Goal: Task Accomplishment & Management: Manage account settings

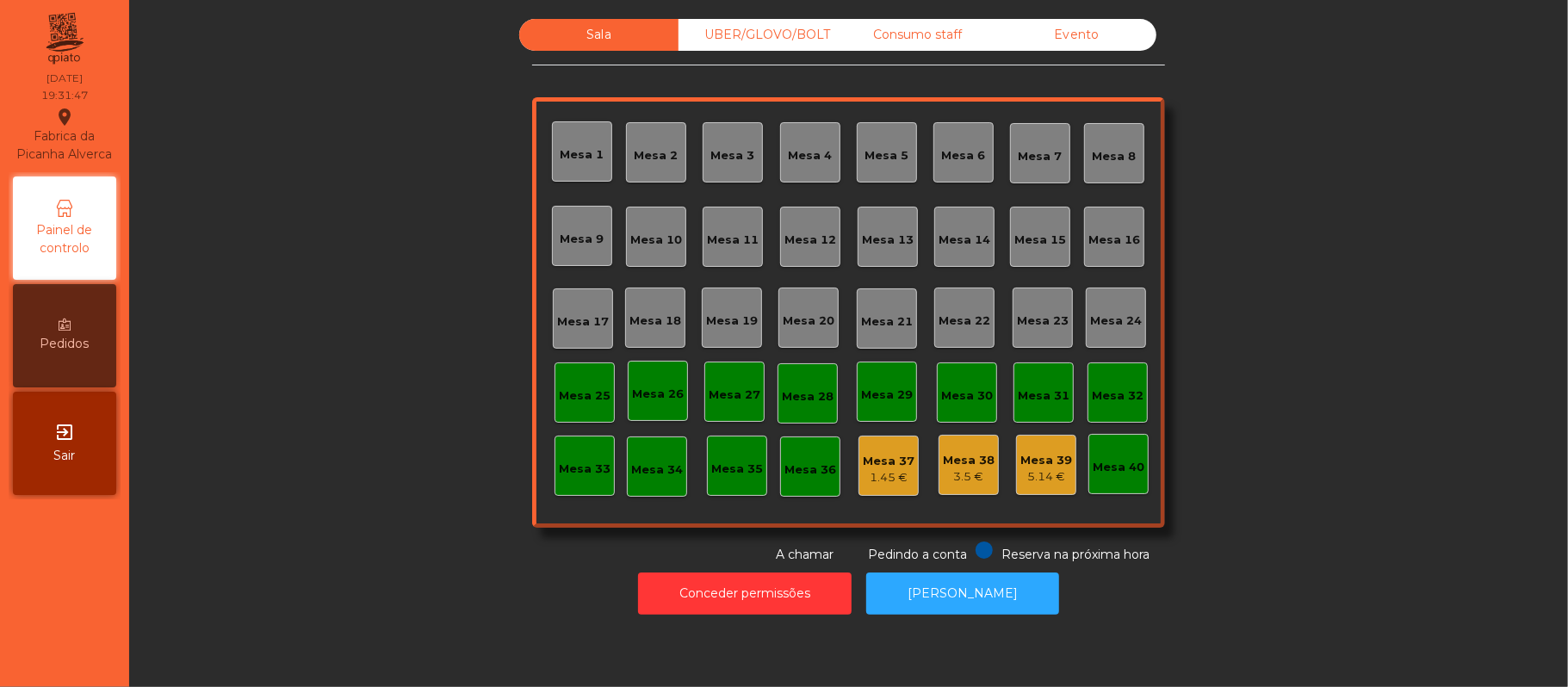
click at [820, 235] on div "Mesa 12" at bounding box center [810, 240] width 52 height 18
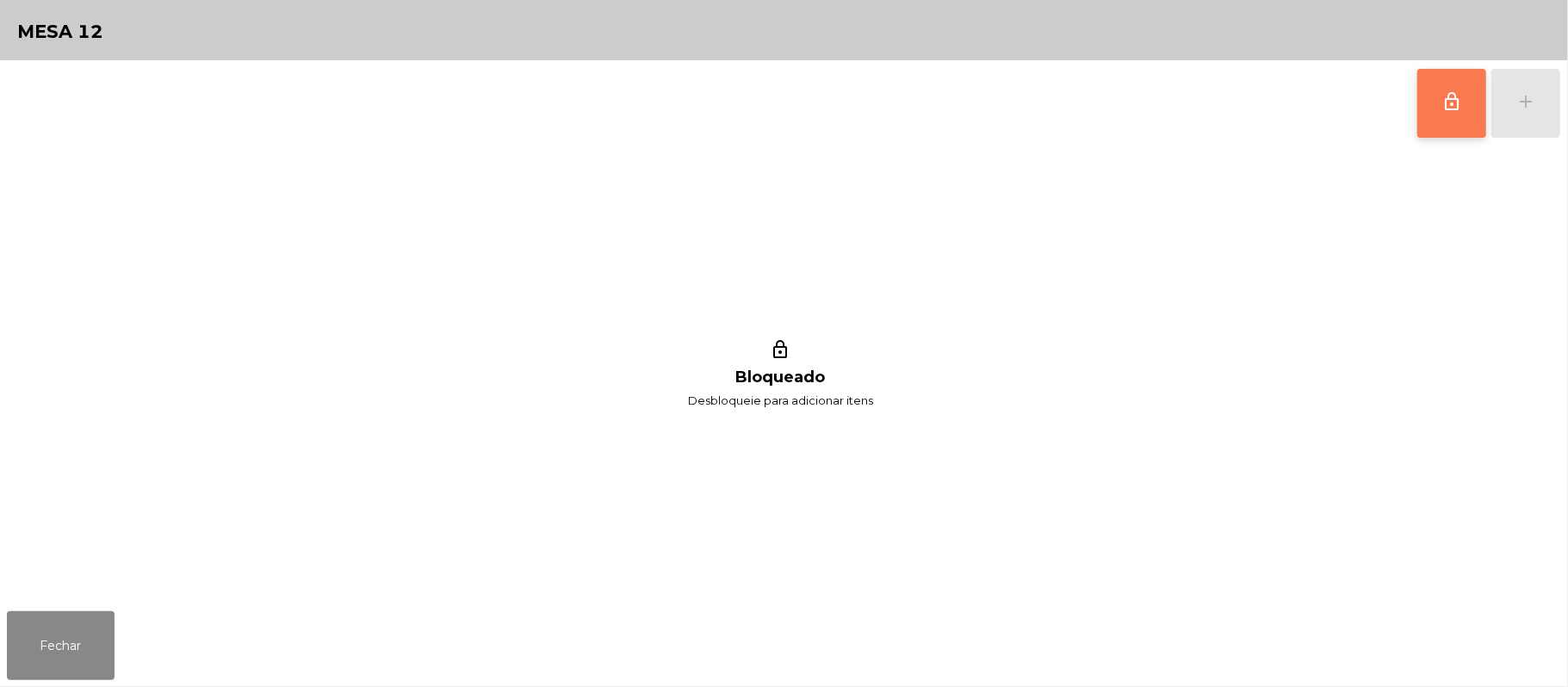
click at [1444, 101] on span "lock_outline" at bounding box center [1452, 102] width 21 height 21
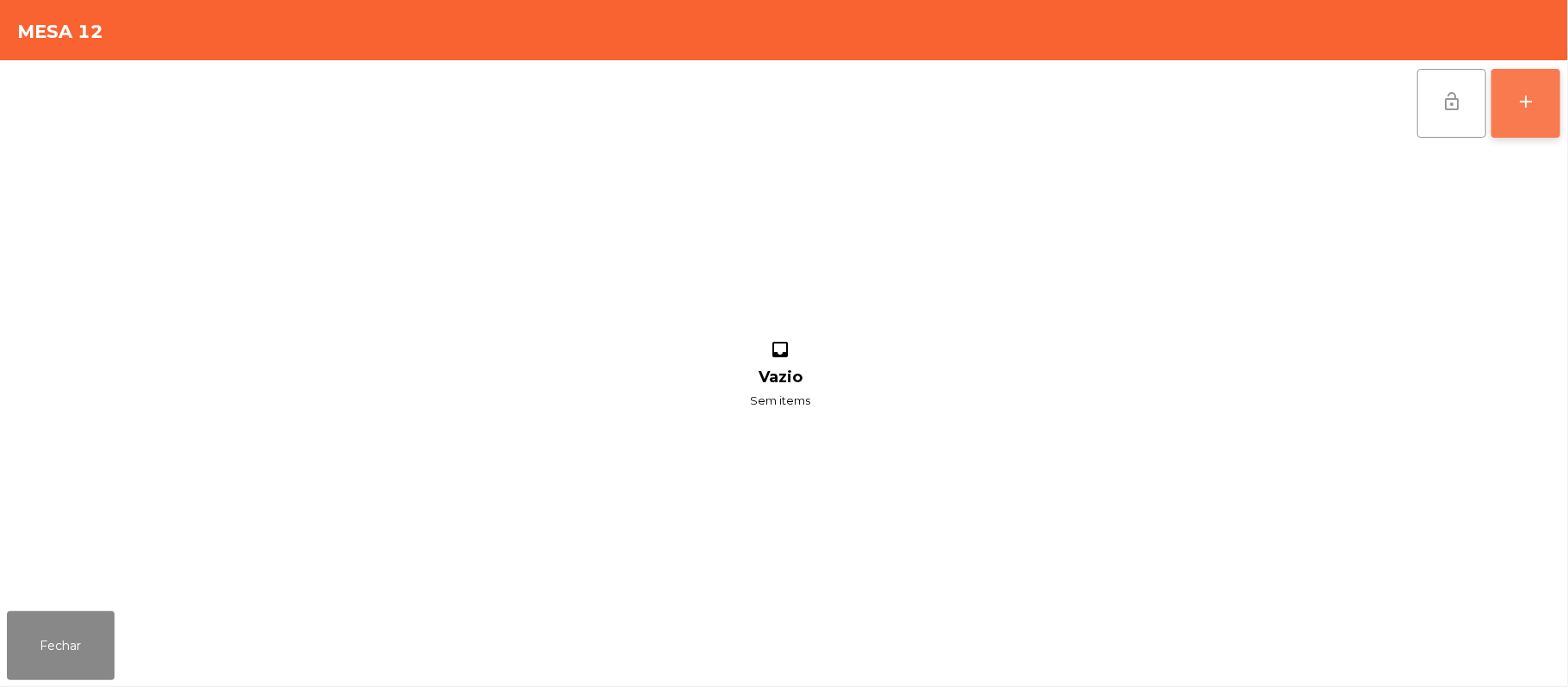
click at [1554, 111] on button "add" at bounding box center [1526, 104] width 69 height 69
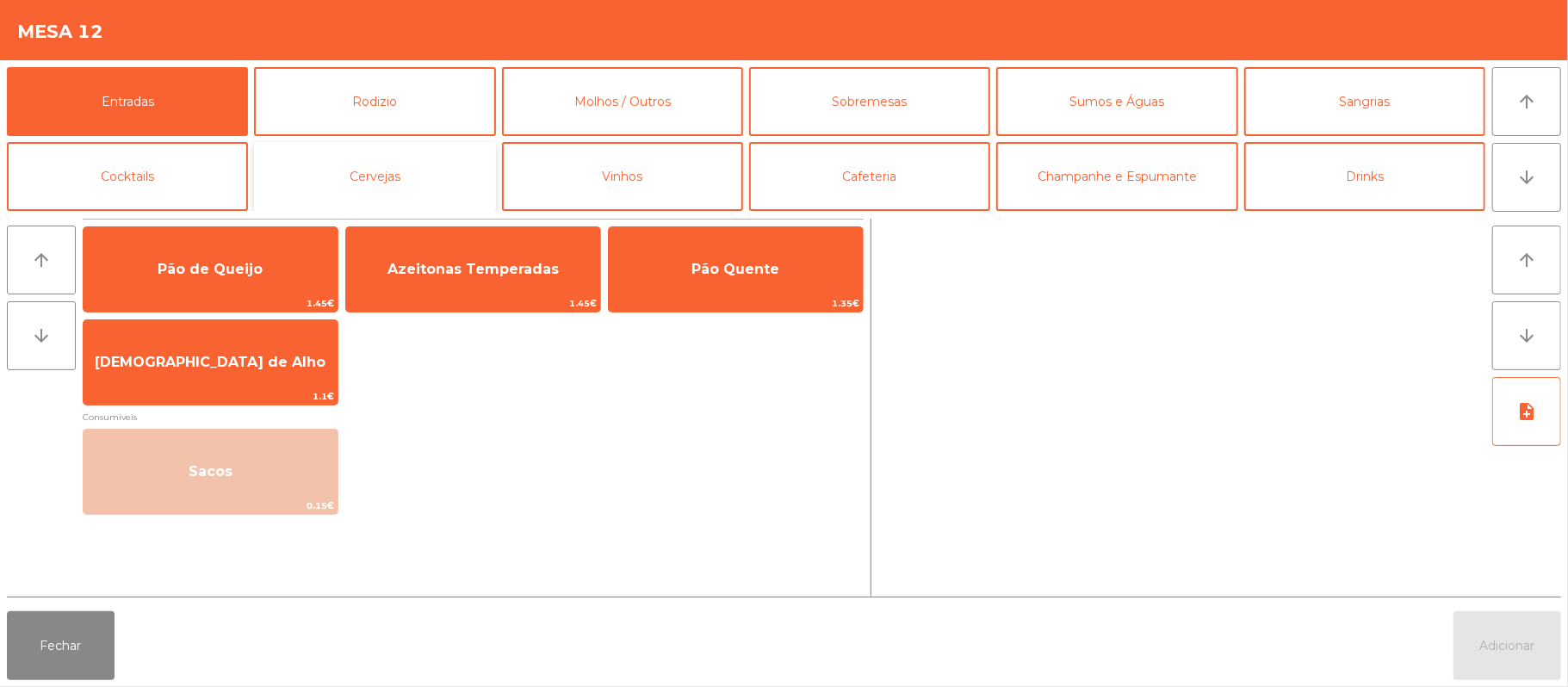
click at [420, 150] on button "Cervejas" at bounding box center [375, 176] width 241 height 69
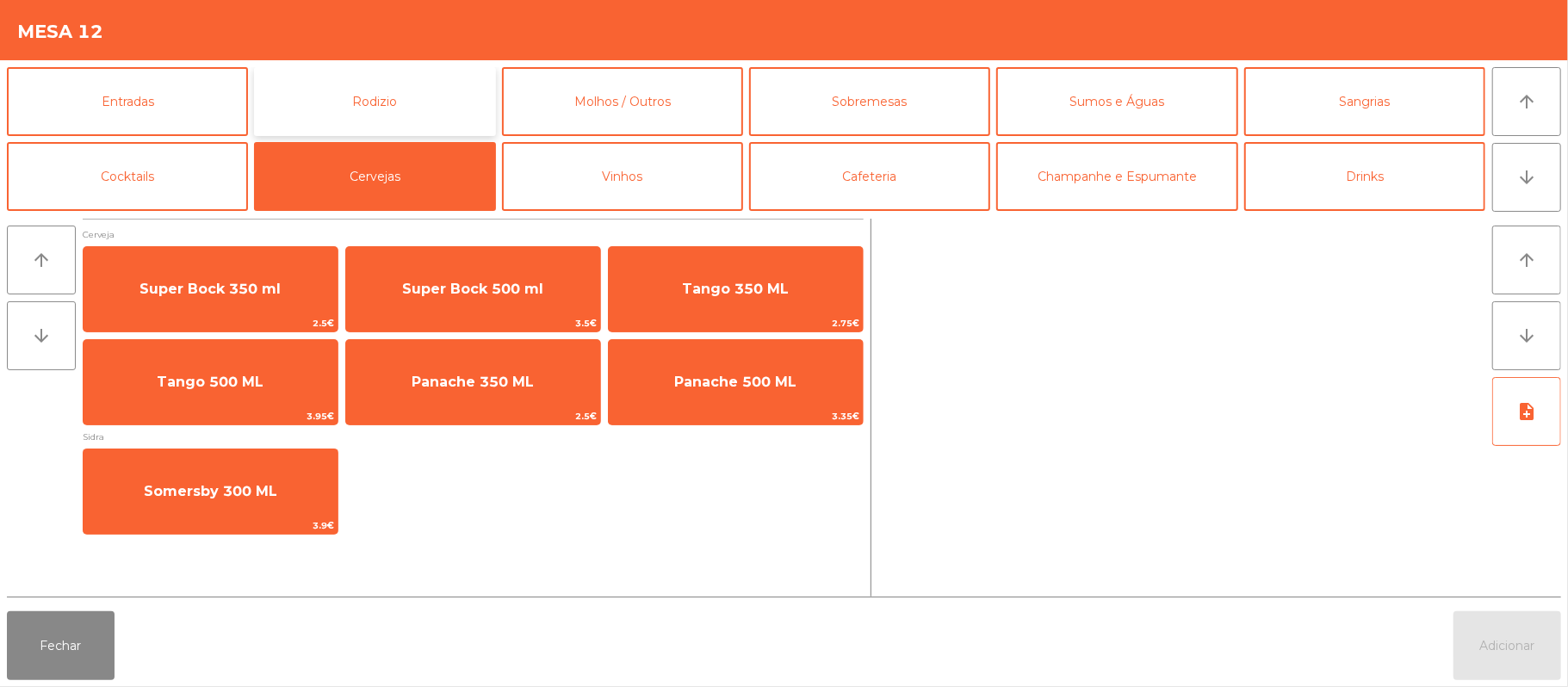
click at [405, 87] on button "Rodizio" at bounding box center [375, 102] width 241 height 69
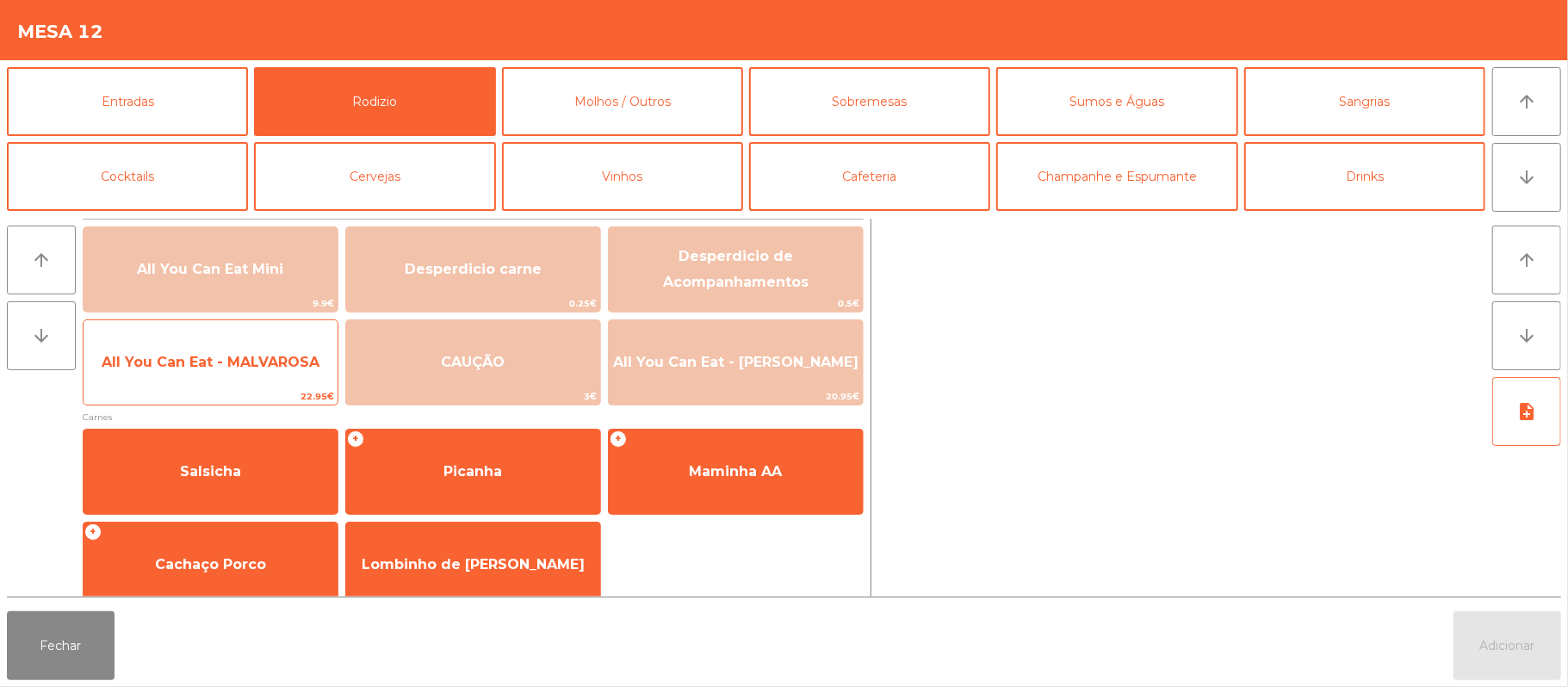
click at [253, 377] on span "All You Can Eat - MALVAROSA" at bounding box center [211, 362] width 254 height 47
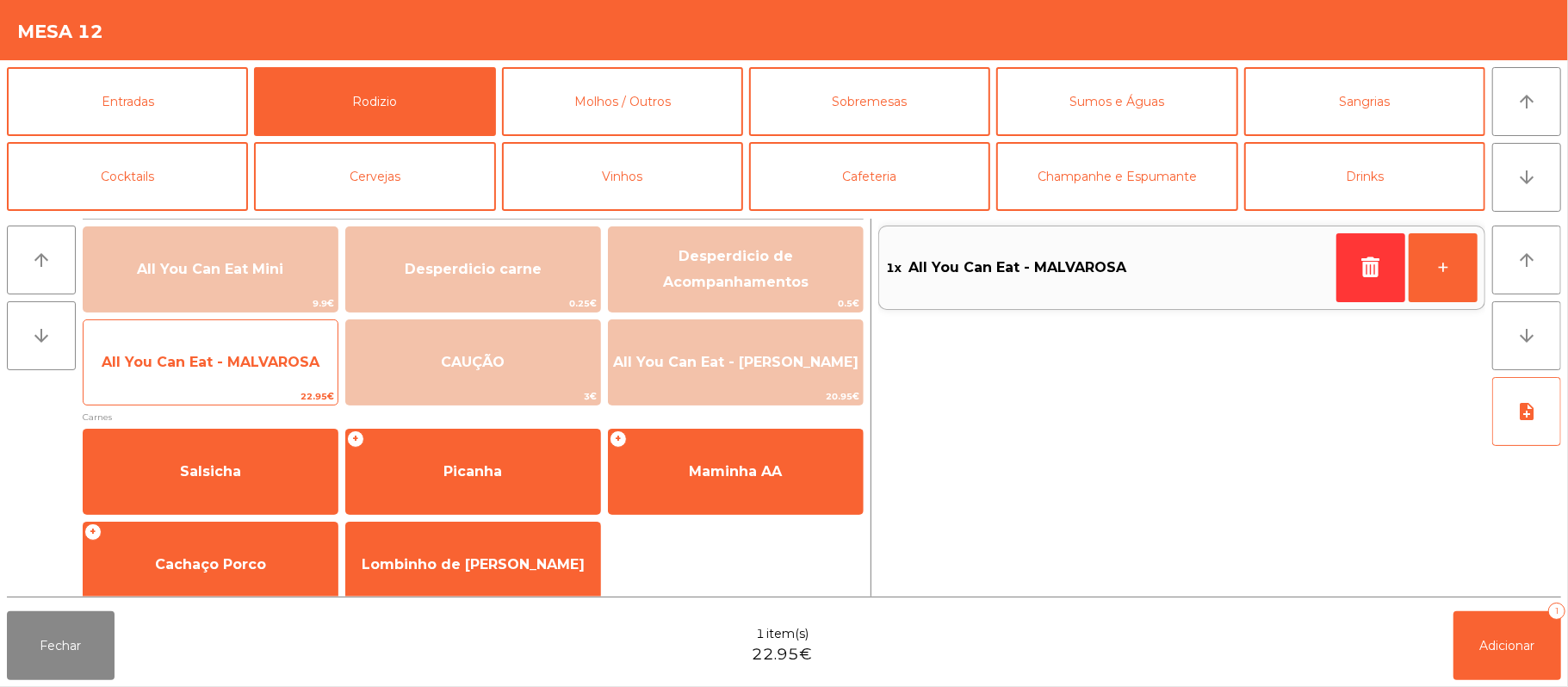
click at [249, 384] on span "All You Can Eat - MALVAROSA" at bounding box center [211, 362] width 254 height 47
click at [241, 399] on span "22.95€" at bounding box center [211, 397] width 254 height 17
click at [218, 396] on span "22.95€" at bounding box center [211, 397] width 254 height 17
click at [232, 386] on span "All You Can Eat - MALVAROSA" at bounding box center [211, 362] width 254 height 47
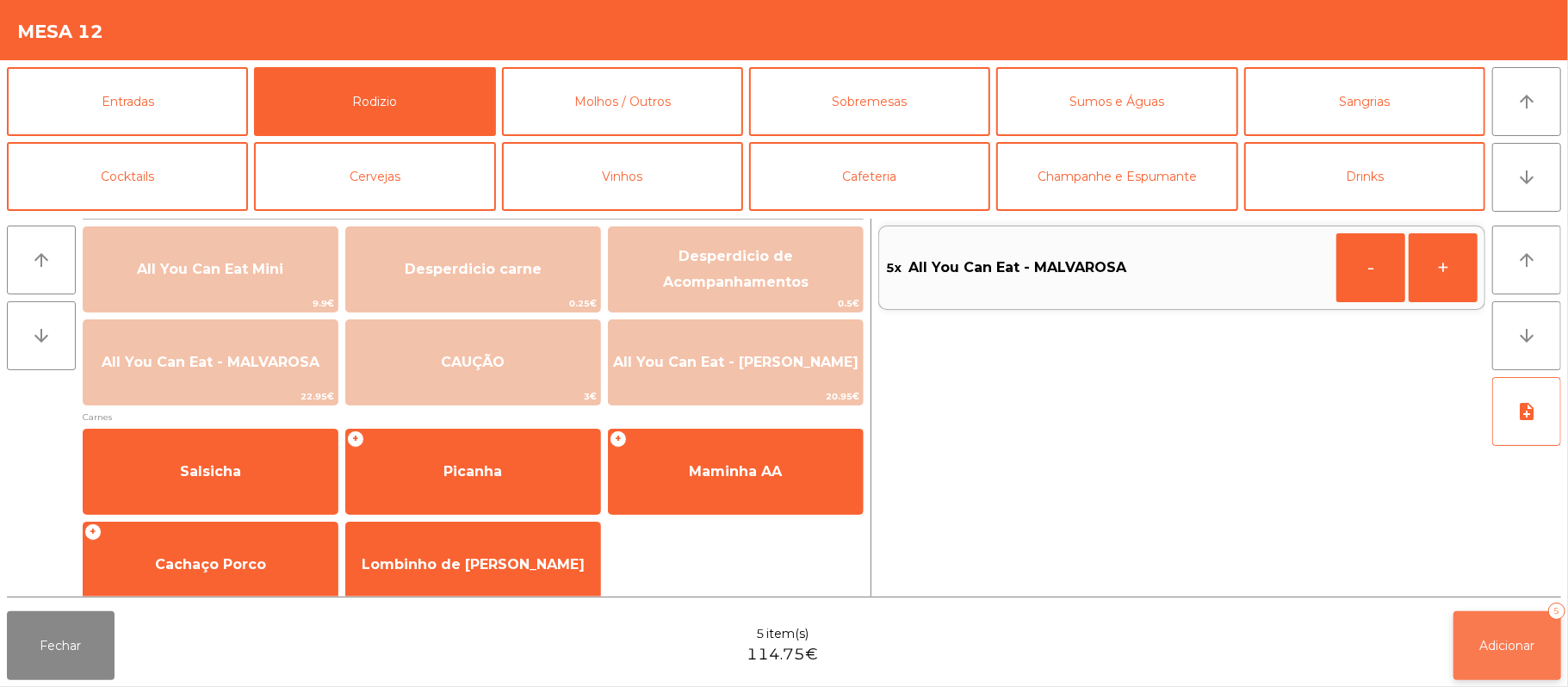
click at [1482, 641] on span "Adicionar" at bounding box center [1507, 646] width 55 height 16
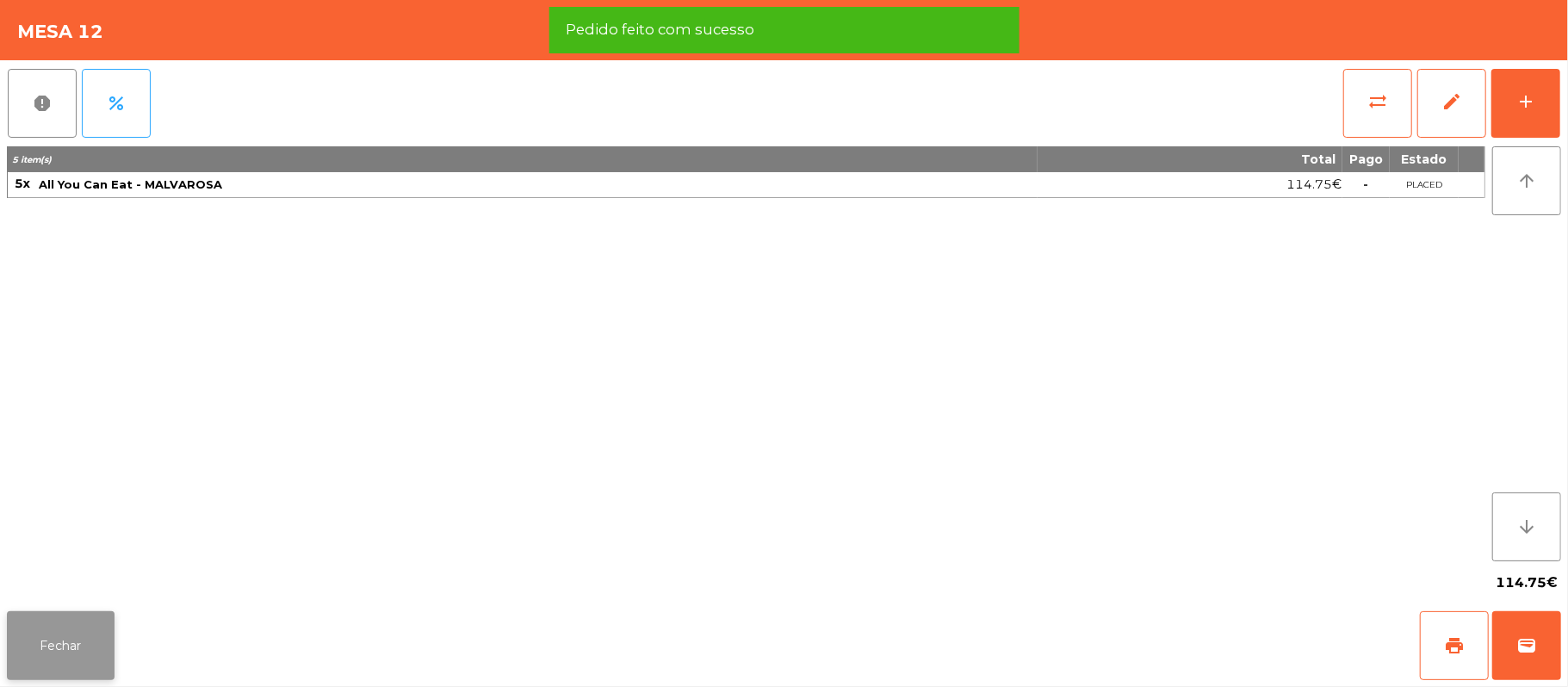
click at [69, 666] on button "Fechar" at bounding box center [61, 646] width 108 height 69
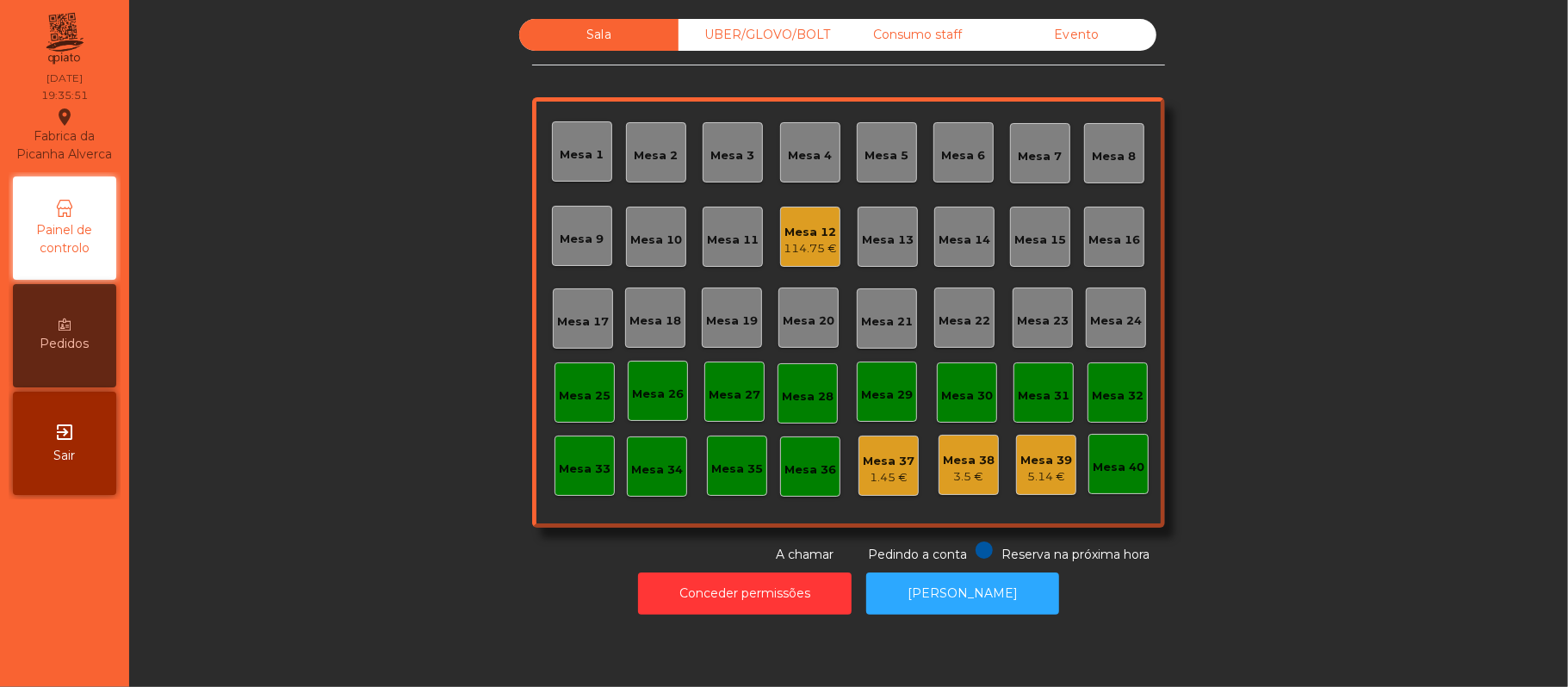
click at [1240, 238] on div "Sala UBER/[GEOGRAPHIC_DATA]/BOLT Consumo staff Evento Mesa 1 Mesa 2 [GEOGRAPHIC…" at bounding box center [848, 291] width 1393 height 545
click at [1051, 463] on div "Mesa 39" at bounding box center [1046, 461] width 52 height 18
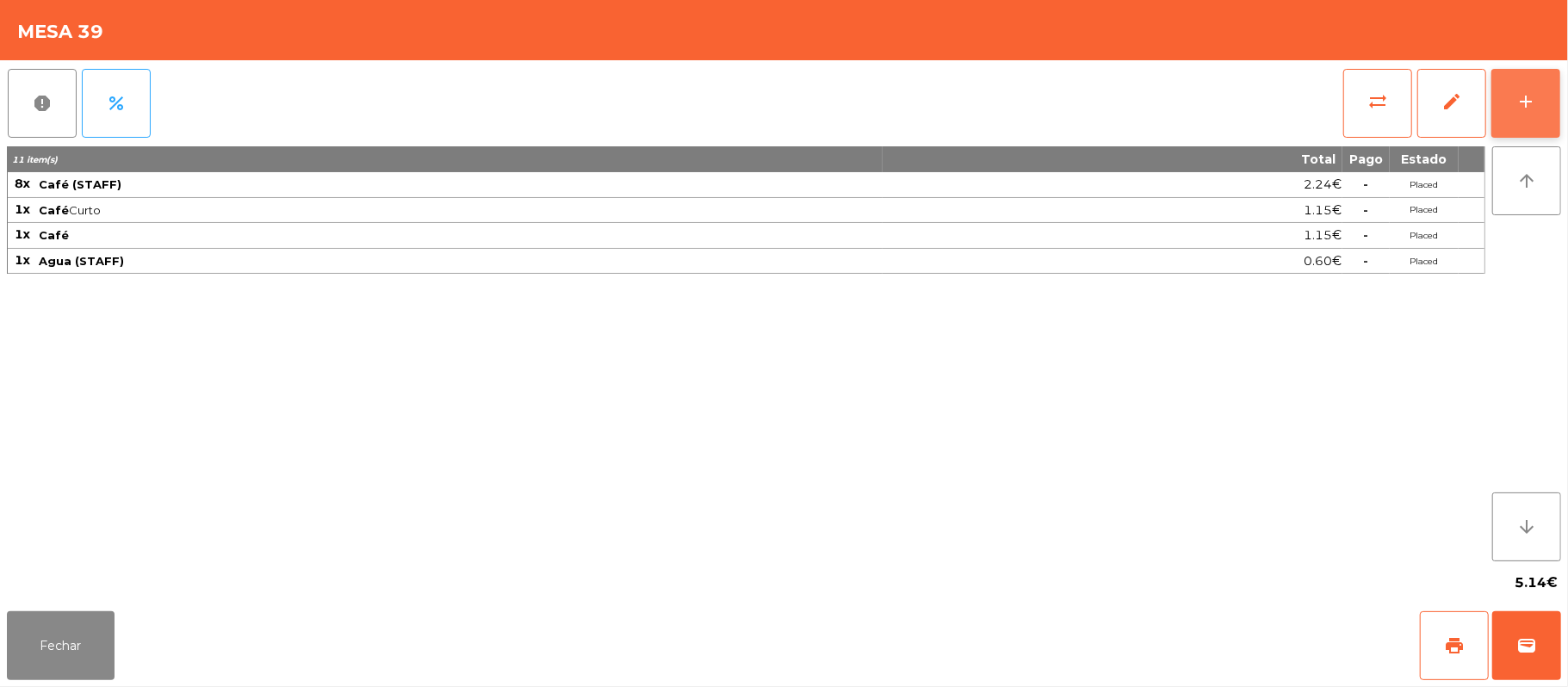
click at [1554, 111] on button "add" at bounding box center [1526, 104] width 69 height 69
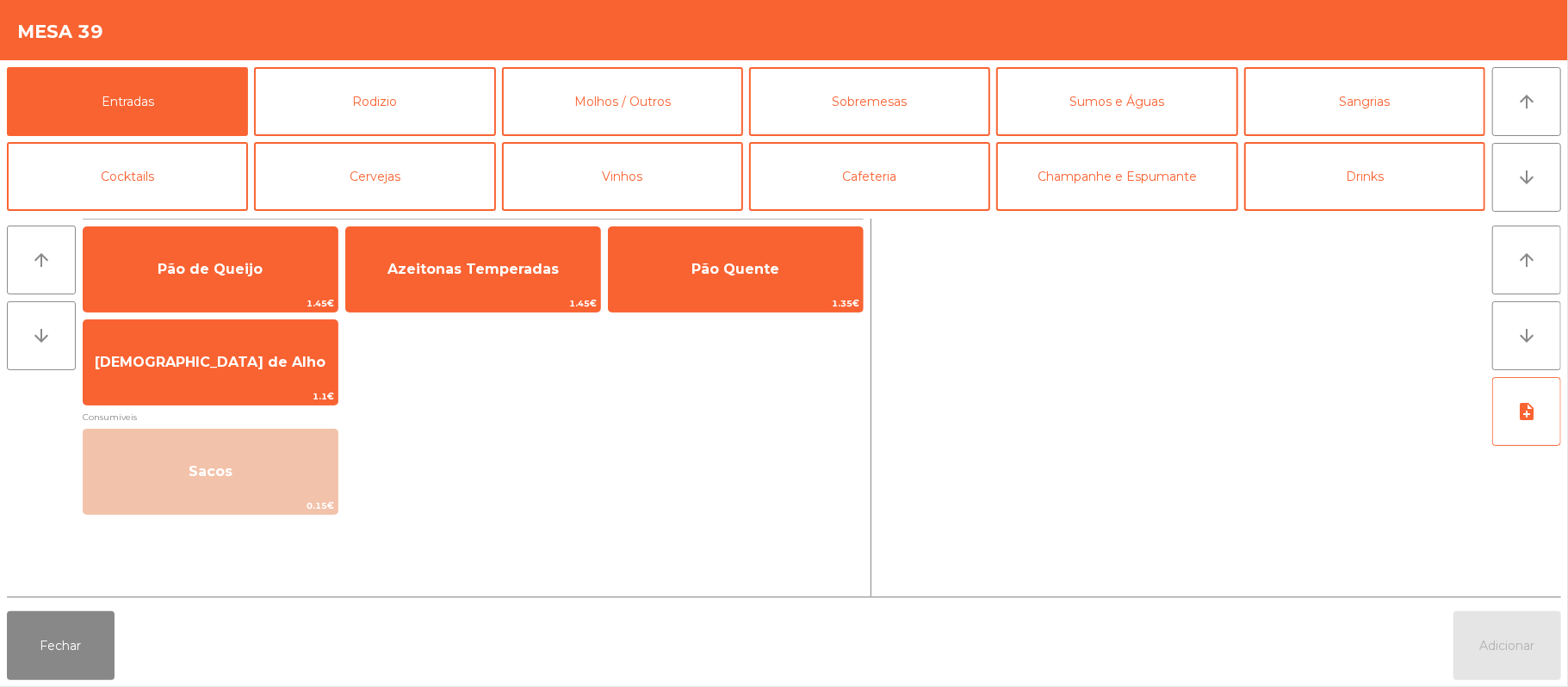
scroll to position [61, 0]
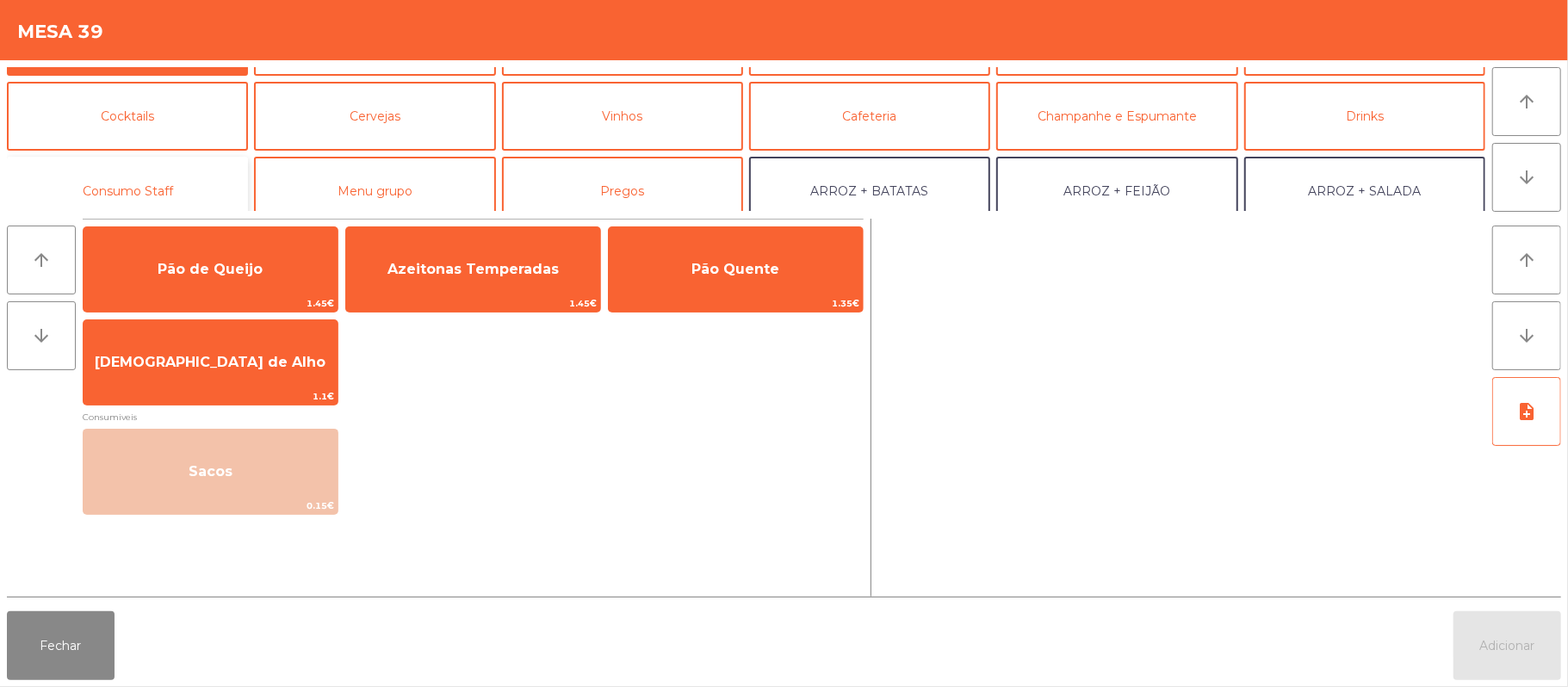
click at [197, 190] on button "Consumo Staff" at bounding box center [127, 191] width 241 height 69
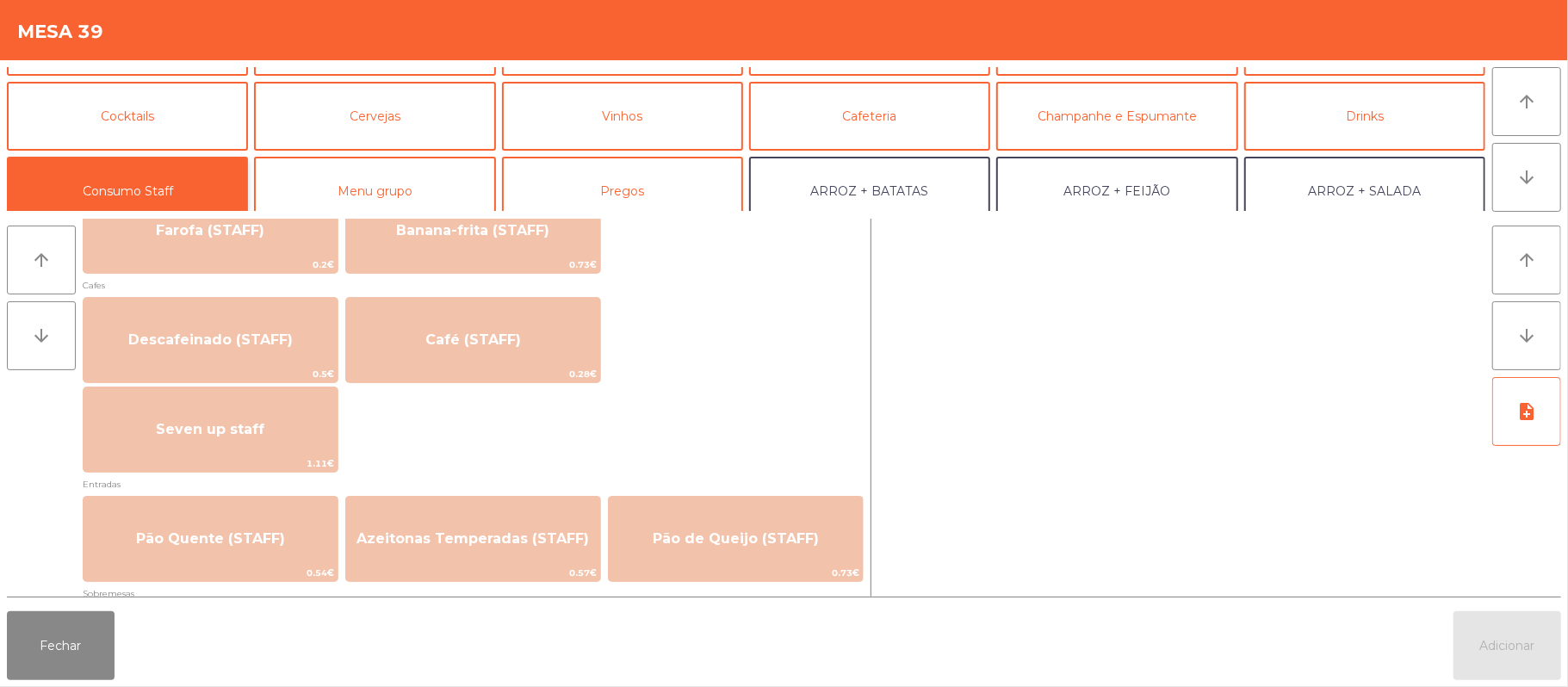
scroll to position [924, 0]
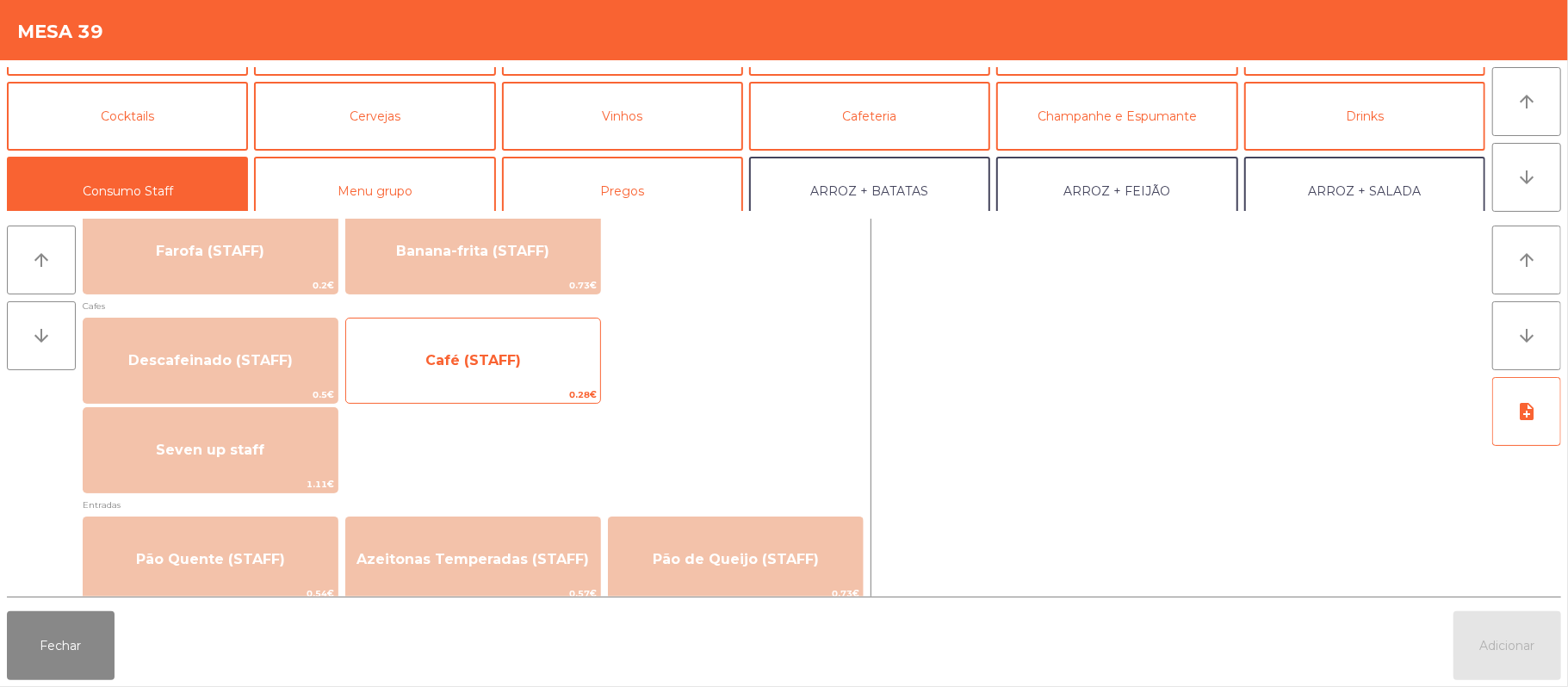
click at [566, 347] on span "Café (STAFF)" at bounding box center [474, 361] width 254 height 47
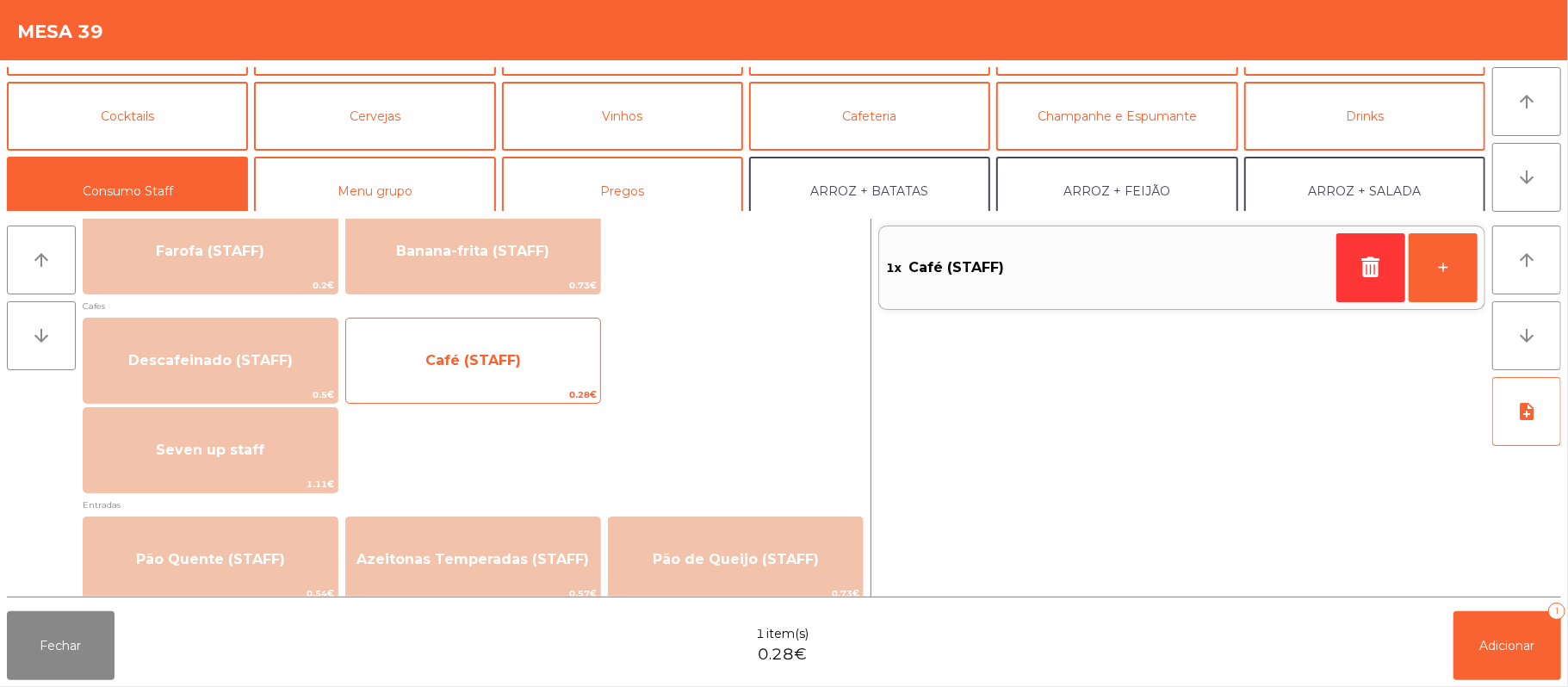
click at [559, 342] on span "Café (STAFF)" at bounding box center [474, 361] width 254 height 47
click at [544, 358] on span "Café (STAFF)" at bounding box center [474, 361] width 254 height 47
click at [512, 362] on span "Café (STAFF)" at bounding box center [473, 360] width 96 height 17
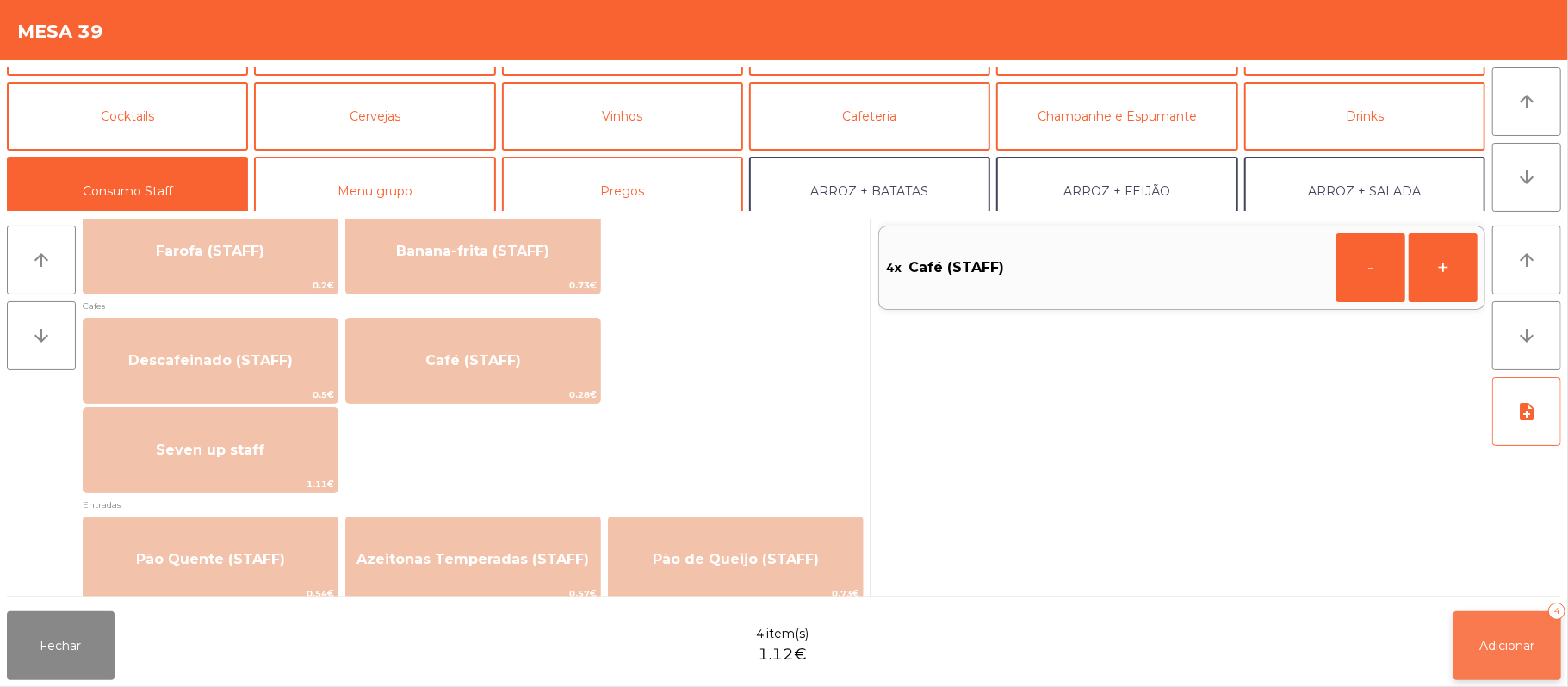
click at [1471, 665] on button "Adicionar 4" at bounding box center [1507, 646] width 108 height 69
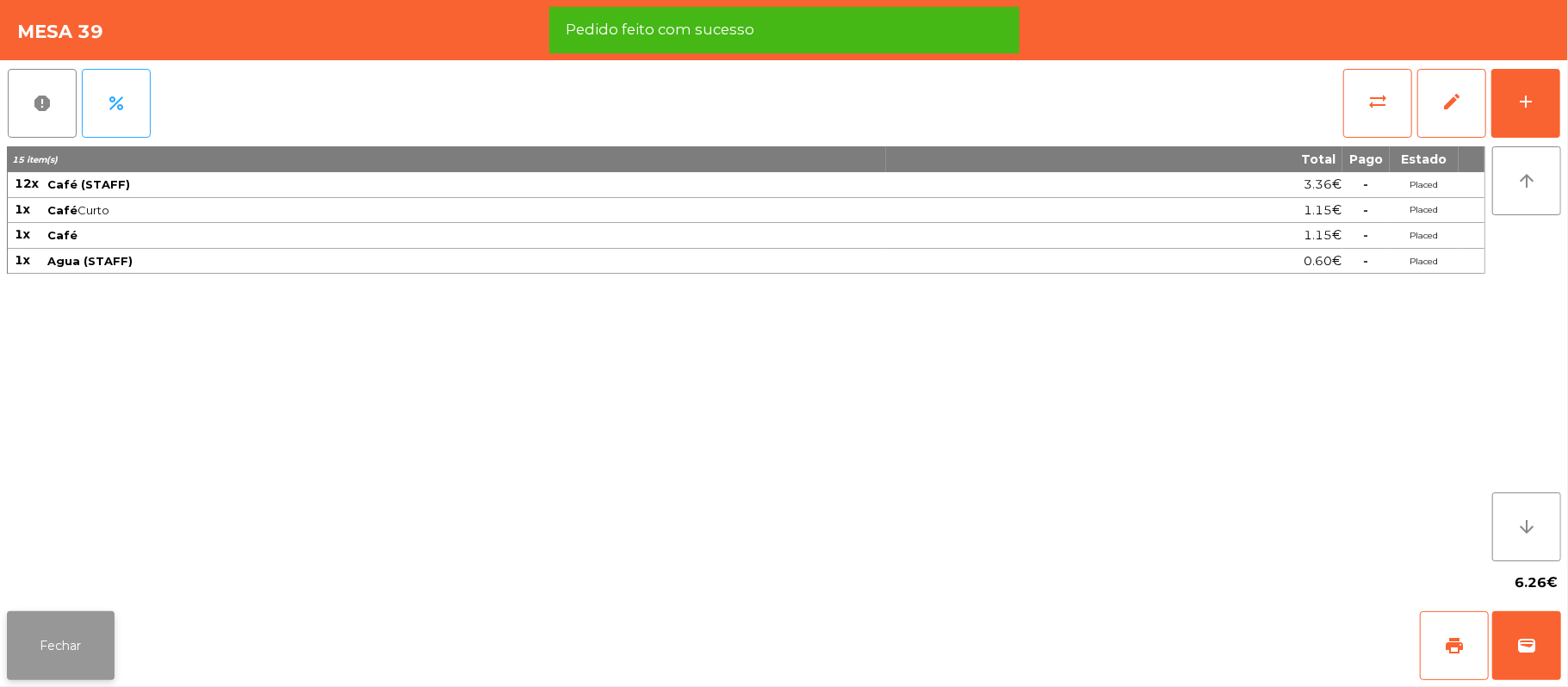
click at [64, 670] on button "Fechar" at bounding box center [61, 646] width 108 height 69
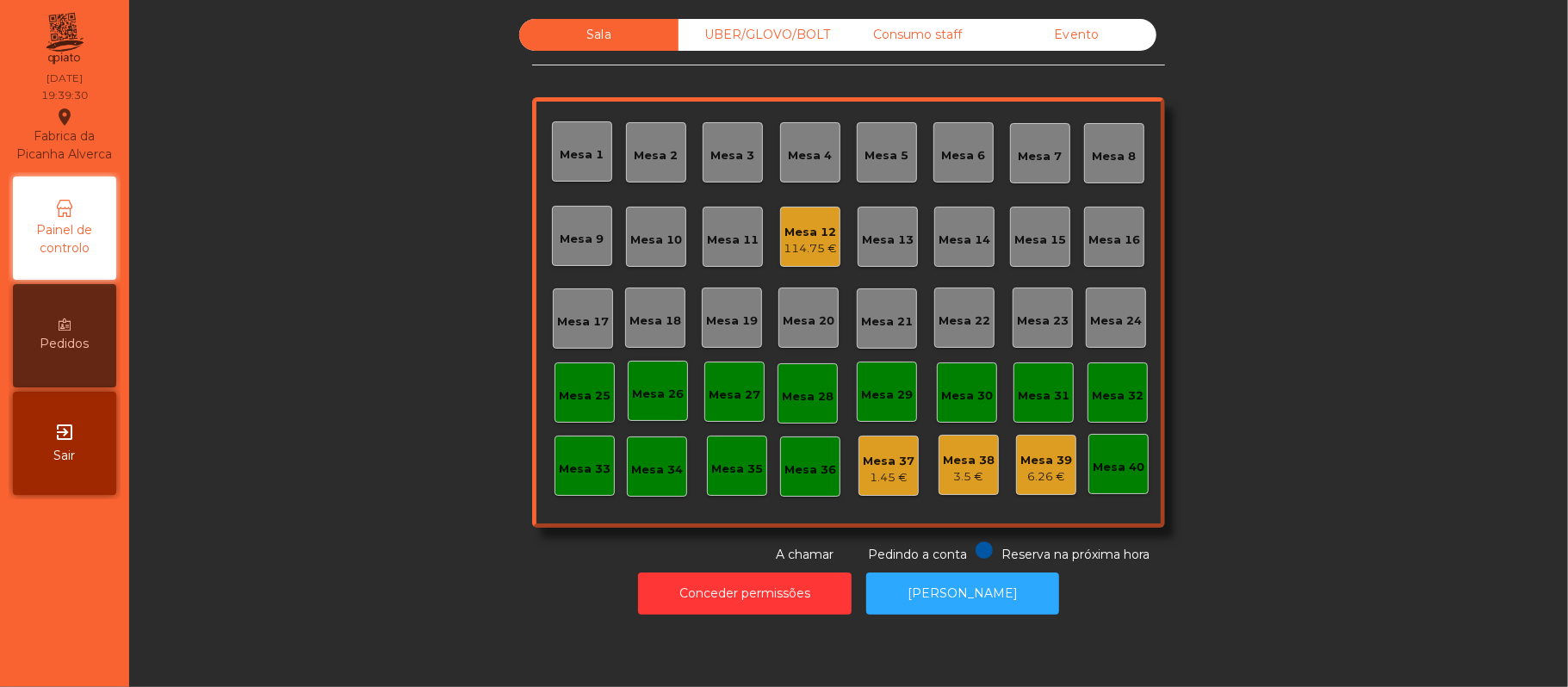
click at [1043, 462] on div "Mesa 39" at bounding box center [1046, 461] width 52 height 18
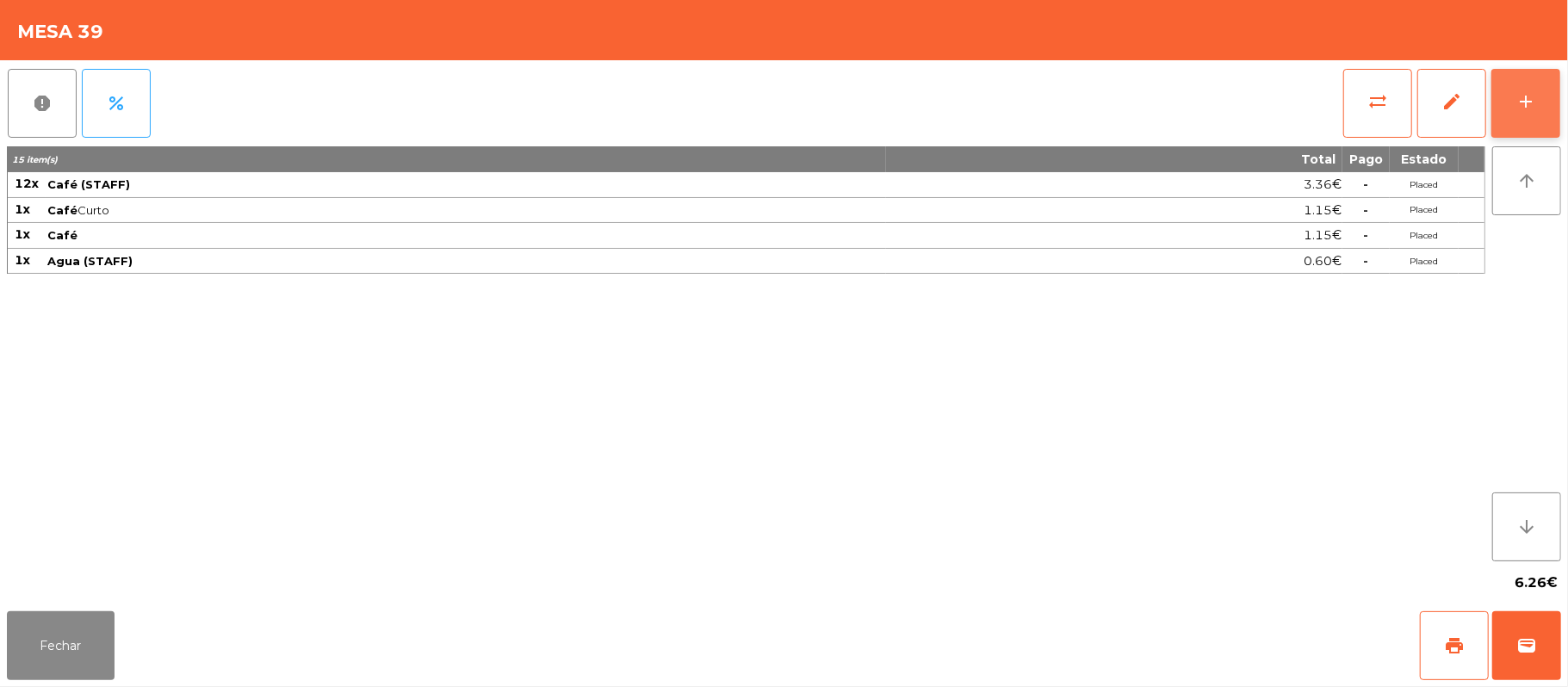
click at [1517, 109] on div "add" at bounding box center [1526, 102] width 21 height 21
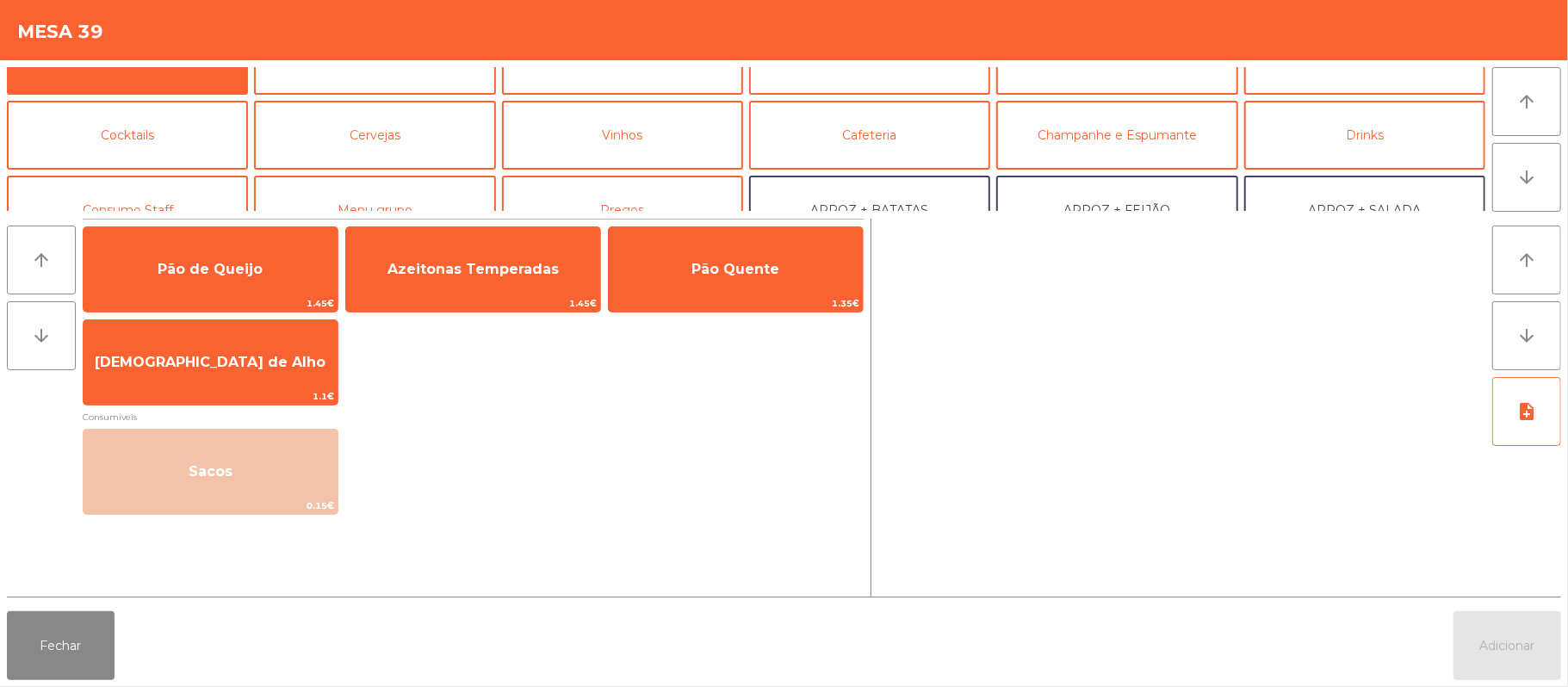
scroll to position [54, 0]
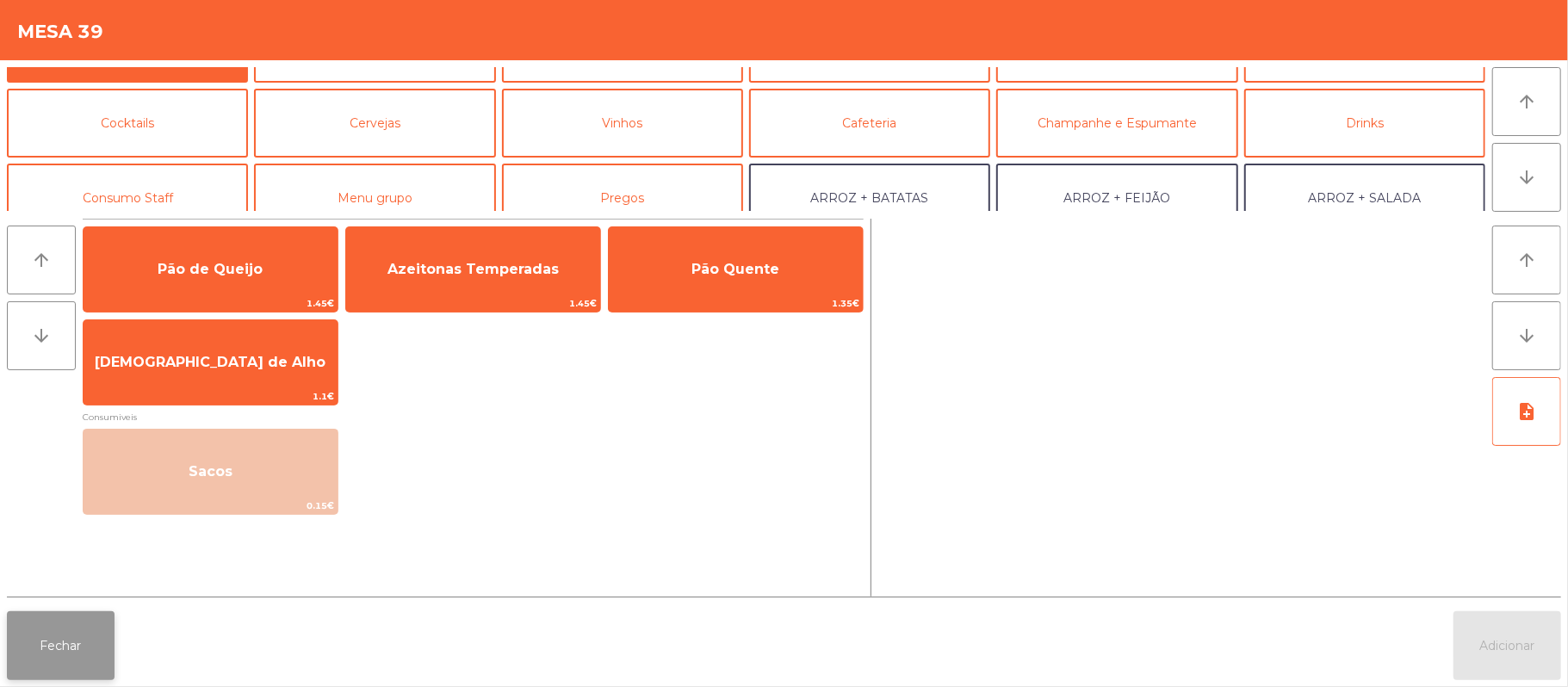
click at [12, 667] on button "Fechar" at bounding box center [61, 646] width 108 height 69
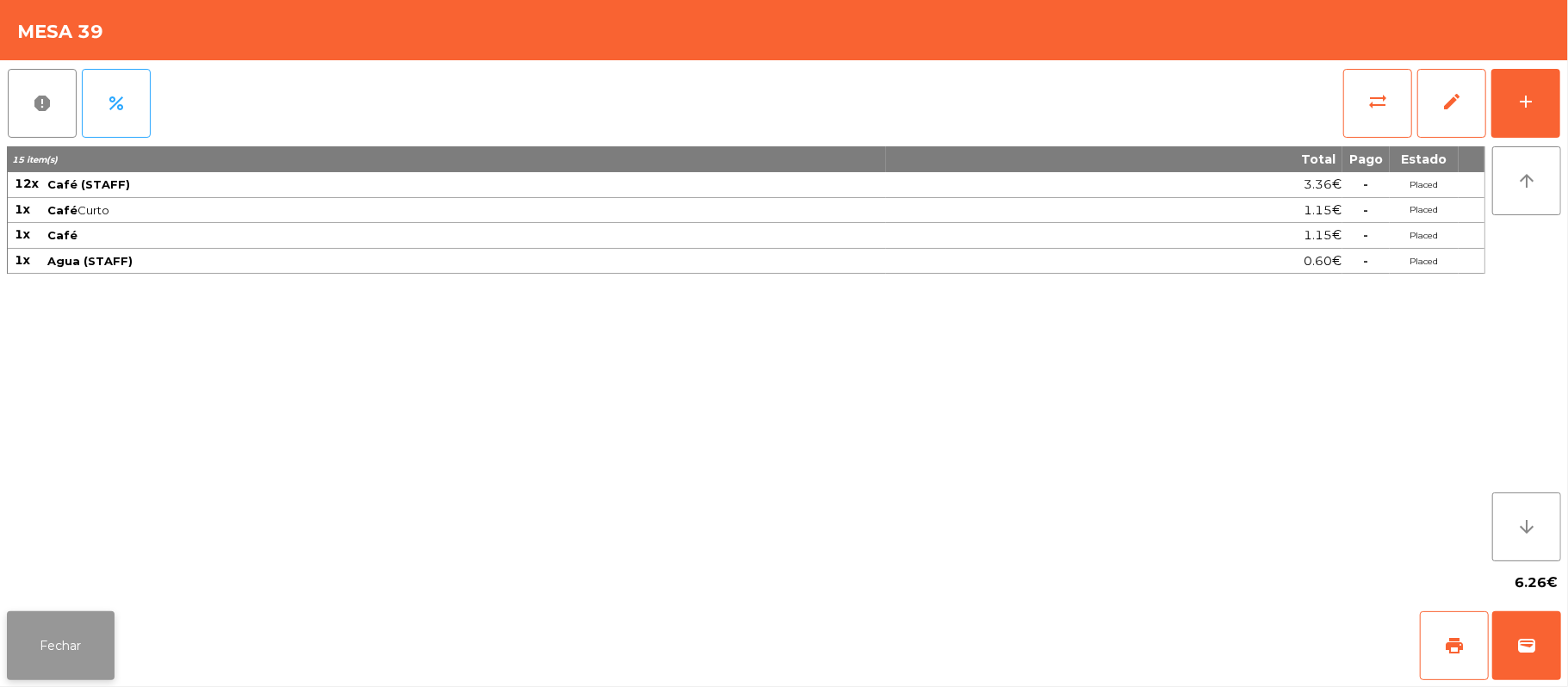
click at [83, 646] on button "Fechar" at bounding box center [61, 646] width 108 height 69
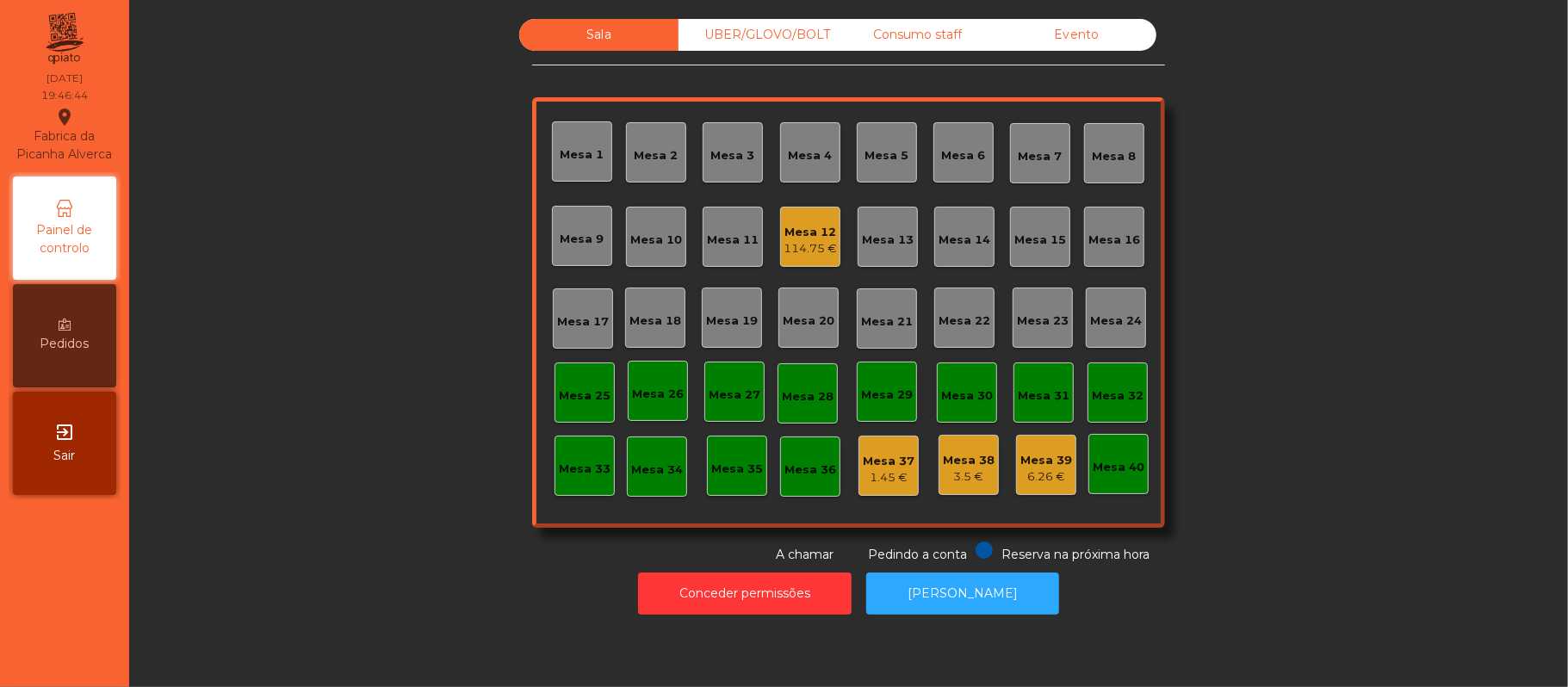
click at [351, 453] on div "Sala UBER/GLOVO/BOLT Consumo staff Evento Mesa 1 Mesa 2 [GEOGRAPHIC_DATA] 4 [GE…" at bounding box center [848, 291] width 1393 height 545
click at [772, 32] on div "UBER/GLOVO/BOLT" at bounding box center [758, 35] width 160 height 32
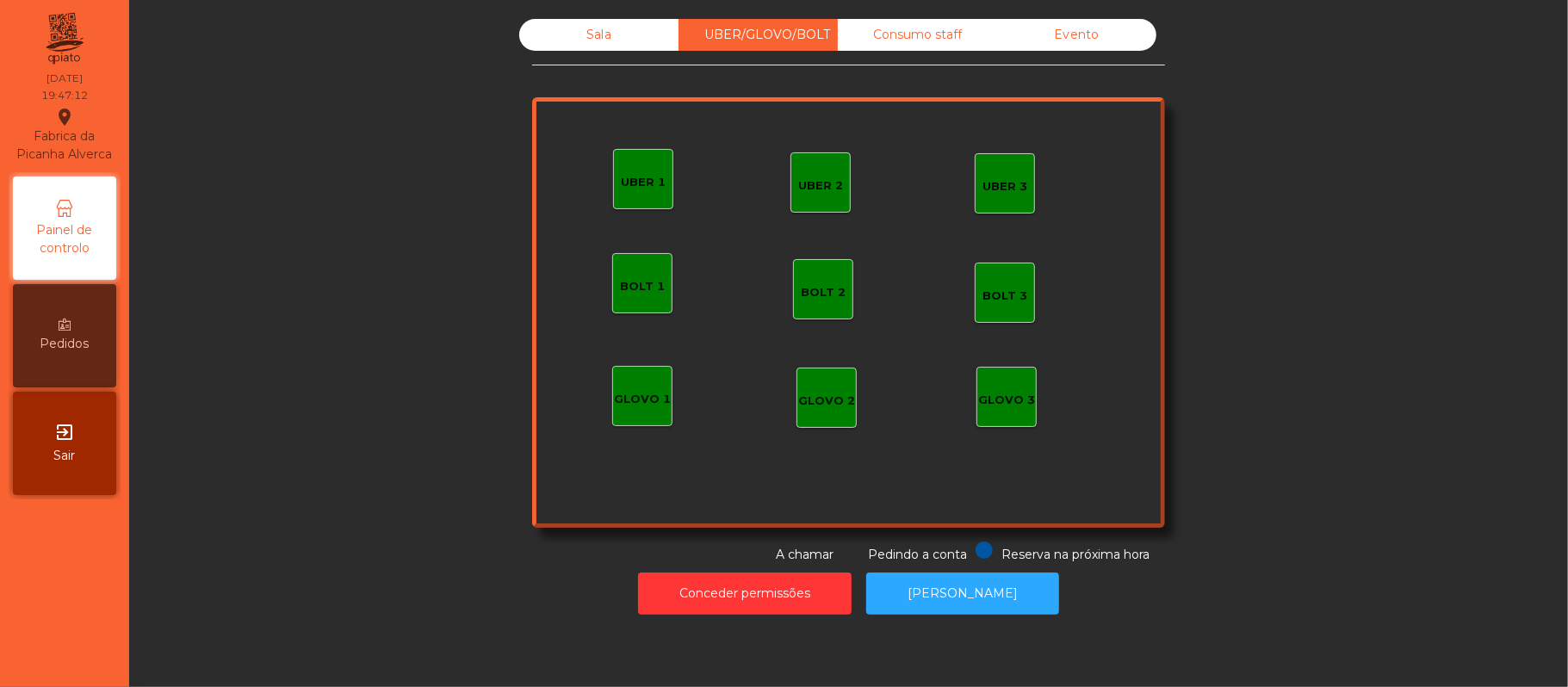
click at [641, 188] on div "UBER 1" at bounding box center [643, 182] width 45 height 18
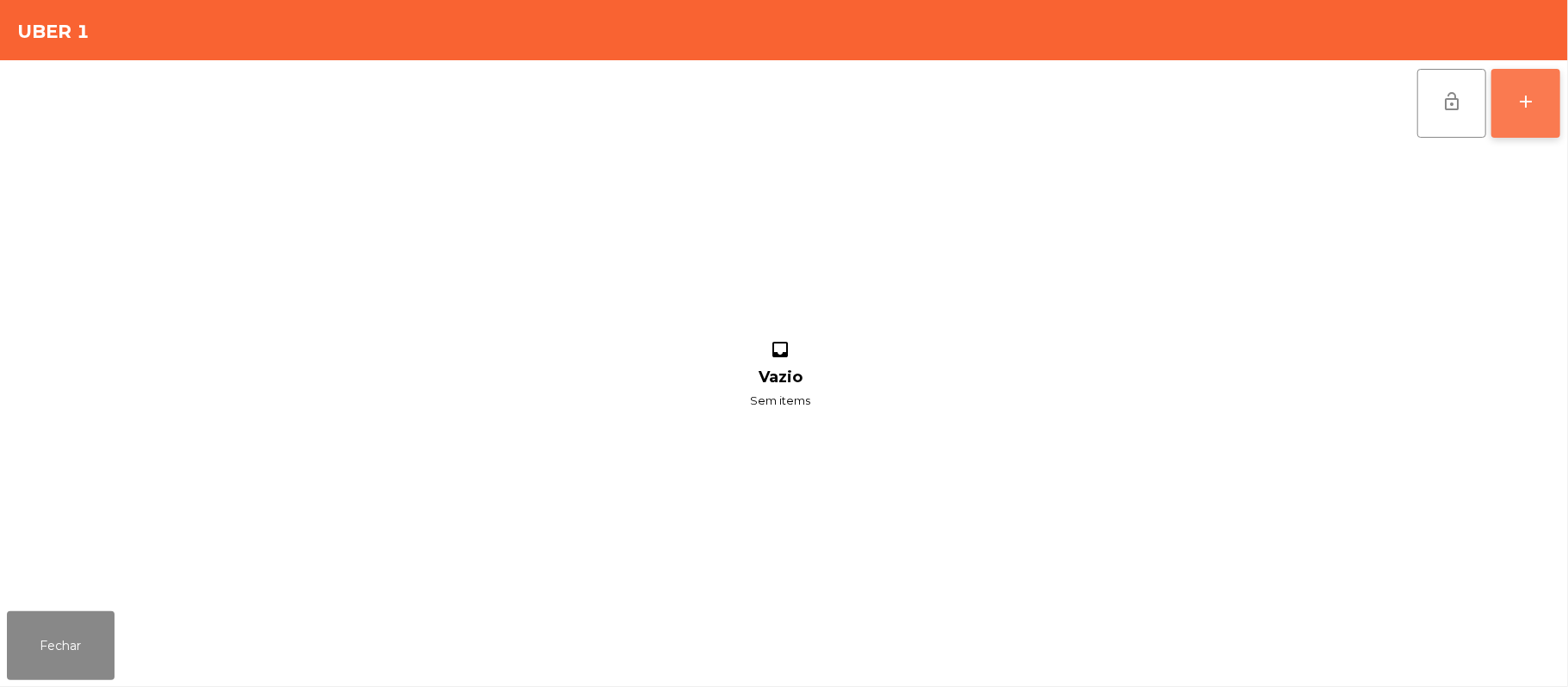
click at [1512, 118] on button "add" at bounding box center [1526, 104] width 69 height 69
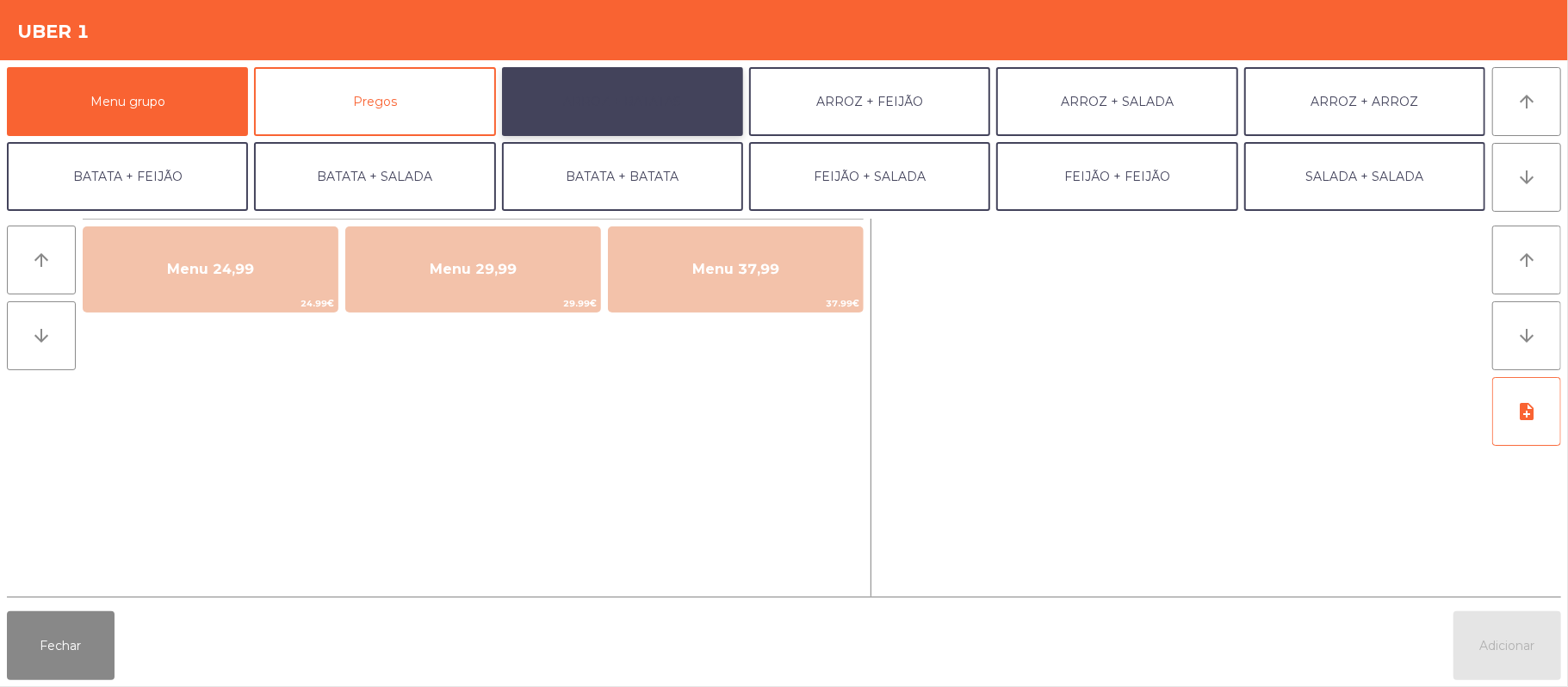
click at [670, 105] on button "ARROZ + BATATAS" at bounding box center [622, 102] width 241 height 69
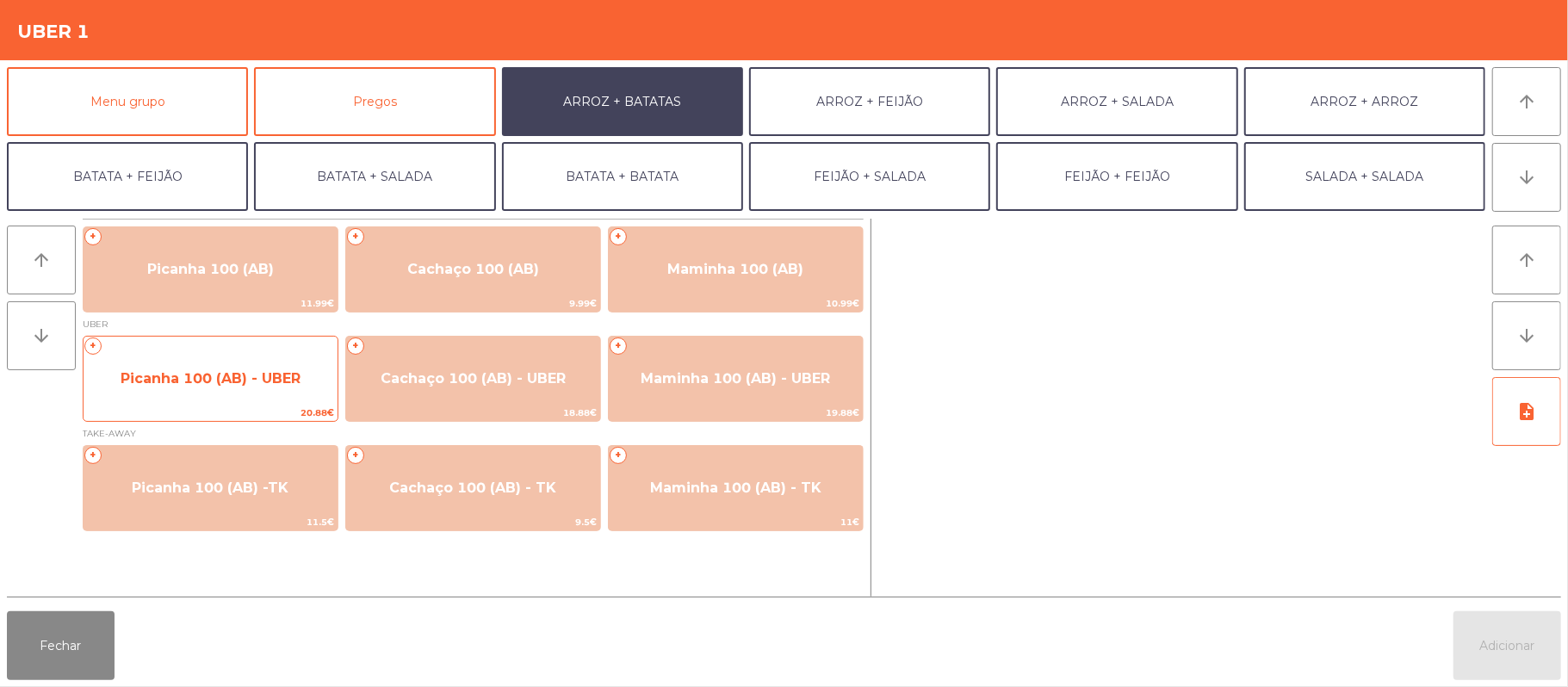
click at [247, 377] on span "Picanha 100 (AB) - UBER" at bounding box center [210, 378] width 180 height 17
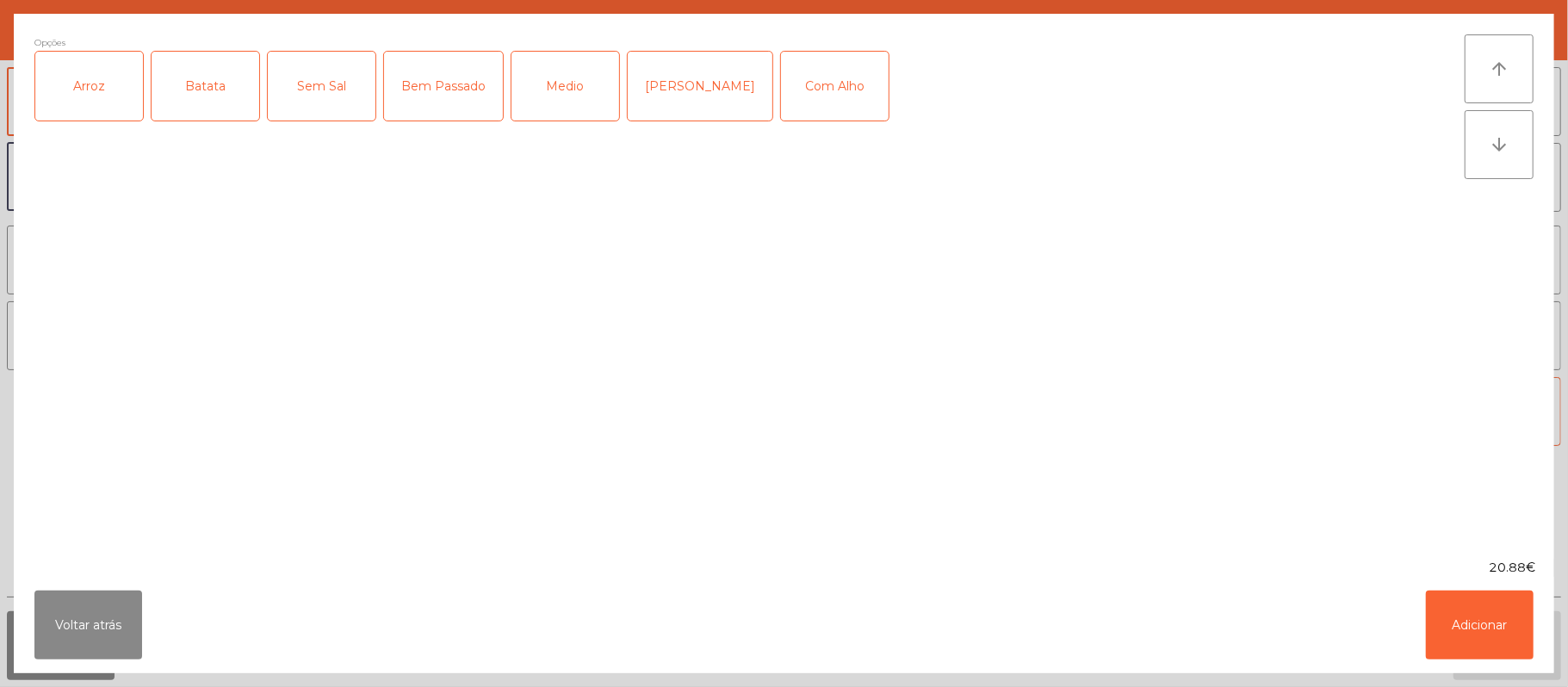
click at [101, 111] on div "Arroz" at bounding box center [89, 86] width 108 height 69
click at [213, 97] on div "Batata" at bounding box center [205, 86] width 108 height 69
click at [472, 72] on div "Bem Passado" at bounding box center [443, 86] width 118 height 69
click at [797, 86] on div "Com Alho" at bounding box center [834, 86] width 108 height 69
click at [1475, 634] on button "Adicionar" at bounding box center [1479, 625] width 108 height 69
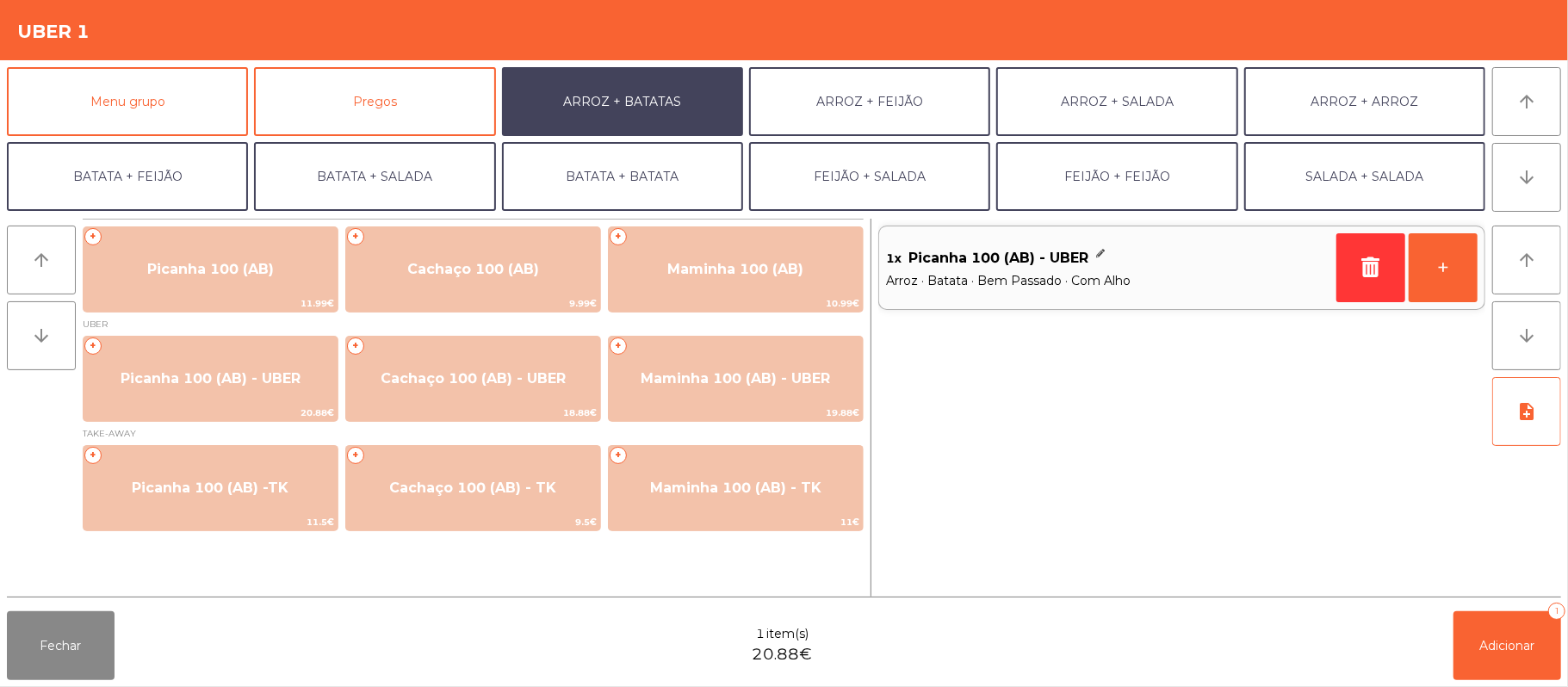
scroll to position [74, 0]
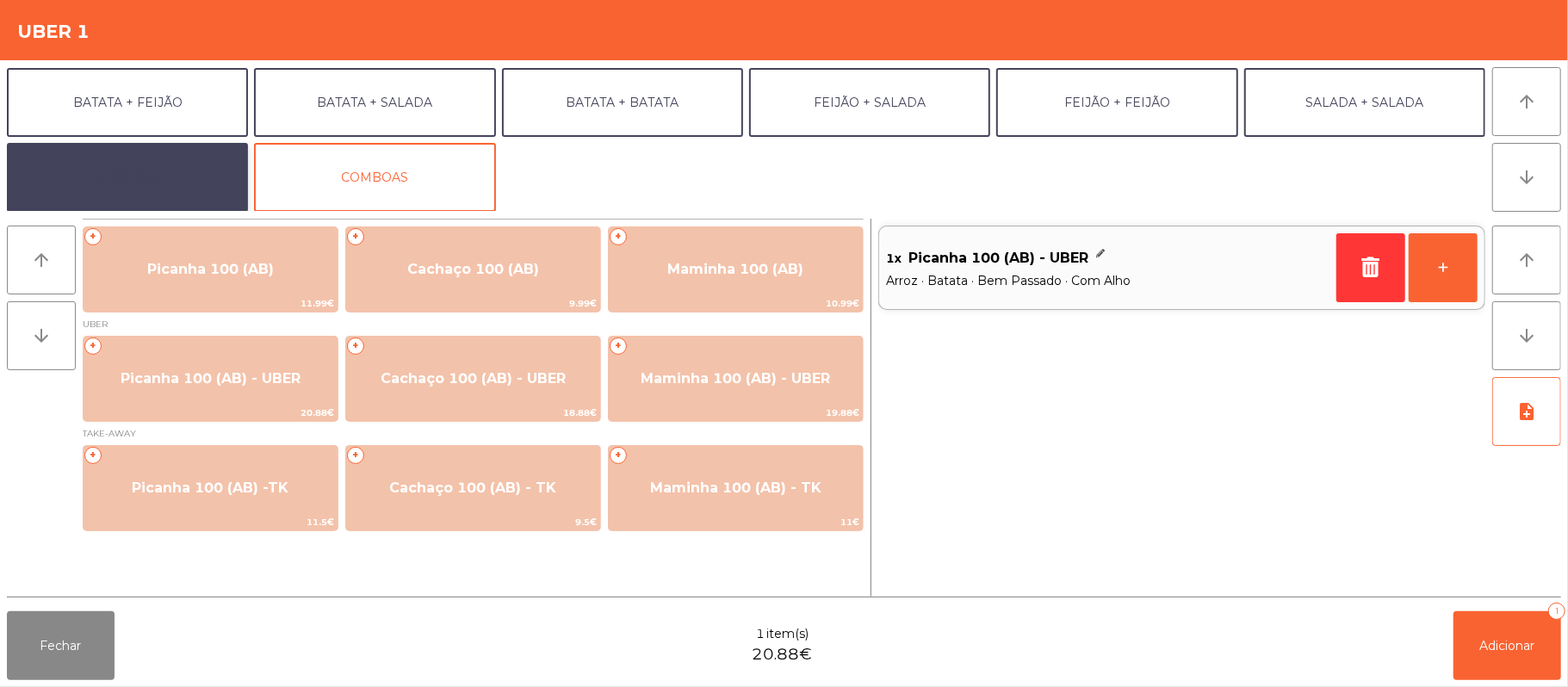
click at [179, 191] on button "EXTRAS UBER" at bounding box center [127, 177] width 241 height 69
click at [163, 190] on button "EXTRAS UBER" at bounding box center [127, 177] width 241 height 69
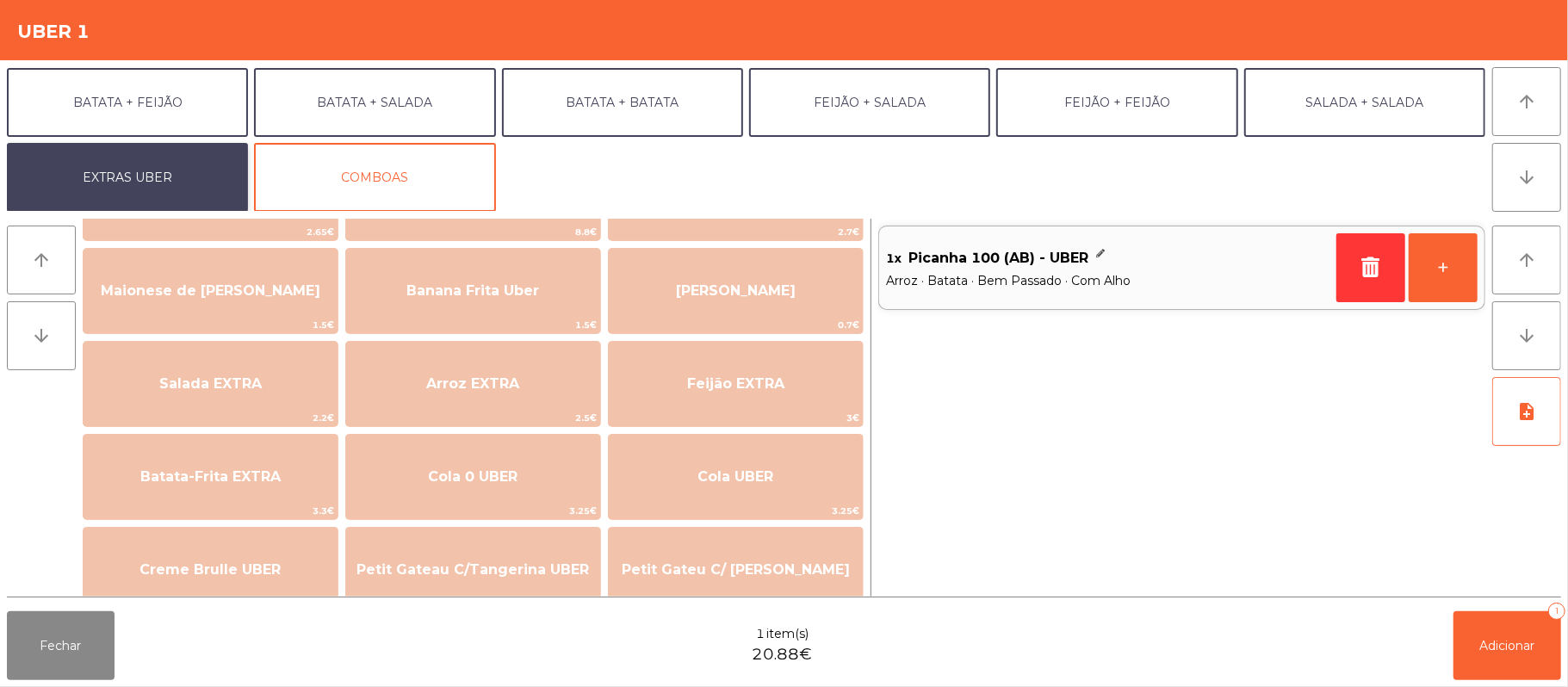
scroll to position [93, 0]
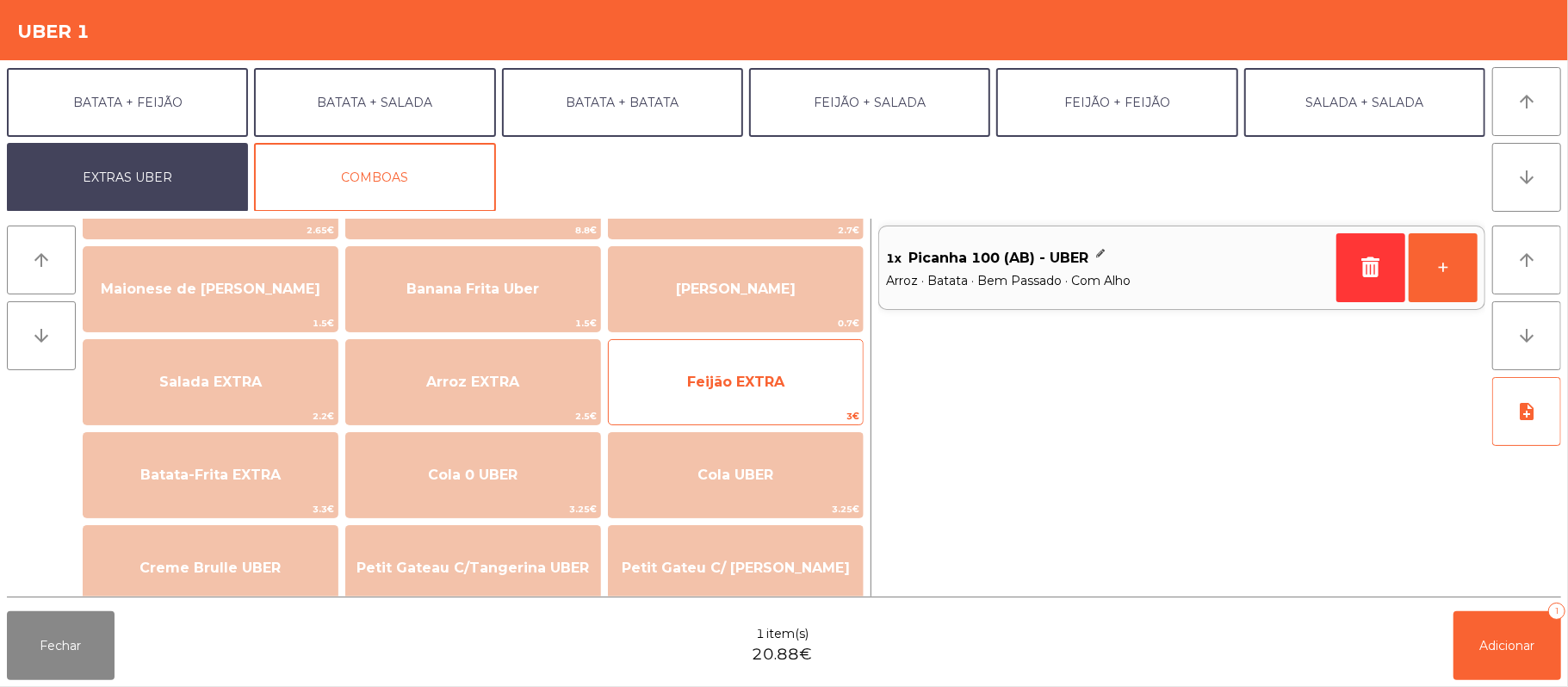
click at [764, 386] on span "Feijão EXTRA" at bounding box center [735, 382] width 97 height 17
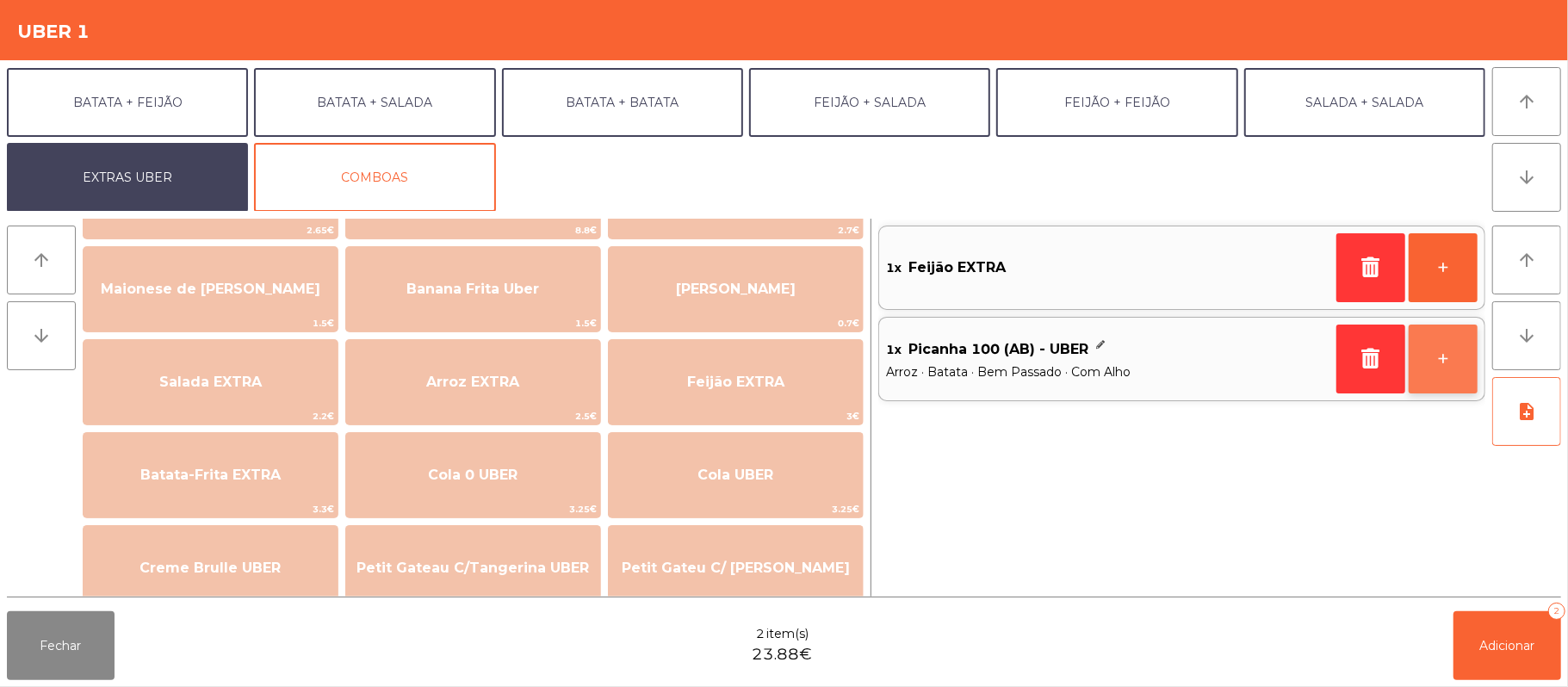
click at [1441, 353] on button "+" at bounding box center [1443, 359] width 69 height 69
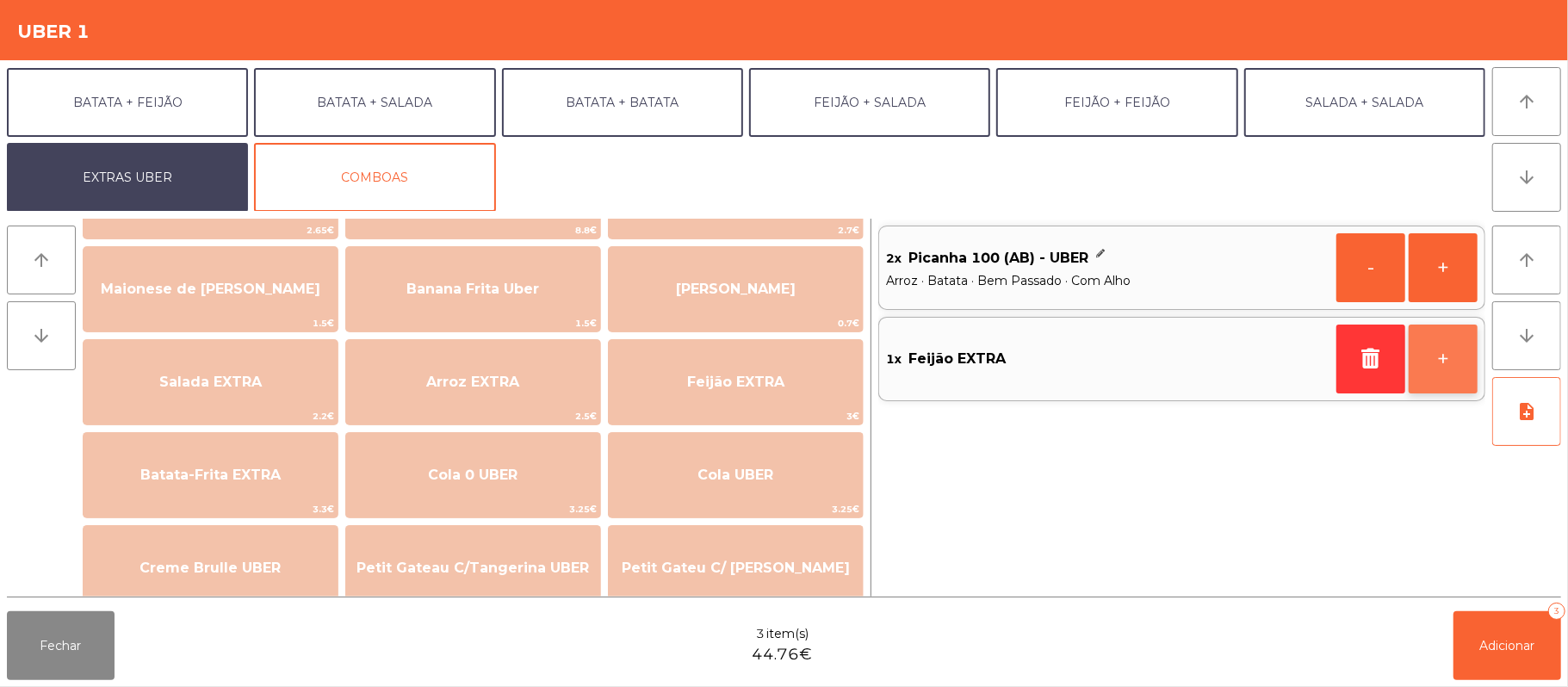
click at [1435, 366] on button "+" at bounding box center [1443, 359] width 69 height 69
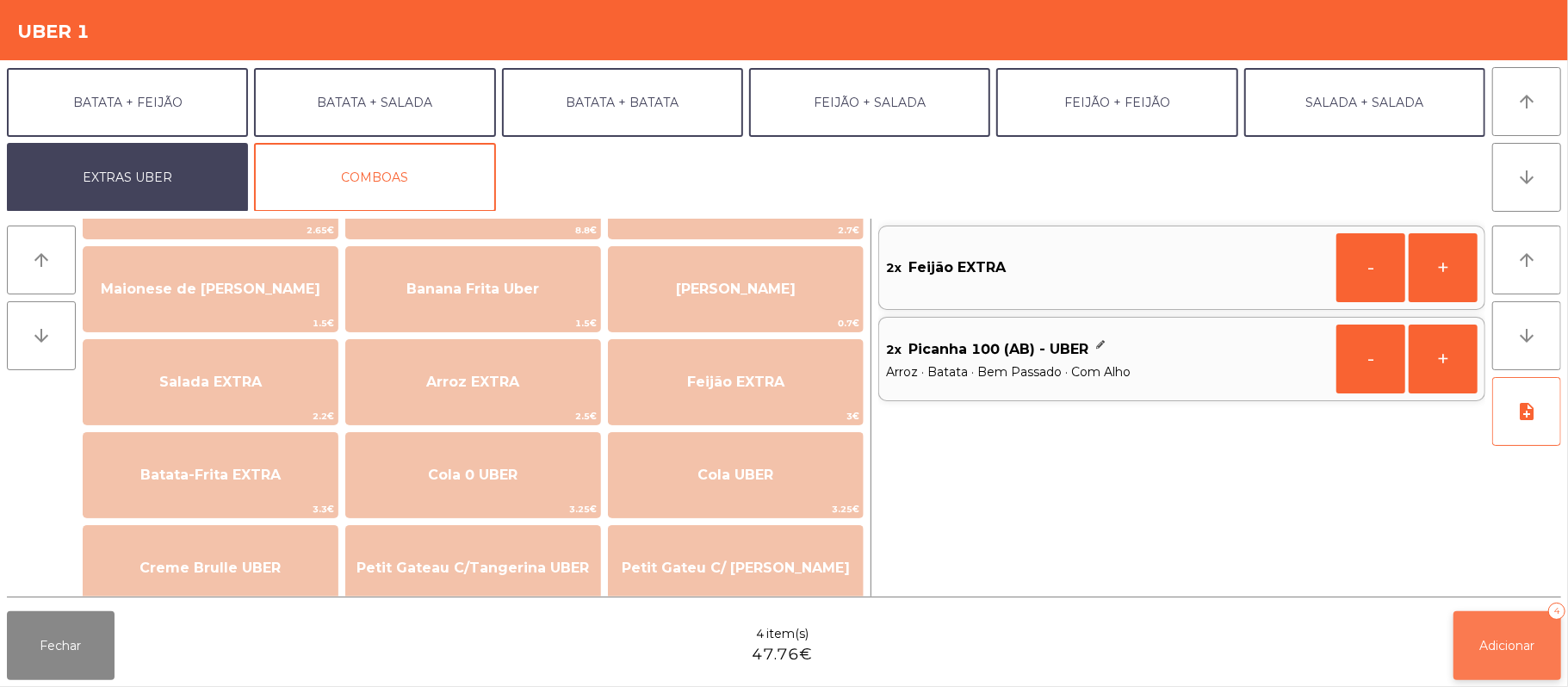
click at [1479, 630] on button "Adicionar 4" at bounding box center [1507, 646] width 108 height 69
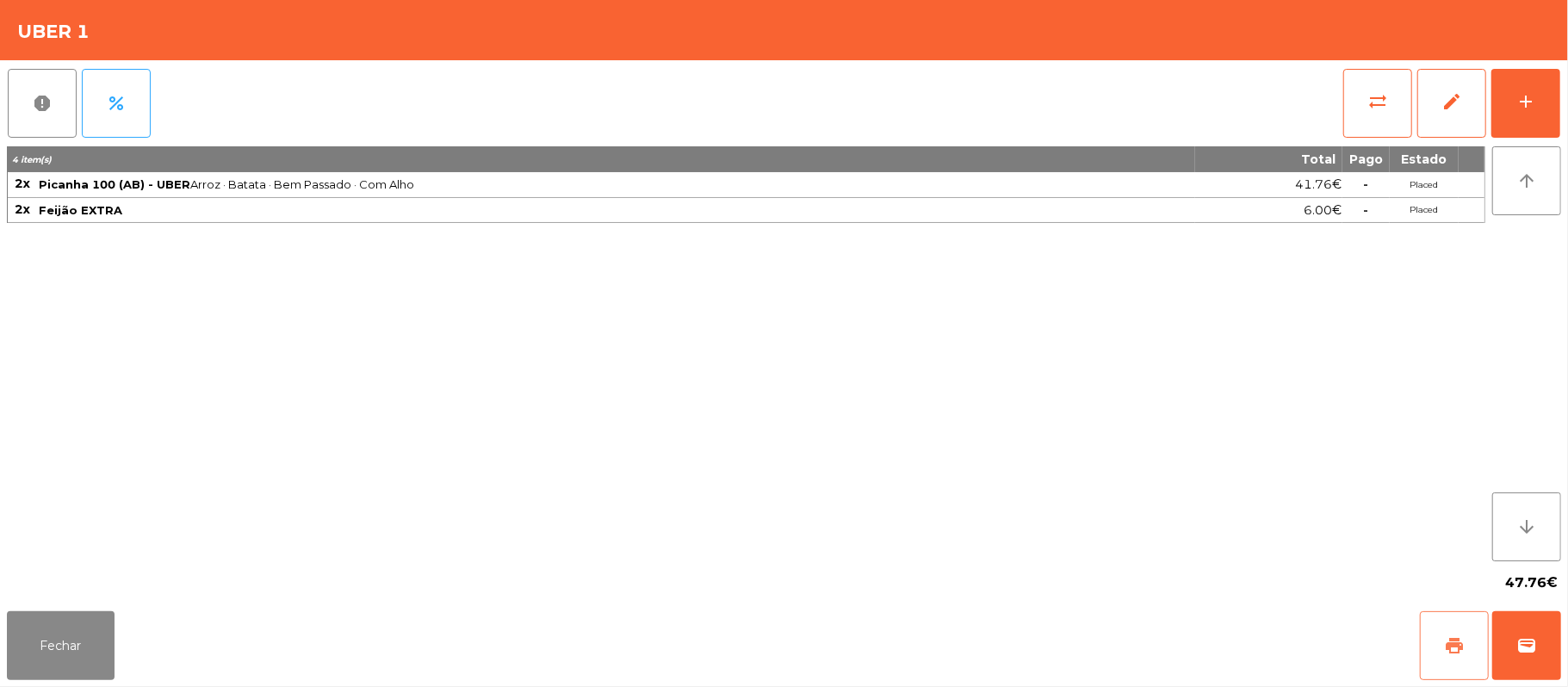
click at [1456, 641] on span "print" at bounding box center [1455, 646] width 21 height 21
click at [1512, 642] on button "wallet" at bounding box center [1527, 646] width 69 height 69
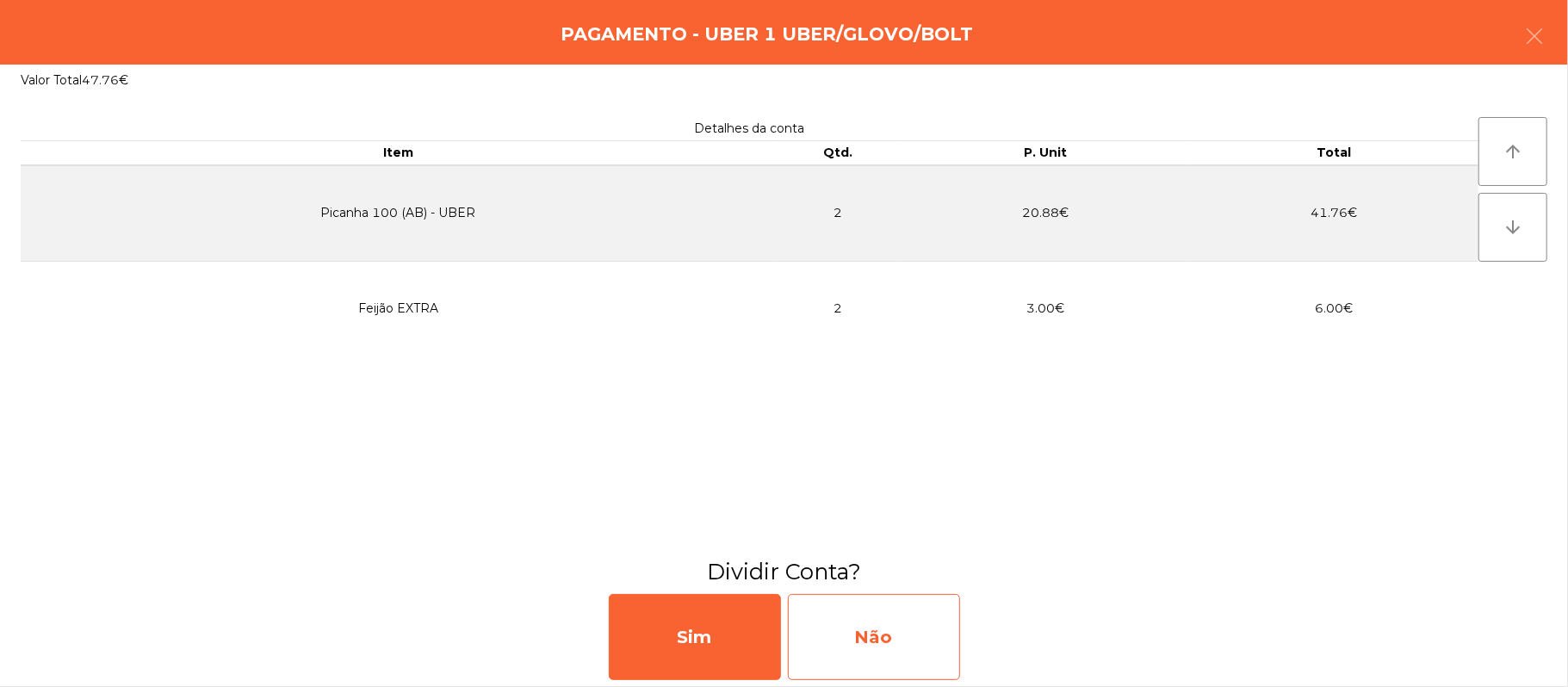
click at [903, 645] on div "Não" at bounding box center [874, 637] width 172 height 86
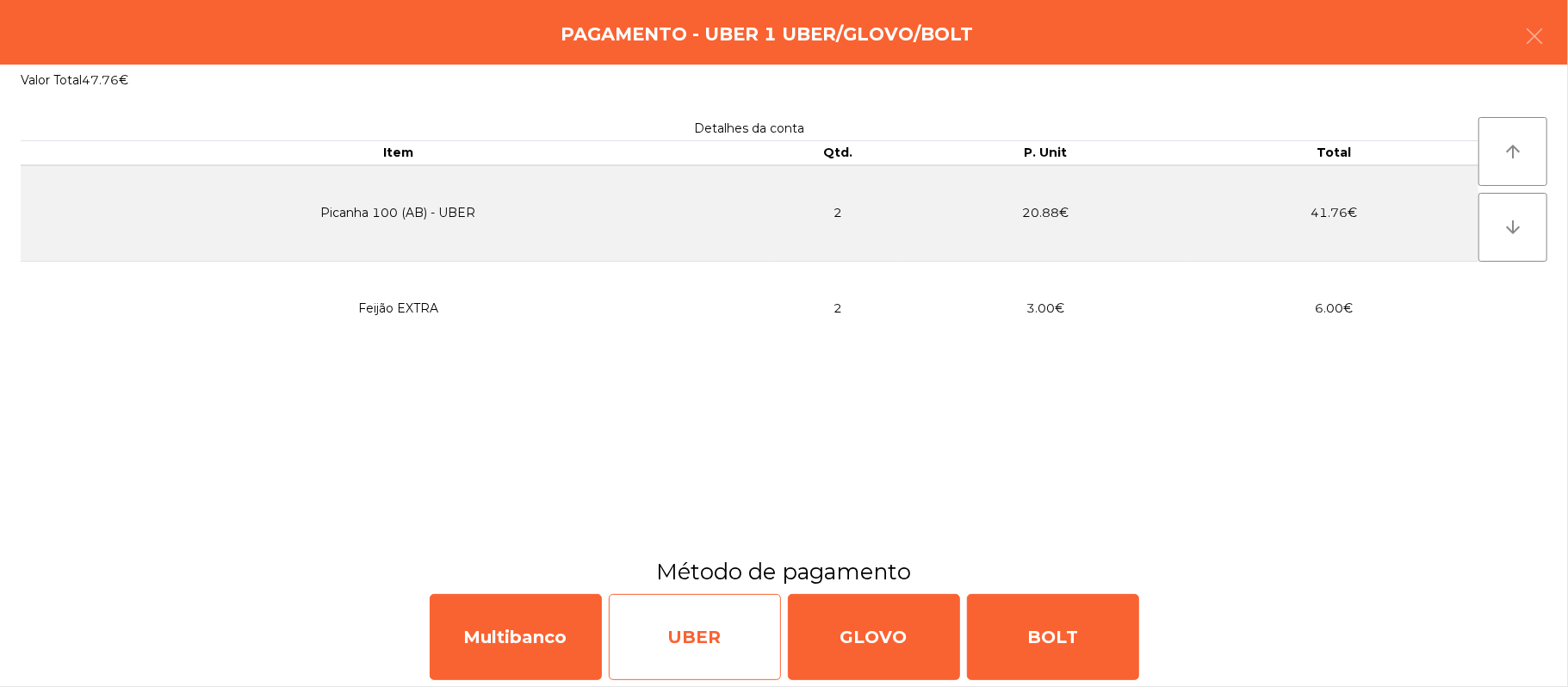
click at [694, 651] on div "UBER" at bounding box center [695, 637] width 172 height 86
select select "**"
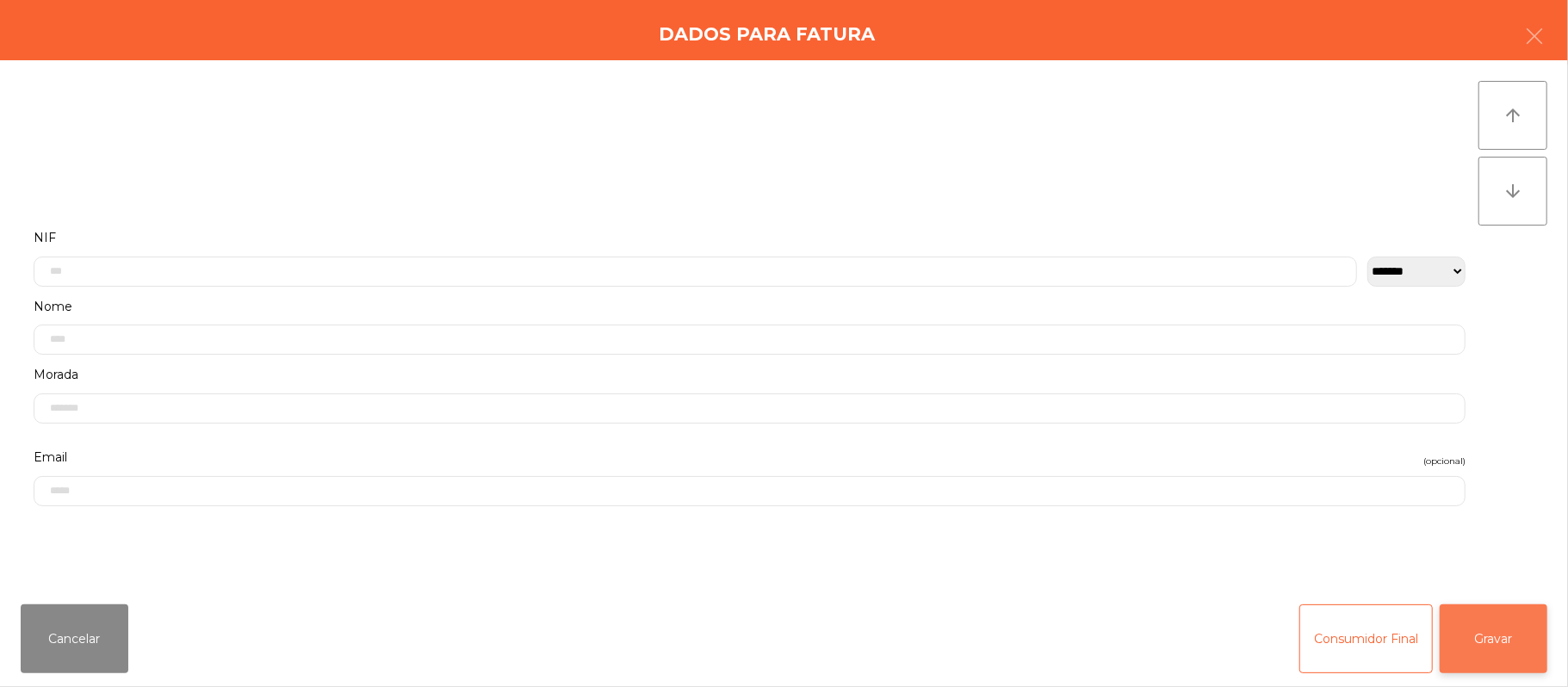
click at [1514, 605] on button "Gravar" at bounding box center [1493, 639] width 108 height 69
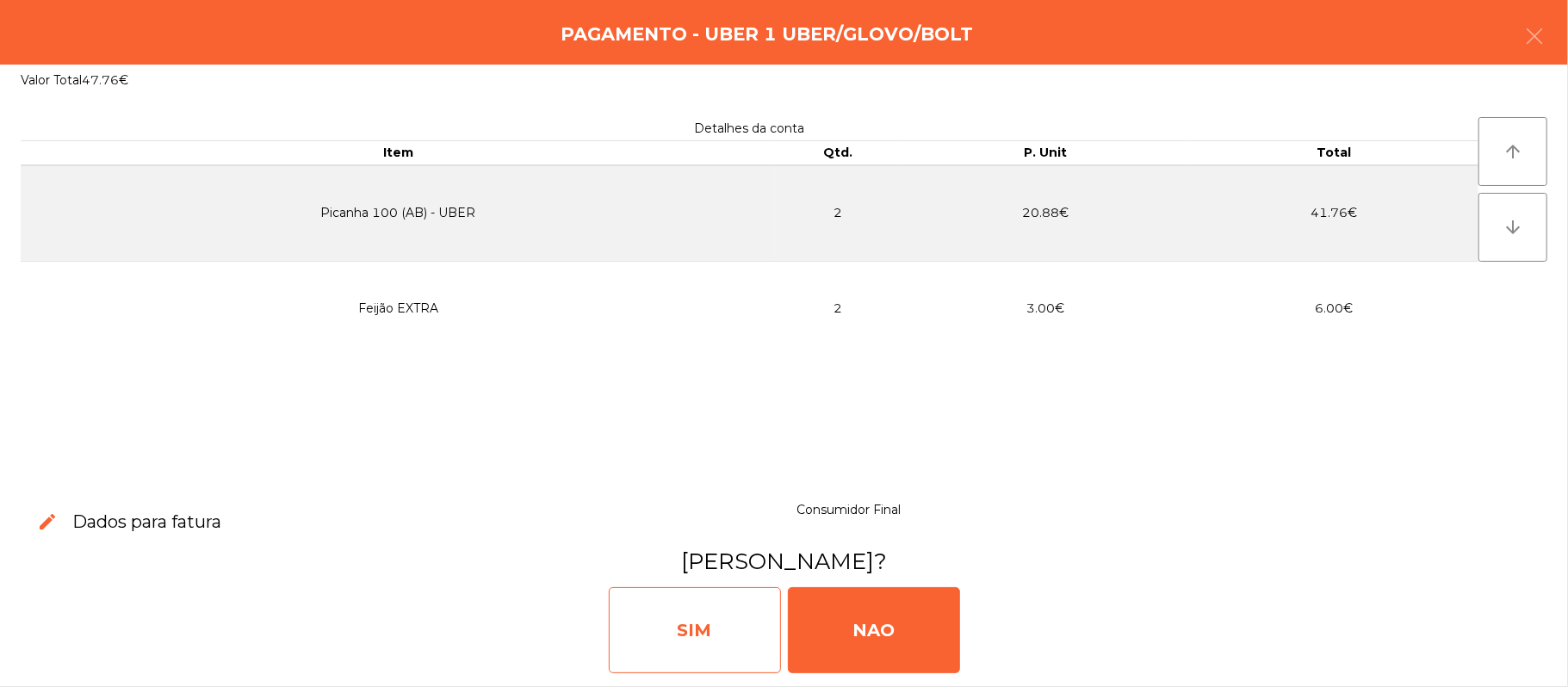
click at [735, 613] on div "SIM" at bounding box center [695, 630] width 172 height 86
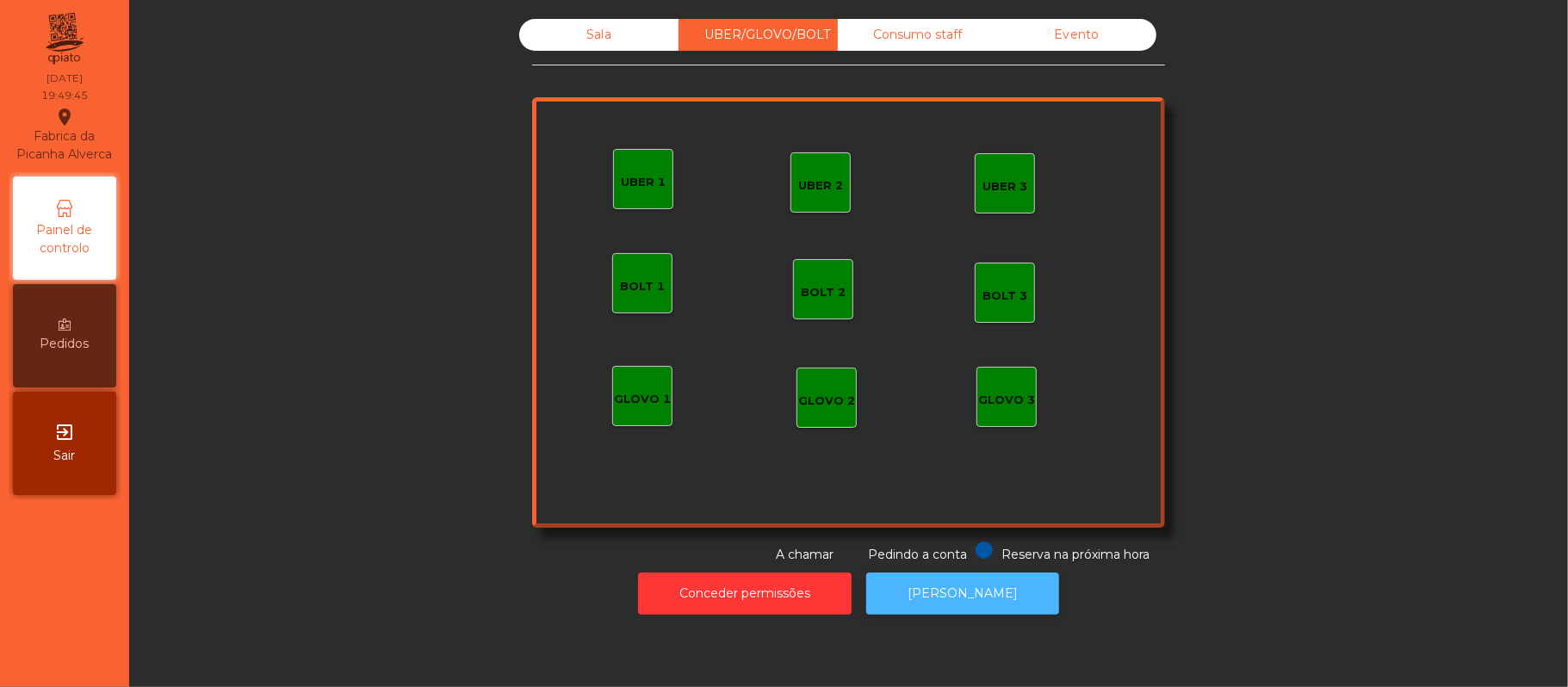
click at [954, 579] on button "[PERSON_NAME]" at bounding box center [963, 594] width 193 height 42
click at [1002, 603] on button "[PERSON_NAME]" at bounding box center [963, 594] width 193 height 42
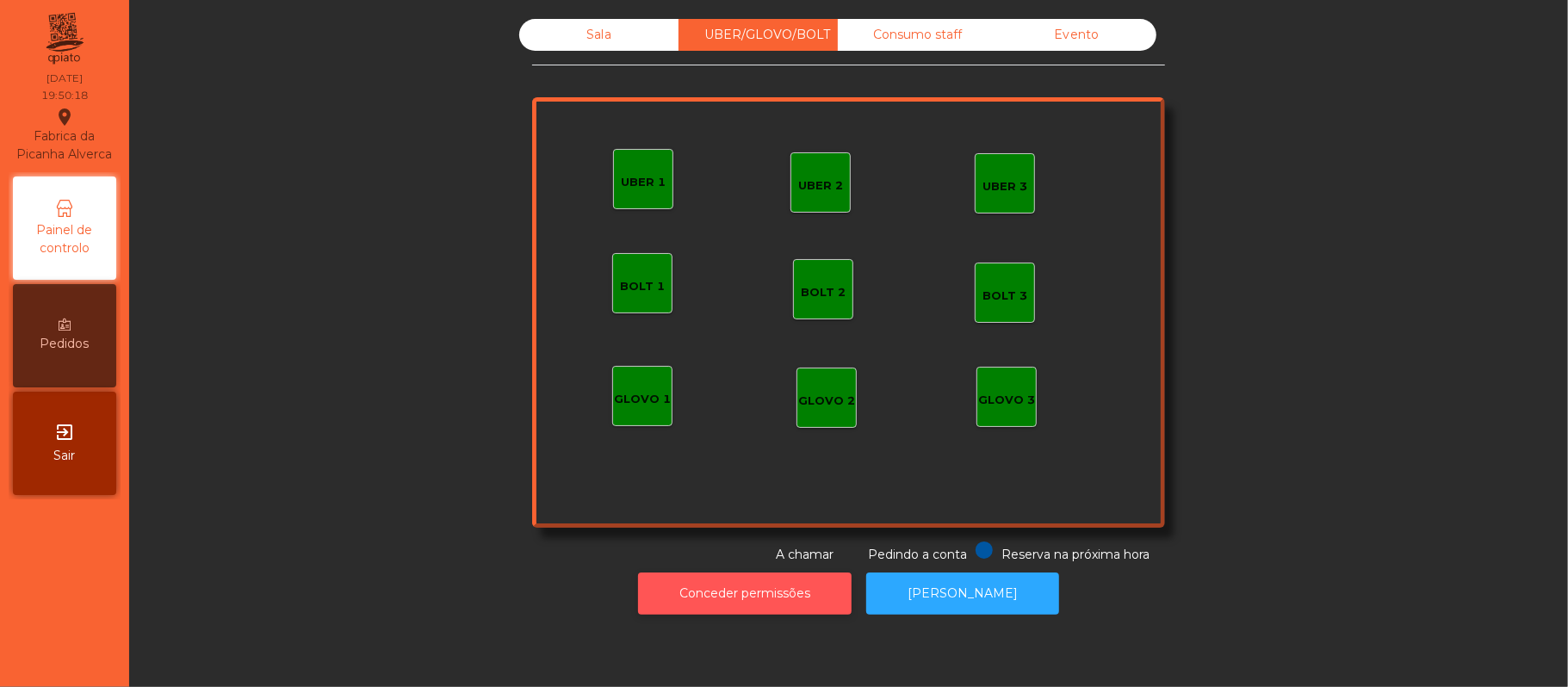
click at [772, 580] on button "Conceder permissões" at bounding box center [744, 594] width 213 height 42
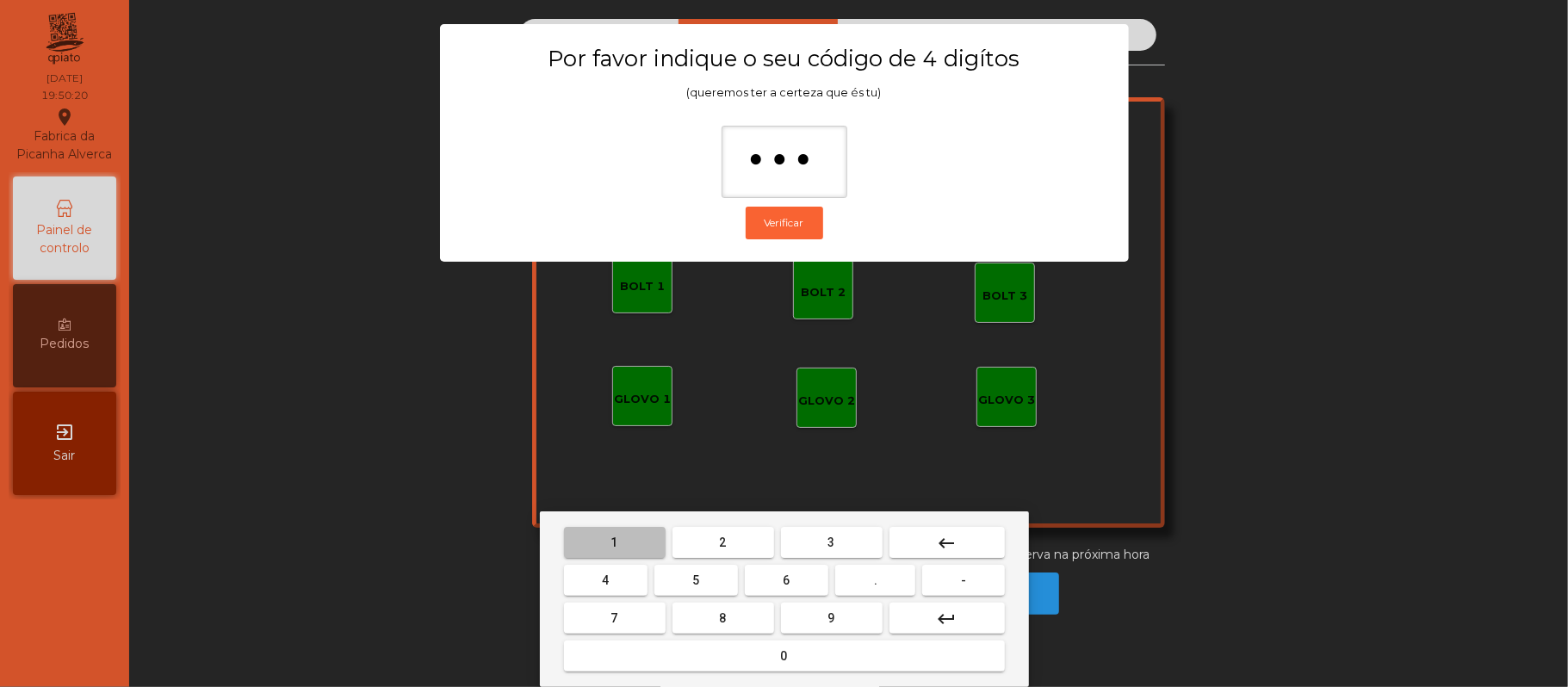
type input "****"
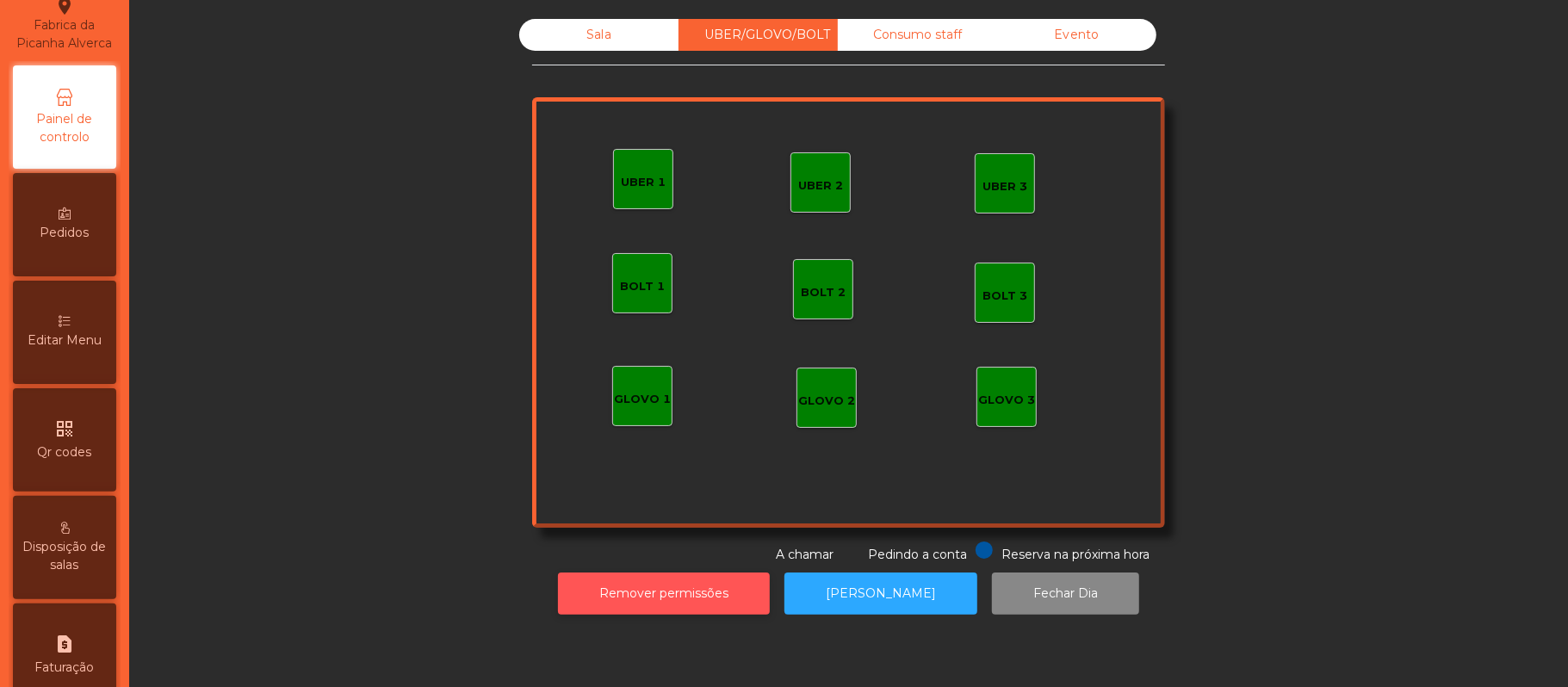
scroll to position [262, 0]
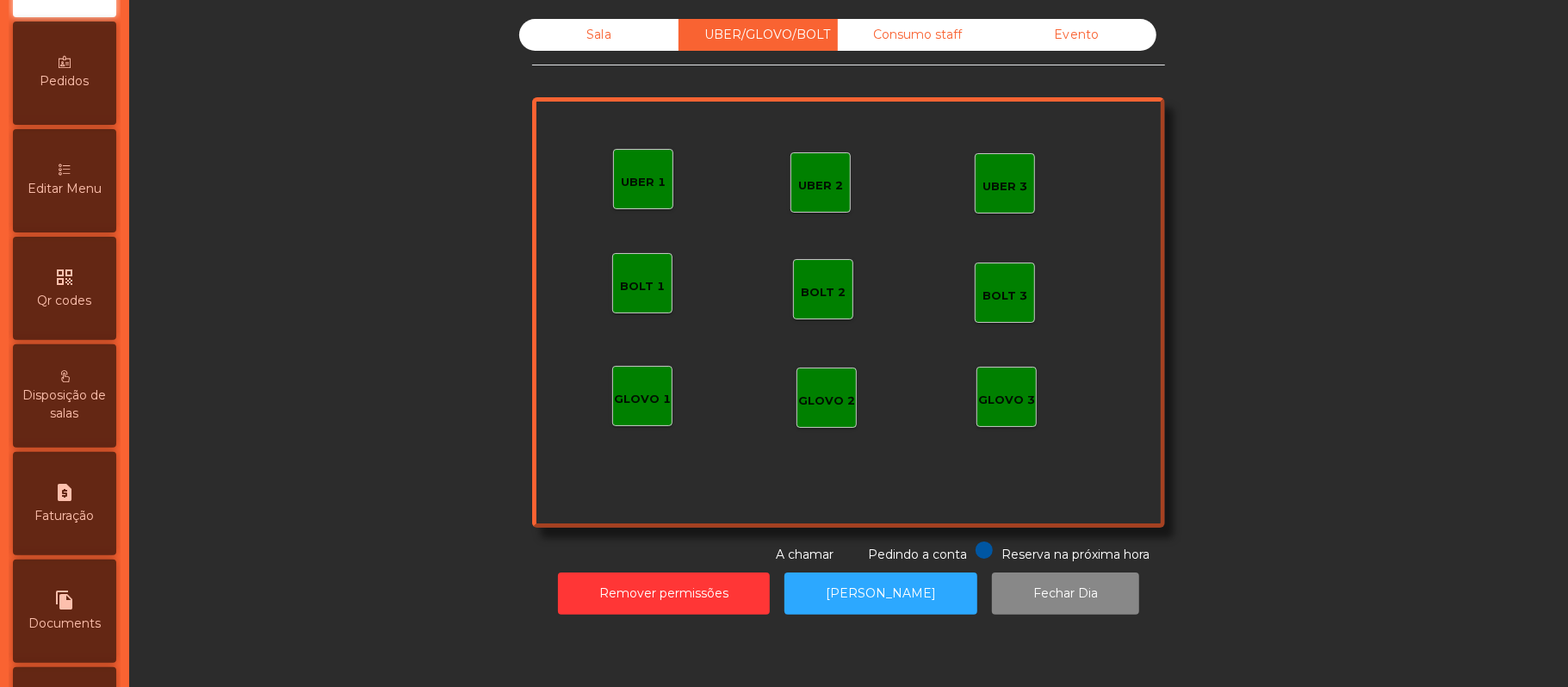
click at [87, 526] on span "Faturação" at bounding box center [65, 516] width 60 height 18
select select "**"
select select "****"
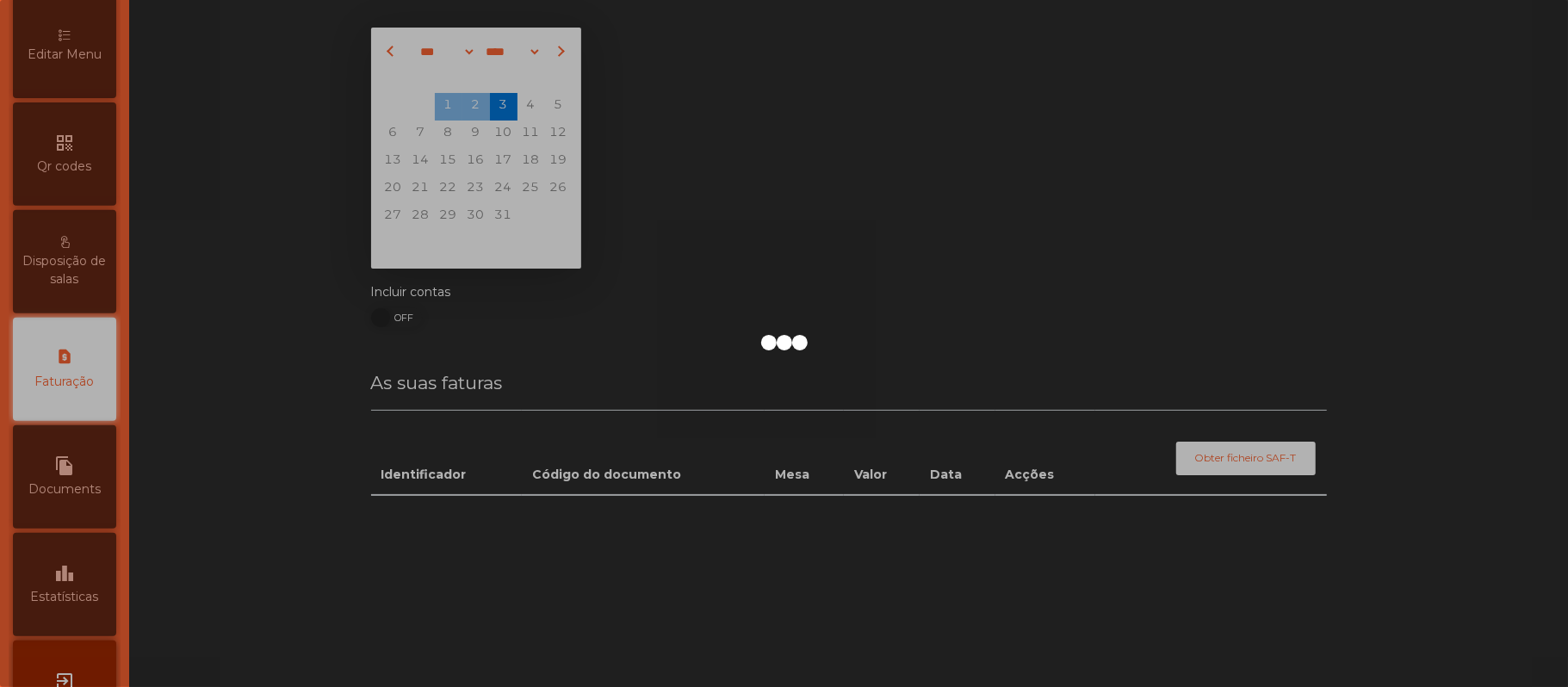
scroll to position [440, 0]
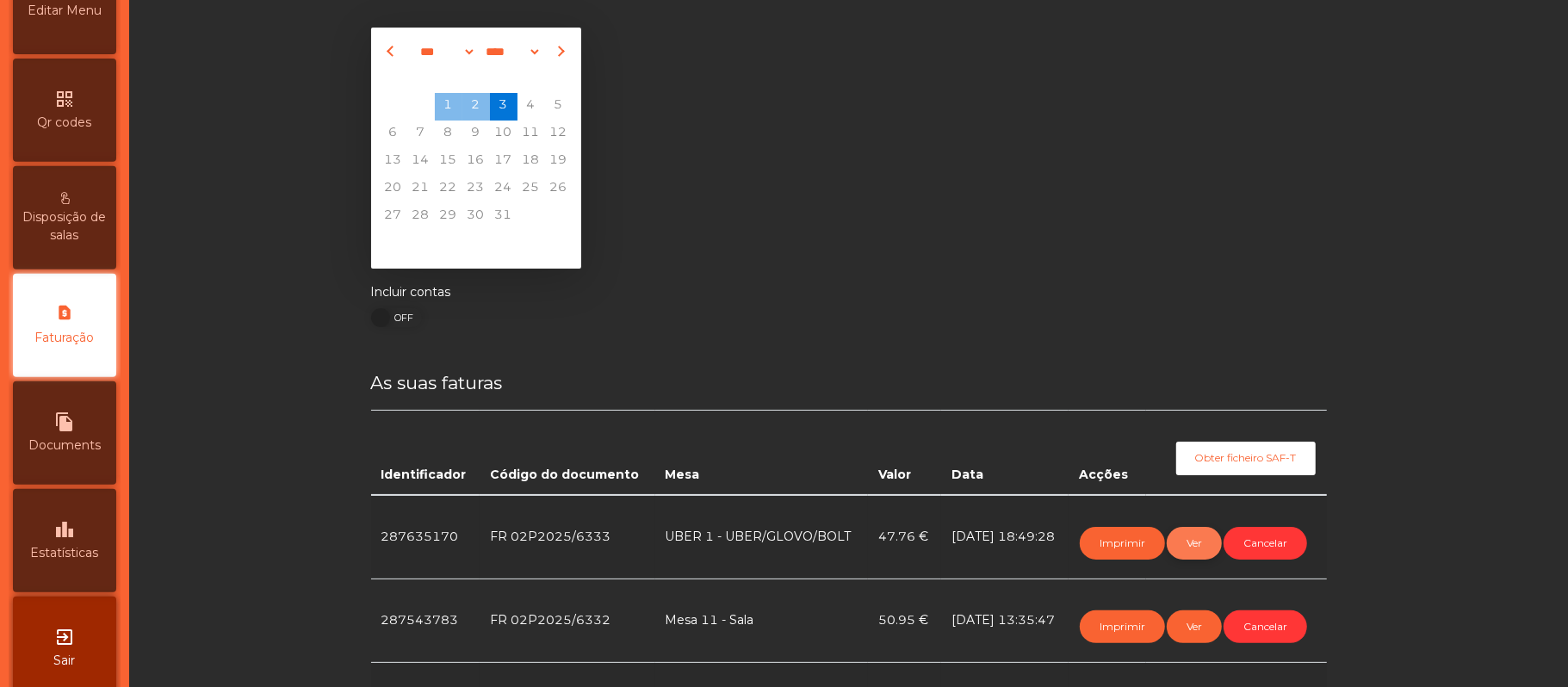
click at [1192, 541] on button "Ver" at bounding box center [1194, 543] width 55 height 32
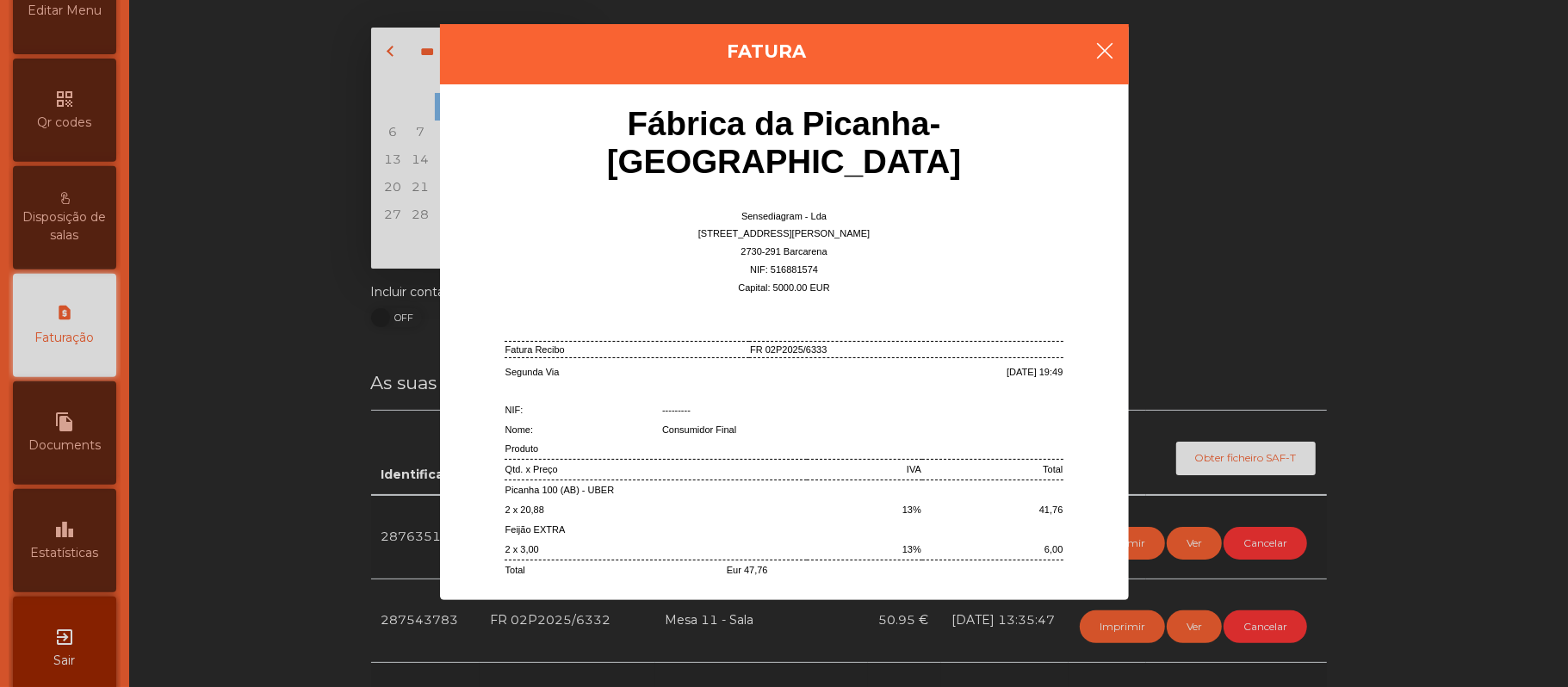
click at [1104, 68] on button "button" at bounding box center [1106, 52] width 48 height 52
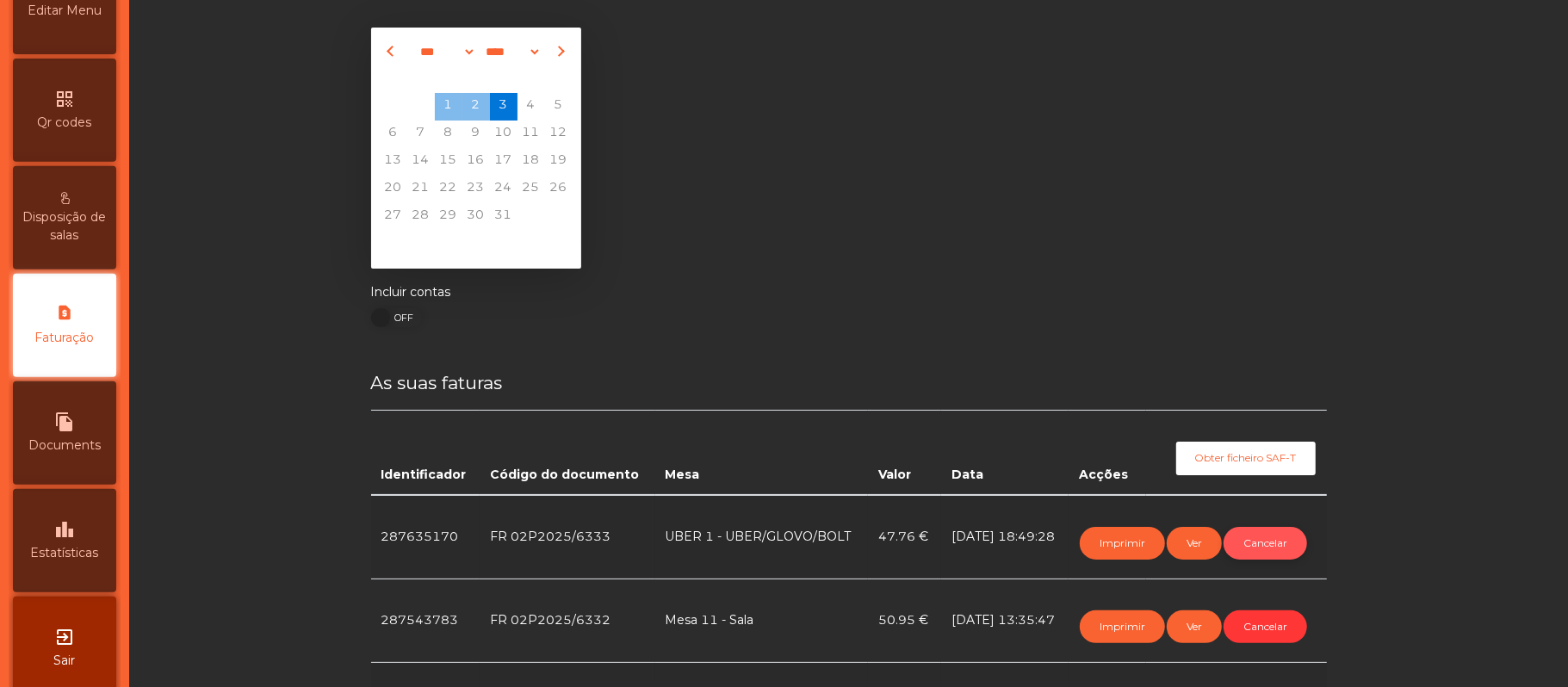
click at [1261, 542] on button "Cancelar" at bounding box center [1265, 543] width 83 height 32
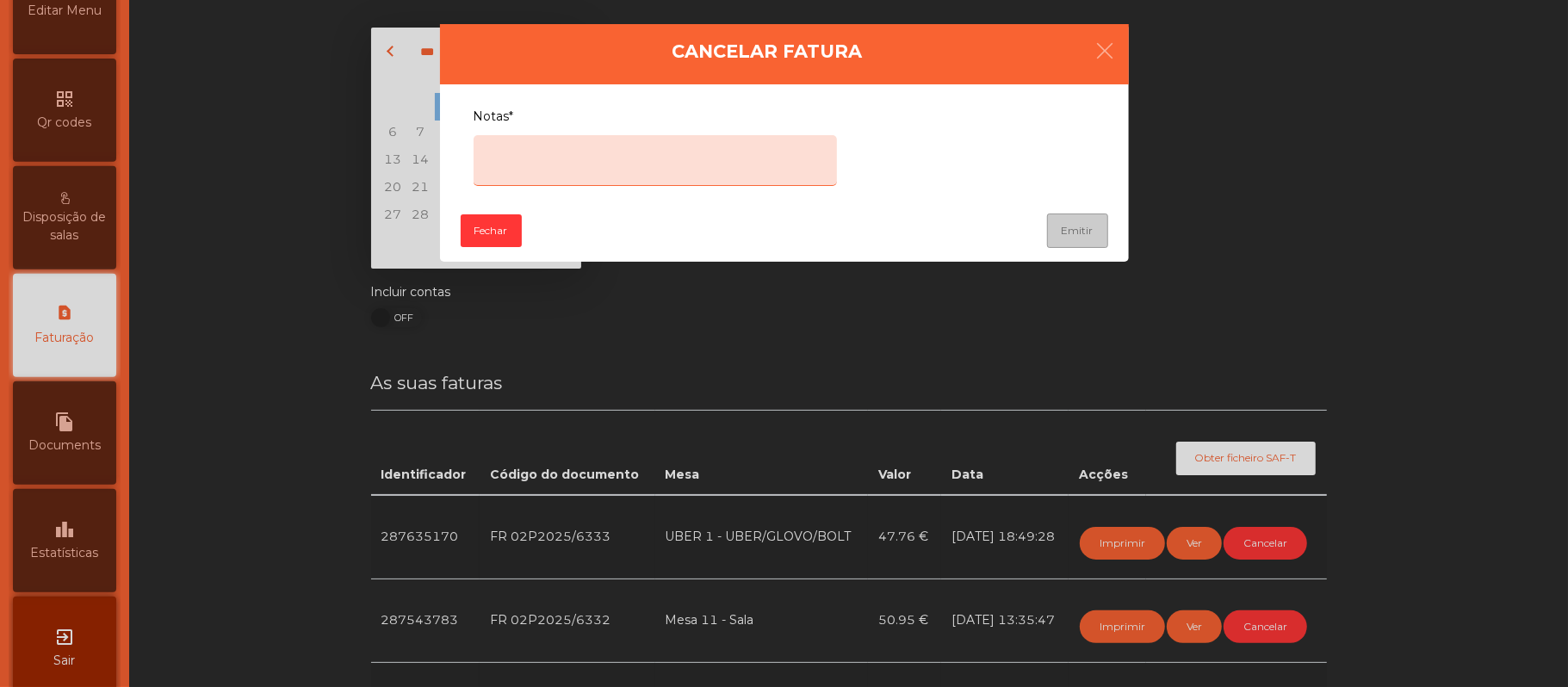
click at [591, 180] on textarea "Notas*" at bounding box center [655, 161] width 363 height 51
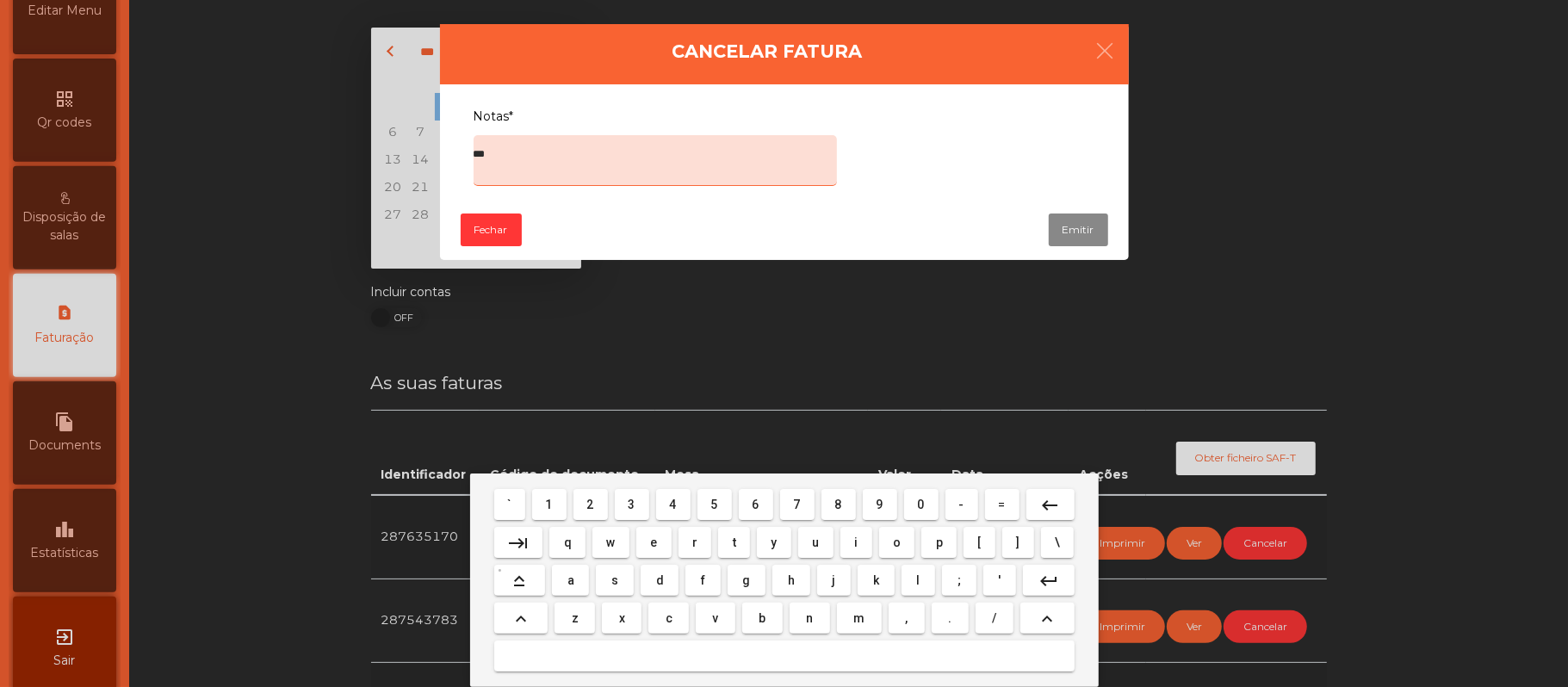
type textarea "****"
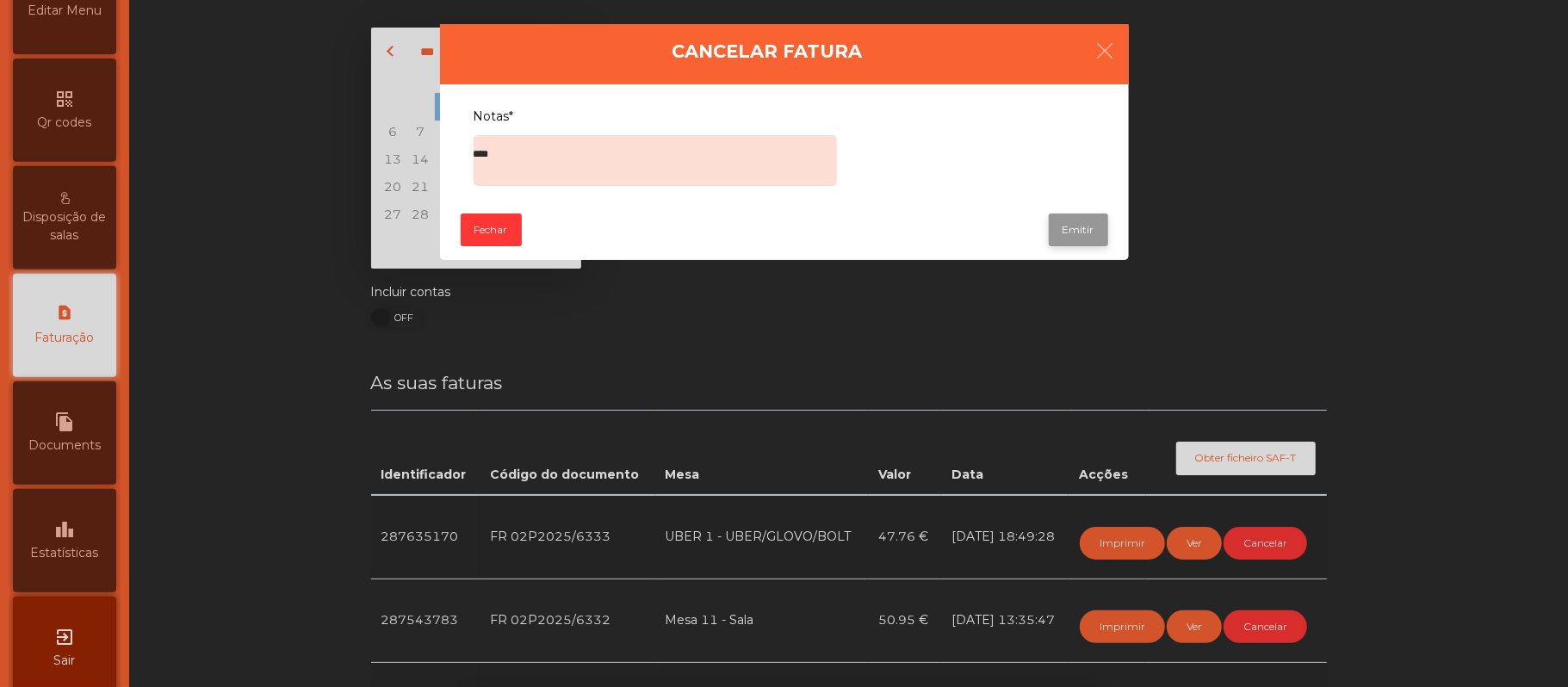
click at [1090, 229] on button "Emitir" at bounding box center [1078, 229] width 60 height 32
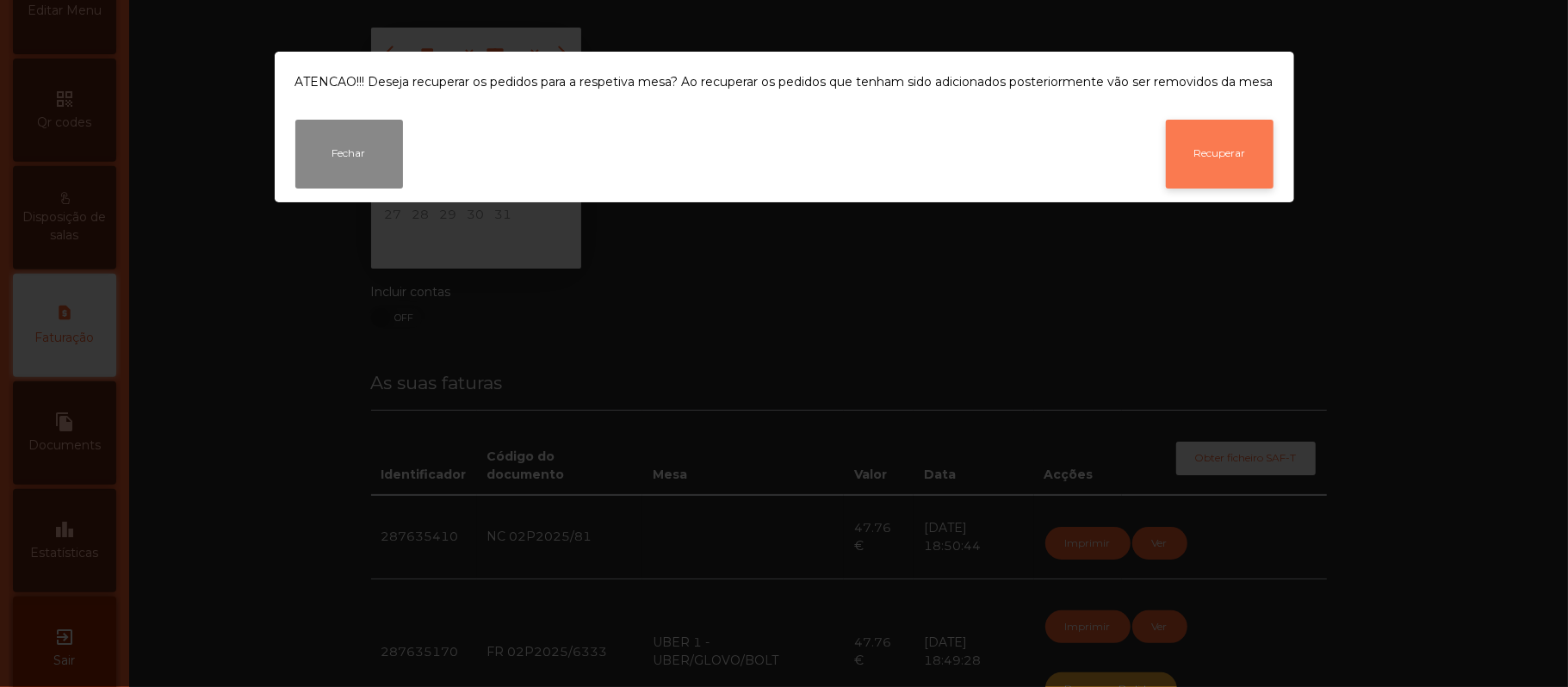
click at [1230, 156] on button "Recuperar" at bounding box center [1220, 154] width 108 height 69
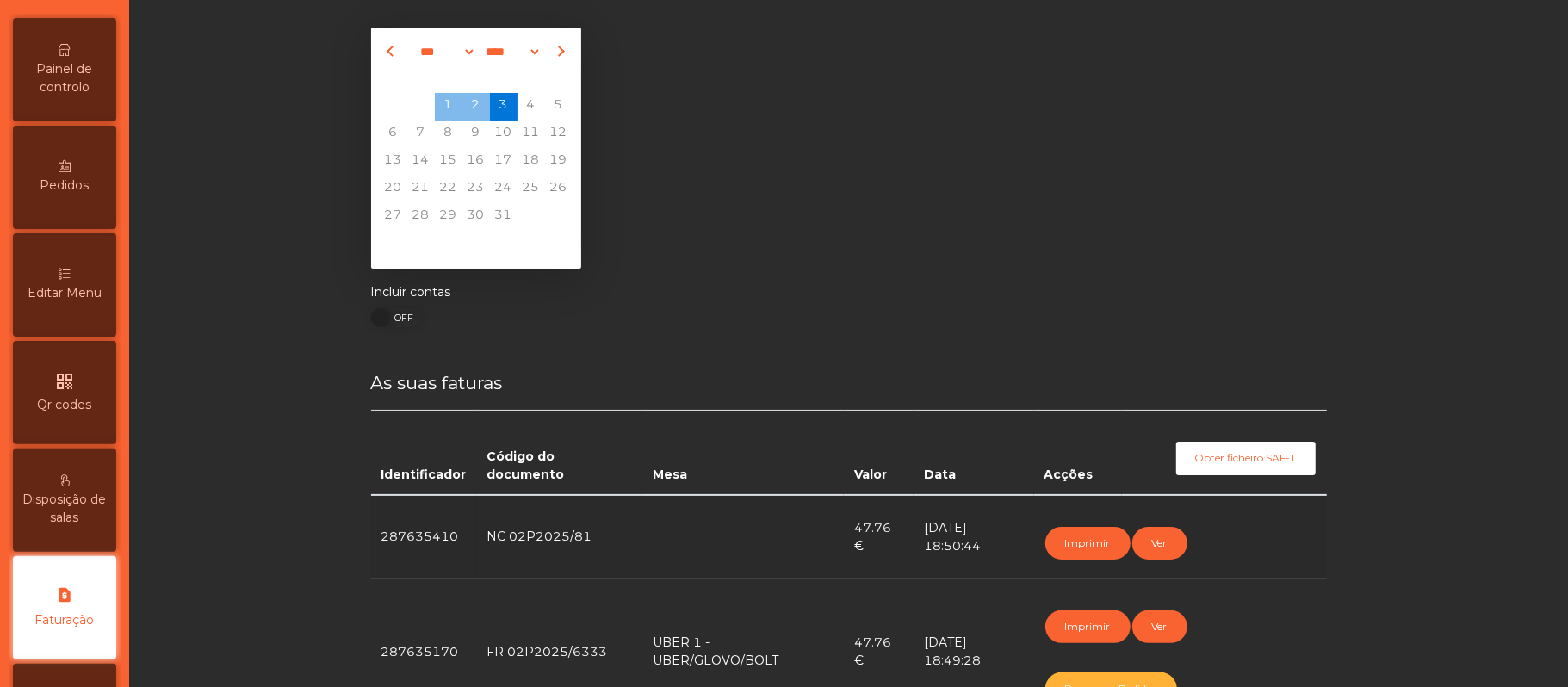
scroll to position [0, 0]
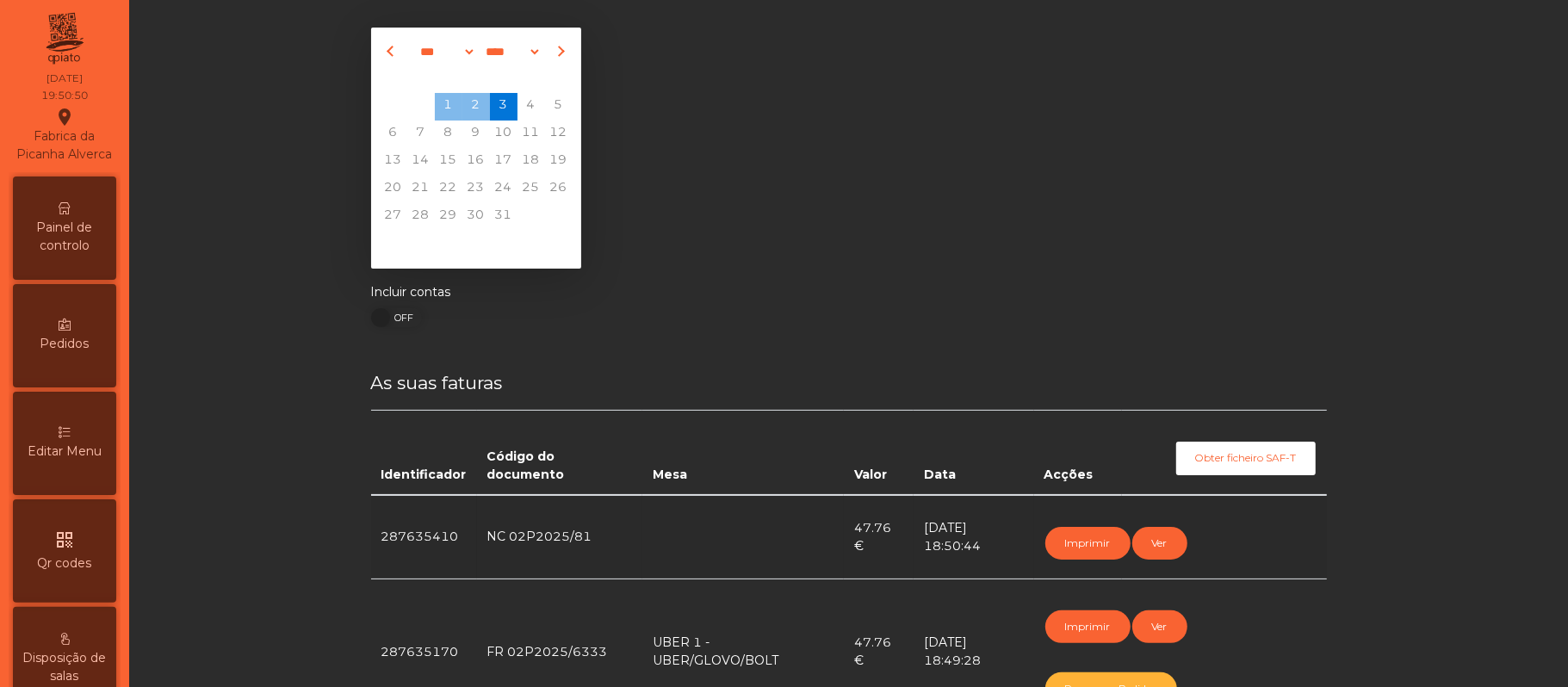
click at [89, 214] on div "Painel de controlo" at bounding box center [65, 228] width 104 height 104
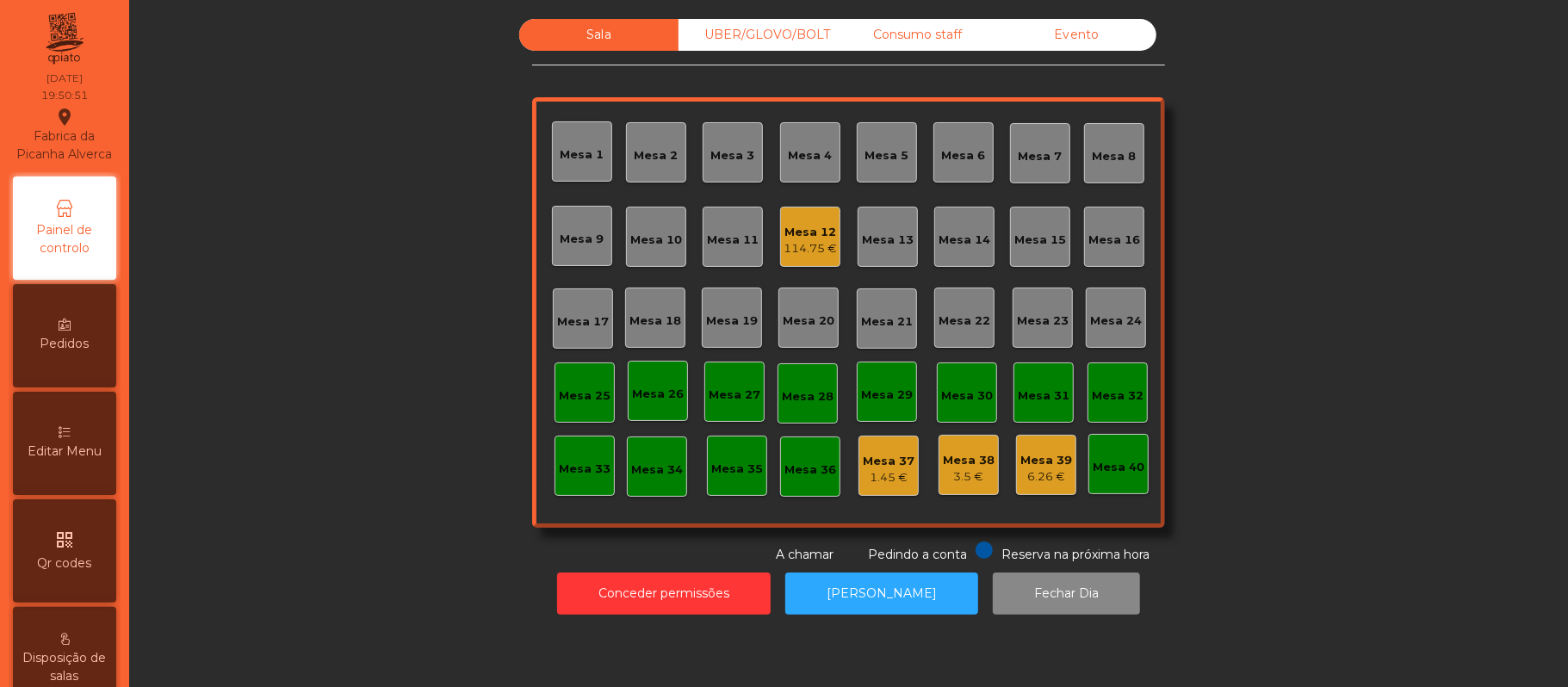
click at [779, 34] on div "UBER/GLOVO/BOLT" at bounding box center [758, 35] width 160 height 32
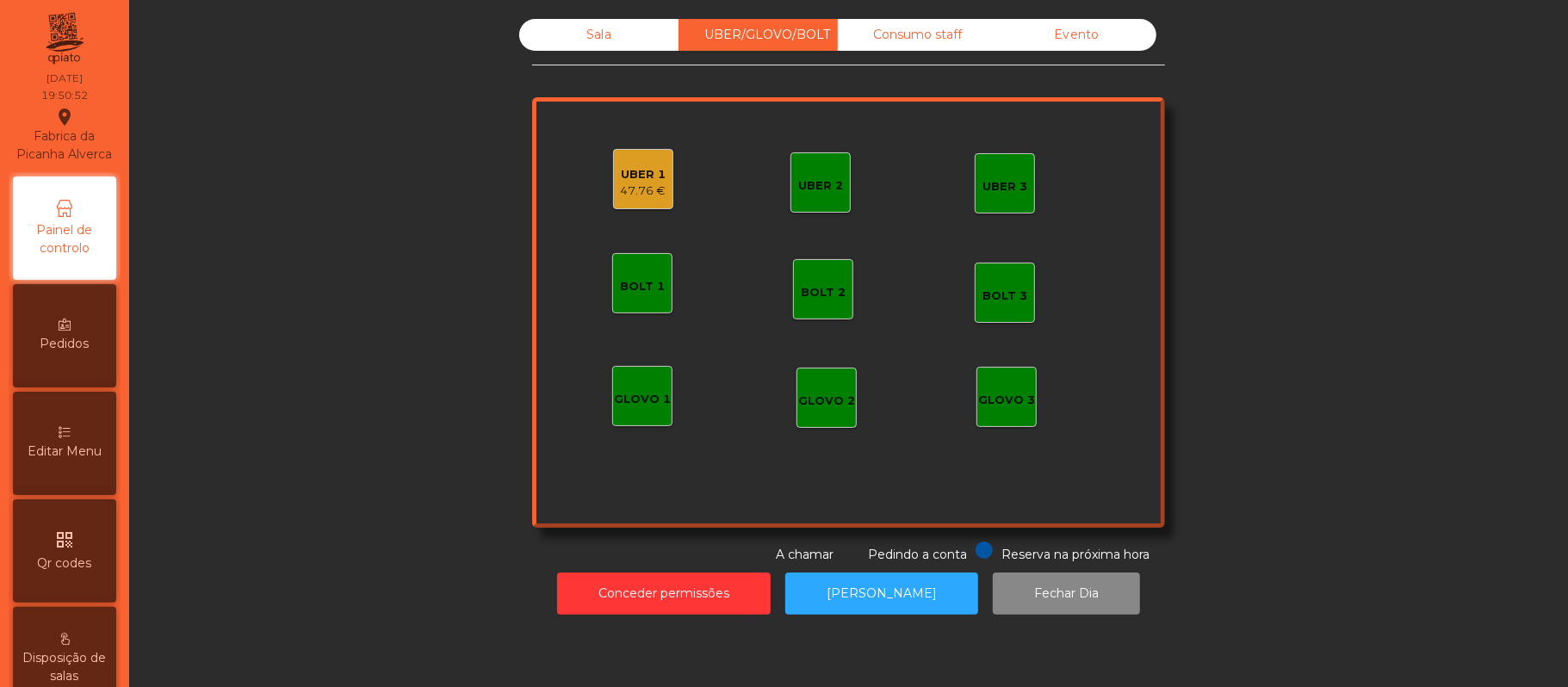
click at [631, 190] on div "47.76 €" at bounding box center [644, 191] width 46 height 18
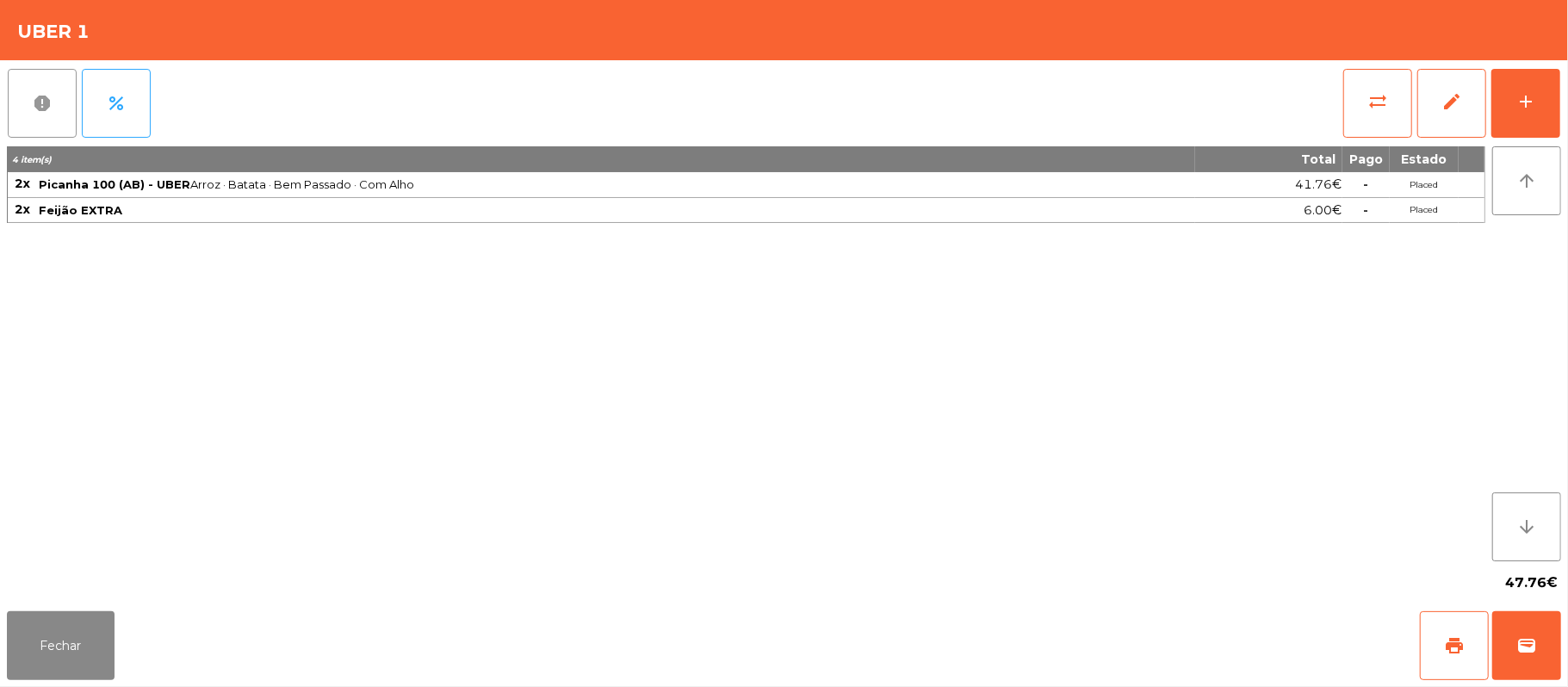
click at [52, 135] on button "report" at bounding box center [42, 104] width 69 height 69
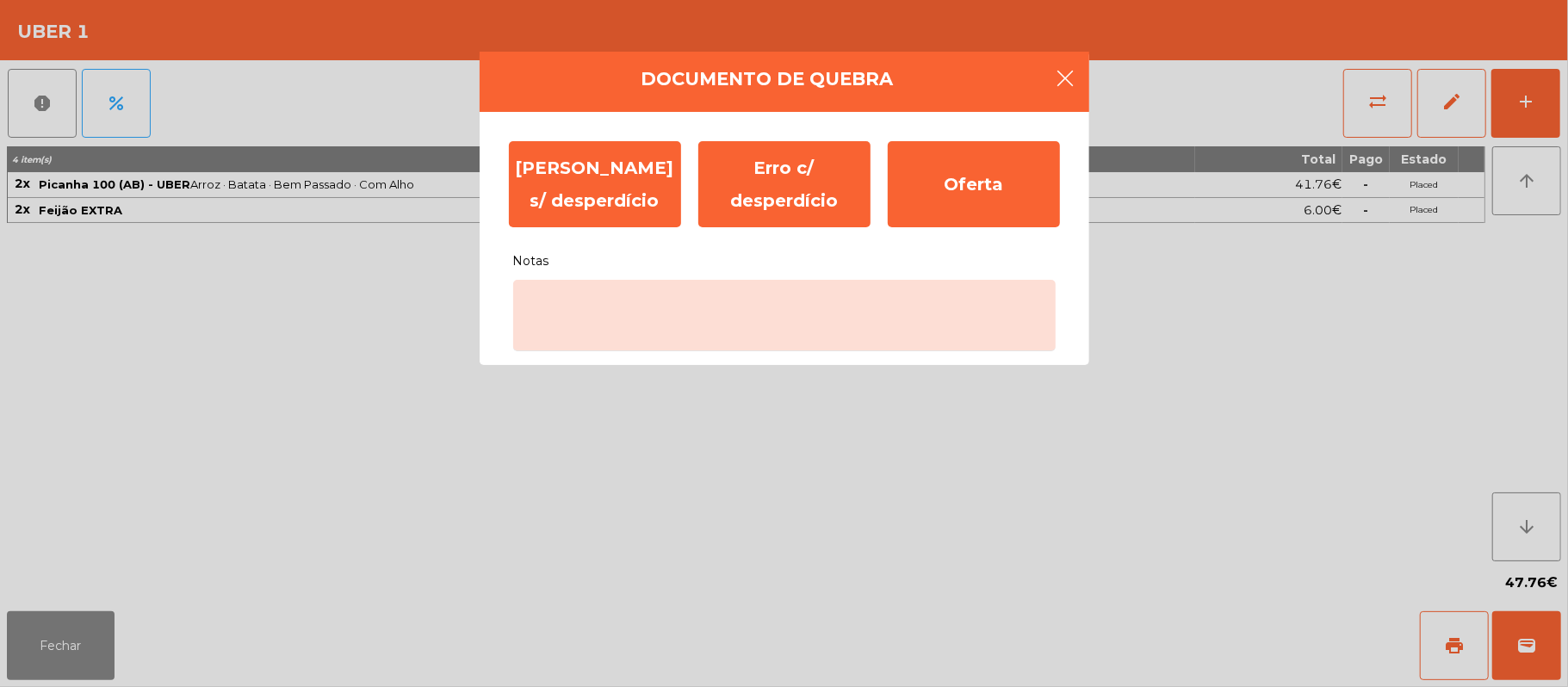
click at [1077, 102] on button "button" at bounding box center [1066, 80] width 48 height 52
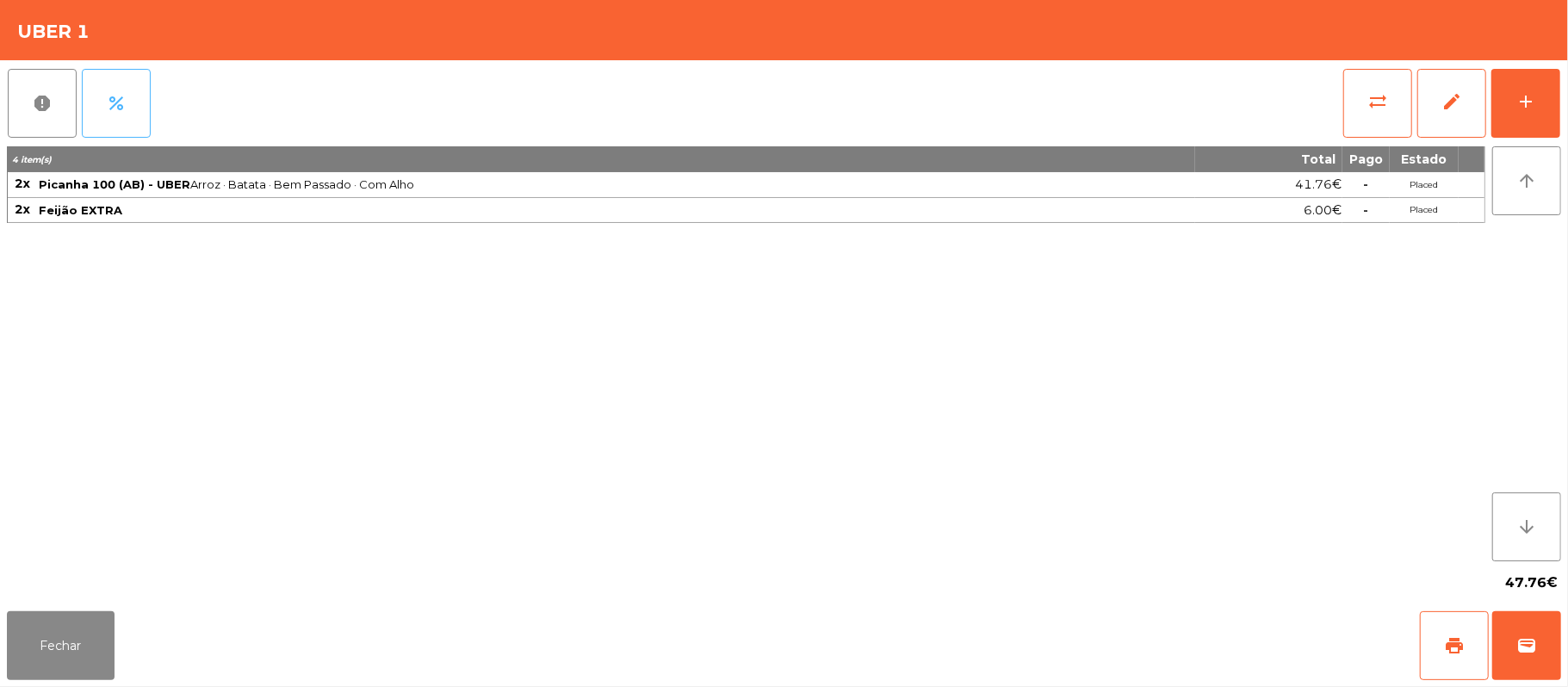
click at [108, 104] on span "percent" at bounding box center [117, 104] width 21 height 21
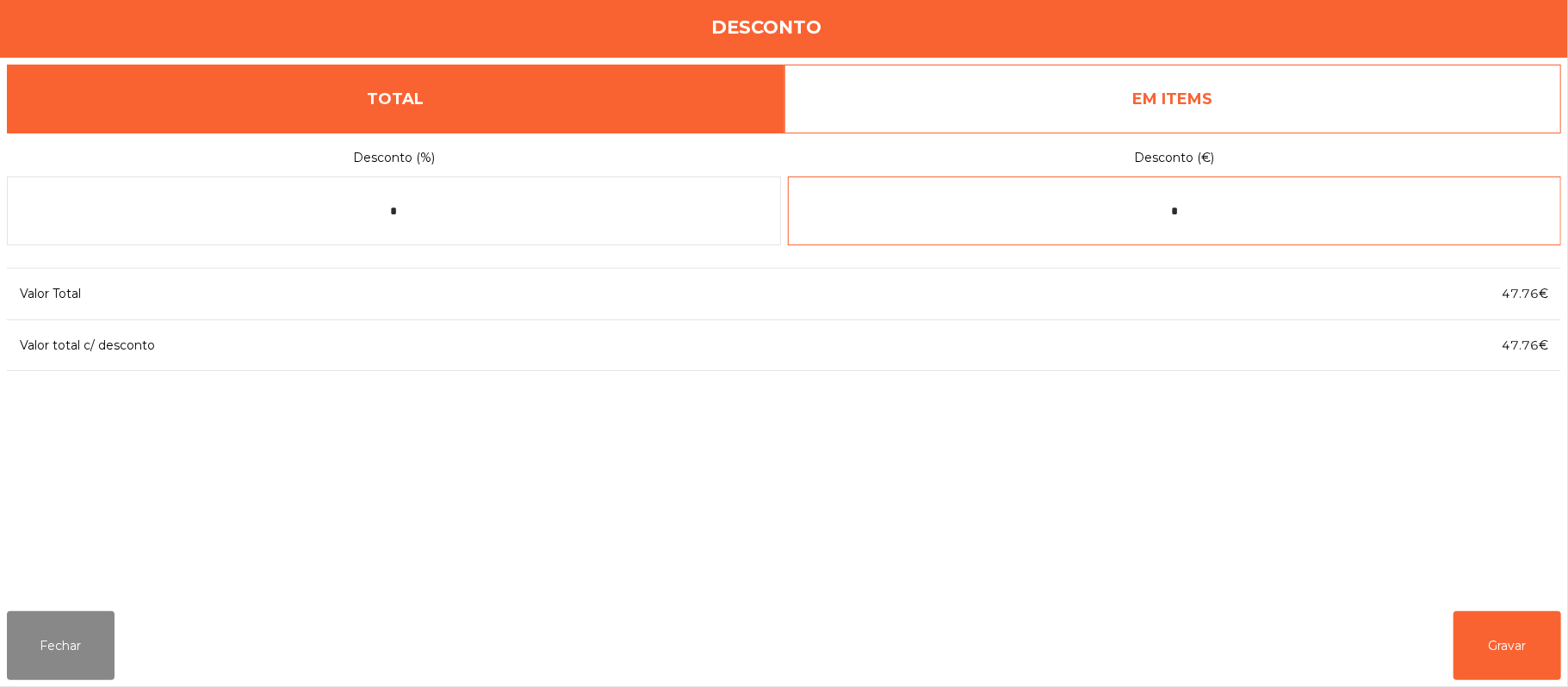
click at [1220, 214] on input "*" at bounding box center [1175, 211] width 774 height 69
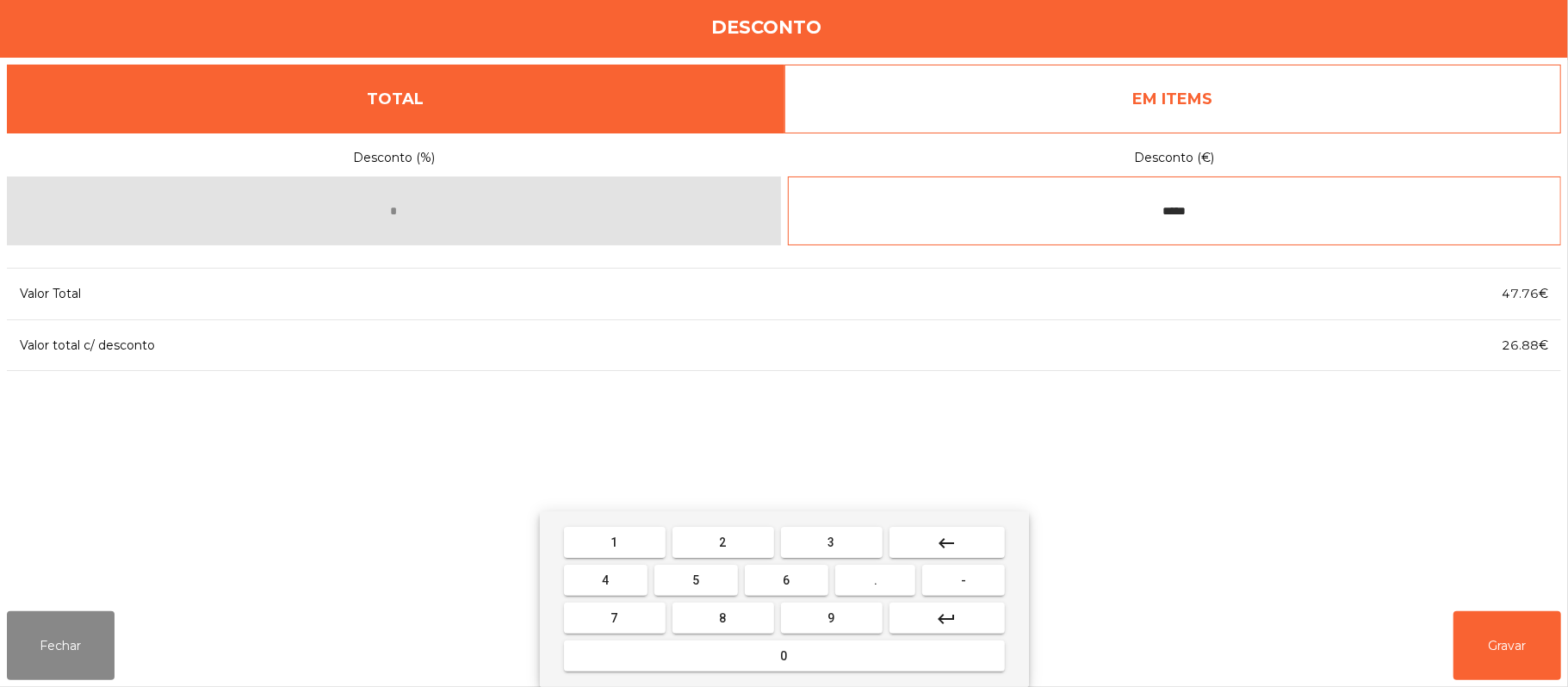
type input "*****"
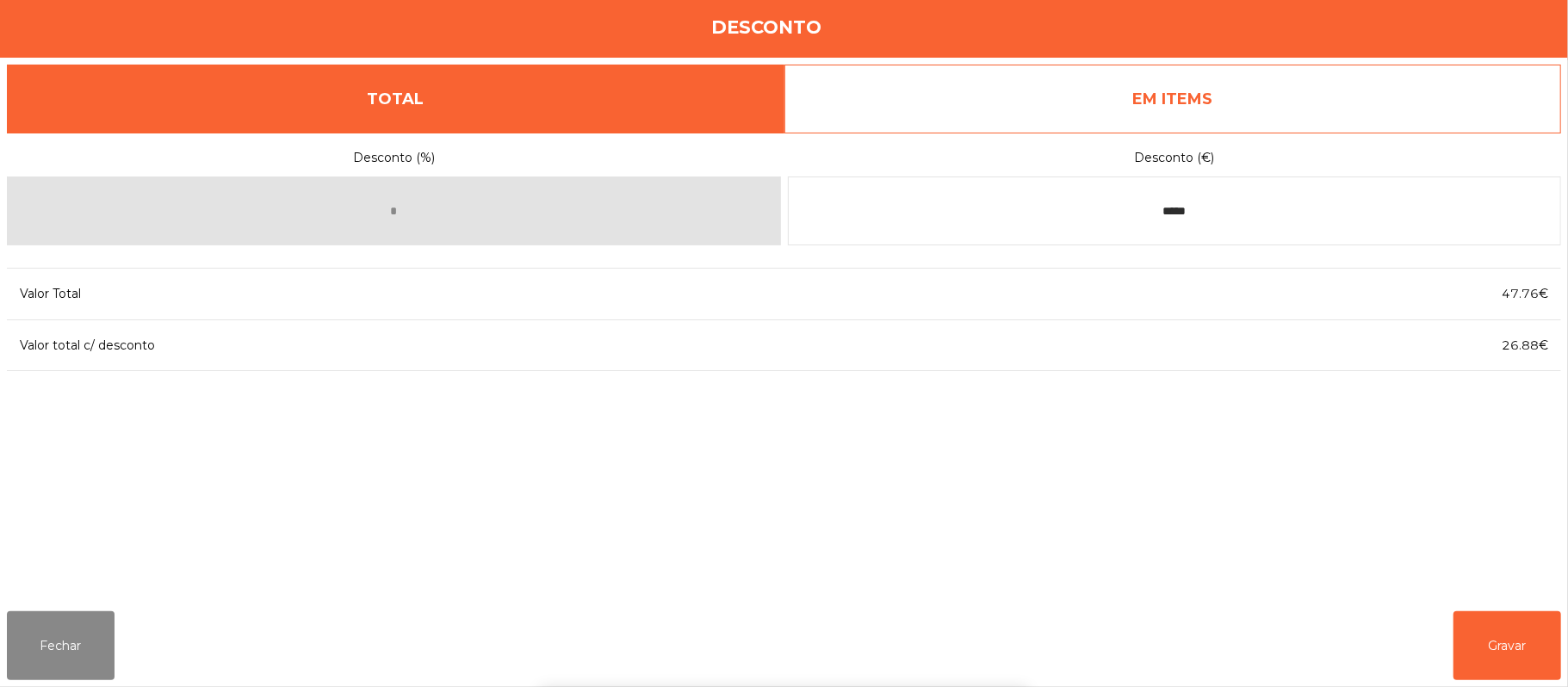
click at [1545, 649] on div "1 2 3 keyboard_backspace 4 5 6 . - 7 8 9 keyboard_return 0" at bounding box center [784, 599] width 1568 height 175
click at [1508, 642] on button "Gravar" at bounding box center [1507, 646] width 108 height 69
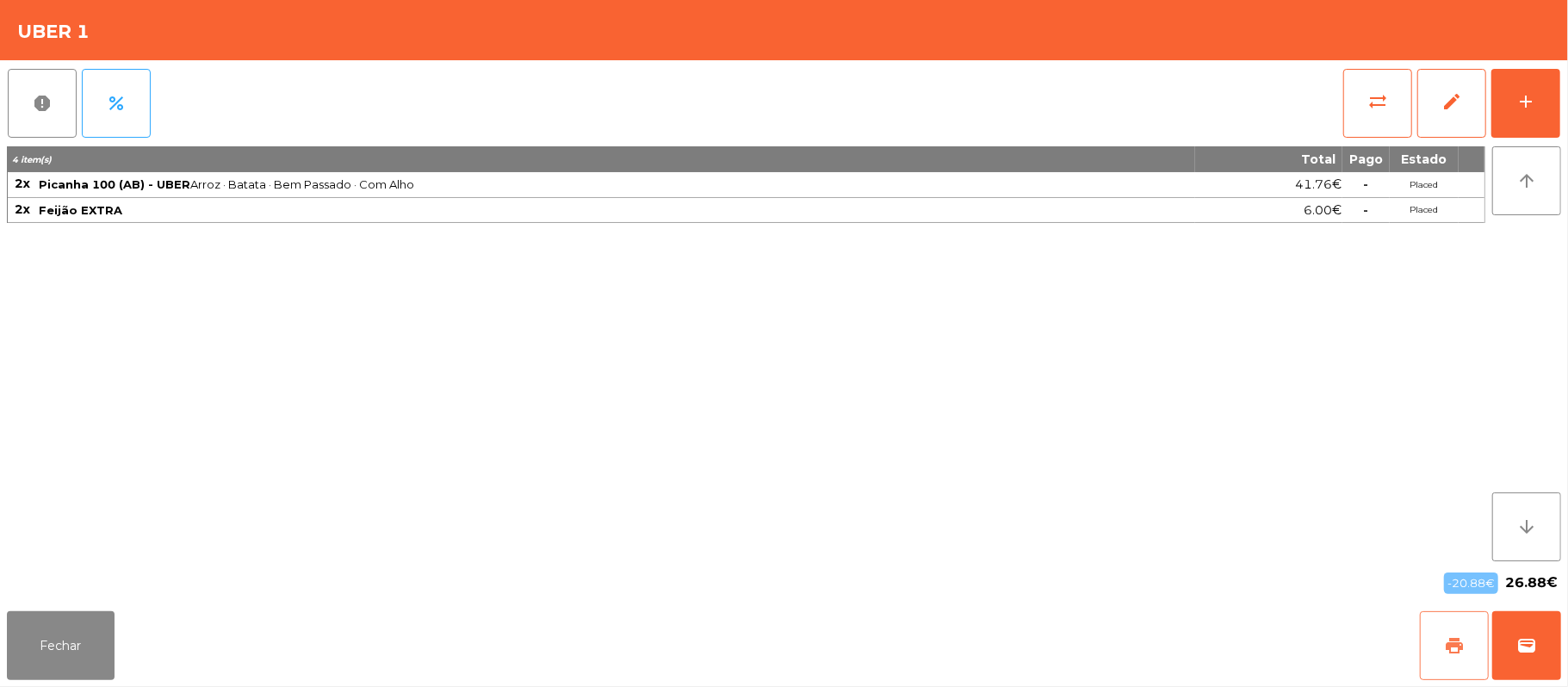
click at [1427, 646] on button "print" at bounding box center [1454, 646] width 69 height 69
click at [1529, 631] on button "wallet" at bounding box center [1527, 646] width 69 height 69
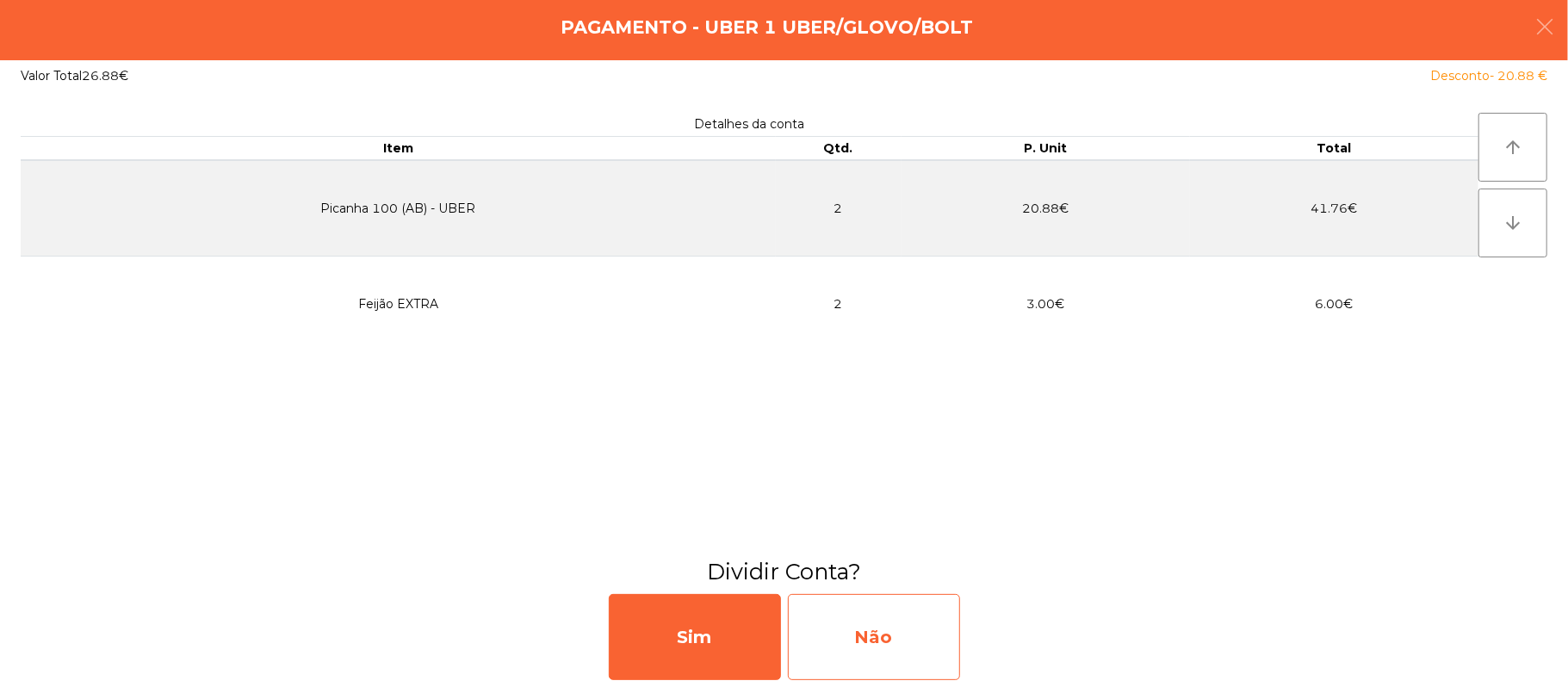
click at [885, 618] on div "Não" at bounding box center [874, 637] width 172 height 86
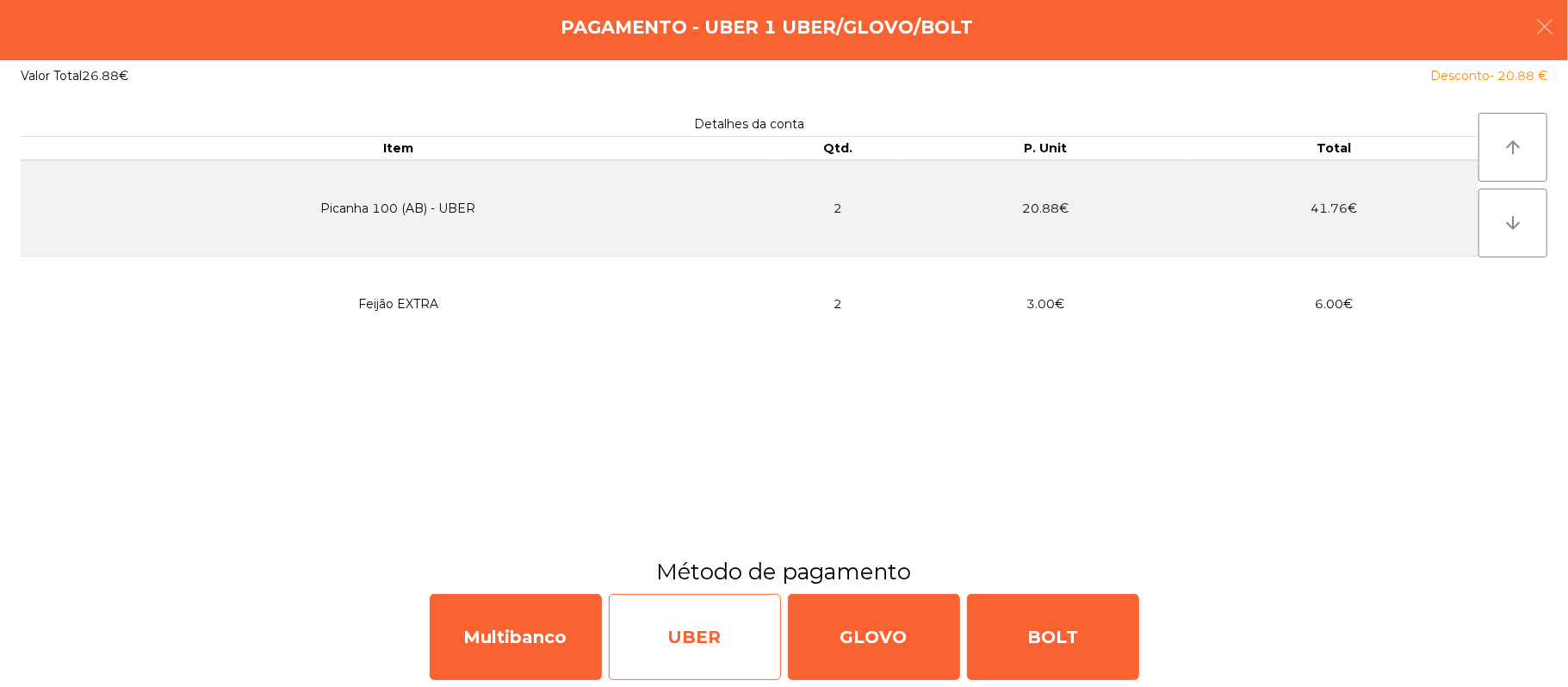
click at [701, 617] on div "UBER" at bounding box center [695, 637] width 172 height 86
select select "**"
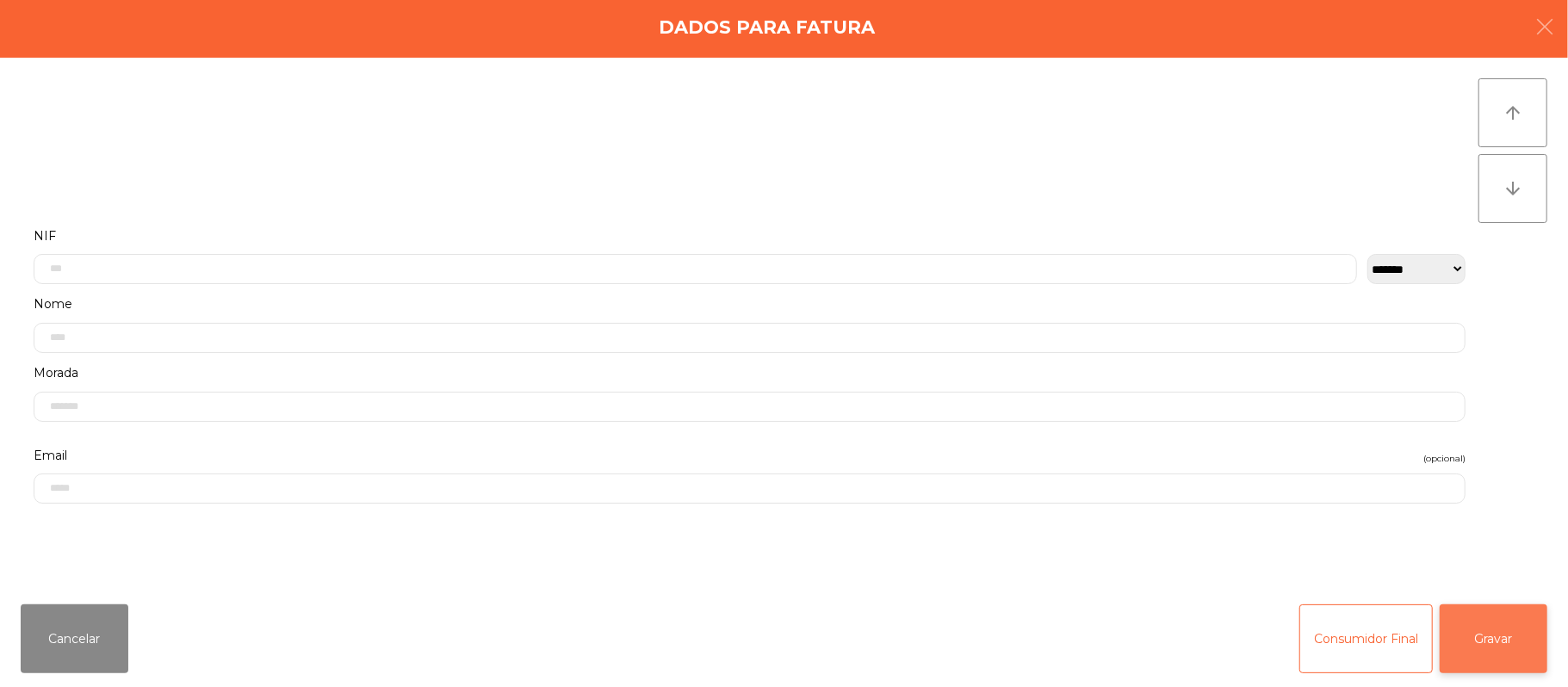
click at [1506, 612] on button "Gravar" at bounding box center [1493, 639] width 108 height 69
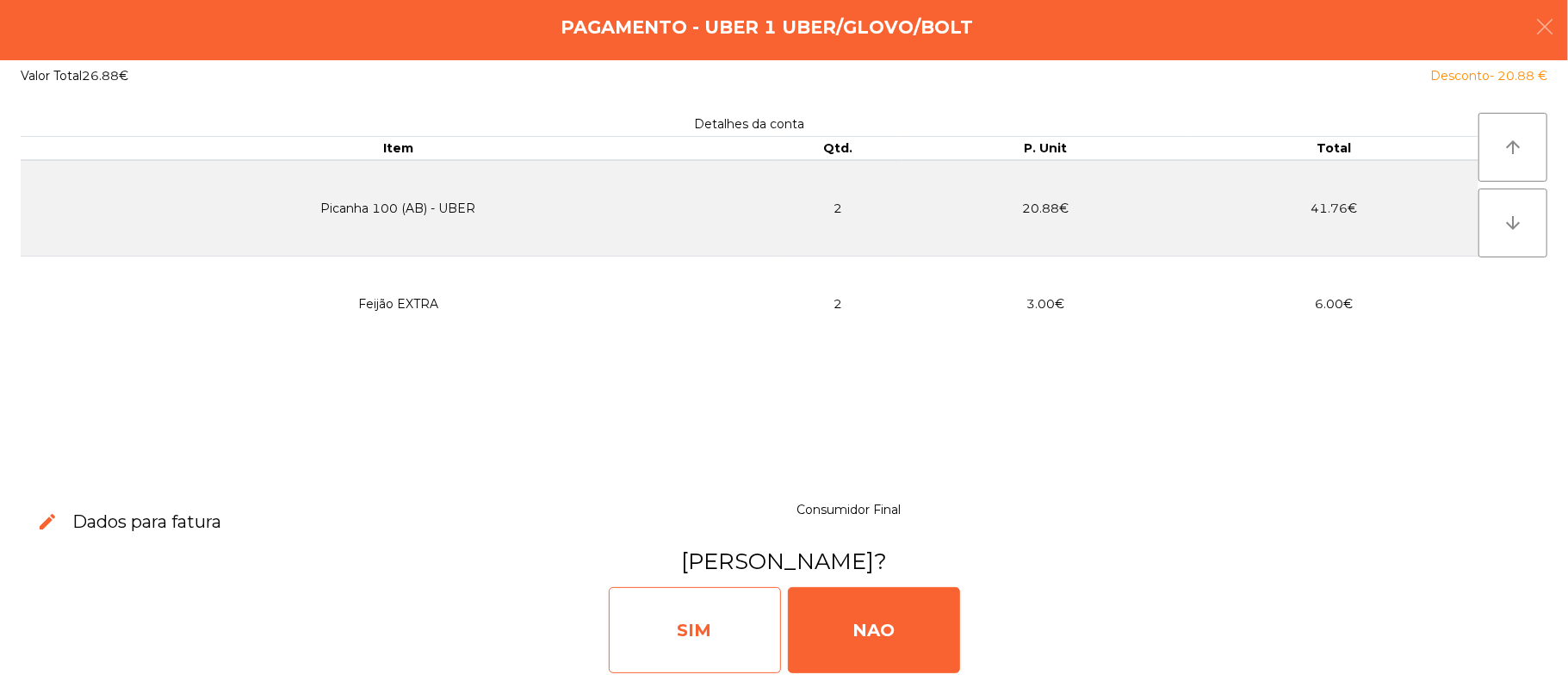
click at [682, 617] on div "SIM" at bounding box center [695, 630] width 172 height 86
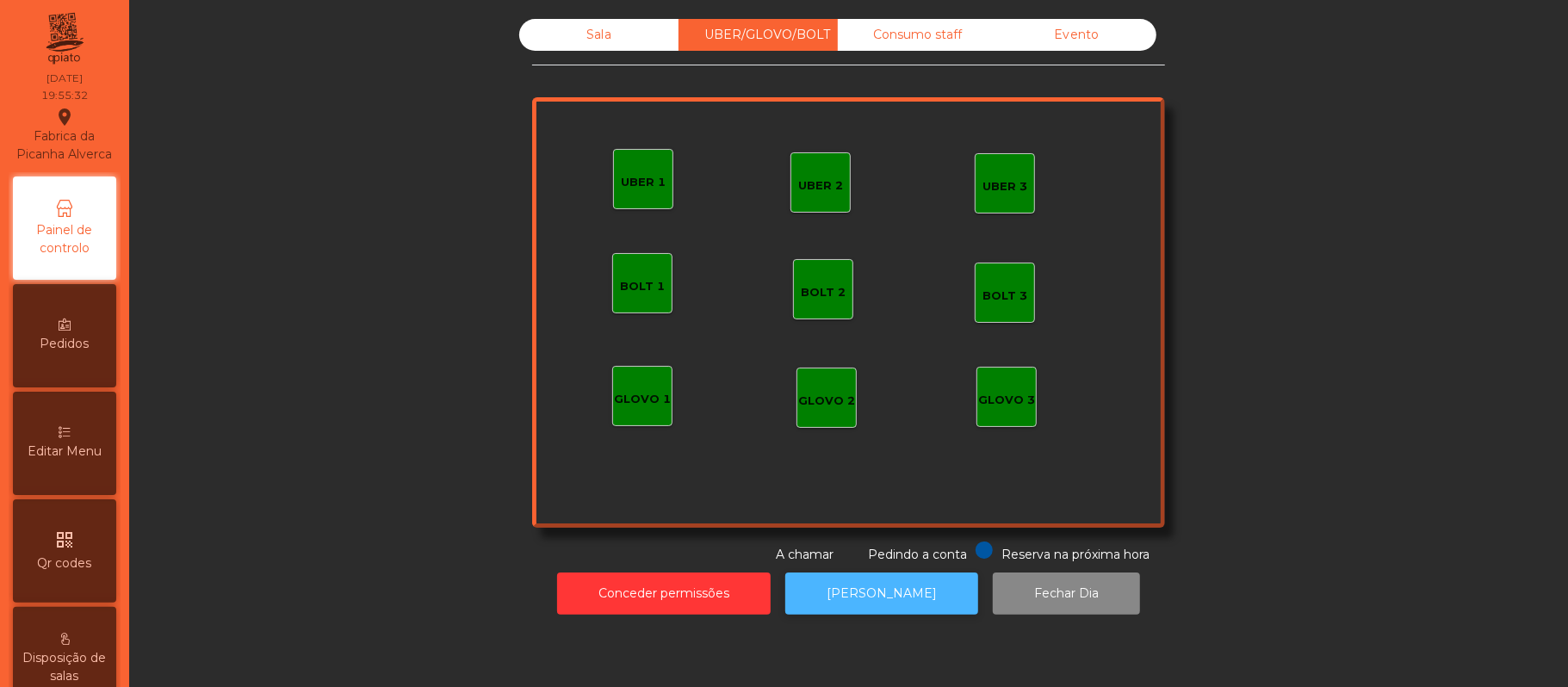
click at [851, 592] on button "[PERSON_NAME]" at bounding box center [882, 594] width 193 height 42
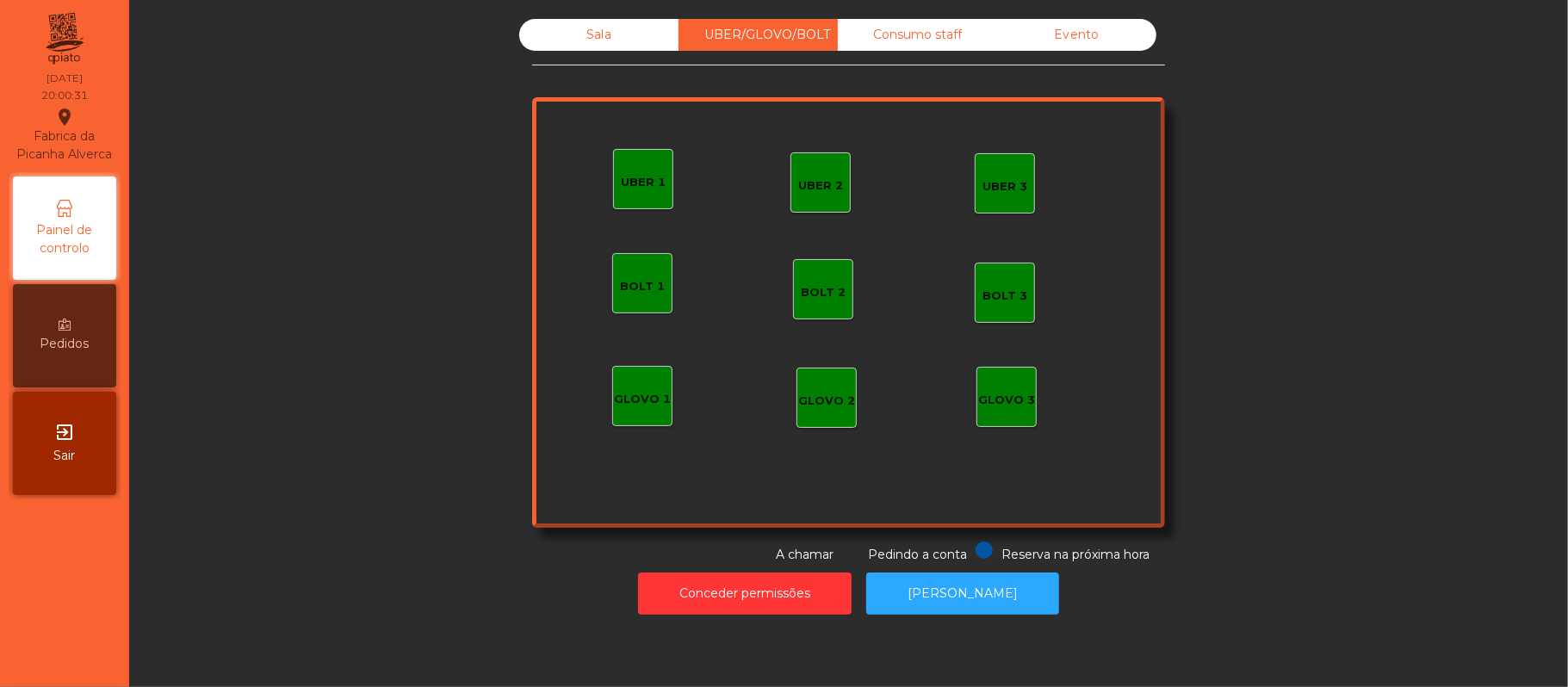
click at [559, 49] on div "Sala" at bounding box center [599, 35] width 160 height 32
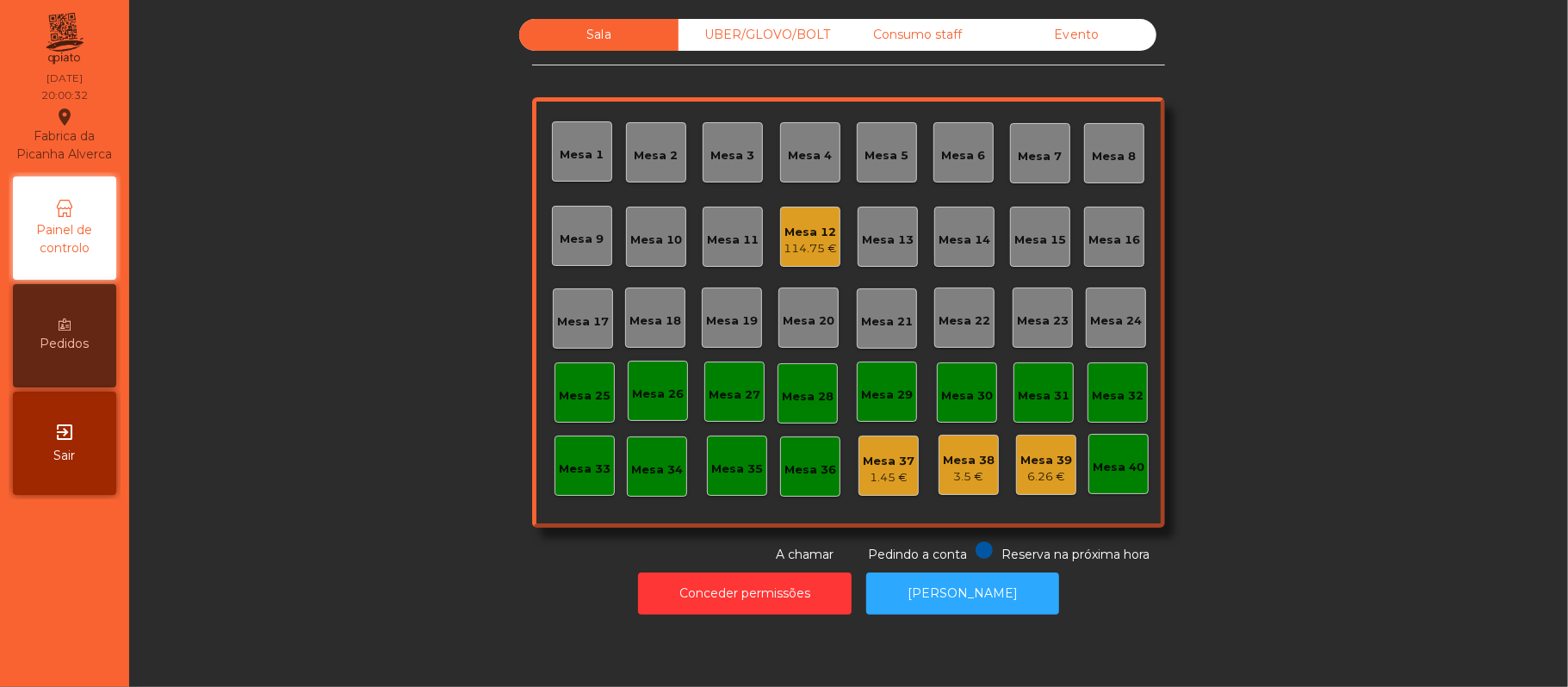
click at [1278, 120] on div "Sala UBER/GLOVO/BOLT Consumo staff Evento Mesa 1 Mesa 2 [GEOGRAPHIC_DATA] 4 [GE…" at bounding box center [848, 291] width 1393 height 545
click at [718, 227] on div "Mesa 11" at bounding box center [733, 236] width 52 height 24
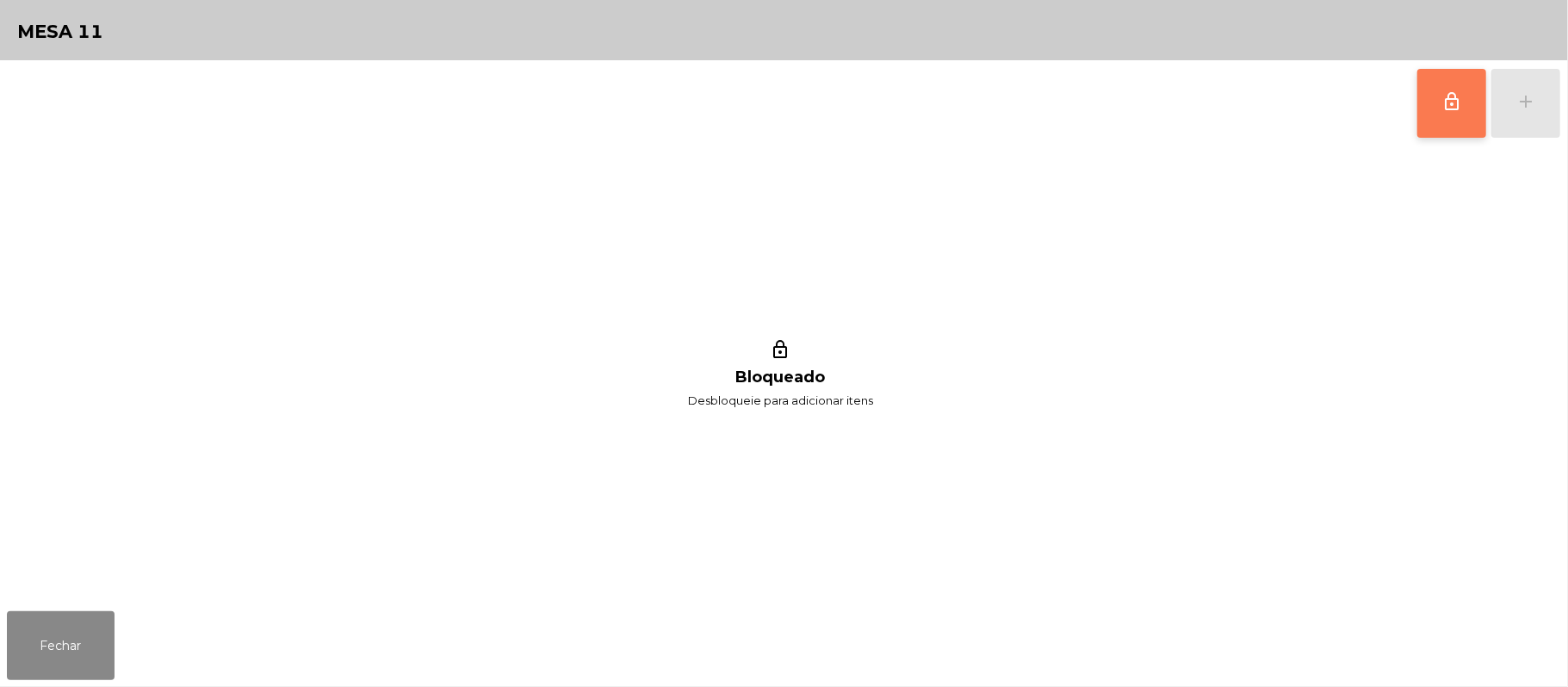
click at [1427, 95] on button "lock_outline" at bounding box center [1451, 104] width 69 height 69
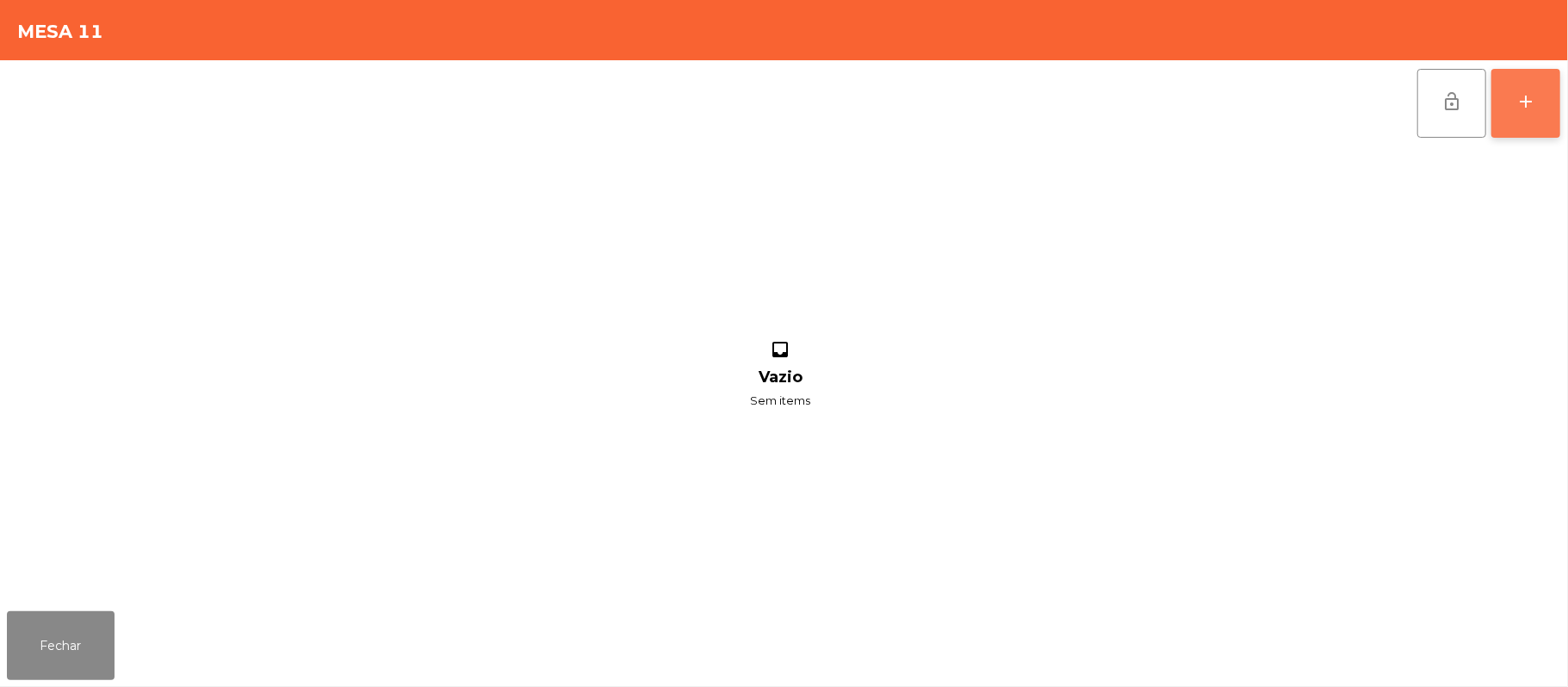
click at [1520, 100] on div "add" at bounding box center [1526, 102] width 21 height 21
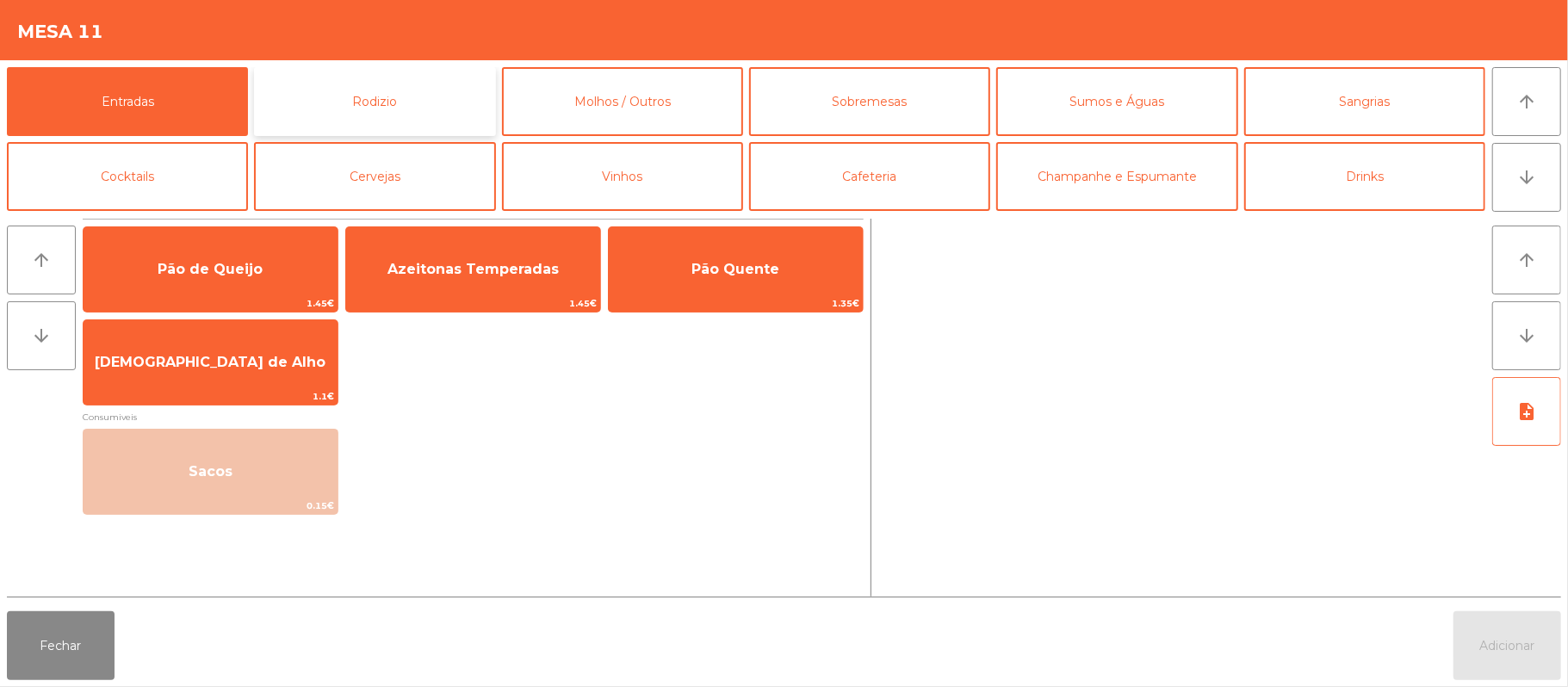
click at [406, 80] on button "Rodizio" at bounding box center [375, 102] width 241 height 69
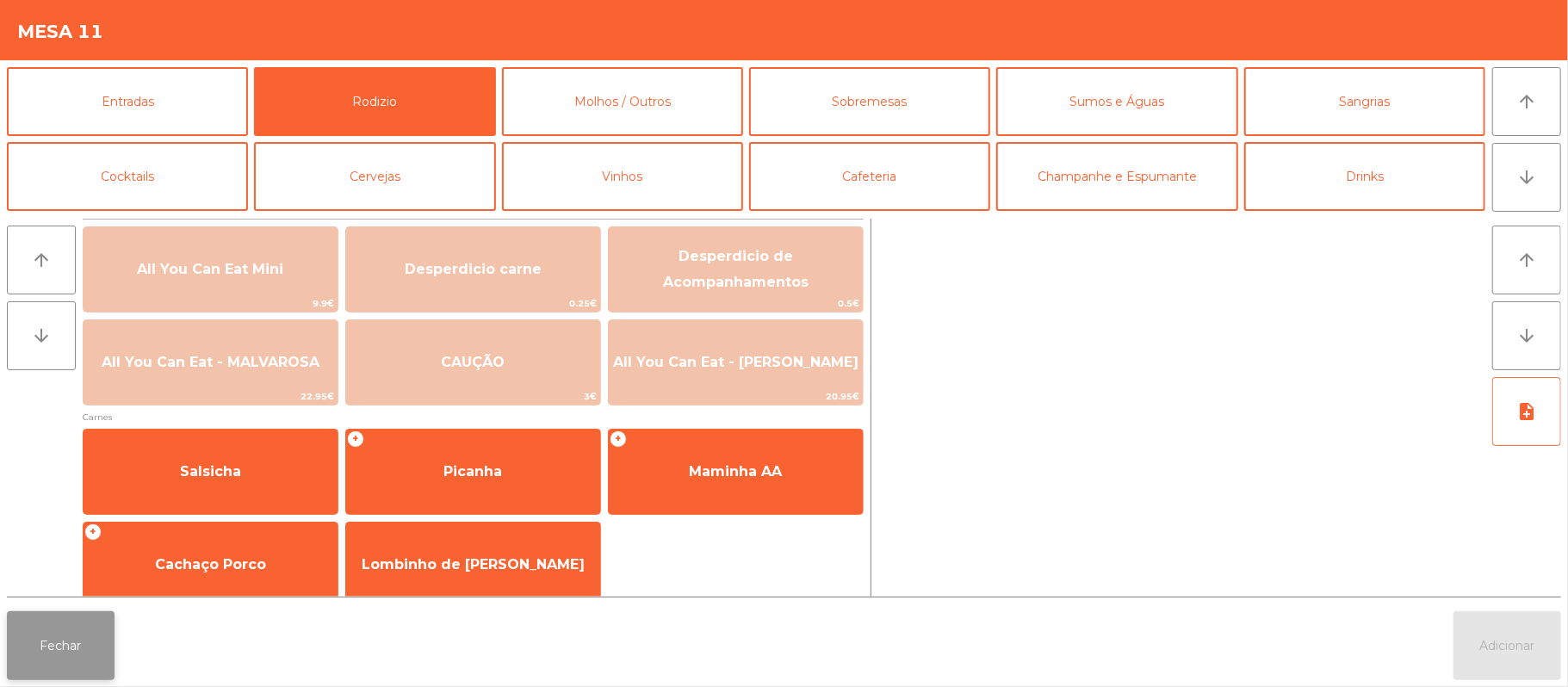
click at [54, 662] on button "Fechar" at bounding box center [61, 646] width 108 height 69
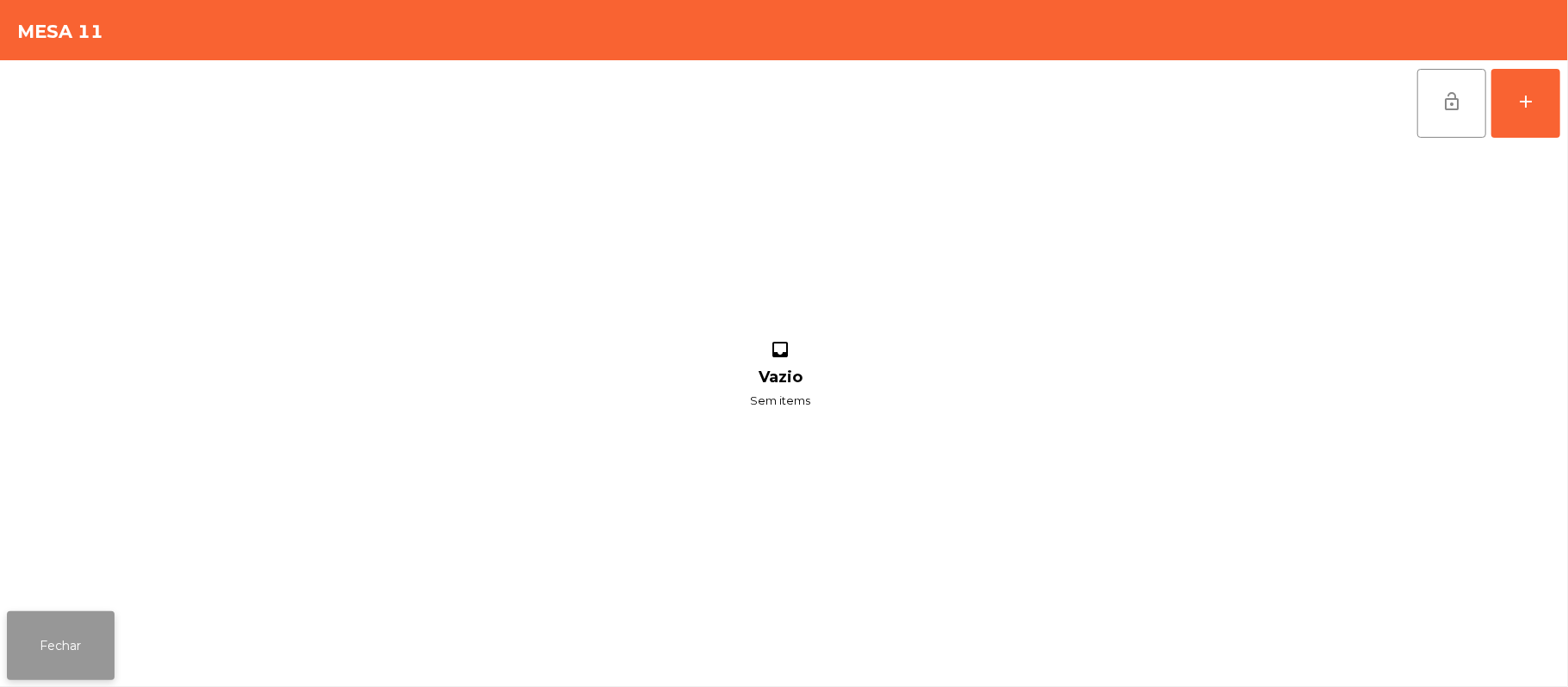
click at [41, 675] on button "Fechar" at bounding box center [61, 646] width 108 height 69
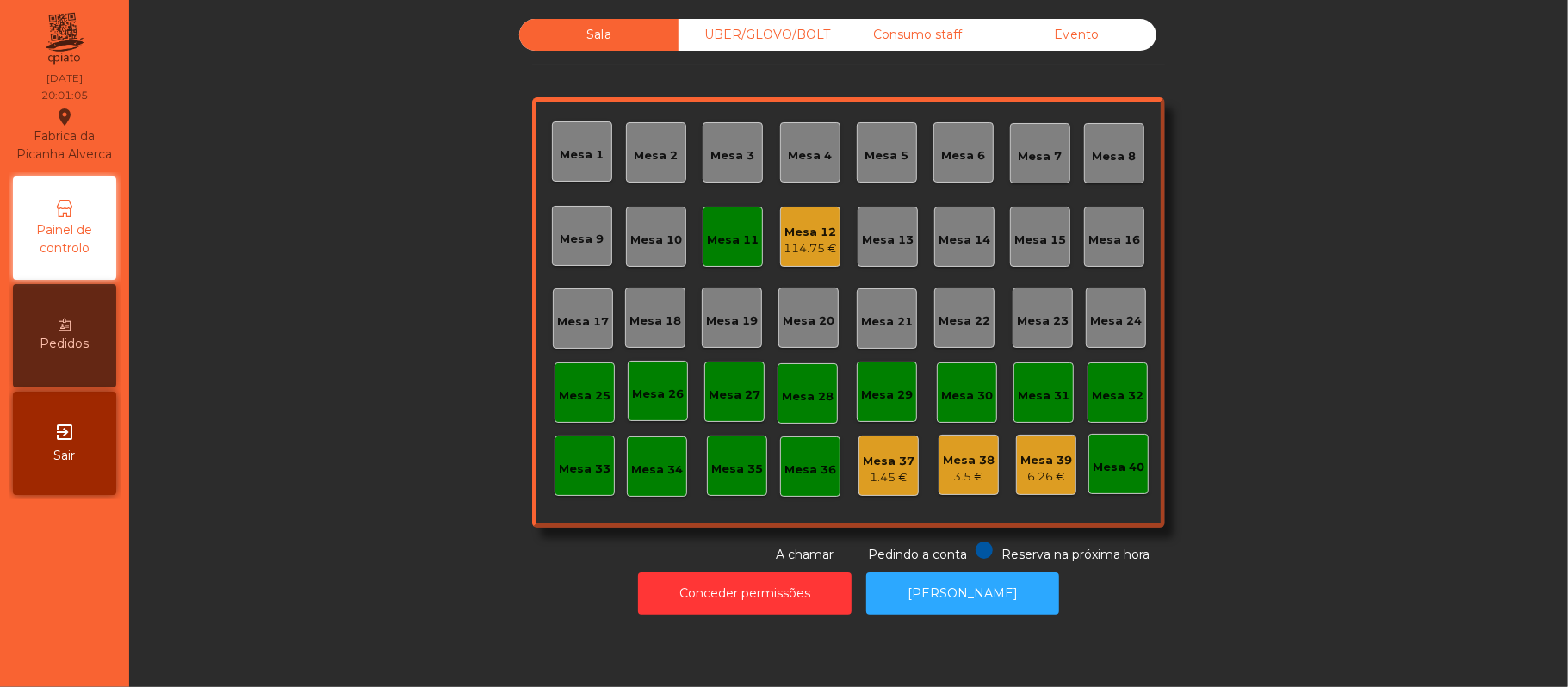
click at [804, 246] on div "114.75 €" at bounding box center [810, 249] width 54 height 18
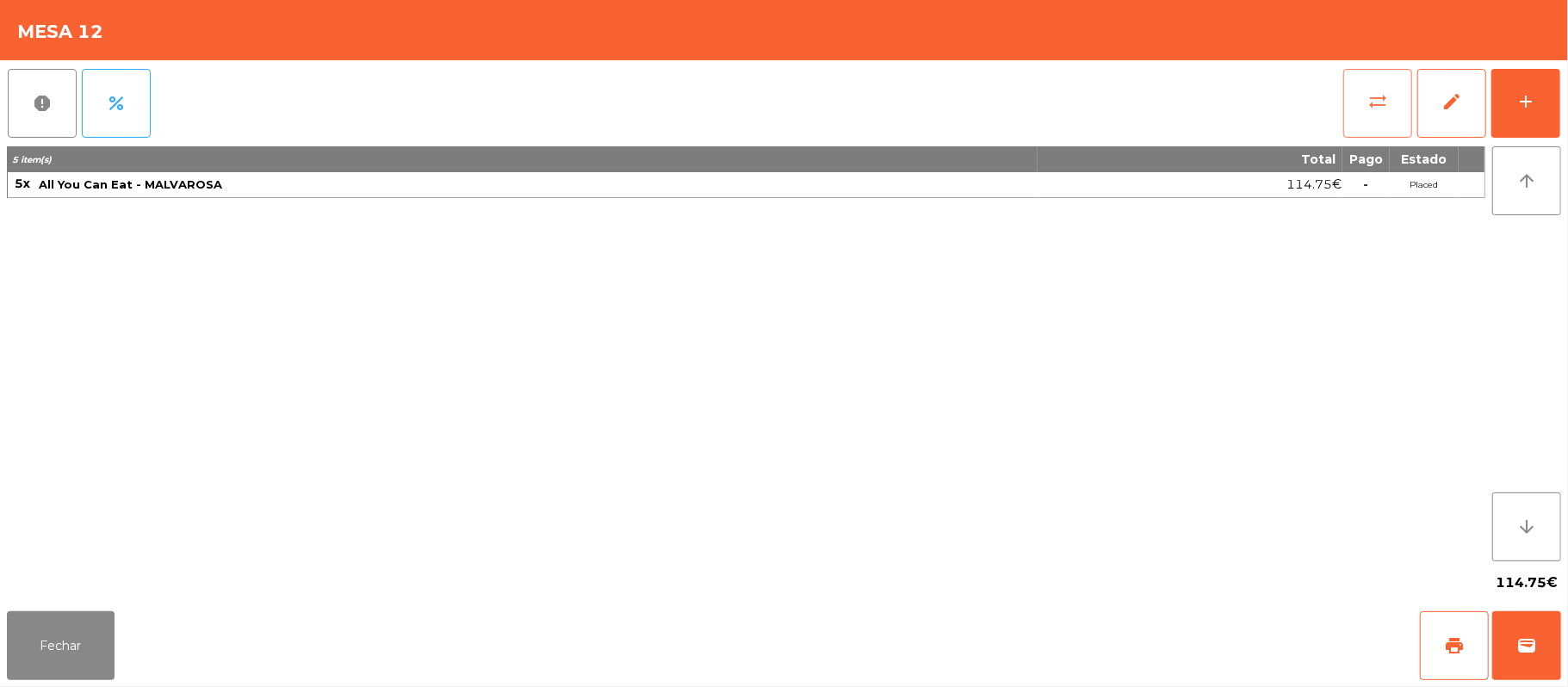
click at [1393, 97] on button "sync_alt" at bounding box center [1378, 104] width 69 height 69
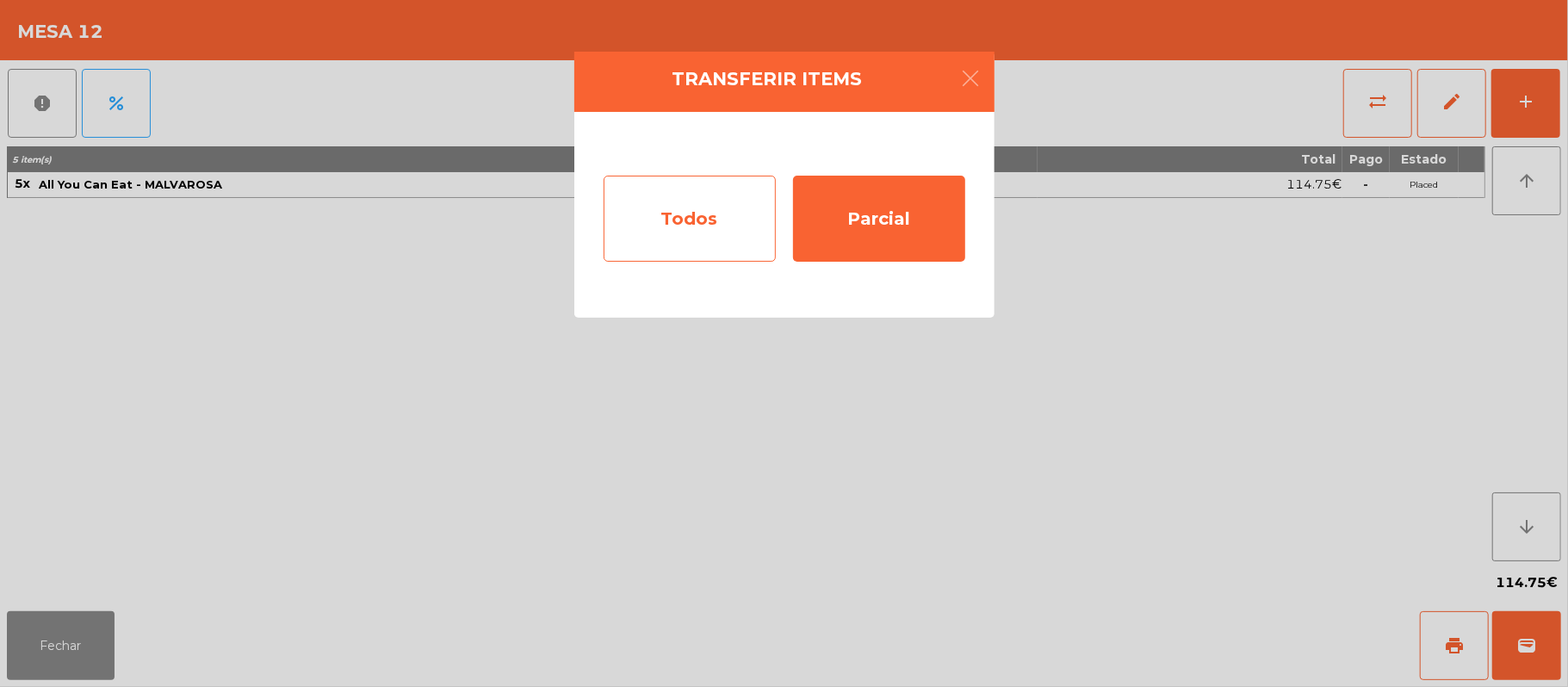
click at [692, 222] on div "Todos" at bounding box center [690, 218] width 172 height 86
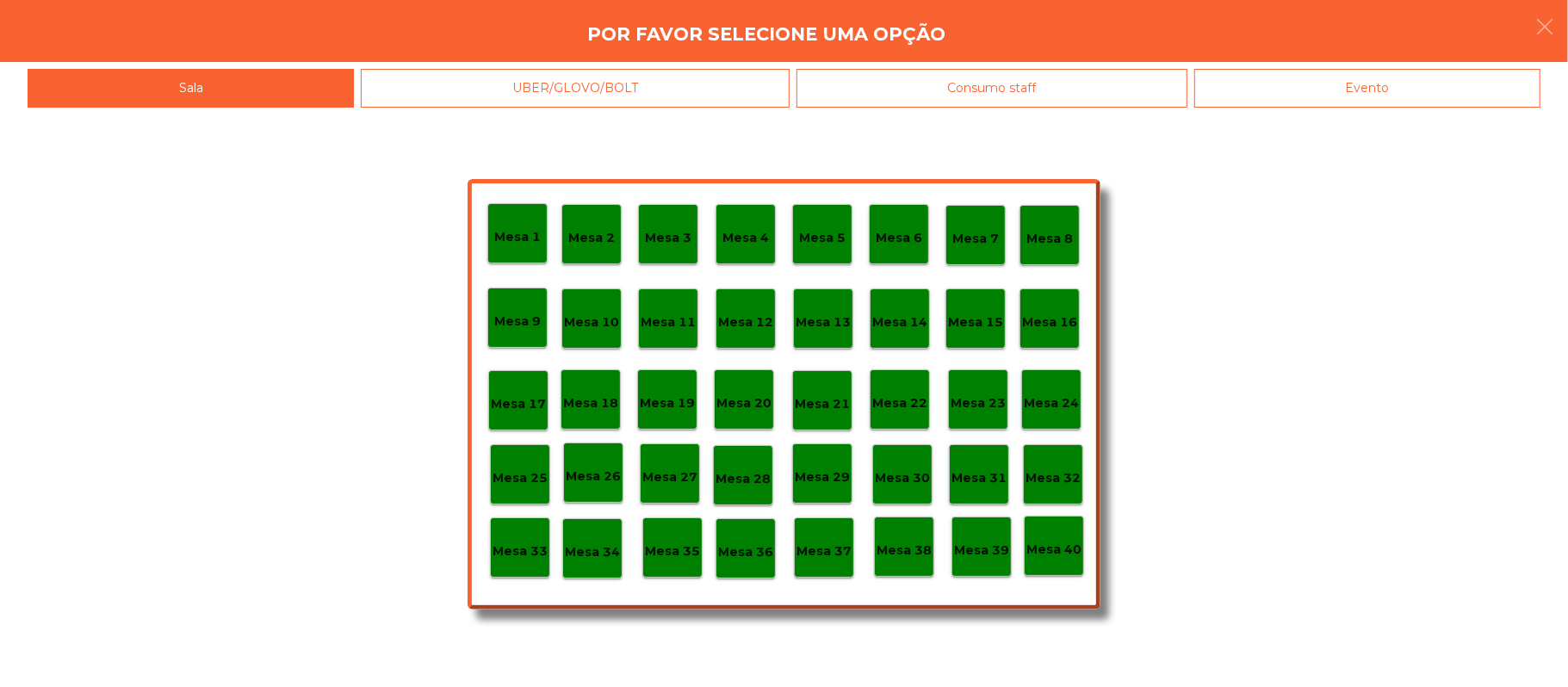
click at [672, 312] on p "Mesa 11" at bounding box center [668, 322] width 55 height 20
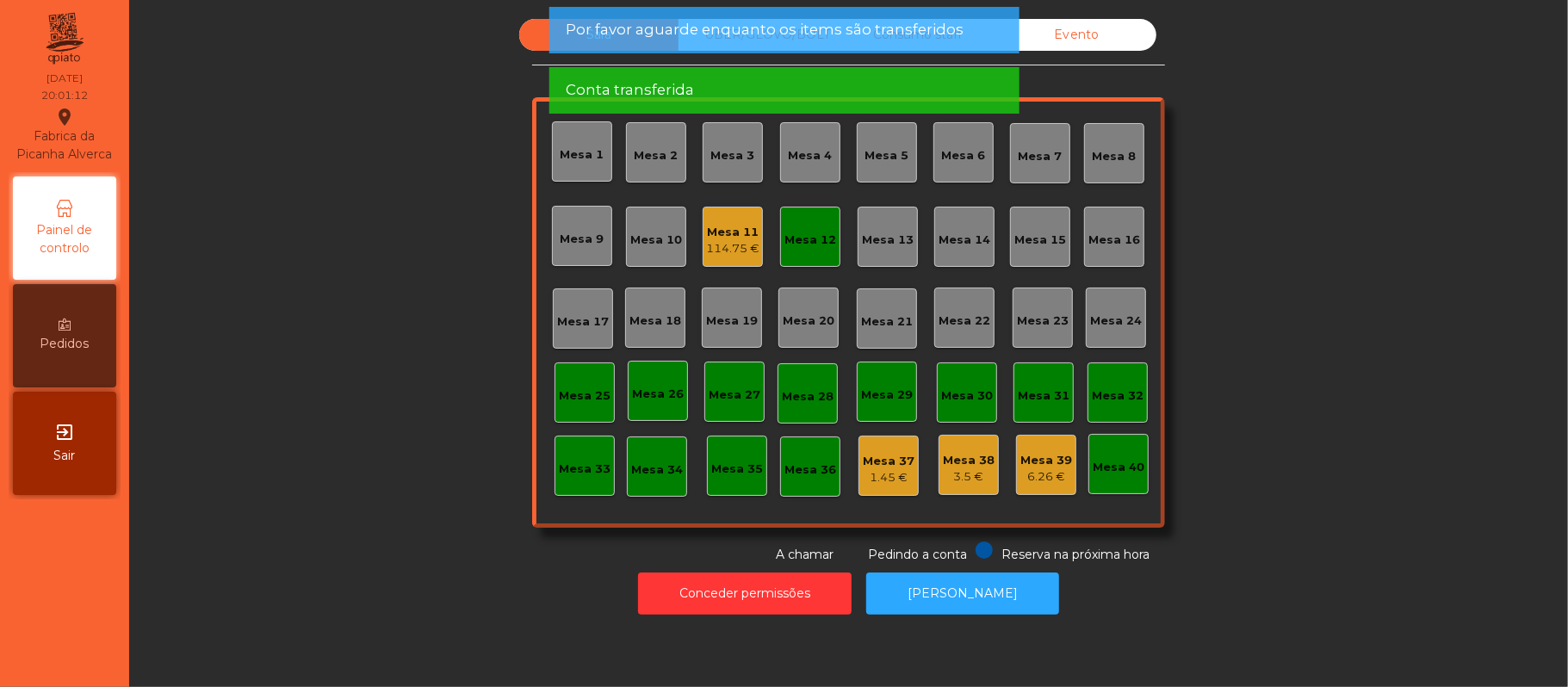
click at [784, 236] on div "Mesa 12" at bounding box center [810, 240] width 52 height 18
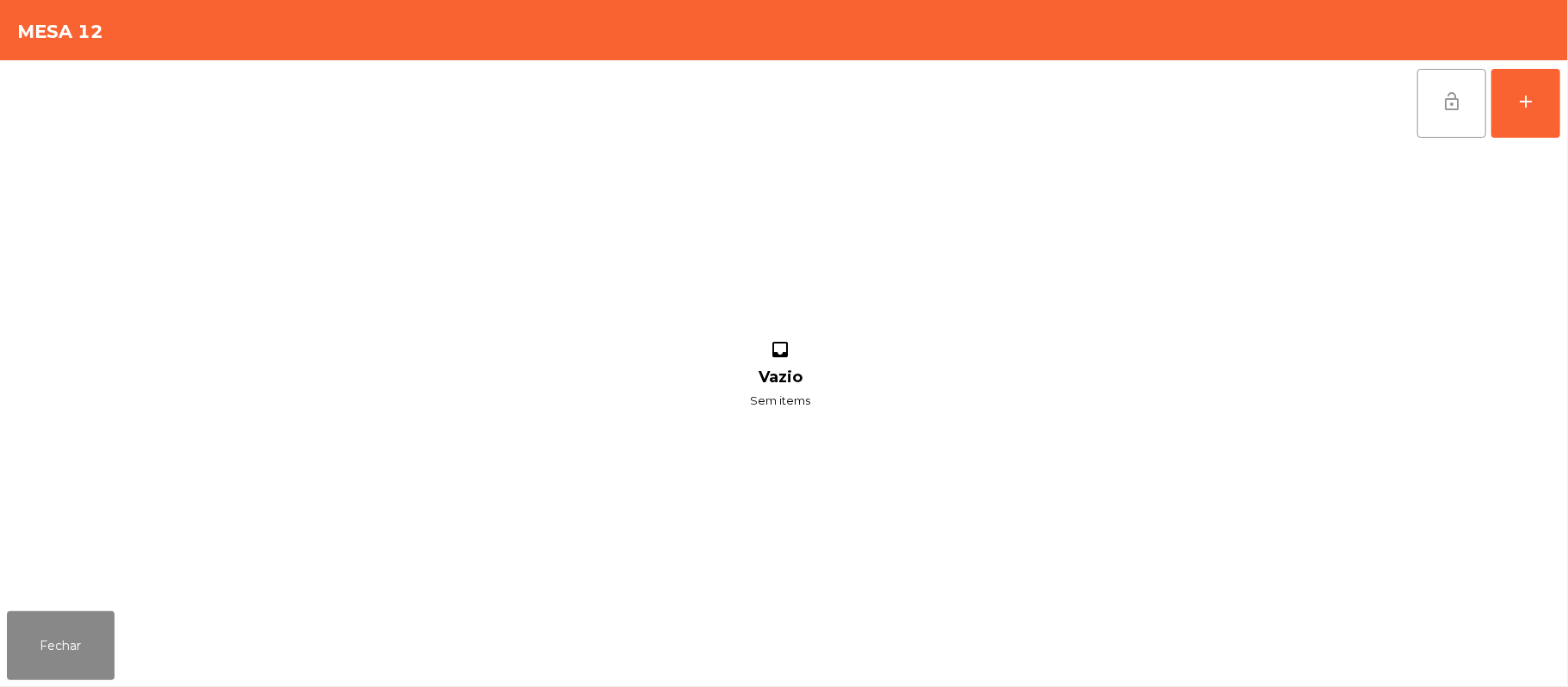
click at [1433, 122] on button "lock_open" at bounding box center [1451, 104] width 69 height 69
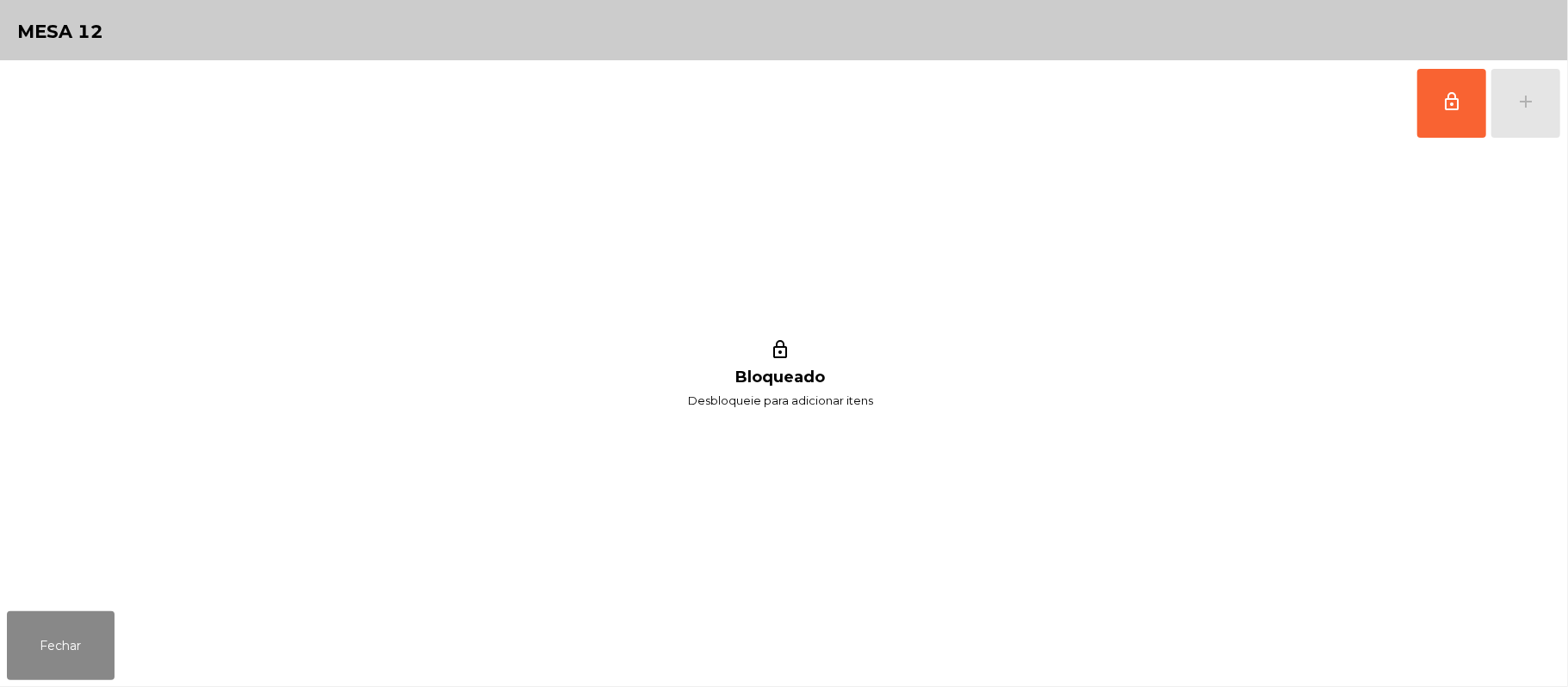
click at [325, 415] on div "lock_outline Bloqueado Desbloqueie para adicionar itens" at bounding box center [781, 376] width 1548 height 458
click at [86, 649] on button "Fechar" at bounding box center [61, 646] width 108 height 69
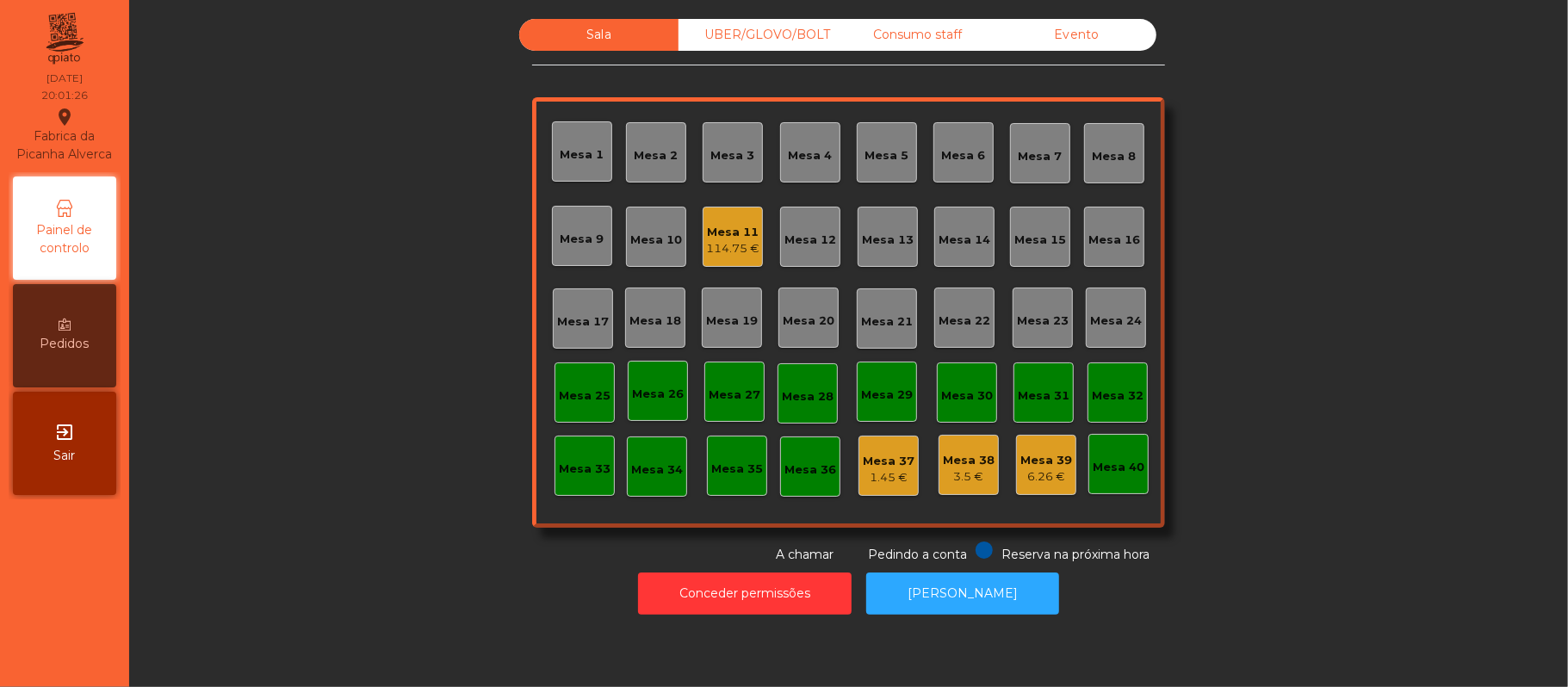
click at [1292, 242] on div "Sala UBER/[GEOGRAPHIC_DATA]/BOLT Consumo staff Evento Mesa 1 Mesa 2 [GEOGRAPHIC…" at bounding box center [848, 291] width 1393 height 545
click at [942, 36] on div "Consumo staff" at bounding box center [918, 35] width 160 height 32
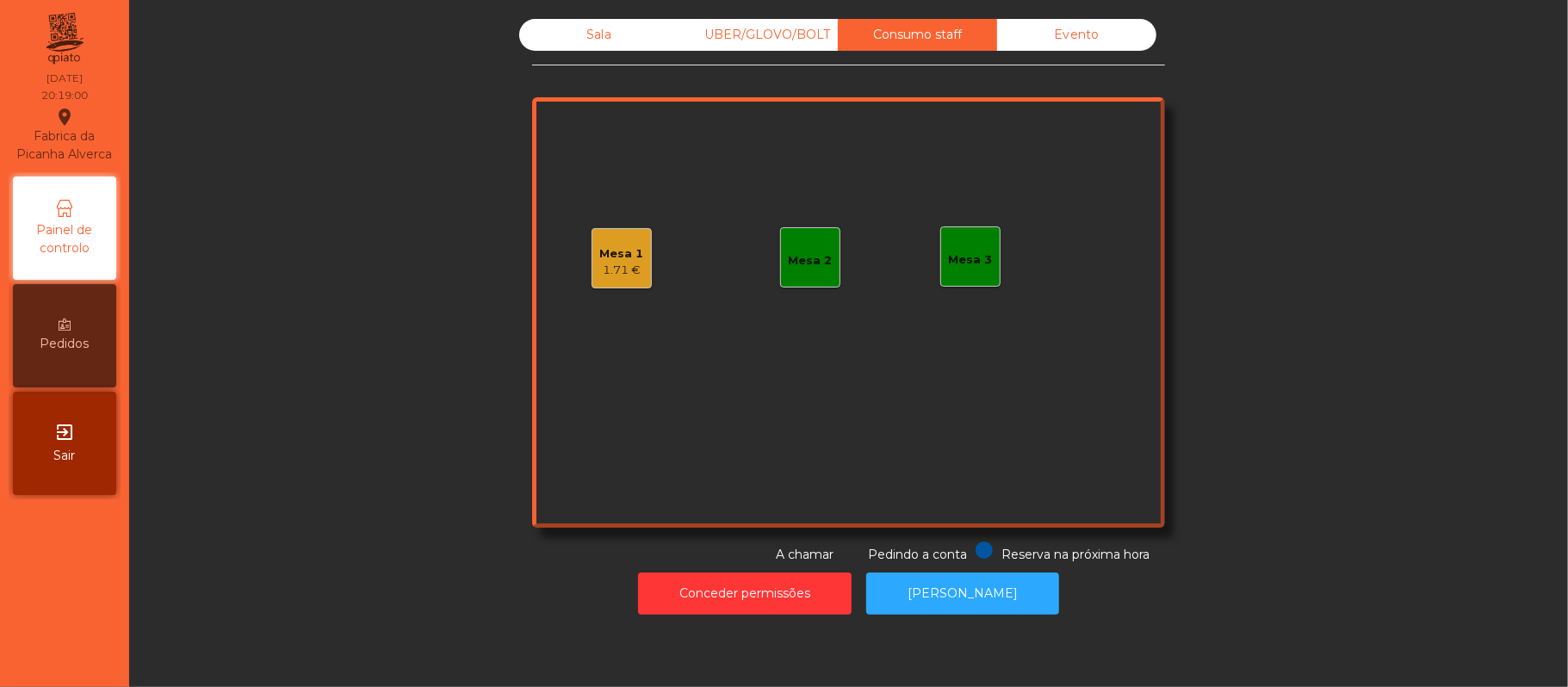
click at [789, 250] on div "Mesa 2" at bounding box center [811, 257] width 44 height 24
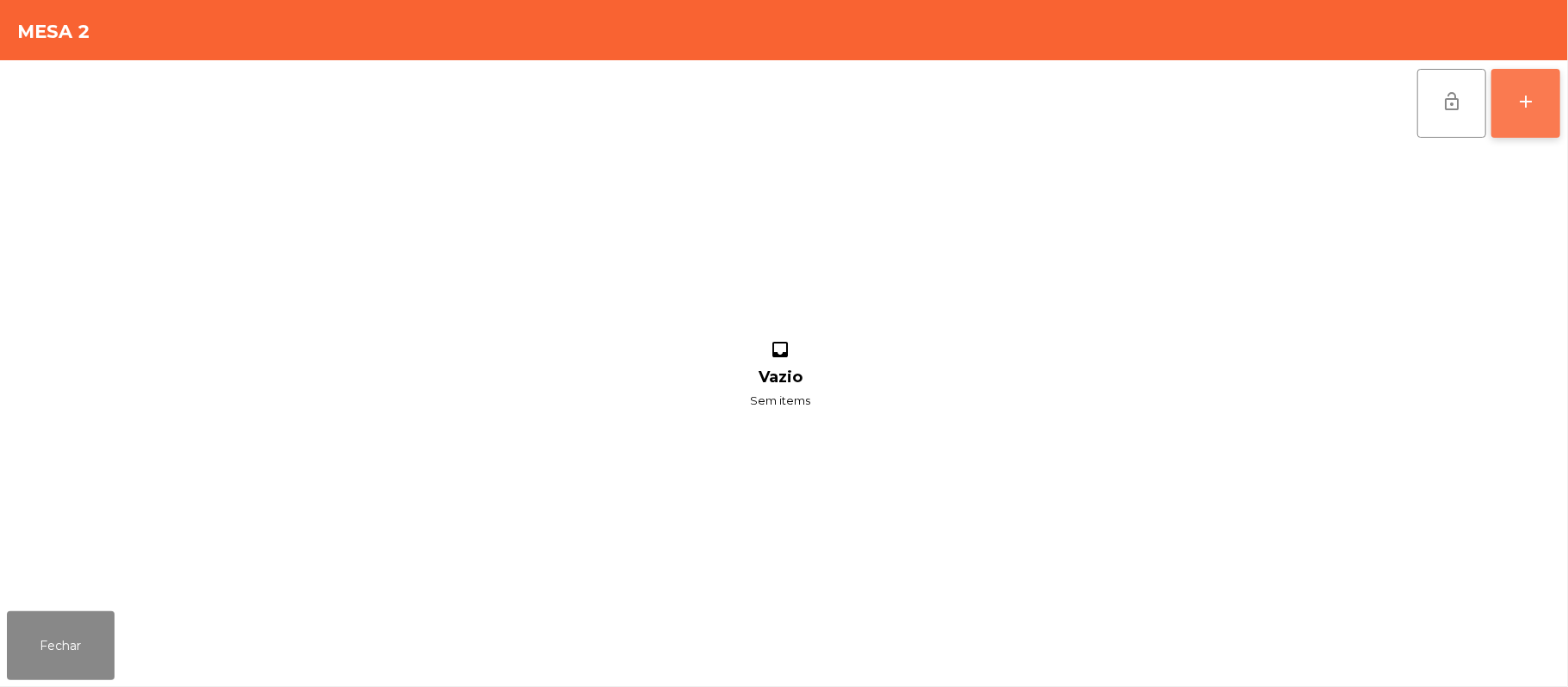
click at [1510, 77] on button "add" at bounding box center [1526, 104] width 69 height 69
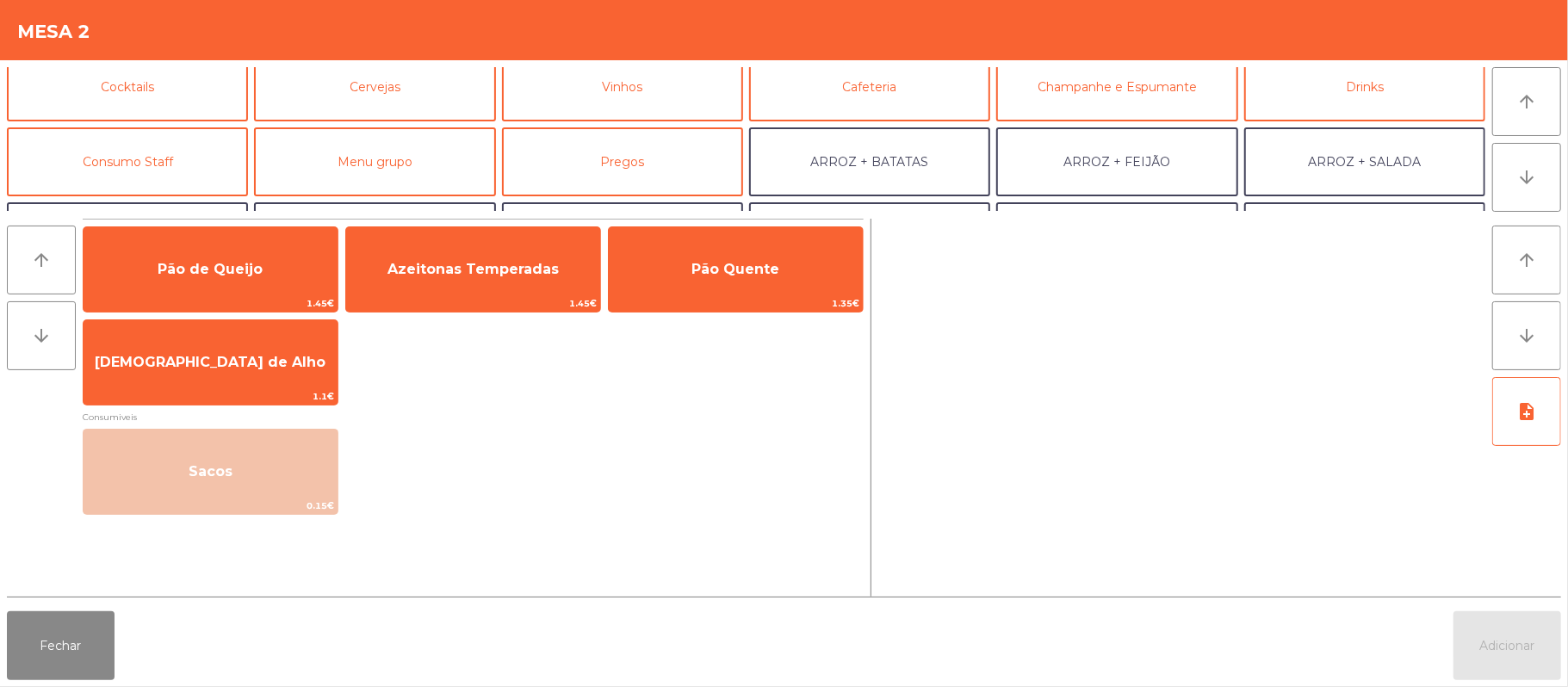
scroll to position [114, 0]
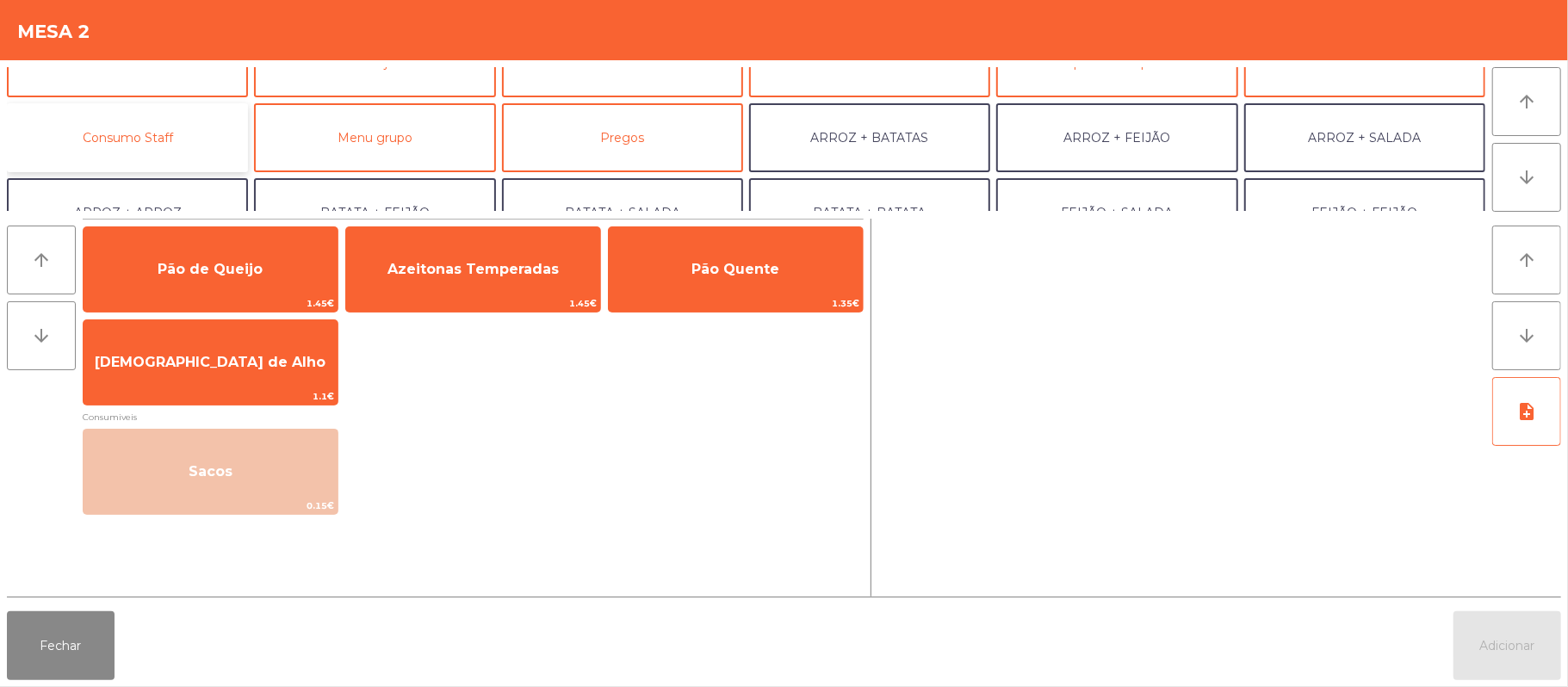
click at [195, 135] on button "Consumo Staff" at bounding box center [127, 138] width 241 height 69
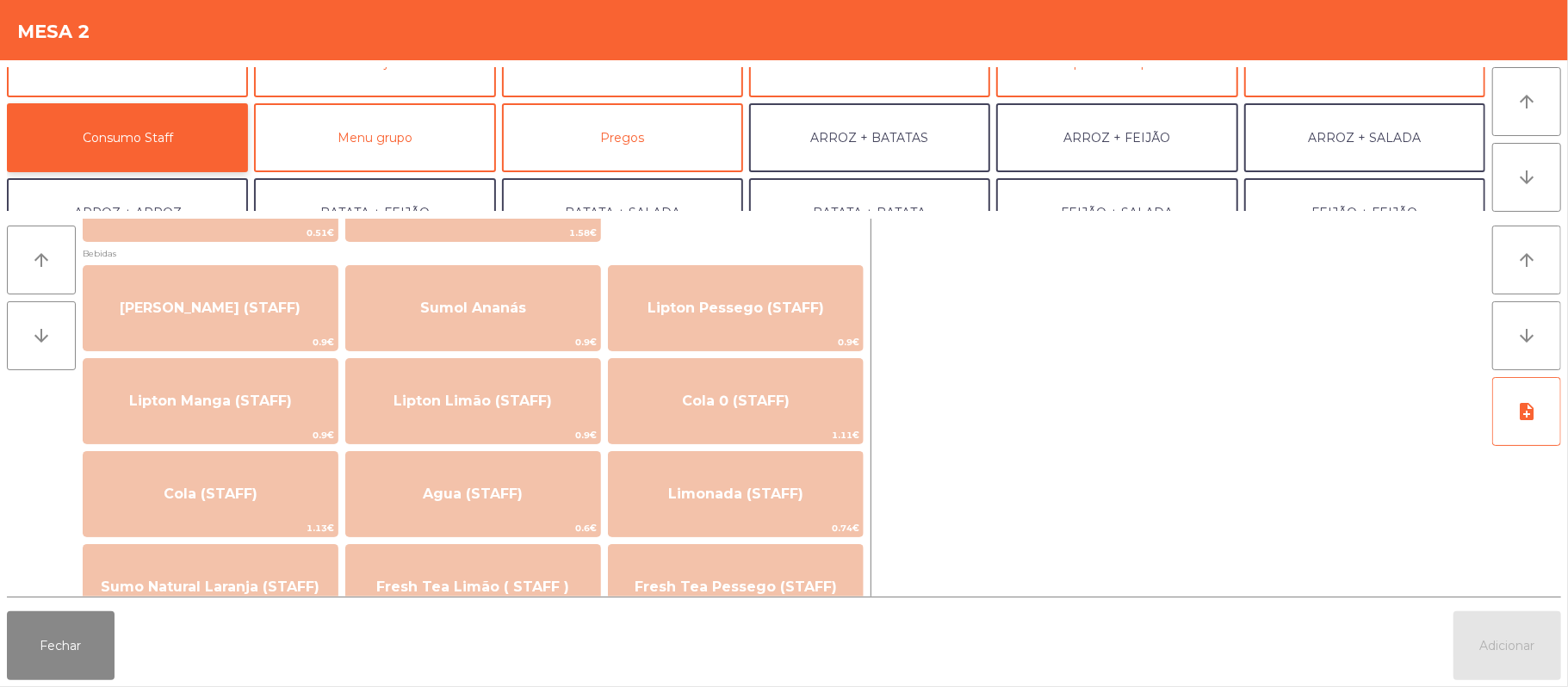
scroll to position [197, 0]
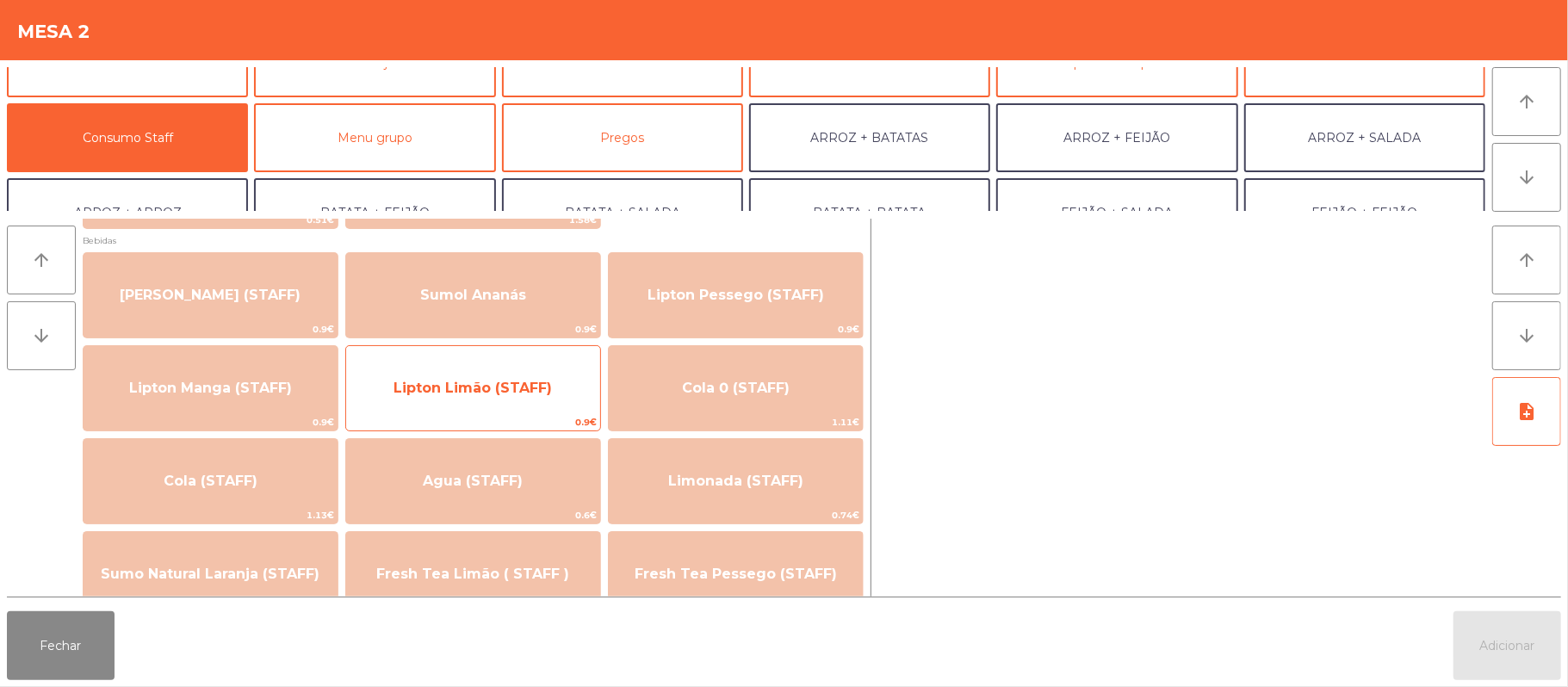
click at [486, 391] on span "Lipton Limão (STAFF)" at bounding box center [473, 388] width 159 height 17
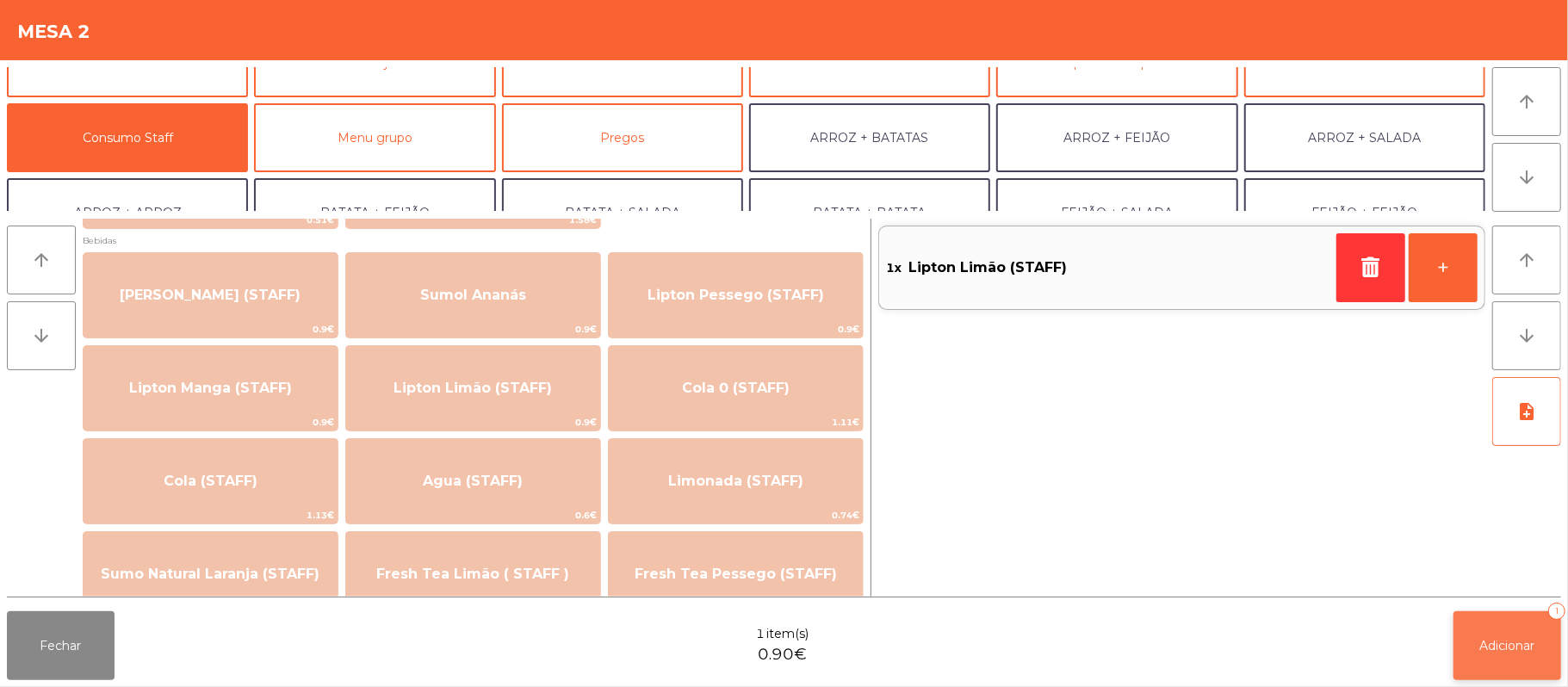
click at [1468, 613] on button "Adicionar 1" at bounding box center [1507, 646] width 108 height 69
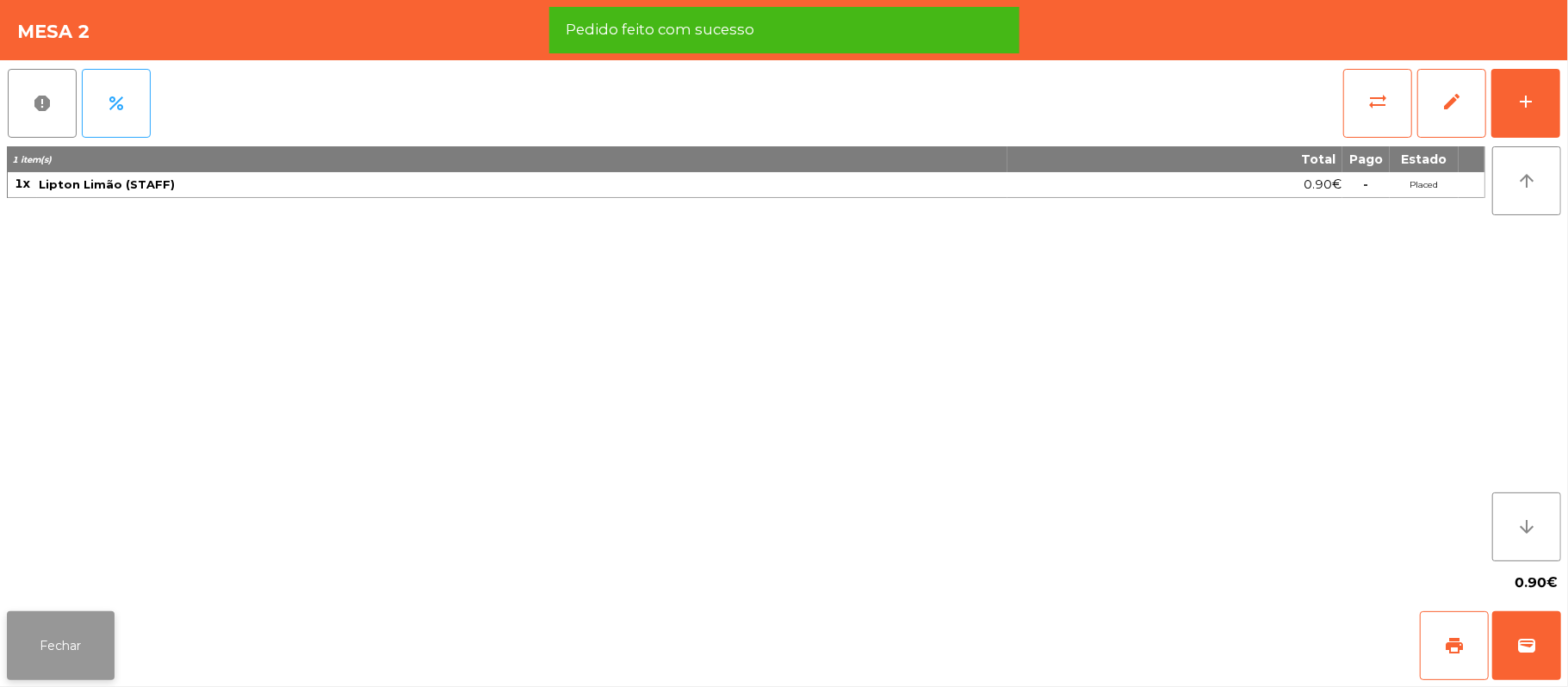
click at [108, 613] on button "Fechar" at bounding box center [61, 646] width 108 height 69
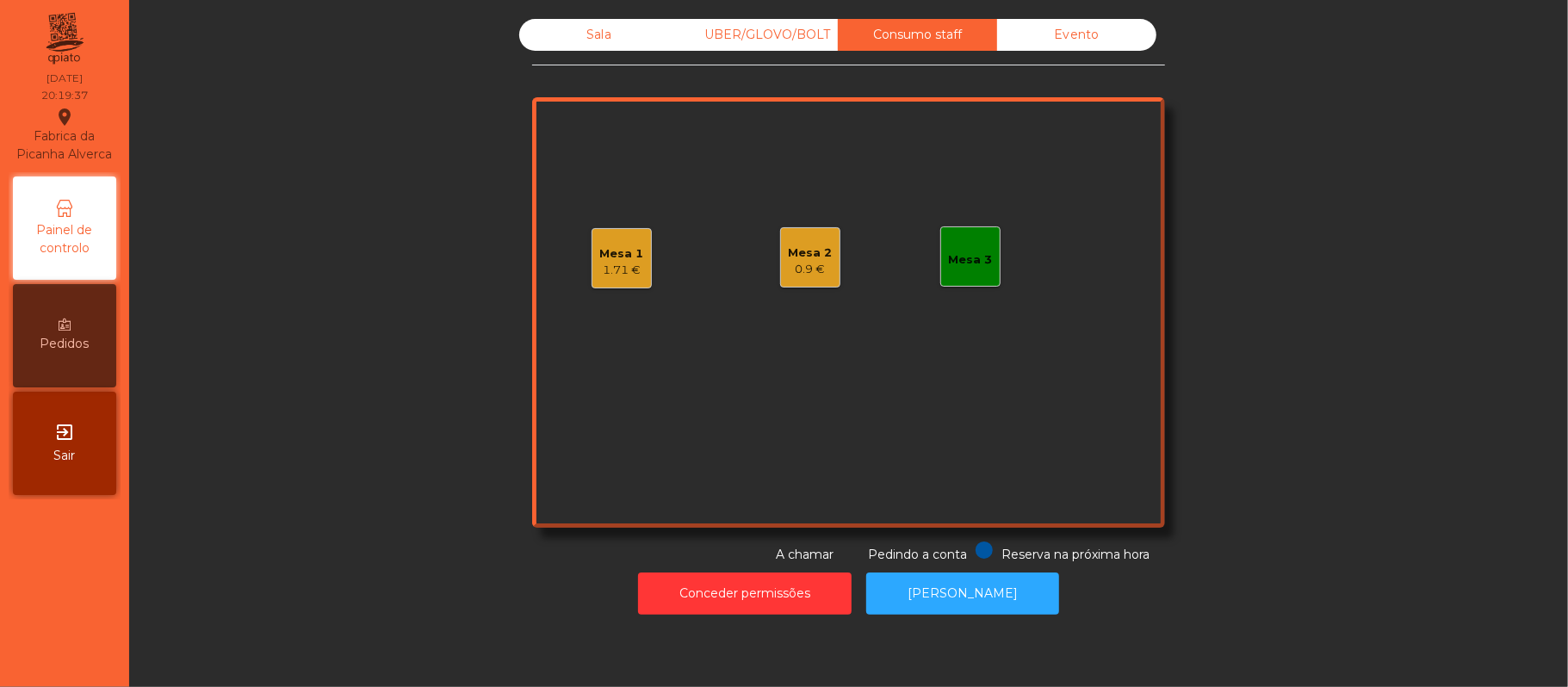
click at [614, 49] on div "Sala" at bounding box center [599, 35] width 160 height 32
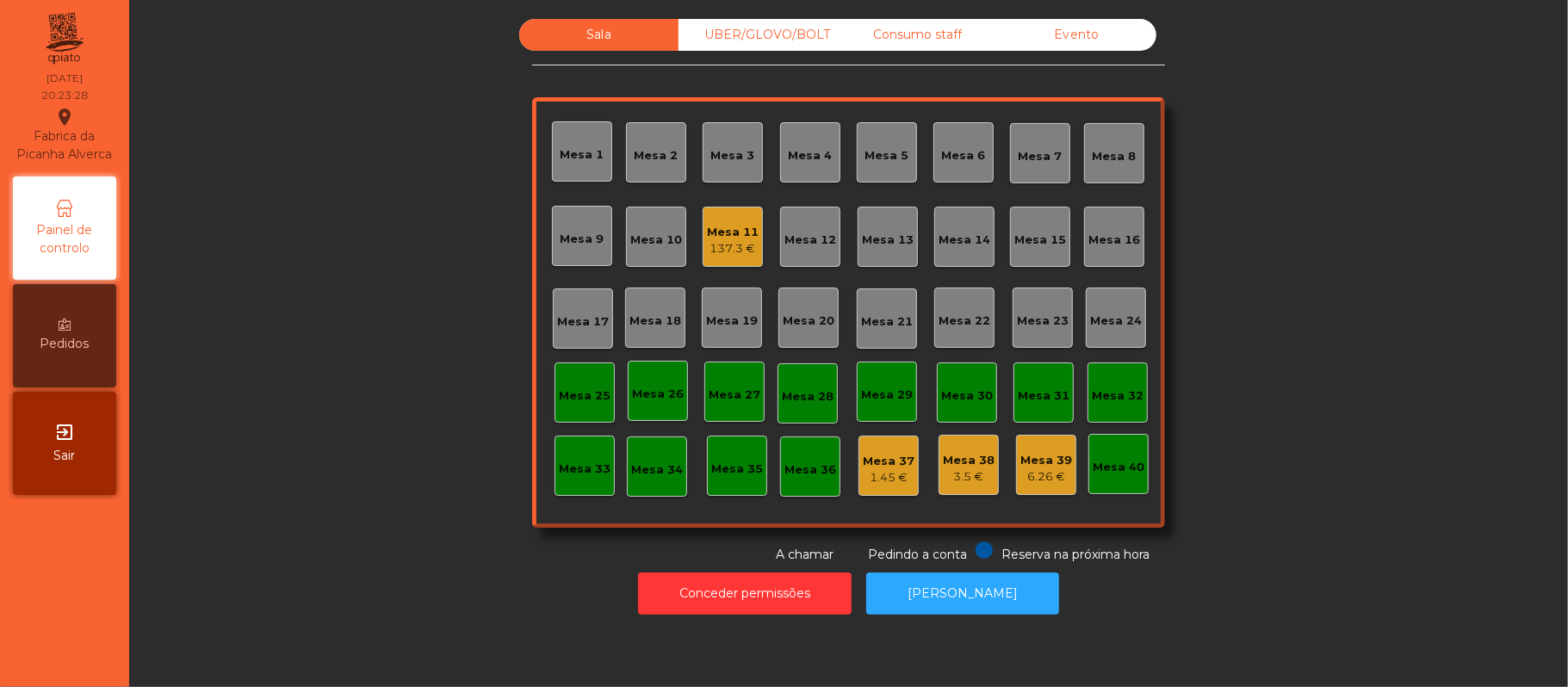
click at [749, 328] on div "Mesa 19" at bounding box center [732, 318] width 61 height 61
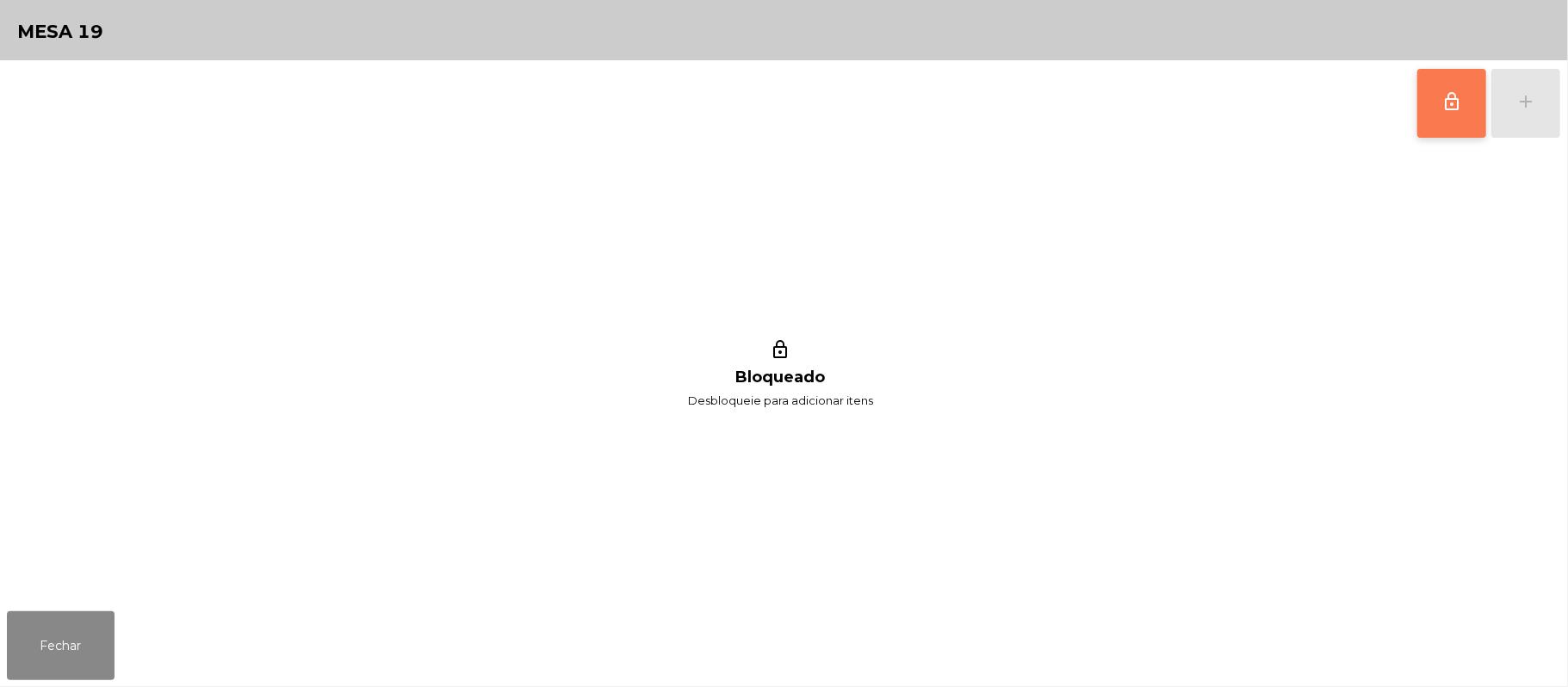
click at [1438, 114] on button "lock_outline" at bounding box center [1451, 104] width 69 height 69
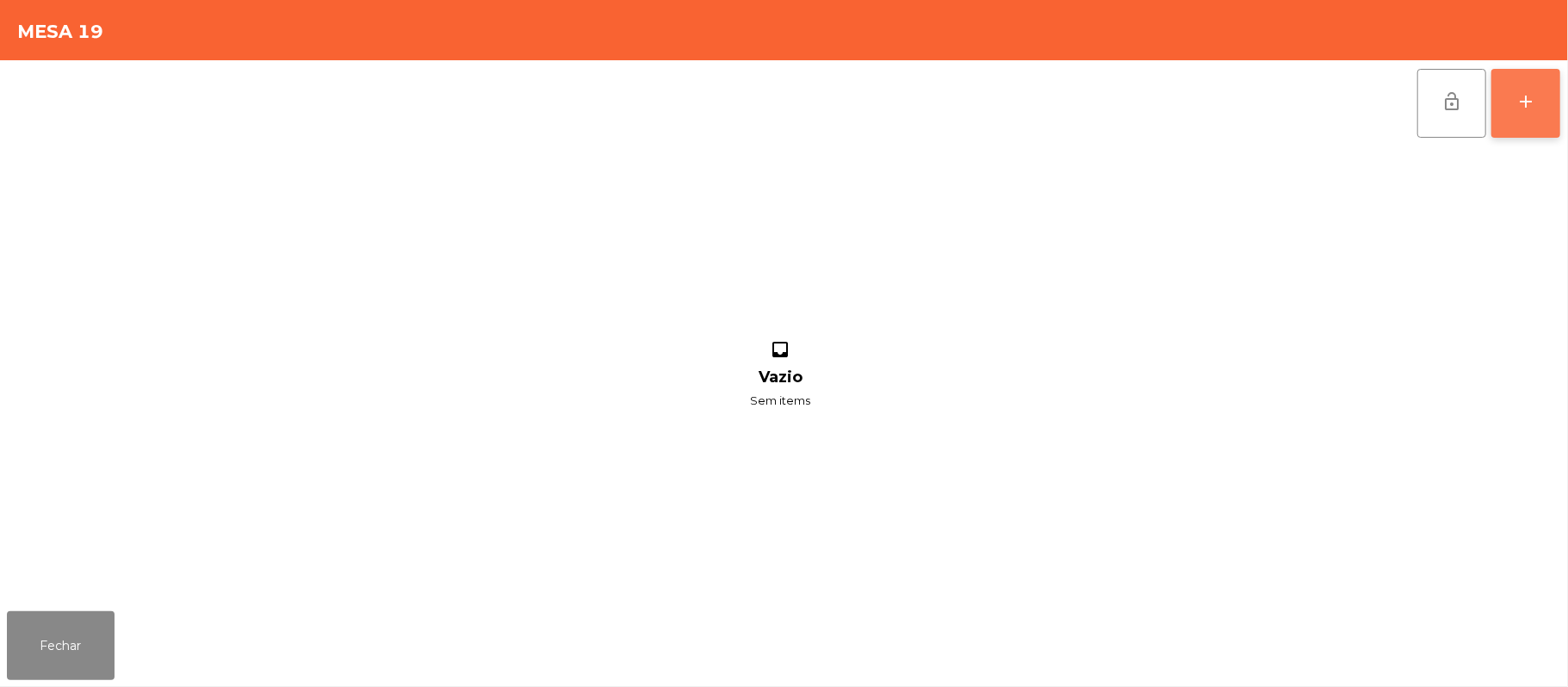
click at [1512, 100] on button "add" at bounding box center [1526, 104] width 69 height 69
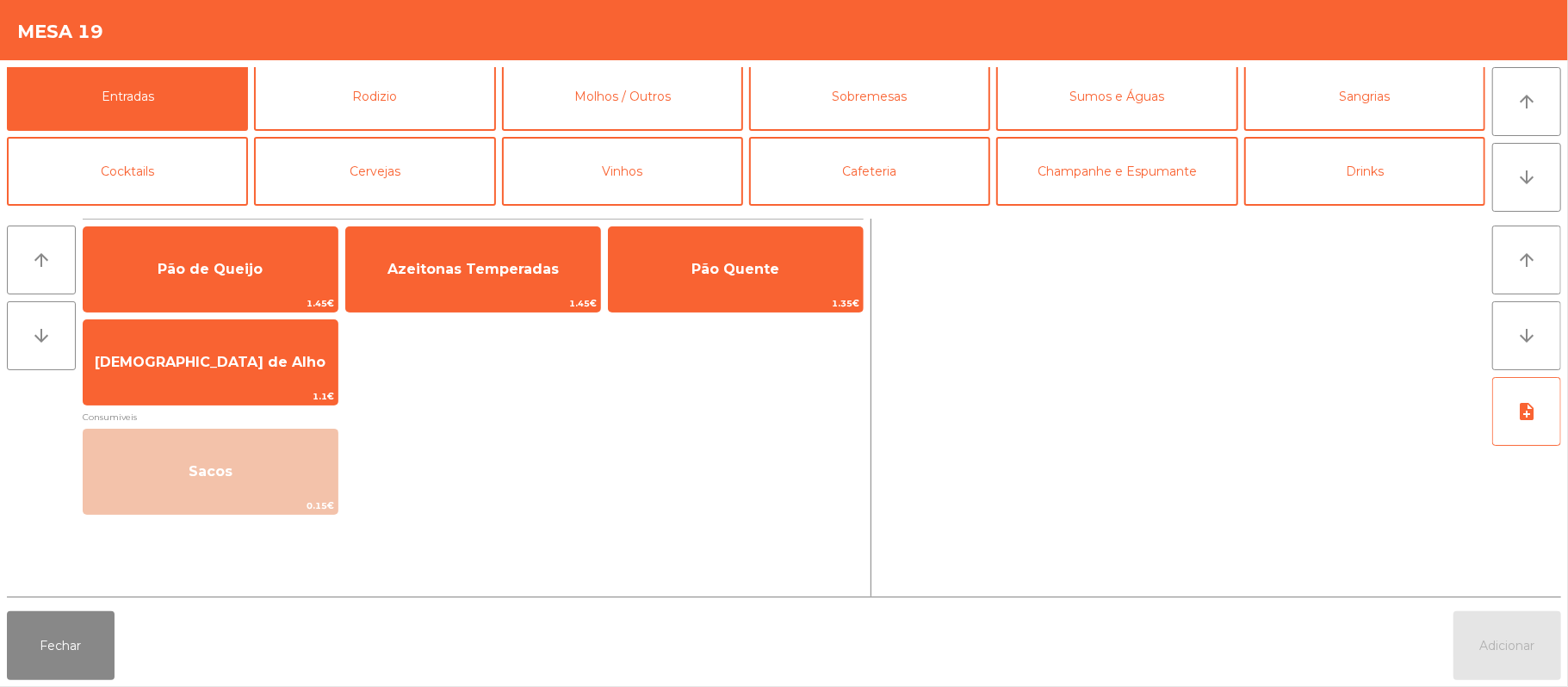
scroll to position [4, 0]
click at [436, 108] on button "Rodizio" at bounding box center [375, 97] width 241 height 69
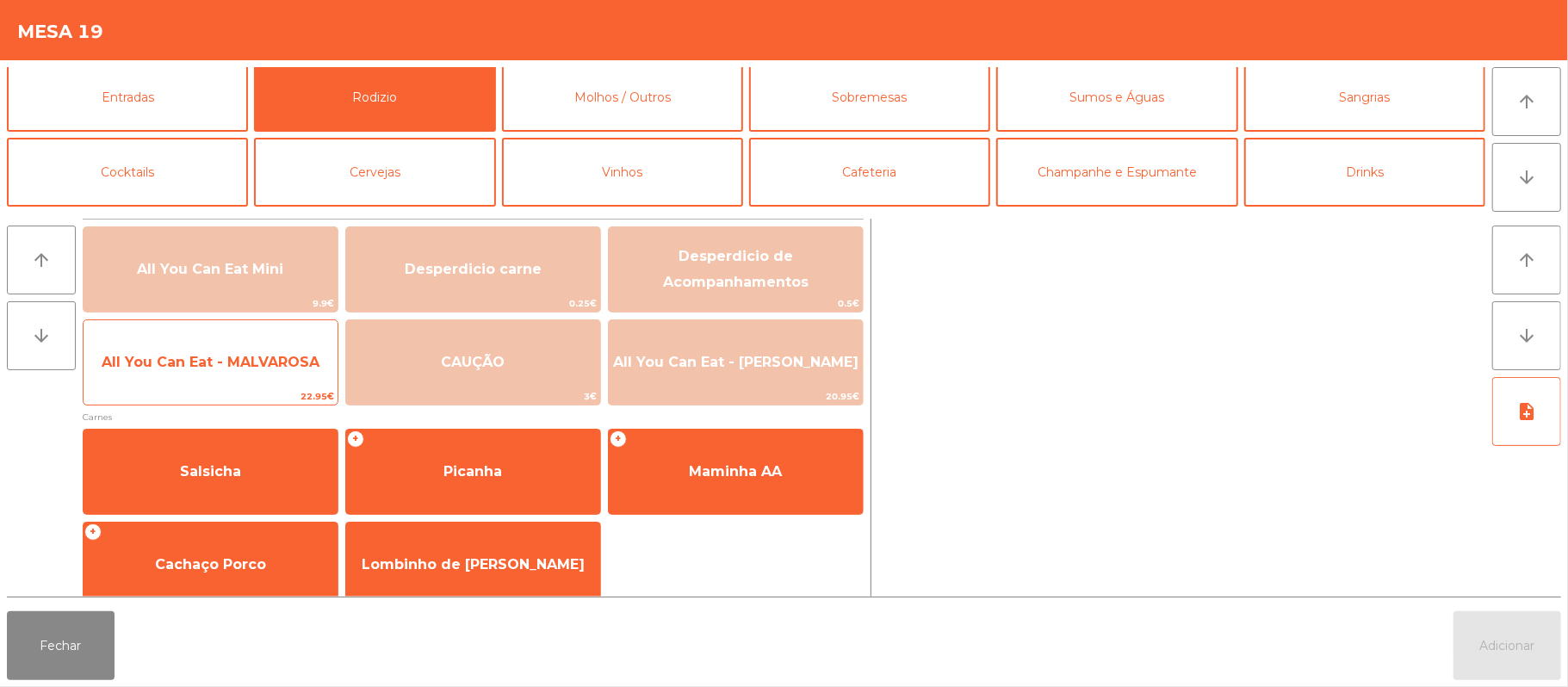
click at [290, 369] on span "All You Can Eat - MALVAROSA" at bounding box center [211, 361] width 218 height 17
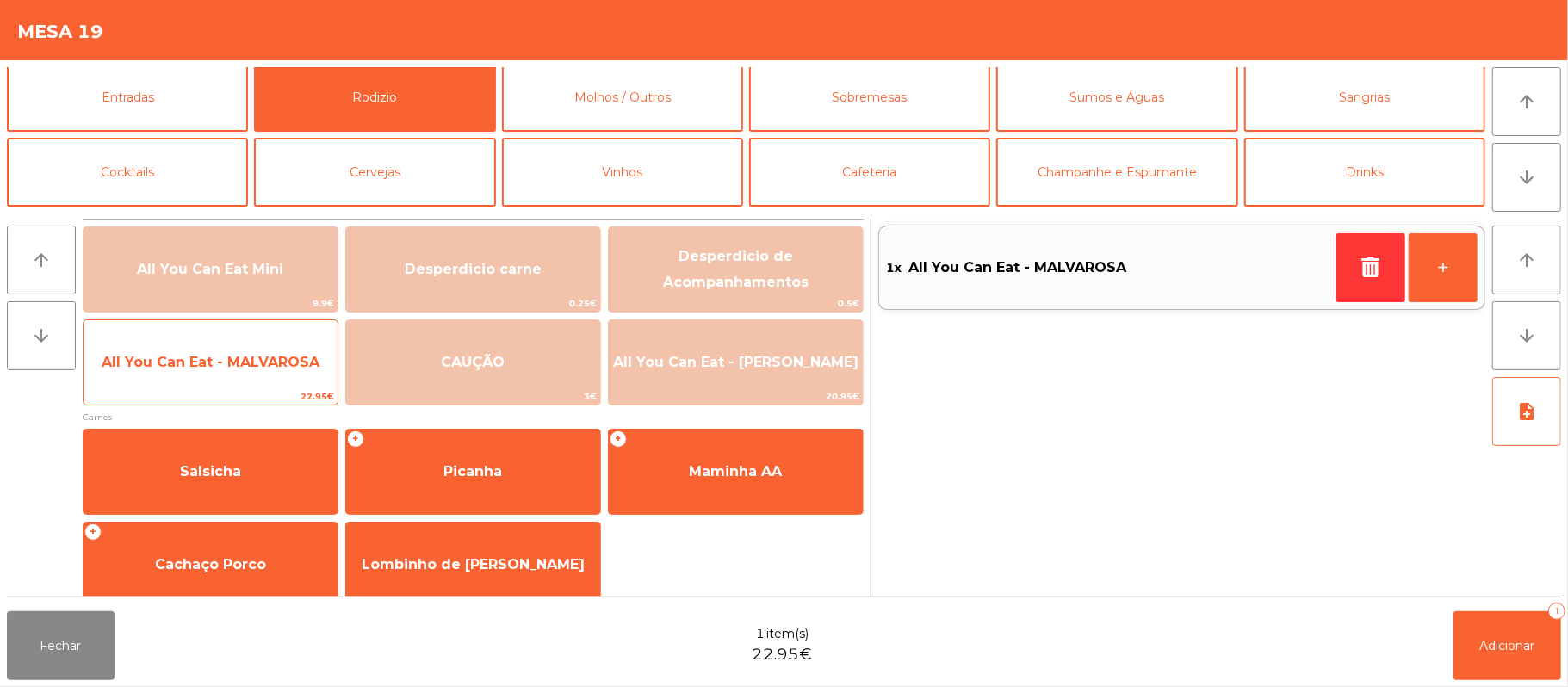
click at [277, 367] on span "All You Can Eat - MALVAROSA" at bounding box center [211, 361] width 218 height 17
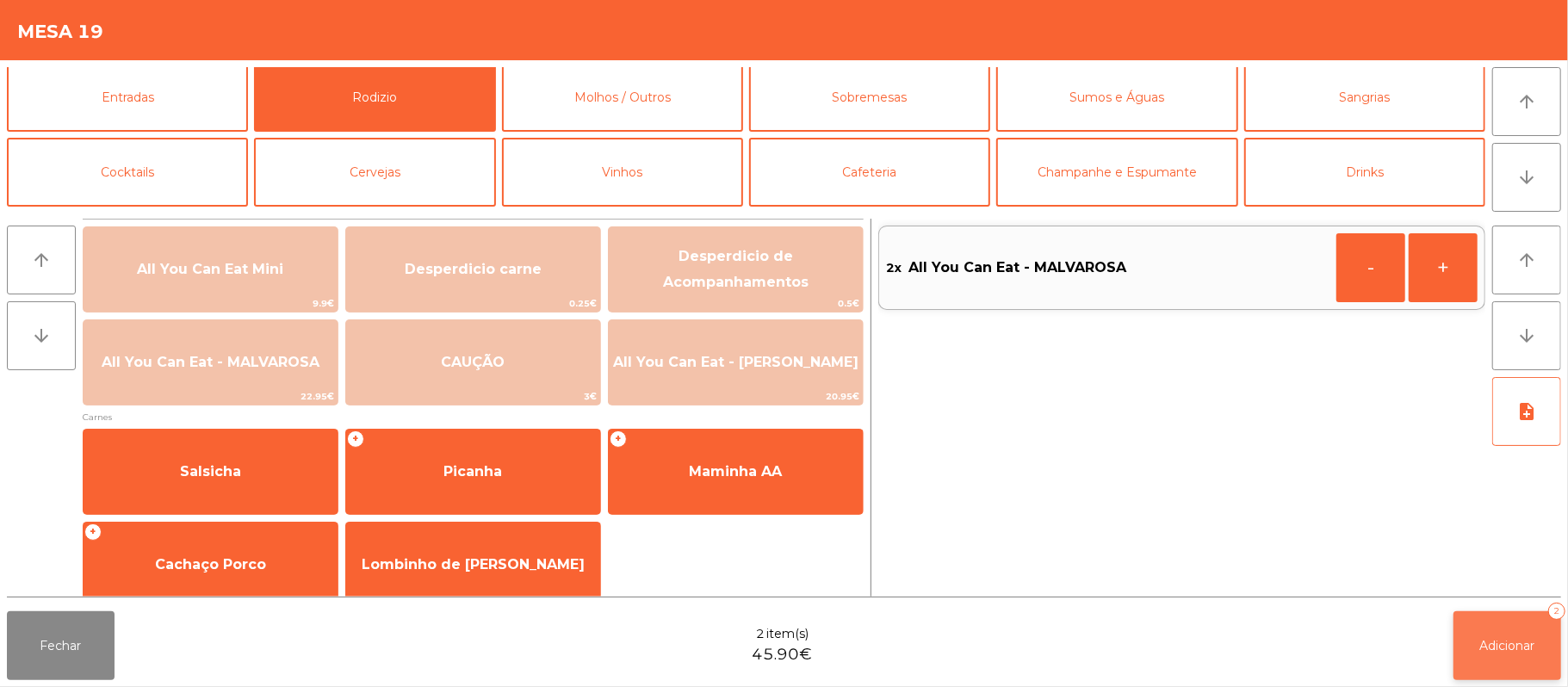
click at [1485, 642] on span "Adicionar" at bounding box center [1507, 646] width 55 height 16
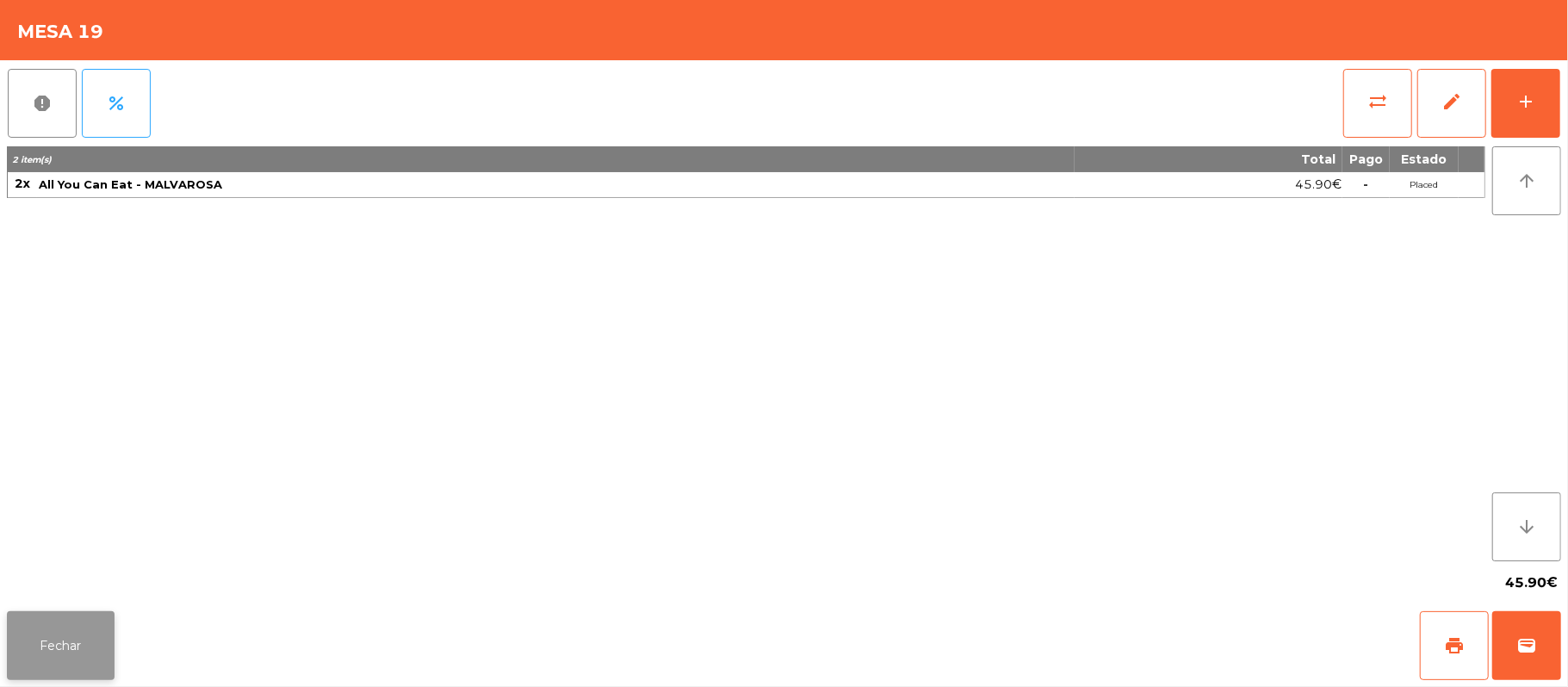
click at [97, 613] on button "Fechar" at bounding box center [61, 646] width 108 height 69
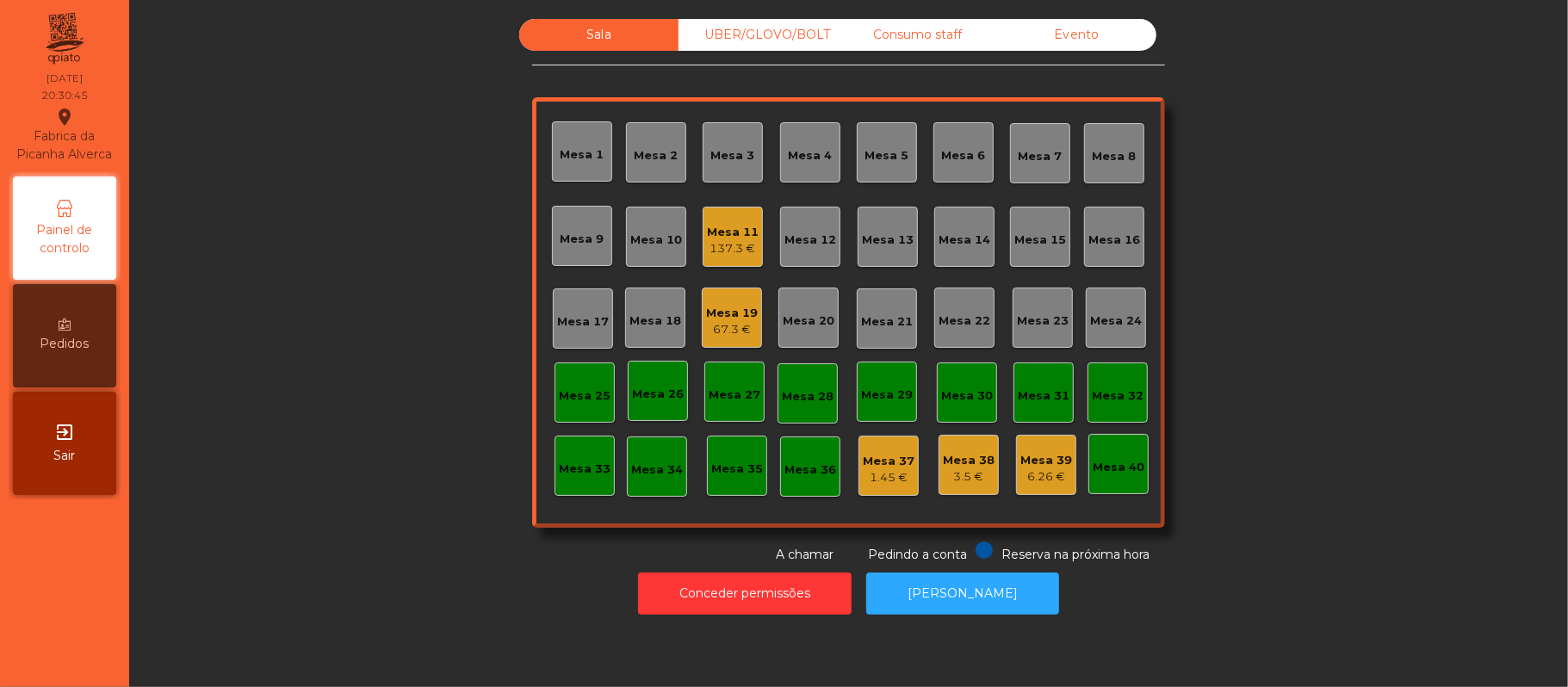
click at [944, 306] on div "Mesa 22" at bounding box center [964, 317] width 52 height 24
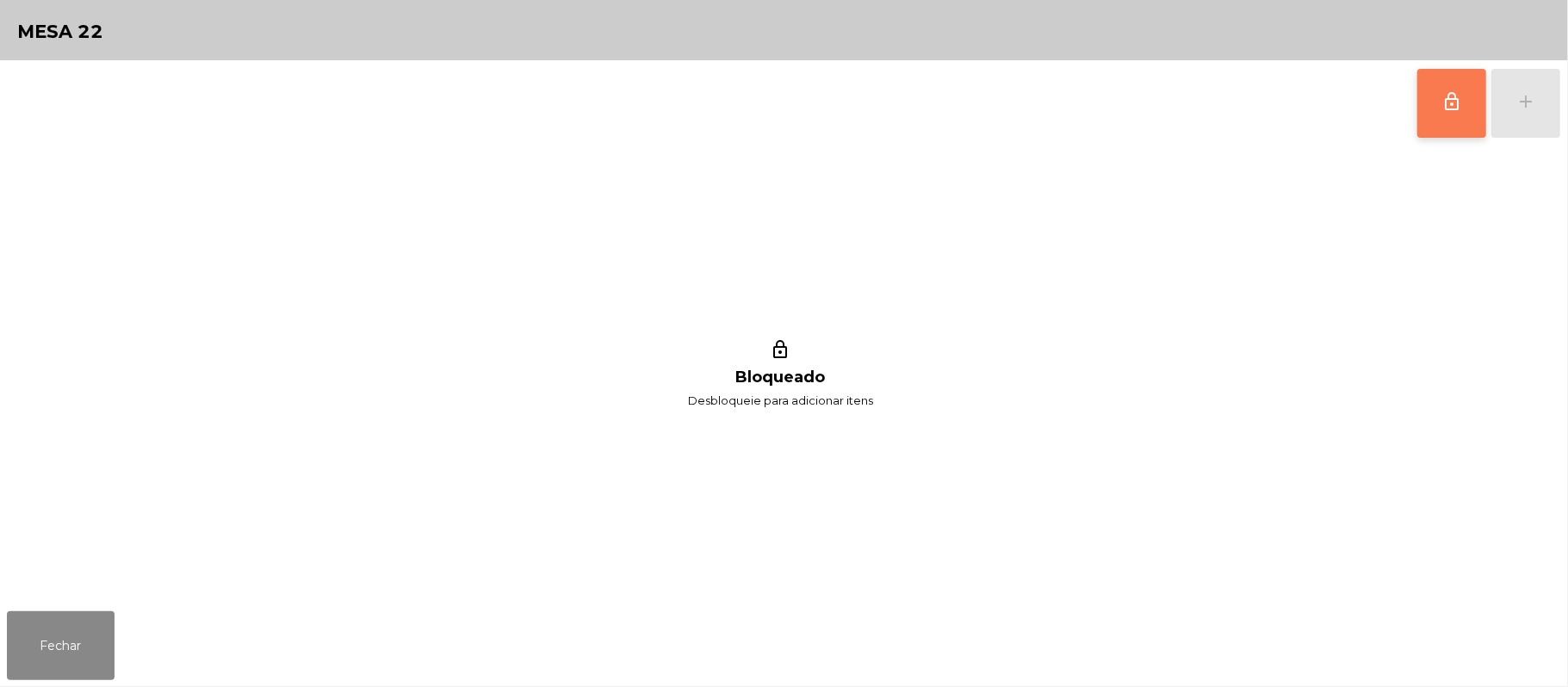
click at [1434, 108] on button "lock_outline" at bounding box center [1451, 104] width 69 height 69
click at [1513, 120] on button "add" at bounding box center [1526, 104] width 69 height 69
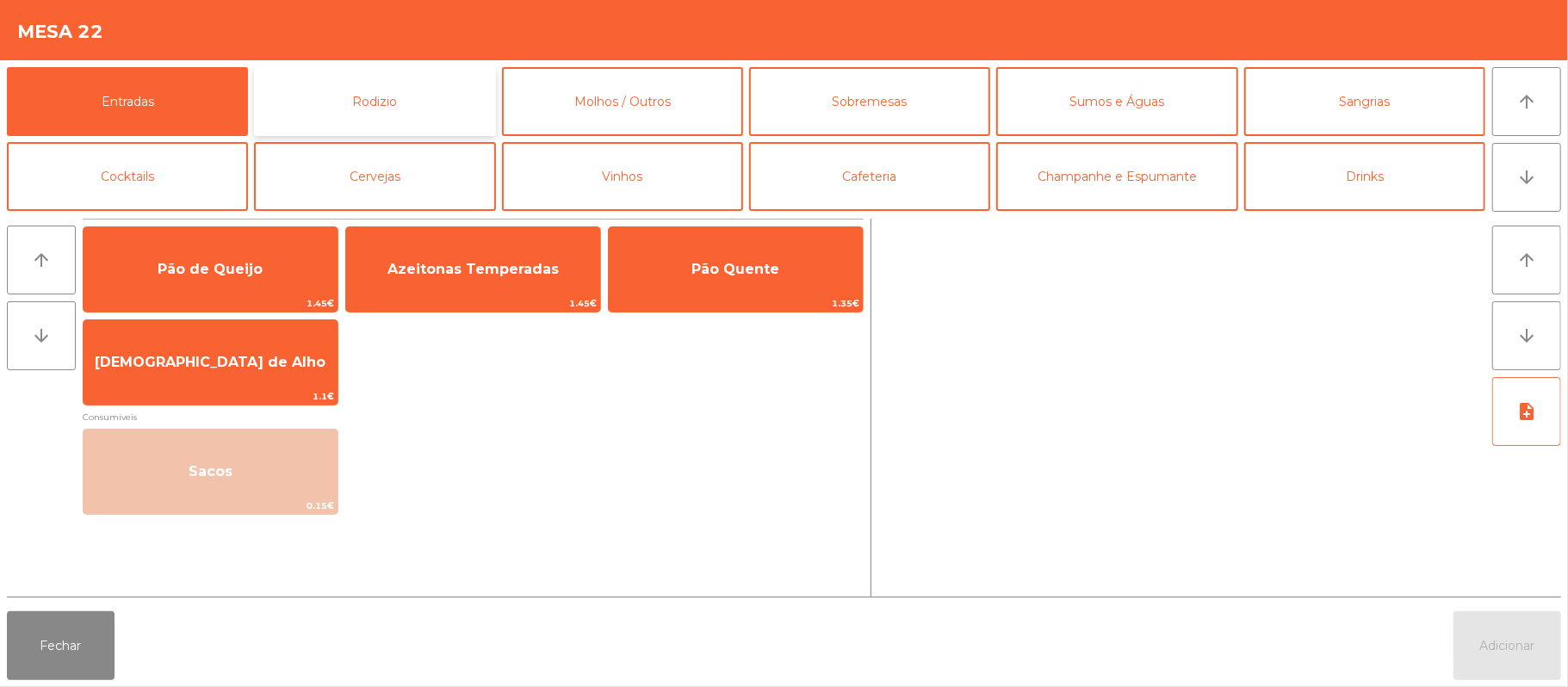
click at [362, 90] on button "Rodizio" at bounding box center [375, 102] width 241 height 69
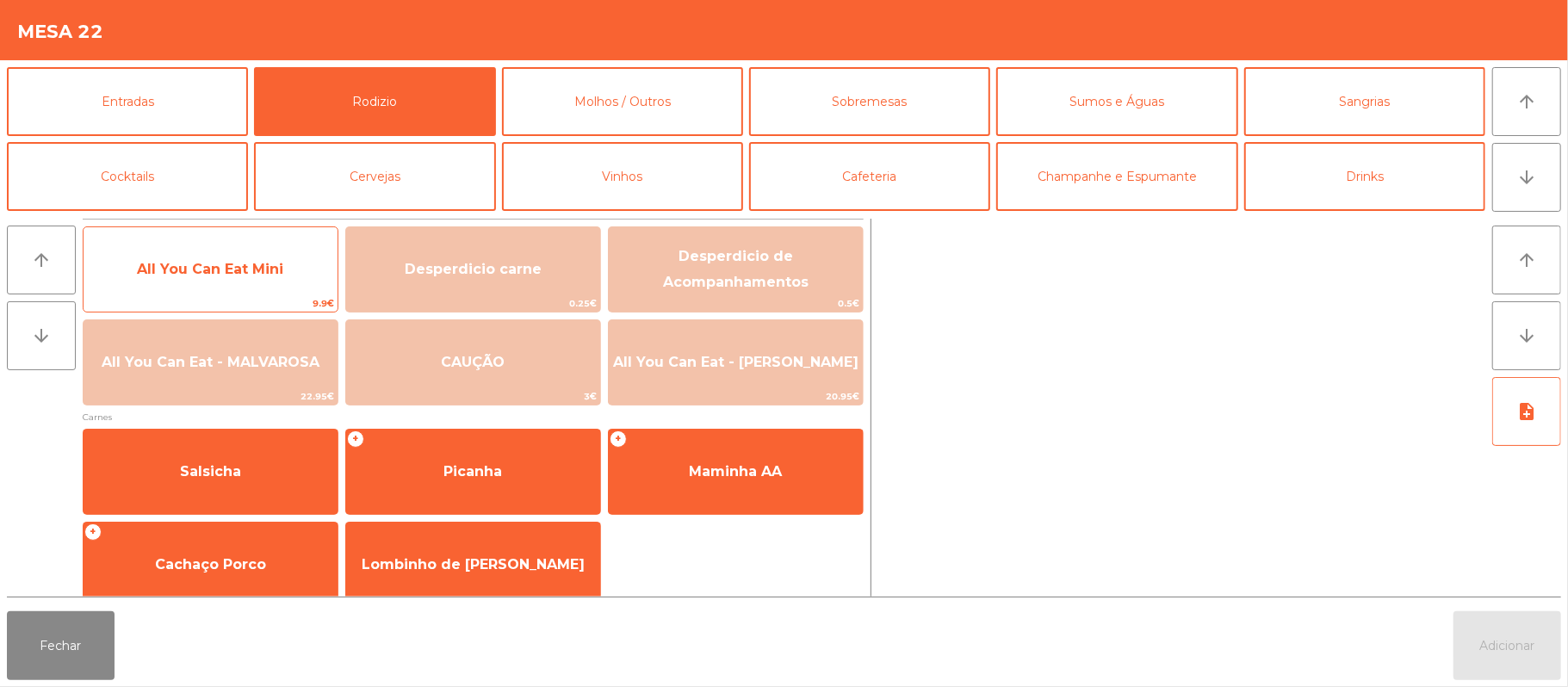
click at [263, 272] on span "All You Can Eat Mini" at bounding box center [210, 268] width 147 height 17
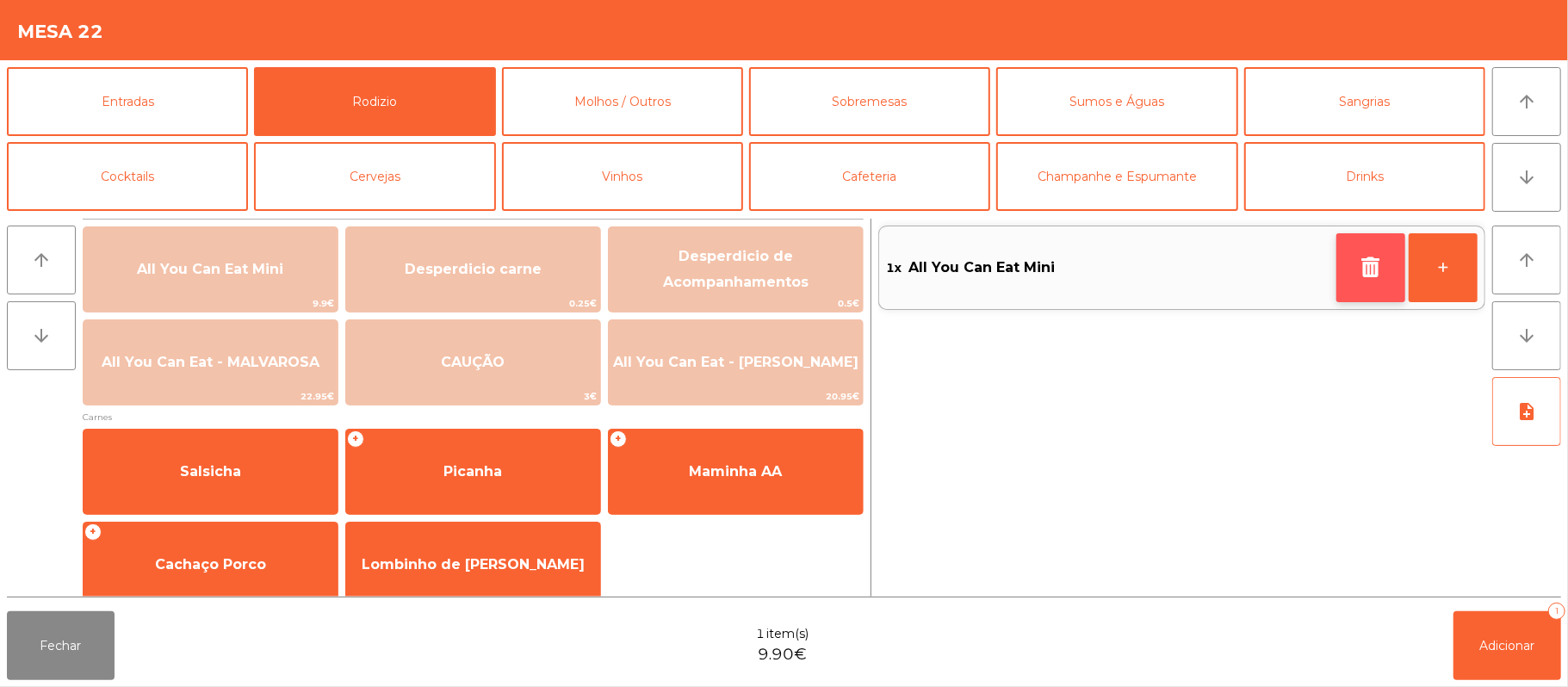
click at [1358, 263] on icon "button" at bounding box center [1371, 267] width 25 height 21
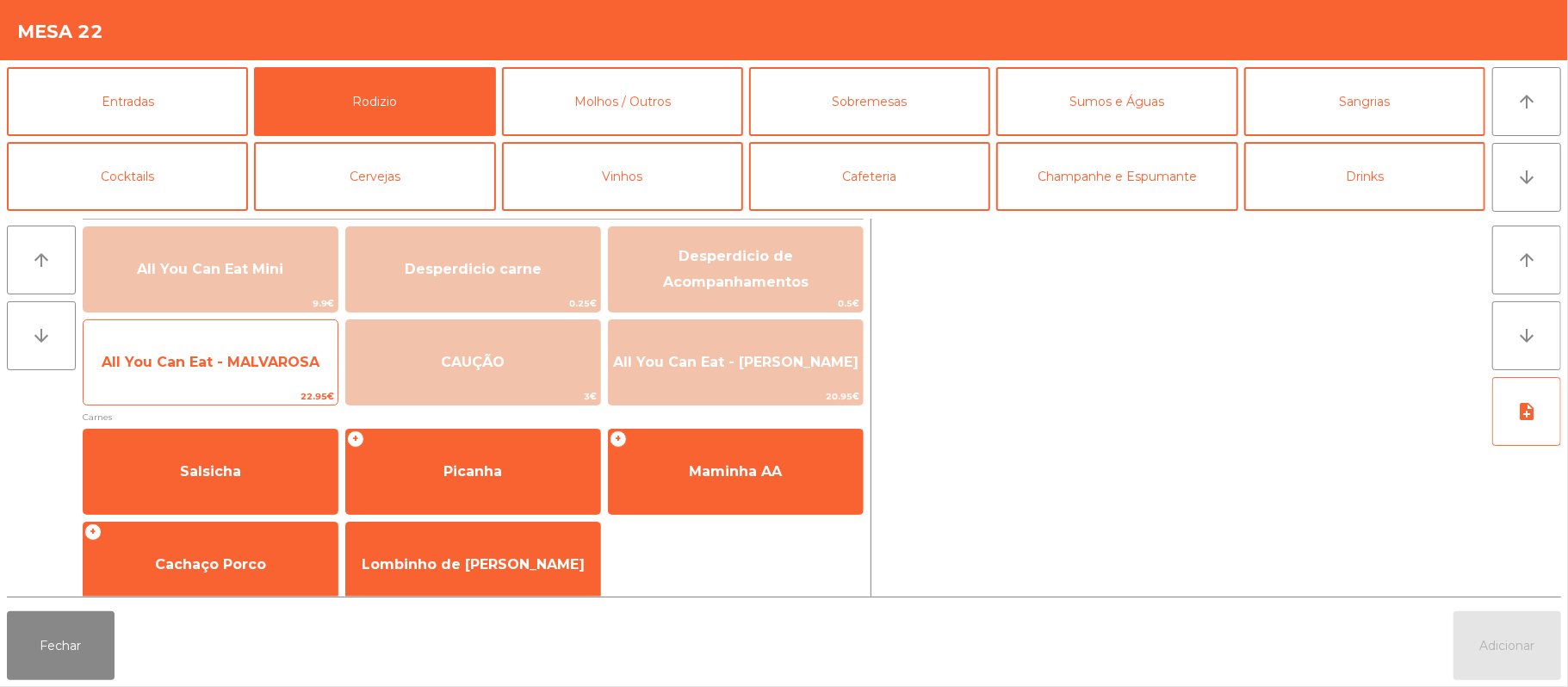
click at [245, 354] on span "All You Can Eat - MALVAROSA" at bounding box center [211, 361] width 218 height 17
click at [245, 366] on span "All You Can Eat - MALVAROSA" at bounding box center [211, 361] width 218 height 17
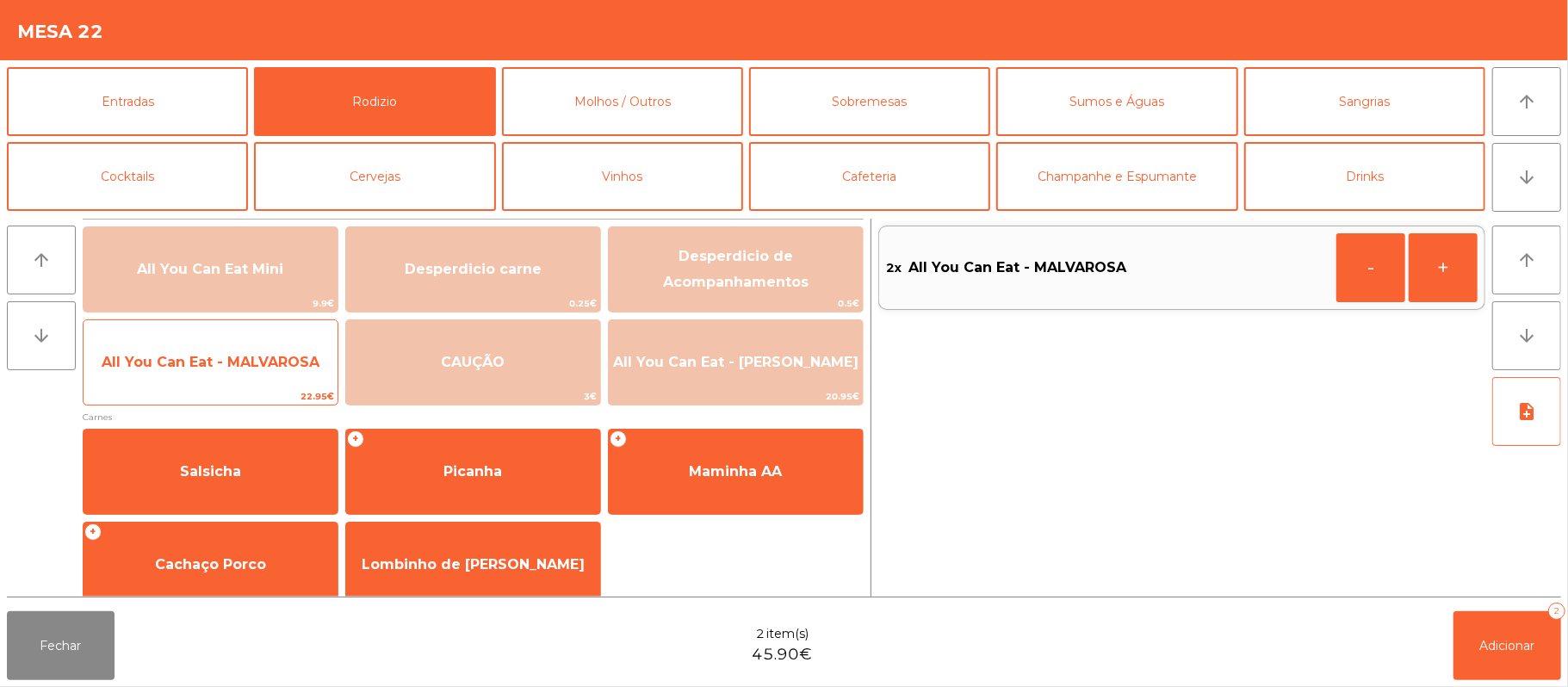
click at [242, 373] on span "All You Can Eat - MALVAROSA" at bounding box center [211, 362] width 254 height 47
click at [254, 363] on span "All You Can Eat - MALVAROSA" at bounding box center [211, 361] width 218 height 17
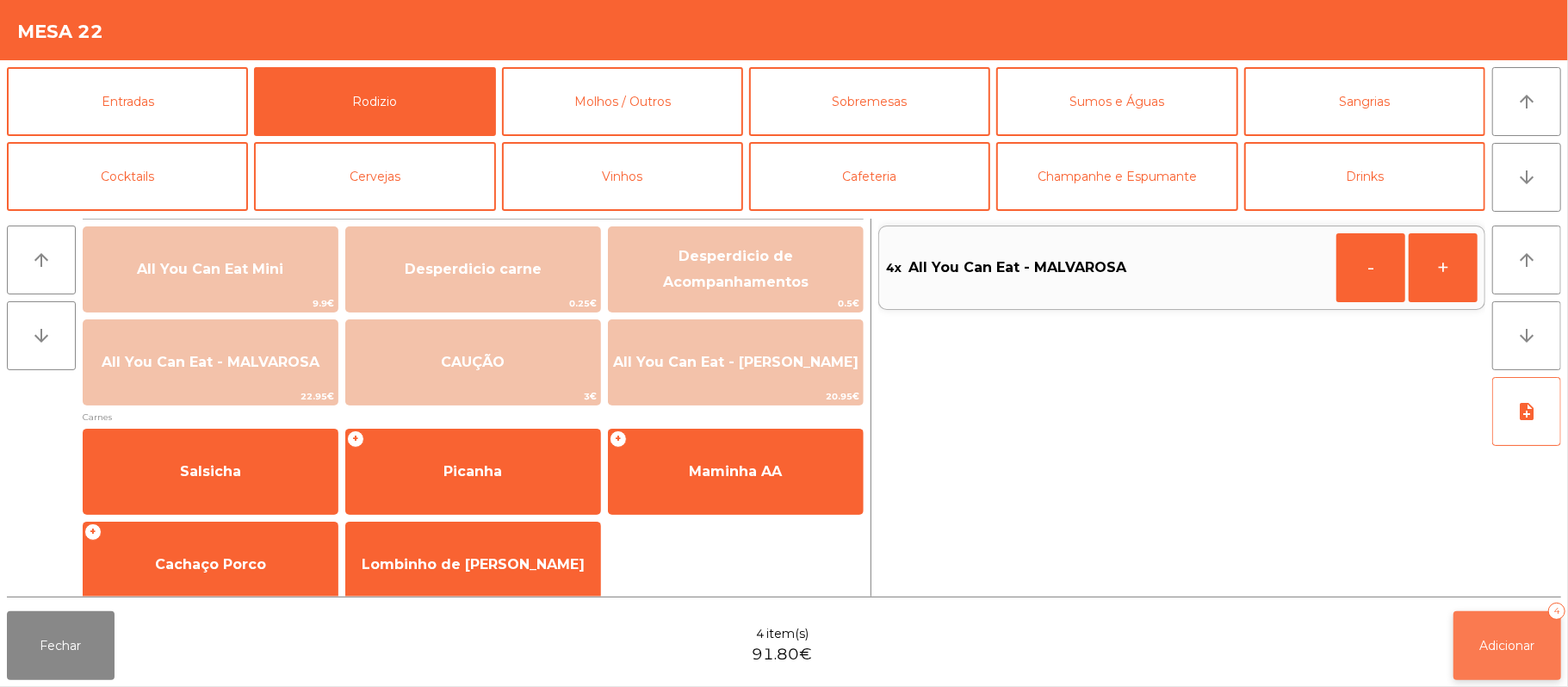
click at [1520, 626] on button "Adicionar 4" at bounding box center [1507, 646] width 108 height 69
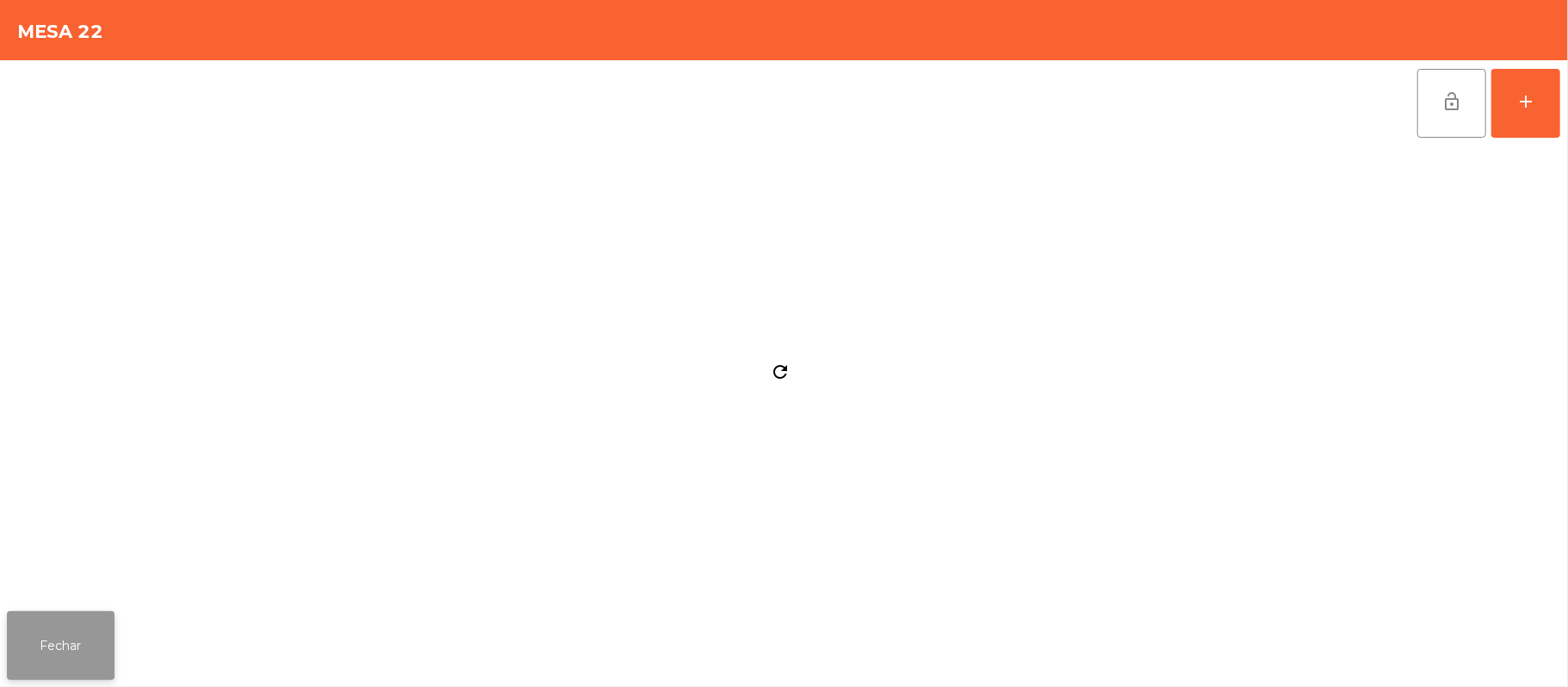
click at [11, 640] on button "Fechar" at bounding box center [61, 646] width 108 height 69
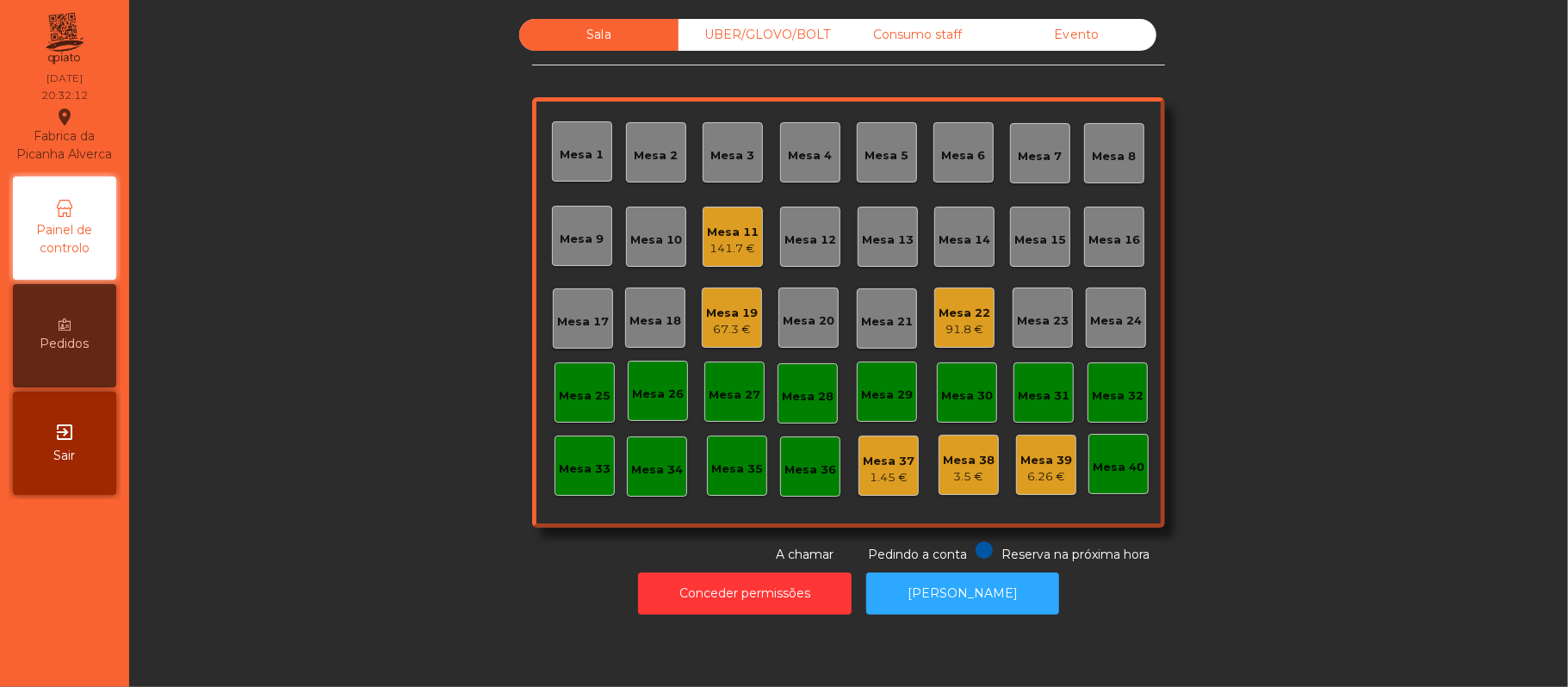
click at [878, 306] on div "Mesa 21" at bounding box center [886, 318] width 52 height 24
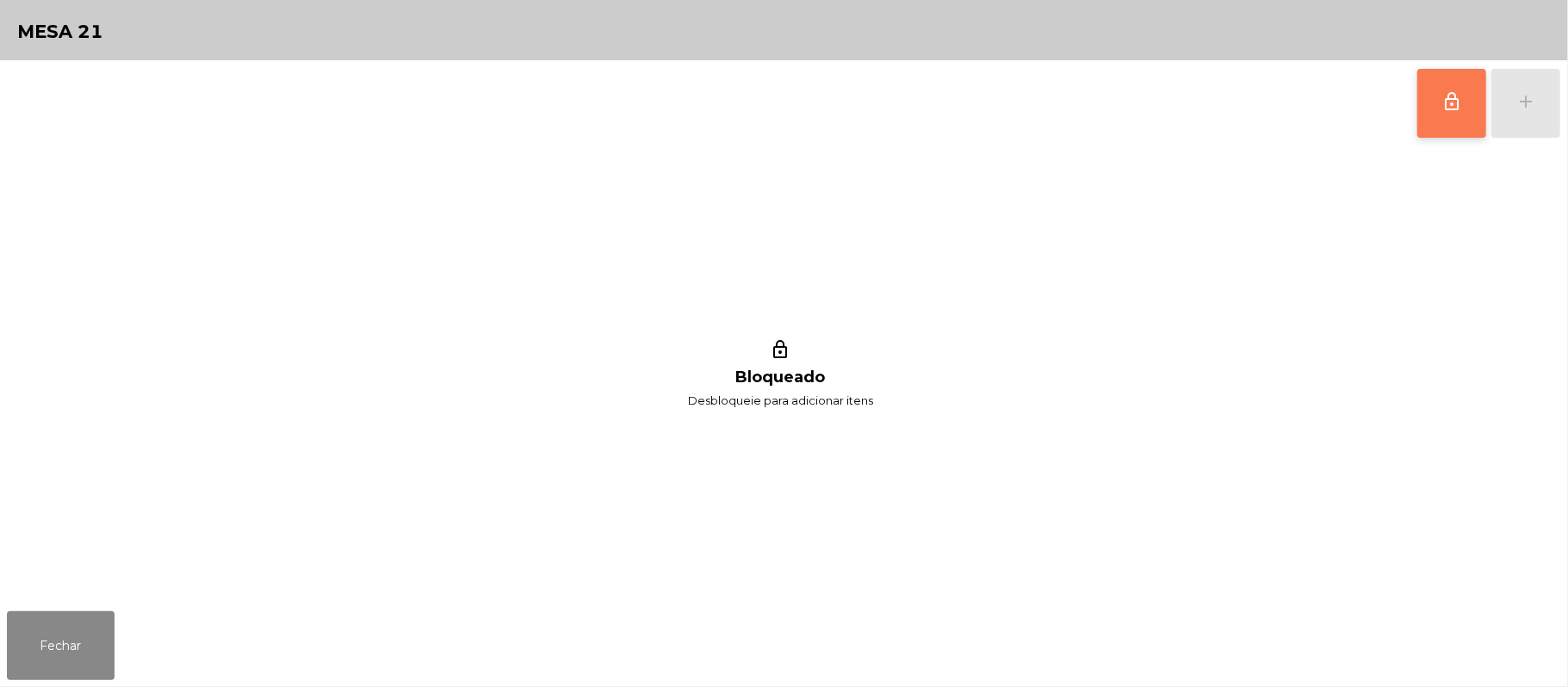
click at [1468, 104] on button "lock_outline" at bounding box center [1451, 104] width 69 height 69
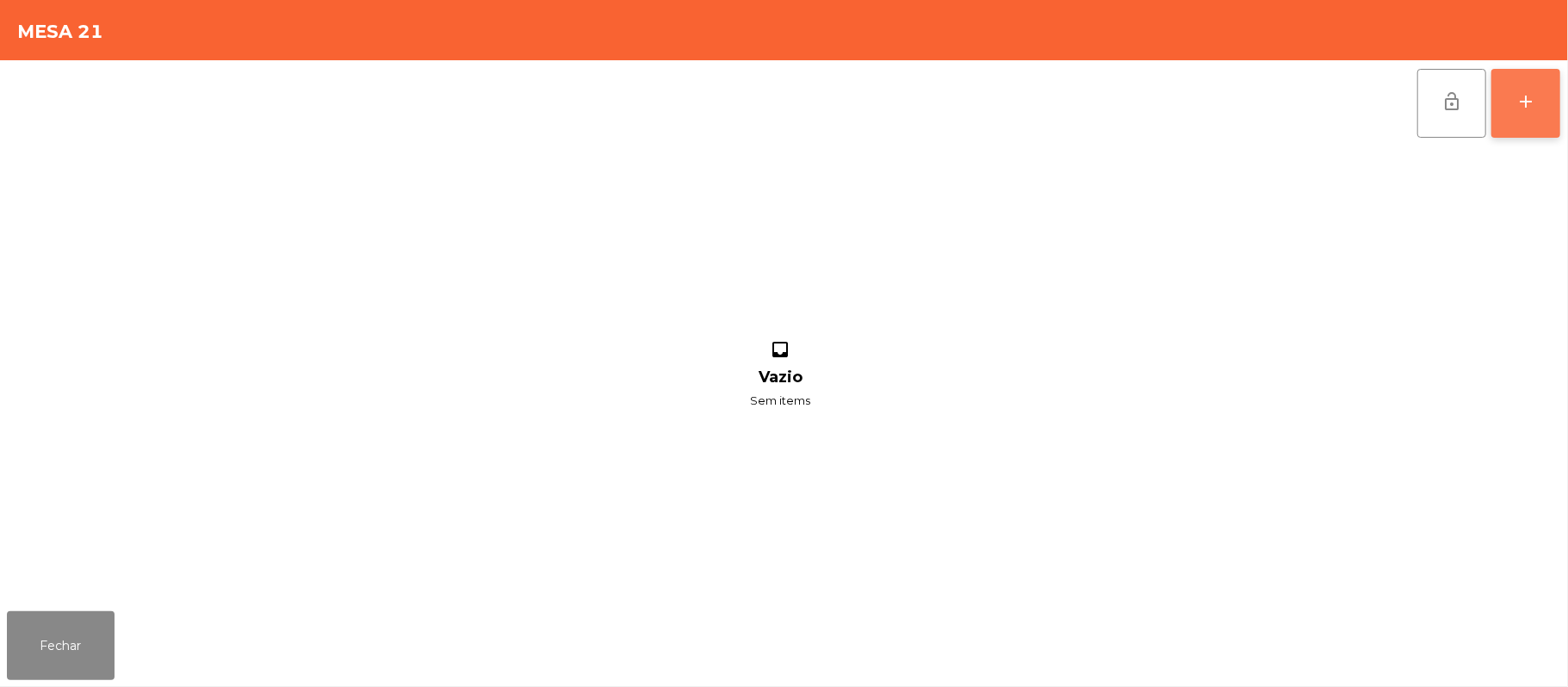
click at [1528, 111] on button "add" at bounding box center [1526, 104] width 69 height 69
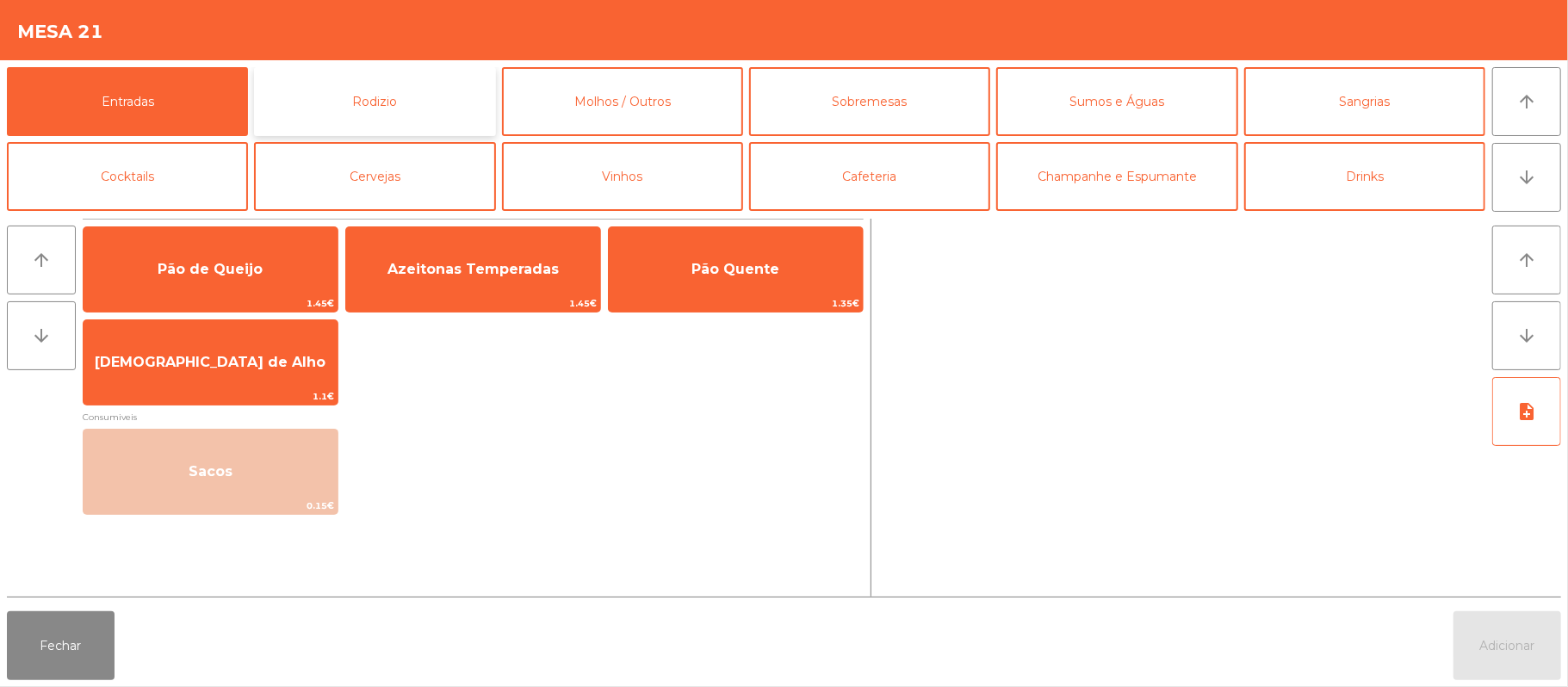
click at [388, 100] on button "Rodizio" at bounding box center [375, 102] width 241 height 69
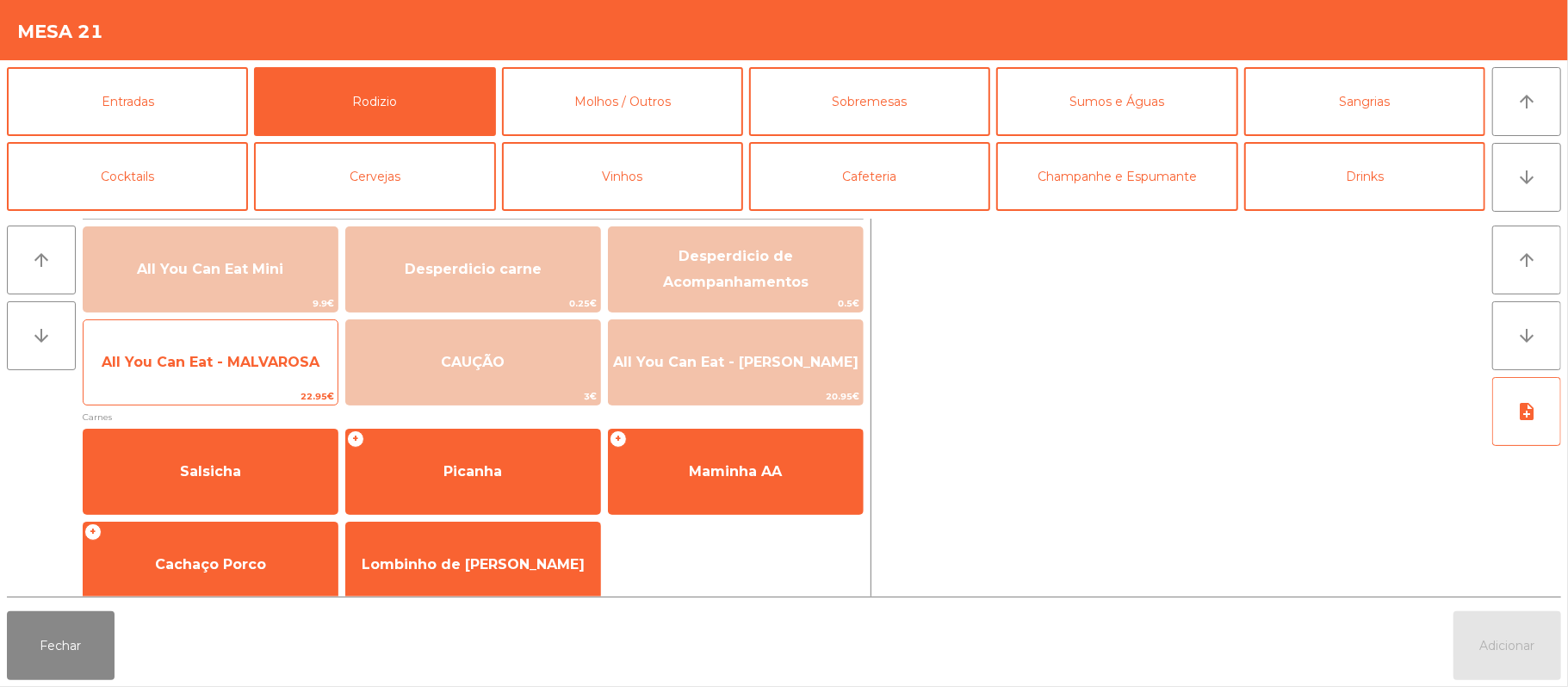
click at [218, 389] on span "22.95€" at bounding box center [211, 397] width 254 height 17
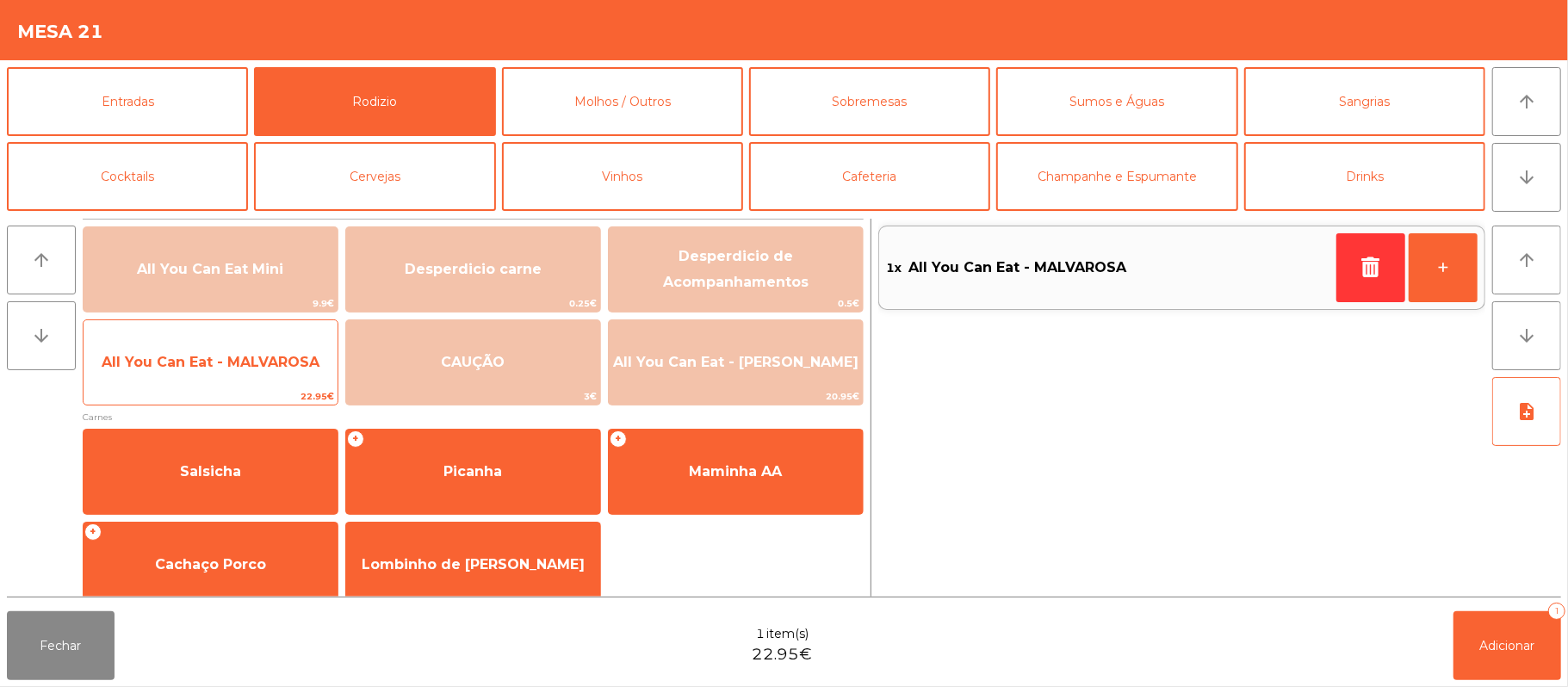
click at [226, 383] on span "All You Can Eat - MALVAROSA" at bounding box center [211, 362] width 254 height 47
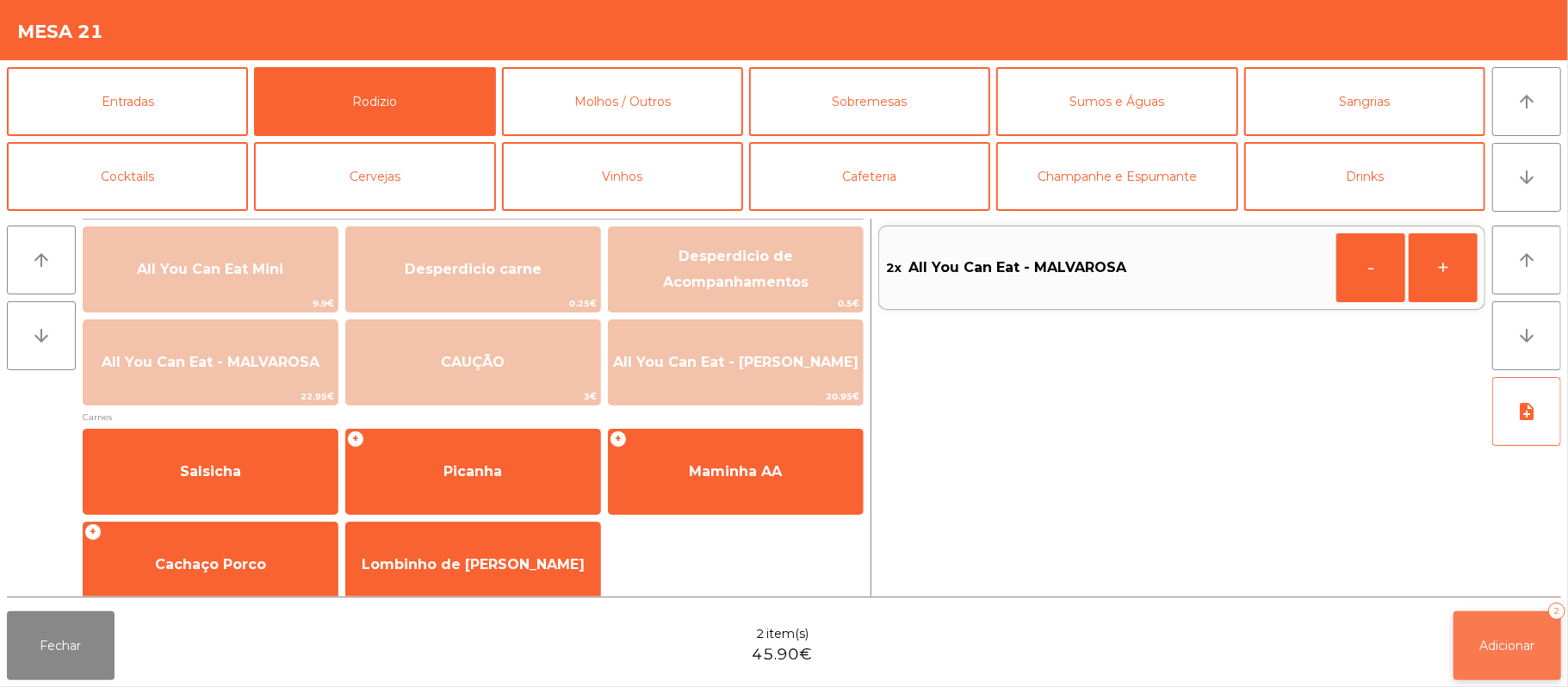
click at [1493, 622] on button "Adicionar 2" at bounding box center [1507, 646] width 108 height 69
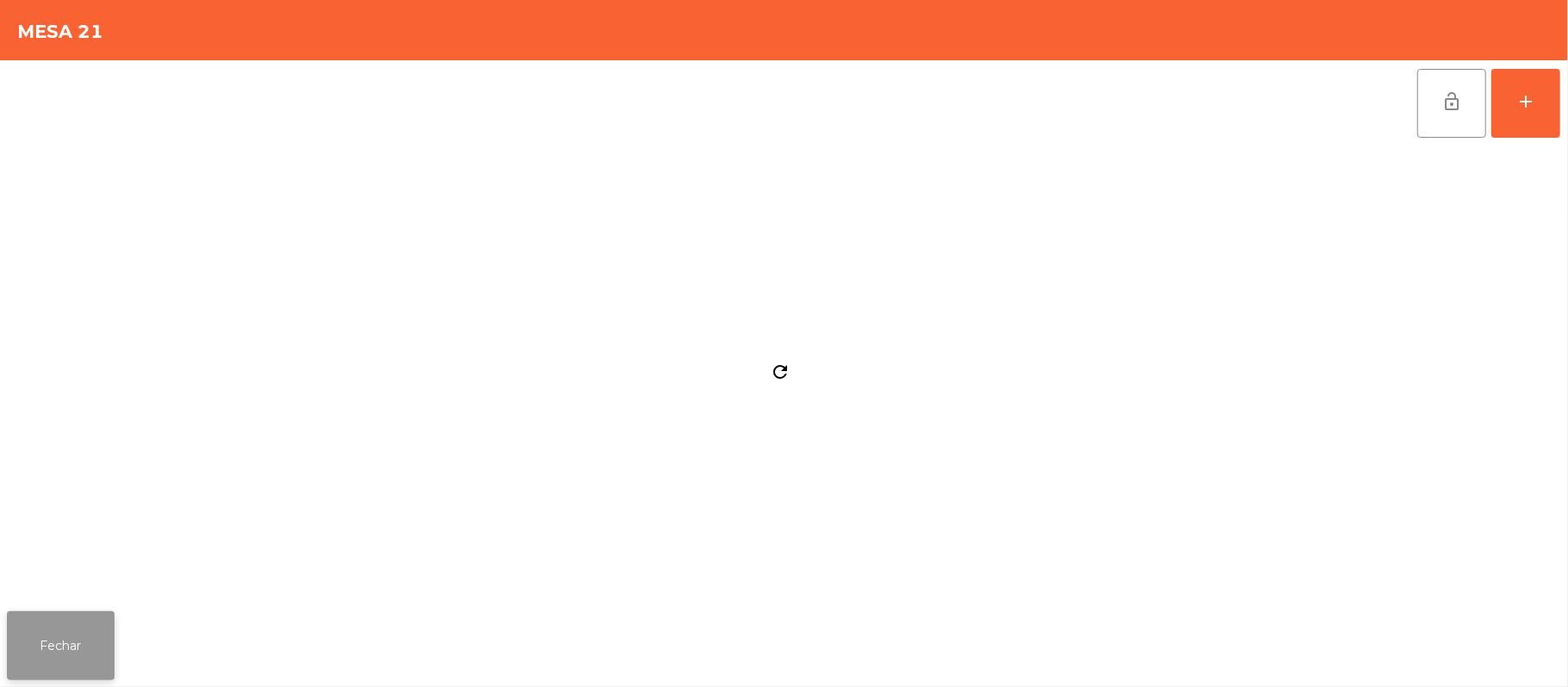
click at [52, 651] on button "Fechar" at bounding box center [61, 646] width 108 height 69
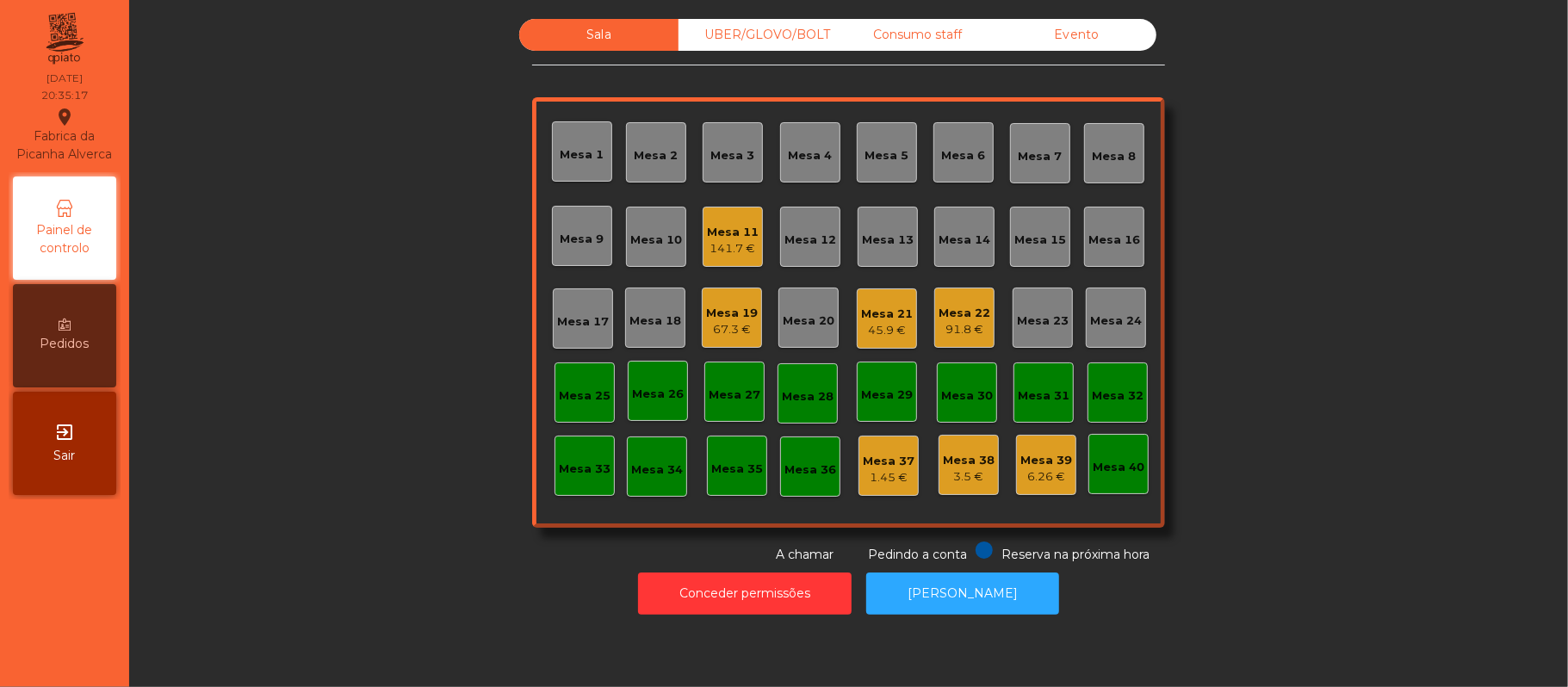
click at [734, 34] on div "UBER/GLOVO/BOLT" at bounding box center [758, 35] width 160 height 32
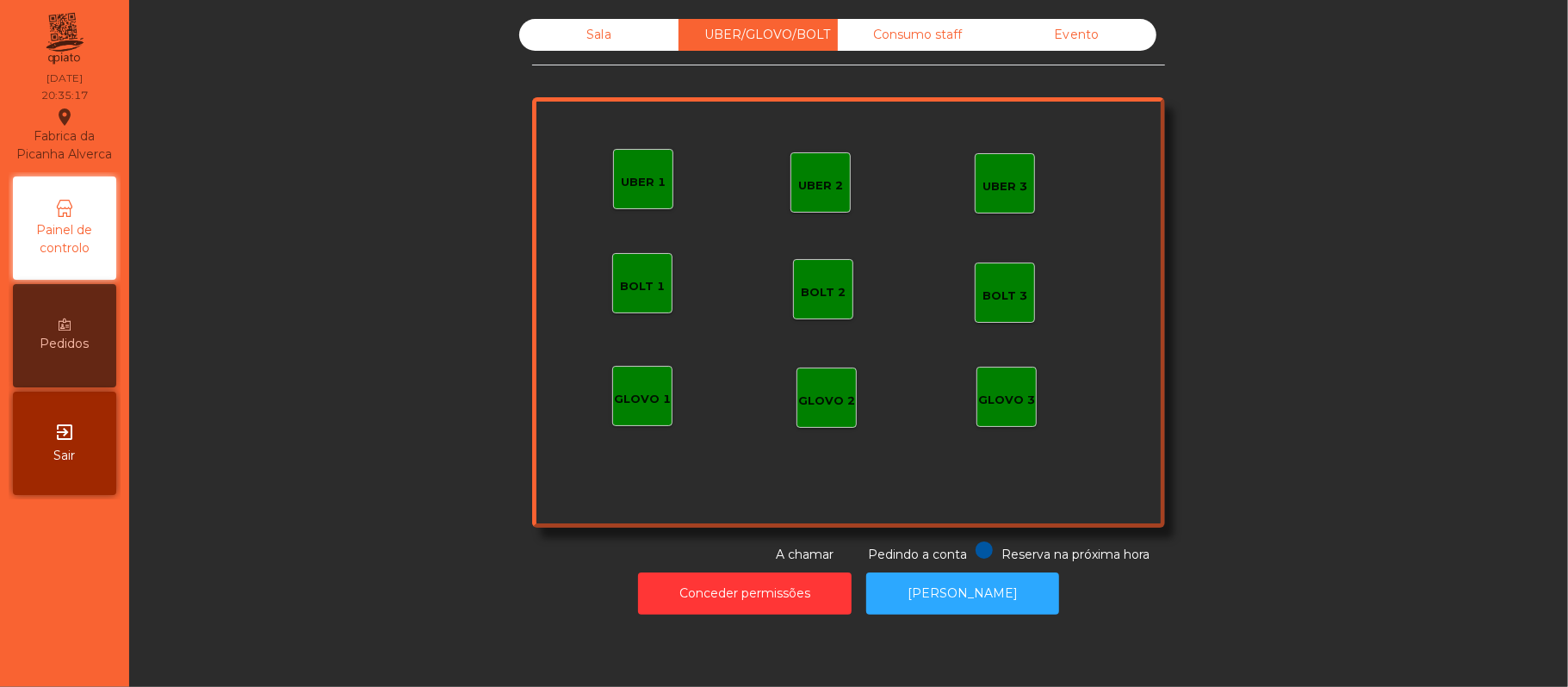
click at [625, 170] on div "UBER 1" at bounding box center [643, 178] width 45 height 24
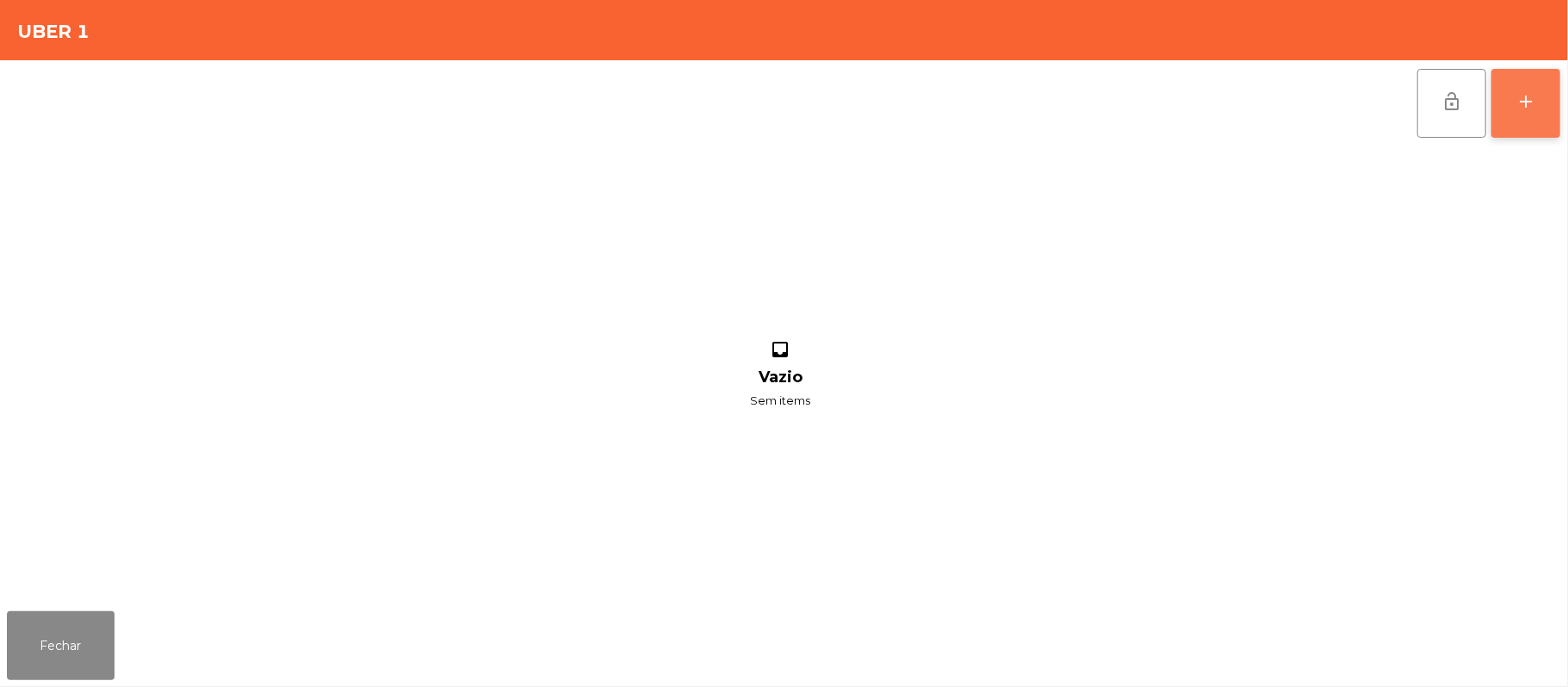
click at [1515, 93] on div "add" at bounding box center [1526, 102] width 21 height 21
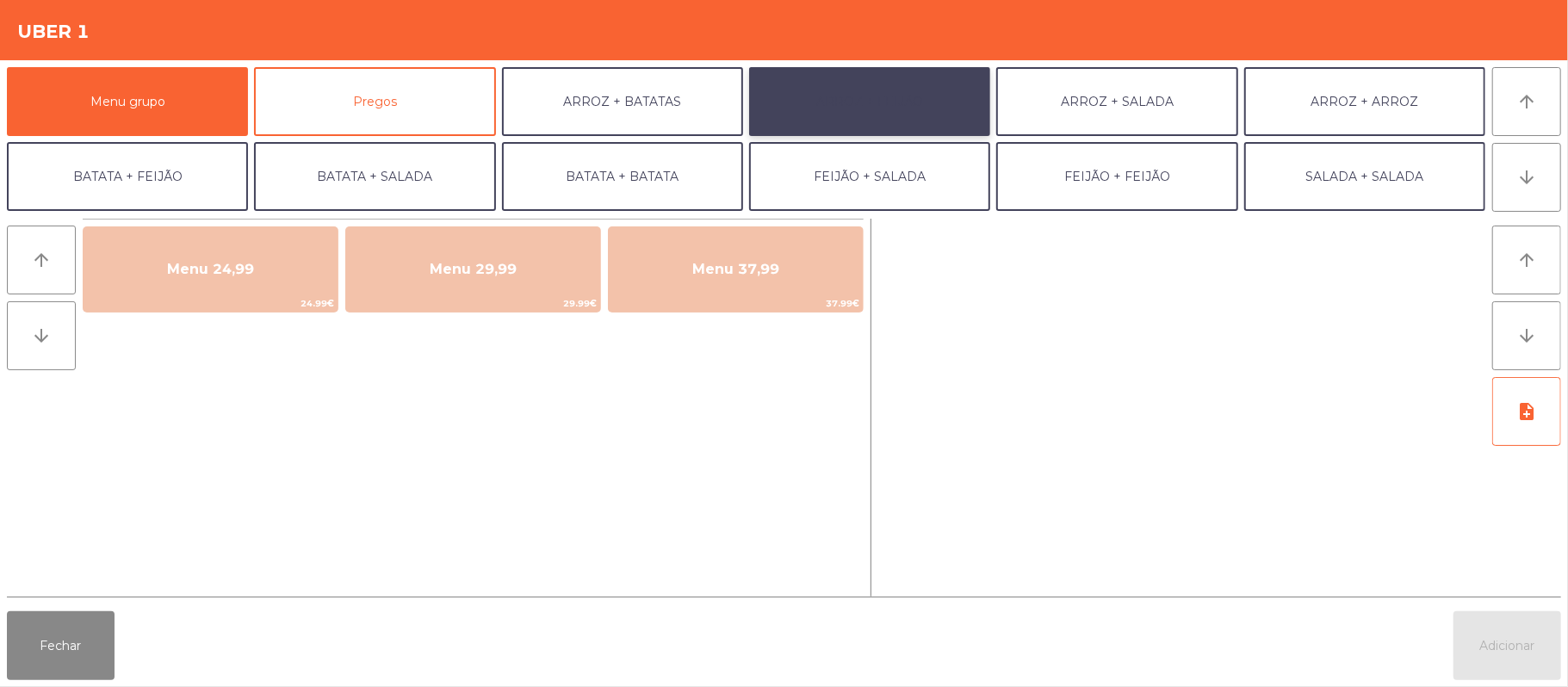
click at [856, 108] on button "ARROZ + FEIJÃO" at bounding box center [870, 102] width 241 height 69
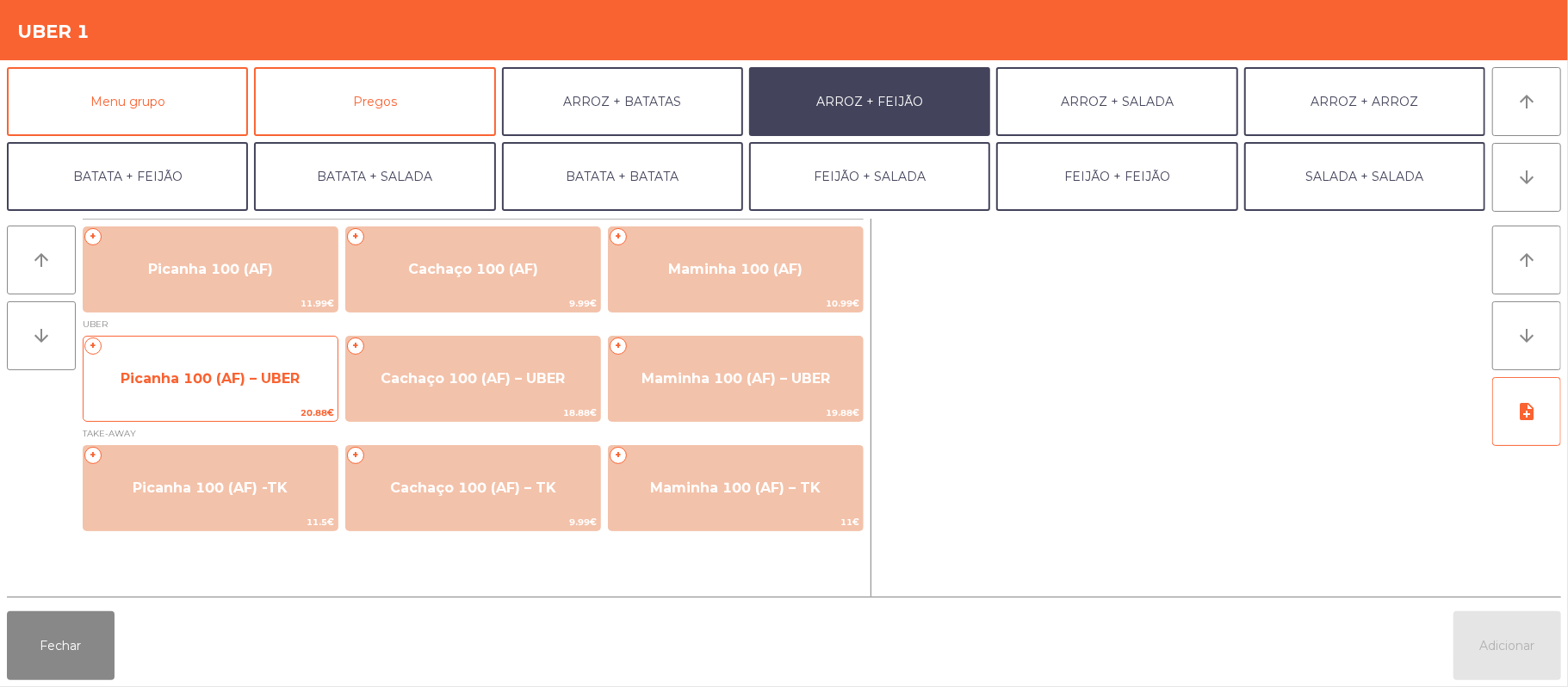
click at [222, 379] on span "Picanha 100 (AF) – UBER" at bounding box center [210, 378] width 179 height 17
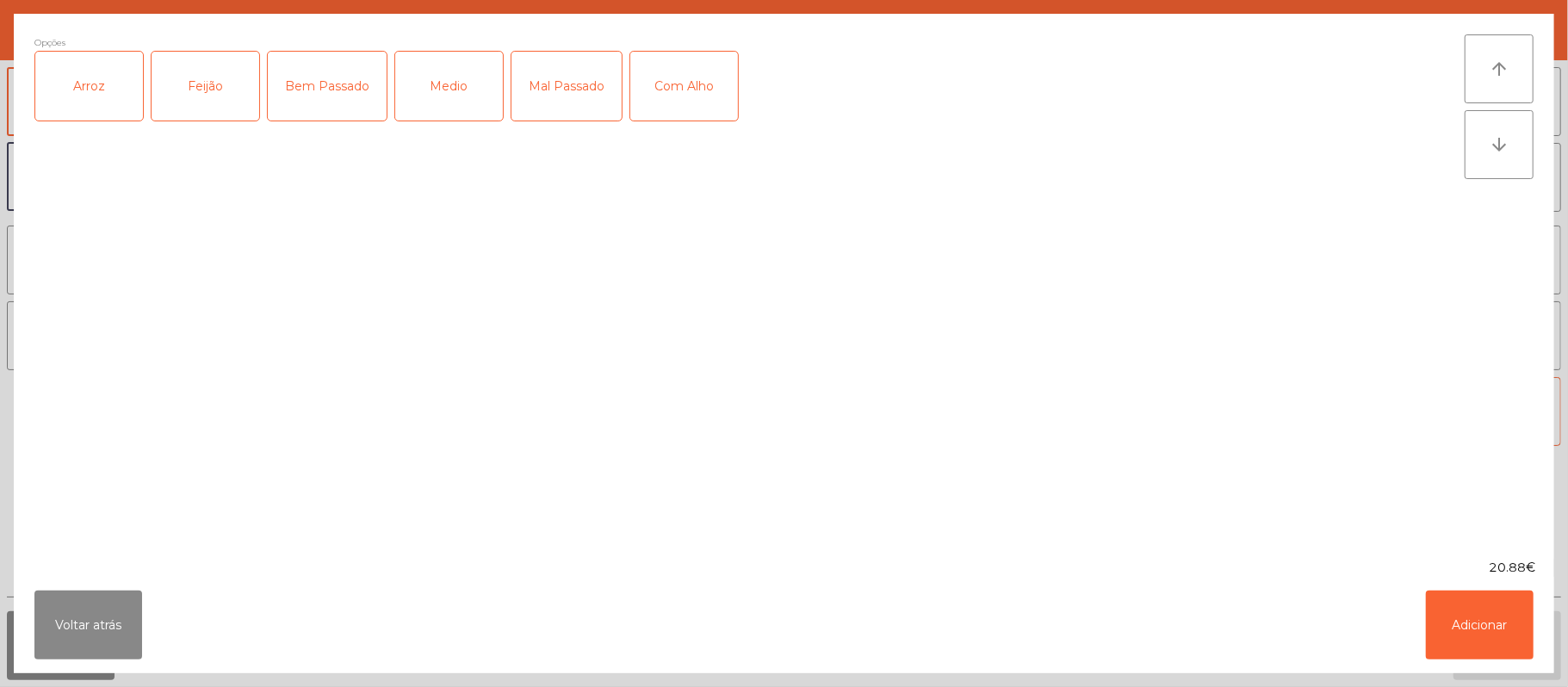
click at [89, 86] on div "Arroz" at bounding box center [89, 86] width 108 height 69
click at [207, 74] on div "Feijão" at bounding box center [205, 86] width 108 height 69
click at [345, 108] on div "Bem Passado" at bounding box center [326, 86] width 118 height 69
click at [1447, 601] on button "Adicionar" at bounding box center [1479, 625] width 108 height 69
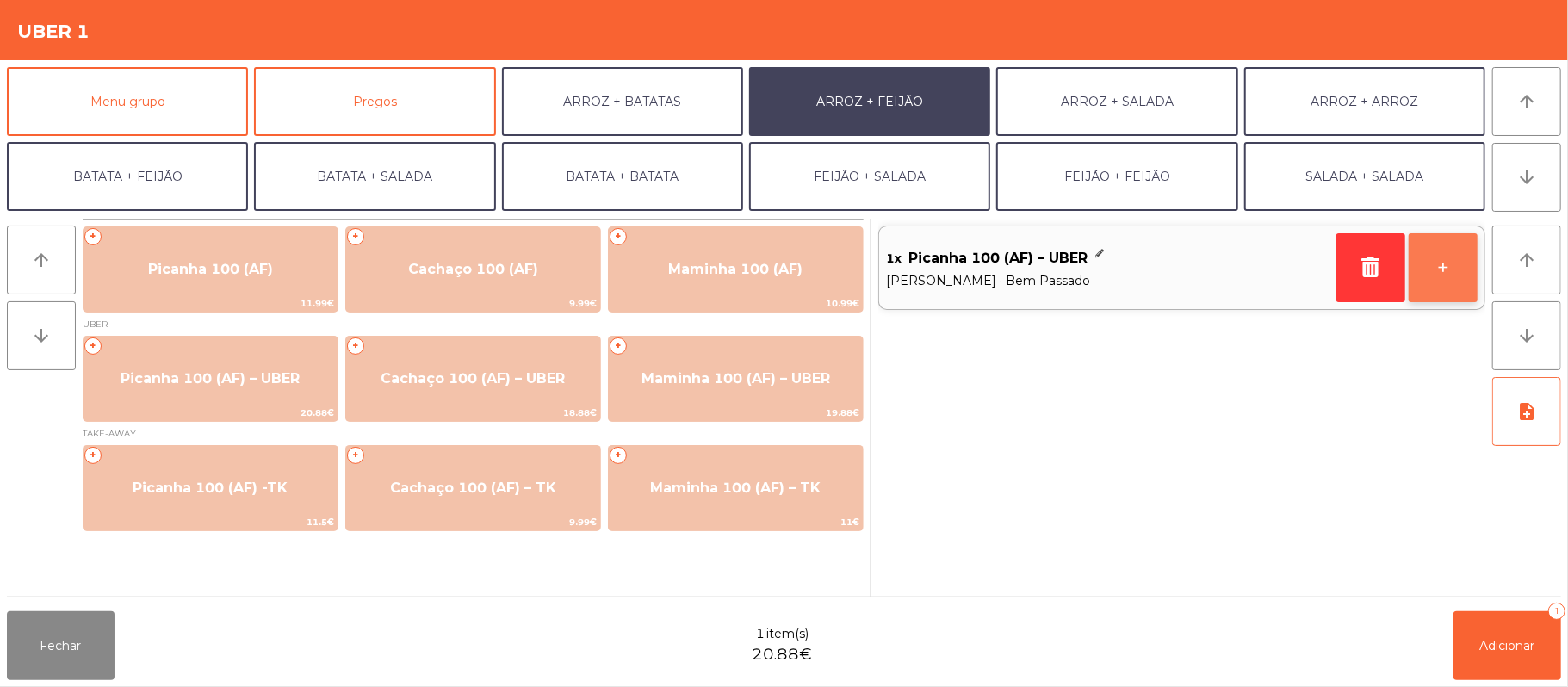
click at [1435, 284] on button "+" at bounding box center [1443, 268] width 69 height 69
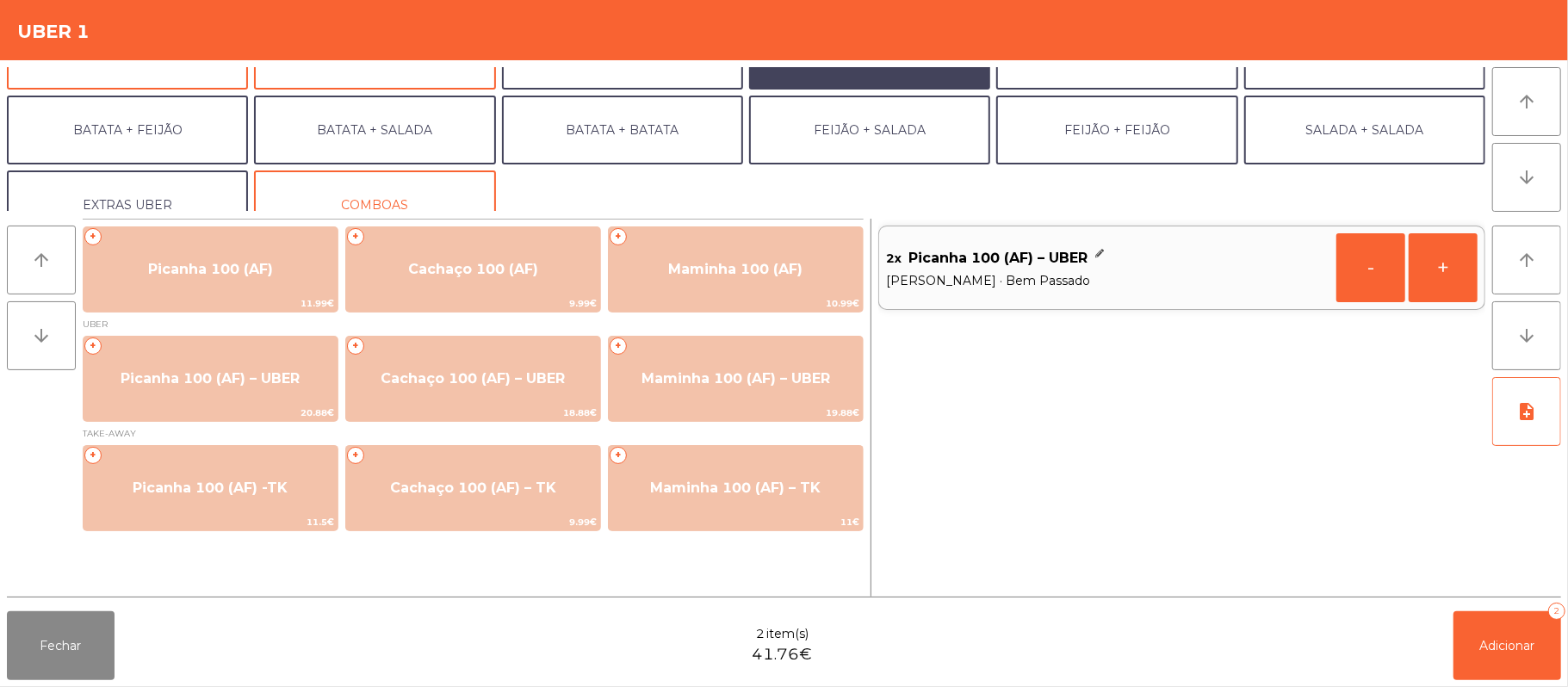
scroll to position [74, 0]
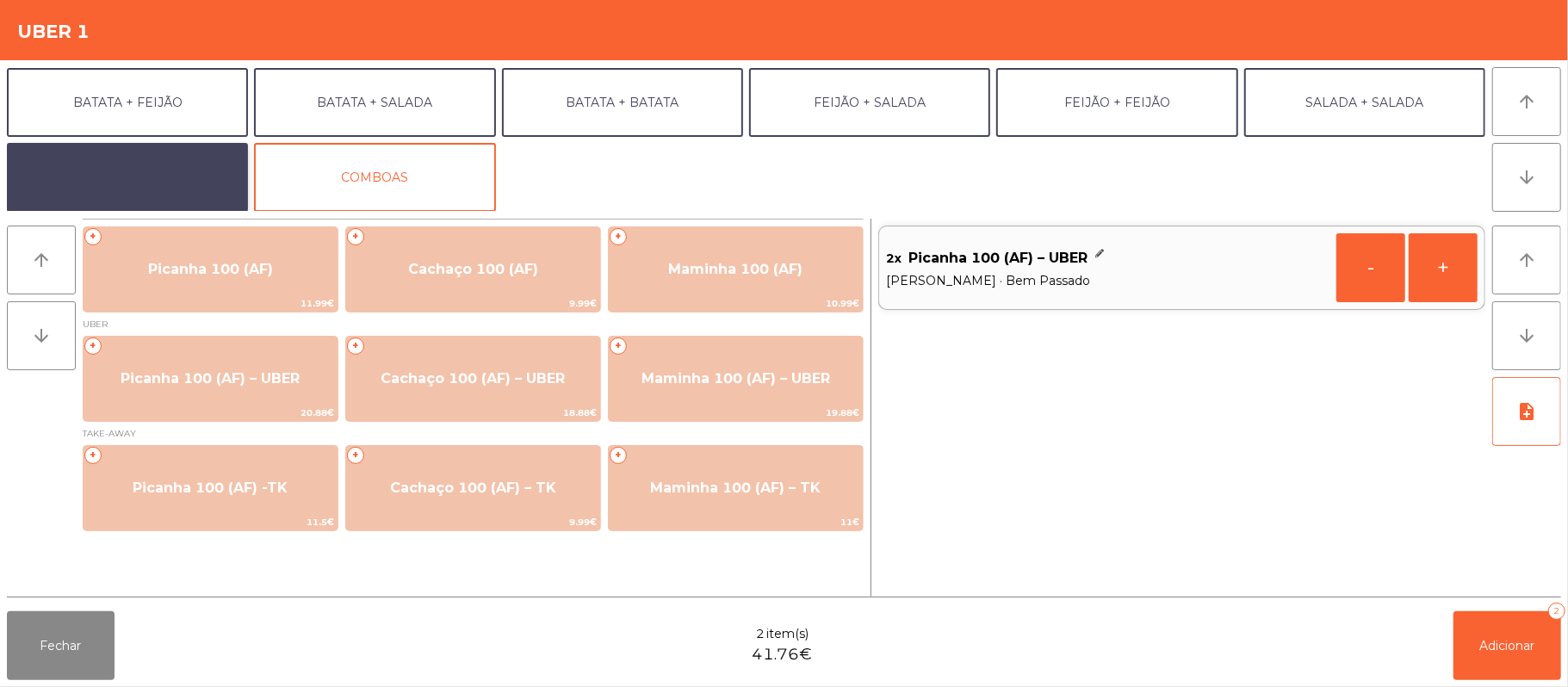
click at [183, 170] on button "EXTRAS UBER" at bounding box center [127, 177] width 241 height 69
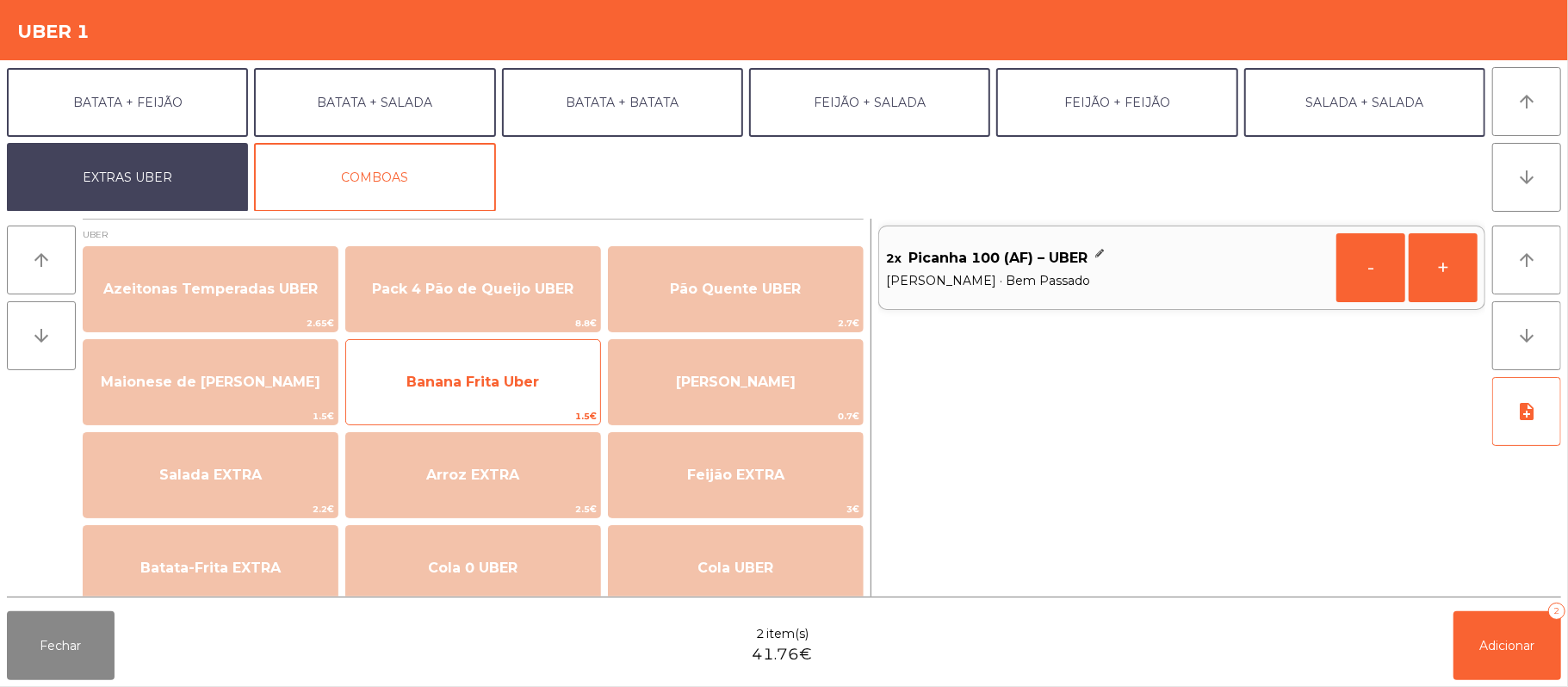
click at [519, 394] on span "Banana Frita Uber" at bounding box center [474, 382] width 254 height 47
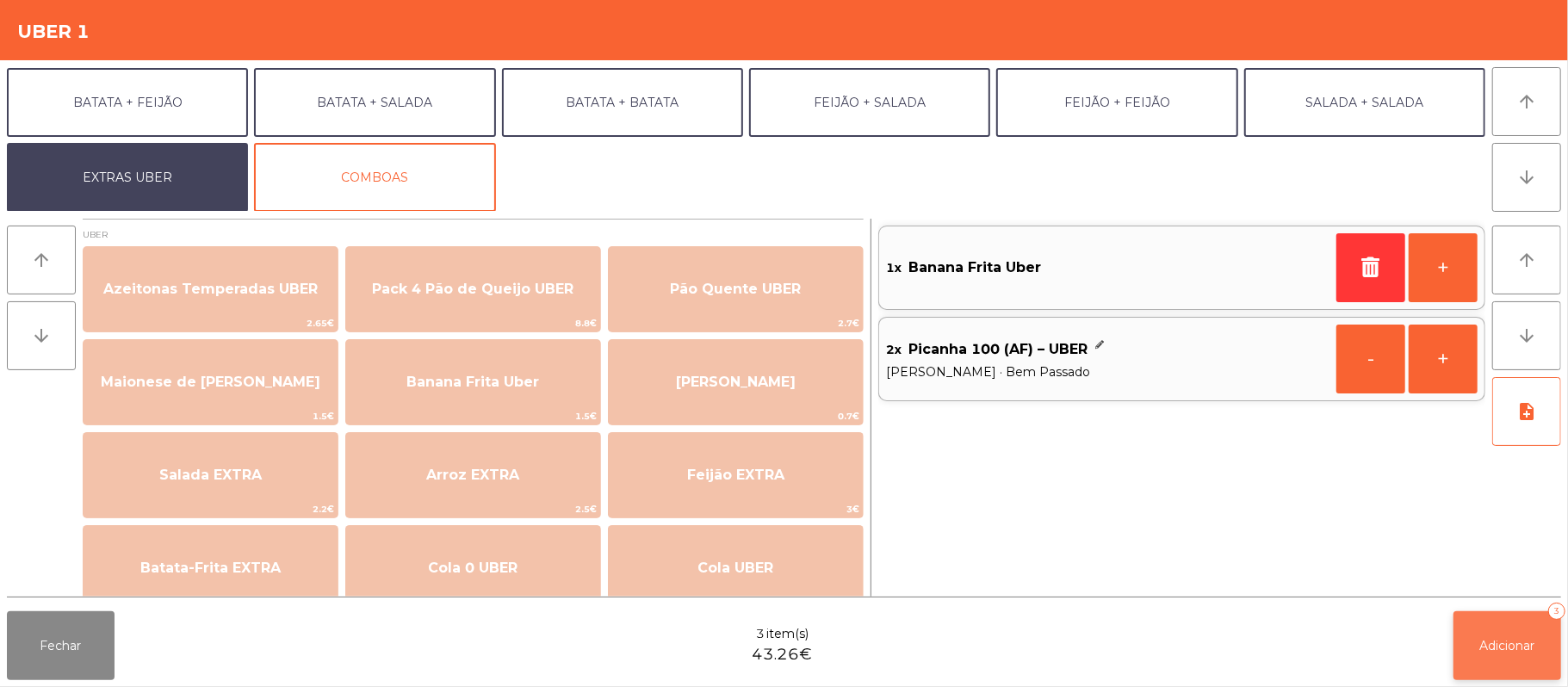
click at [1531, 652] on span "Adicionar" at bounding box center [1507, 646] width 55 height 16
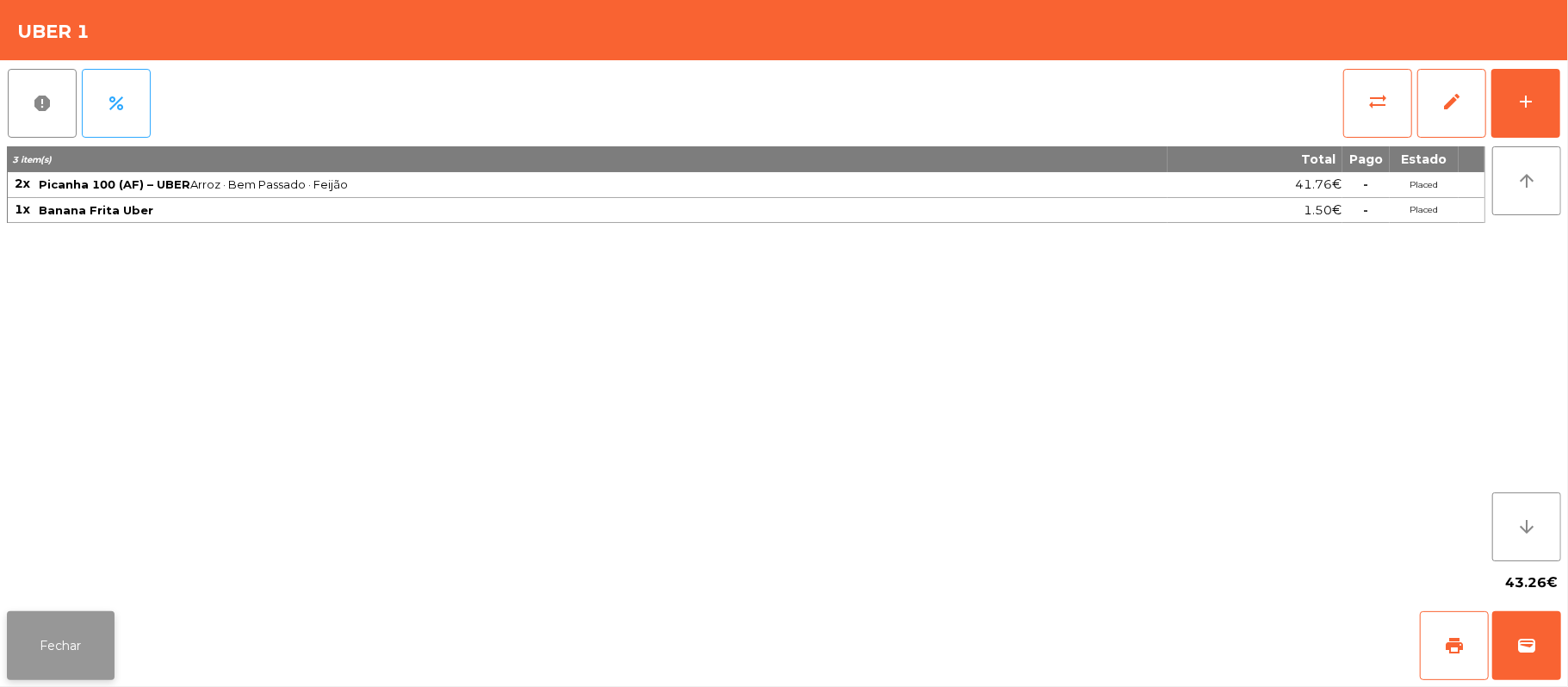
click at [14, 670] on button "Fechar" at bounding box center [61, 646] width 108 height 69
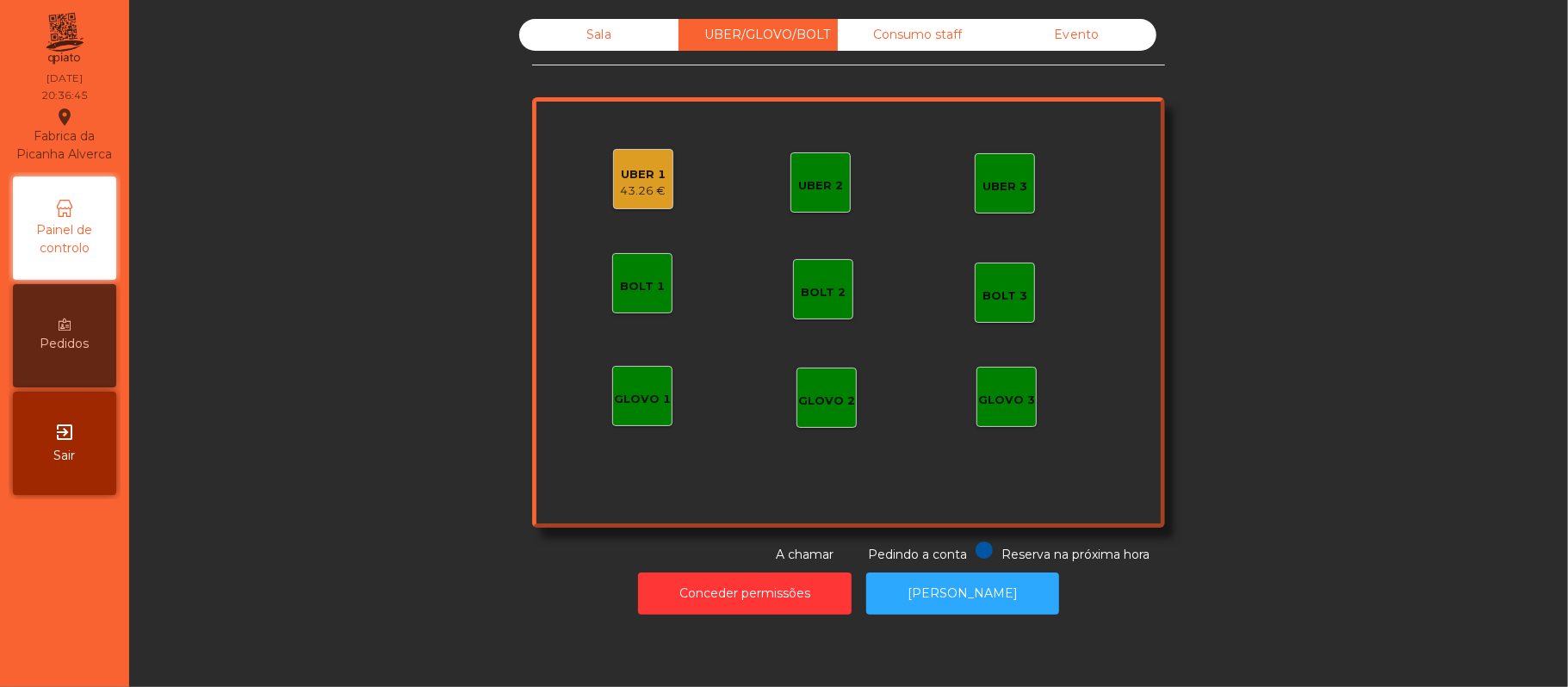
click at [756, 645] on div "Sala UBER/GLOVO/BOLT Consumo staff Evento UBER 2 UBER 3 BOLT 1 BOLT 2 BOLT 3 GL…" at bounding box center [848, 343] width 1439 height 687
click at [741, 593] on button "Conceder permissões" at bounding box center [744, 594] width 213 height 42
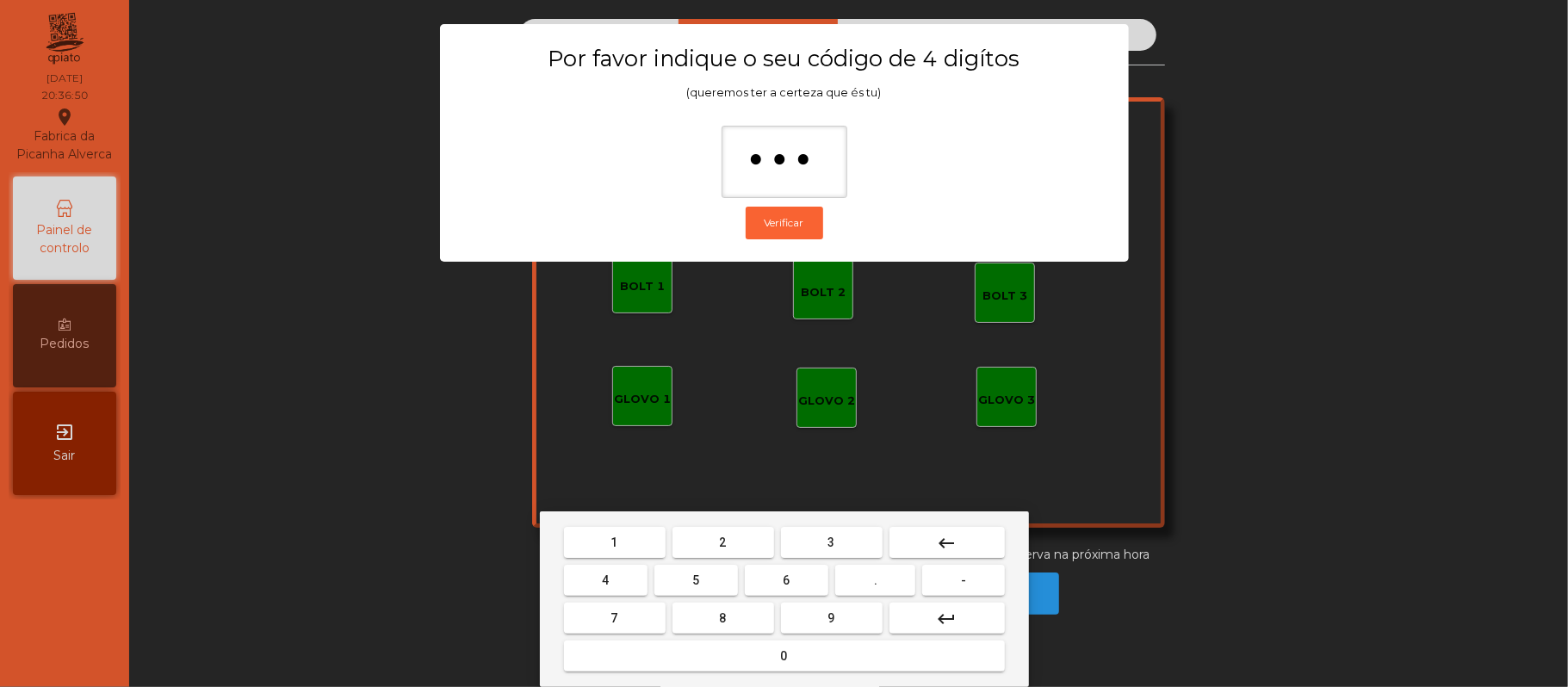
type input "****"
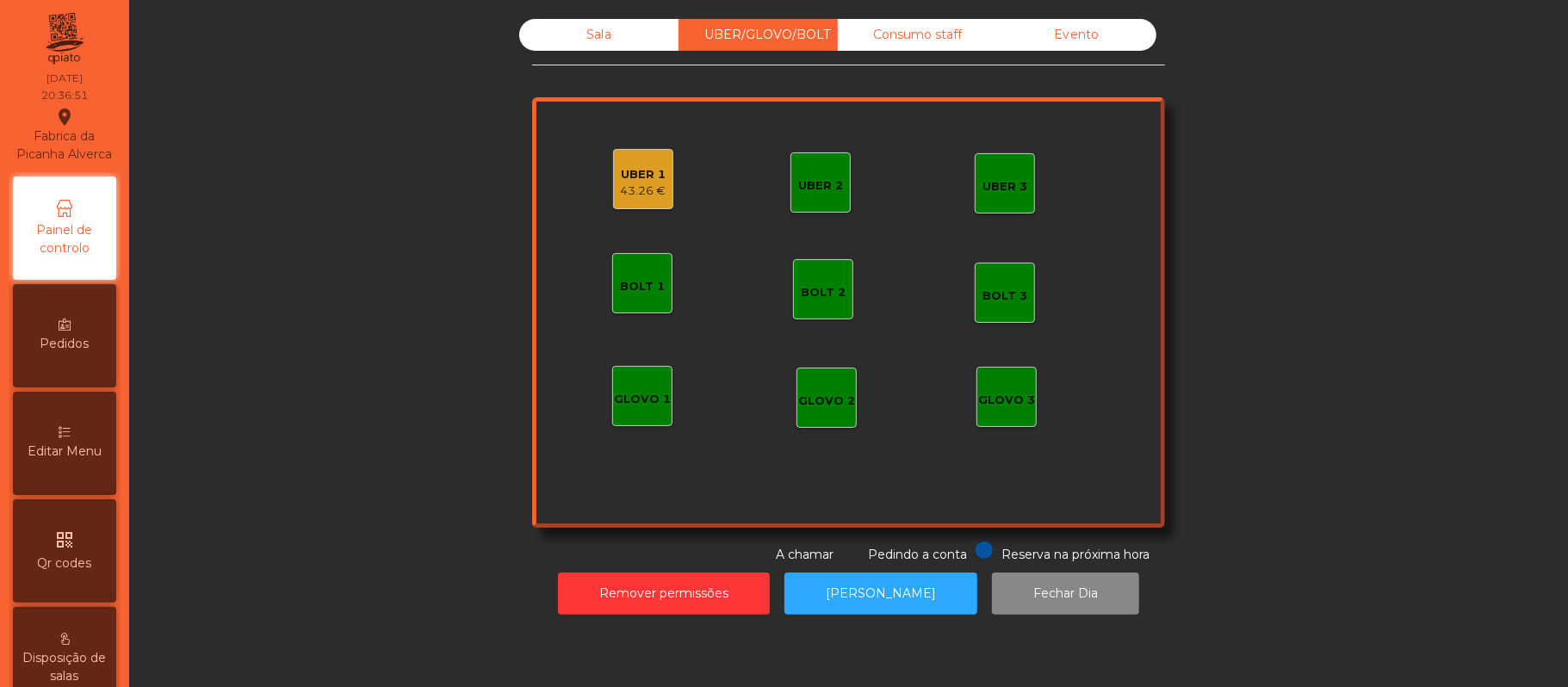
click at [574, 182] on div "UBER 2 UBER 3 BOLT 1 BOLT 2 BOLT 3 GLOVO 1 GLOVO 2 GLOVO 3 UBER 1 43.26 €" at bounding box center [848, 312] width 633 height 431
click at [553, 194] on div "UBER 2 UBER 3 BOLT 1 BOLT 2 BOLT 3 GLOVO 1 GLOVO 2 GLOVO 3 UBER 1 43.26 €" at bounding box center [848, 312] width 633 height 431
click at [632, 173] on div "UBER 1" at bounding box center [644, 175] width 46 height 18
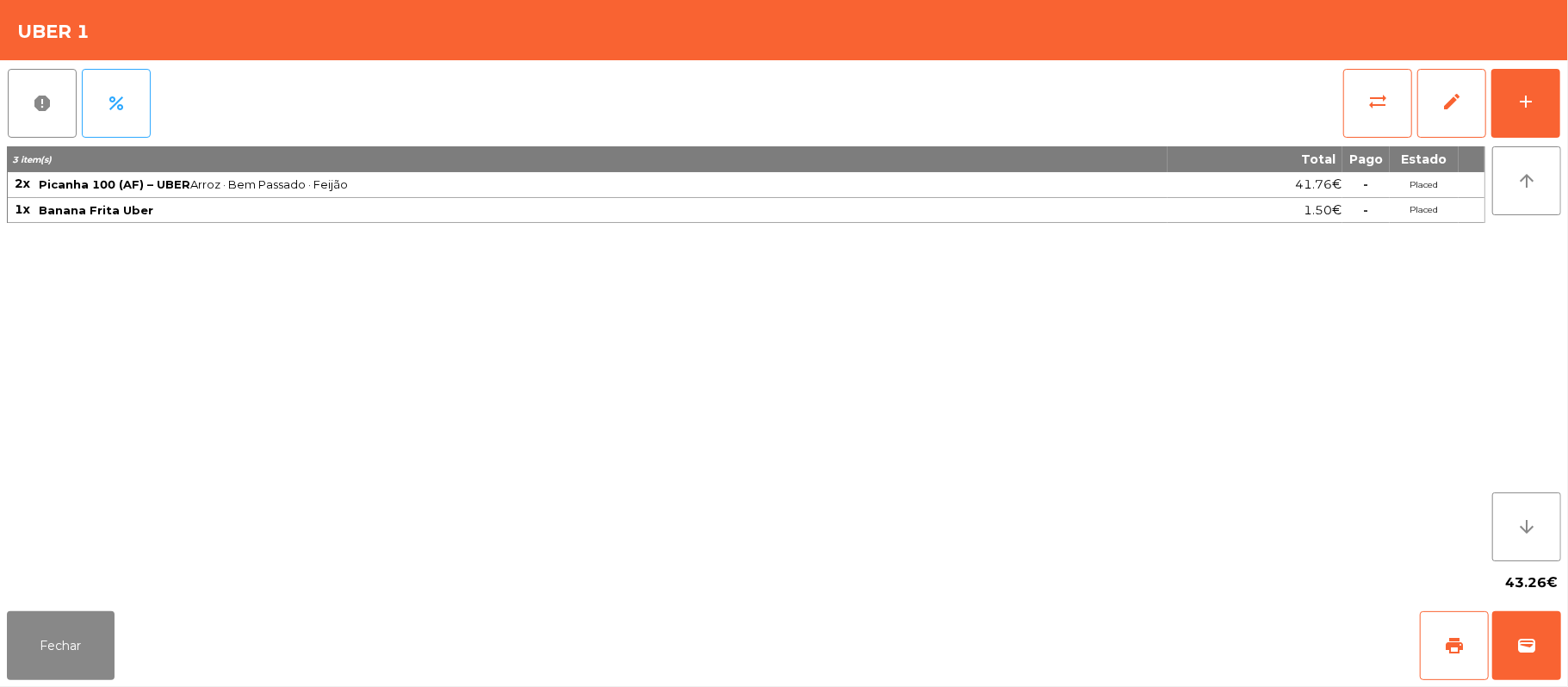
click at [2, 102] on div "report percent sync_alt edit add 3 item(s) Total Pago Estado 2x Picanha 100 (AF…" at bounding box center [784, 333] width 1568 height 544
click at [138, 90] on button "percent" at bounding box center [116, 104] width 69 height 69
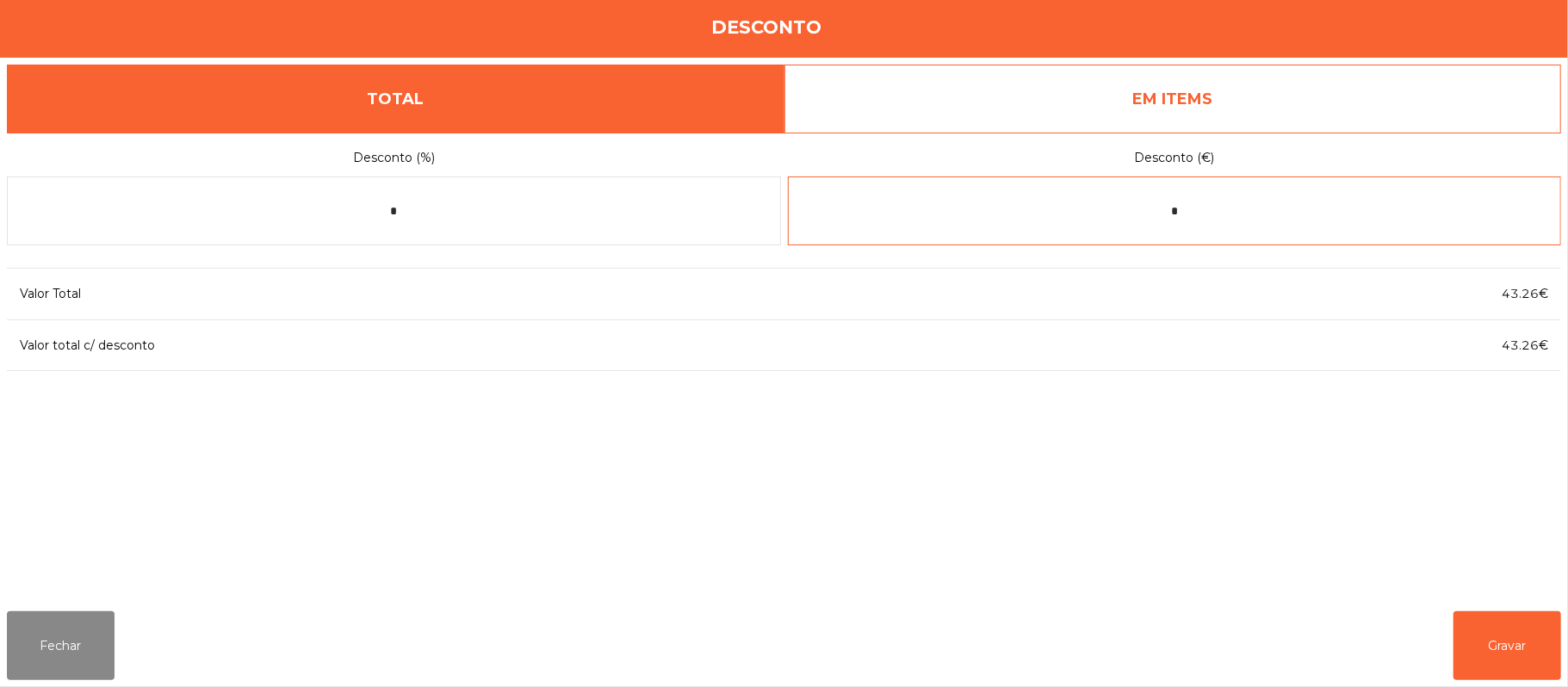
click at [1214, 217] on input "*" at bounding box center [1175, 211] width 774 height 69
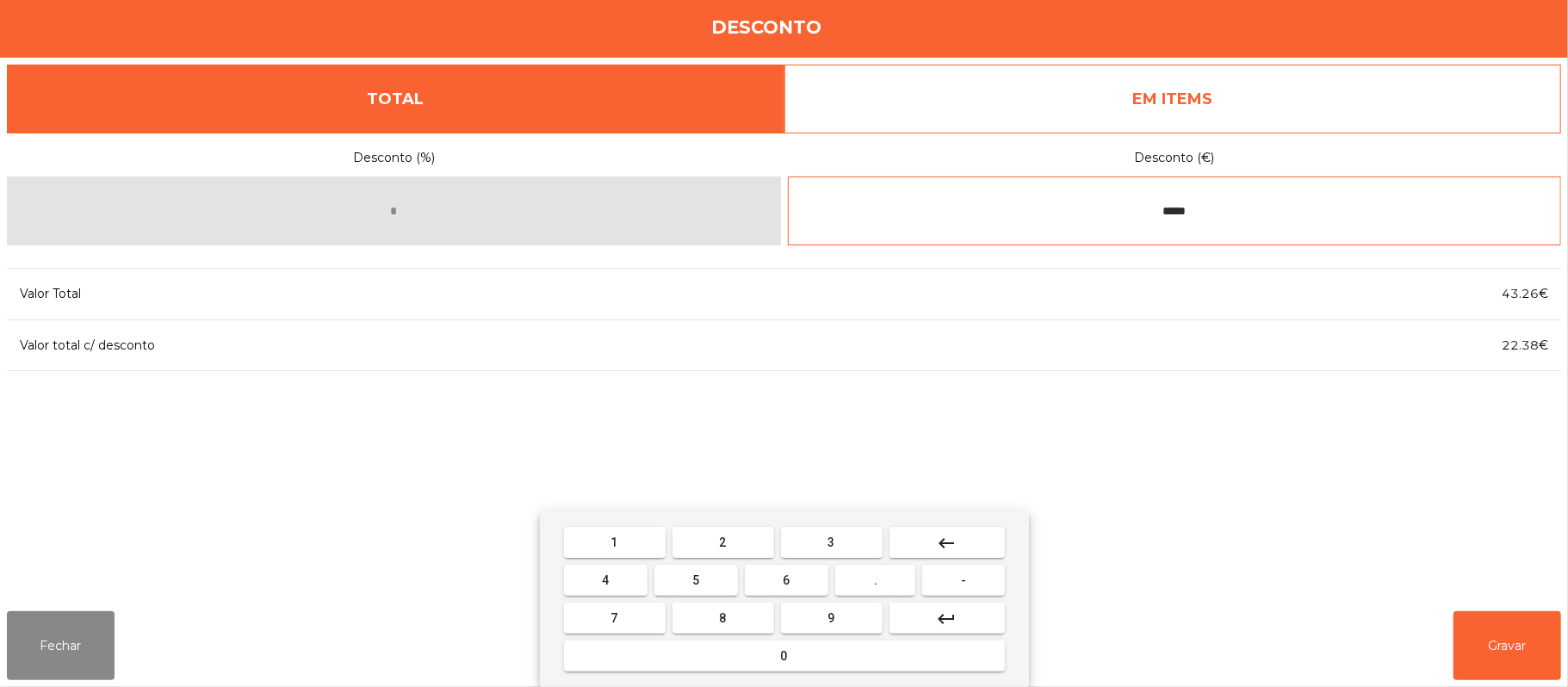
type input "*****"
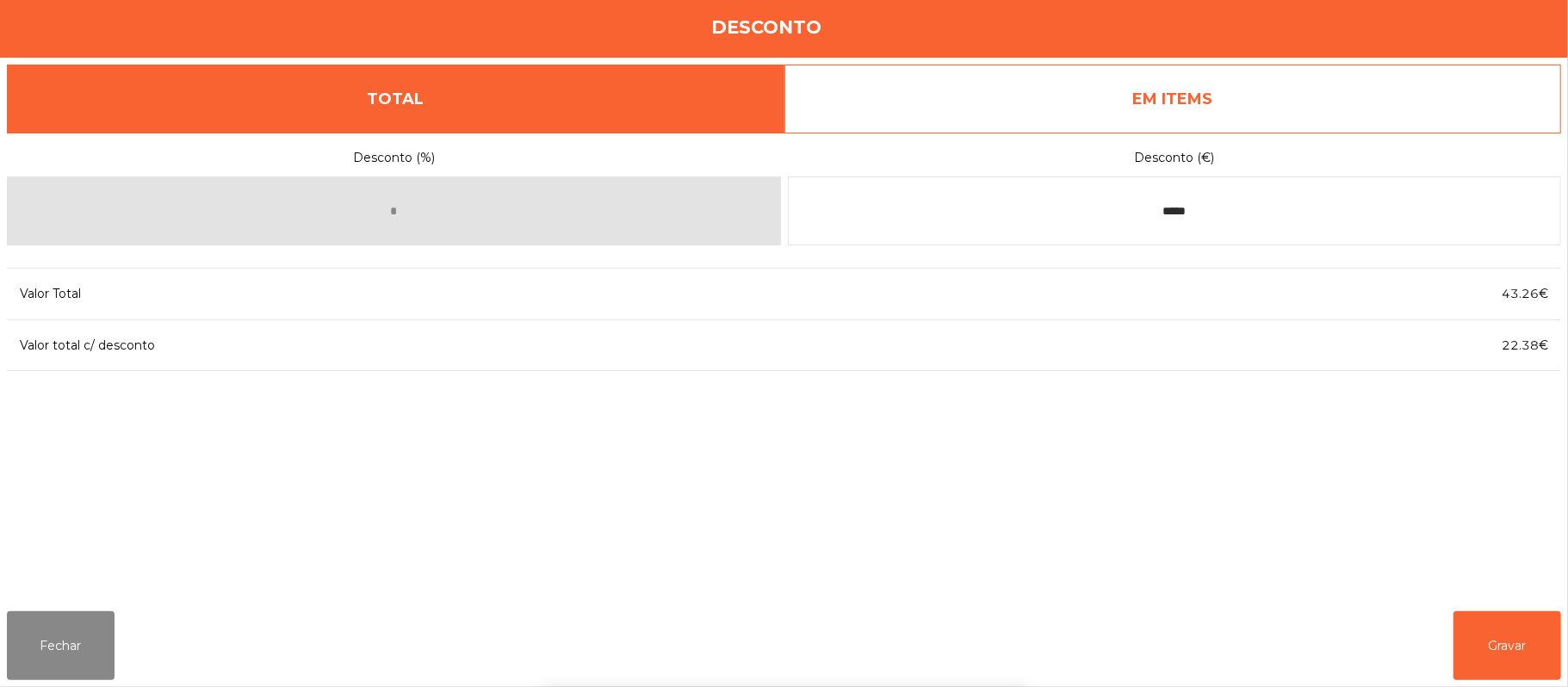
click at [1479, 630] on div "1 2 3 keyboard_backspace 4 5 6 . - 7 8 9 keyboard_return 0" at bounding box center [784, 599] width 1568 height 175
click at [1507, 614] on button "Gravar" at bounding box center [1507, 646] width 108 height 69
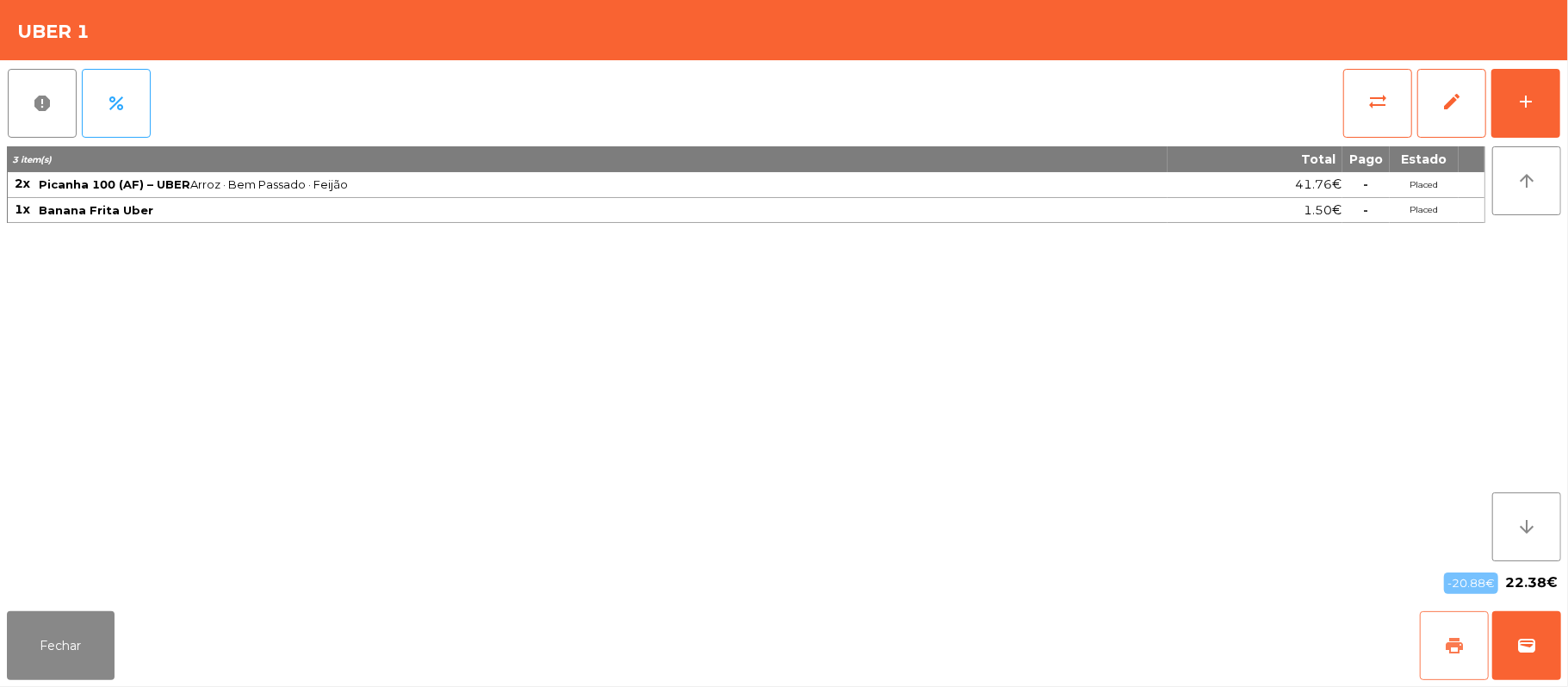
click at [1429, 644] on button "print" at bounding box center [1454, 646] width 69 height 69
click at [1560, 645] on button "wallet" at bounding box center [1527, 646] width 69 height 69
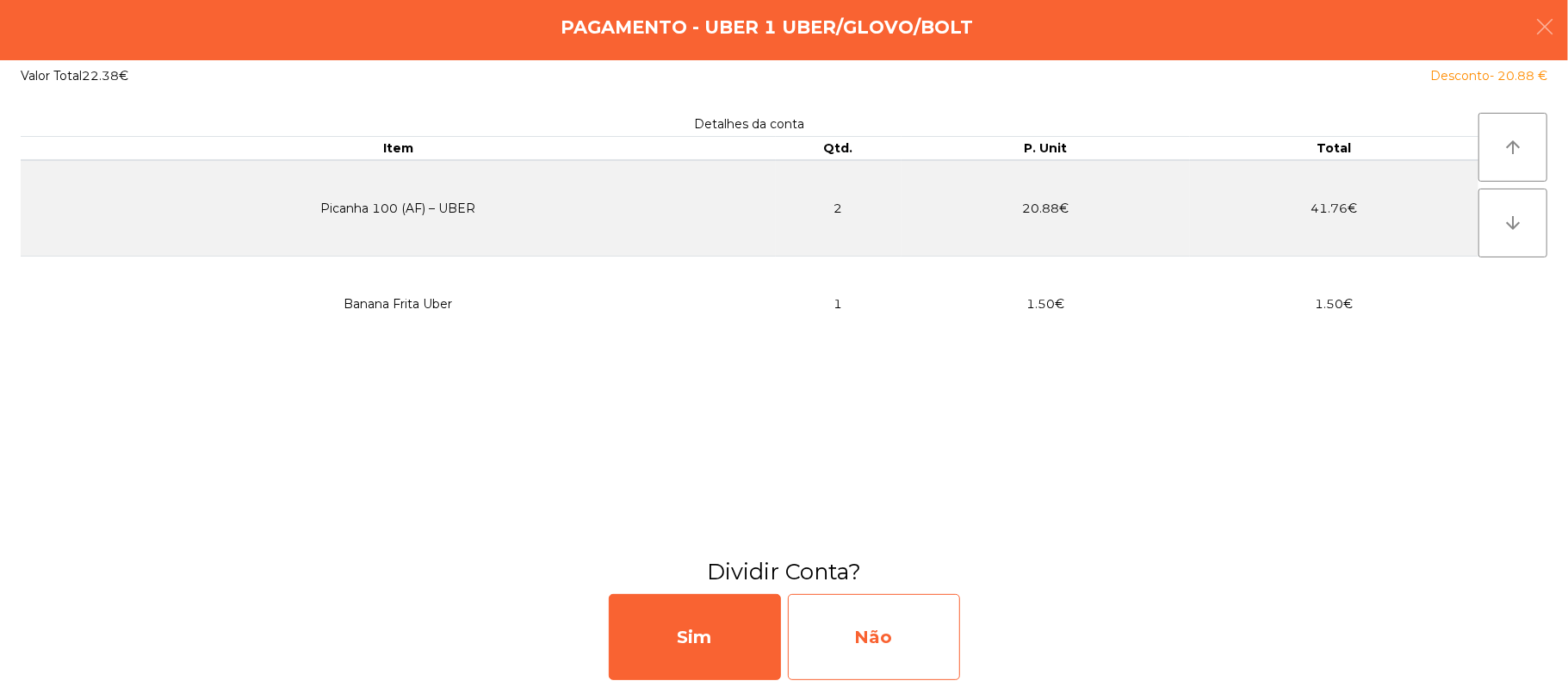
click at [903, 626] on div "Não" at bounding box center [874, 637] width 172 height 86
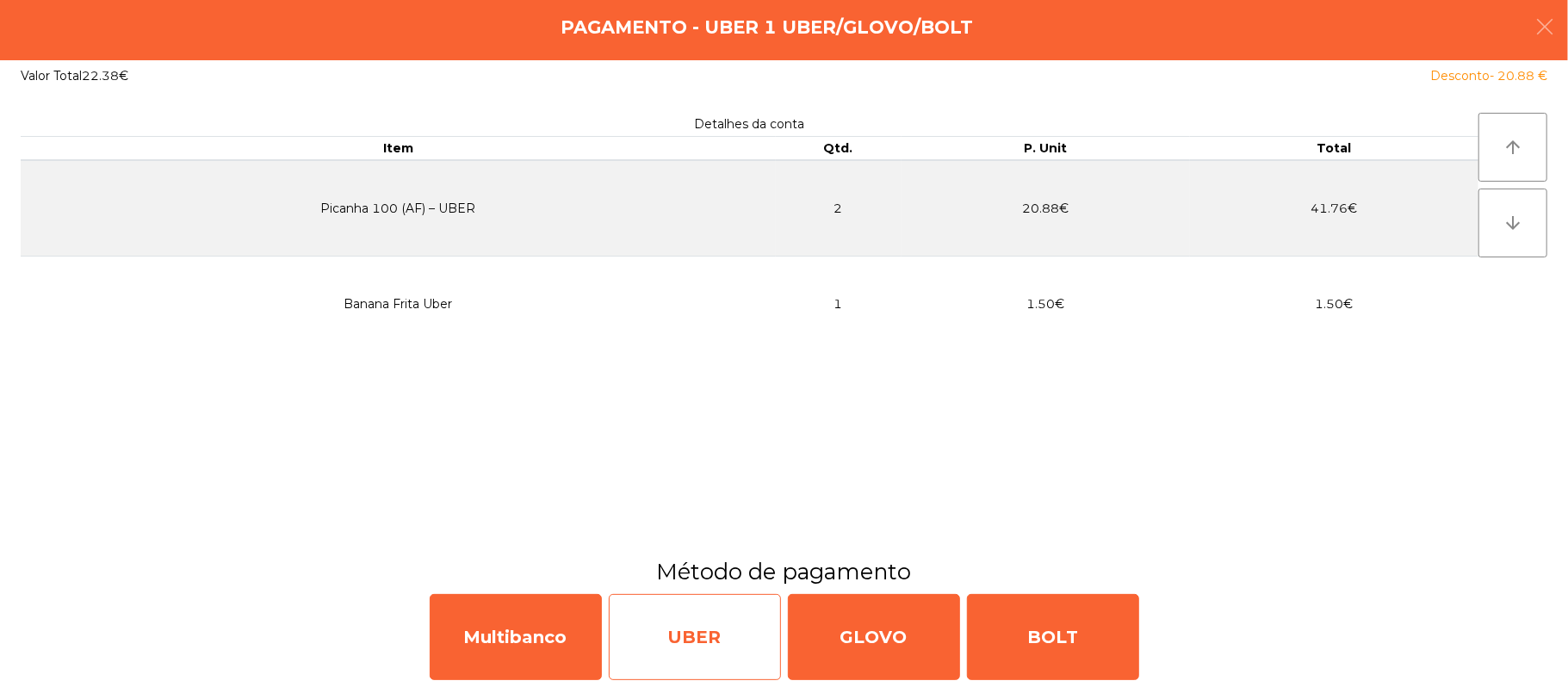
click at [662, 614] on div "UBER" at bounding box center [695, 637] width 172 height 86
select select "**"
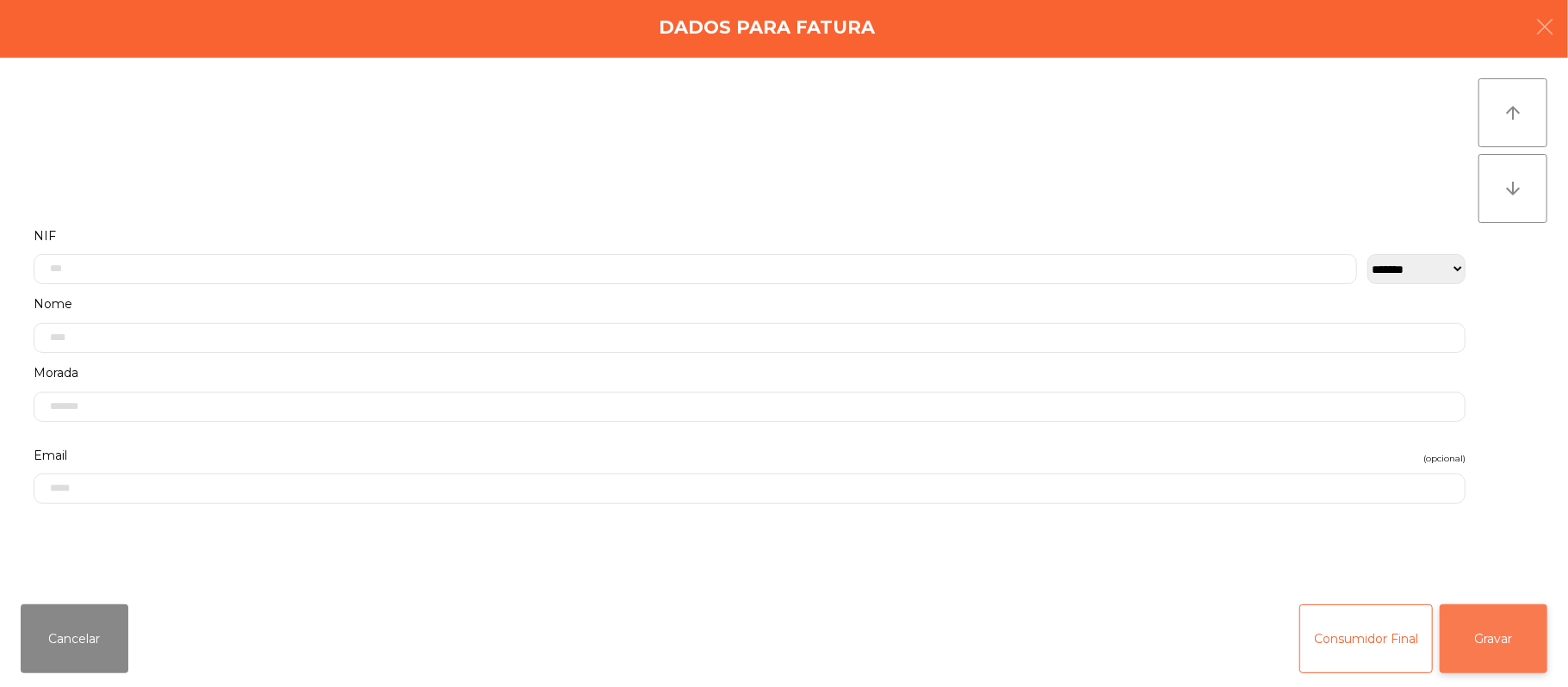
click at [1456, 610] on button "Gravar" at bounding box center [1493, 639] width 108 height 69
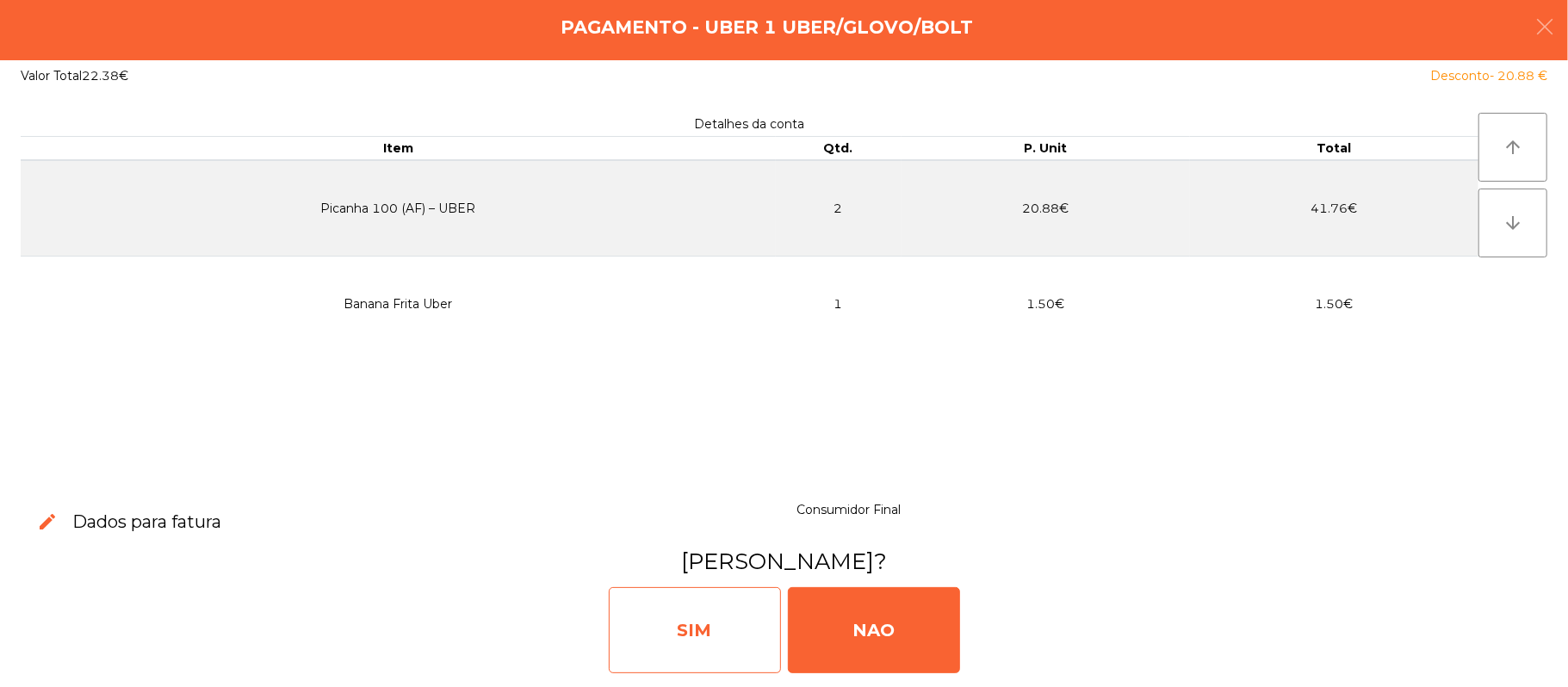
click at [705, 615] on div "SIM" at bounding box center [695, 630] width 172 height 86
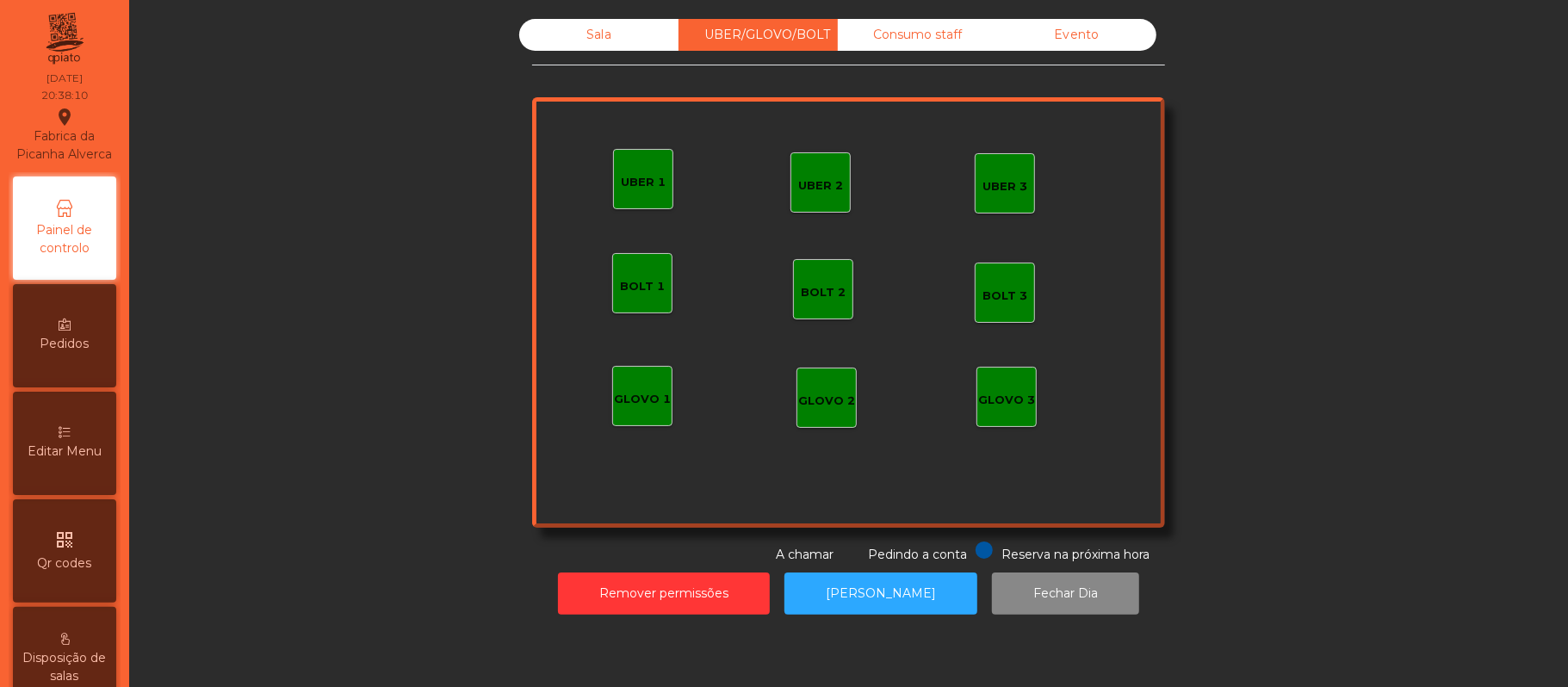
click at [617, 23] on div "Sala" at bounding box center [599, 35] width 160 height 32
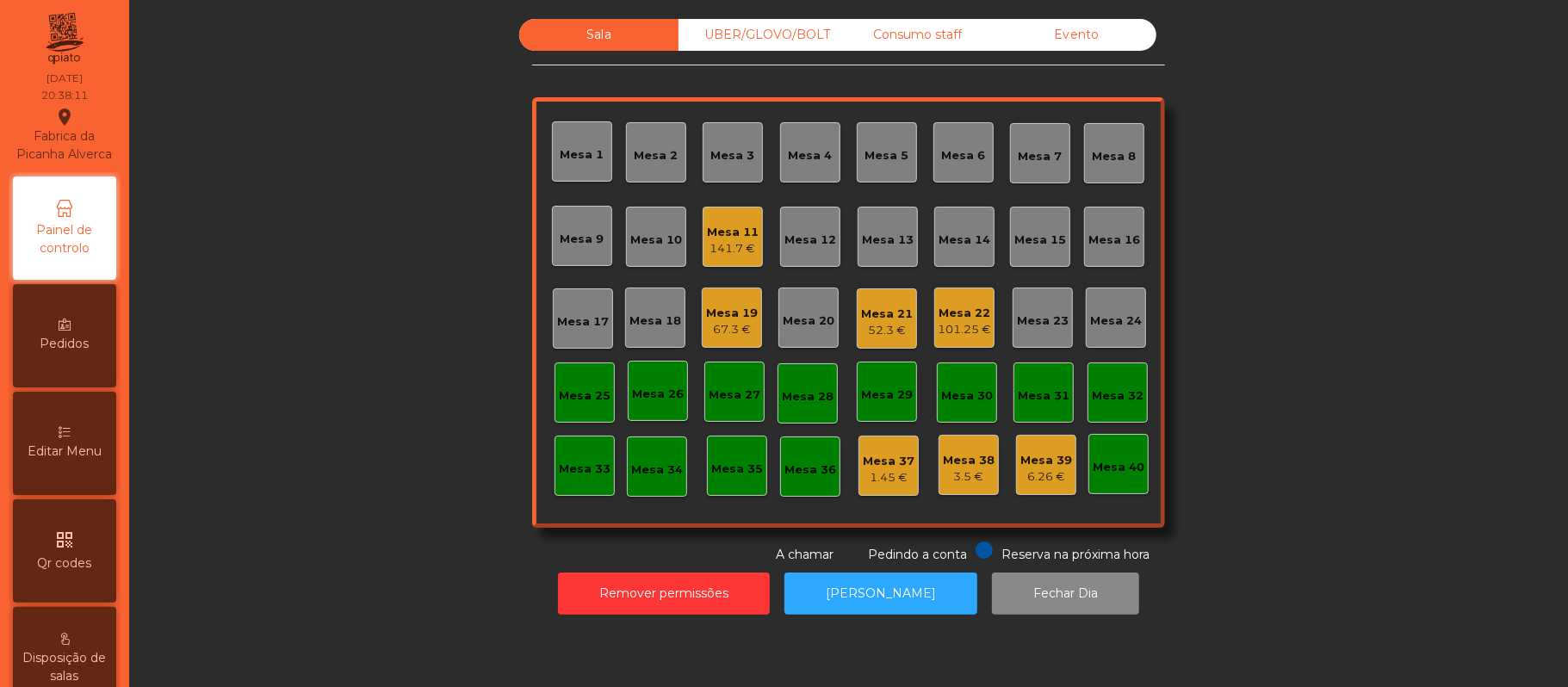
click at [1320, 215] on div "Sala UBER/[GEOGRAPHIC_DATA]/BOLT Consumo staff Evento Mesa 1 Mesa 2 Mesa 3 [GEO…" at bounding box center [848, 291] width 1393 height 545
click at [1322, 208] on div "Sala UBER/[GEOGRAPHIC_DATA]/BOLT Consumo staff Evento Mesa 1 Mesa 2 Mesa 3 [GEO…" at bounding box center [848, 291] width 1393 height 545
click at [587, 333] on div "Mesa 17" at bounding box center [583, 318] width 61 height 61
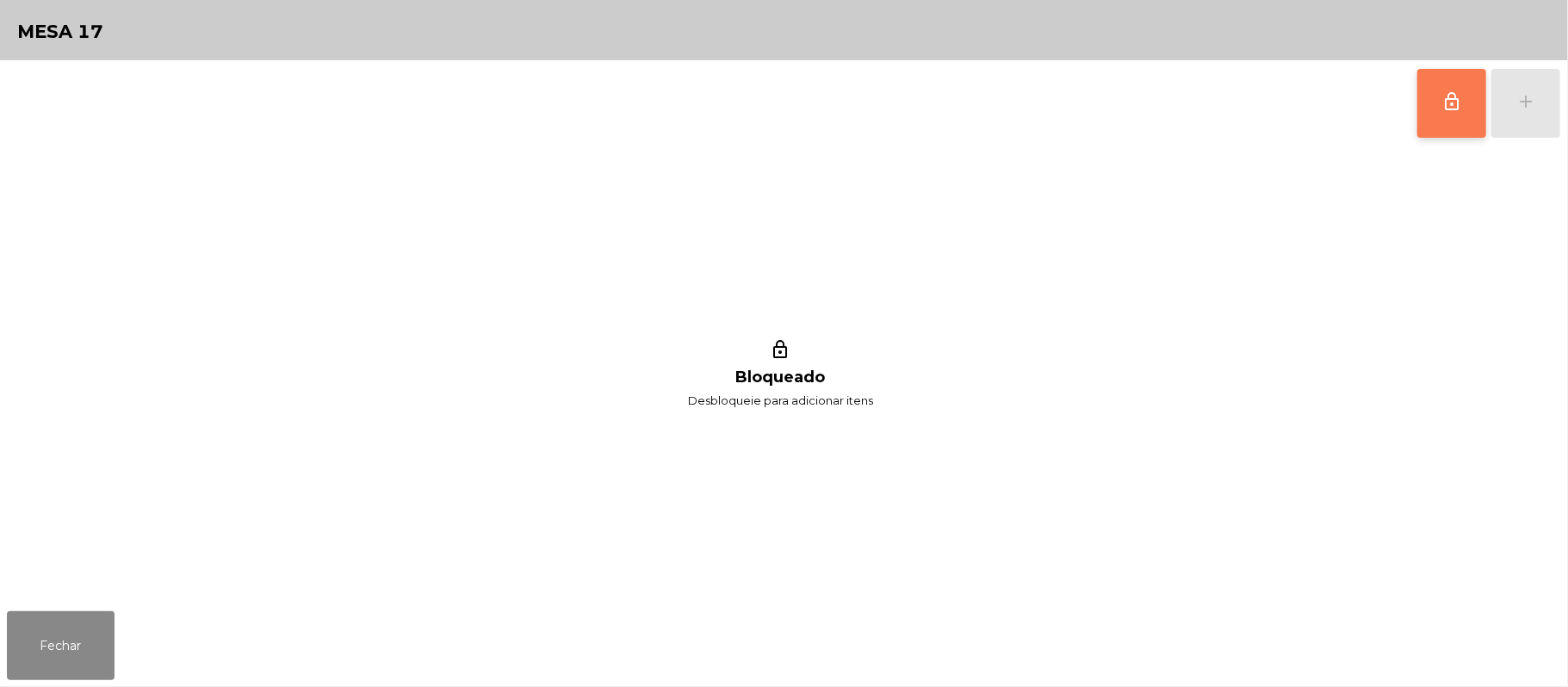
click at [1444, 101] on span "lock_outline" at bounding box center [1452, 102] width 21 height 21
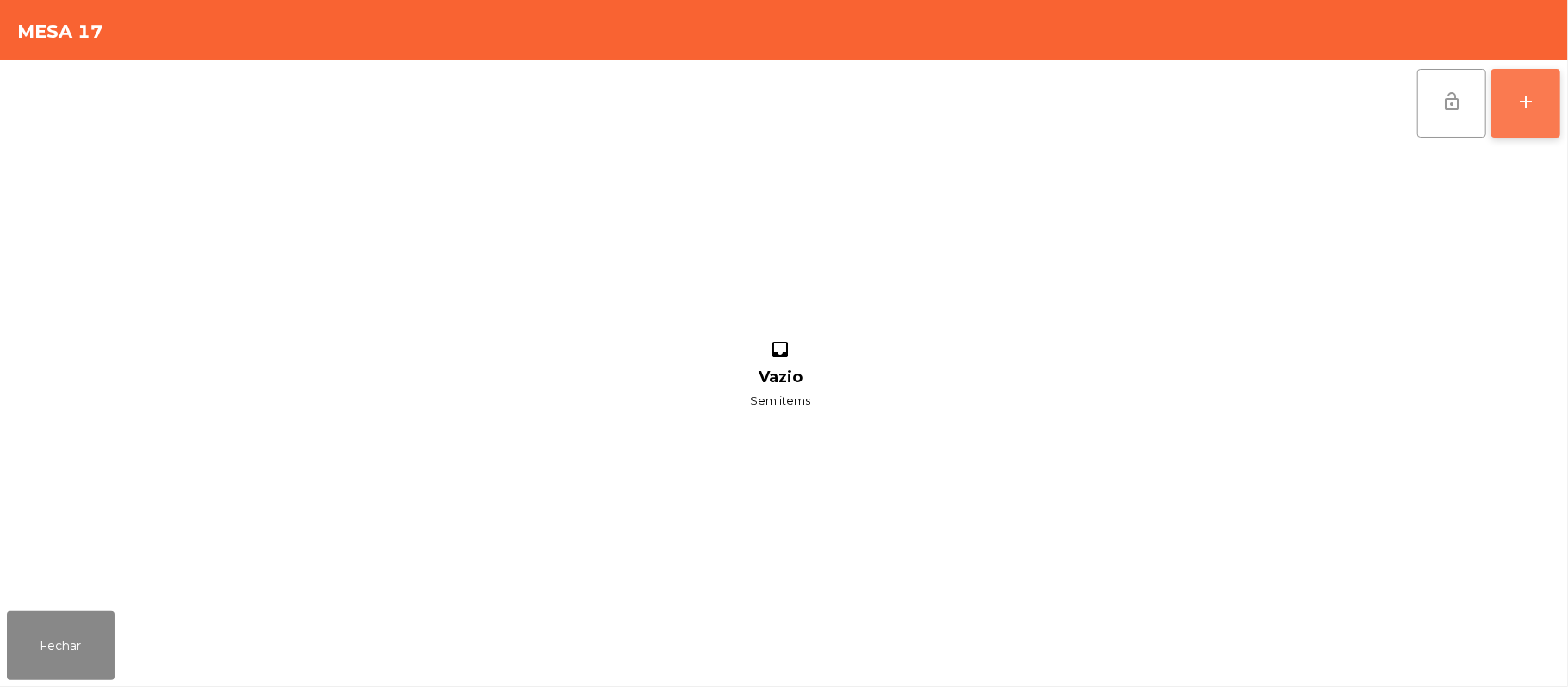
click at [1555, 104] on button "add" at bounding box center [1526, 104] width 69 height 69
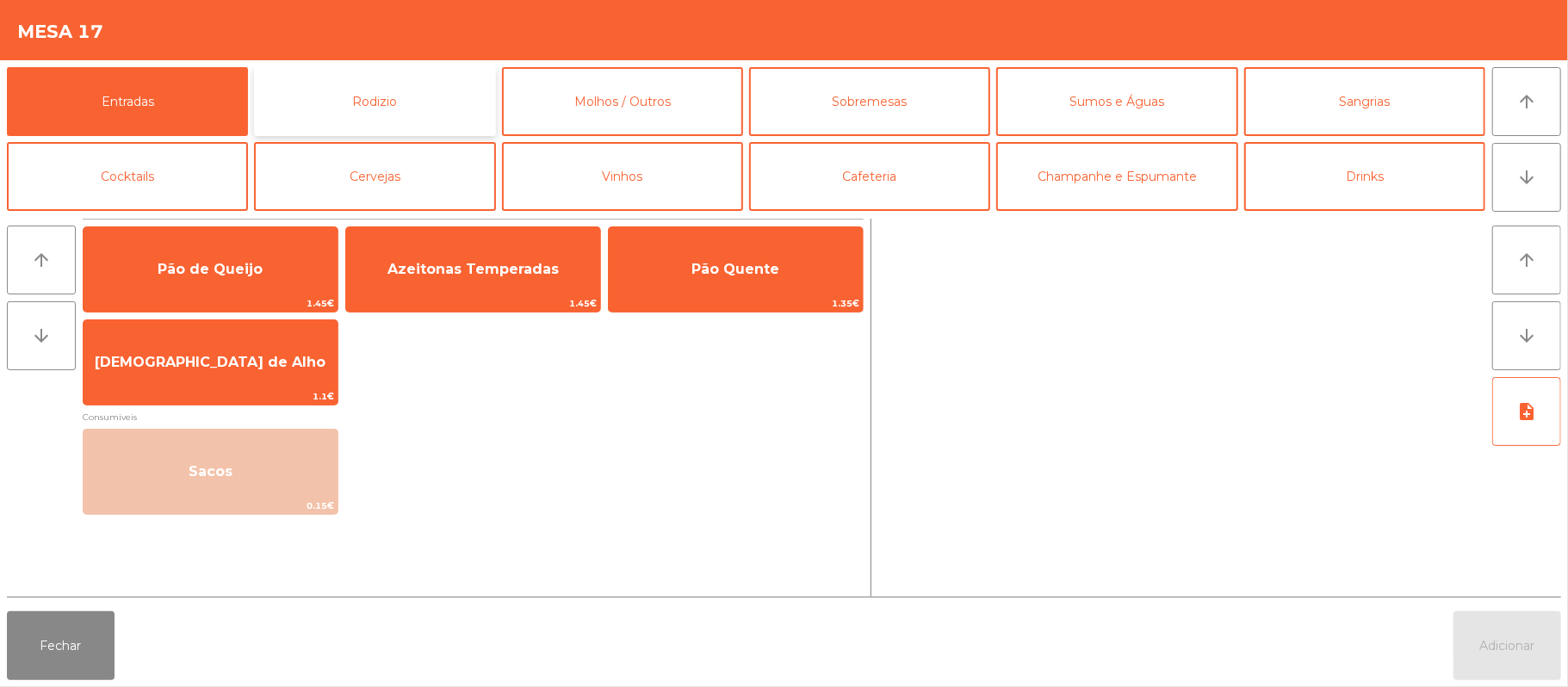
click at [388, 97] on button "Rodizio" at bounding box center [375, 102] width 241 height 69
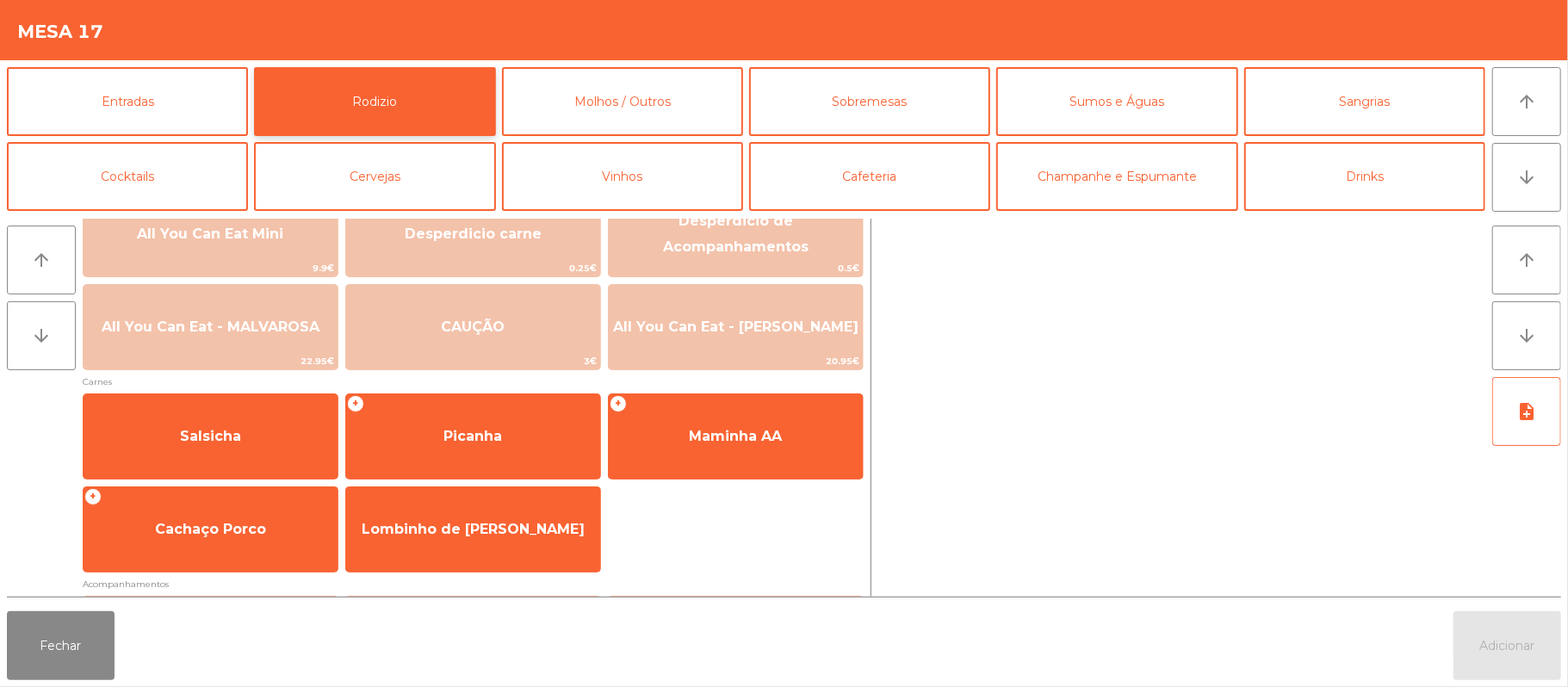
scroll to position [21, 0]
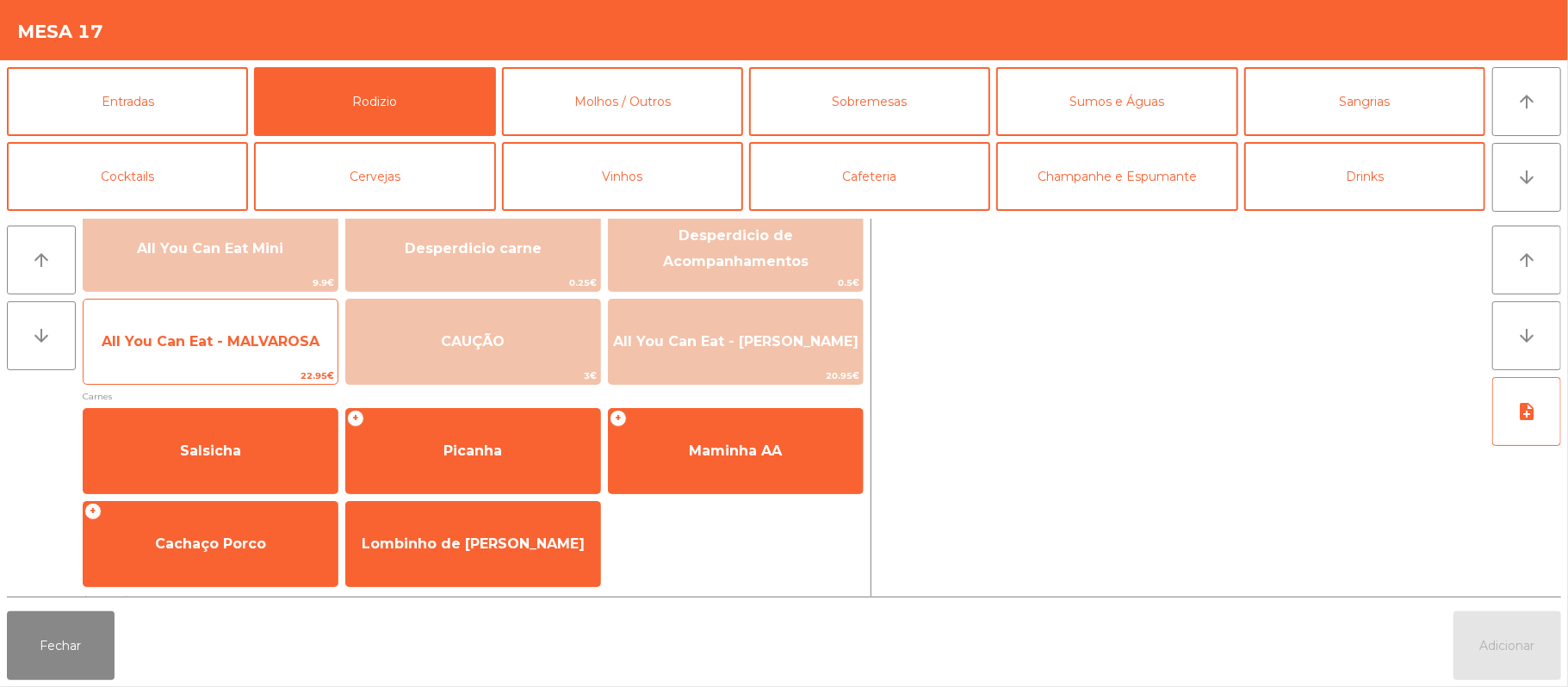
click at [190, 365] on span "All You Can Eat - MALVAROSA" at bounding box center [211, 341] width 254 height 47
click at [198, 365] on span "All You Can Eat - MALVAROSA" at bounding box center [211, 341] width 254 height 47
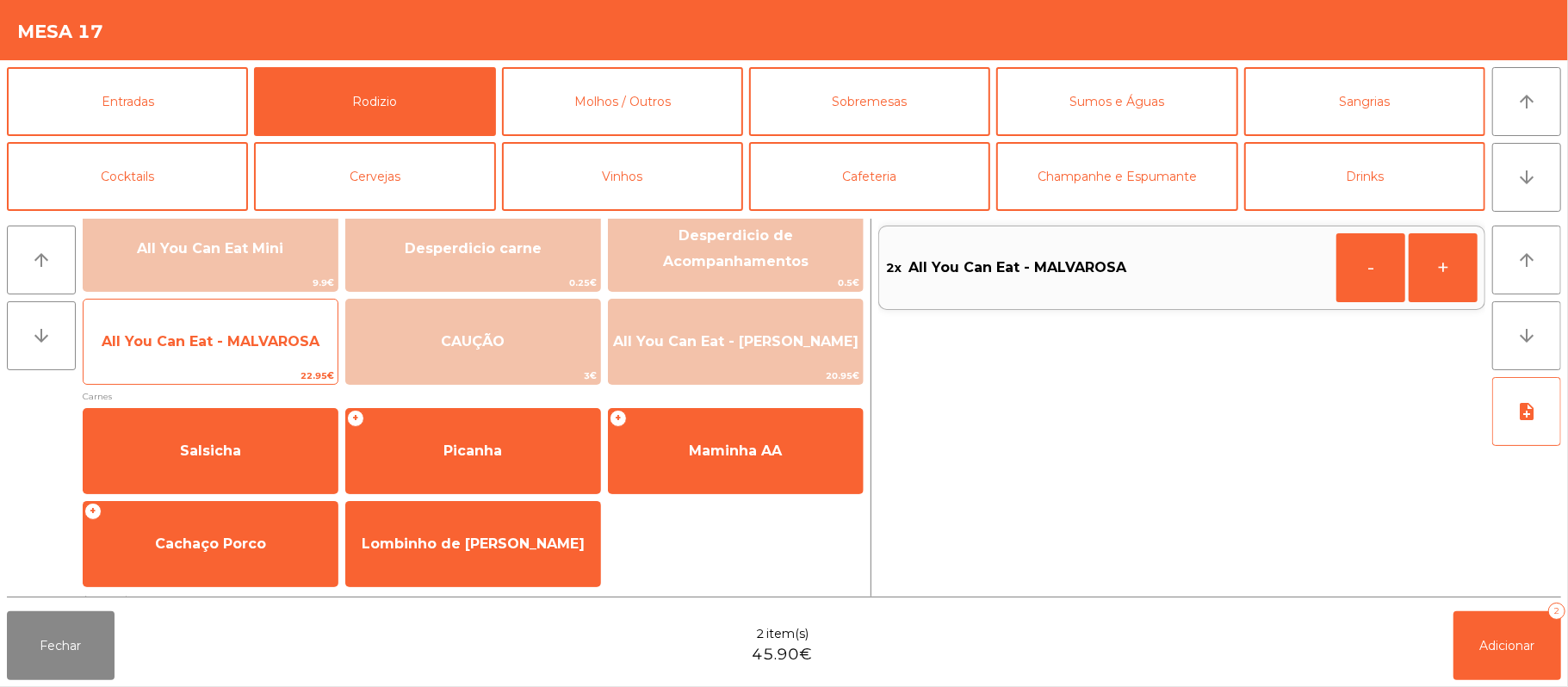
click at [147, 370] on span "22.95€" at bounding box center [211, 376] width 254 height 17
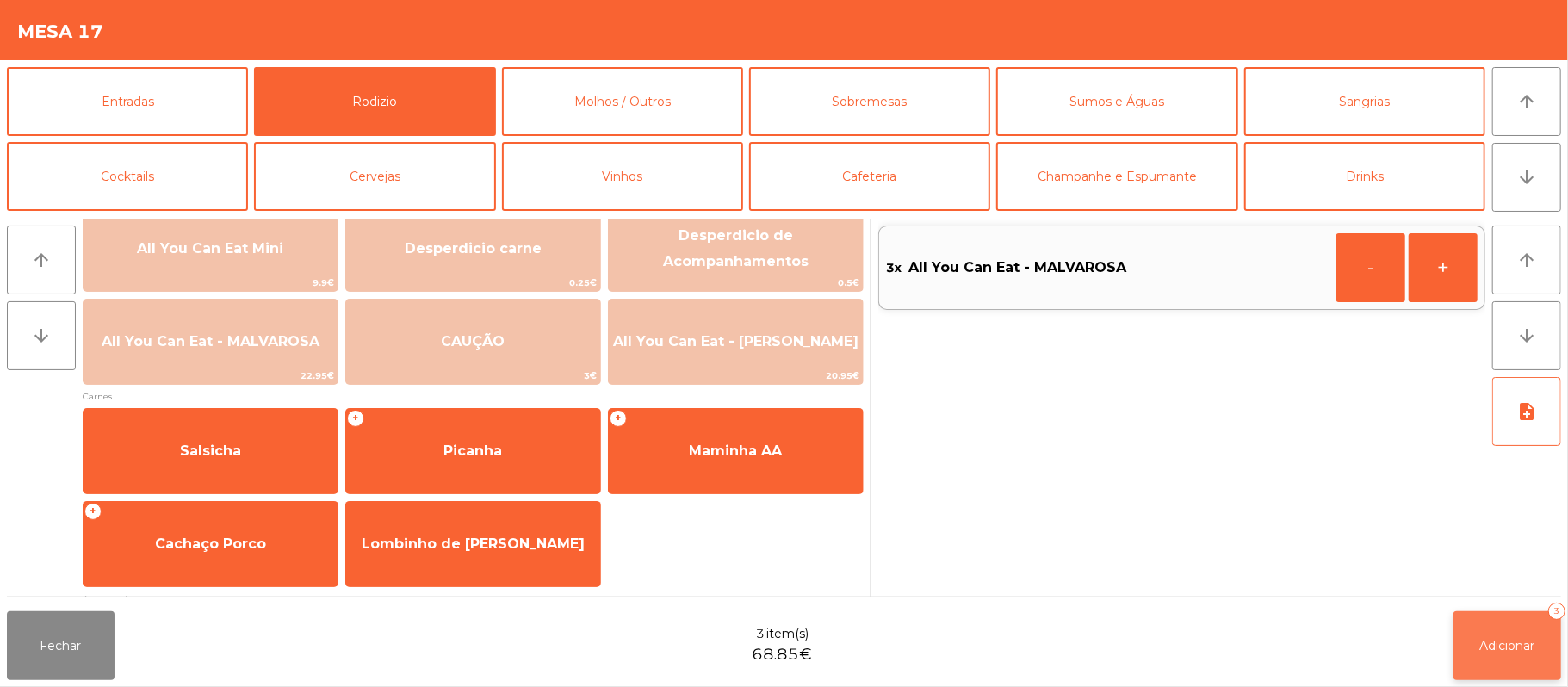
click at [1513, 651] on span "Adicionar" at bounding box center [1507, 646] width 55 height 16
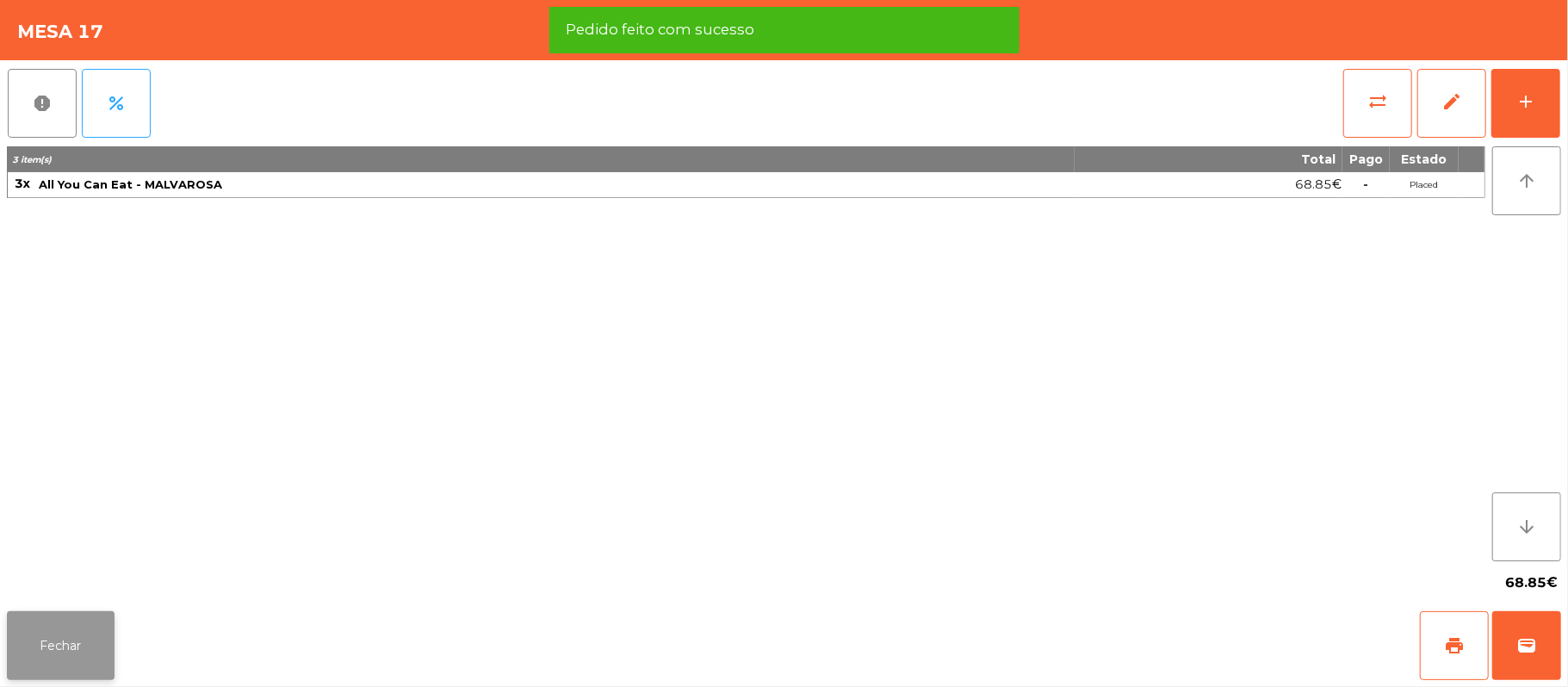
click at [59, 615] on button "Fechar" at bounding box center [61, 646] width 108 height 69
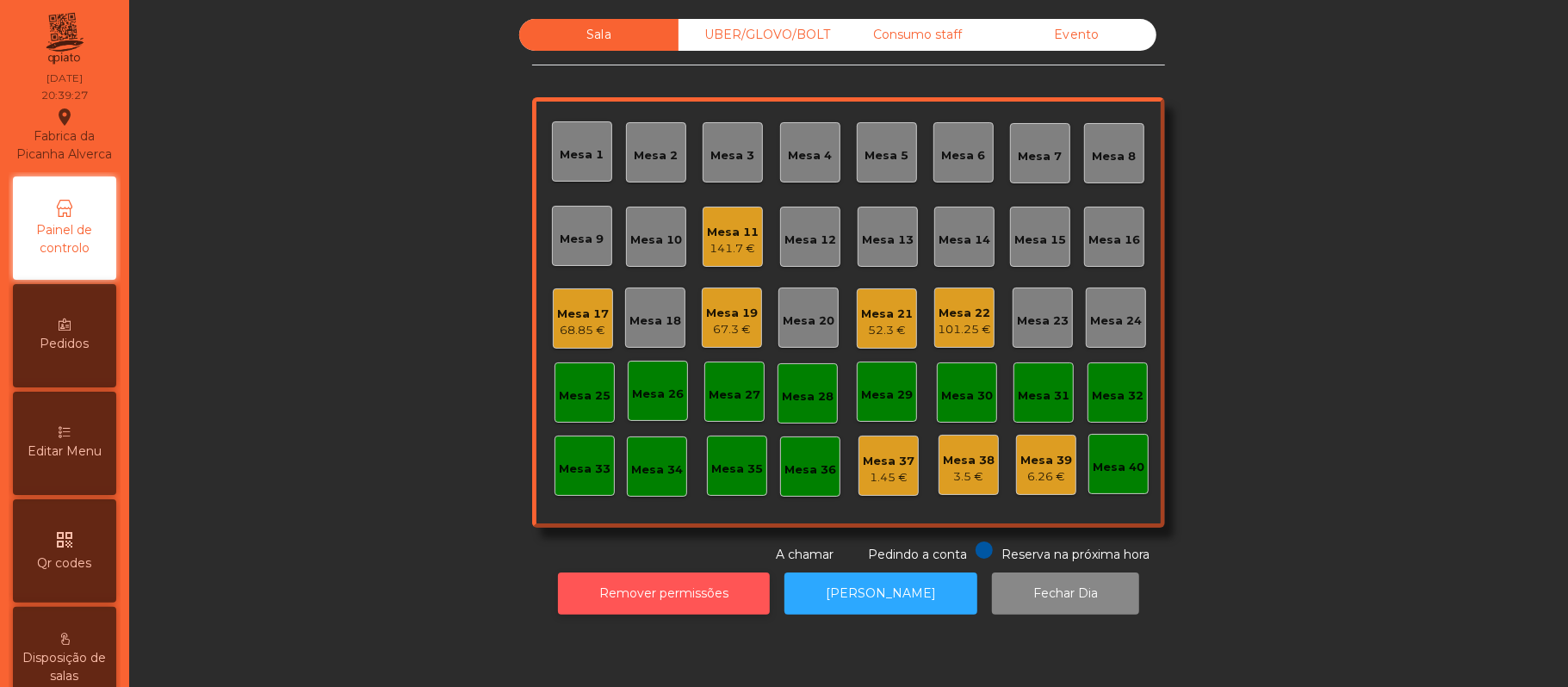
click at [597, 608] on button "Remover permissões" at bounding box center [663, 594] width 211 height 42
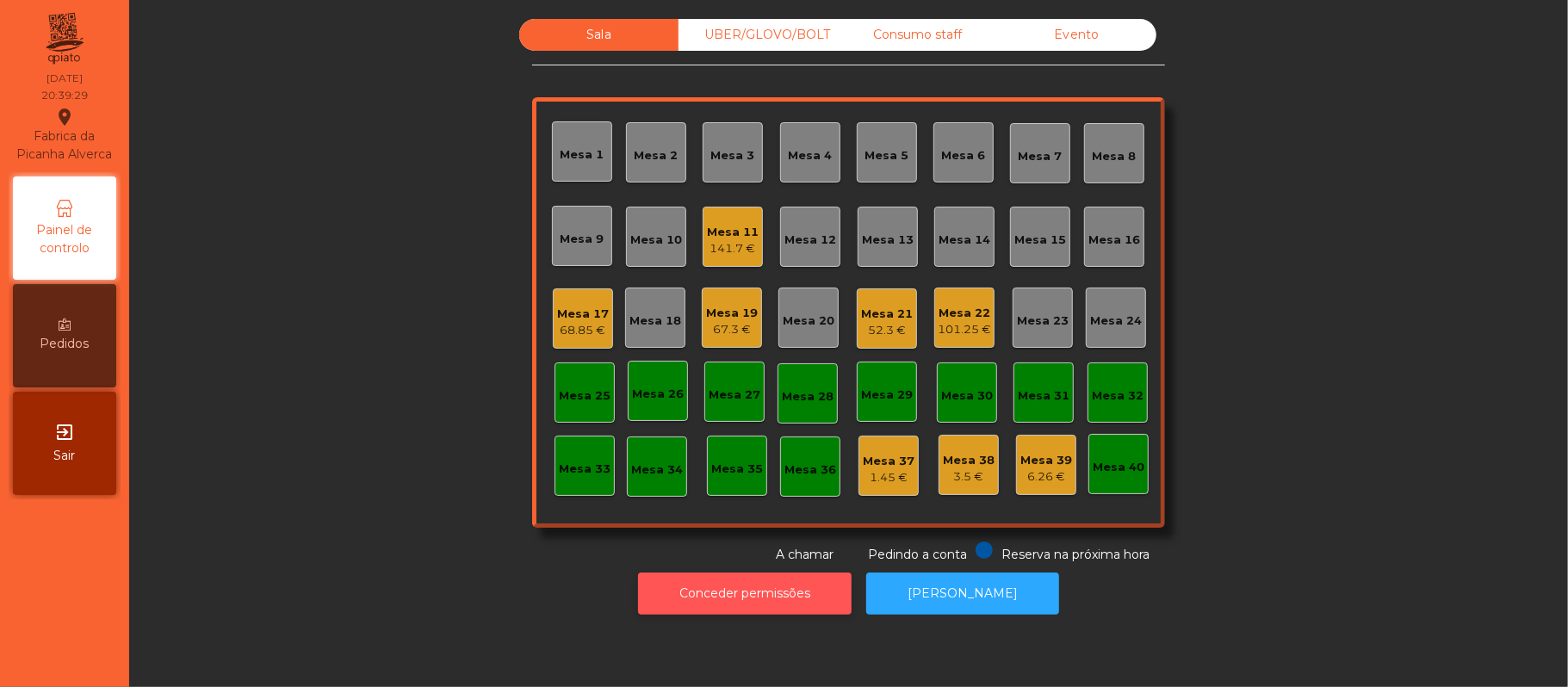
click at [677, 576] on button "Conceder permissões" at bounding box center [744, 594] width 213 height 42
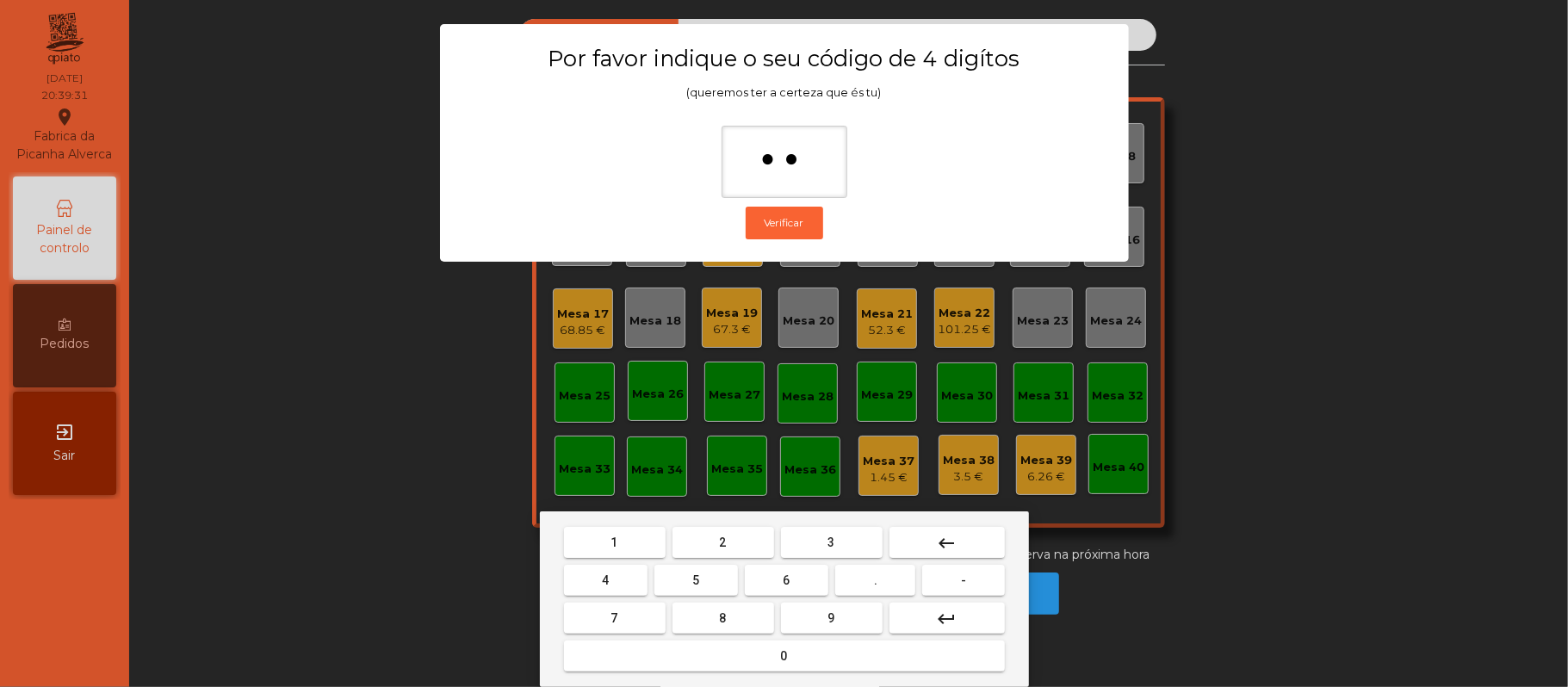
type input "***"
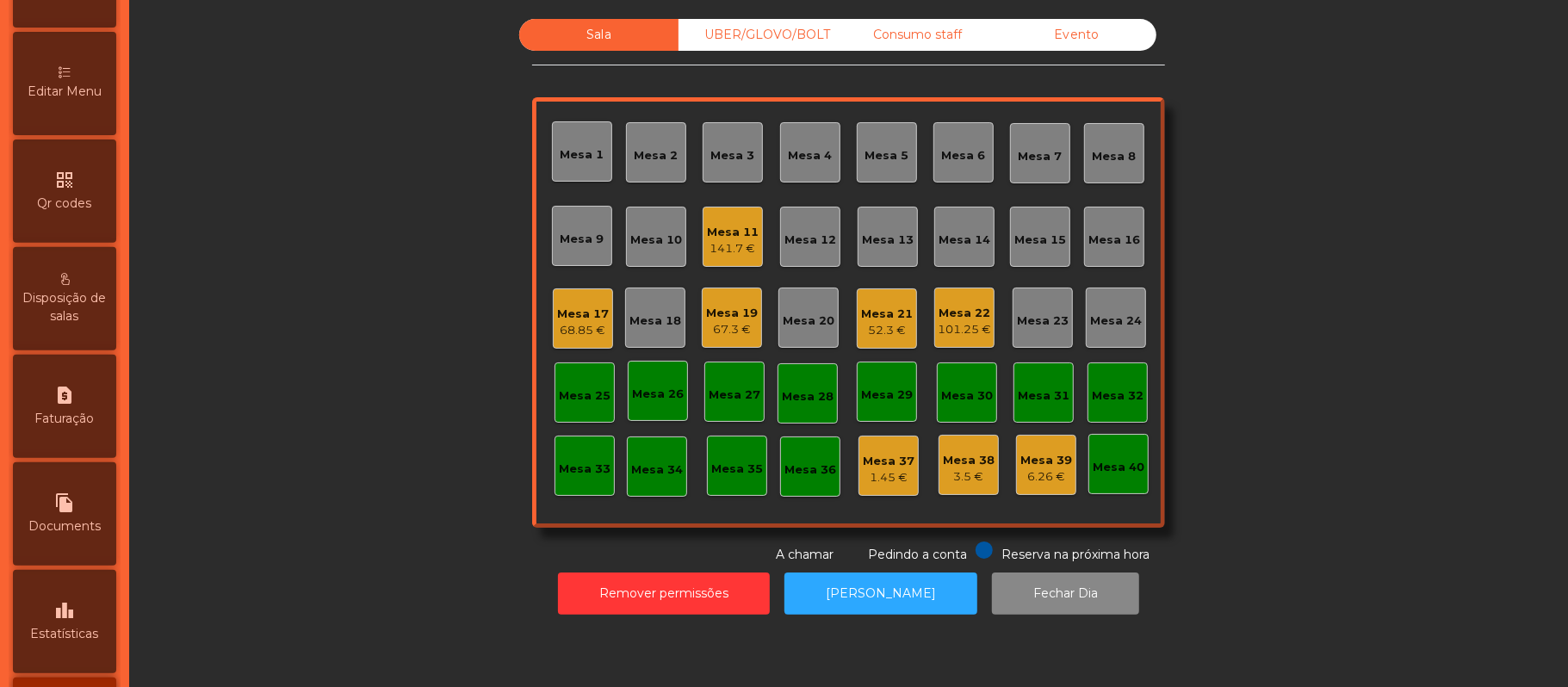
click at [88, 426] on div "request_page Faturação" at bounding box center [65, 406] width 104 height 104
select select "**"
select select "****"
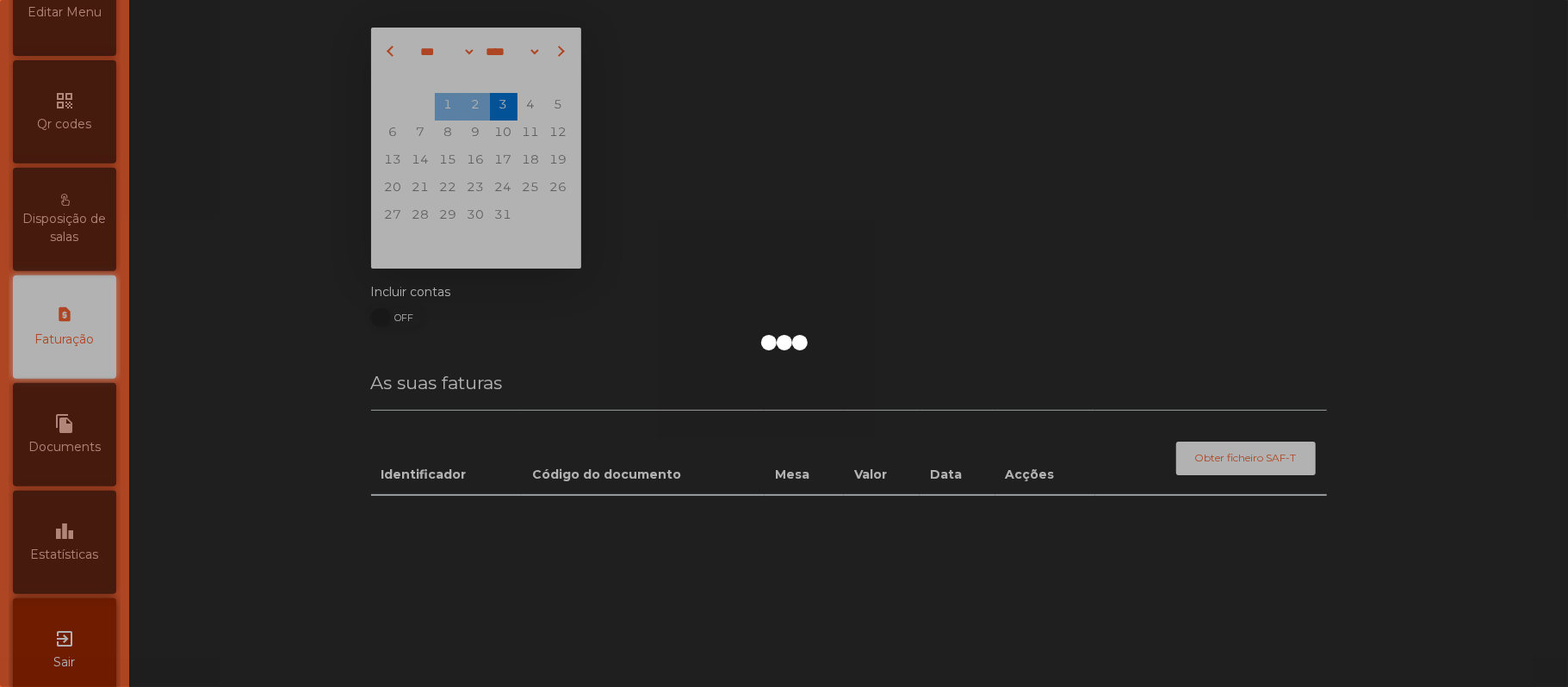
scroll to position [440, 0]
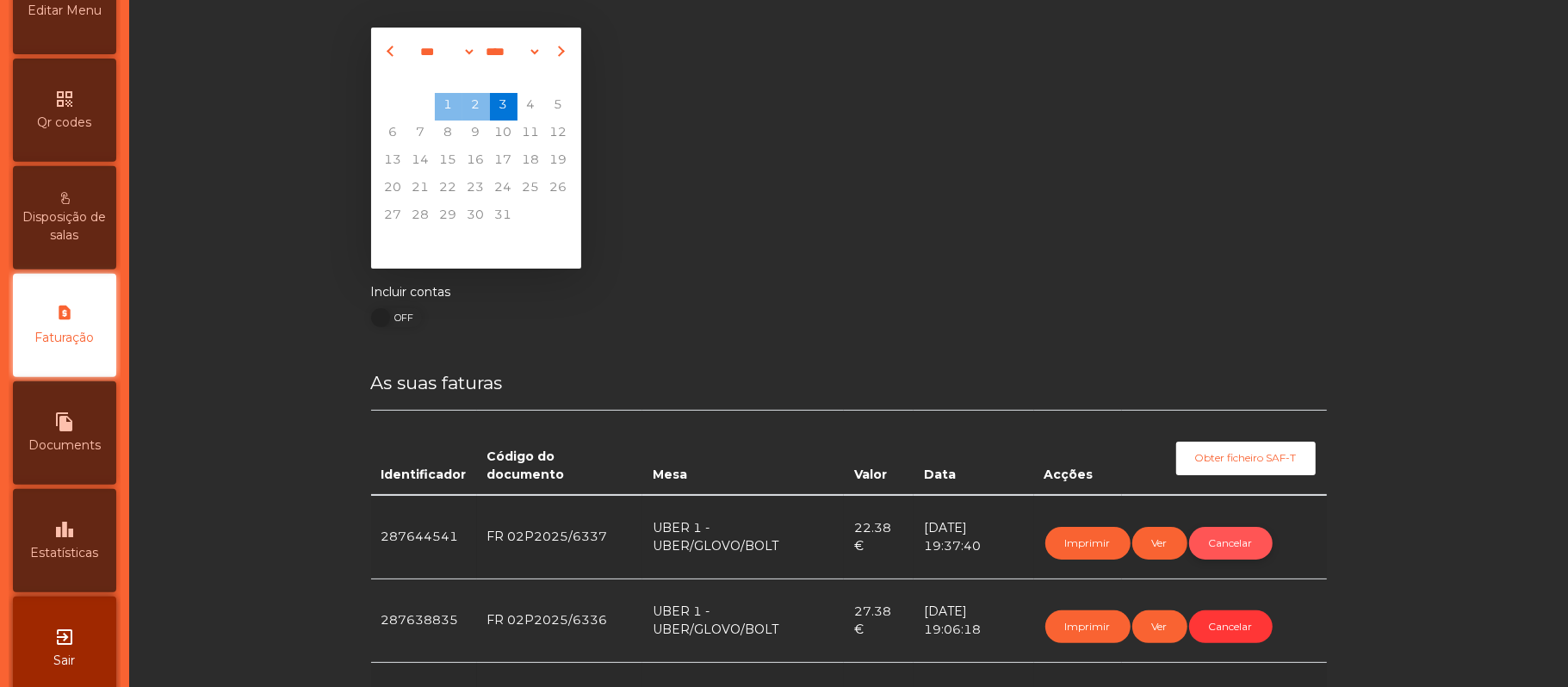
click at [1220, 540] on button "Cancelar" at bounding box center [1230, 543] width 83 height 32
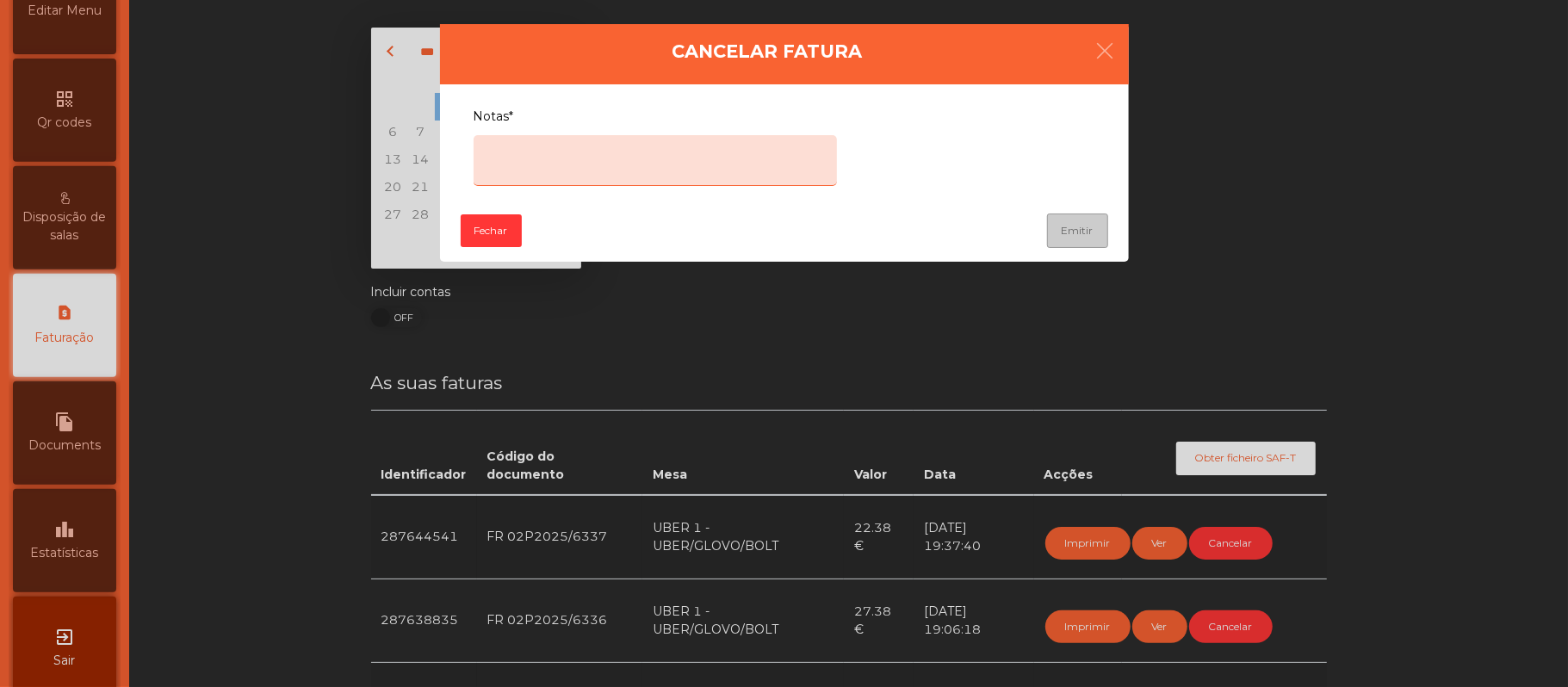
click at [586, 160] on textarea "Notas*" at bounding box center [655, 161] width 363 height 51
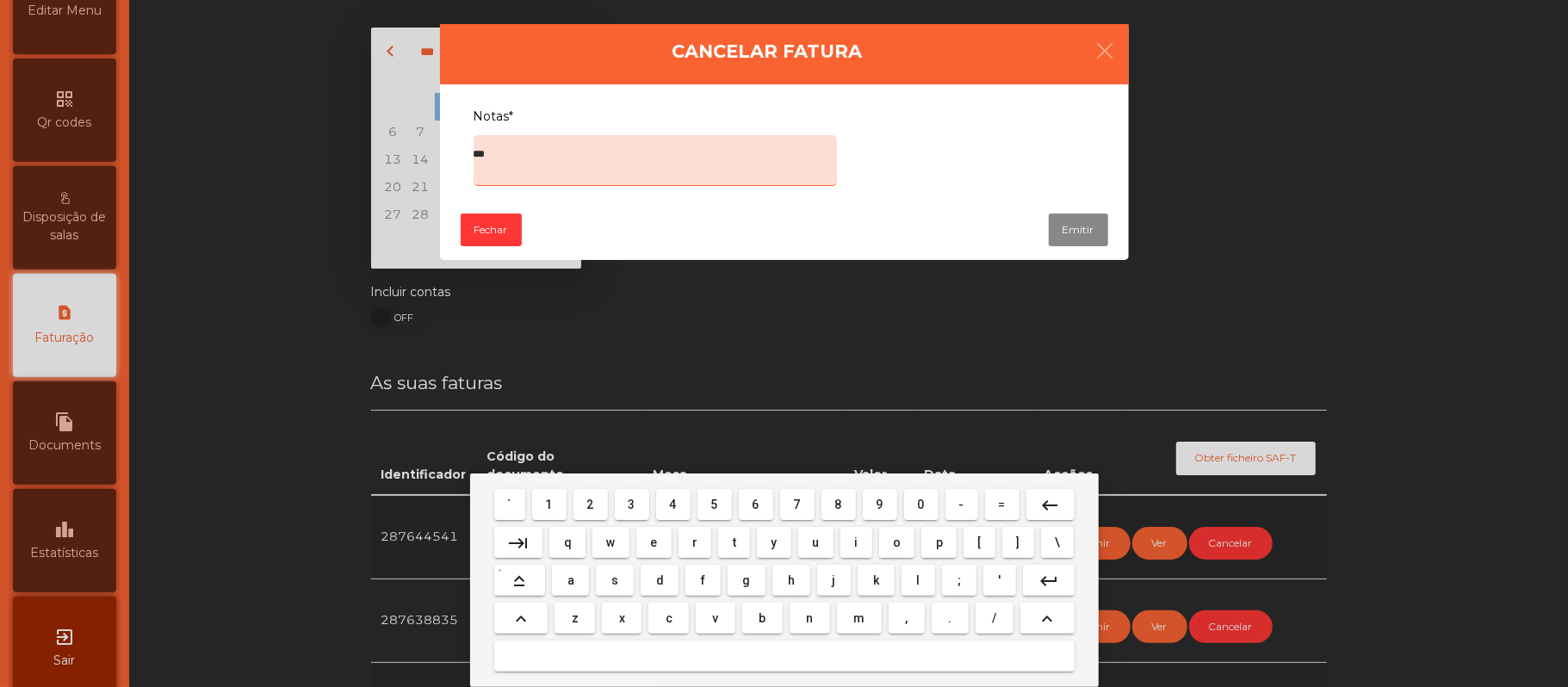
type textarea "****"
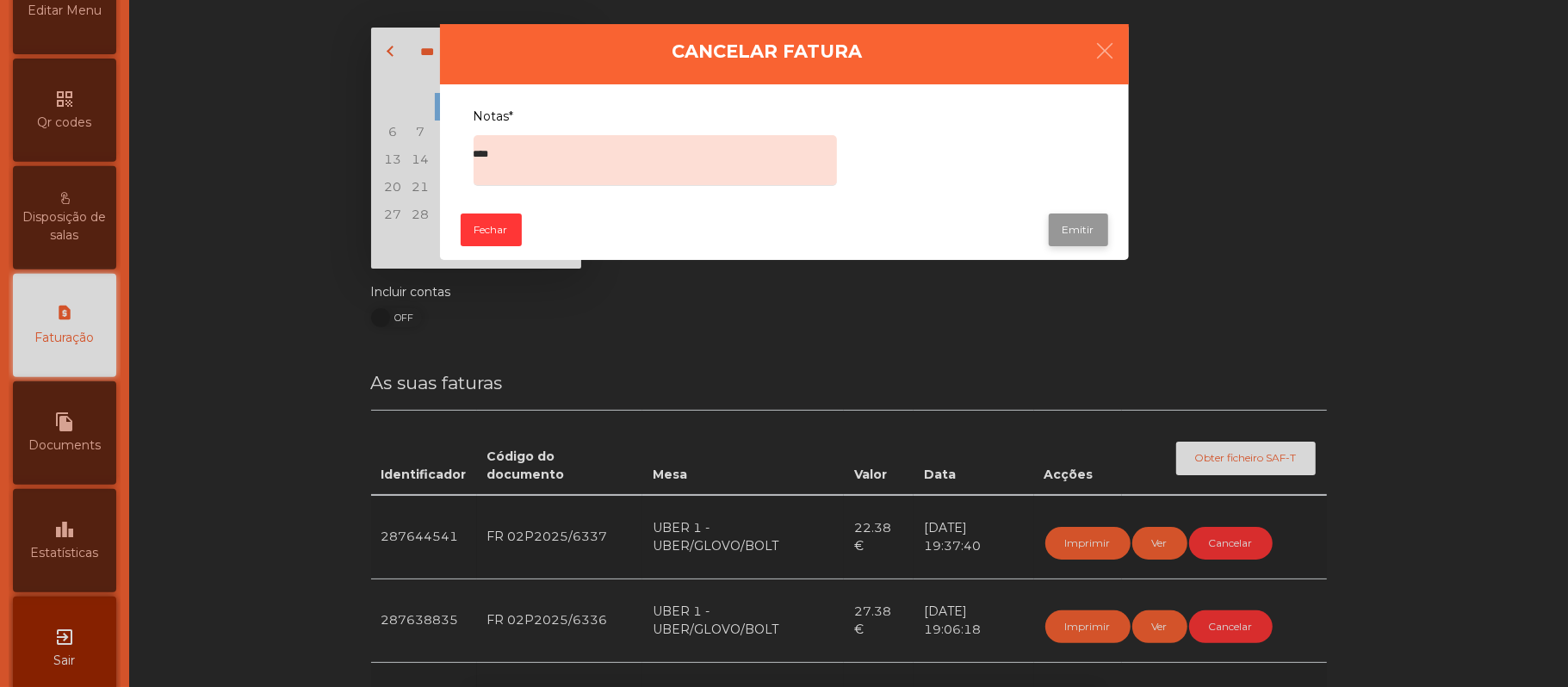
click at [1083, 239] on button "Emitir" at bounding box center [1078, 229] width 60 height 32
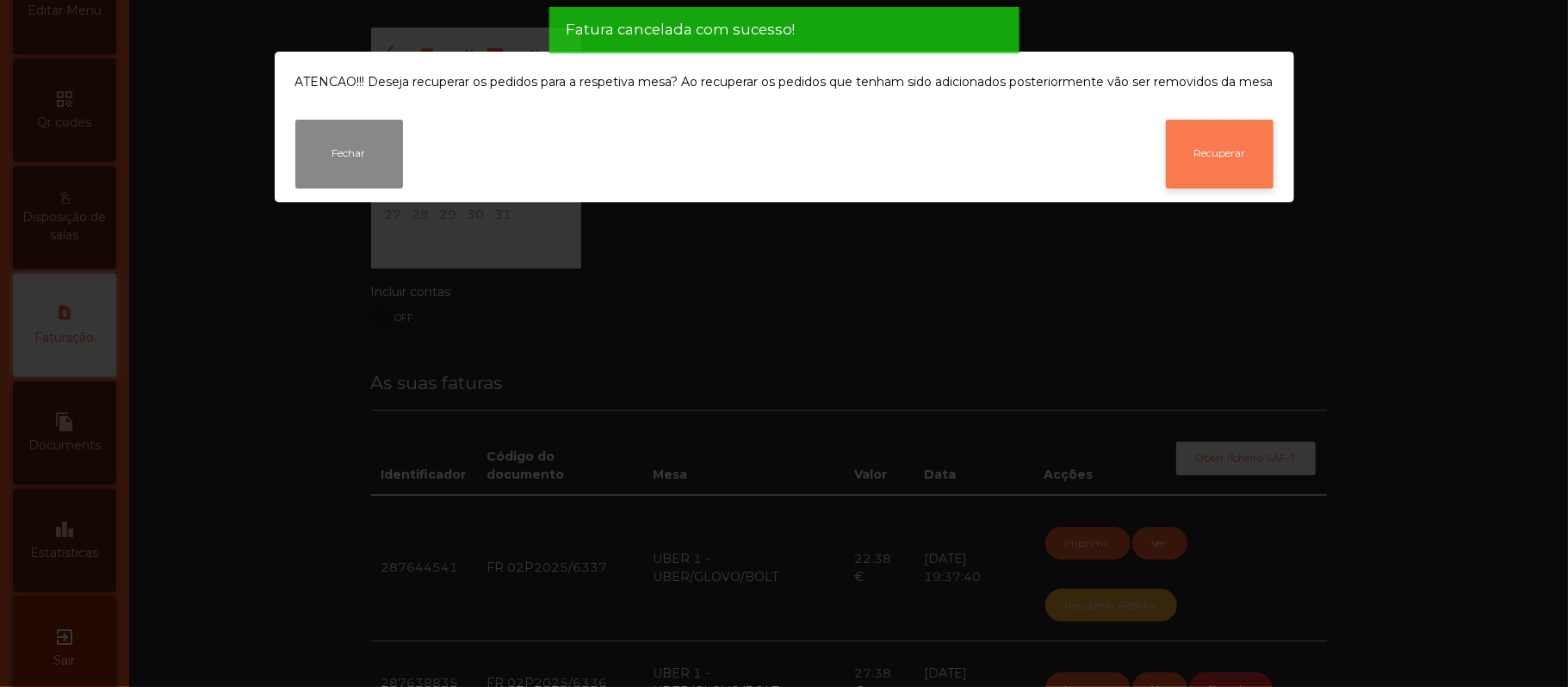
click at [1213, 162] on button "Recuperar" at bounding box center [1220, 154] width 108 height 69
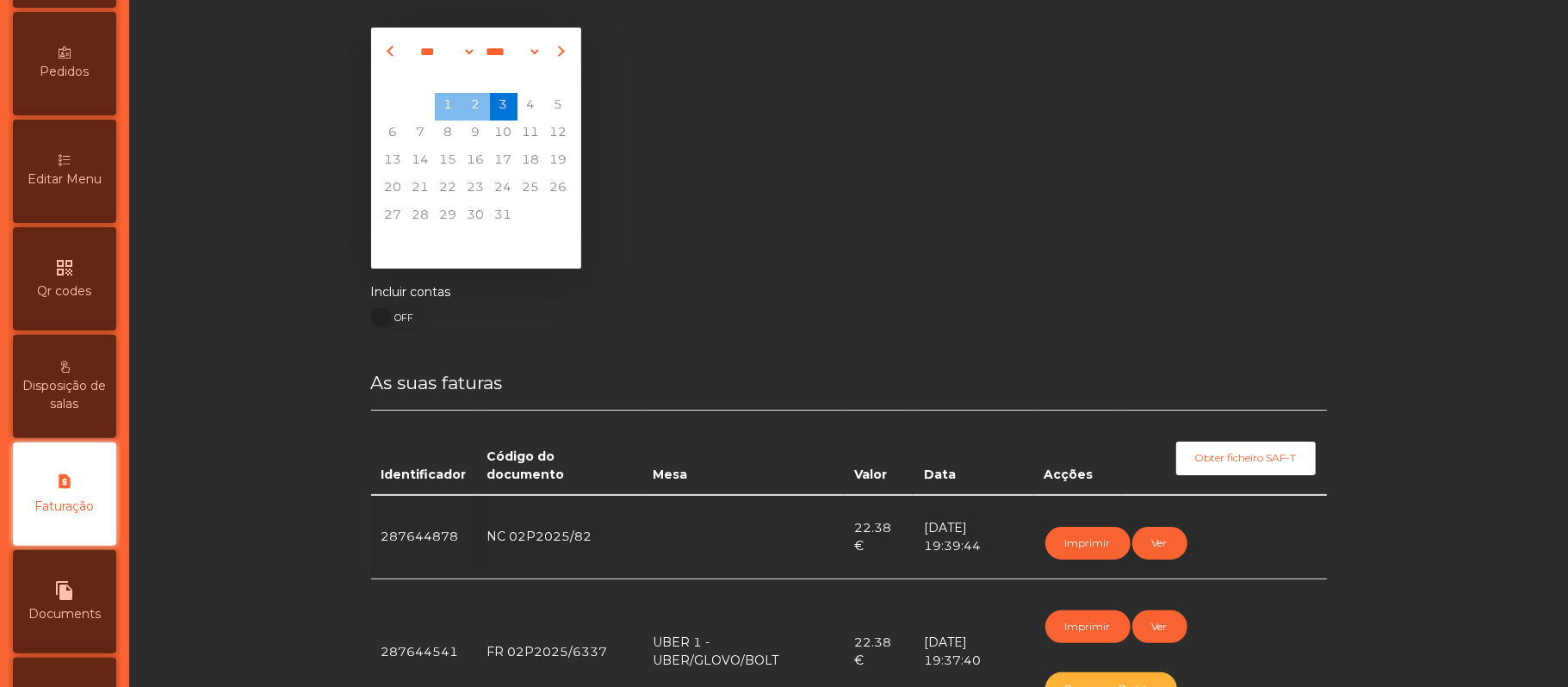
scroll to position [0, 0]
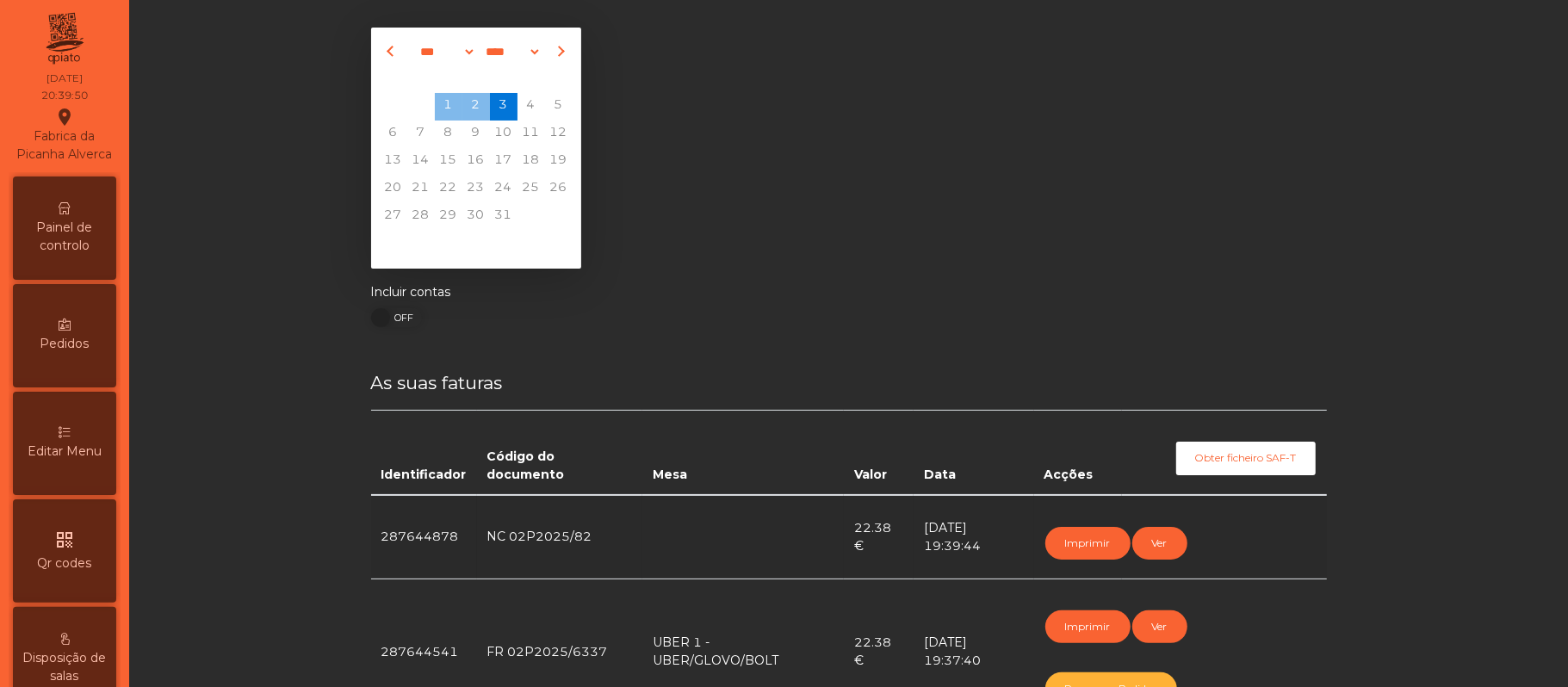
click at [88, 353] on span "Pedidos" at bounding box center [65, 344] width 49 height 18
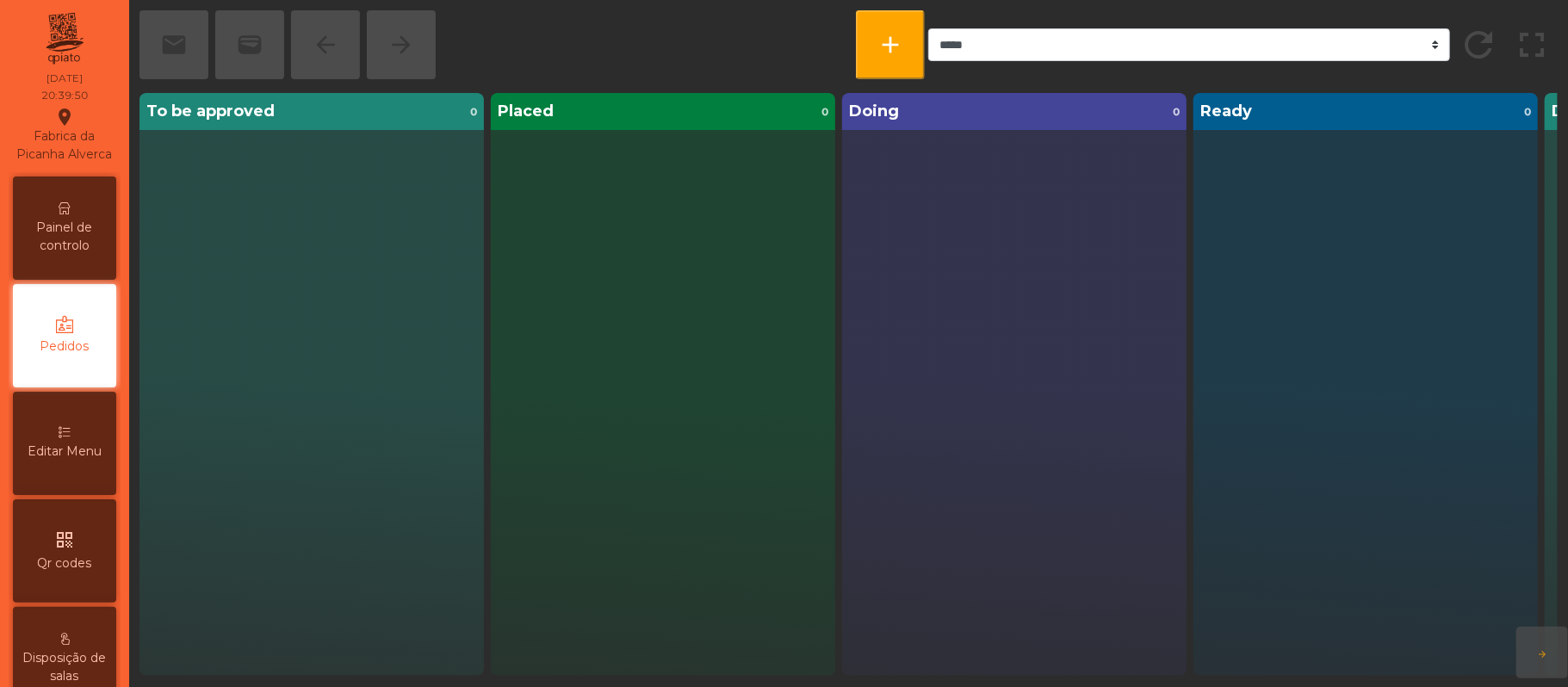
scroll to position [11, 0]
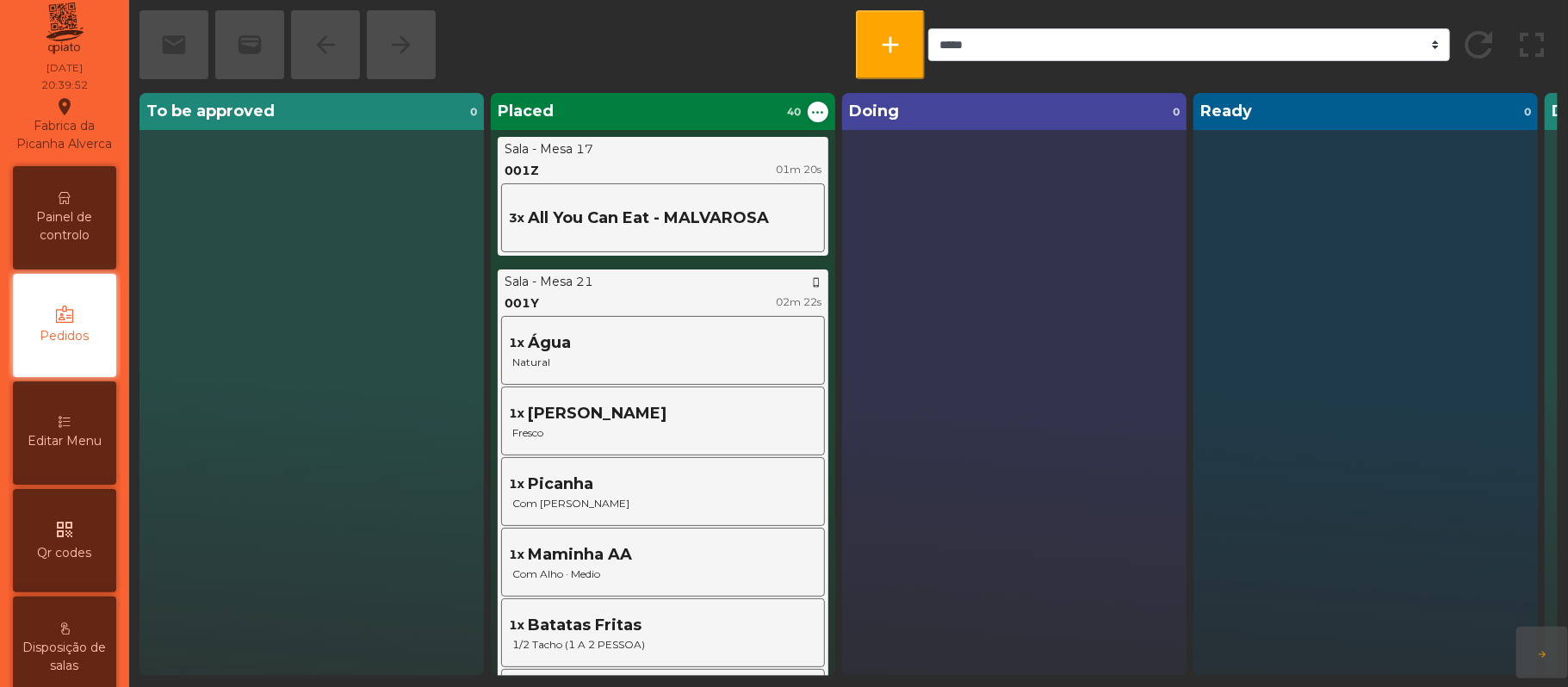
click at [88, 245] on span "Painel de controlo" at bounding box center [65, 226] width 95 height 36
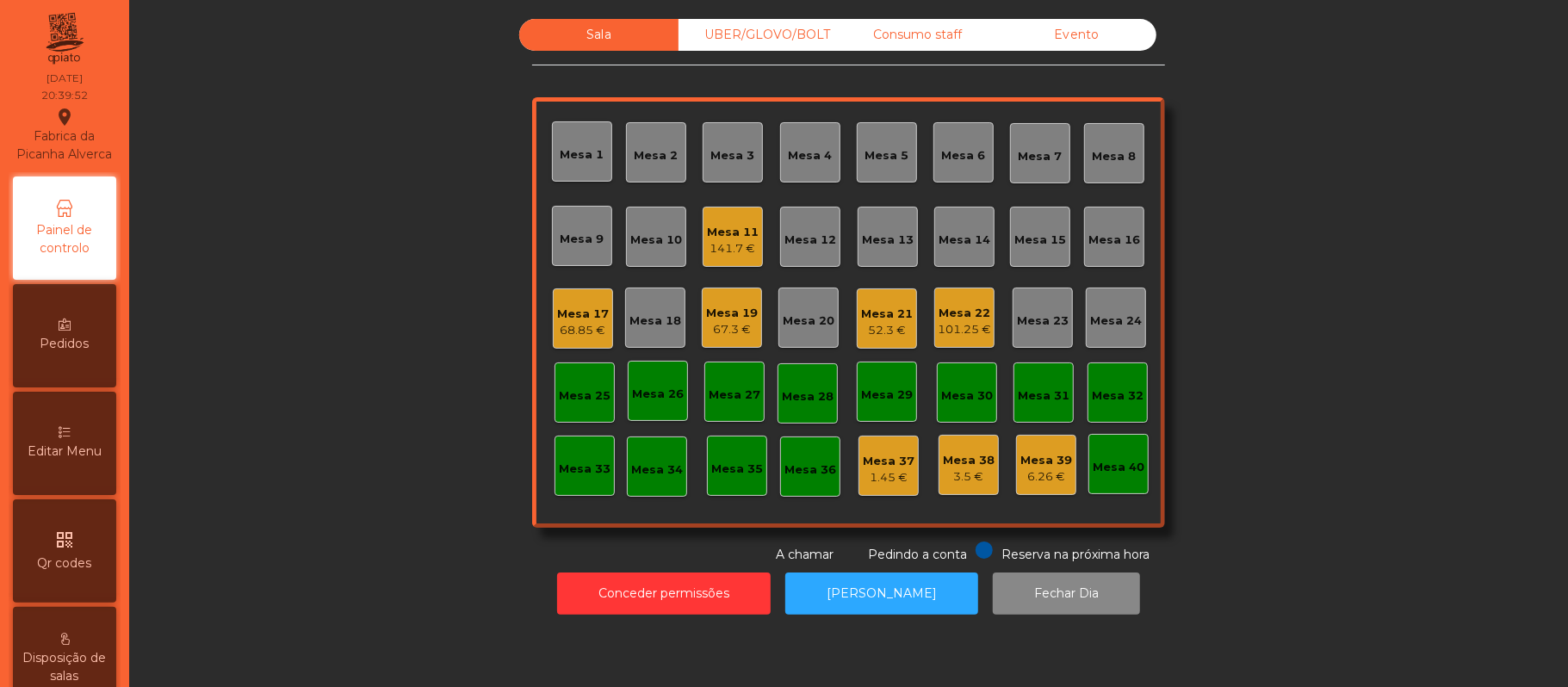
click at [786, 36] on div "UBER/GLOVO/BOLT" at bounding box center [758, 35] width 160 height 32
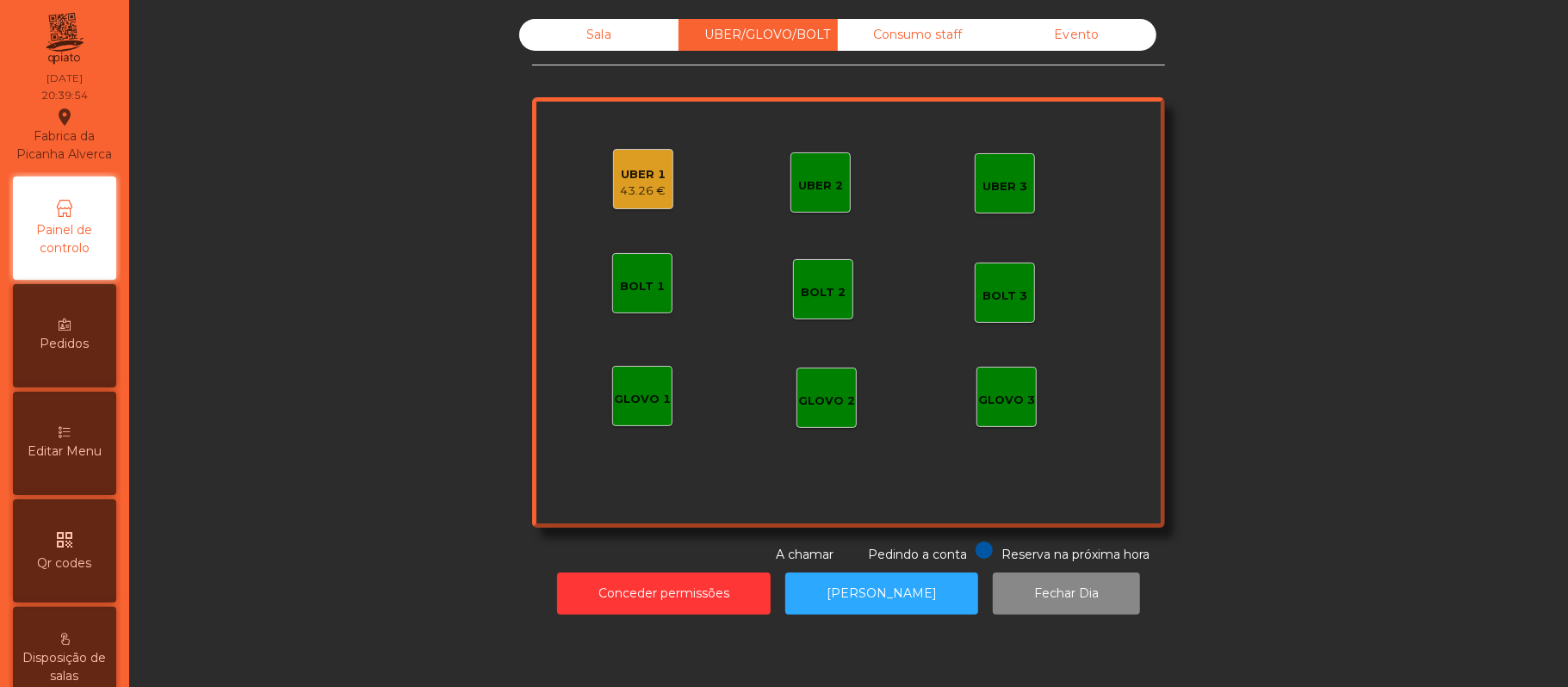
click at [656, 179] on div "UBER 1 43.26 €" at bounding box center [643, 179] width 61 height 61
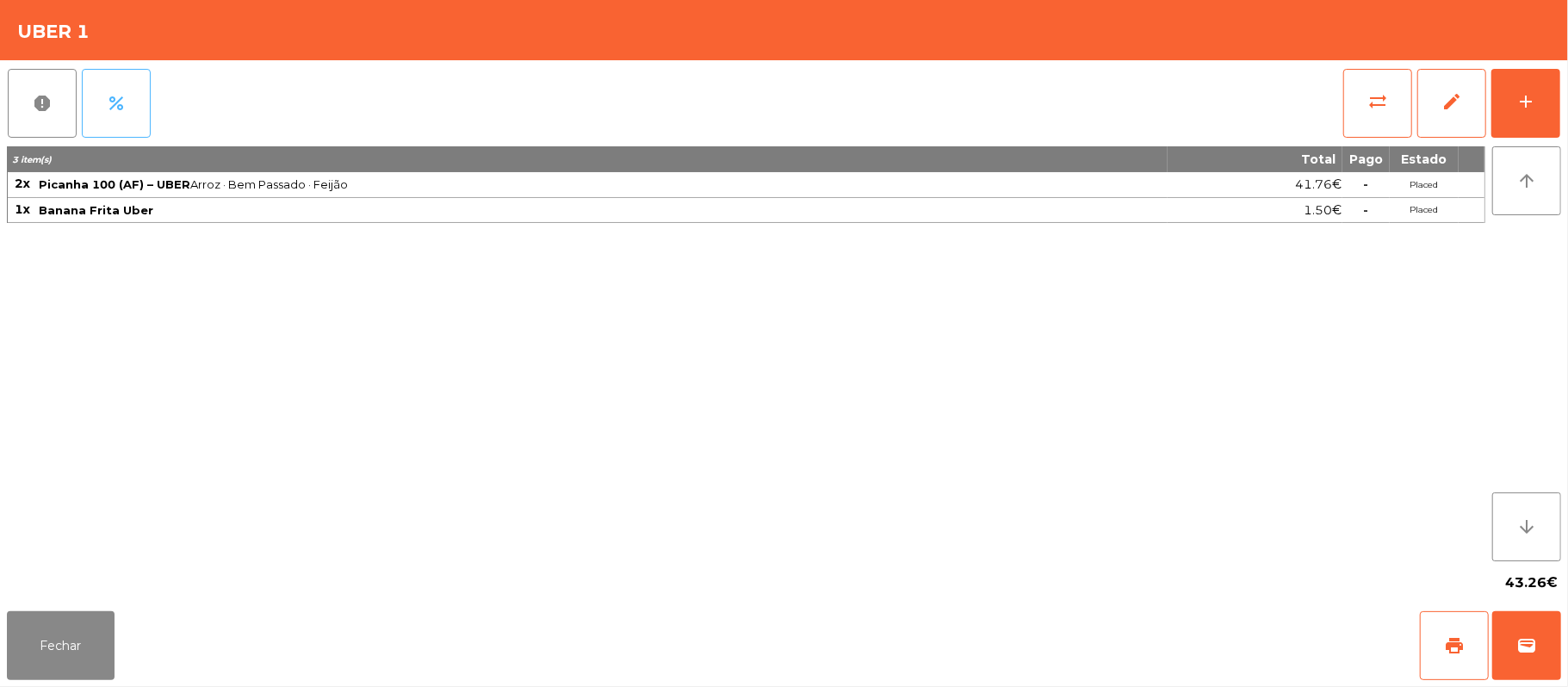
click at [132, 104] on button "percent" at bounding box center [116, 104] width 69 height 69
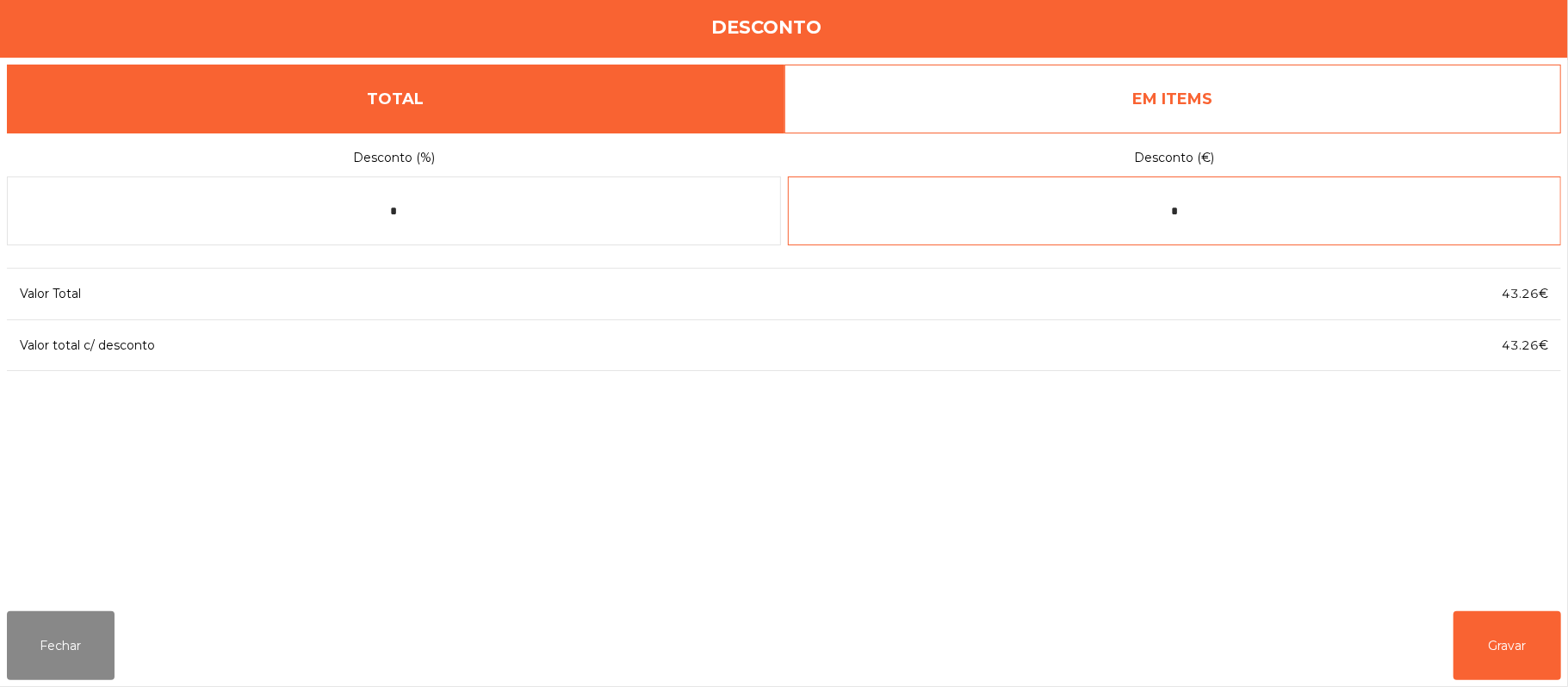
click at [1241, 211] on input "*" at bounding box center [1175, 211] width 774 height 69
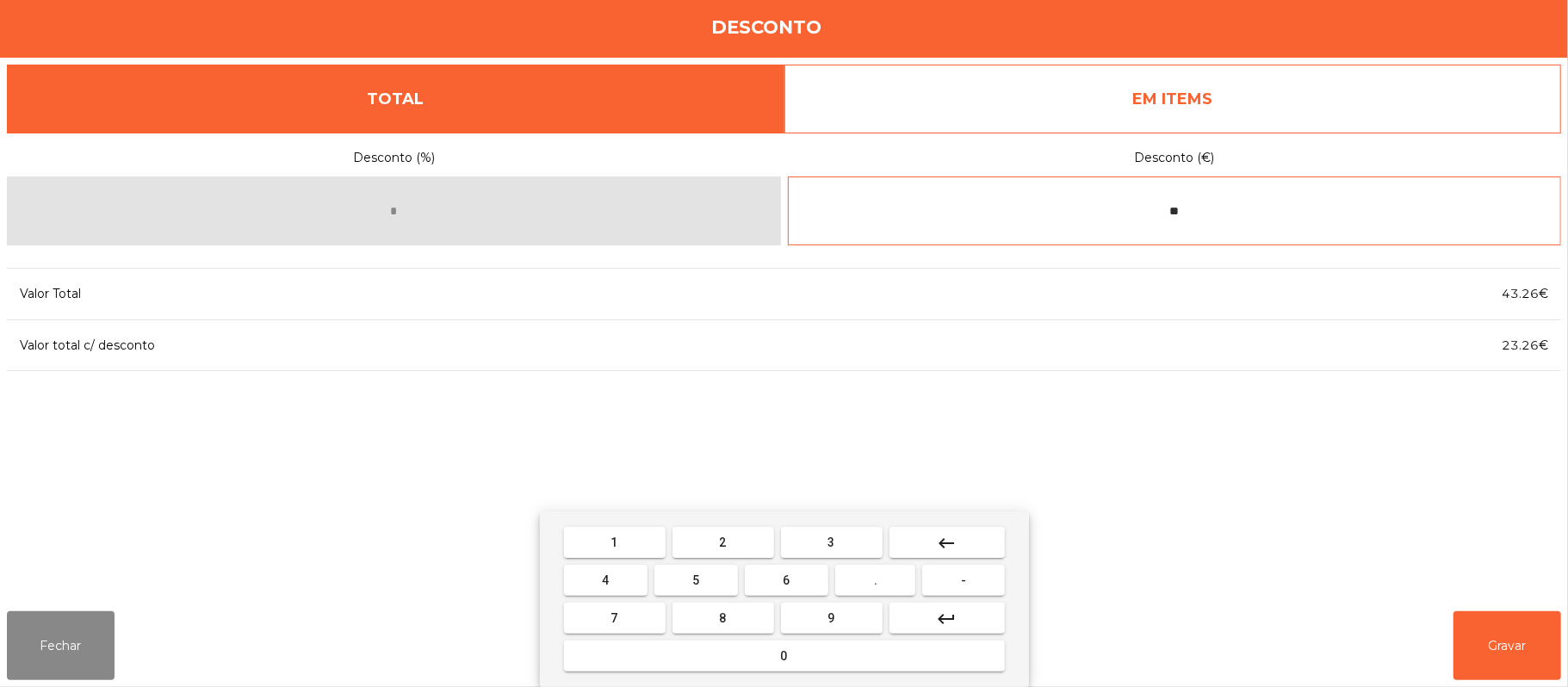
type input "*"
type input "*****"
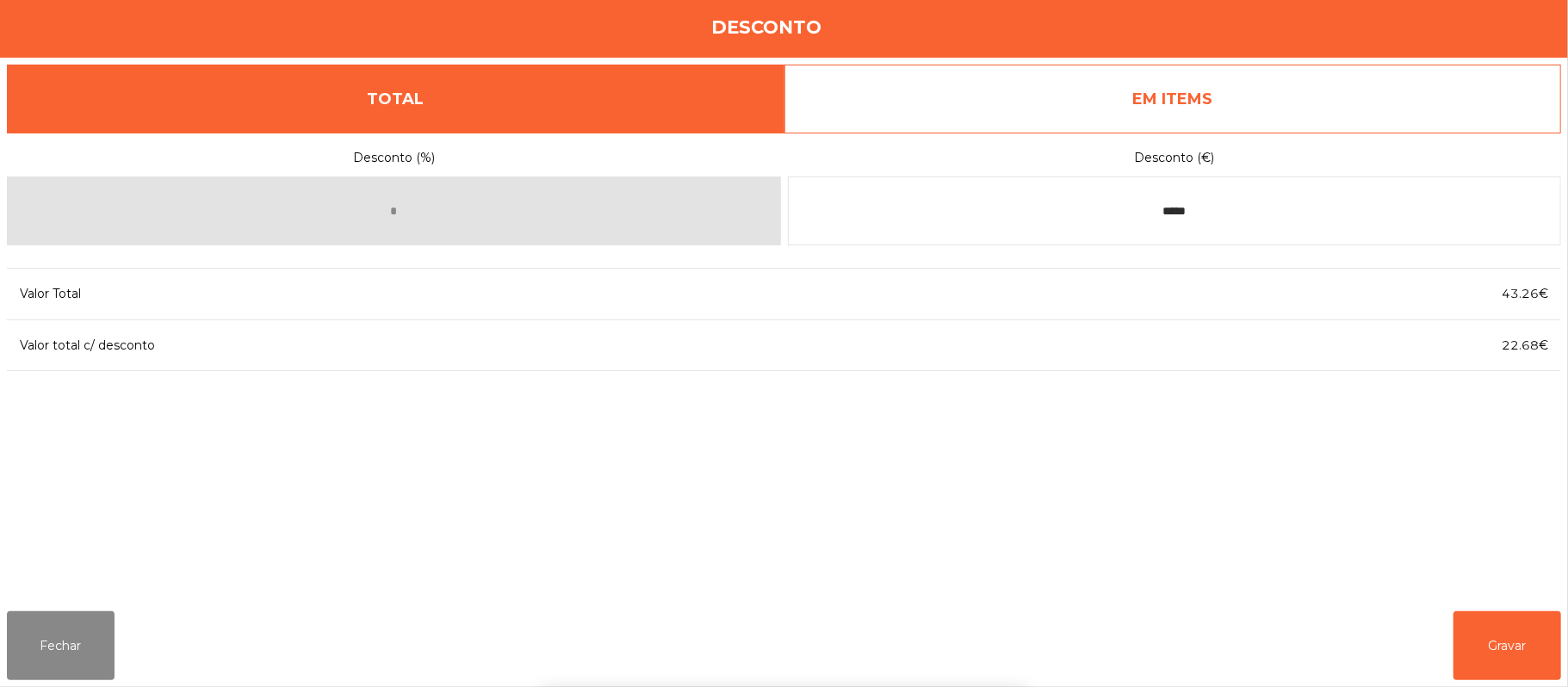
click at [1486, 655] on div "1 2 3 keyboard_backspace 4 5 6 . - 7 8 9 keyboard_return 0" at bounding box center [784, 599] width 1568 height 175
click at [1486, 648] on button "Gravar" at bounding box center [1507, 646] width 108 height 69
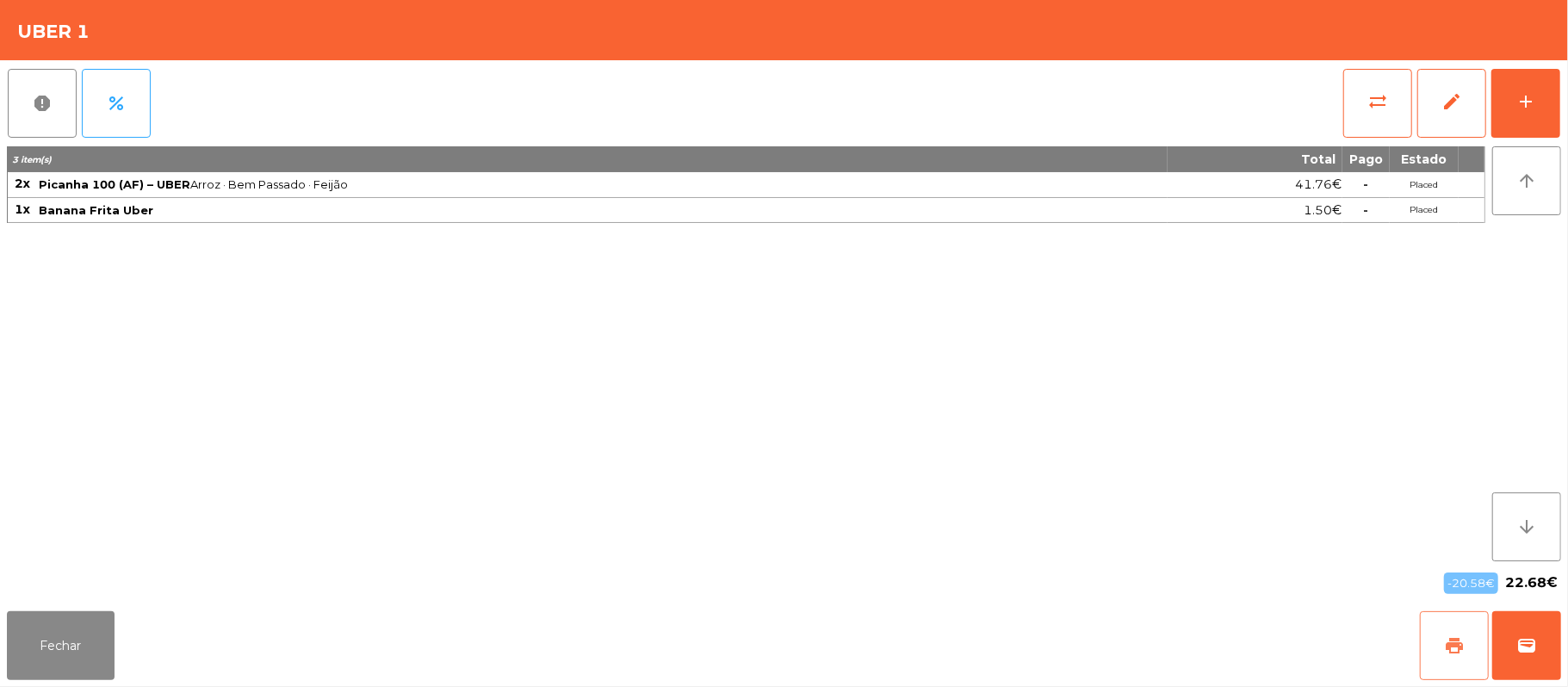
click at [1440, 638] on button "print" at bounding box center [1454, 646] width 69 height 69
click at [1523, 638] on span "wallet" at bounding box center [1527, 646] width 21 height 21
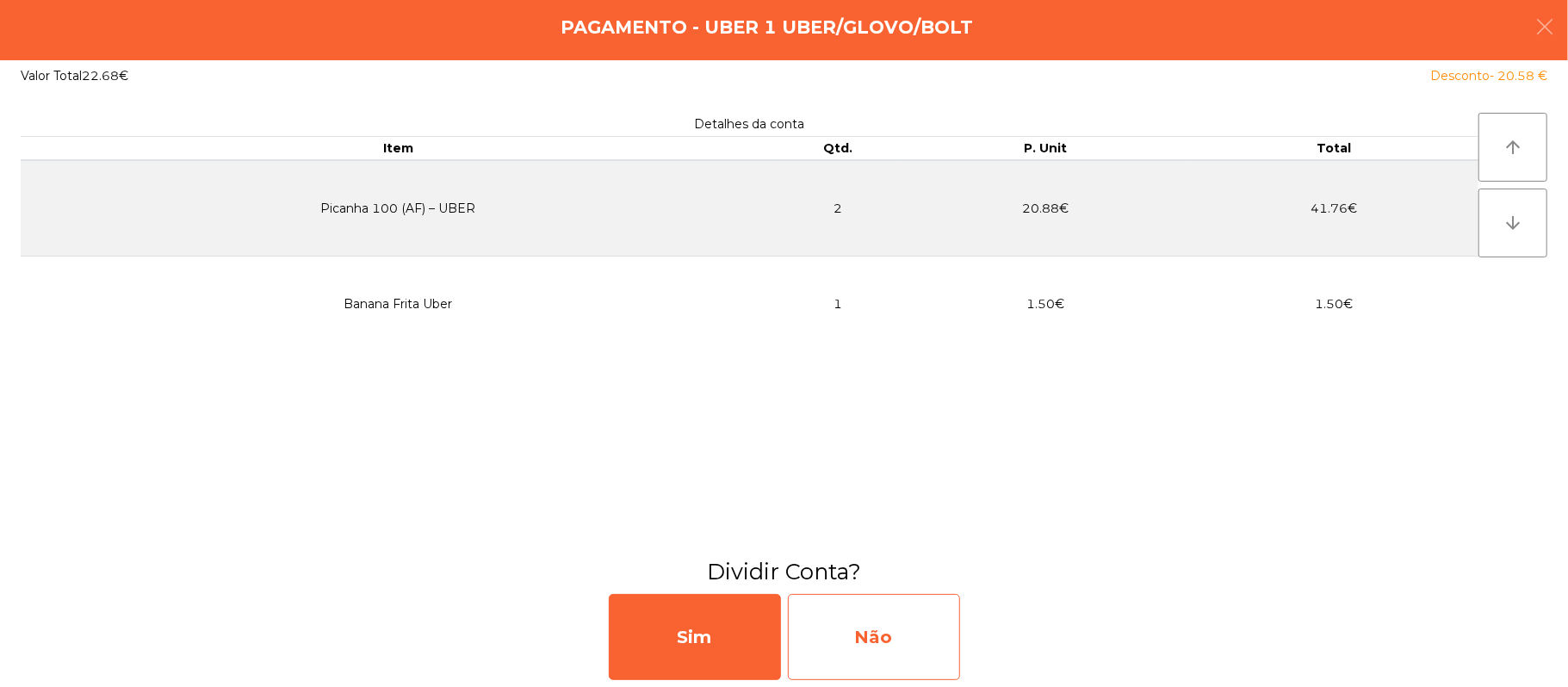
click at [864, 598] on div "Não" at bounding box center [874, 637] width 172 height 86
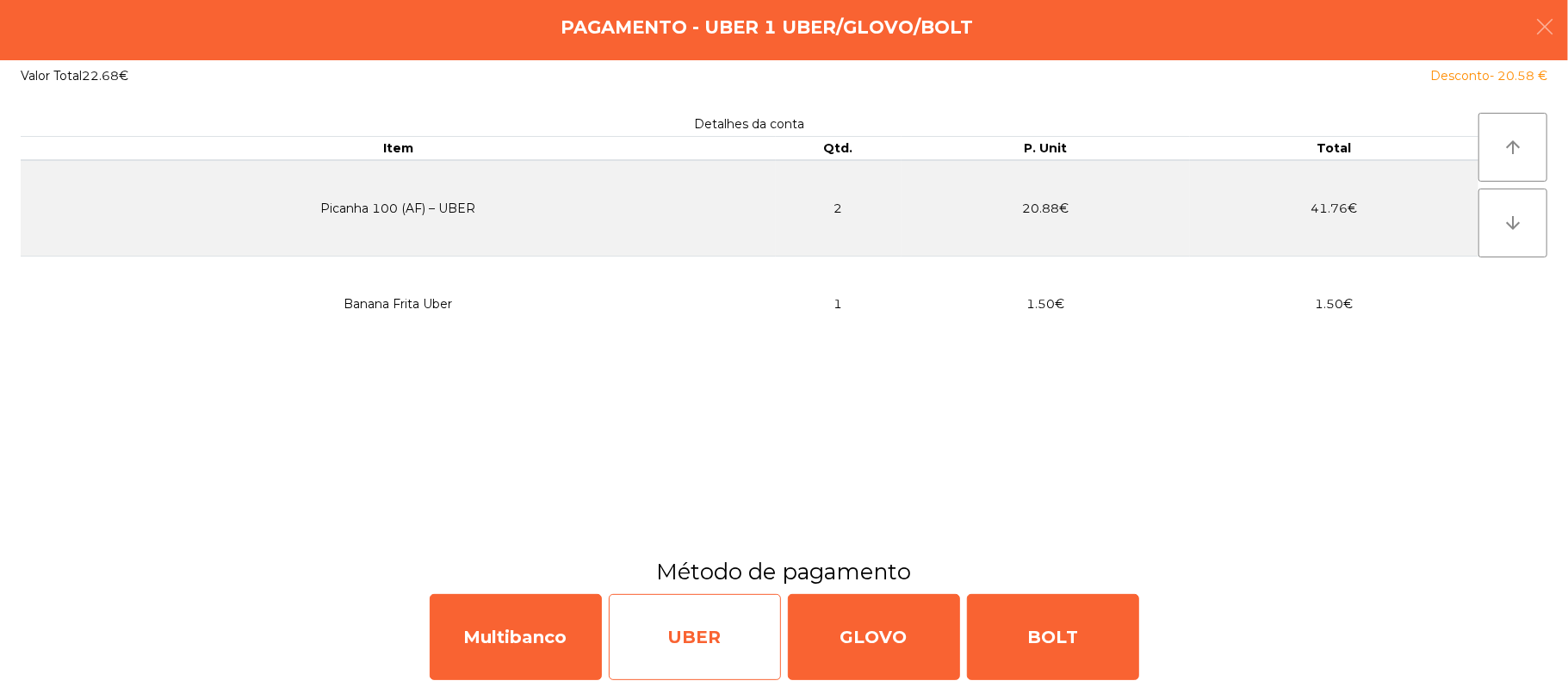
click at [677, 635] on div "UBER" at bounding box center [695, 637] width 172 height 86
select select "**"
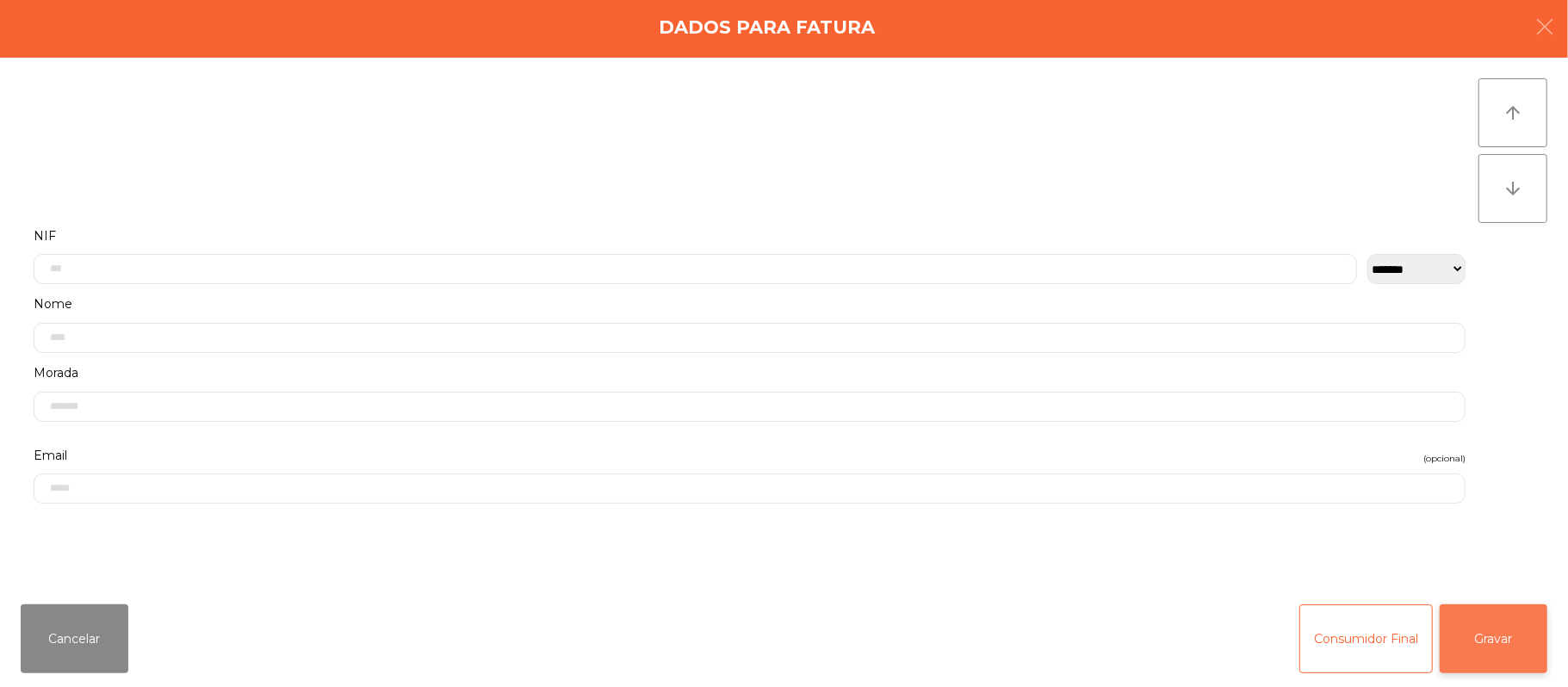
click at [1520, 618] on button "Gravar" at bounding box center [1493, 639] width 108 height 69
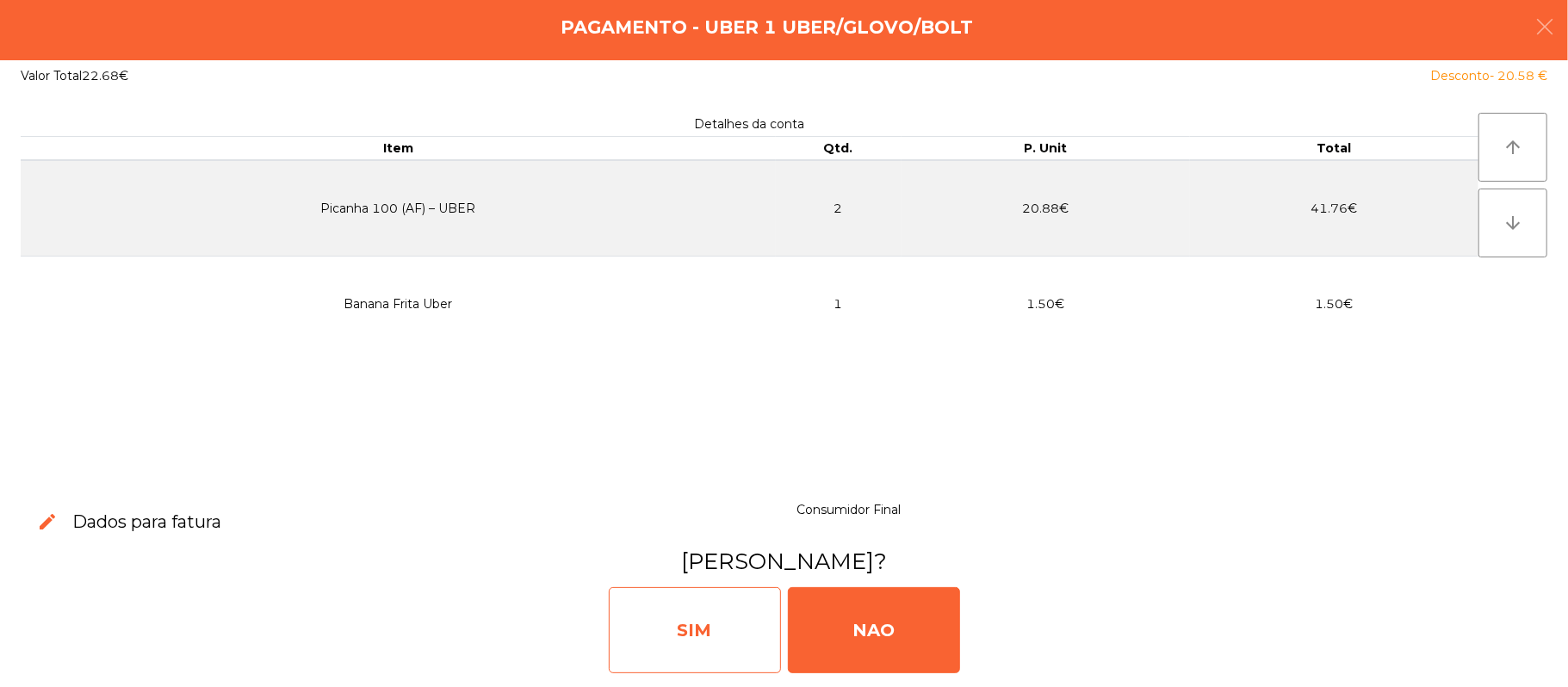
click at [683, 605] on div "SIM" at bounding box center [695, 630] width 172 height 86
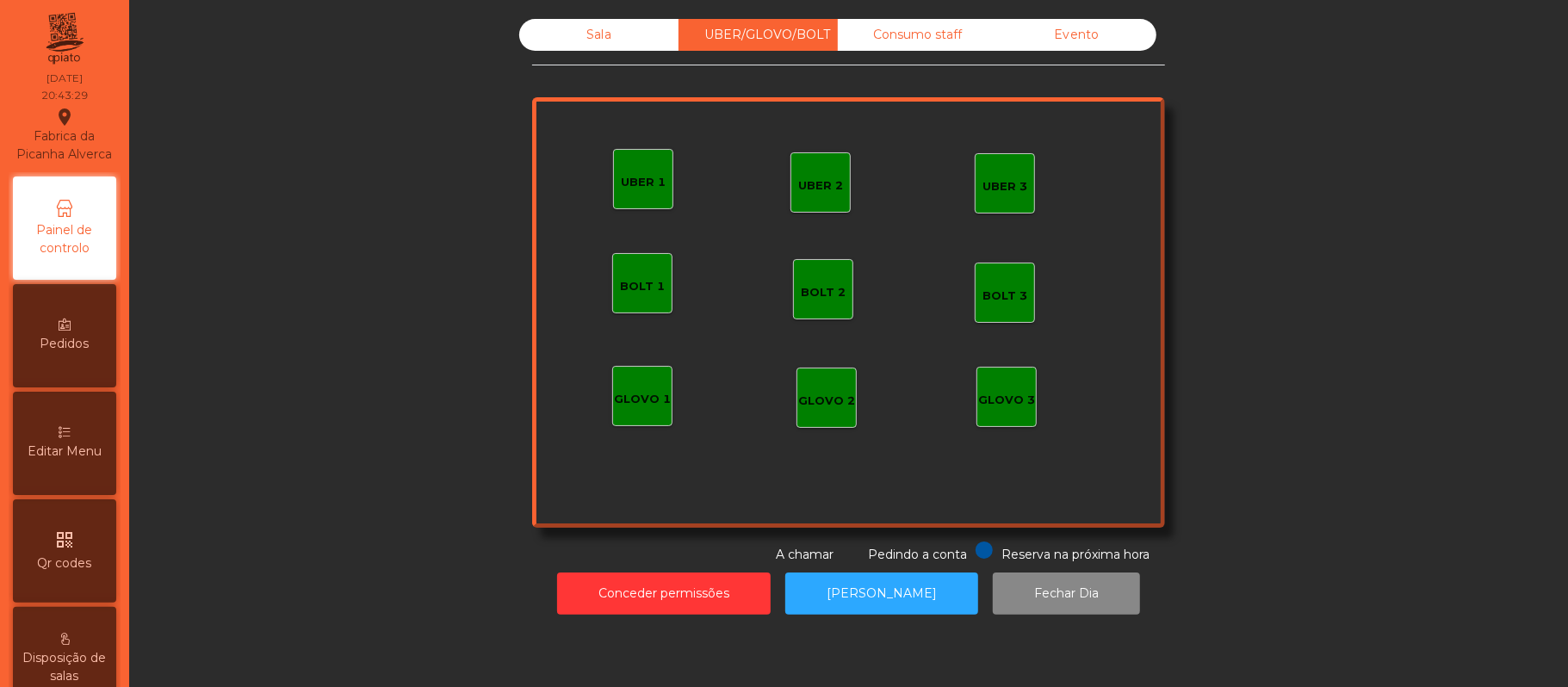
click at [574, 35] on div "Sala" at bounding box center [599, 35] width 160 height 32
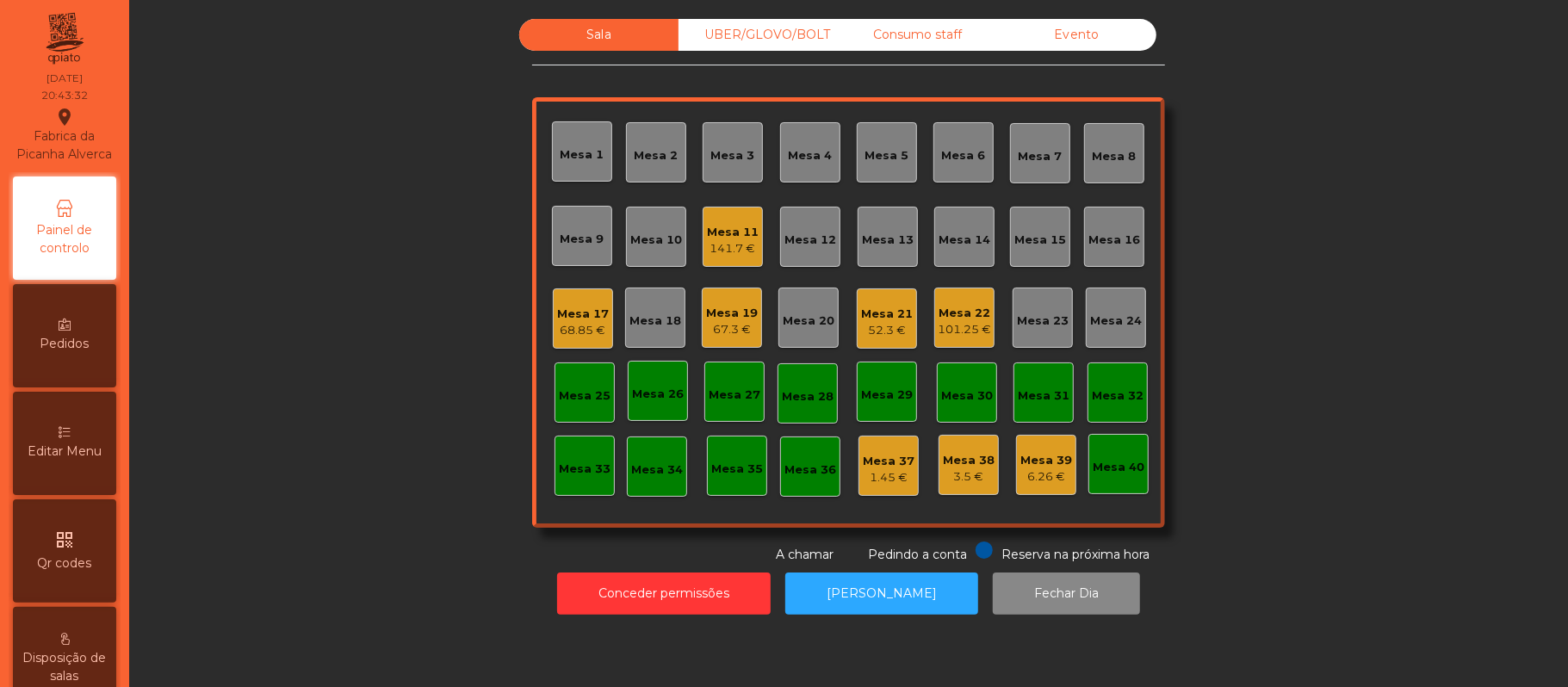
click at [630, 243] on div "Mesa 10" at bounding box center [655, 240] width 52 height 18
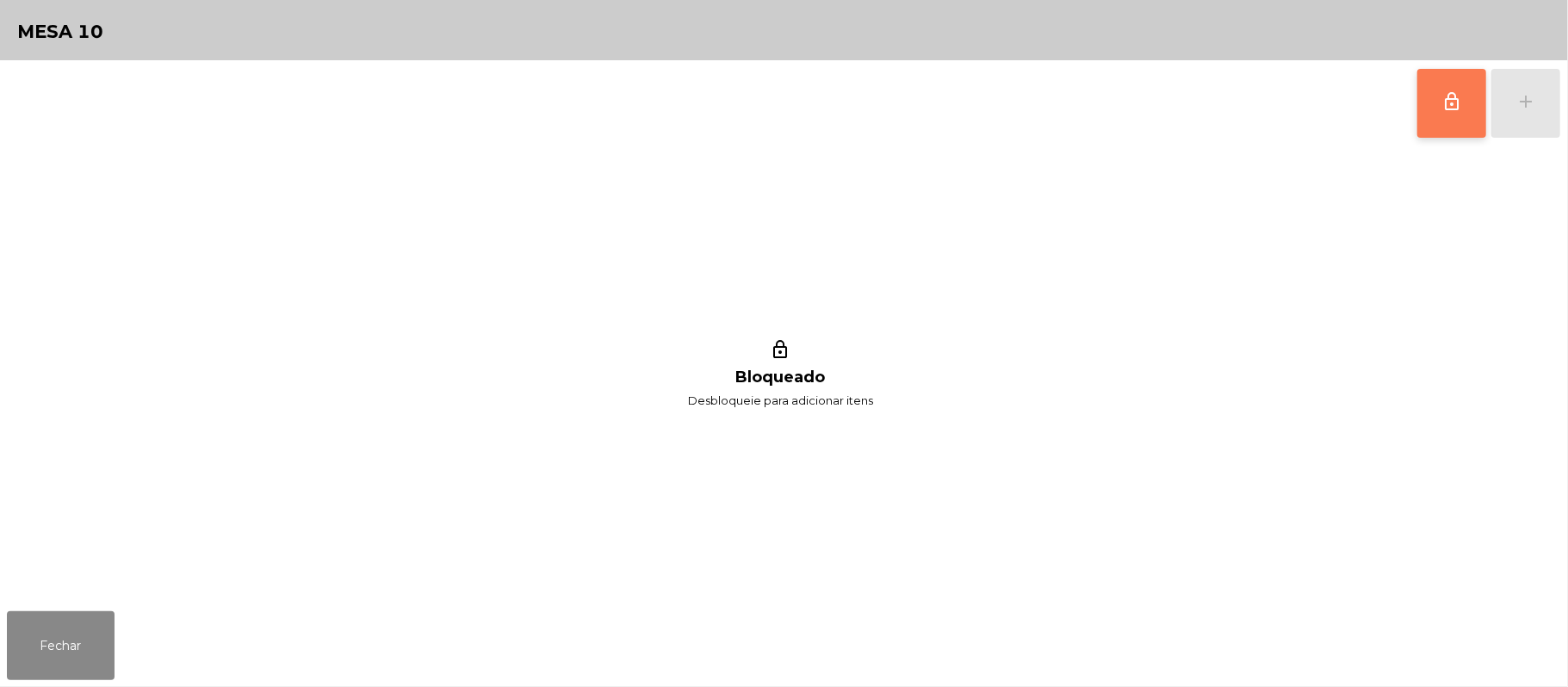
click at [1450, 98] on span "lock_outline" at bounding box center [1452, 102] width 21 height 21
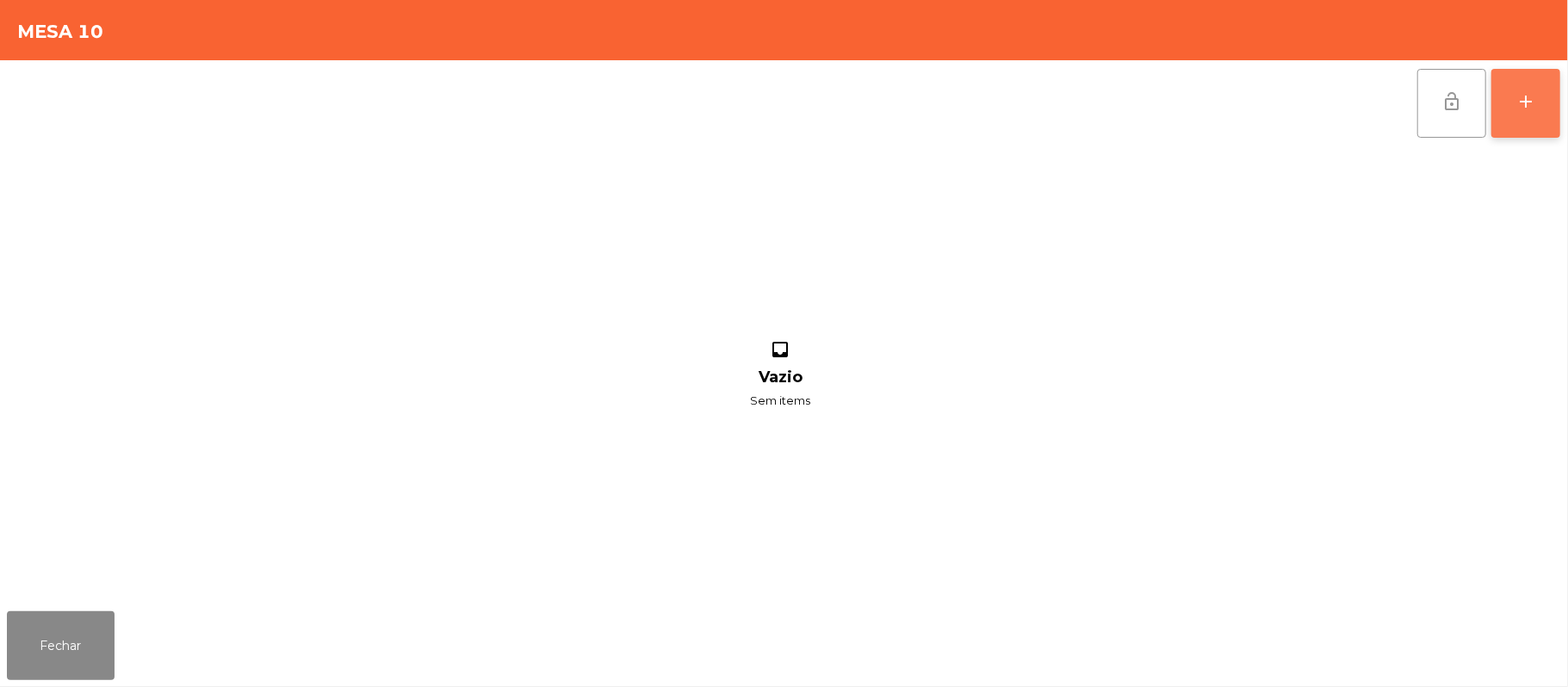
click at [1524, 101] on div "add" at bounding box center [1526, 102] width 21 height 21
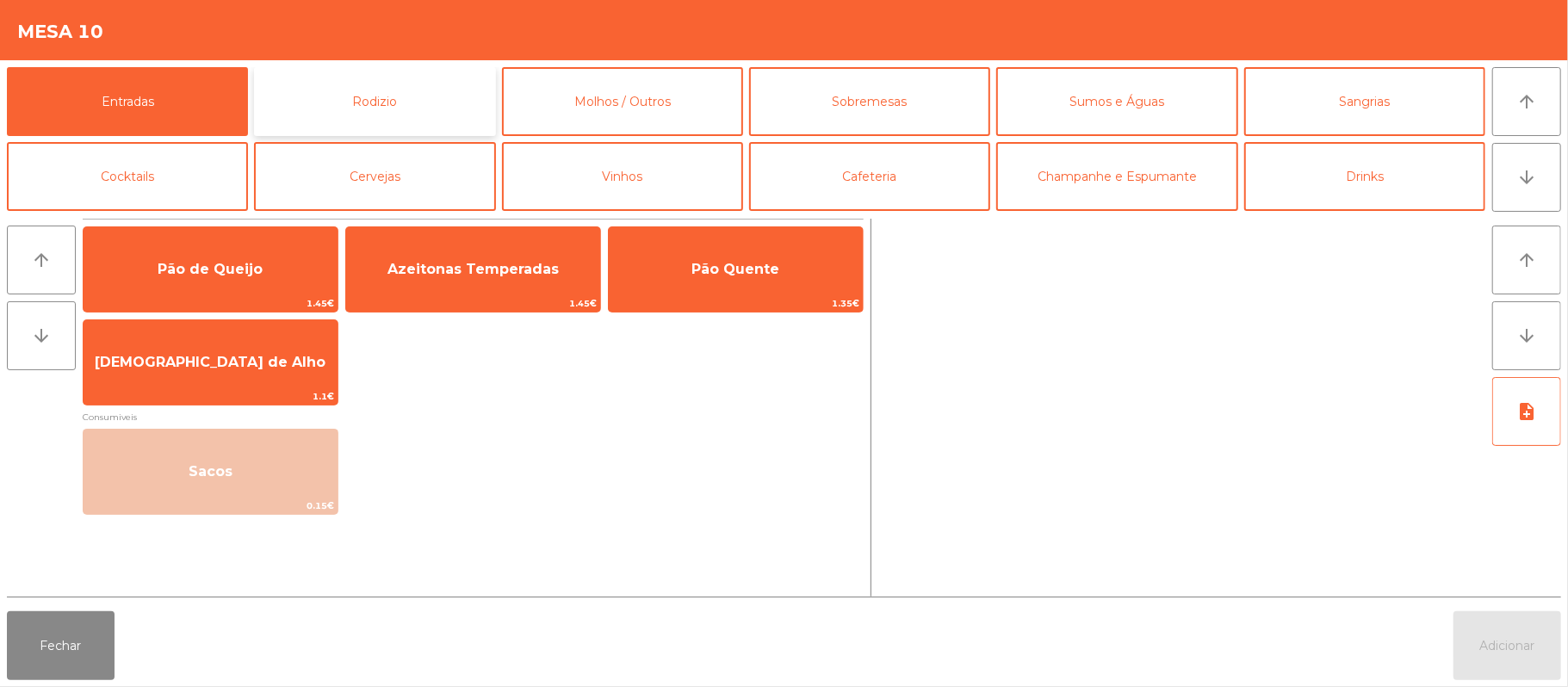
click at [417, 95] on button "Rodizio" at bounding box center [375, 102] width 241 height 69
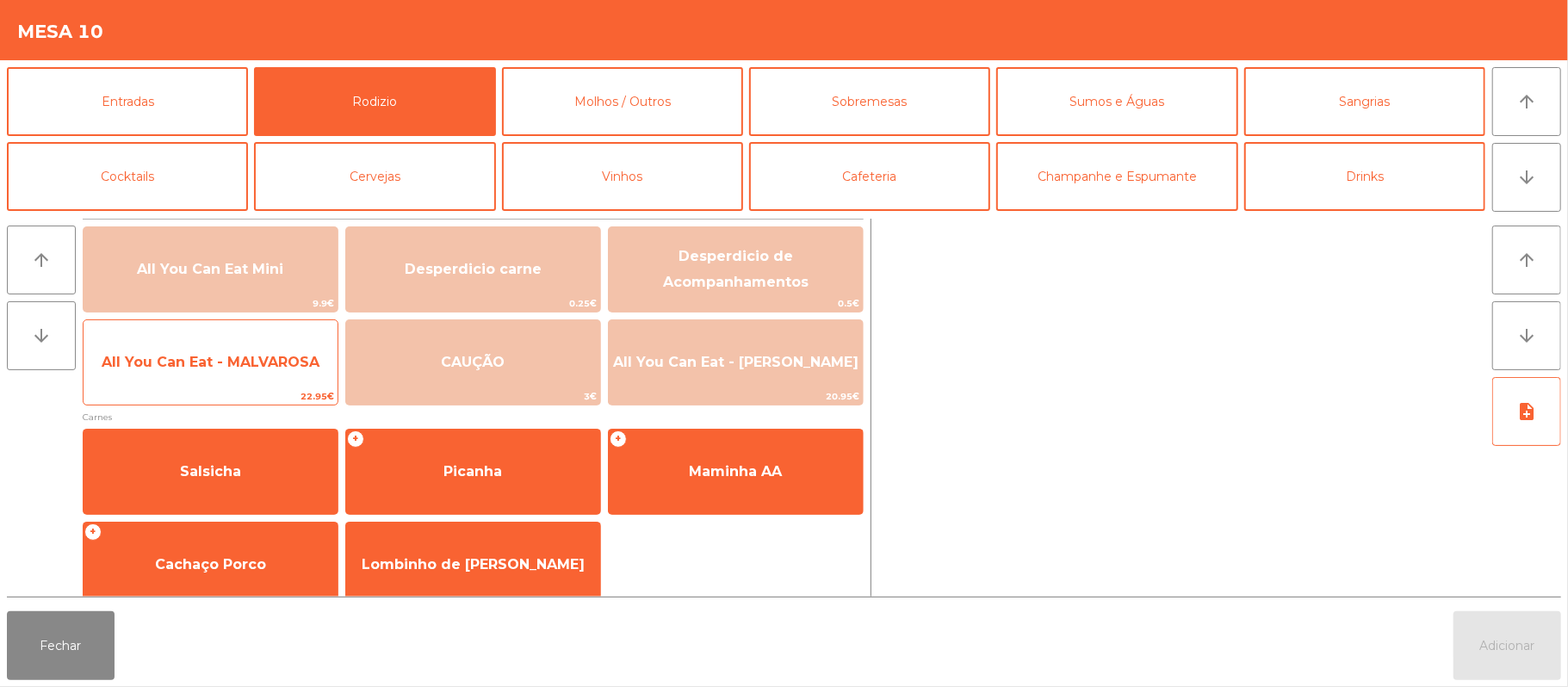
click at [259, 361] on span "All You Can Eat - MALVAROSA" at bounding box center [211, 361] width 218 height 17
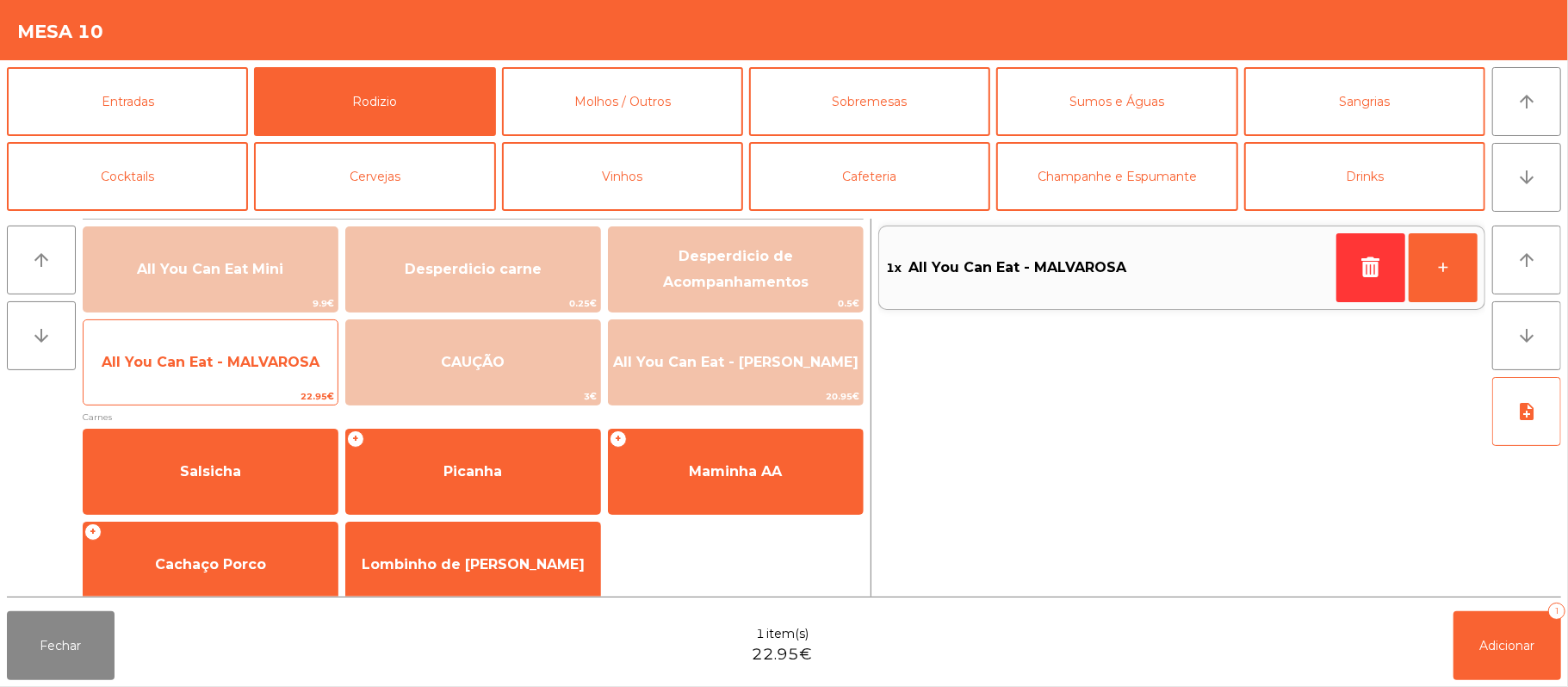
click at [233, 390] on span "22.95€" at bounding box center [211, 397] width 254 height 17
click at [248, 369] on span "All You Can Eat - MALVAROSA" at bounding box center [211, 361] width 218 height 17
click at [243, 377] on span "All You Can Eat - MALVAROSA" at bounding box center [211, 362] width 254 height 47
click at [242, 383] on span "All You Can Eat - MALVAROSA" at bounding box center [211, 362] width 254 height 47
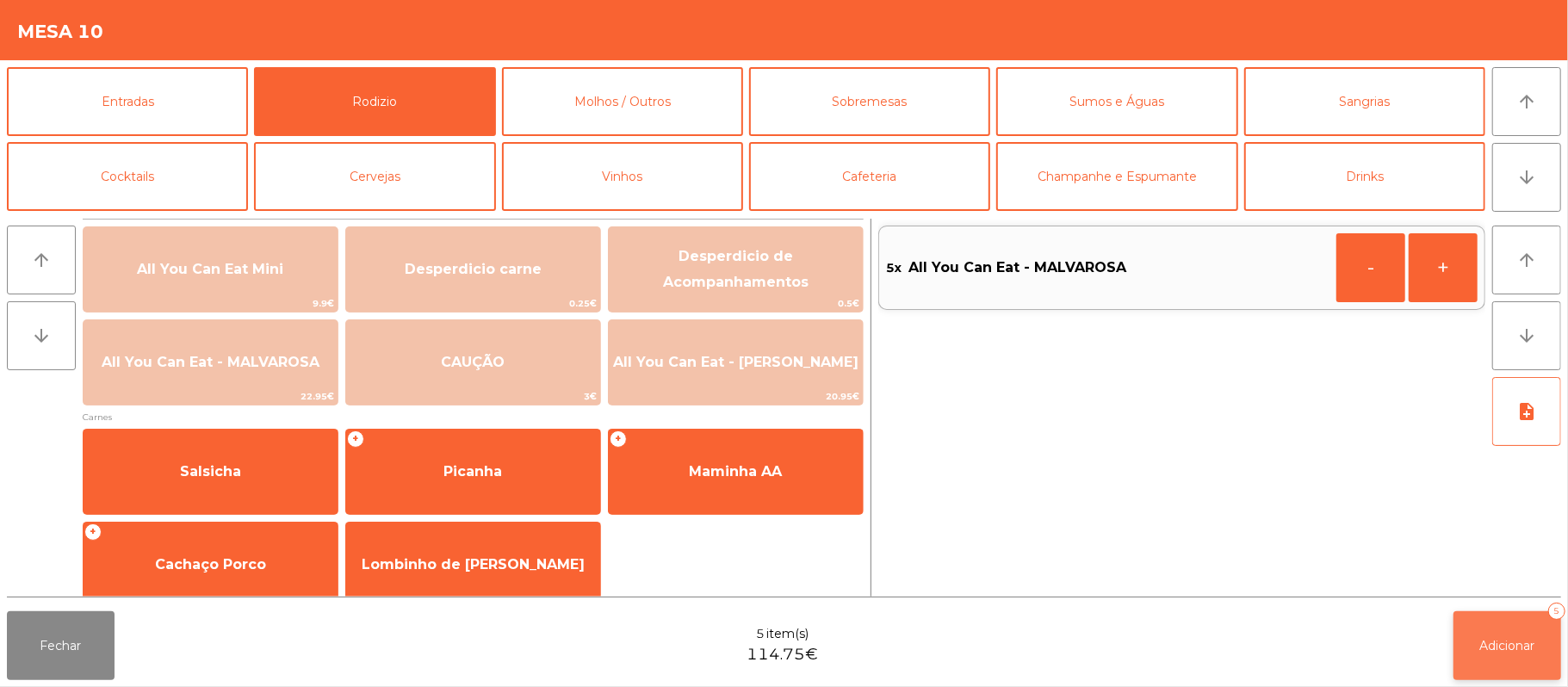
click at [1509, 658] on button "Adicionar 5" at bounding box center [1507, 646] width 108 height 69
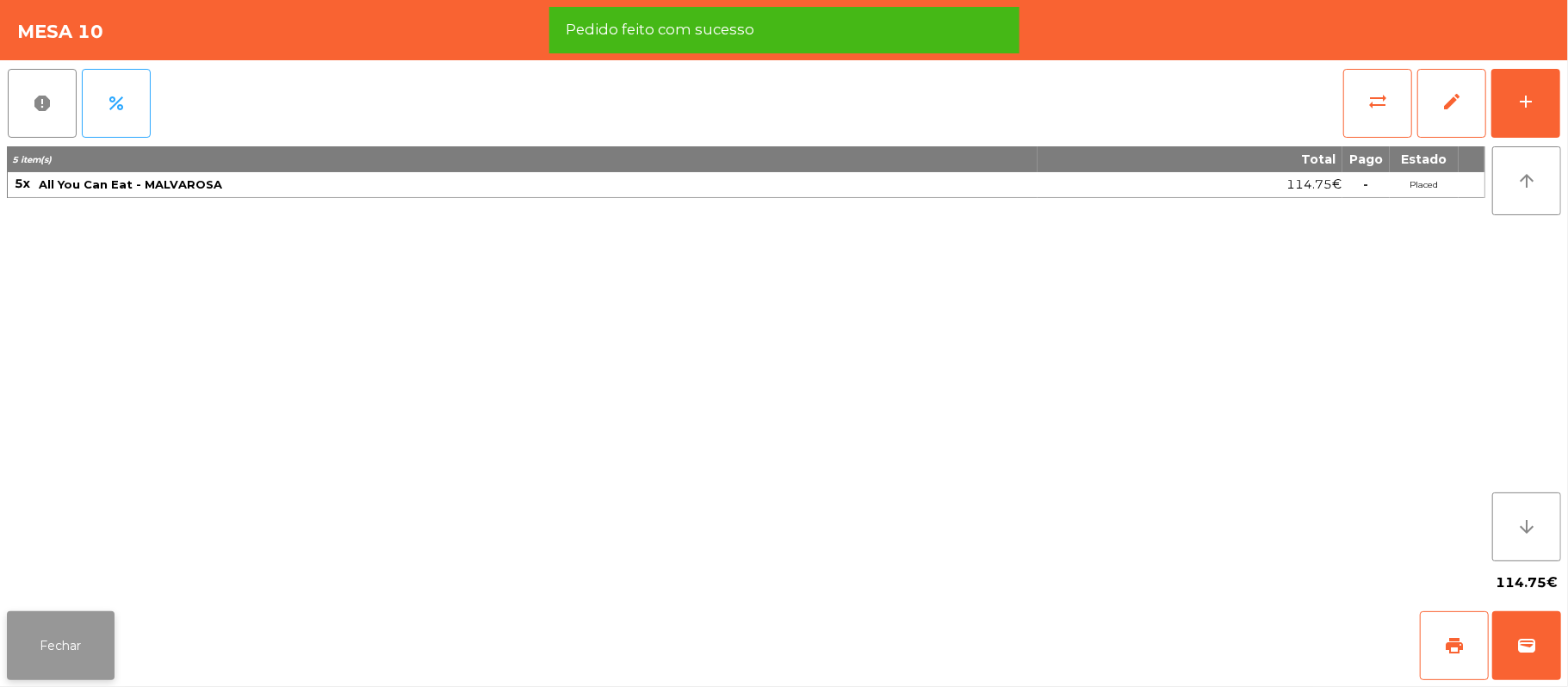
click at [86, 644] on button "Fechar" at bounding box center [61, 646] width 108 height 69
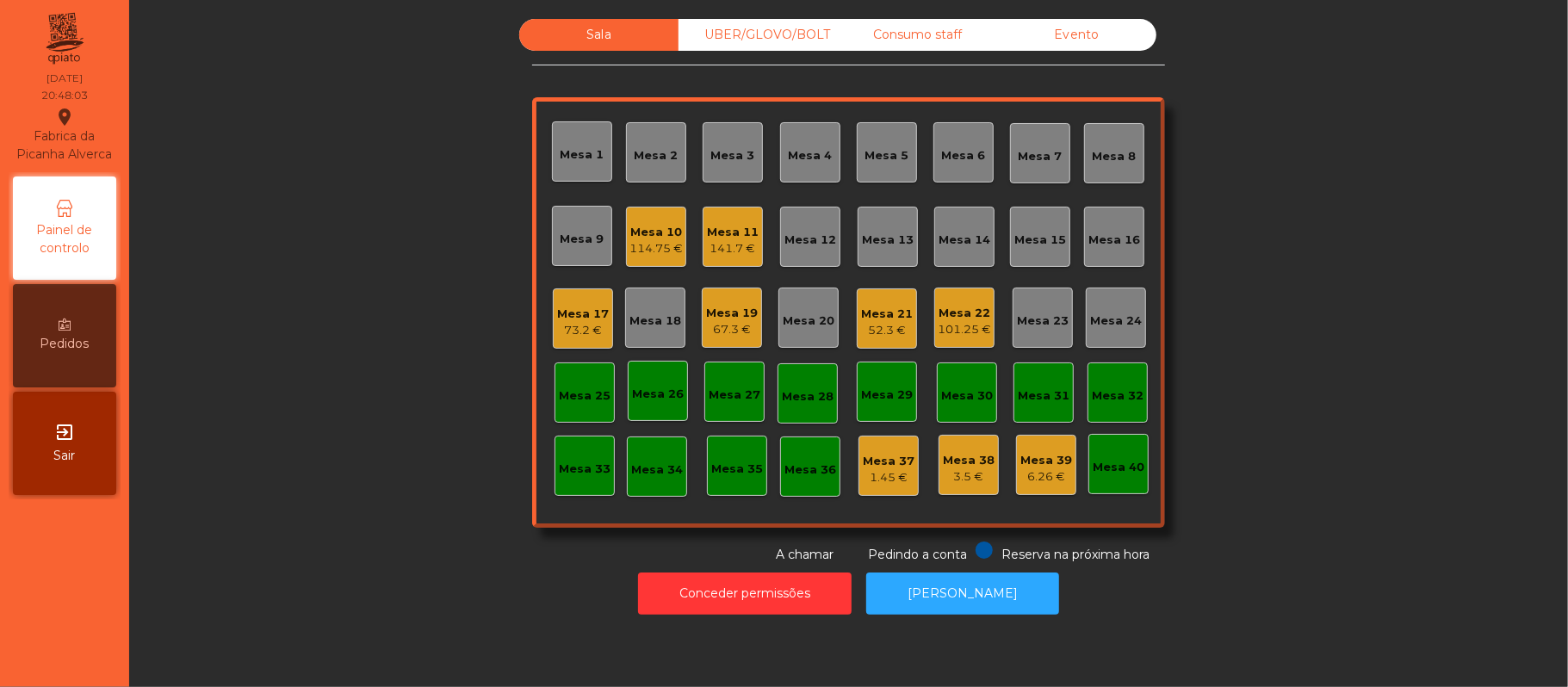
click at [1099, 155] on div "Mesa 8" at bounding box center [1114, 157] width 44 height 18
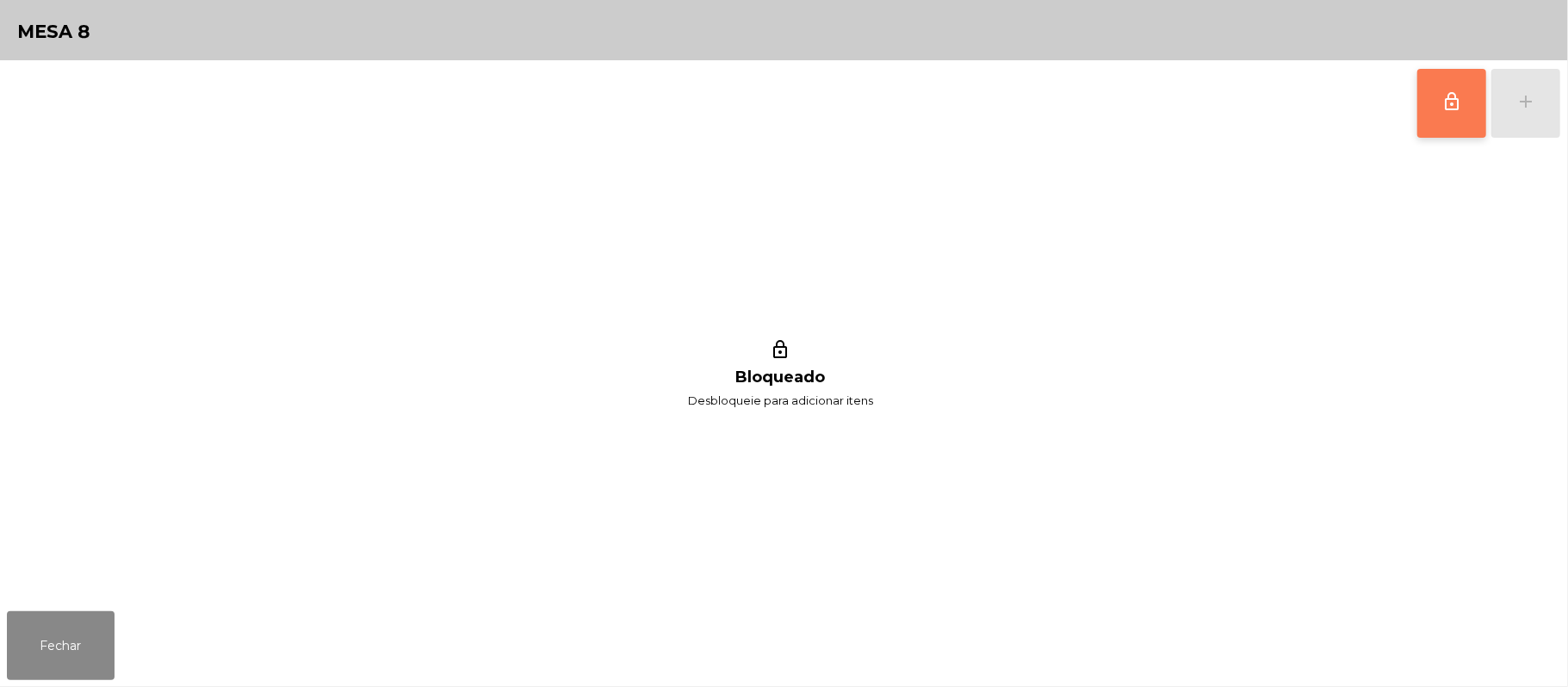
click at [1430, 111] on button "lock_outline" at bounding box center [1451, 104] width 69 height 69
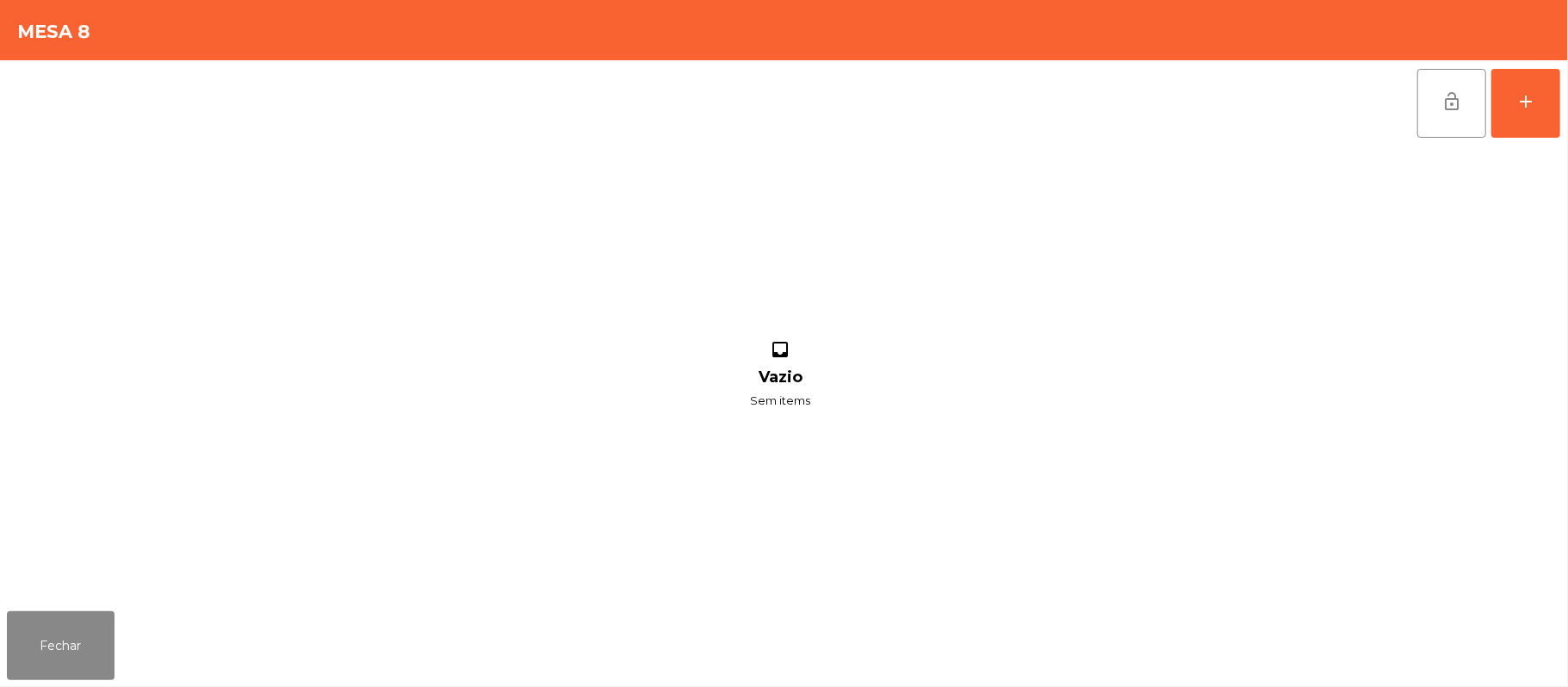
click at [1564, 111] on div "lock_open add inbox Vazio Sem items" at bounding box center [784, 333] width 1568 height 544
click at [1551, 121] on button "add" at bounding box center [1526, 104] width 69 height 69
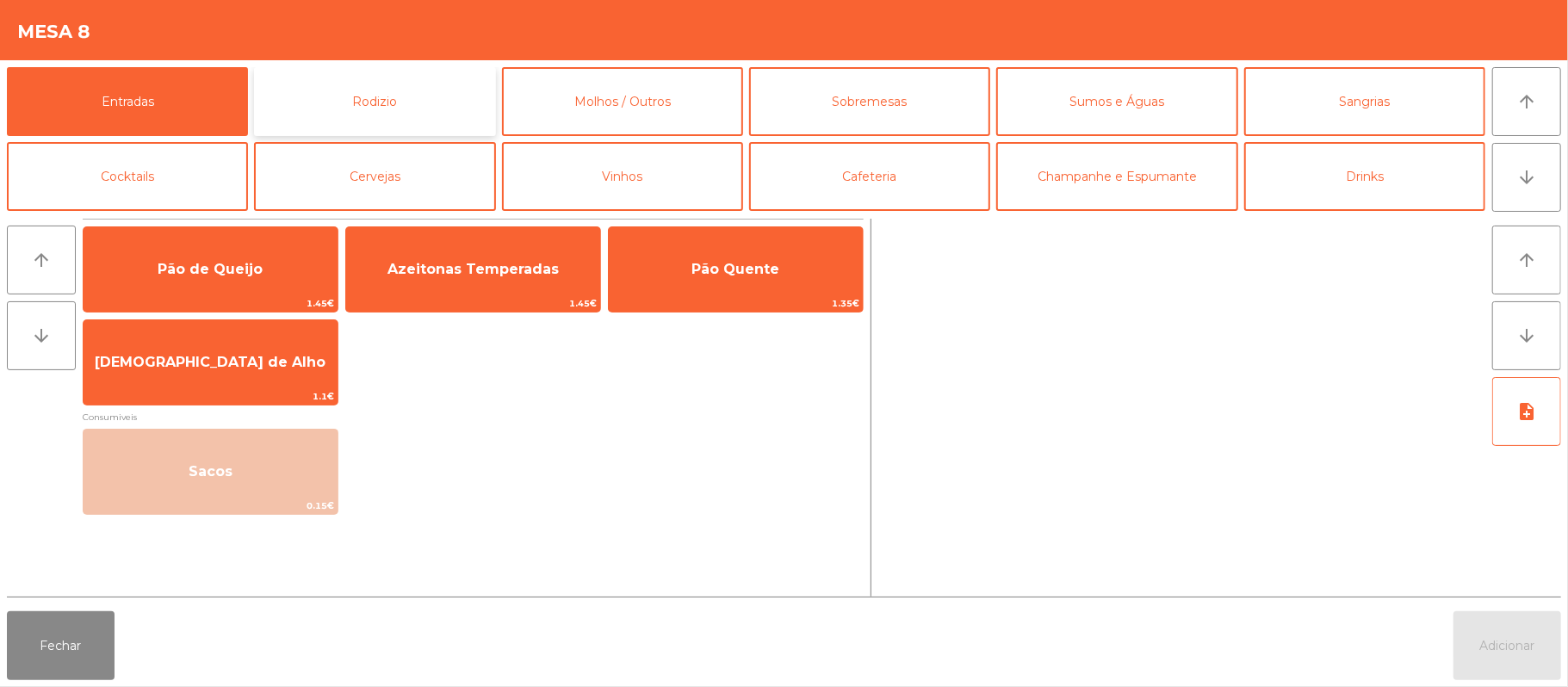
click at [397, 111] on button "Rodizio" at bounding box center [375, 102] width 241 height 69
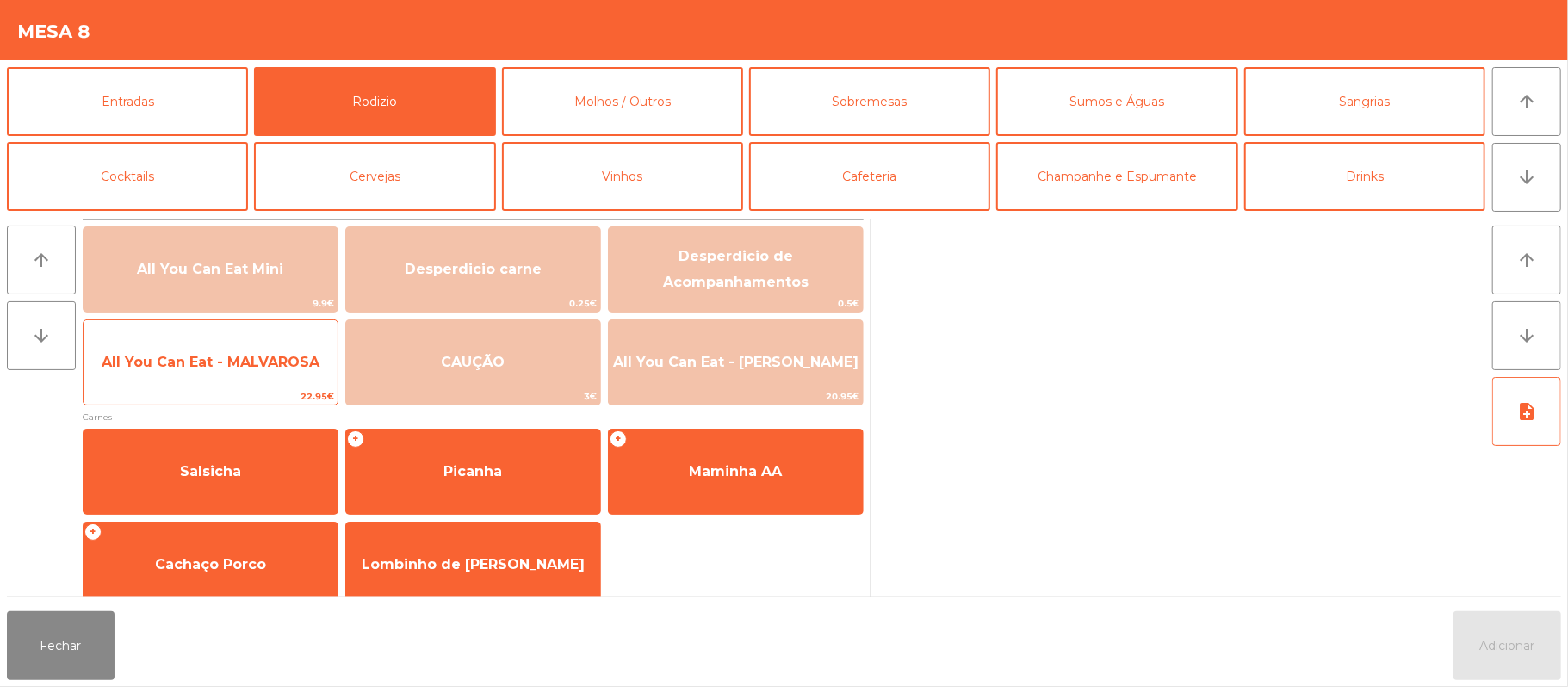
click at [234, 377] on span "All You Can Eat - MALVAROSA" at bounding box center [211, 362] width 254 height 47
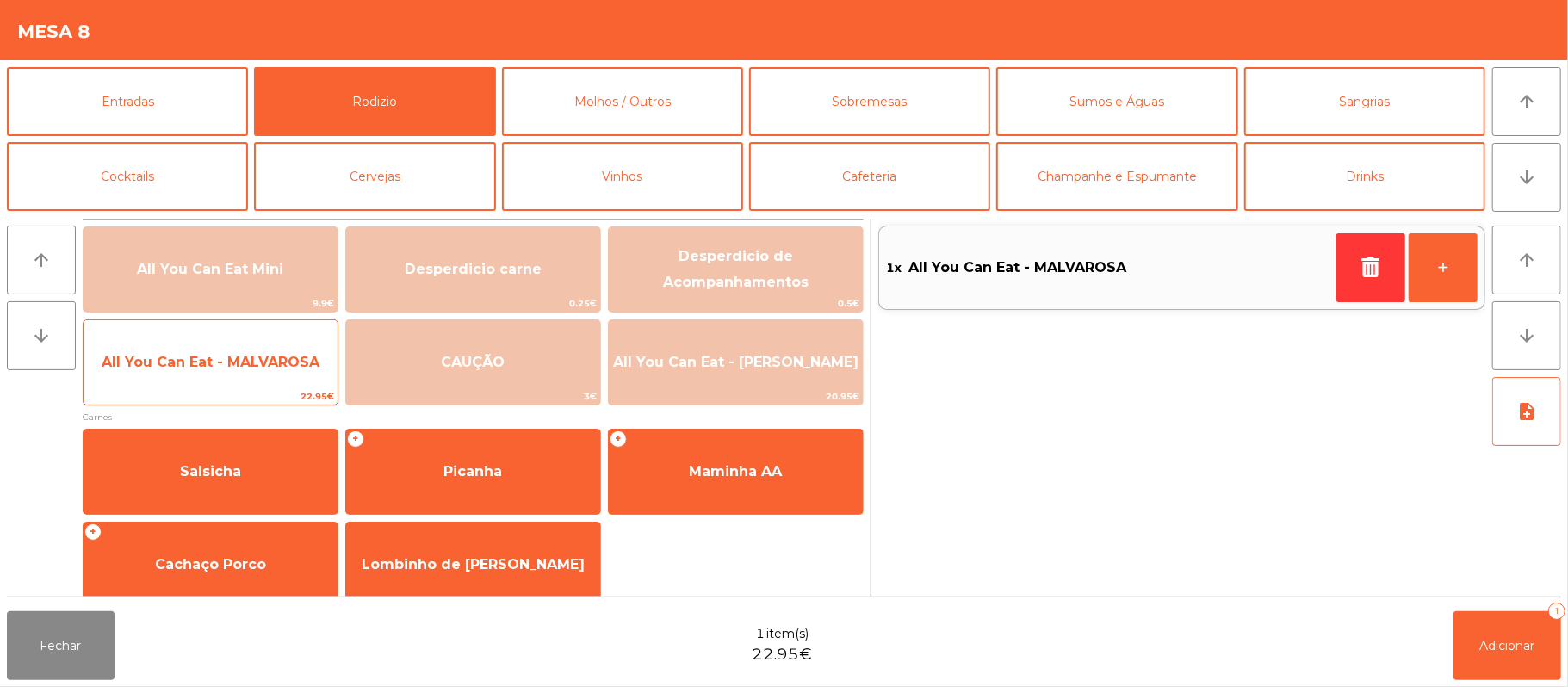
click at [224, 383] on span "All You Can Eat - MALVAROSA" at bounding box center [211, 362] width 254 height 47
click at [222, 383] on span "All You Can Eat - MALVAROSA" at bounding box center [211, 362] width 254 height 47
click at [238, 383] on span "All You Can Eat - MALVAROSA" at bounding box center [211, 362] width 254 height 47
click at [232, 390] on span "22.95€" at bounding box center [211, 397] width 254 height 17
click at [235, 379] on span "All You Can Eat - MALVAROSA" at bounding box center [211, 362] width 254 height 47
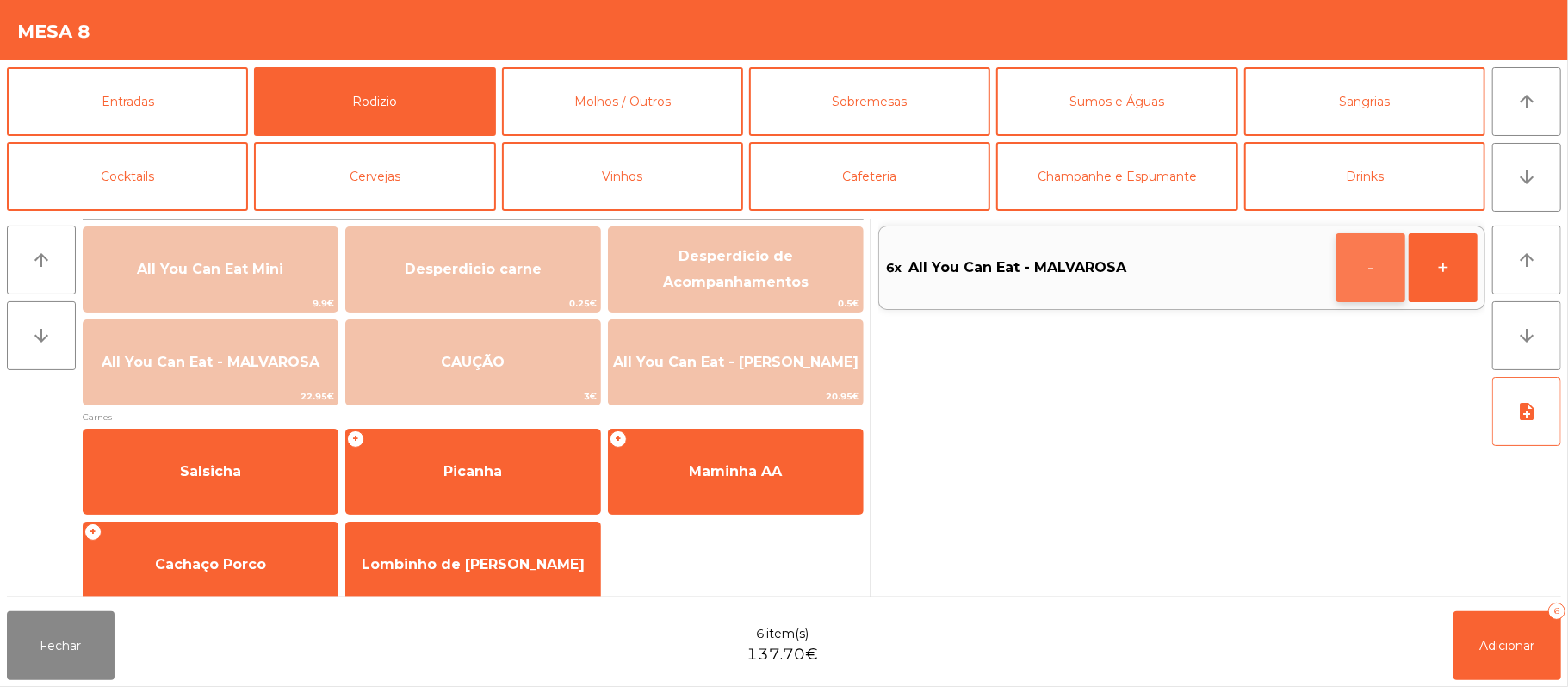
click at [1361, 256] on button "-" at bounding box center [1371, 268] width 69 height 69
click at [1497, 669] on button "Adicionar 5" at bounding box center [1507, 646] width 108 height 69
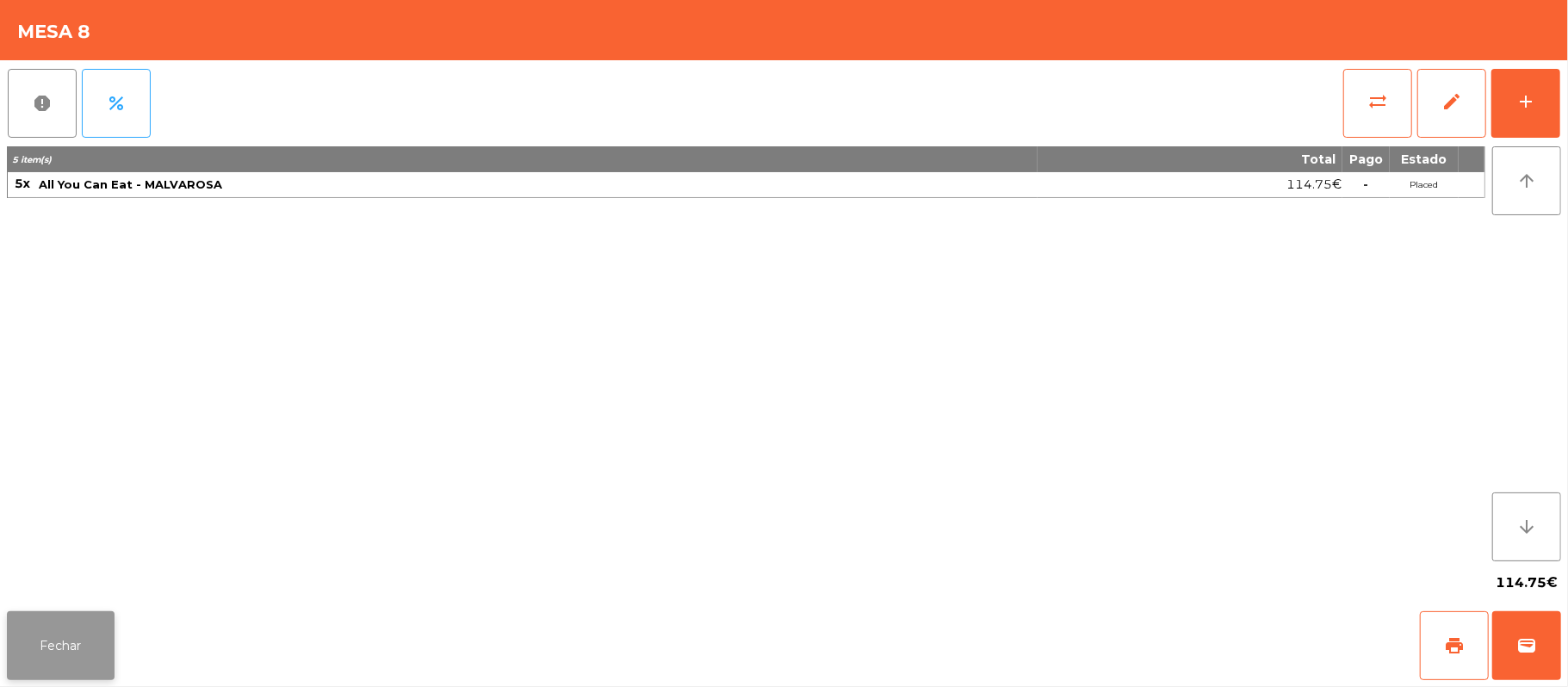
click at [84, 646] on button "Fechar" at bounding box center [61, 646] width 108 height 69
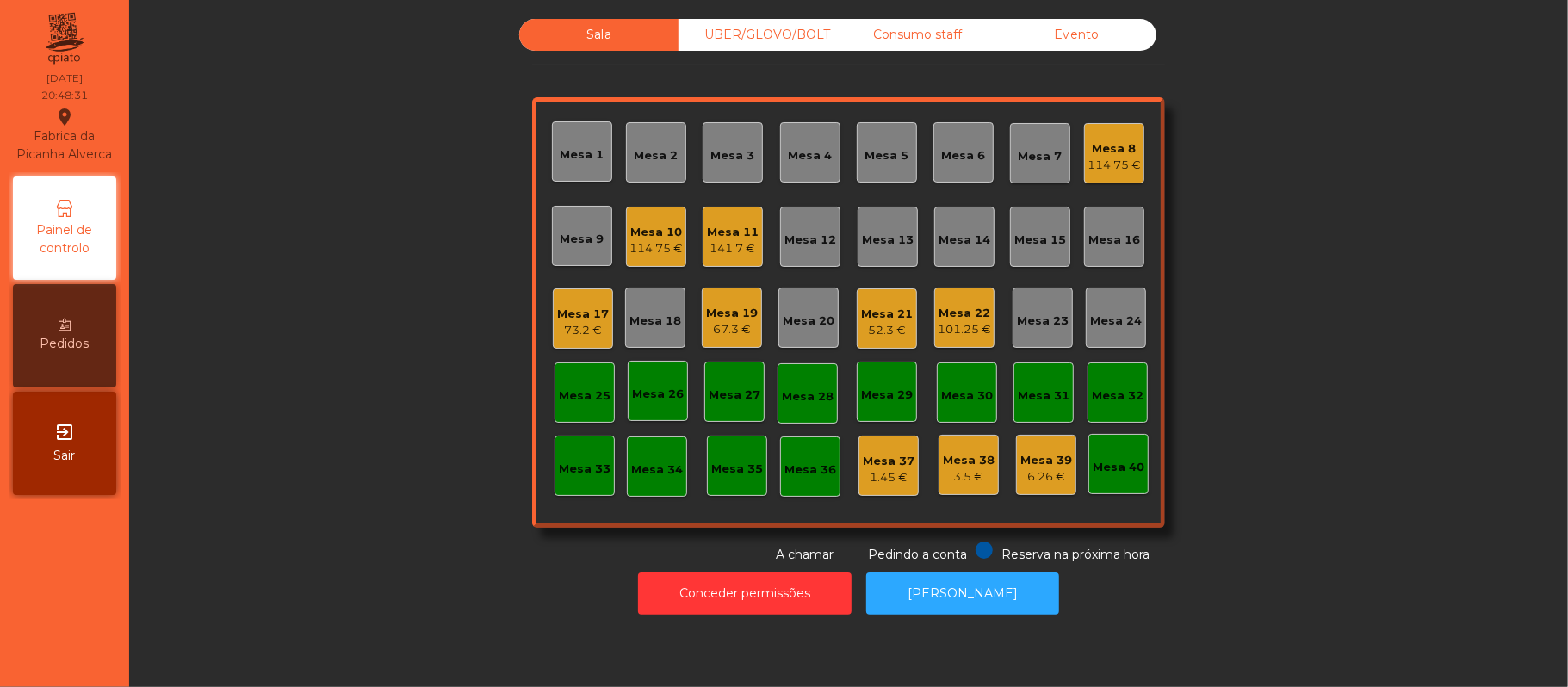
click at [814, 307] on div "Mesa 20" at bounding box center [808, 317] width 52 height 24
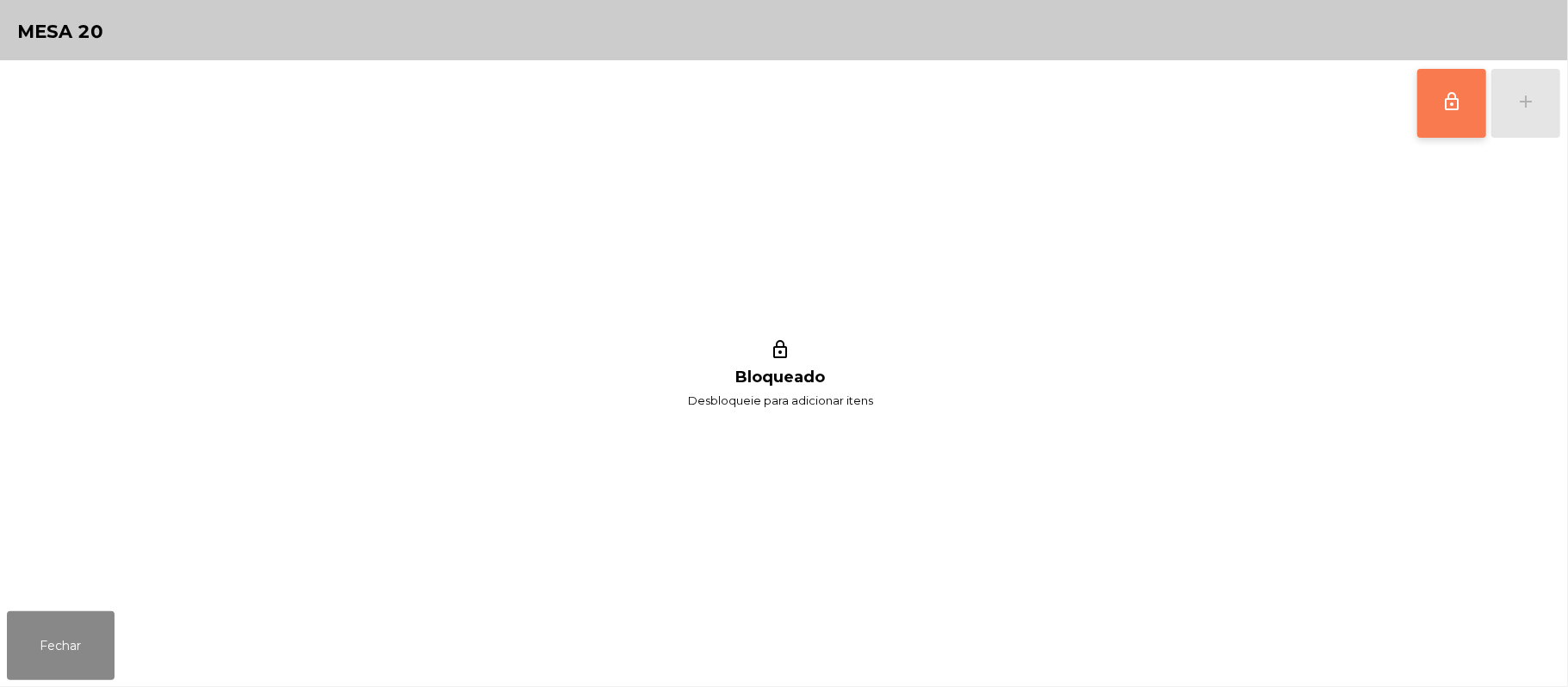
click at [1471, 94] on button "lock_outline" at bounding box center [1451, 104] width 69 height 69
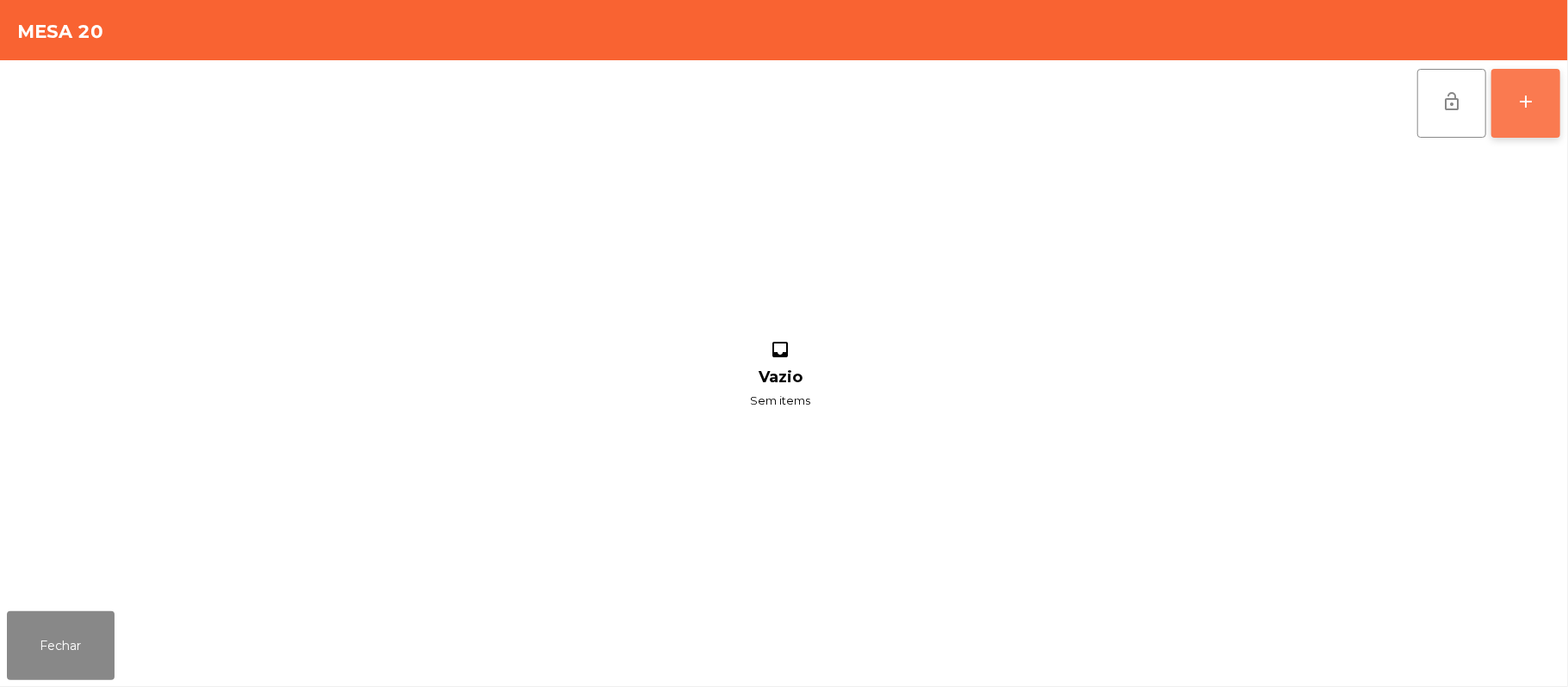
click at [1558, 100] on button "add" at bounding box center [1526, 104] width 69 height 69
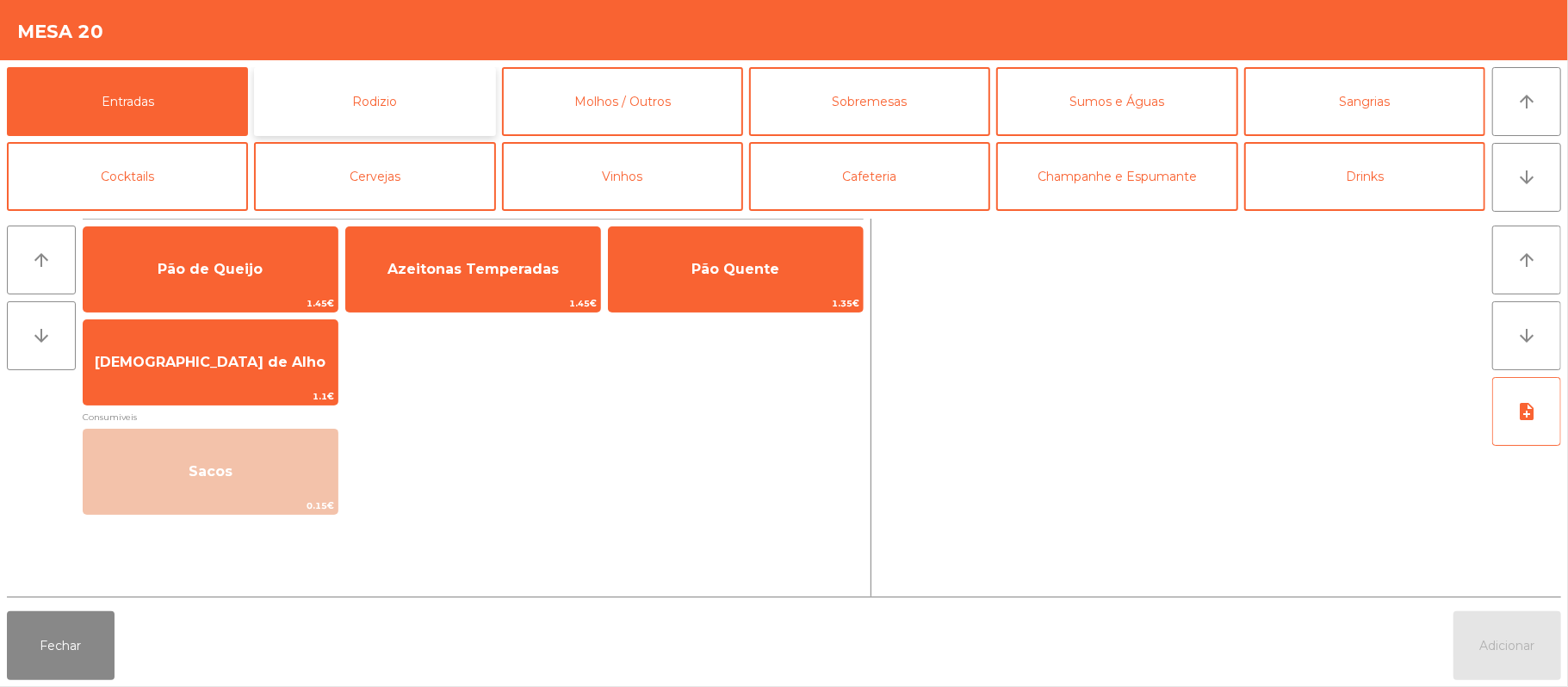
click at [465, 97] on button "Rodizio" at bounding box center [375, 102] width 241 height 69
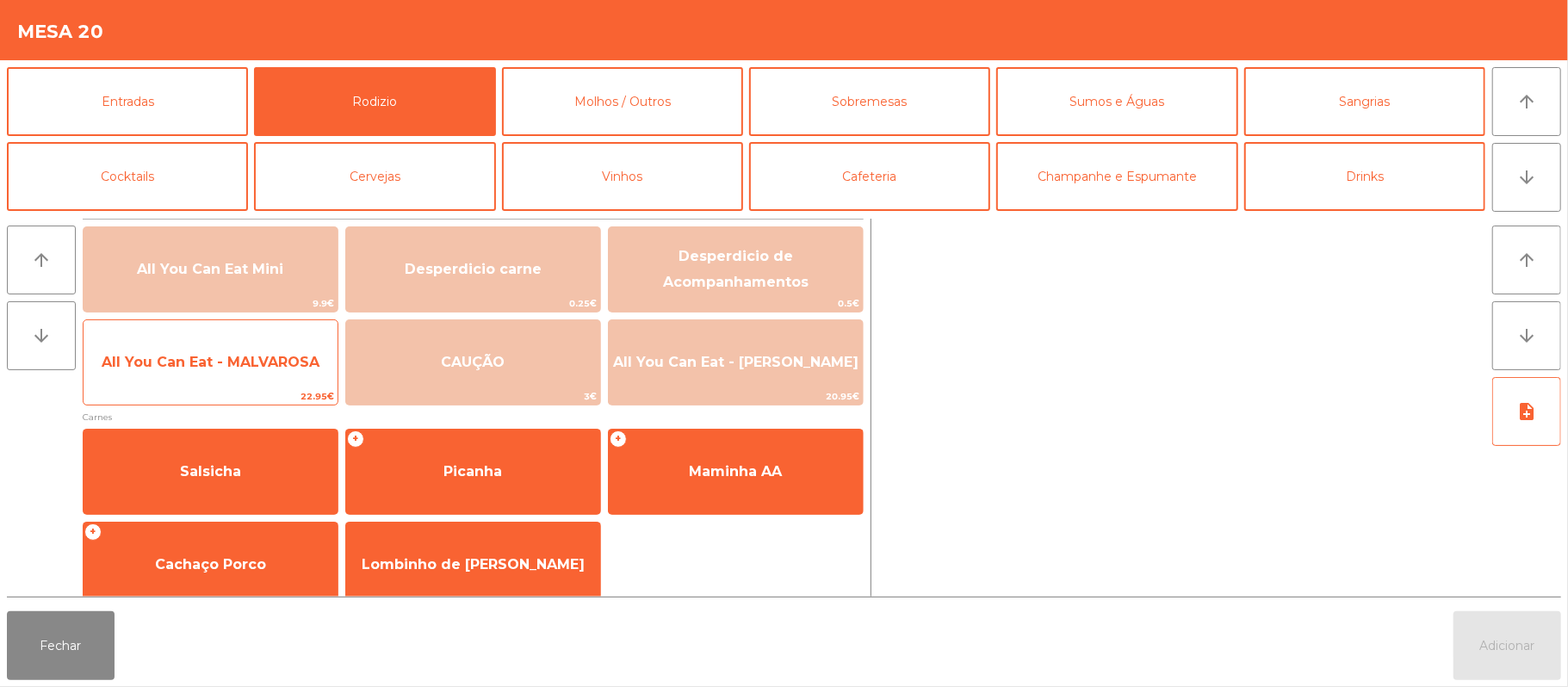
click at [301, 369] on span "All You Can Eat - MALVAROSA" at bounding box center [211, 361] width 218 height 17
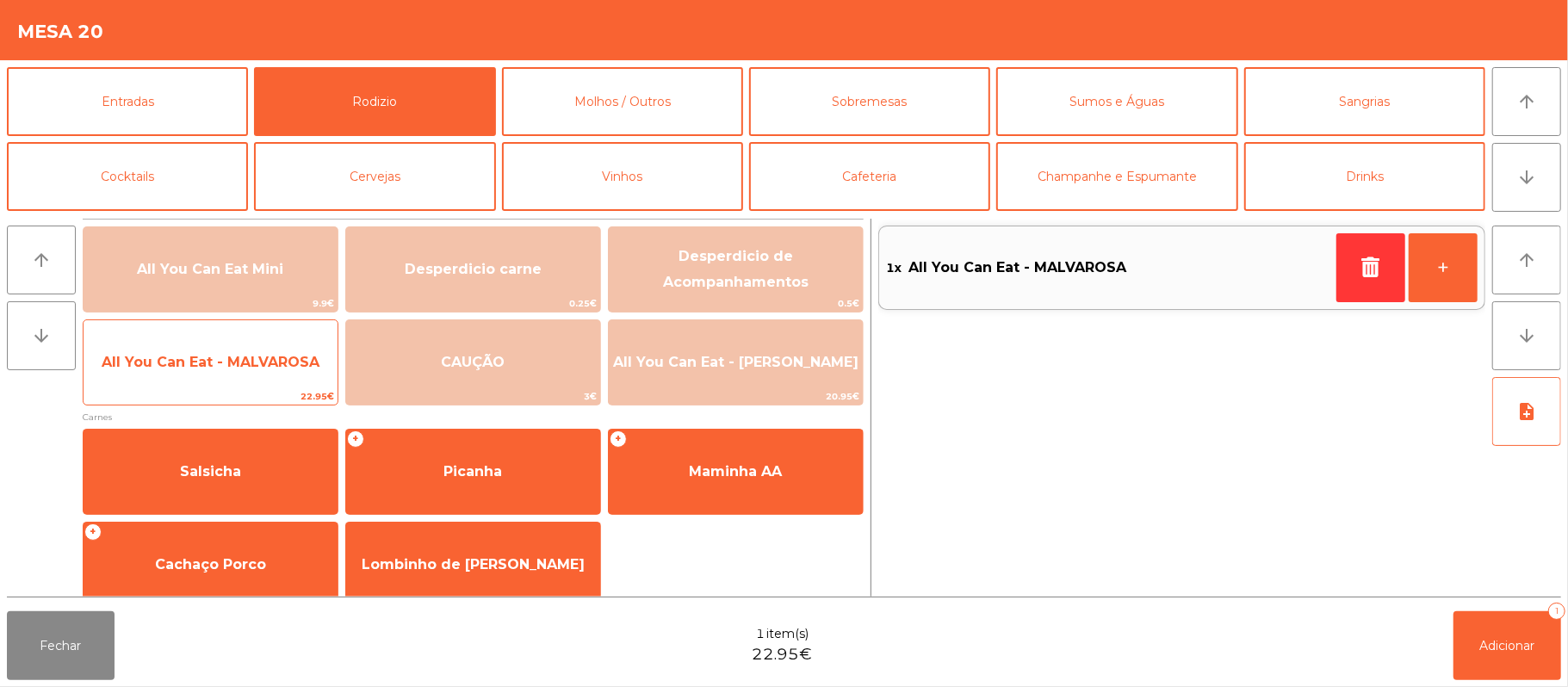
click at [304, 365] on span "All You Can Eat - MALVAROSA" at bounding box center [211, 361] width 218 height 17
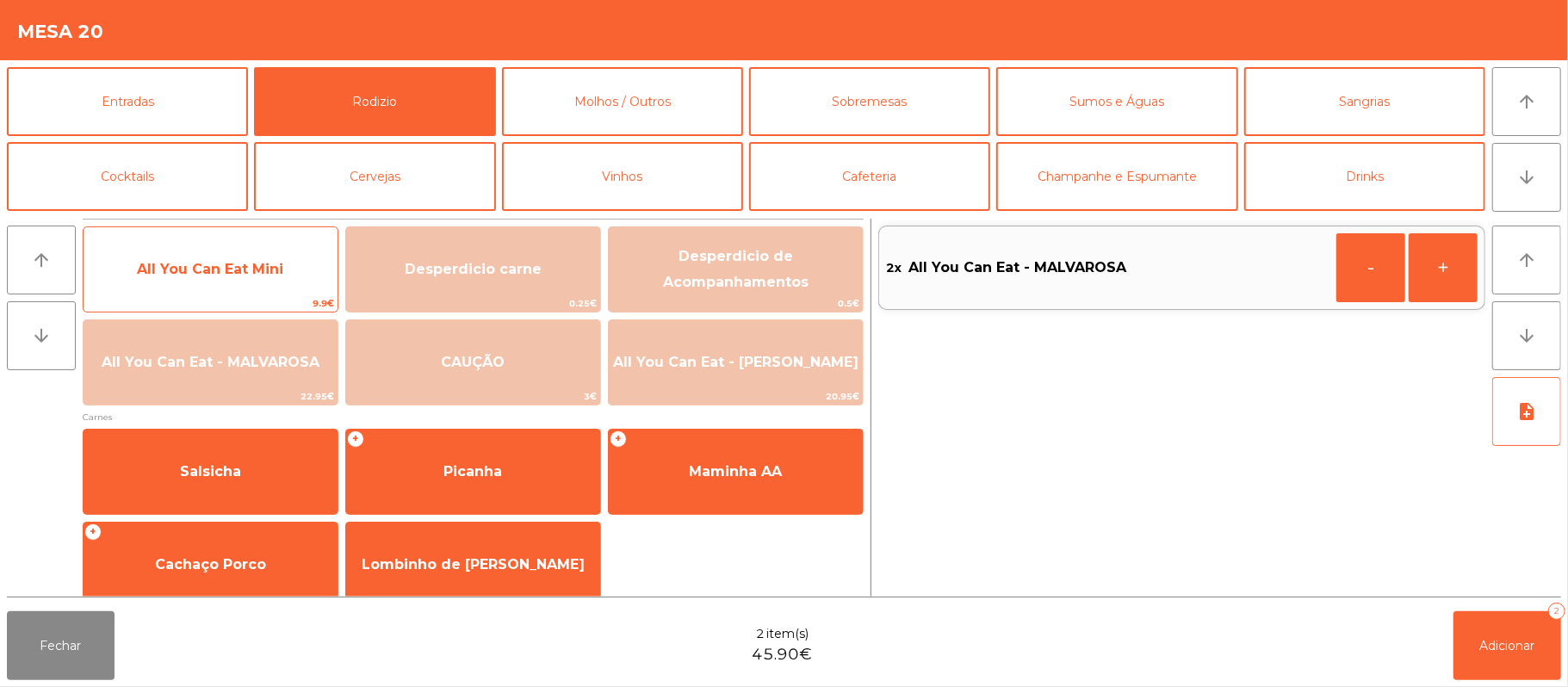
click at [243, 294] on div "All You Can Eat Mini 9.9€" at bounding box center [210, 269] width 255 height 86
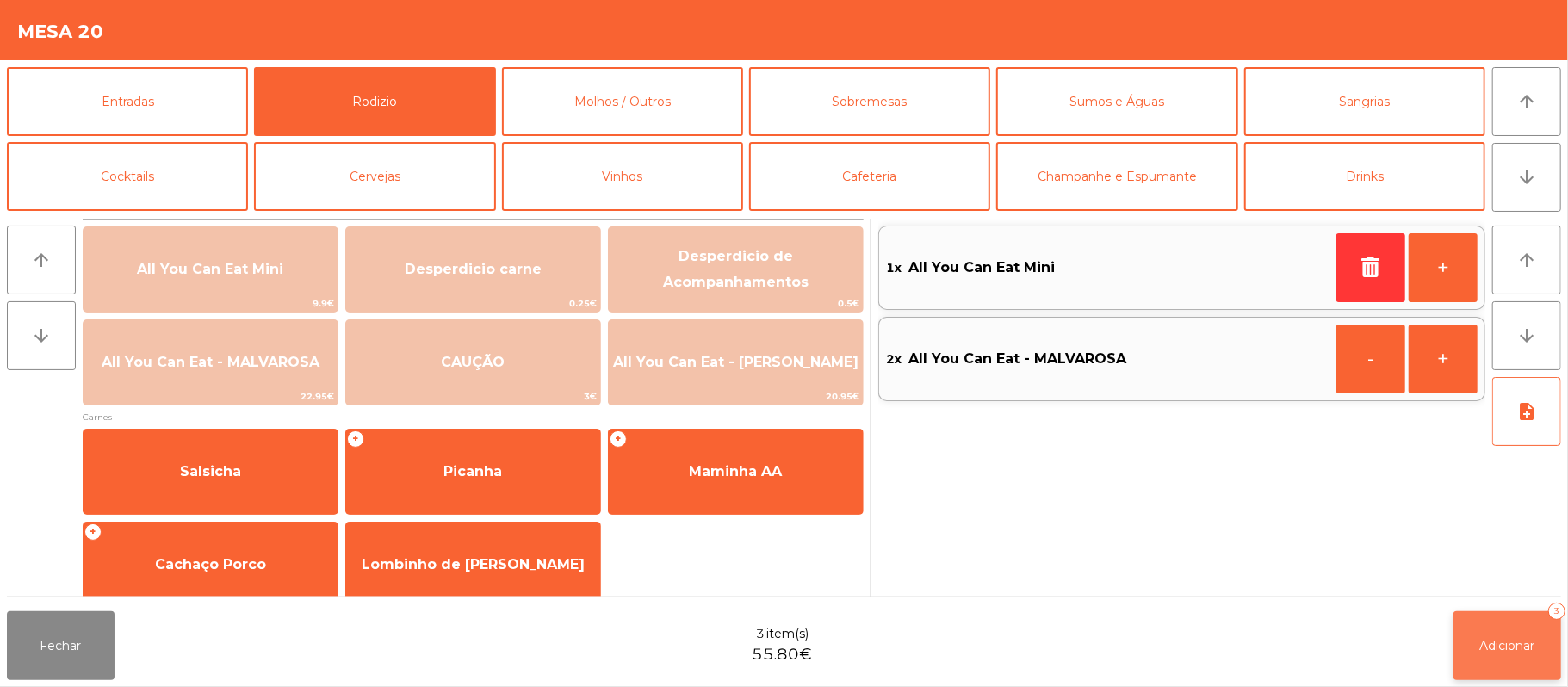
click at [1471, 635] on button "Adicionar 3" at bounding box center [1507, 646] width 108 height 69
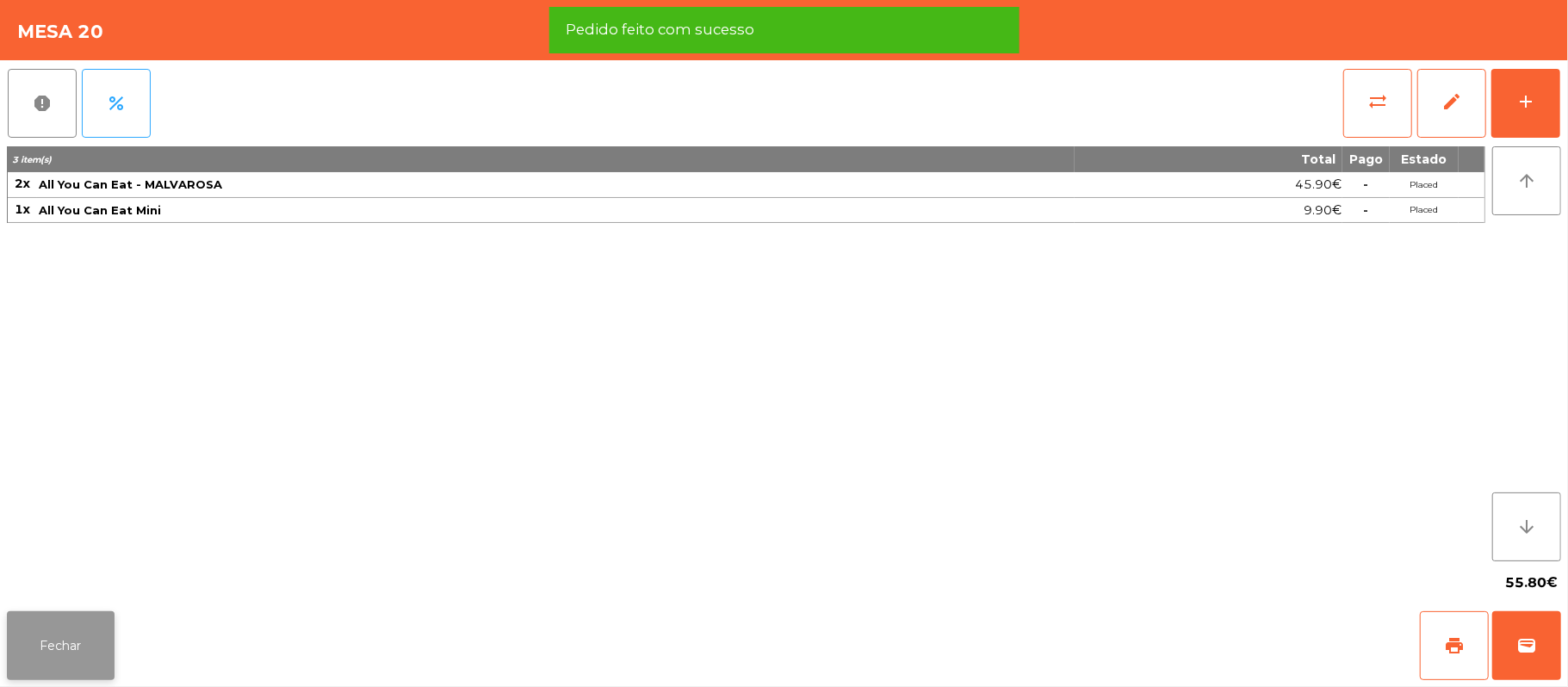
click at [69, 655] on button "Fechar" at bounding box center [61, 646] width 108 height 69
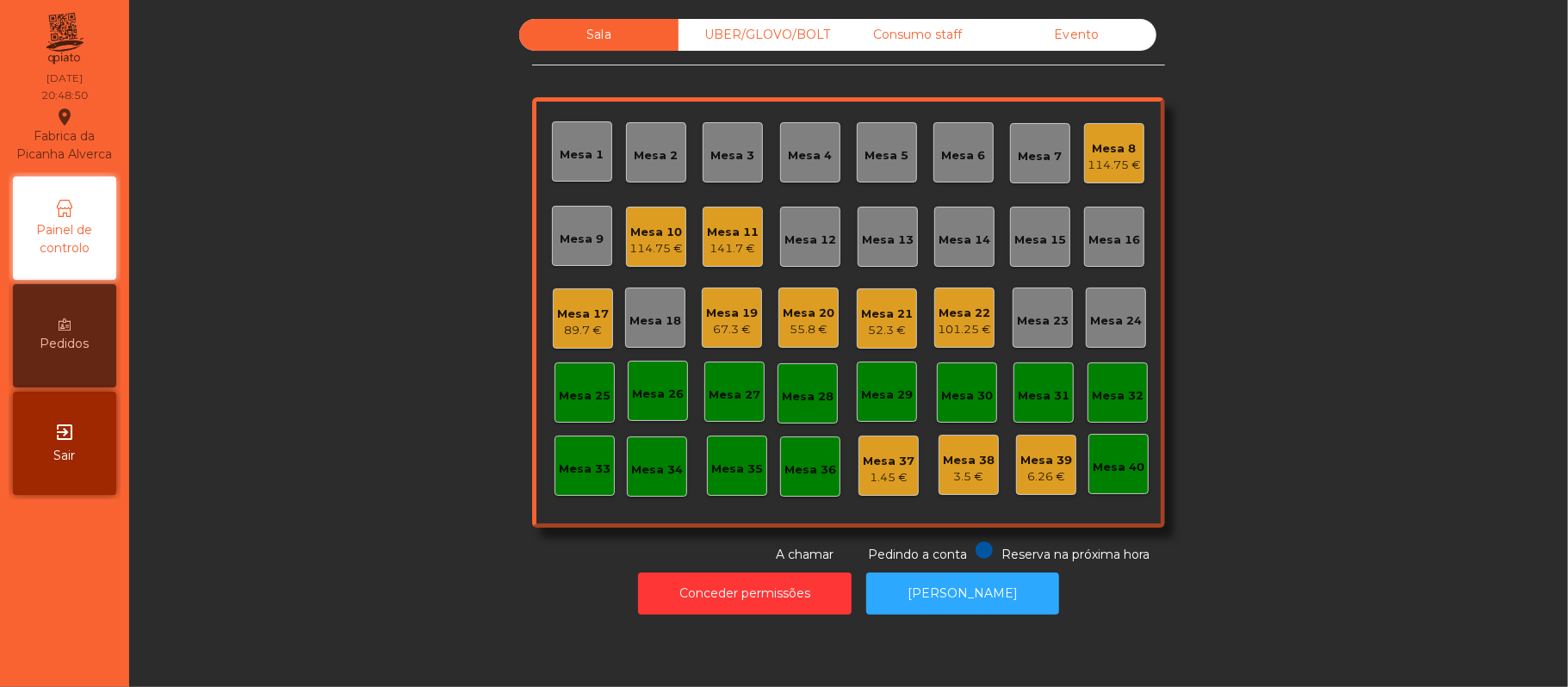
click at [1113, 157] on div "114.75 €" at bounding box center [1114, 166] width 54 height 18
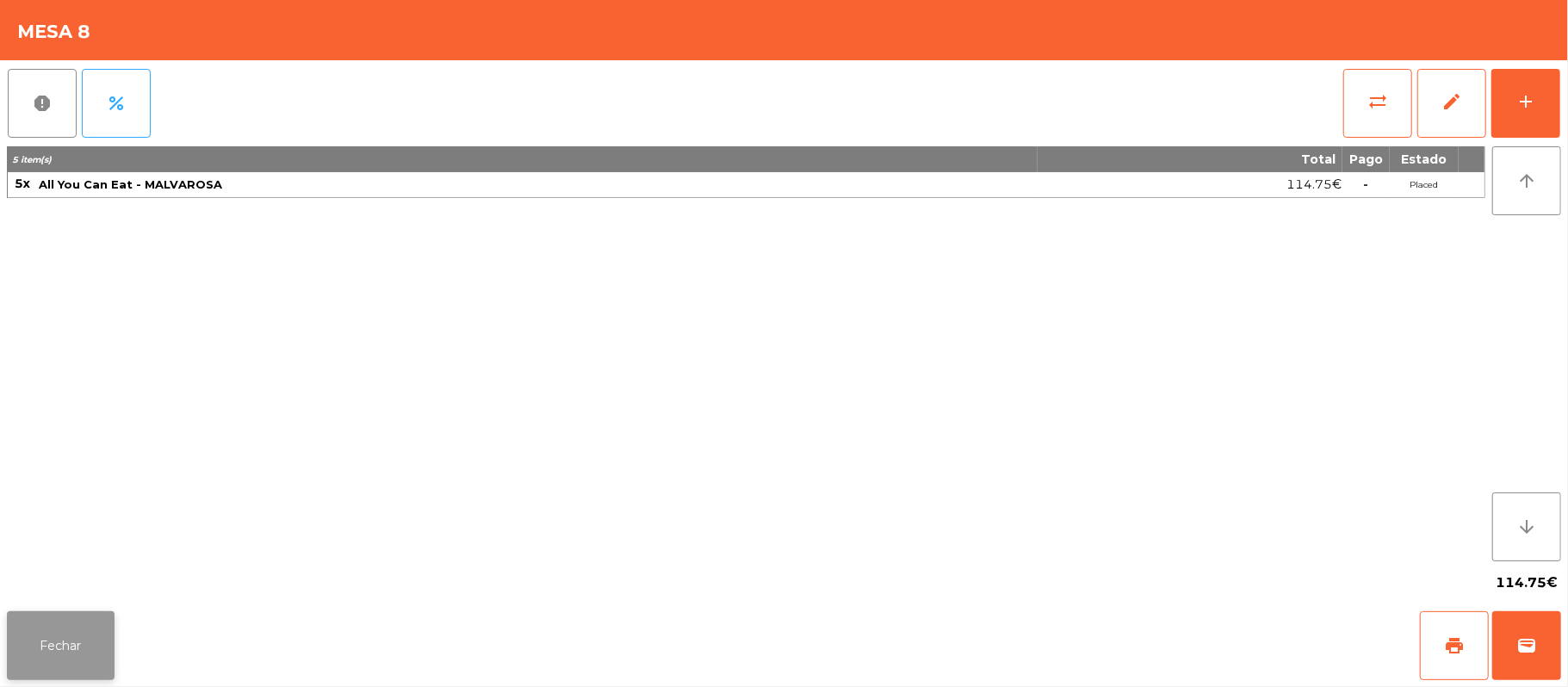
click at [88, 641] on button "Fechar" at bounding box center [61, 646] width 108 height 69
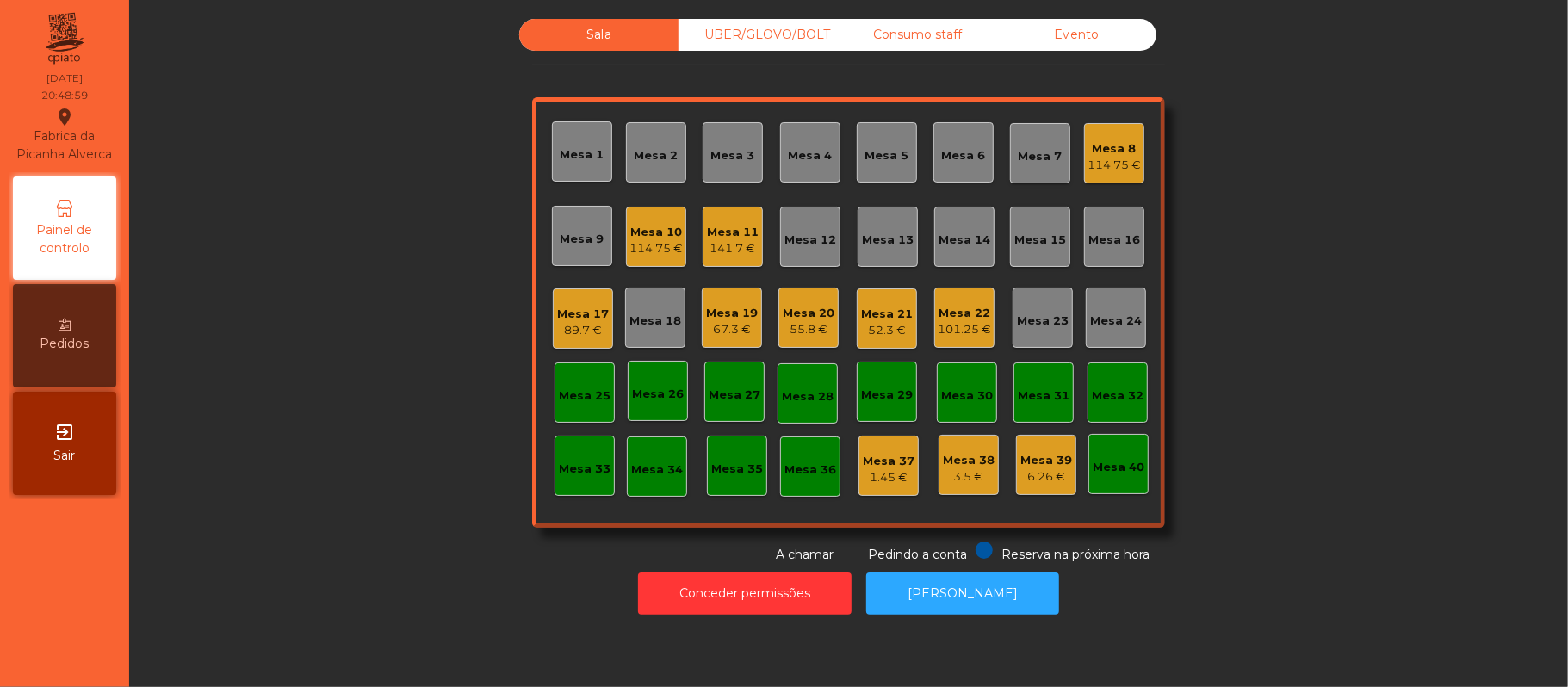
click at [1042, 154] on div "Mesa 7" at bounding box center [1041, 157] width 44 height 18
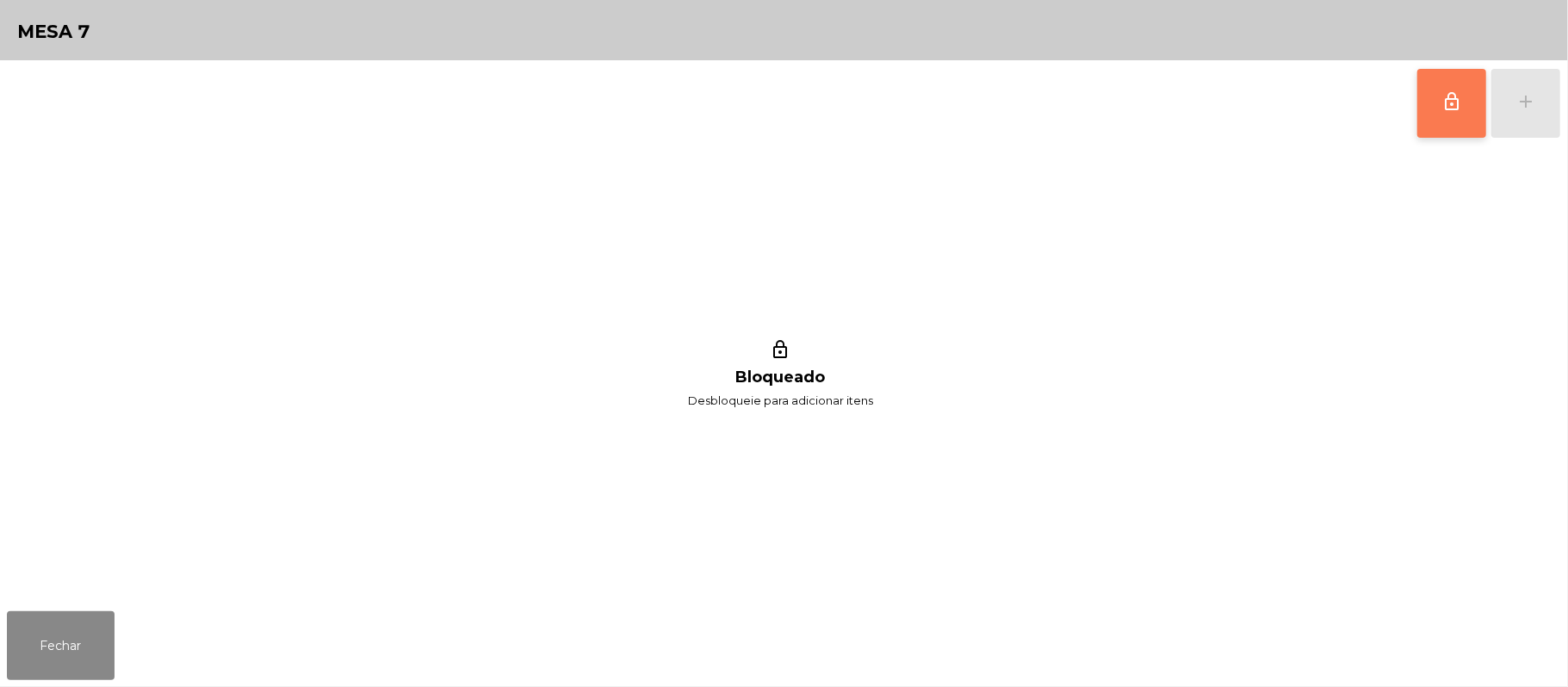
click at [1465, 104] on button "lock_outline" at bounding box center [1451, 104] width 69 height 69
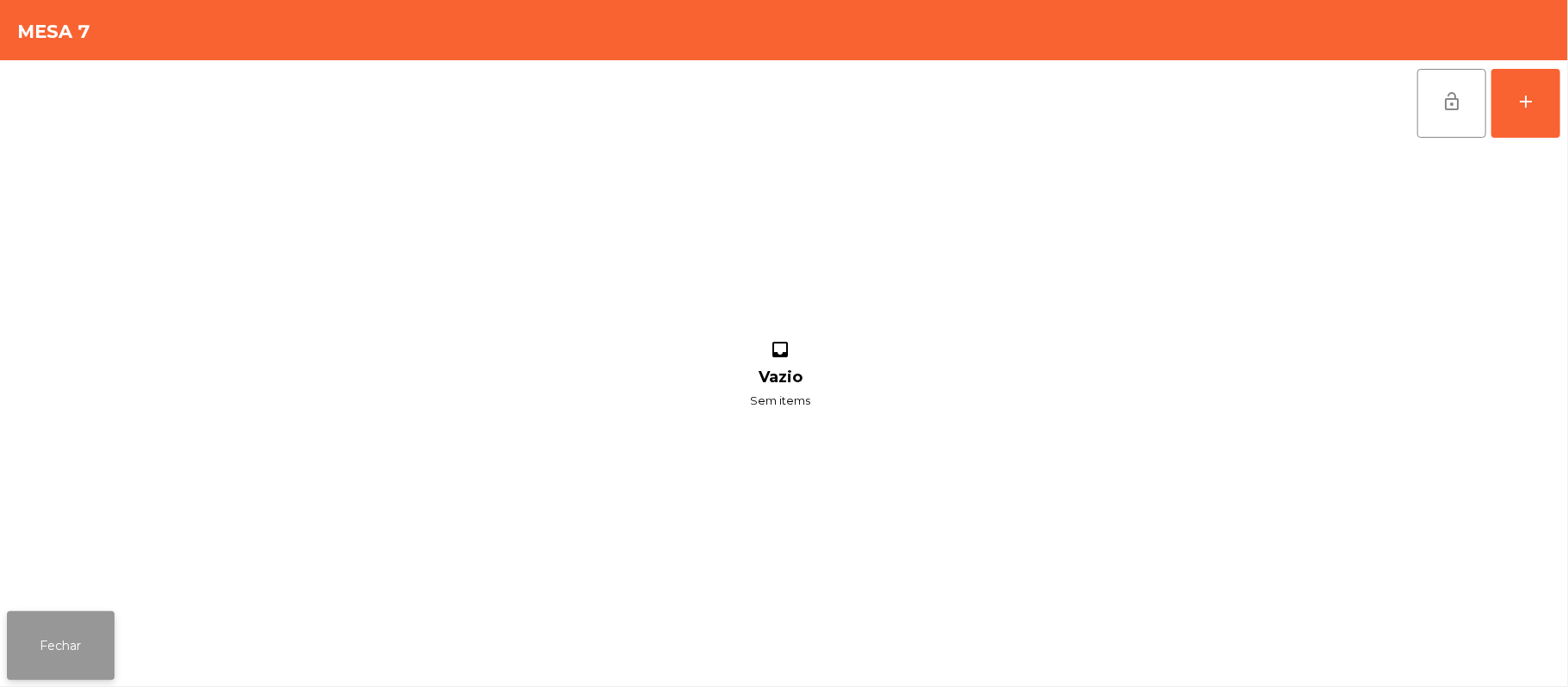
click at [73, 655] on button "Fechar" at bounding box center [61, 646] width 108 height 69
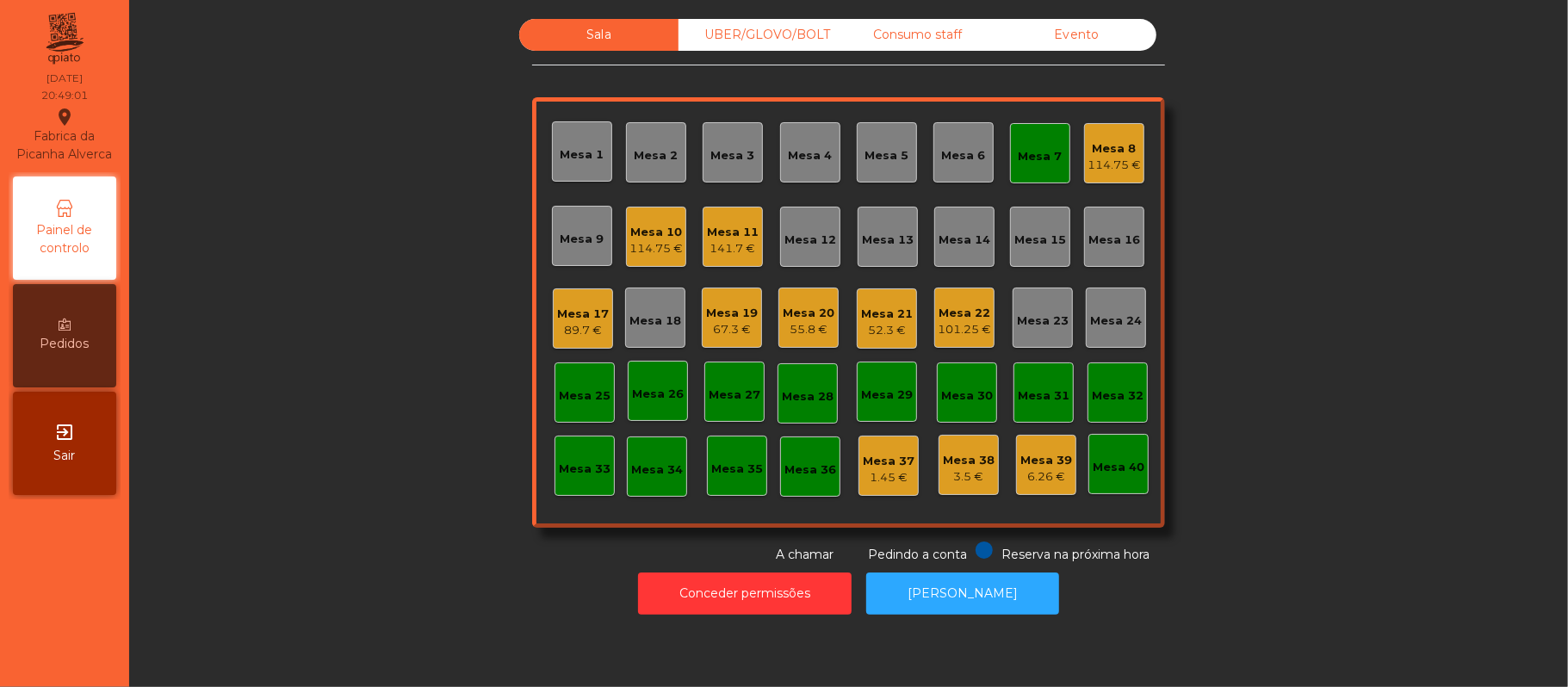
click at [1127, 160] on div "114.75 €" at bounding box center [1114, 166] width 54 height 18
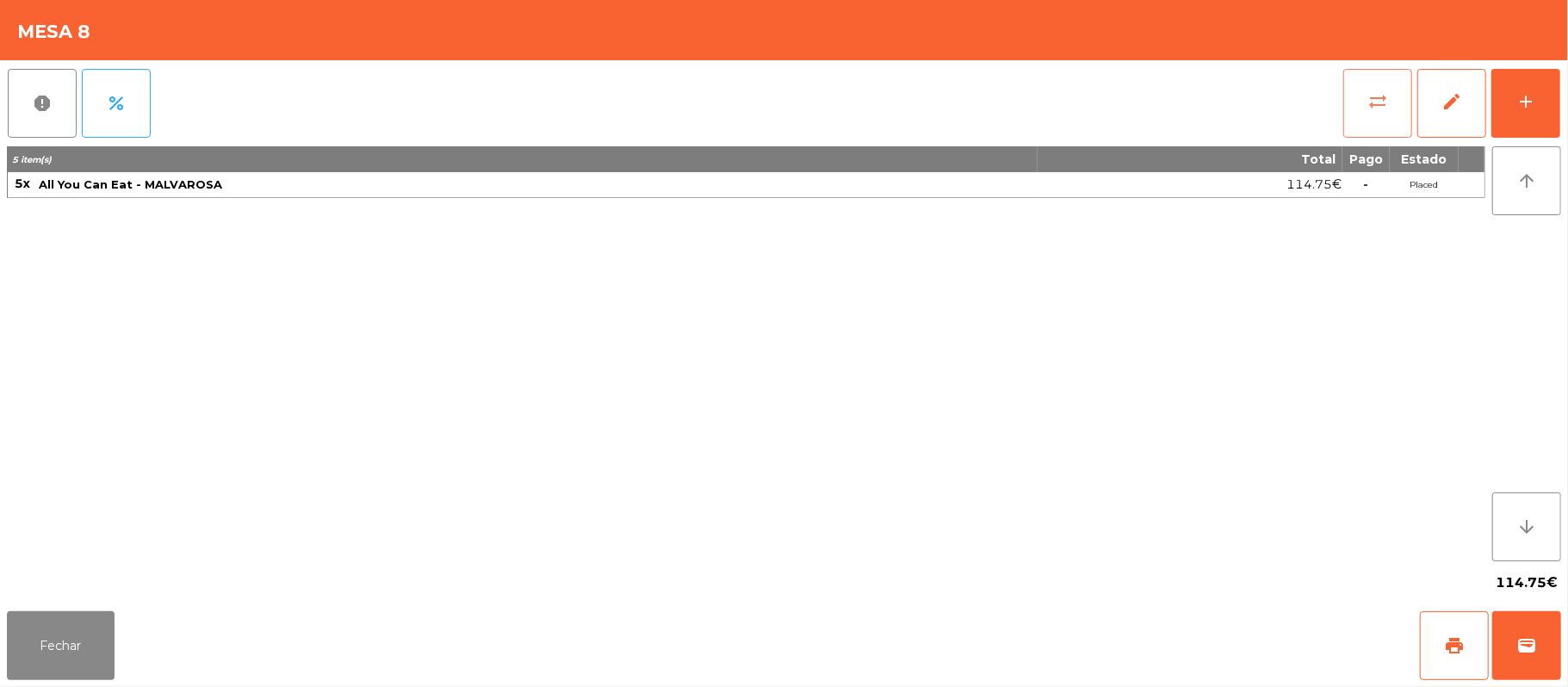
click at [1404, 94] on button "sync_alt" at bounding box center [1378, 104] width 69 height 69
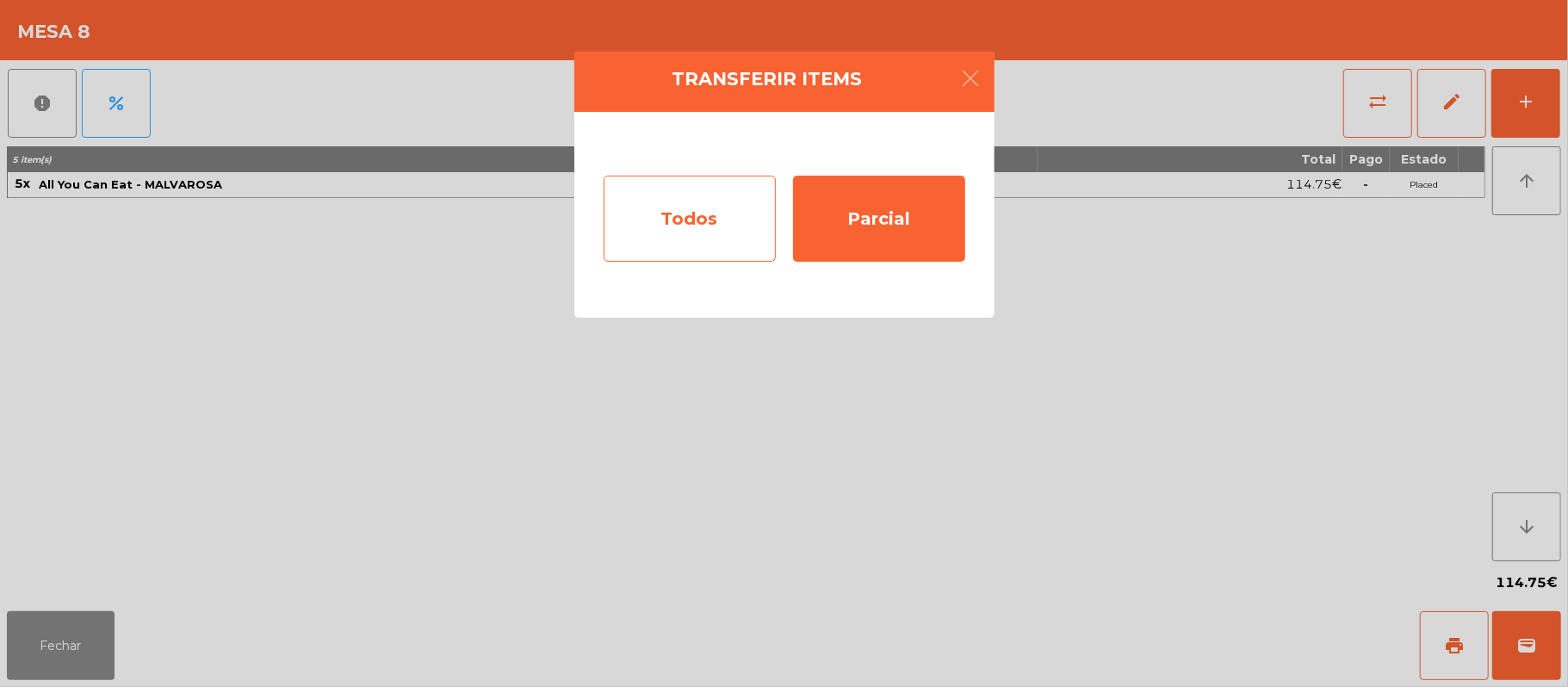
click at [713, 209] on div "Todos" at bounding box center [690, 218] width 172 height 86
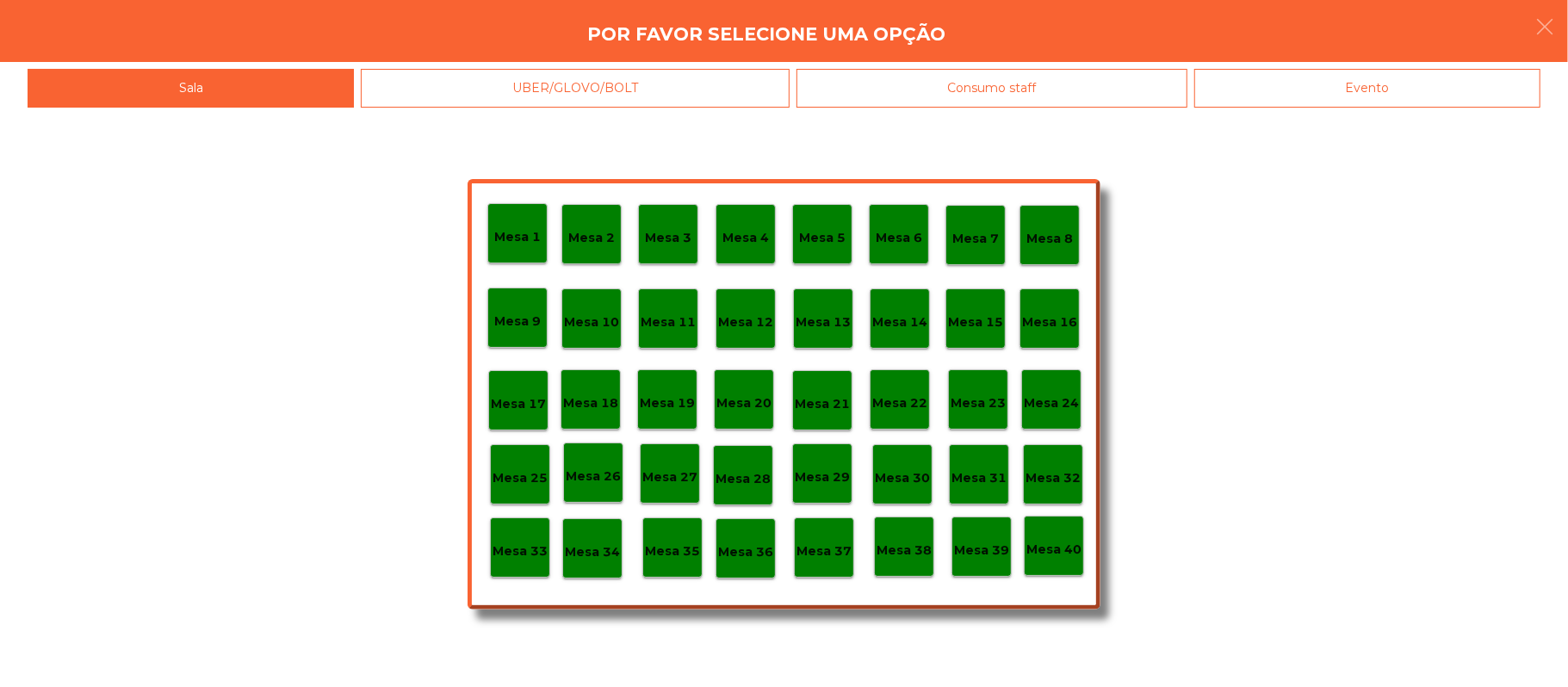
click at [996, 234] on p "Mesa 7" at bounding box center [975, 239] width 47 height 20
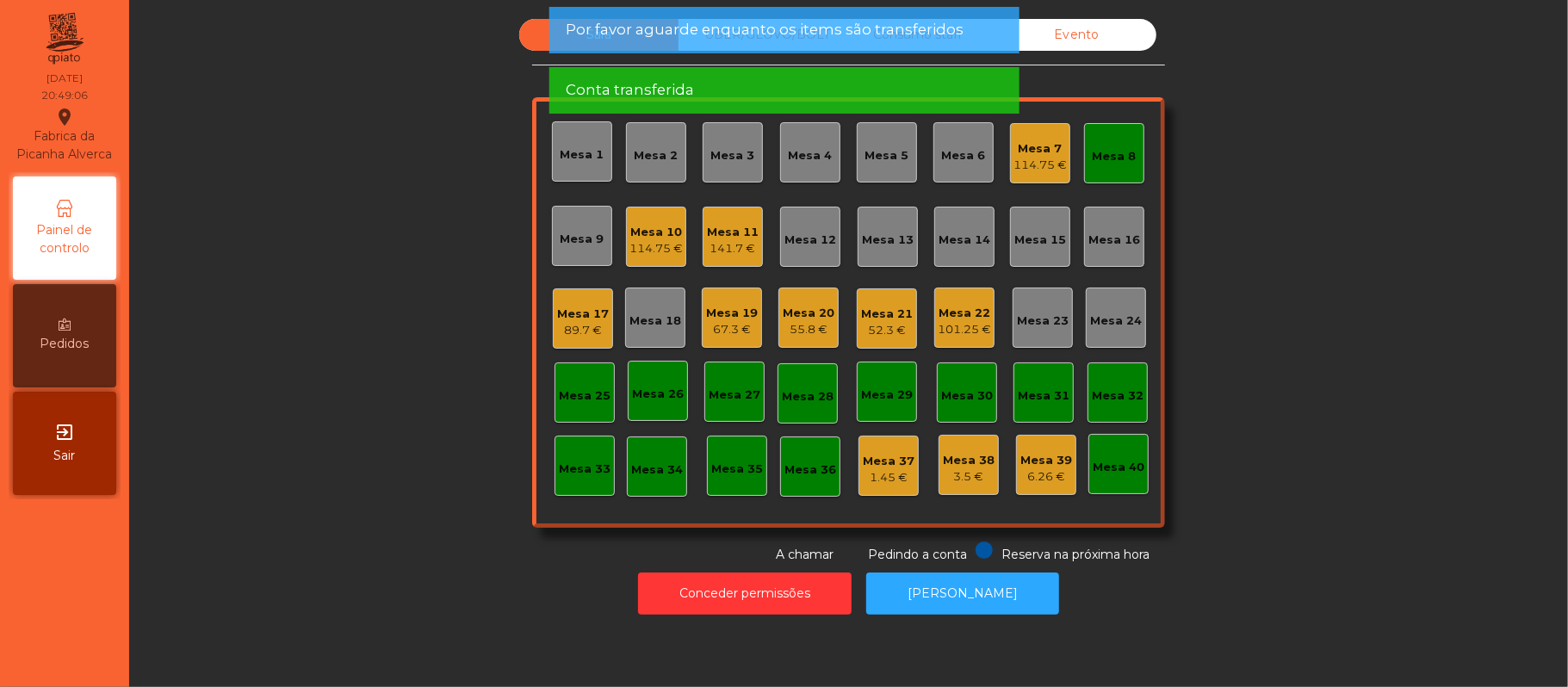
click at [1041, 162] on div "114.75 €" at bounding box center [1040, 166] width 54 height 18
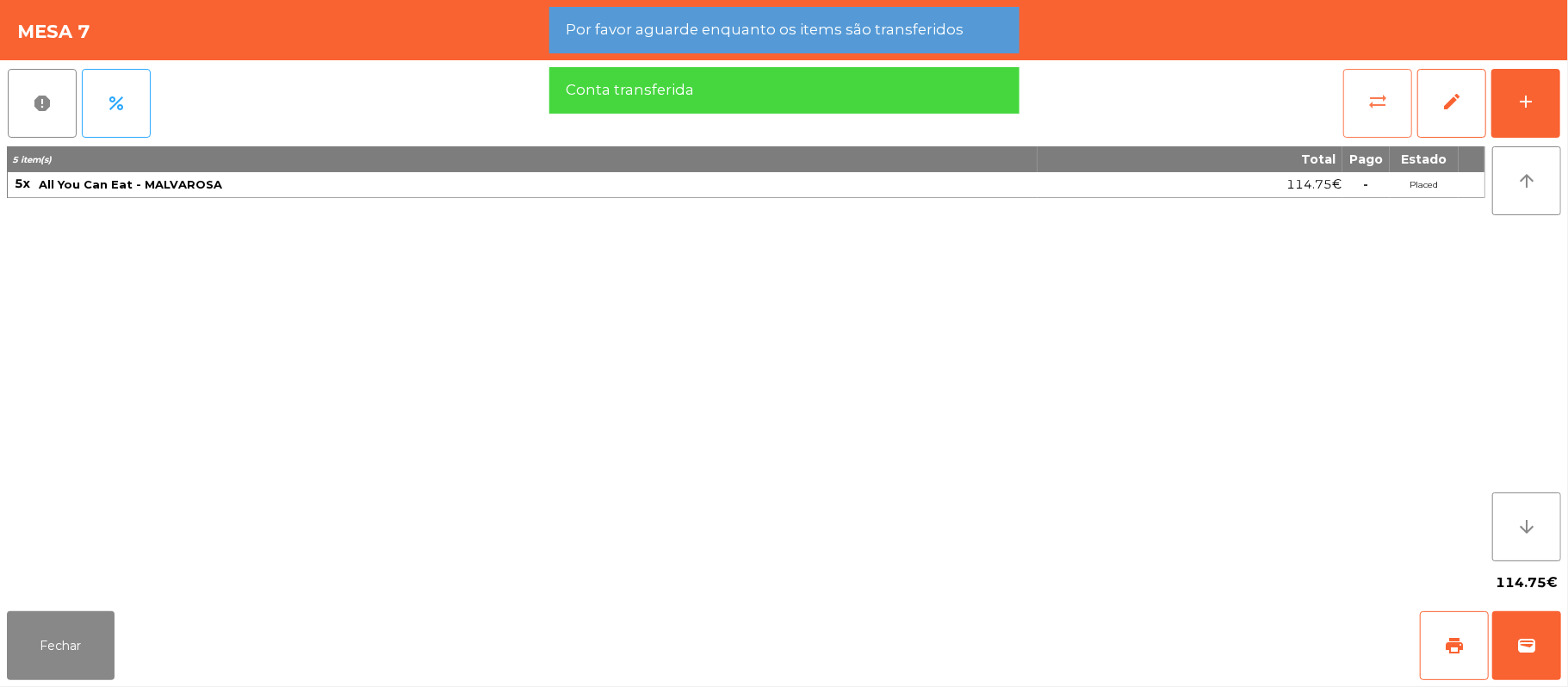
click at [1385, 97] on span "sync_alt" at bounding box center [1378, 102] width 21 height 21
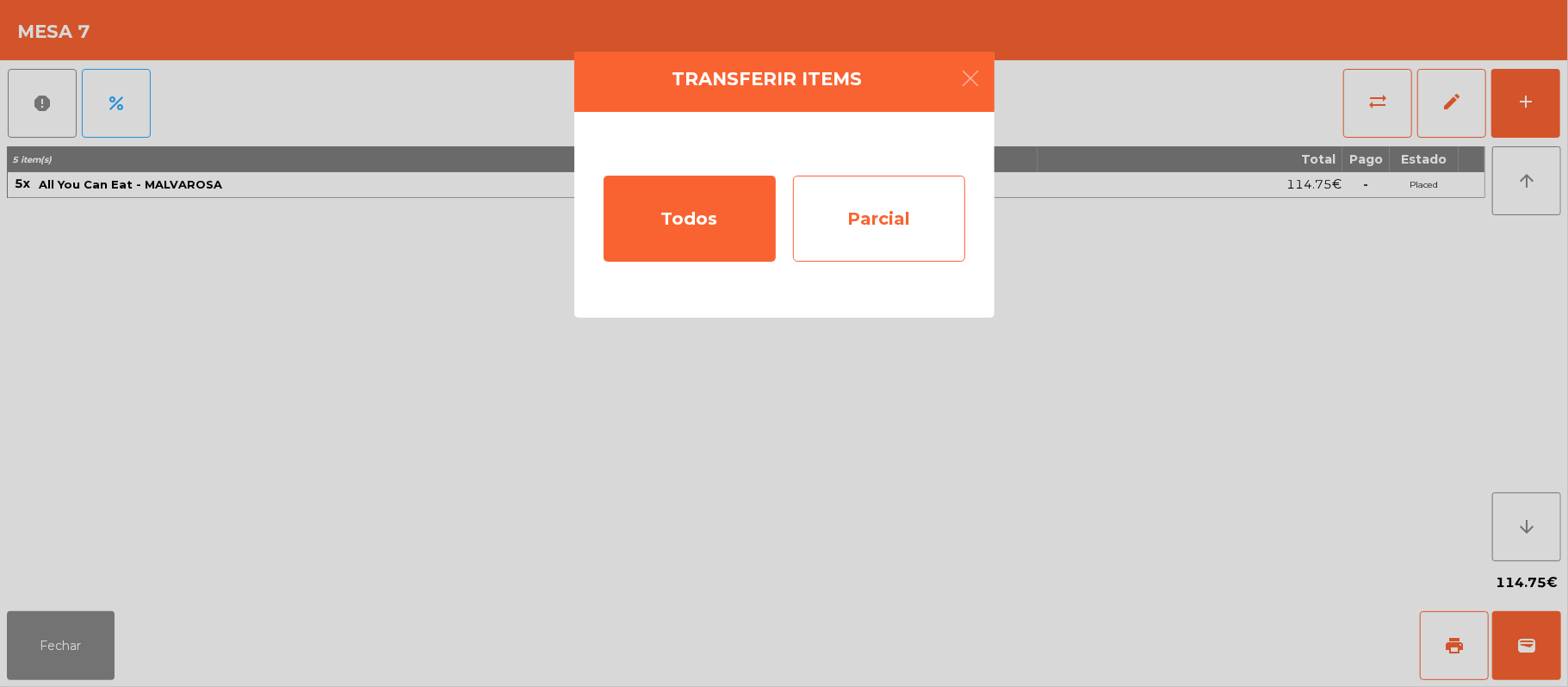
click at [899, 224] on div "Parcial" at bounding box center [879, 218] width 172 height 86
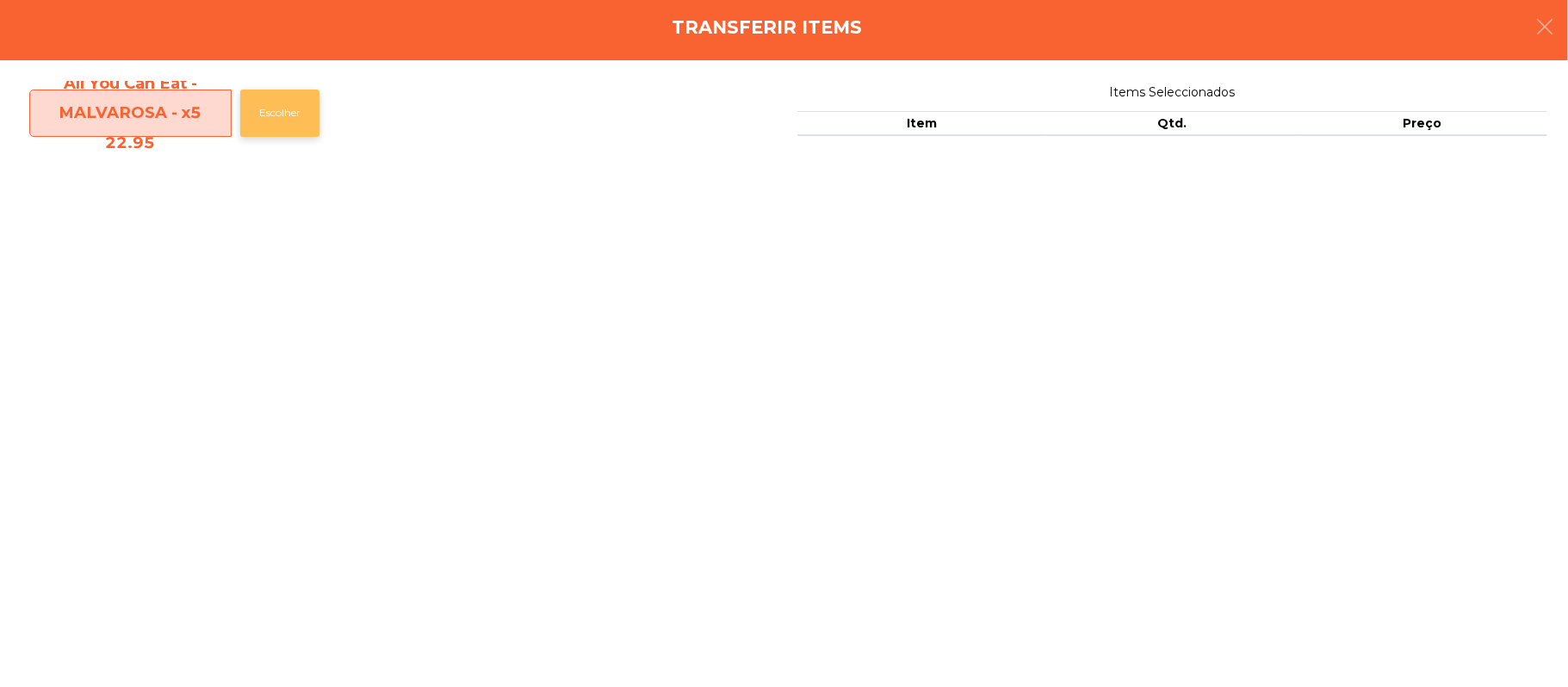
click at [293, 101] on button "Escolher" at bounding box center [280, 113] width 79 height 47
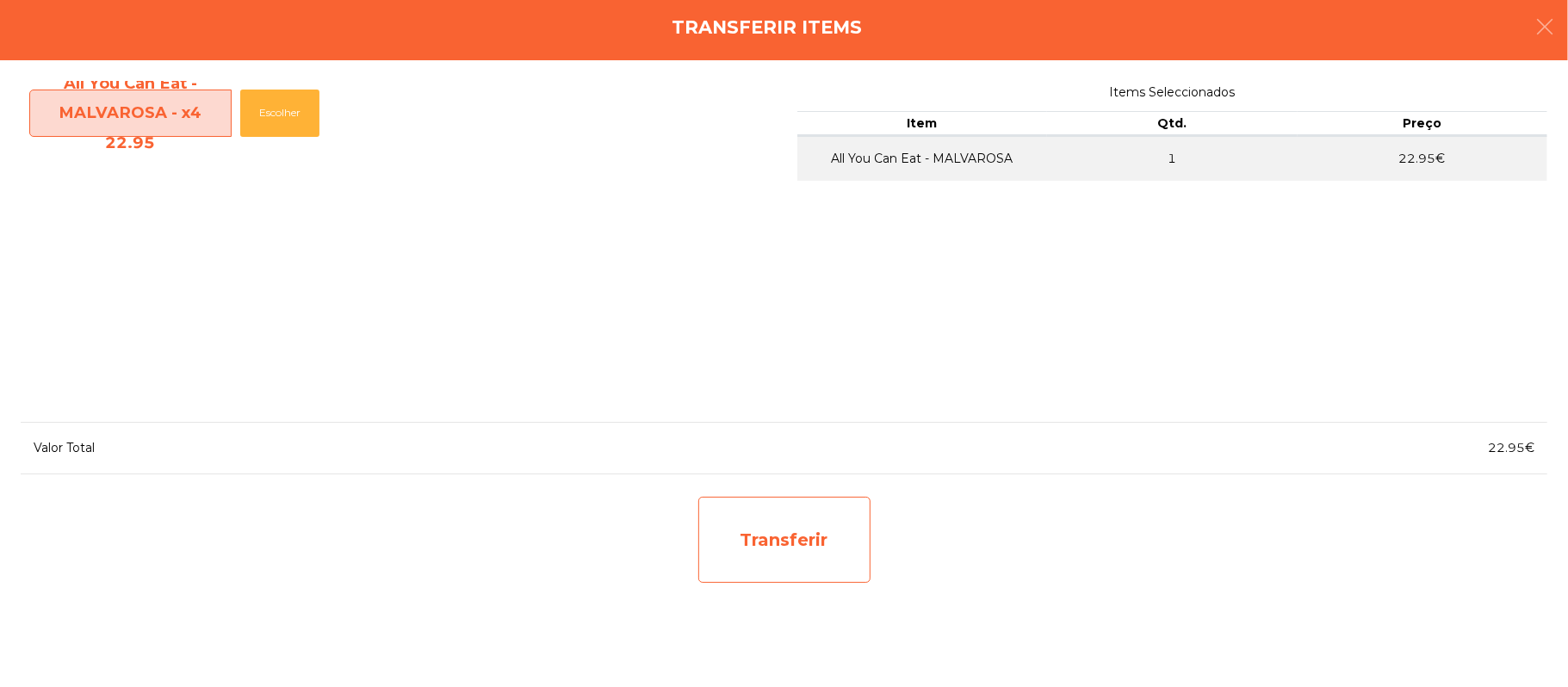
click at [778, 558] on div "Transferir" at bounding box center [784, 540] width 172 height 86
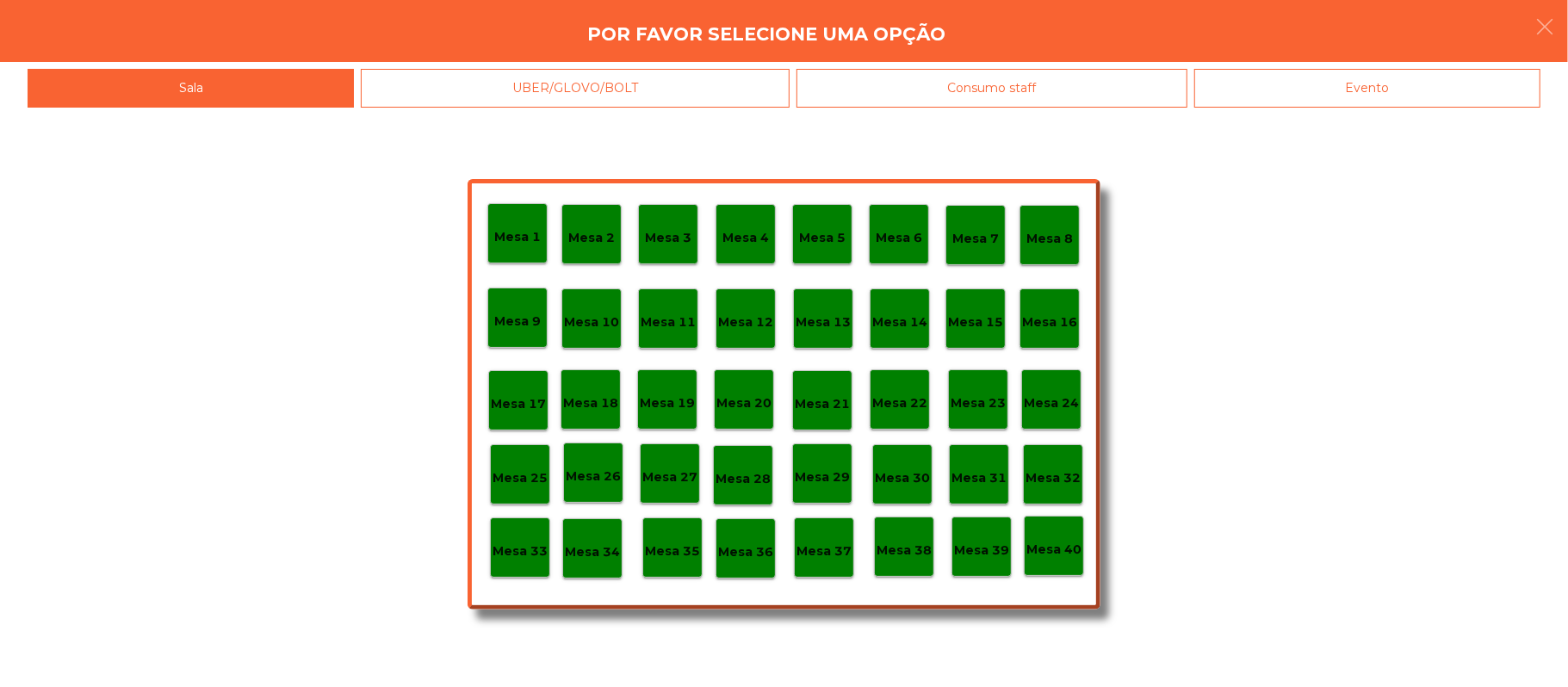
click at [844, 546] on p "Mesa 37" at bounding box center [824, 551] width 55 height 20
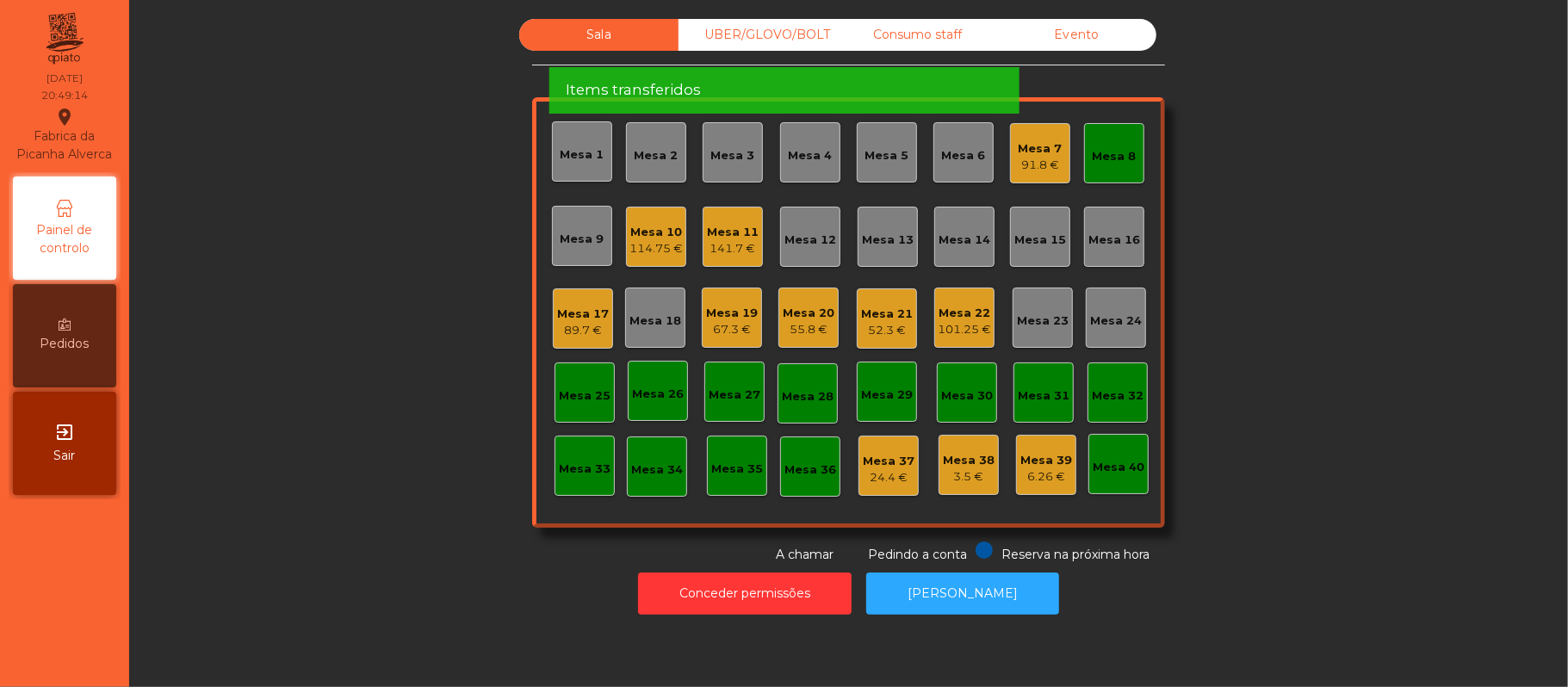
click at [1044, 161] on div "91.8 €" at bounding box center [1041, 166] width 44 height 18
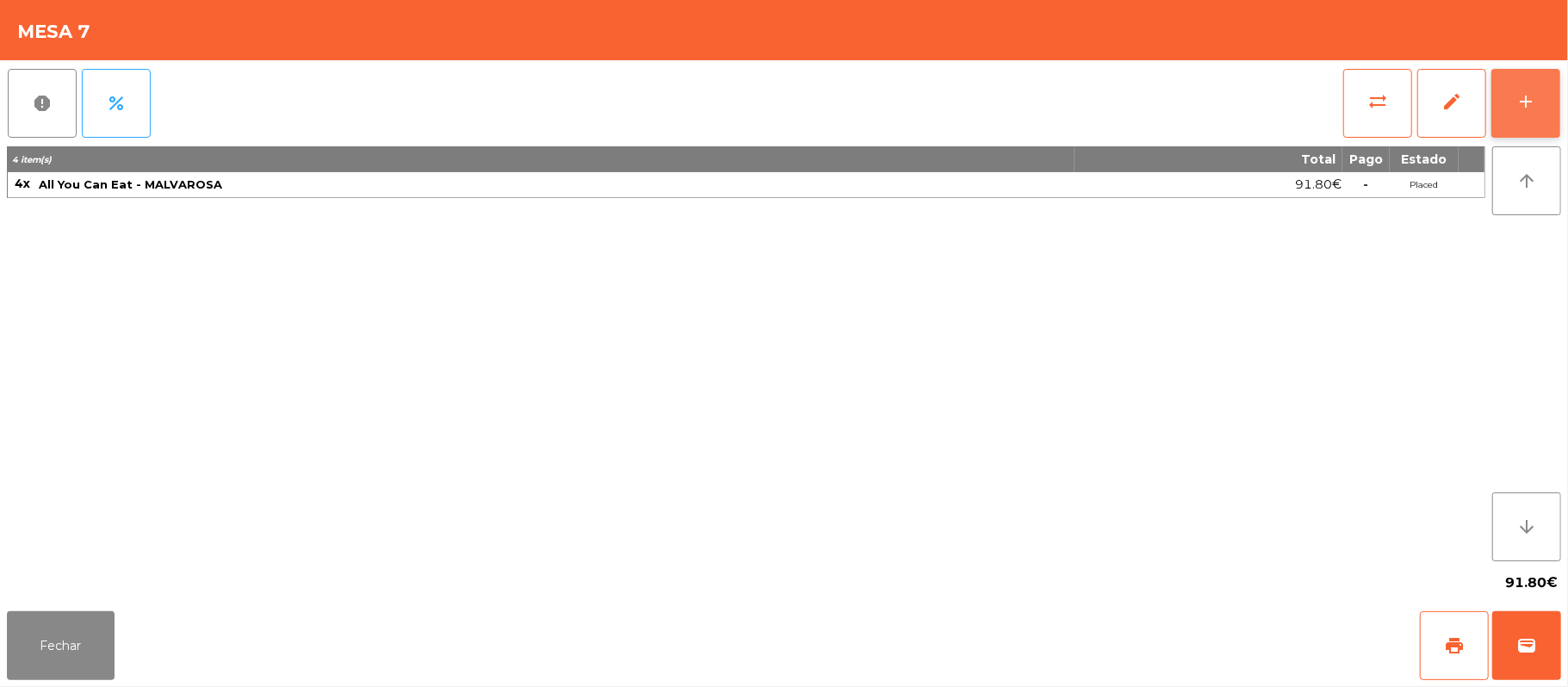
click at [1538, 109] on button "add" at bounding box center [1526, 104] width 69 height 69
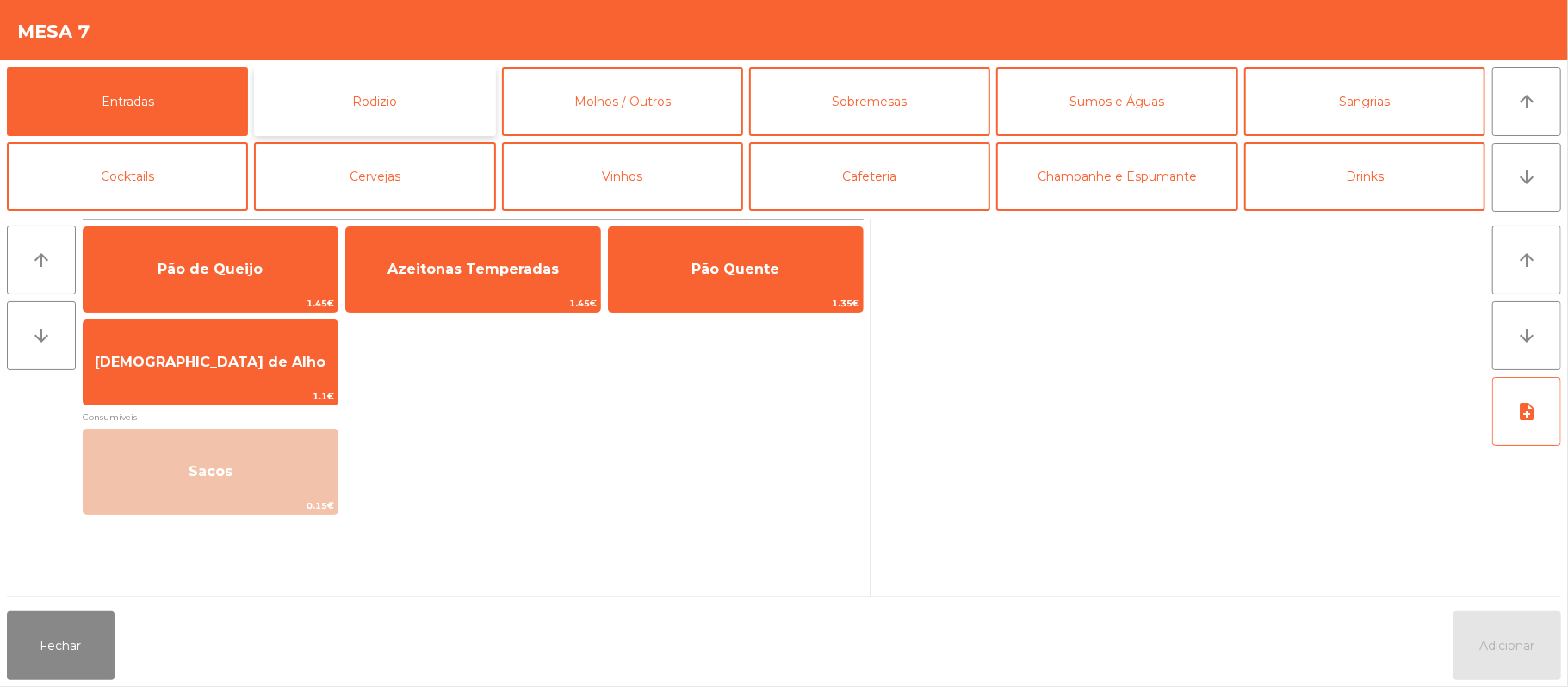
click at [403, 80] on button "Rodizio" at bounding box center [375, 102] width 241 height 69
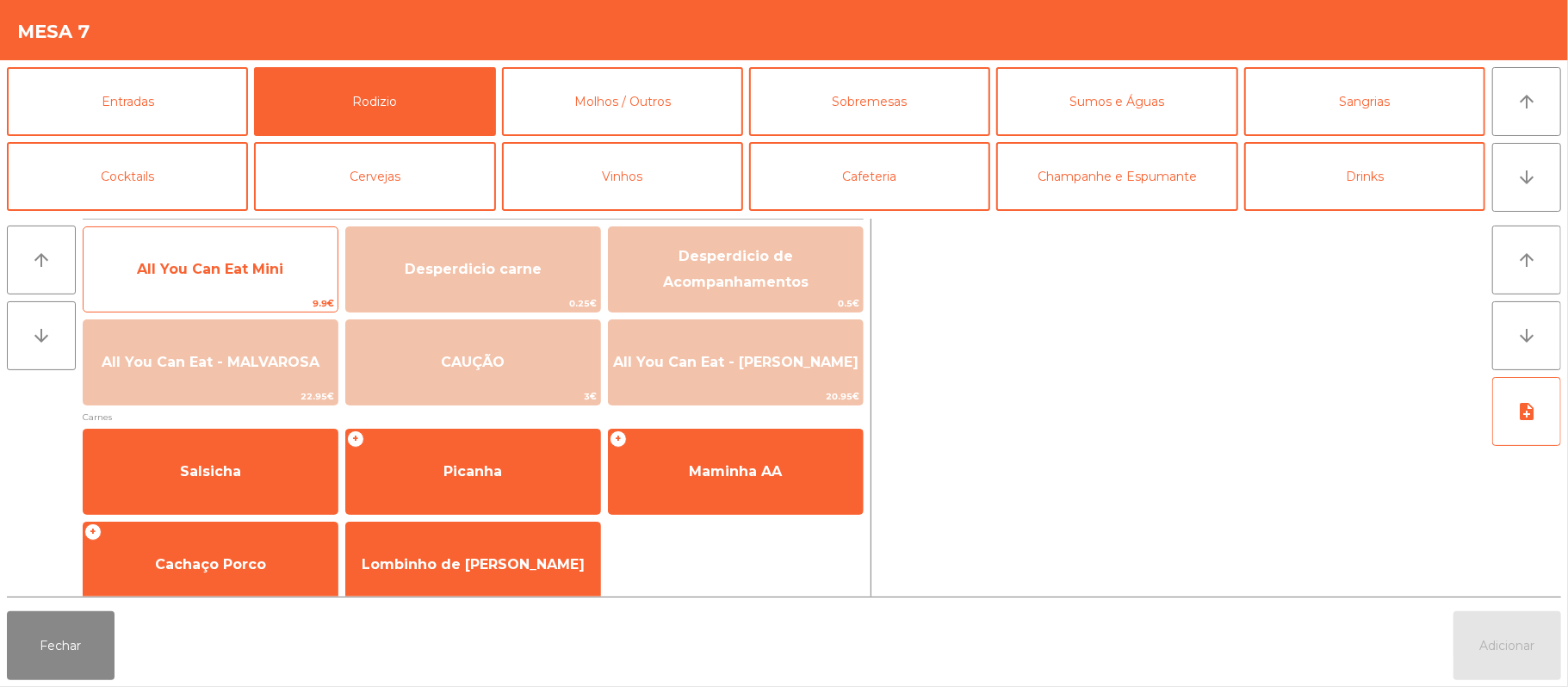
click at [268, 276] on span "All You Can Eat Mini" at bounding box center [210, 268] width 147 height 17
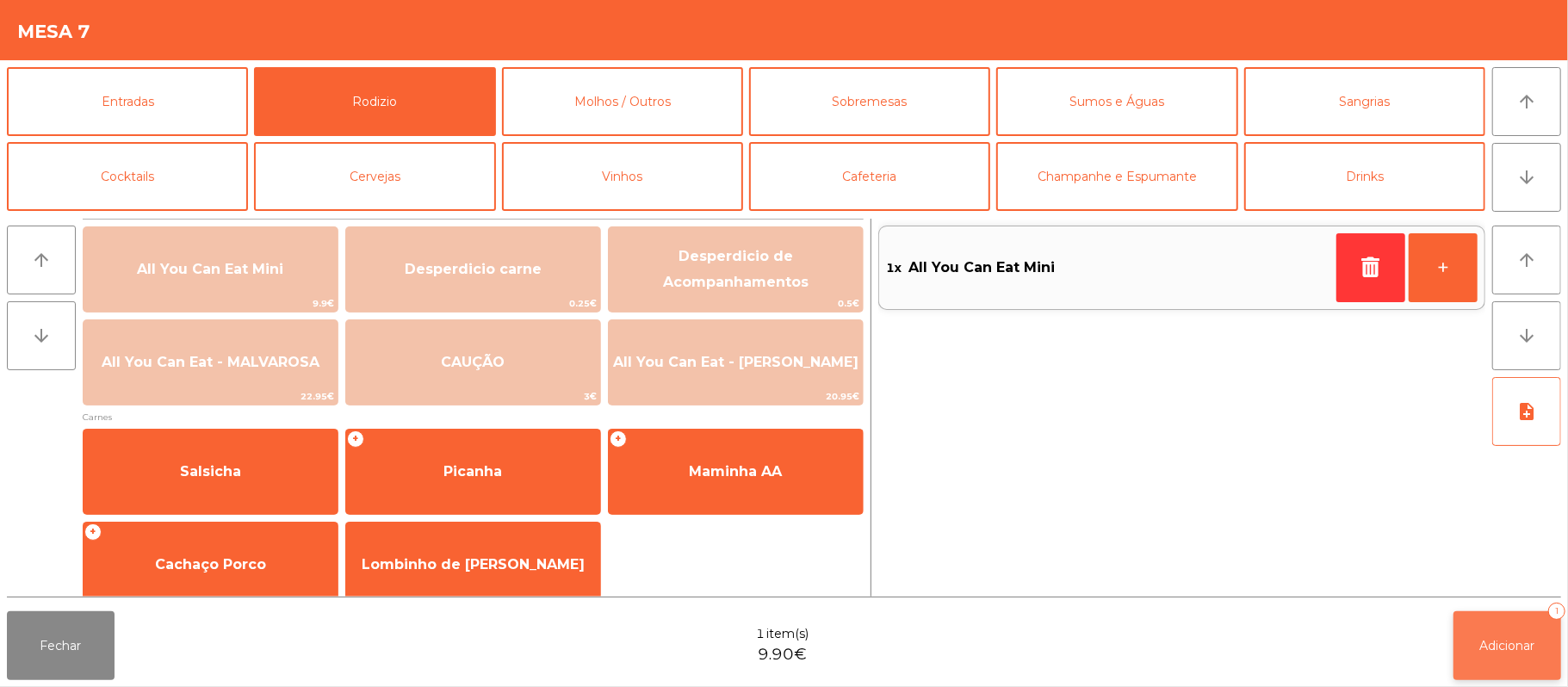
click at [1517, 645] on span "Adicionar" at bounding box center [1507, 646] width 55 height 16
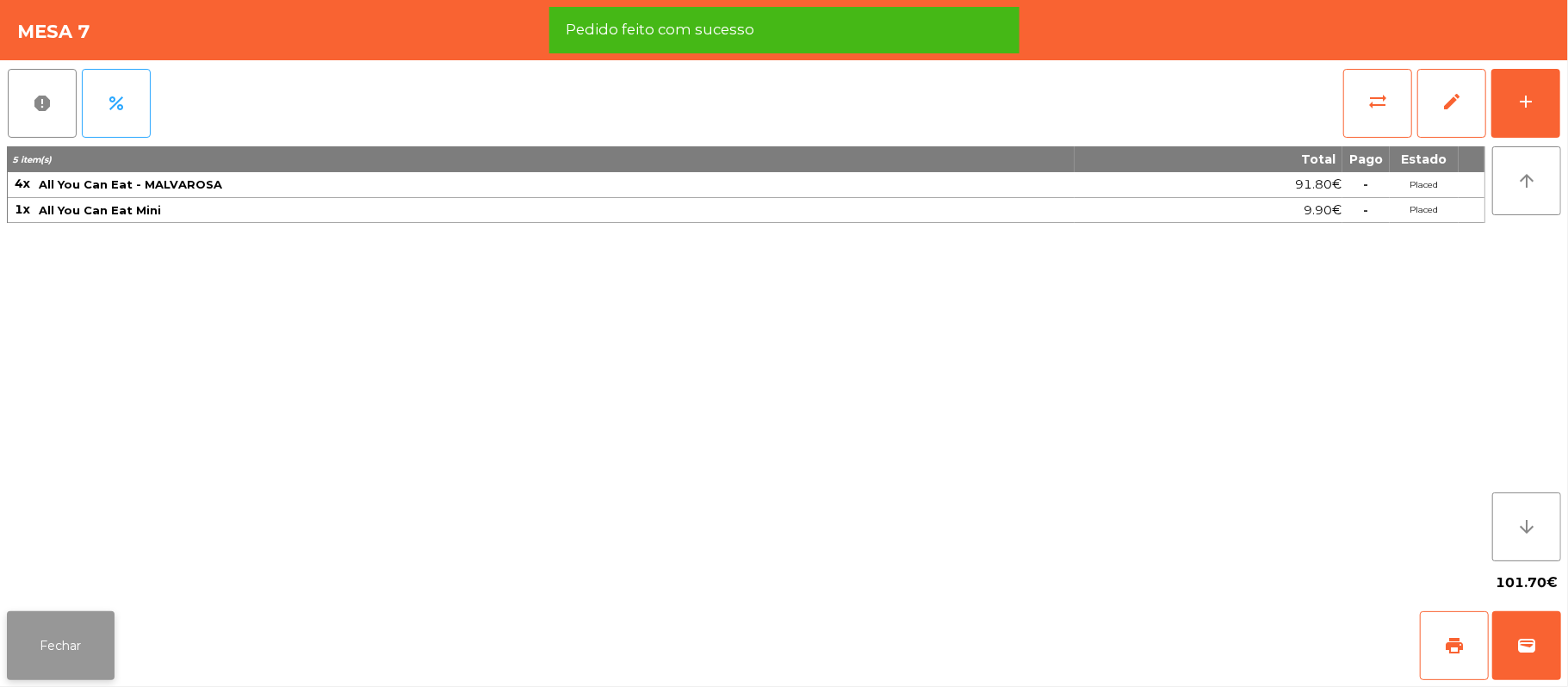
click at [91, 669] on button "Fechar" at bounding box center [61, 646] width 108 height 69
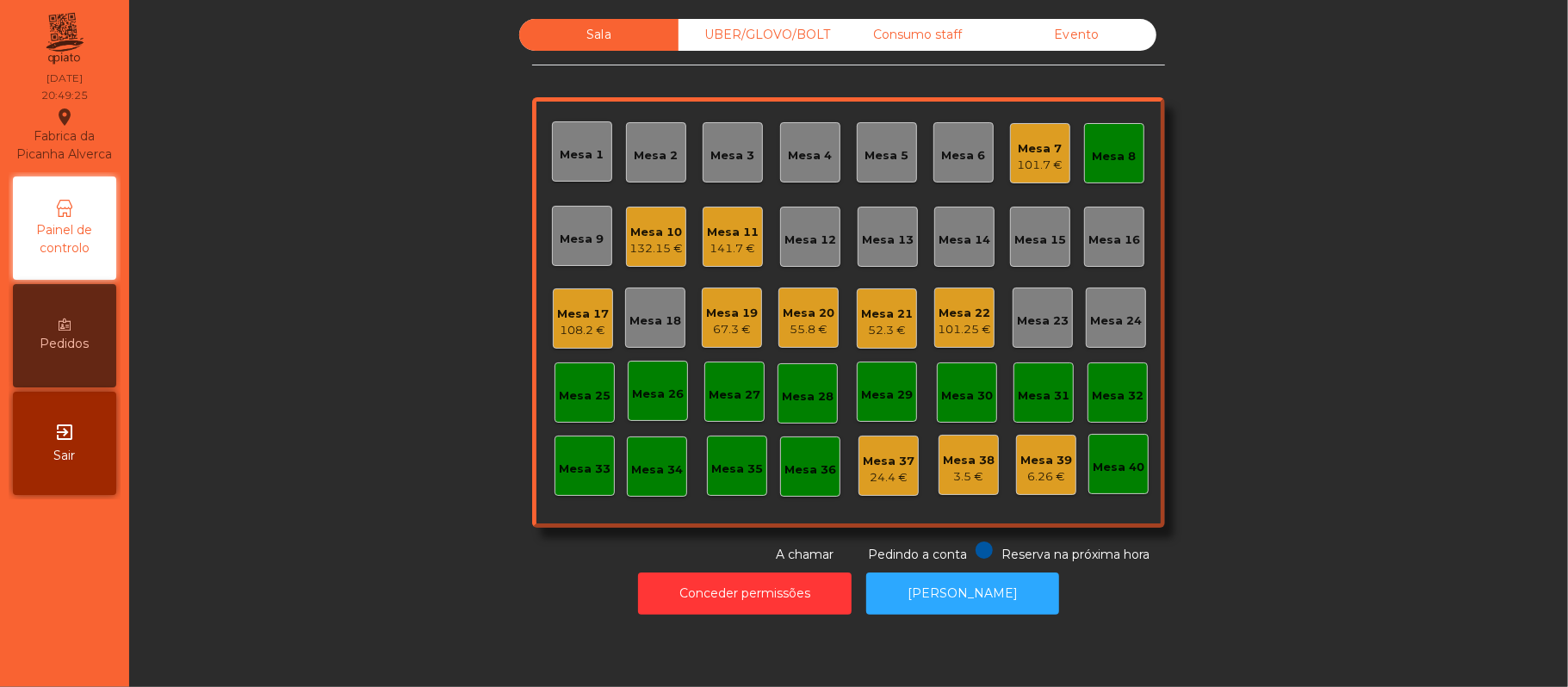
click at [1106, 129] on div "Mesa 8" at bounding box center [1114, 153] width 61 height 61
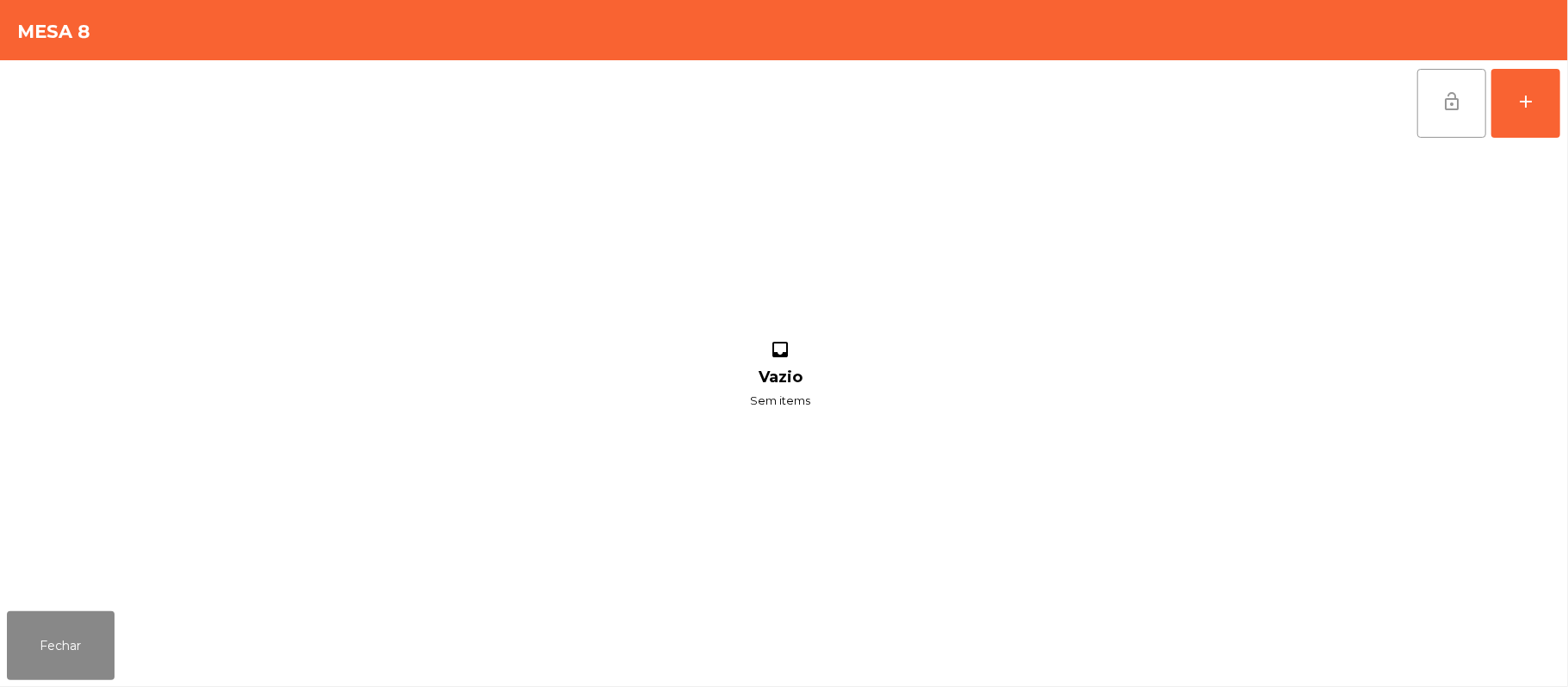
click at [1444, 121] on button "lock_open" at bounding box center [1451, 104] width 69 height 69
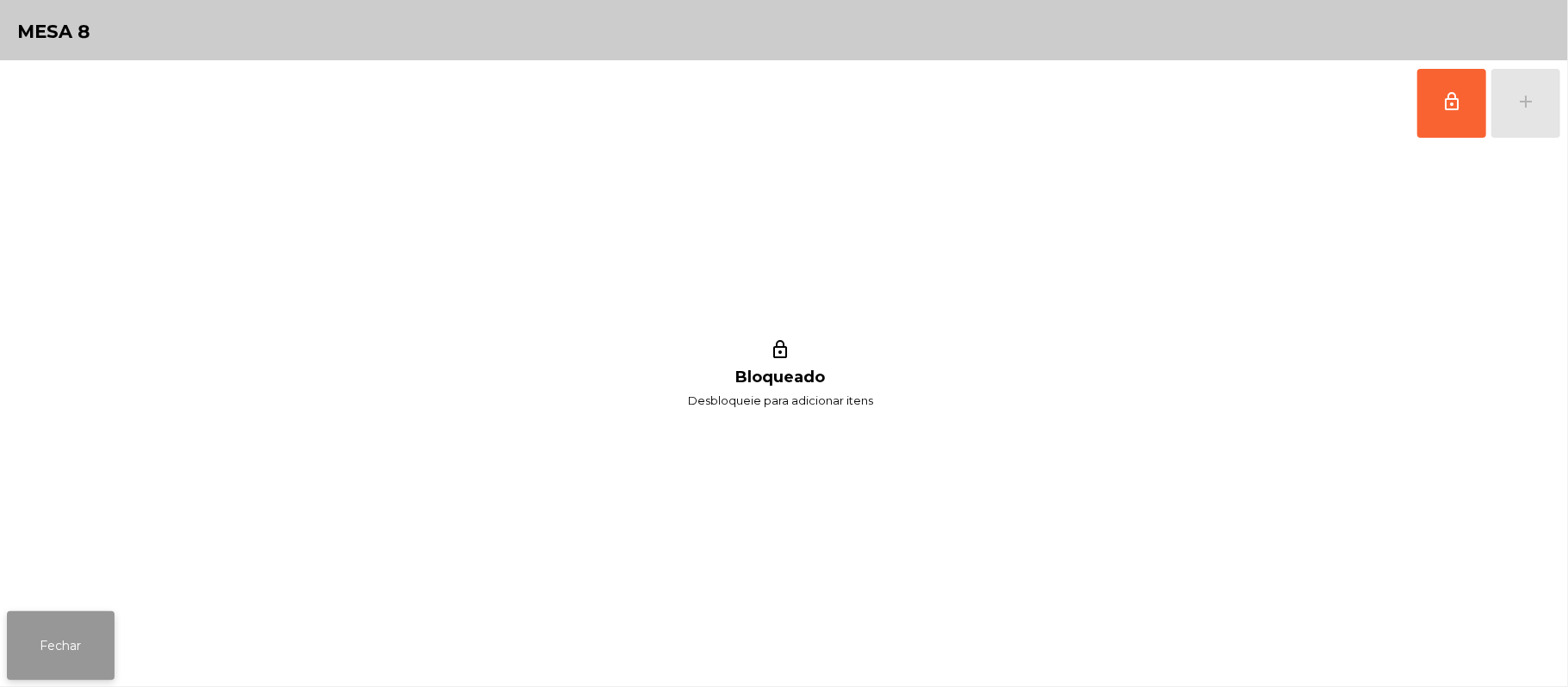
click at [89, 660] on button "Fechar" at bounding box center [61, 646] width 108 height 69
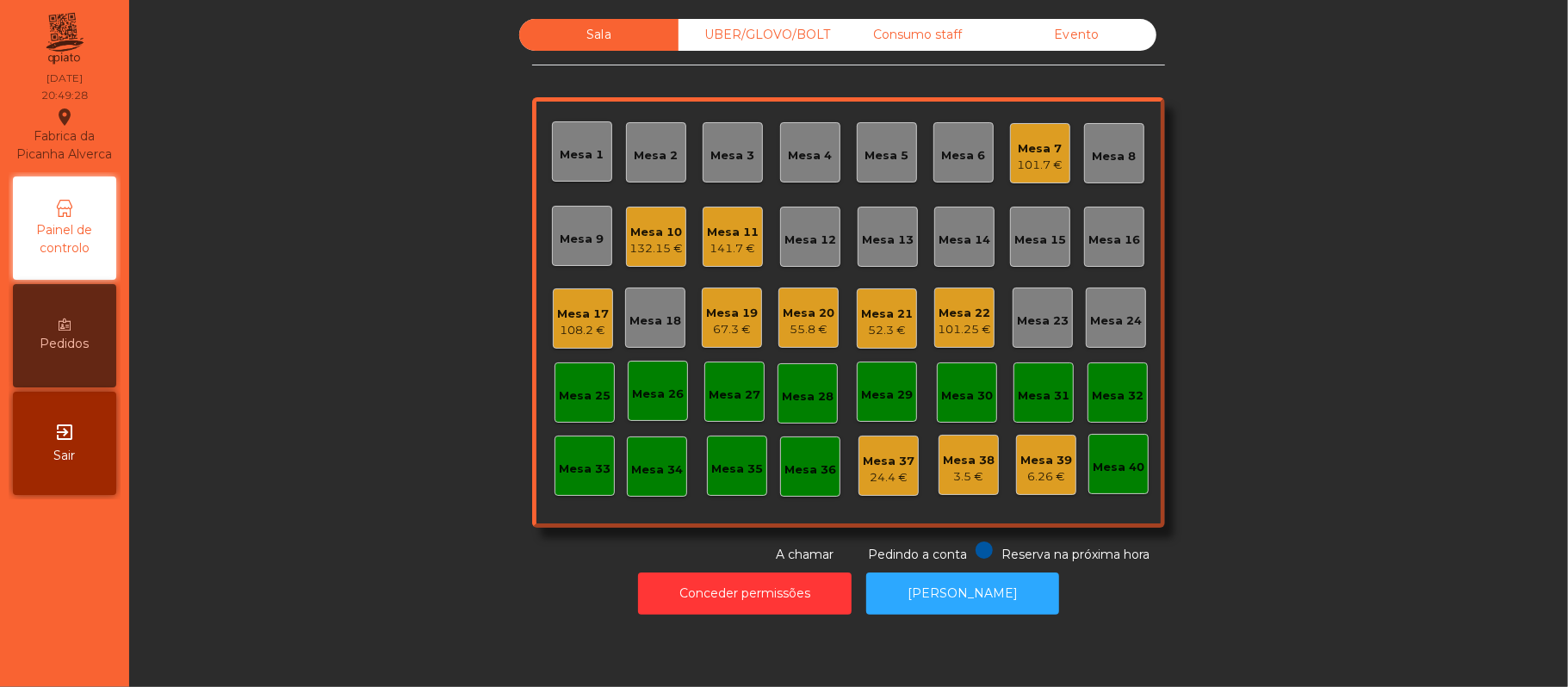
click at [1411, 263] on div "Sala UBER/[GEOGRAPHIC_DATA]/BOLT Consumo staff Evento Mesa 1 Mesa 2 Mesa 3 [GEO…" at bounding box center [848, 291] width 1393 height 545
click at [1051, 154] on div "Mesa 7" at bounding box center [1041, 149] width 46 height 18
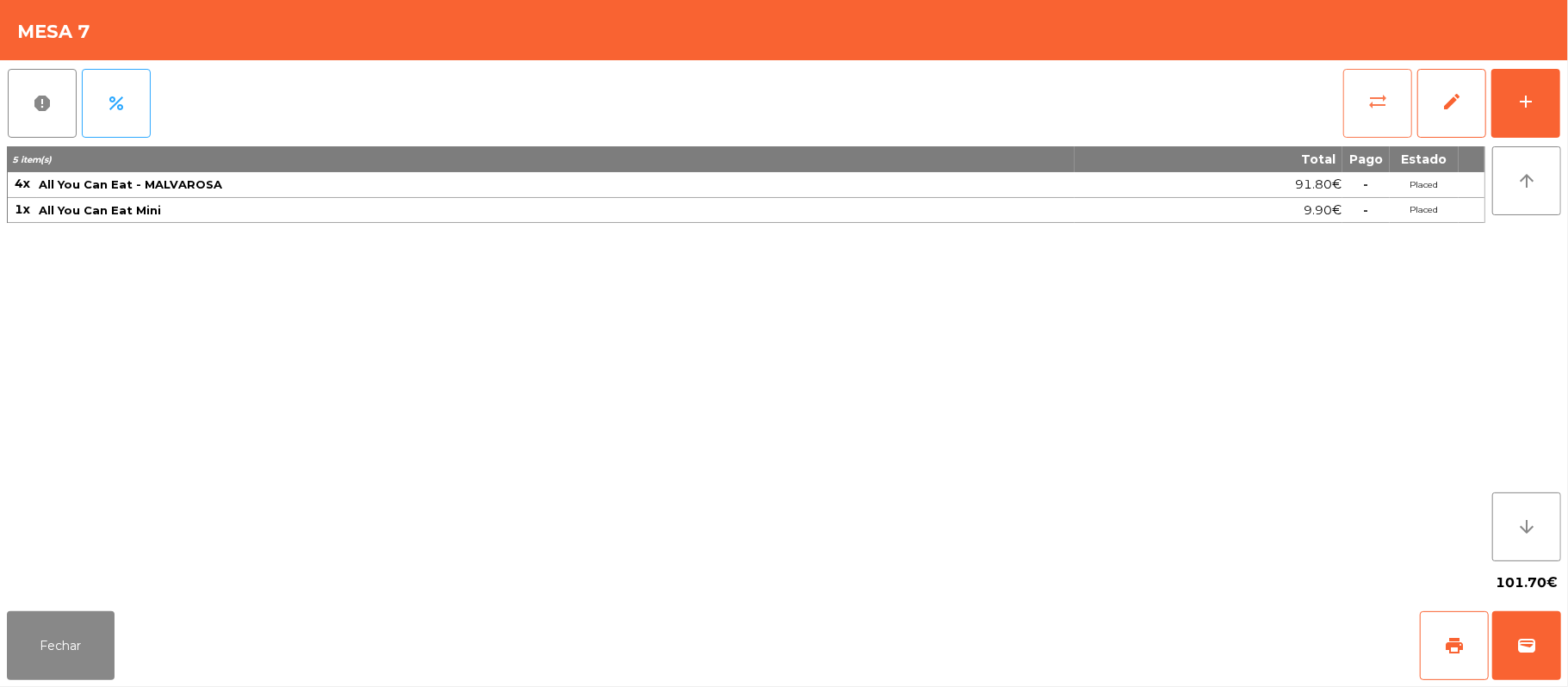
click at [1366, 117] on button "sync_alt" at bounding box center [1378, 104] width 69 height 69
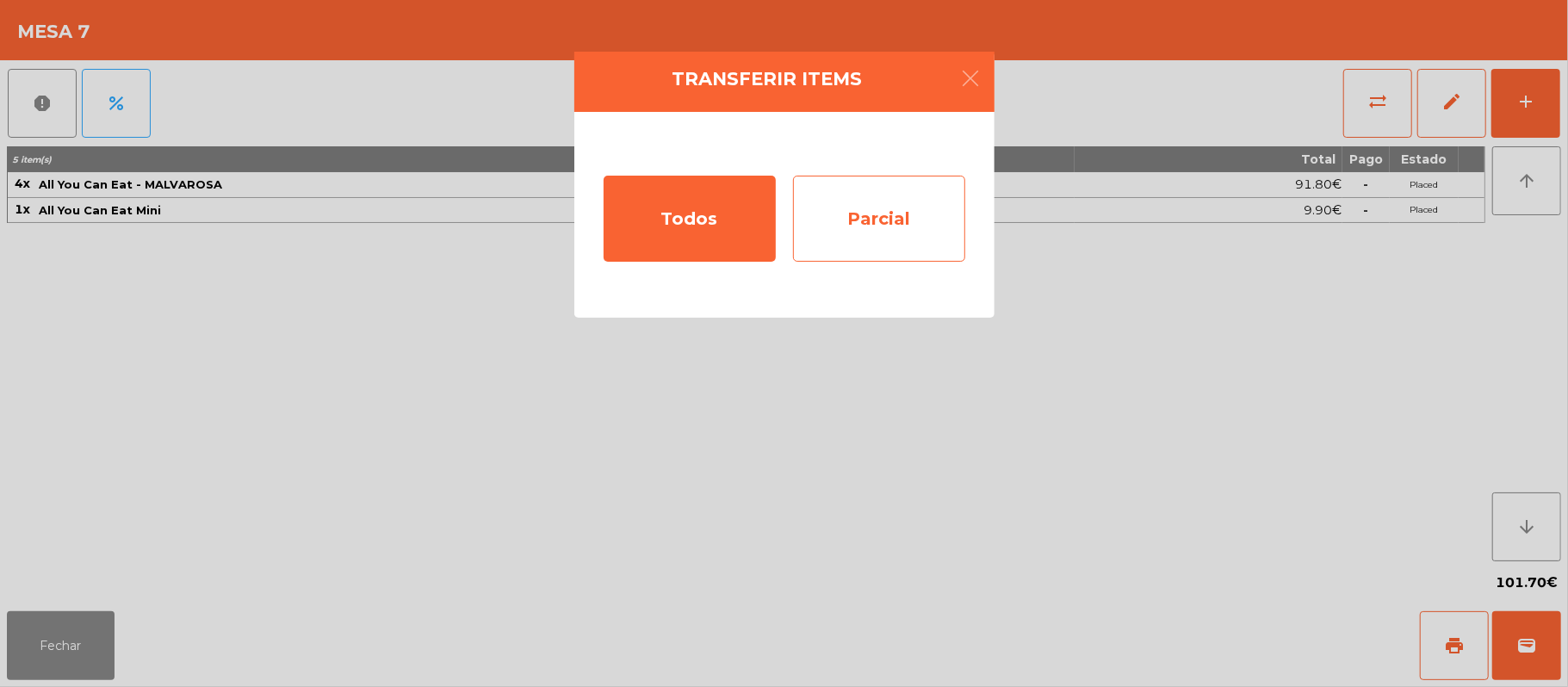
click at [900, 235] on div "Parcial" at bounding box center [879, 218] width 172 height 86
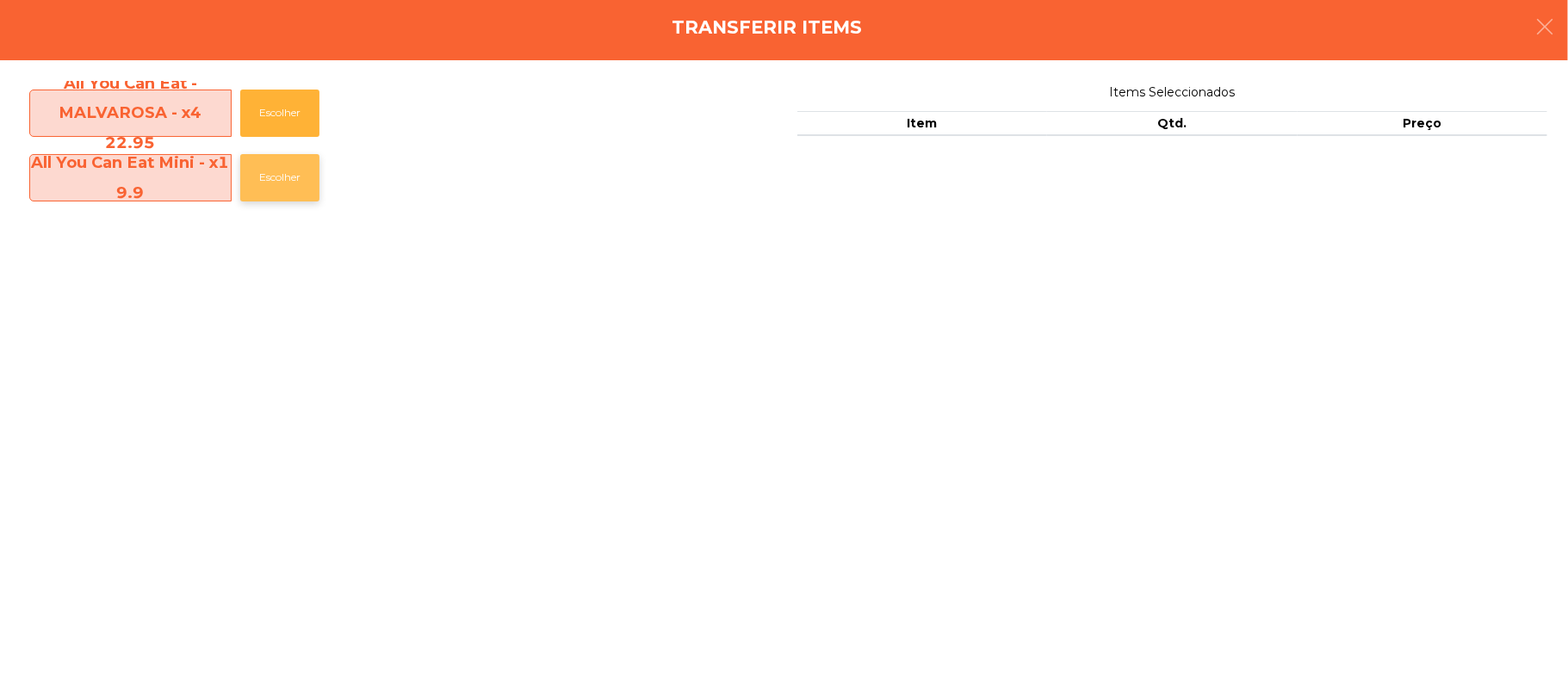
click at [276, 175] on button "Escolher" at bounding box center [280, 178] width 79 height 47
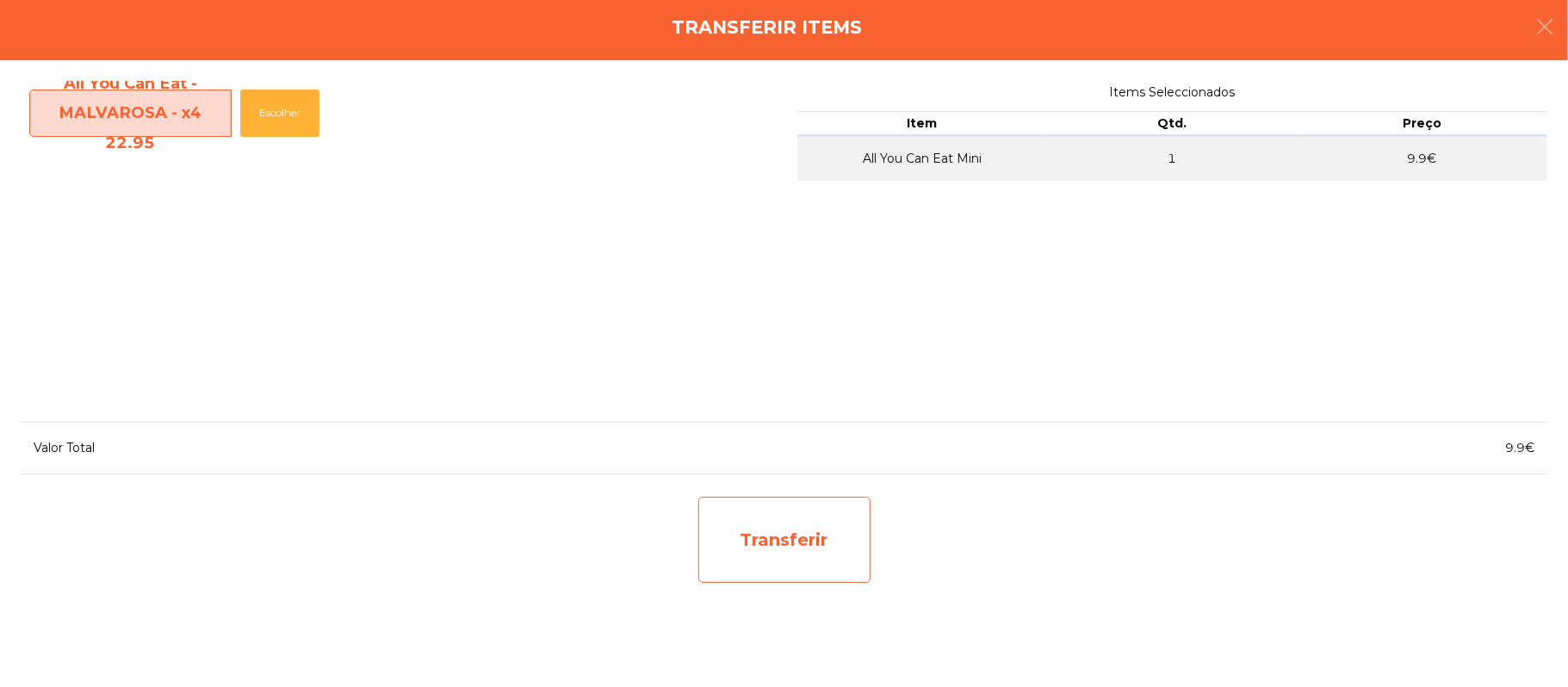
click at [801, 565] on div "Transferir" at bounding box center [784, 540] width 172 height 86
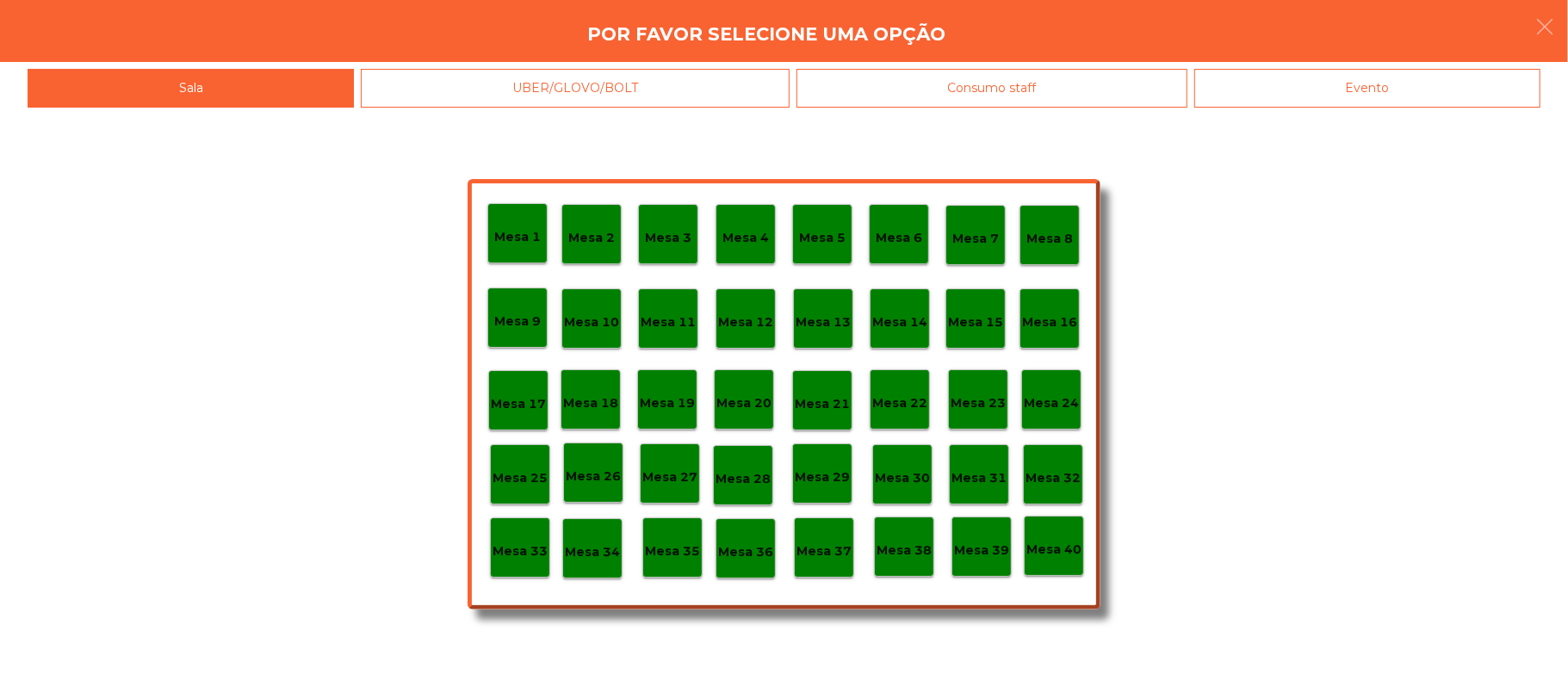
click at [845, 549] on p "Mesa 37" at bounding box center [824, 551] width 55 height 20
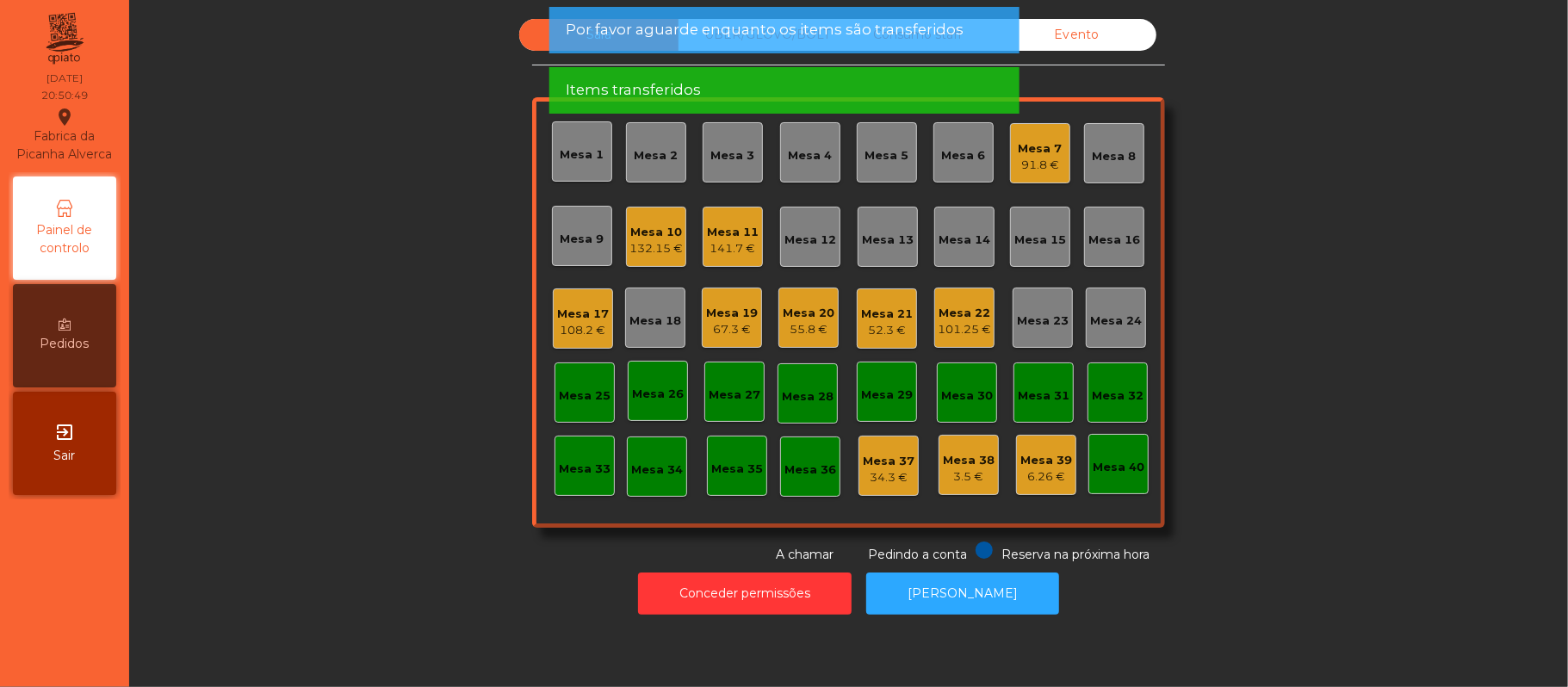
click at [1272, 377] on div "Sala UBER/[GEOGRAPHIC_DATA]/BOLT Consumo staff Evento Mesa 1 Mesa 2 Mesa 3 [GEO…" at bounding box center [848, 291] width 1393 height 545
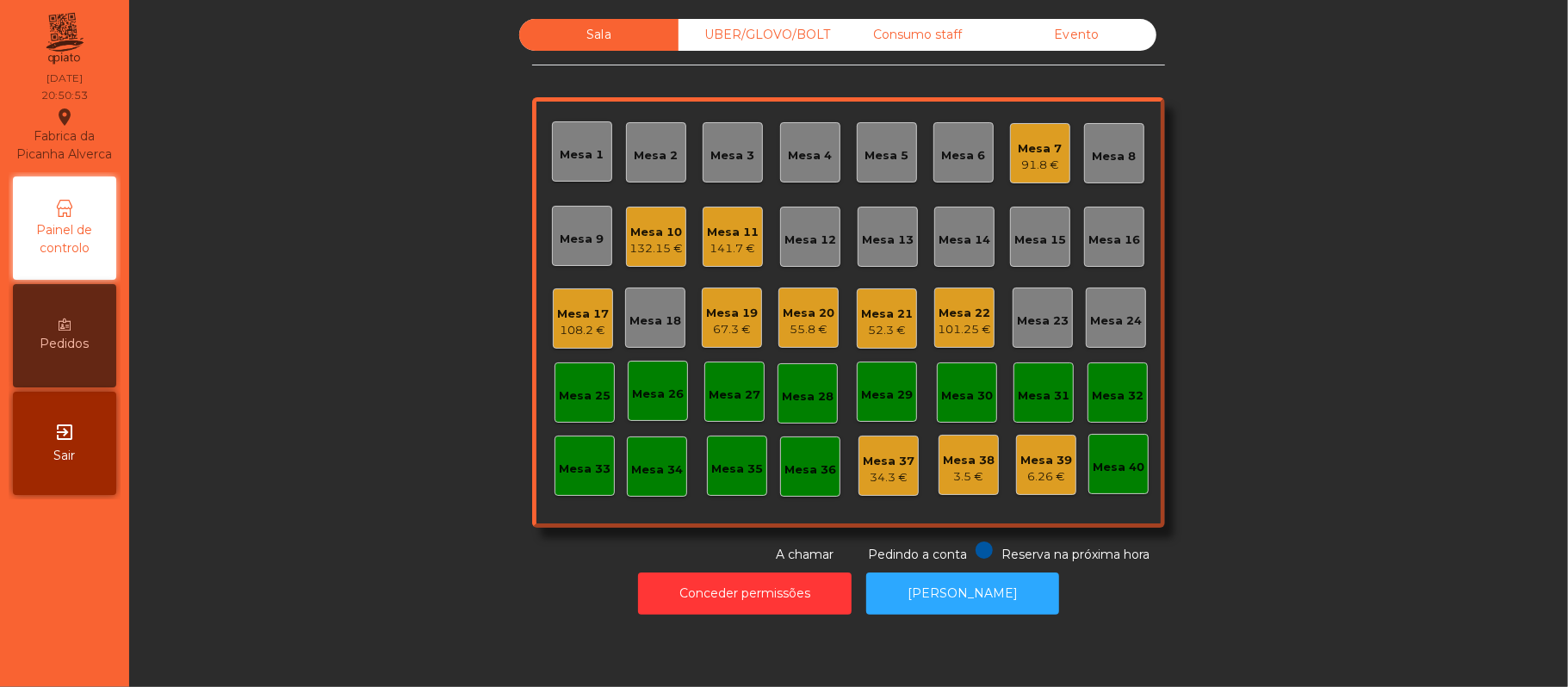
click at [943, 472] on div "3.5 €" at bounding box center [969, 477] width 52 height 18
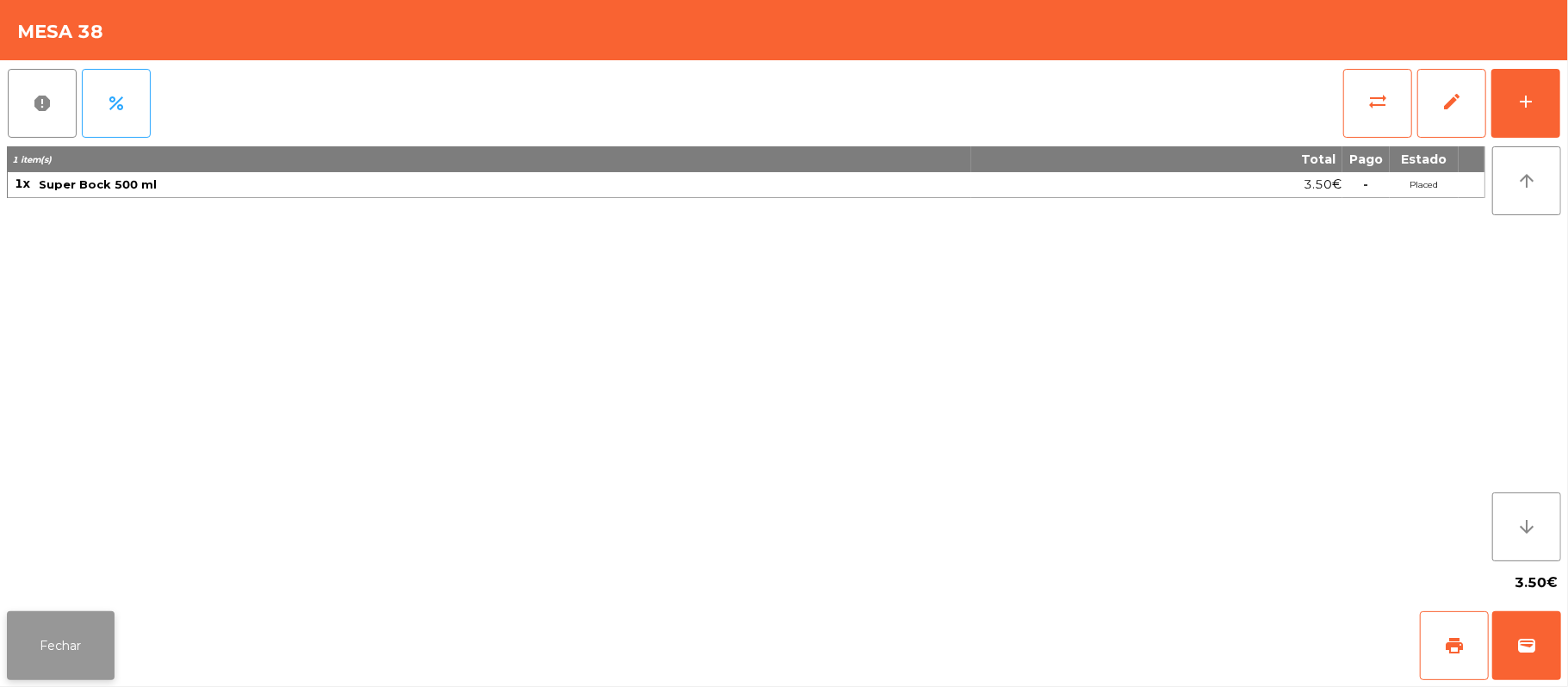
click at [55, 660] on button "Fechar" at bounding box center [61, 646] width 108 height 69
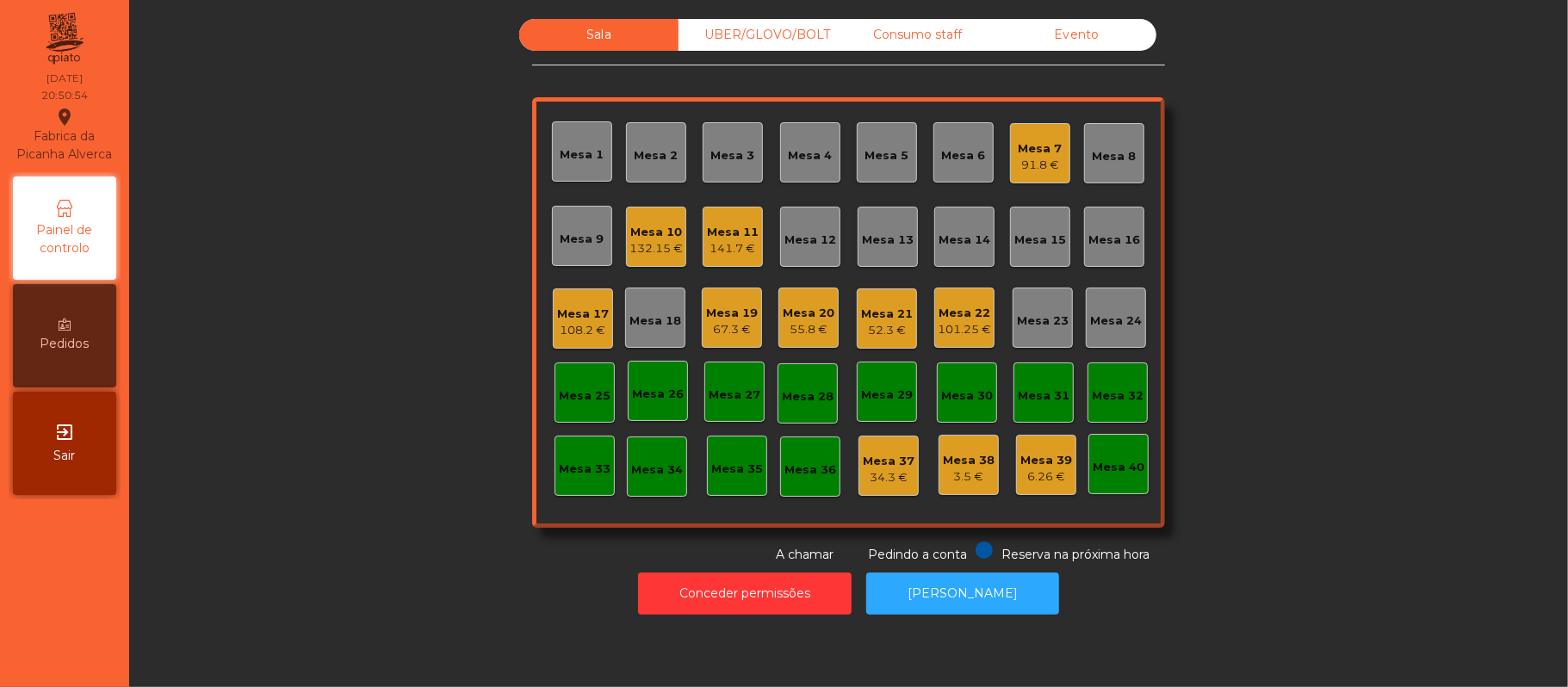
click at [281, 280] on div "Sala UBER/[GEOGRAPHIC_DATA]/BOLT Consumo staff Evento Mesa 1 Mesa 2 Mesa 3 [GEO…" at bounding box center [848, 291] width 1393 height 545
click at [894, 242] on div "Mesa 13" at bounding box center [887, 240] width 52 height 18
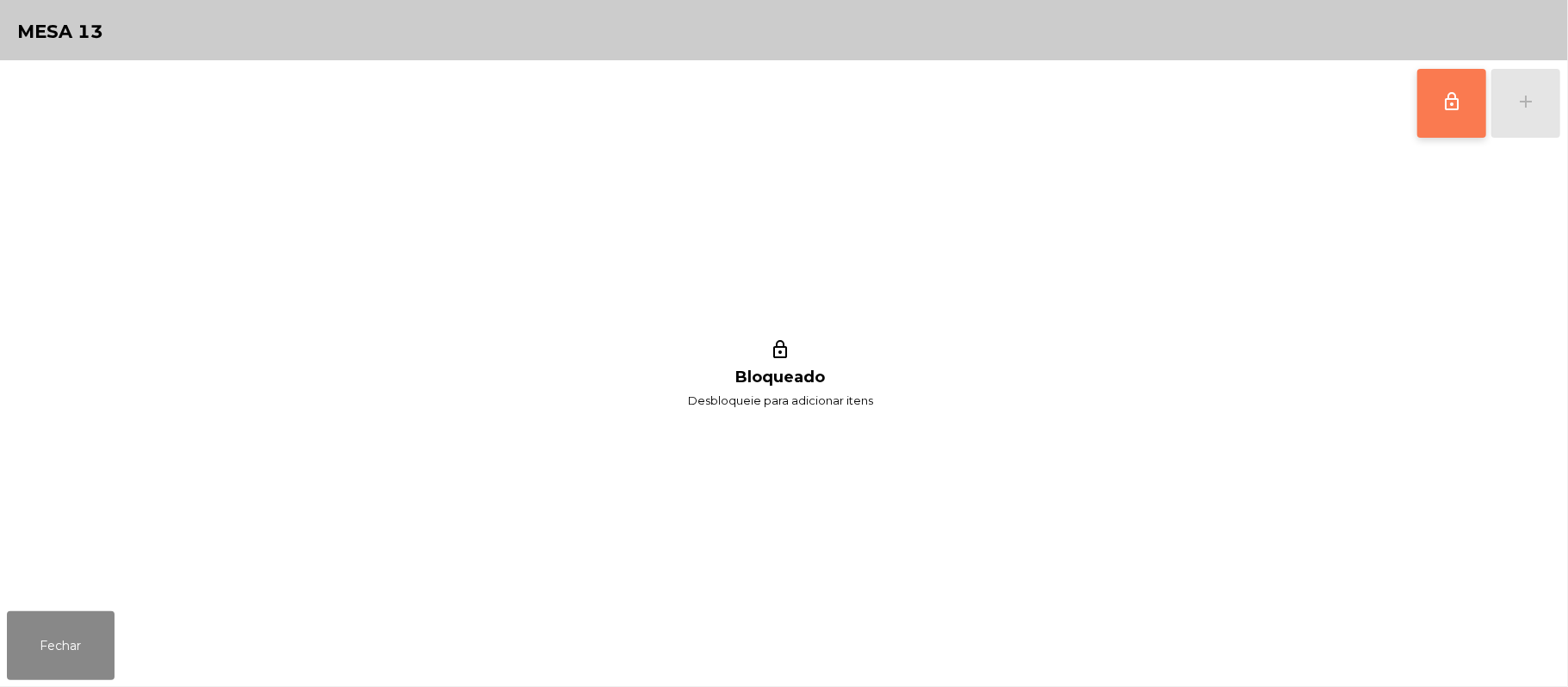
click at [1434, 112] on button "lock_outline" at bounding box center [1451, 104] width 69 height 69
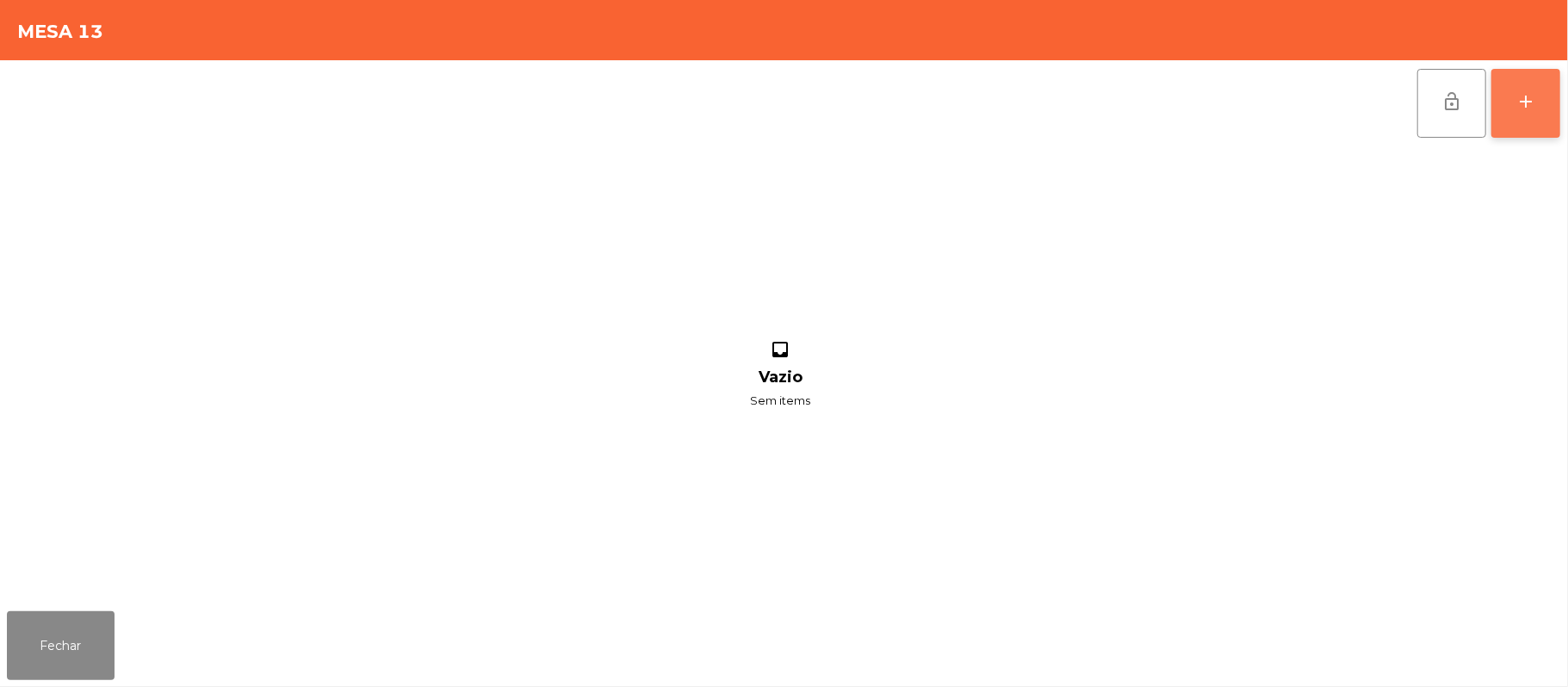
click at [1543, 101] on button "add" at bounding box center [1526, 104] width 69 height 69
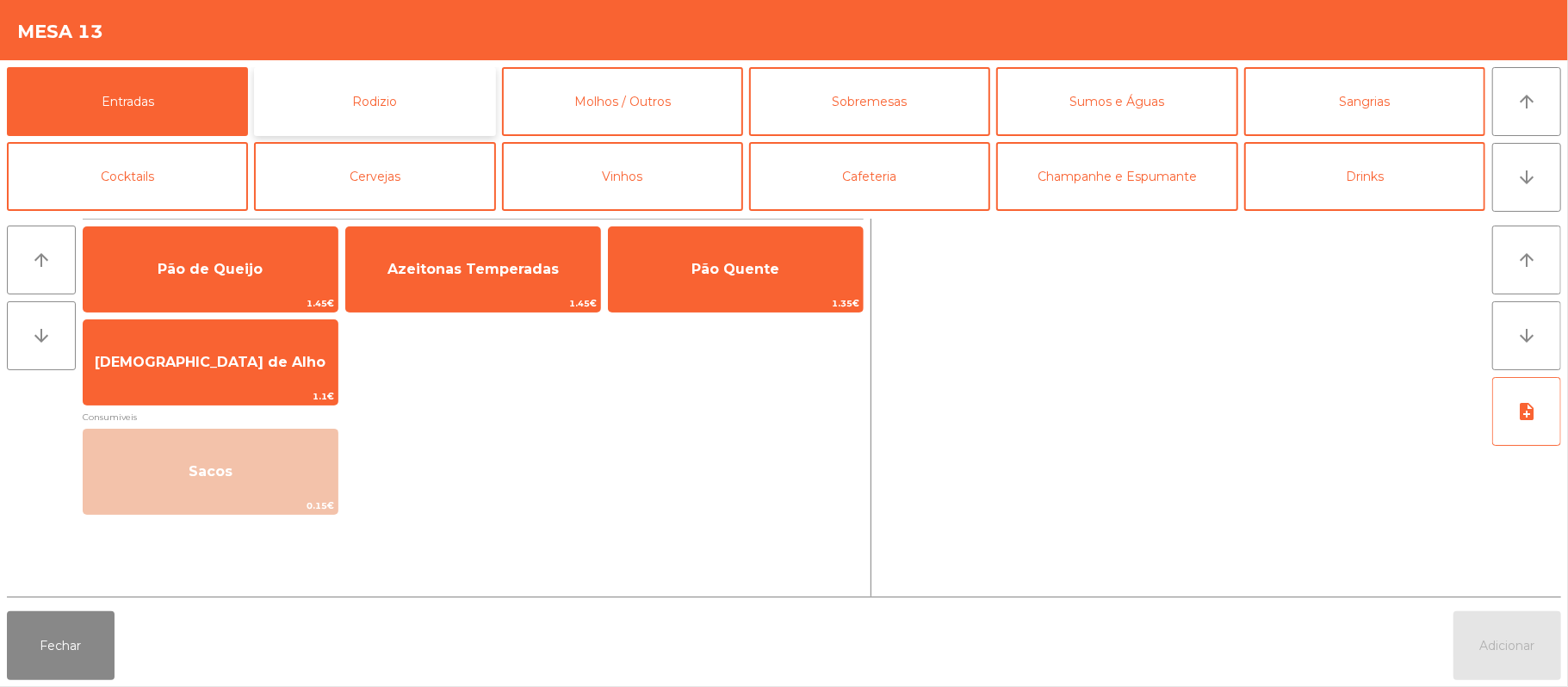
click at [440, 105] on button "Rodizio" at bounding box center [375, 102] width 241 height 69
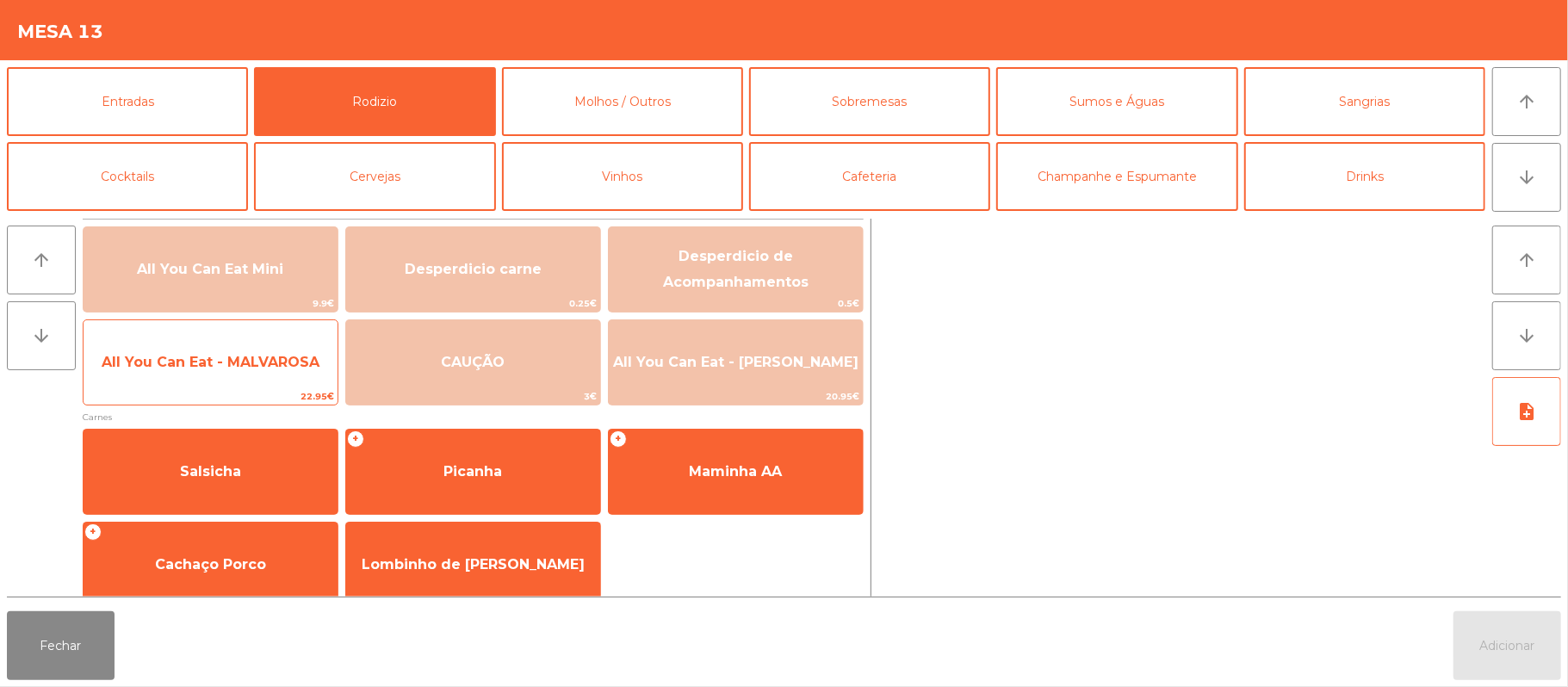
click at [245, 384] on span "All You Can Eat - MALVAROSA" at bounding box center [211, 362] width 254 height 47
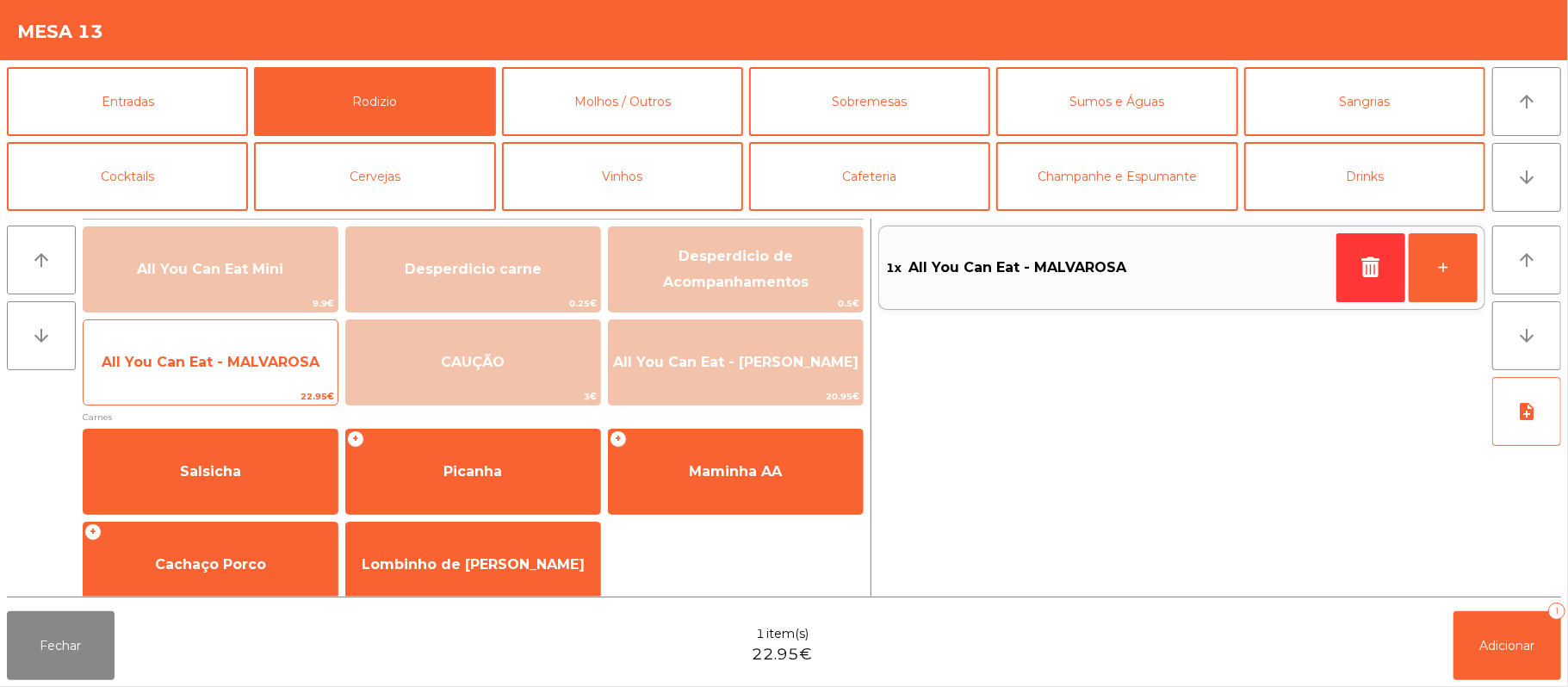
click at [250, 379] on span "All You Can Eat - MALVAROSA" at bounding box center [211, 362] width 254 height 47
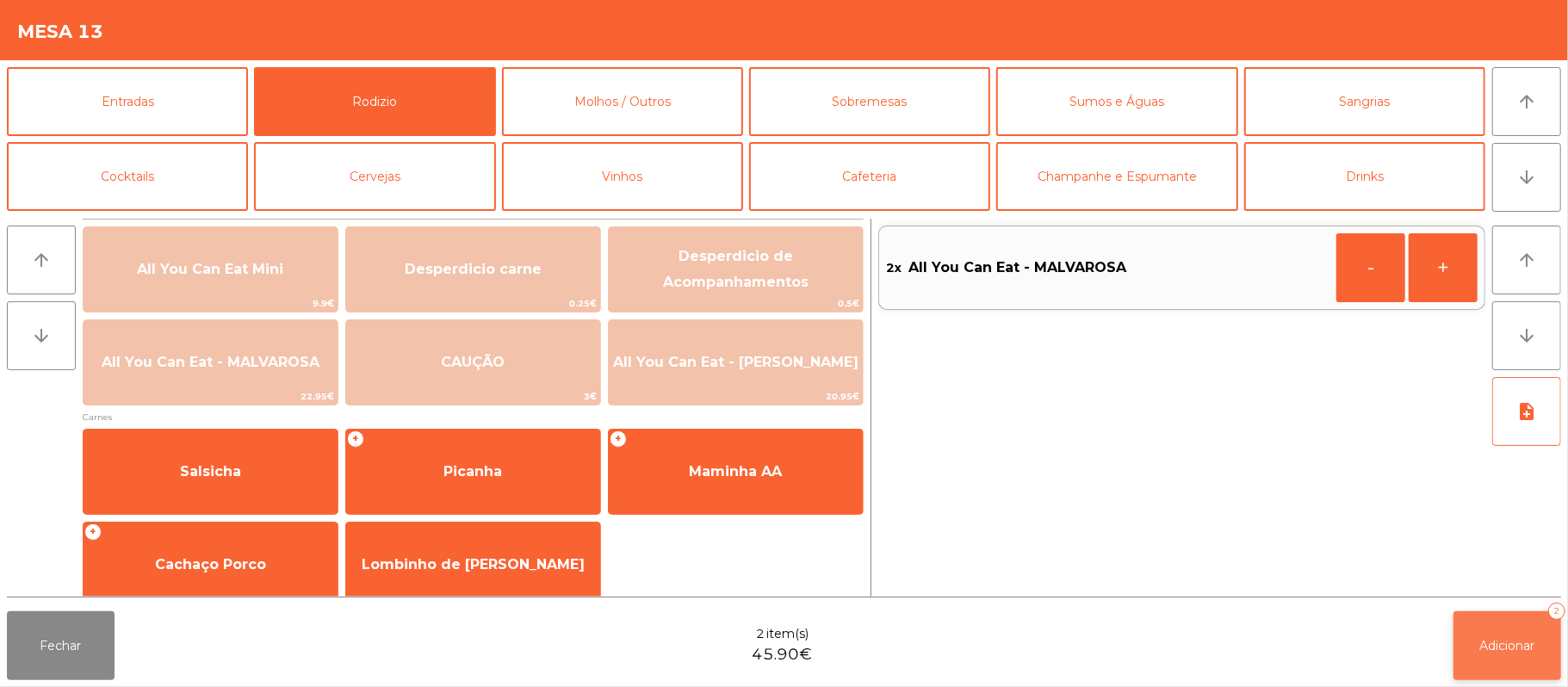
click at [1514, 660] on button "Adicionar 2" at bounding box center [1507, 646] width 108 height 69
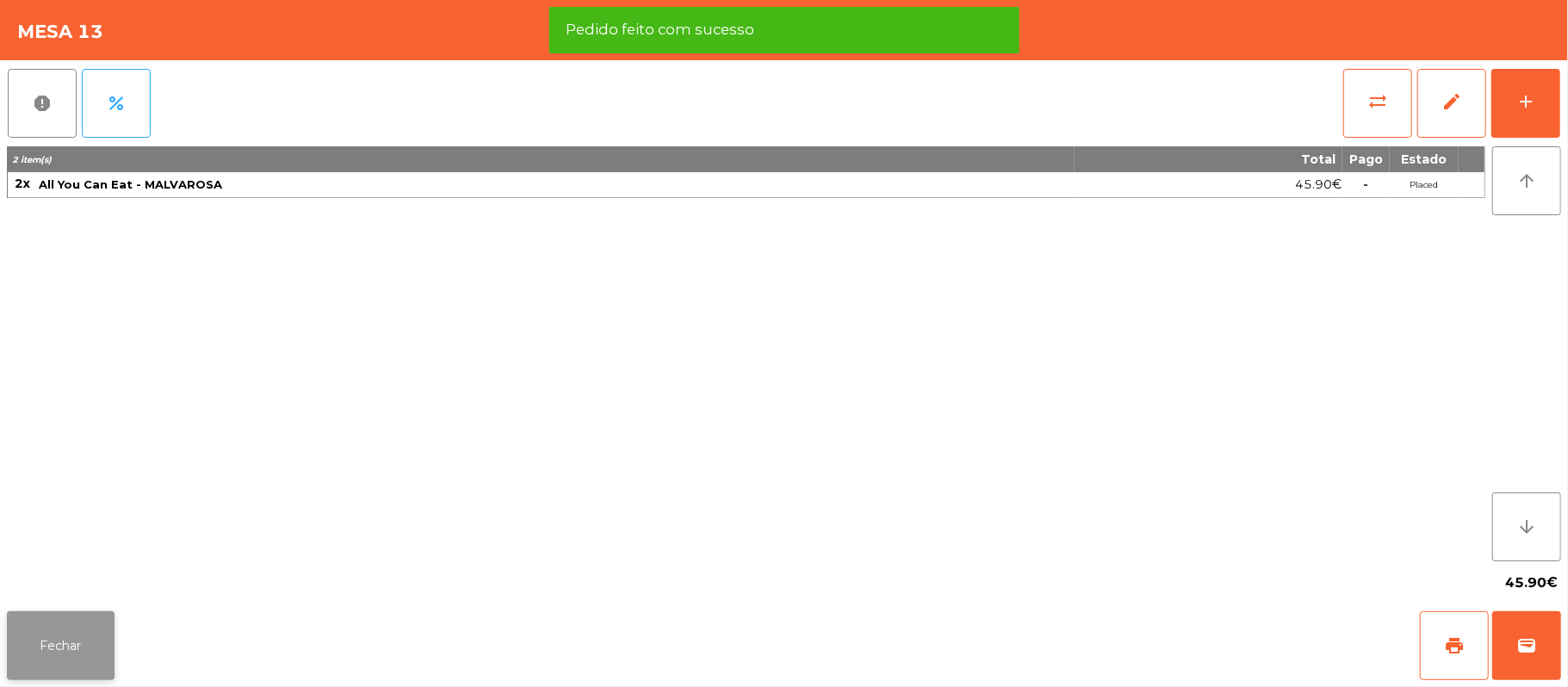
click at [69, 624] on button "Fechar" at bounding box center [61, 646] width 108 height 69
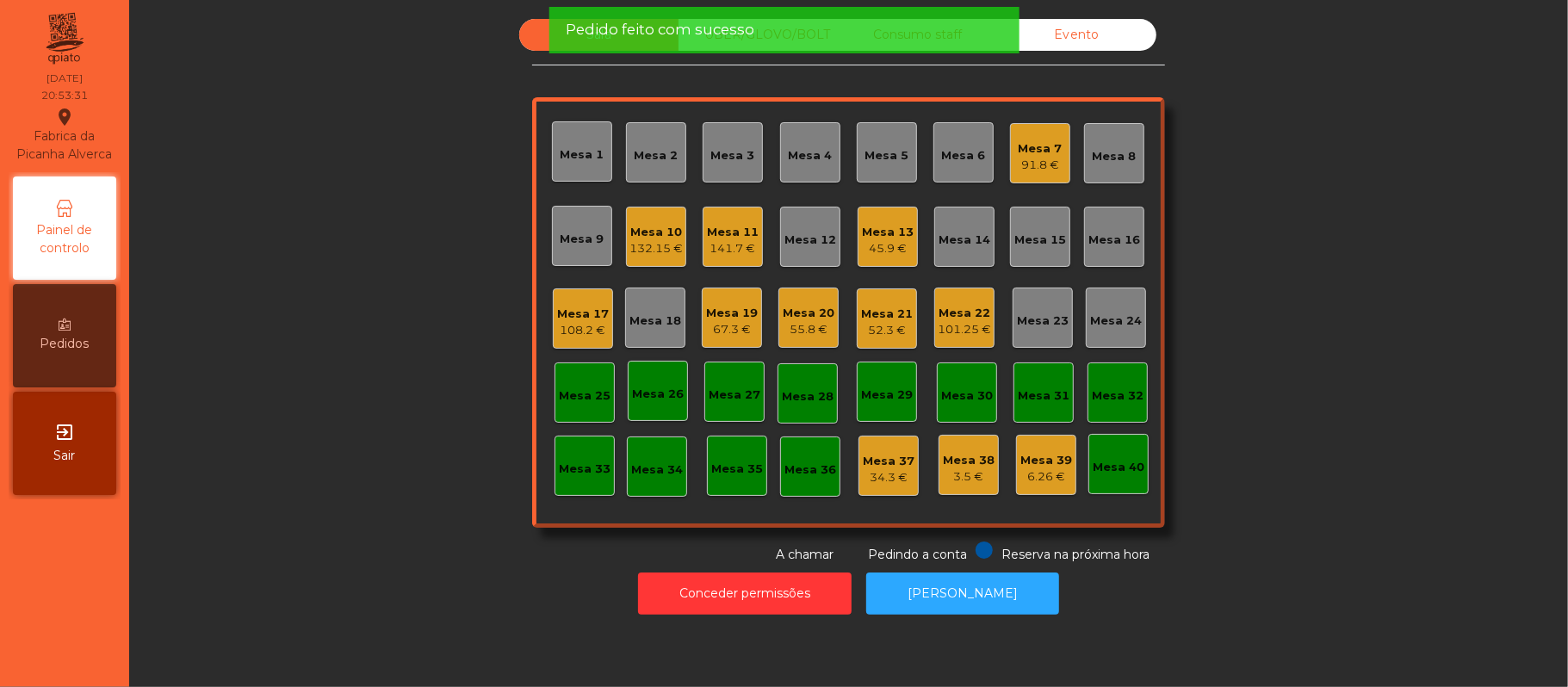
click at [434, 419] on div "Sala UBER/[GEOGRAPHIC_DATA]/BOLT Consumo staff Evento Mesa 1 Mesa 2 Mesa 3 [GEO…" at bounding box center [848, 291] width 1393 height 545
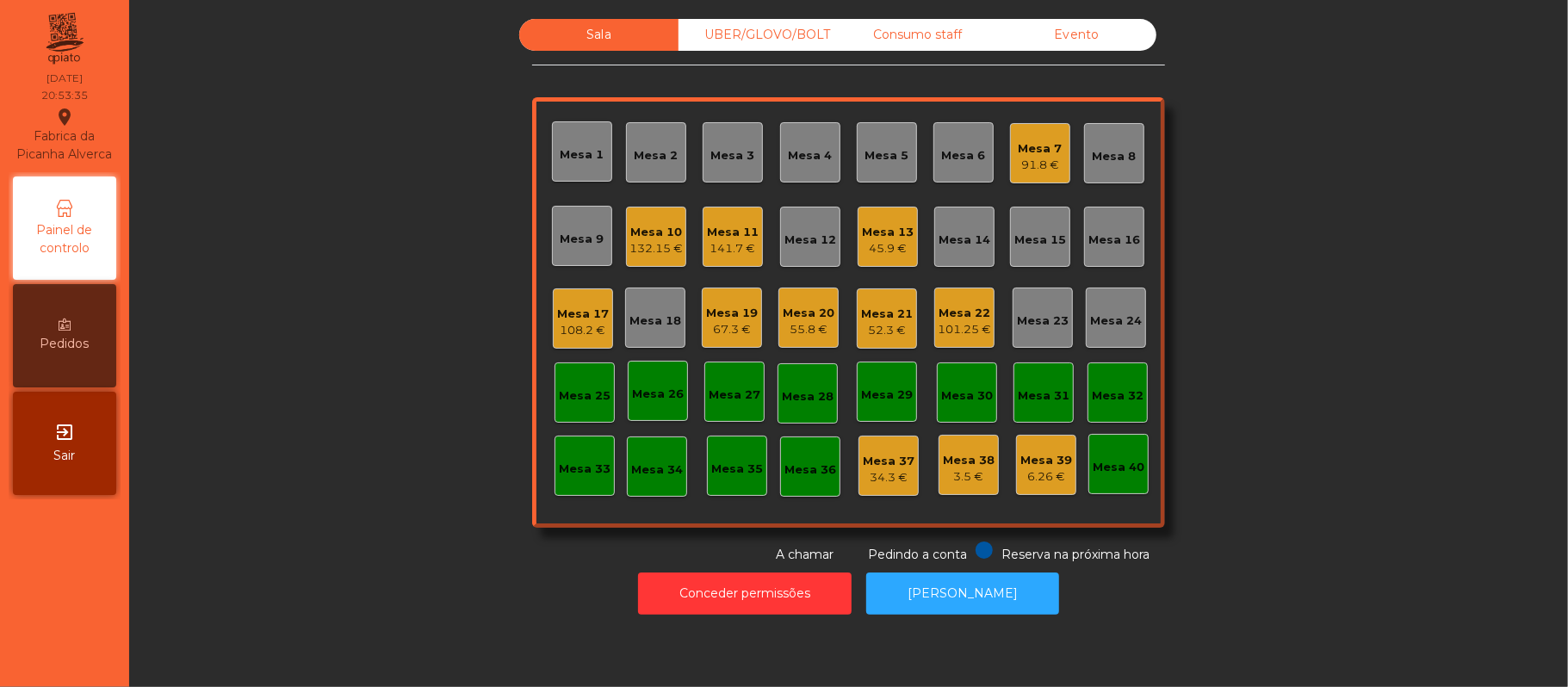
click at [776, 32] on div "UBER/GLOVO/BOLT" at bounding box center [758, 35] width 160 height 32
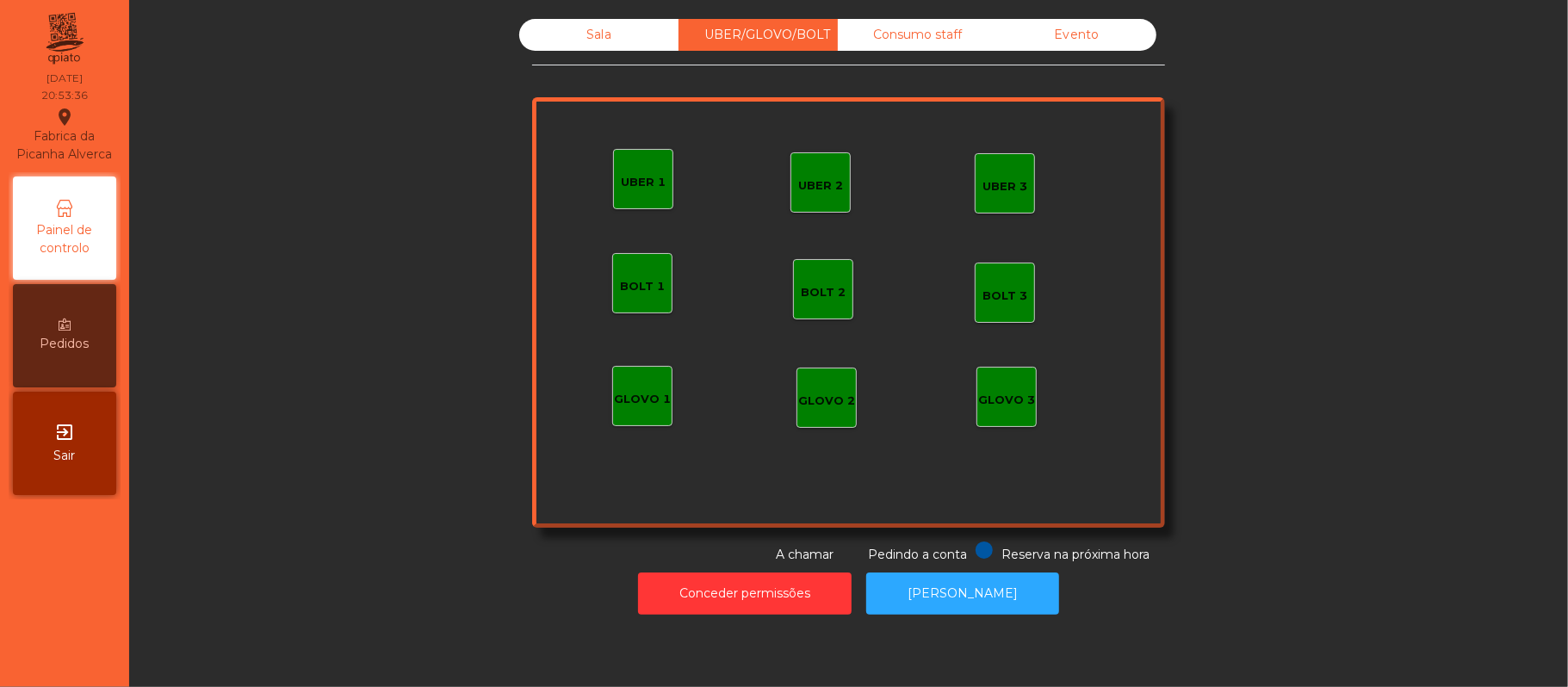
click at [621, 194] on div "UBER 1" at bounding box center [643, 179] width 61 height 61
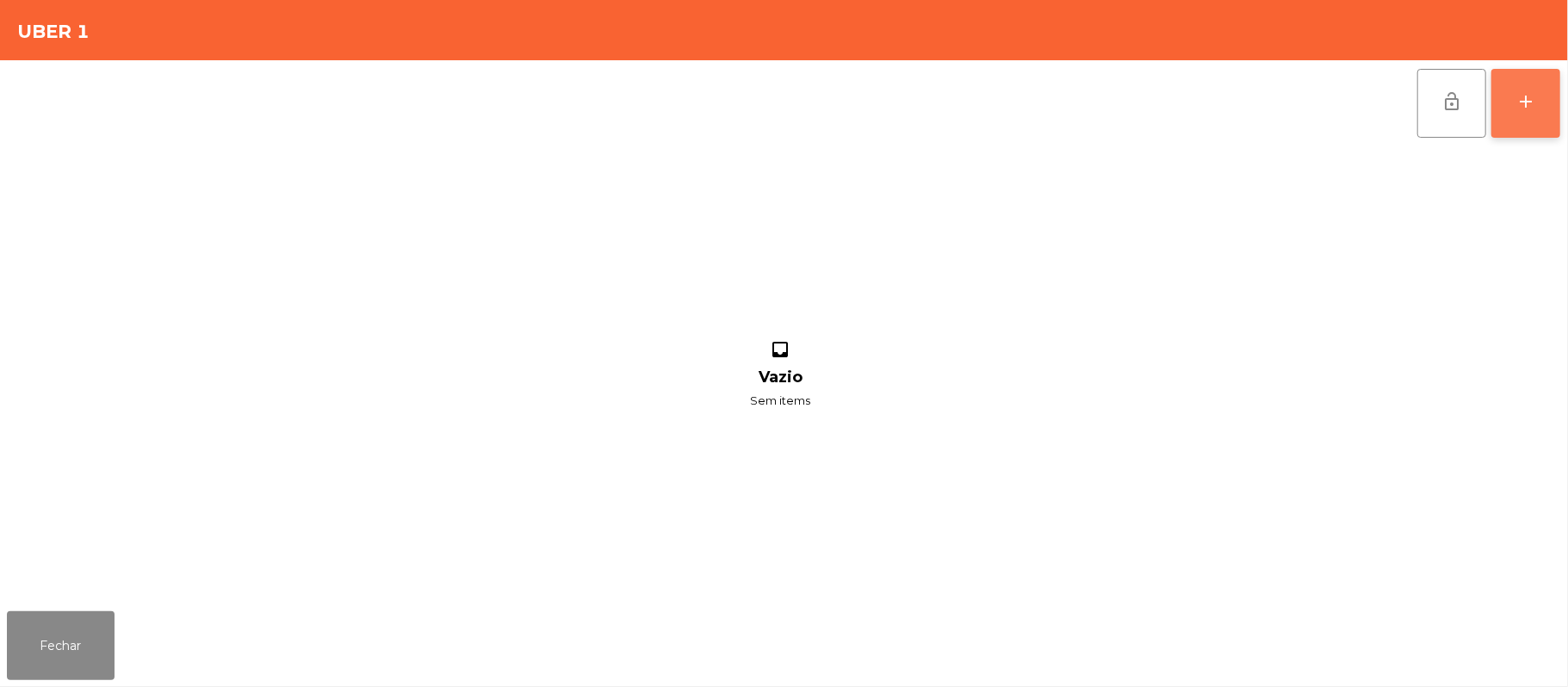
click at [1553, 111] on button "add" at bounding box center [1526, 104] width 69 height 69
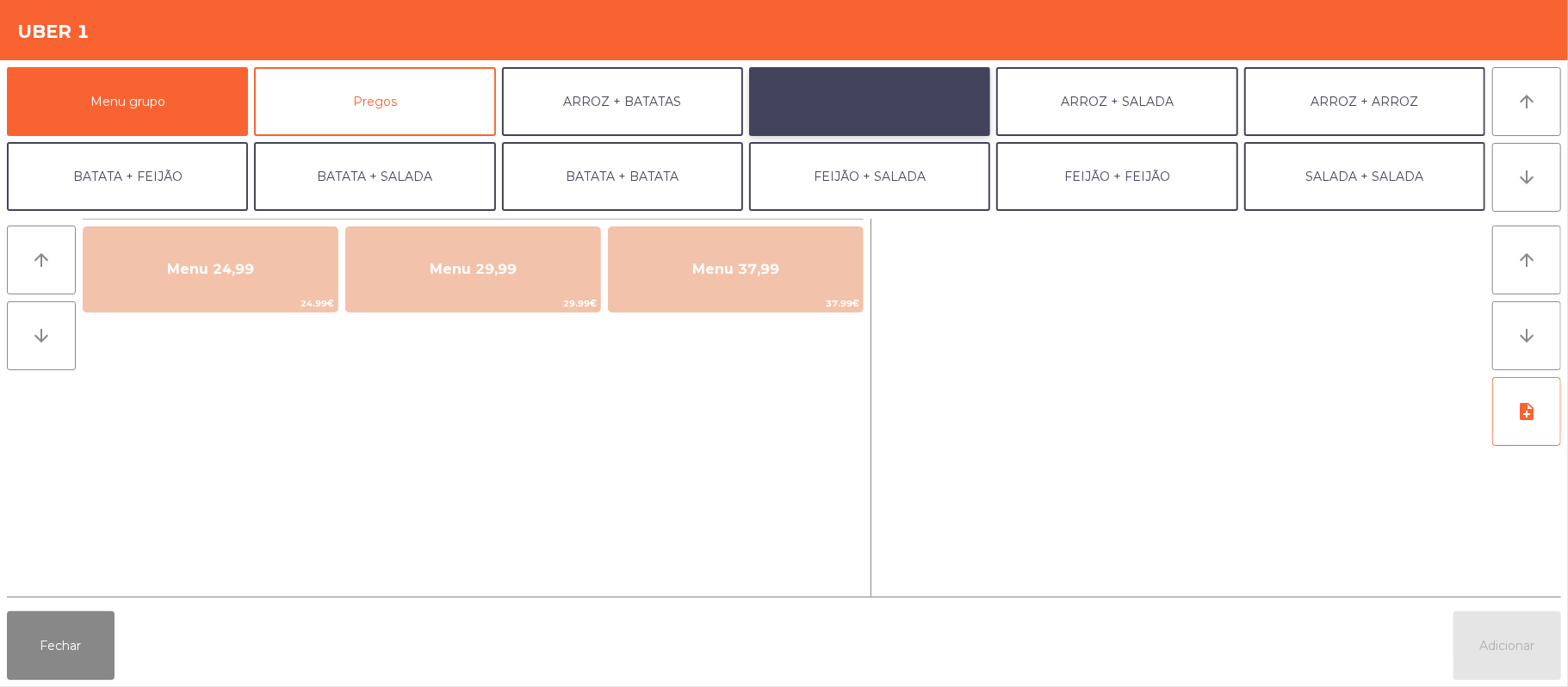
click at [913, 111] on button "ARROZ + FEIJÃO" at bounding box center [870, 102] width 241 height 69
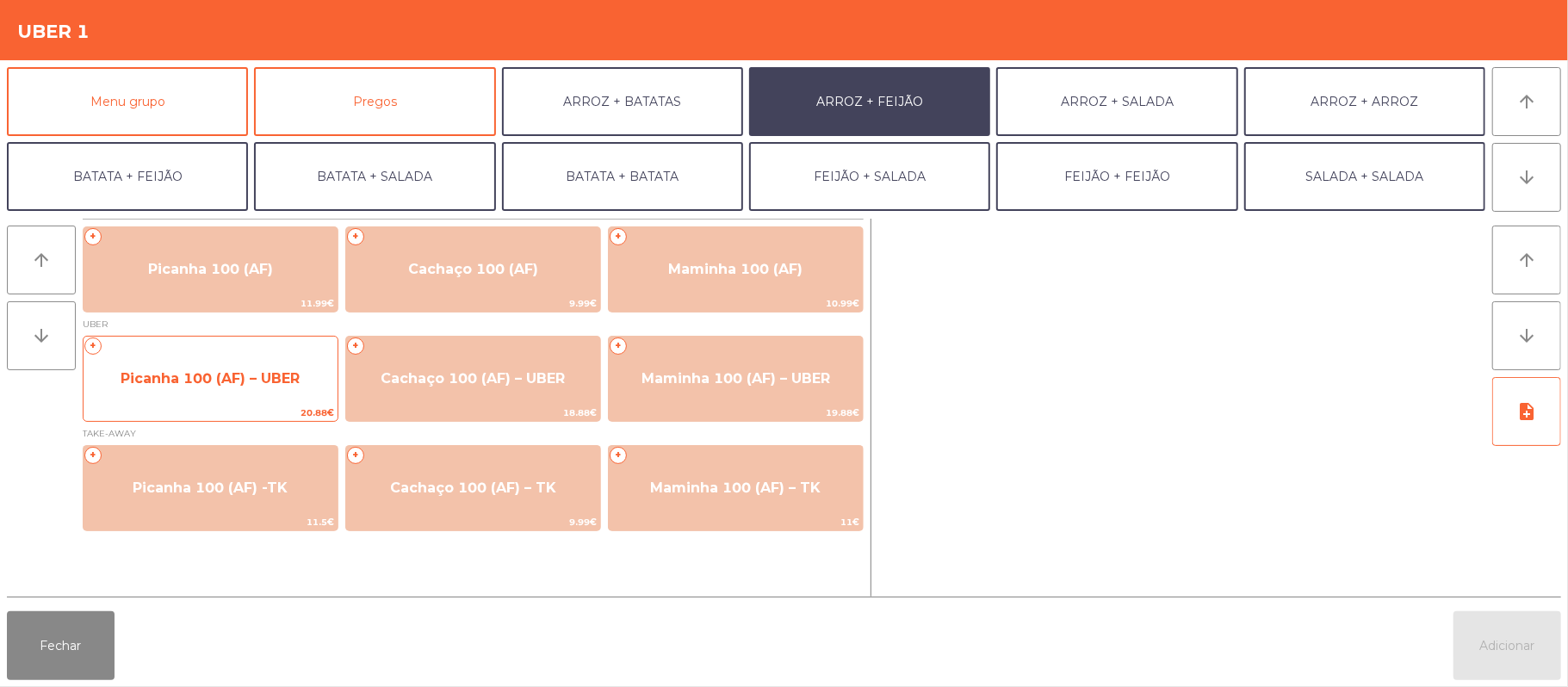
click at [261, 377] on span "Picanha 100 (AF) – UBER" at bounding box center [210, 378] width 179 height 17
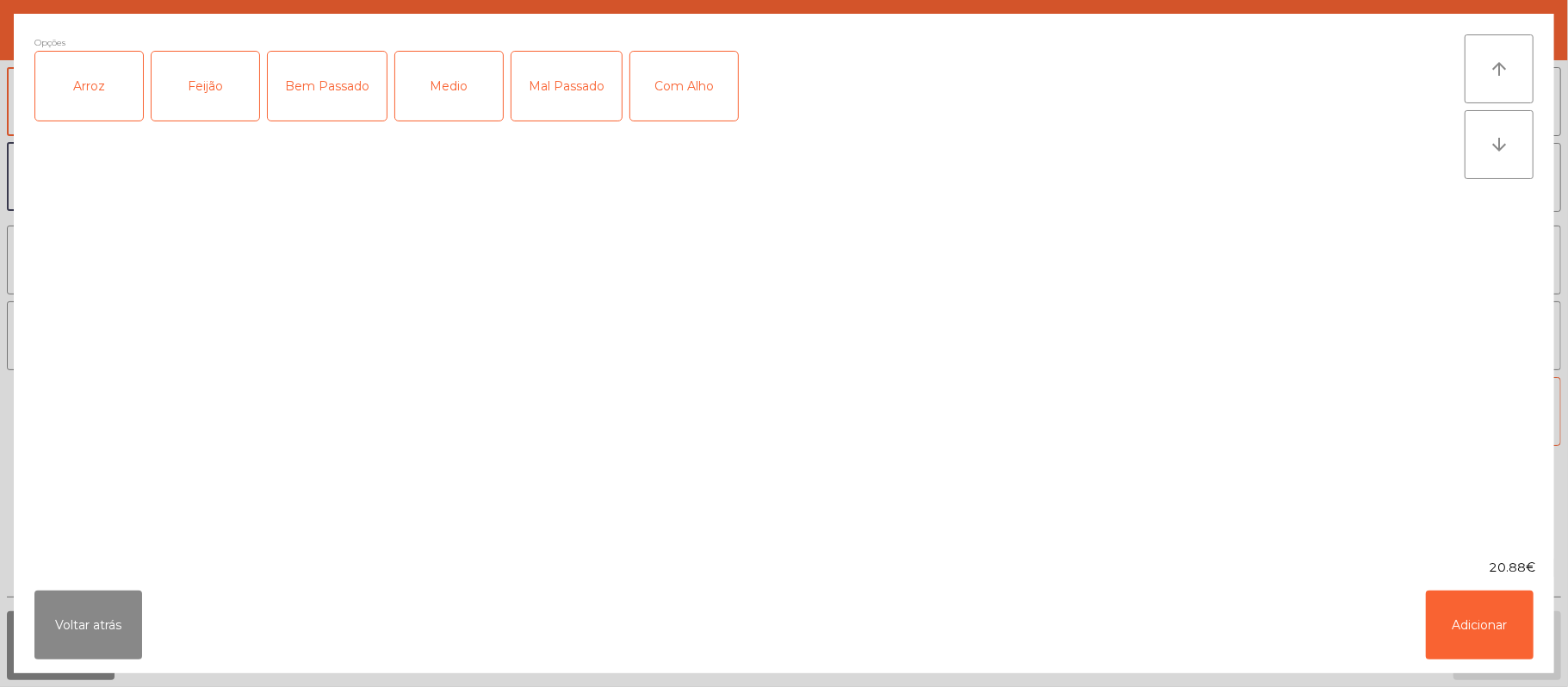
click at [118, 101] on div "Arroz" at bounding box center [89, 86] width 108 height 69
click at [239, 88] on div "Feijão" at bounding box center [205, 86] width 108 height 69
click at [435, 91] on div "Medio" at bounding box center [448, 86] width 108 height 69
click at [1445, 642] on button "Adicionar" at bounding box center [1479, 625] width 108 height 69
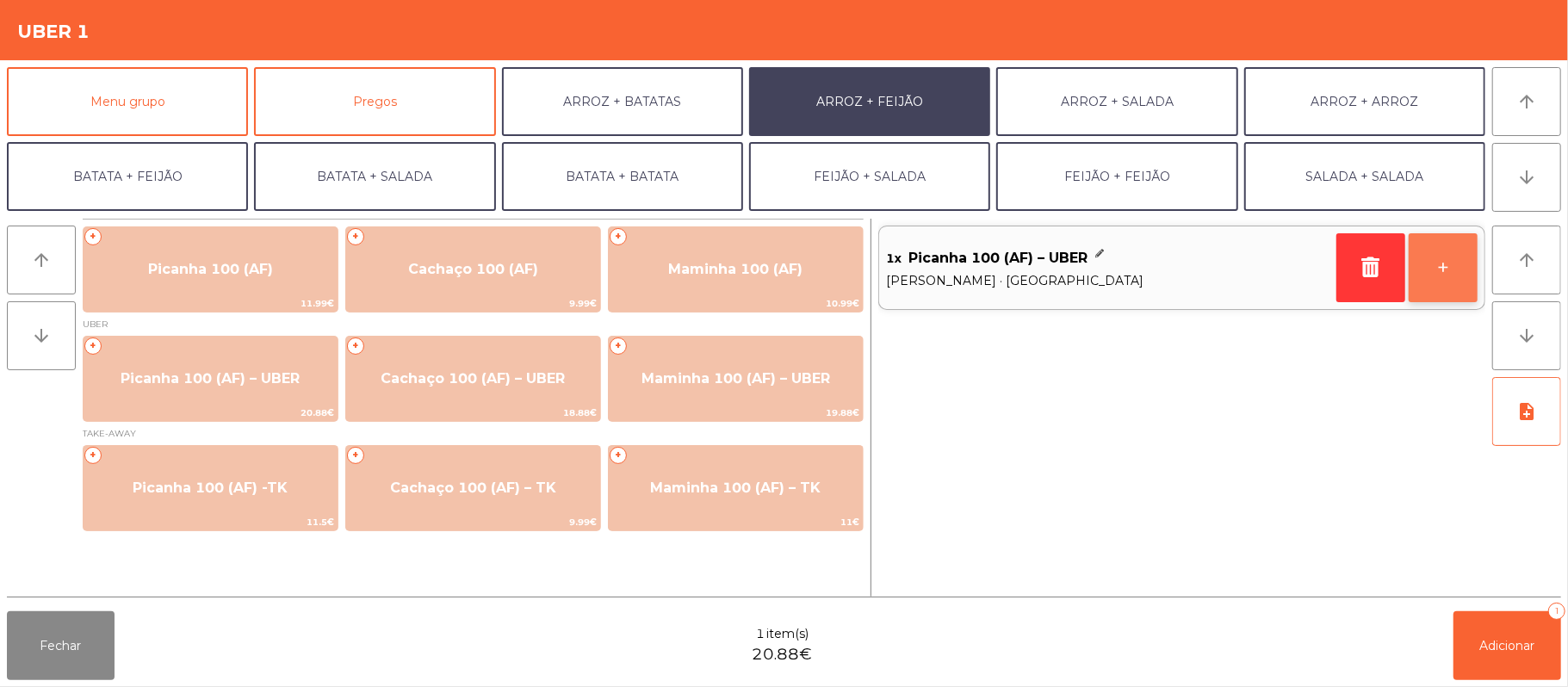
click at [1443, 254] on button "+" at bounding box center [1443, 268] width 69 height 69
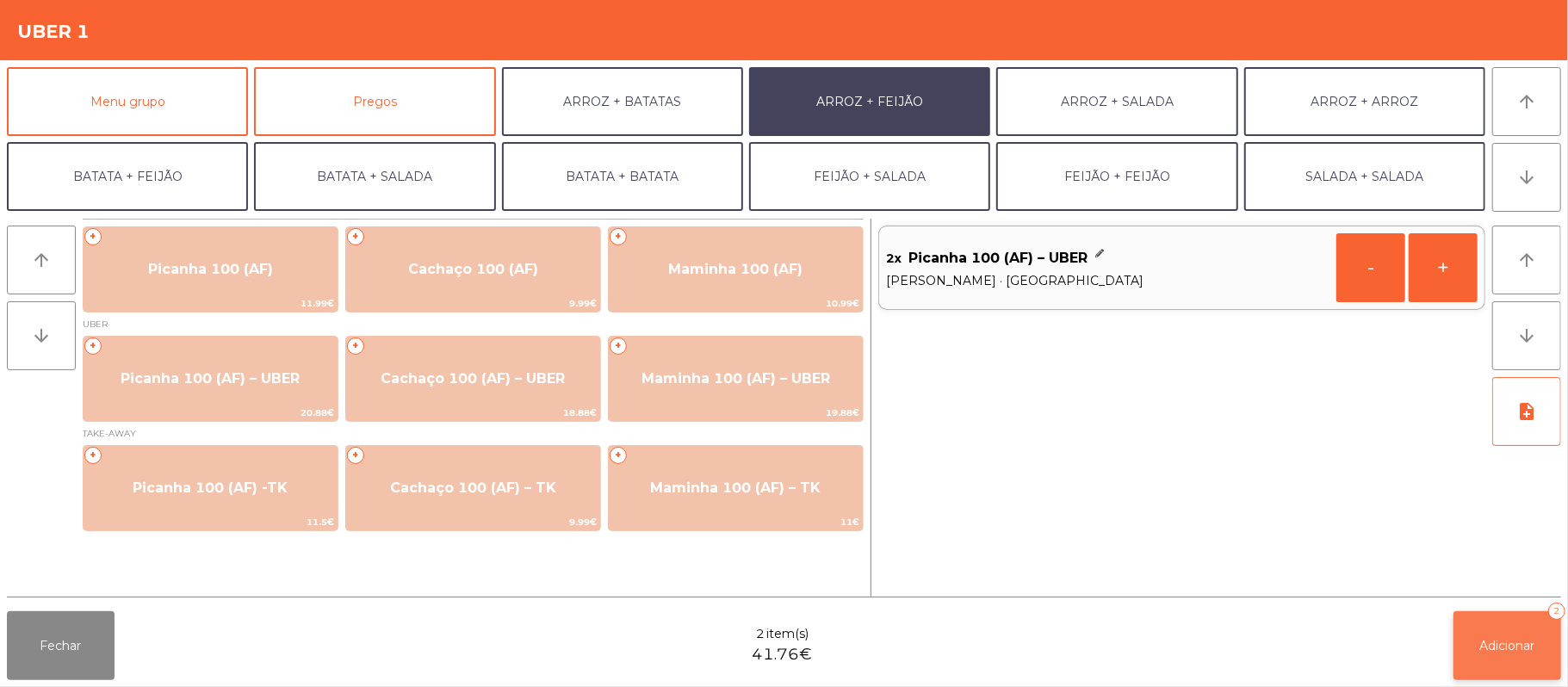
click at [1476, 645] on button "Adicionar 2" at bounding box center [1507, 646] width 108 height 69
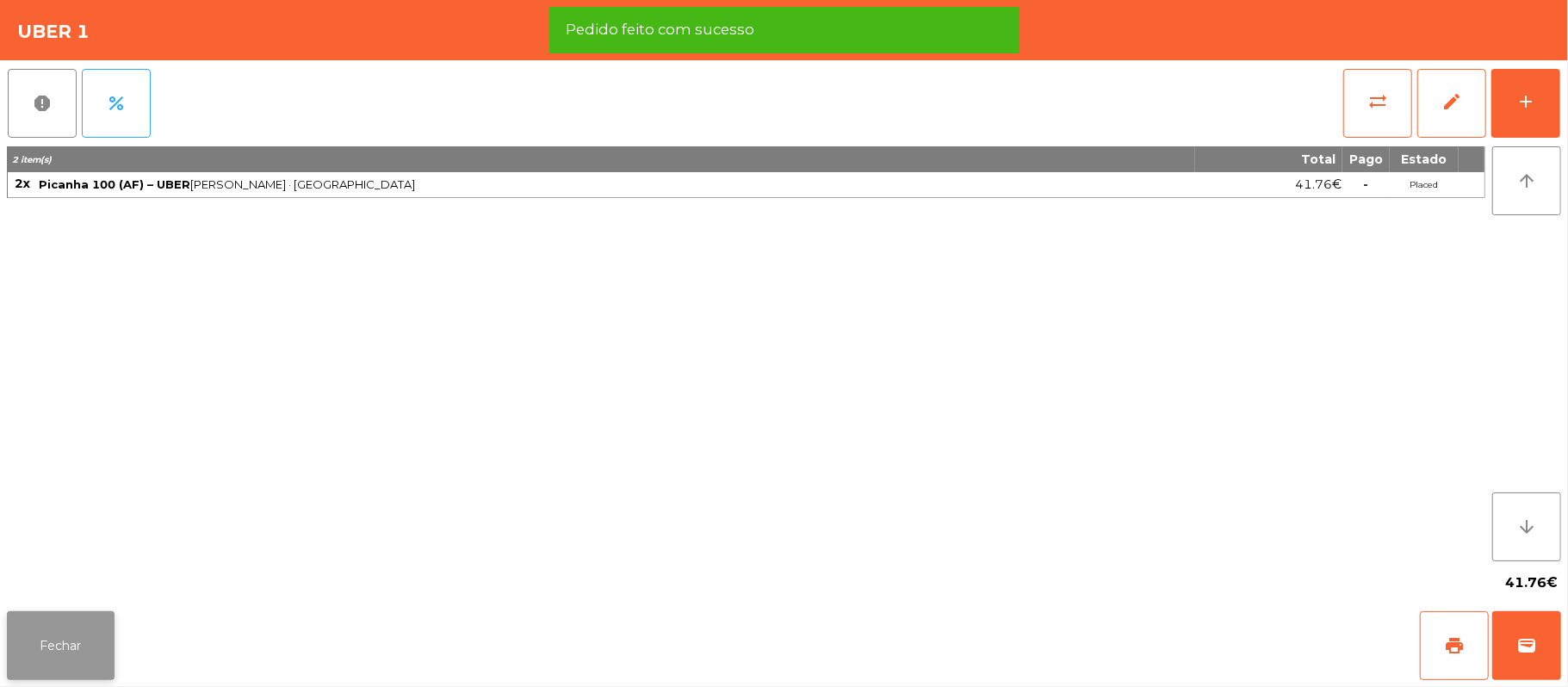
click at [83, 659] on button "Fechar" at bounding box center [61, 646] width 108 height 69
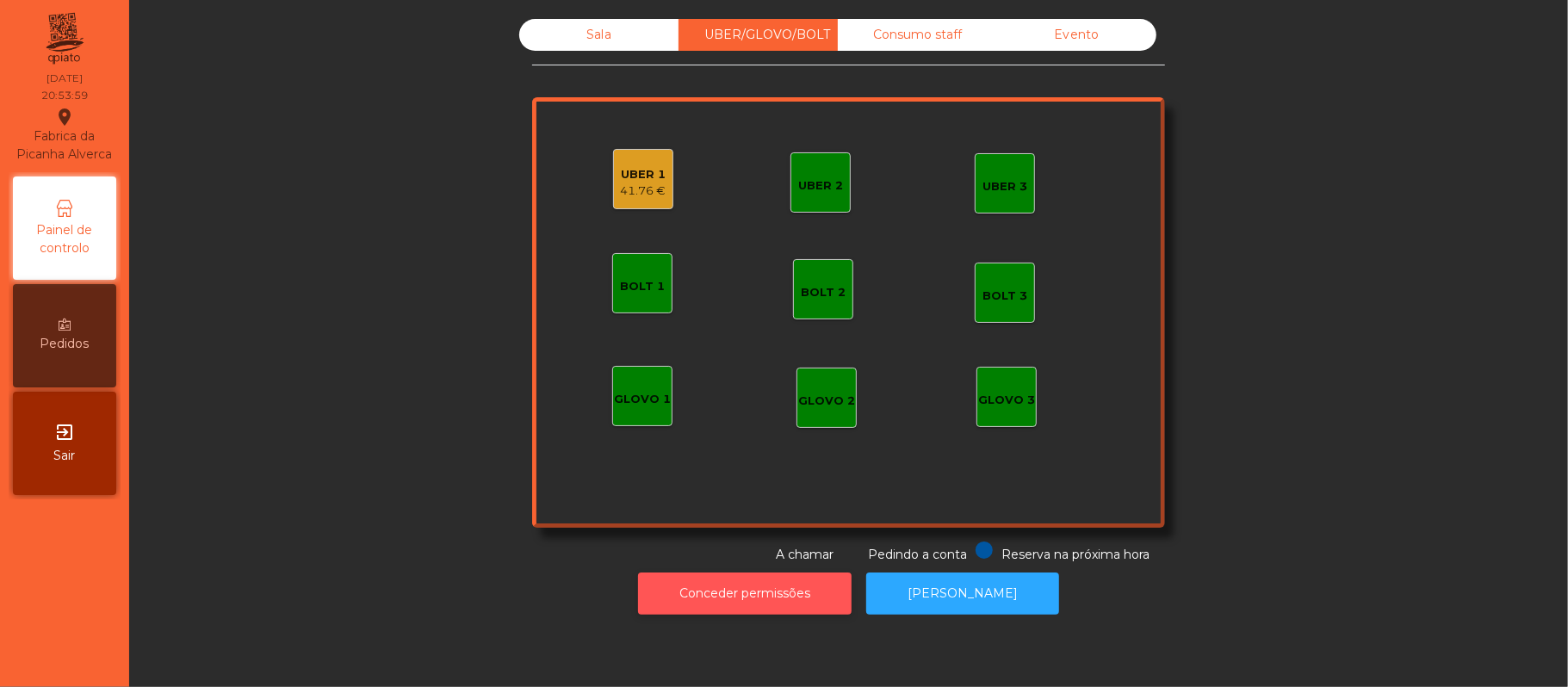
click at [770, 593] on button "Conceder permissões" at bounding box center [744, 594] width 213 height 42
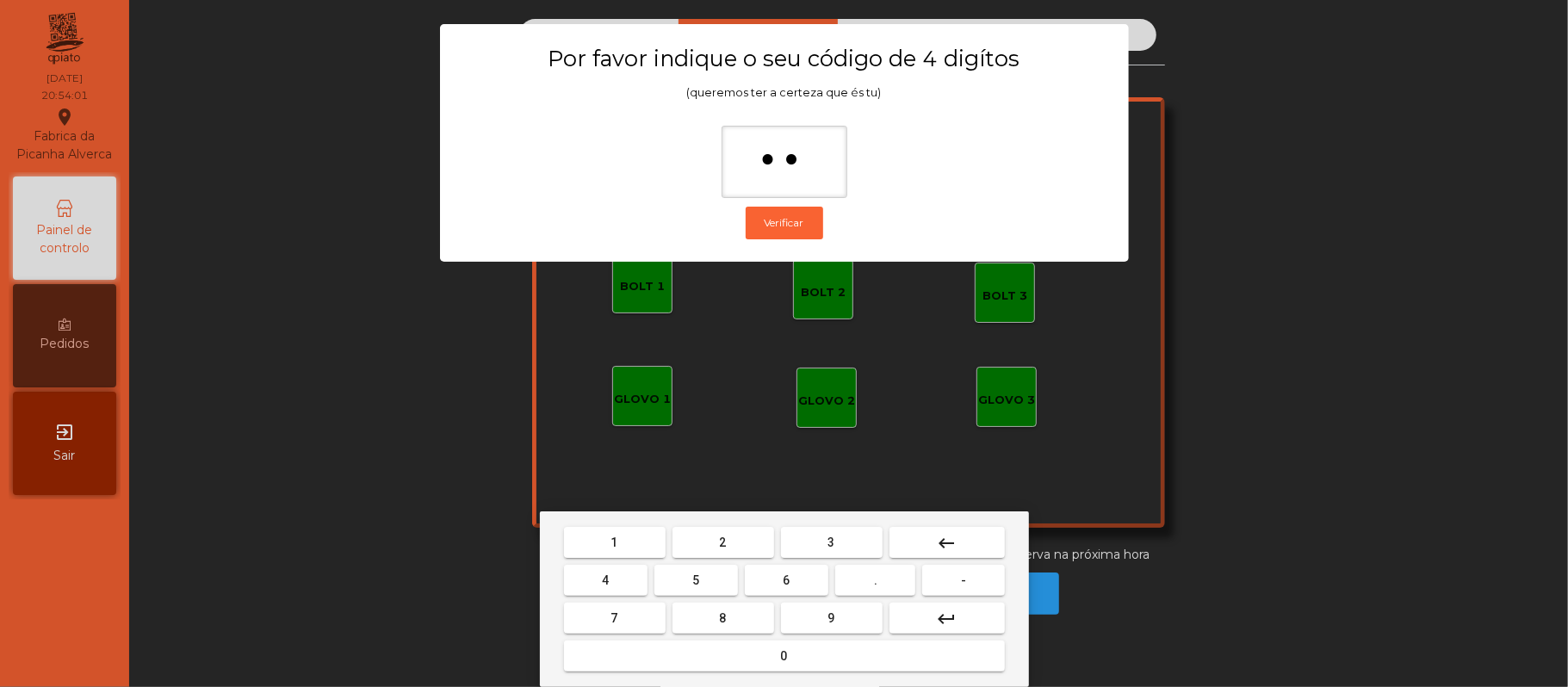
type input "***"
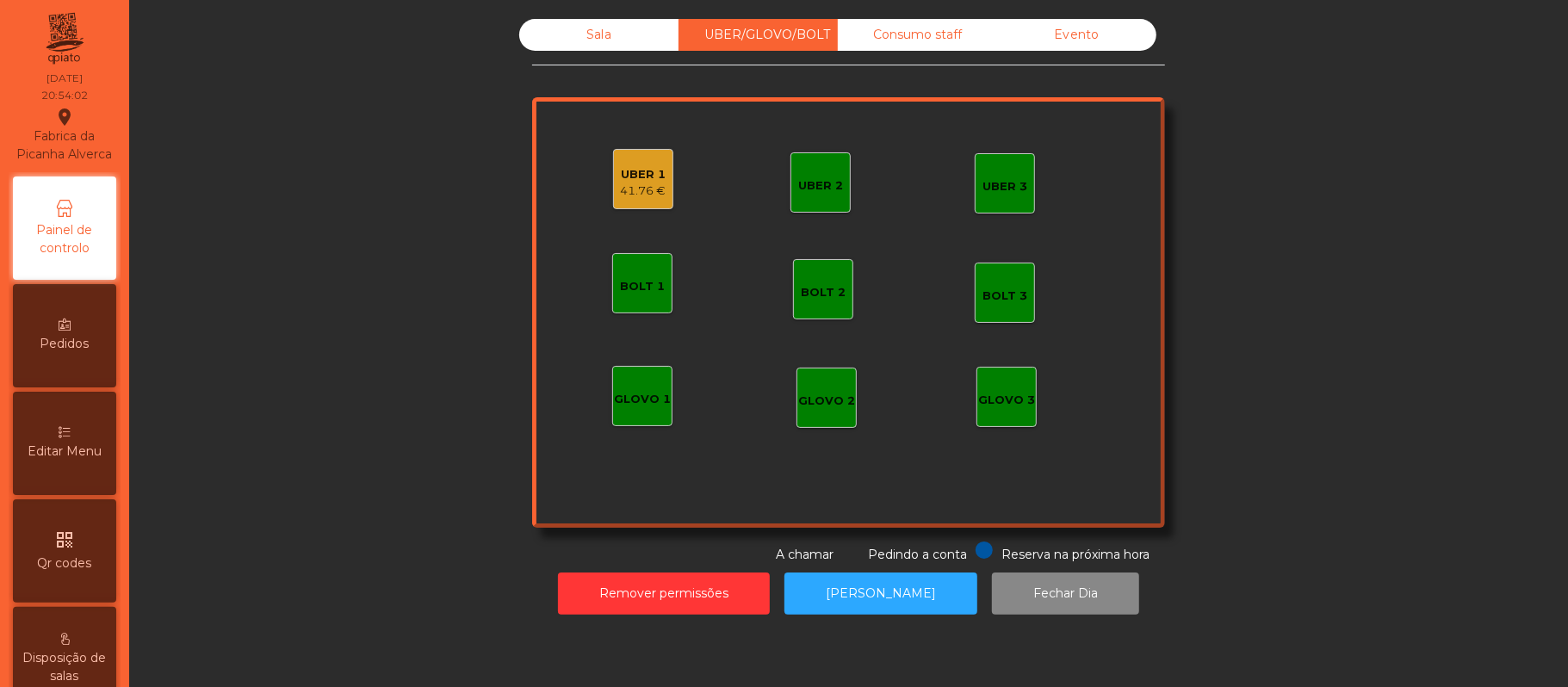
click at [637, 169] on div "UBER 1" at bounding box center [644, 175] width 46 height 18
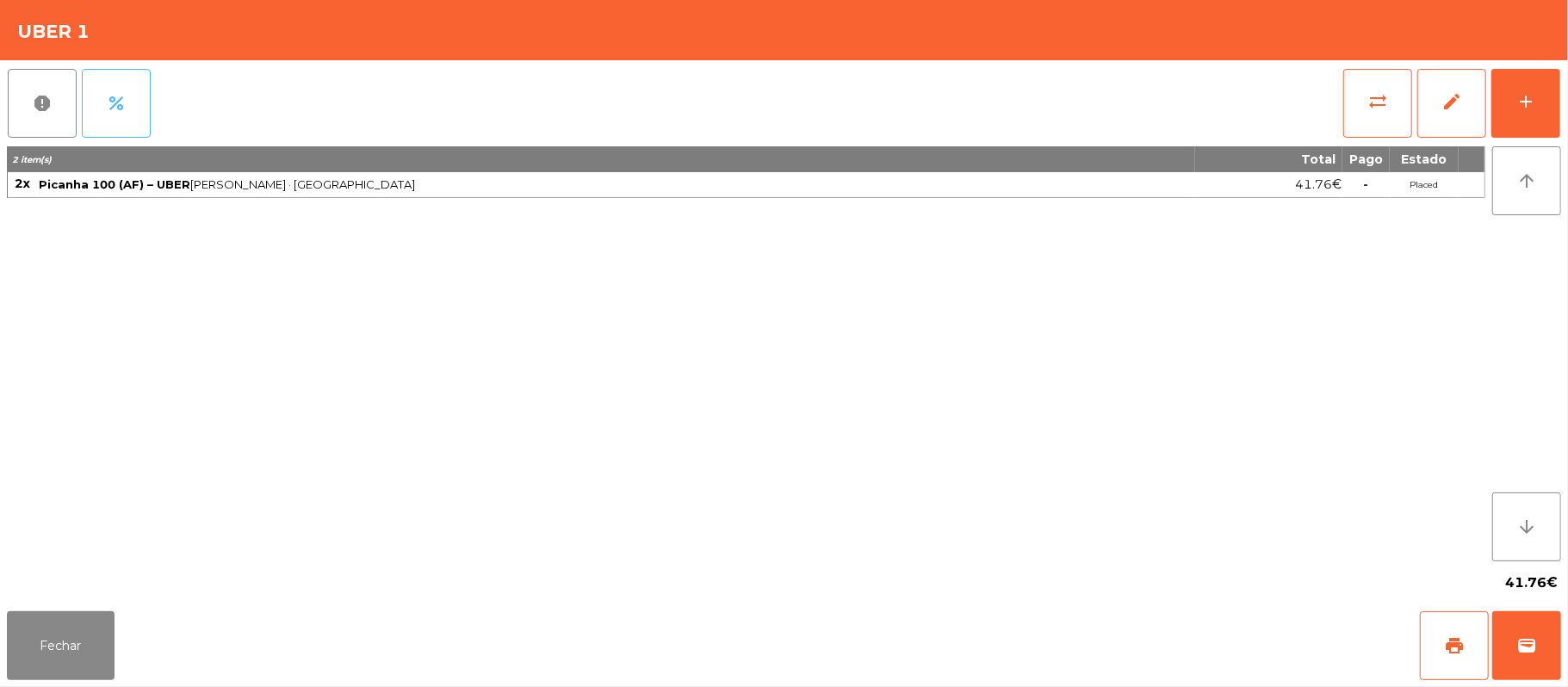
click at [129, 127] on button "percent" at bounding box center [116, 104] width 69 height 69
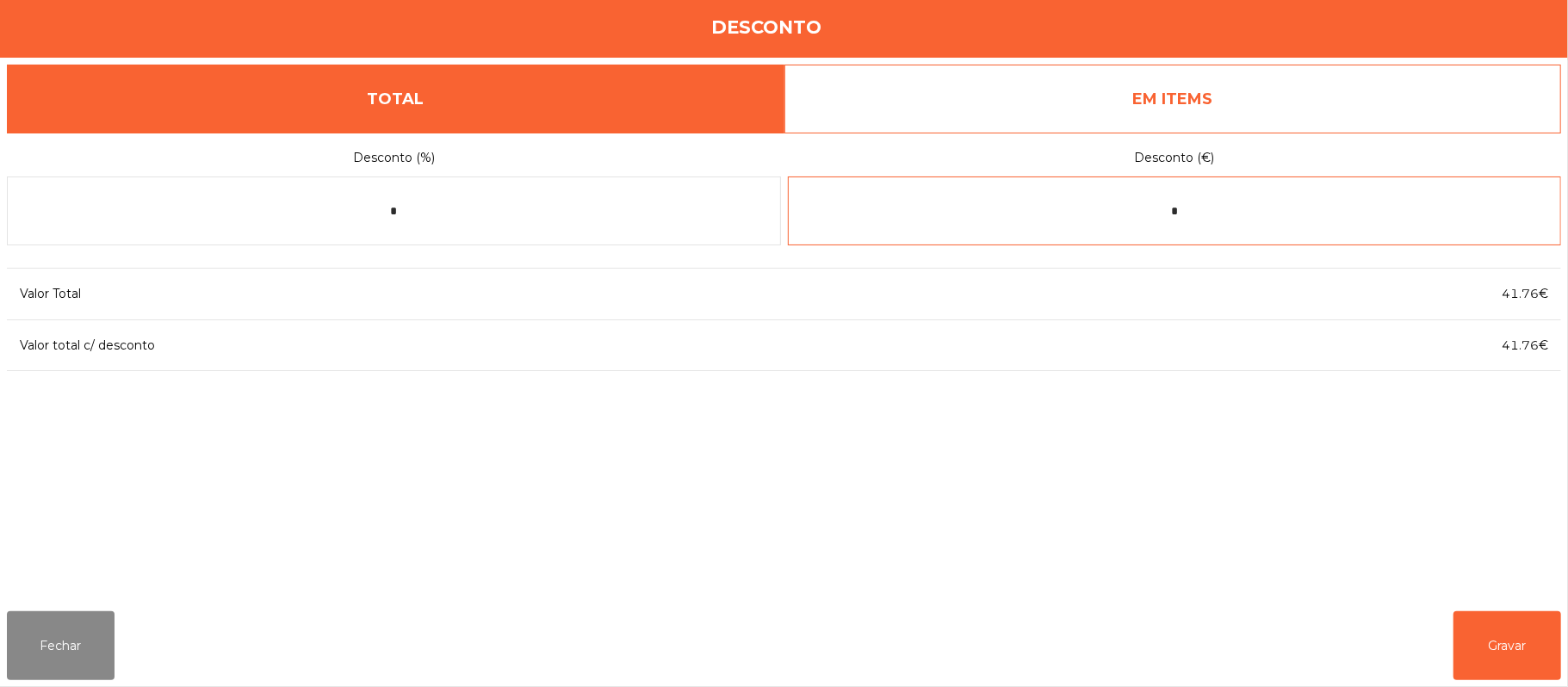
click at [1200, 209] on input "*" at bounding box center [1175, 211] width 774 height 69
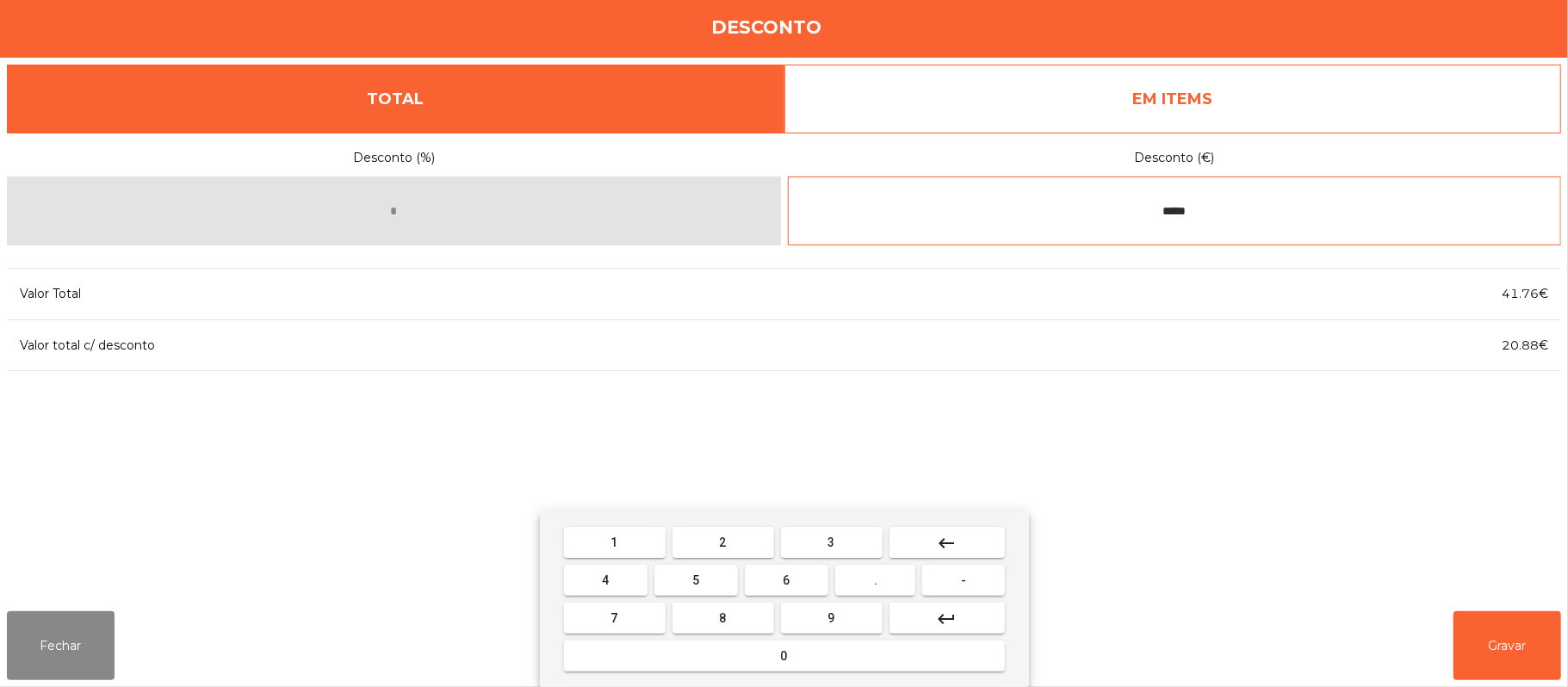
type input "*****"
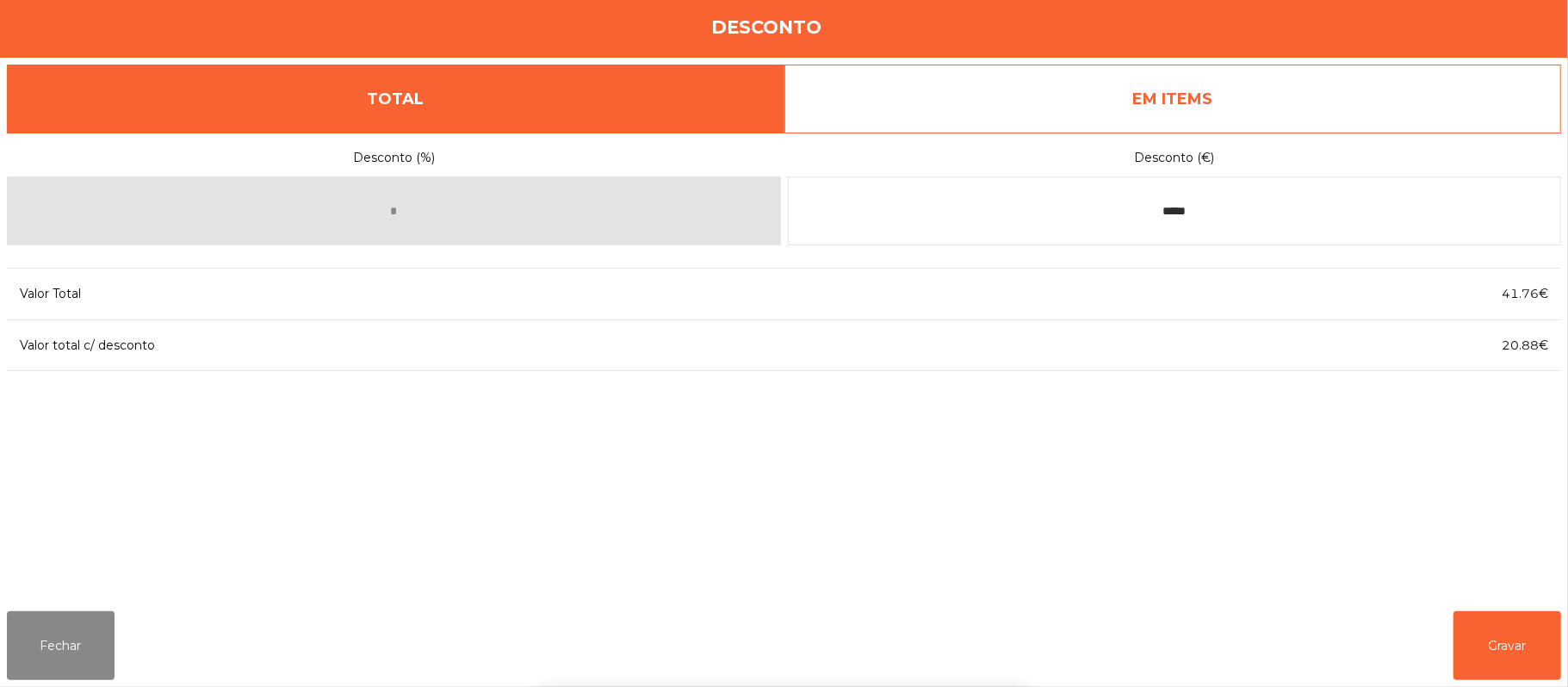
click at [1492, 644] on div "1 2 3 keyboard_backspace 4 5 6 . - 7 8 9 keyboard_return 0" at bounding box center [784, 599] width 1568 height 175
click at [1482, 631] on button "Gravar" at bounding box center [1507, 646] width 108 height 69
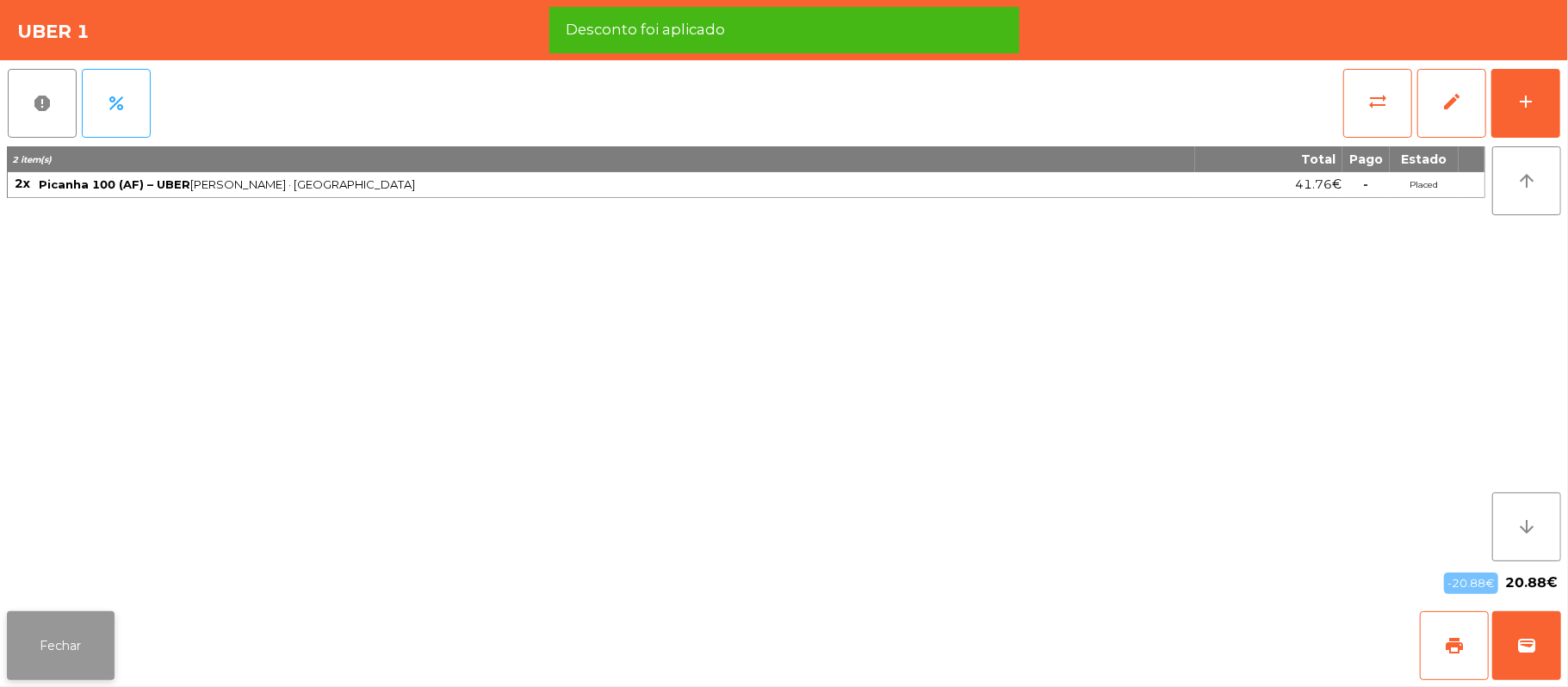
click at [94, 655] on button "Fechar" at bounding box center [61, 646] width 108 height 69
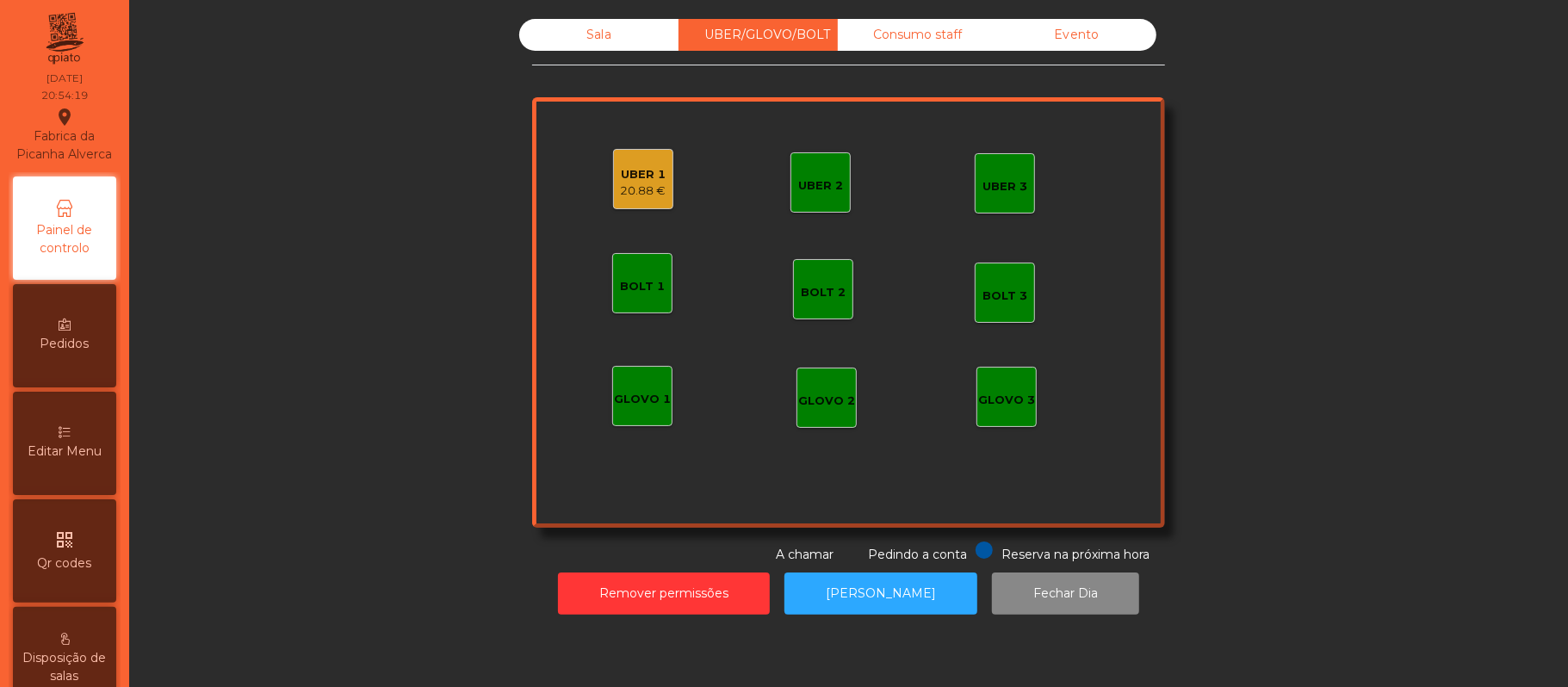
click at [635, 190] on div "20.88 €" at bounding box center [644, 191] width 46 height 18
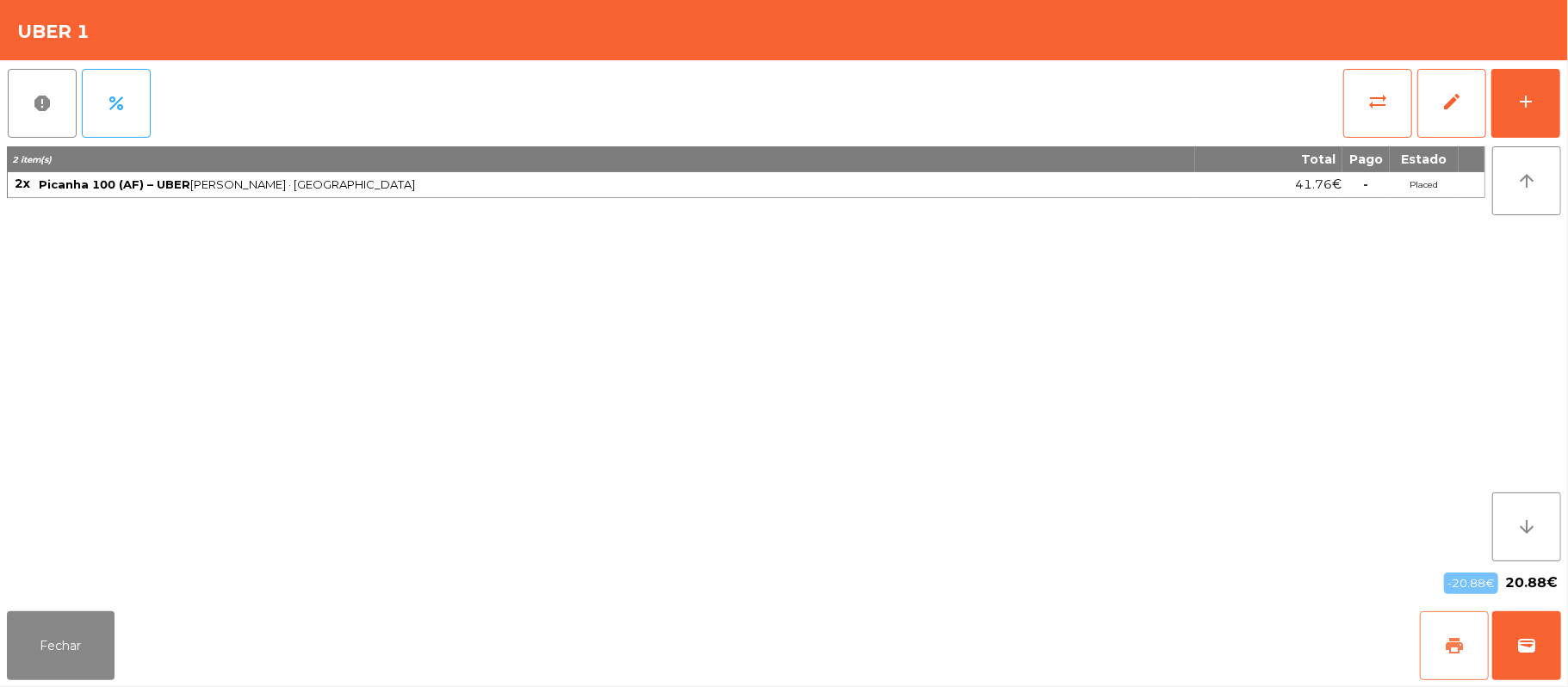
click at [1452, 660] on button "print" at bounding box center [1454, 646] width 69 height 69
click at [95, 638] on button "Fechar" at bounding box center [61, 646] width 108 height 69
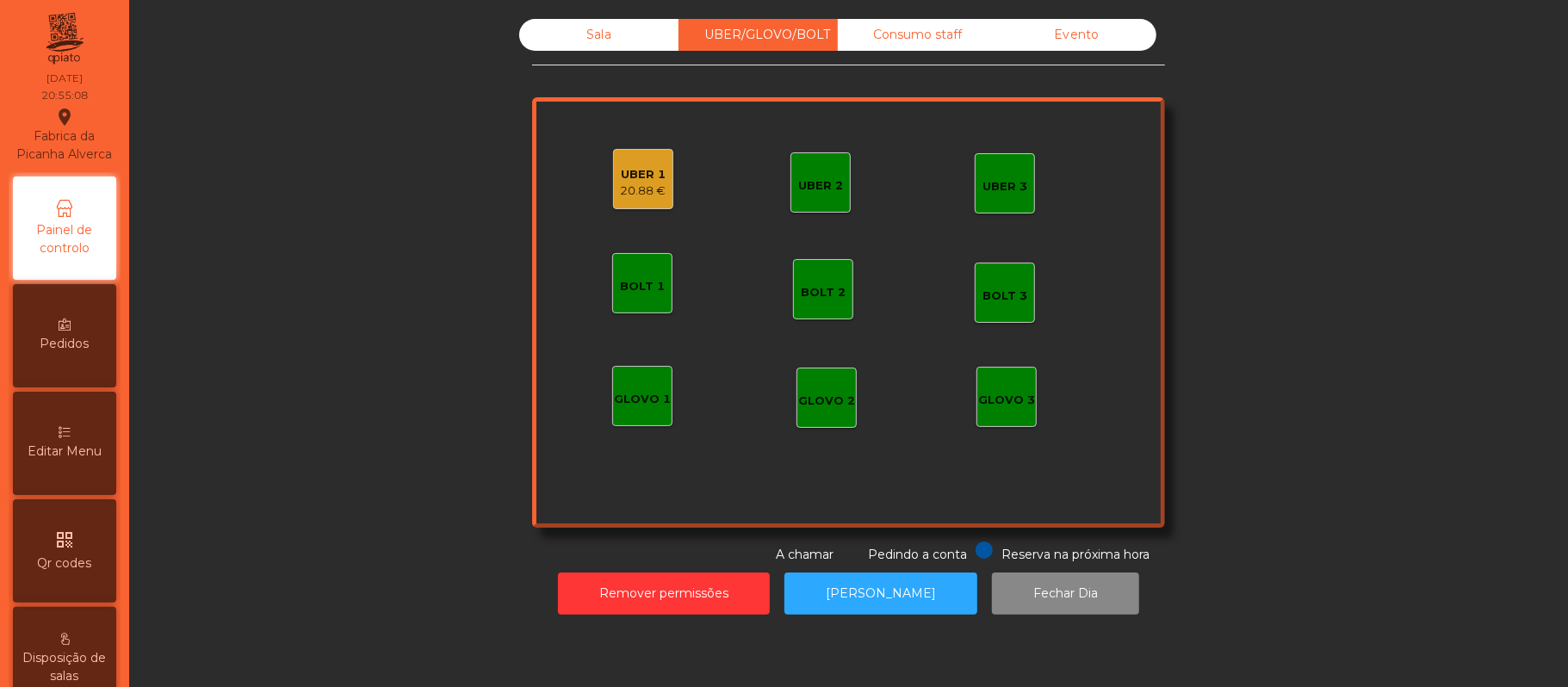
click at [634, 190] on div "20.88 €" at bounding box center [644, 191] width 46 height 18
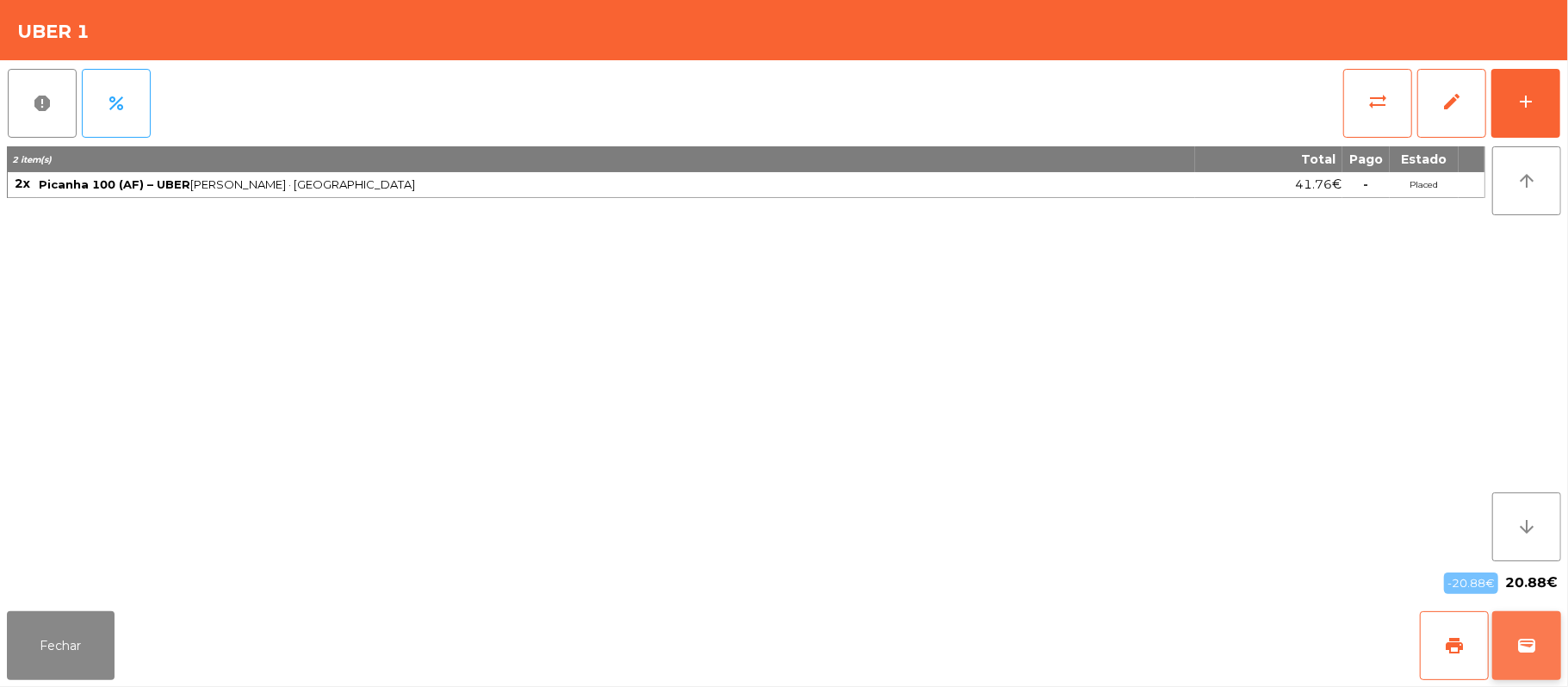
click at [1536, 642] on span "wallet" at bounding box center [1527, 646] width 21 height 21
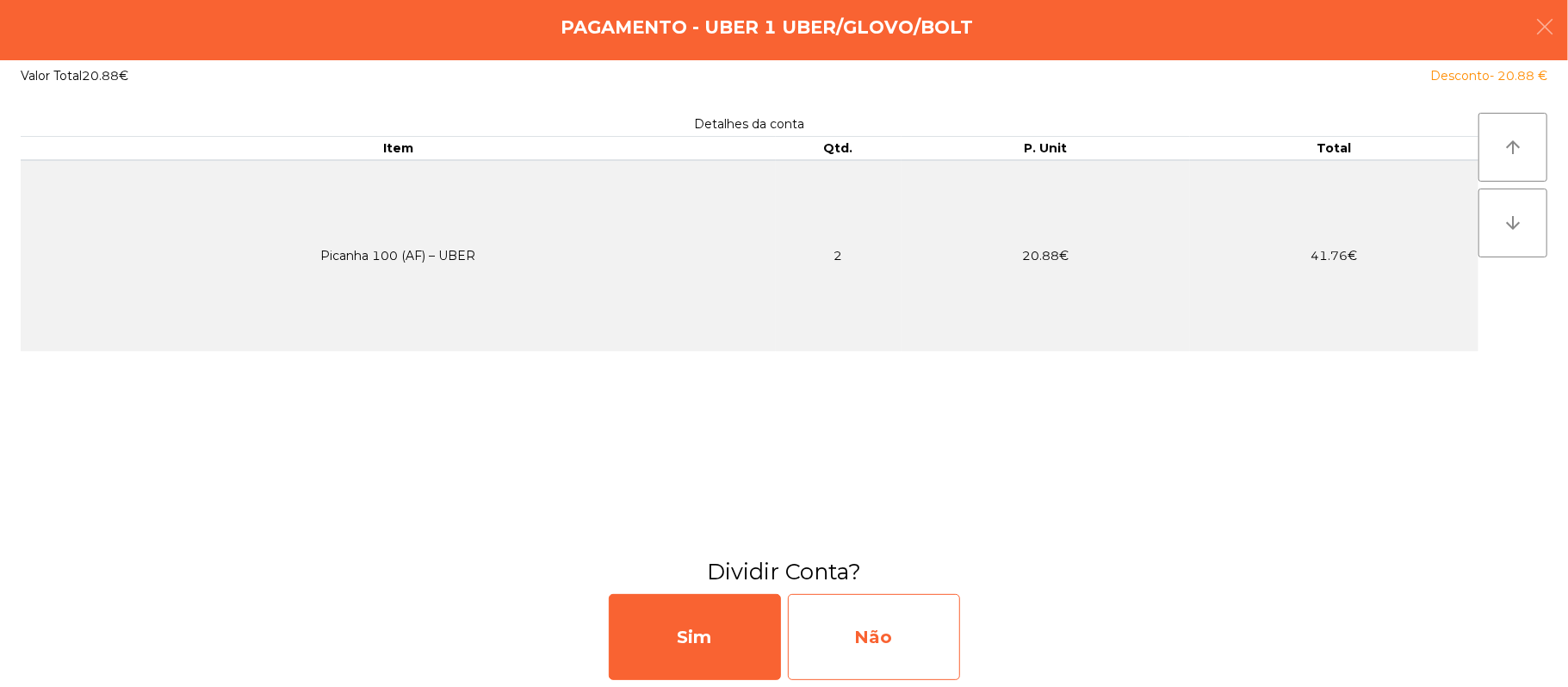
click at [906, 615] on div "Não" at bounding box center [874, 637] width 172 height 86
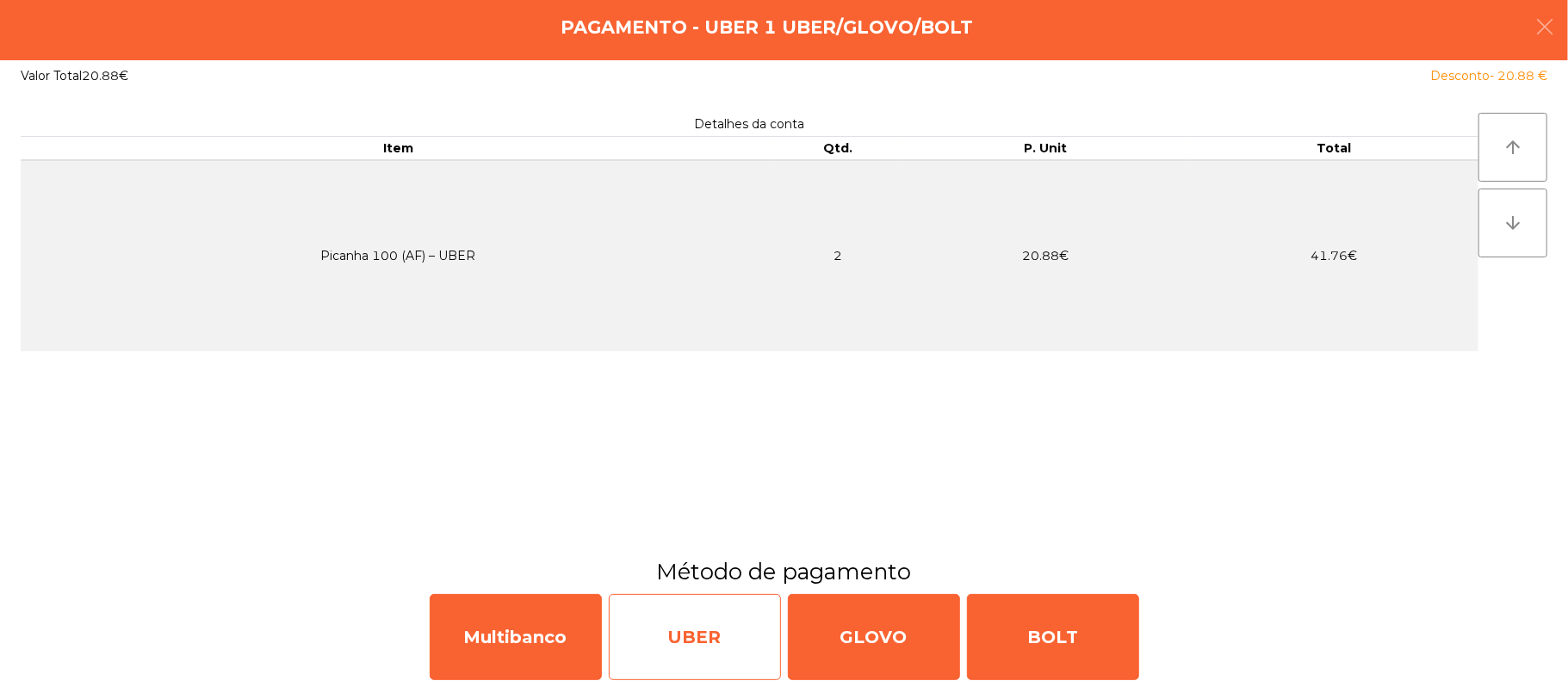
click at [697, 612] on div "UBER" at bounding box center [695, 637] width 172 height 86
select select "**"
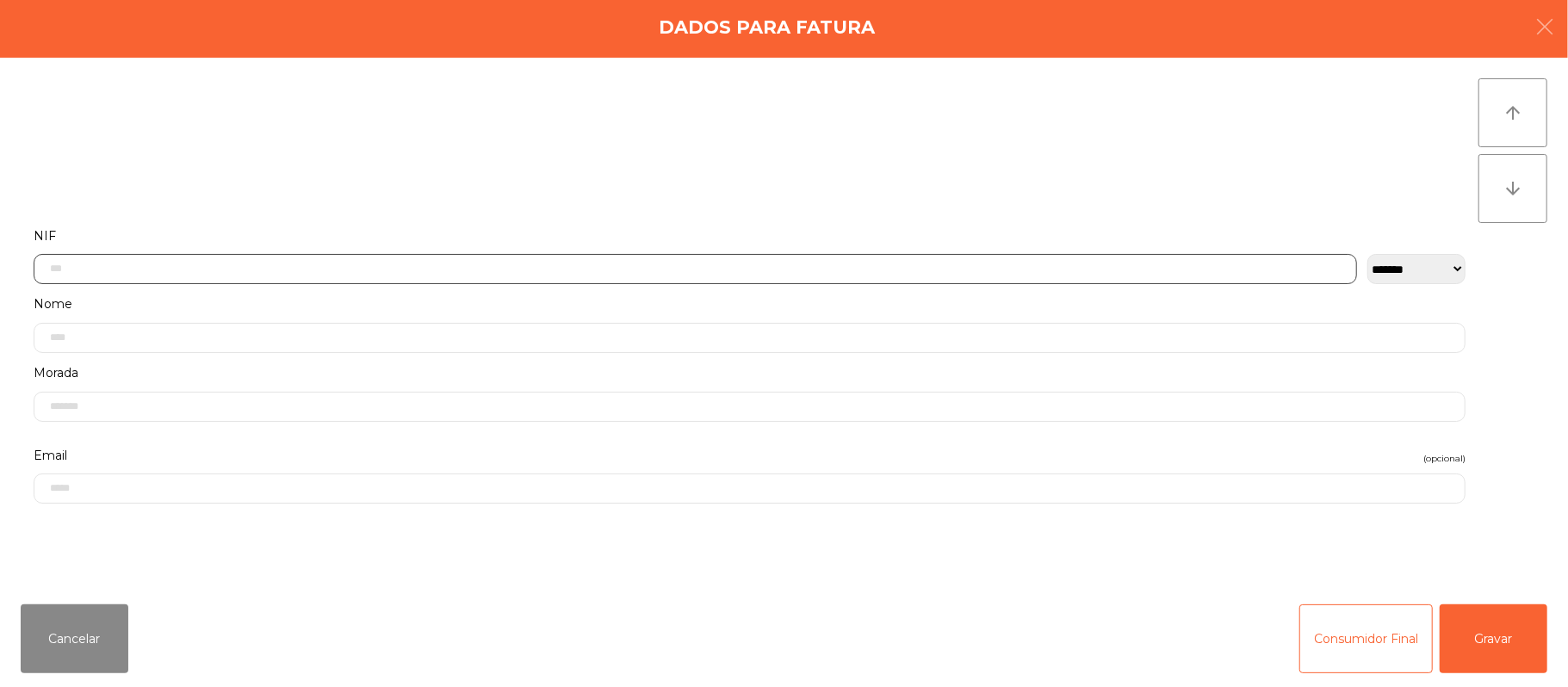
click at [286, 263] on input "text" at bounding box center [695, 269] width 1323 height 30
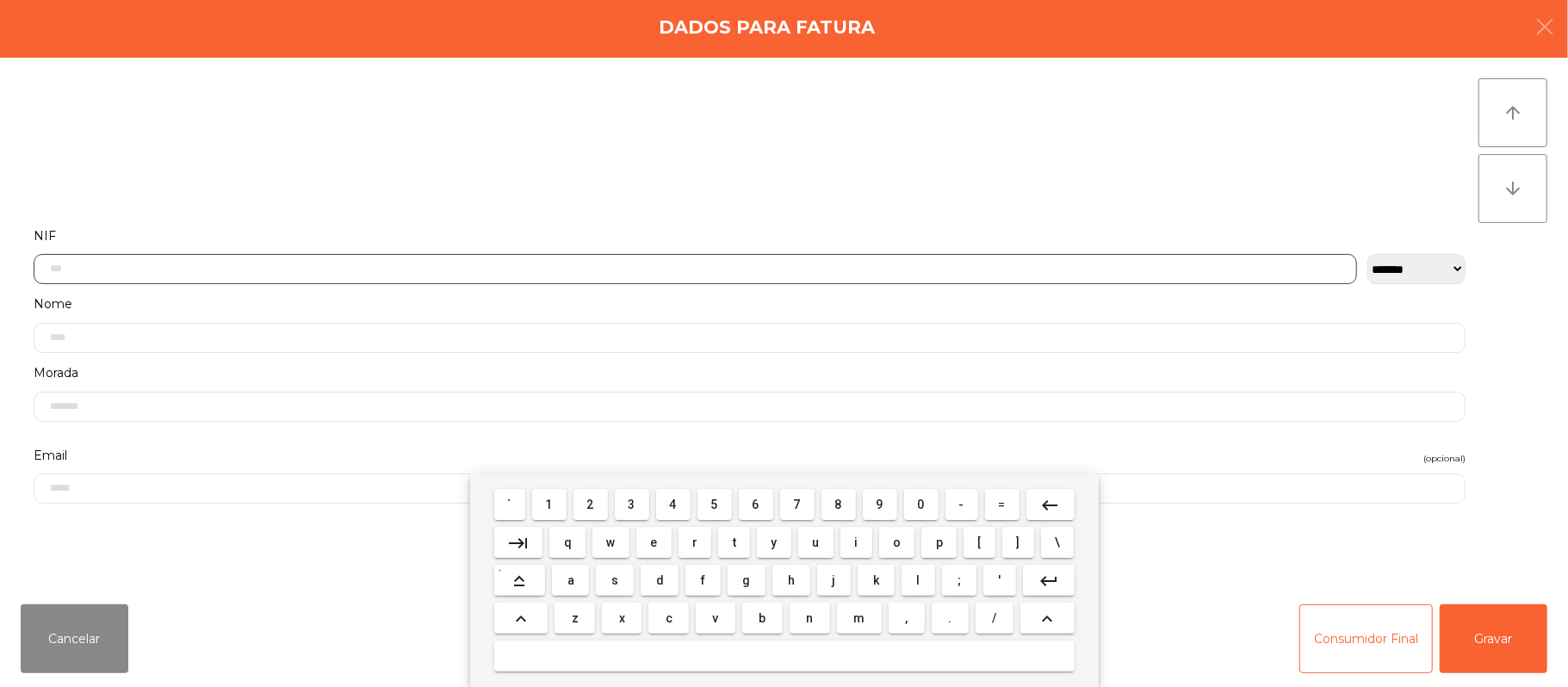
scroll to position [145, 0]
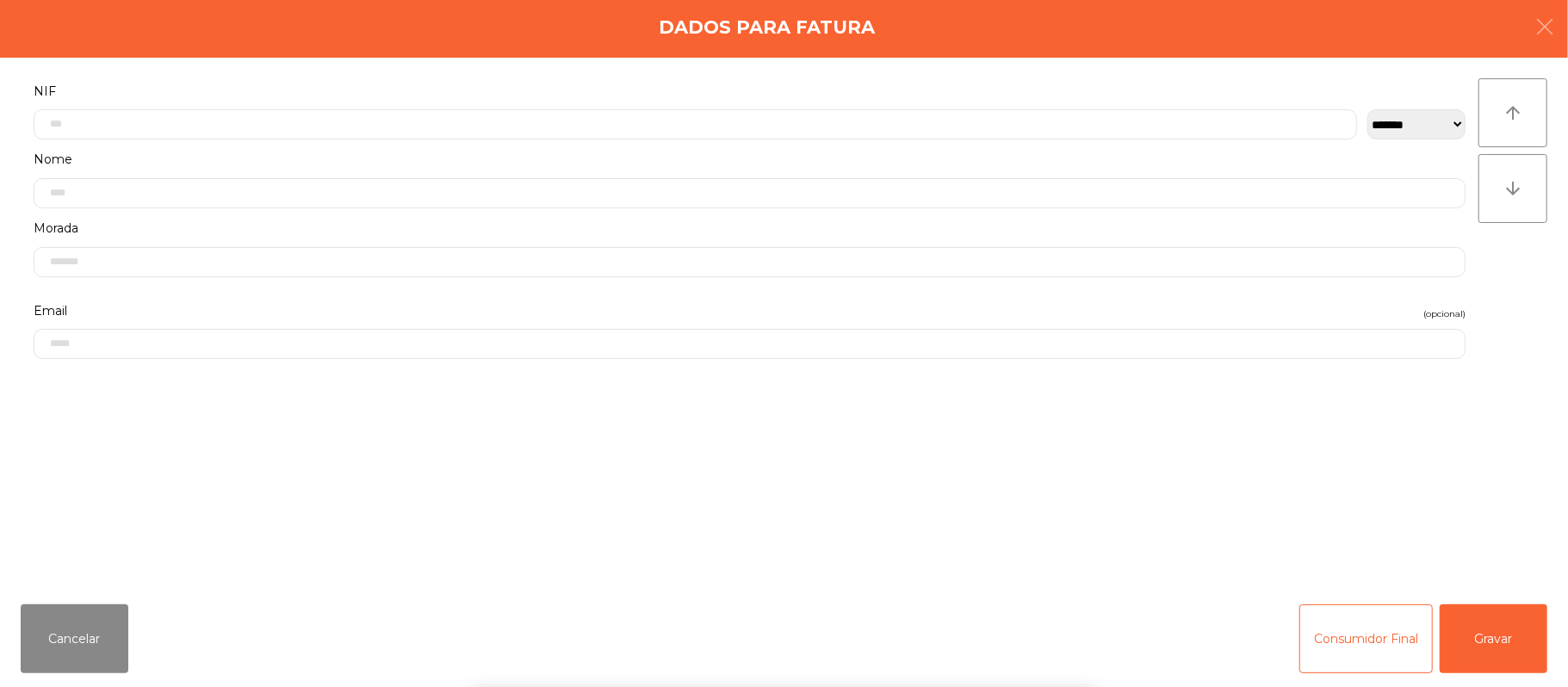
click at [1514, 608] on div "` 1 2 3 4 5 6 7 8 9 0 - = keyboard_backspace keyboard_tab q w e r t y u i o p […" at bounding box center [784, 580] width 1568 height 213
click at [1483, 644] on button "Gravar" at bounding box center [1493, 639] width 108 height 69
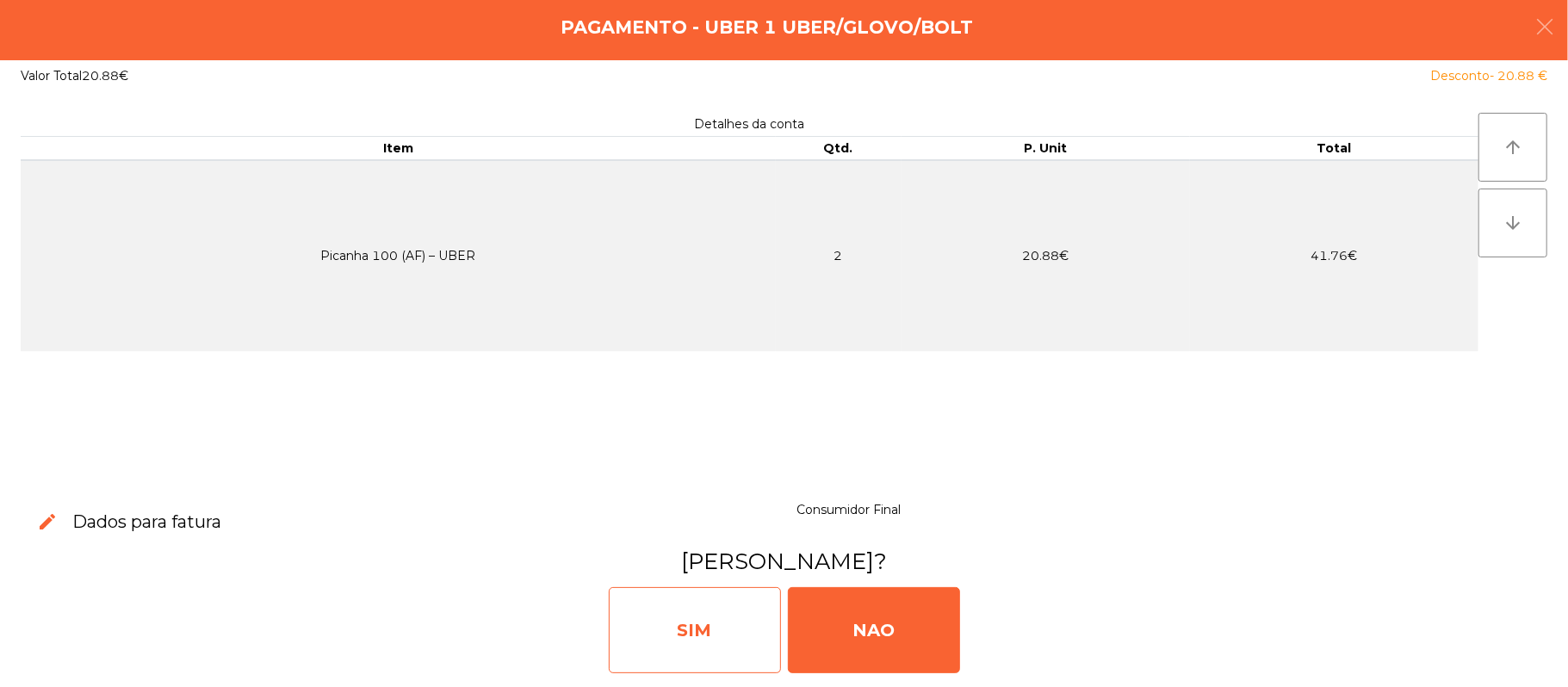
click at [675, 613] on div "SIM" at bounding box center [695, 630] width 172 height 86
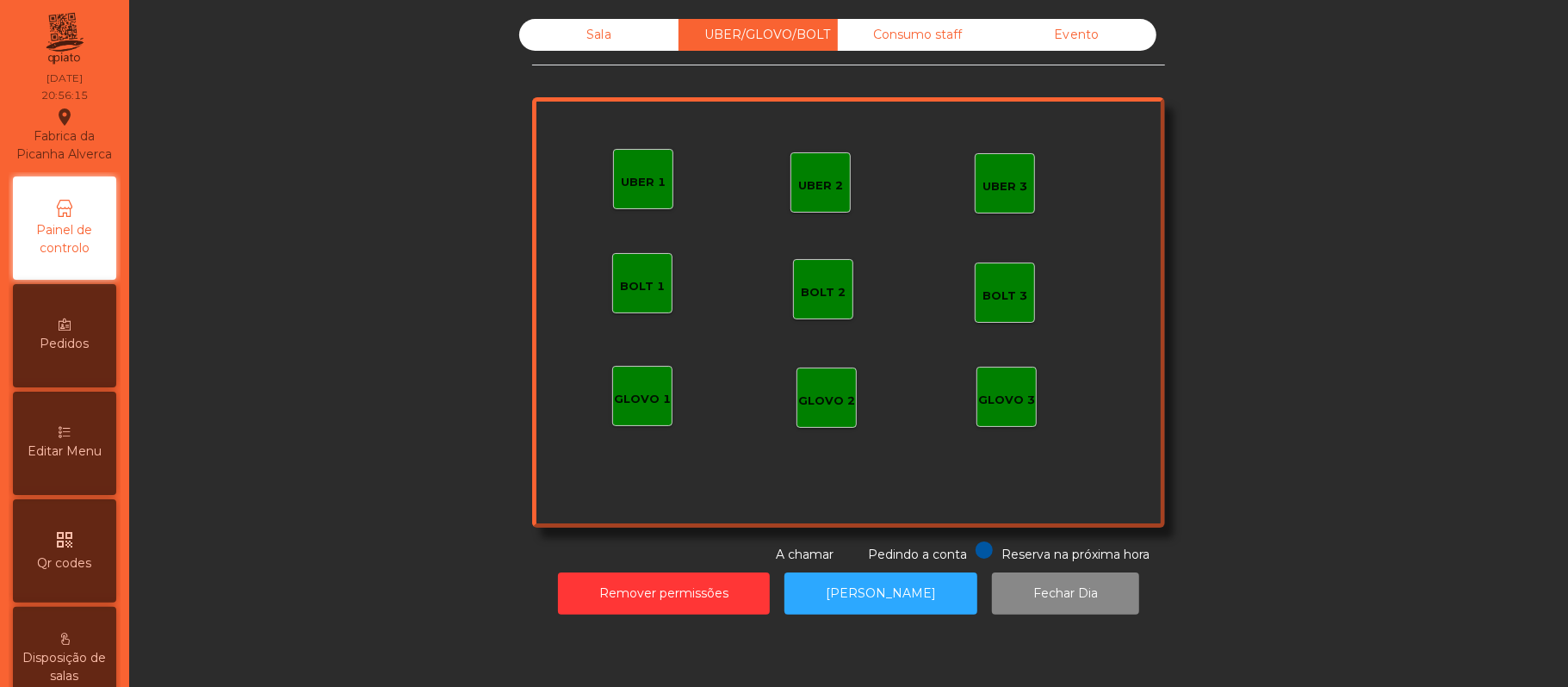
click at [597, 43] on div "Sala" at bounding box center [599, 35] width 160 height 32
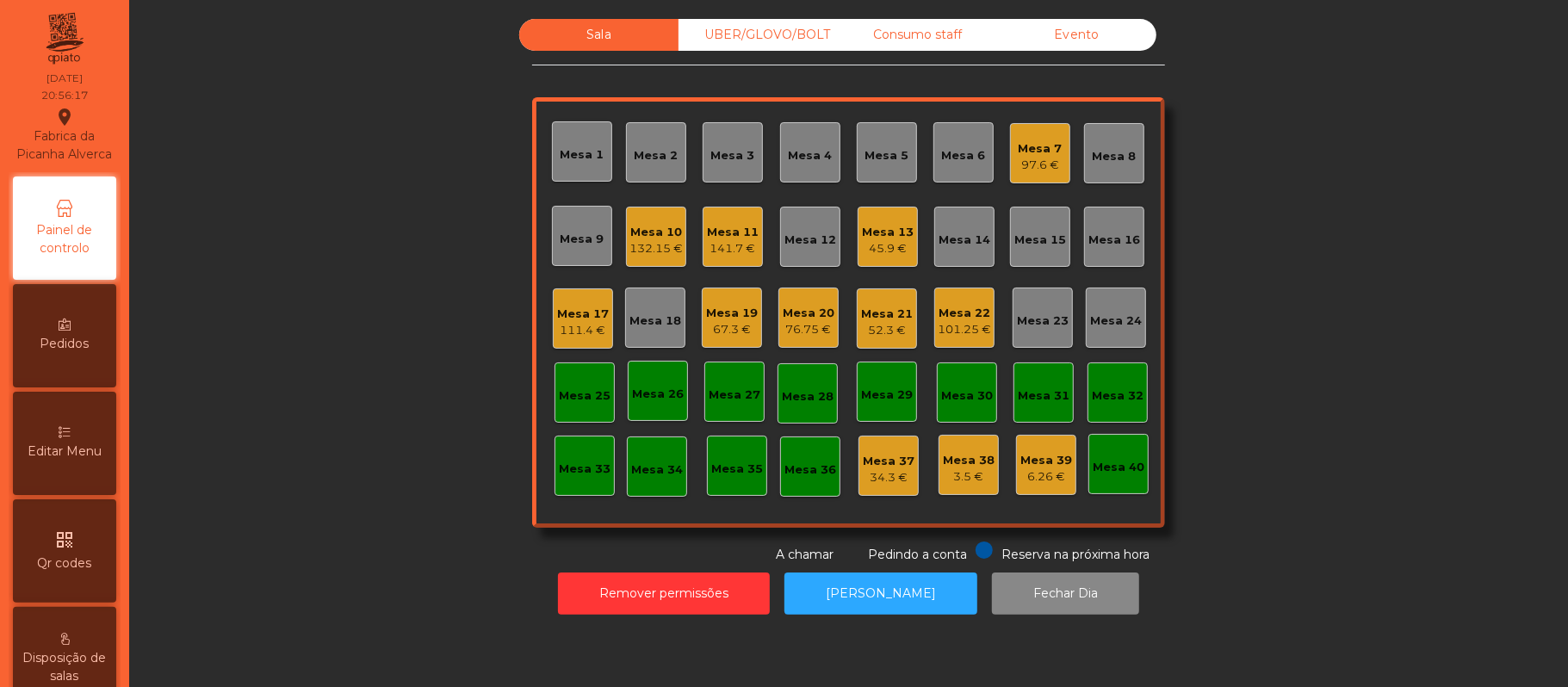
click at [576, 331] on div "111.4 €" at bounding box center [583, 331] width 52 height 18
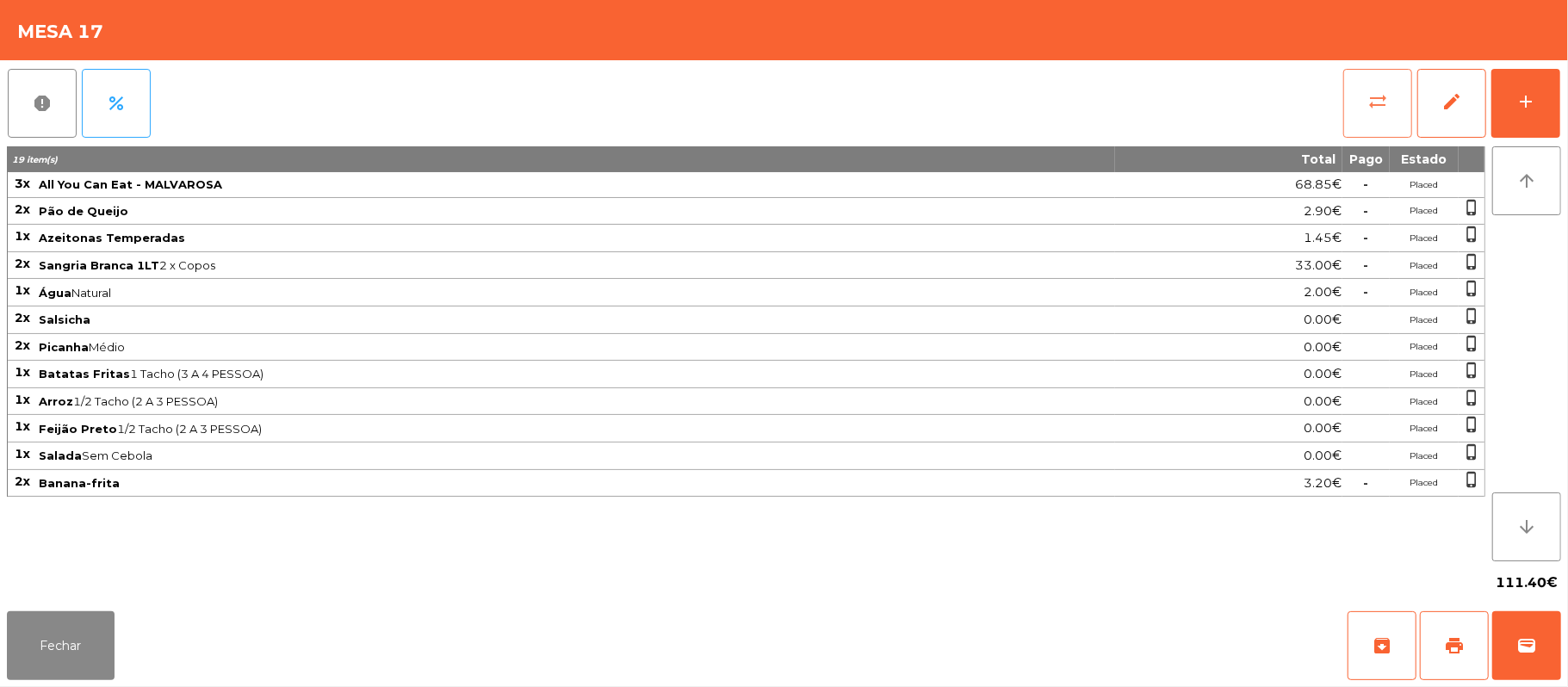
click at [1357, 114] on button "sync_alt" at bounding box center [1378, 104] width 69 height 69
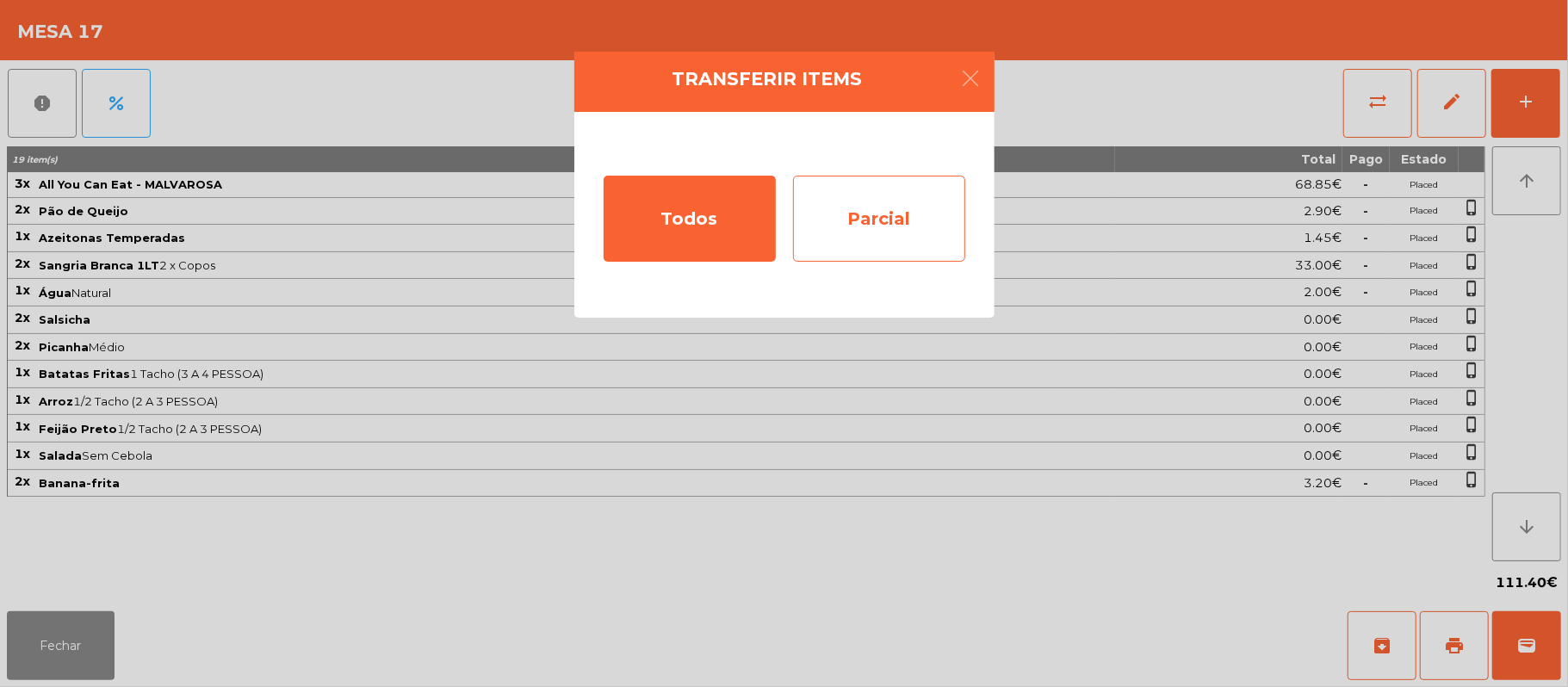
click at [928, 221] on div "Parcial" at bounding box center [879, 218] width 172 height 86
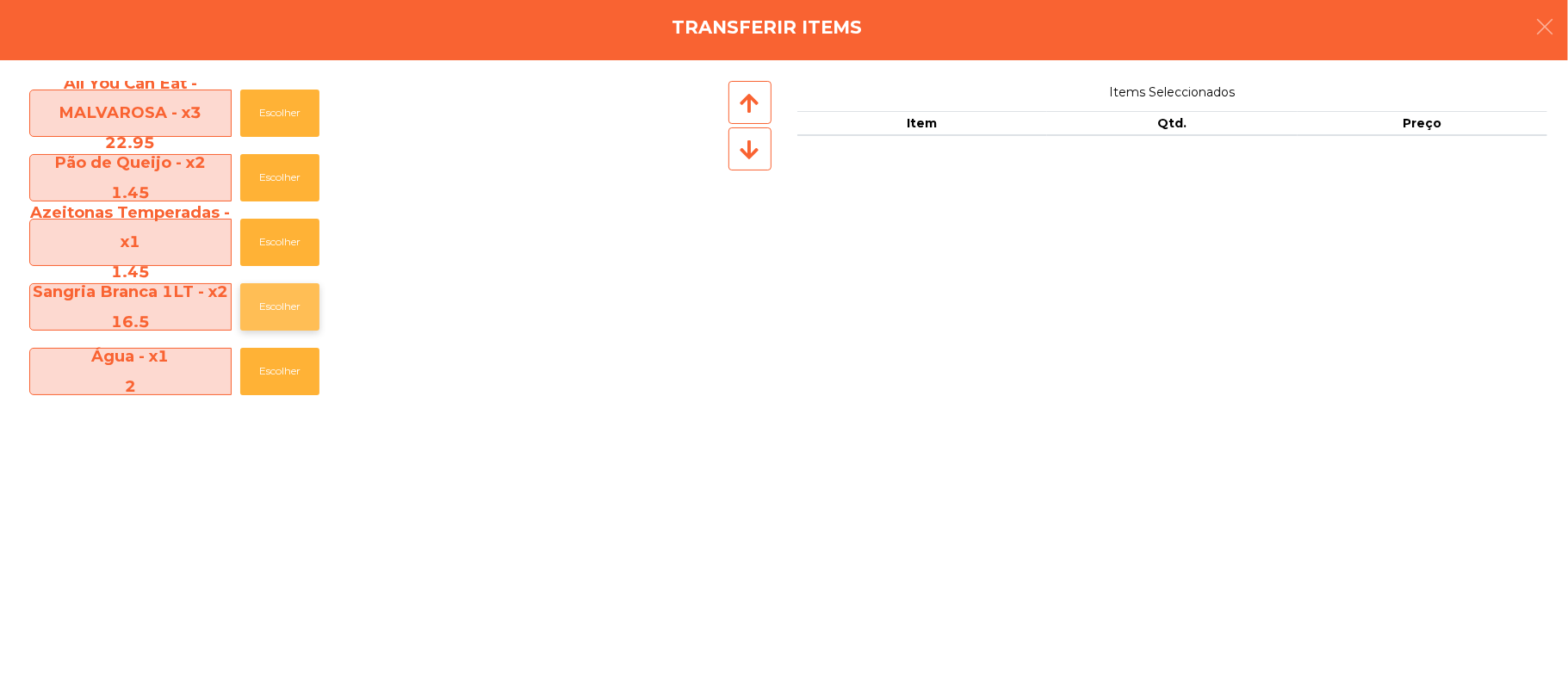
click at [308, 318] on button "Escolher" at bounding box center [280, 307] width 79 height 47
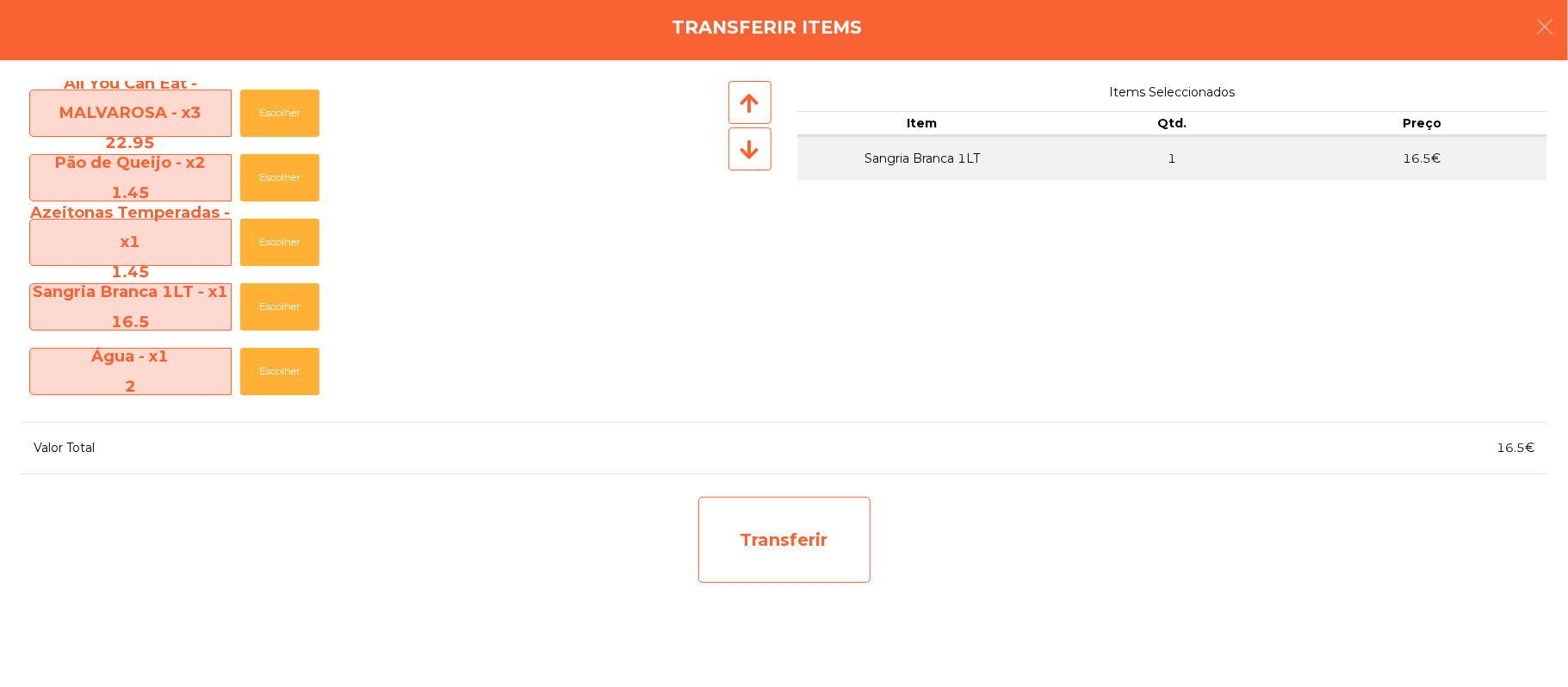
click at [796, 562] on div "Transferir" at bounding box center [784, 540] width 172 height 86
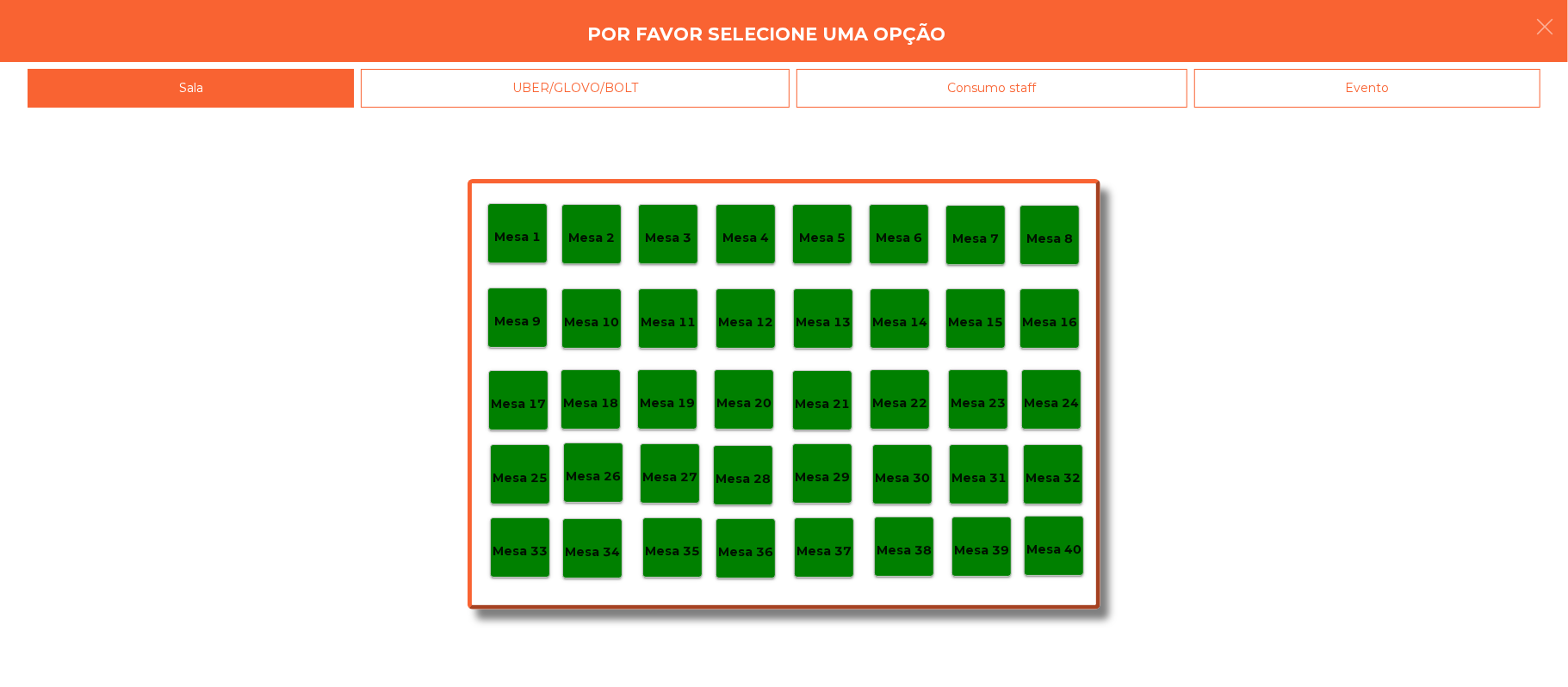
click at [823, 546] on p "Mesa 37" at bounding box center [824, 551] width 55 height 20
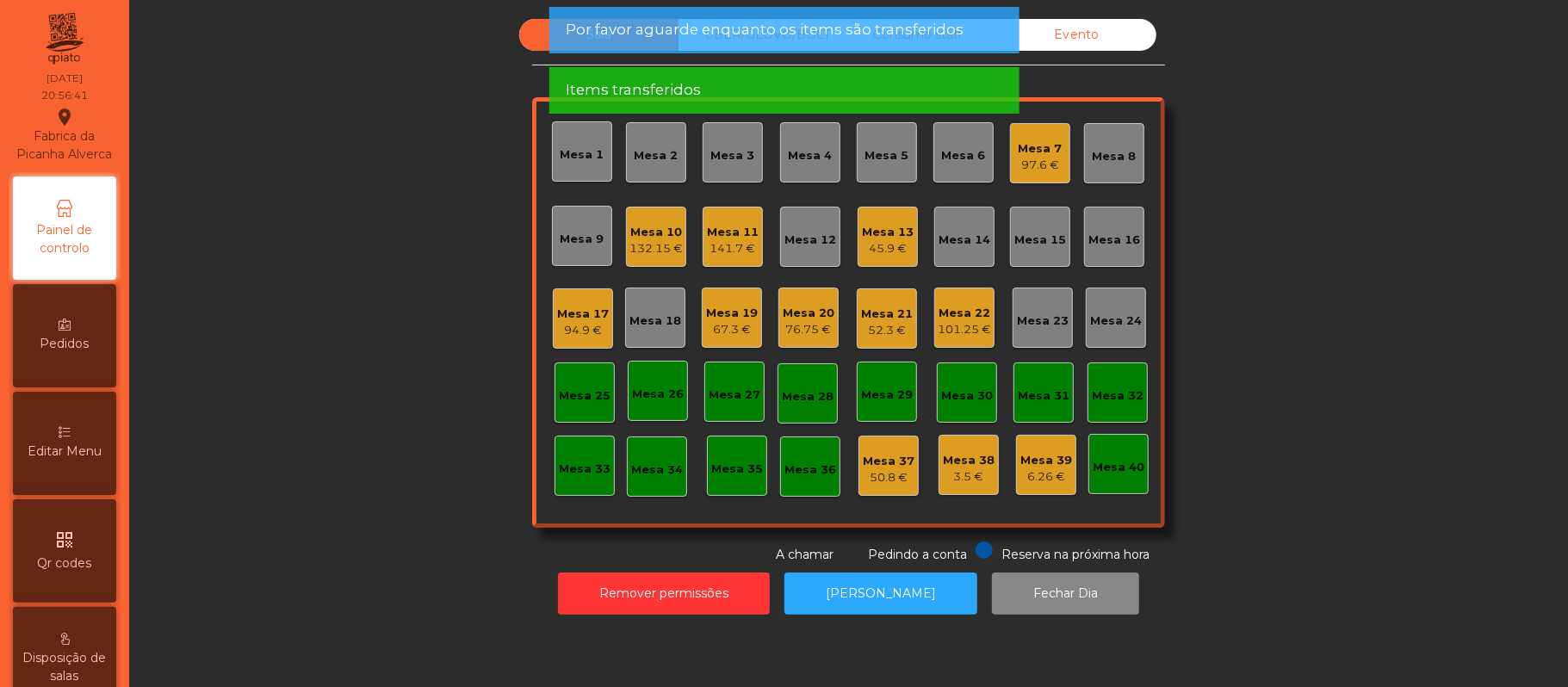
click at [1351, 308] on div "Sala UBER/[GEOGRAPHIC_DATA]/BOLT Consumo staff Evento Mesa 1 Mesa 2 Mesa 3 [GEO…" at bounding box center [848, 291] width 1393 height 545
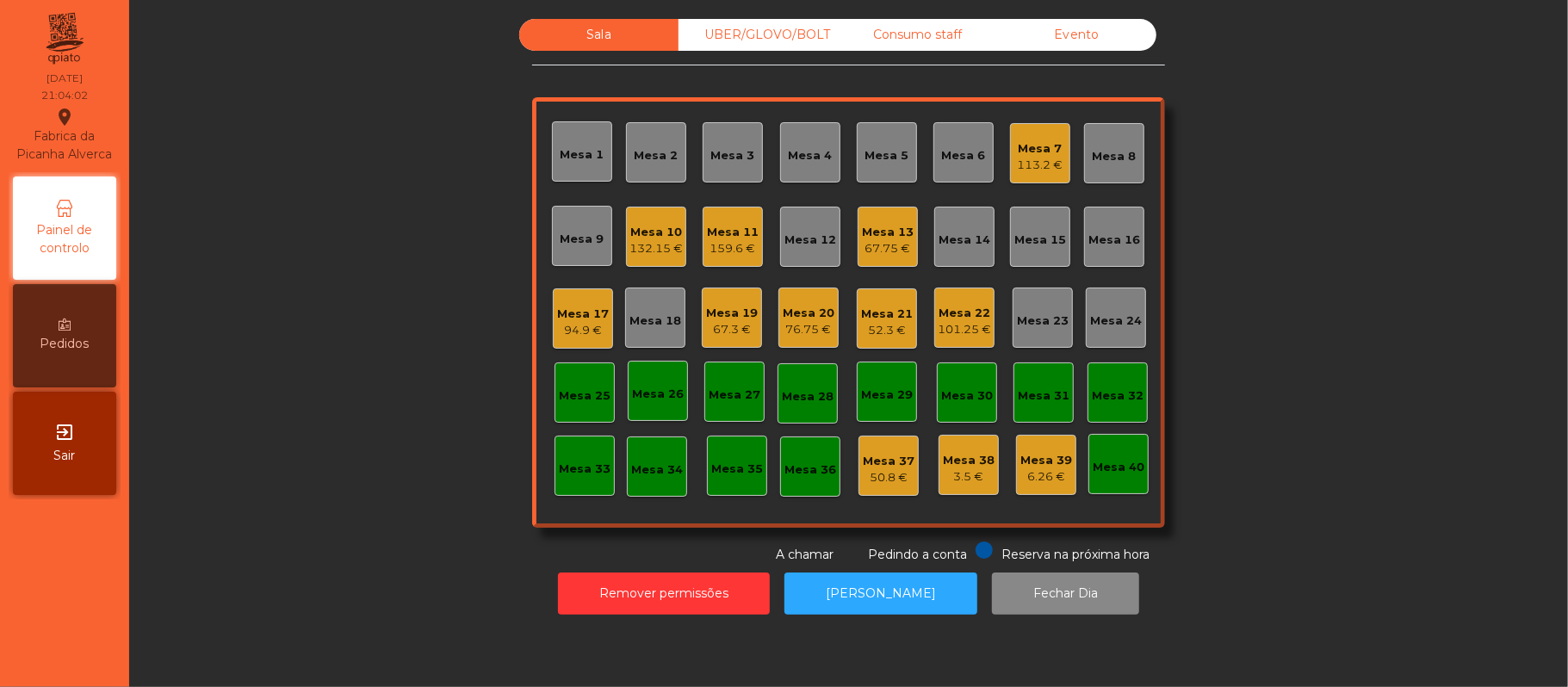
click at [896, 156] on div "Mesa 5" at bounding box center [887, 156] width 44 height 18
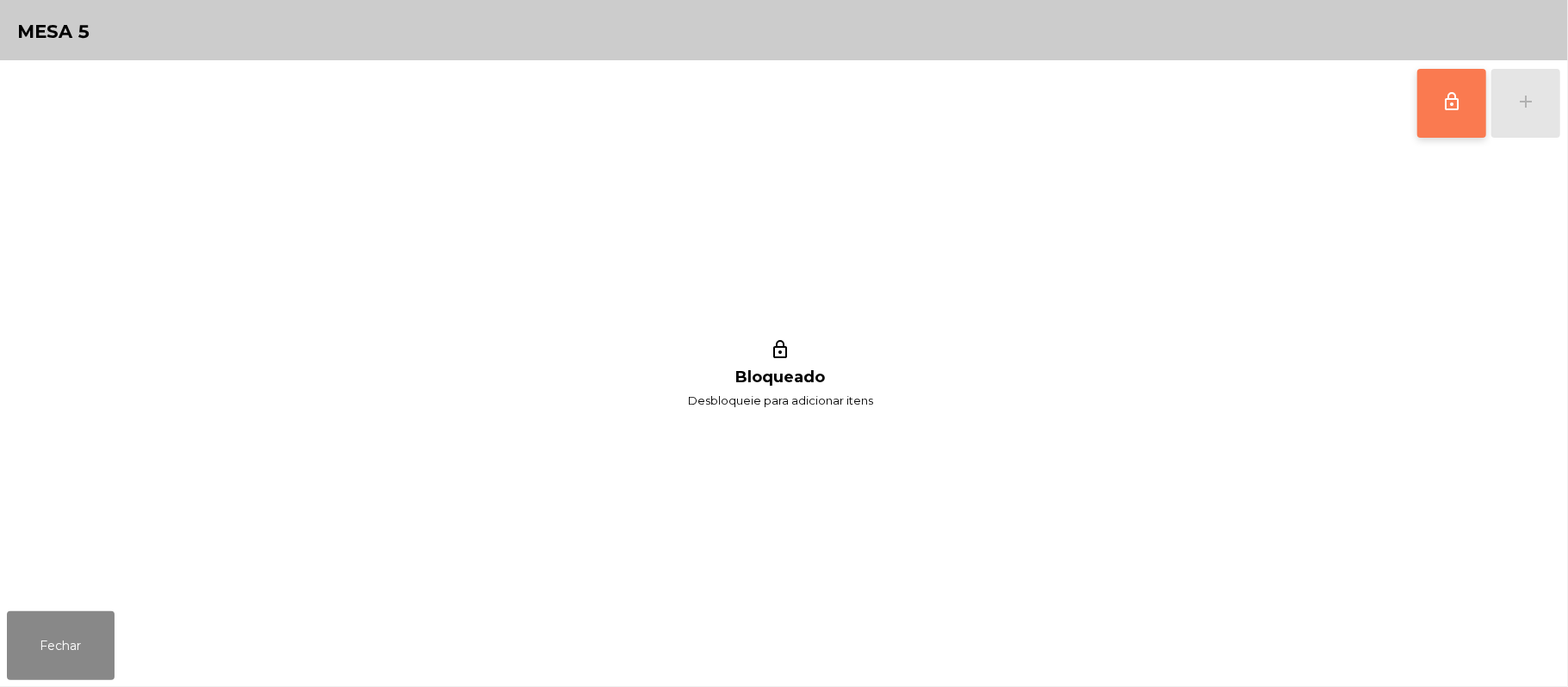
click at [1438, 118] on button "lock_outline" at bounding box center [1451, 104] width 69 height 69
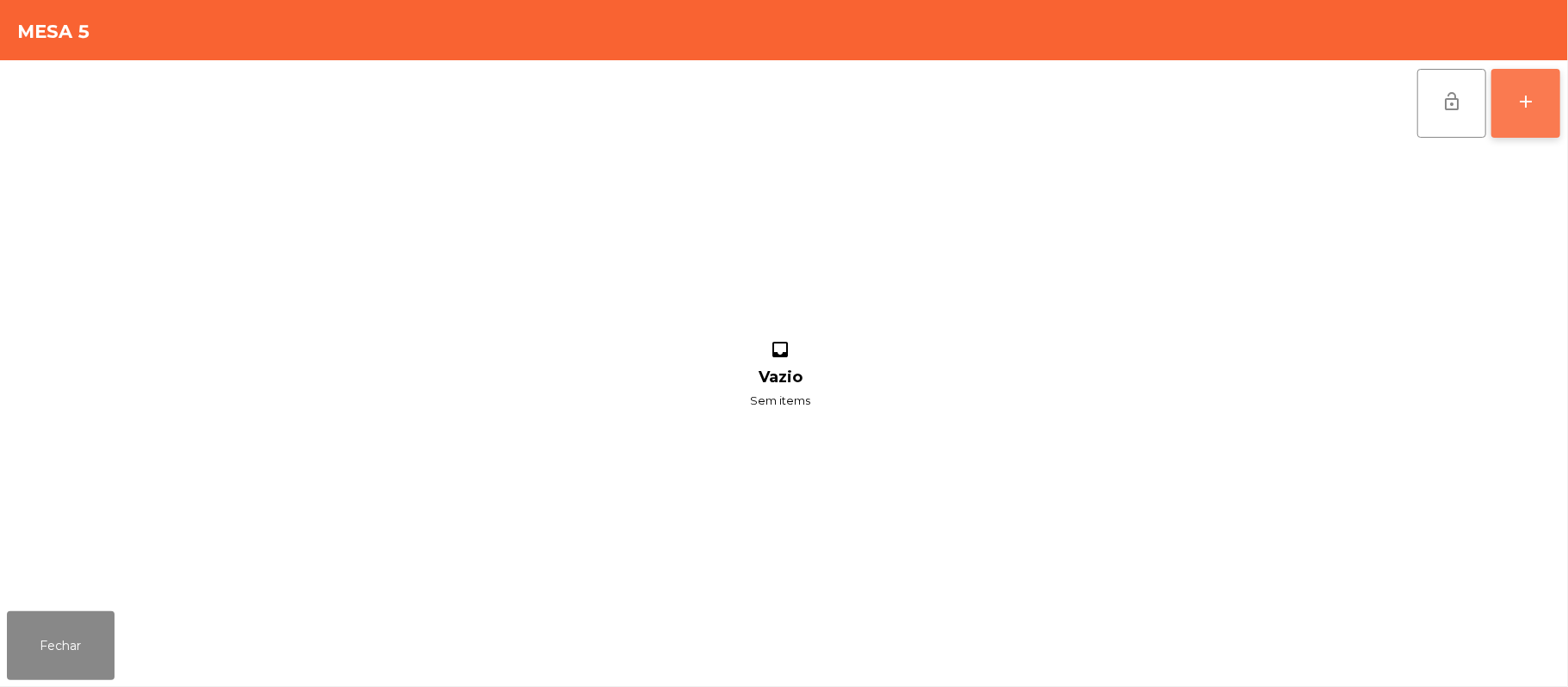
click at [1545, 108] on button "add" at bounding box center [1526, 104] width 69 height 69
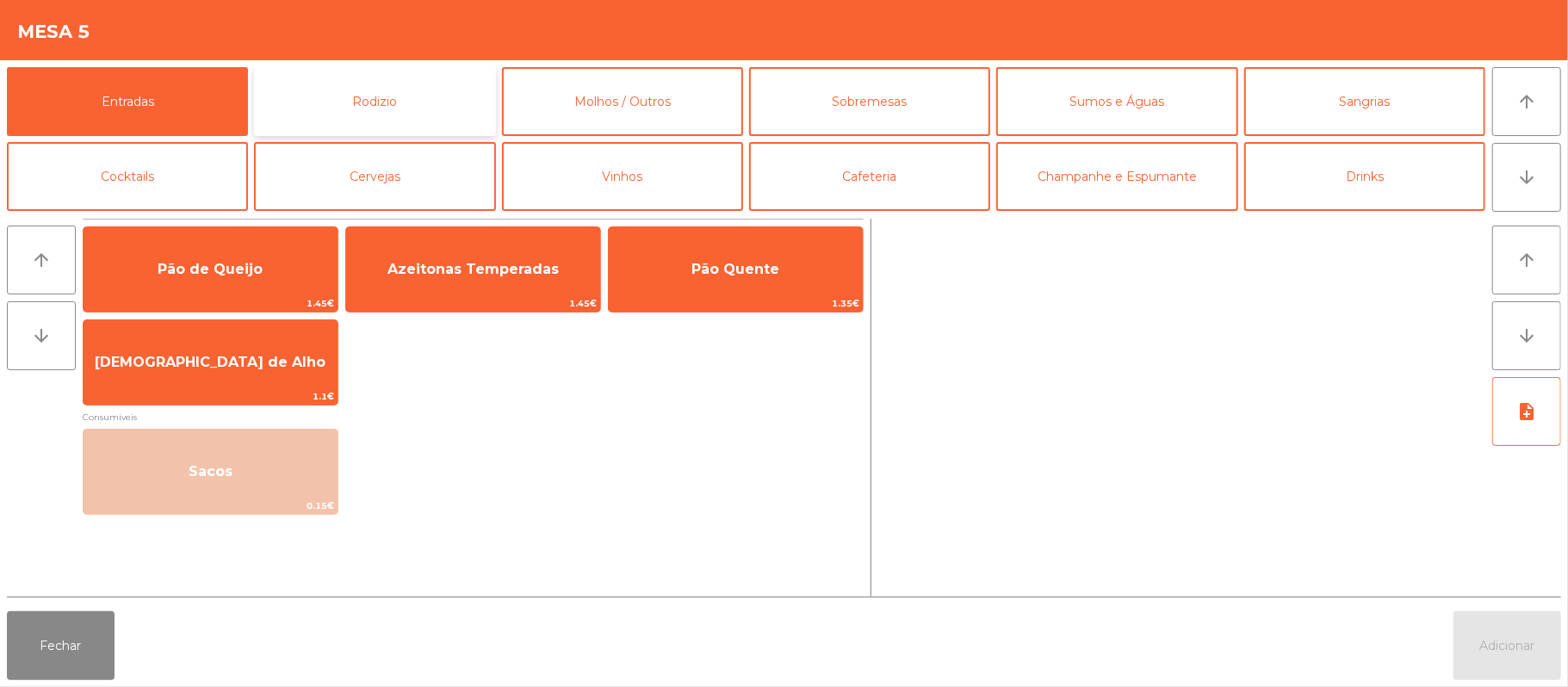
click at [401, 97] on button "Rodizio" at bounding box center [375, 102] width 241 height 69
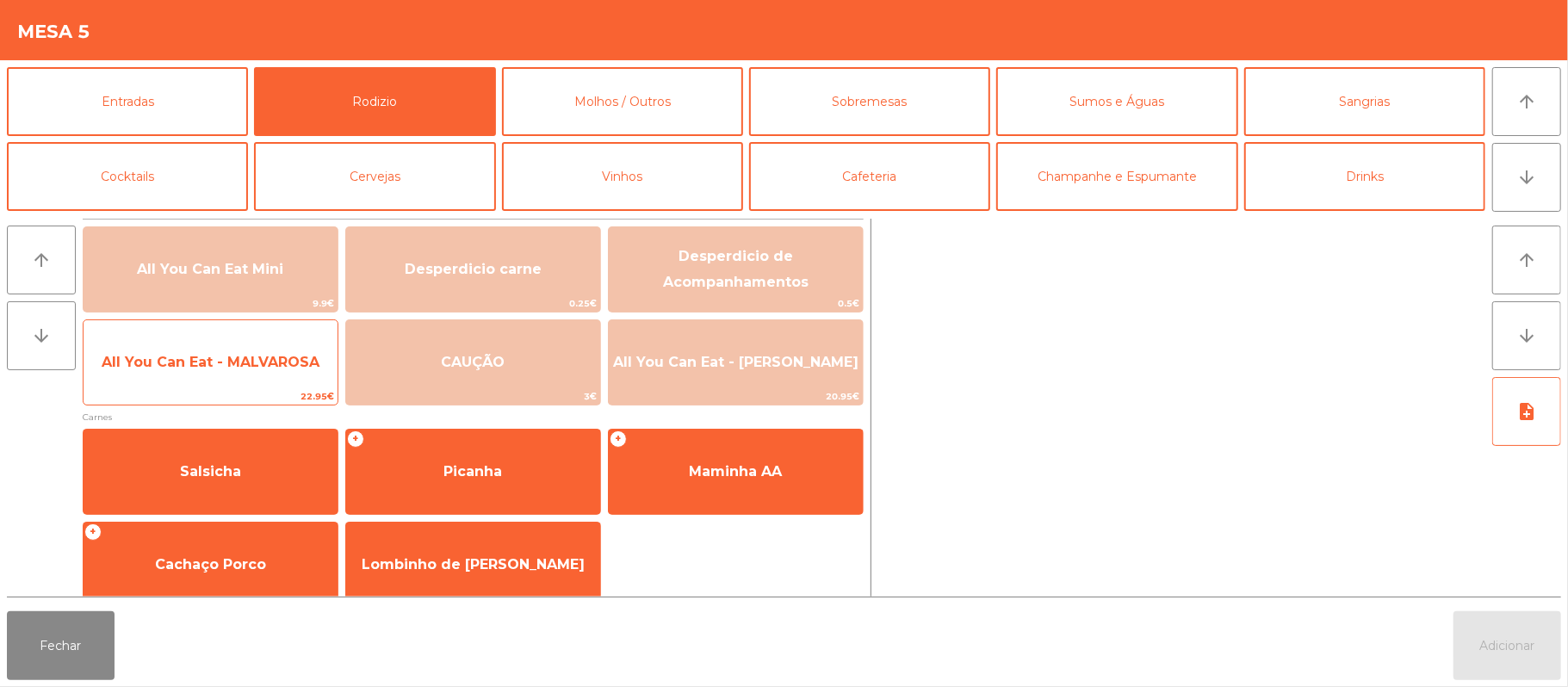
click at [280, 349] on span "All You Can Eat - MALVAROSA" at bounding box center [211, 362] width 254 height 47
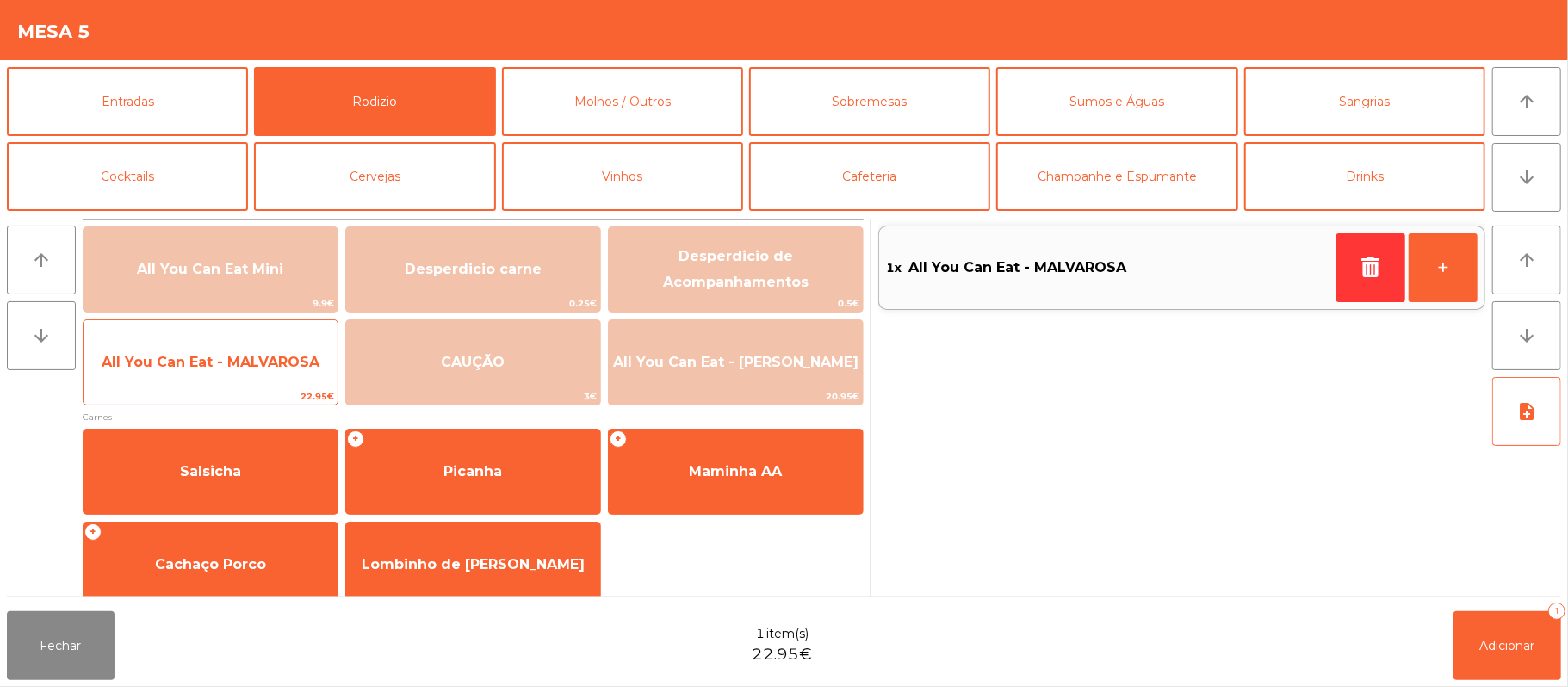
click at [270, 404] on span "22.95€" at bounding box center [211, 397] width 254 height 17
click at [265, 379] on span "All You Can Eat - MALVAROSA" at bounding box center [211, 362] width 254 height 47
click at [249, 397] on span "22.95€" at bounding box center [211, 397] width 254 height 17
click at [252, 397] on span "22.95€" at bounding box center [211, 397] width 254 height 17
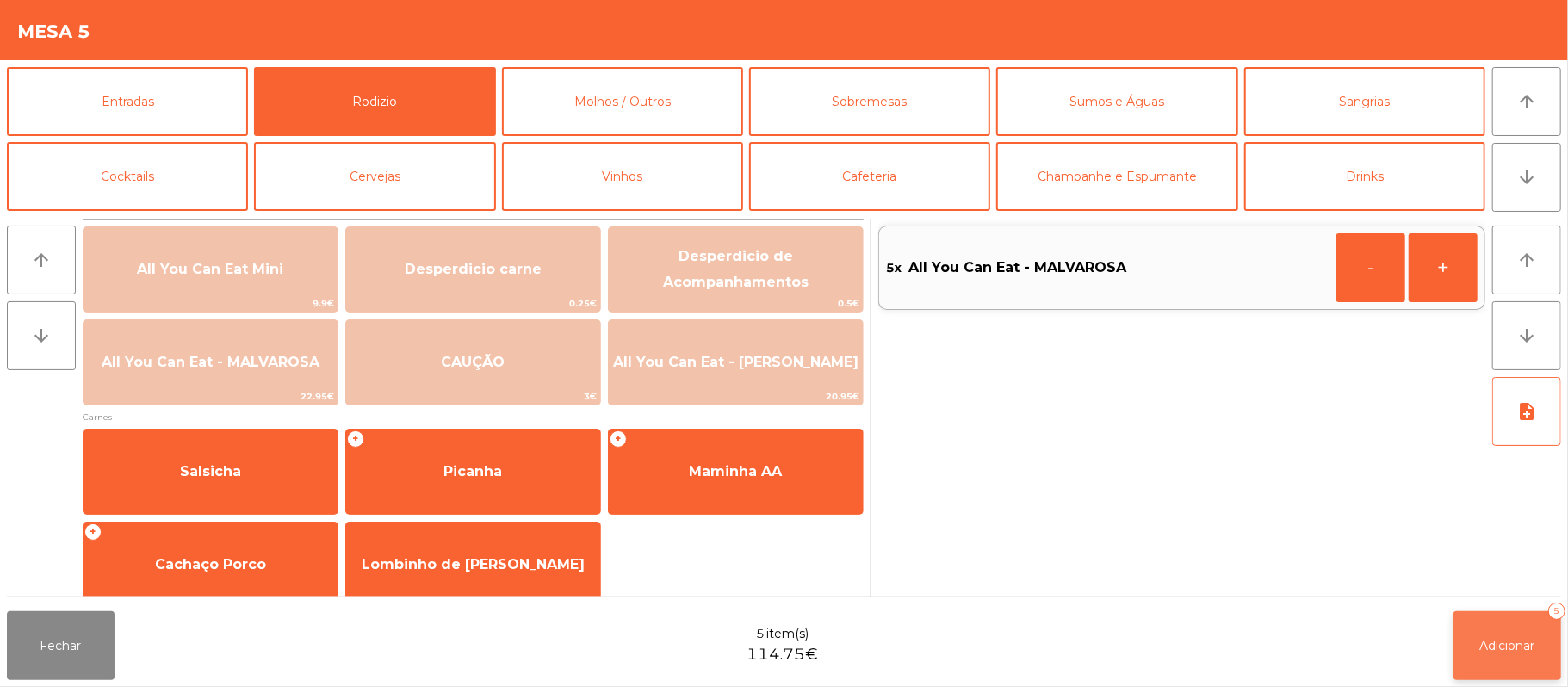
click at [1500, 648] on span "Adicionar" at bounding box center [1507, 646] width 55 height 16
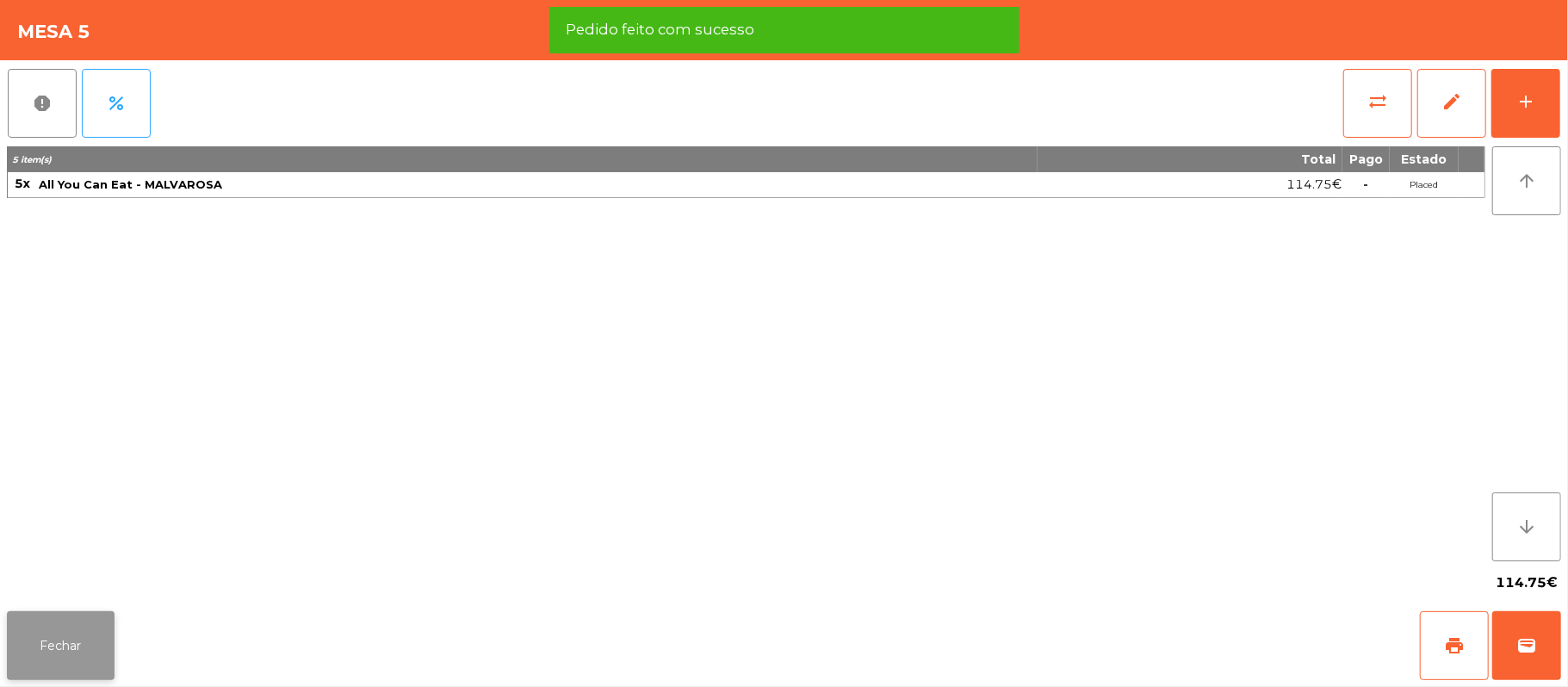
click at [81, 649] on button "Fechar" at bounding box center [61, 646] width 108 height 69
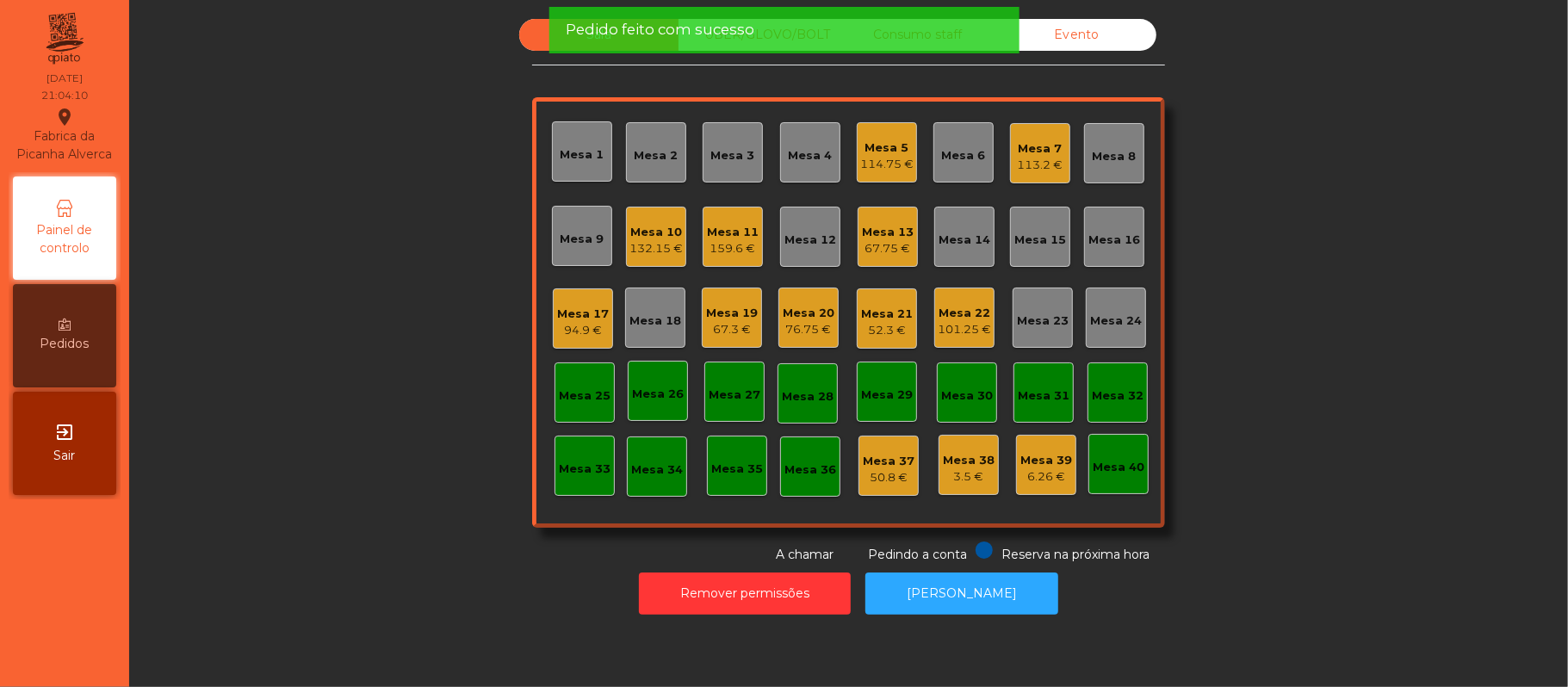
click at [356, 369] on div "Sala UBER/[GEOGRAPHIC_DATA]/BOLT Consumo staff Evento Mesa 1 Mesa 2 Mesa 3 Mesa…" at bounding box center [848, 291] width 1393 height 545
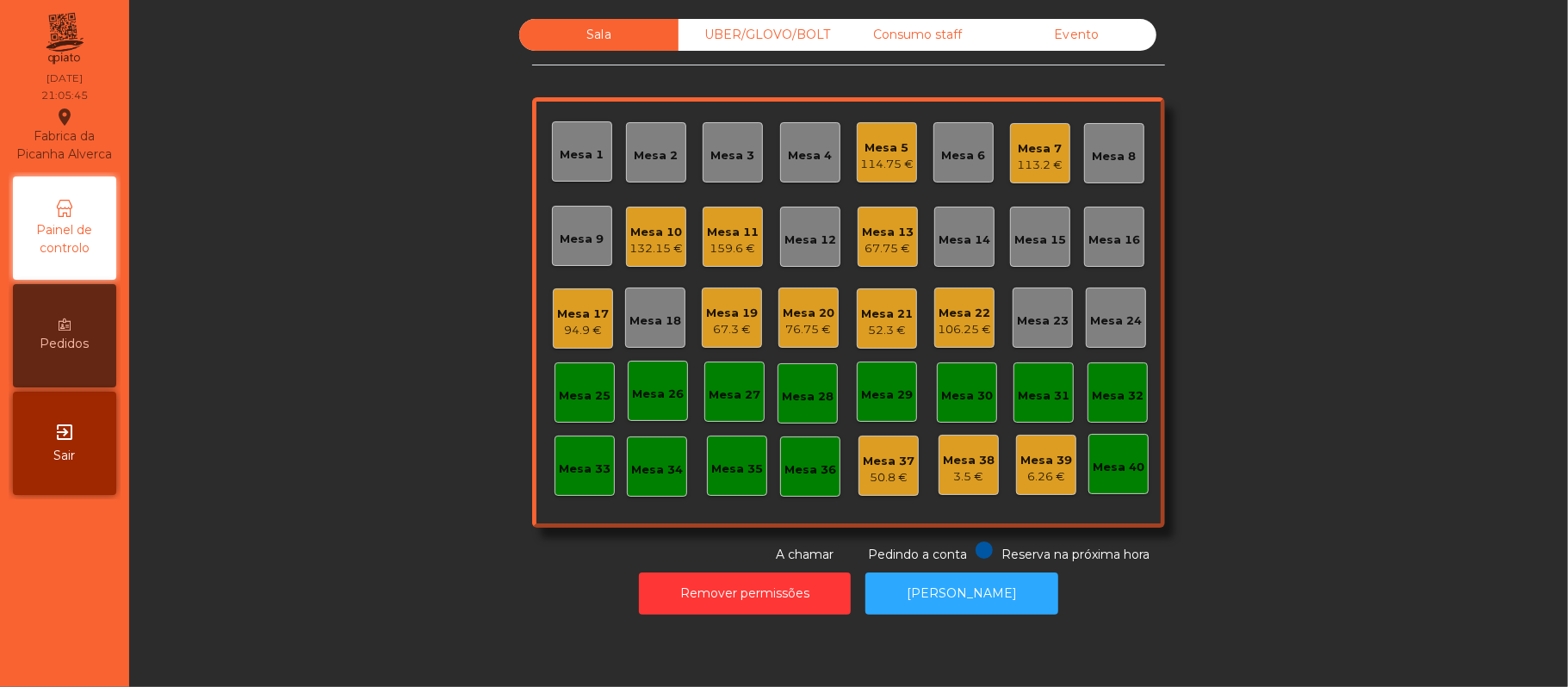
click at [1124, 248] on div "Mesa 16" at bounding box center [1114, 240] width 52 height 18
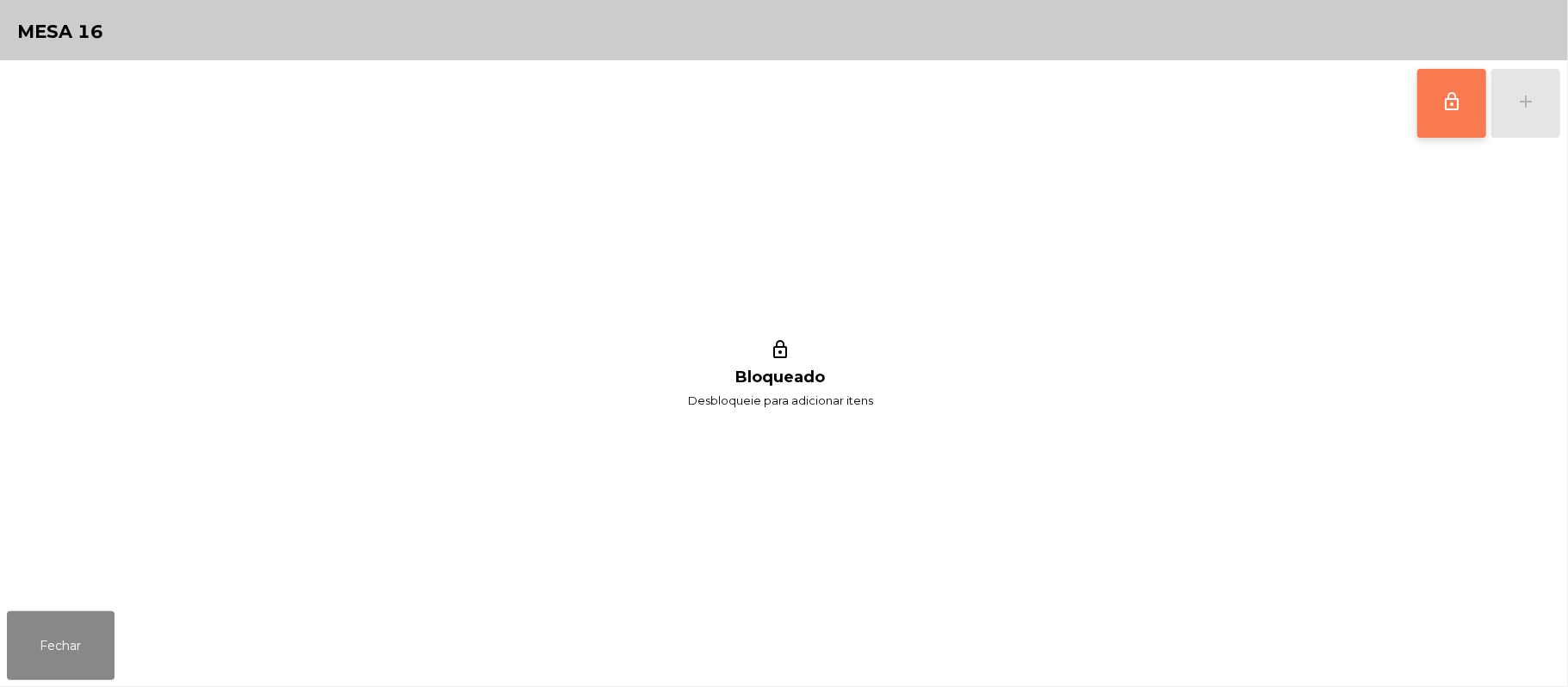
click at [1448, 114] on button "lock_outline" at bounding box center [1451, 104] width 69 height 69
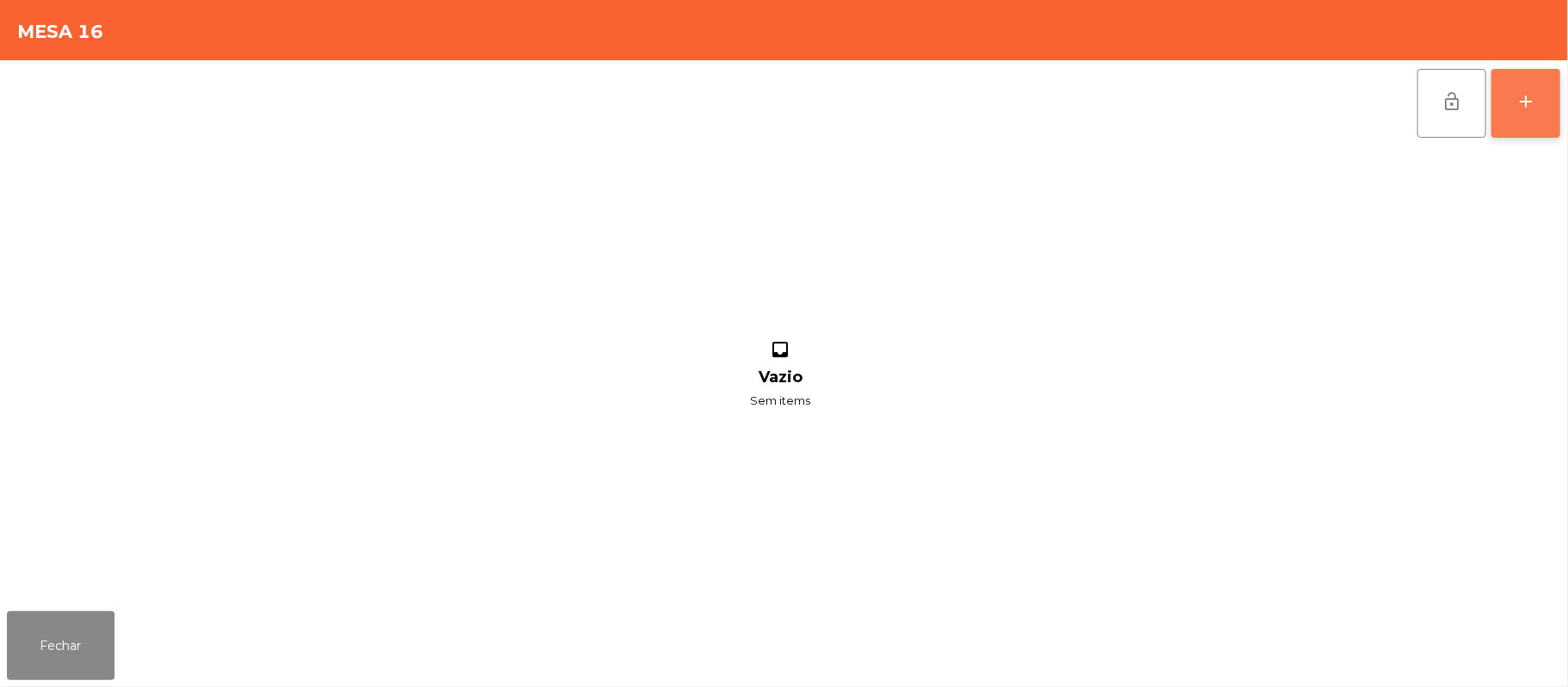
click at [1554, 111] on button "add" at bounding box center [1526, 104] width 69 height 69
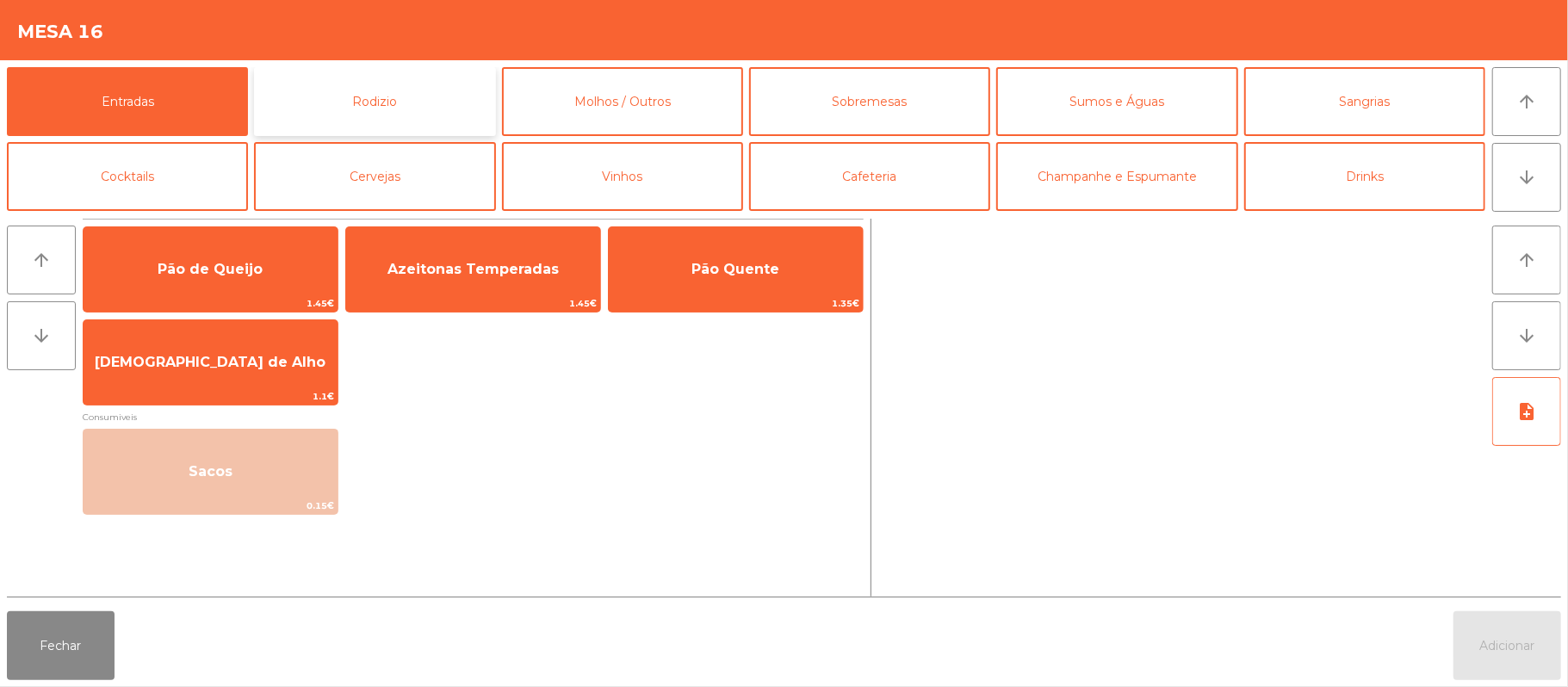
click at [431, 129] on button "Rodizio" at bounding box center [375, 102] width 241 height 69
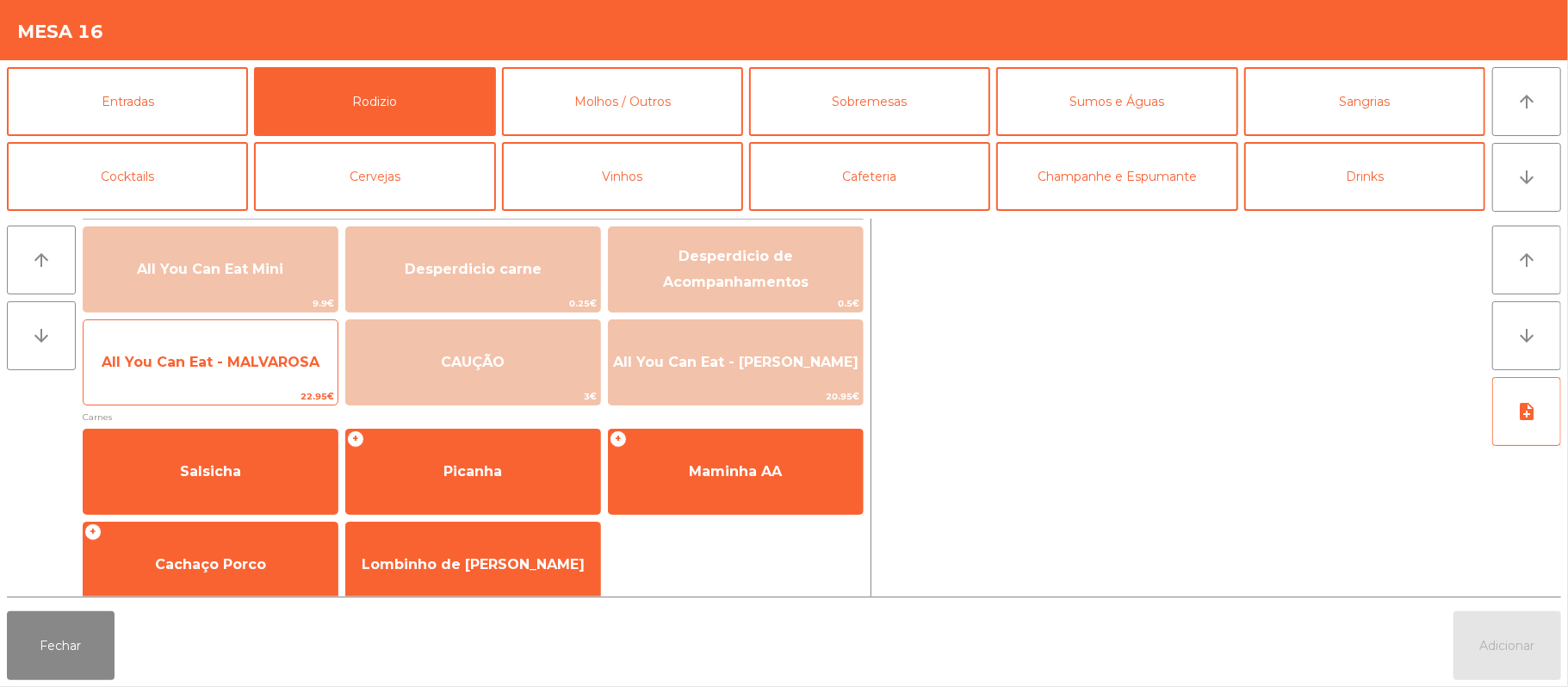
click at [210, 372] on span "All You Can Eat - MALVAROSA" at bounding box center [211, 362] width 254 height 47
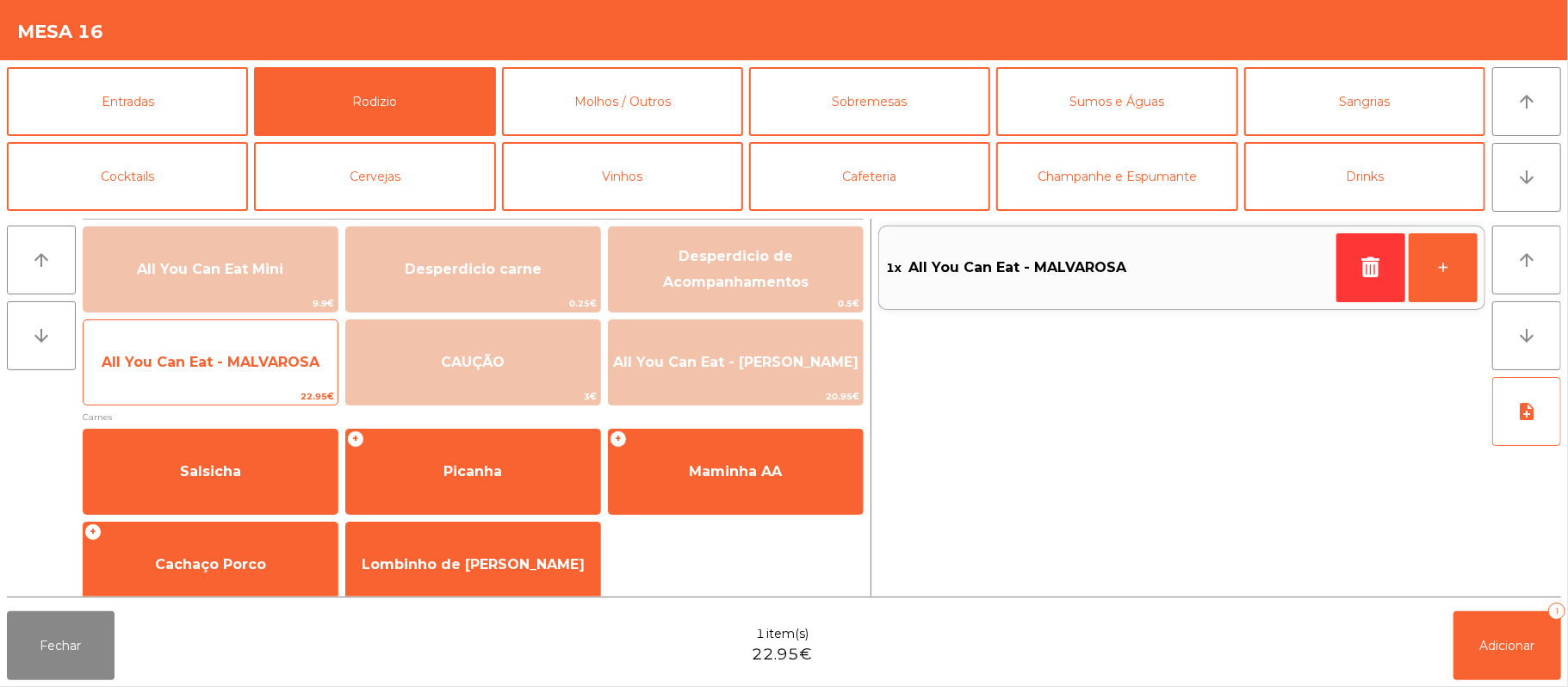
click at [218, 366] on span "All You Can Eat - MALVAROSA" at bounding box center [211, 361] width 218 height 17
click at [225, 362] on span "All You Can Eat - MALVAROSA" at bounding box center [211, 361] width 218 height 17
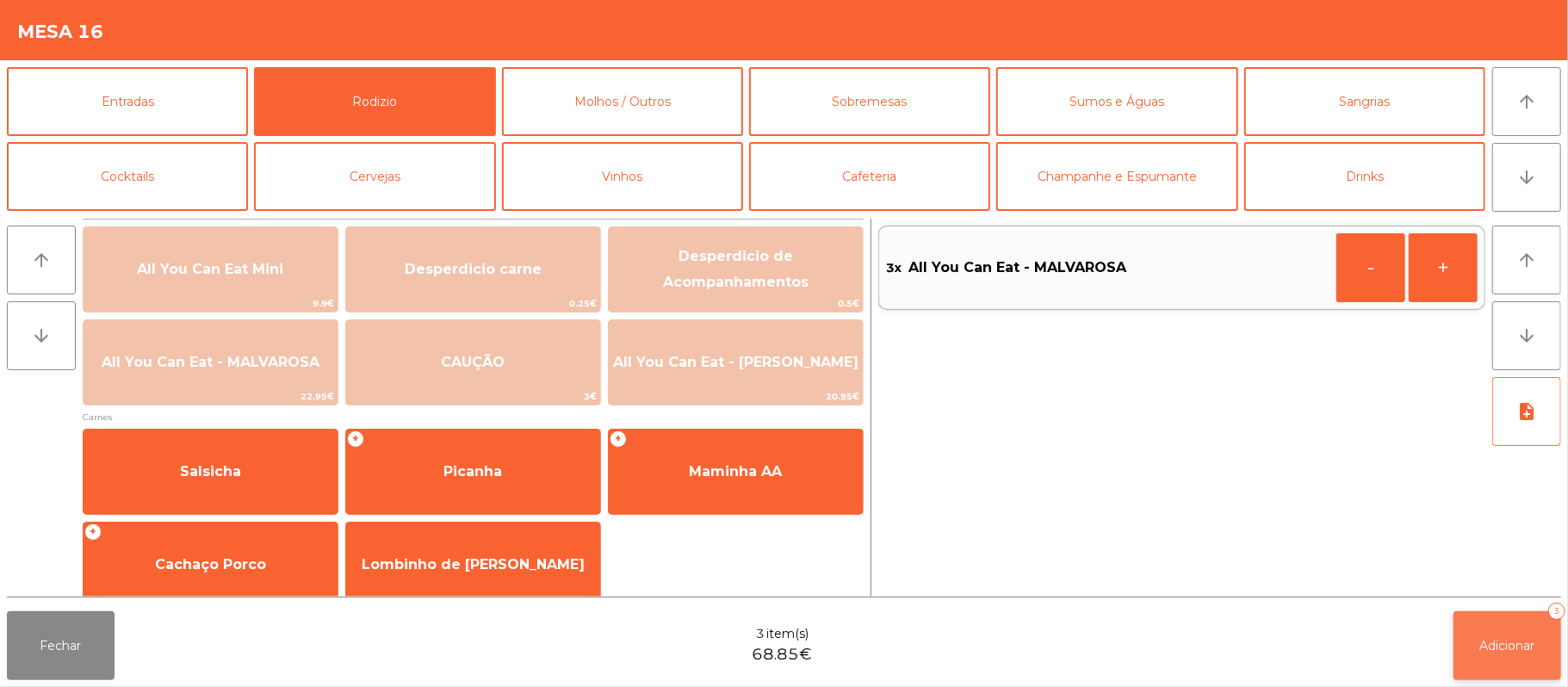
click at [1509, 649] on span "Adicionar" at bounding box center [1507, 646] width 55 height 16
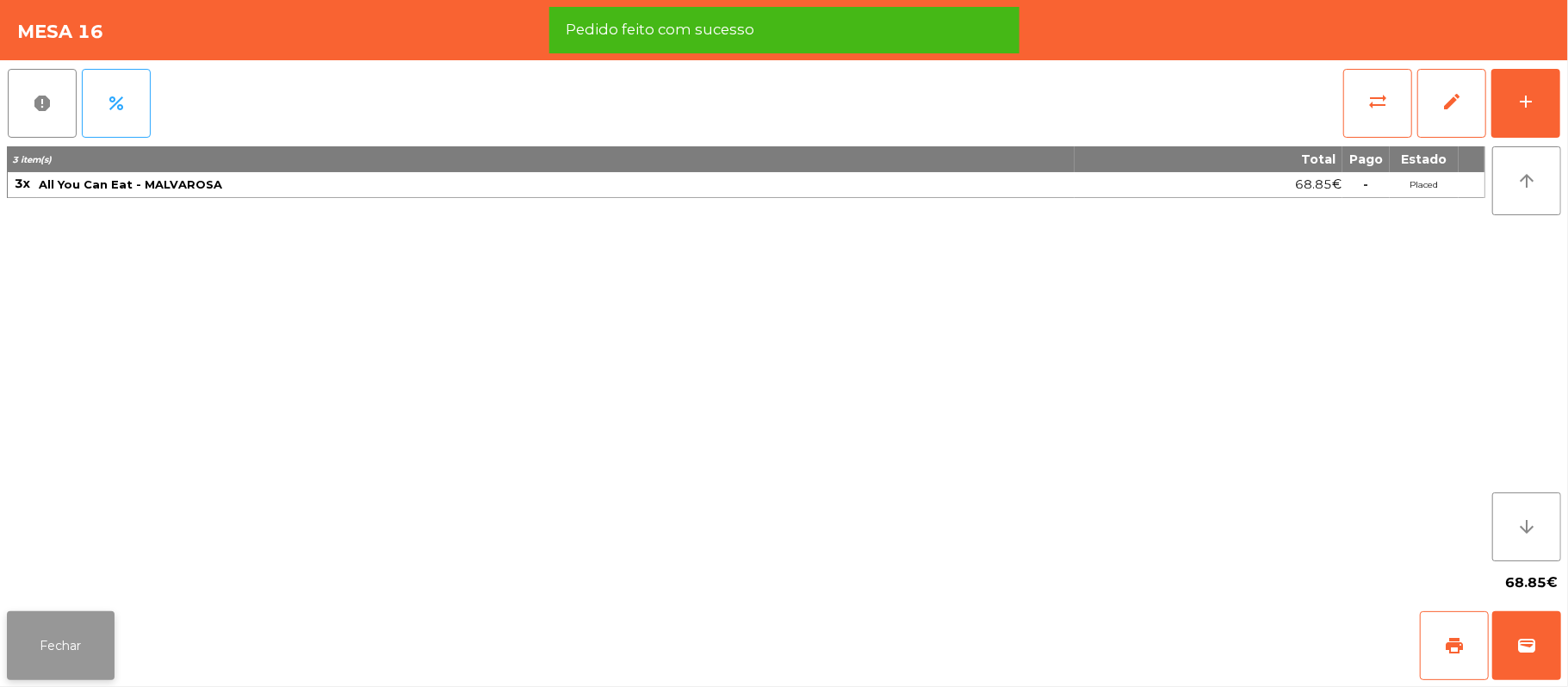
click at [79, 634] on button "Fechar" at bounding box center [61, 646] width 108 height 69
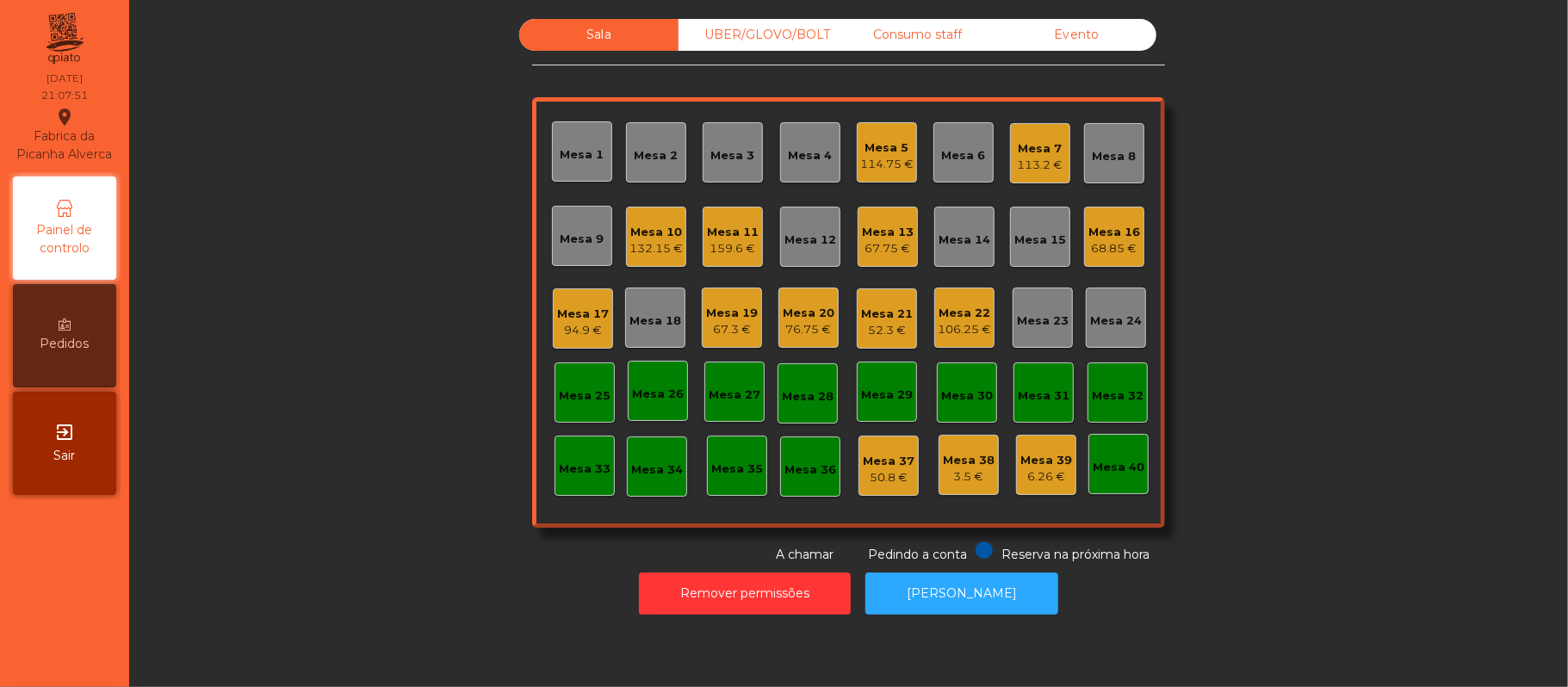
click at [1363, 160] on div "Sala UBER/[GEOGRAPHIC_DATA]/BOLT Consumo staff Evento Mesa 1 Mesa 2 Mesa 3 Mesa…" at bounding box center [848, 291] width 1393 height 545
click at [1316, 197] on div "Sala UBER/[GEOGRAPHIC_DATA]/BOLT Consumo staff Evento Mesa 1 Mesa 2 Mesa 3 Mesa…" at bounding box center [848, 291] width 1393 height 545
click at [1393, 253] on div "Sala UBER/[GEOGRAPHIC_DATA]/BOLT Consumo staff Evento Mesa 1 Mesa 2 Mesa 3 Mesa…" at bounding box center [848, 291] width 1393 height 545
click at [1386, 232] on div "Sala UBER/[GEOGRAPHIC_DATA]/BOLT Consumo staff Evento Mesa 1 Mesa 2 Mesa 3 Mesa…" at bounding box center [848, 291] width 1393 height 545
click at [1392, 233] on div "Sala UBER/[GEOGRAPHIC_DATA]/BOLT Consumo staff Evento Mesa 1 Mesa 2 Mesa 3 Mesa…" at bounding box center [848, 291] width 1393 height 545
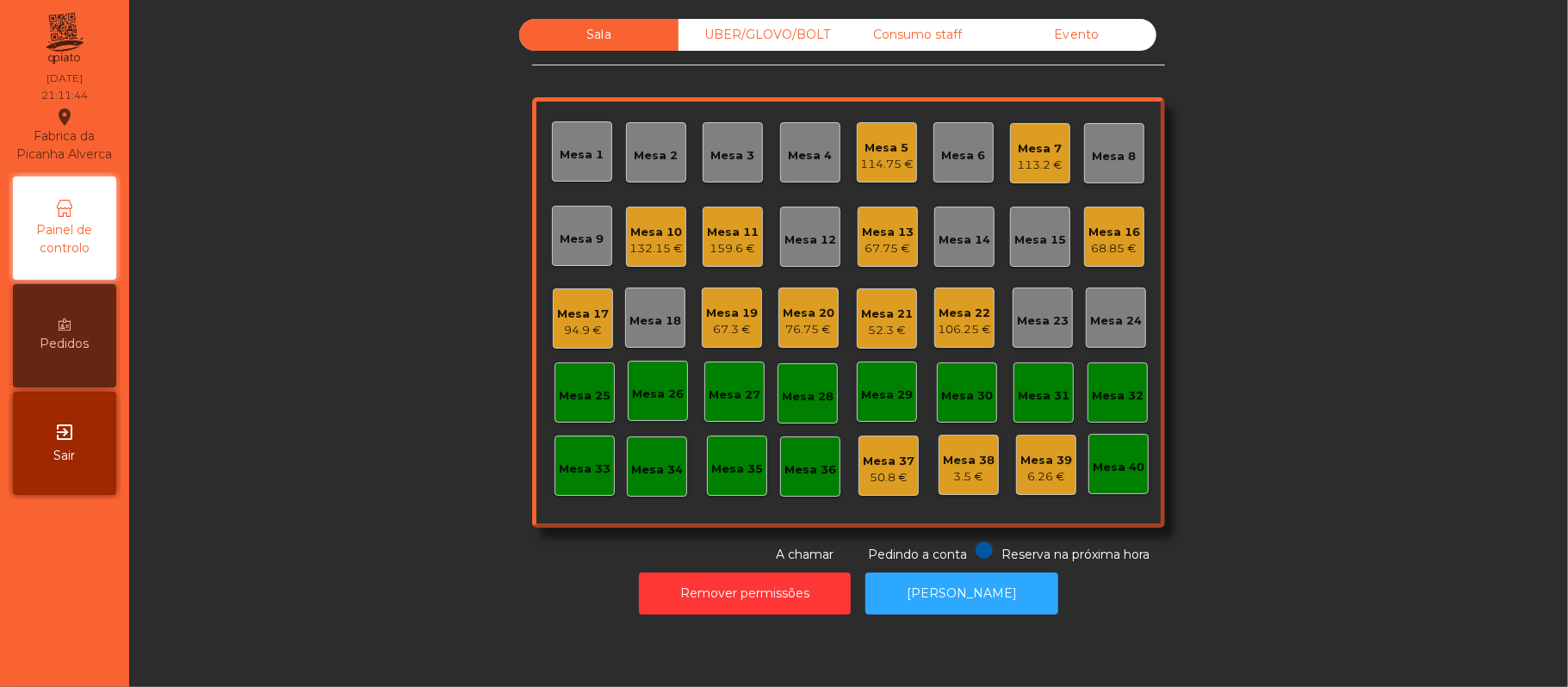
click at [1314, 283] on div "Sala UBER/[GEOGRAPHIC_DATA]/BOLT Consumo staff Evento Mesa 1 Mesa 2 Mesa 3 Mesa…" at bounding box center [848, 291] width 1393 height 545
click at [735, 163] on div "Mesa 3" at bounding box center [733, 152] width 61 height 61
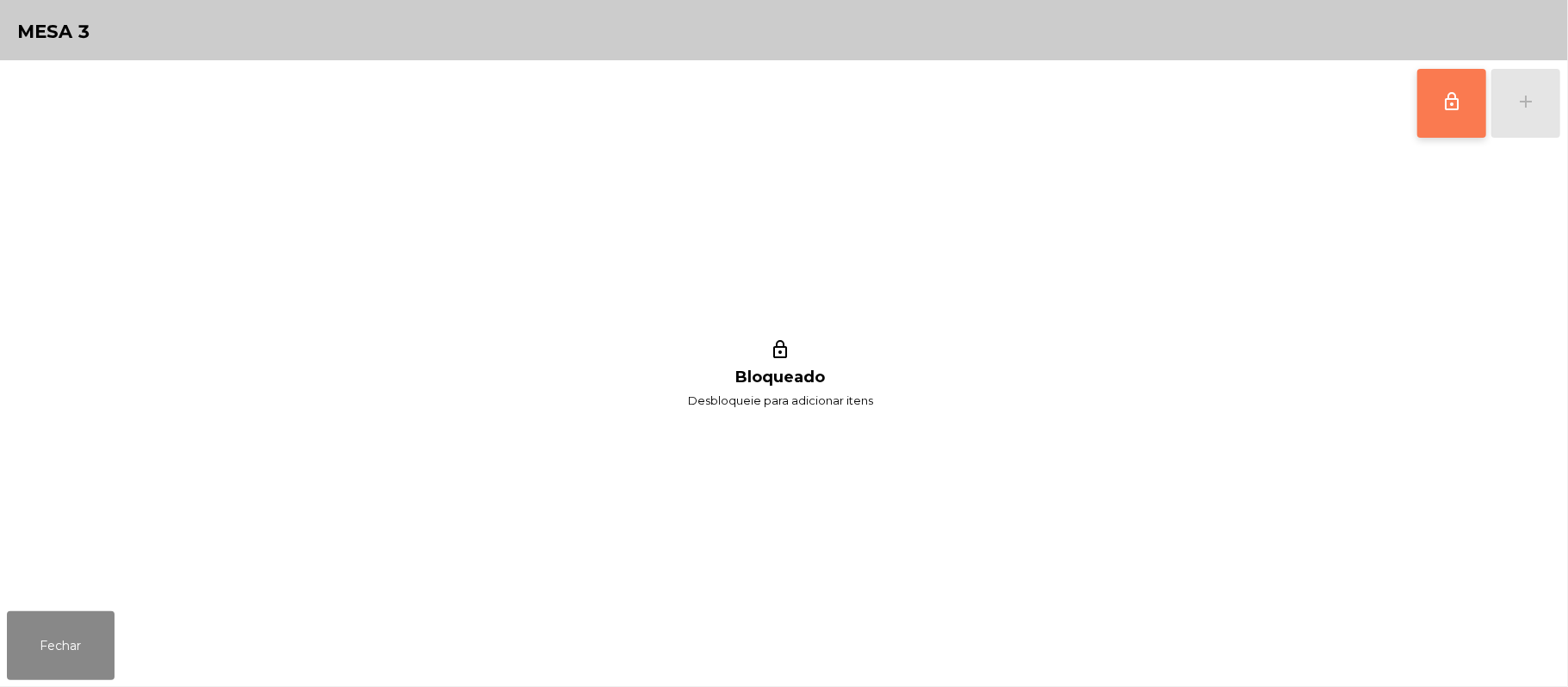
click at [1471, 91] on button "lock_outline" at bounding box center [1451, 104] width 69 height 69
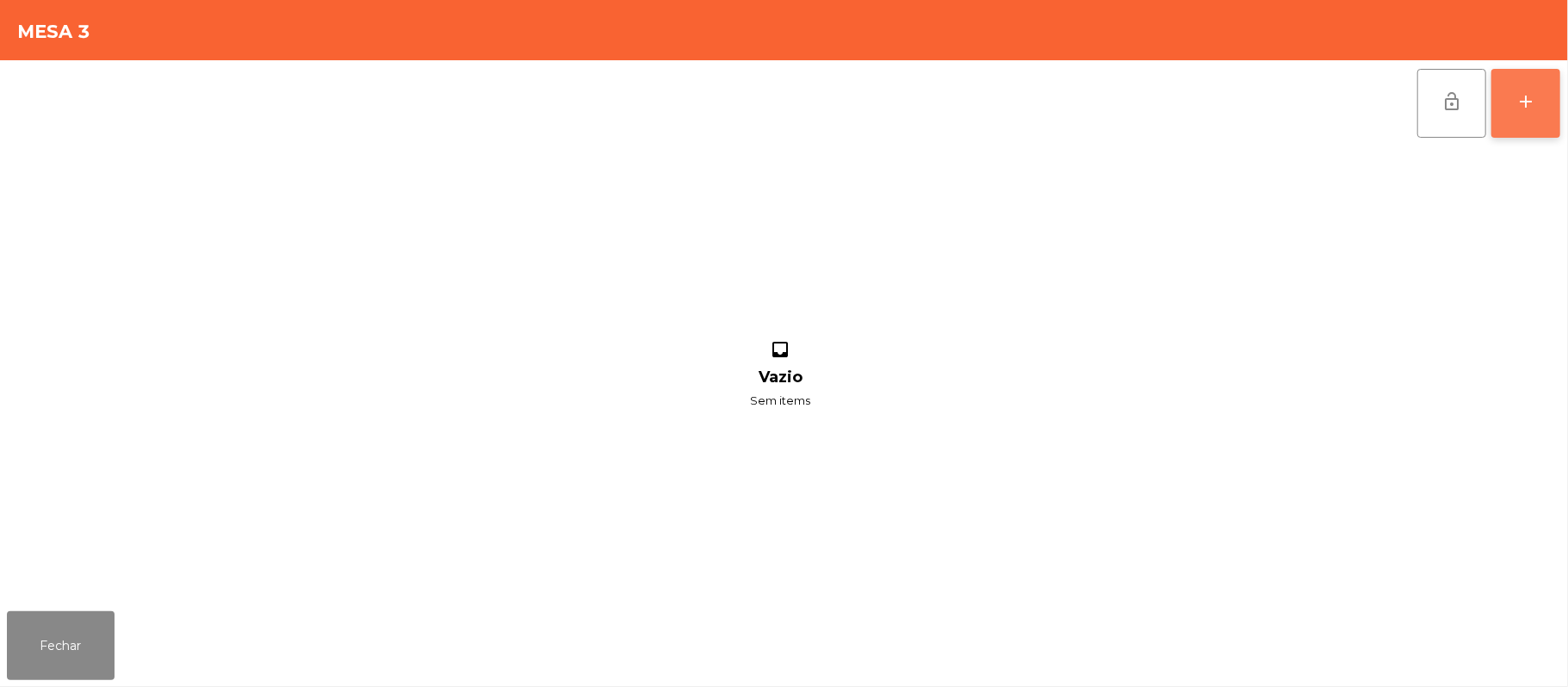
click at [1519, 108] on div "add" at bounding box center [1526, 102] width 21 height 21
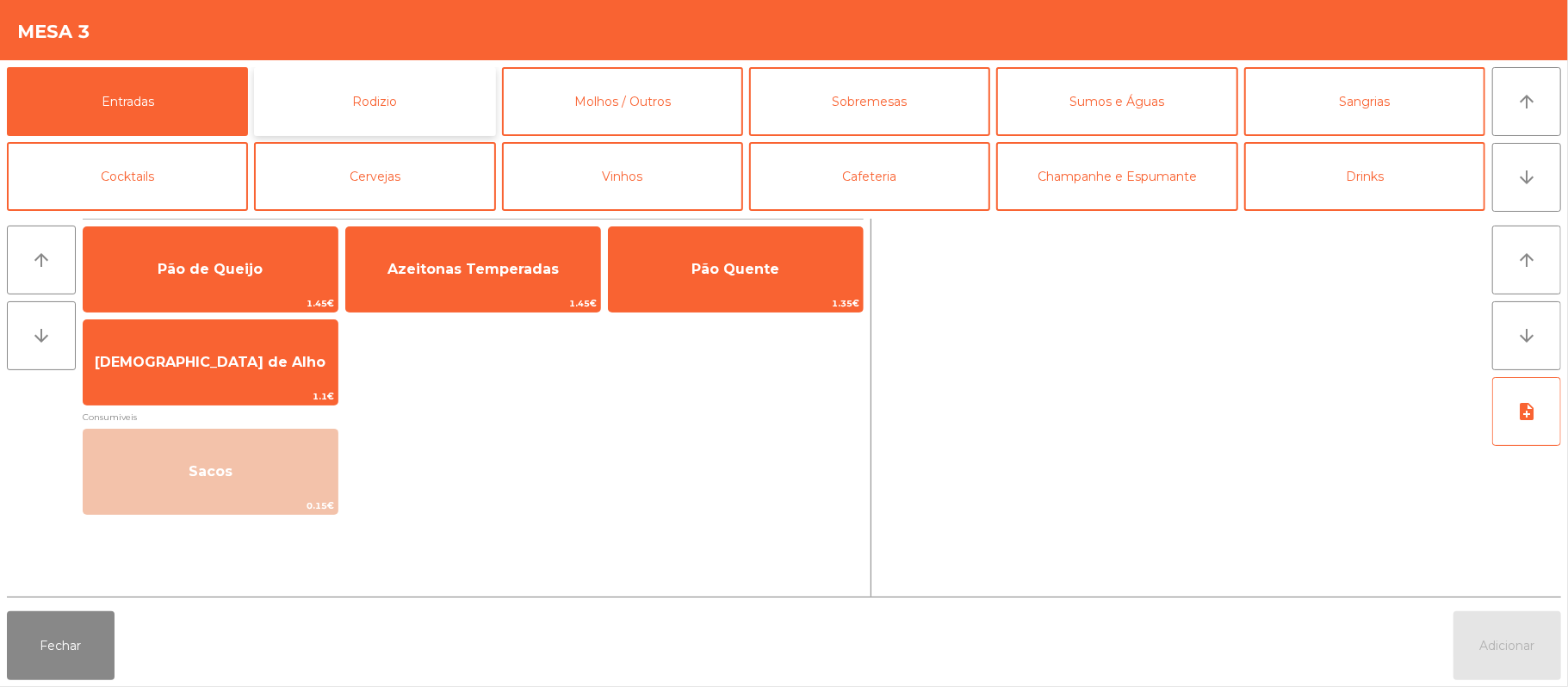
click at [369, 83] on button "Rodizio" at bounding box center [375, 102] width 241 height 69
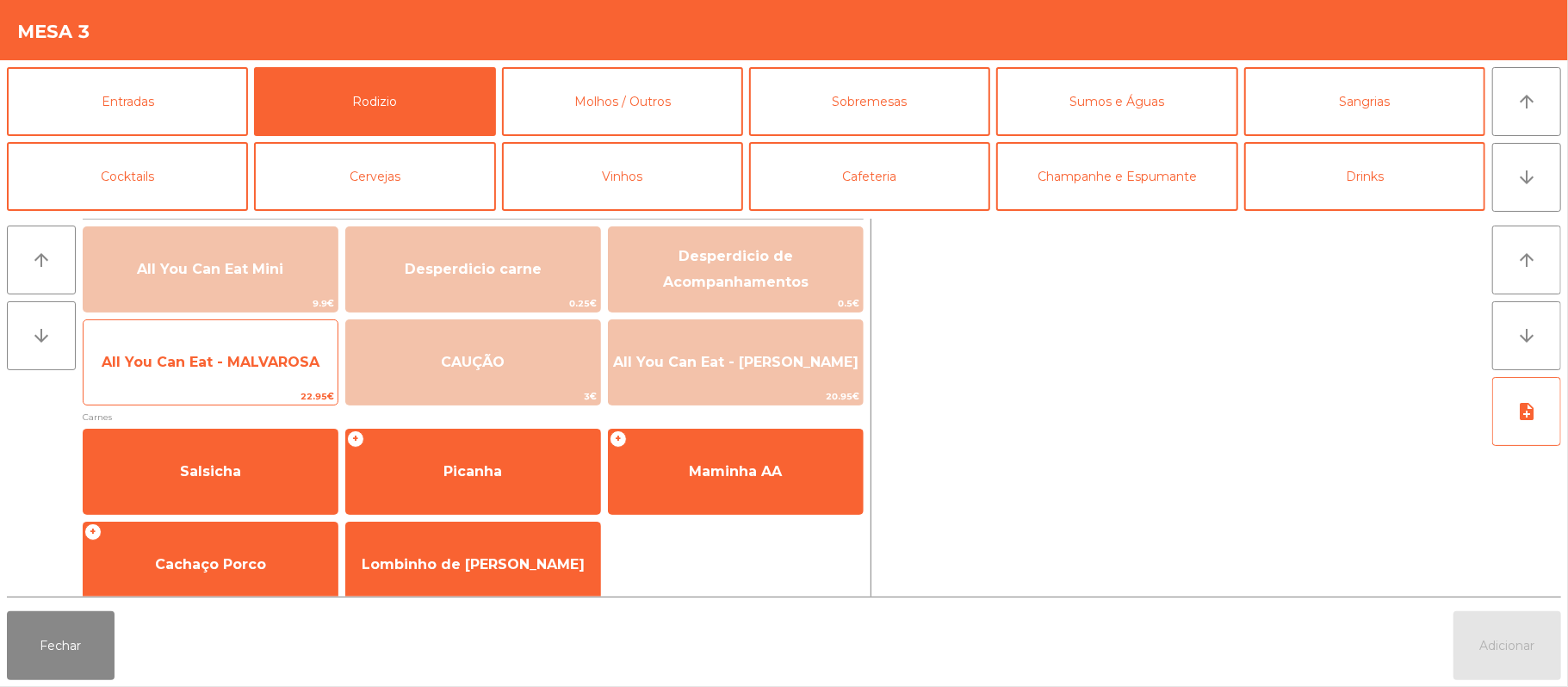
click at [253, 367] on span "All You Can Eat - MALVAROSA" at bounding box center [211, 361] width 218 height 17
click at [249, 377] on span "All You Can Eat - MALVAROSA" at bounding box center [211, 362] width 254 height 47
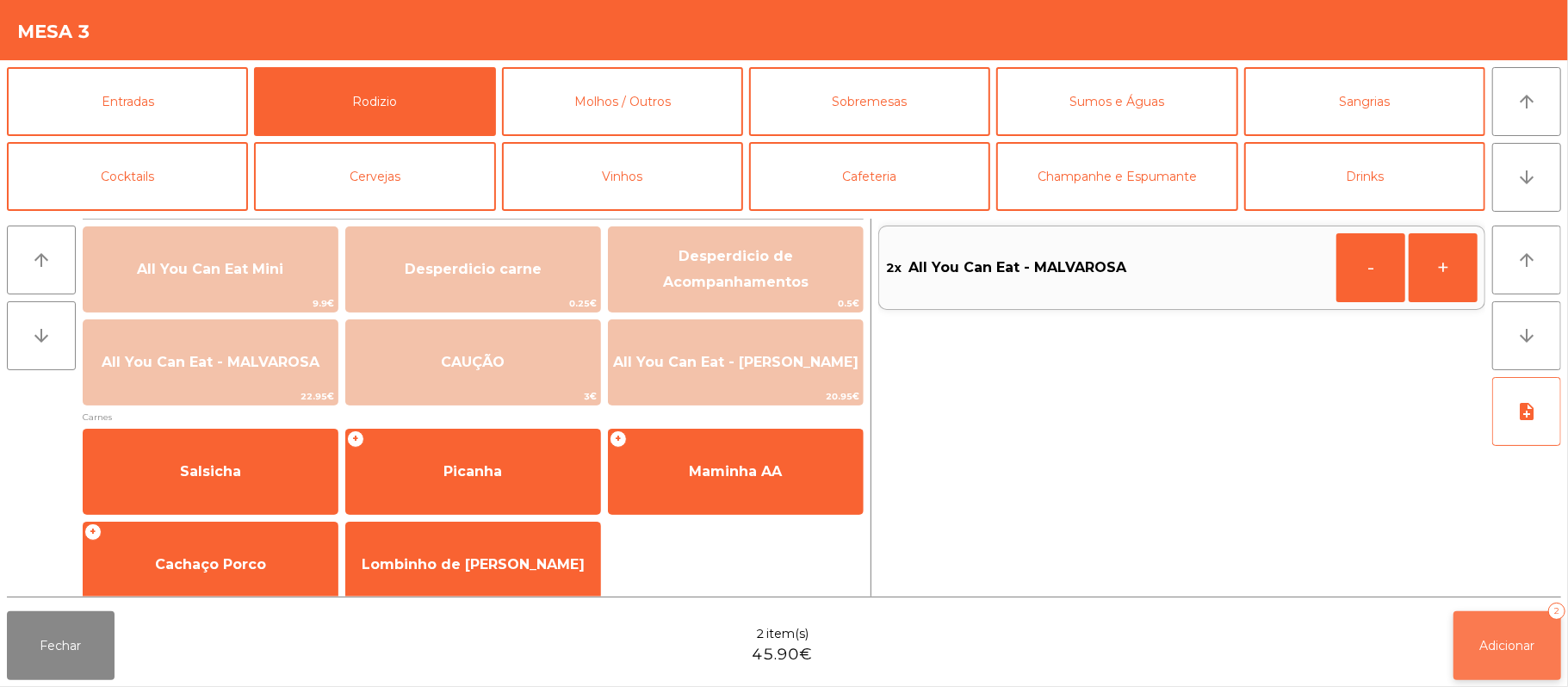
click at [1460, 660] on button "Adicionar 2" at bounding box center [1507, 646] width 108 height 69
click at [1492, 69] on button "add" at bounding box center [1526, 104] width 69 height 69
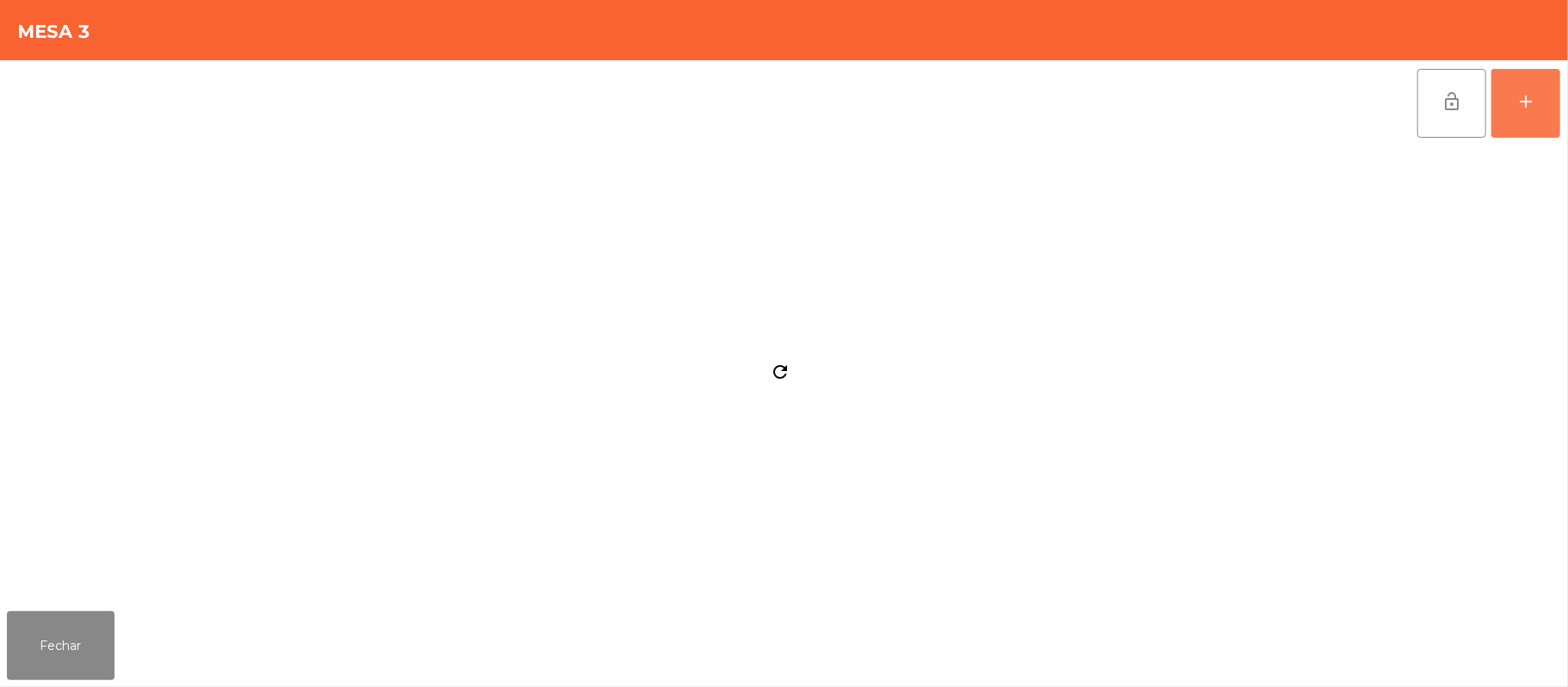
click at [1492, 69] on button "add" at bounding box center [1526, 104] width 69 height 69
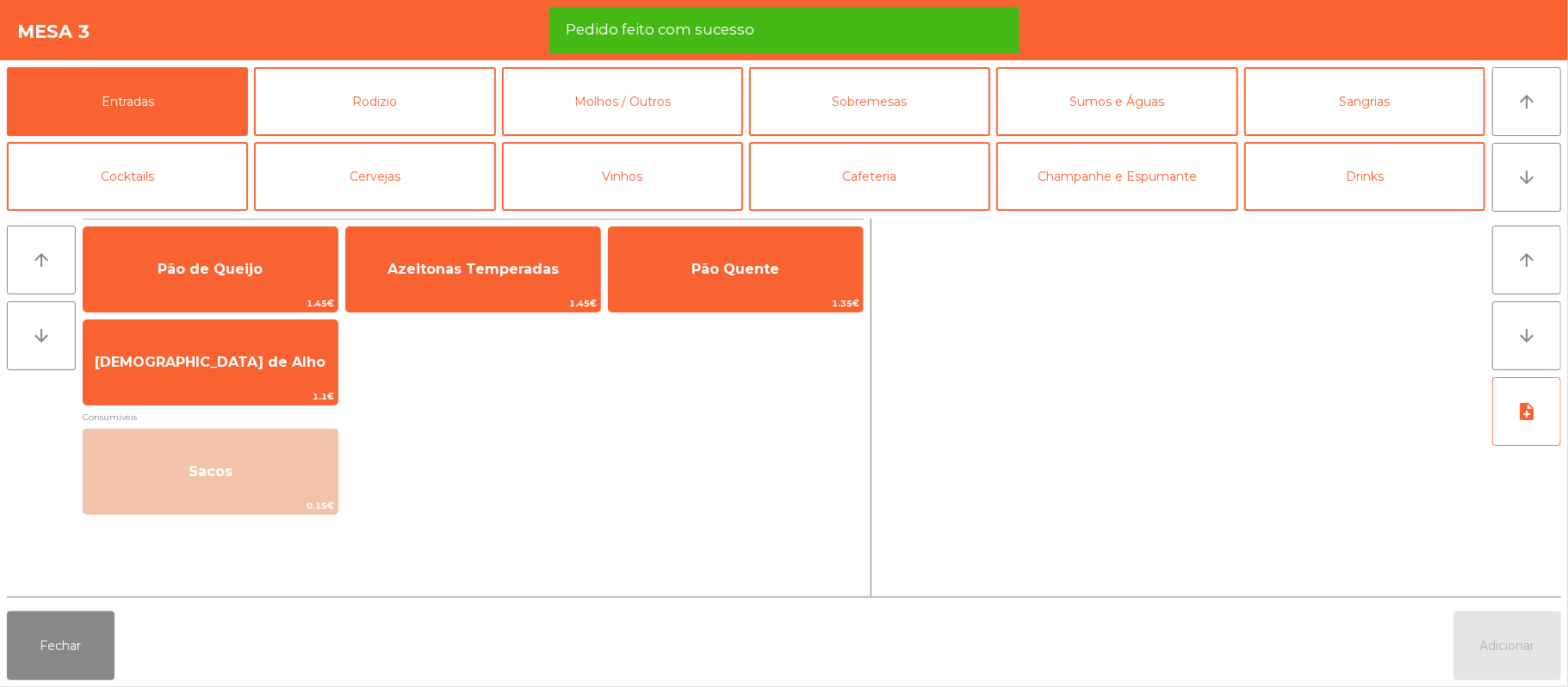
click at [7, 68] on button "Entradas" at bounding box center [127, 102] width 241 height 69
click button "Entradas" at bounding box center [127, 102] width 241 height 69
click at [94, 673] on button "Fechar" at bounding box center [61, 646] width 108 height 69
click at [7, 68] on button "Entradas" at bounding box center [127, 102] width 241 height 69
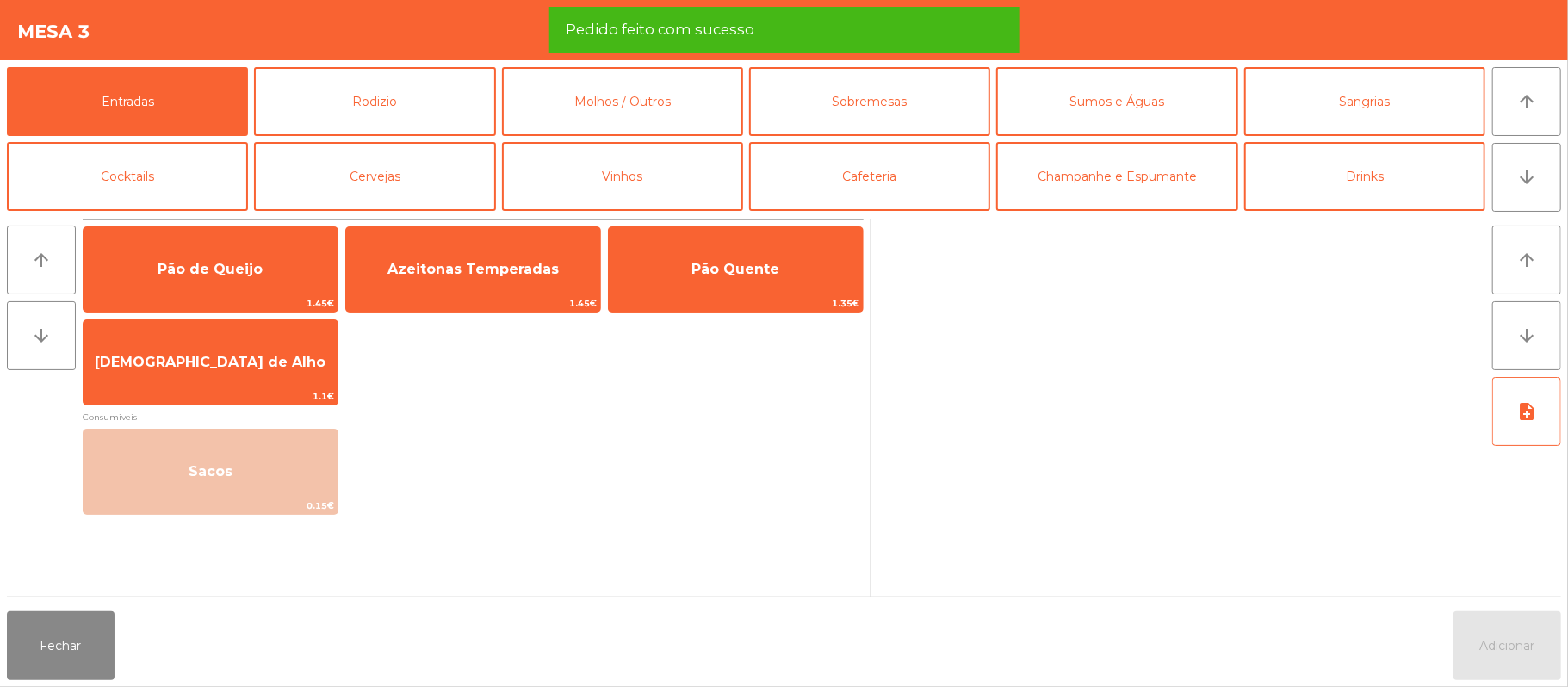
click at [7, 68] on button "Entradas" at bounding box center [127, 102] width 241 height 69
click at [60, 640] on button "Fechar" at bounding box center [61, 646] width 108 height 69
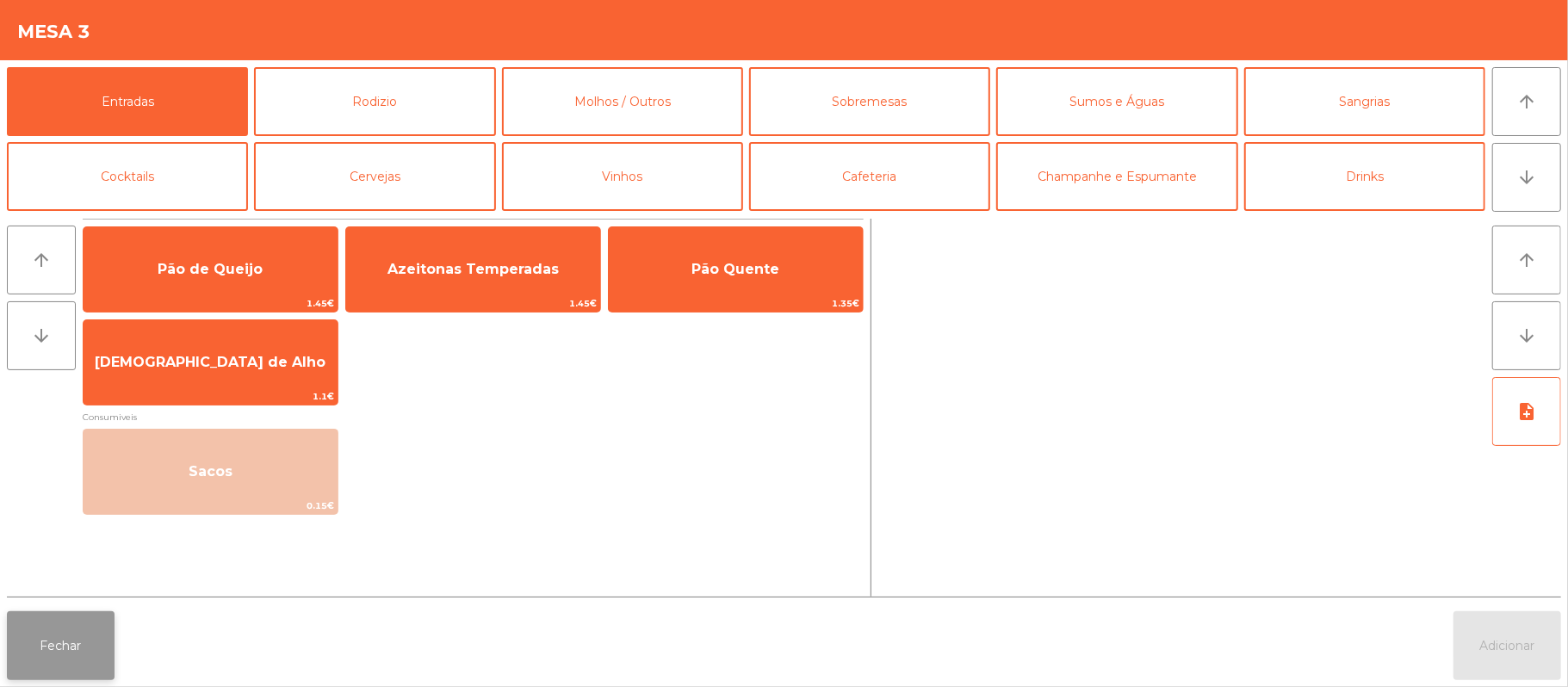
click at [19, 658] on button "Fechar" at bounding box center [61, 646] width 108 height 69
click at [31, 672] on button "Fechar" at bounding box center [61, 646] width 108 height 69
click at [75, 634] on button "Fechar" at bounding box center [61, 646] width 108 height 69
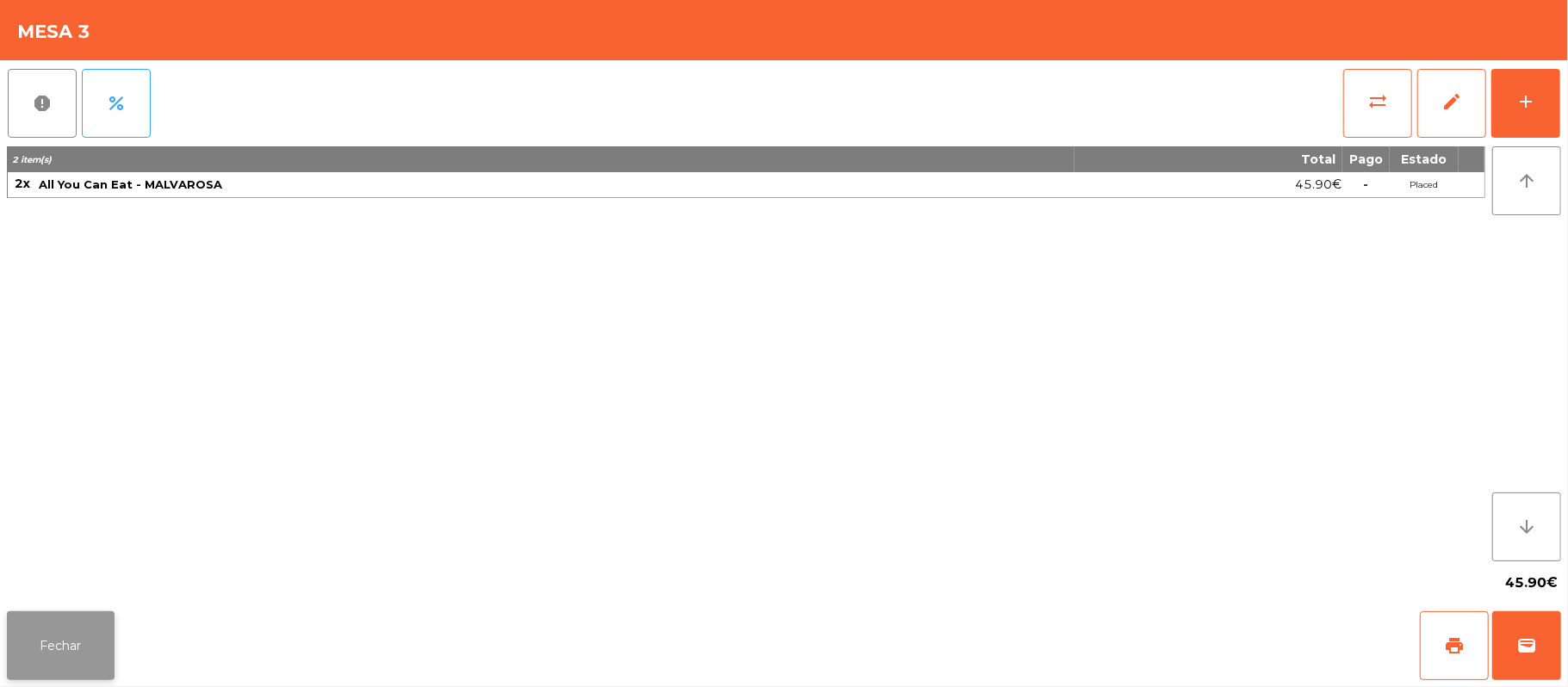
click at [89, 622] on button "Fechar" at bounding box center [61, 646] width 108 height 69
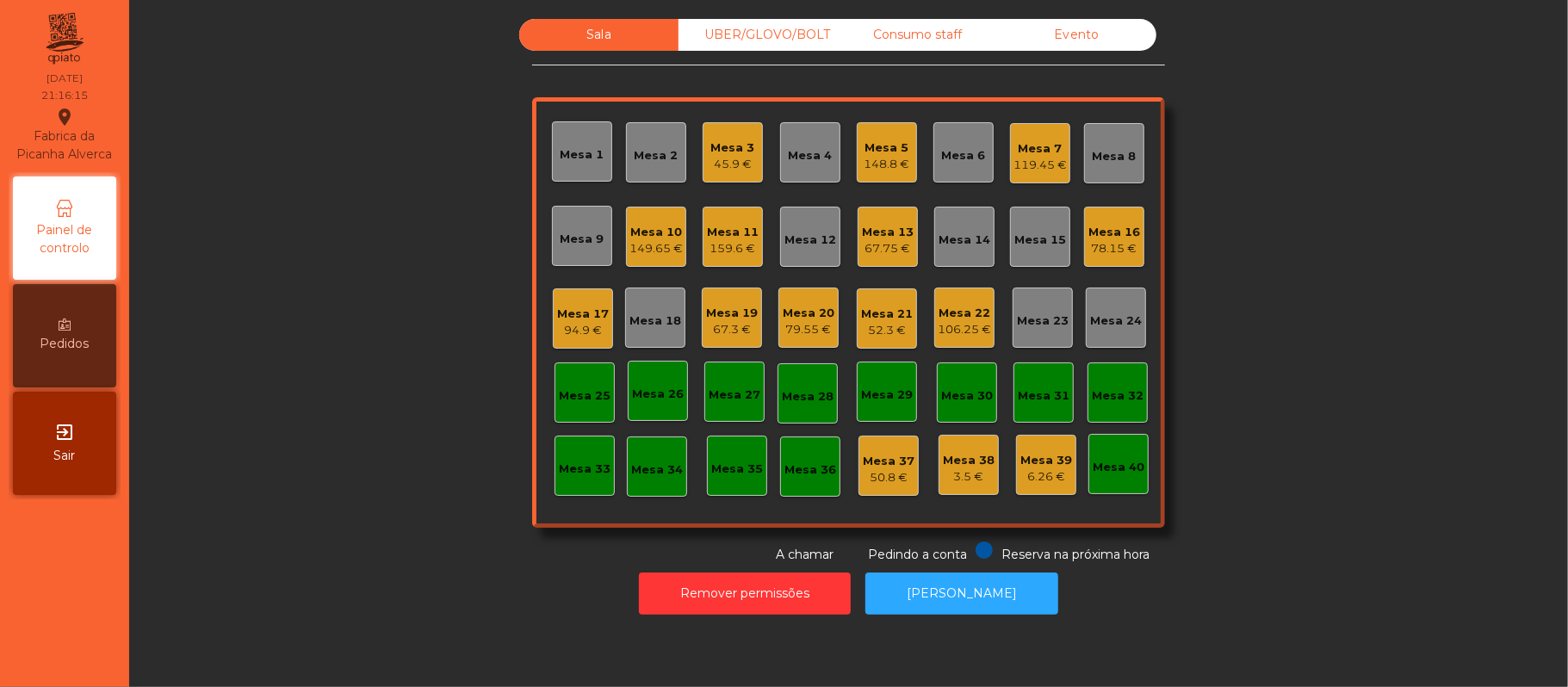
click at [946, 232] on div "Mesa 14" at bounding box center [964, 240] width 52 height 18
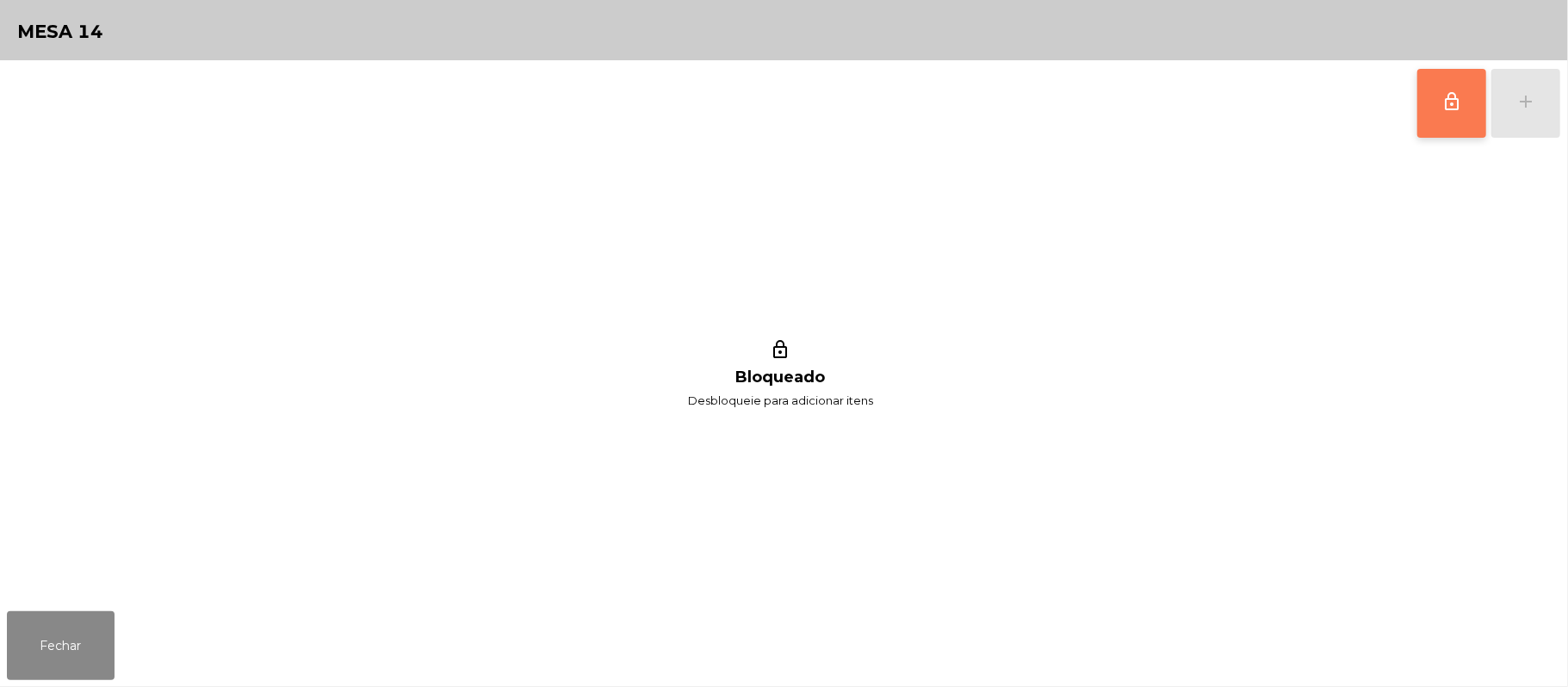
click at [1434, 108] on button "lock_outline" at bounding box center [1451, 104] width 69 height 69
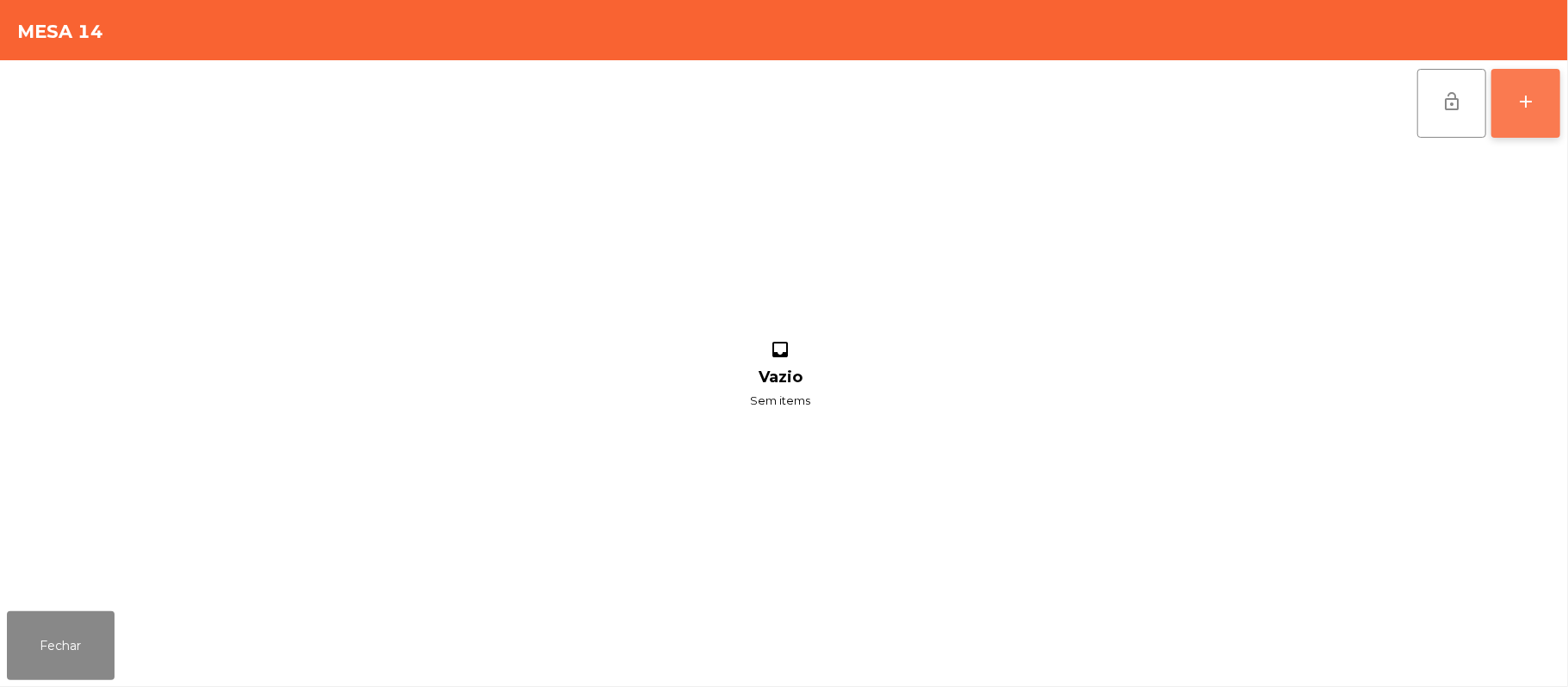
click at [1549, 111] on button "add" at bounding box center [1526, 104] width 69 height 69
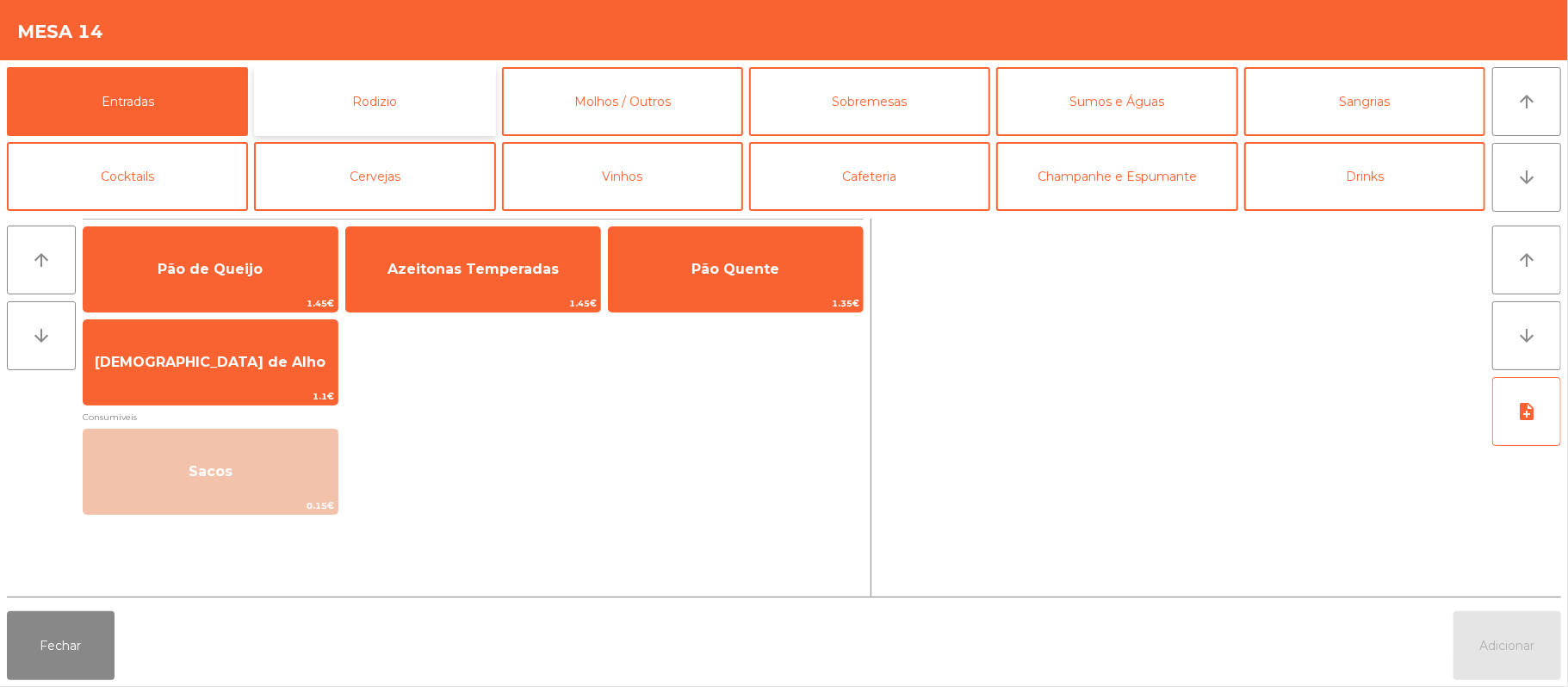
click at [425, 84] on button "Rodizio" at bounding box center [375, 102] width 241 height 69
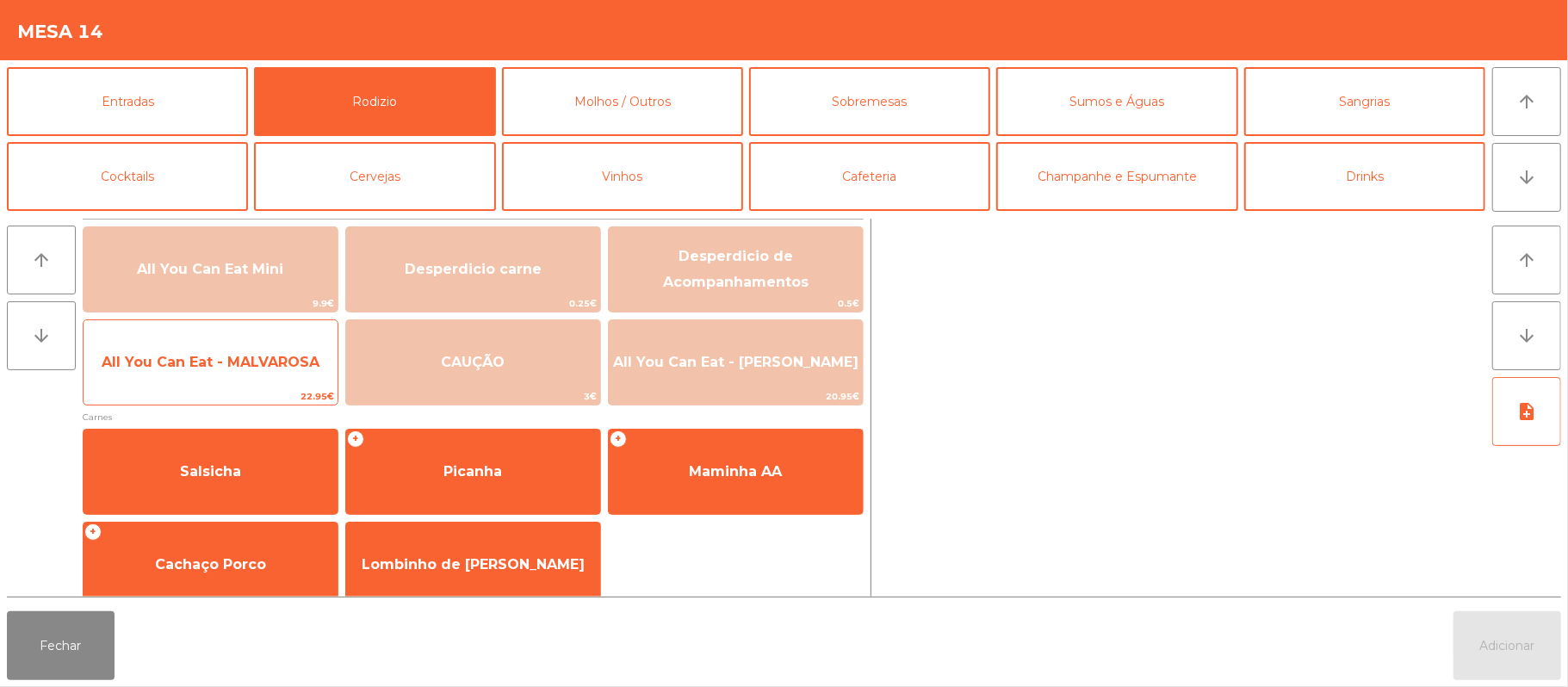
click at [213, 365] on span "All You Can Eat - MALVAROSA" at bounding box center [211, 361] width 218 height 17
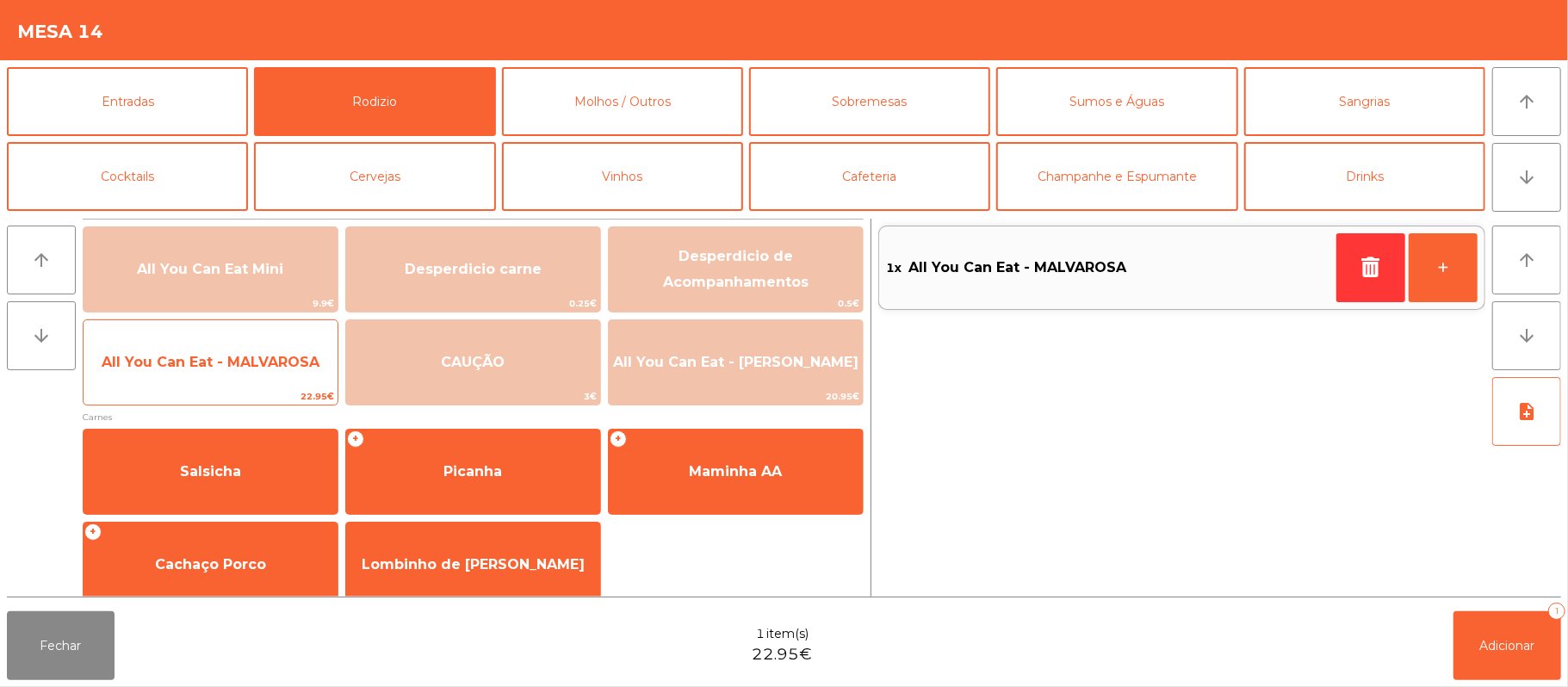
click at [235, 361] on span "All You Can Eat - MALVAROSA" at bounding box center [211, 361] width 218 height 17
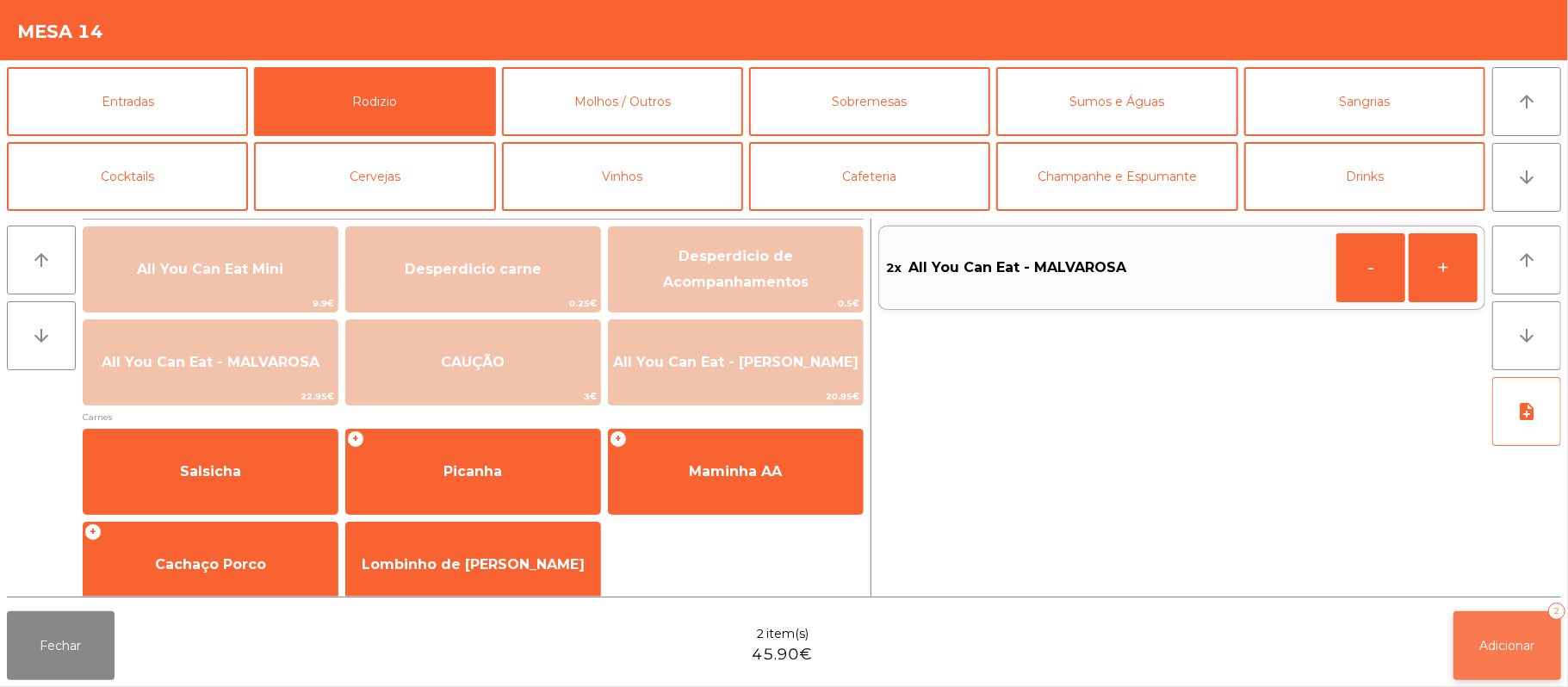
click at [1485, 649] on span "Adicionar" at bounding box center [1507, 646] width 55 height 16
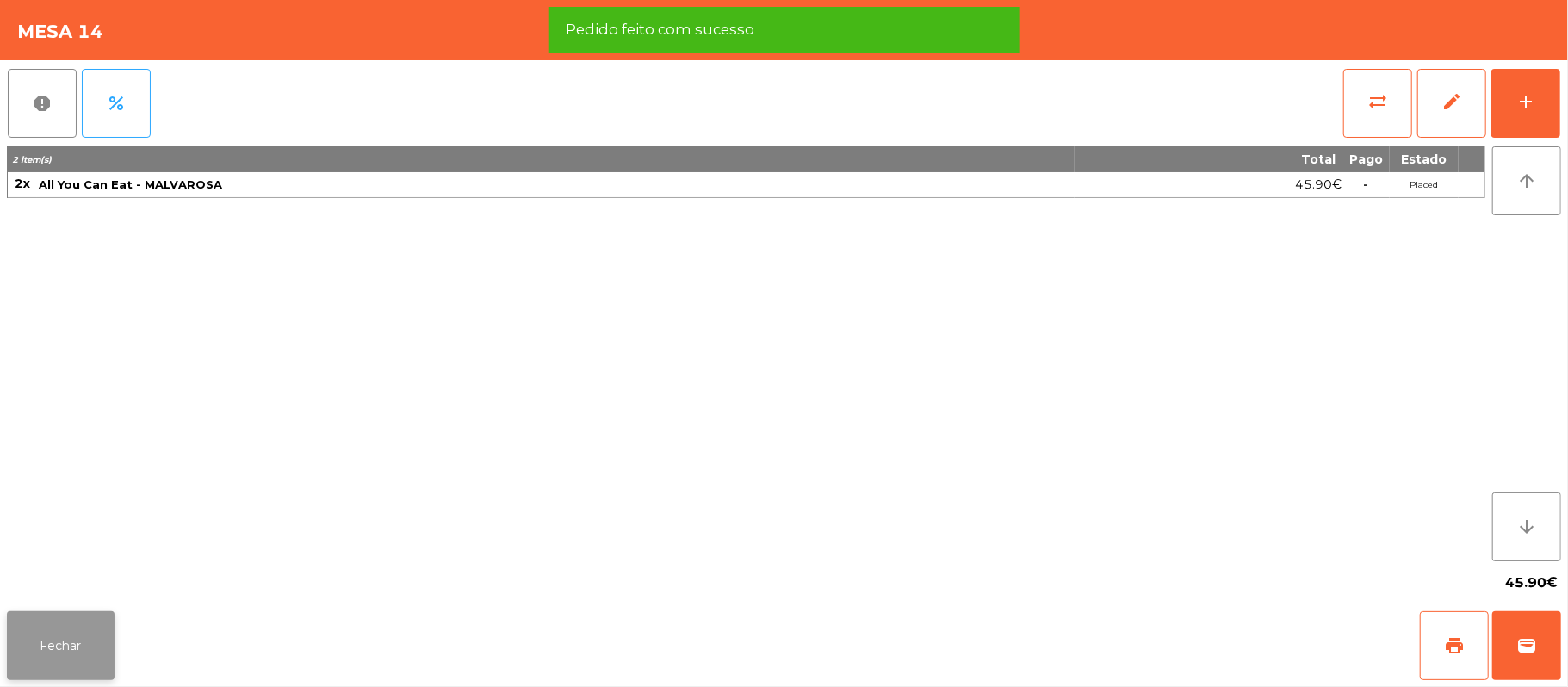
click at [14, 663] on button "Fechar" at bounding box center [61, 646] width 108 height 69
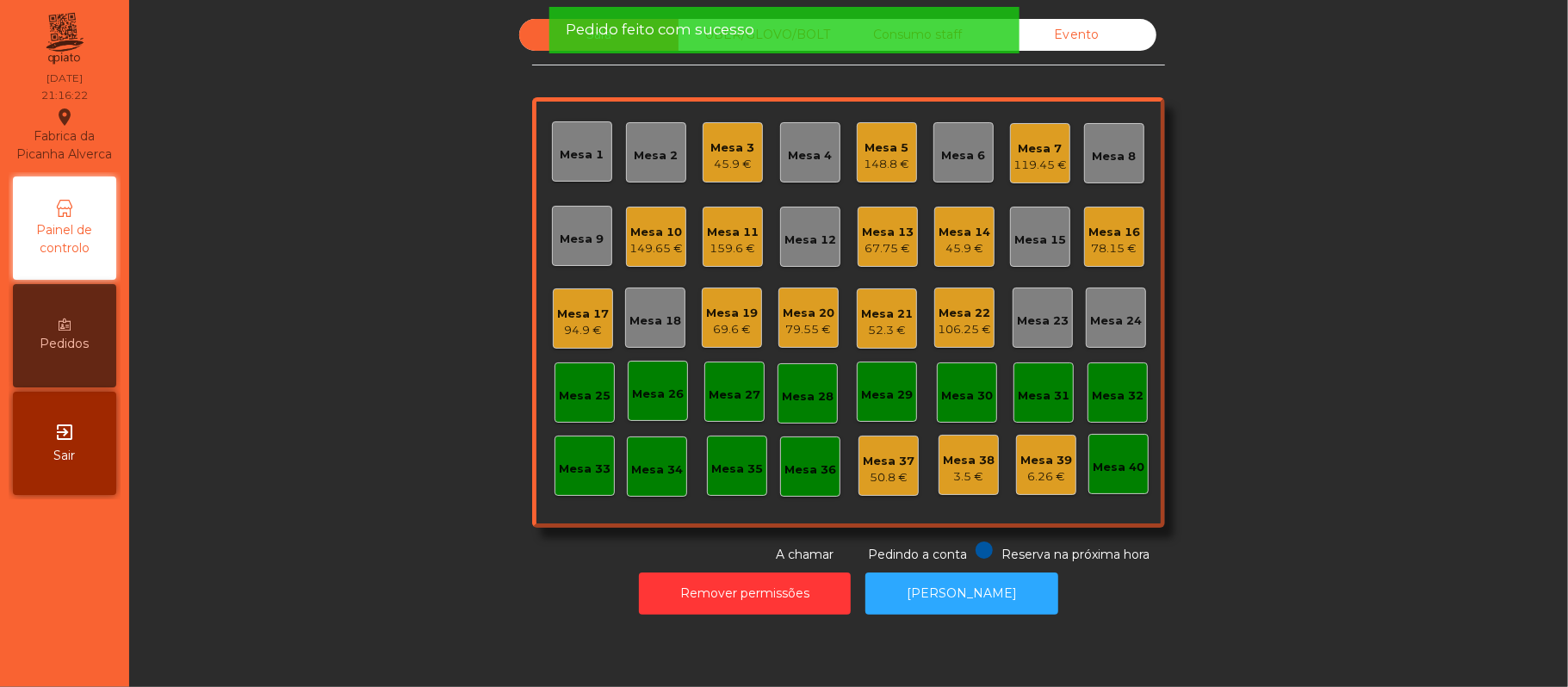
click at [383, 307] on div "Sala UBER/GLOVO/BOLT Consumo staff Evento Mesa 1 Mesa 2 Mesa 3 45.9 € Mesa 4 Me…" at bounding box center [848, 291] width 1393 height 545
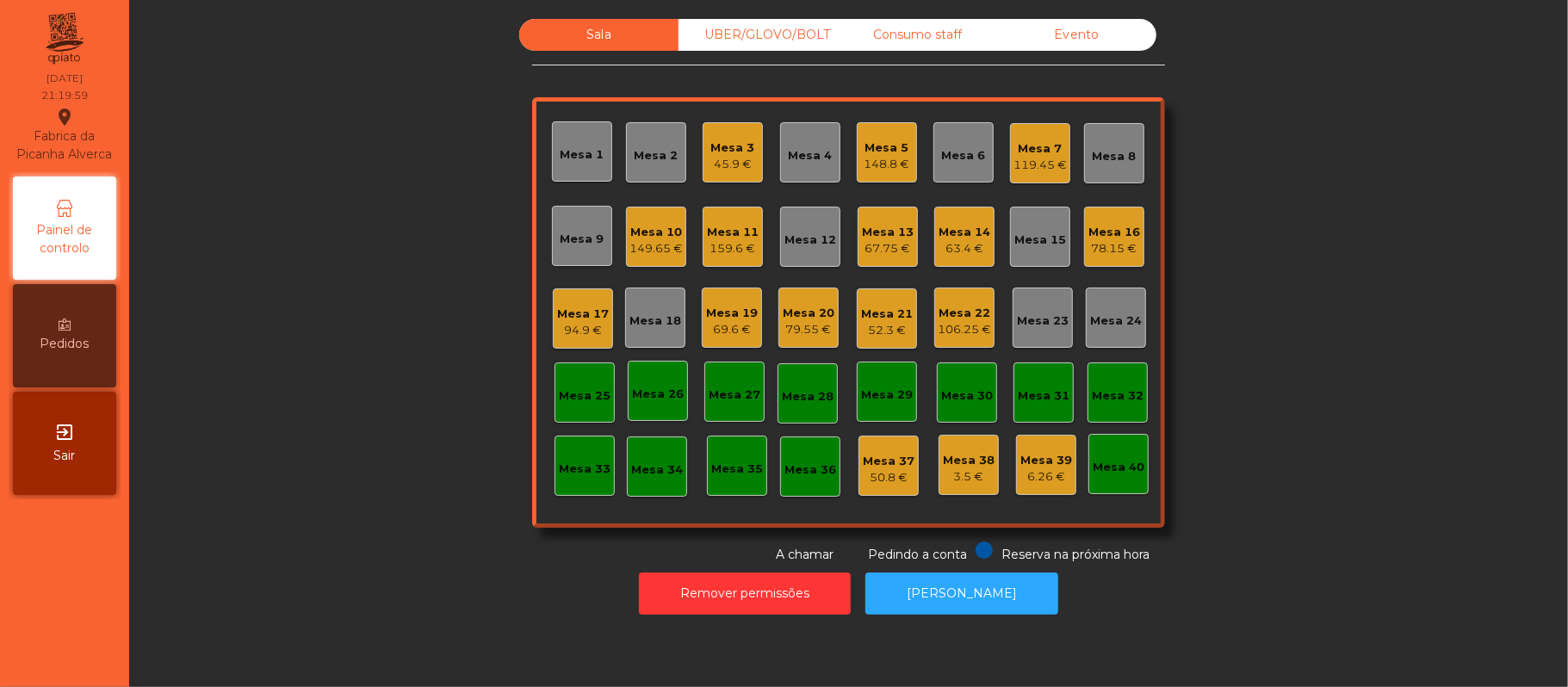
click at [1327, 197] on div "Sala UBER/GLOVO/BOLT Consumo staff Evento Mesa 1 Mesa 2 Mesa 3 45.9 € Mesa 4 Me…" at bounding box center [848, 291] width 1393 height 545
click at [655, 320] on div "Mesa 18" at bounding box center [655, 321] width 52 height 18
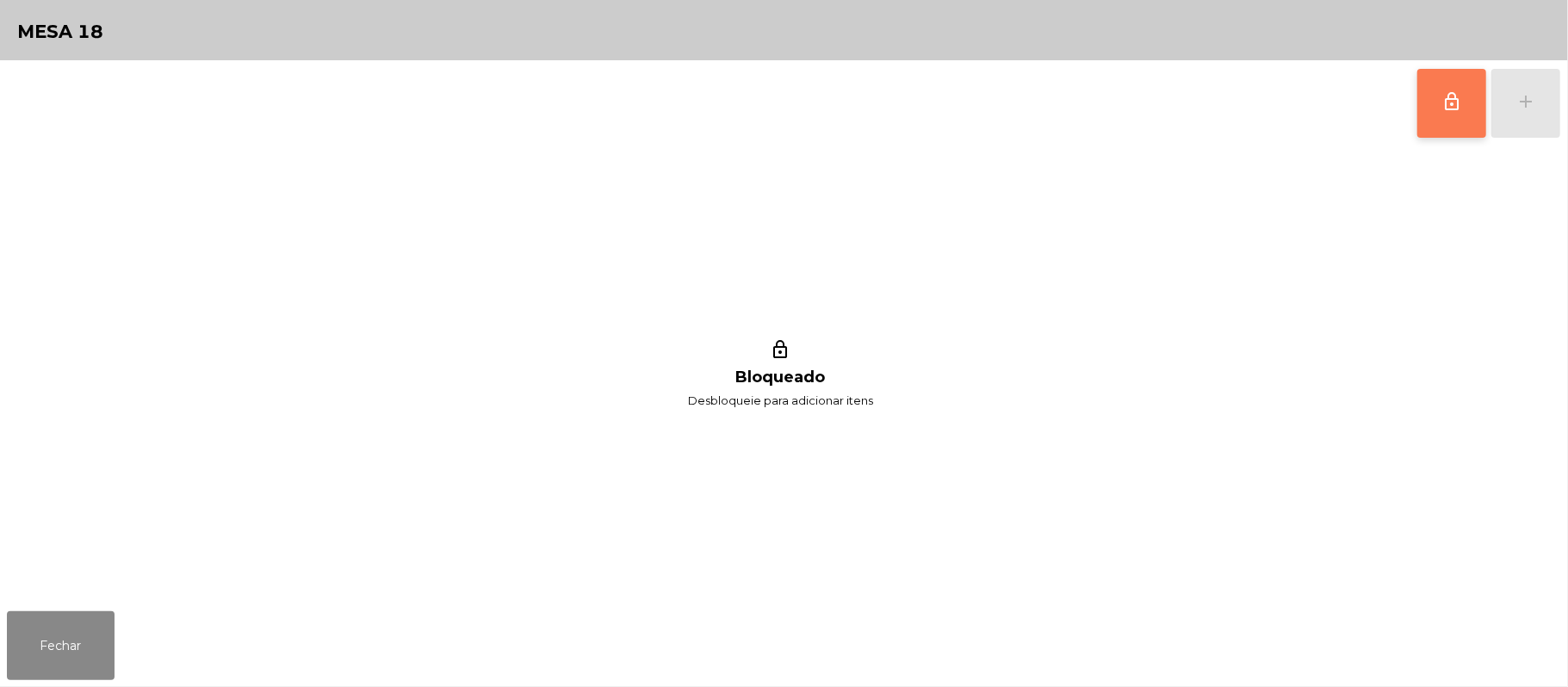
click at [1451, 95] on span "lock_outline" at bounding box center [1452, 102] width 21 height 21
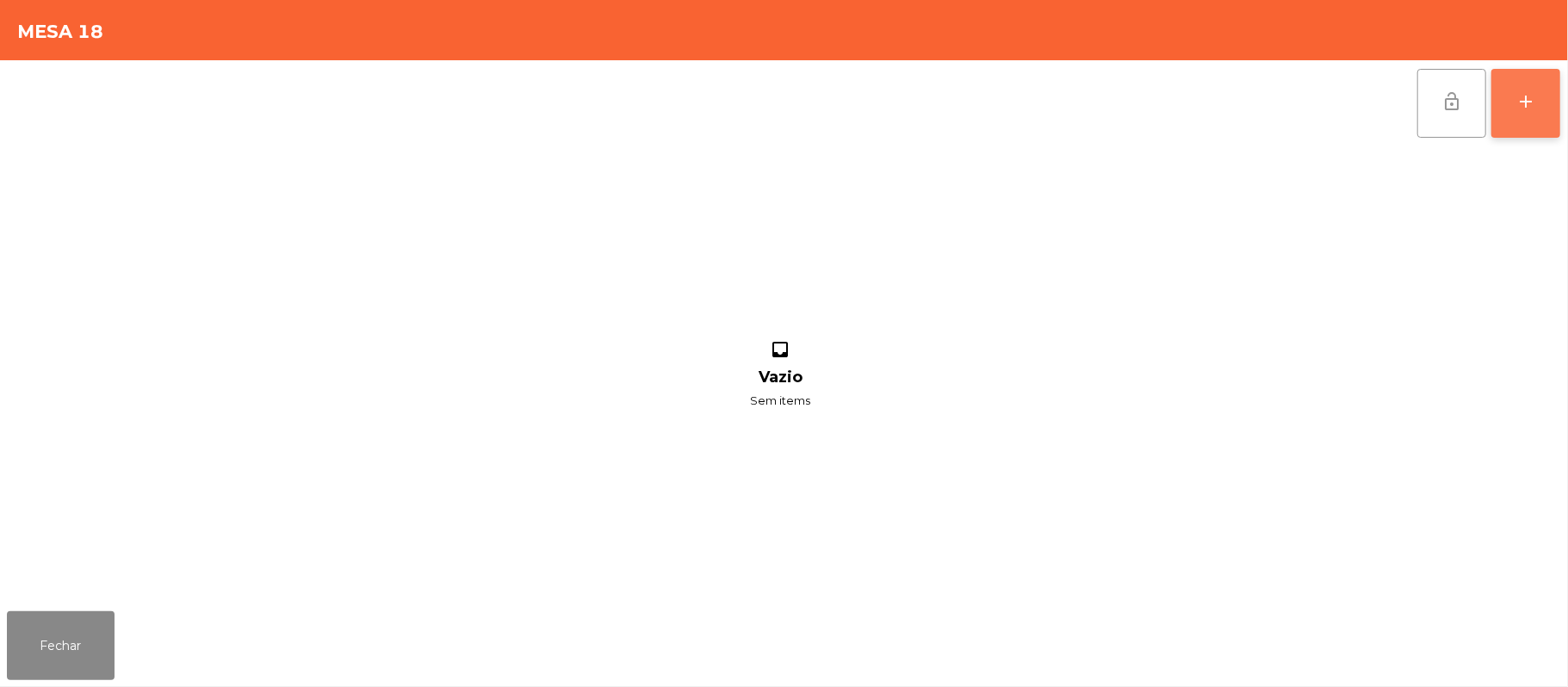
click at [1553, 104] on button "add" at bounding box center [1526, 104] width 69 height 69
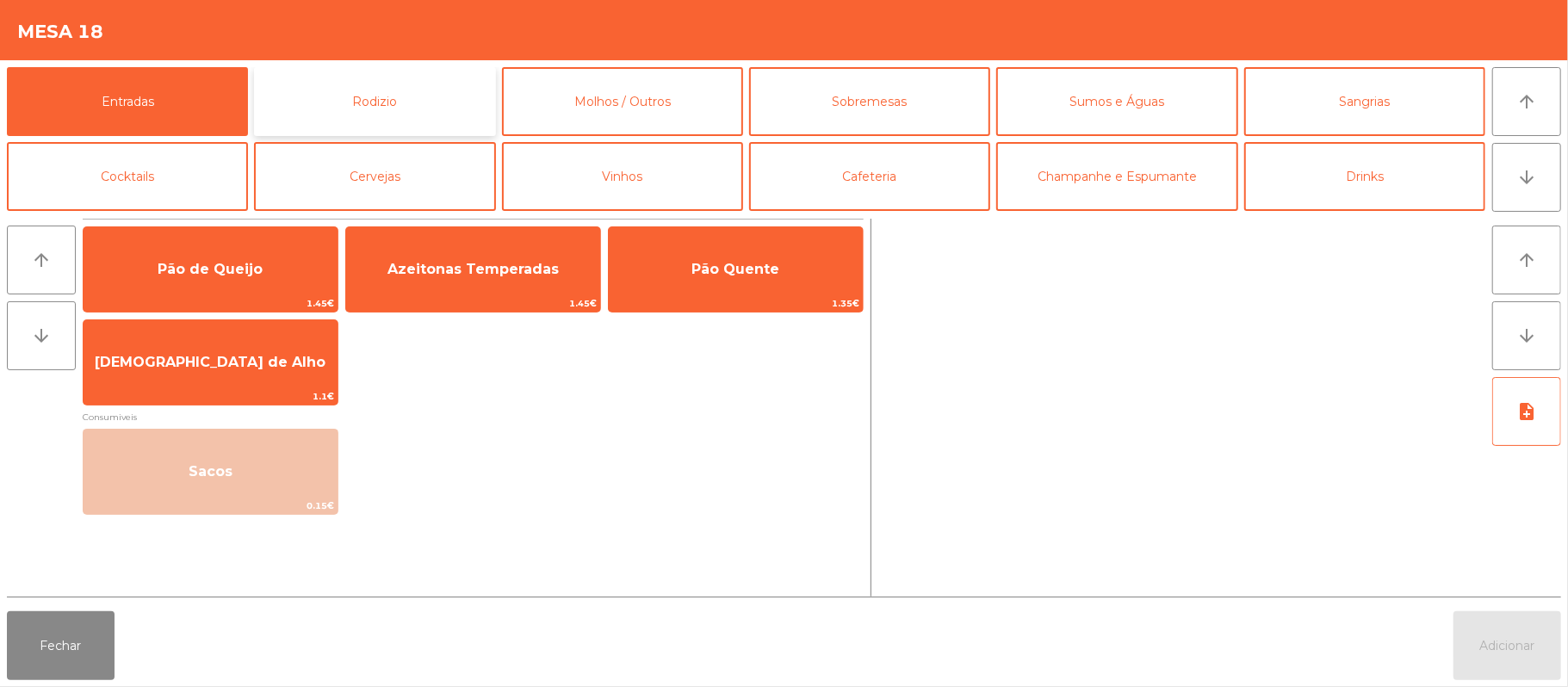
click at [403, 105] on button "Rodizio" at bounding box center [375, 102] width 241 height 69
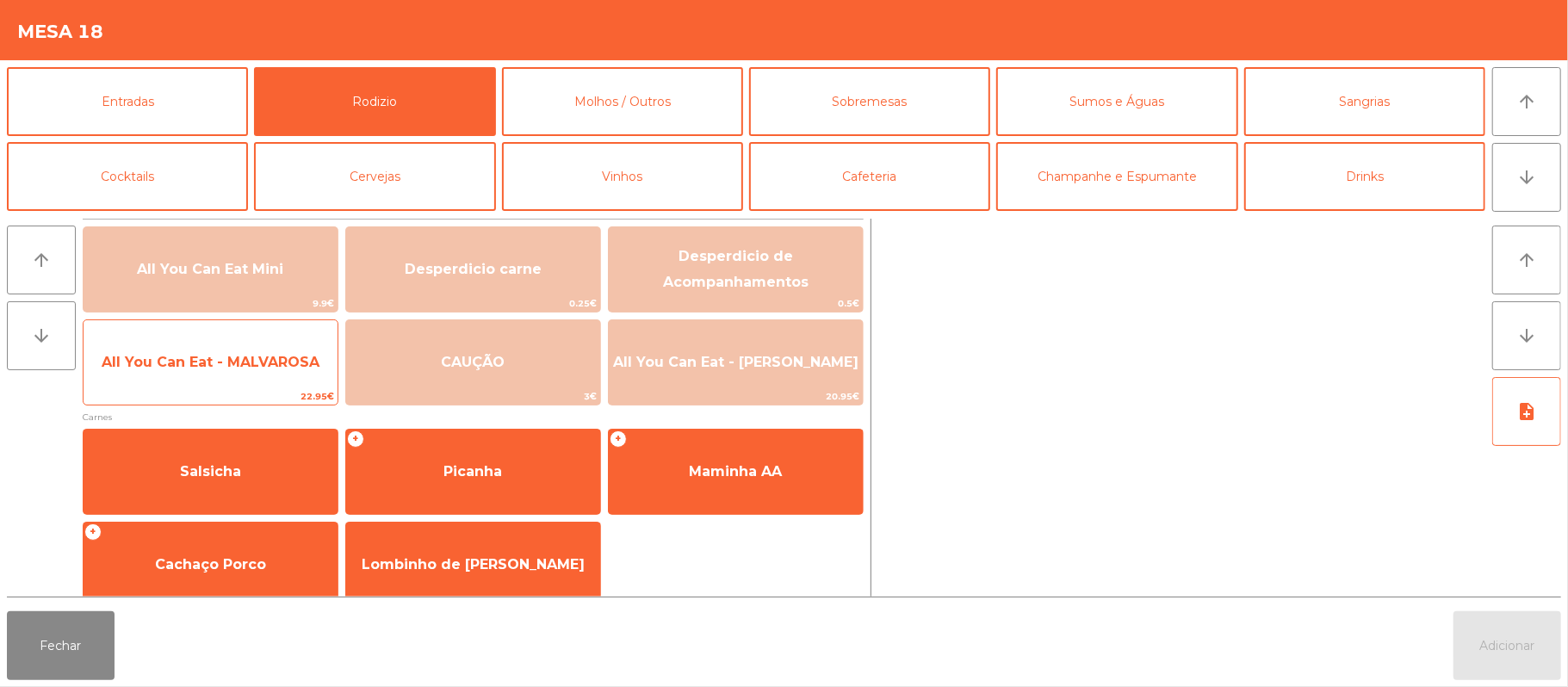
click at [227, 373] on span "All You Can Eat - MALVAROSA" at bounding box center [211, 362] width 254 height 47
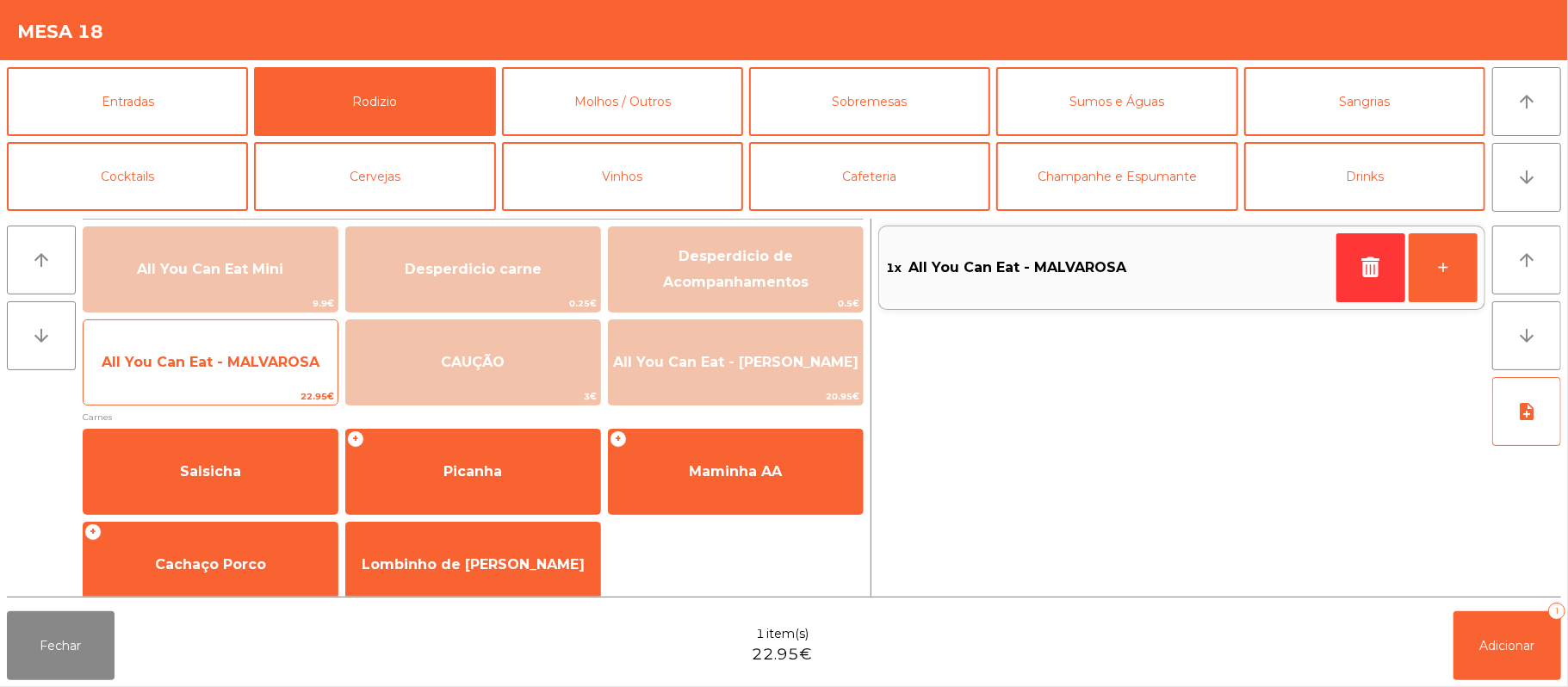
click at [209, 366] on span "All You Can Eat - MALVAROSA" at bounding box center [211, 361] width 218 height 17
click at [166, 356] on span "All You Can Eat - MALVAROSA" at bounding box center [211, 361] width 218 height 17
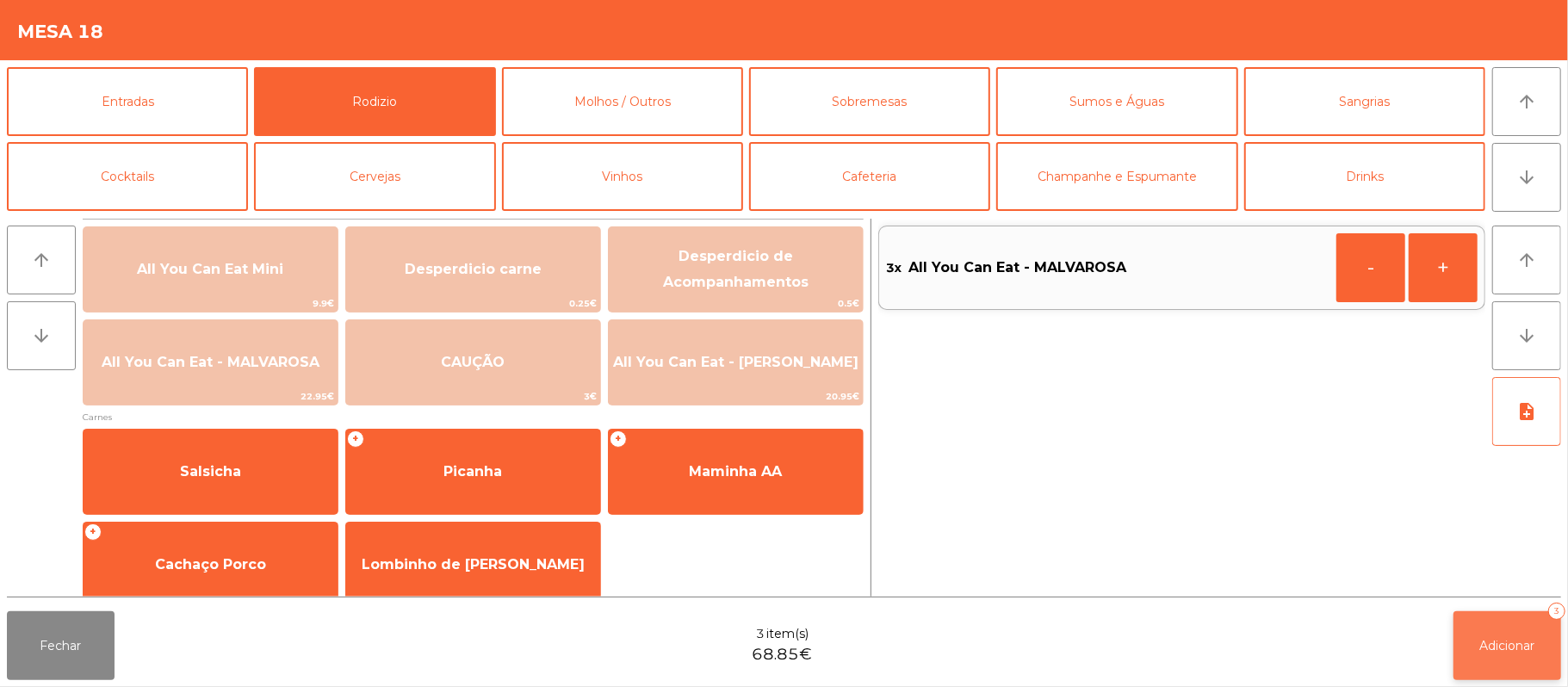
click at [1490, 642] on span "Adicionar" at bounding box center [1507, 646] width 55 height 16
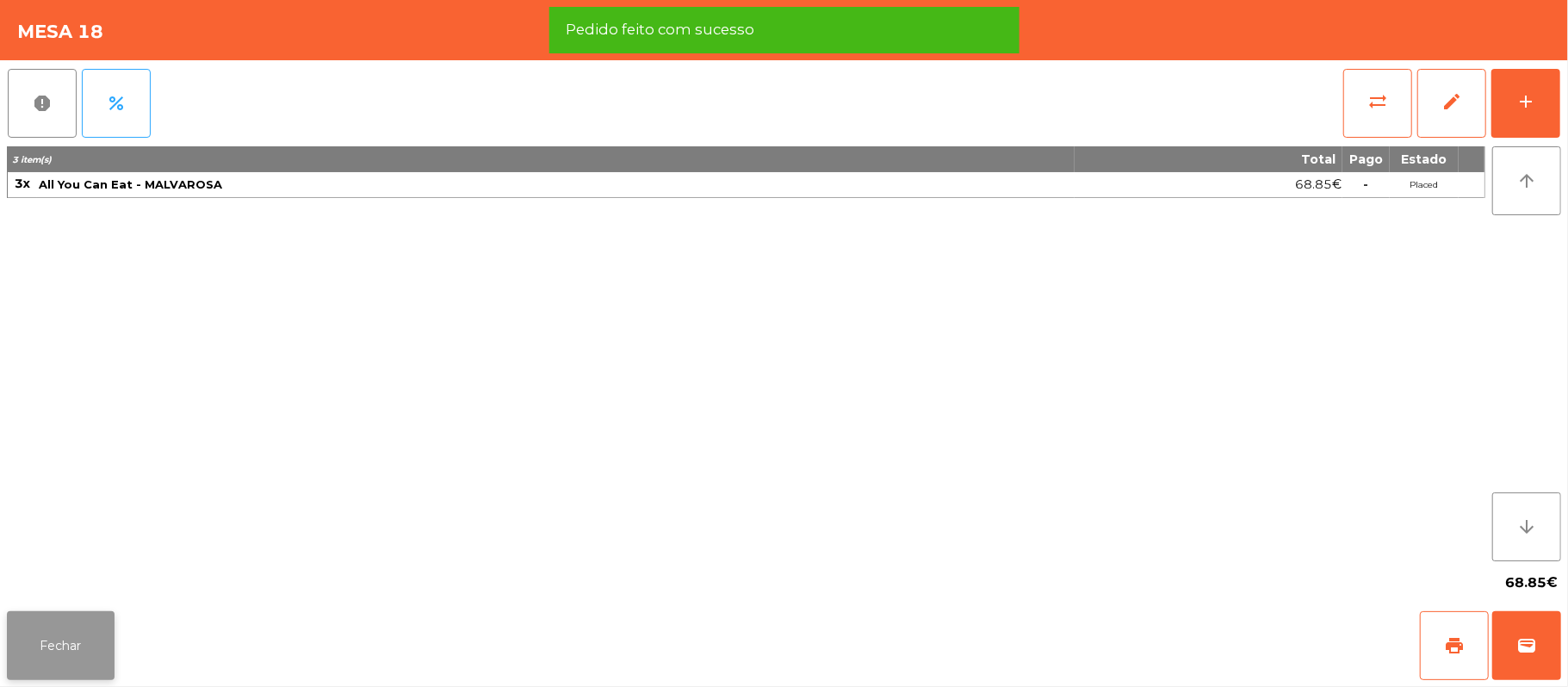
click at [69, 634] on button "Fechar" at bounding box center [61, 646] width 108 height 69
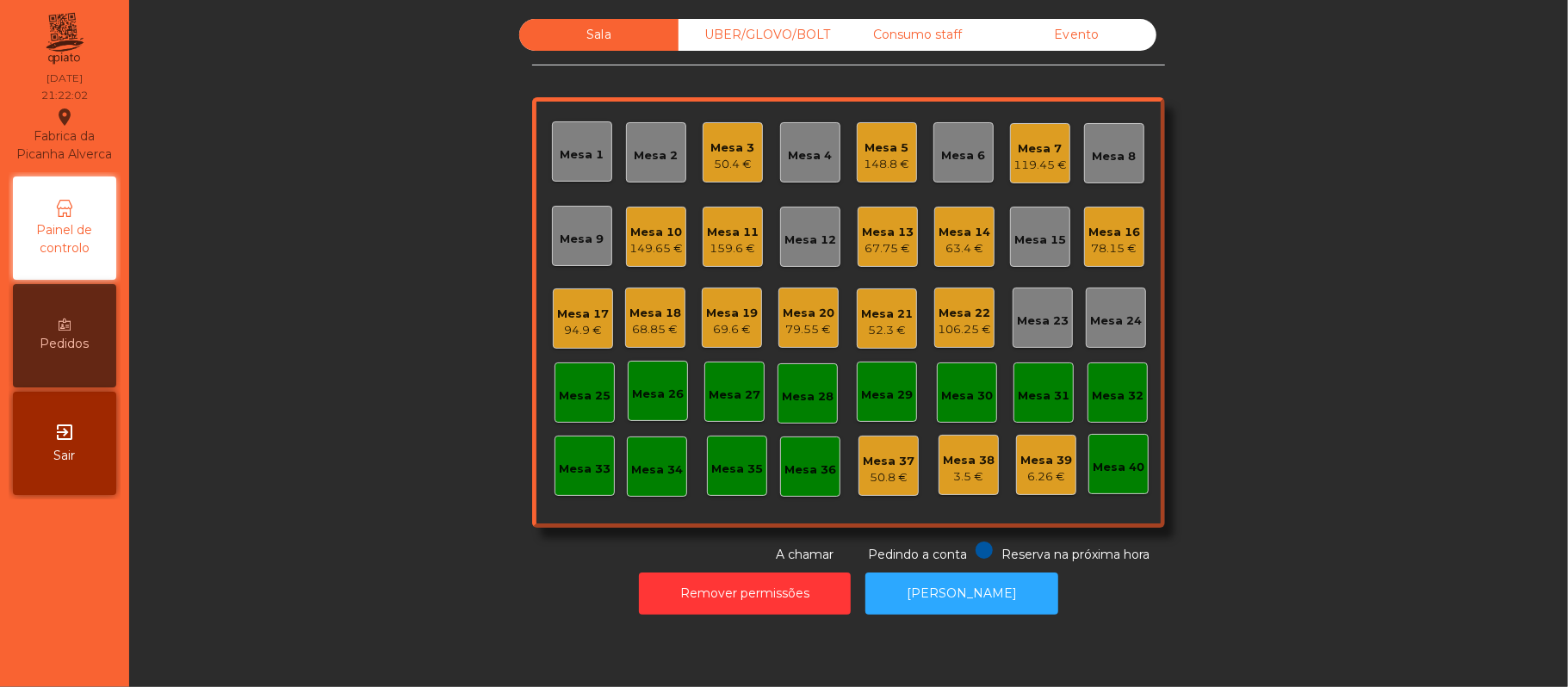
click at [314, 320] on div "Sala UBER/GLOVO/BOLT Consumo staff Evento Mesa 1 Mesa 2 Mesa 3 50.4 € Mesa 4 Me…" at bounding box center [848, 291] width 1393 height 545
click at [789, 159] on div "Mesa 4" at bounding box center [811, 156] width 44 height 18
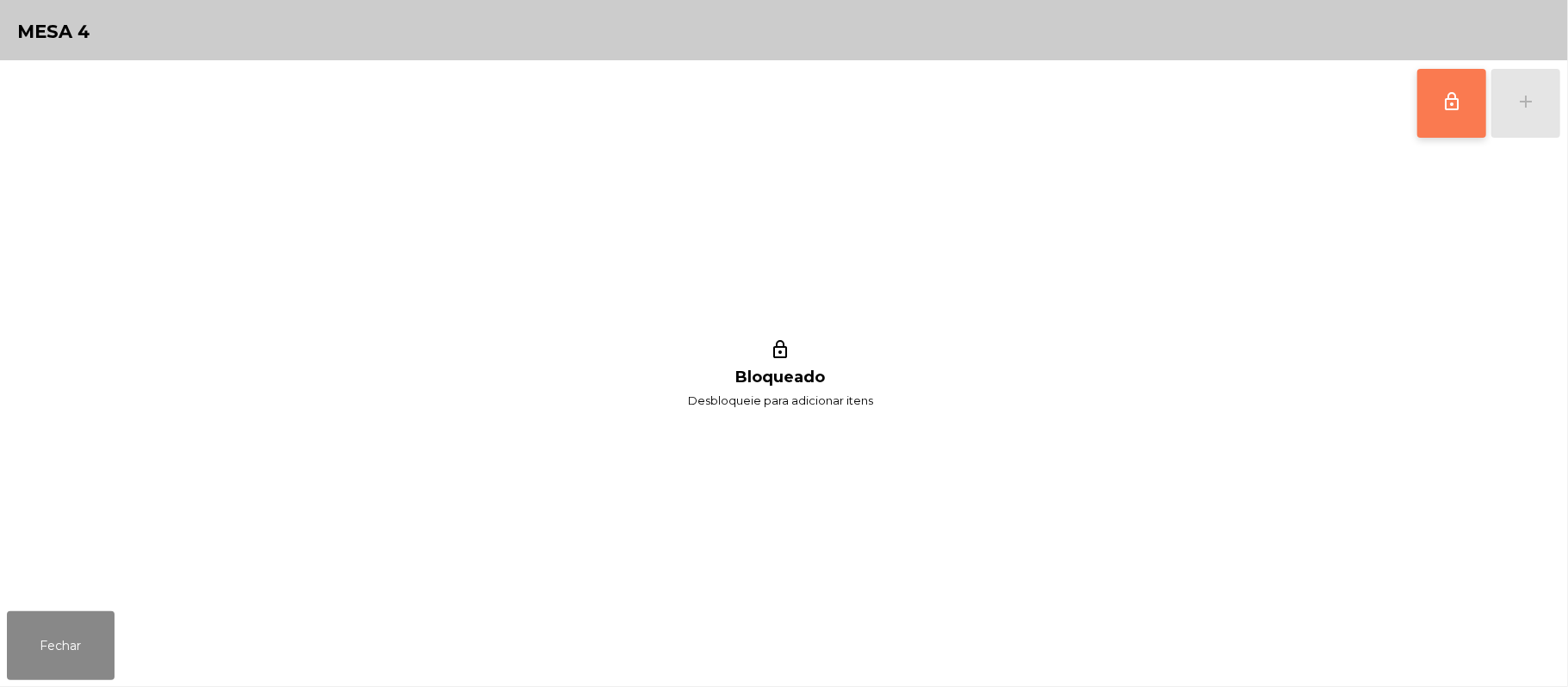
click at [1426, 107] on button "lock_outline" at bounding box center [1451, 104] width 69 height 69
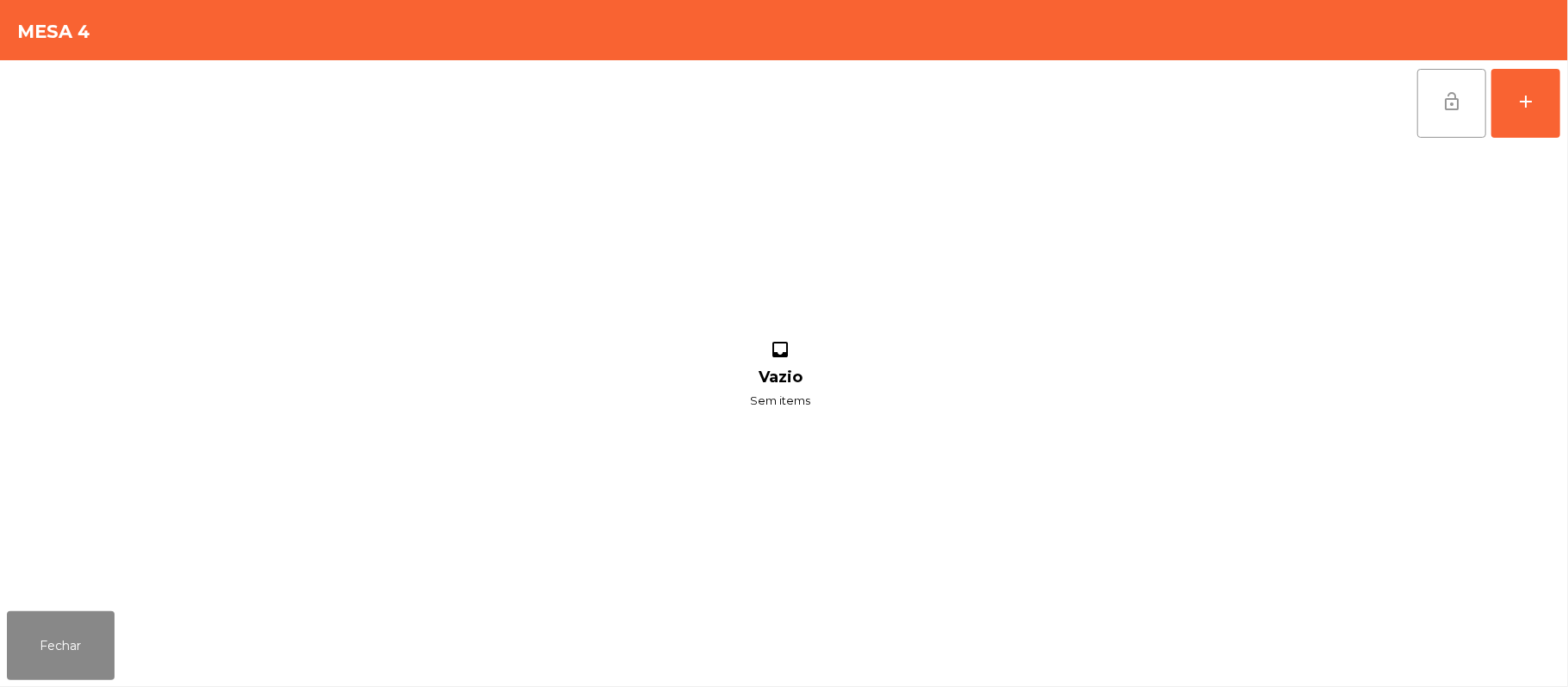
click at [1458, 104] on span "lock_open" at bounding box center [1452, 102] width 21 height 21
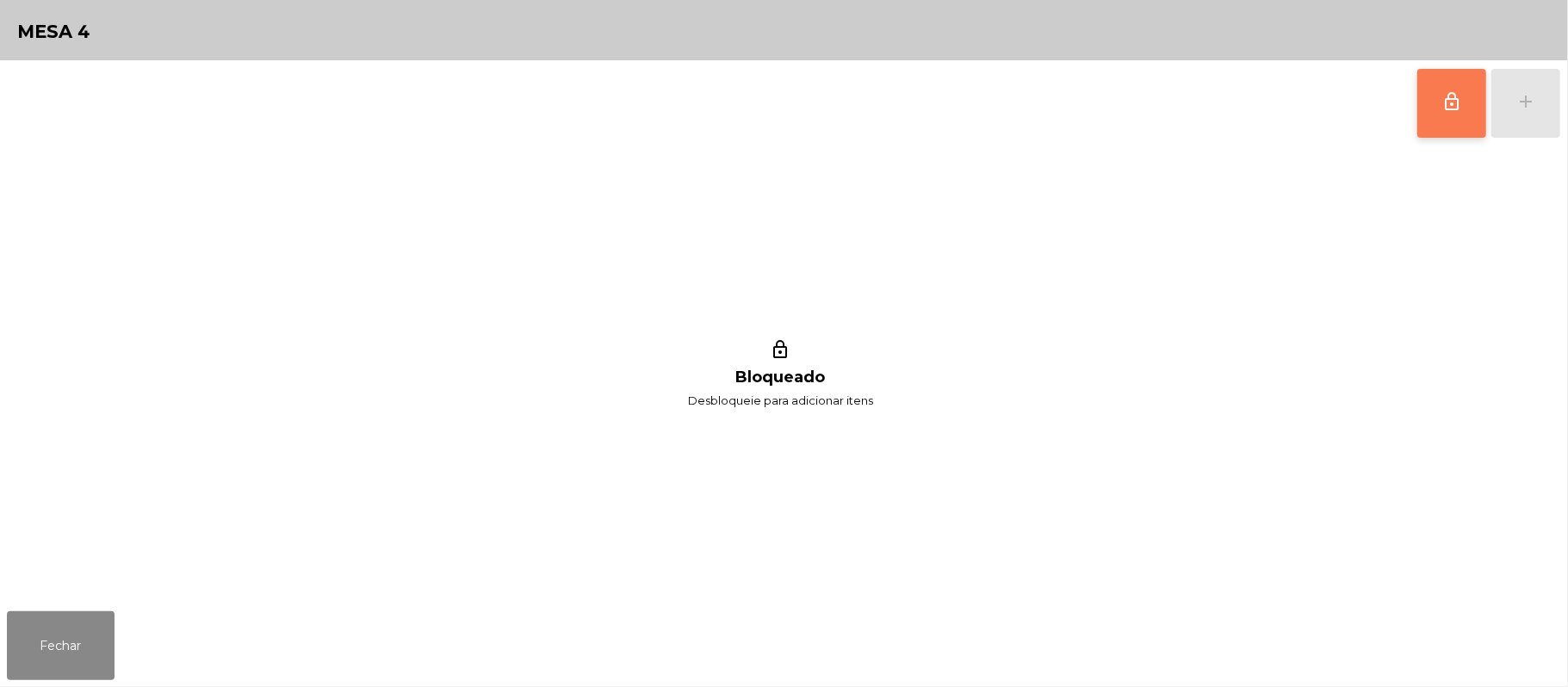
click at [1567, 111] on div "lock_outline add lock_outline Bloqueado Desbloqueie para adicionar itens" at bounding box center [784, 333] width 1568 height 544
click at [1514, 83] on div "lock_outline add" at bounding box center [1488, 104] width 145 height 86
click at [1447, 104] on span "lock_outline" at bounding box center [1452, 102] width 21 height 21
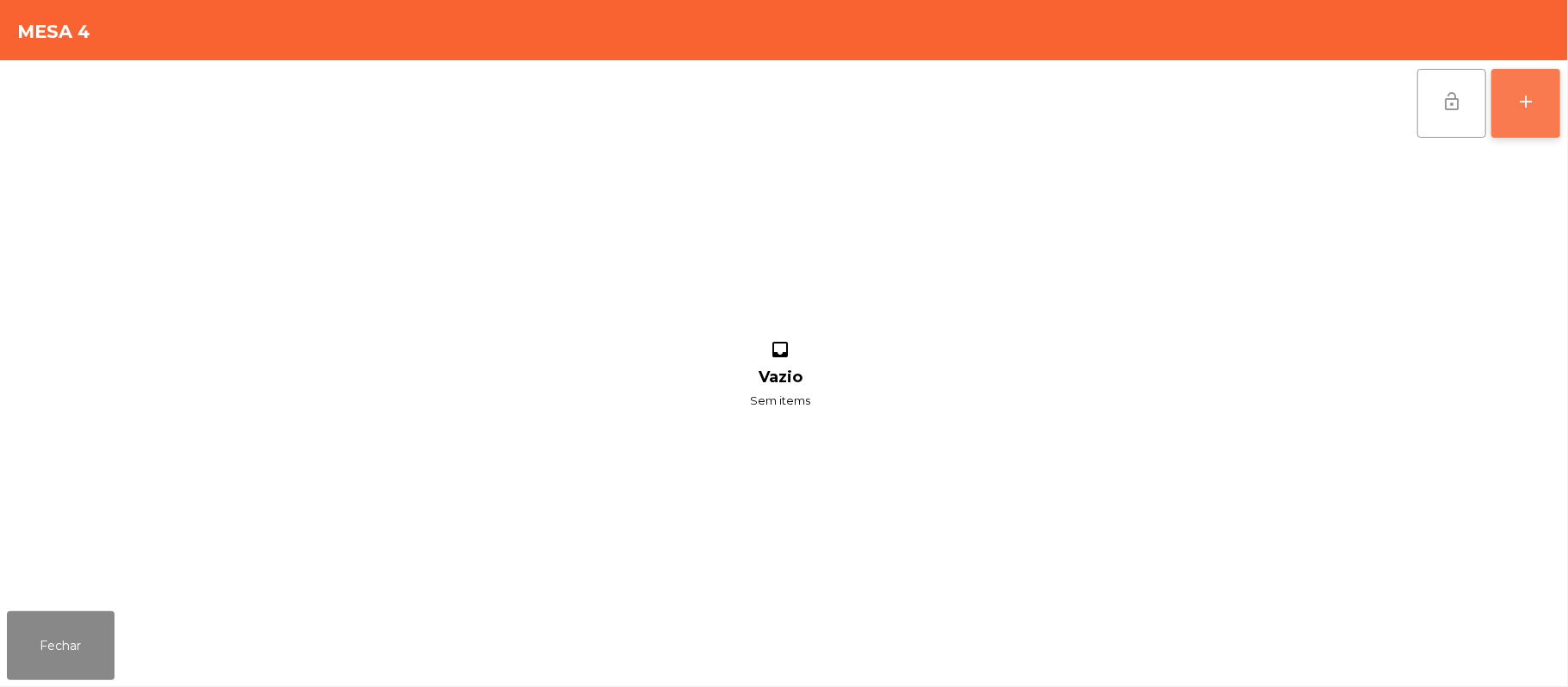
click at [1516, 118] on button "add" at bounding box center [1526, 104] width 69 height 69
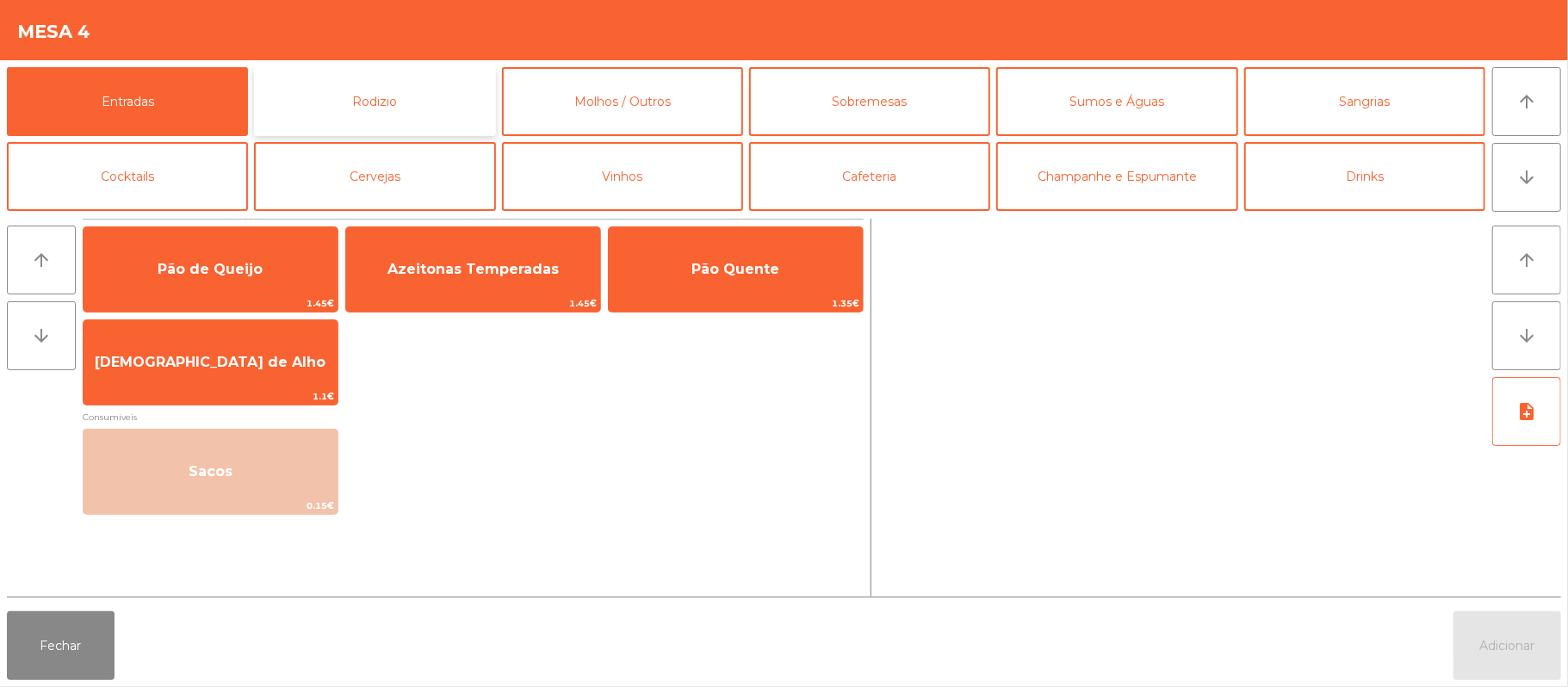
click at [420, 120] on button "Rodizio" at bounding box center [375, 102] width 241 height 69
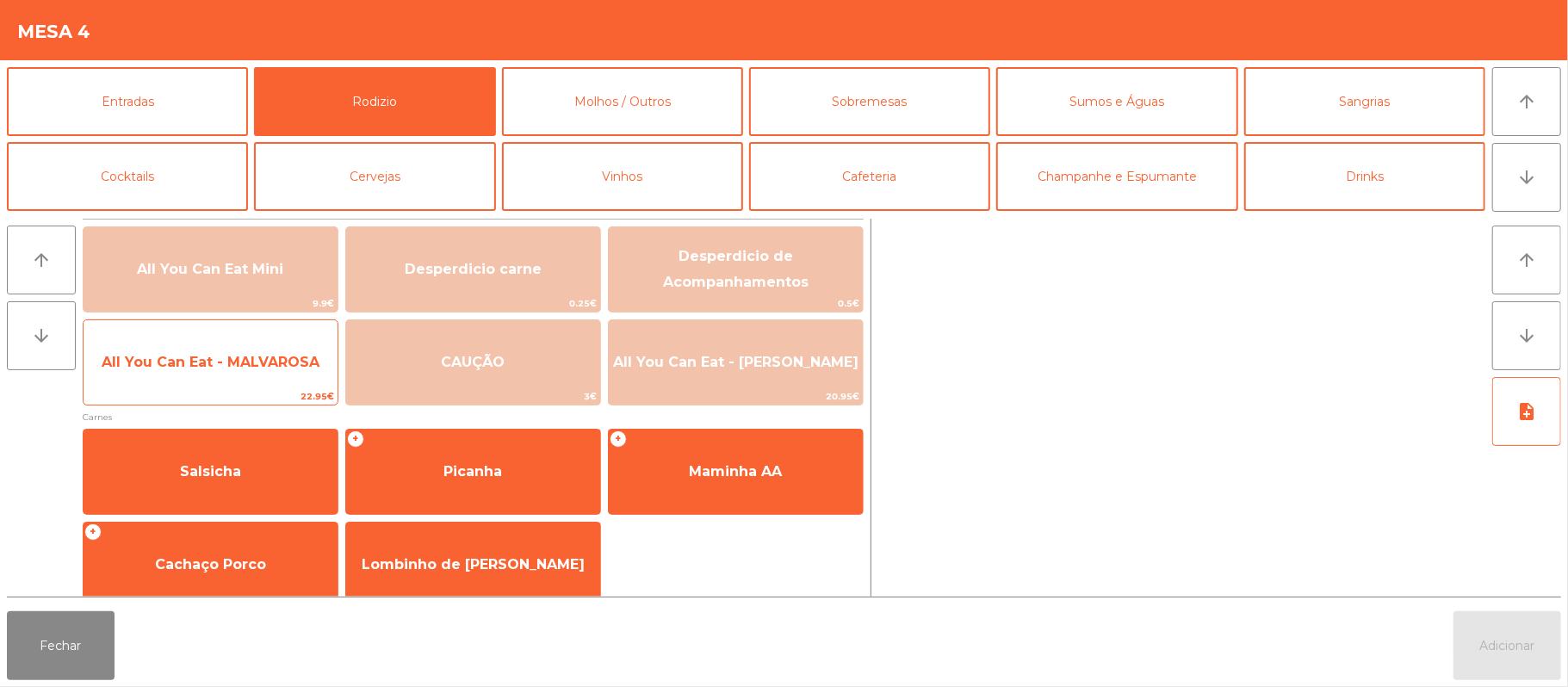
click at [195, 380] on span "All You Can Eat - MALVAROSA" at bounding box center [211, 362] width 254 height 47
click at [195, 373] on span "All You Can Eat - MALVAROSA" at bounding box center [211, 362] width 254 height 47
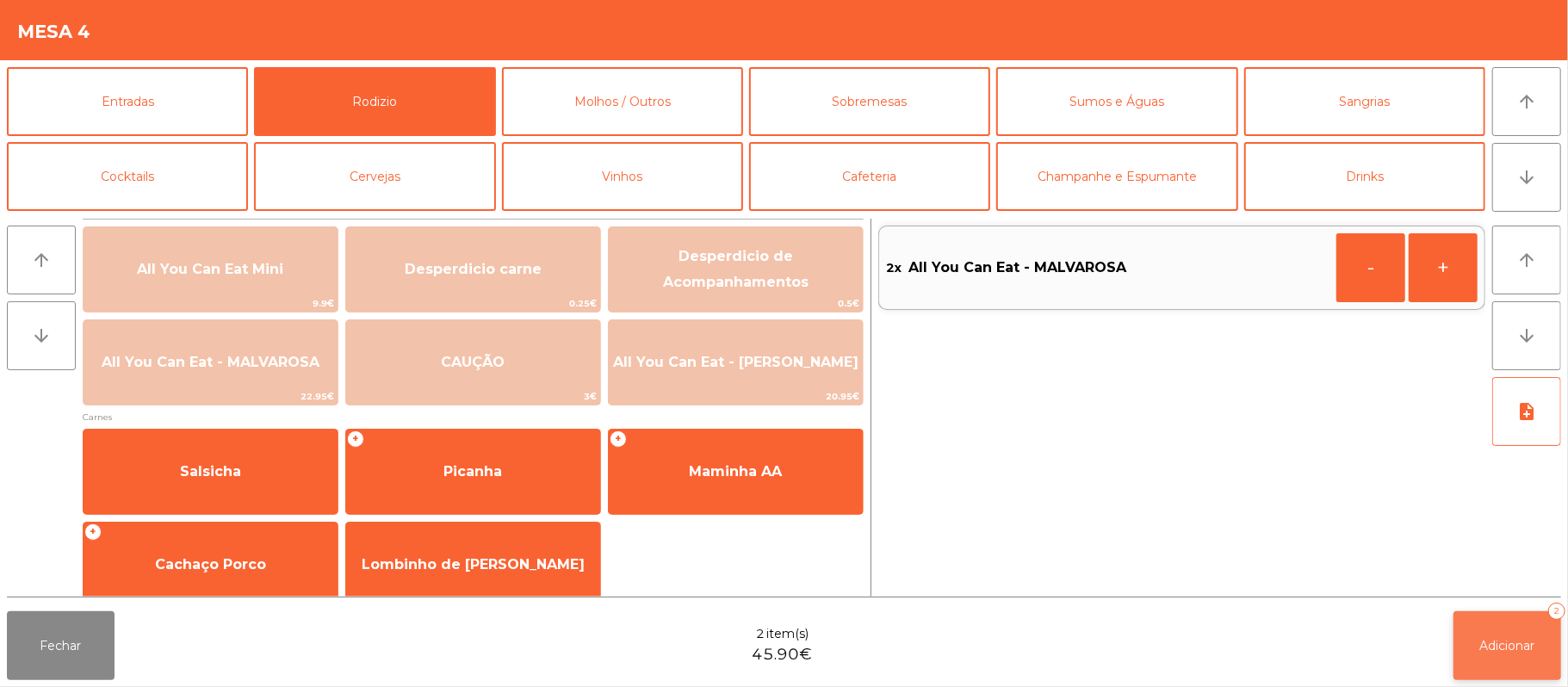
click at [1517, 651] on span "Adicionar" at bounding box center [1507, 646] width 55 height 16
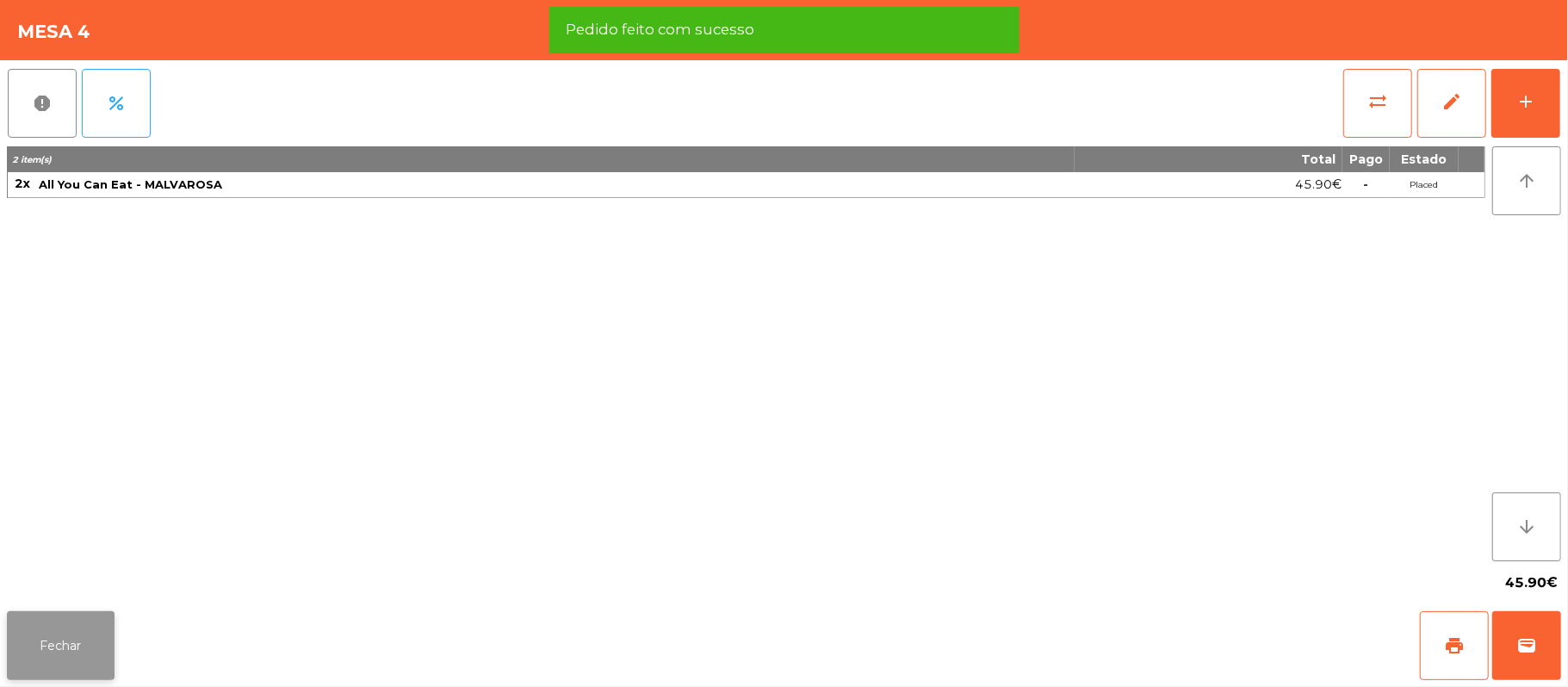
click at [104, 653] on button "Fechar" at bounding box center [61, 646] width 108 height 69
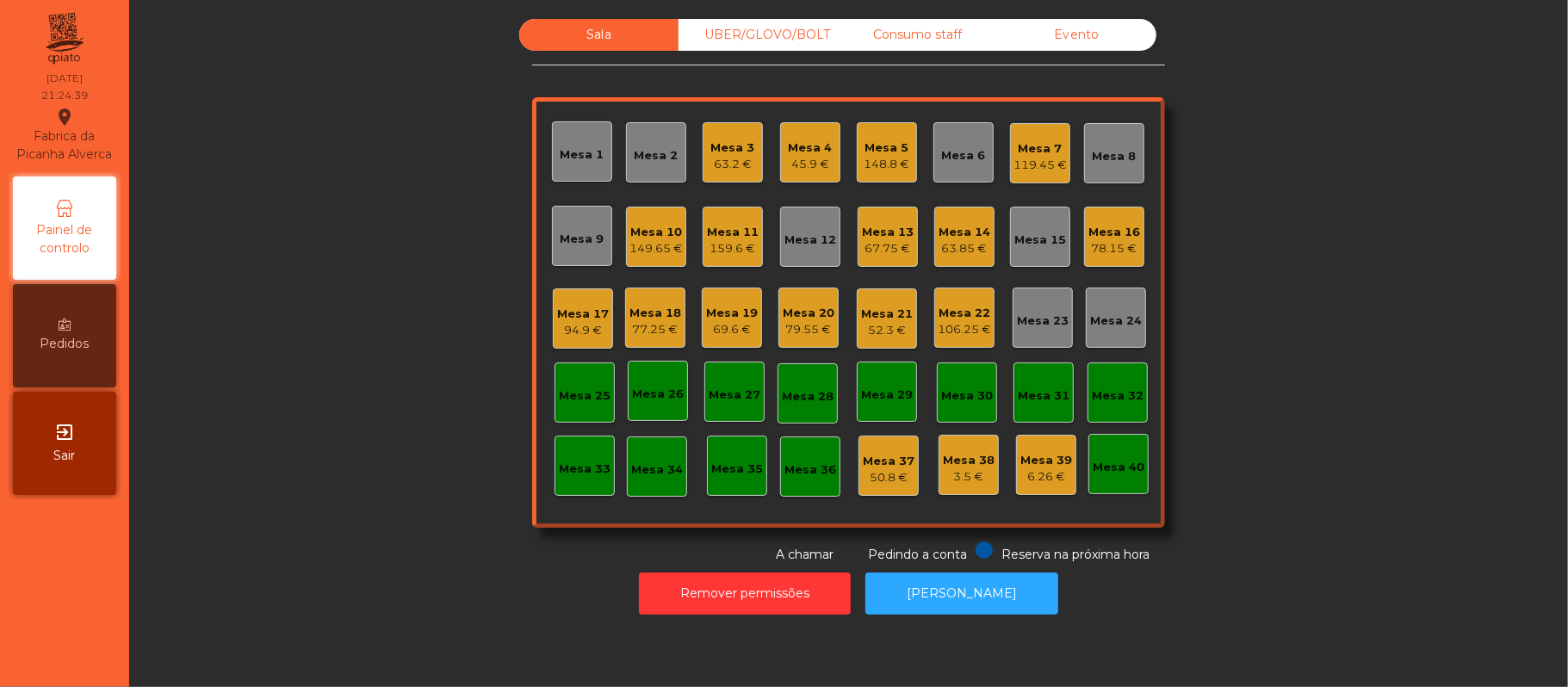
click at [1329, 211] on div "Sala UBER/GLOVO/BOLT Consumo staff Evento Mesa 1 Mesa 2 Mesa 3 63.2 € Mesa 4 45…" at bounding box center [848, 291] width 1393 height 545
click at [749, 315] on div "Mesa 19 69.6 €" at bounding box center [732, 318] width 61 height 61
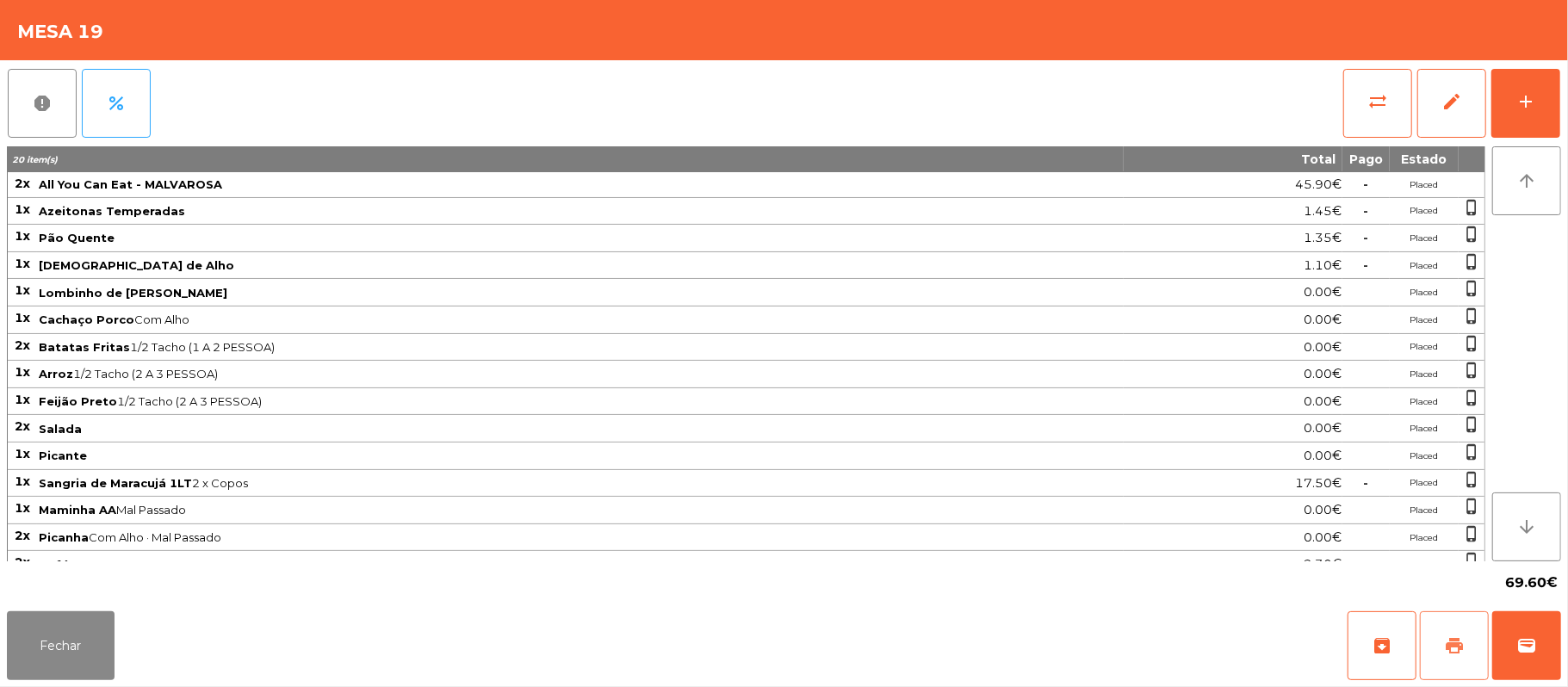
click at [1461, 659] on button "print" at bounding box center [1454, 646] width 69 height 69
click at [1369, 88] on button "sync_alt" at bounding box center [1378, 104] width 69 height 69
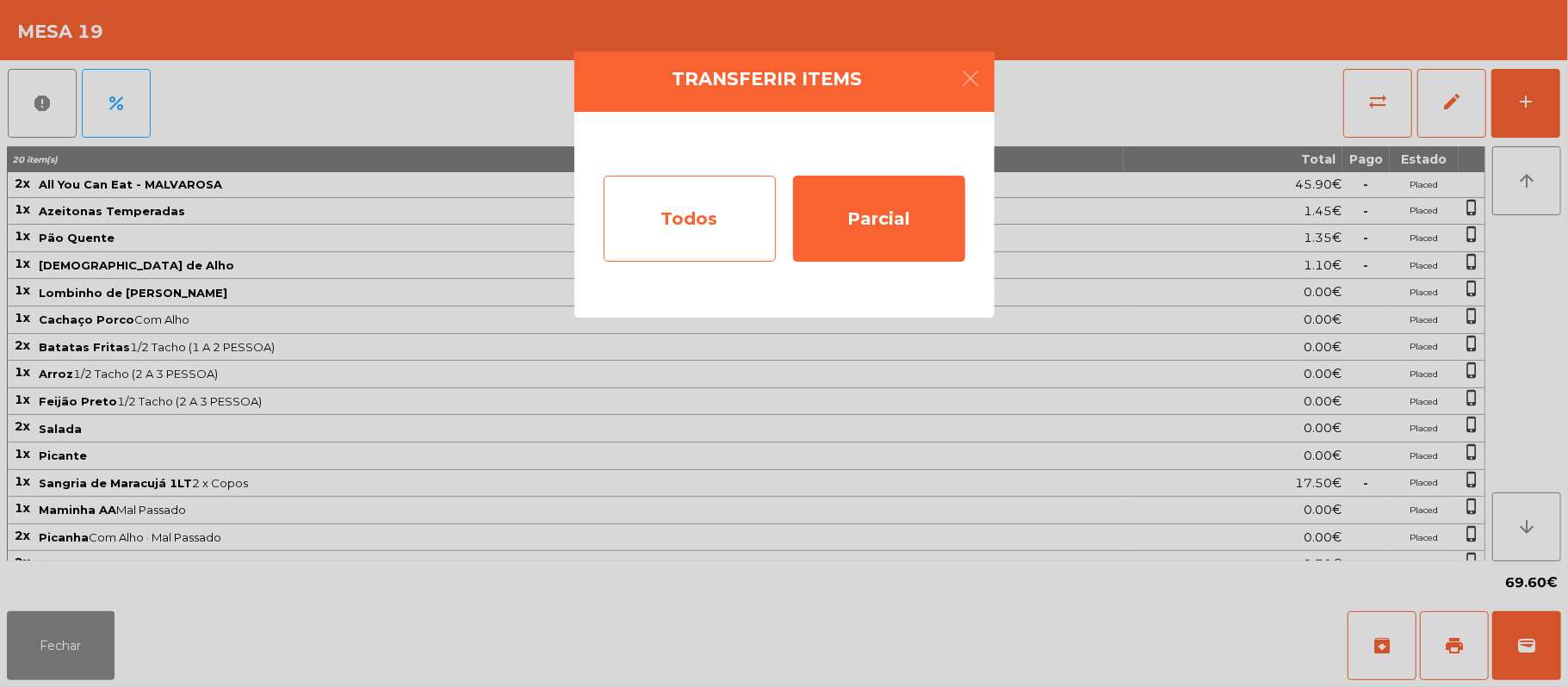
click at [703, 221] on div "Todos" at bounding box center [690, 218] width 172 height 86
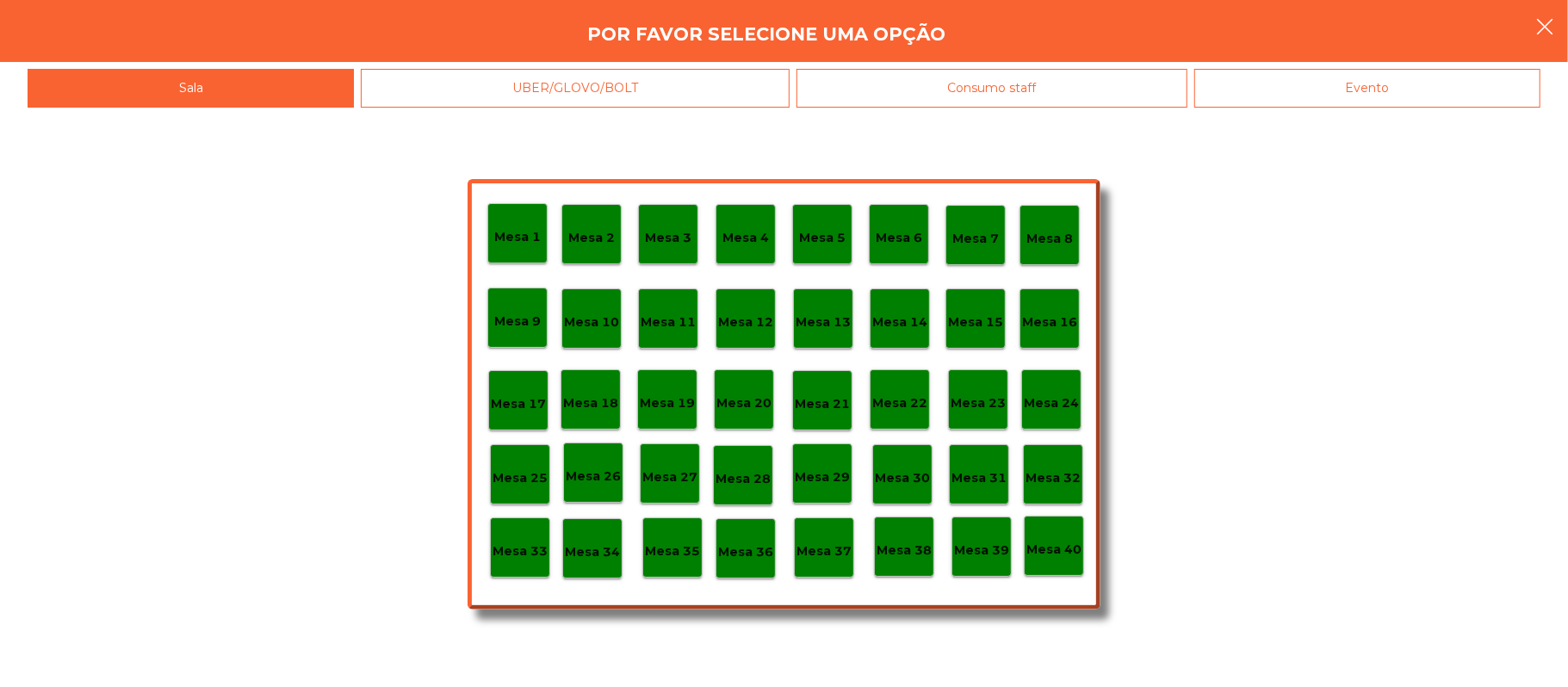
click at [1550, 15] on button "button" at bounding box center [1544, 28] width 48 height 52
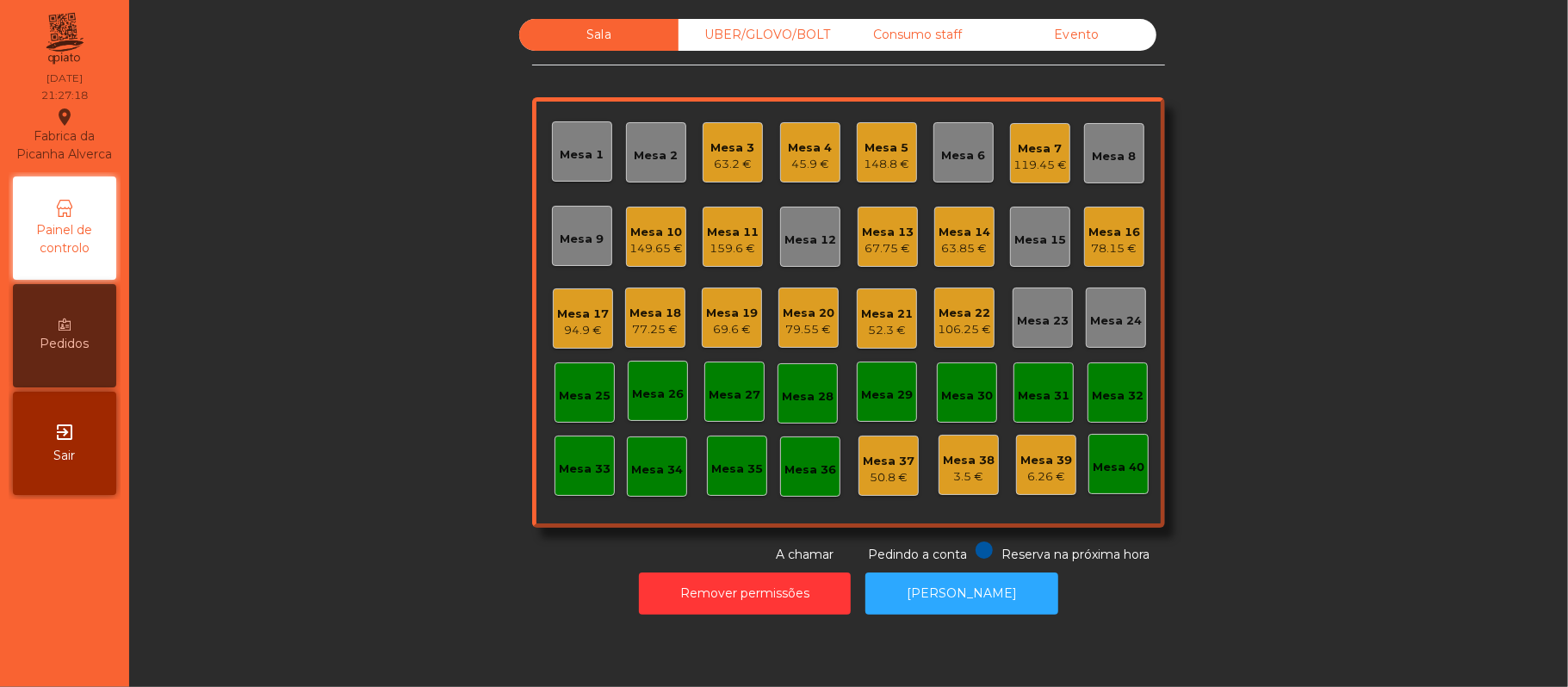
click at [734, 329] on div "69.6 €" at bounding box center [732, 330] width 52 height 18
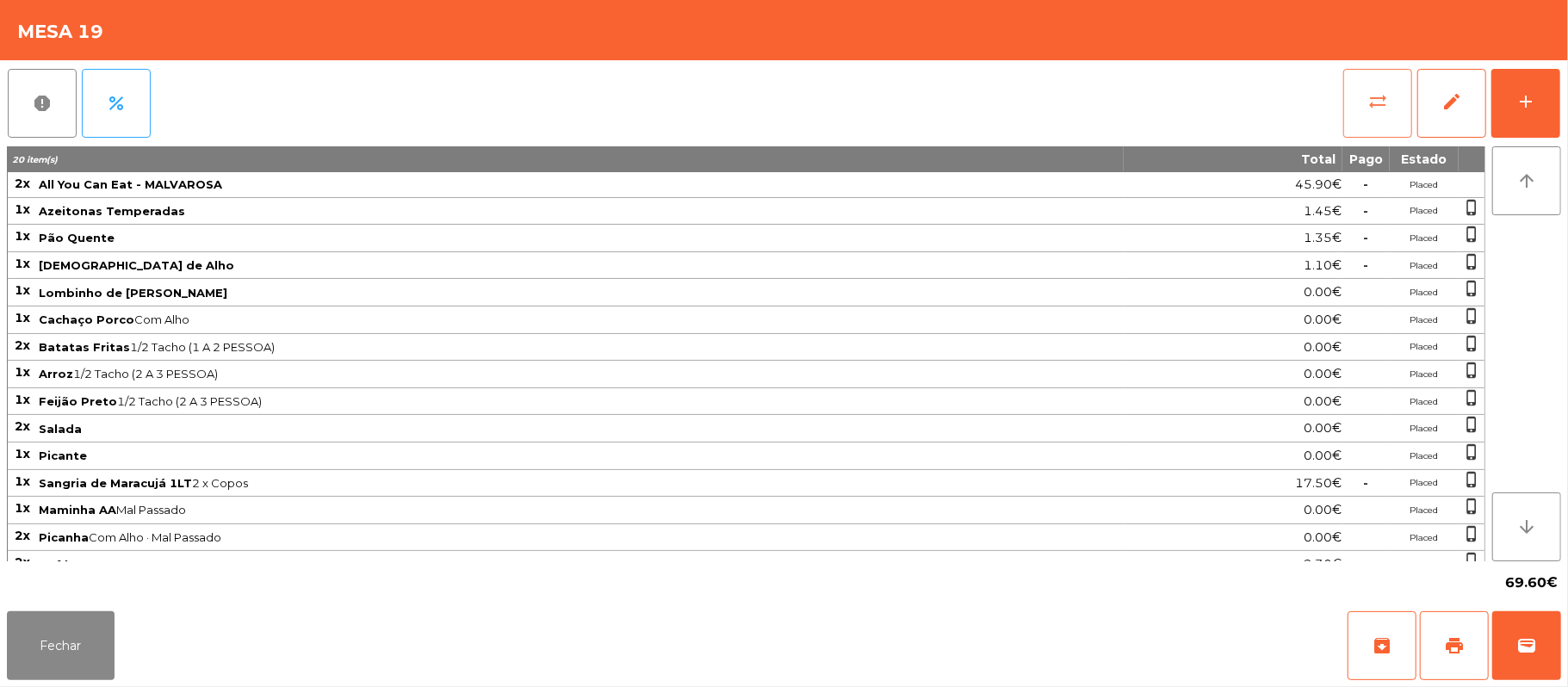
click at [1363, 112] on button "sync_alt" at bounding box center [1378, 104] width 69 height 69
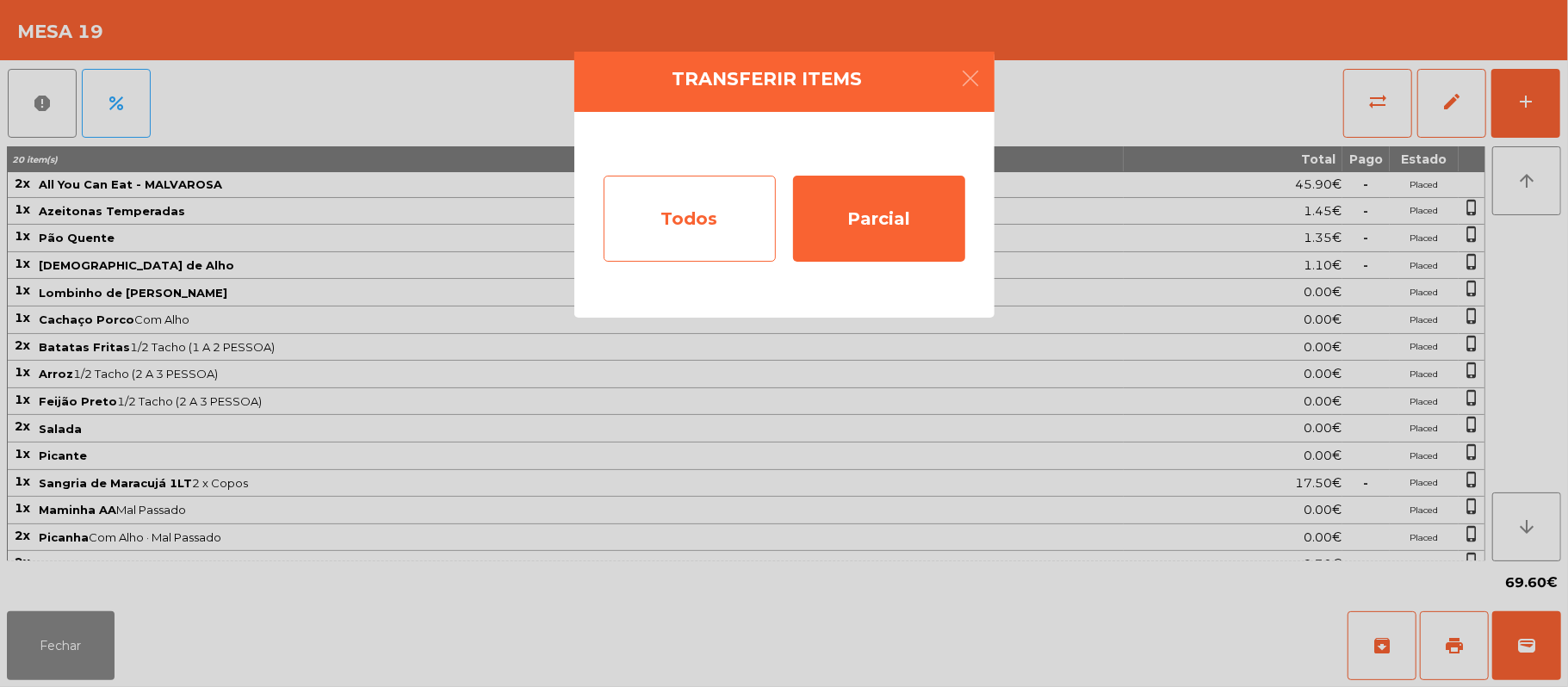
click at [712, 224] on div "Todos" at bounding box center [690, 218] width 172 height 86
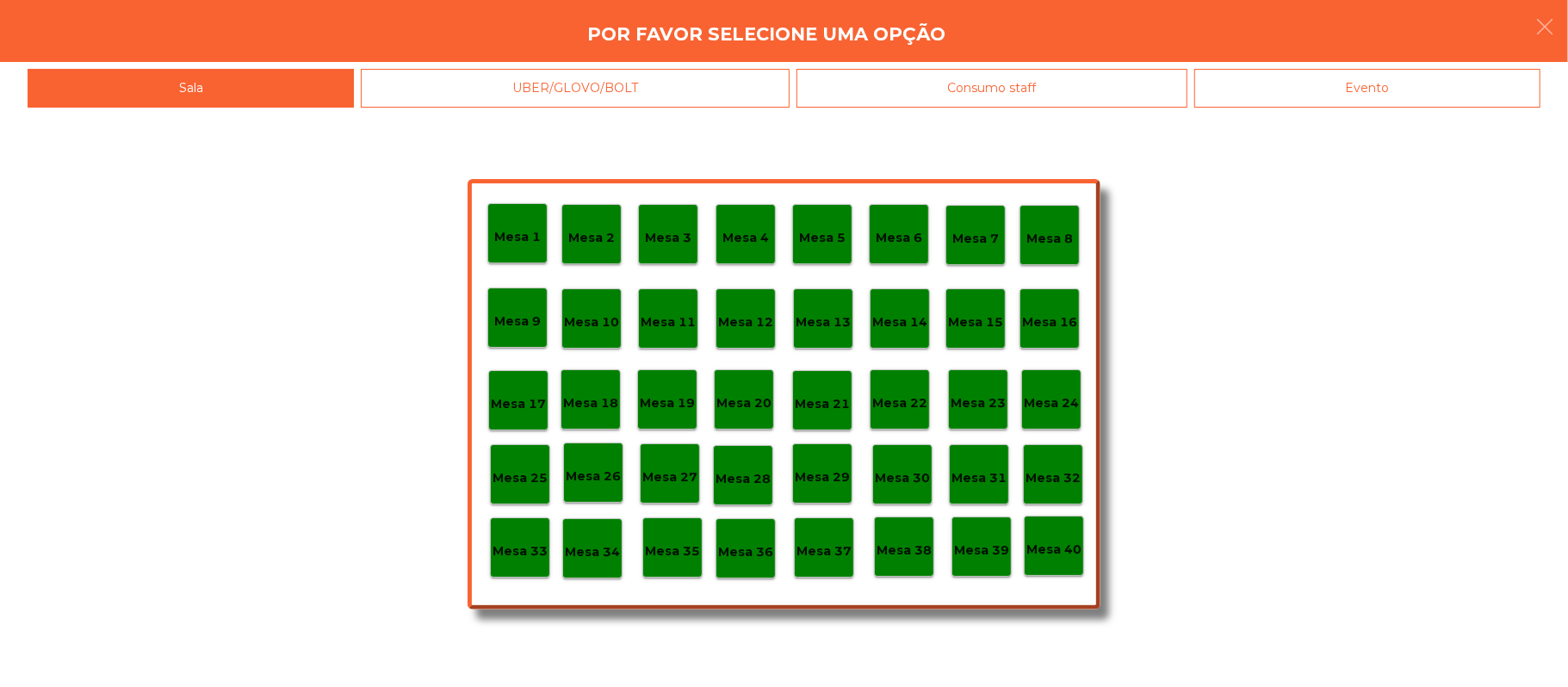
click at [1409, 89] on div "Evento" at bounding box center [1367, 89] width 347 height 39
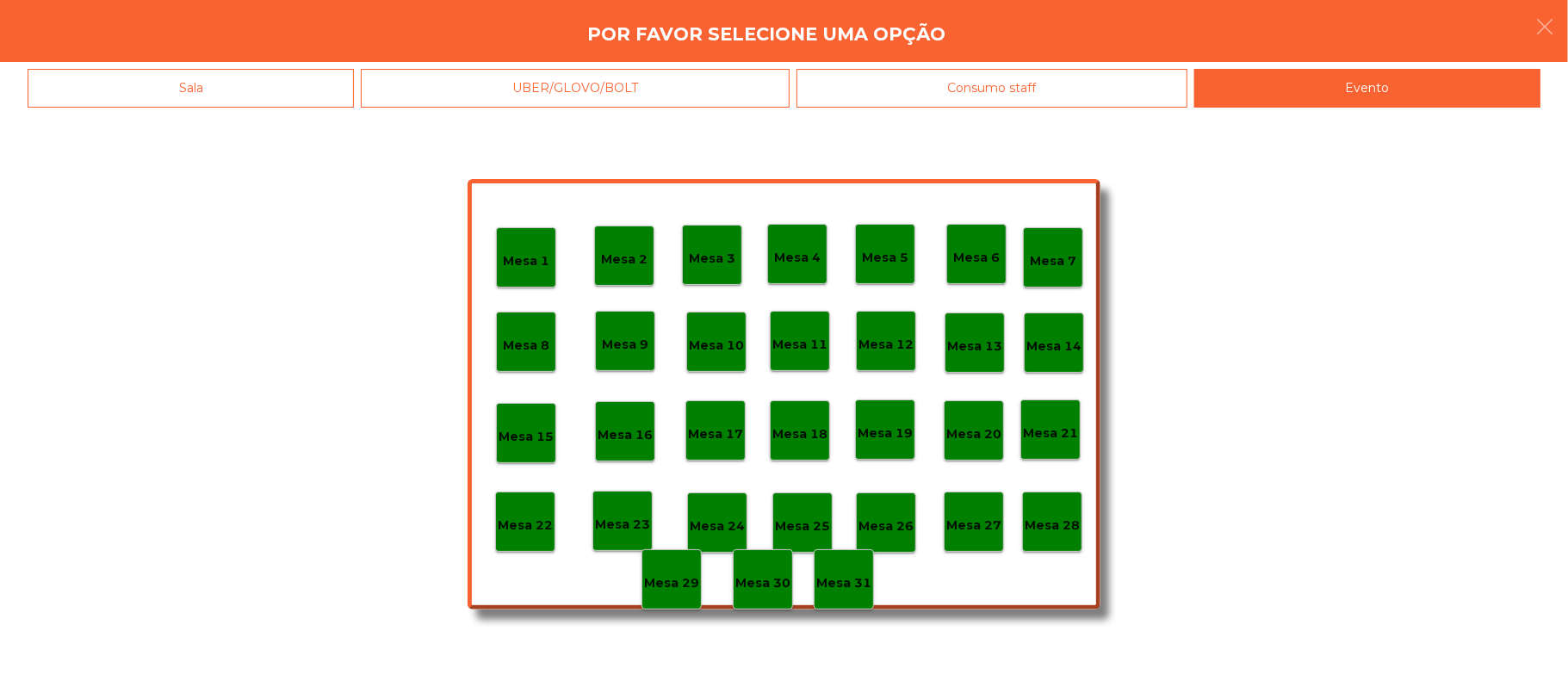
click at [1336, 87] on div "Evento" at bounding box center [1367, 89] width 347 height 39
click at [300, 102] on div "Sala" at bounding box center [190, 89] width 326 height 39
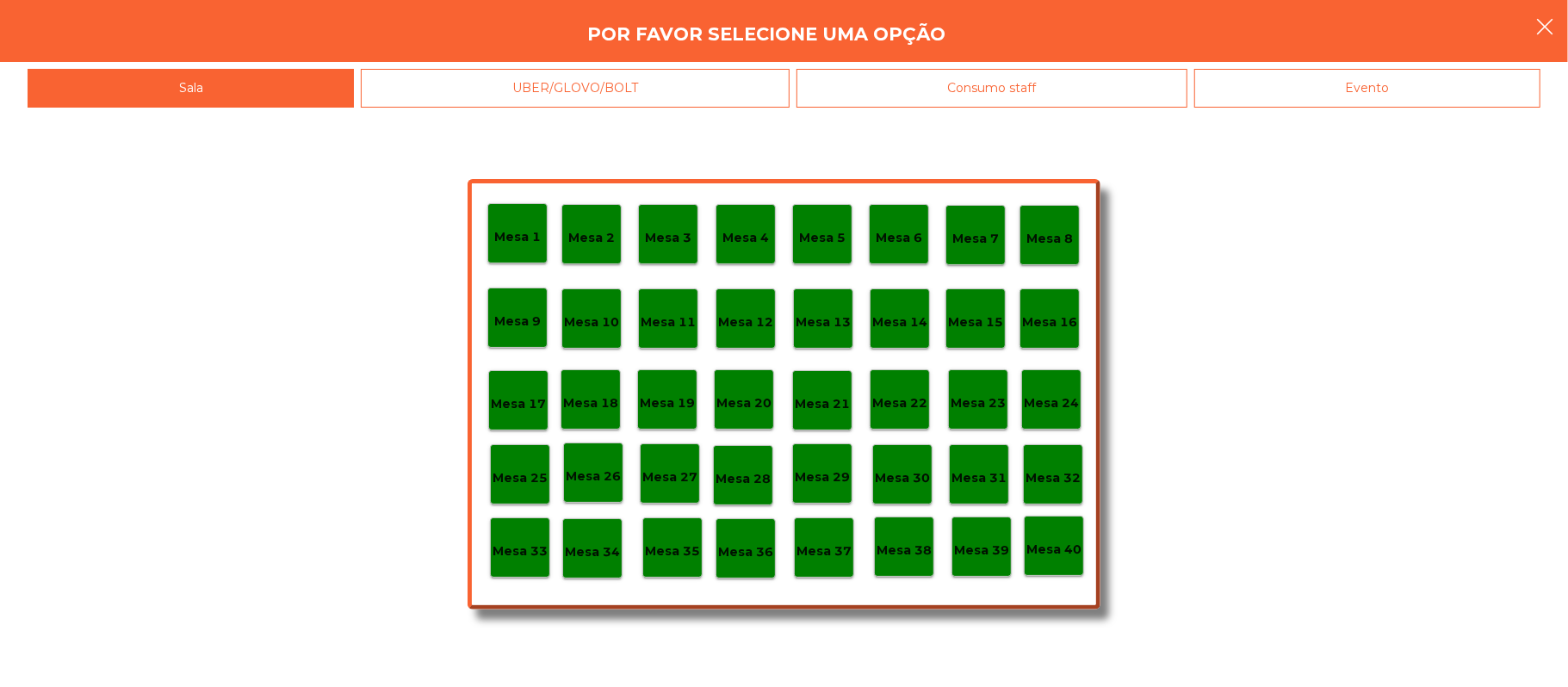
click at [1553, 29] on icon "button" at bounding box center [1545, 27] width 21 height 21
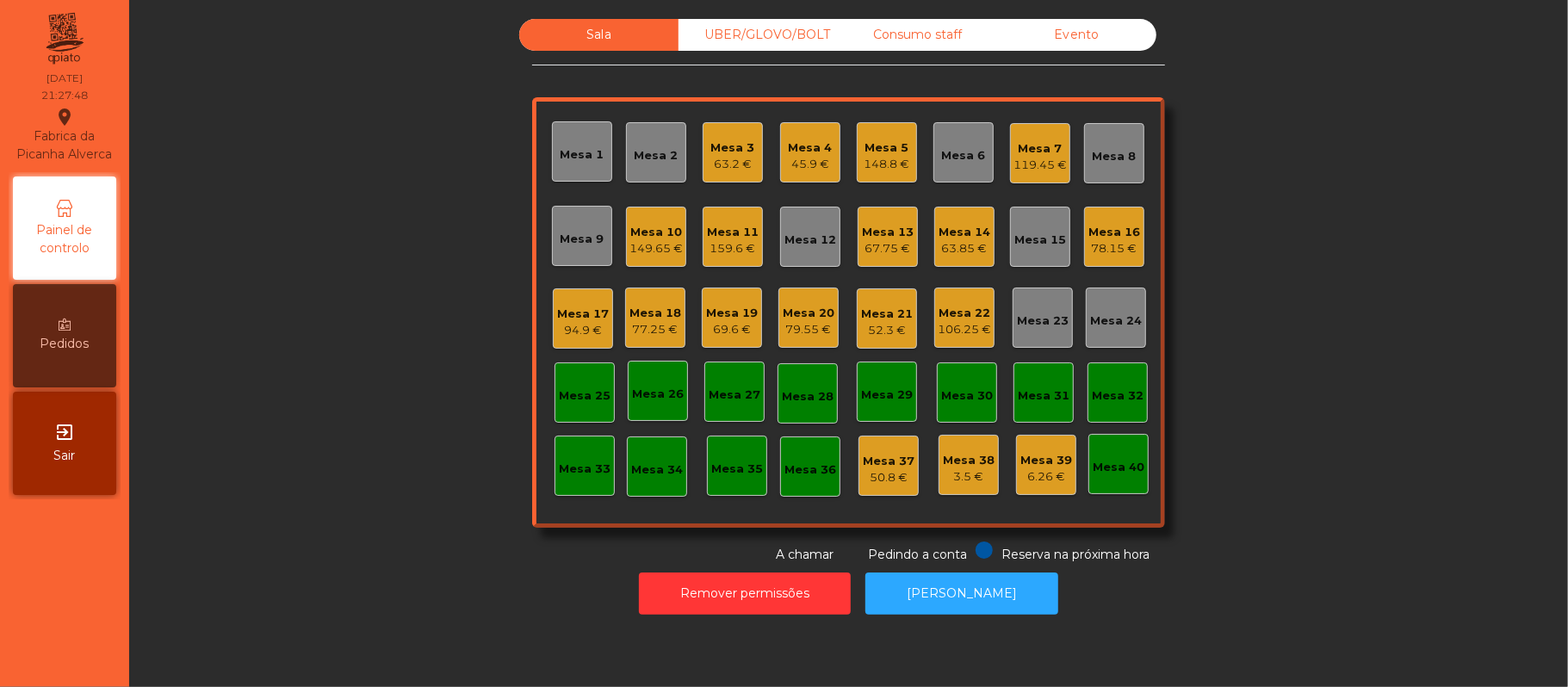
click at [731, 308] on div "Mesa 19" at bounding box center [732, 313] width 52 height 18
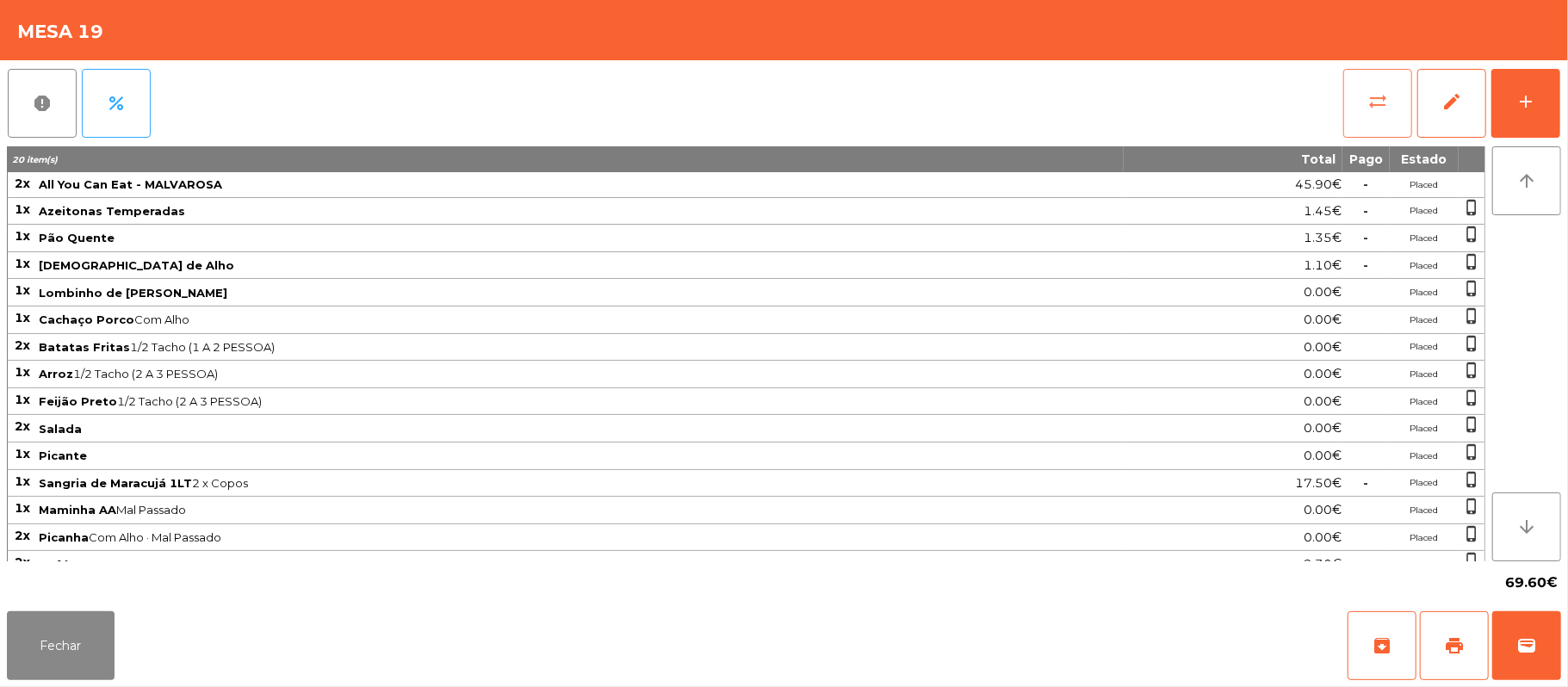
click at [1392, 116] on button "sync_alt" at bounding box center [1378, 104] width 69 height 69
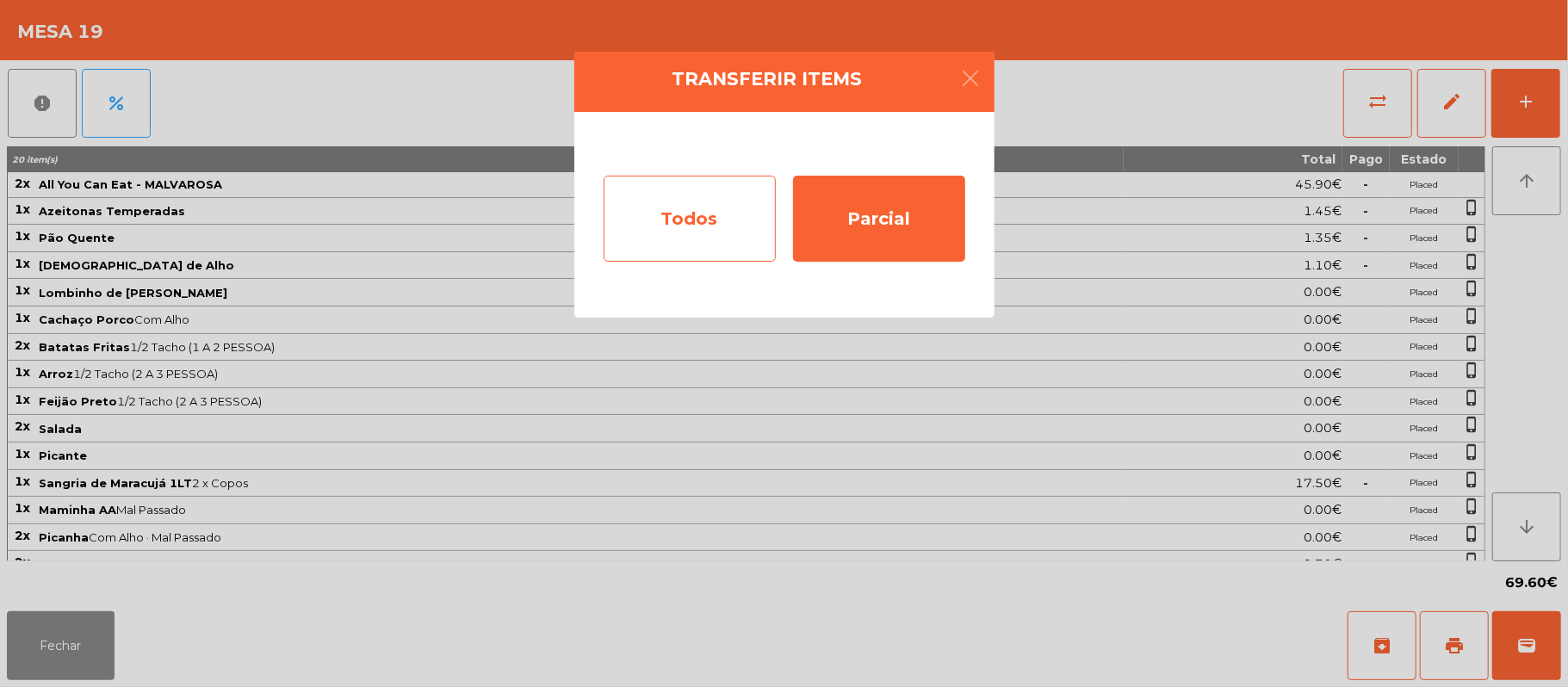
click at [703, 204] on div "Todos" at bounding box center [690, 218] width 172 height 86
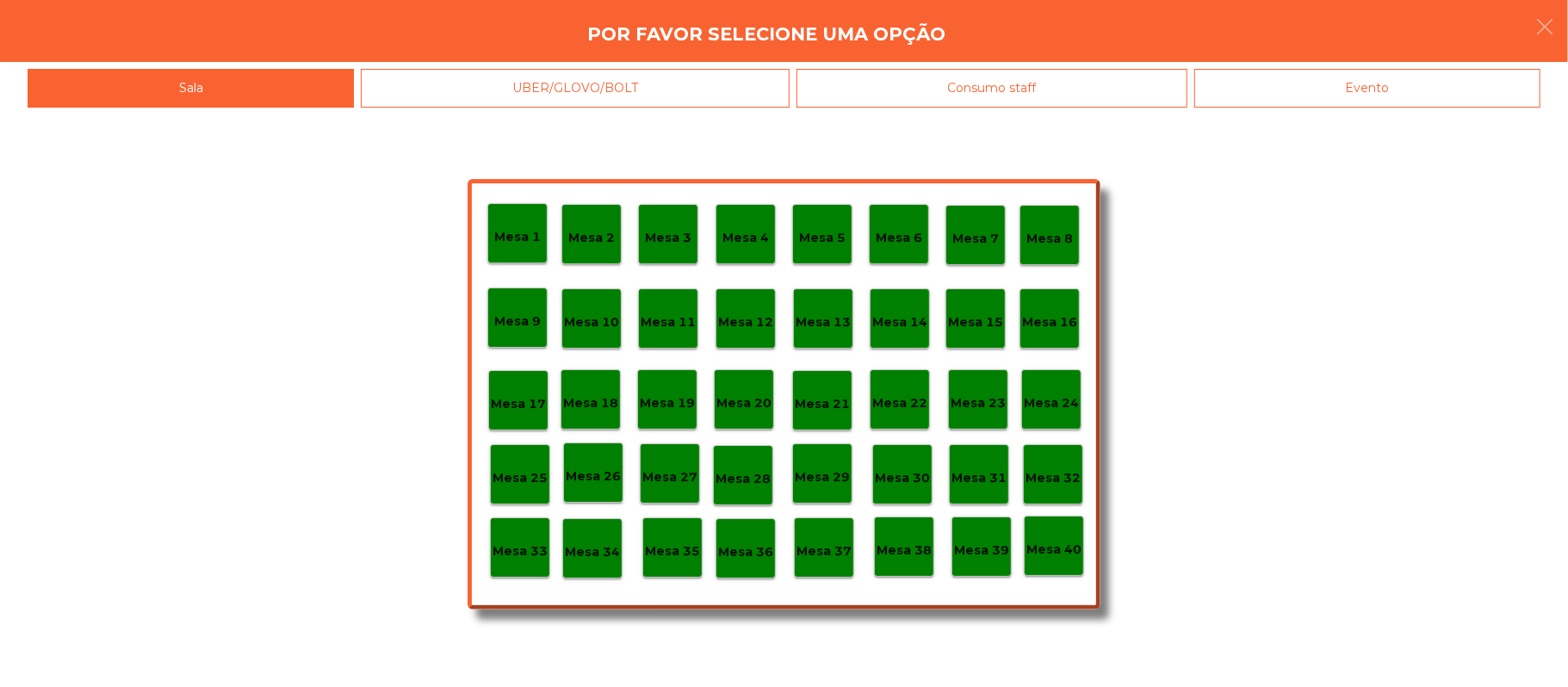
click at [1333, 97] on div "Evento" at bounding box center [1367, 89] width 347 height 39
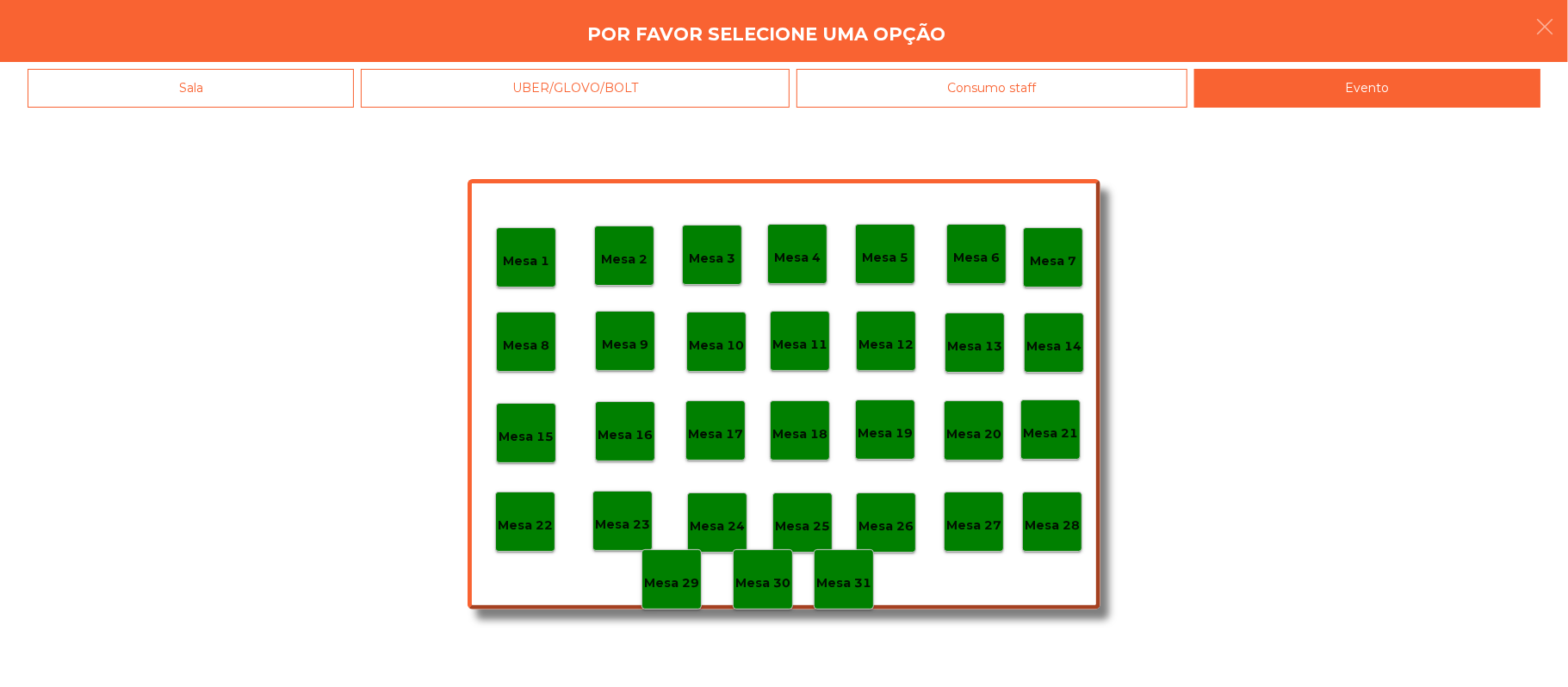
click at [1066, 532] on div "Mesa 28" at bounding box center [1052, 521] width 61 height 61
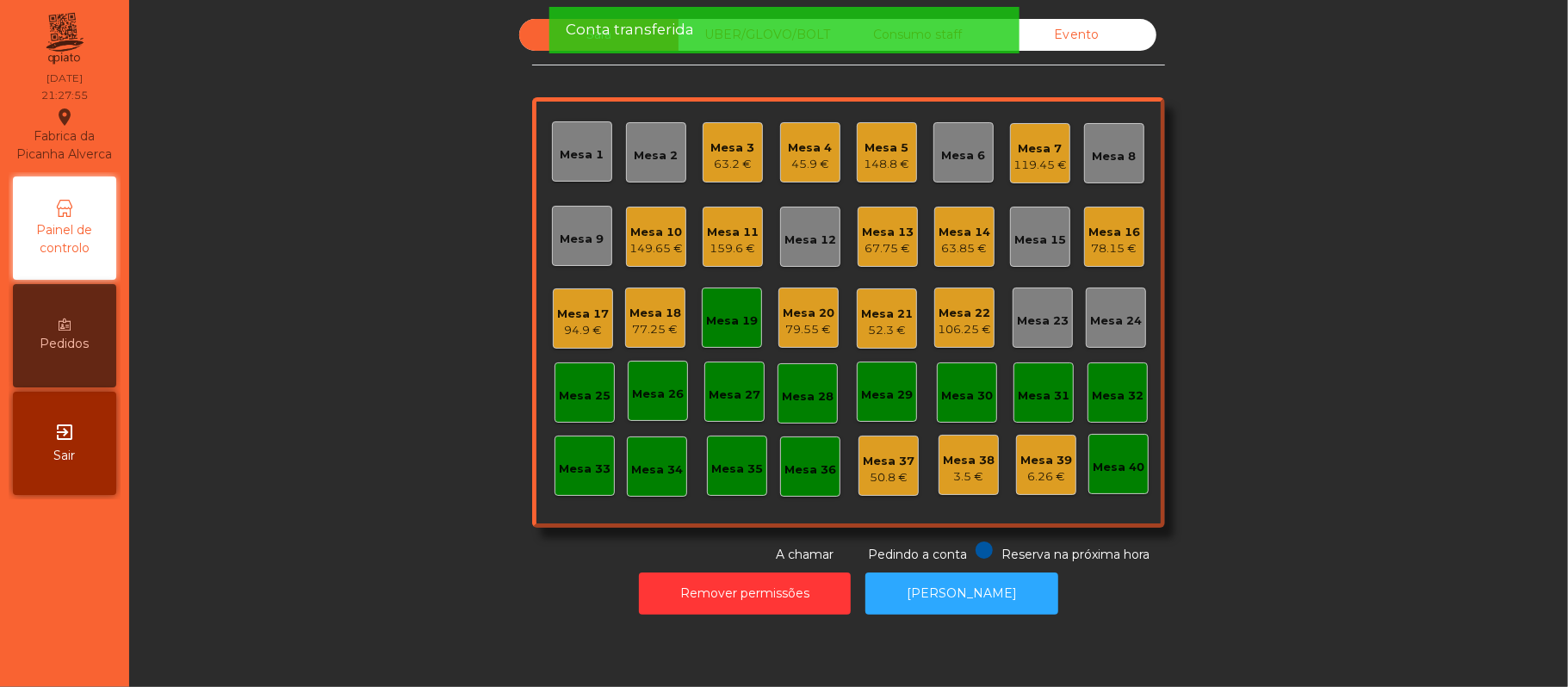
click at [737, 324] on div "Mesa 19" at bounding box center [732, 321] width 52 height 18
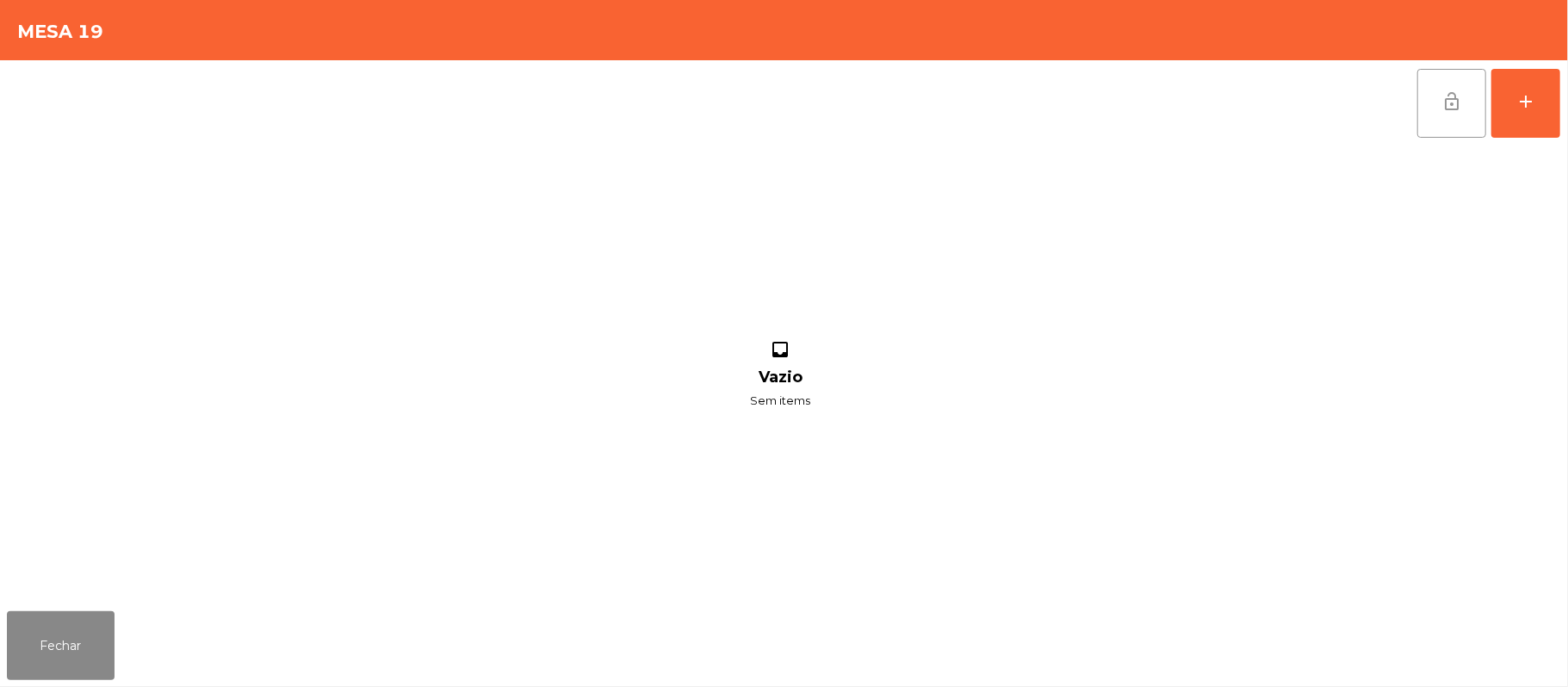
click at [1427, 97] on button "lock_open" at bounding box center [1451, 104] width 69 height 69
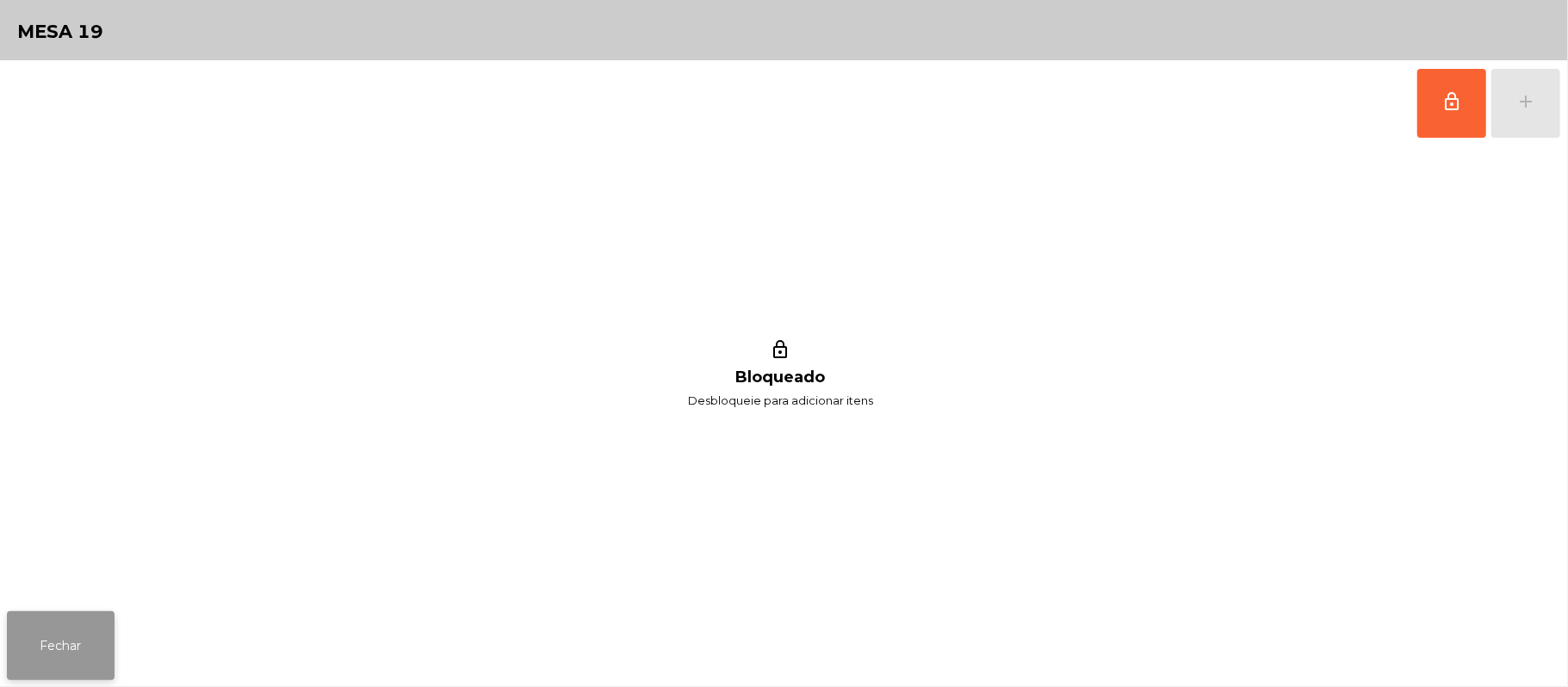
click at [62, 666] on button "Fechar" at bounding box center [61, 646] width 108 height 69
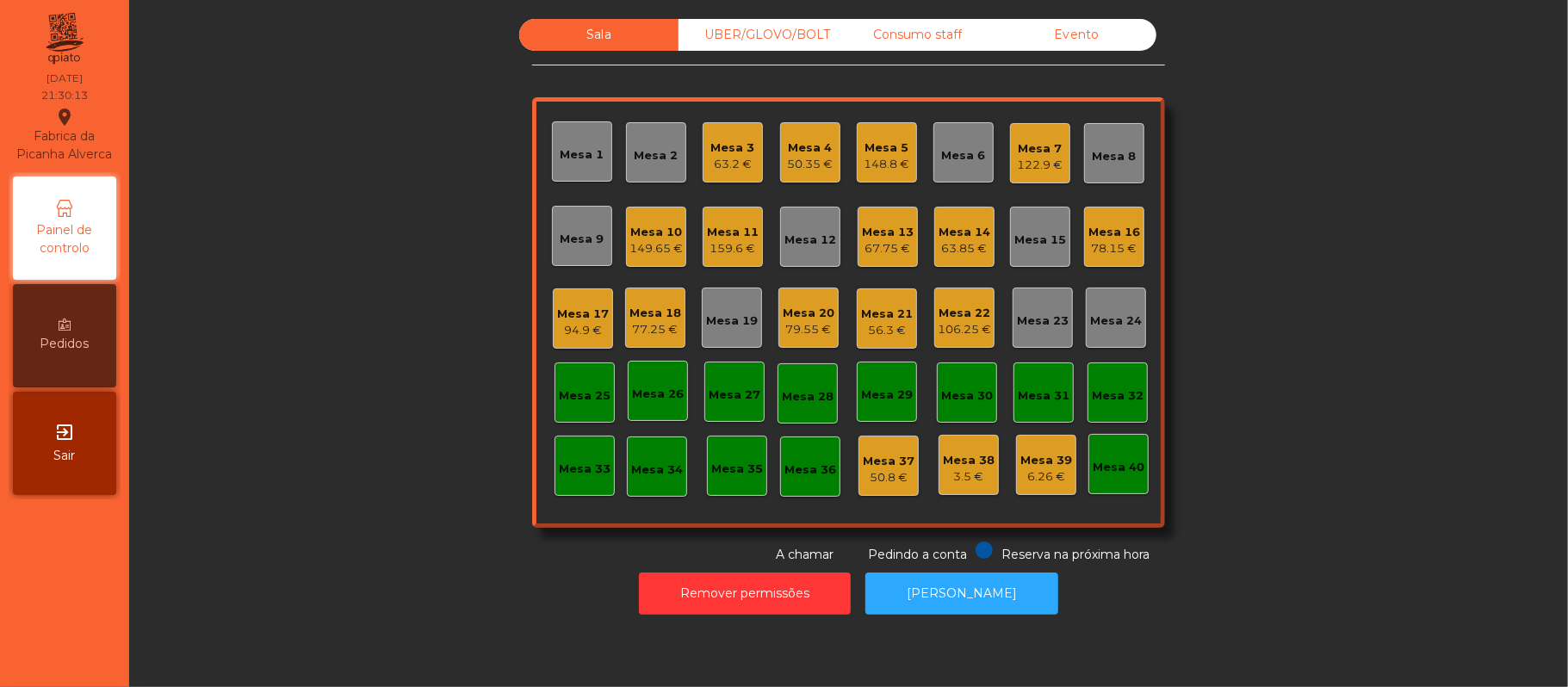
click at [975, 341] on div "Mesa 22 106.25 €" at bounding box center [964, 318] width 61 height 61
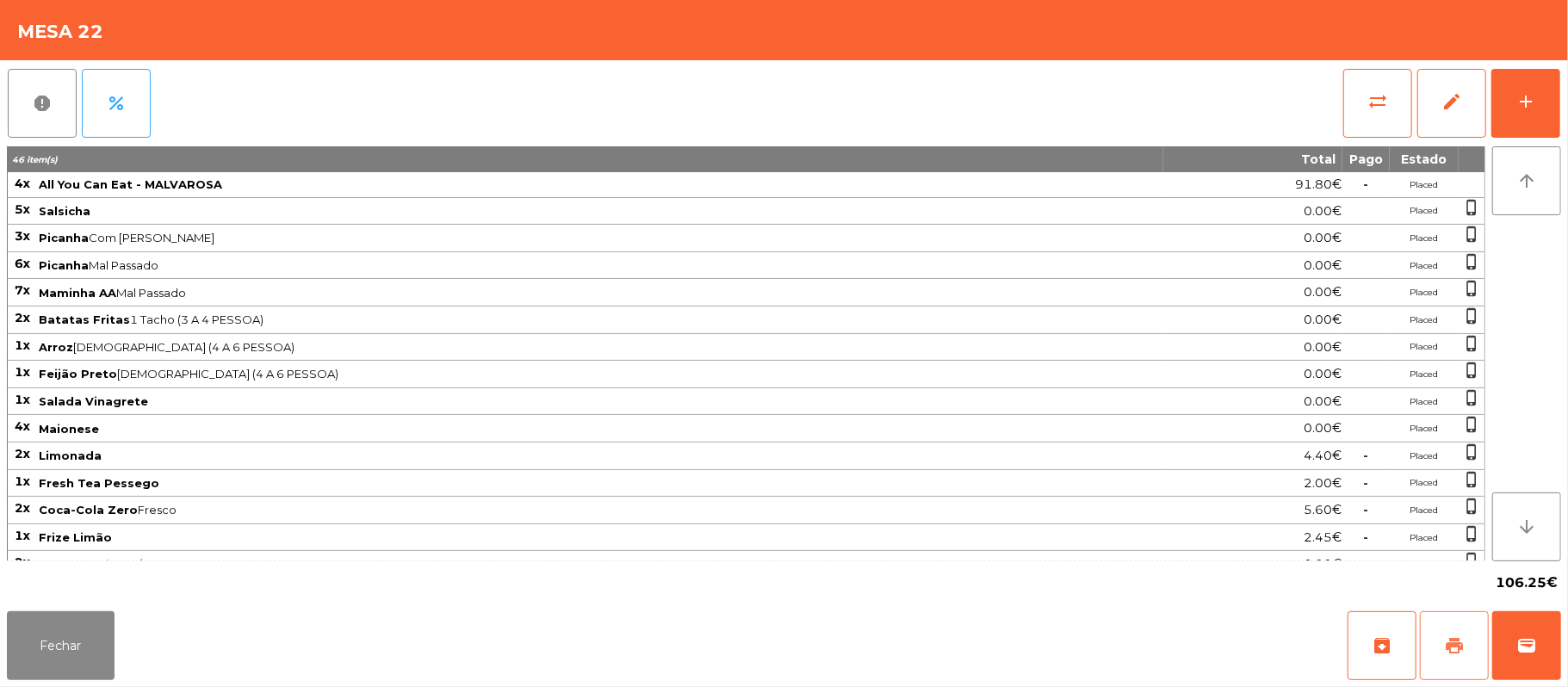
click at [1430, 642] on button "print" at bounding box center [1454, 646] width 69 height 69
click at [1519, 633] on button "wallet" at bounding box center [1527, 646] width 69 height 69
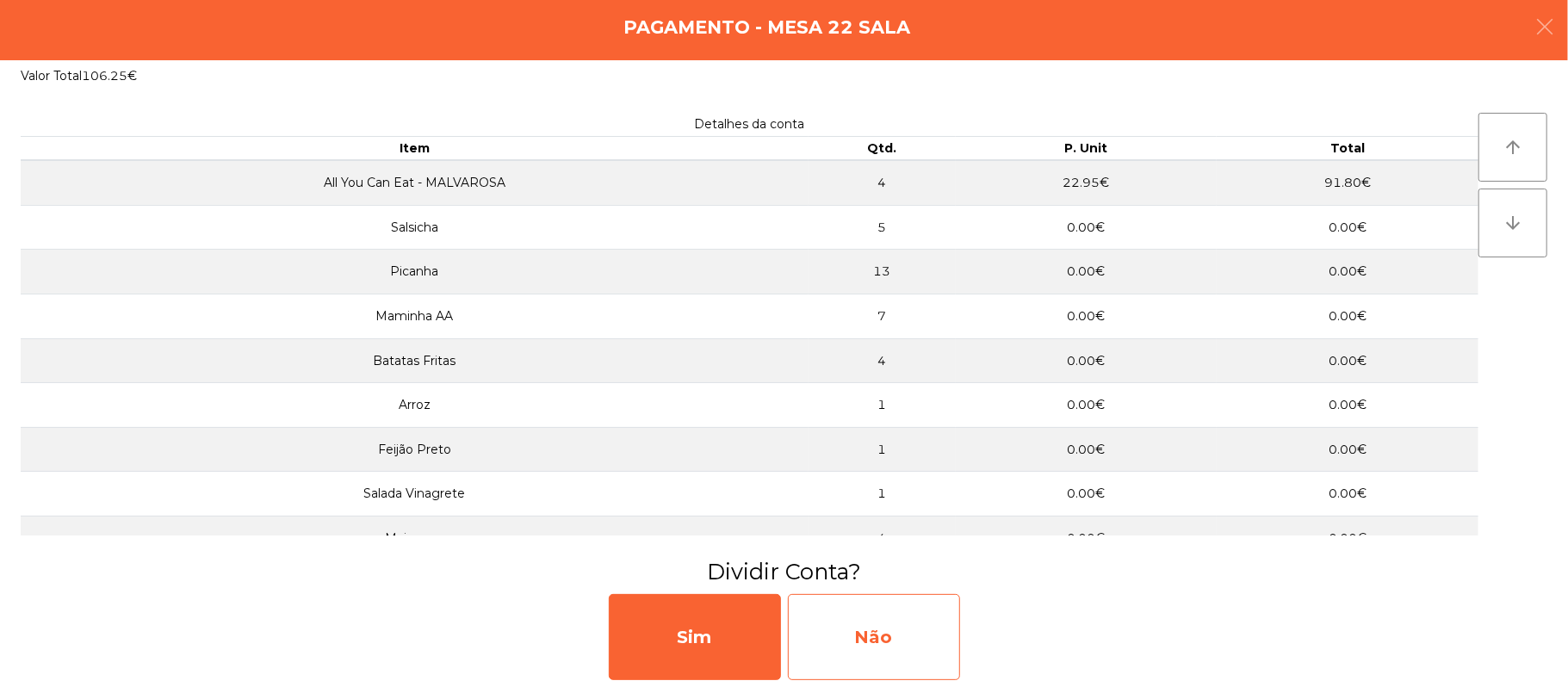
click at [855, 612] on div "Não" at bounding box center [874, 637] width 172 height 86
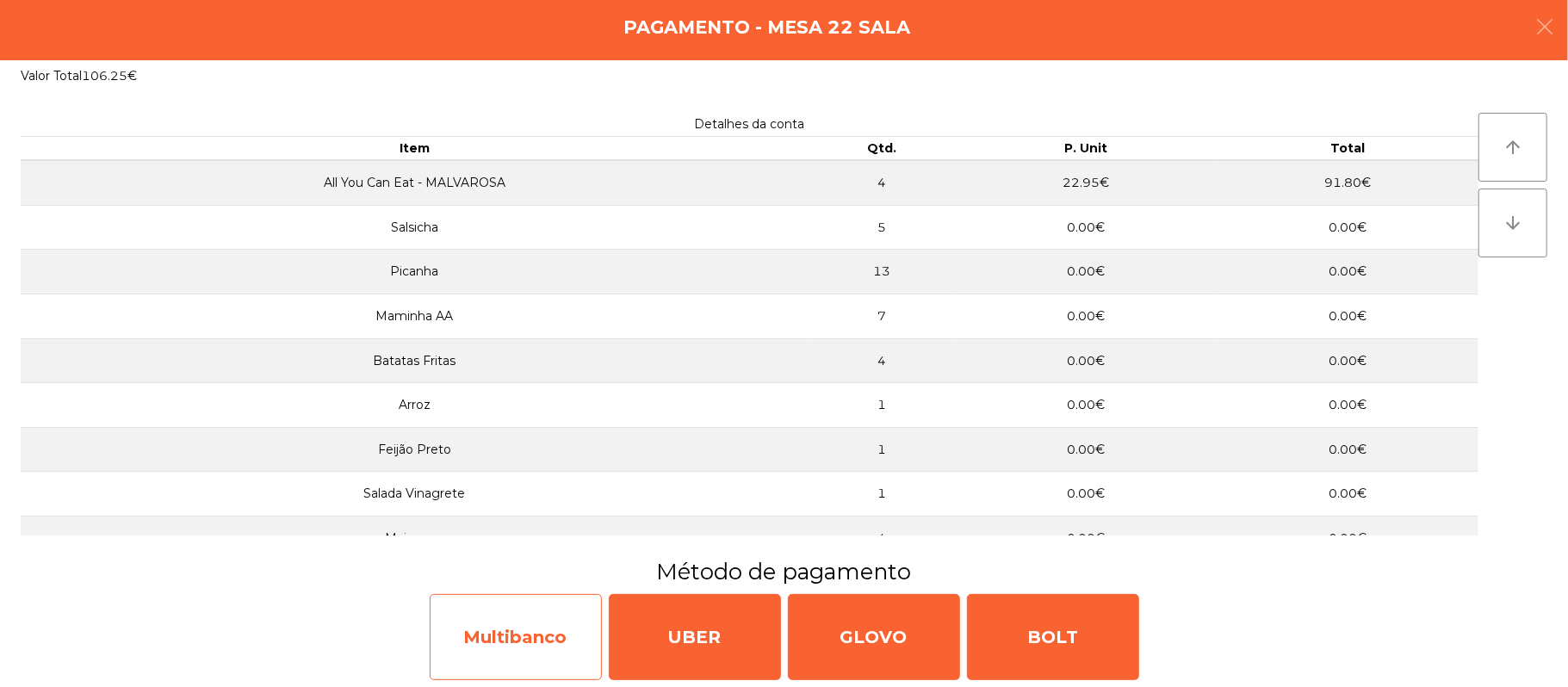
click at [522, 639] on div "Multibanco" at bounding box center [516, 637] width 172 height 86
select select "**"
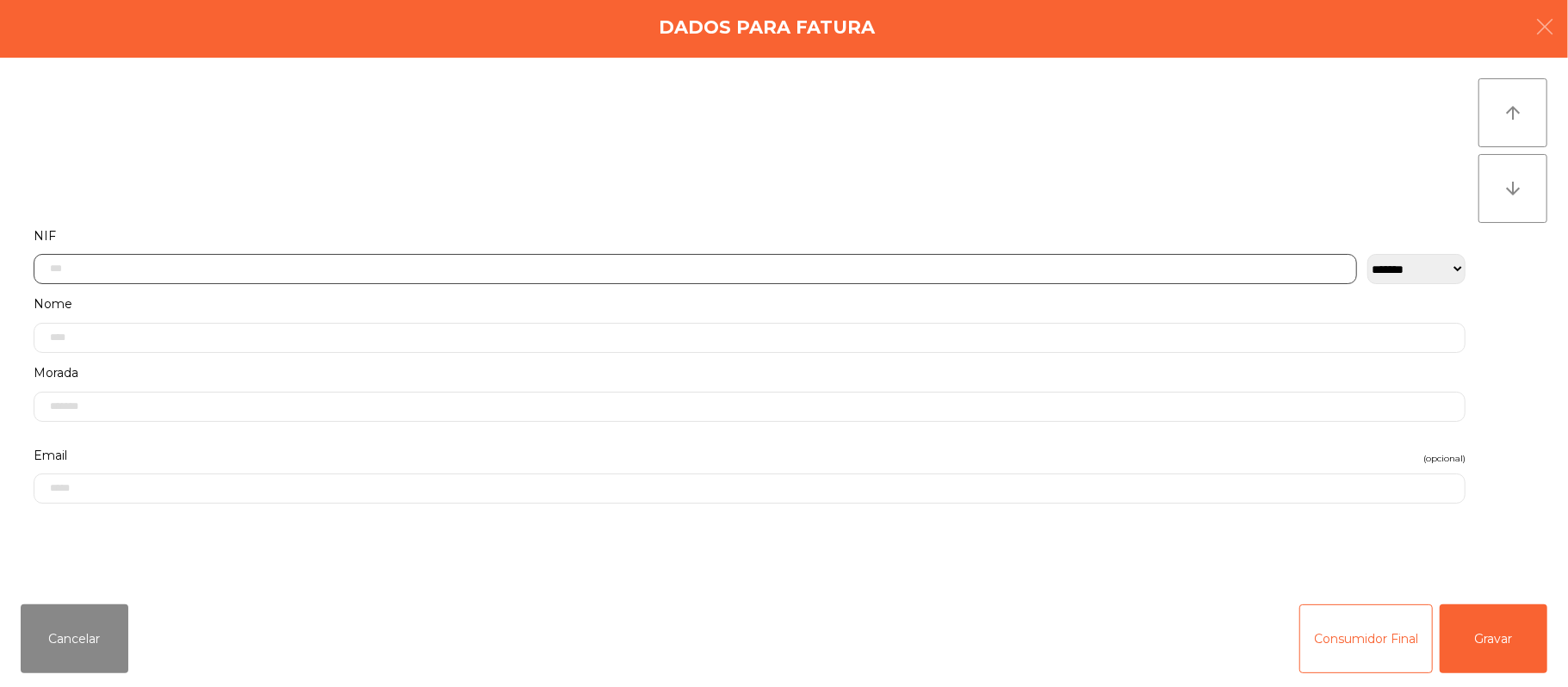
click at [605, 263] on input "text" at bounding box center [695, 269] width 1323 height 30
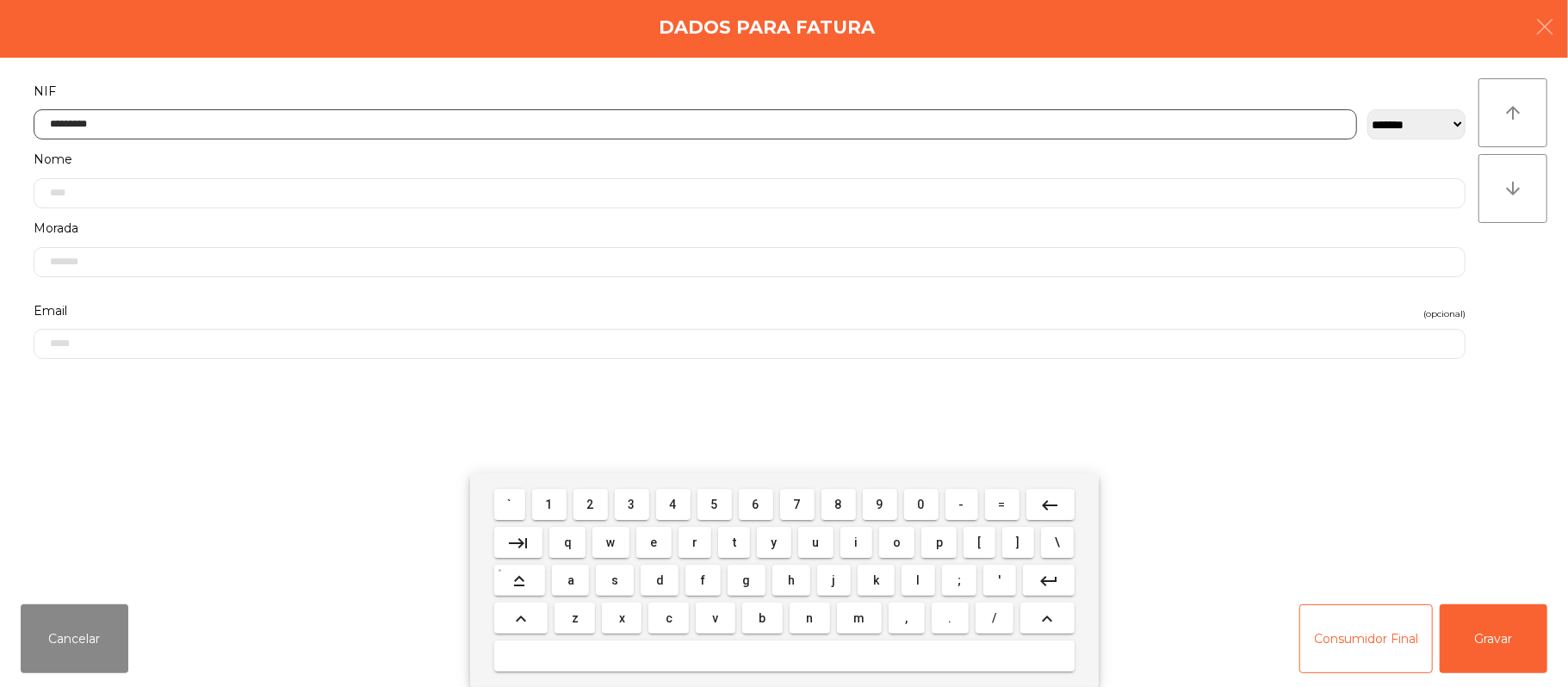
type input "*********"
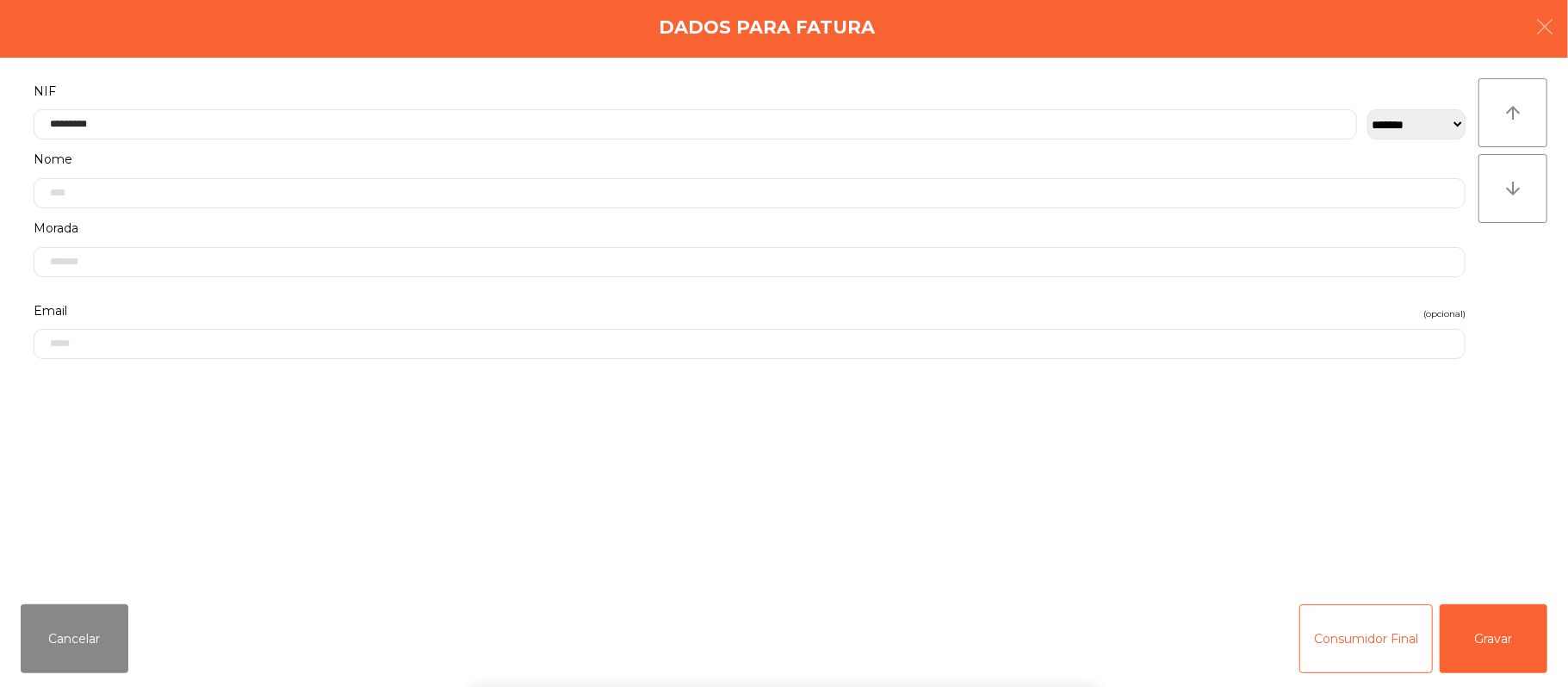
click at [1475, 608] on div "` 1 2 3 4 5 6 7 8 9 0 - = keyboard_backspace keyboard_tab q w e r t y u i o p […" at bounding box center [784, 580] width 1568 height 213
click at [1471, 610] on button "Gravar" at bounding box center [1493, 639] width 108 height 69
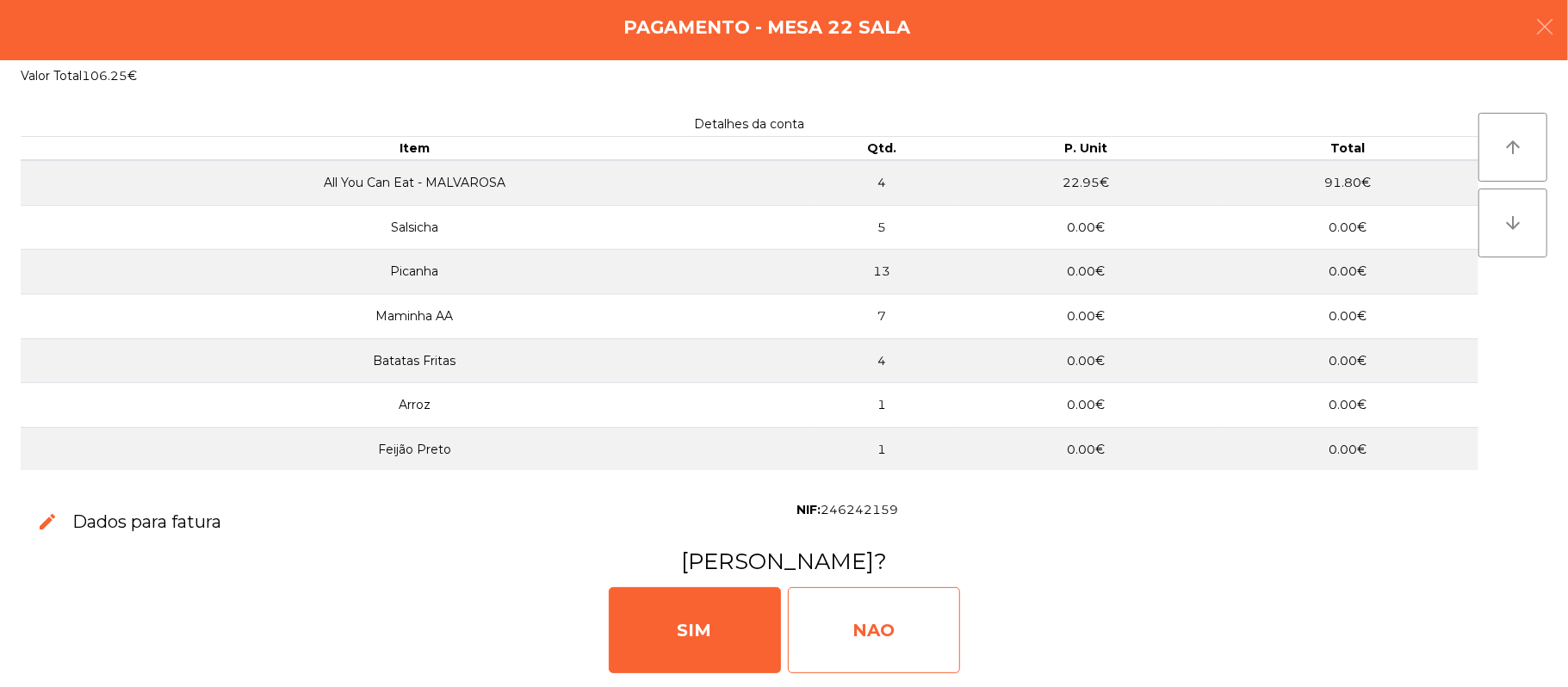
click at [856, 617] on div "NAO" at bounding box center [874, 630] width 172 height 86
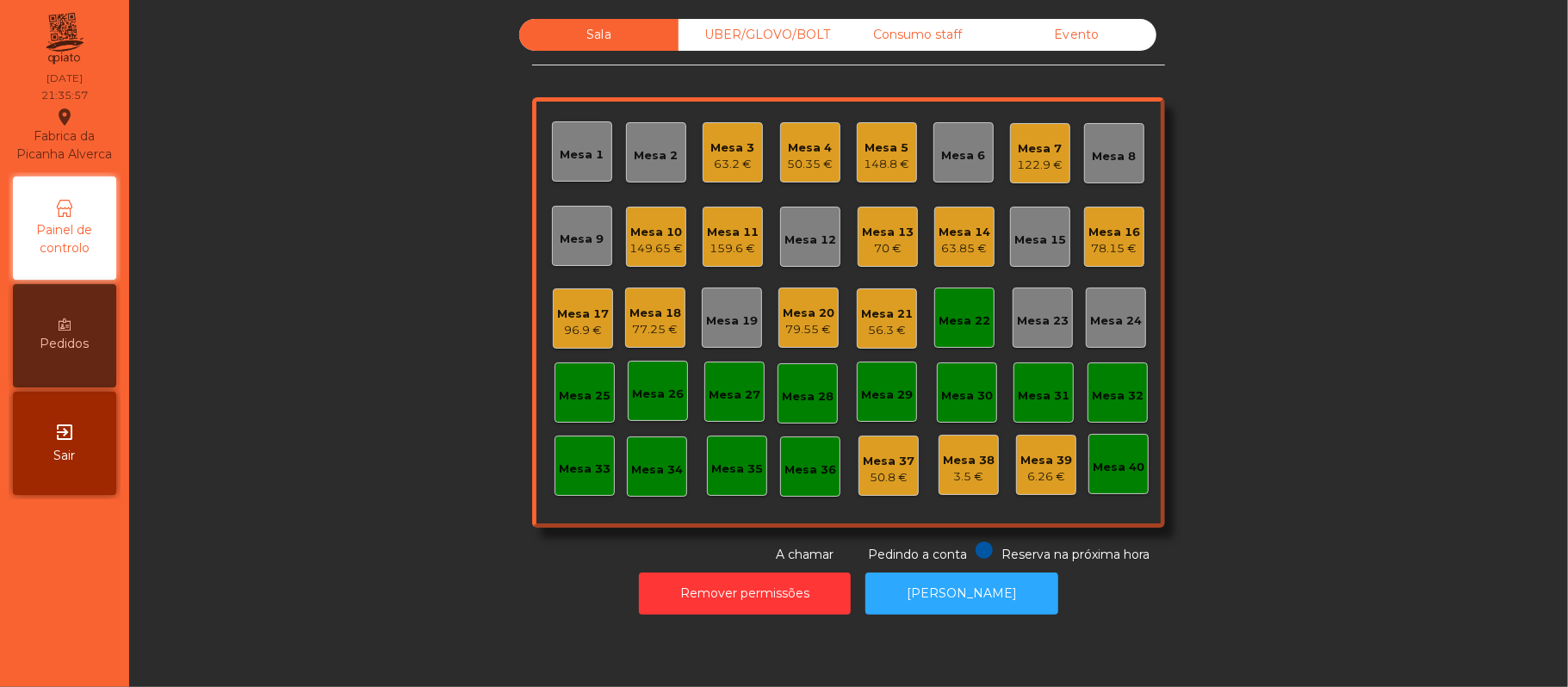
click at [738, 156] on div "63.2 €" at bounding box center [734, 165] width 44 height 18
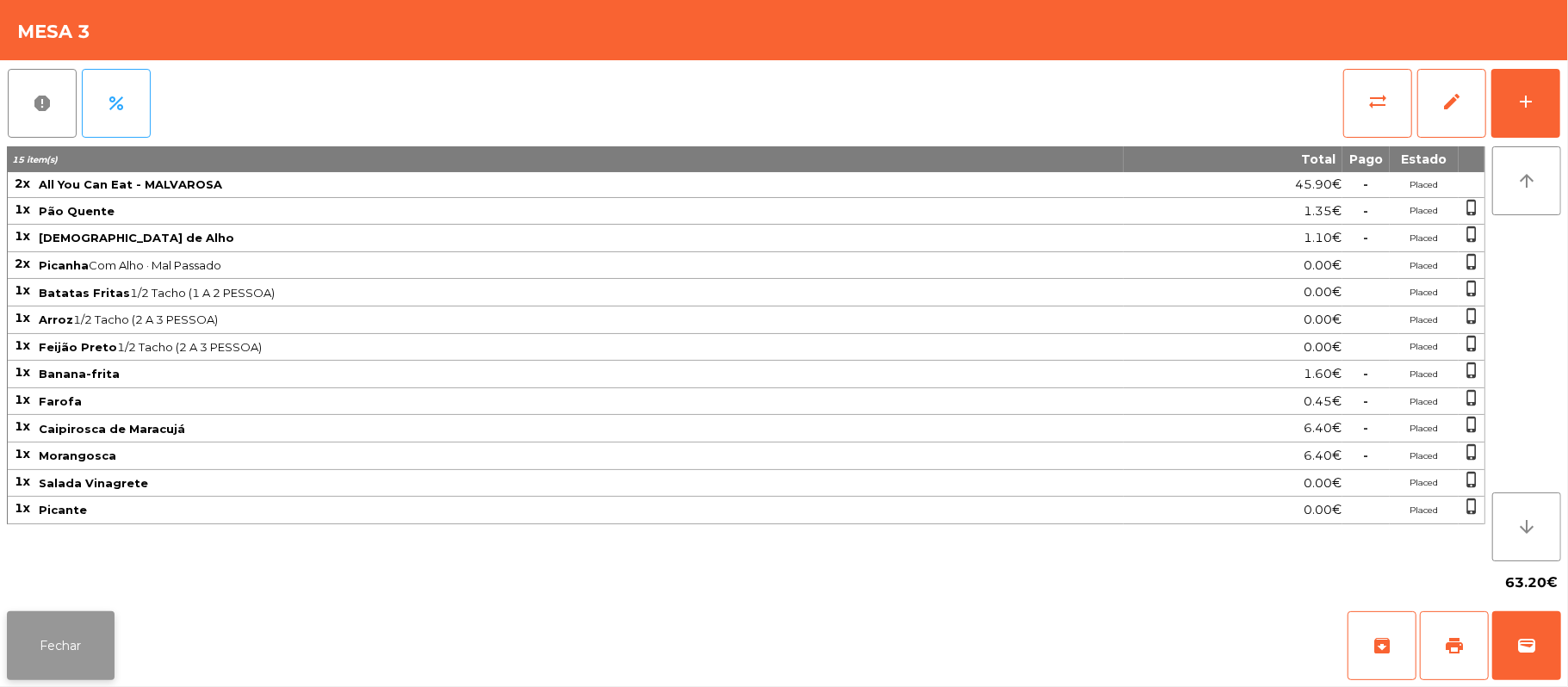
click at [87, 634] on button "Fechar" at bounding box center [61, 646] width 108 height 69
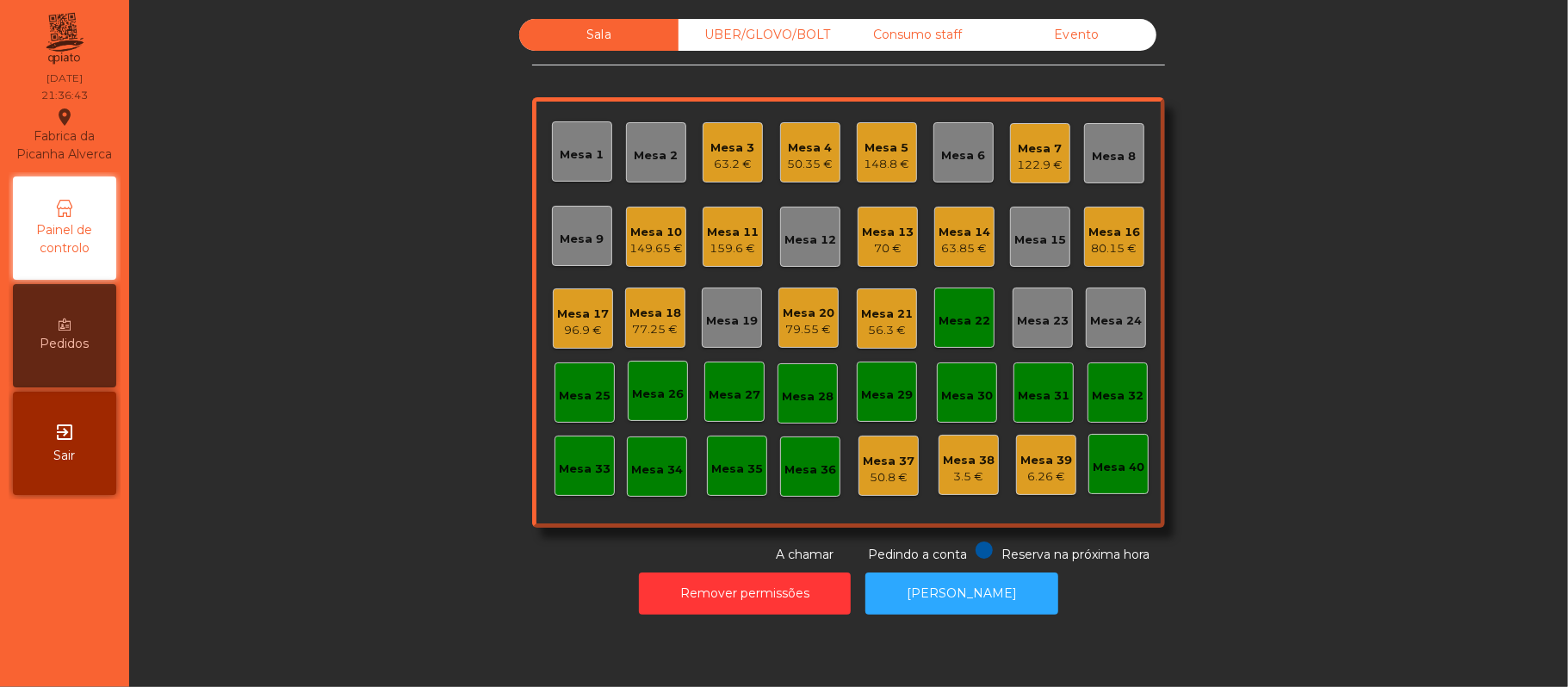
click at [949, 314] on div "Mesa 22" at bounding box center [964, 321] width 52 height 18
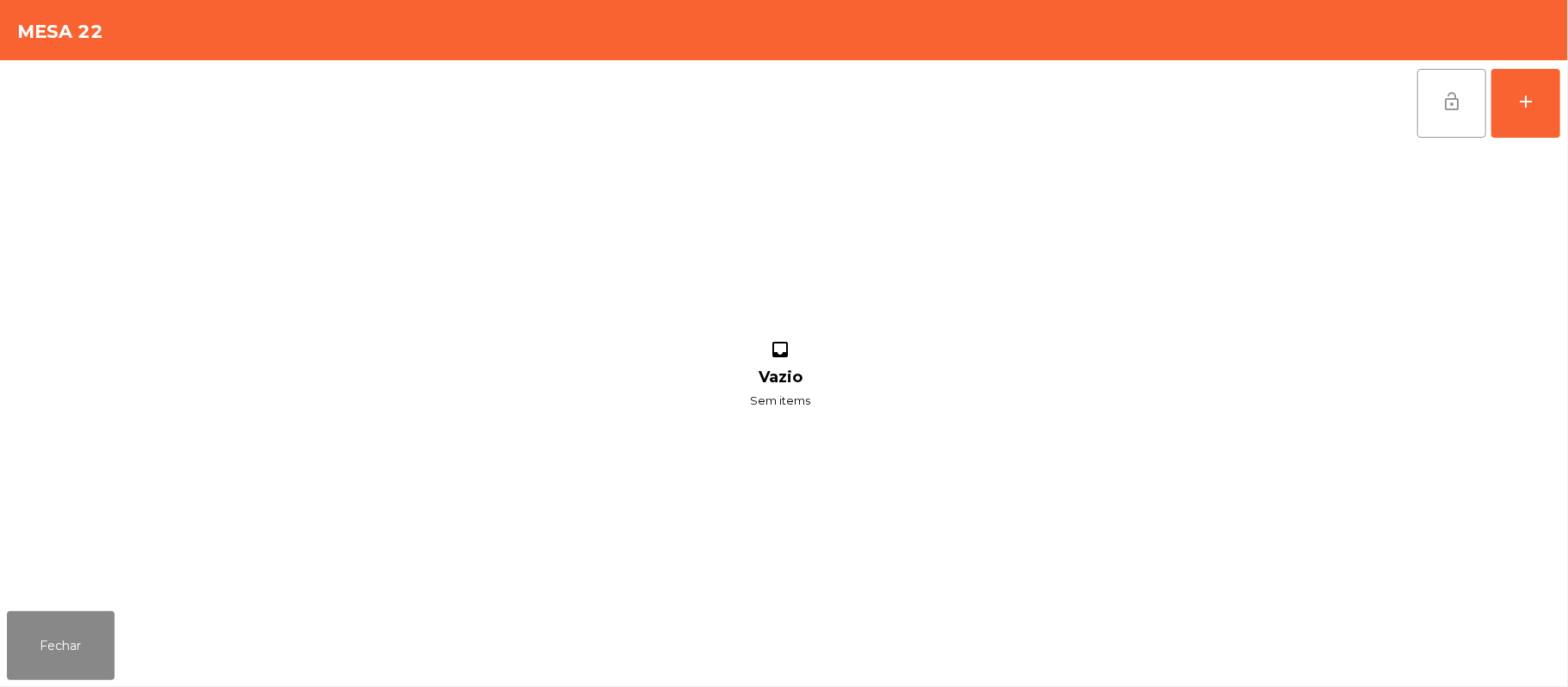
click at [1423, 116] on button "lock_open" at bounding box center [1451, 104] width 69 height 69
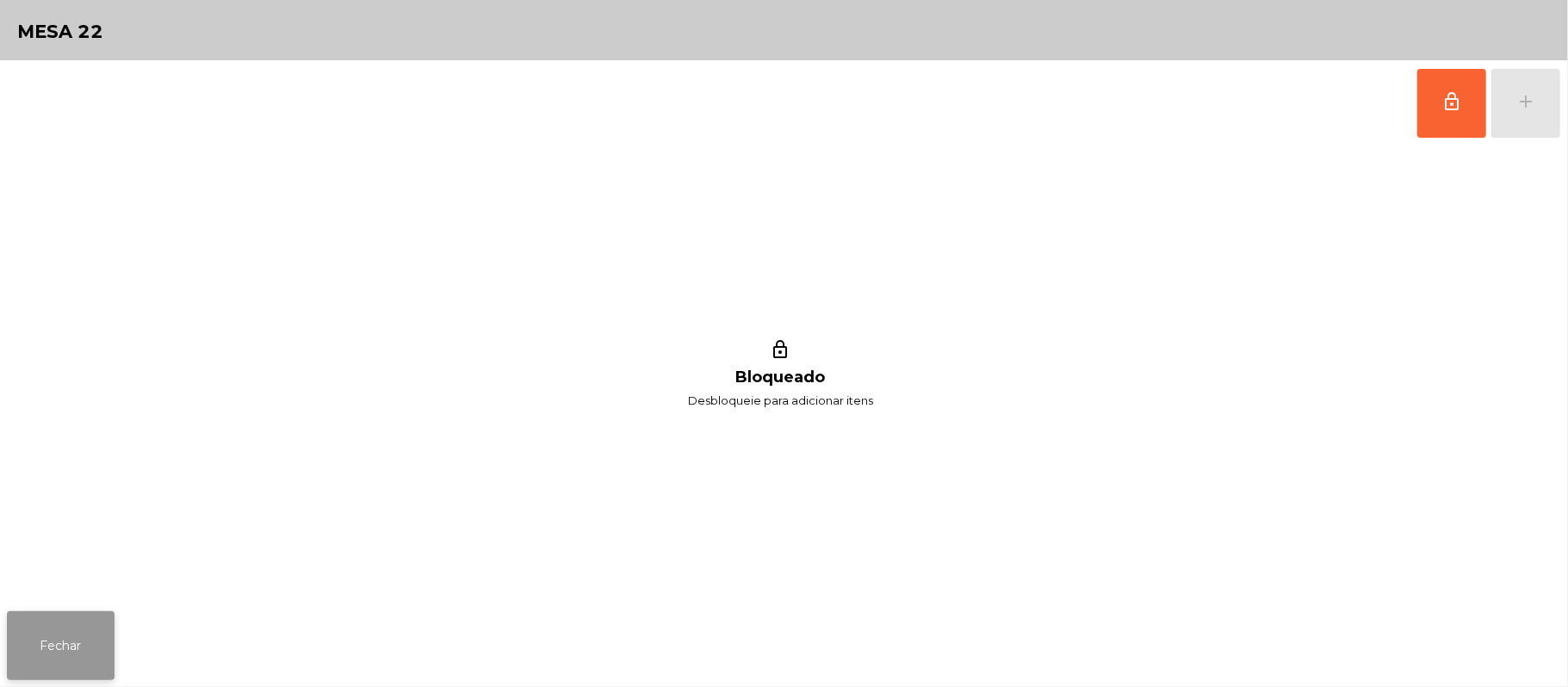
click at [55, 653] on button "Fechar" at bounding box center [61, 646] width 108 height 69
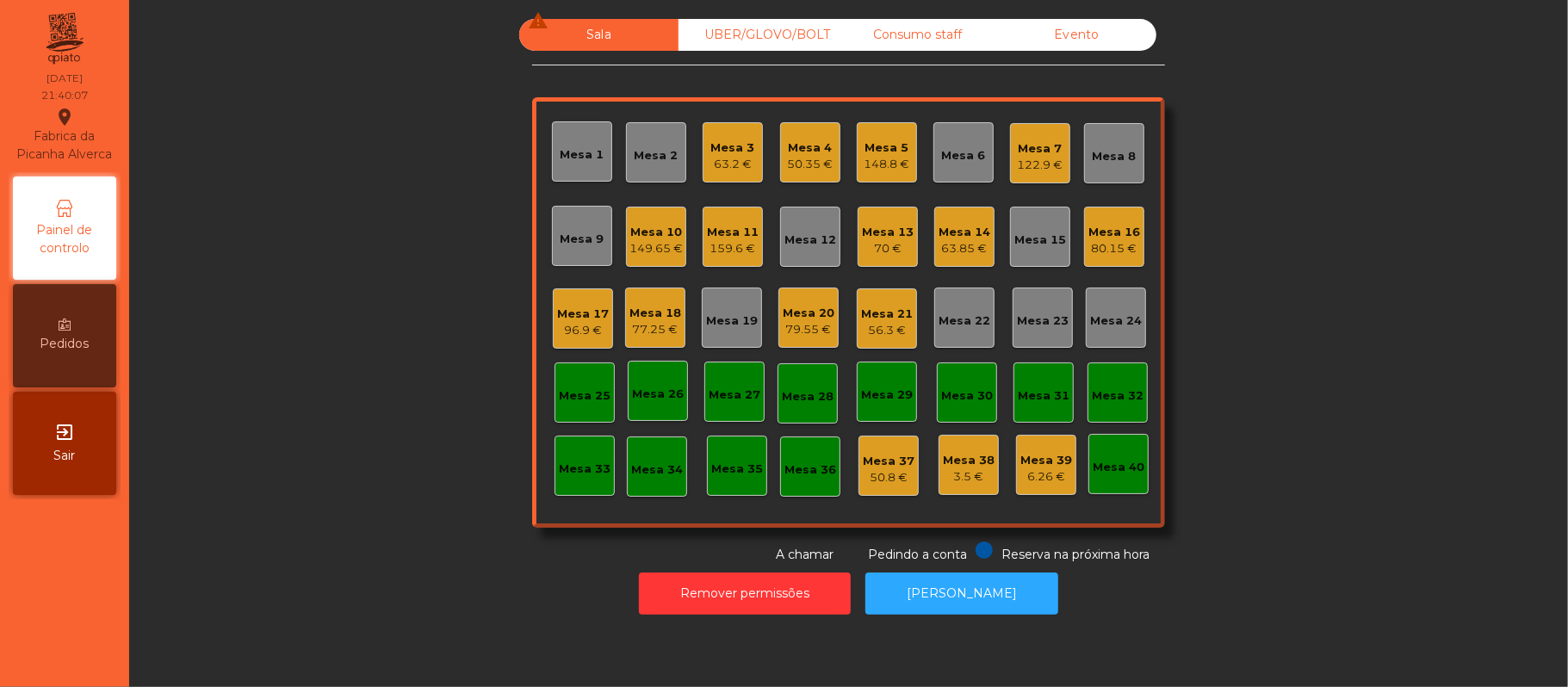
click at [719, 250] on div "159.6 €" at bounding box center [733, 249] width 52 height 18
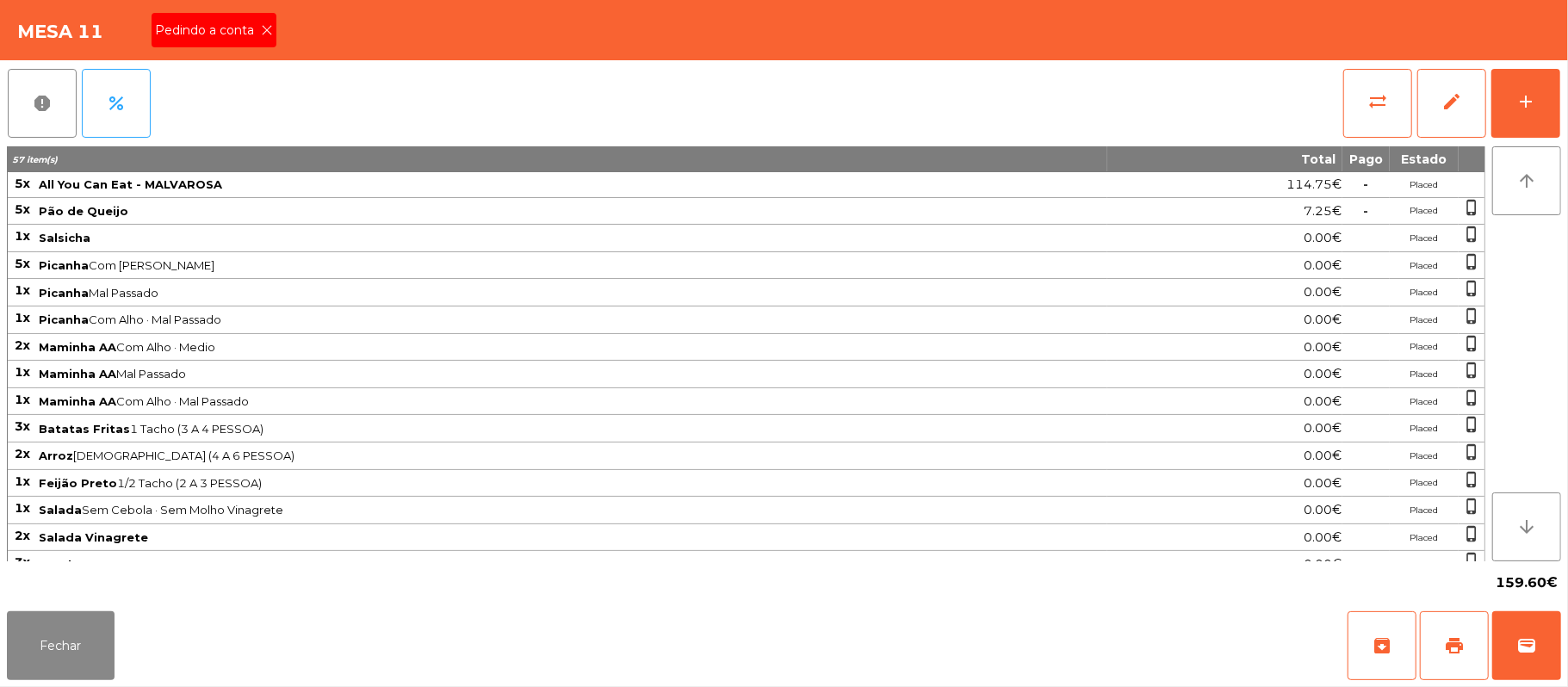
click at [265, 29] on icon at bounding box center [267, 30] width 12 height 12
click at [59, 648] on button "Fechar" at bounding box center [61, 646] width 108 height 69
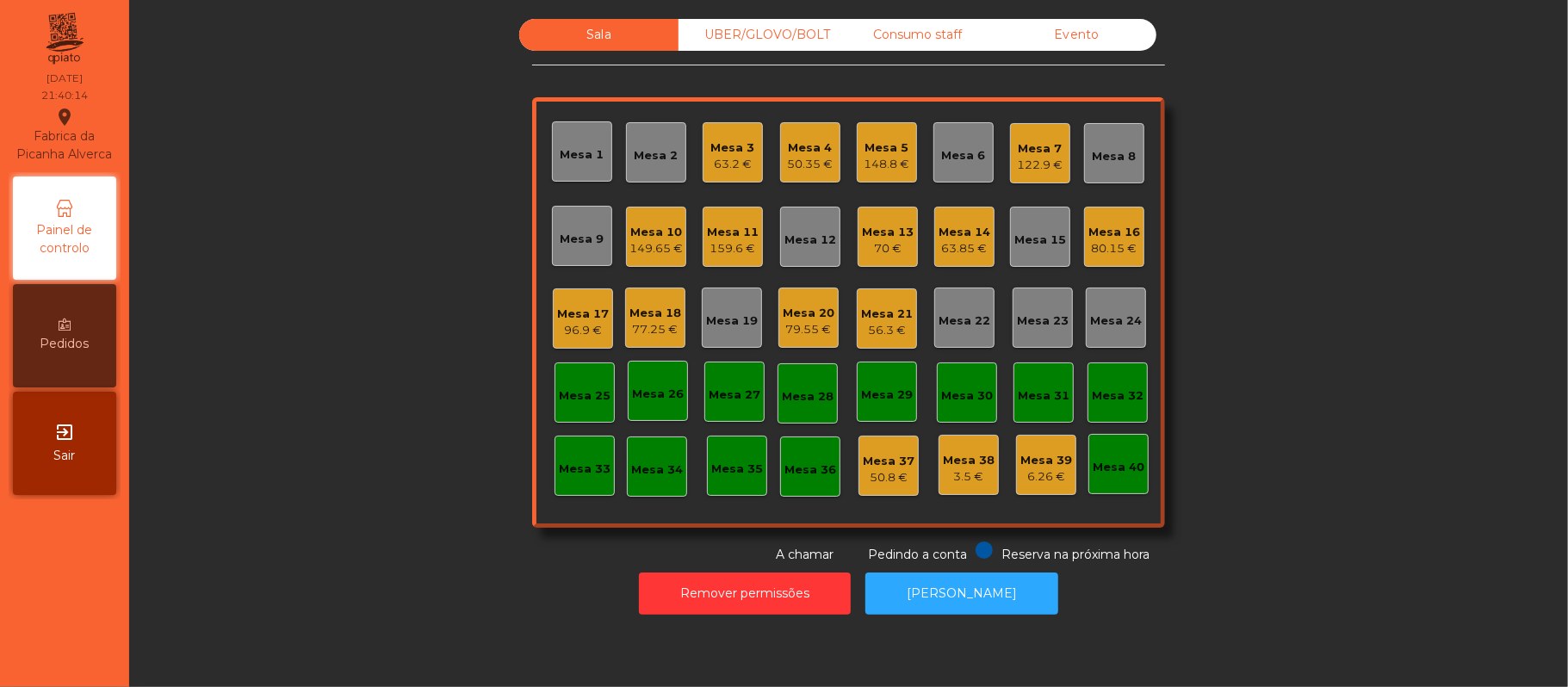
click at [721, 253] on div "159.6 €" at bounding box center [733, 249] width 52 height 18
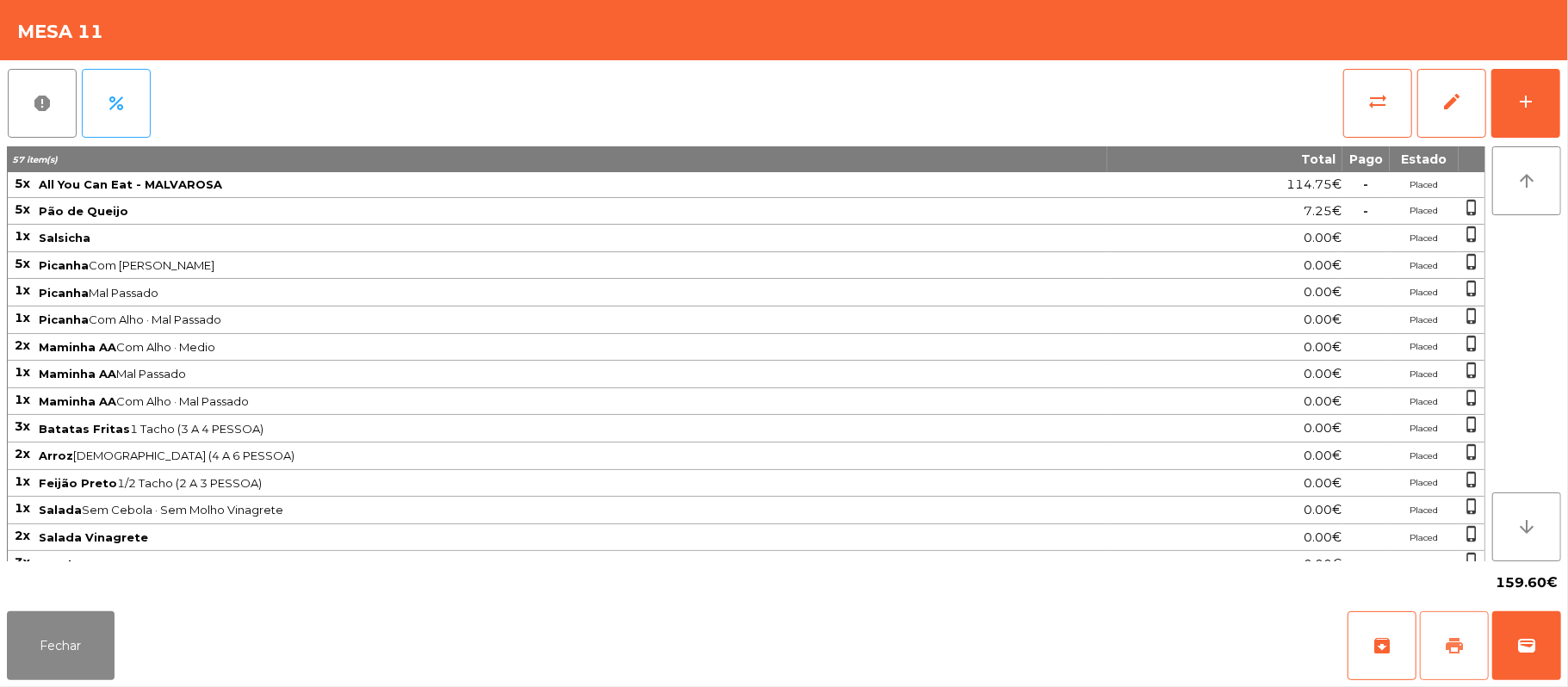
click at [1457, 655] on span "print" at bounding box center [1455, 646] width 21 height 21
click at [1565, 669] on div "Fechar archive print wallet" at bounding box center [784, 646] width 1568 height 82
click at [1521, 640] on span "wallet" at bounding box center [1527, 646] width 21 height 21
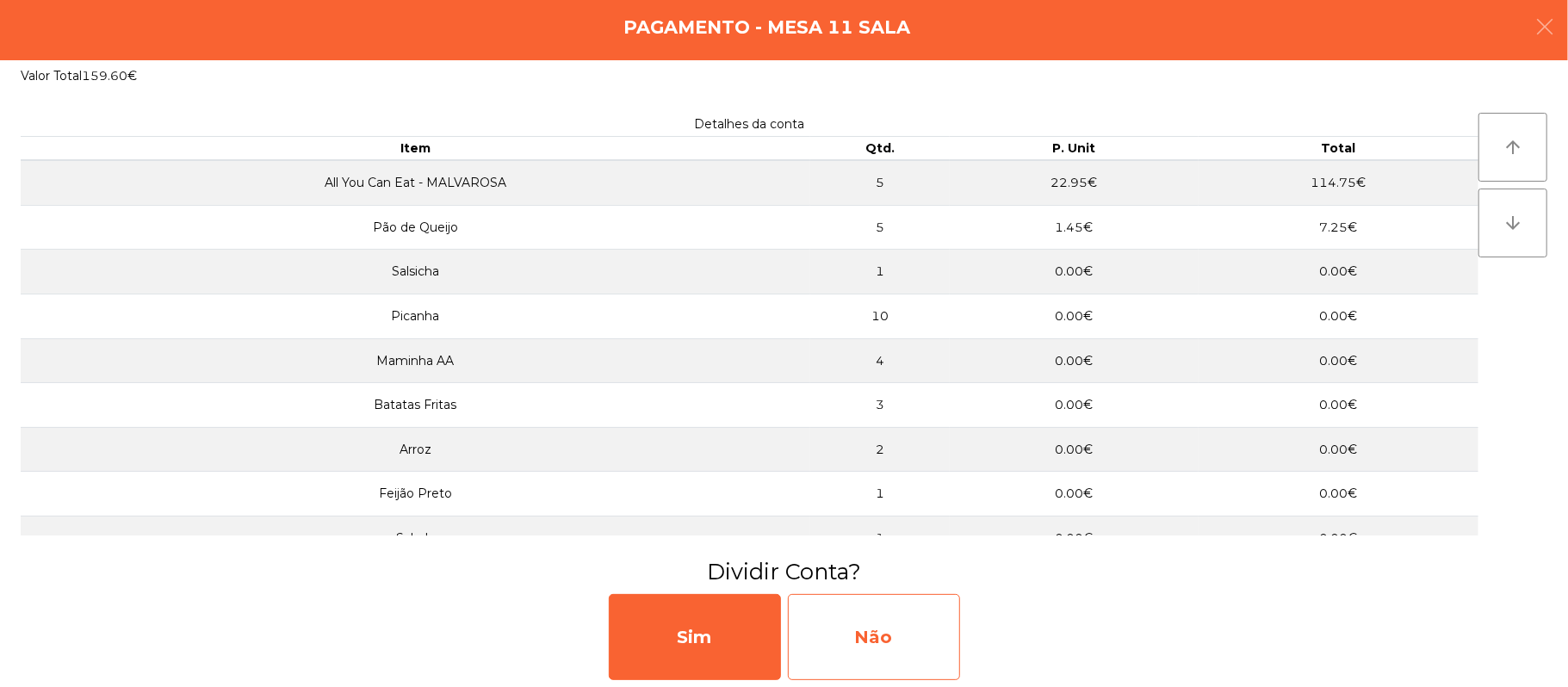
click at [871, 598] on div "Não" at bounding box center [874, 637] width 172 height 86
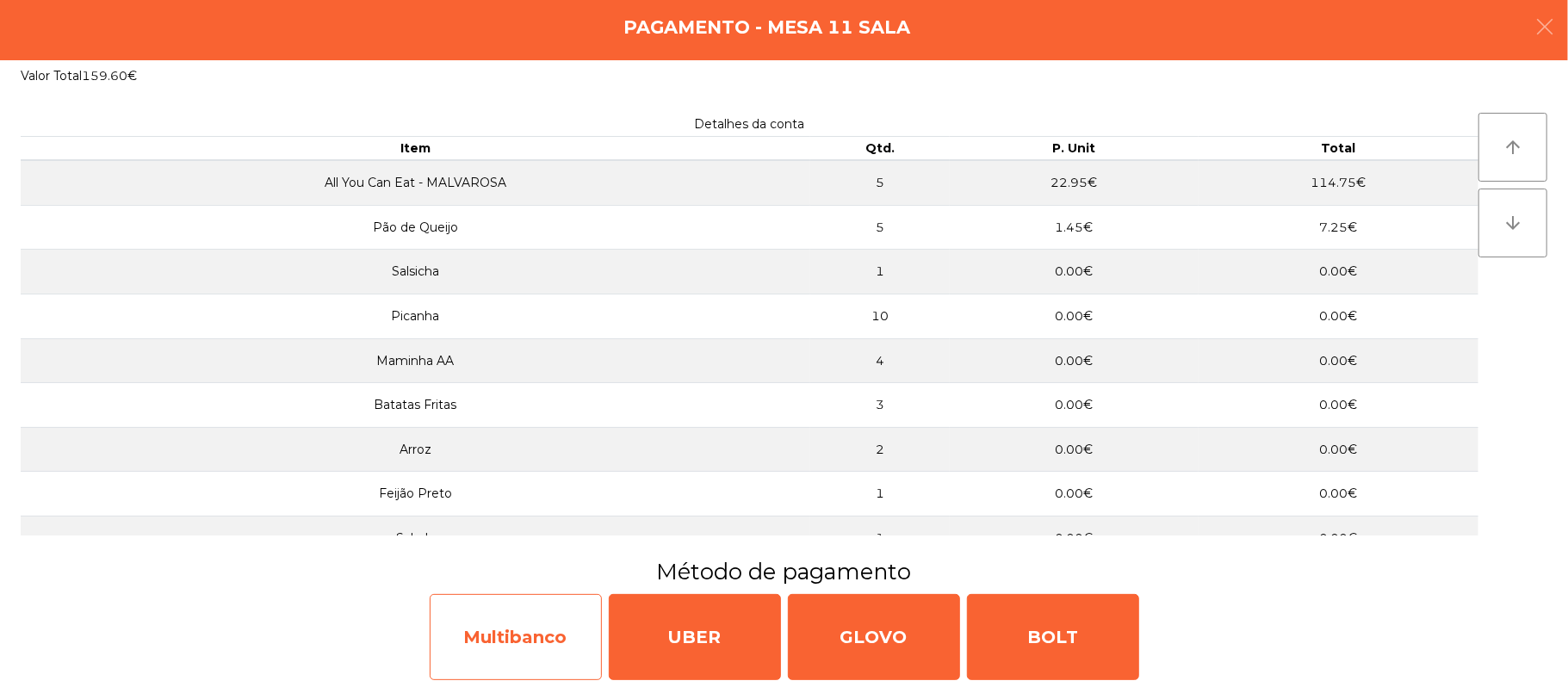
click at [483, 641] on div "Multibanco" at bounding box center [516, 637] width 172 height 86
select select "**"
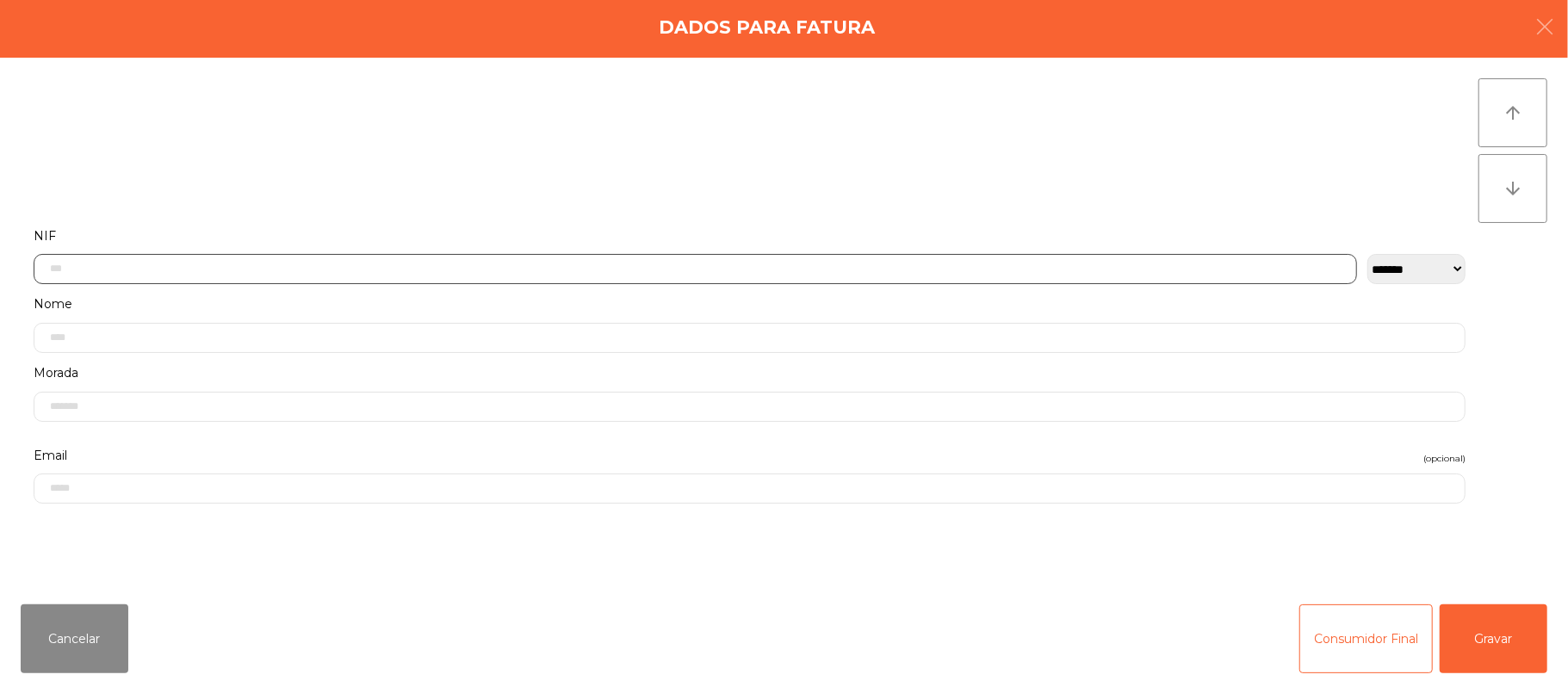
click at [535, 266] on input "text" at bounding box center [695, 269] width 1323 height 30
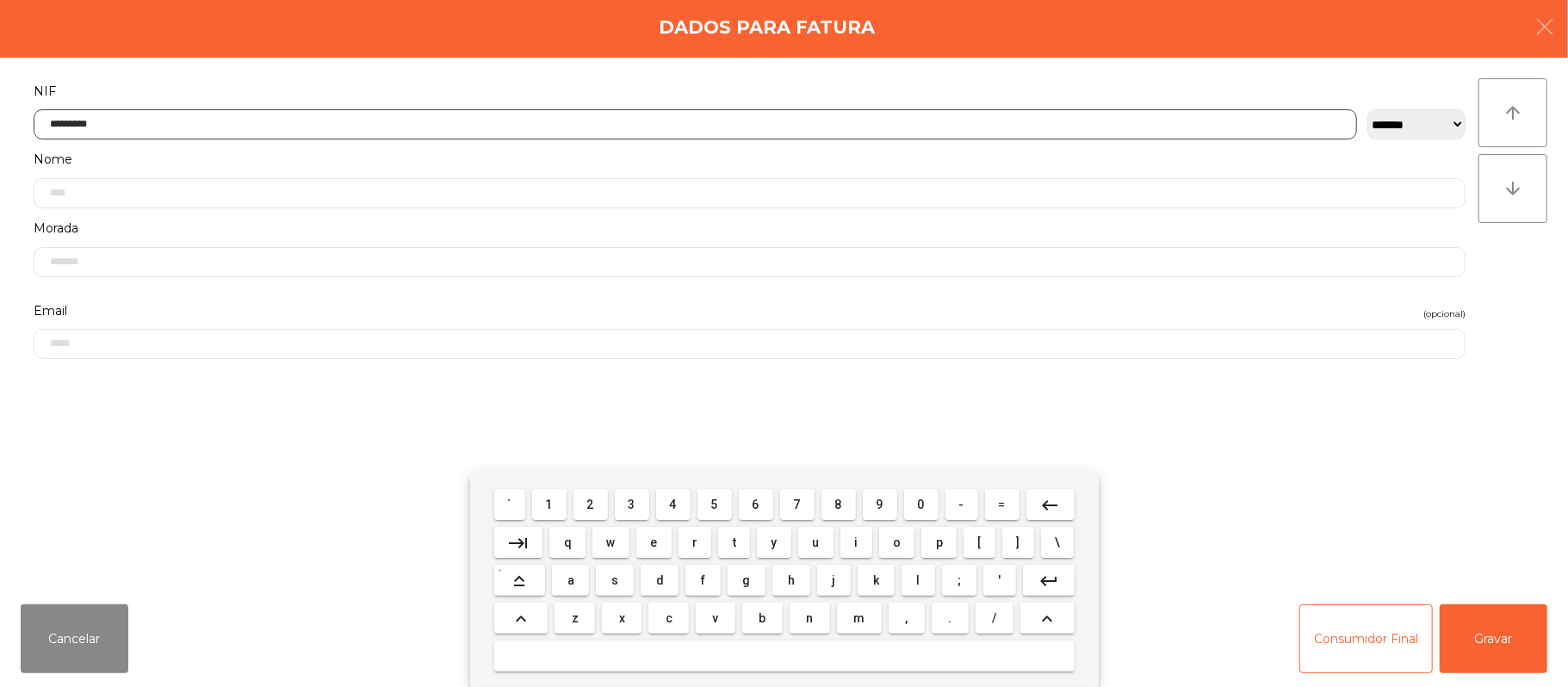
type input "*********"
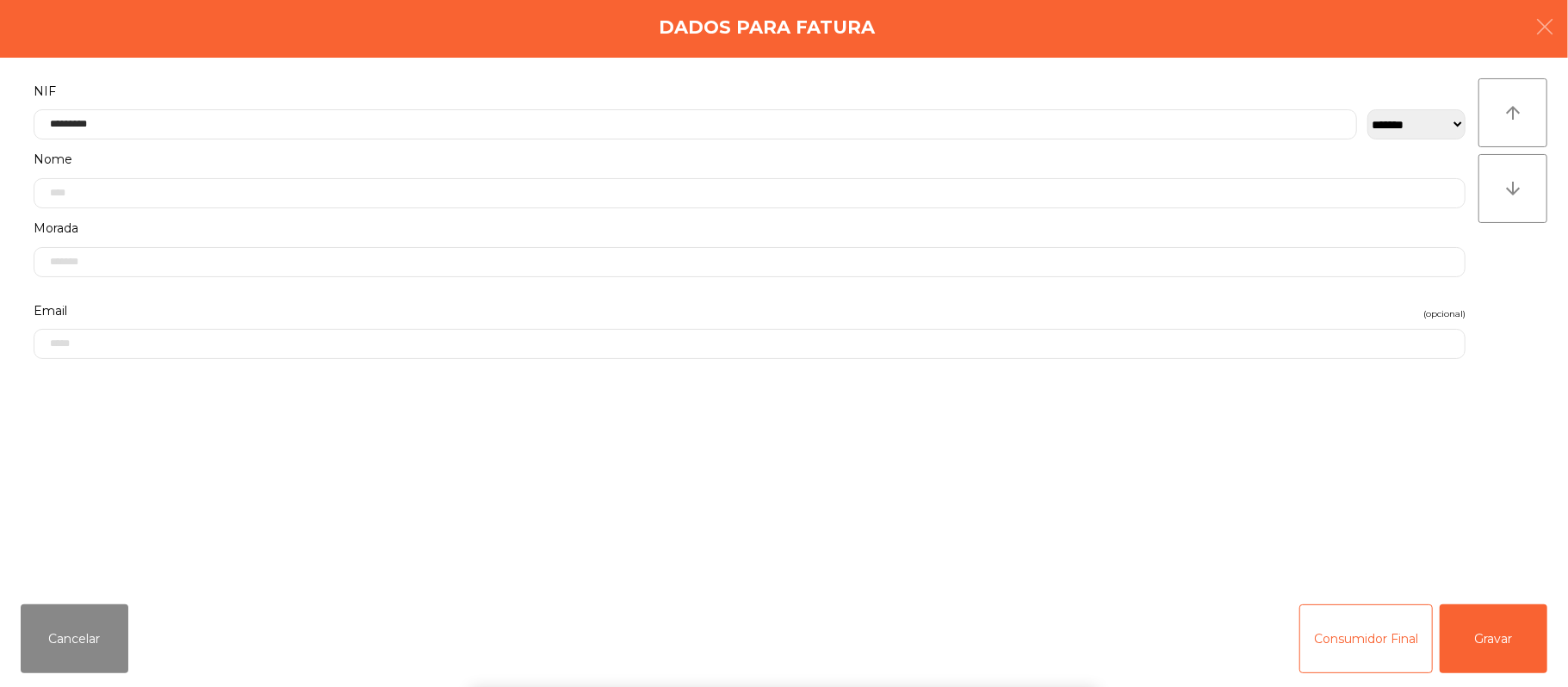
click at [1500, 613] on div "` 1 2 3 4 5 6 7 8 9 0 - = keyboard_backspace keyboard_tab q w e r t y u i o p […" at bounding box center [784, 580] width 1568 height 213
click at [1500, 622] on button "Gravar" at bounding box center [1493, 639] width 108 height 69
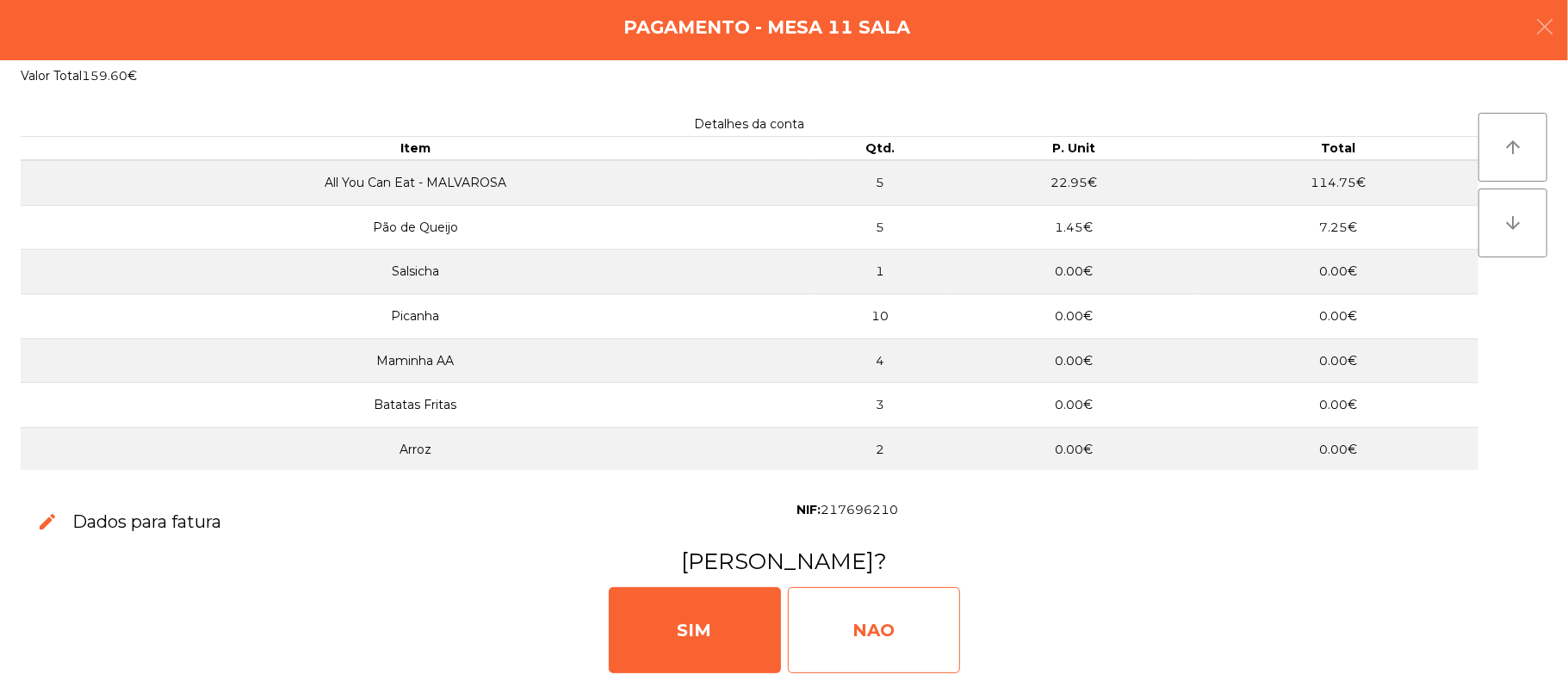
click at [855, 605] on div "NAO" at bounding box center [874, 630] width 172 height 86
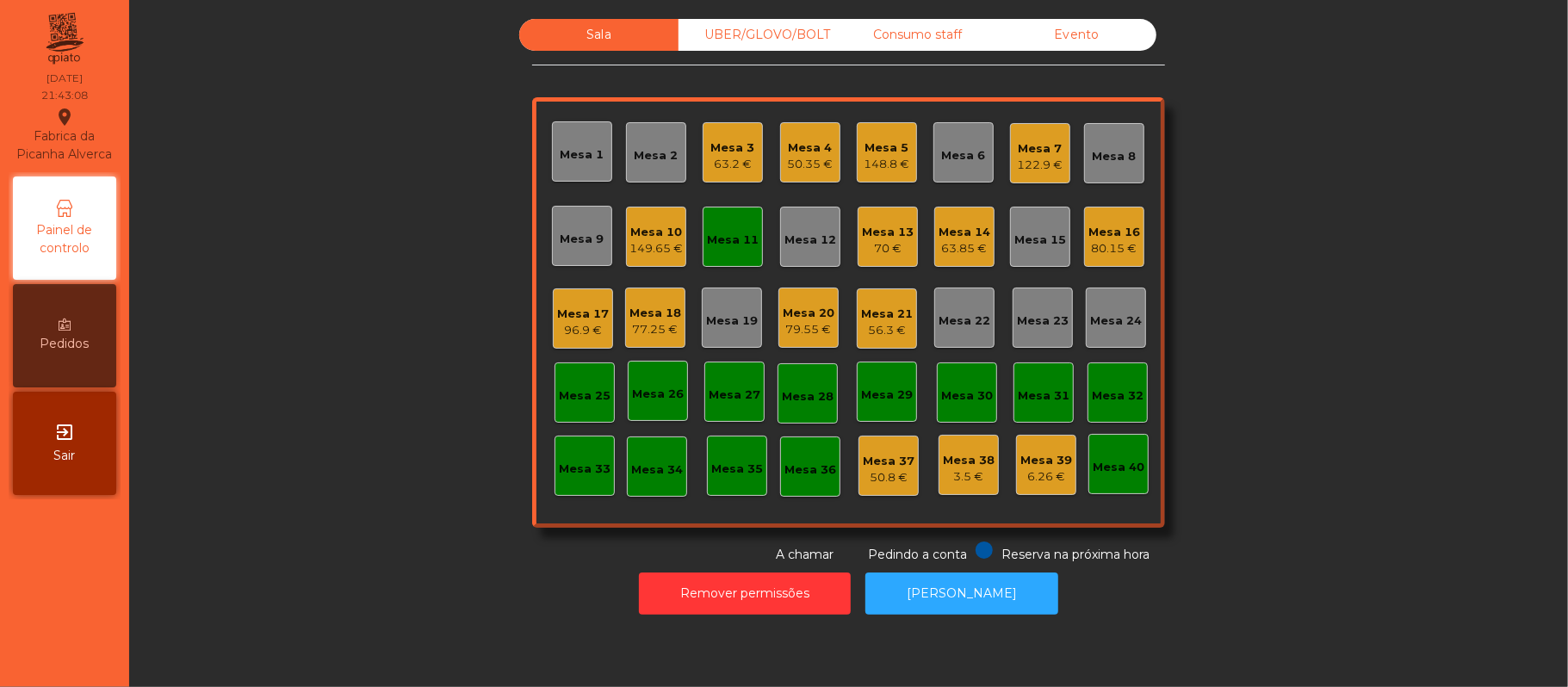
click at [730, 326] on div "Mesa 19" at bounding box center [732, 321] width 52 height 18
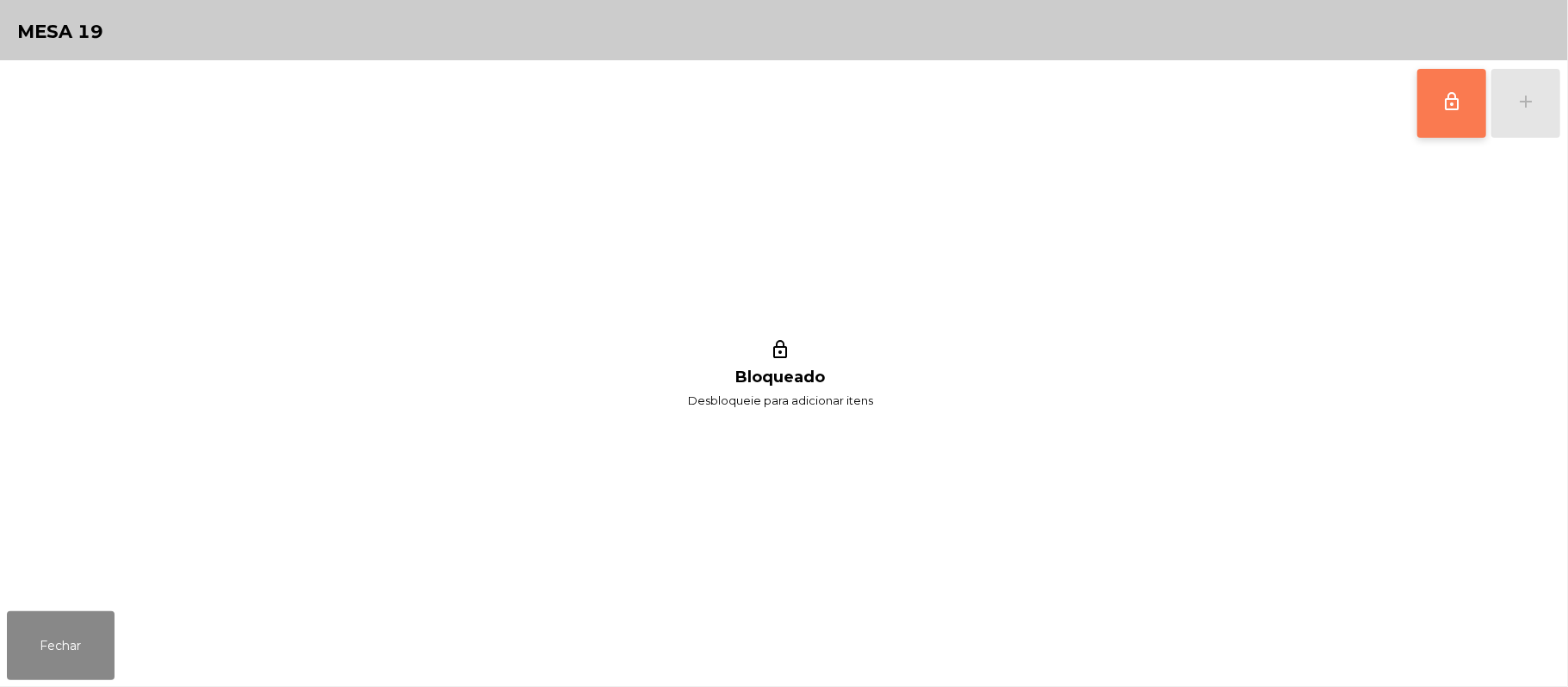
click at [1420, 111] on button "lock_outline" at bounding box center [1451, 104] width 69 height 69
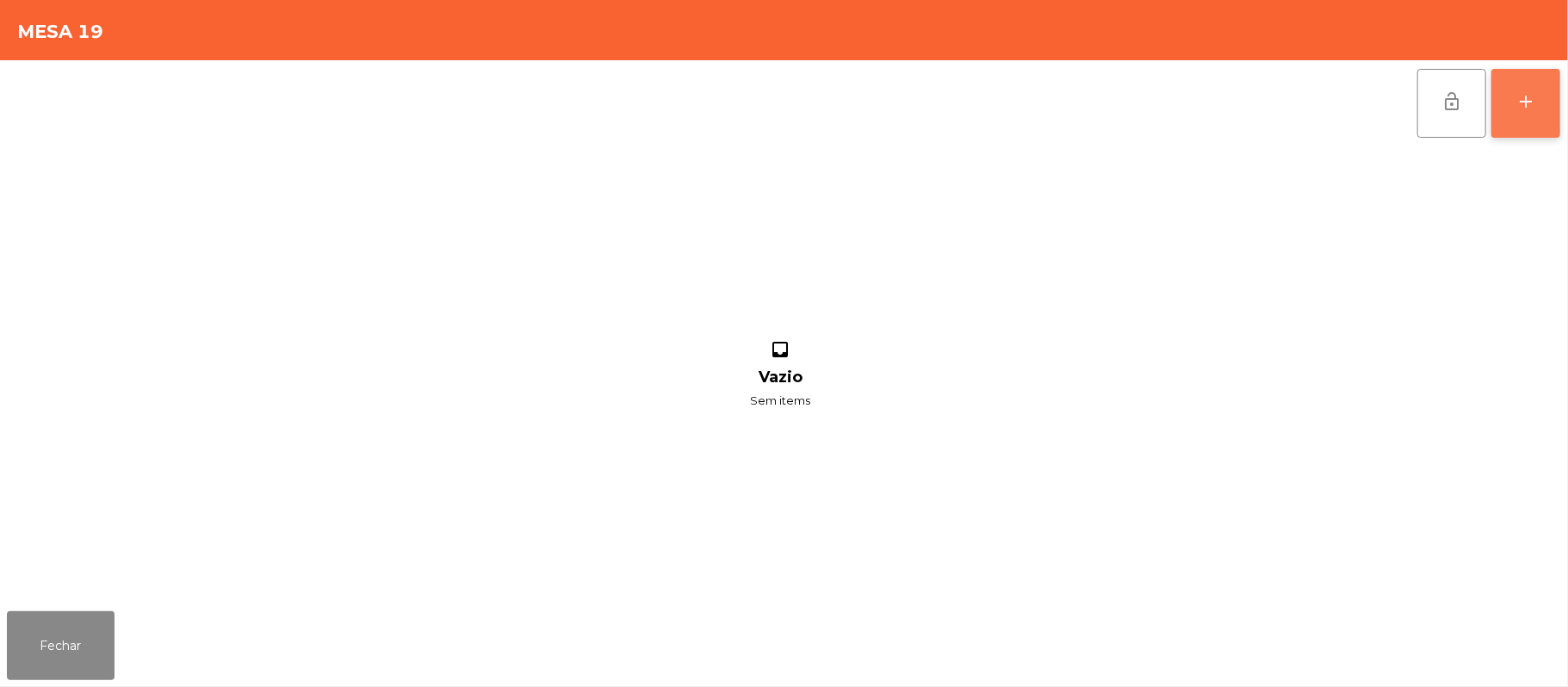
click at [1544, 111] on button "add" at bounding box center [1526, 104] width 69 height 69
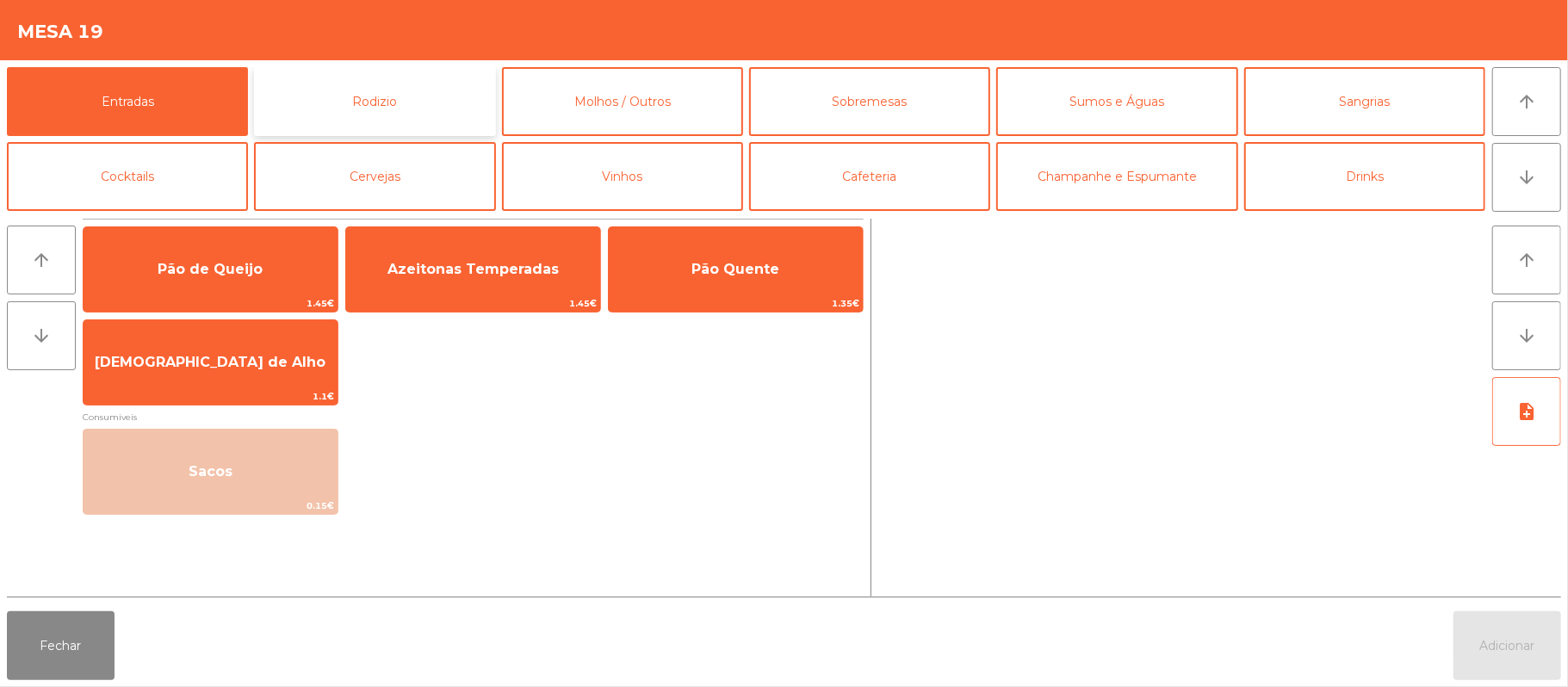
click at [432, 101] on button "Rodizio" at bounding box center [375, 102] width 241 height 69
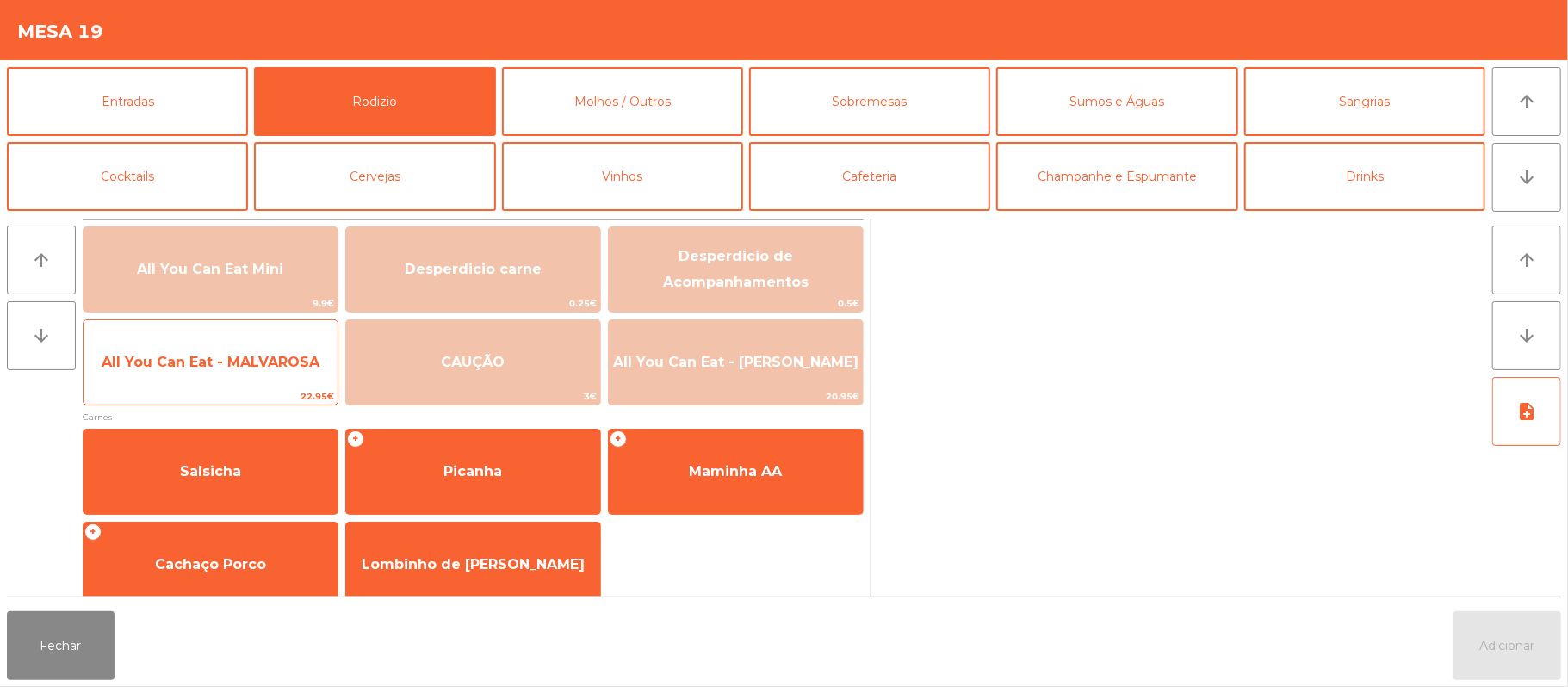
click at [249, 394] on span "22.95€" at bounding box center [211, 397] width 254 height 17
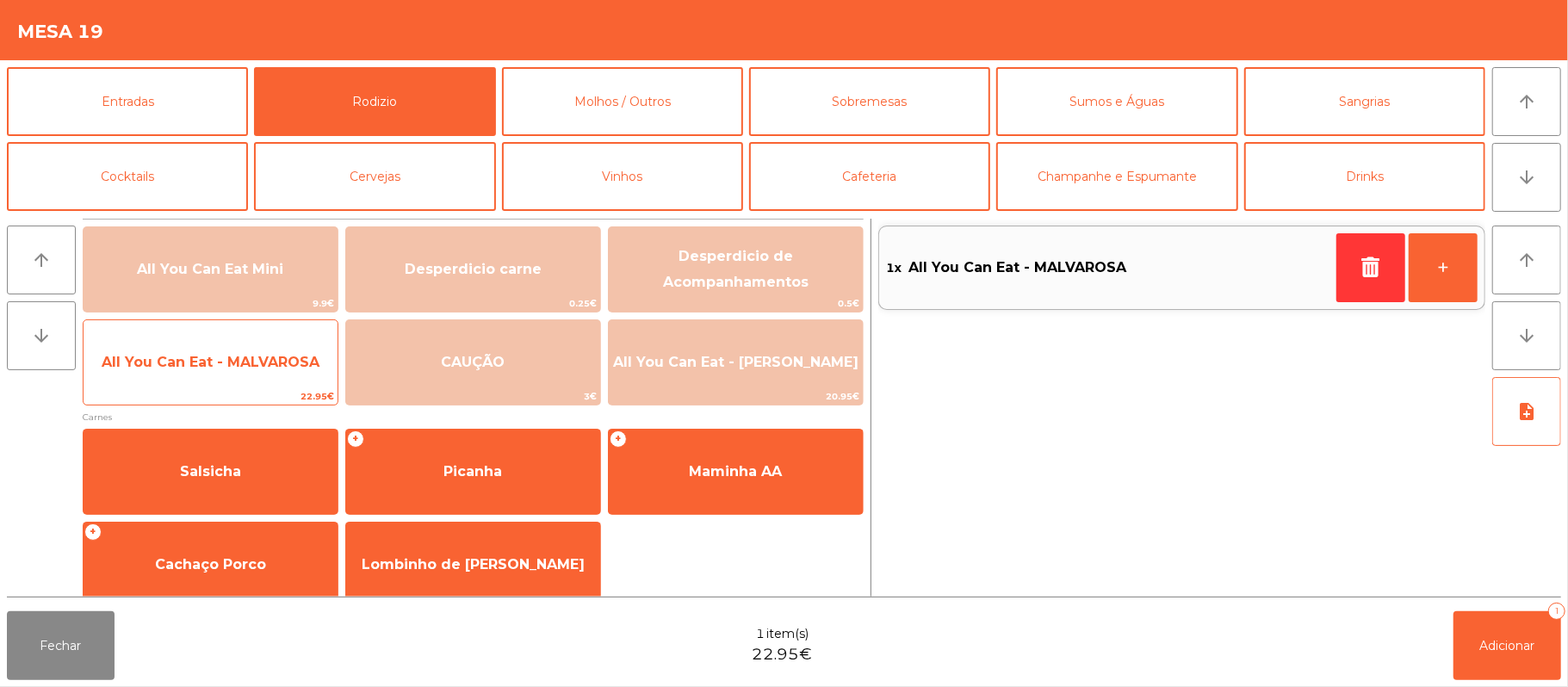
click at [258, 381] on span "All You Can Eat - MALVAROSA" at bounding box center [211, 362] width 254 height 47
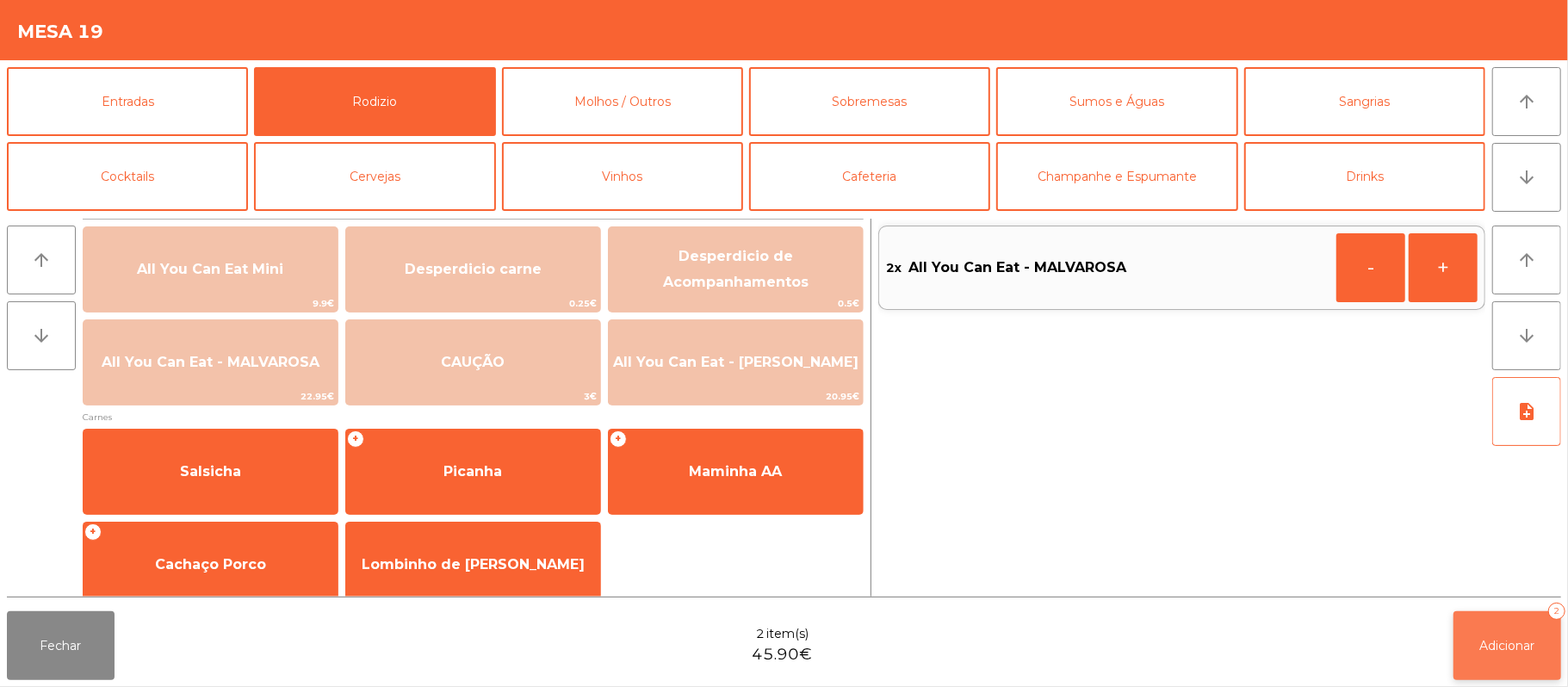
click at [1520, 632] on button "Adicionar 2" at bounding box center [1507, 646] width 108 height 69
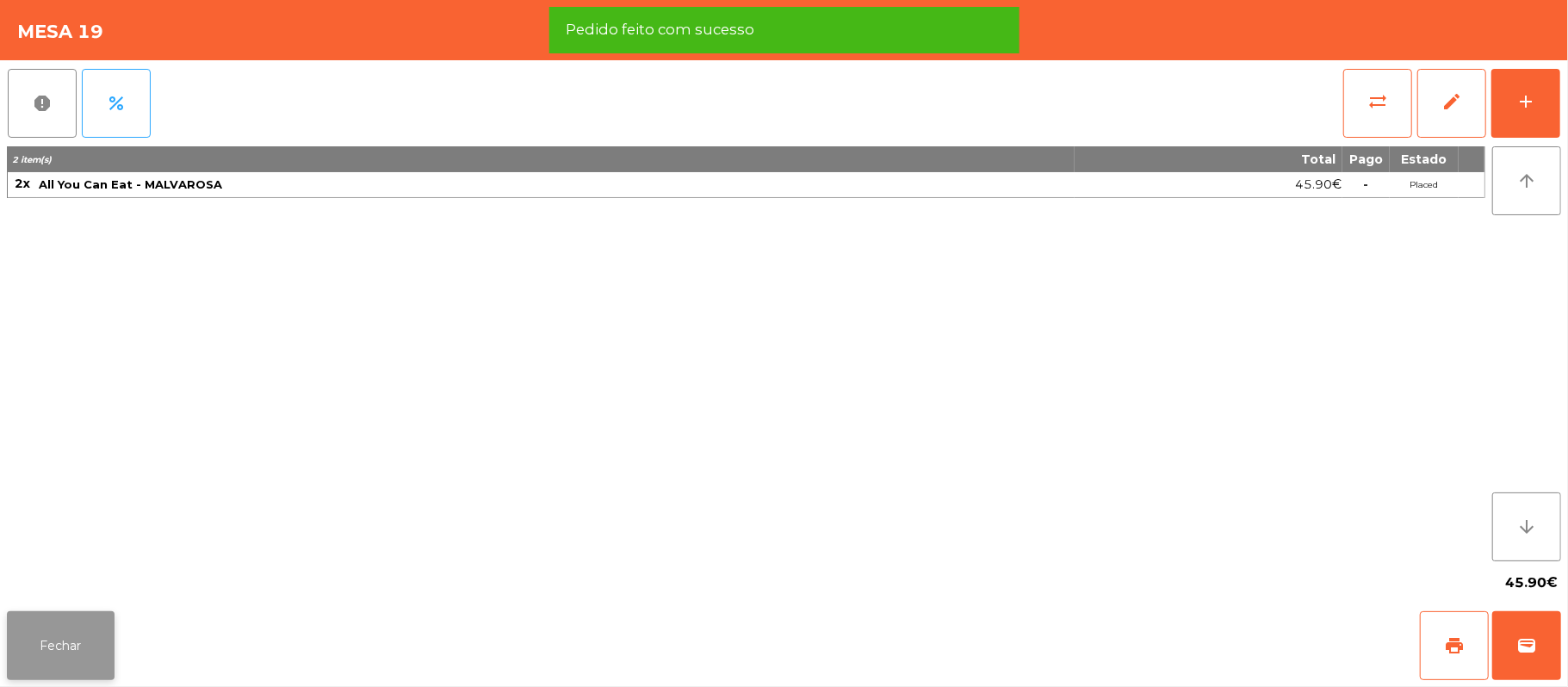
click at [53, 638] on button "Fechar" at bounding box center [61, 646] width 108 height 69
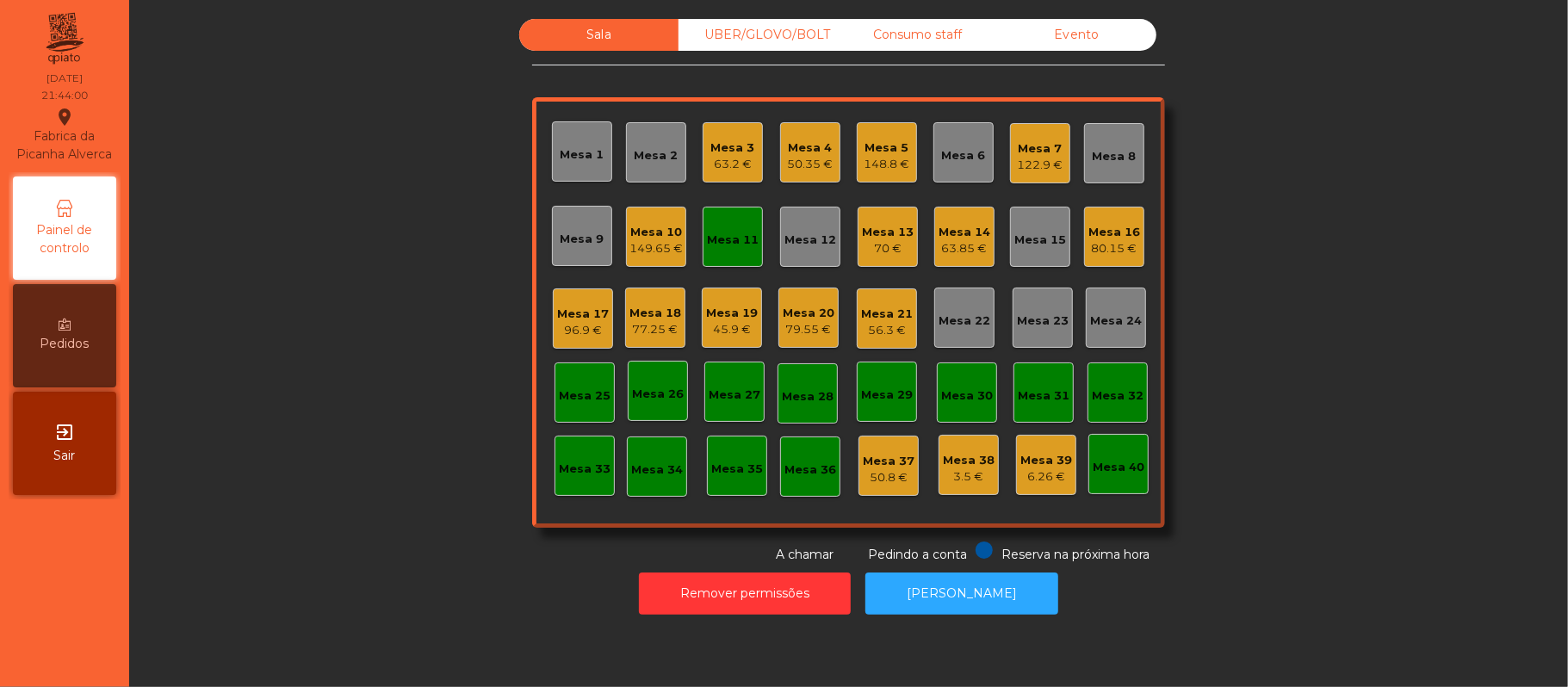
click at [723, 235] on div "Mesa 11" at bounding box center [733, 240] width 52 height 18
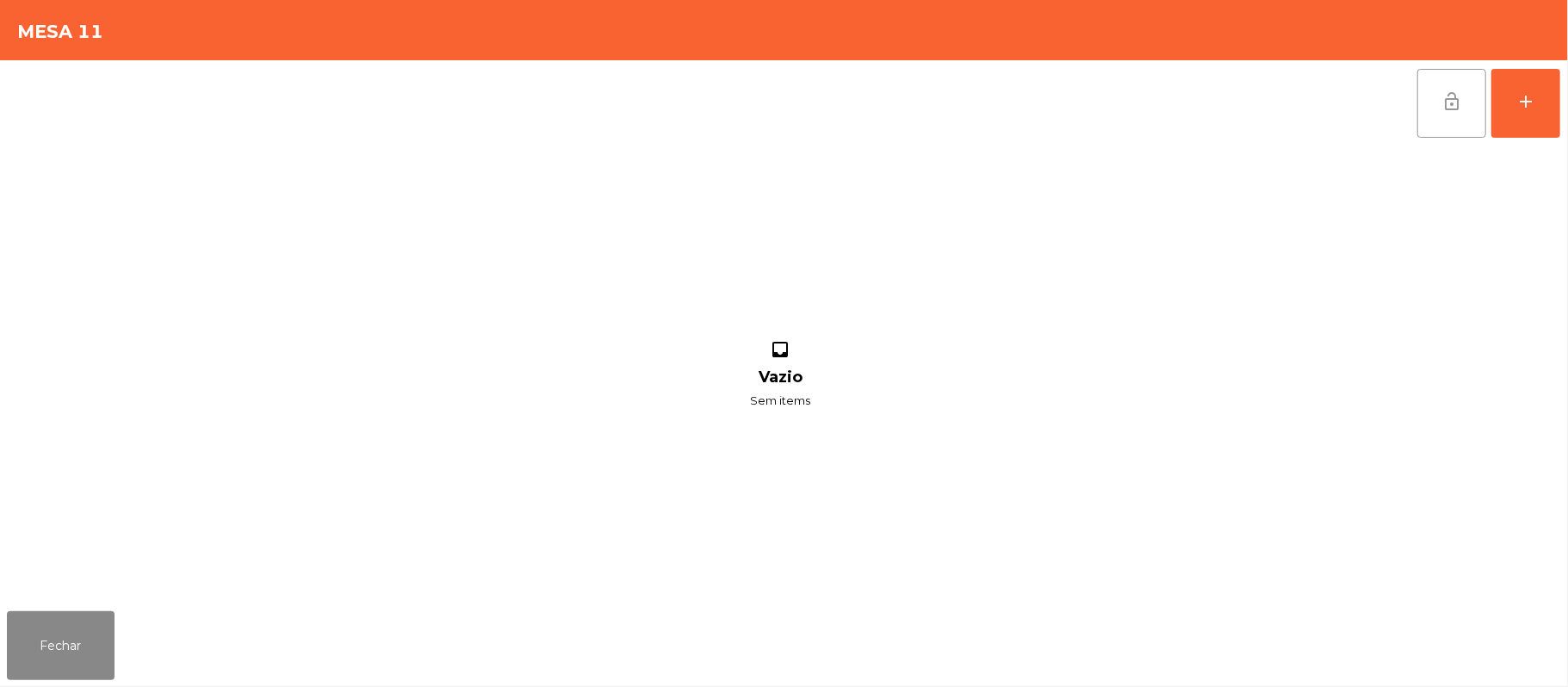
click at [1426, 109] on button "lock_open" at bounding box center [1451, 104] width 69 height 69
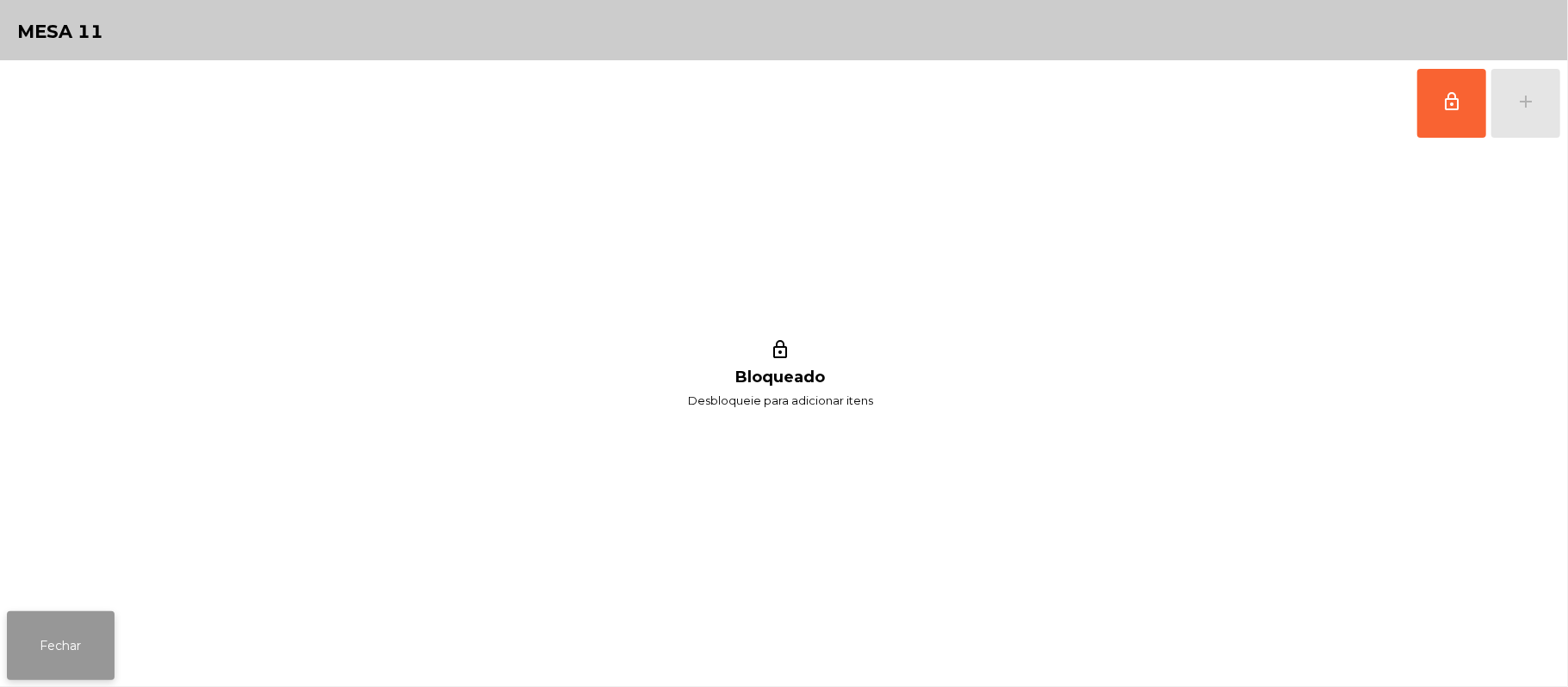
click at [89, 652] on button "Fechar" at bounding box center [61, 646] width 108 height 69
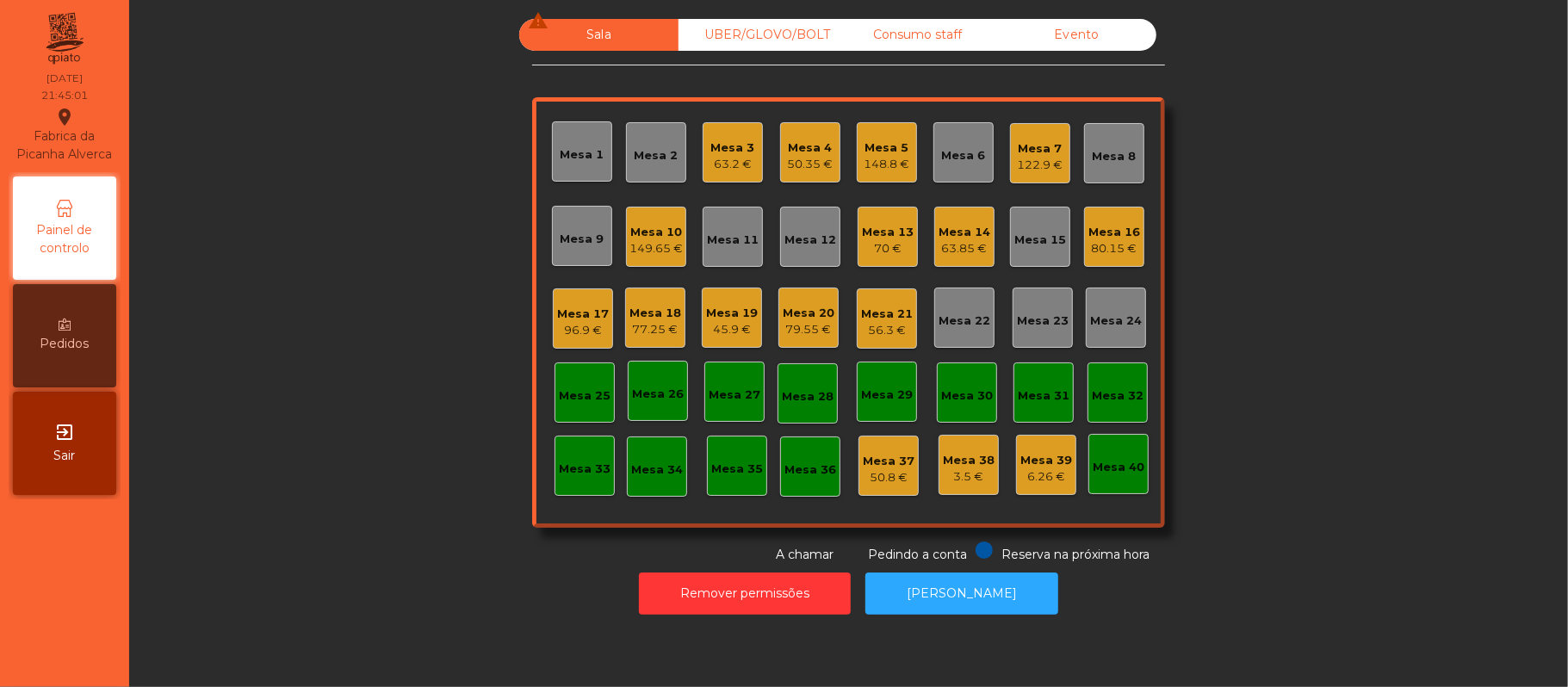
click at [814, 322] on div "79.55 €" at bounding box center [808, 330] width 52 height 18
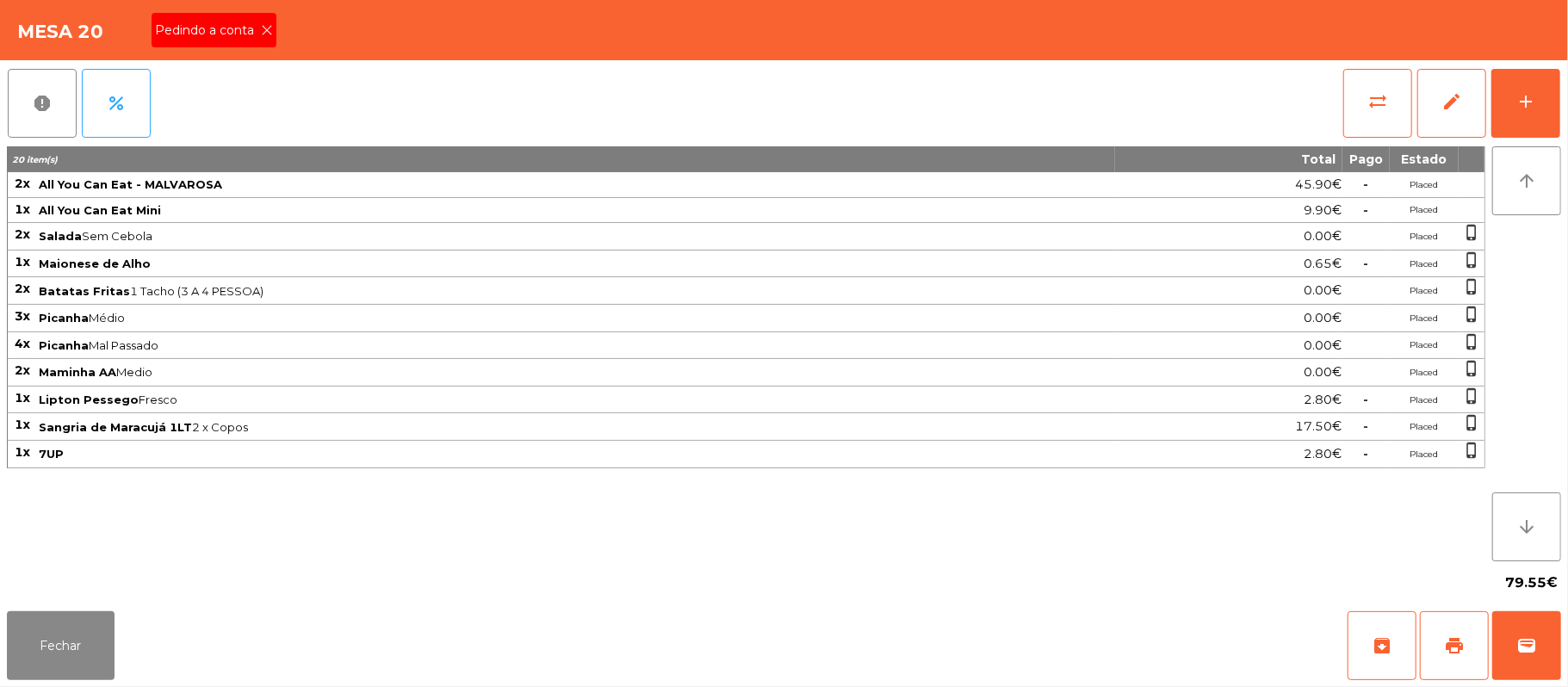
click at [252, 32] on span "Pedindo a conta" at bounding box center [208, 31] width 106 height 18
click at [1469, 628] on button "print" at bounding box center [1454, 646] width 69 height 69
click at [111, 662] on button "Fechar" at bounding box center [61, 646] width 108 height 69
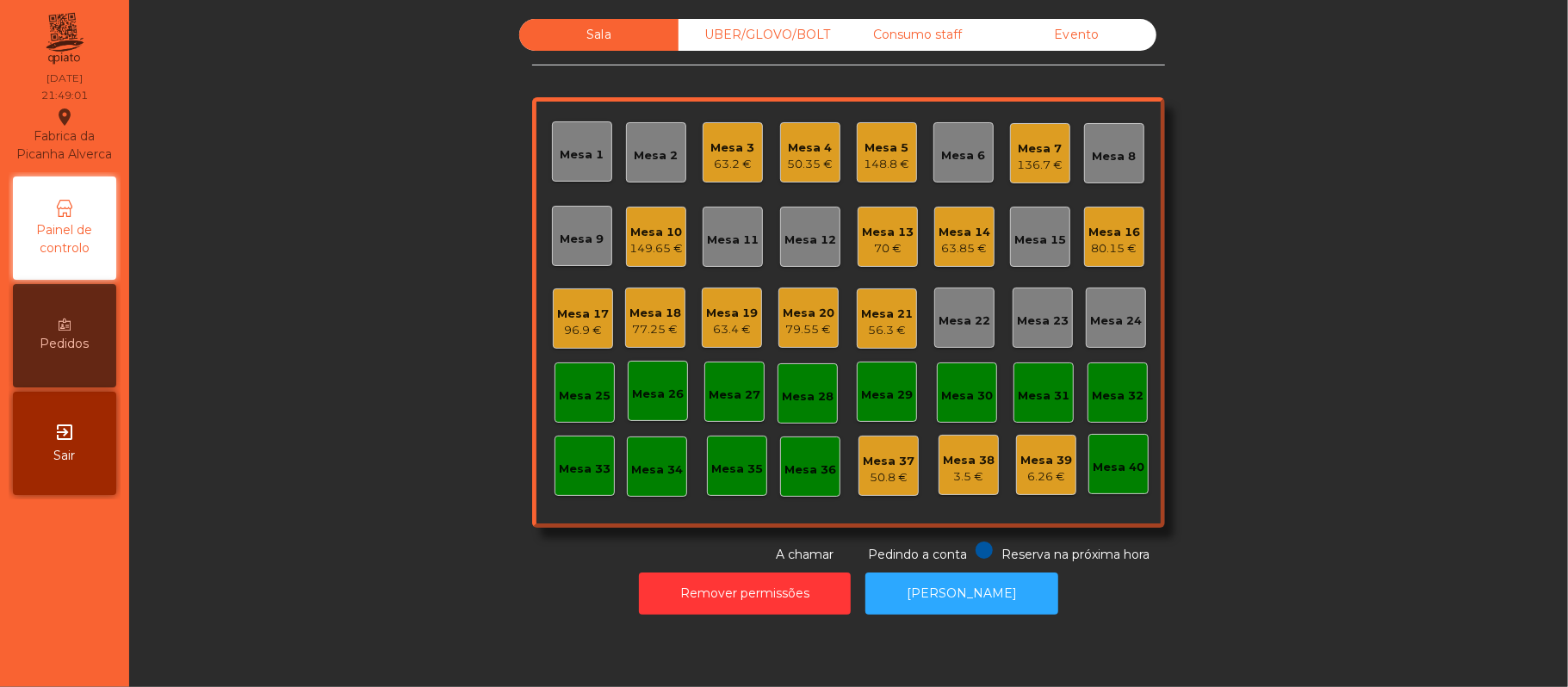
click at [1337, 284] on div "Sala UBER/GLOVO/BOLT Consumo staff Evento Mesa 1 Mesa 2 Mesa 3 63.2 € Mesa 4 50…" at bounding box center [848, 291] width 1393 height 545
click at [951, 585] on button "[PERSON_NAME]" at bounding box center [962, 594] width 193 height 42
click at [1252, 116] on div "Sala UBER/GLOVO/BOLT Consumo staff Evento Mesa 1 Mesa 2 Mesa 3 63.2 € Mesa 4 50…" at bounding box center [848, 291] width 1393 height 545
click at [1269, 427] on div "Sala UBER/GLOVO/BOLT Consumo staff Evento Mesa 1 Mesa 2 Mesa 3 63.2 € Mesa 4 50…" at bounding box center [848, 291] width 1393 height 545
click at [1344, 240] on div "Sala UBER/GLOVO/BOLT Consumo staff Evento Mesa 1 Mesa 2 Mesa 3 63.2 € Mesa 4 50…" at bounding box center [848, 291] width 1393 height 545
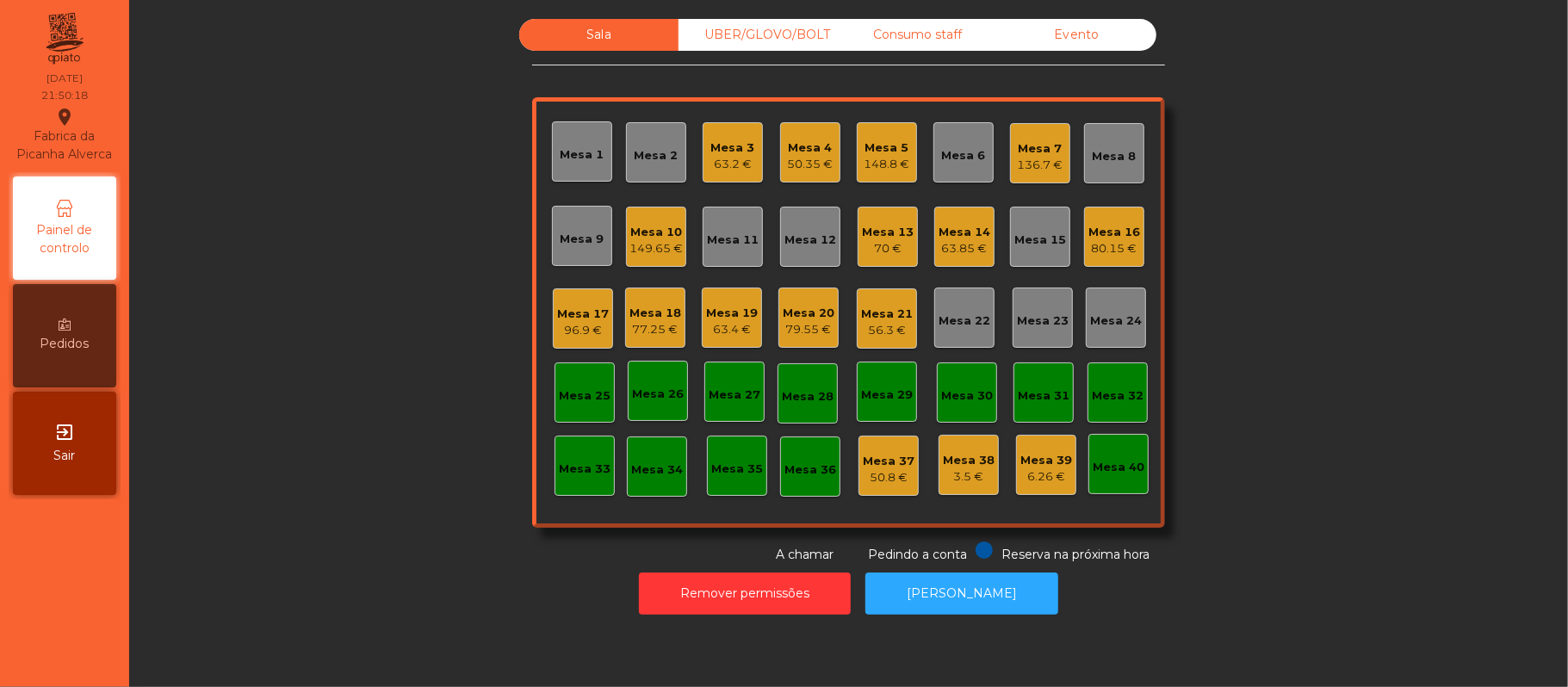
click at [1236, 201] on div "Sala UBER/GLOVO/BOLT Consumo staff Evento Mesa 1 Mesa 2 Mesa 3 63.2 € Mesa 4 50…" at bounding box center [848, 291] width 1393 height 545
click at [985, 325] on div "Mesa 22" at bounding box center [964, 318] width 61 height 61
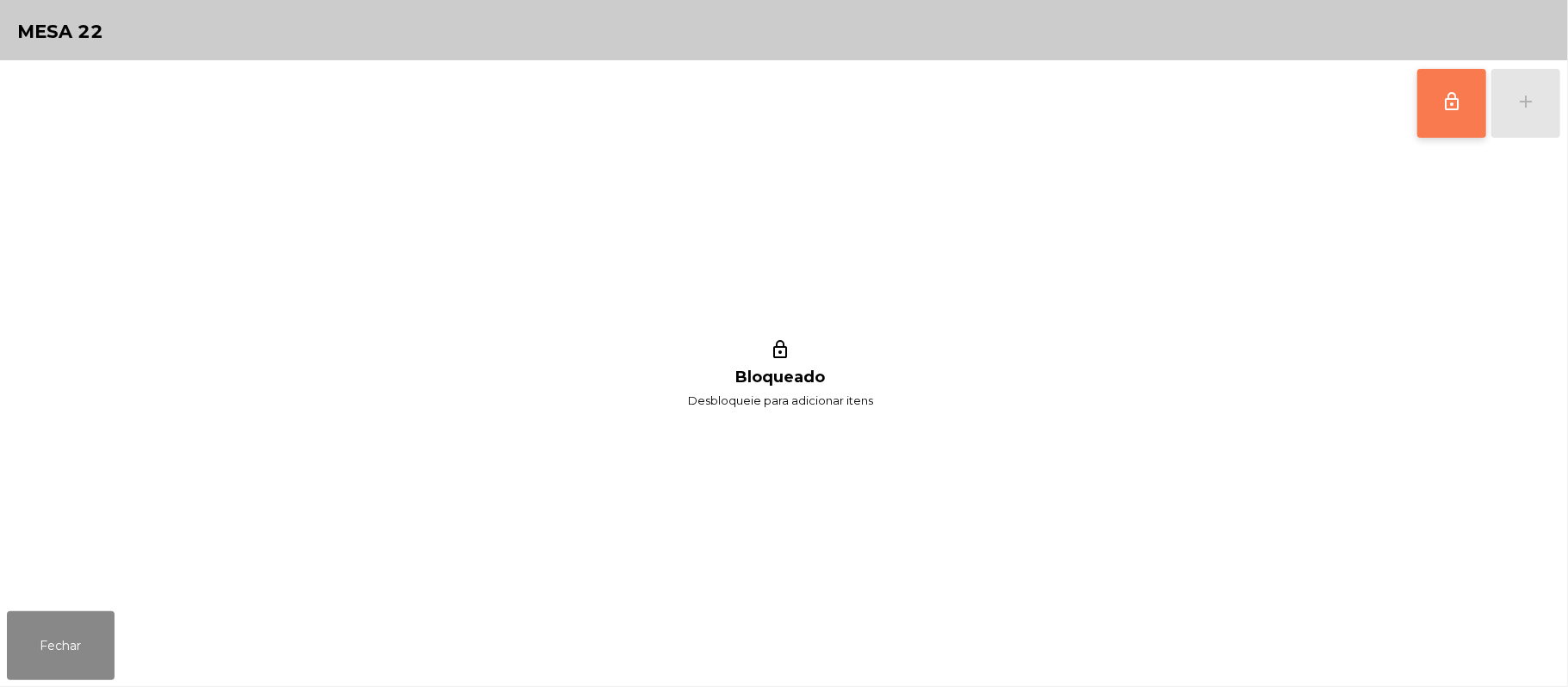
click at [1430, 90] on button "lock_outline" at bounding box center [1451, 104] width 69 height 69
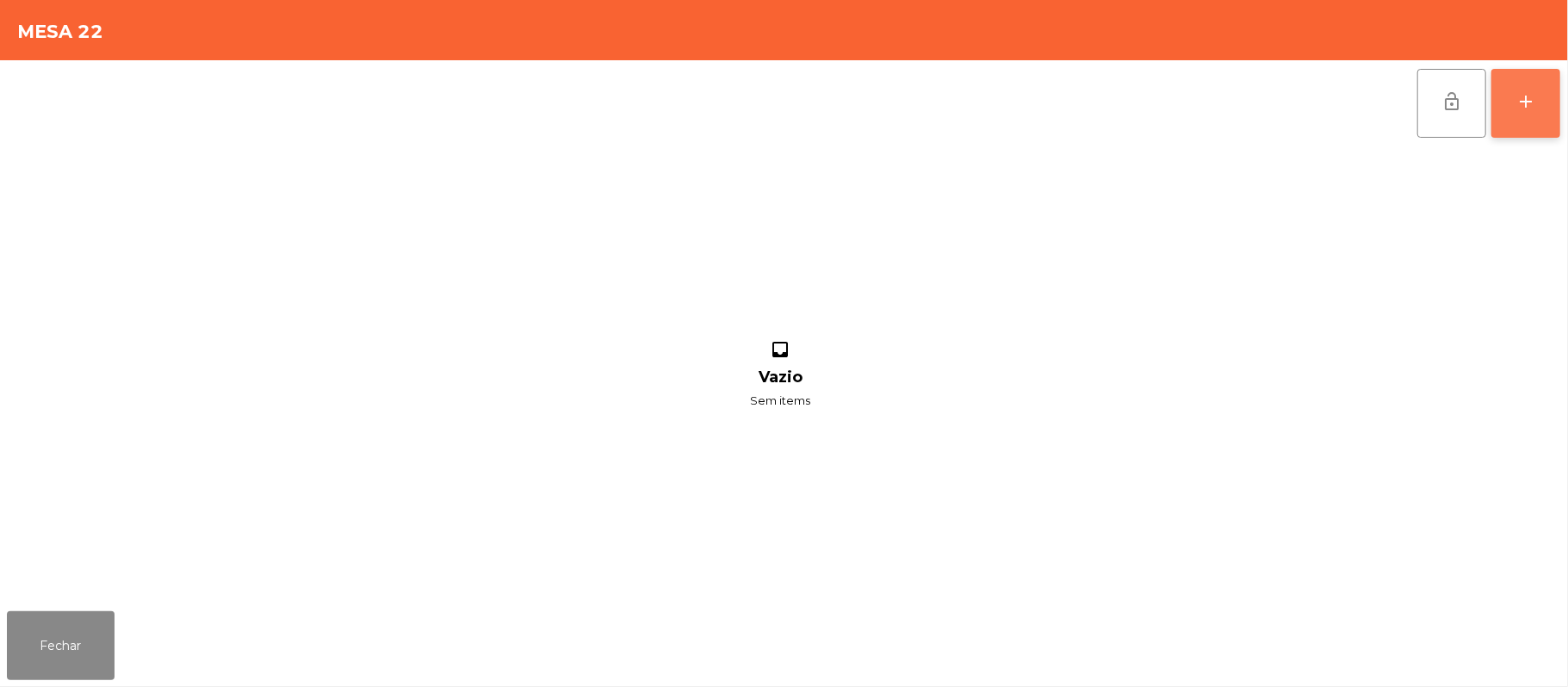
click at [1530, 127] on button "add" at bounding box center [1526, 104] width 69 height 69
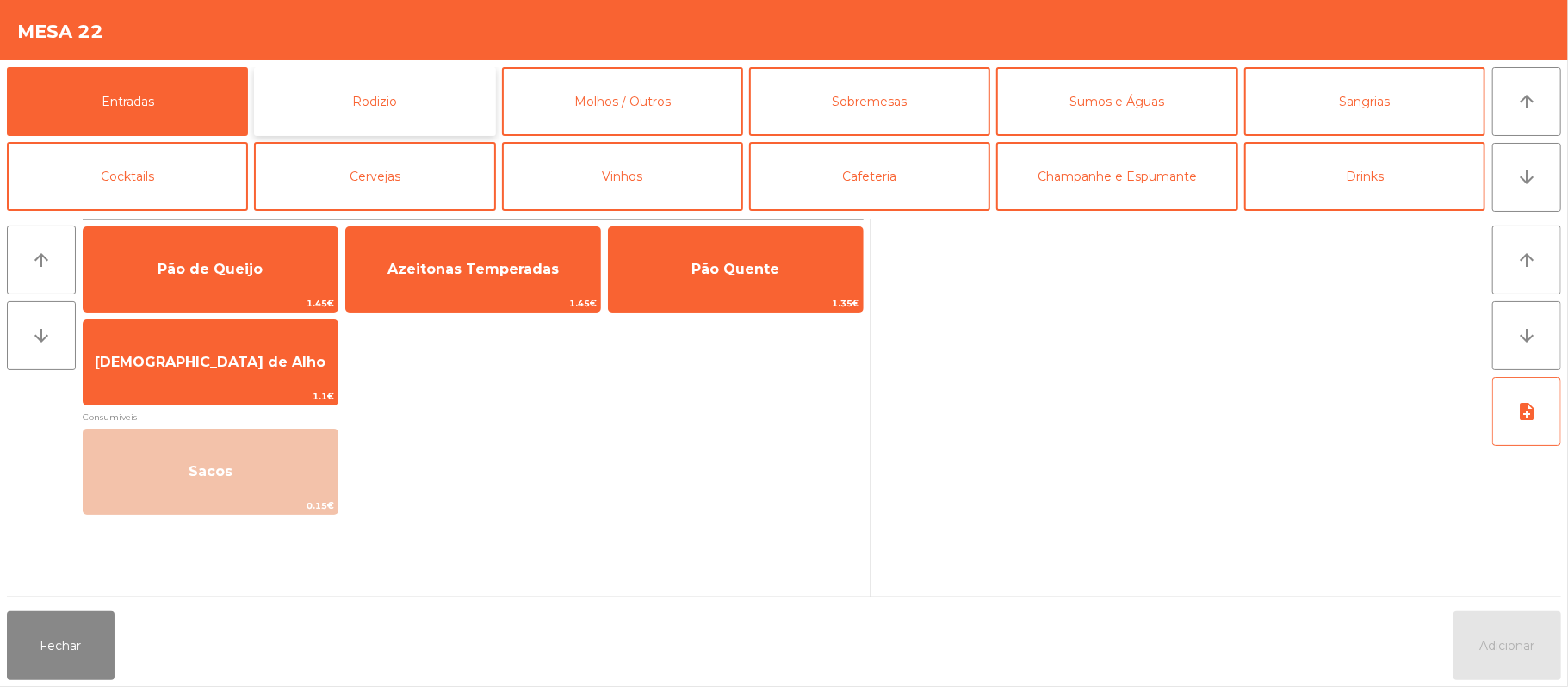
click at [404, 69] on button "Rodizio" at bounding box center [375, 102] width 241 height 69
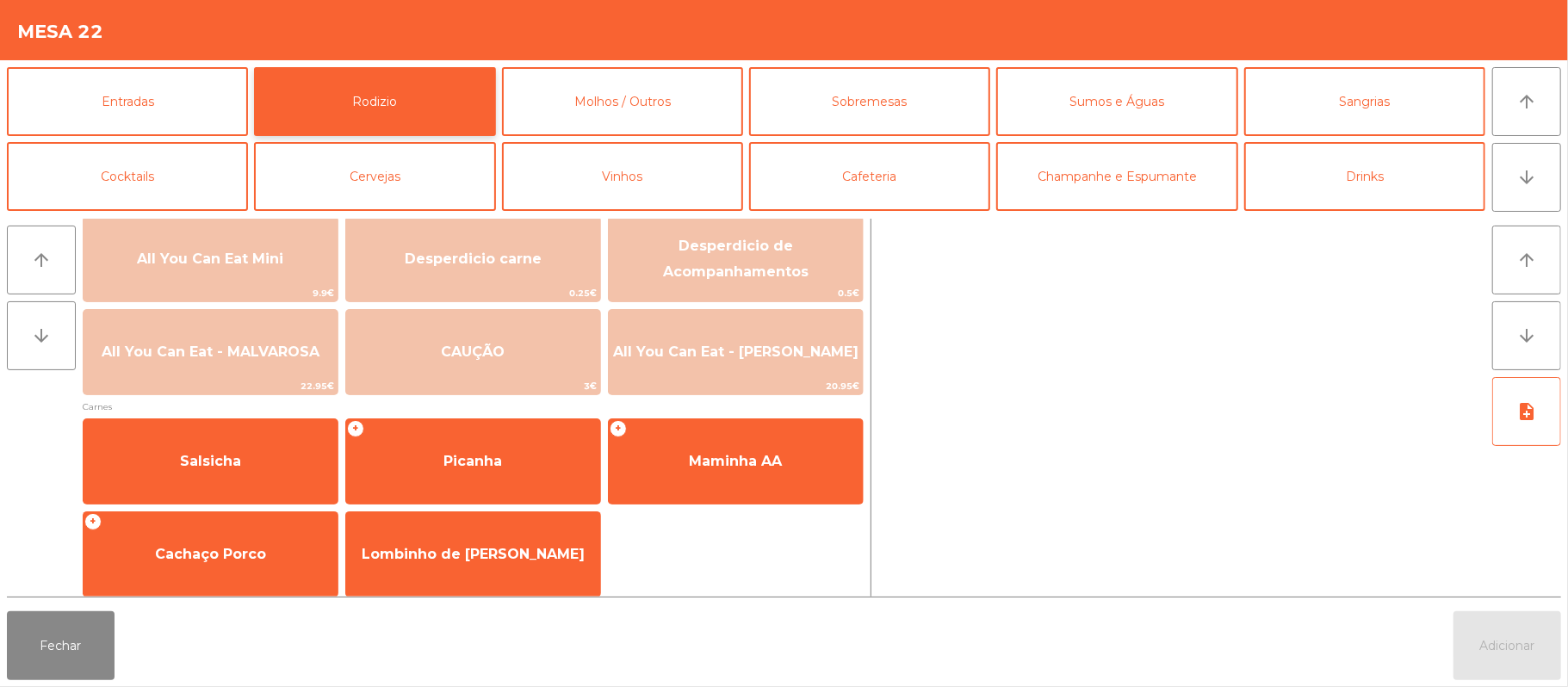
scroll to position [14, 0]
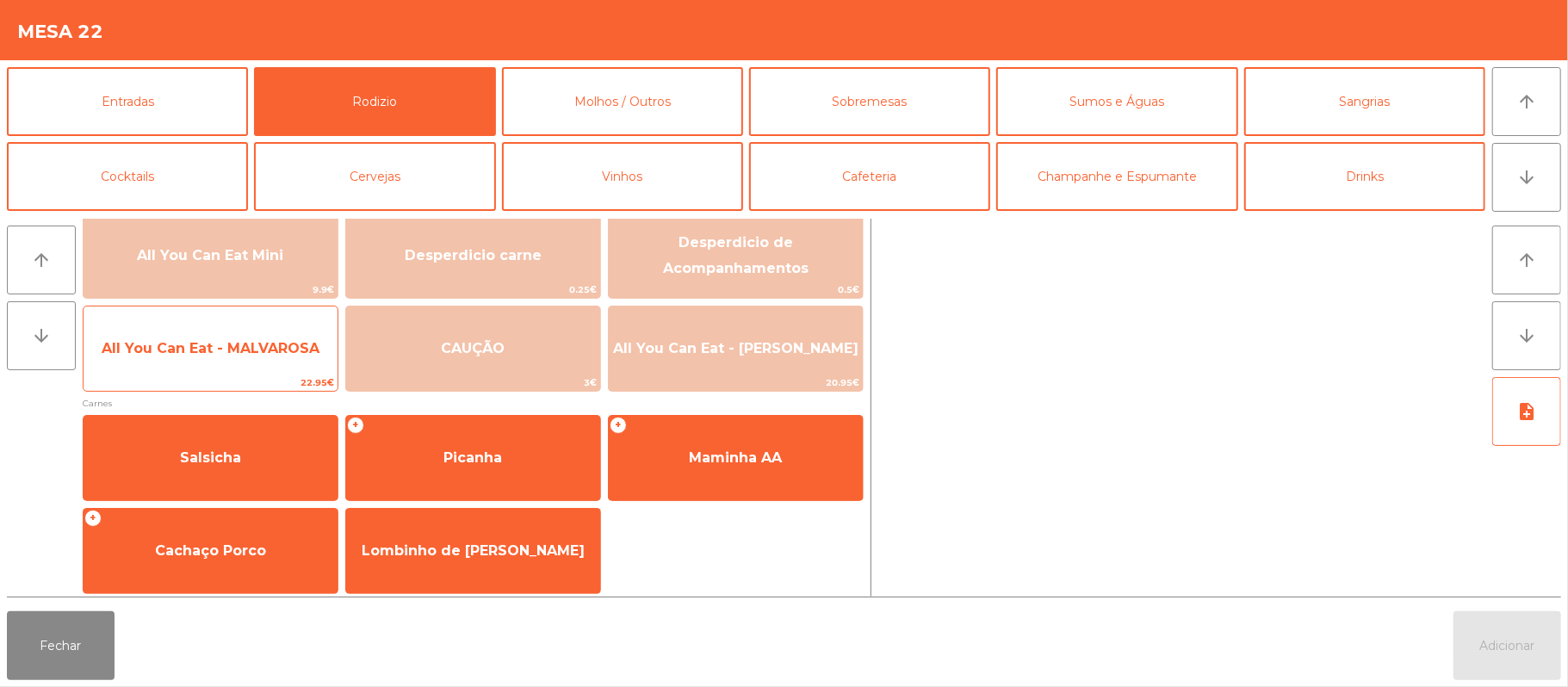
click at [263, 360] on span "All You Can Eat - MALVAROSA" at bounding box center [211, 348] width 254 height 47
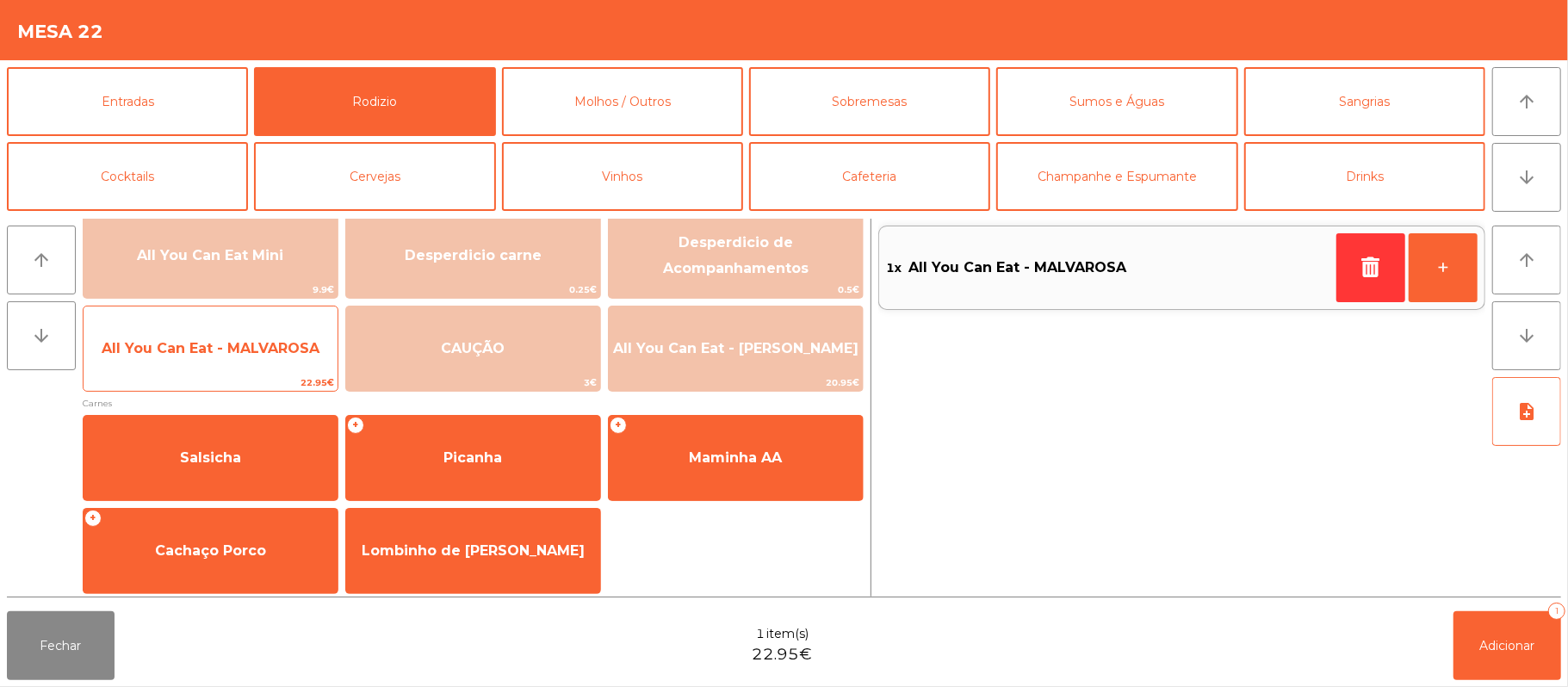
click at [217, 347] on span "All You Can Eat - MALVAROSA" at bounding box center [211, 348] width 218 height 17
click at [211, 379] on span "22.95€" at bounding box center [211, 383] width 254 height 17
click at [218, 370] on span "All You Can Eat - MALVAROSA" at bounding box center [211, 348] width 254 height 47
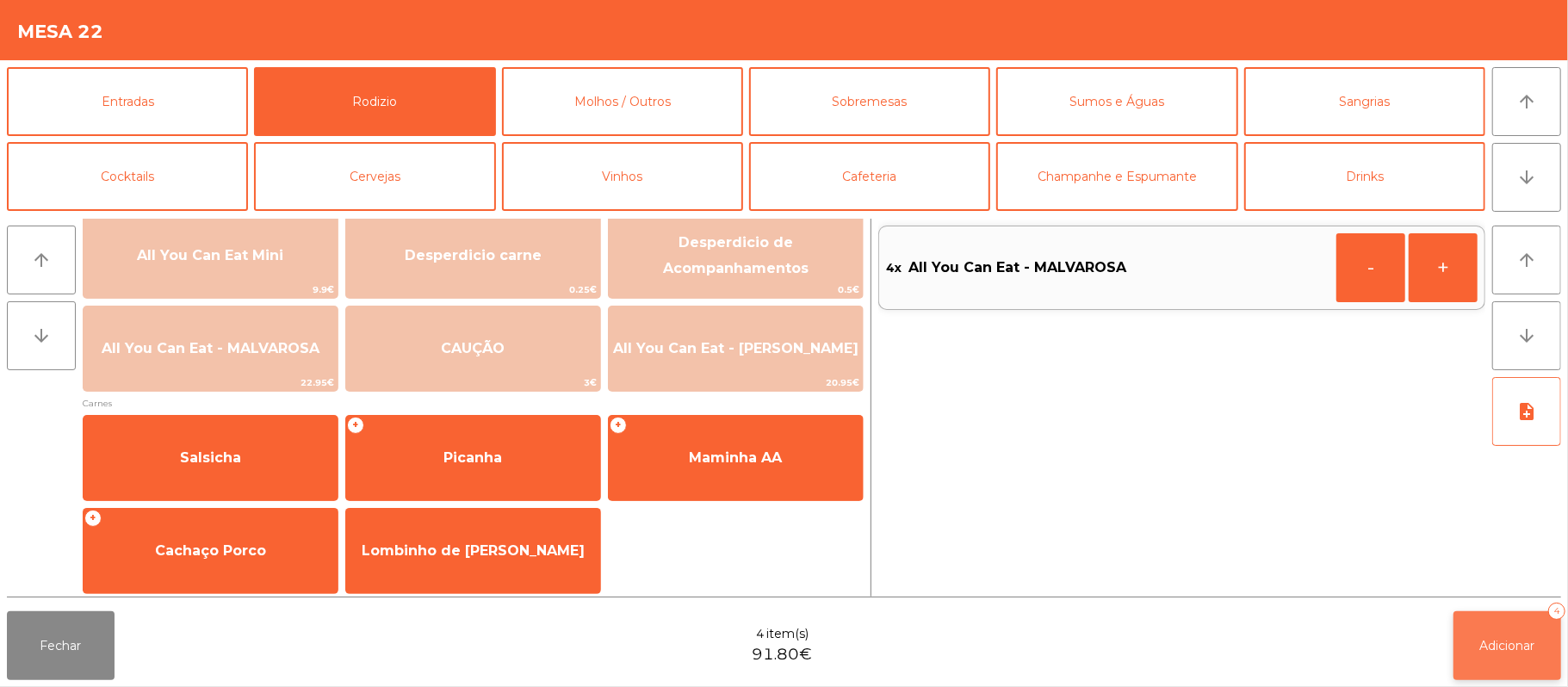
click at [1478, 663] on button "Adicionar 4" at bounding box center [1507, 646] width 108 height 69
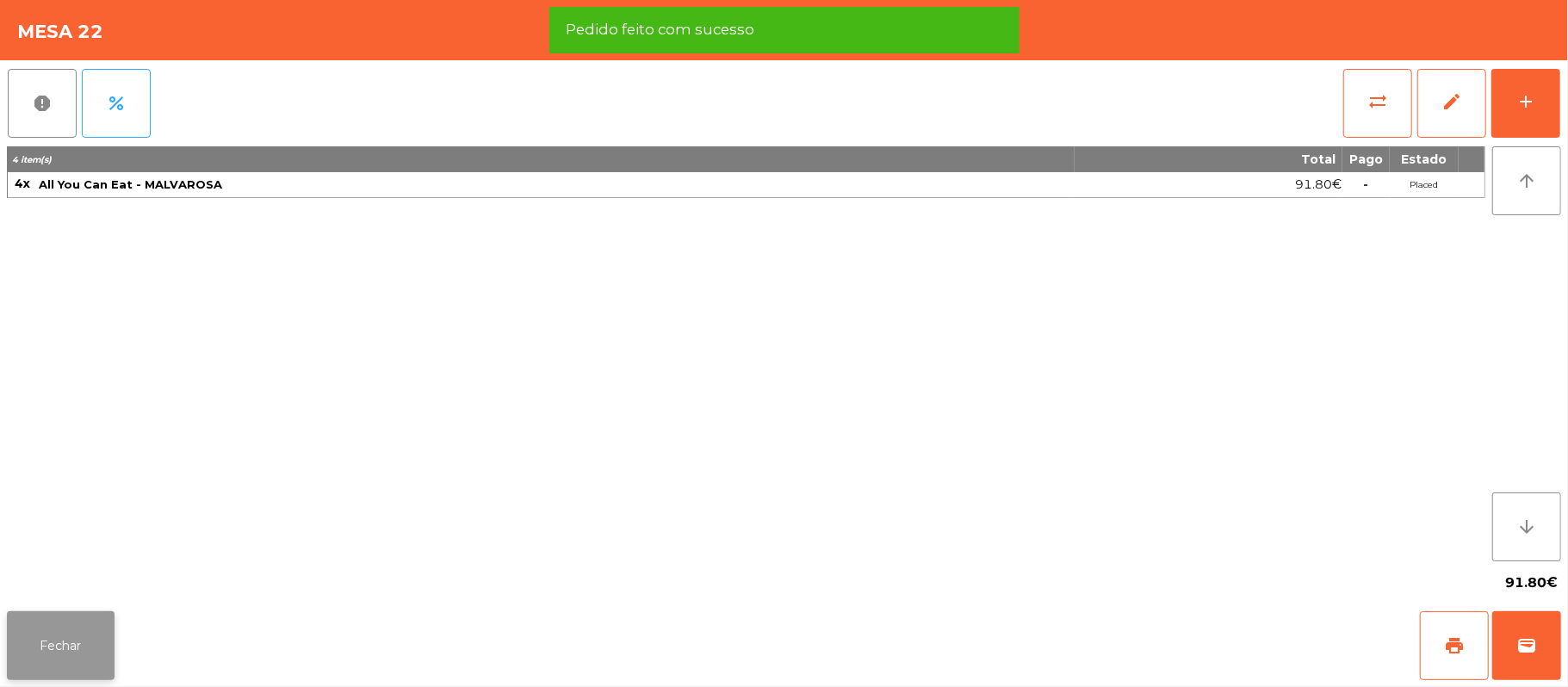
click at [59, 646] on button "Fechar" at bounding box center [61, 646] width 108 height 69
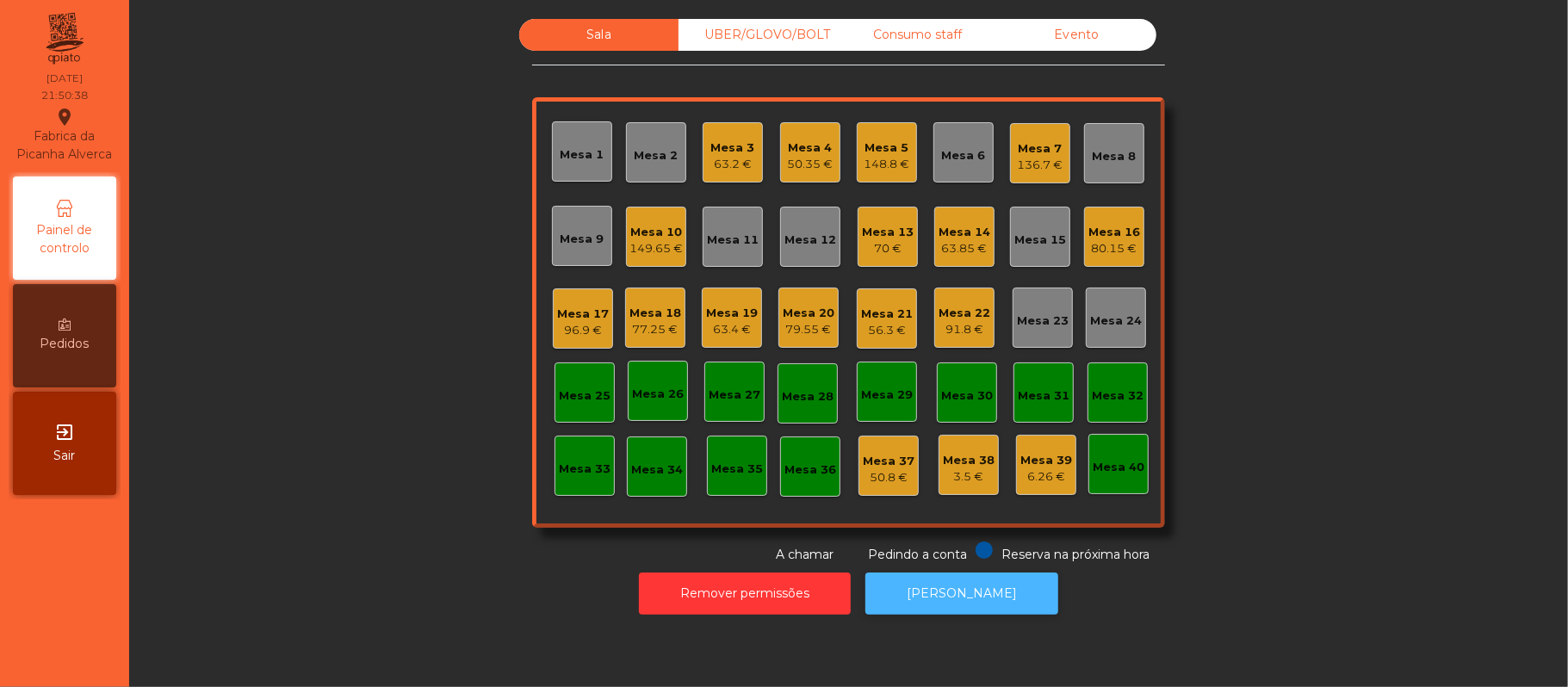
click at [931, 610] on button "[PERSON_NAME]" at bounding box center [962, 594] width 193 height 42
click at [730, 265] on div "Mesa 11" at bounding box center [733, 237] width 61 height 61
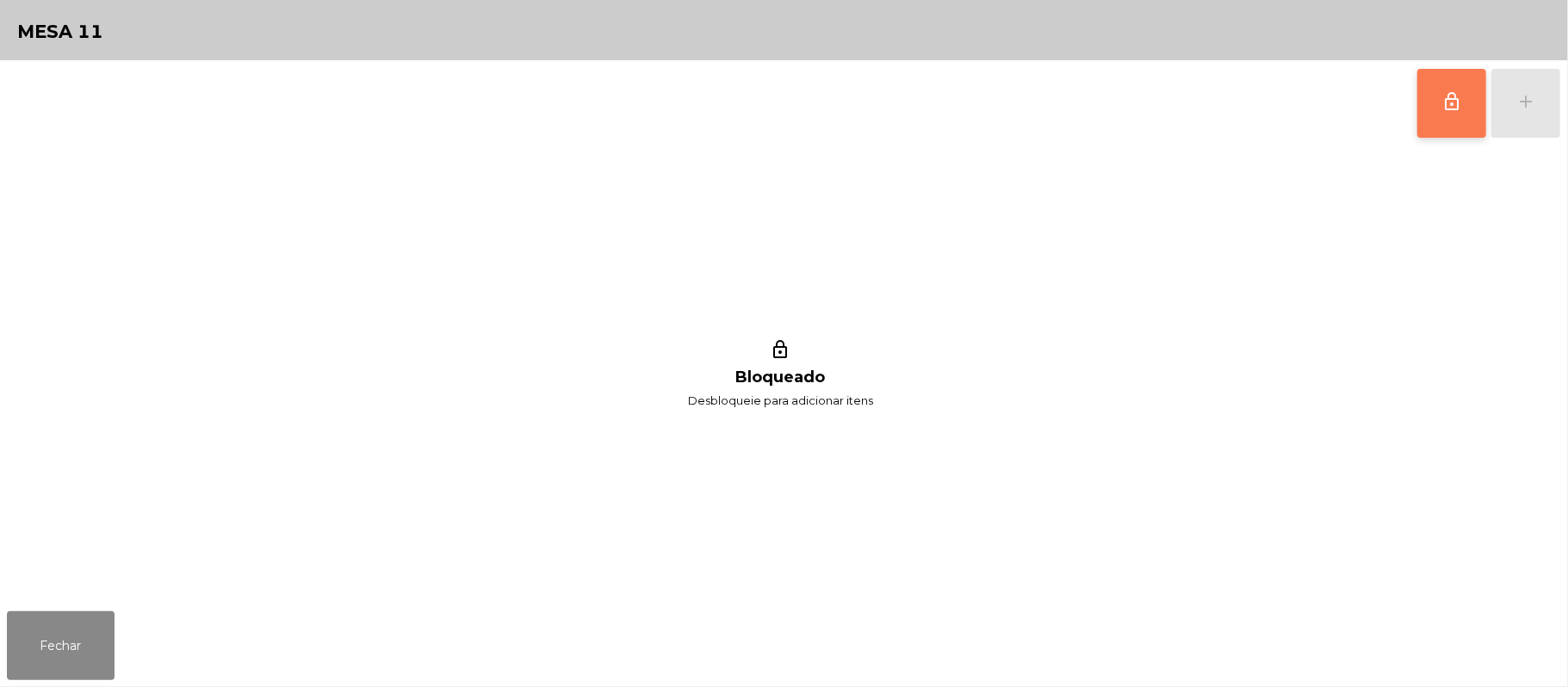
click at [1424, 111] on button "lock_outline" at bounding box center [1451, 104] width 69 height 69
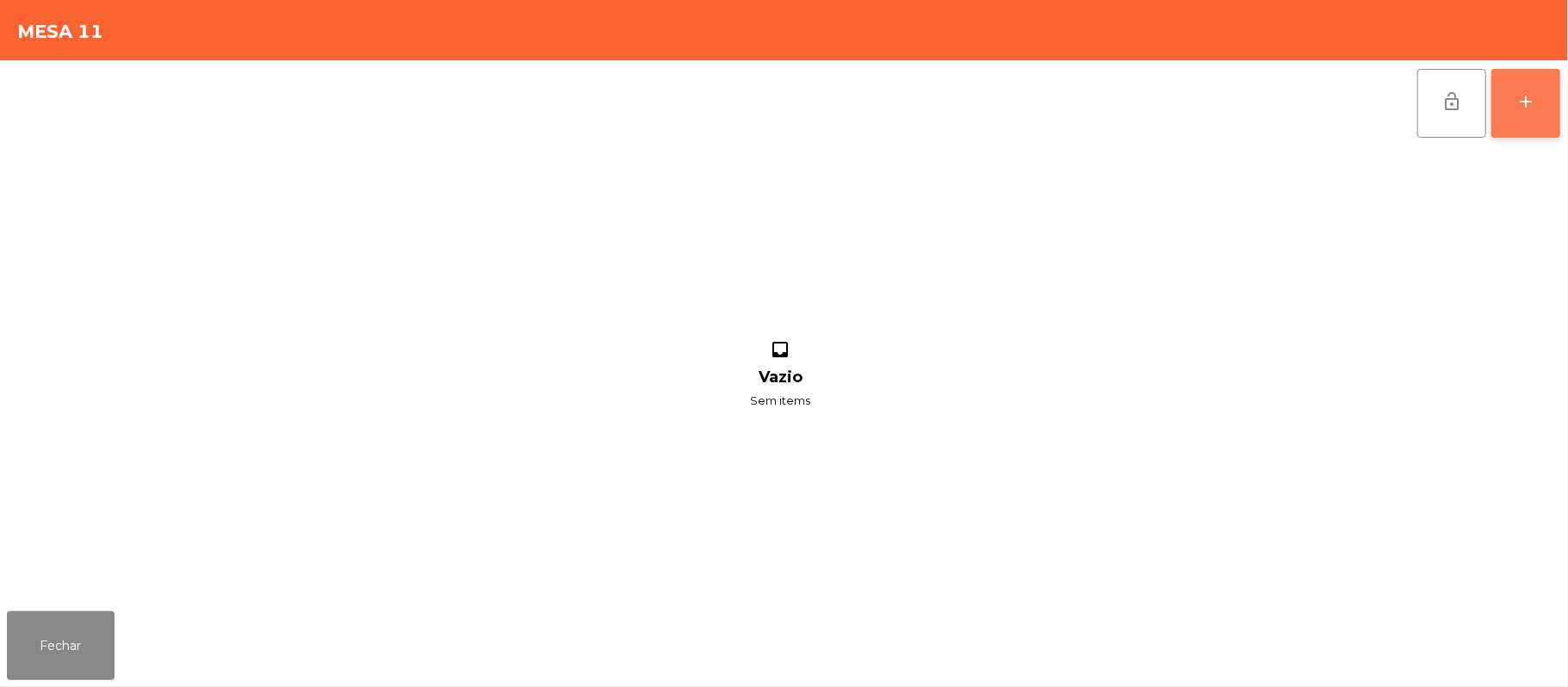
click at [1547, 112] on button "add" at bounding box center [1526, 104] width 69 height 69
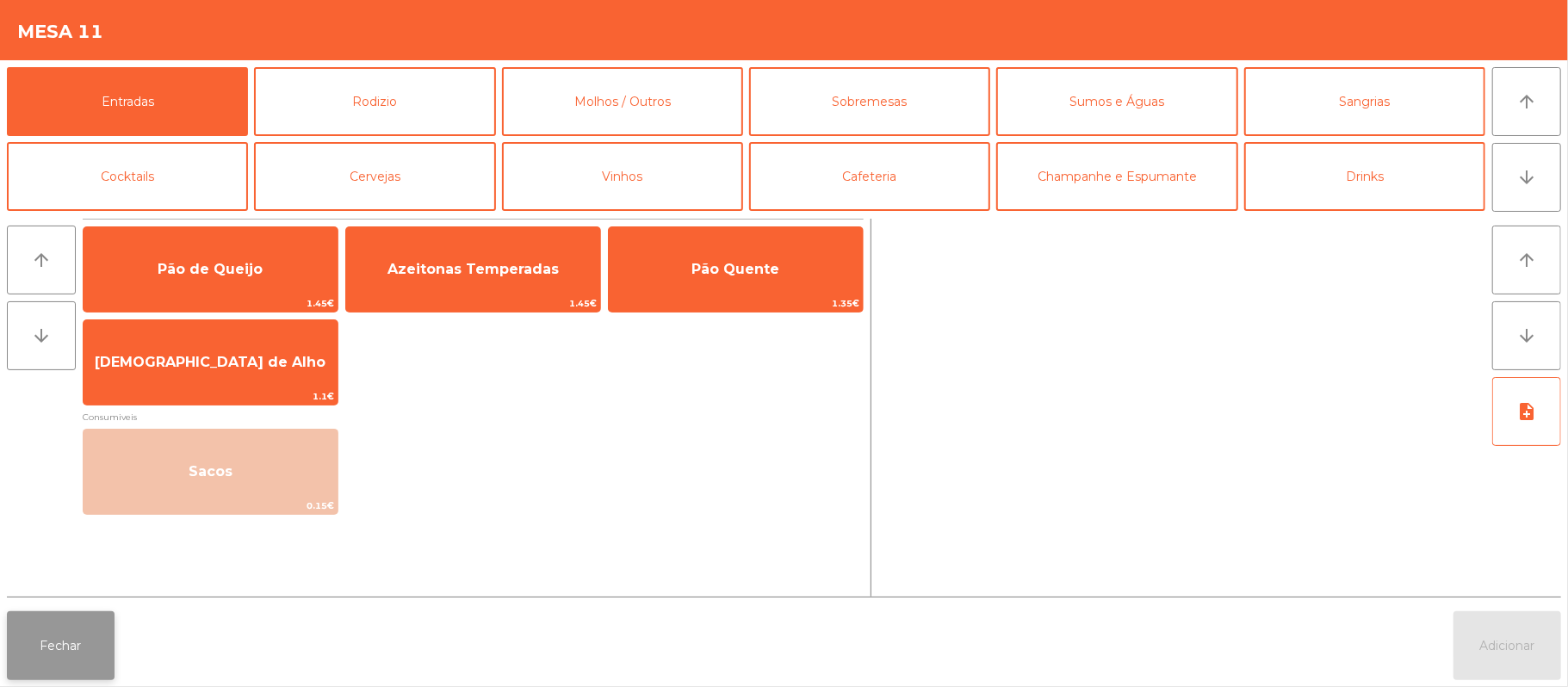
click at [29, 652] on button "Fechar" at bounding box center [61, 646] width 108 height 69
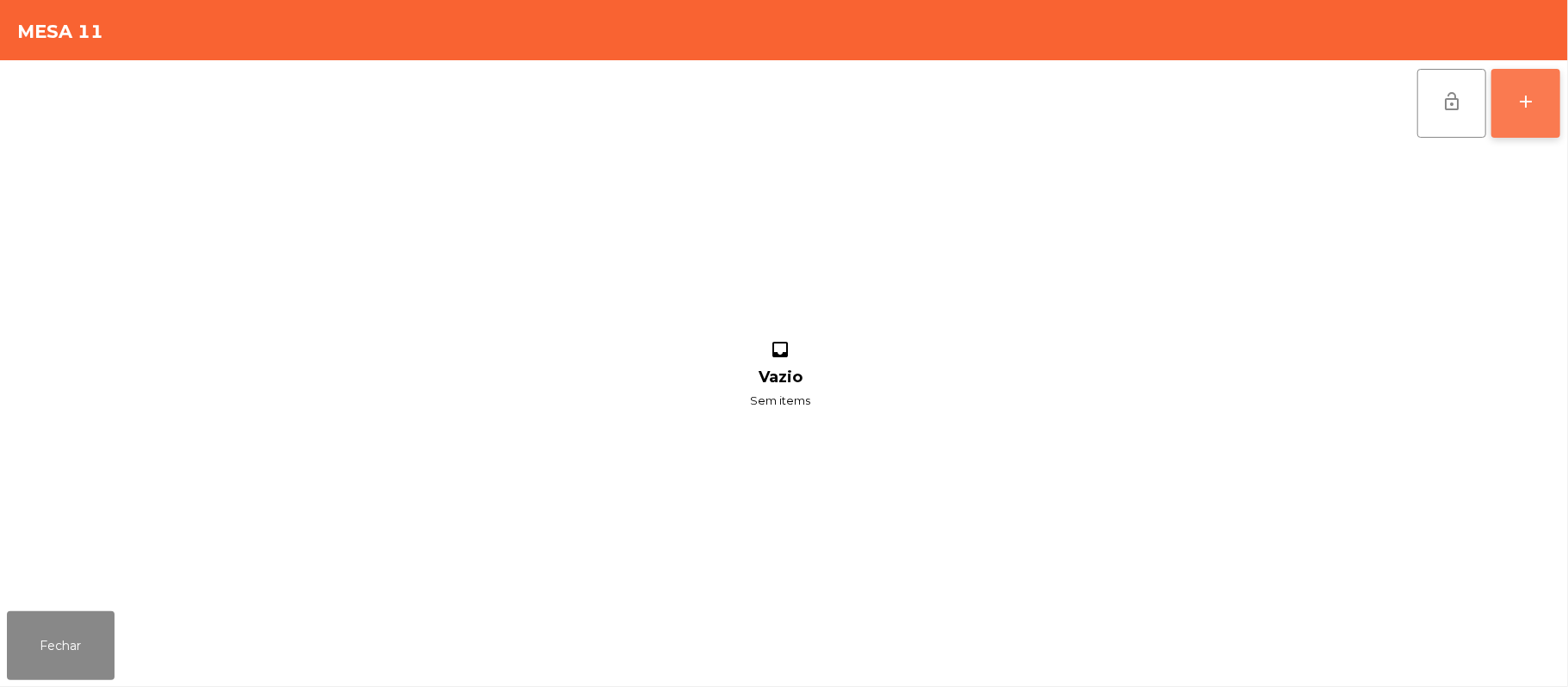
click at [1550, 86] on button "add" at bounding box center [1526, 104] width 69 height 69
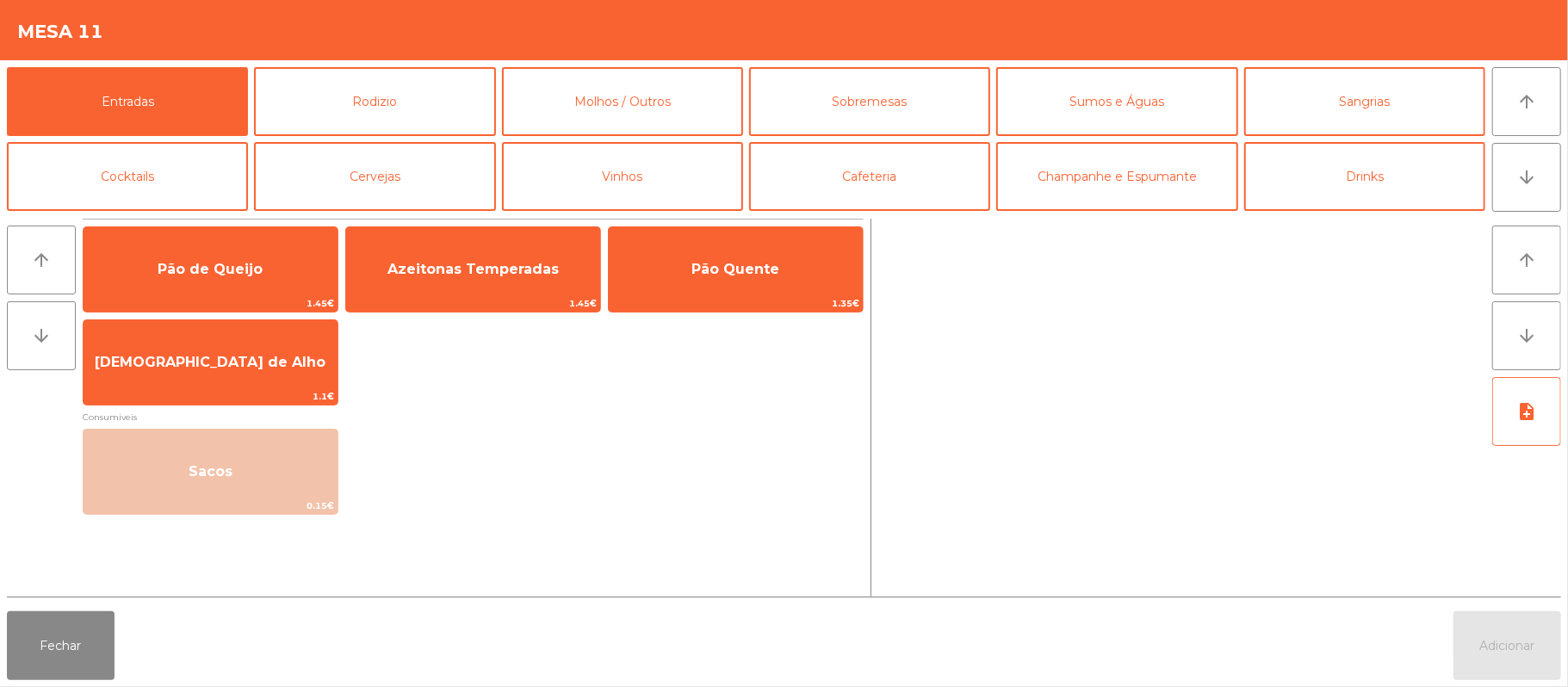
click at [1256, 442] on div at bounding box center [1182, 407] width 607 height 378
click at [1292, 420] on div at bounding box center [1182, 407] width 607 height 378
click at [1290, 446] on div at bounding box center [1182, 407] width 607 height 378
click at [411, 162] on button "Cervejas" at bounding box center [375, 176] width 241 height 69
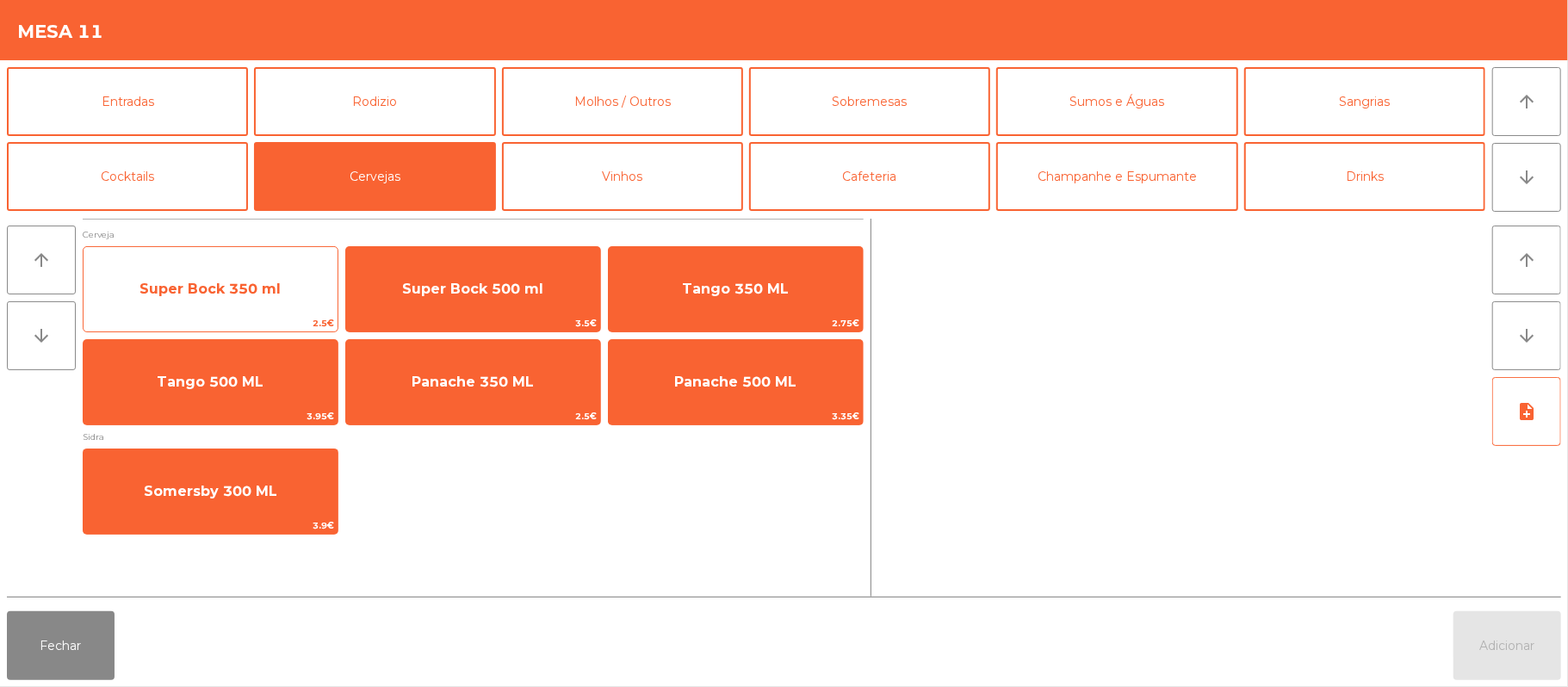
click at [256, 288] on span "Super Bock 350 ml" at bounding box center [210, 289] width 141 height 17
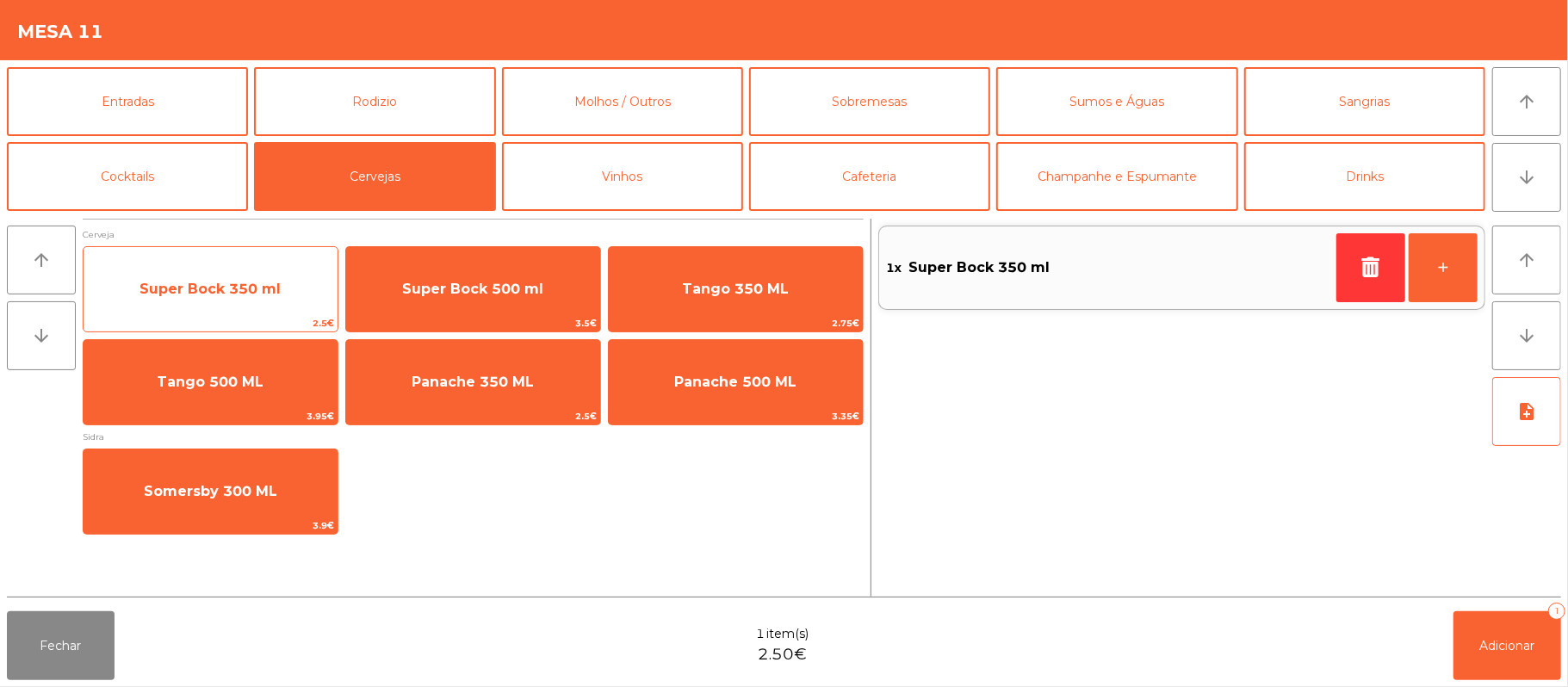
click at [255, 297] on span "Super Bock 350 ml" at bounding box center [210, 289] width 141 height 17
click at [248, 301] on span "Super Bock 350 ml" at bounding box center [211, 289] width 254 height 47
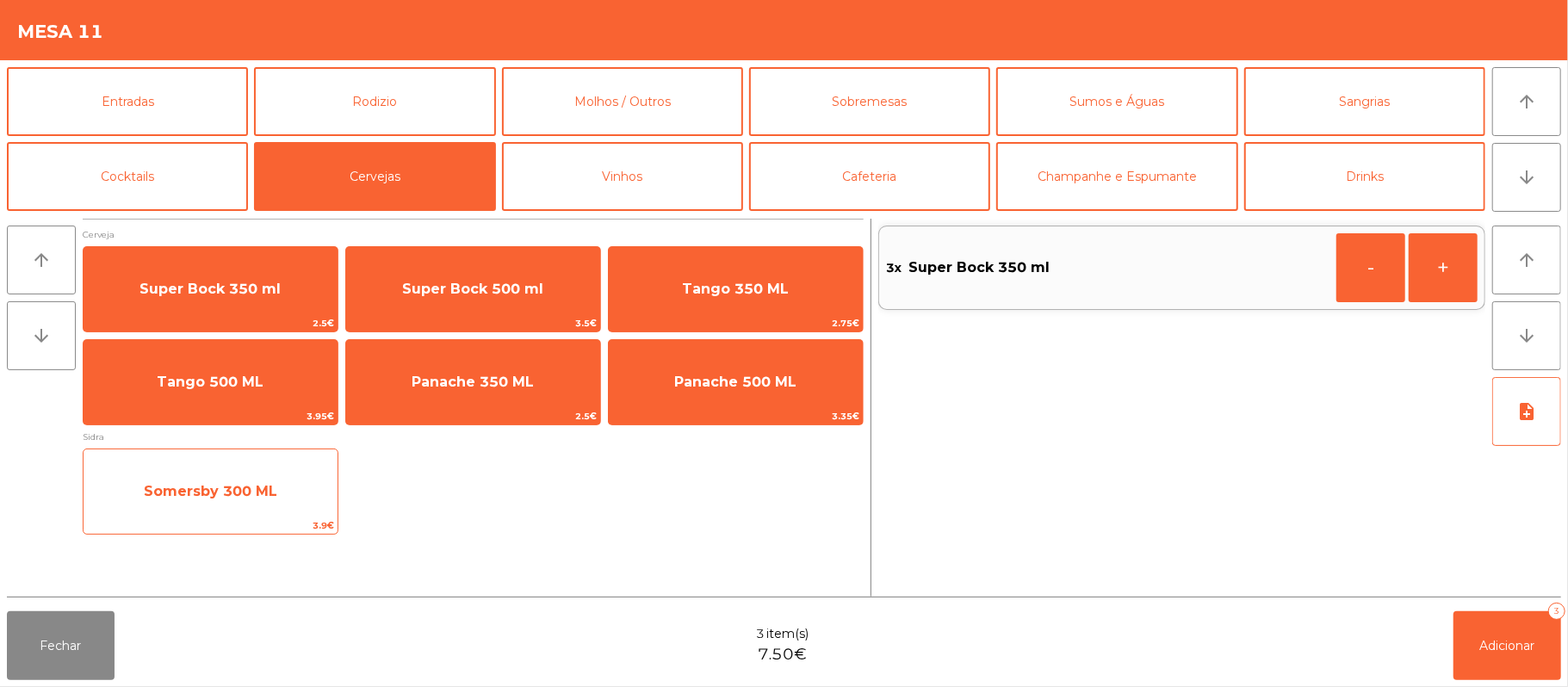
click at [283, 490] on span "Somersby 300 ML" at bounding box center [211, 491] width 254 height 47
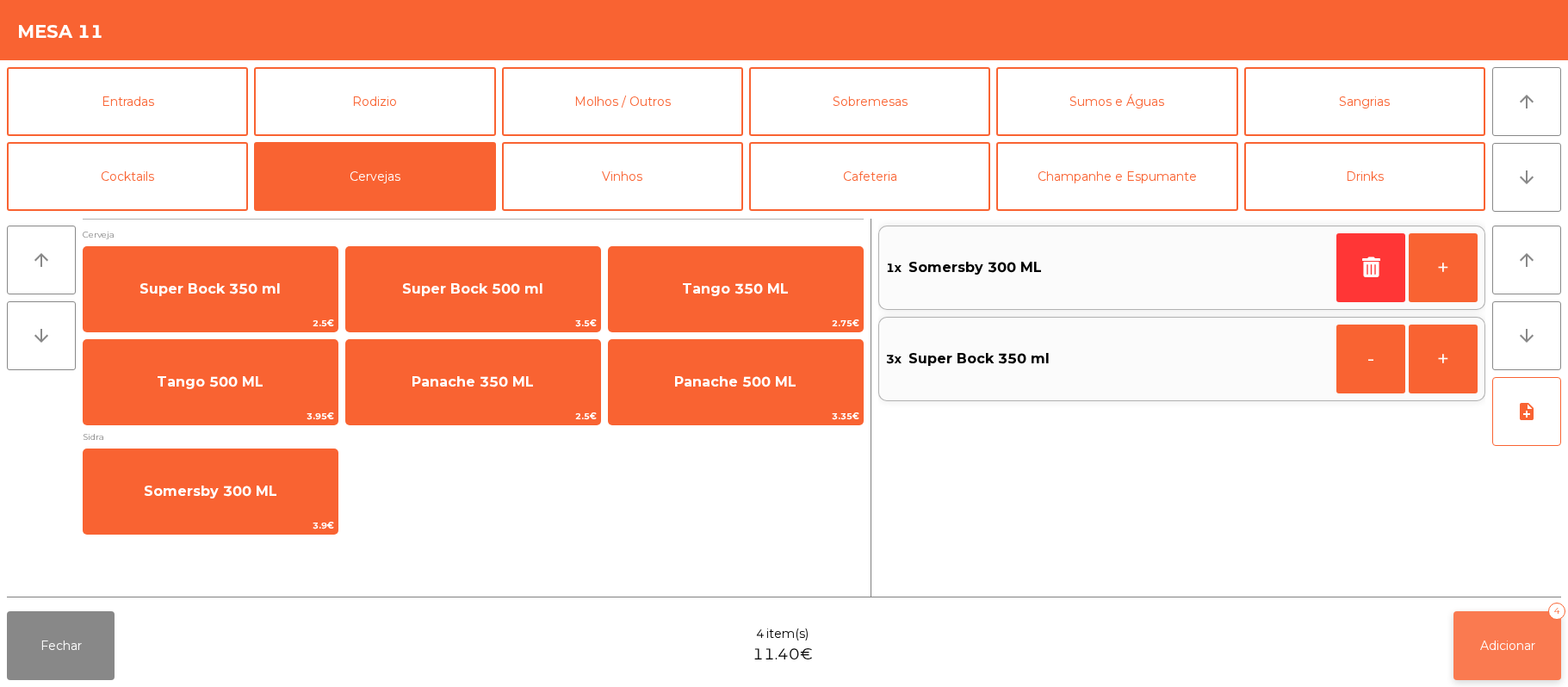
click at [1480, 645] on span "Adicionar" at bounding box center [1507, 646] width 55 height 16
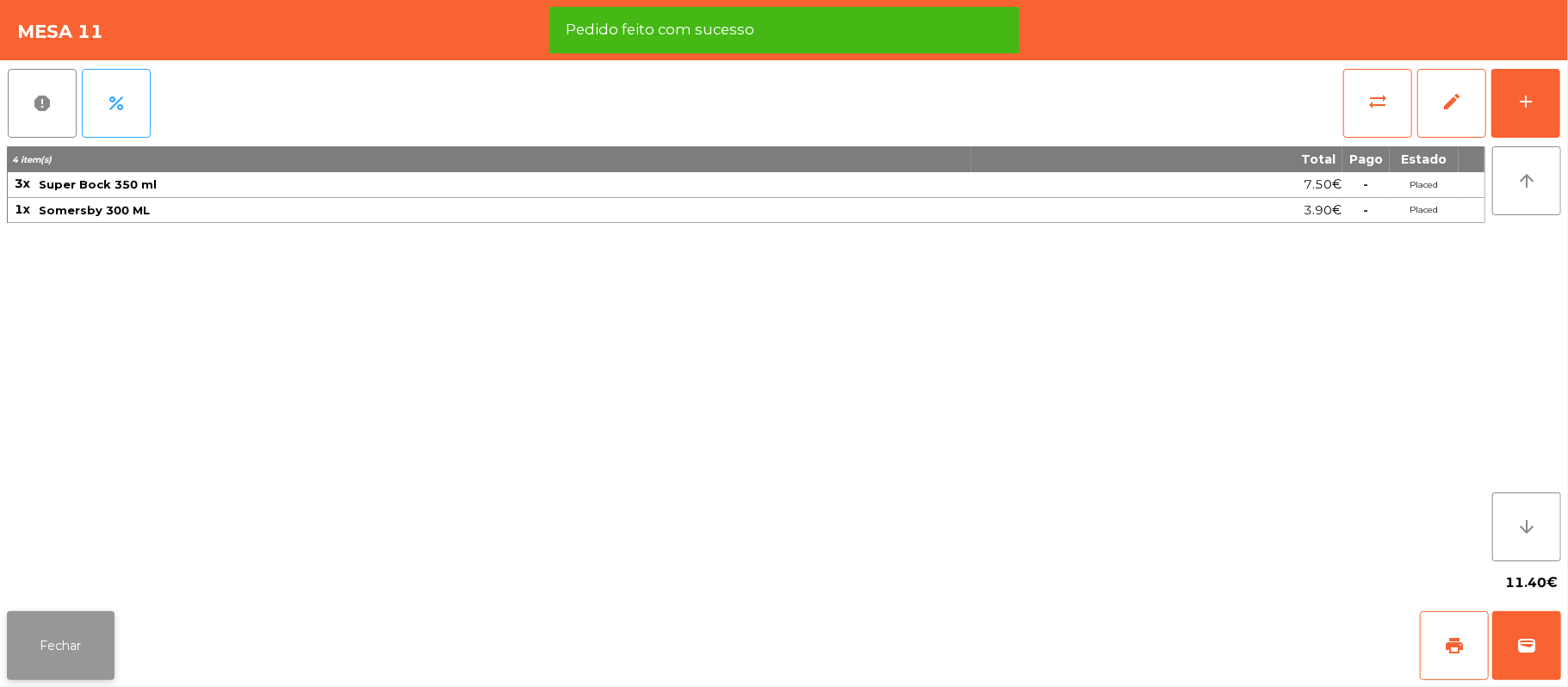
click at [59, 624] on button "Fechar" at bounding box center [61, 646] width 108 height 69
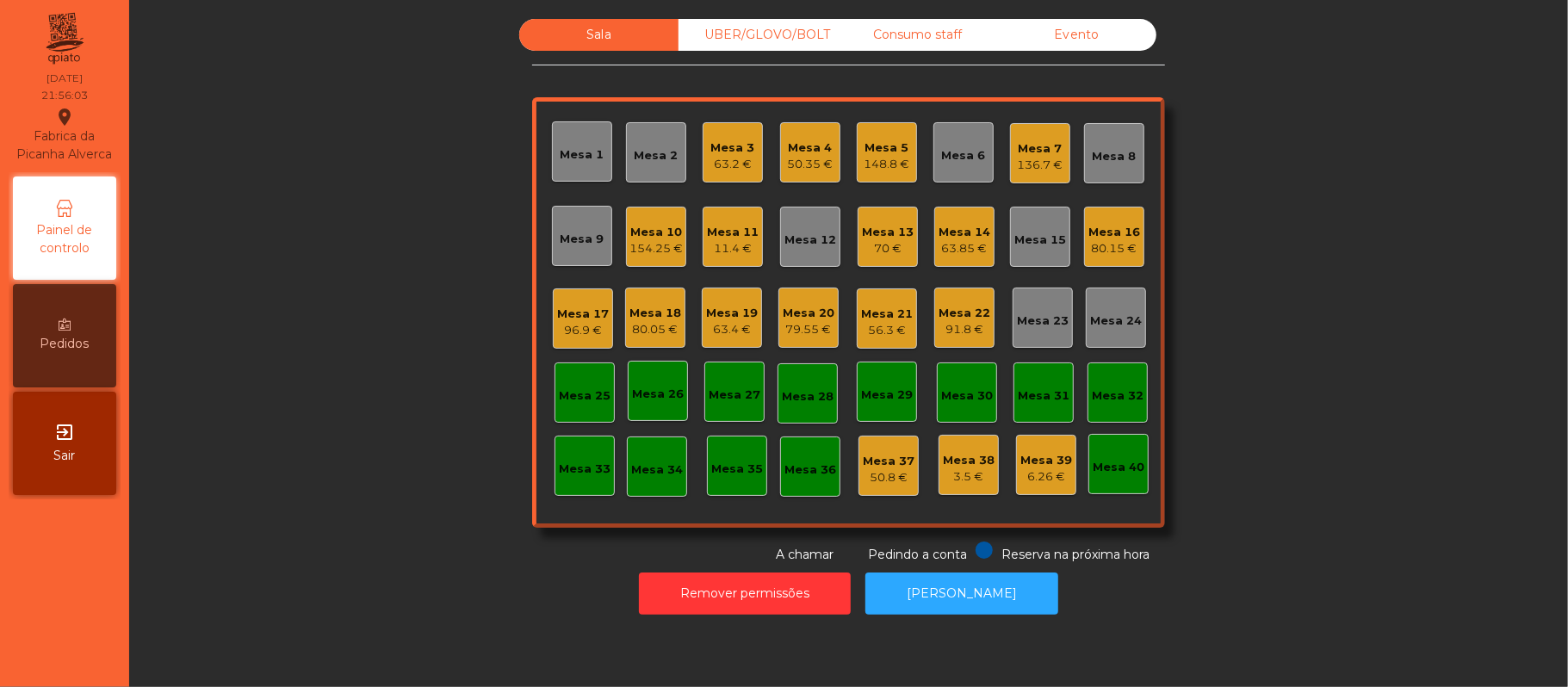
click at [713, 162] on div "63.2 €" at bounding box center [734, 165] width 44 height 18
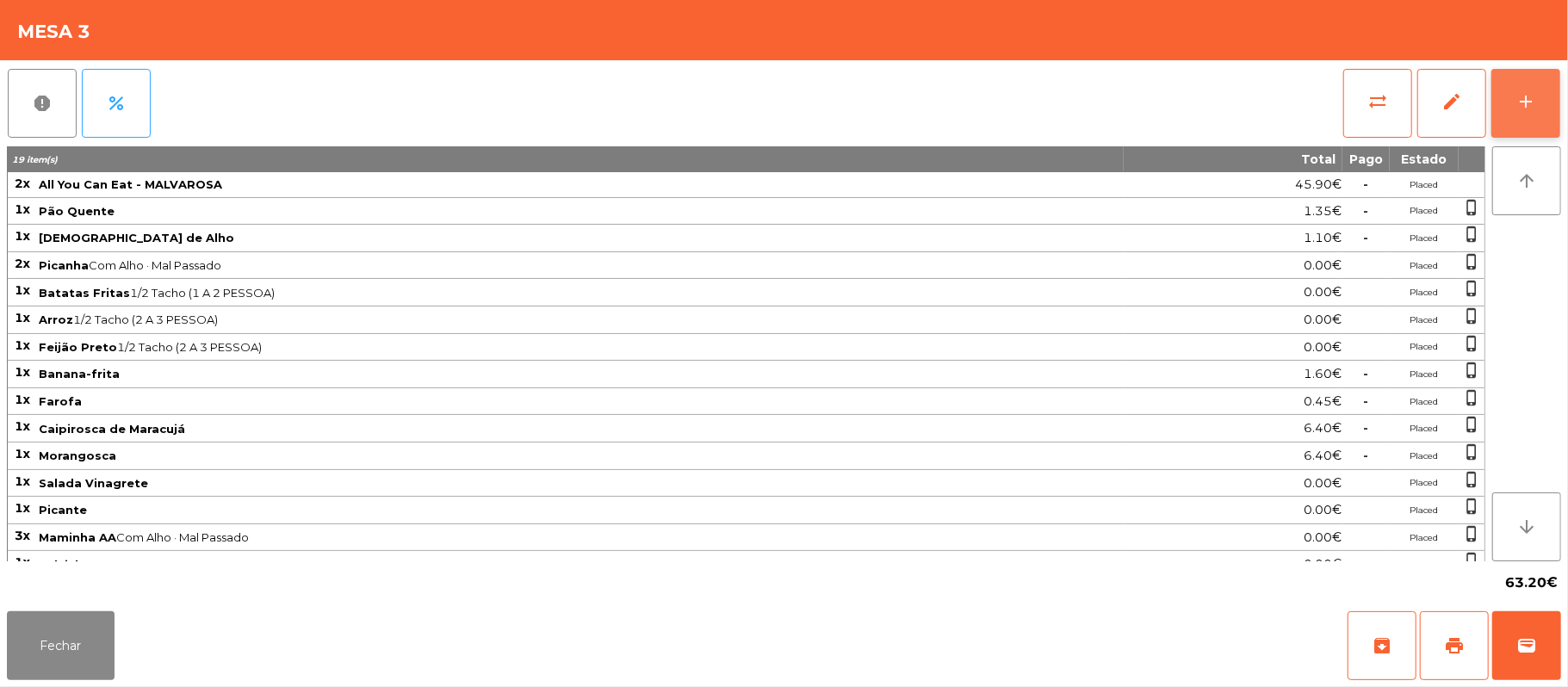
click at [1554, 111] on button "add" at bounding box center [1526, 104] width 69 height 69
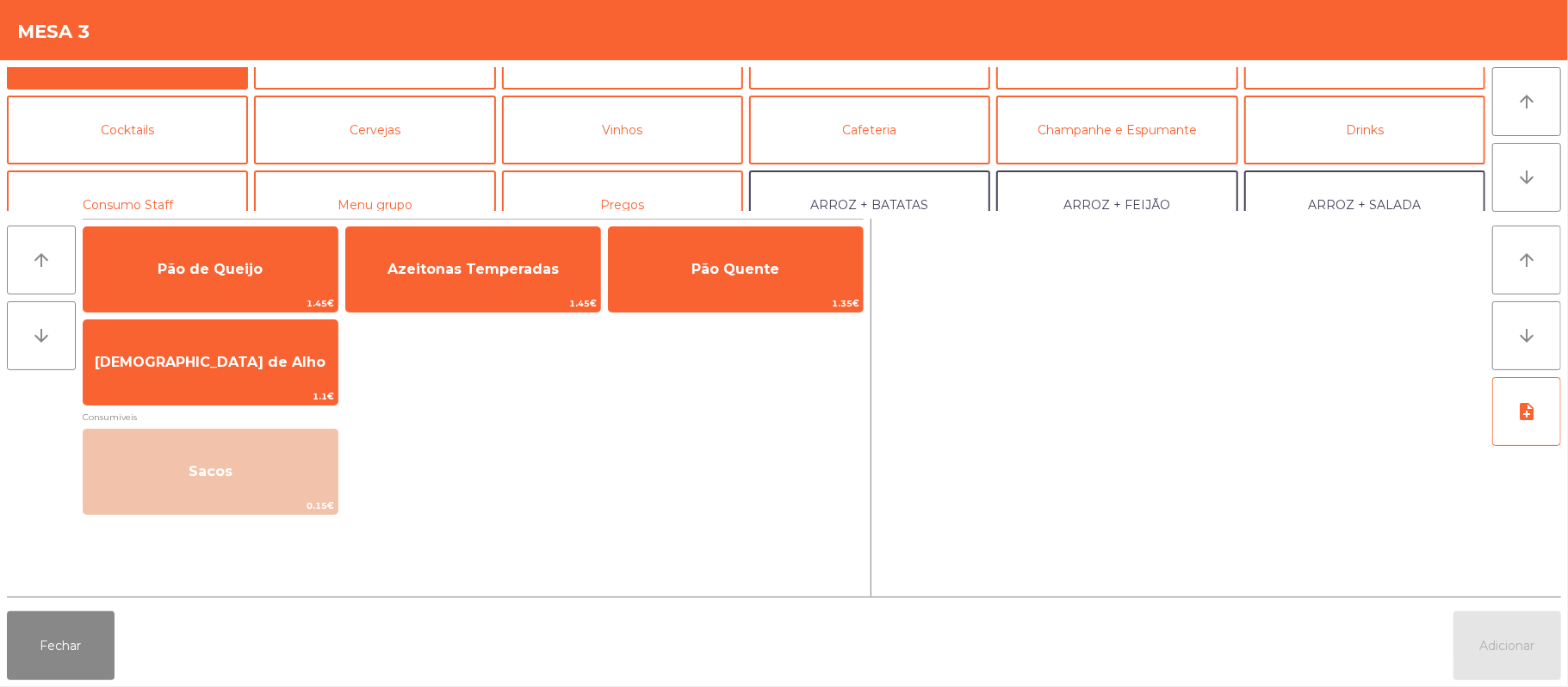
scroll to position [87, 0]
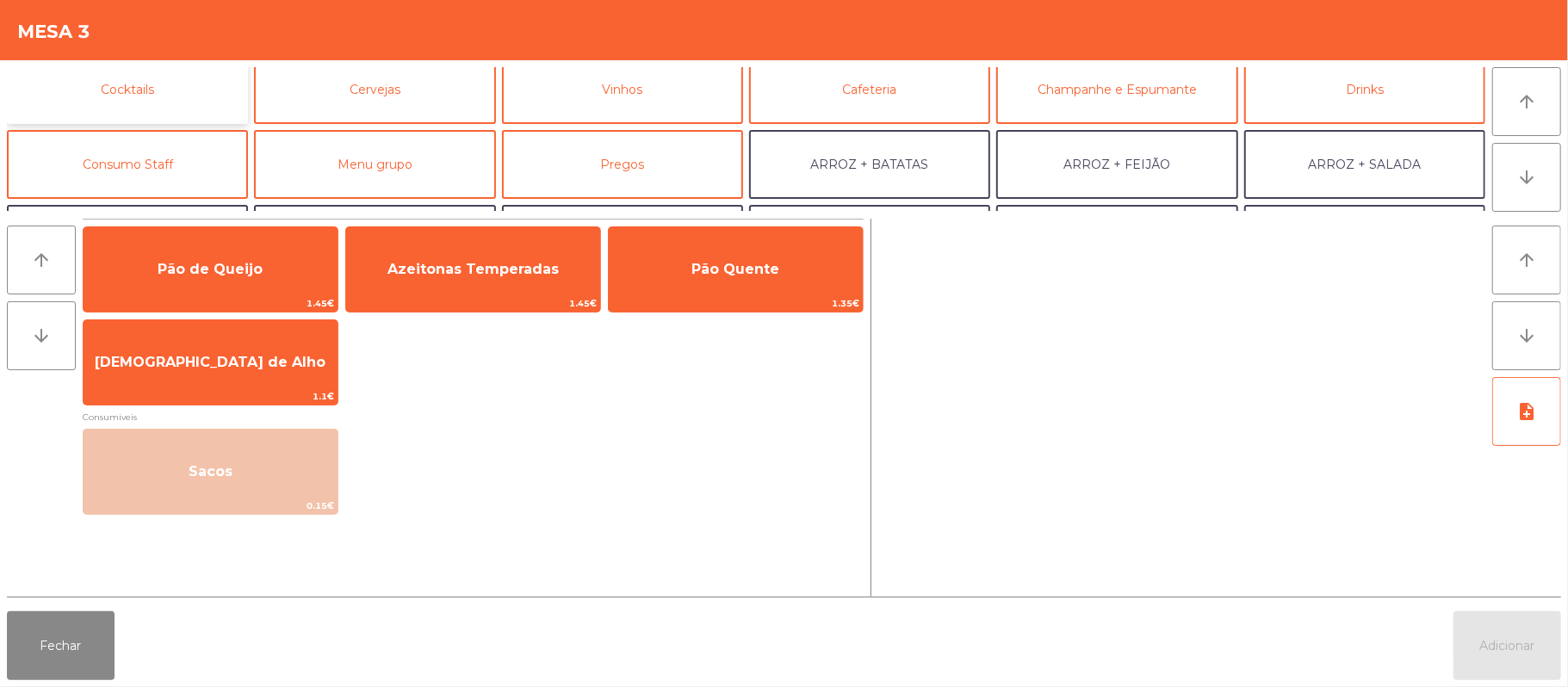
click at [155, 108] on button "Cocktails" at bounding box center [127, 89] width 241 height 69
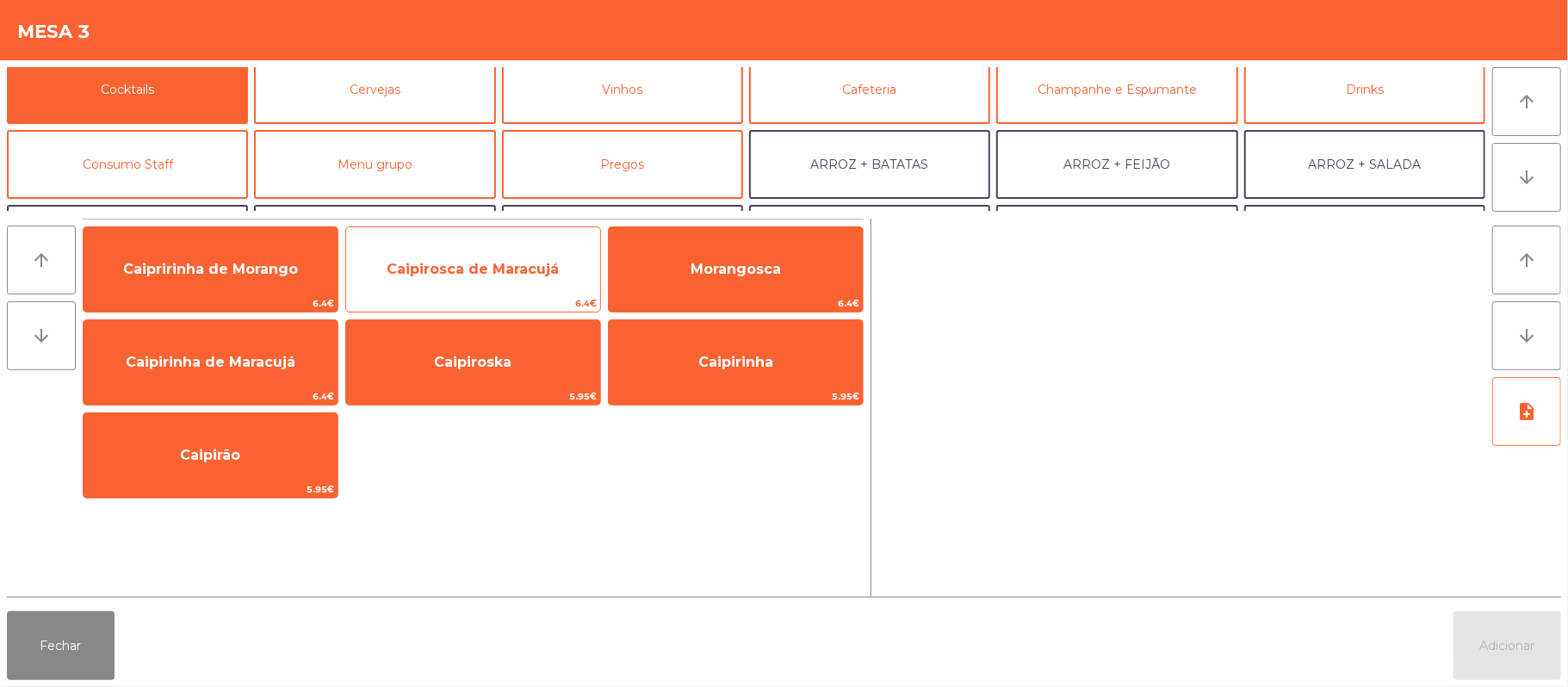
click at [520, 261] on span "Caipirosca de Maracujá" at bounding box center [473, 268] width 172 height 17
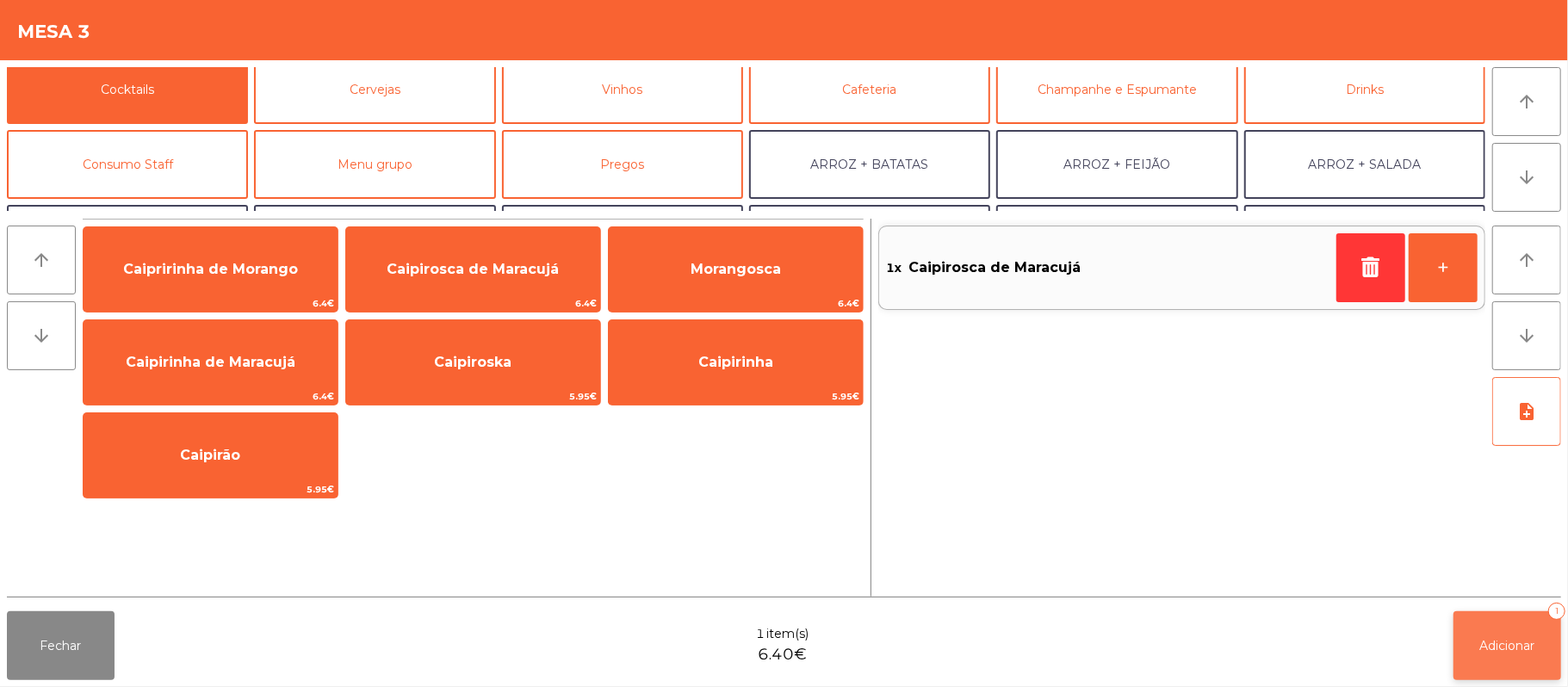
click at [1497, 651] on span "Adicionar" at bounding box center [1507, 646] width 55 height 16
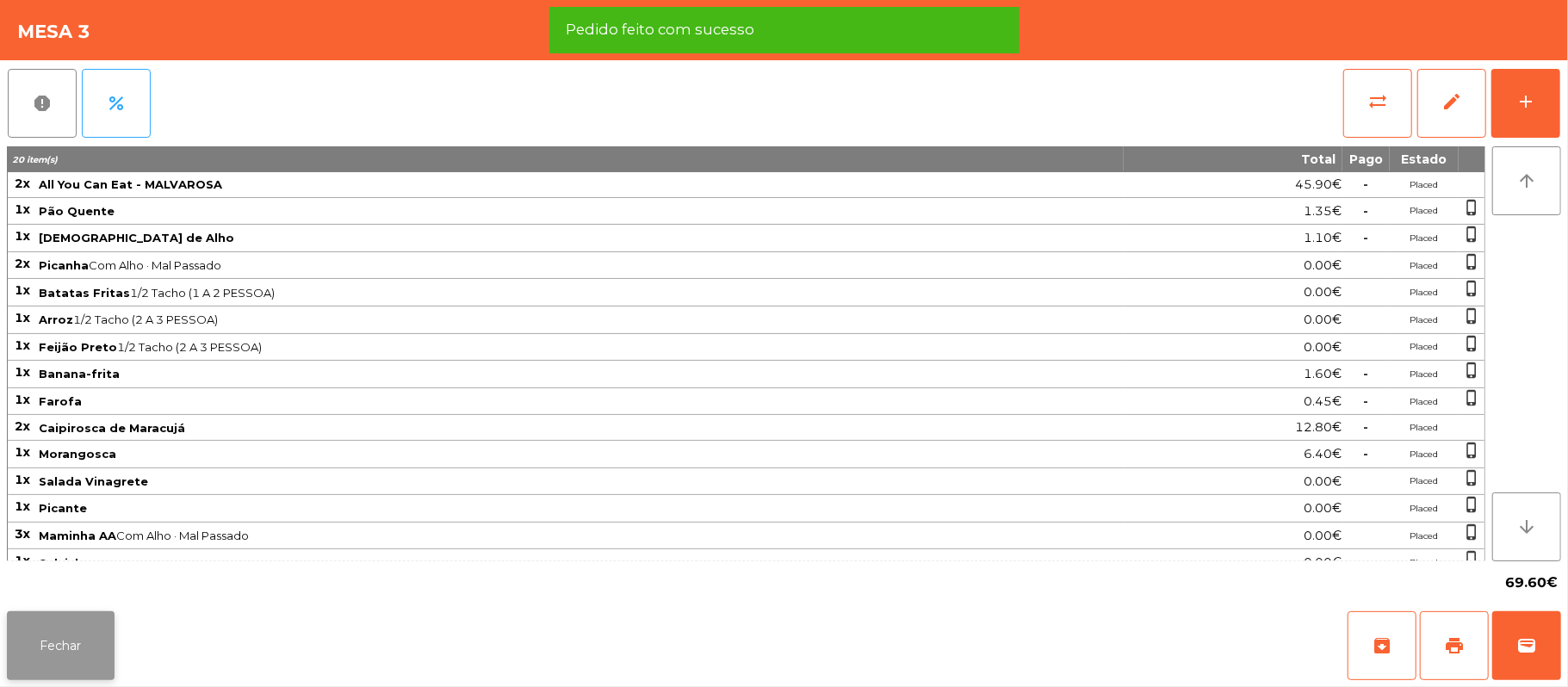
click at [54, 619] on button "Fechar" at bounding box center [61, 646] width 108 height 69
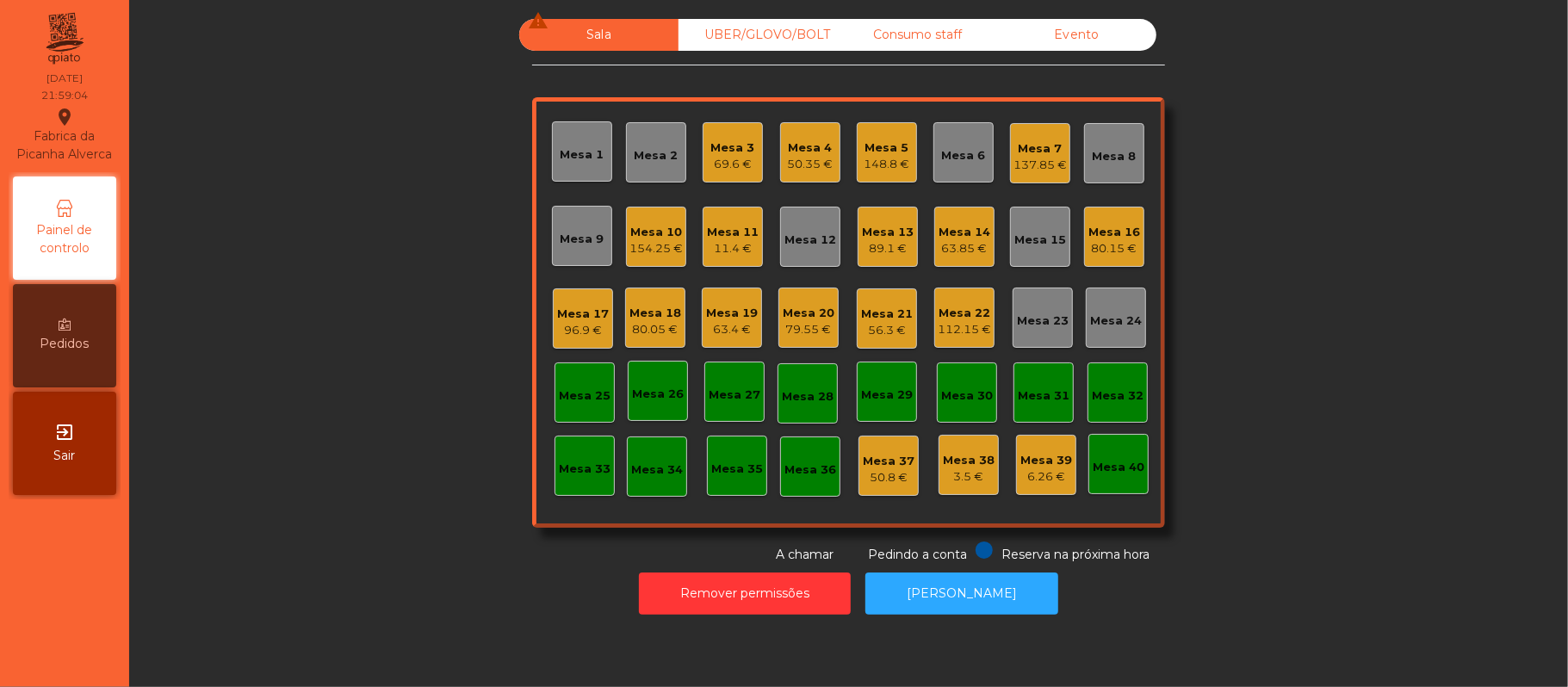
click at [1106, 235] on div "Mesa 16" at bounding box center [1114, 233] width 52 height 18
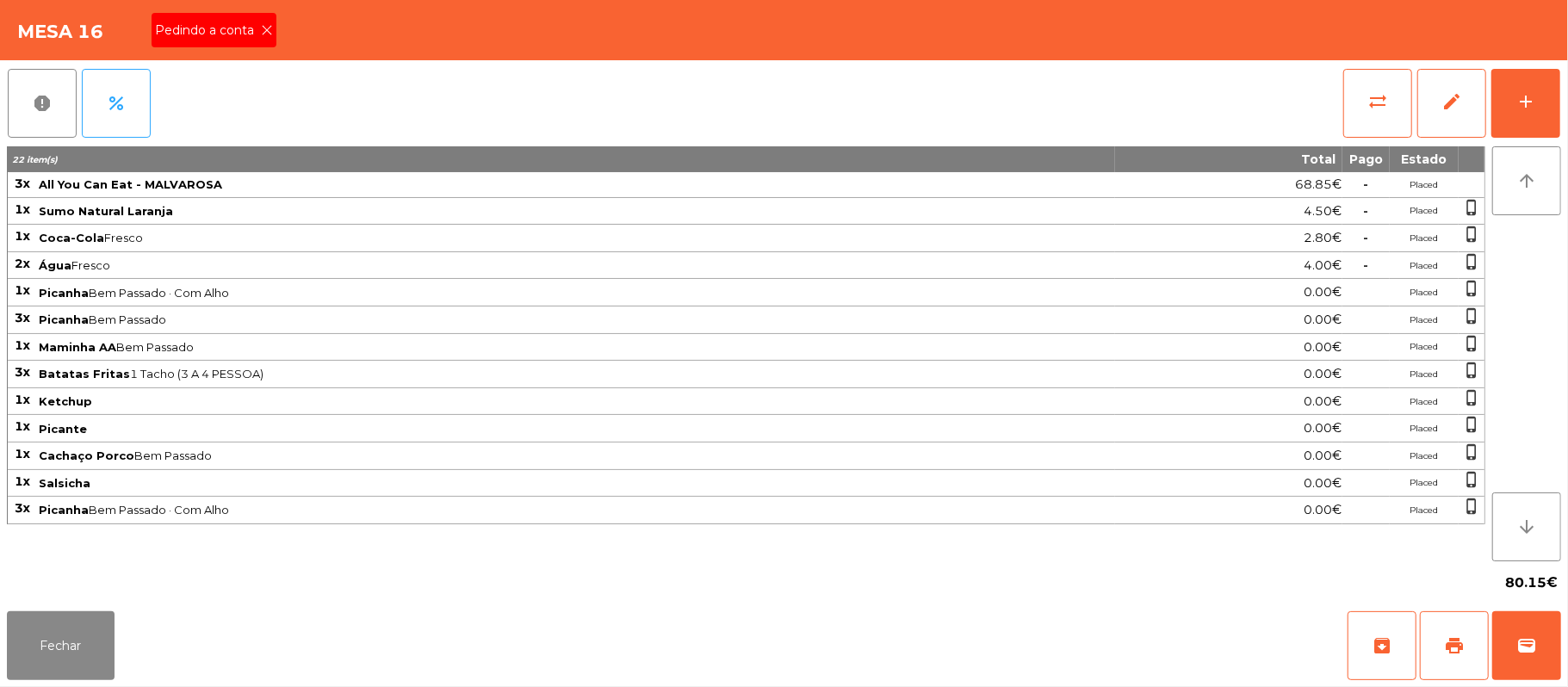
click at [239, 36] on span "Pedindo a conta" at bounding box center [208, 31] width 106 height 18
click at [62, 670] on button "Fechar" at bounding box center [61, 646] width 108 height 69
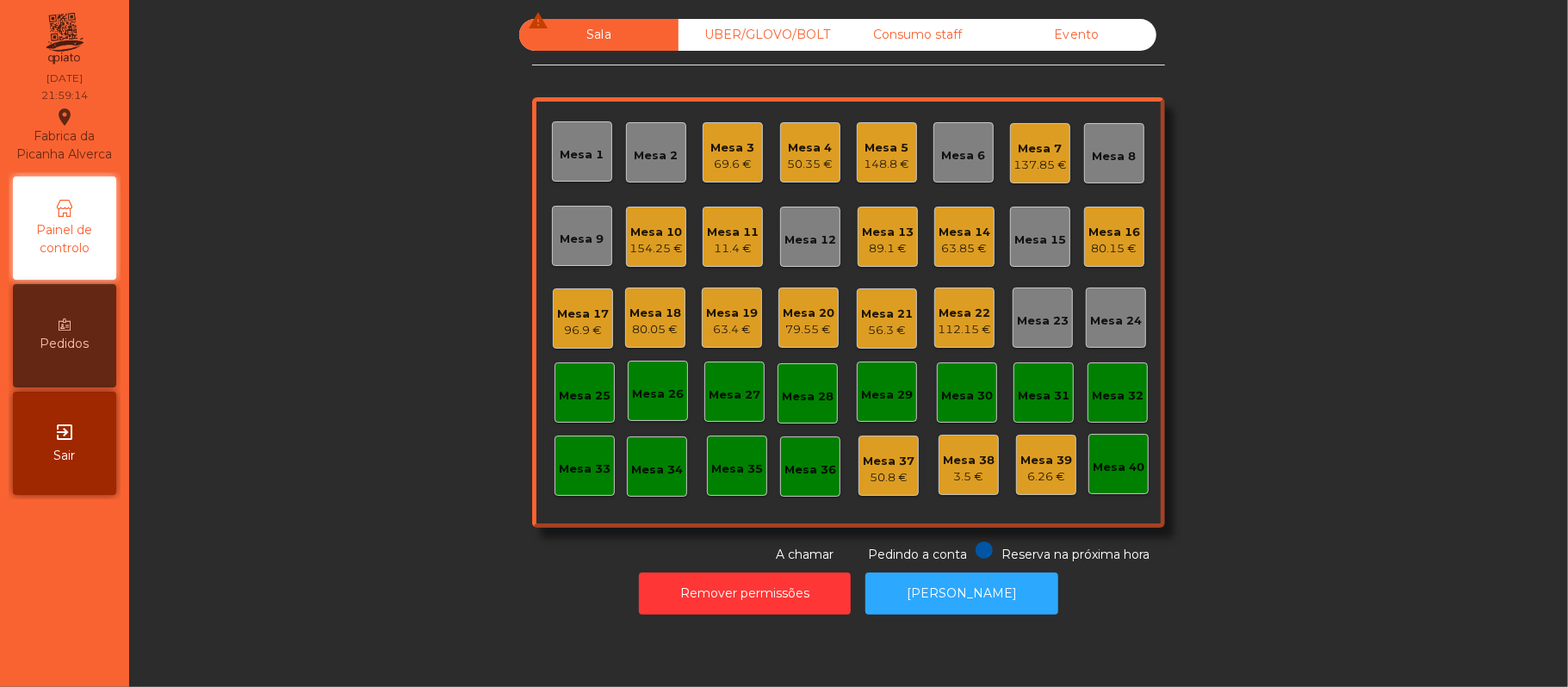
click at [862, 327] on div "56.3 €" at bounding box center [886, 331] width 52 height 18
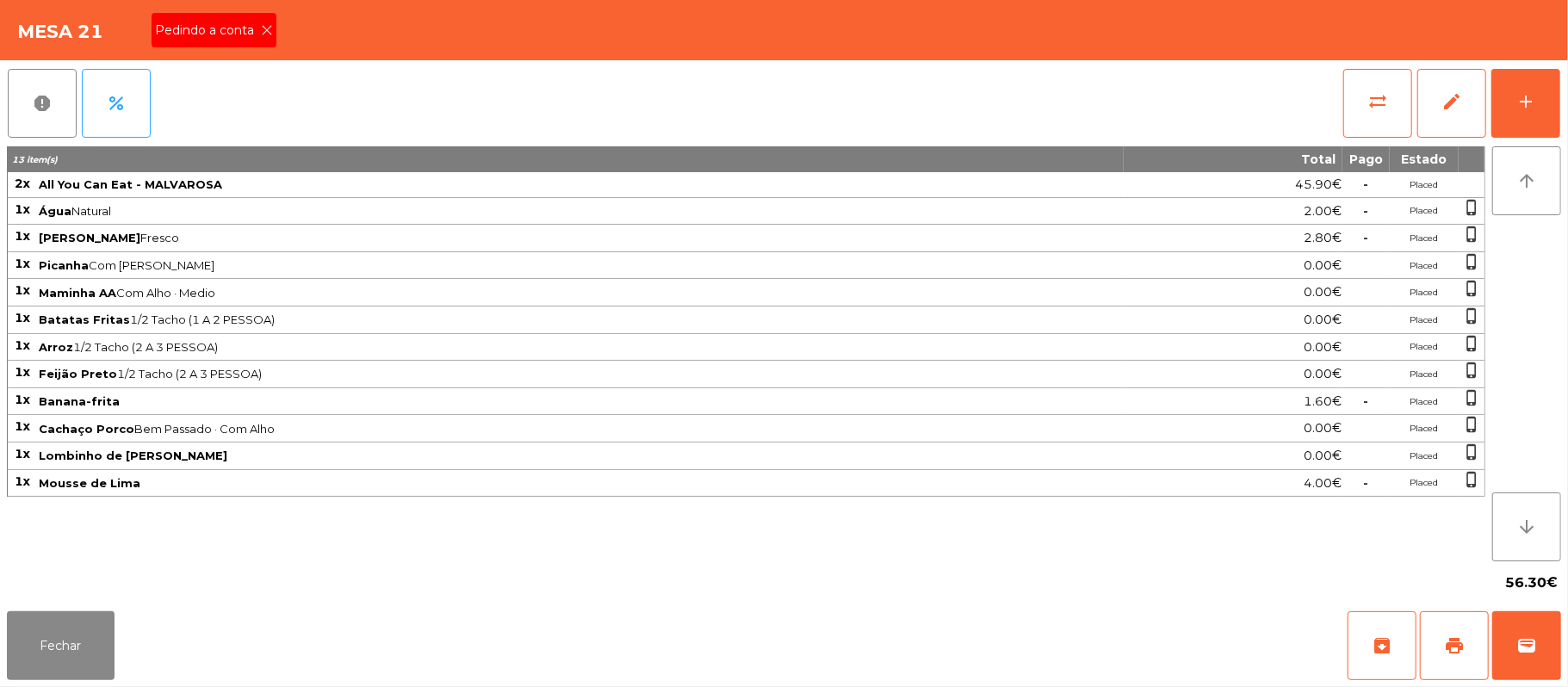
click at [229, 29] on span "Pedindo a conta" at bounding box center [208, 31] width 106 height 18
click at [1445, 648] on span "print" at bounding box center [1455, 646] width 21 height 21
click at [1368, 91] on span "sync_alt" at bounding box center [1378, 102] width 21 height 21
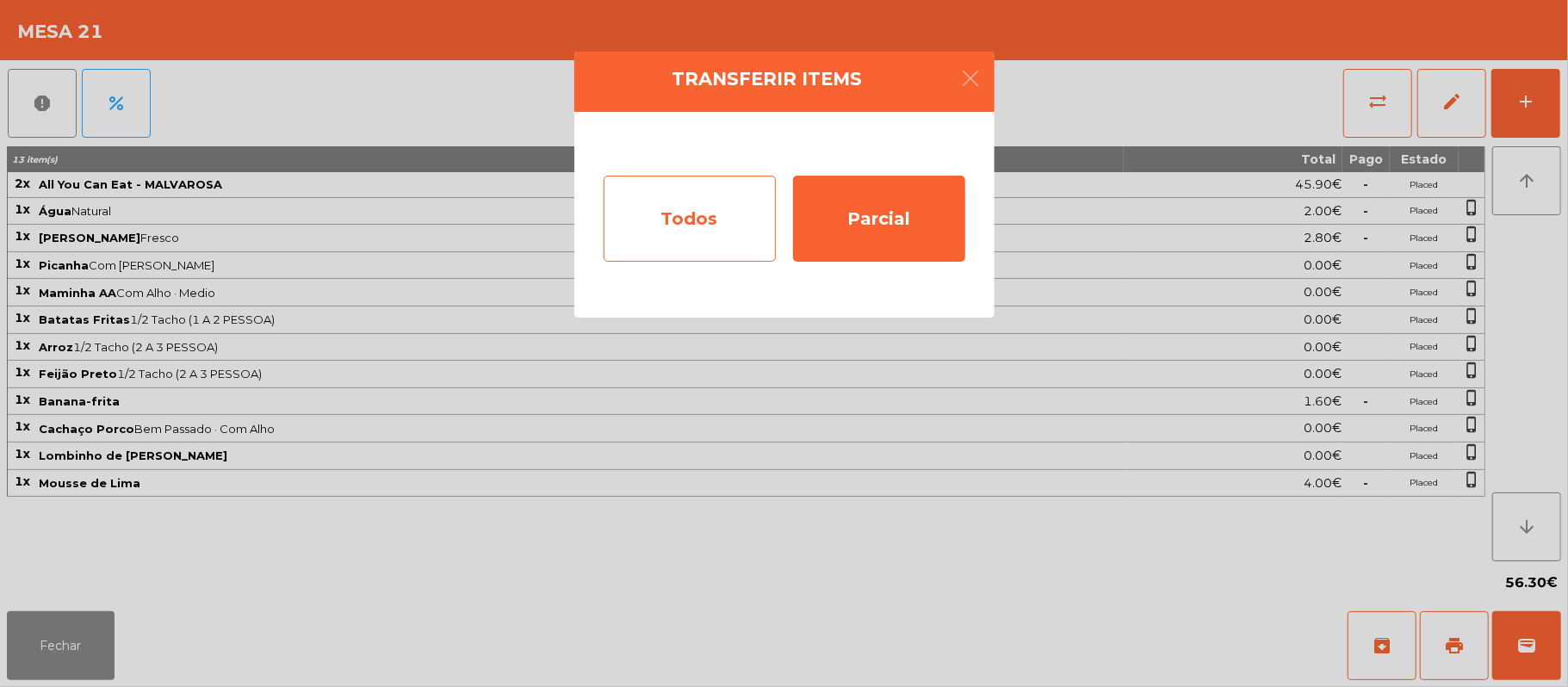
click at [711, 197] on div "Todos" at bounding box center [690, 218] width 172 height 86
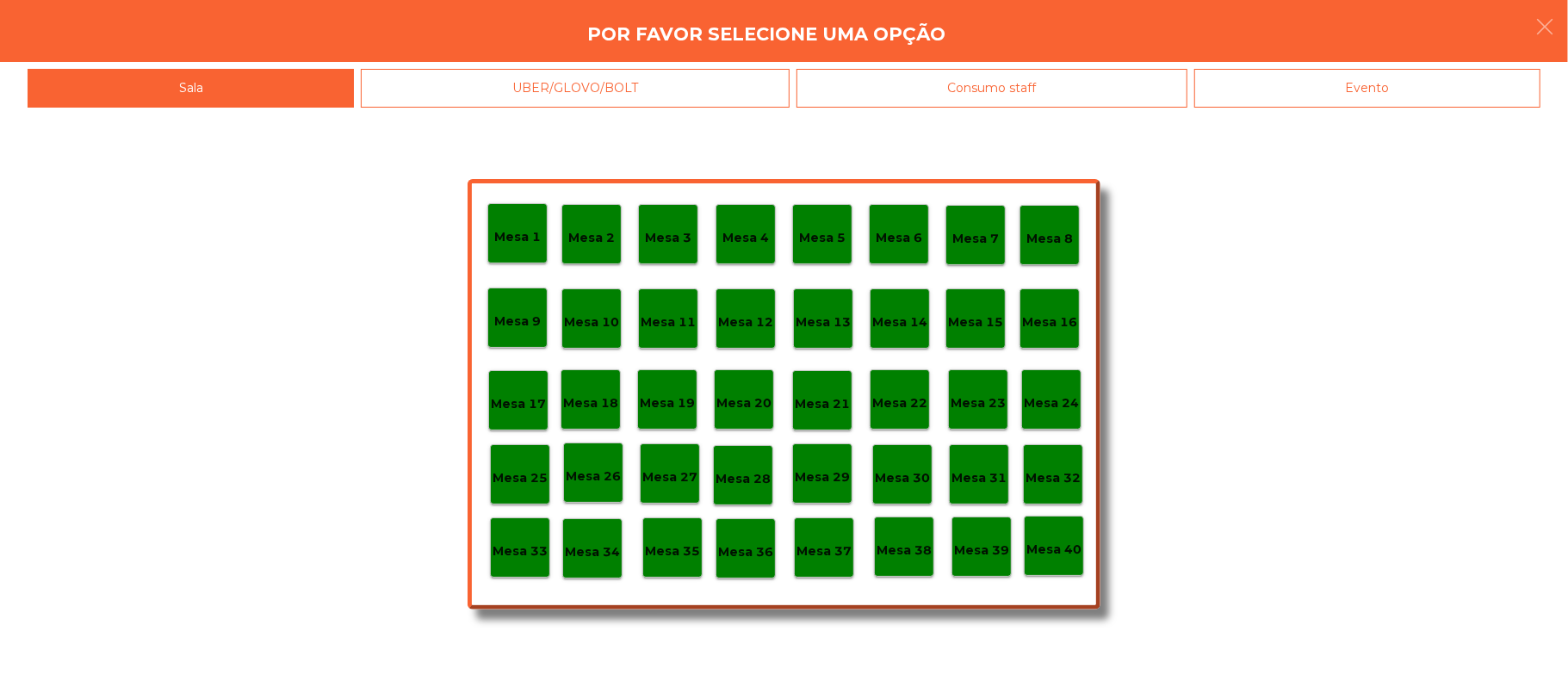
click at [1385, 91] on div "Evento" at bounding box center [1367, 89] width 347 height 39
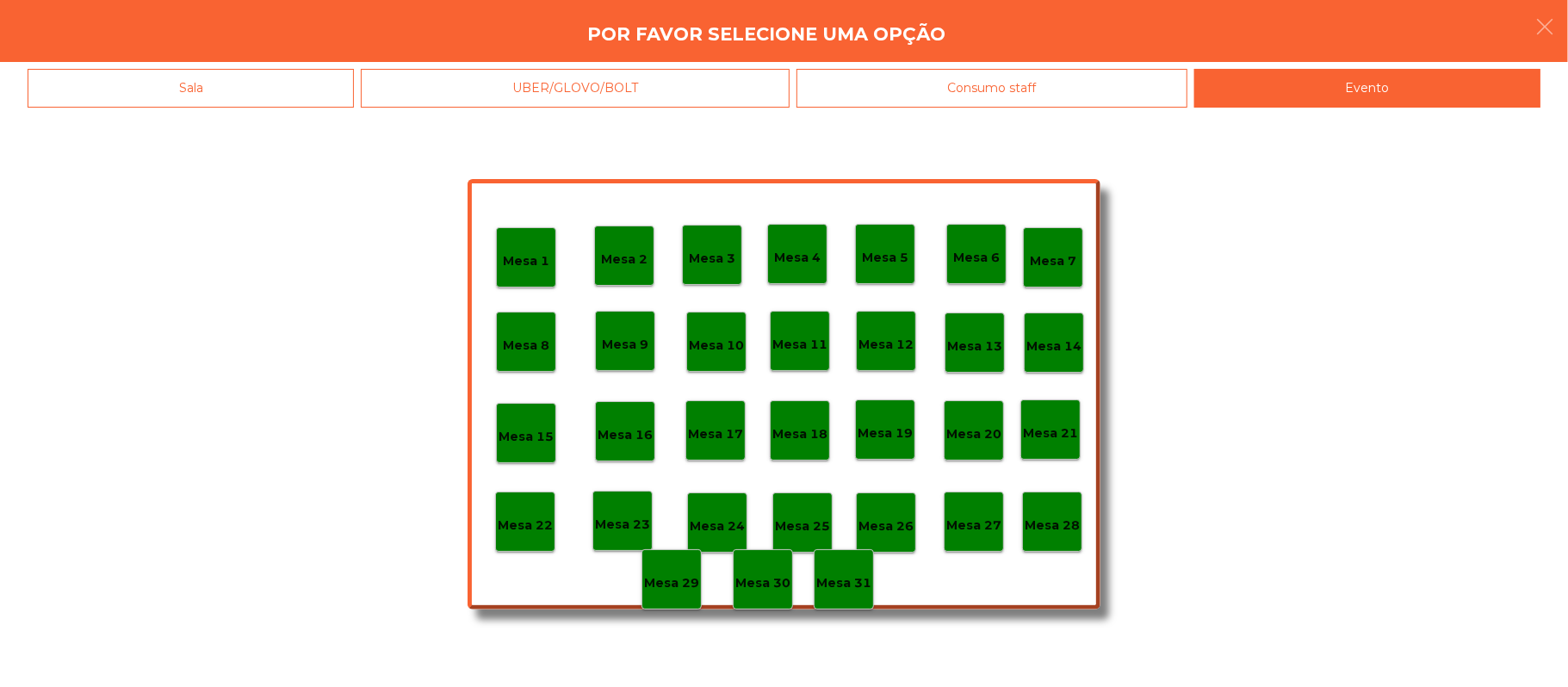
click at [1052, 529] on div "Mesa 28" at bounding box center [1052, 521] width 61 height 61
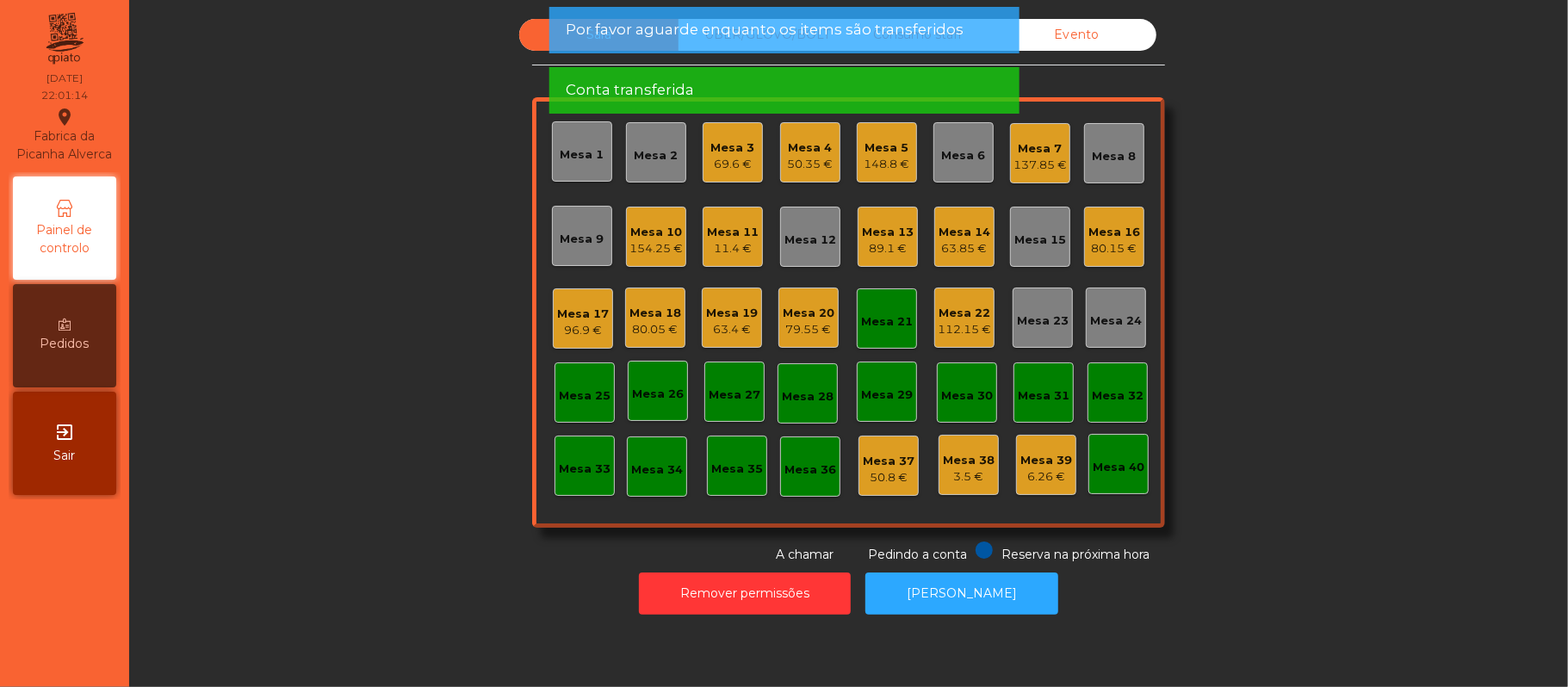
click at [865, 340] on div "Mesa 21" at bounding box center [887, 318] width 61 height 61
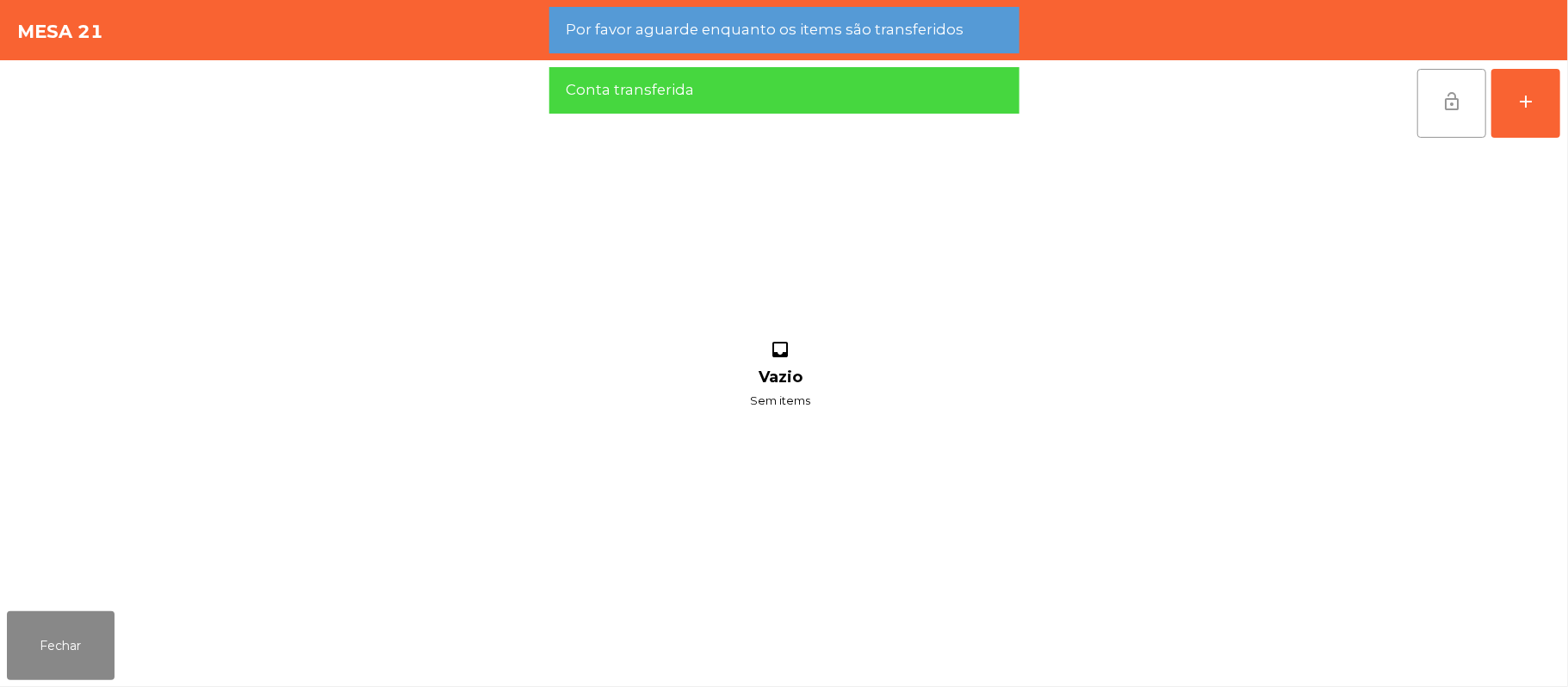
click at [1442, 94] on span "lock_open" at bounding box center [1452, 102] width 21 height 21
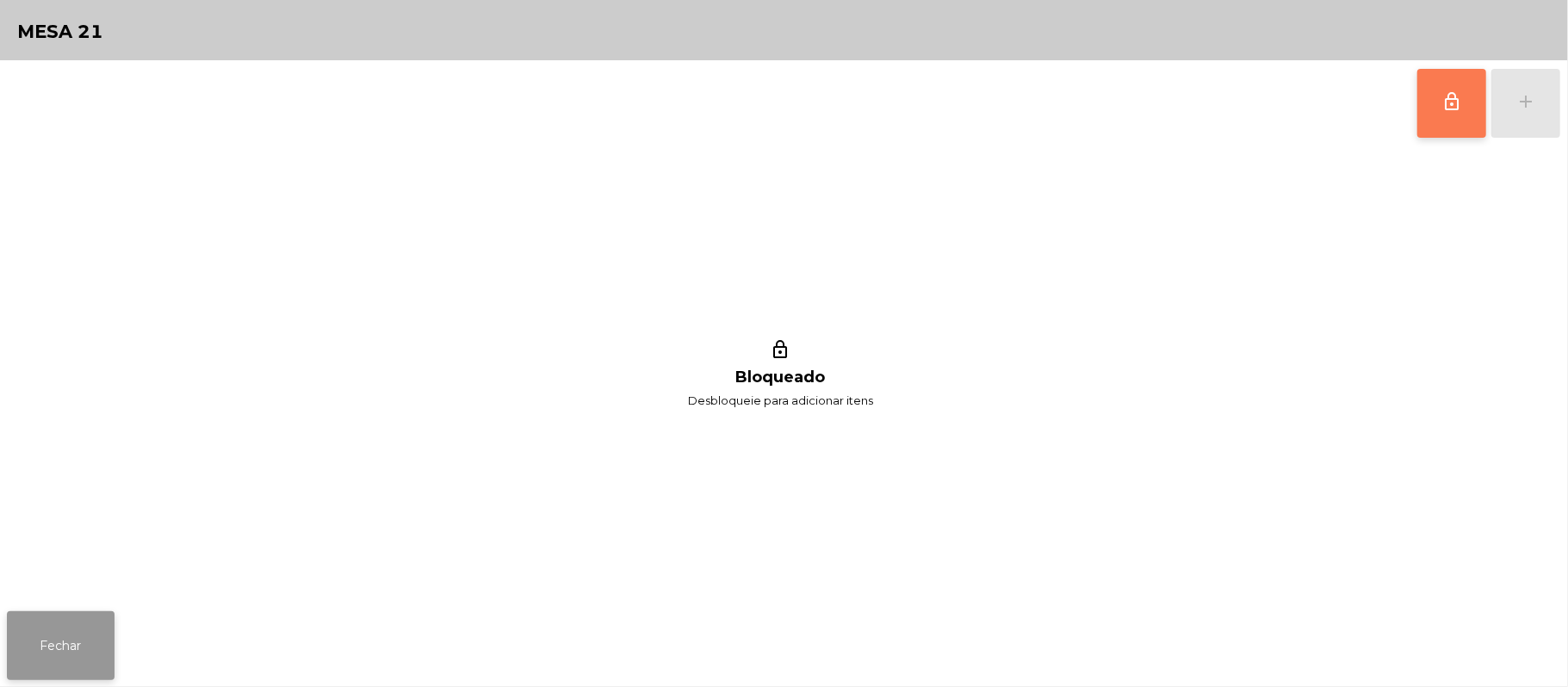
click at [84, 639] on button "Fechar" at bounding box center [61, 646] width 108 height 69
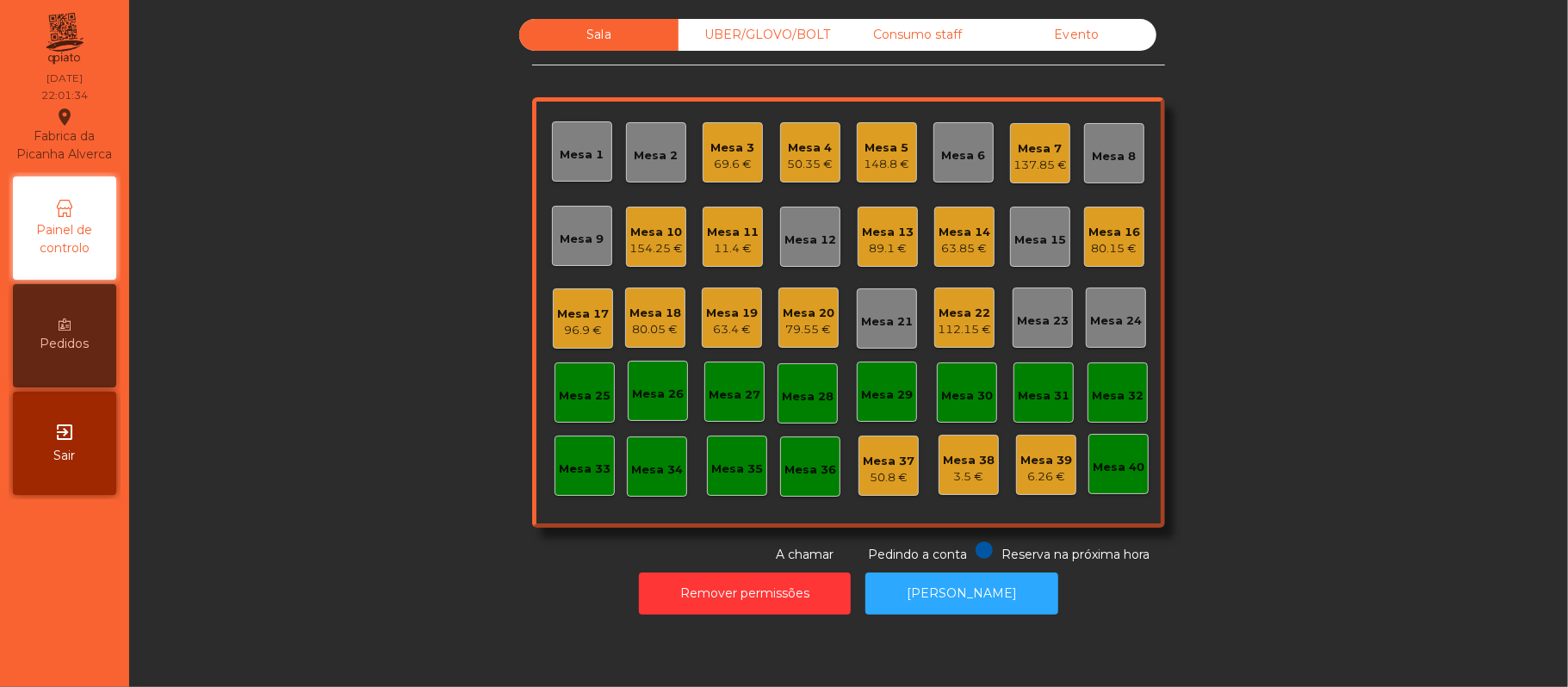
click at [1089, 249] on div "80.15 €" at bounding box center [1114, 249] width 52 height 18
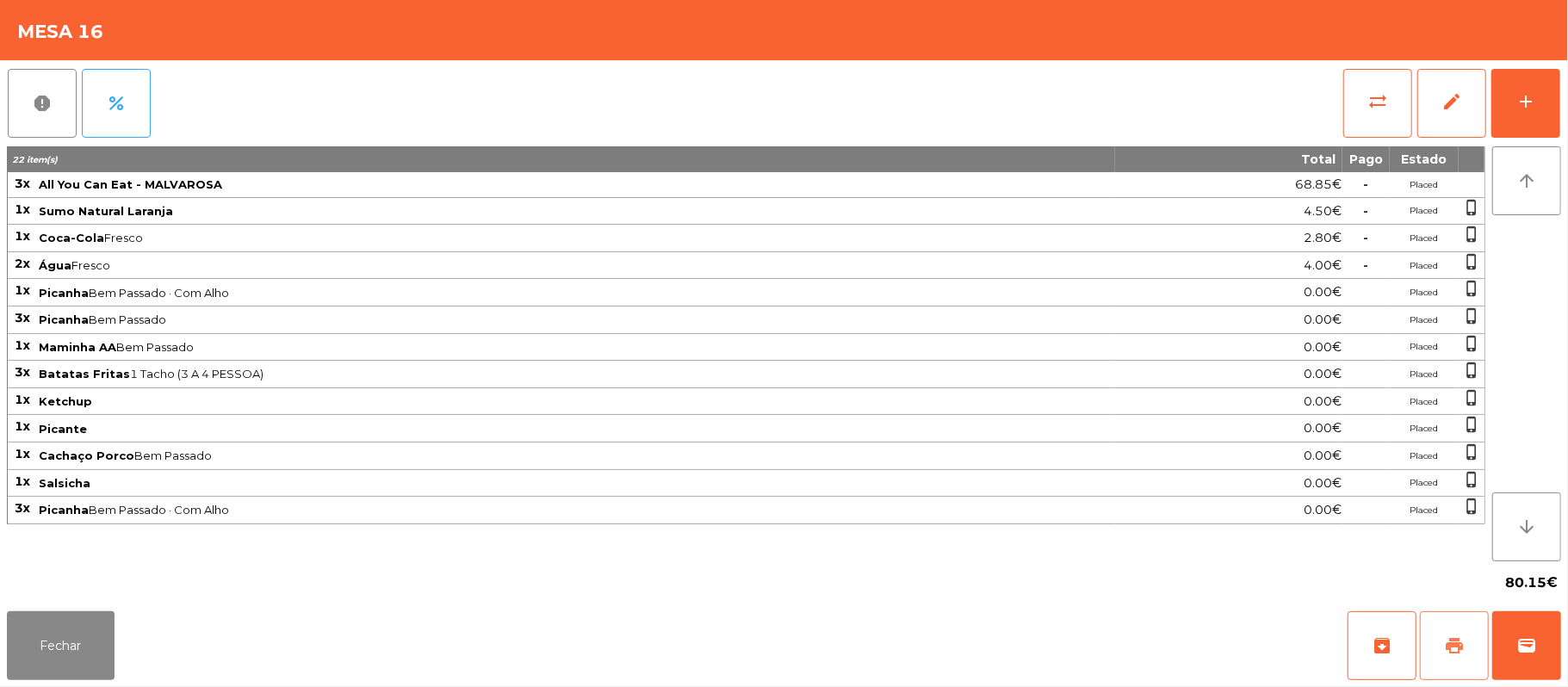
click at [1449, 666] on button "print" at bounding box center [1454, 646] width 69 height 69
click at [1554, 665] on button "wallet" at bounding box center [1527, 646] width 69 height 69
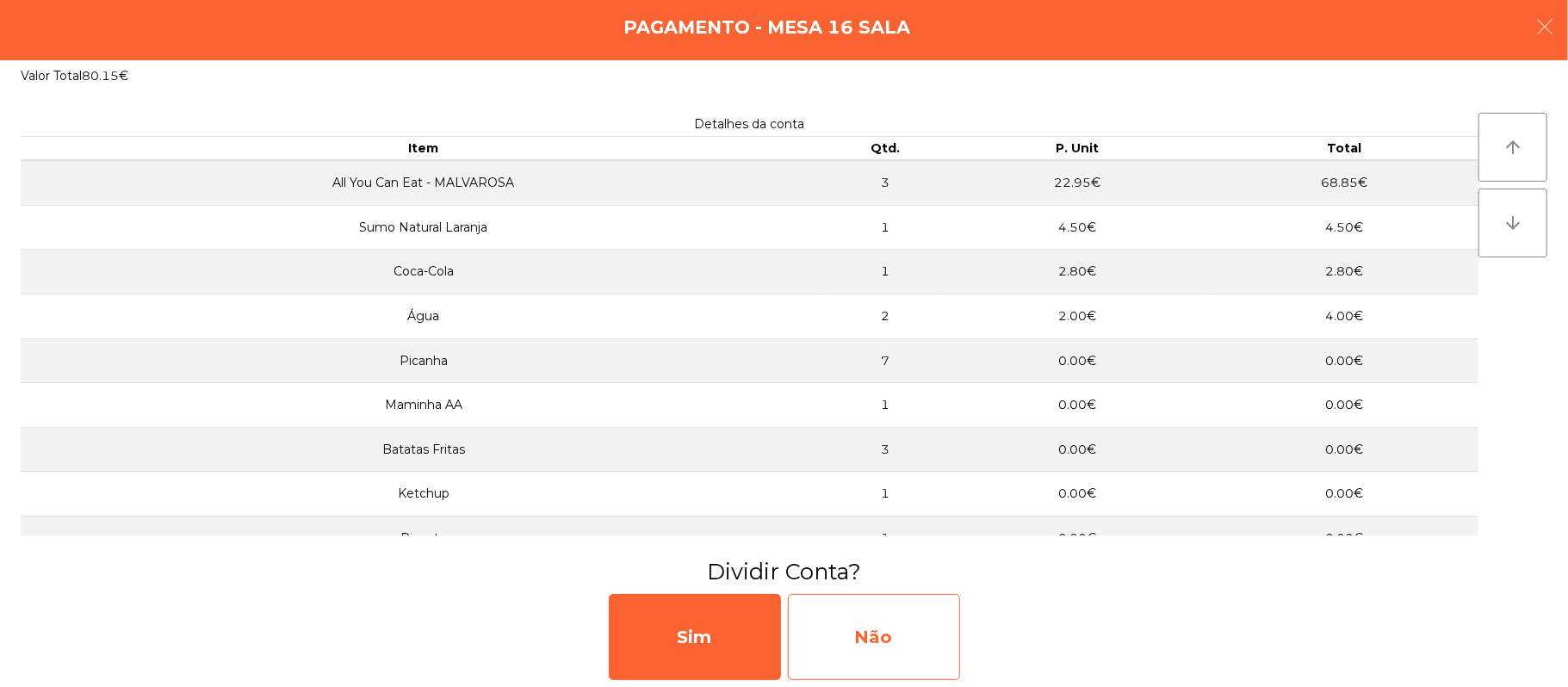
click at [904, 619] on div "Não" at bounding box center [874, 637] width 172 height 86
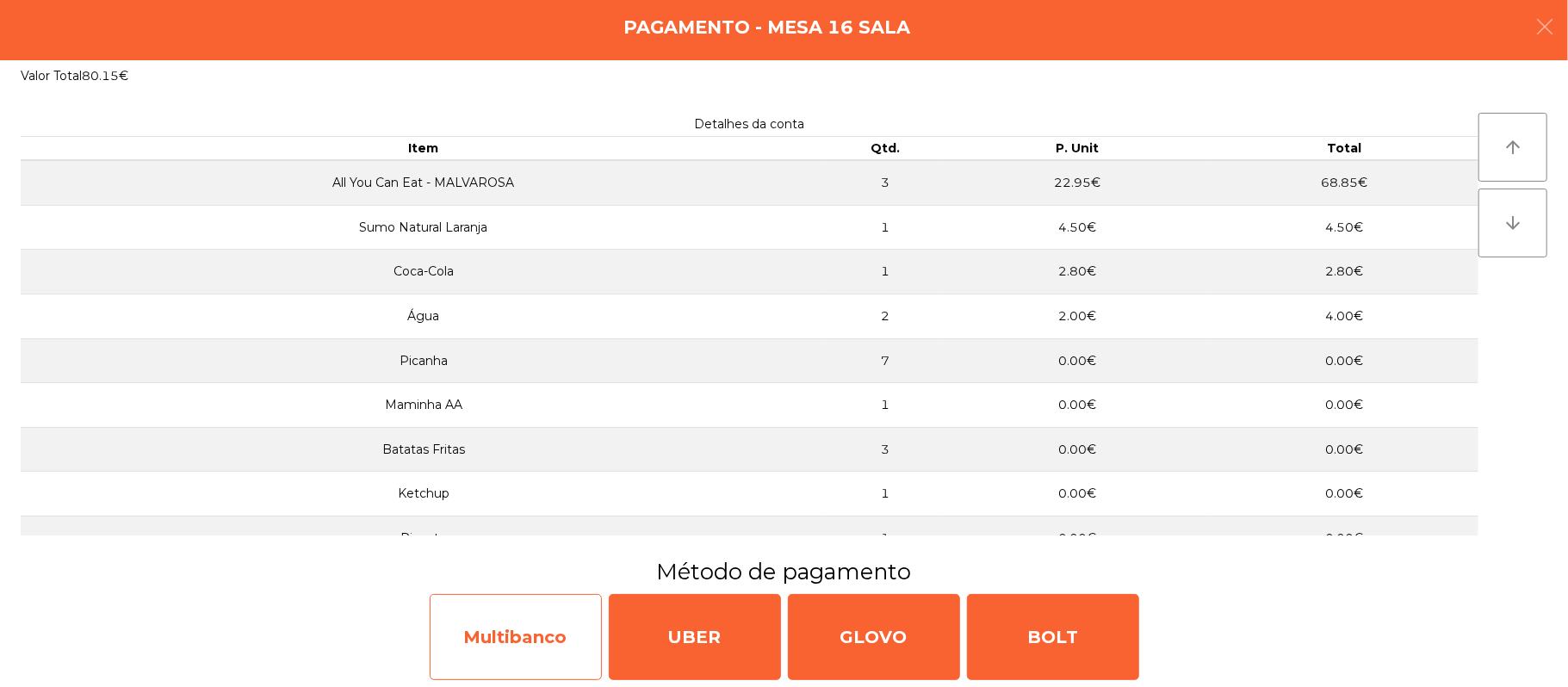
click at [514, 637] on div "Multibanco" at bounding box center [516, 637] width 172 height 86
select select "**"
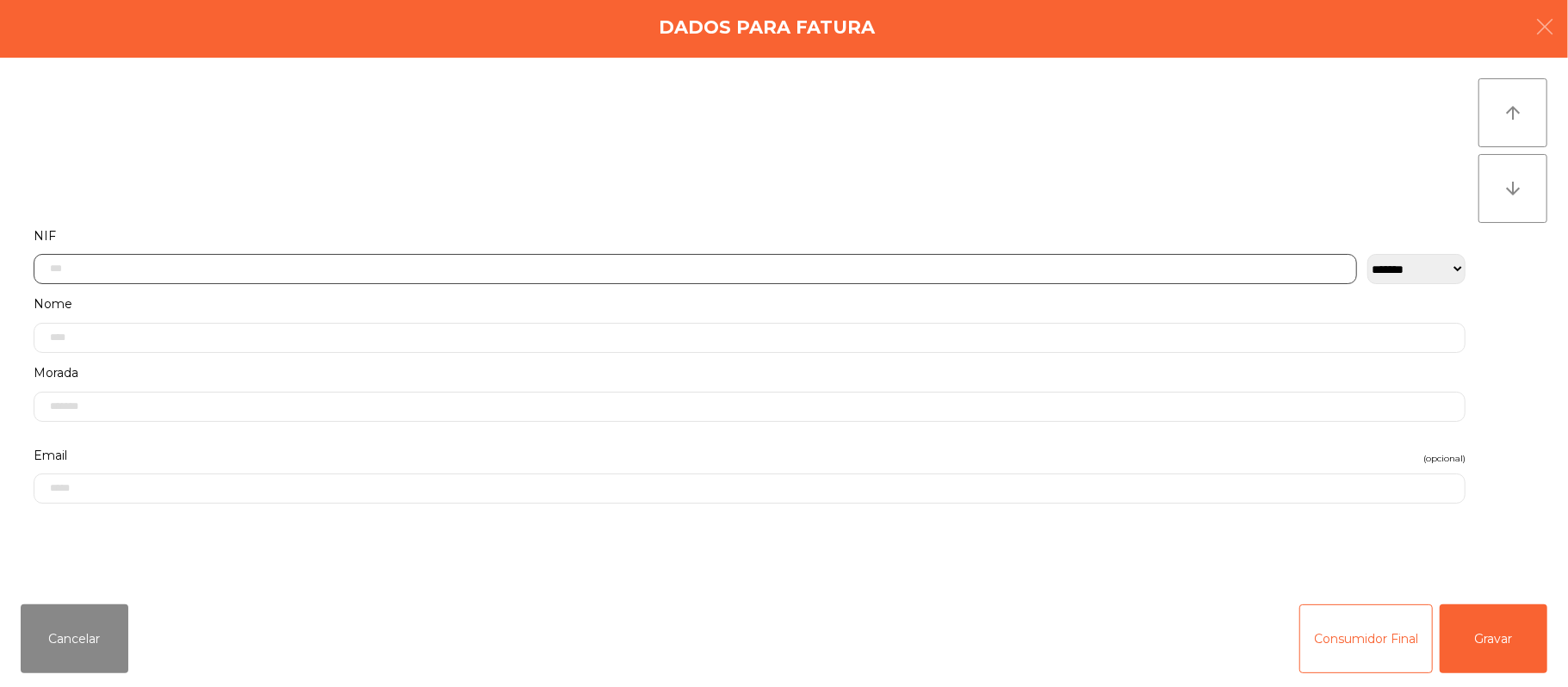
click at [508, 268] on input "text" at bounding box center [695, 269] width 1323 height 30
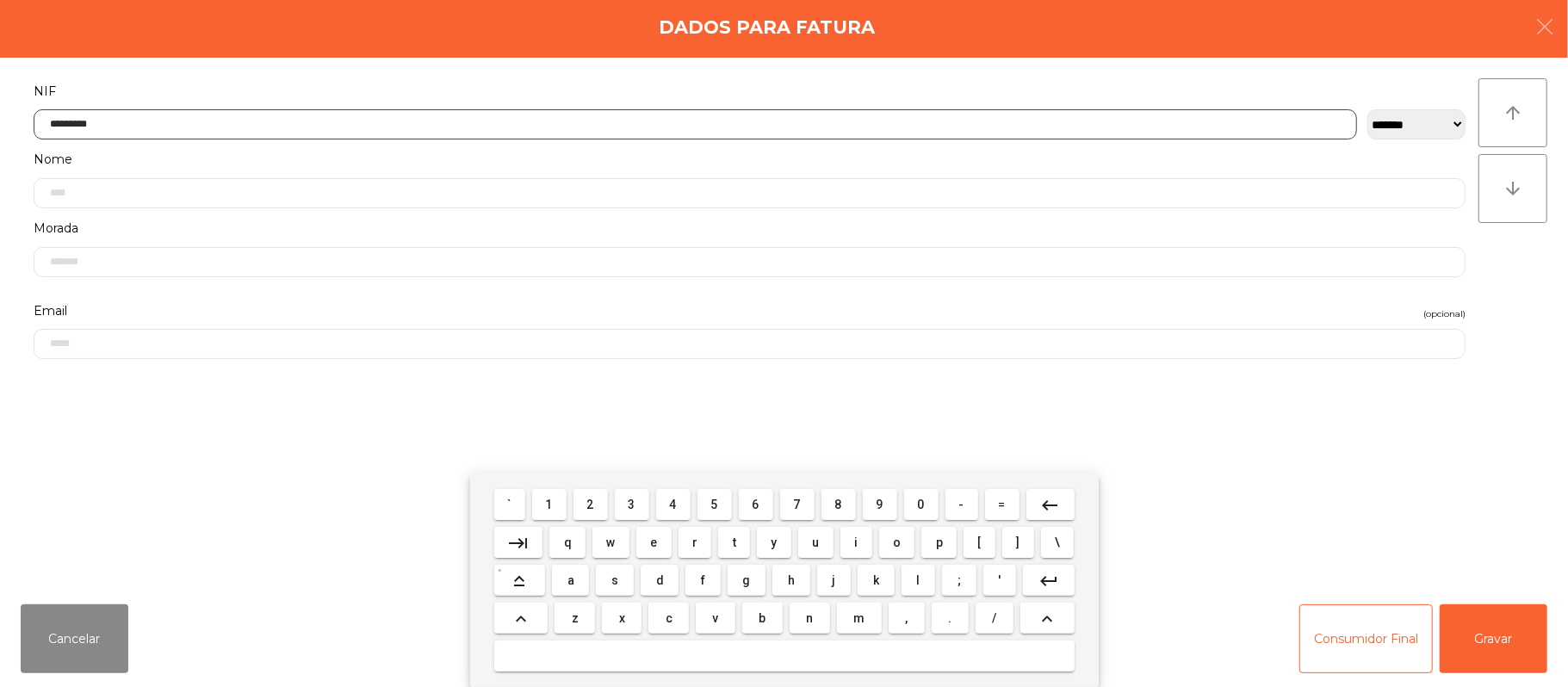
type input "*********"
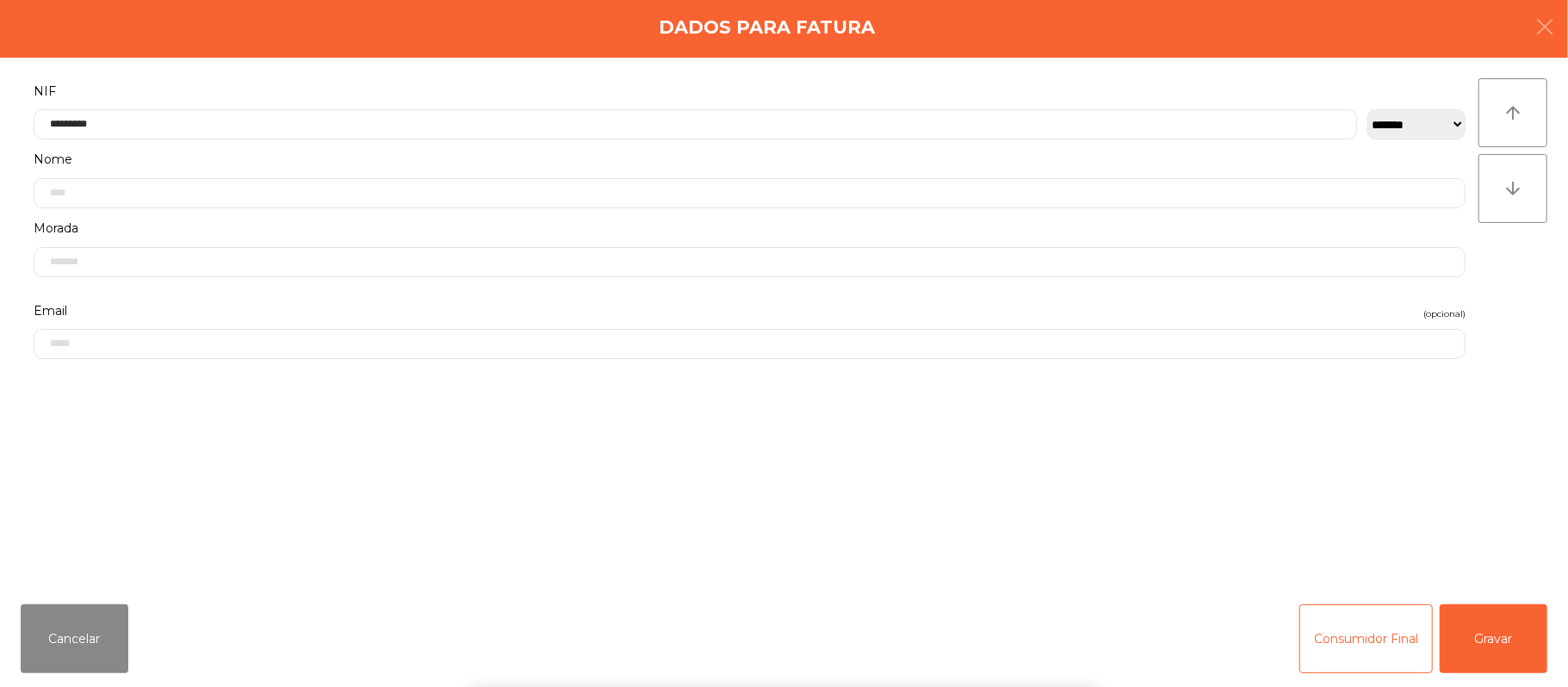
click at [1512, 637] on div "` 1 2 3 4 5 6 7 8 9 0 - = keyboard_backspace keyboard_tab q w e r t y u i o p […" at bounding box center [784, 580] width 1568 height 213
click at [1508, 615] on button "Gravar" at bounding box center [1493, 639] width 108 height 69
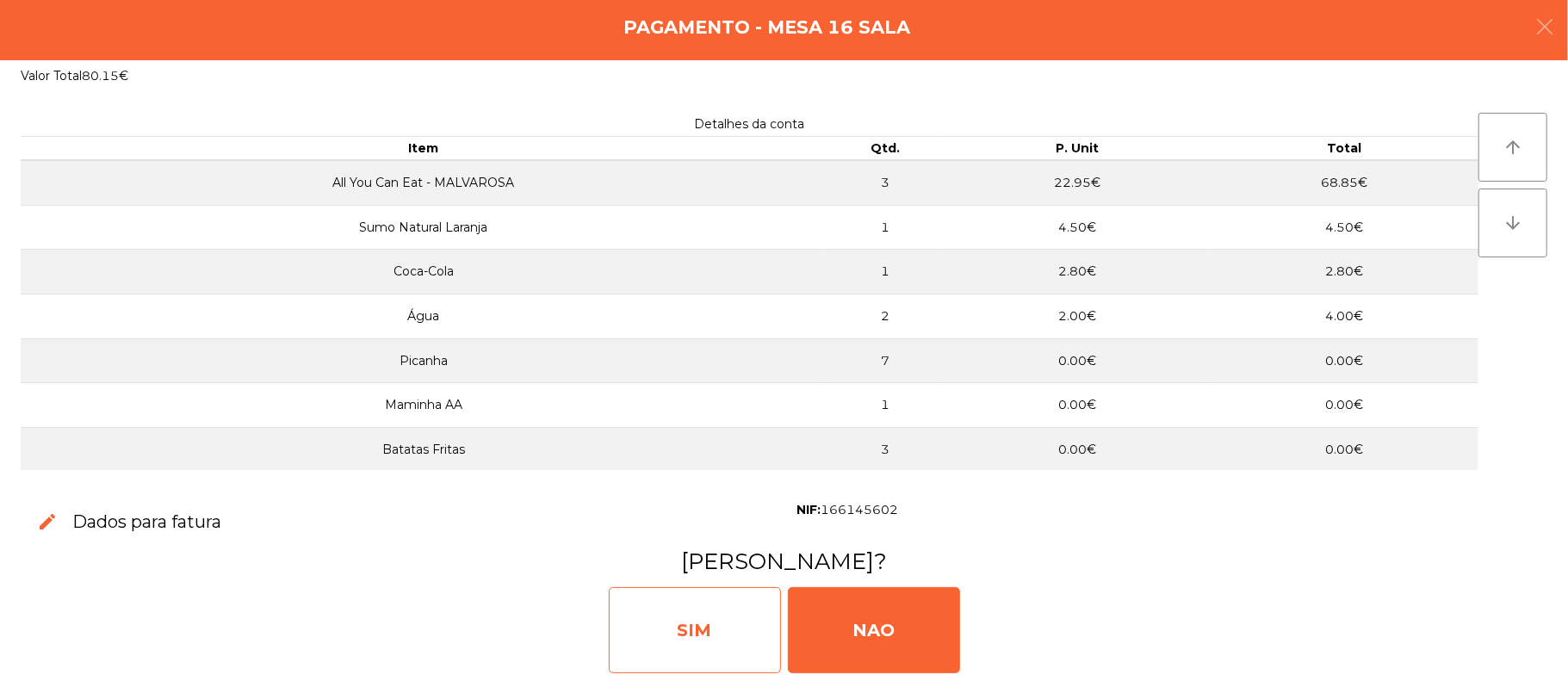
click at [684, 634] on div "SIM" at bounding box center [695, 630] width 172 height 86
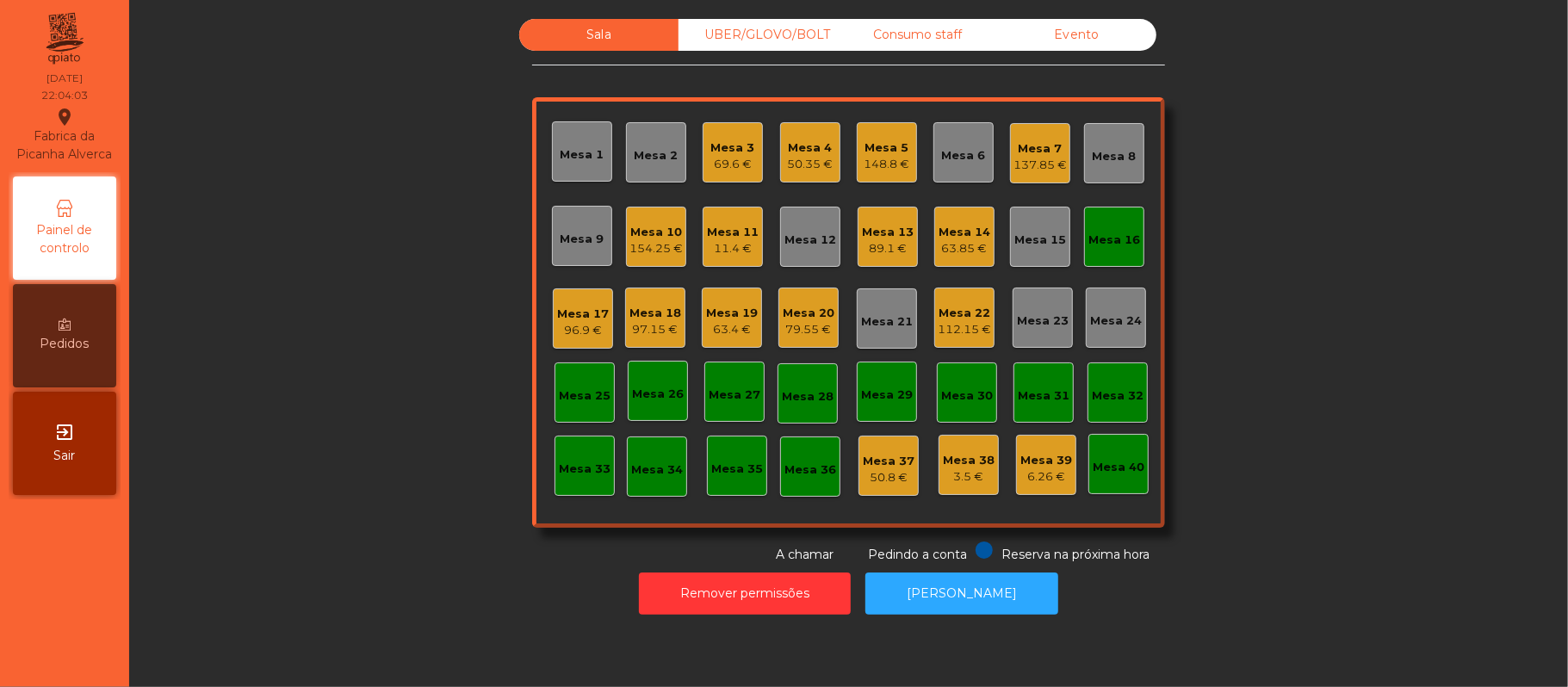
click at [1089, 247] on div "Mesa 16" at bounding box center [1114, 240] width 52 height 18
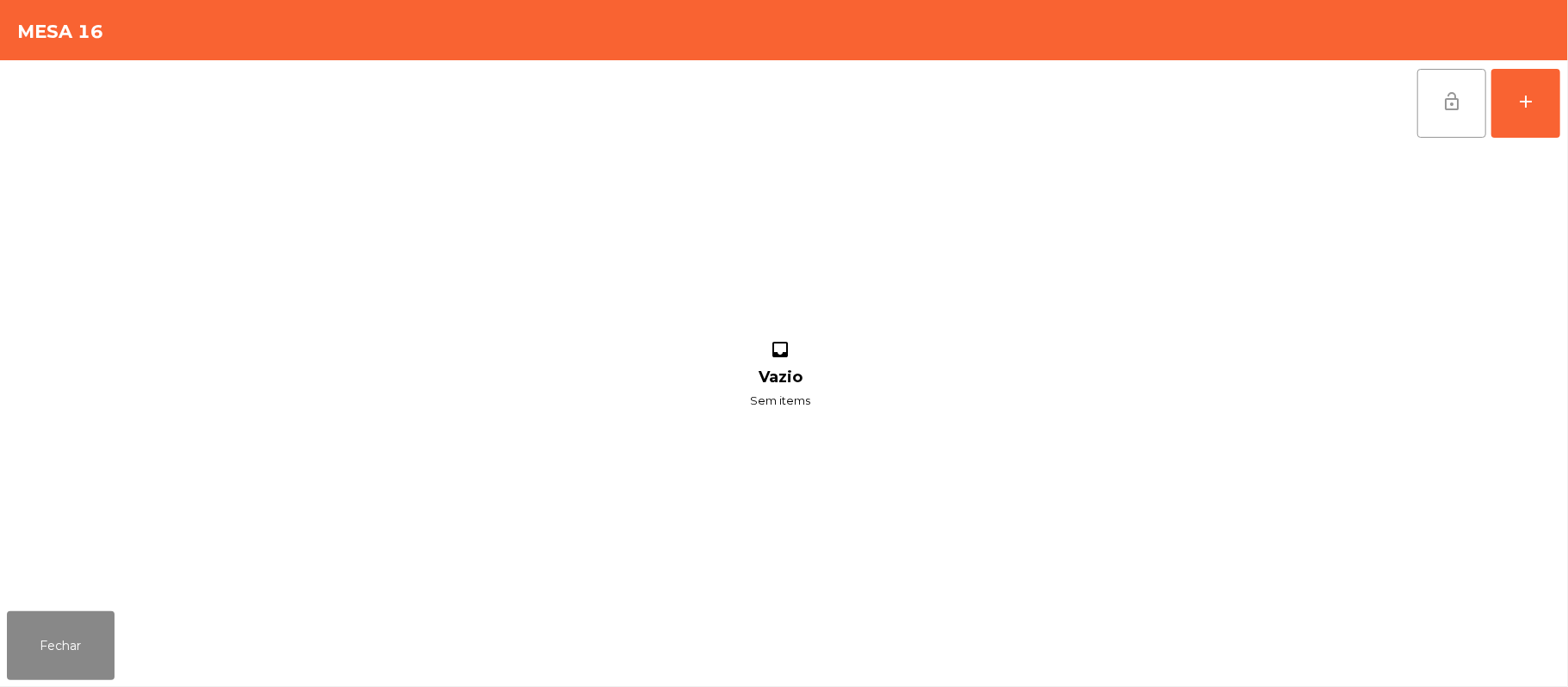
click at [1445, 102] on span "lock_open" at bounding box center [1452, 102] width 21 height 21
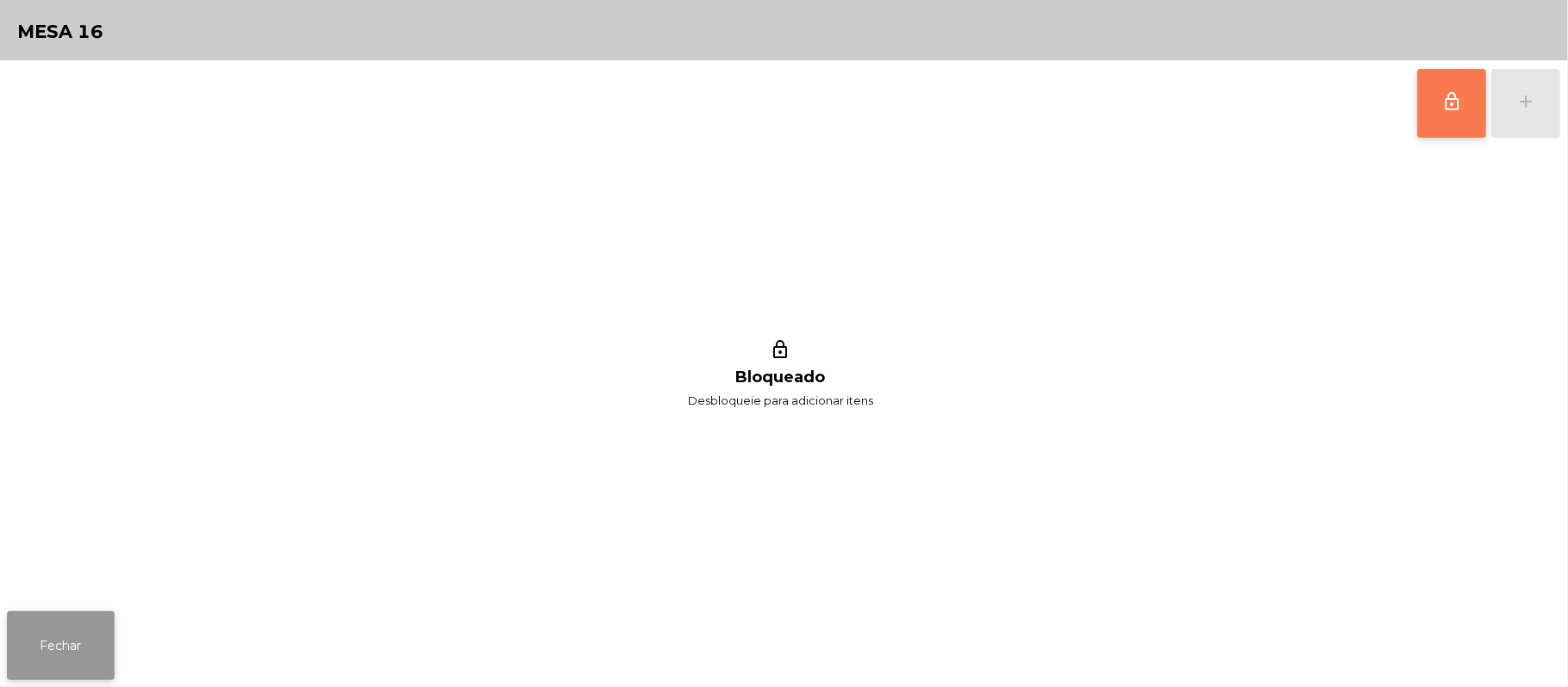
click at [63, 673] on button "Fechar" at bounding box center [61, 646] width 108 height 69
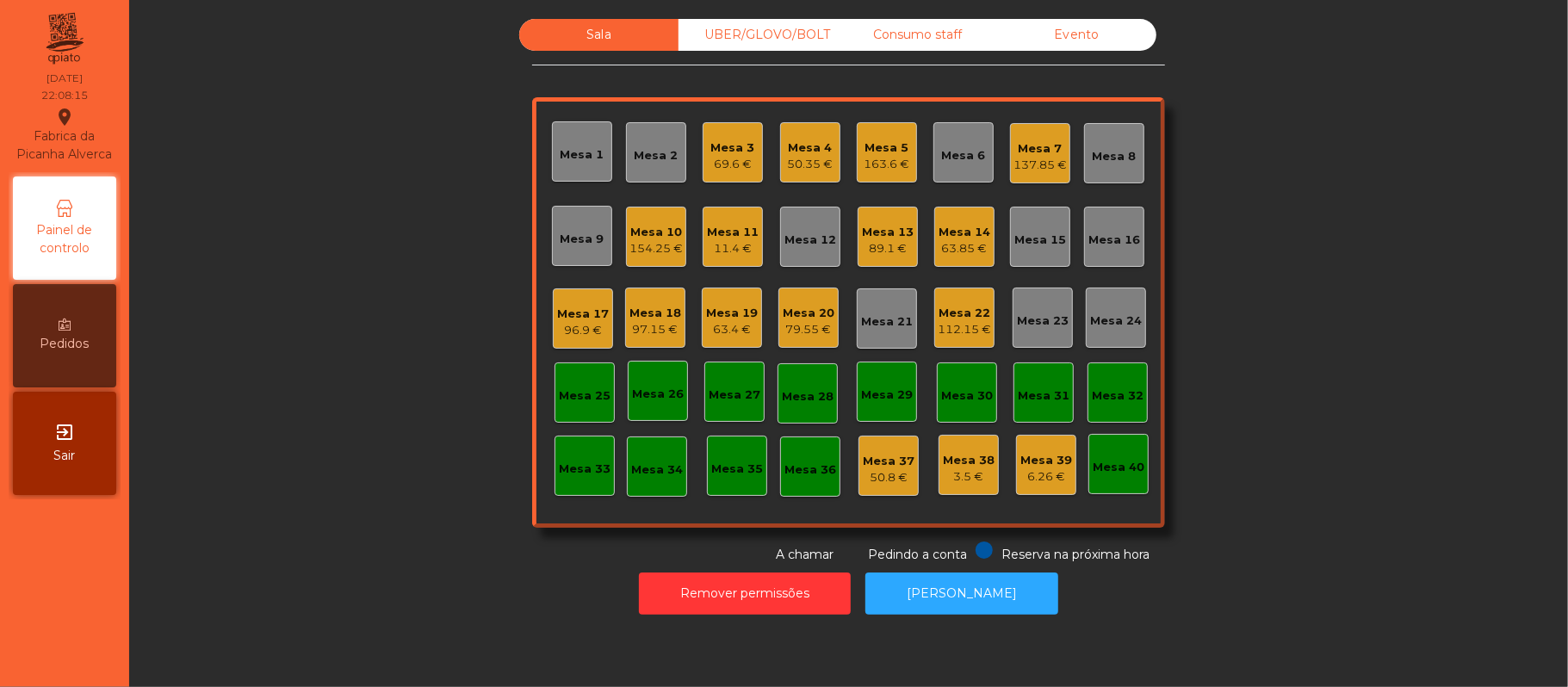
click at [1382, 234] on div "Sala UBER/GLOVO/BOLT Consumo staff Evento Mesa 1 Mesa 2 Mesa 3 69.6 € Mesa 4 50…" at bounding box center [848, 291] width 1393 height 545
click at [1324, 242] on div "Sala UBER/GLOVO/BOLT Consumo staff Evento Mesa 1 Mesa 2 Mesa 3 69.6 € Mesa 4 50…" at bounding box center [848, 291] width 1393 height 545
click at [1316, 197] on div "Sala UBER/GLOVO/BOLT Consumo staff Evento Mesa 1 Mesa 2 Mesa 3 69.6 € Mesa 4 50…" at bounding box center [848, 291] width 1393 height 545
click at [925, 34] on div "Consumo staff" at bounding box center [918, 35] width 160 height 32
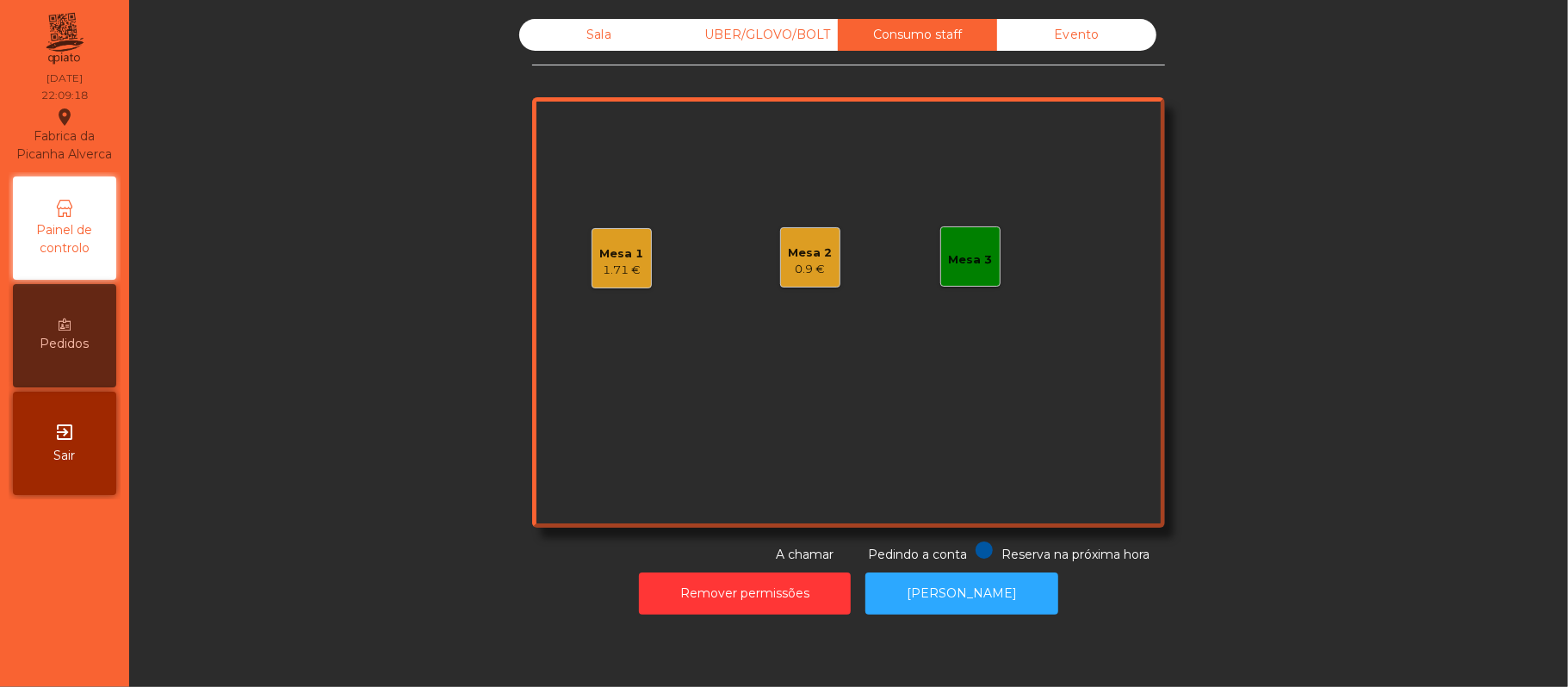
click at [790, 269] on div "0.9 €" at bounding box center [811, 269] width 44 height 18
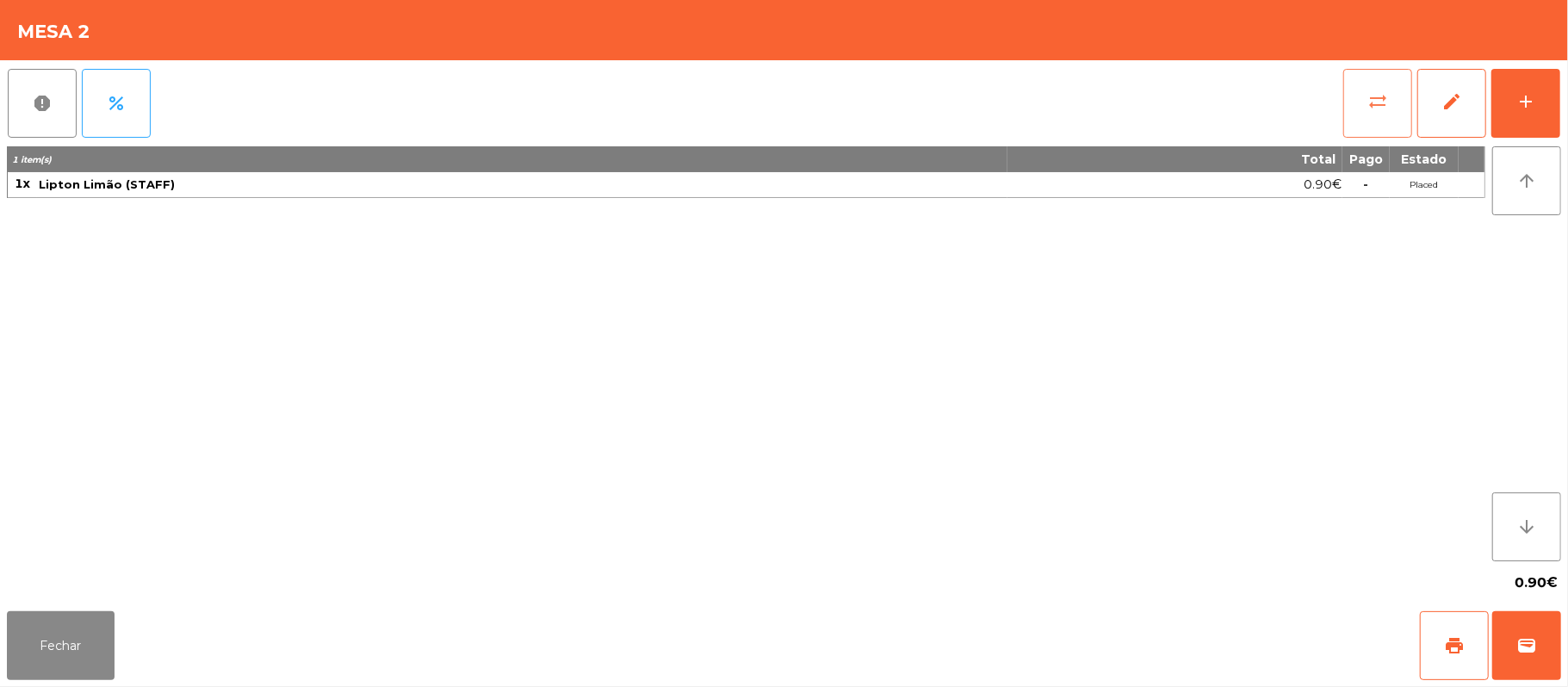
click at [1393, 115] on button "sync_alt" at bounding box center [1378, 104] width 69 height 69
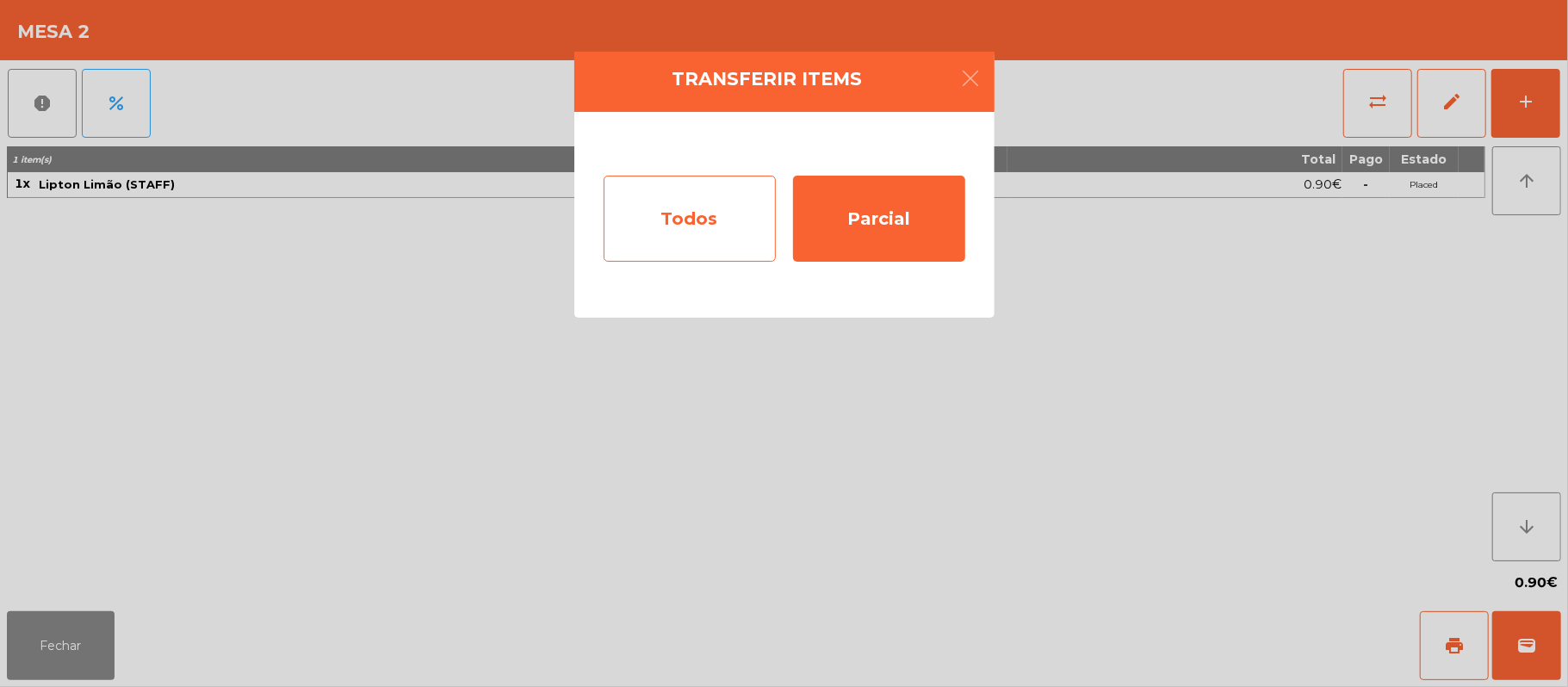
click at [734, 229] on div "Todos" at bounding box center [690, 218] width 172 height 86
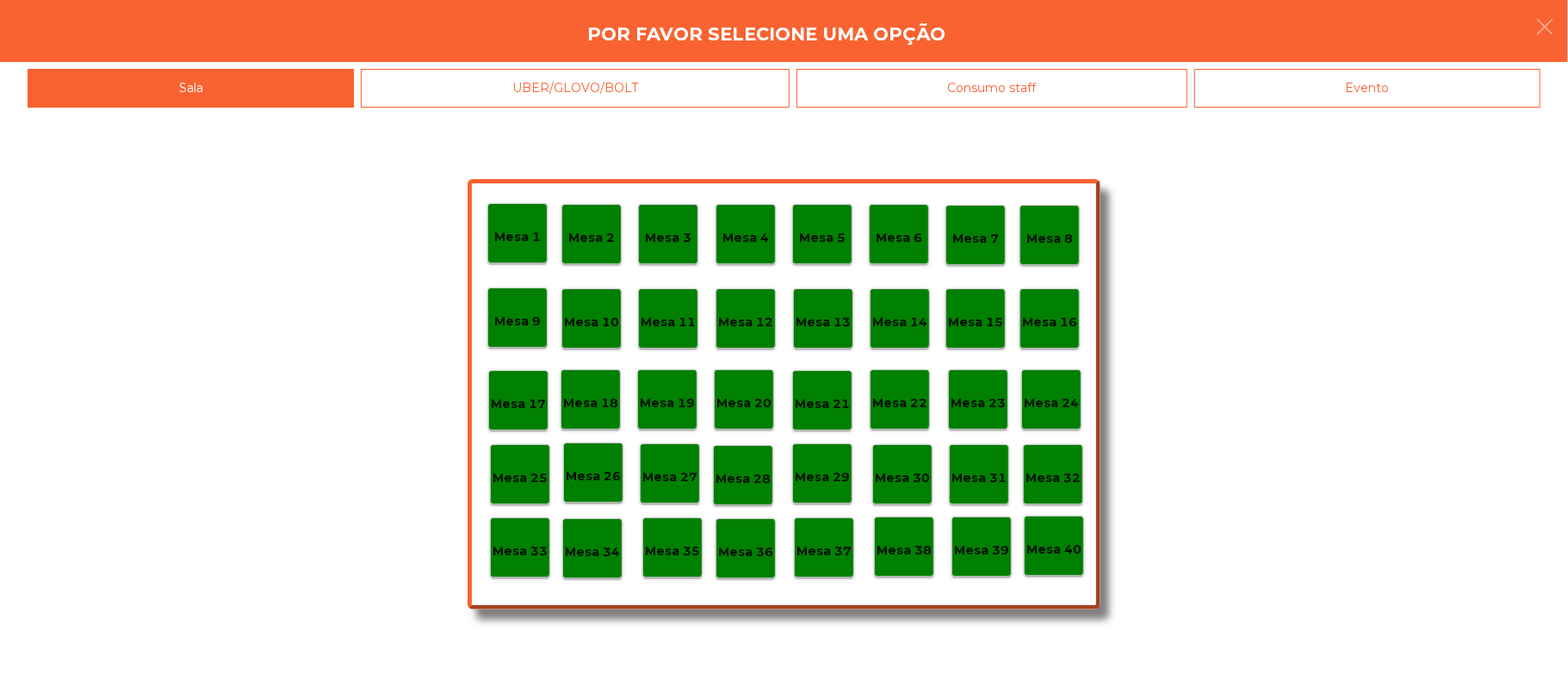
click at [1097, 83] on div "Consumo staff" at bounding box center [992, 89] width 391 height 39
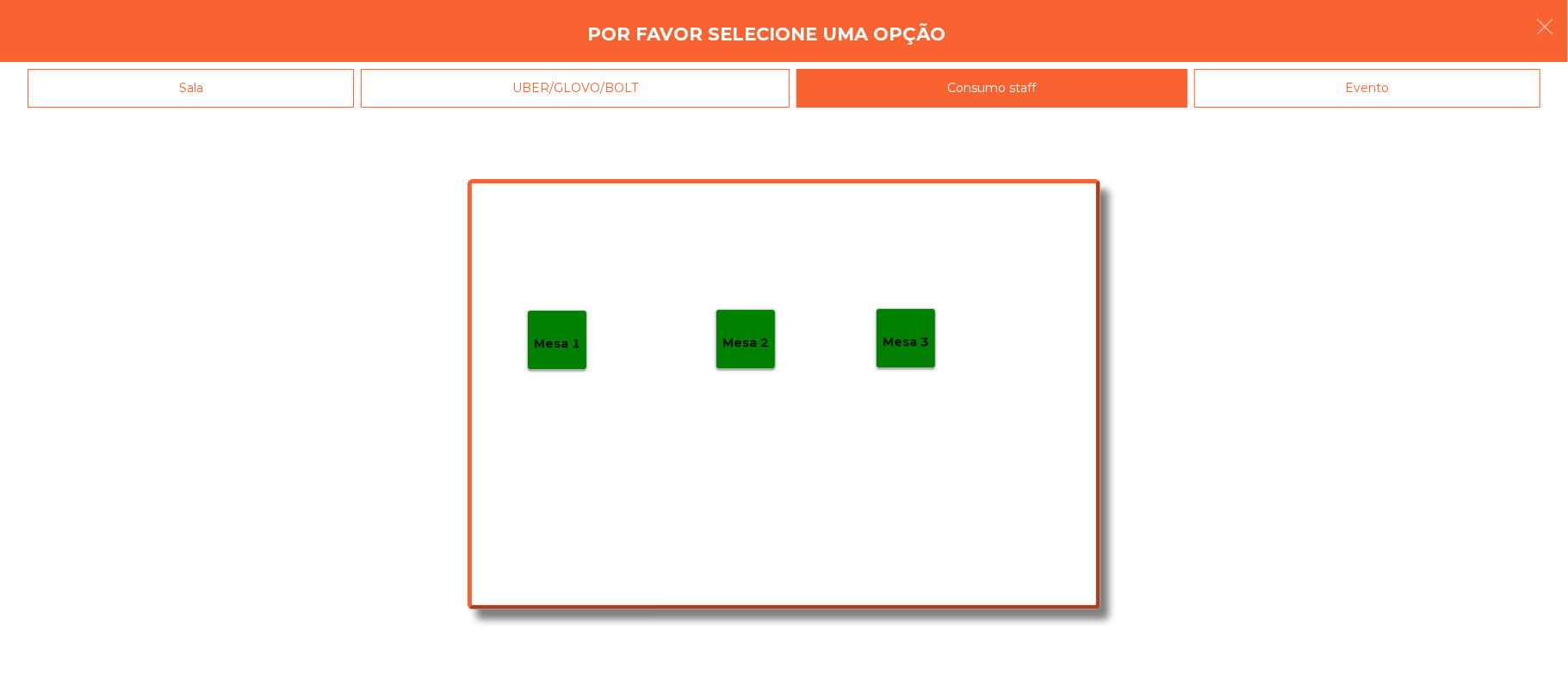
click at [580, 340] on div "Mesa 1" at bounding box center [557, 340] width 61 height 61
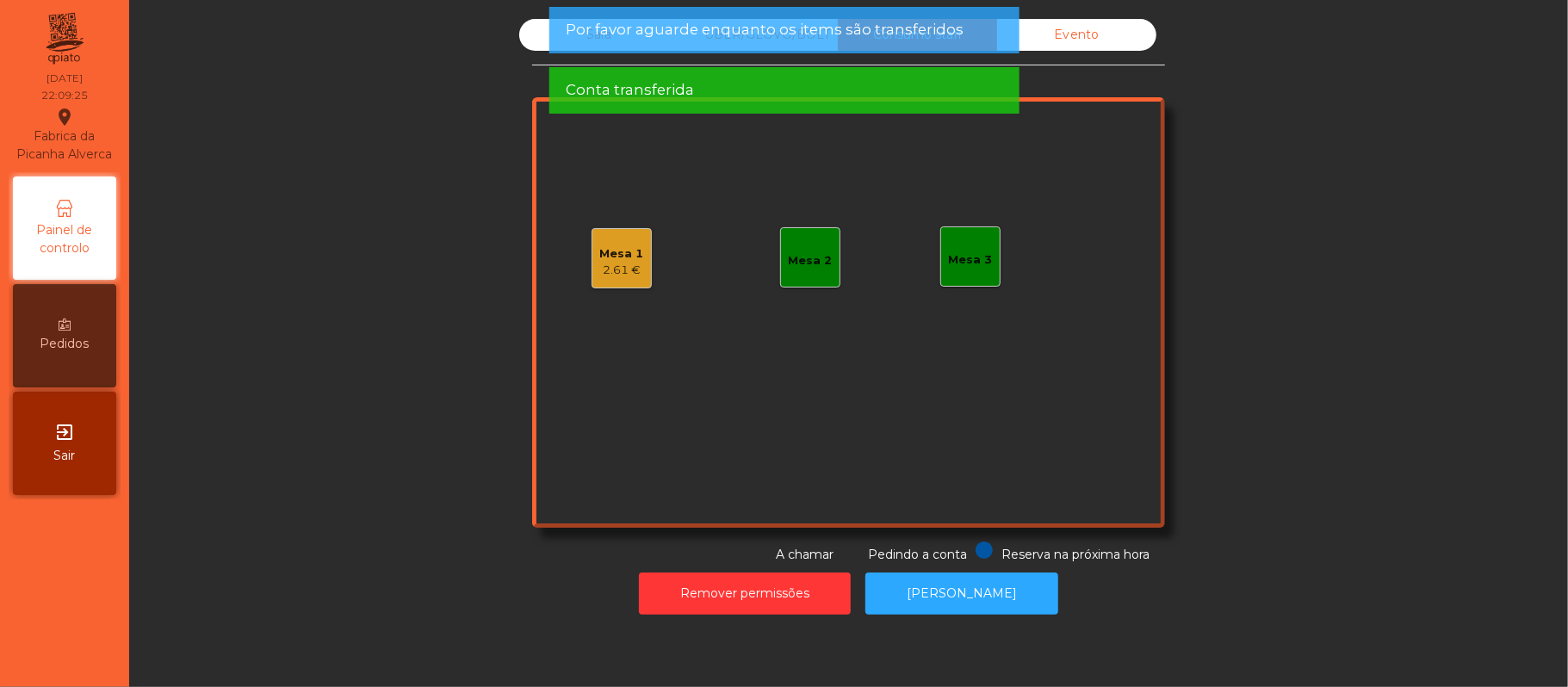
click at [600, 273] on div "2.61 €" at bounding box center [622, 270] width 44 height 18
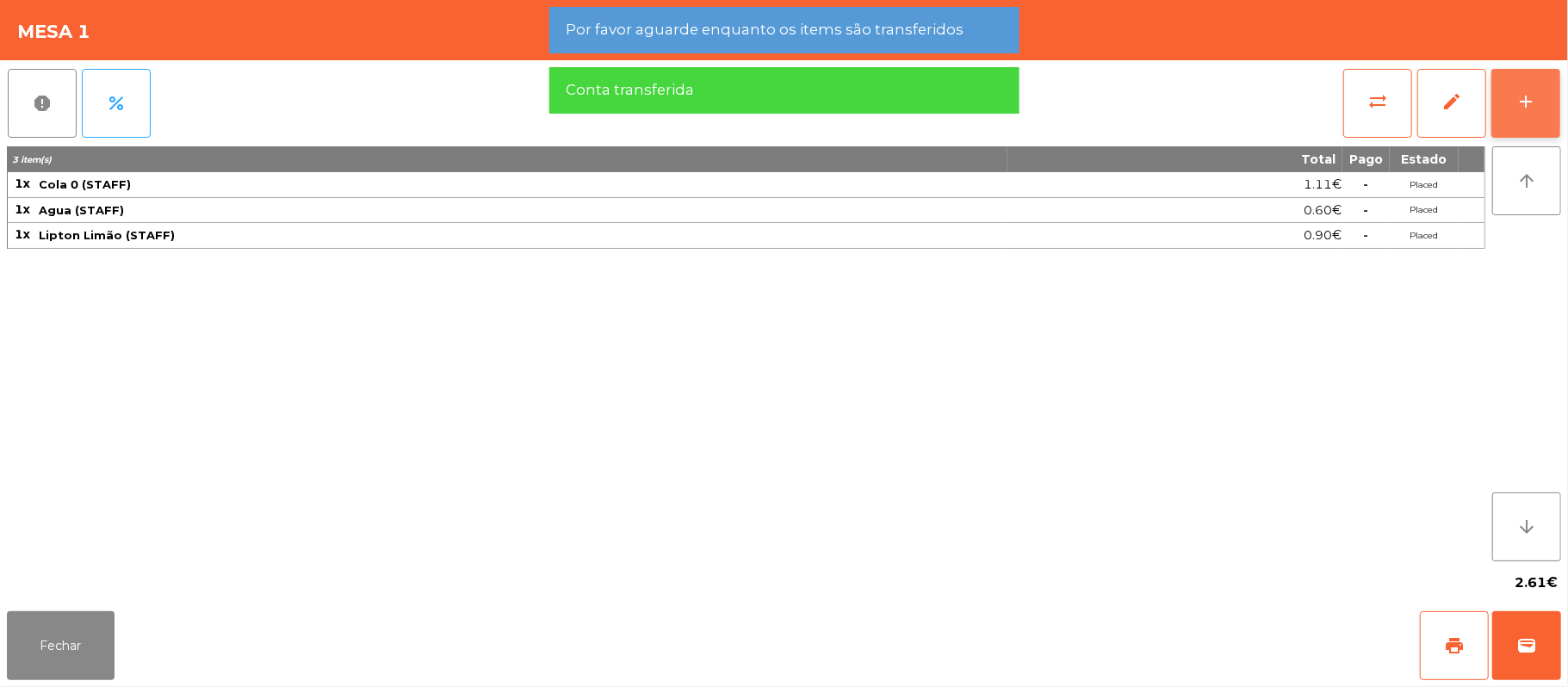
click at [1542, 83] on button "add" at bounding box center [1526, 104] width 69 height 69
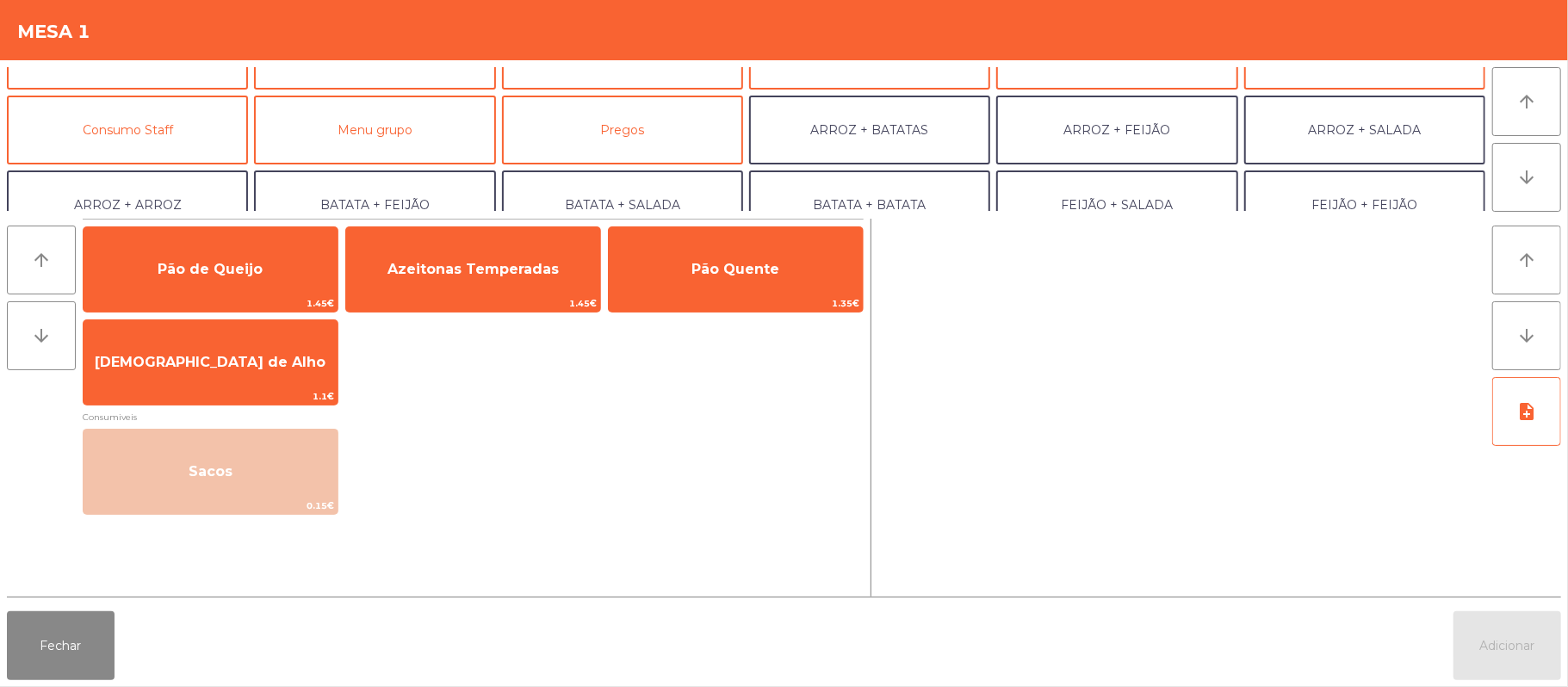
scroll to position [120, 0]
click at [167, 121] on button "Consumo Staff" at bounding box center [127, 131] width 241 height 69
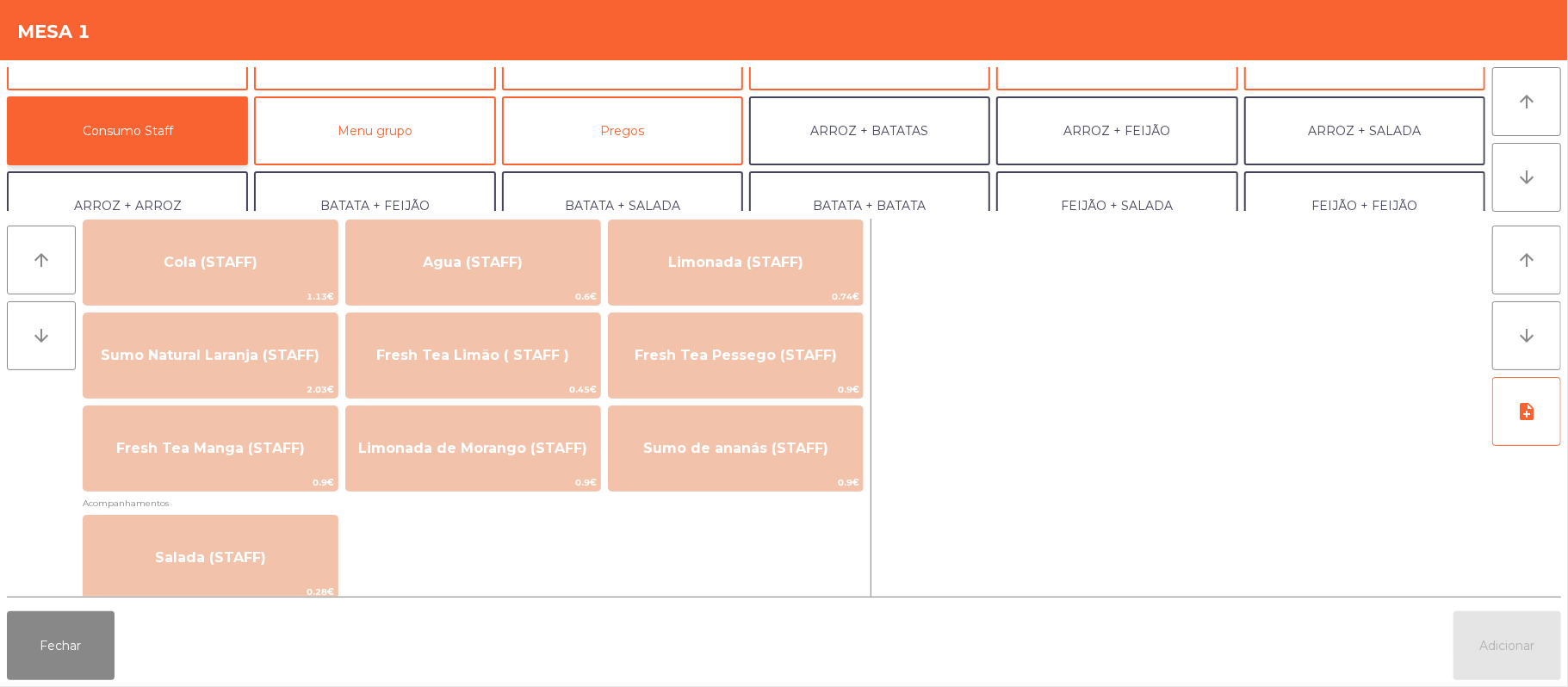
scroll to position [387, 0]
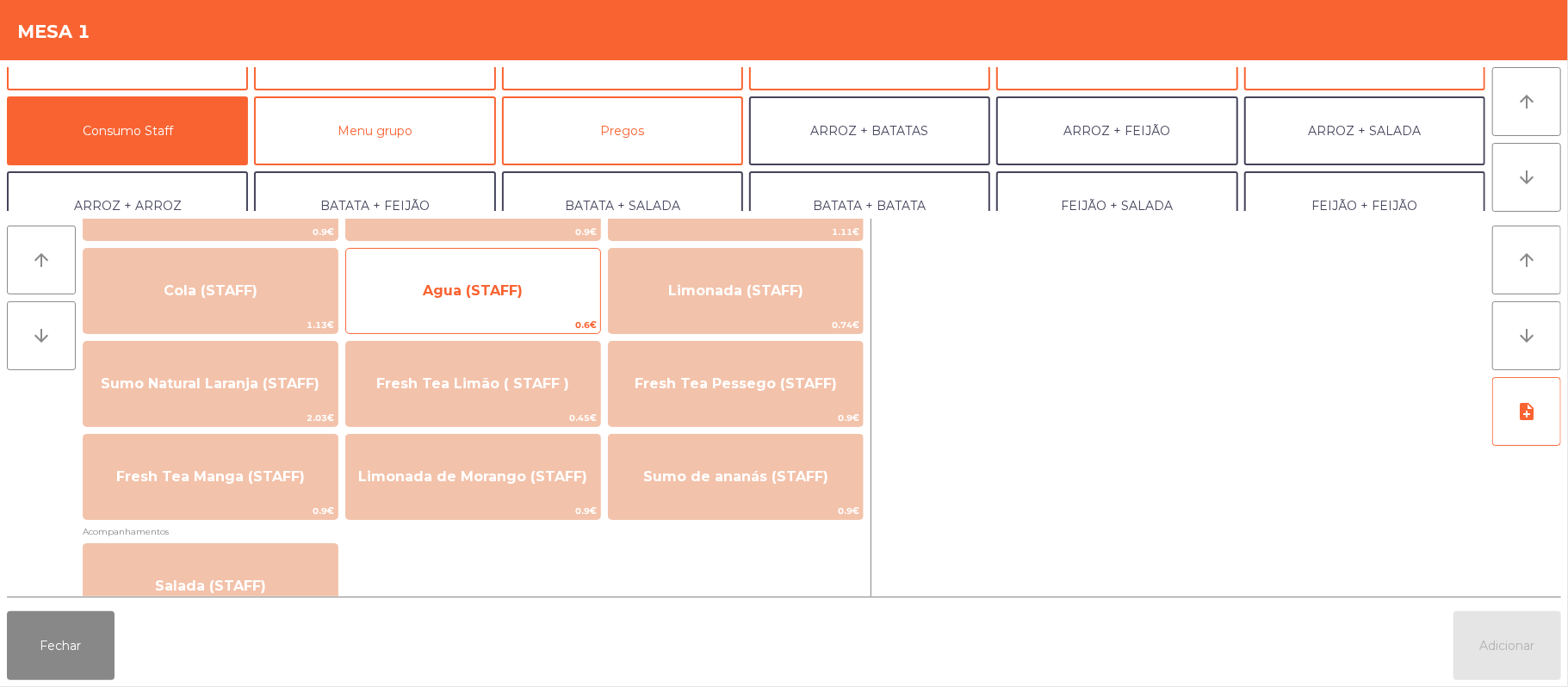
click at [512, 295] on span "Agua (STAFF)" at bounding box center [473, 290] width 100 height 17
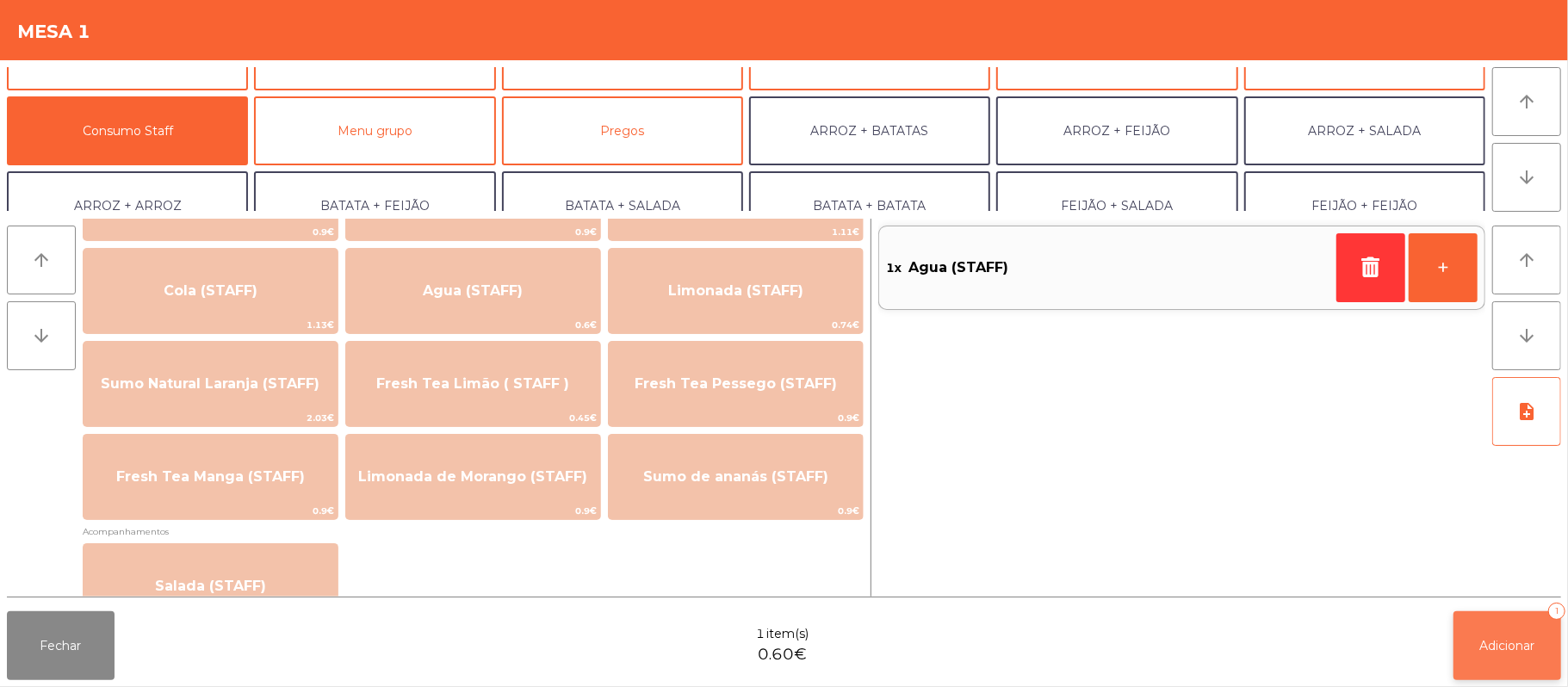
click at [1506, 635] on button "Adicionar 1" at bounding box center [1507, 646] width 108 height 69
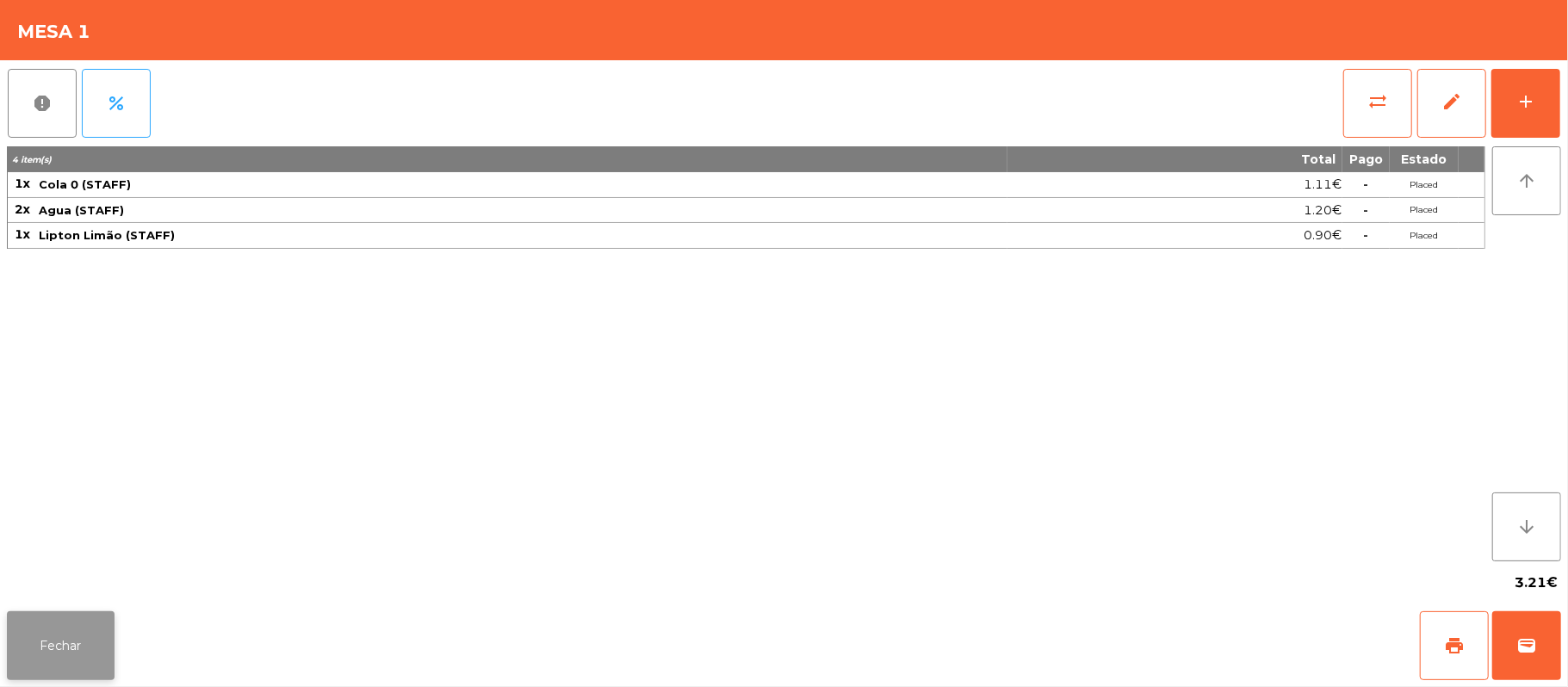
click at [61, 639] on button "Fechar" at bounding box center [61, 646] width 108 height 69
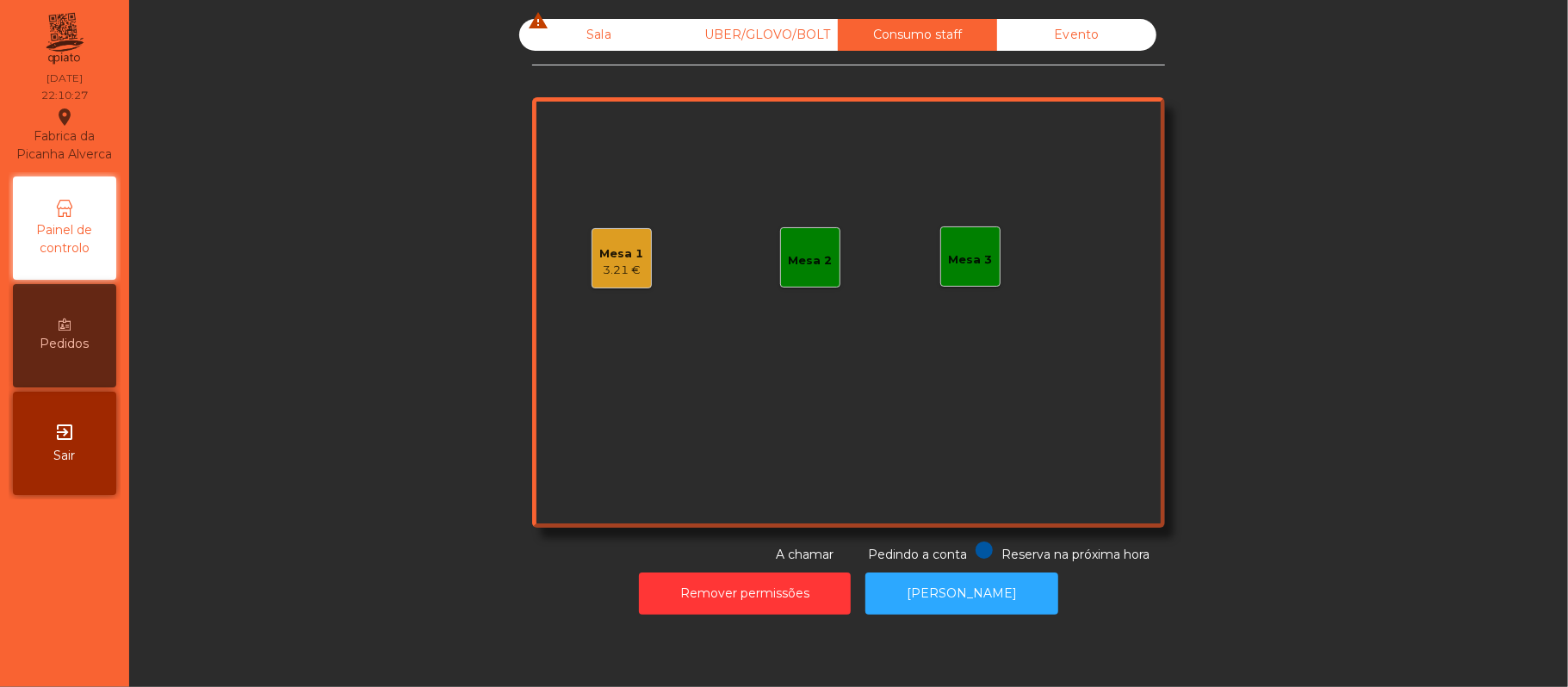
click at [625, 43] on div "Sala warning" at bounding box center [599, 35] width 160 height 32
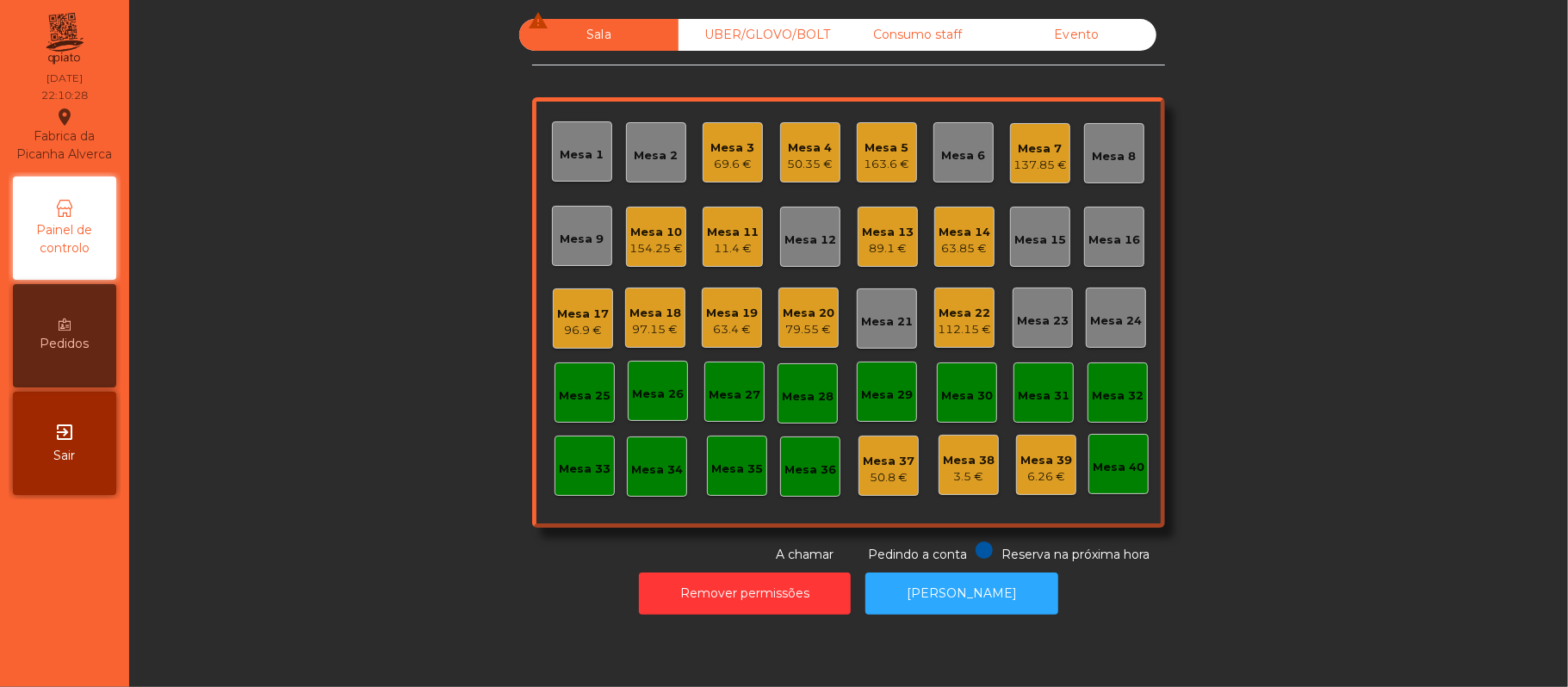
click at [737, 153] on div "Mesa 3" at bounding box center [734, 148] width 44 height 18
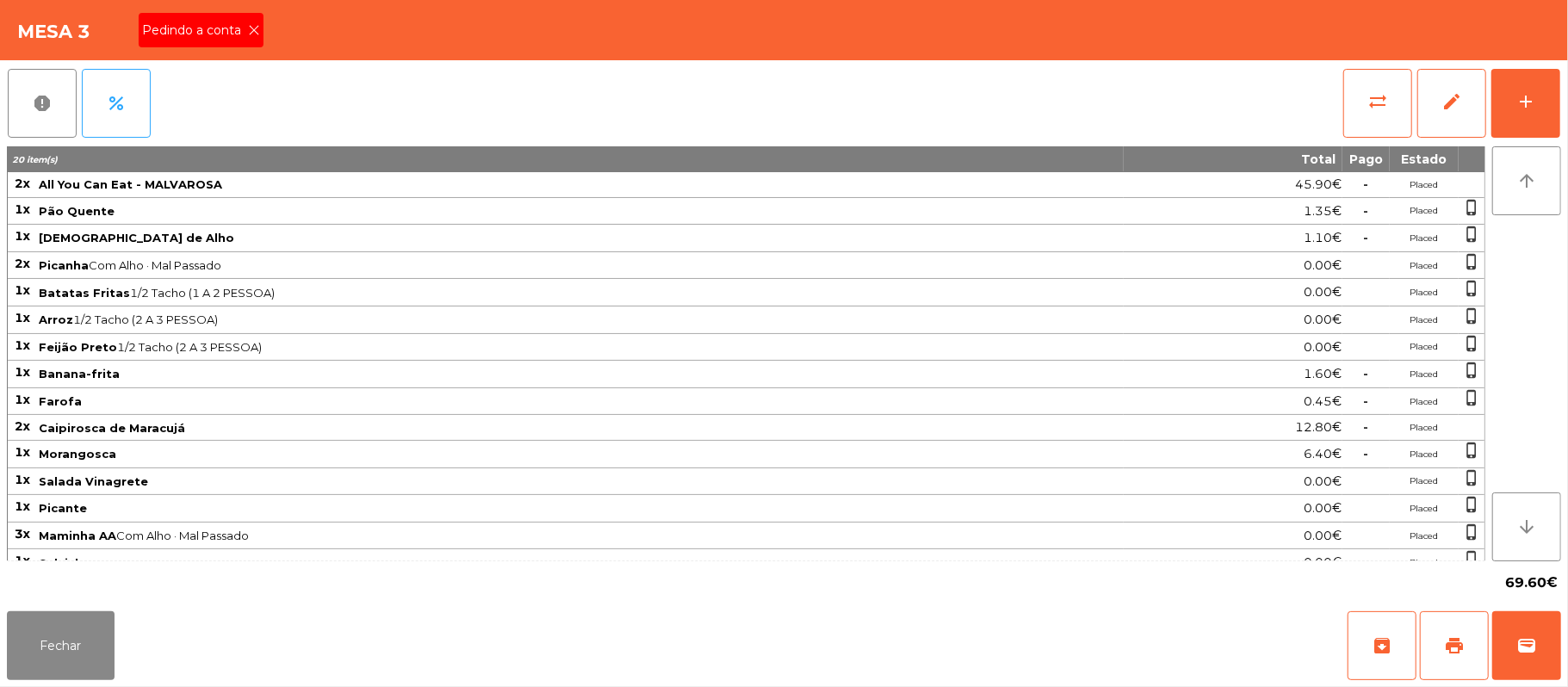
click at [248, 25] on icon at bounding box center [254, 30] width 12 height 12
click at [66, 645] on button "Fechar" at bounding box center [61, 646] width 108 height 69
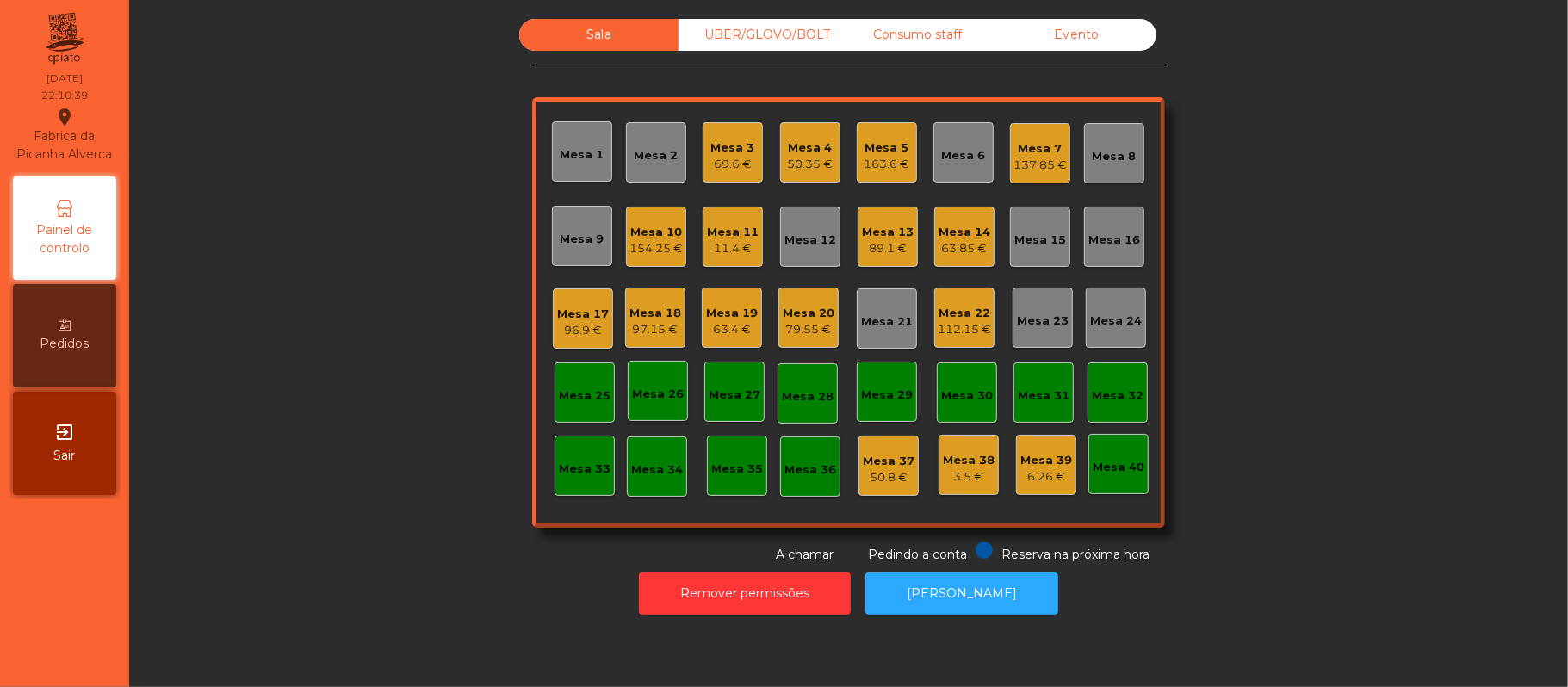
click at [1013, 166] on div "137.85 €" at bounding box center [1040, 166] width 54 height 18
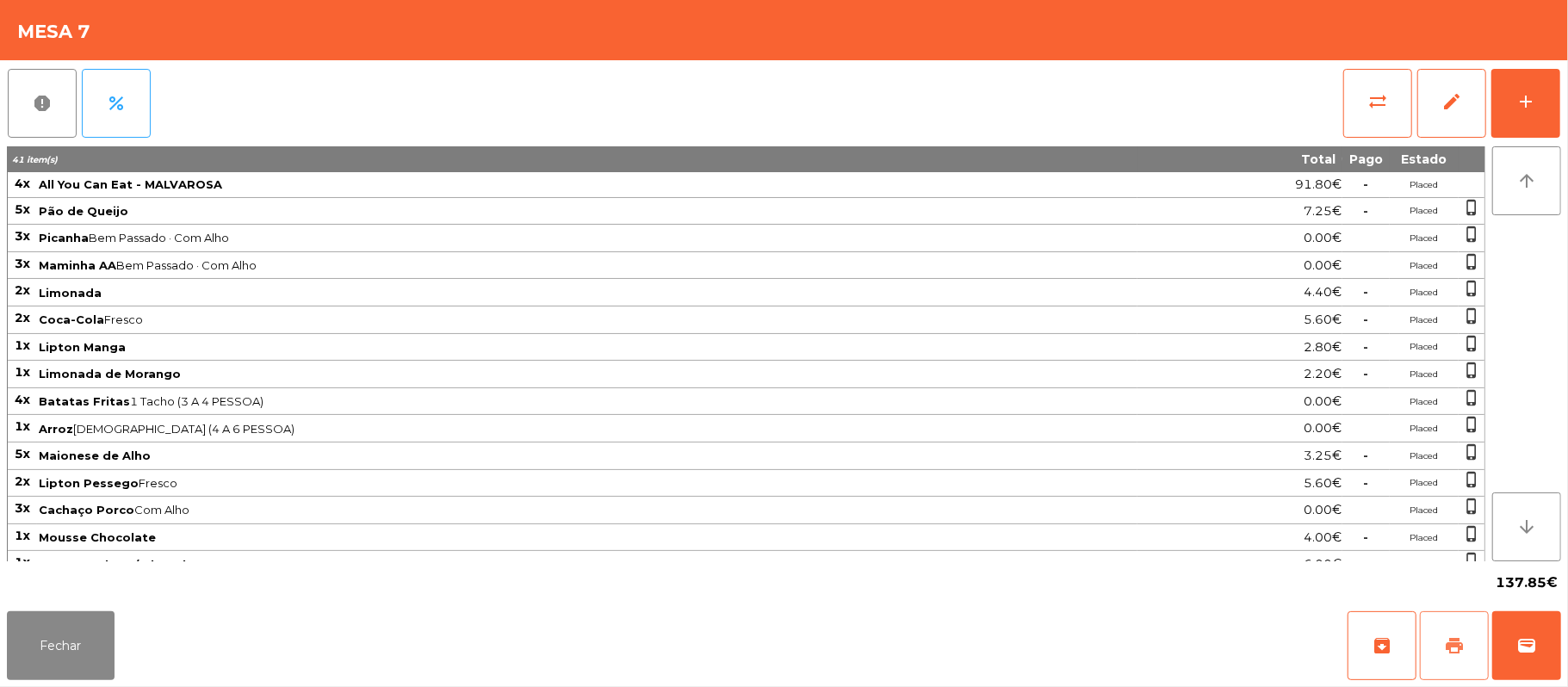
click at [1445, 644] on span "print" at bounding box center [1455, 646] width 21 height 21
click at [1442, 644] on button "print" at bounding box center [1454, 646] width 69 height 69
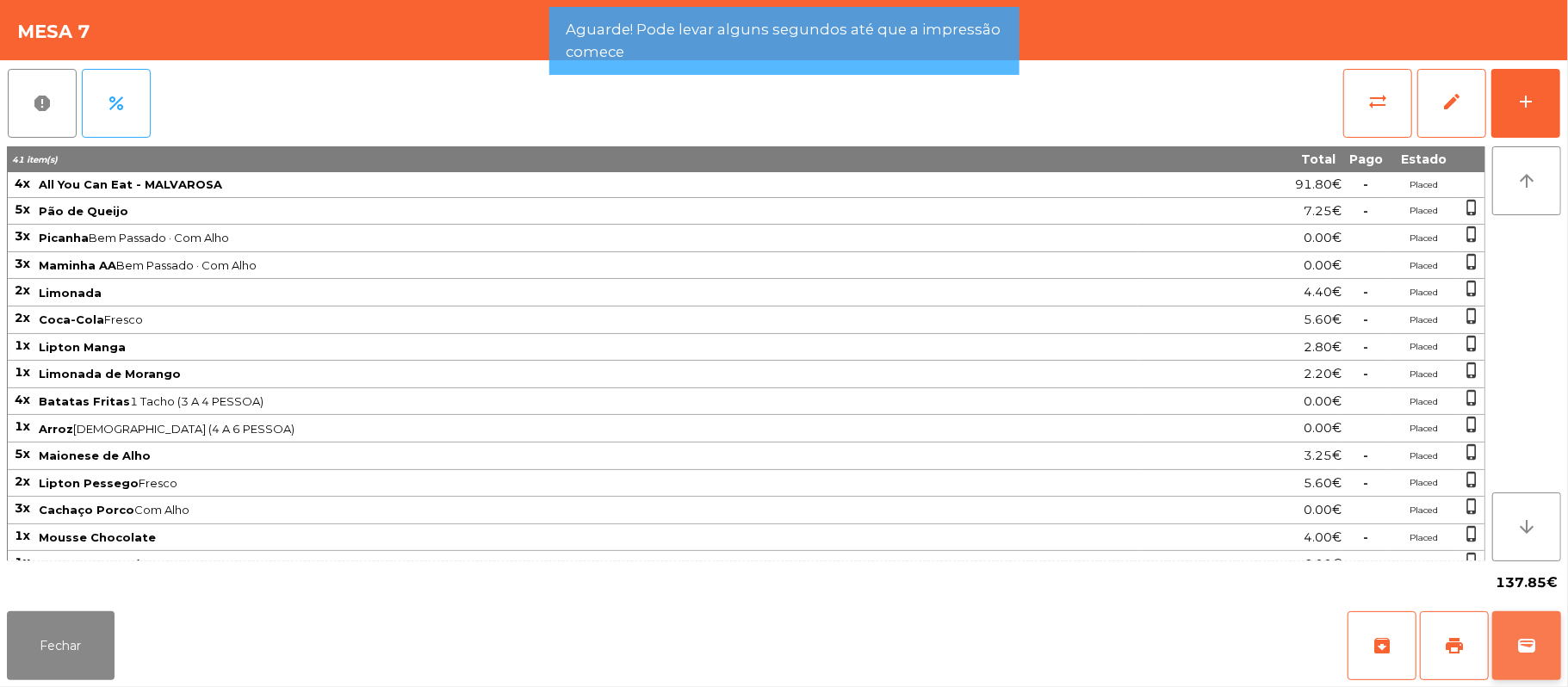
click at [1522, 655] on span "wallet" at bounding box center [1527, 646] width 21 height 21
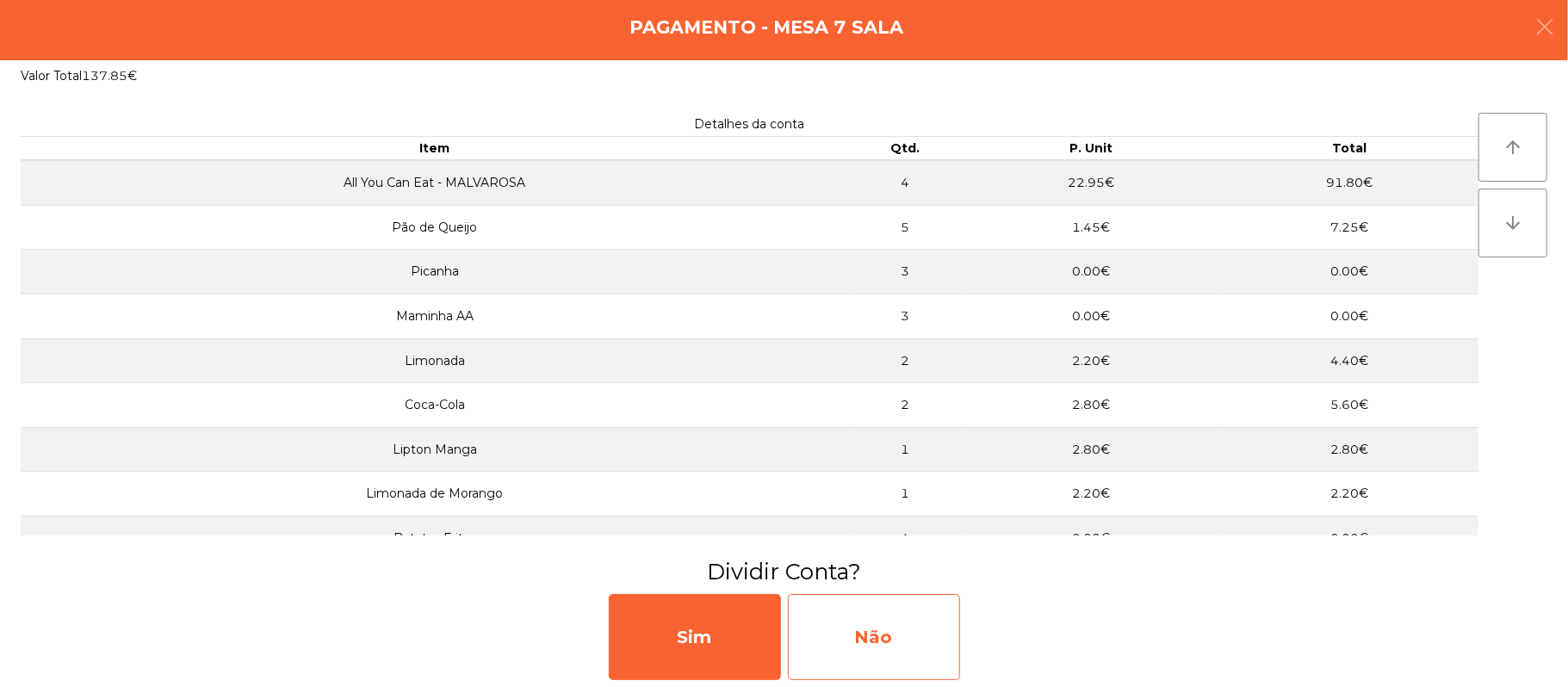
click at [863, 620] on div "Não" at bounding box center [874, 637] width 172 height 86
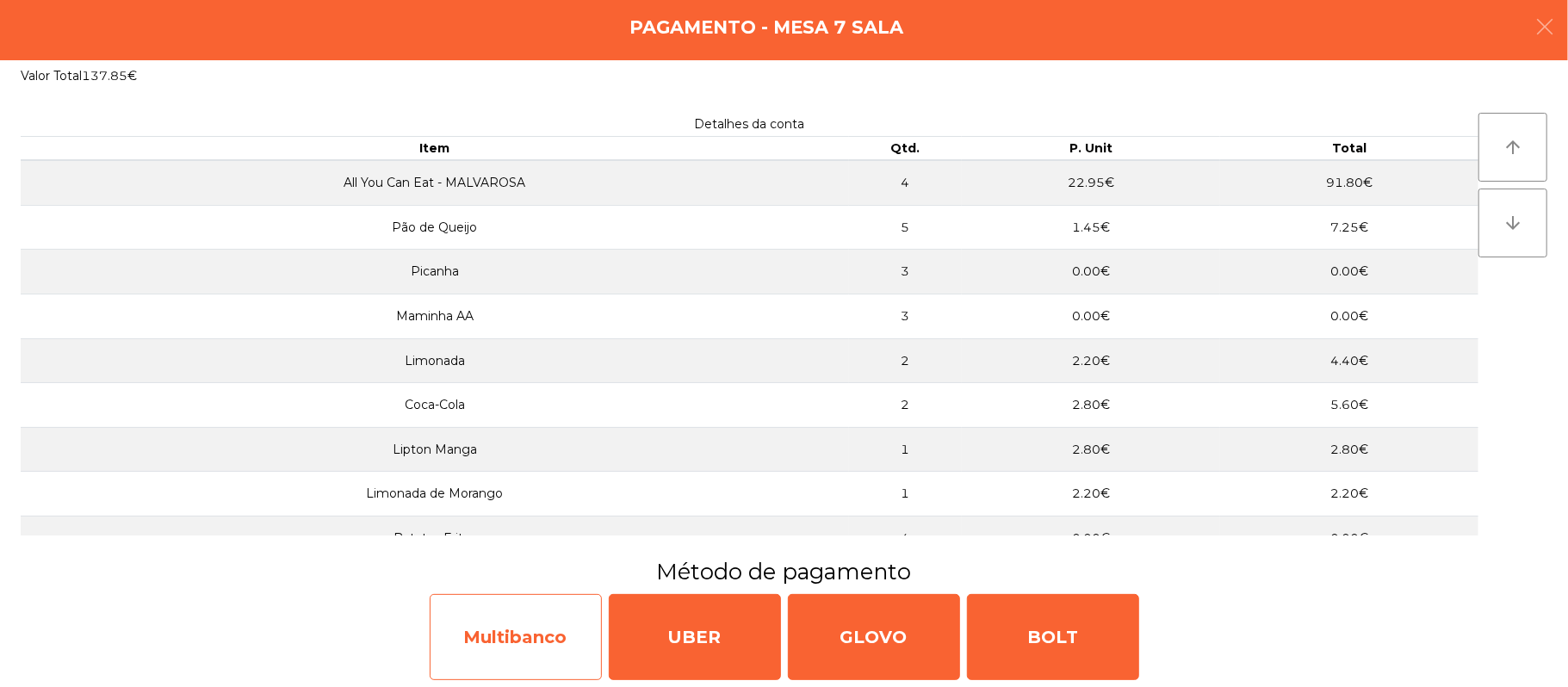
click at [556, 634] on div "Multibanco" at bounding box center [516, 637] width 172 height 86
select select "**"
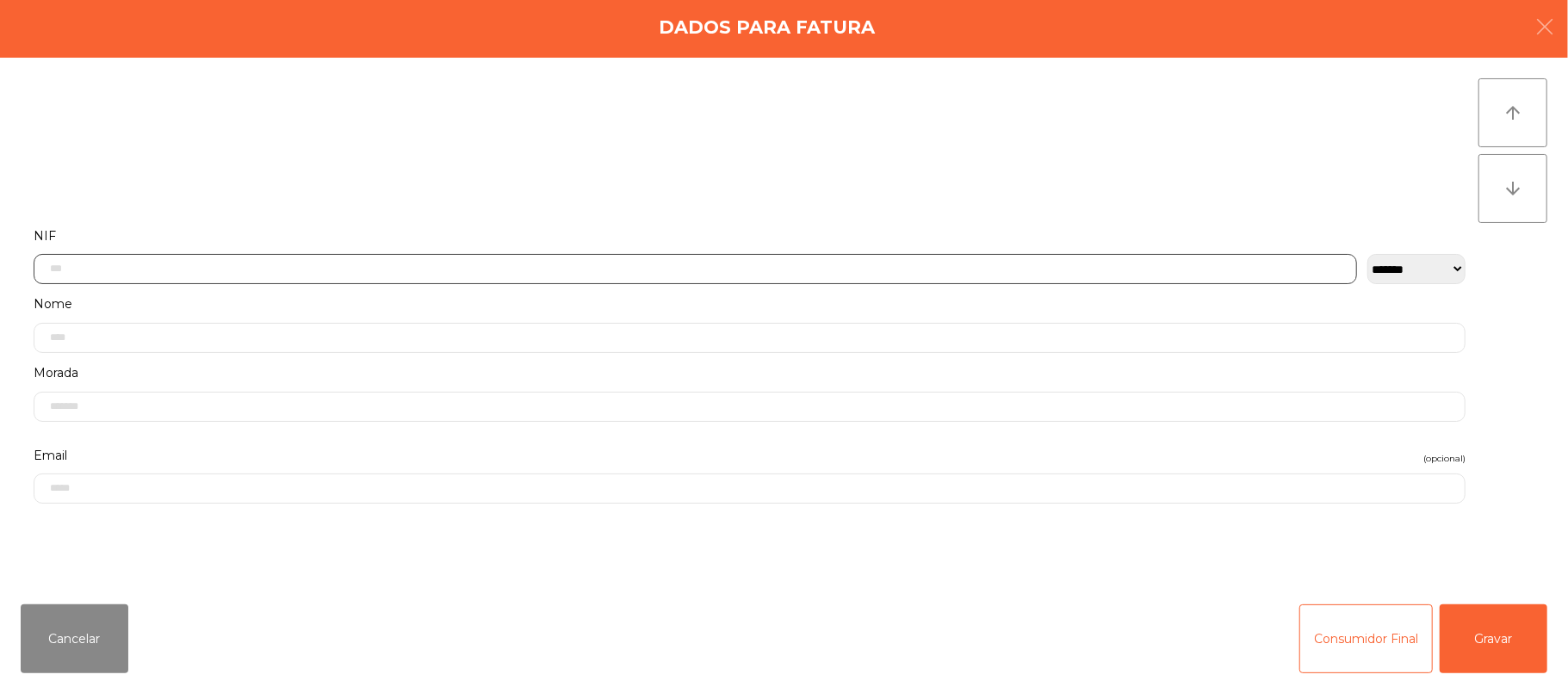
click at [466, 272] on input "text" at bounding box center [695, 269] width 1323 height 30
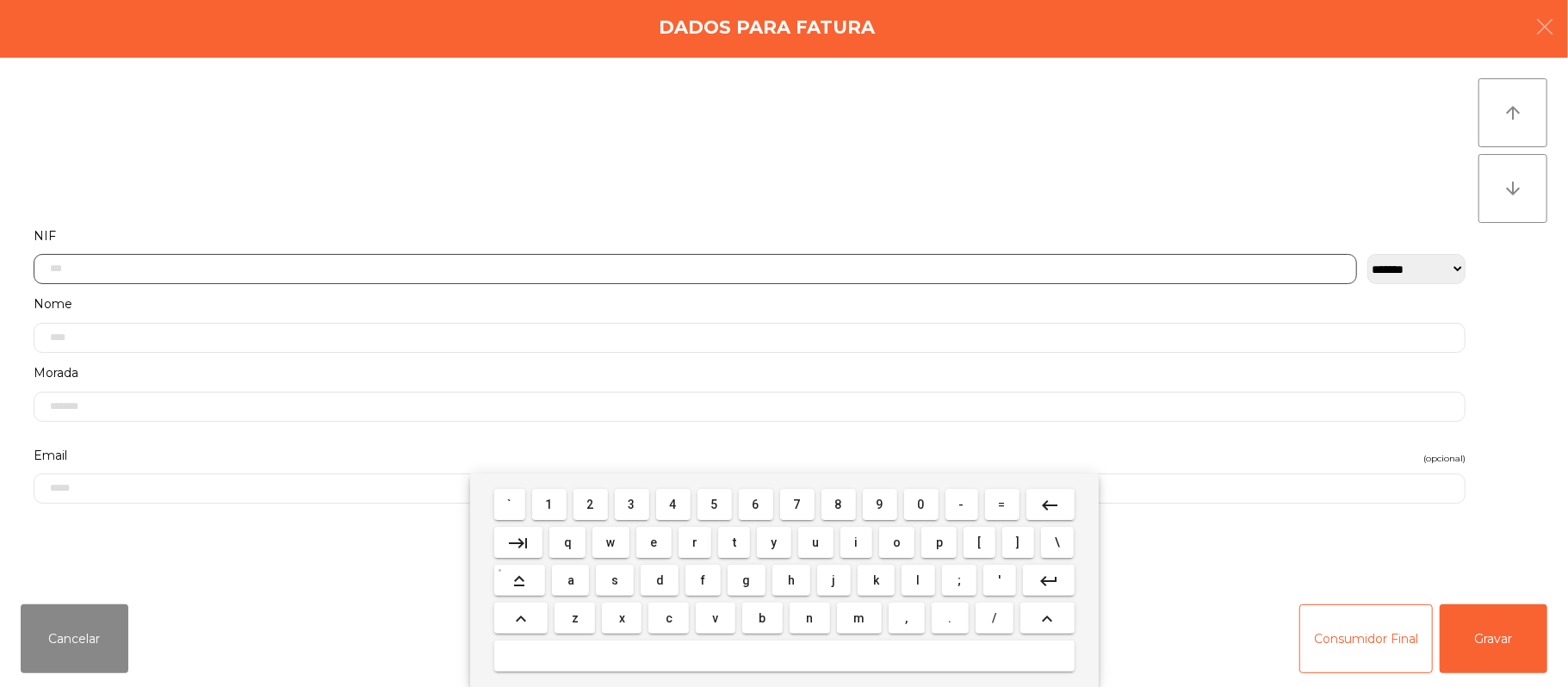
scroll to position [145, 0]
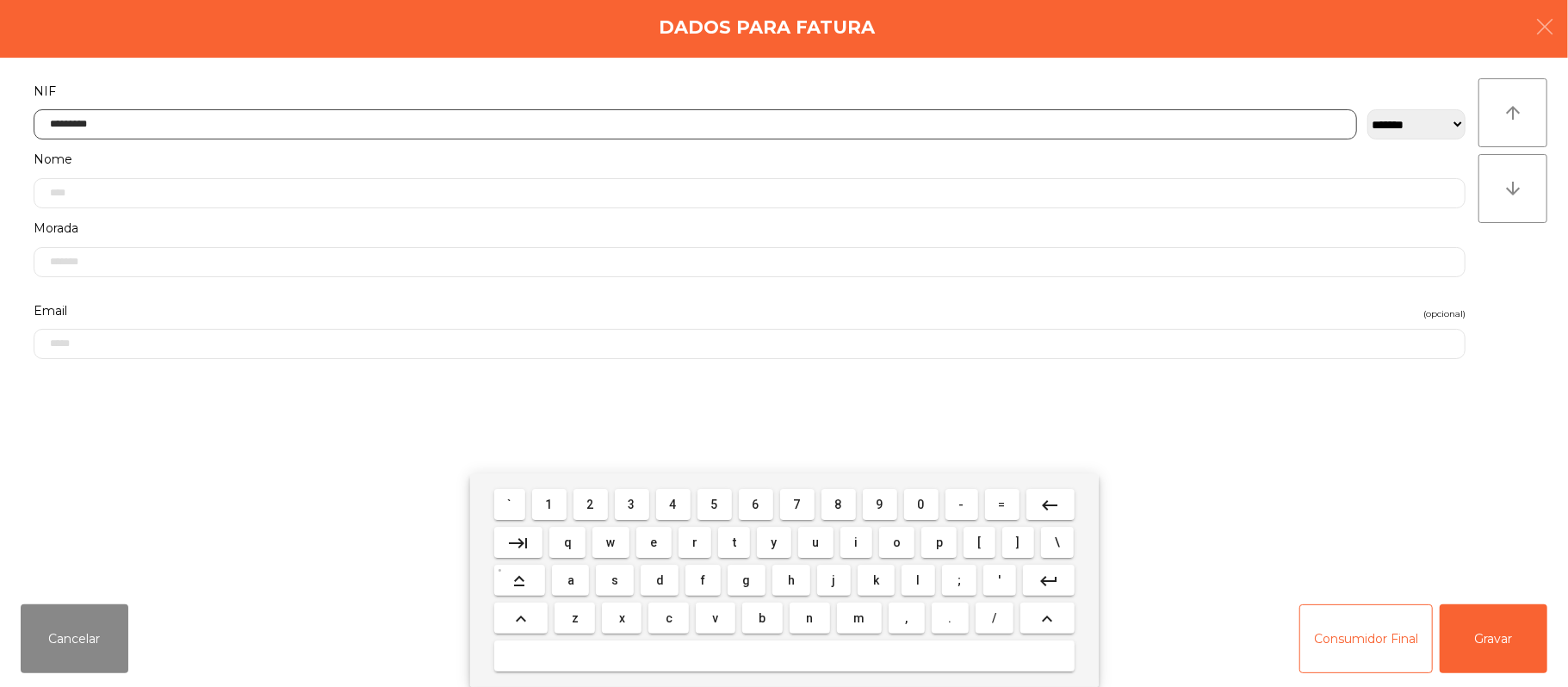
type input "*********"
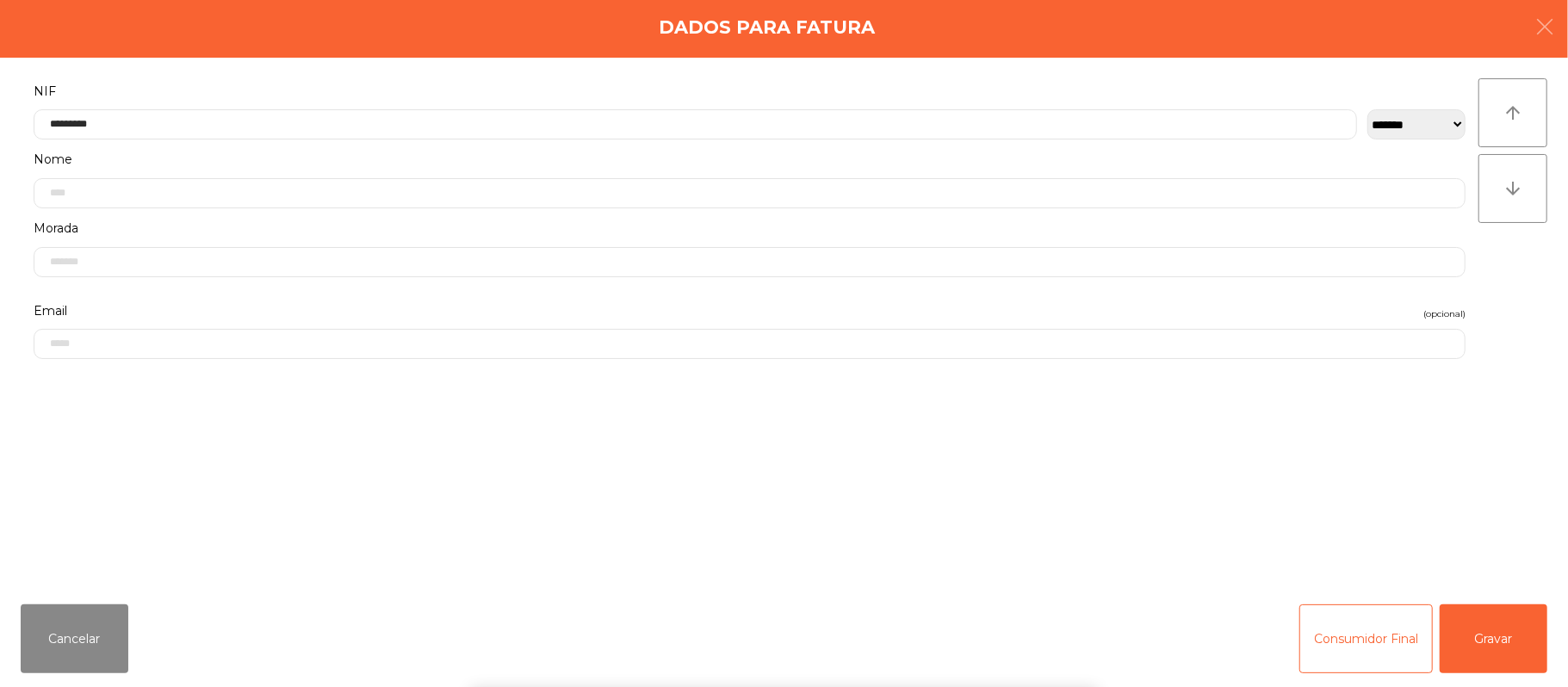
click at [1514, 603] on div "` 1 2 3 4 5 6 7 8 9 0 - = keyboard_backspace keyboard_tab q w e r t y u i o p […" at bounding box center [784, 580] width 1568 height 213
click at [1506, 613] on button "Gravar" at bounding box center [1493, 639] width 108 height 69
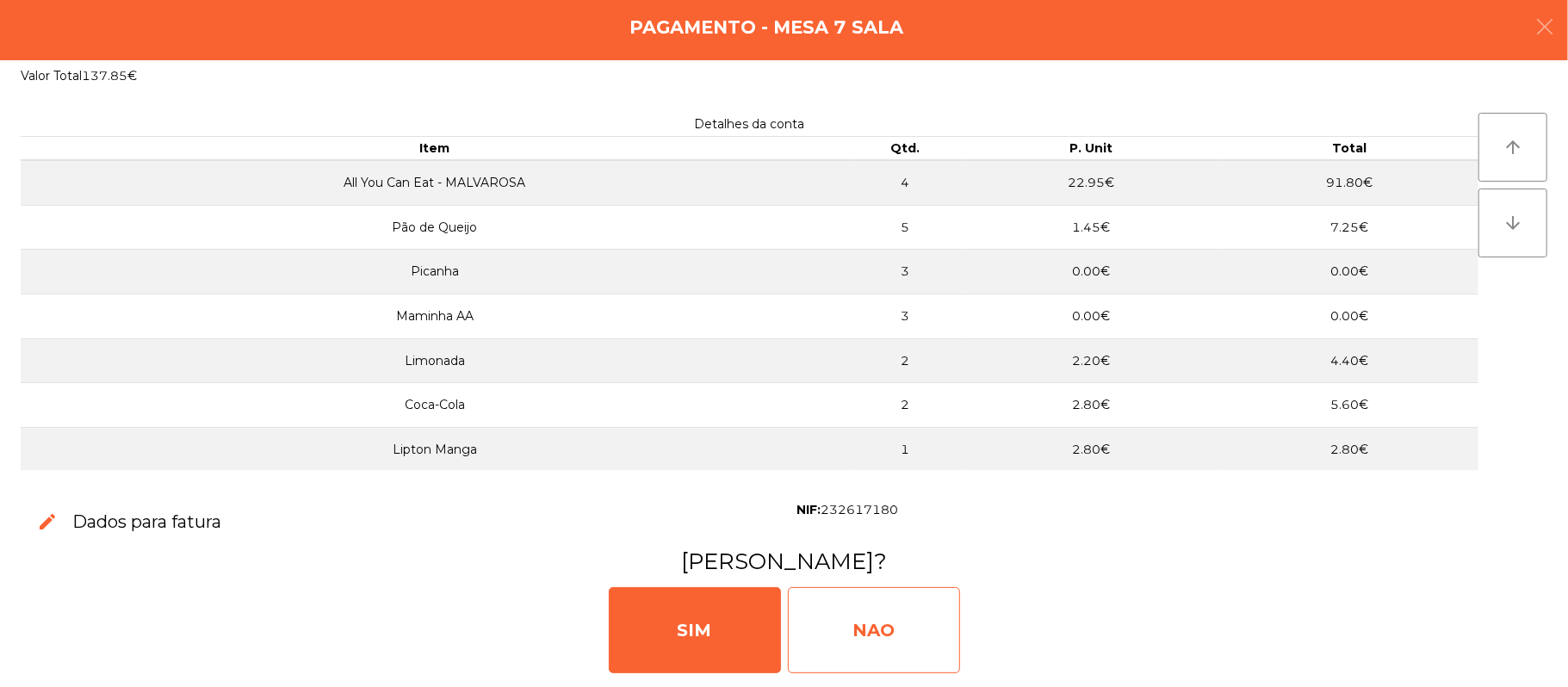
click at [903, 597] on div "NAO" at bounding box center [874, 630] width 172 height 86
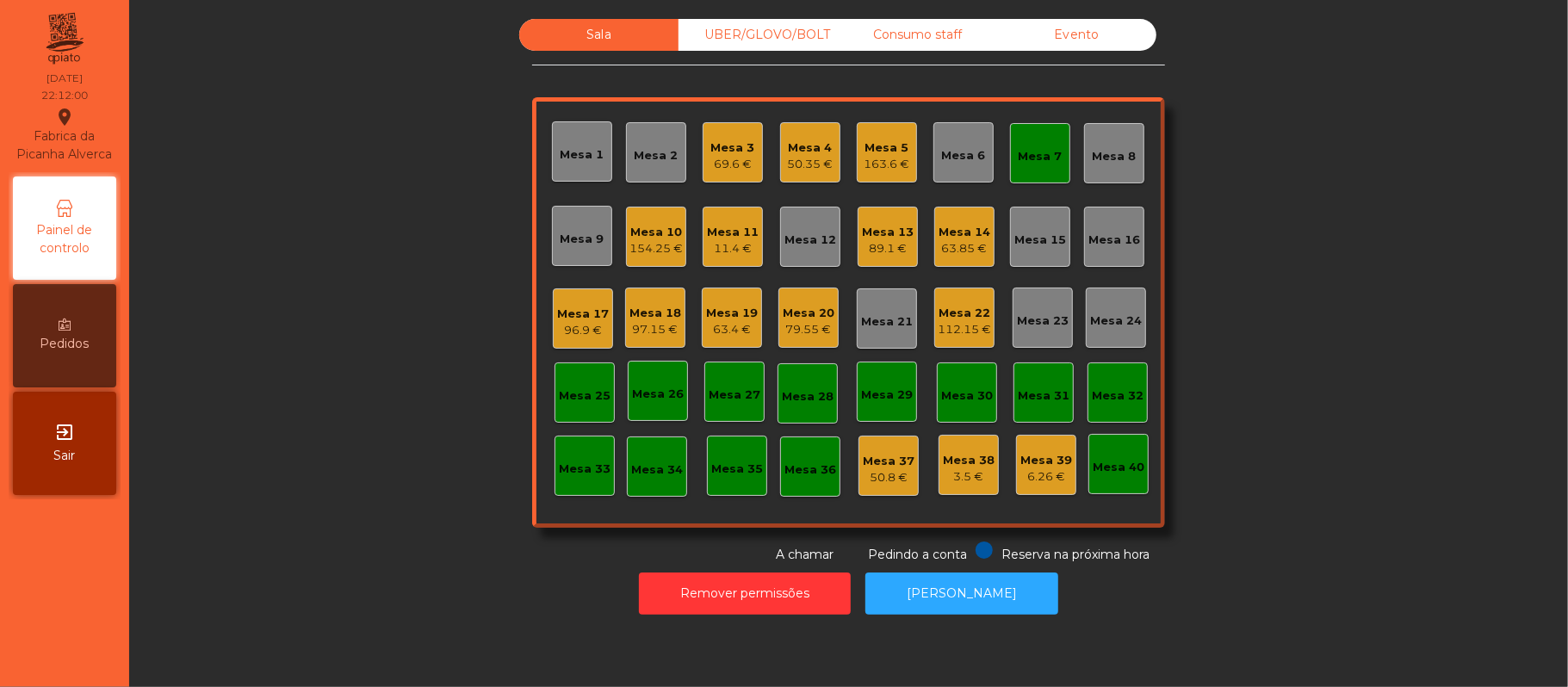
click at [1047, 168] on div "Mesa 7" at bounding box center [1040, 153] width 61 height 61
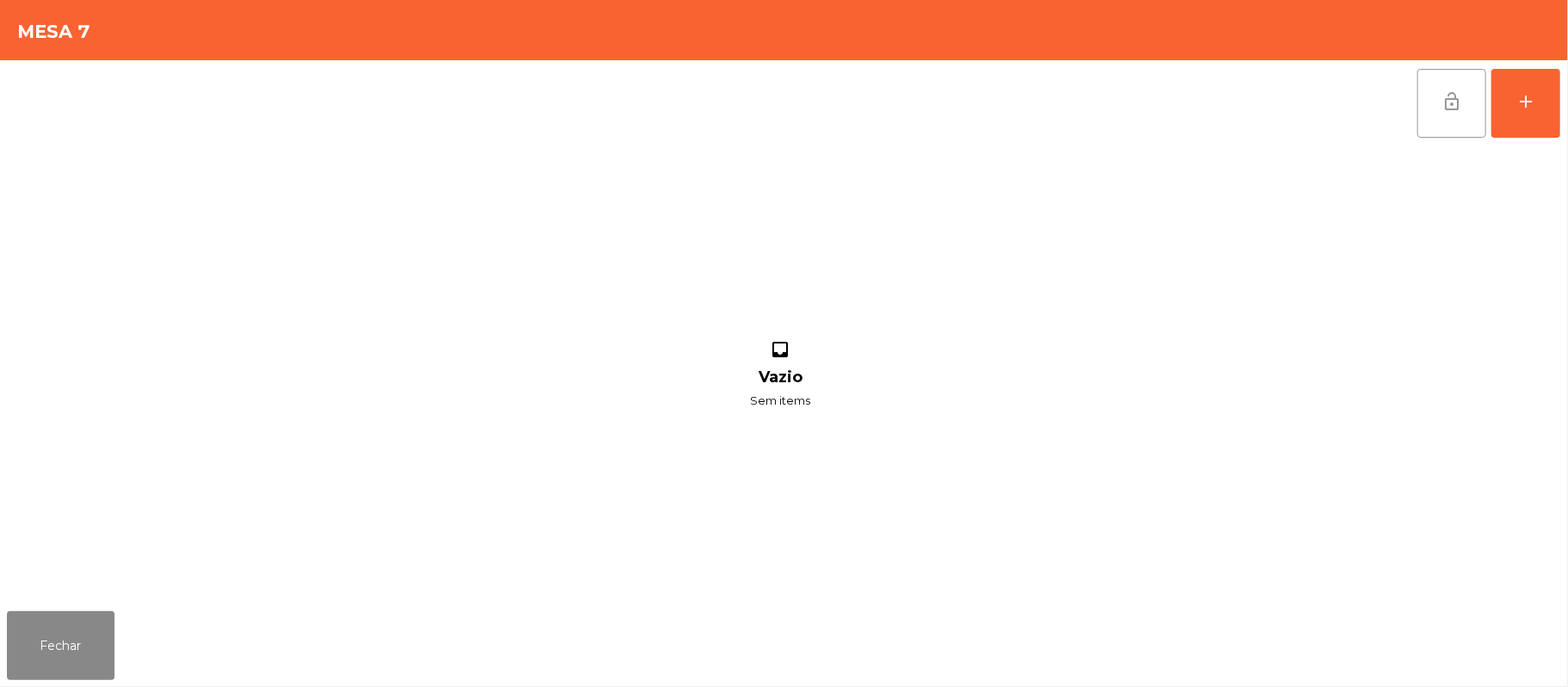
click at [1436, 107] on button "lock_open" at bounding box center [1451, 104] width 69 height 69
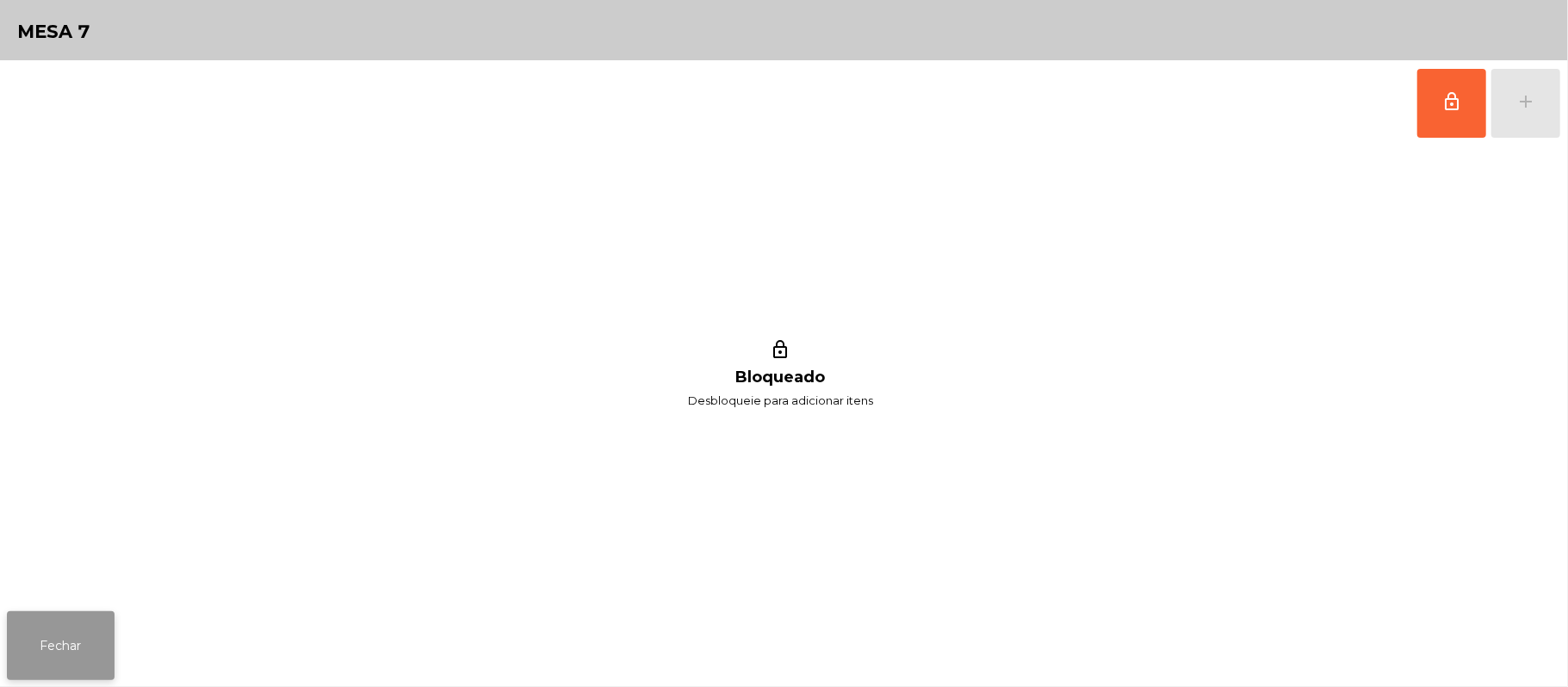
click at [87, 646] on button "Fechar" at bounding box center [61, 646] width 108 height 69
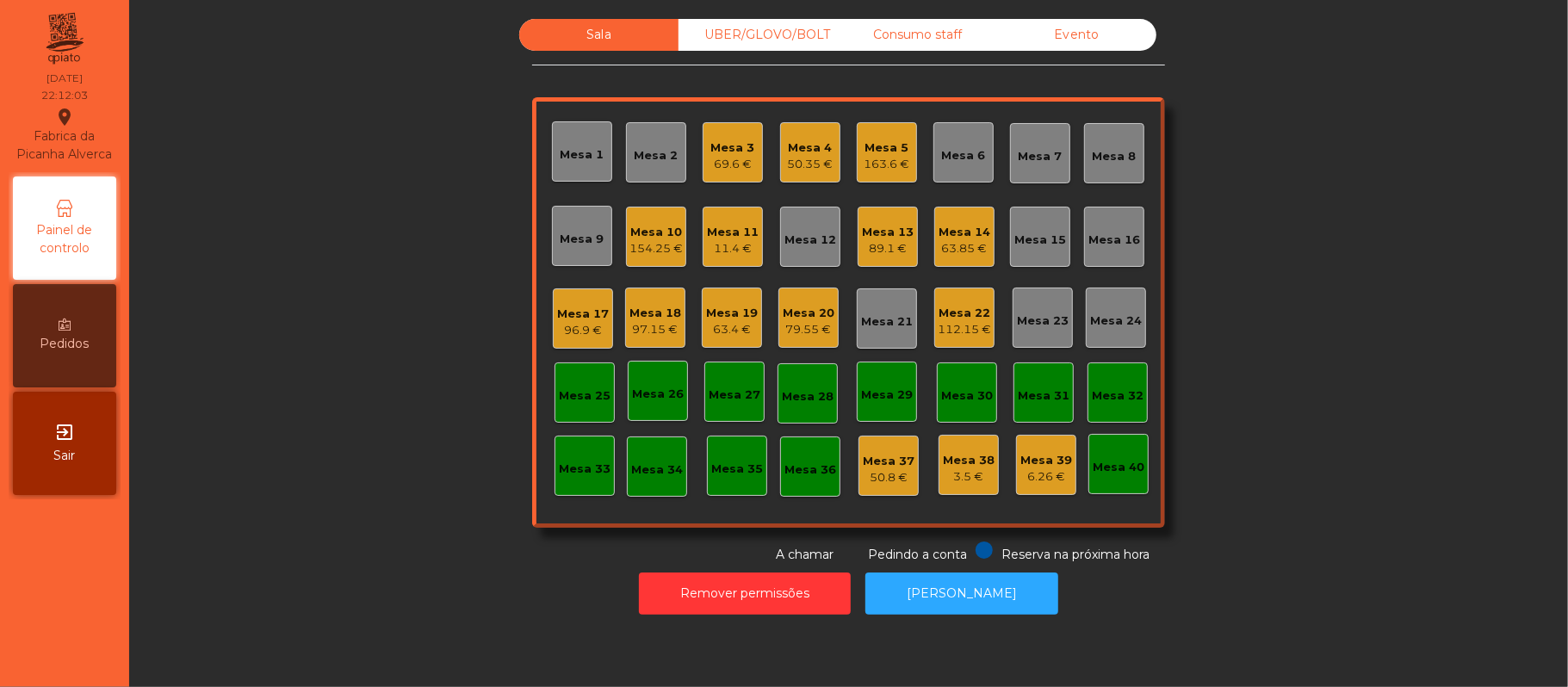
click at [634, 250] on div "154.25 €" at bounding box center [655, 249] width 54 height 18
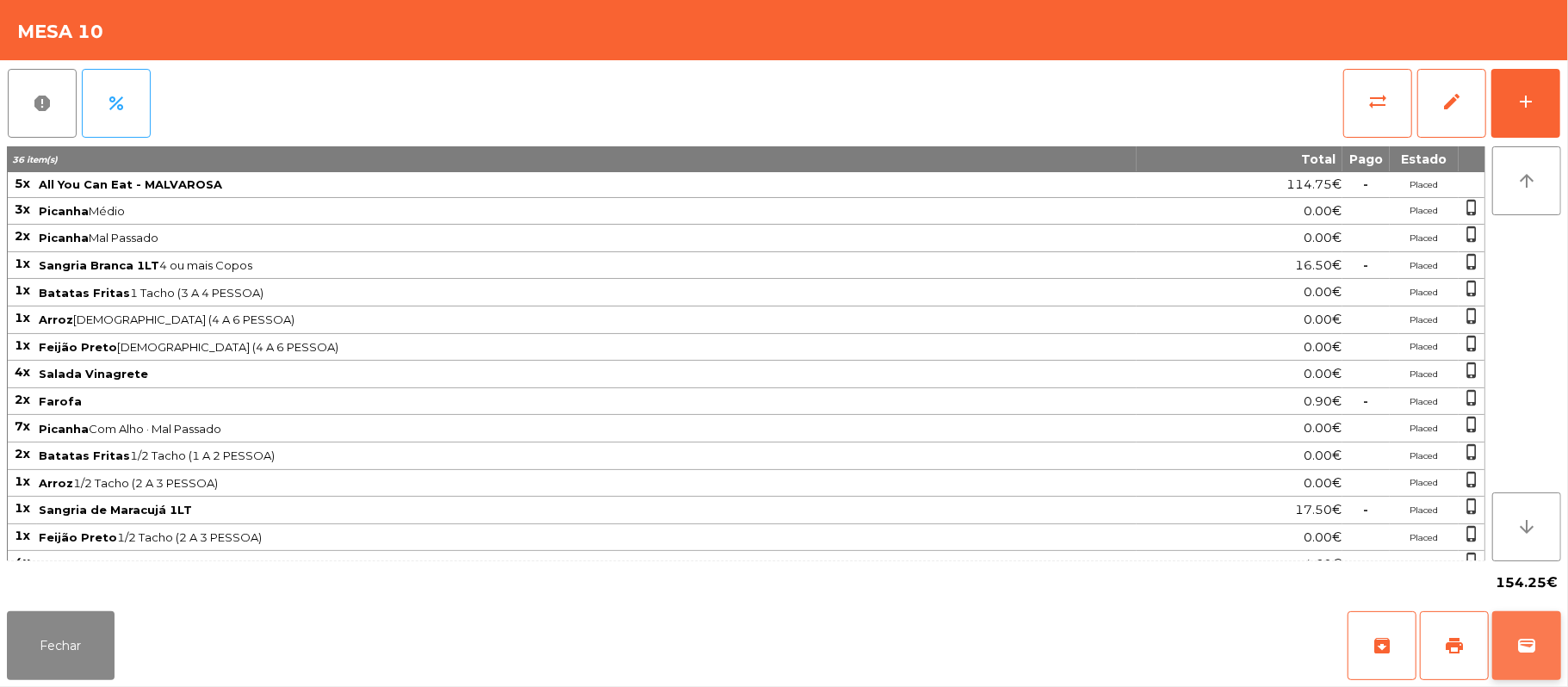
click at [1516, 630] on button "wallet" at bounding box center [1527, 646] width 69 height 69
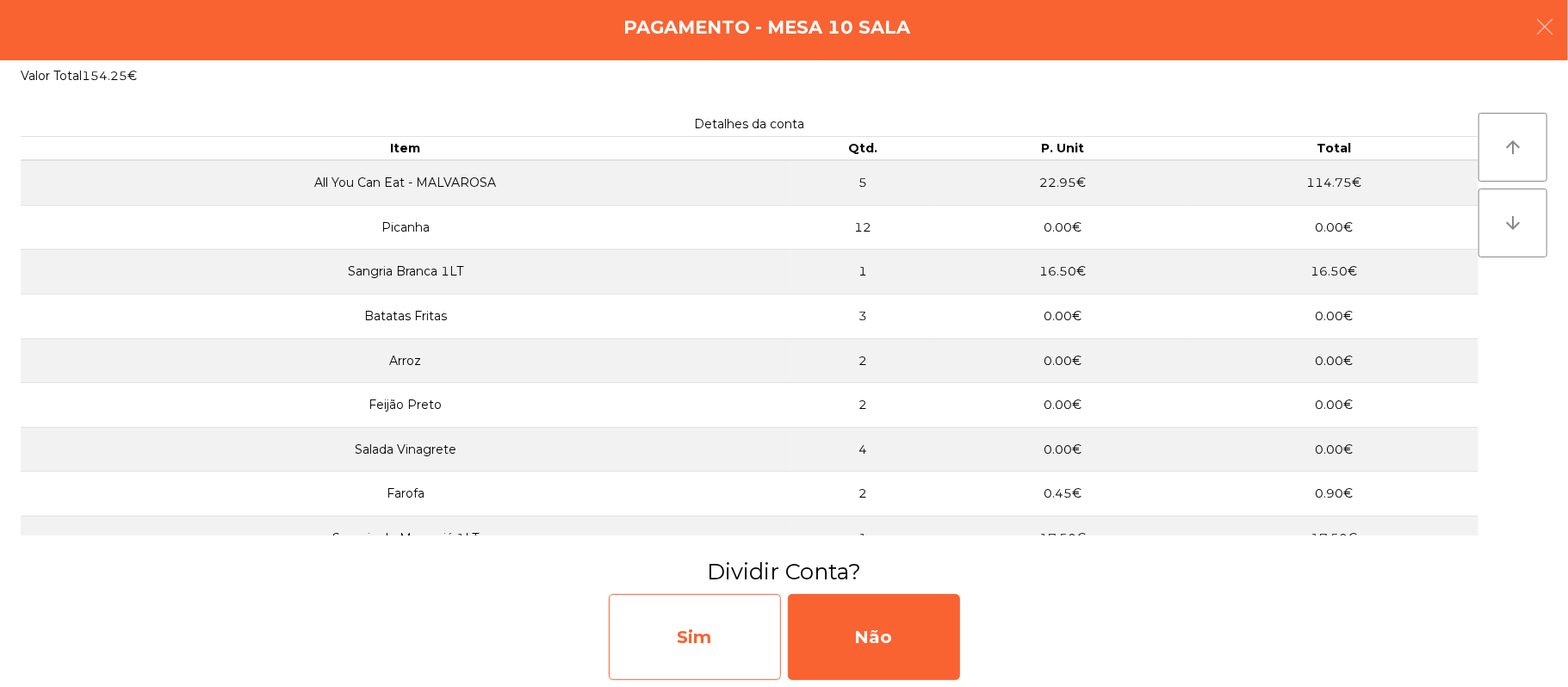
click at [713, 626] on div "Sim" at bounding box center [695, 637] width 172 height 86
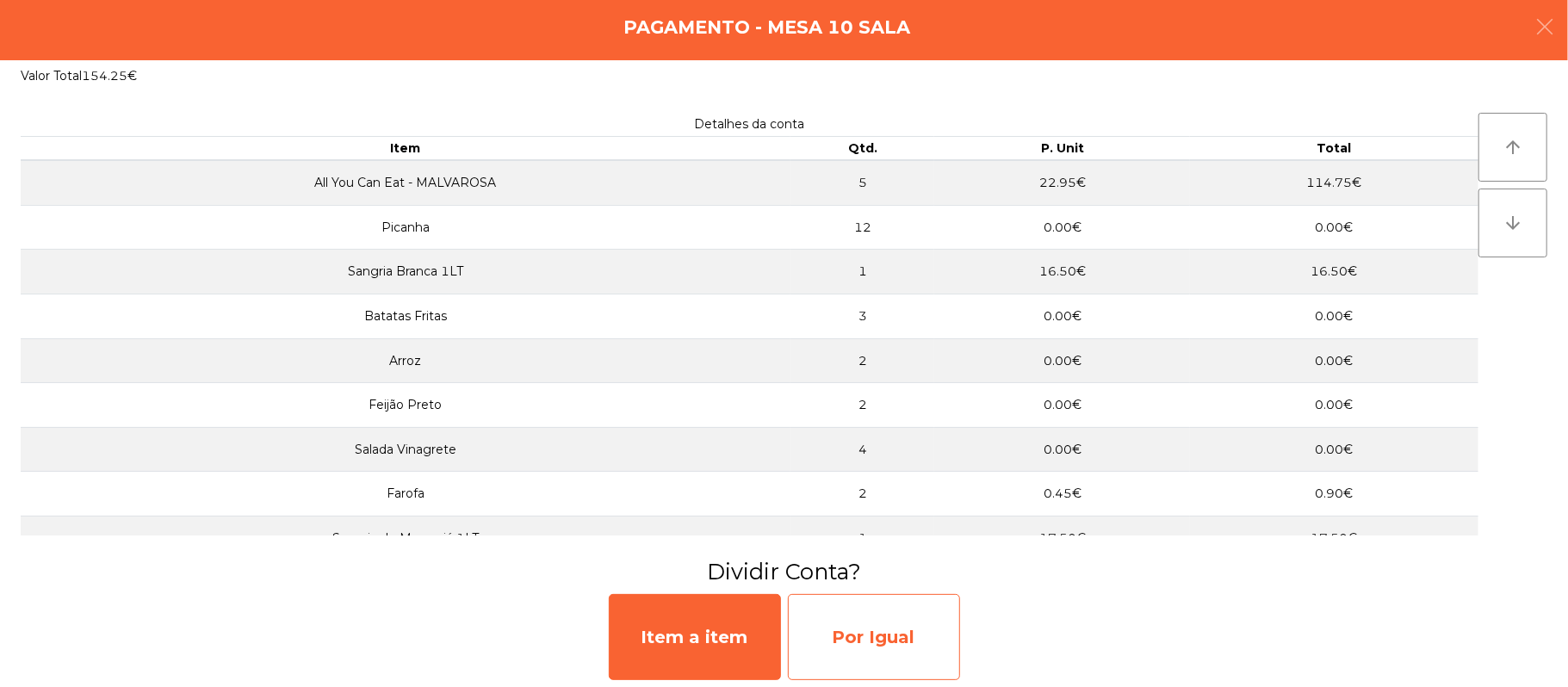
click at [858, 626] on div "Por Igual" at bounding box center [874, 637] width 172 height 86
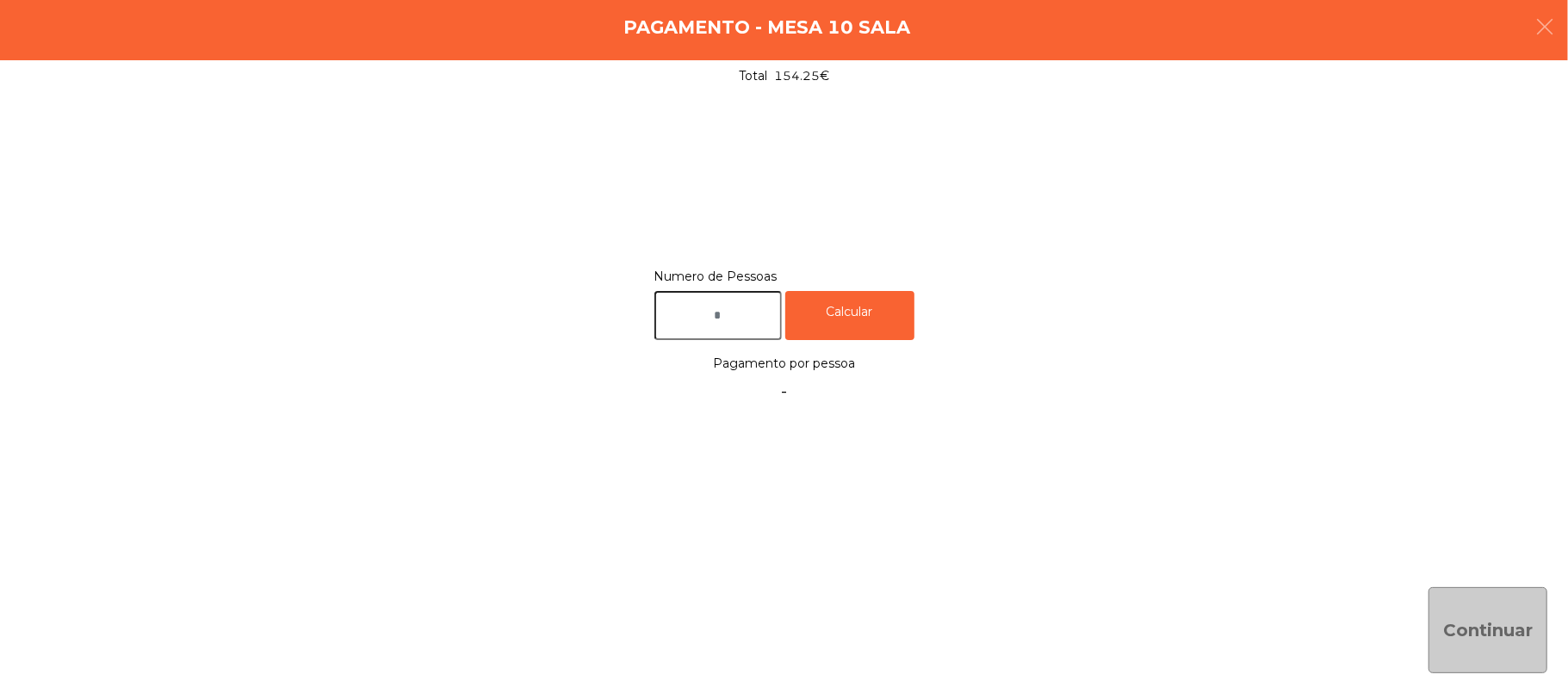
click at [707, 307] on input "text" at bounding box center [718, 316] width 127 height 49
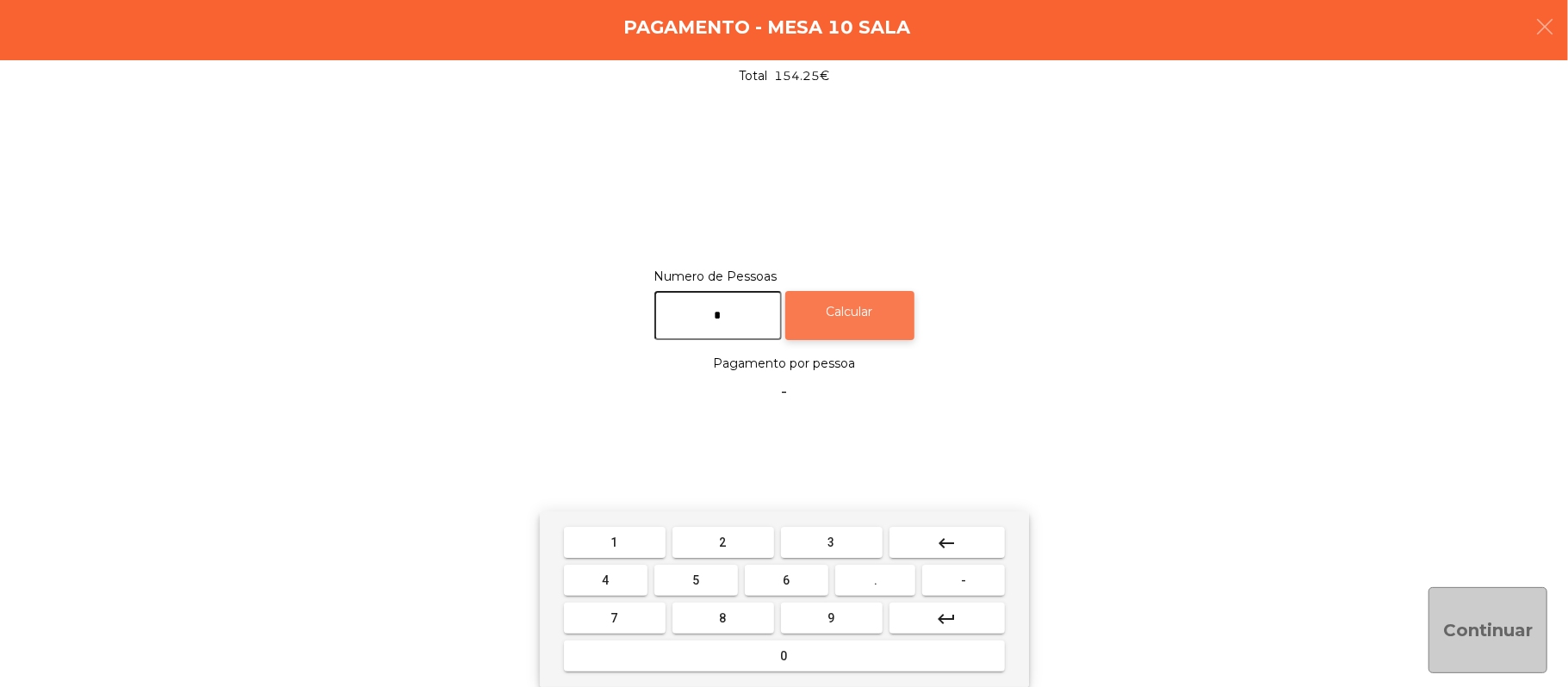
type input "*"
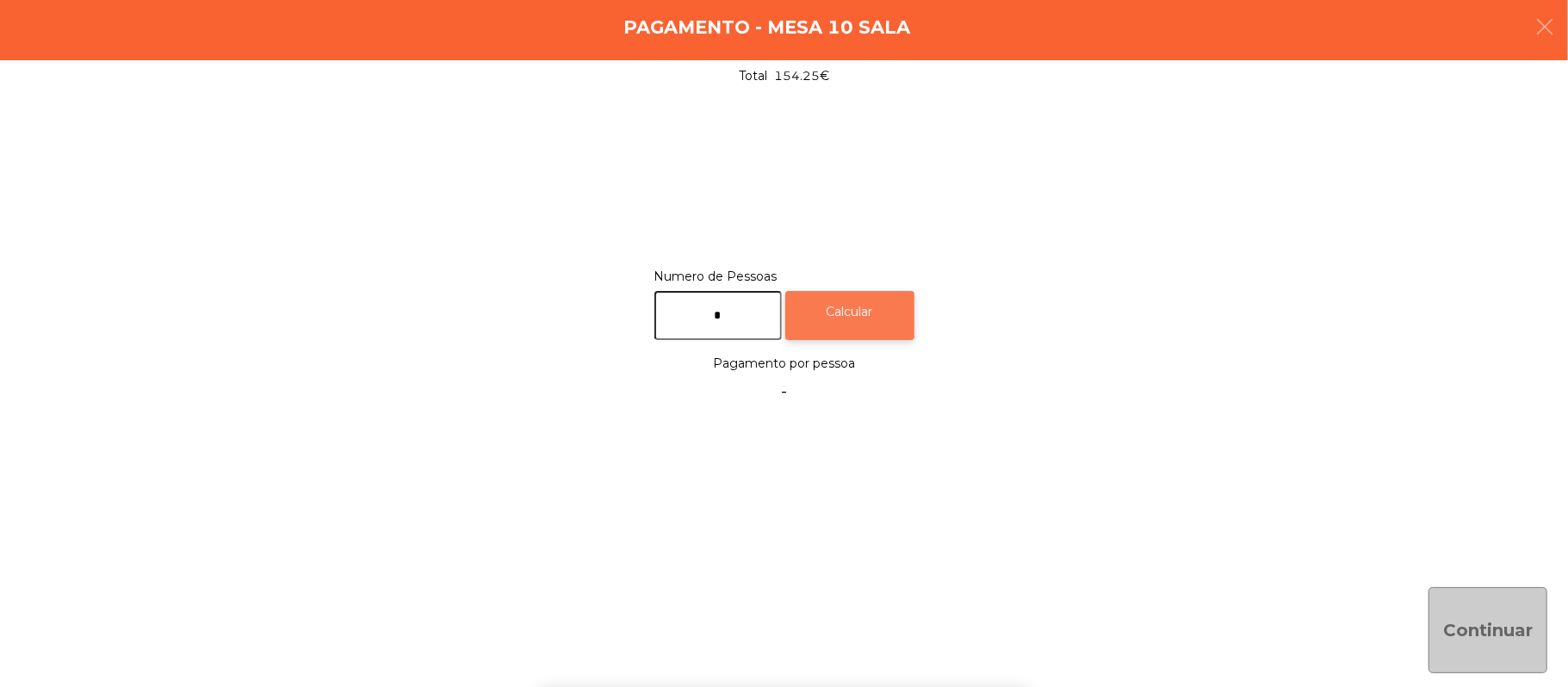
click at [898, 317] on div "Calcular" at bounding box center [849, 316] width 129 height 49
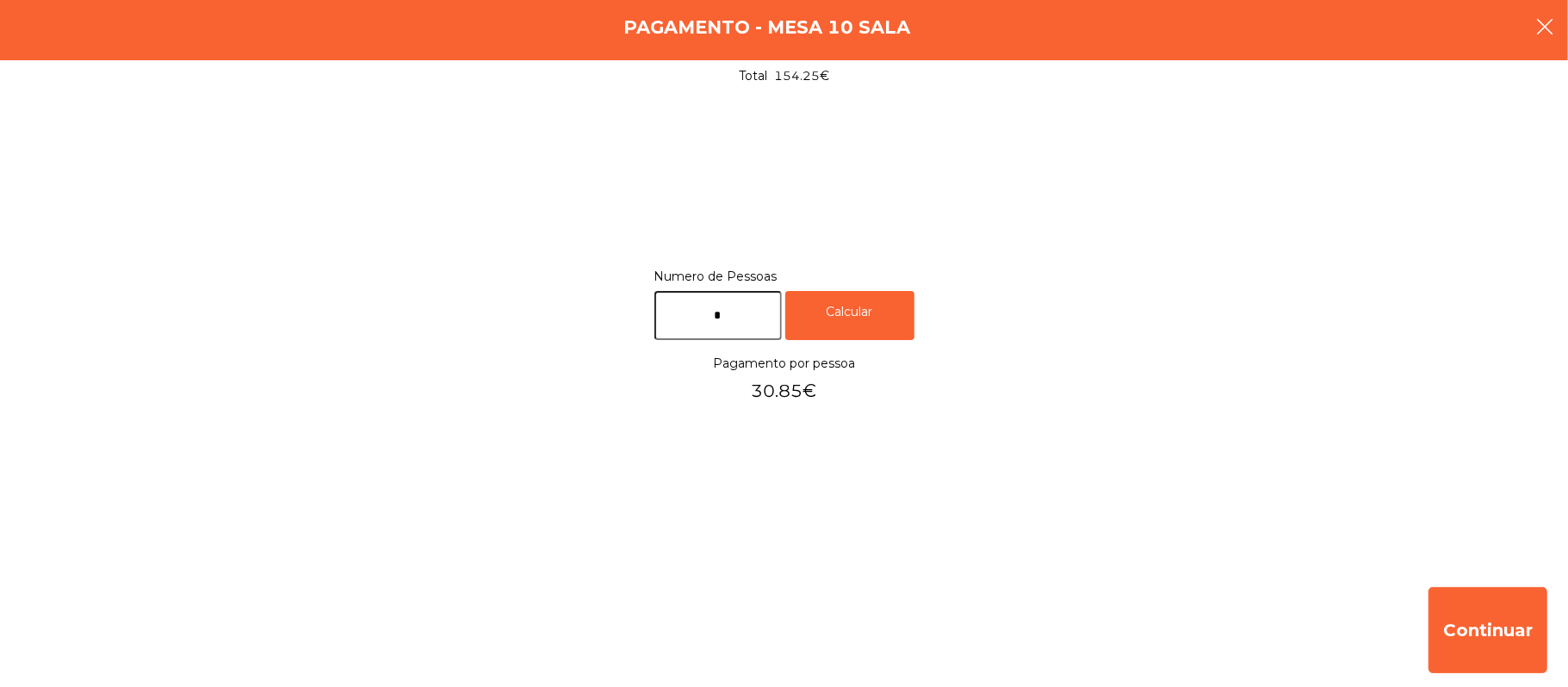
click at [1567, 16] on button "button" at bounding box center [1544, 28] width 48 height 52
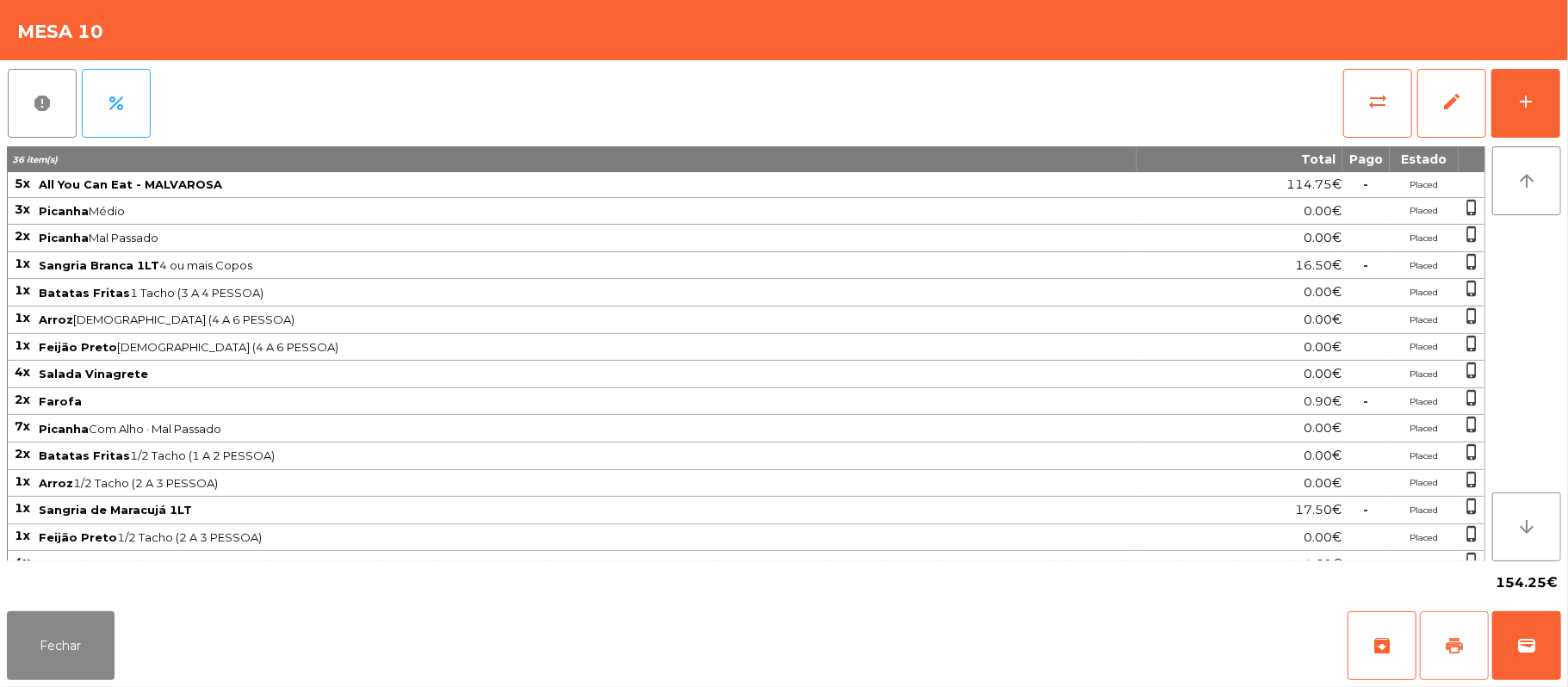
click at [1451, 659] on button "print" at bounding box center [1454, 646] width 69 height 69
click at [1367, 100] on span "sync_alt" at bounding box center [1378, 102] width 21 height 21
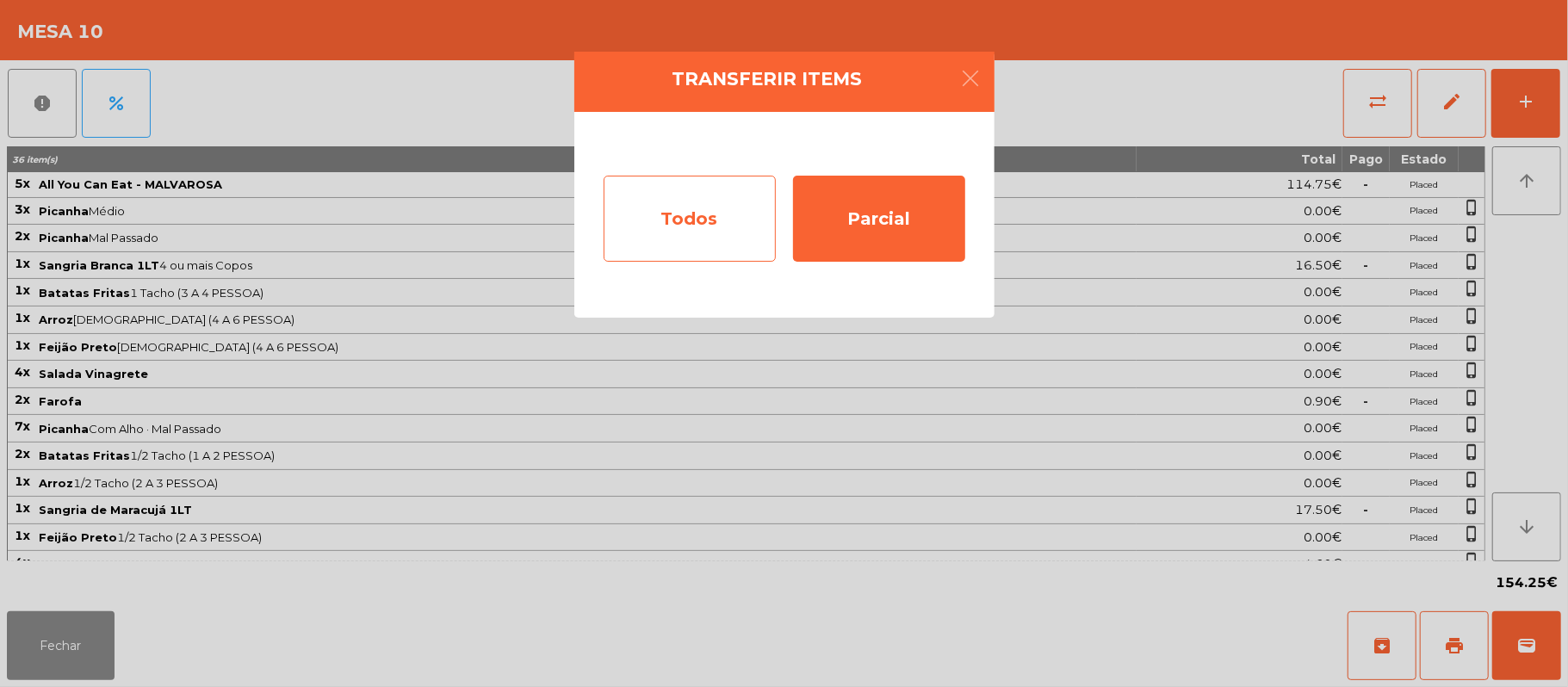
click at [652, 245] on div "Todos" at bounding box center [690, 218] width 172 height 86
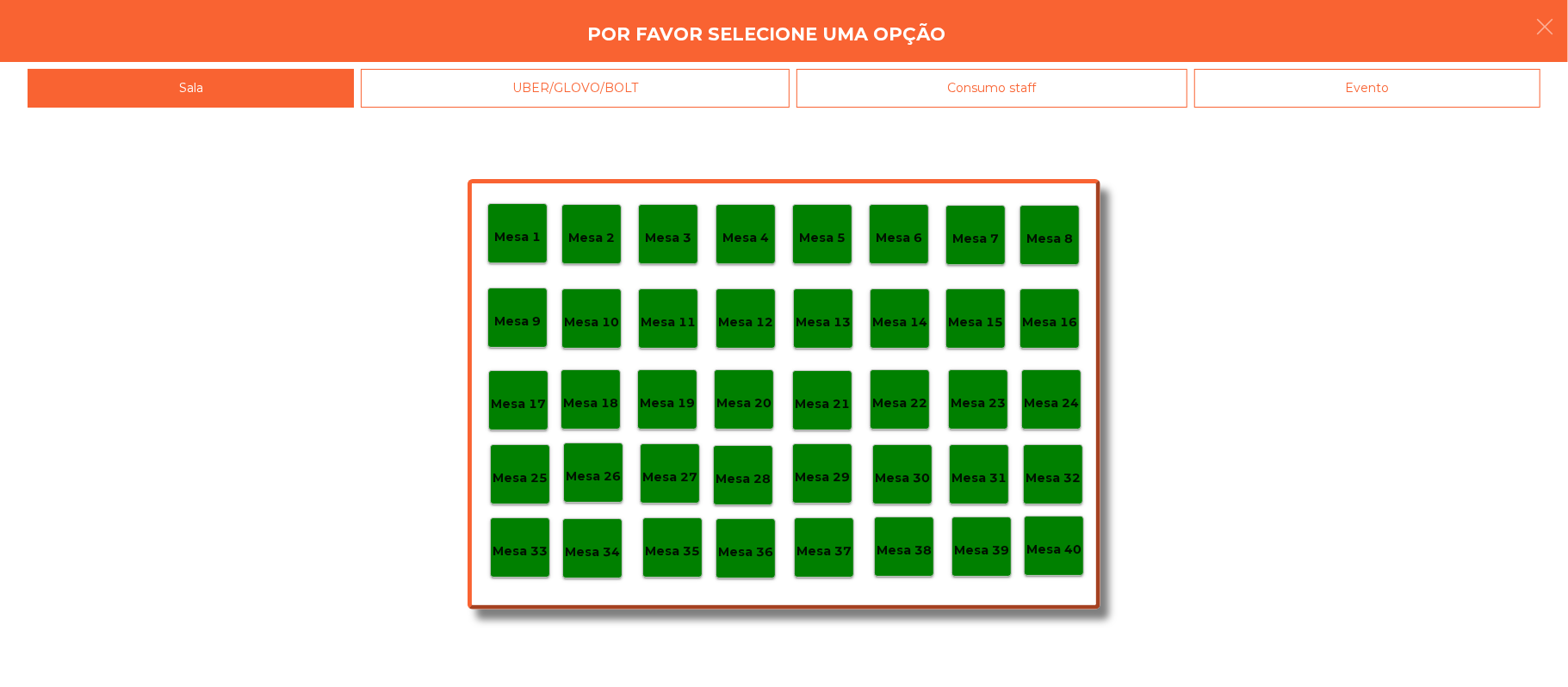
click at [1328, 107] on div "Evento" at bounding box center [1367, 89] width 347 height 39
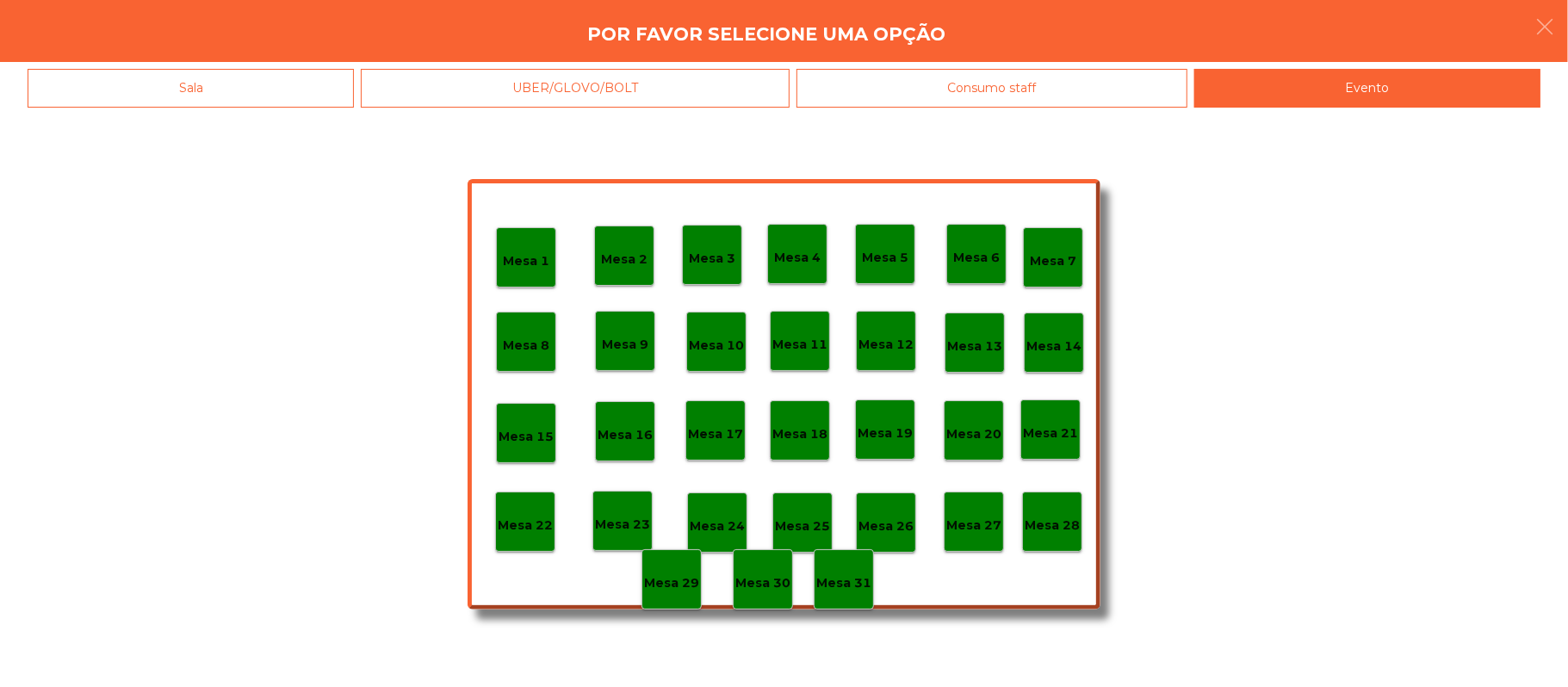
click at [1045, 516] on p "Mesa 28" at bounding box center [1052, 526] width 55 height 20
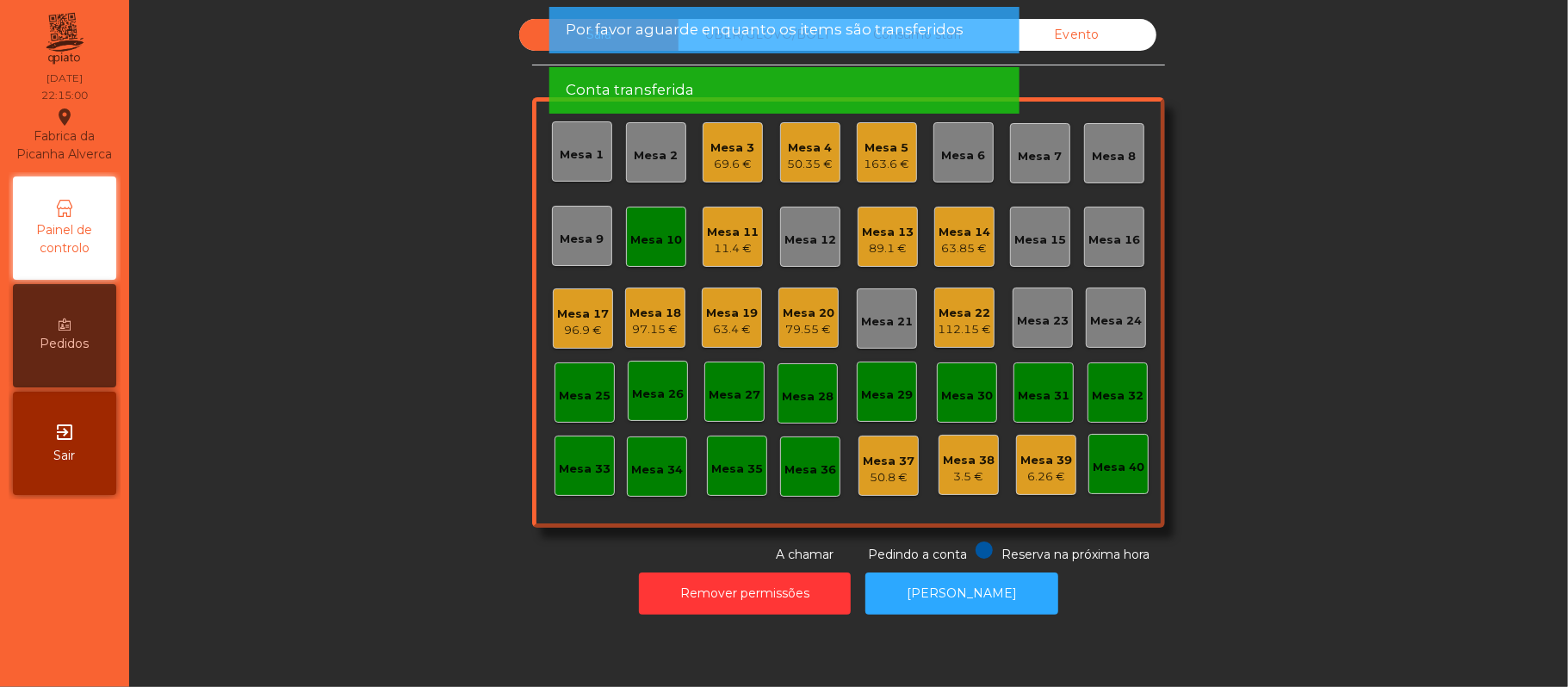
click at [655, 254] on div "Mesa 10" at bounding box center [655, 237] width 61 height 61
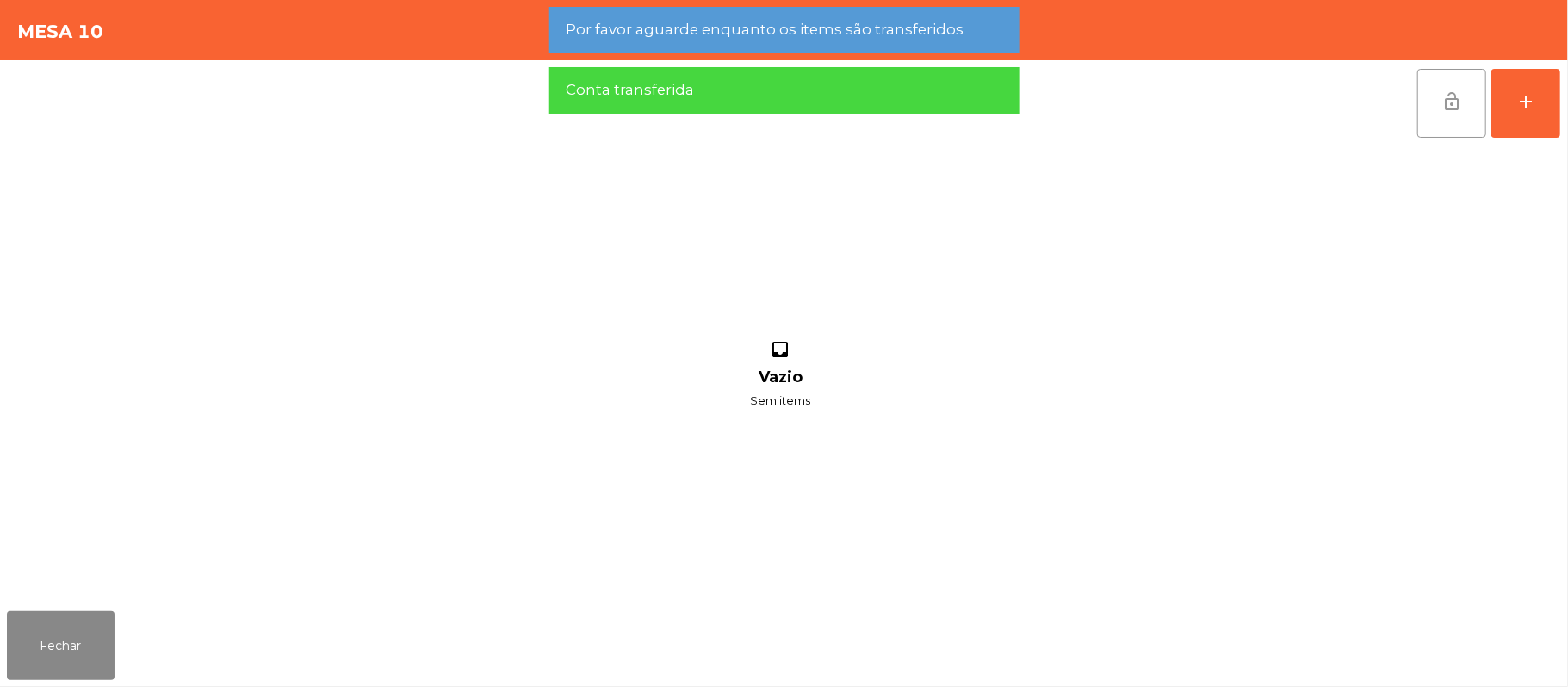
click at [1435, 104] on button "lock_open" at bounding box center [1451, 104] width 69 height 69
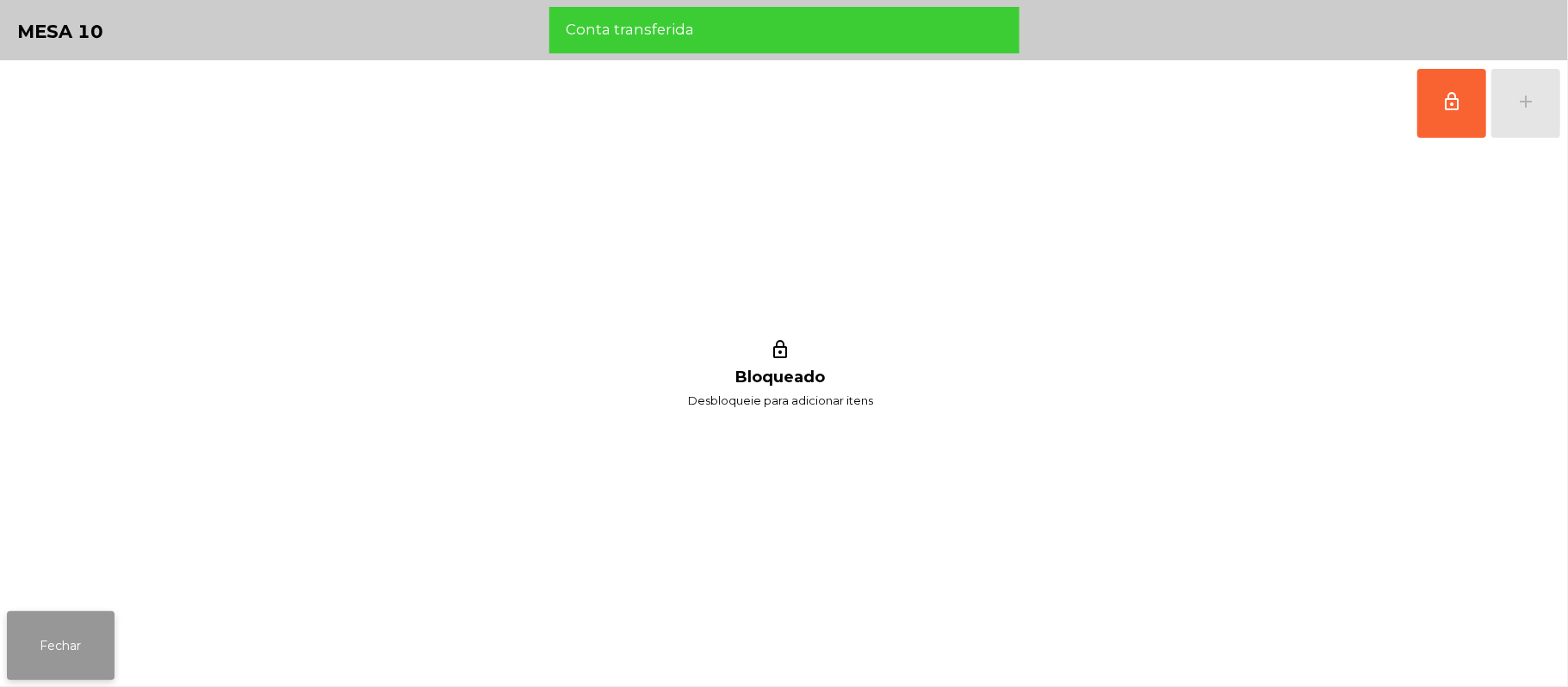
click at [57, 622] on button "Fechar" at bounding box center [61, 646] width 108 height 69
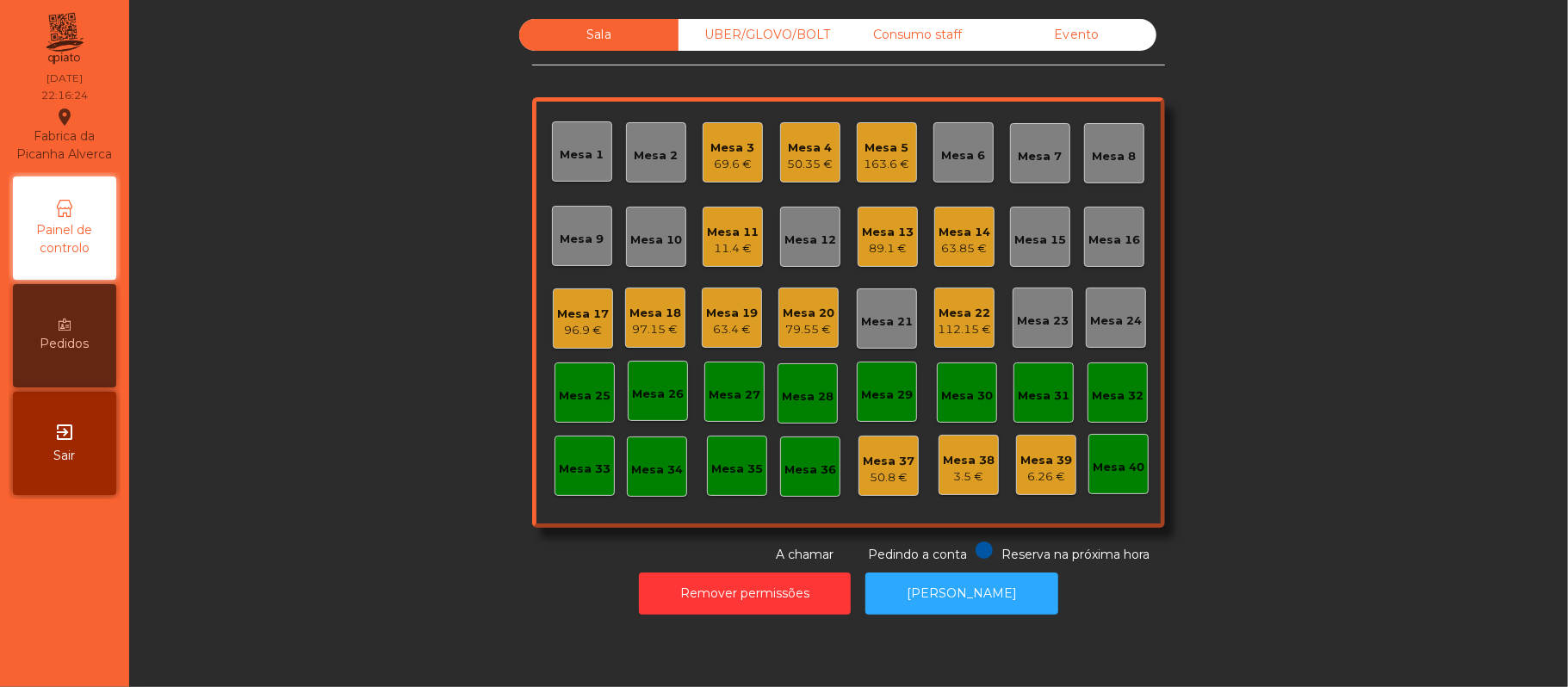
click at [739, 240] on div "11.4 €" at bounding box center [733, 249] width 52 height 18
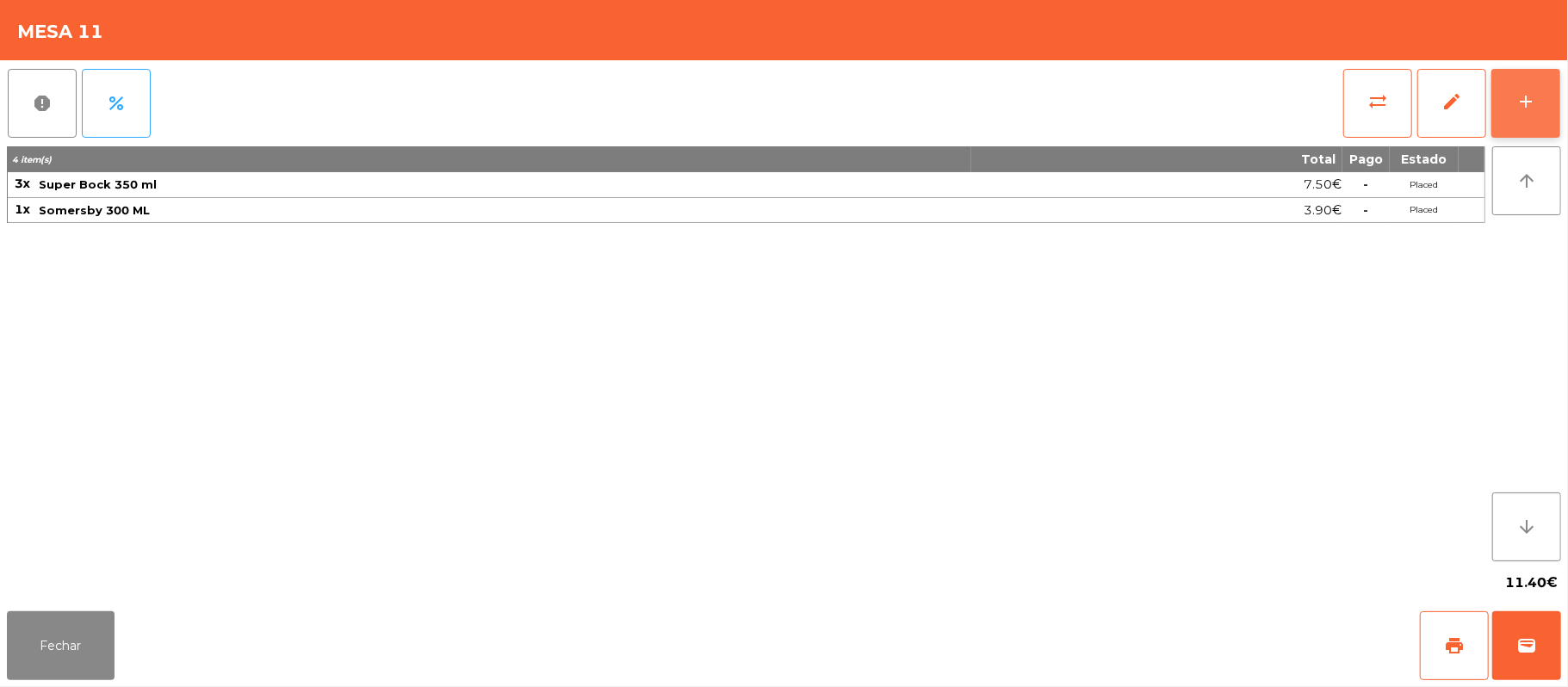
click at [1550, 134] on button "add" at bounding box center [1526, 104] width 69 height 69
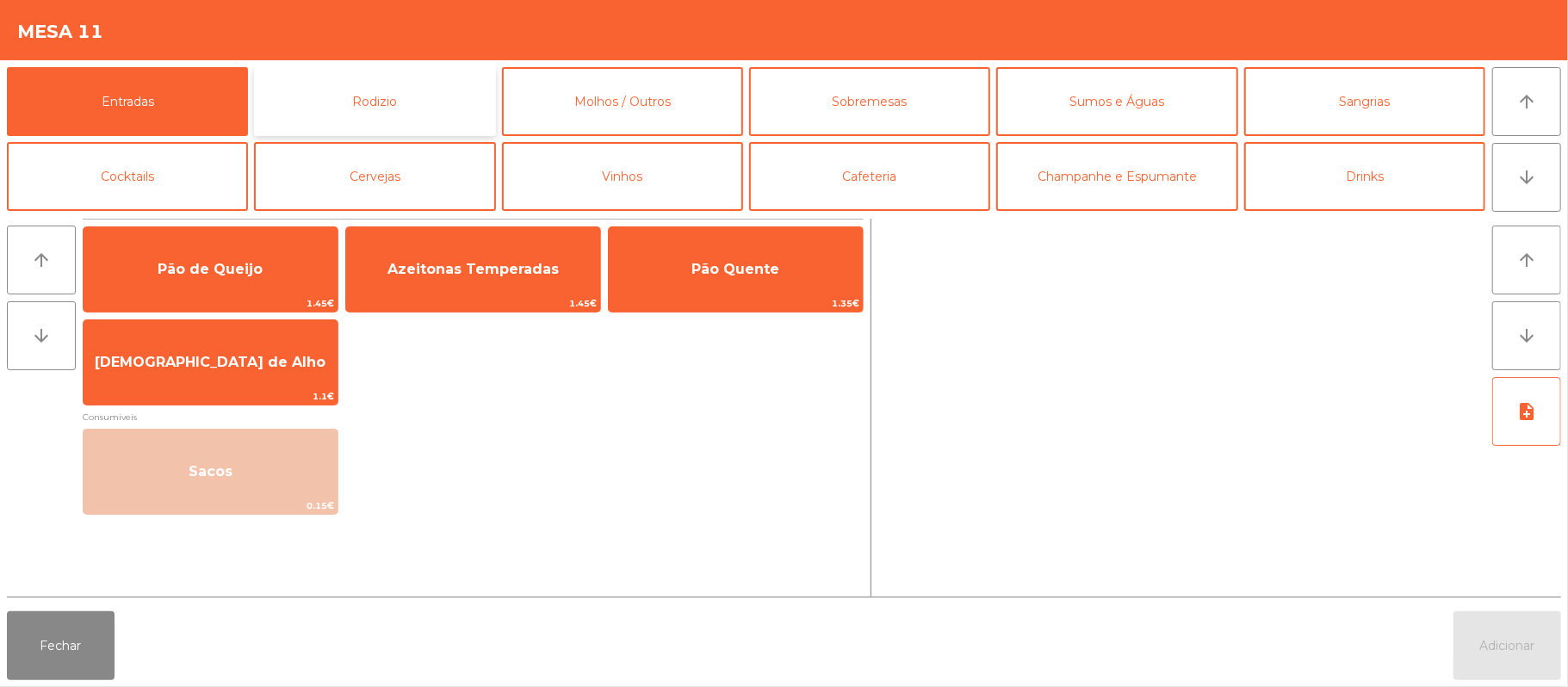
click at [400, 98] on button "Rodizio" at bounding box center [375, 102] width 241 height 69
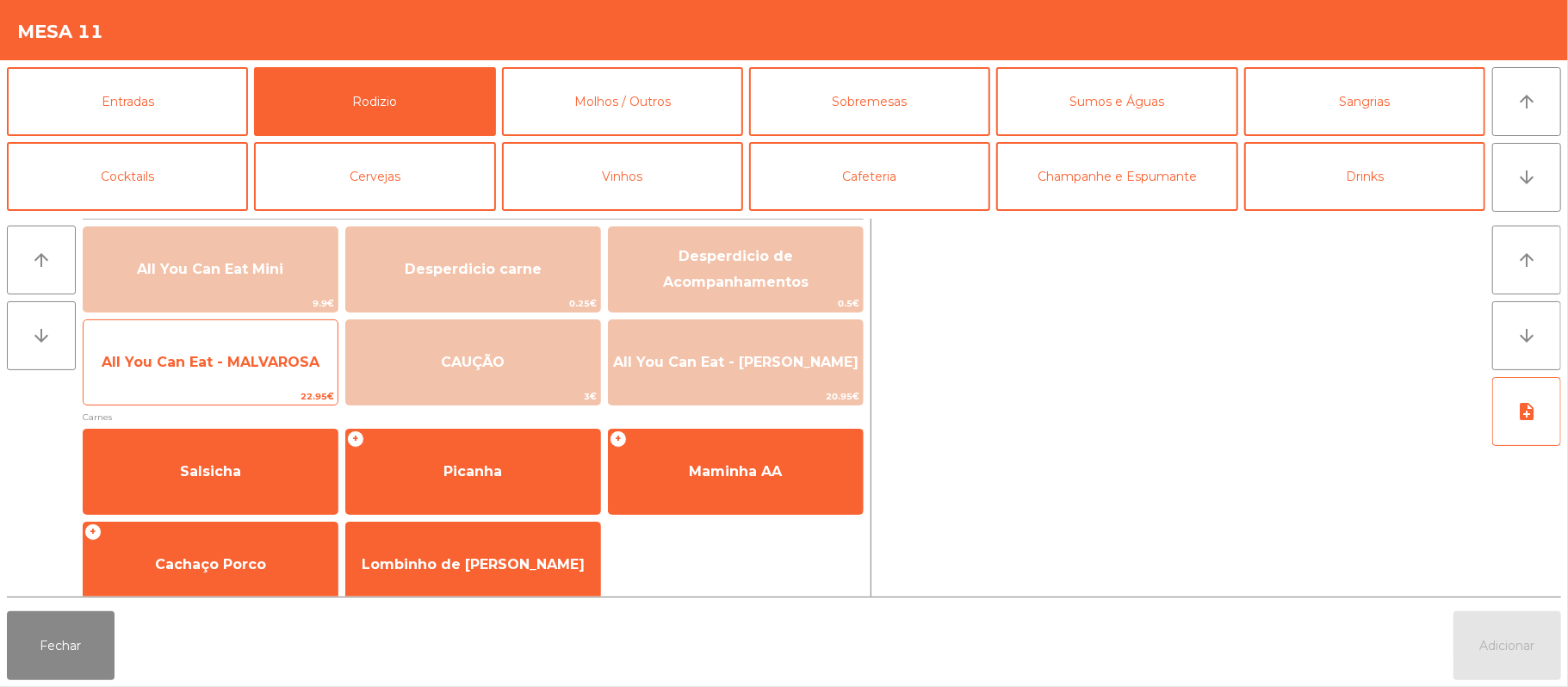
click at [233, 397] on span "22.95€" at bounding box center [211, 397] width 254 height 17
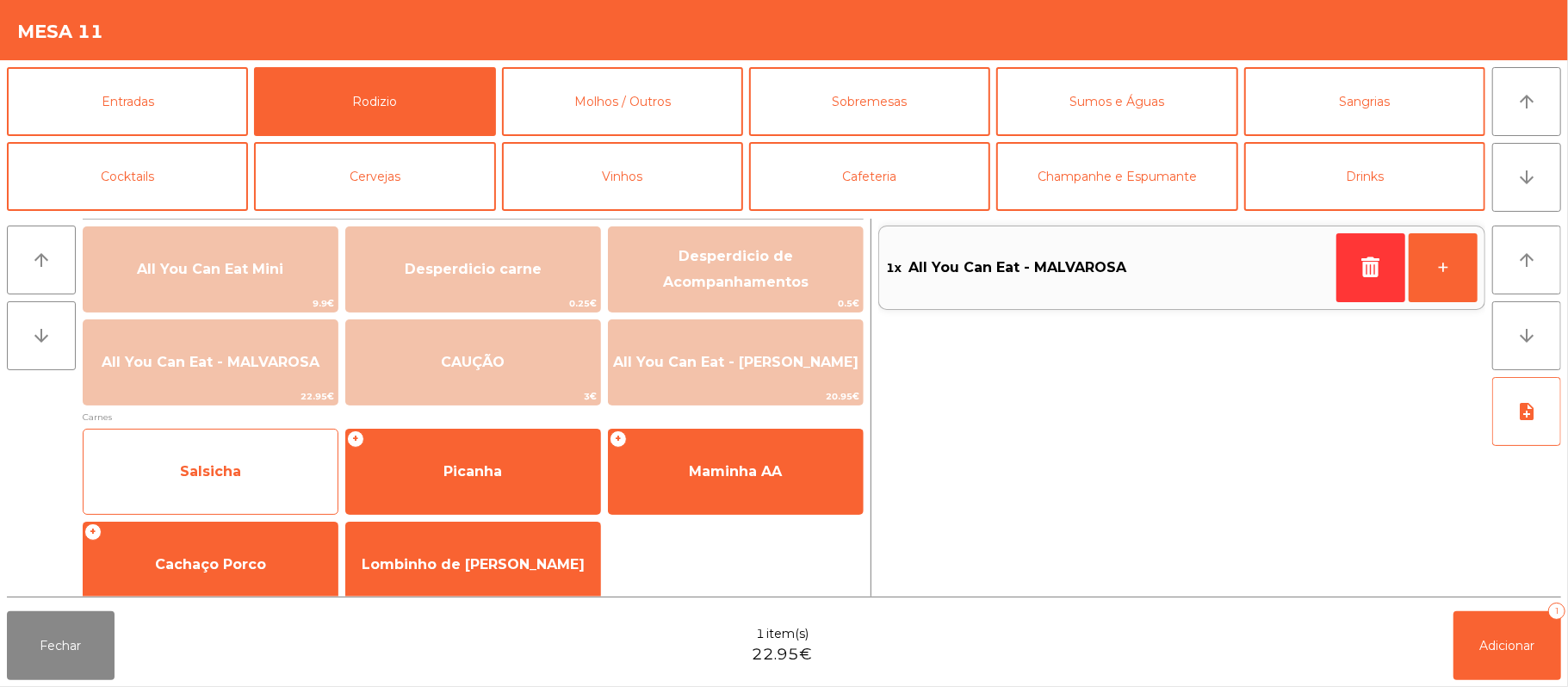
click at [233, 434] on div "Salsicha" at bounding box center [210, 472] width 255 height 86
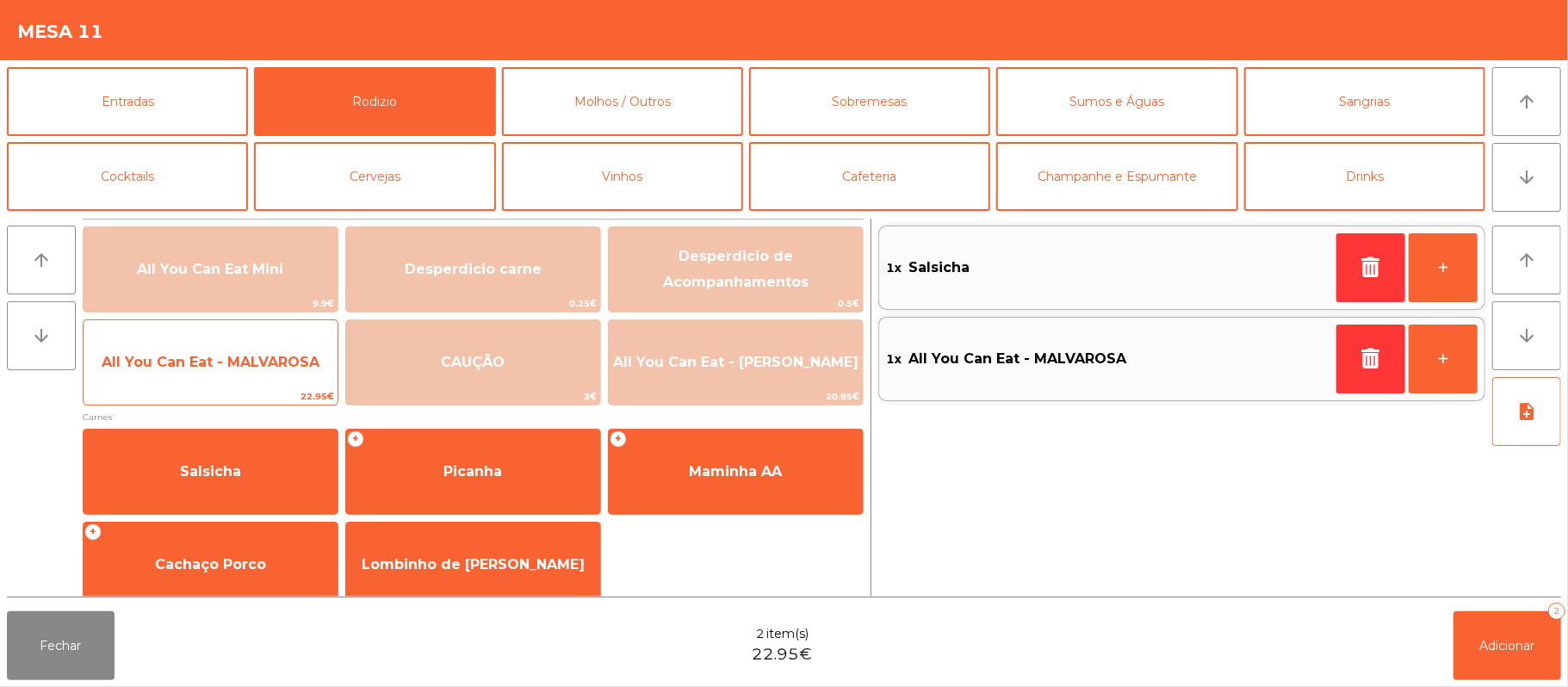
click at [249, 377] on span "All You Can Eat - MALVAROSA" at bounding box center [211, 362] width 254 height 47
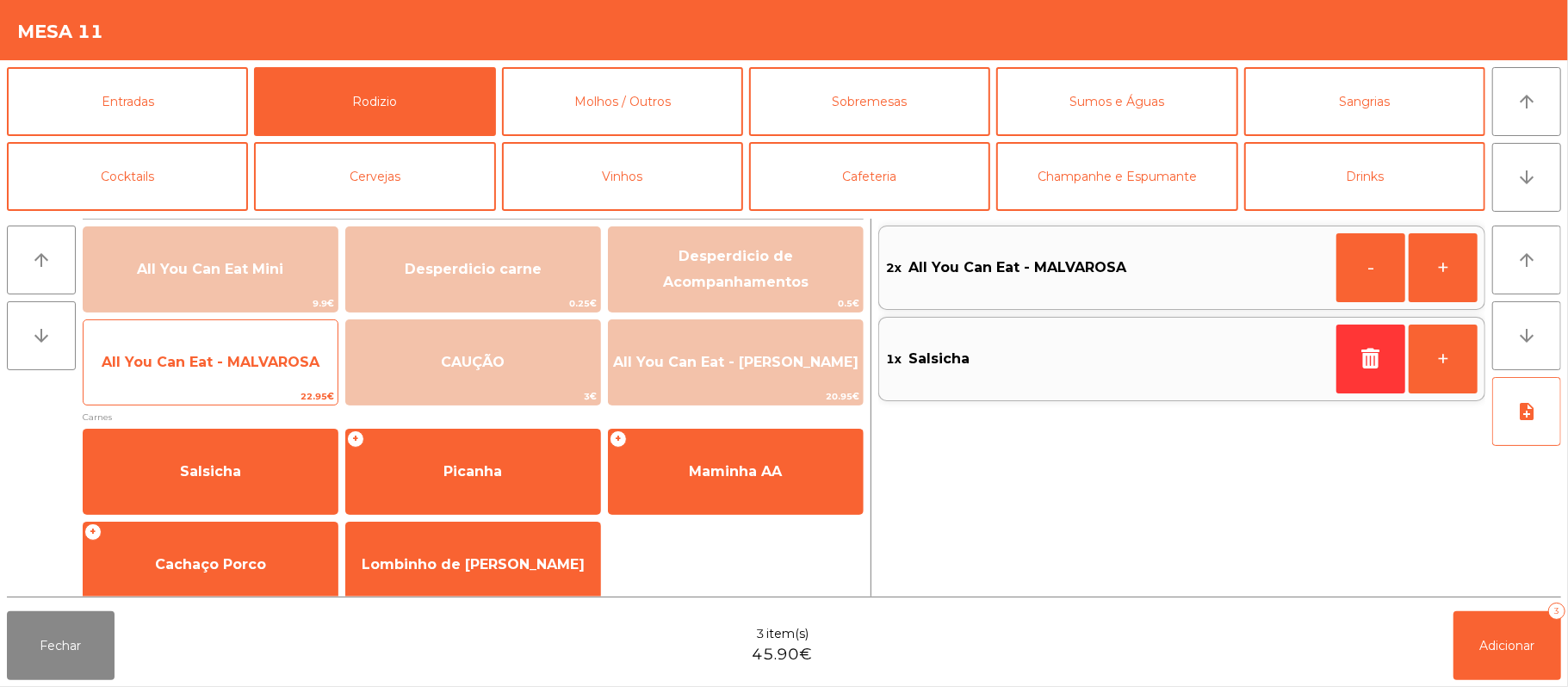
click at [262, 359] on span "All You Can Eat - MALVAROSA" at bounding box center [211, 361] width 218 height 17
click at [267, 379] on span "All You Can Eat - MALVAROSA" at bounding box center [211, 362] width 254 height 47
click at [268, 396] on span "22.95€" at bounding box center [211, 397] width 254 height 17
click at [258, 354] on span "All You Can Eat - MALVAROSA" at bounding box center [211, 361] width 218 height 17
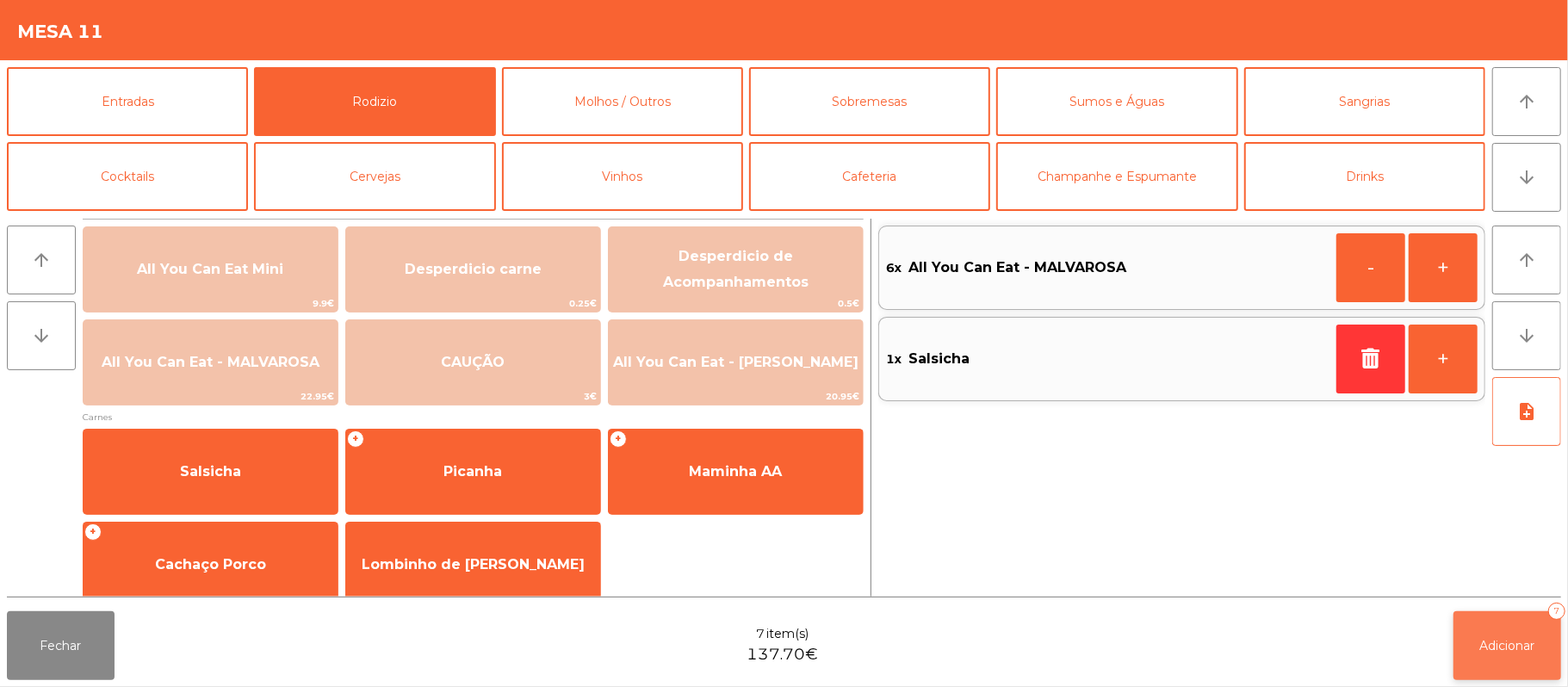
click at [1514, 658] on button "Adicionar 7" at bounding box center [1507, 646] width 108 height 69
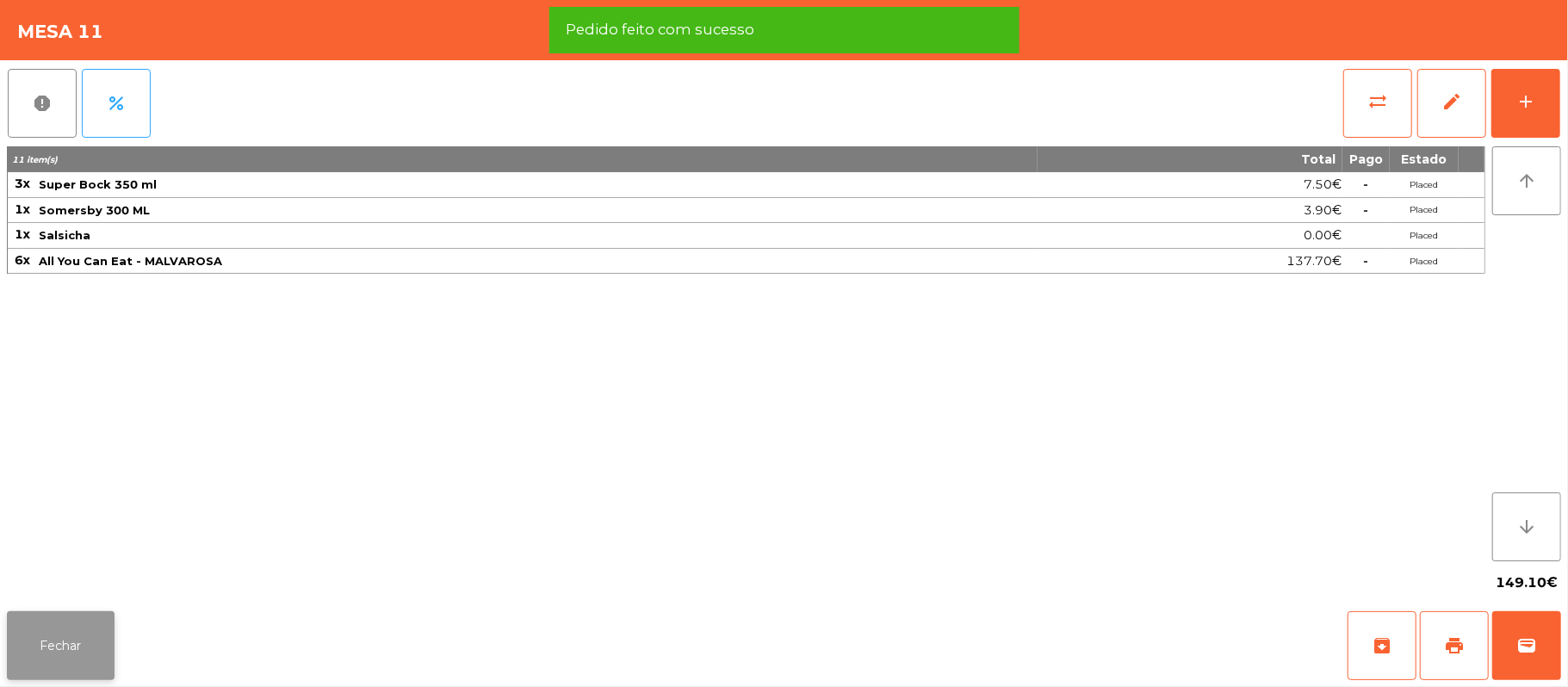
click at [73, 662] on button "Fechar" at bounding box center [61, 646] width 108 height 69
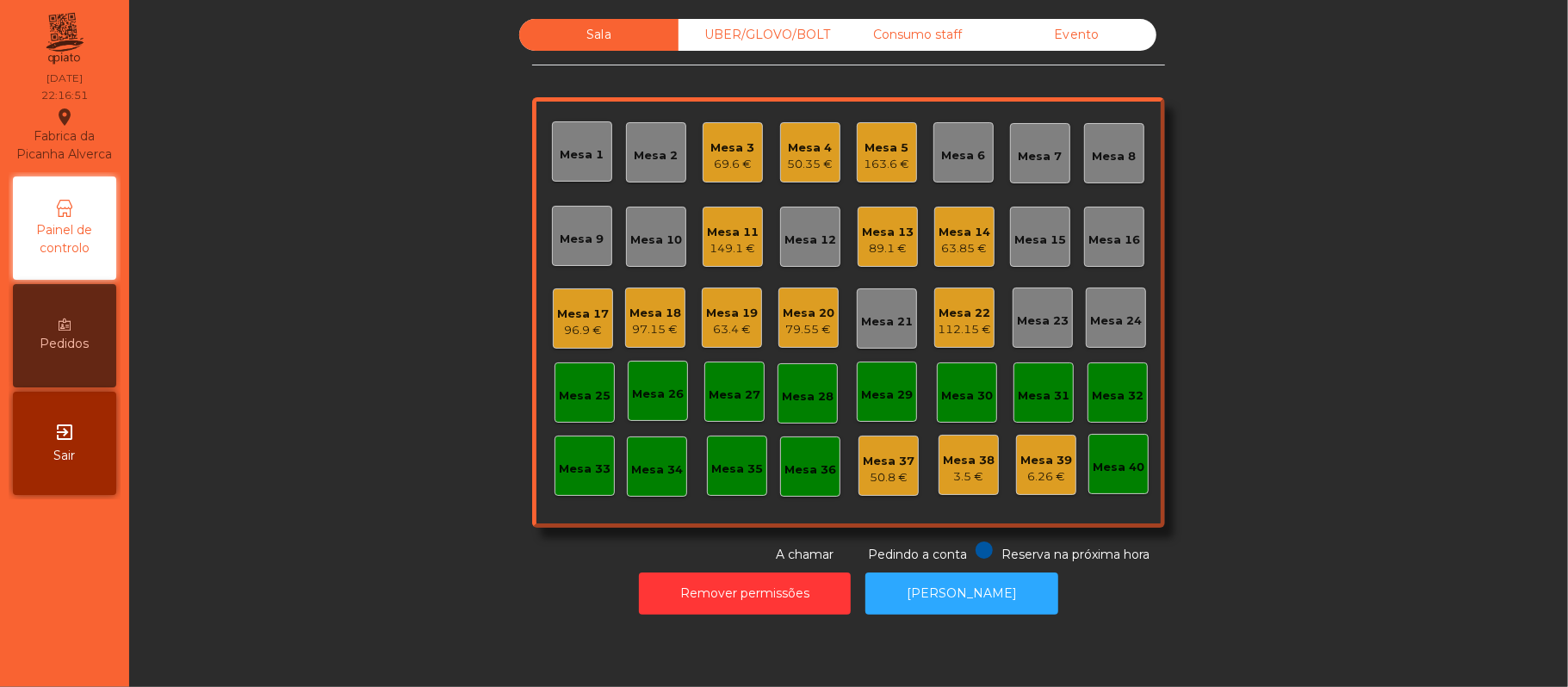
click at [721, 161] on div "69.6 €" at bounding box center [734, 165] width 44 height 18
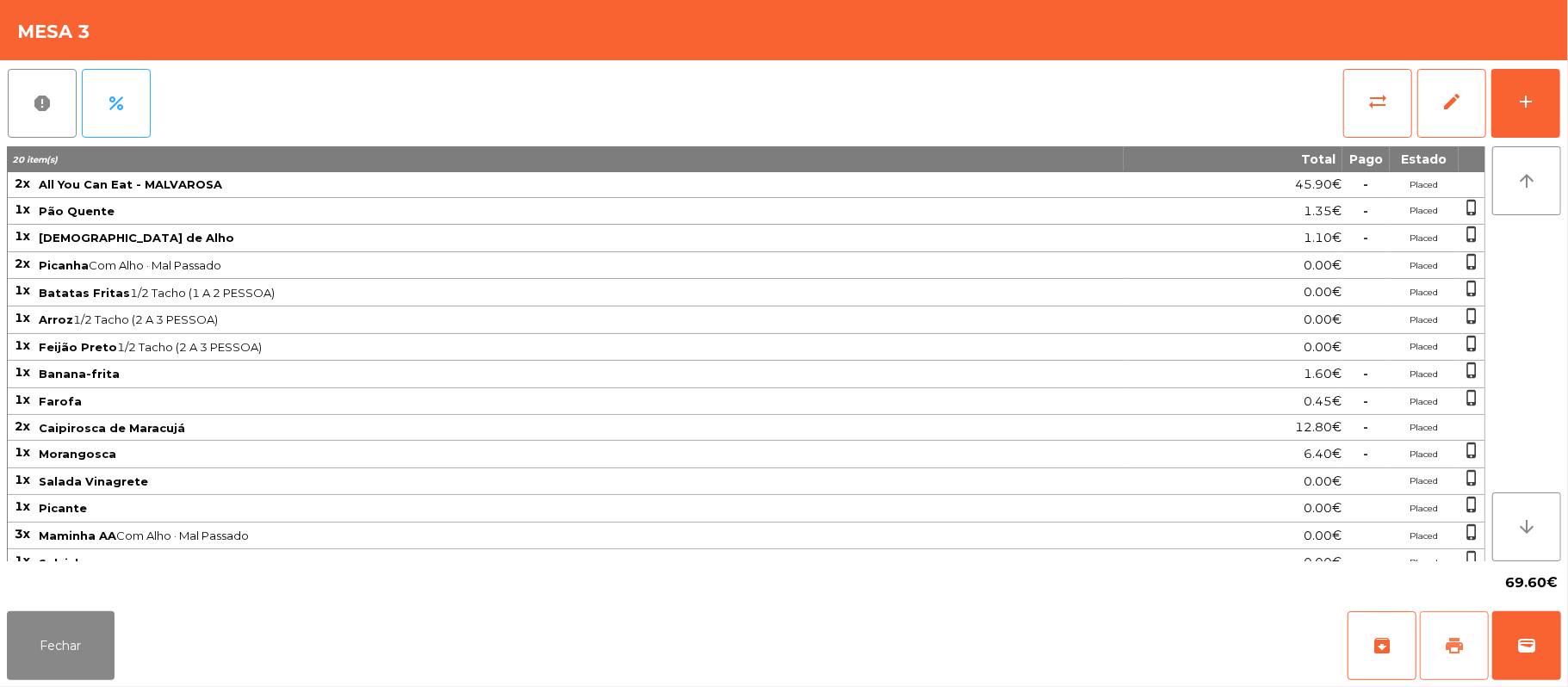
click at [1456, 640] on span "print" at bounding box center [1455, 646] width 21 height 21
click at [1457, 641] on span "print" at bounding box center [1455, 646] width 21 height 21
click at [1354, 111] on button "sync_alt" at bounding box center [1378, 104] width 69 height 69
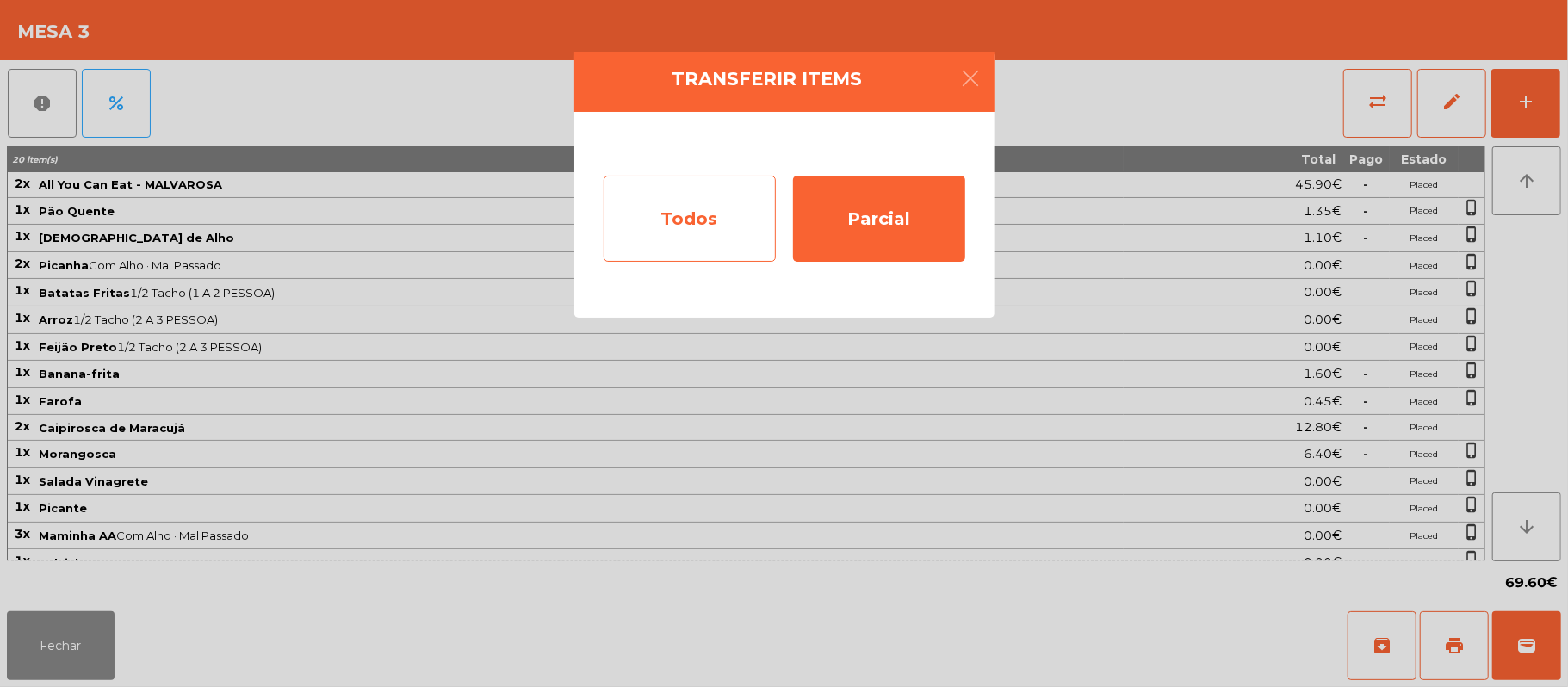
click at [680, 201] on div "Todos" at bounding box center [690, 218] width 172 height 86
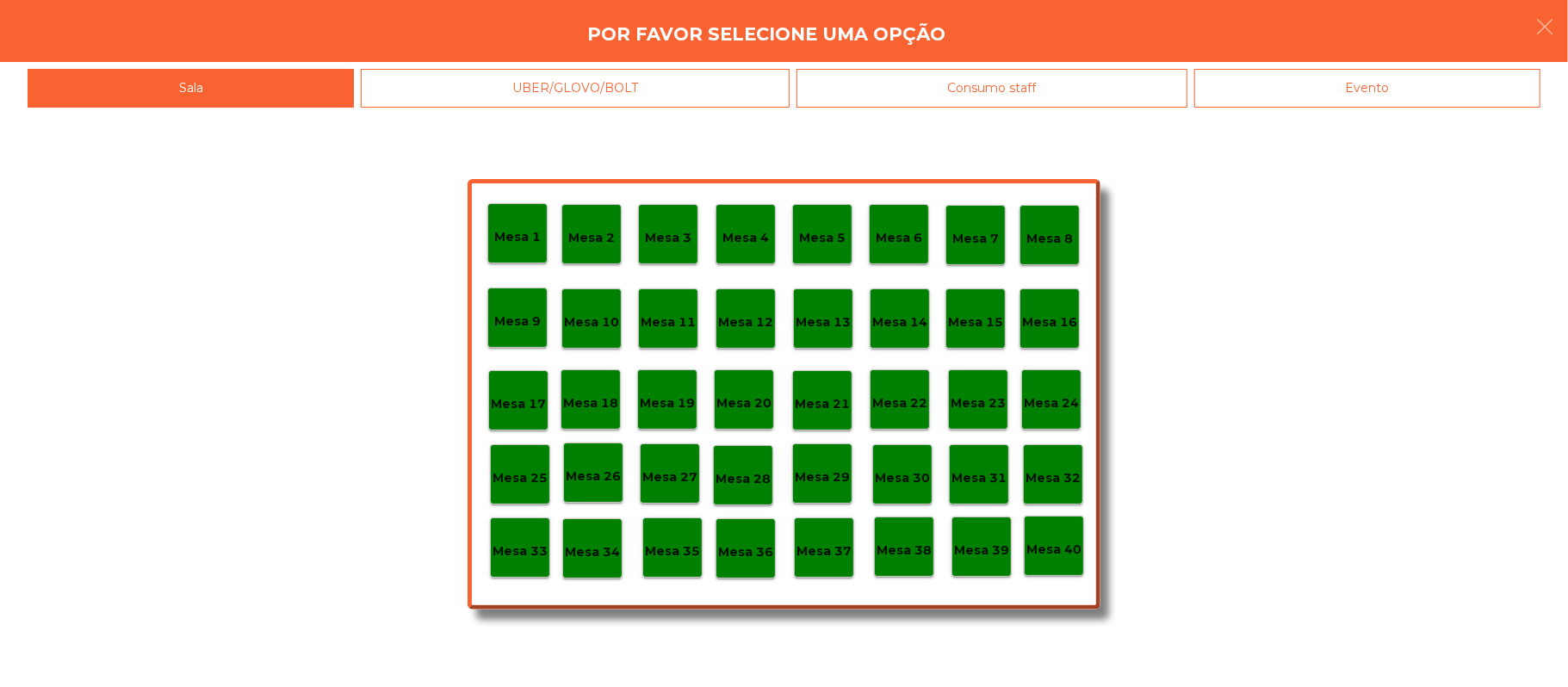
click at [1509, 86] on div "Evento" at bounding box center [1367, 89] width 347 height 39
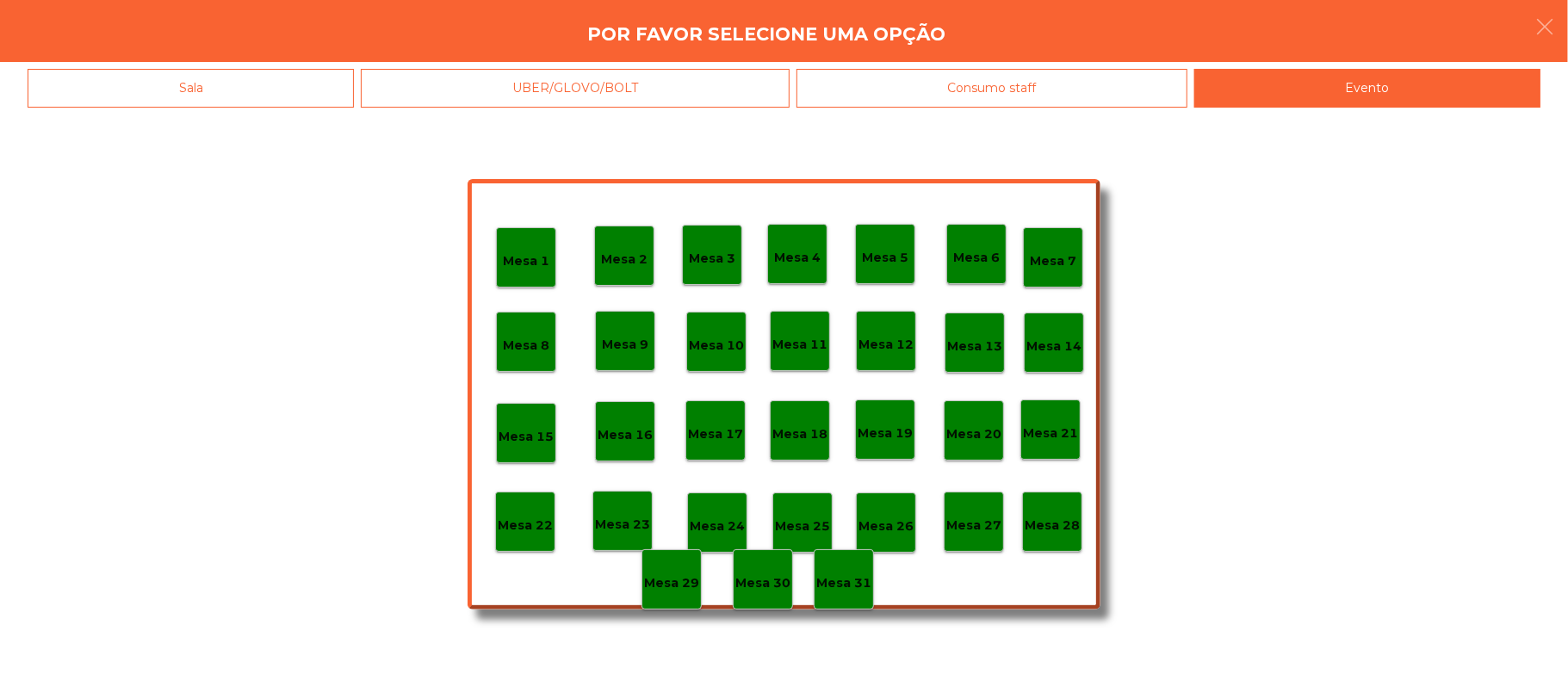
click at [1075, 525] on p "Mesa 28" at bounding box center [1052, 526] width 55 height 20
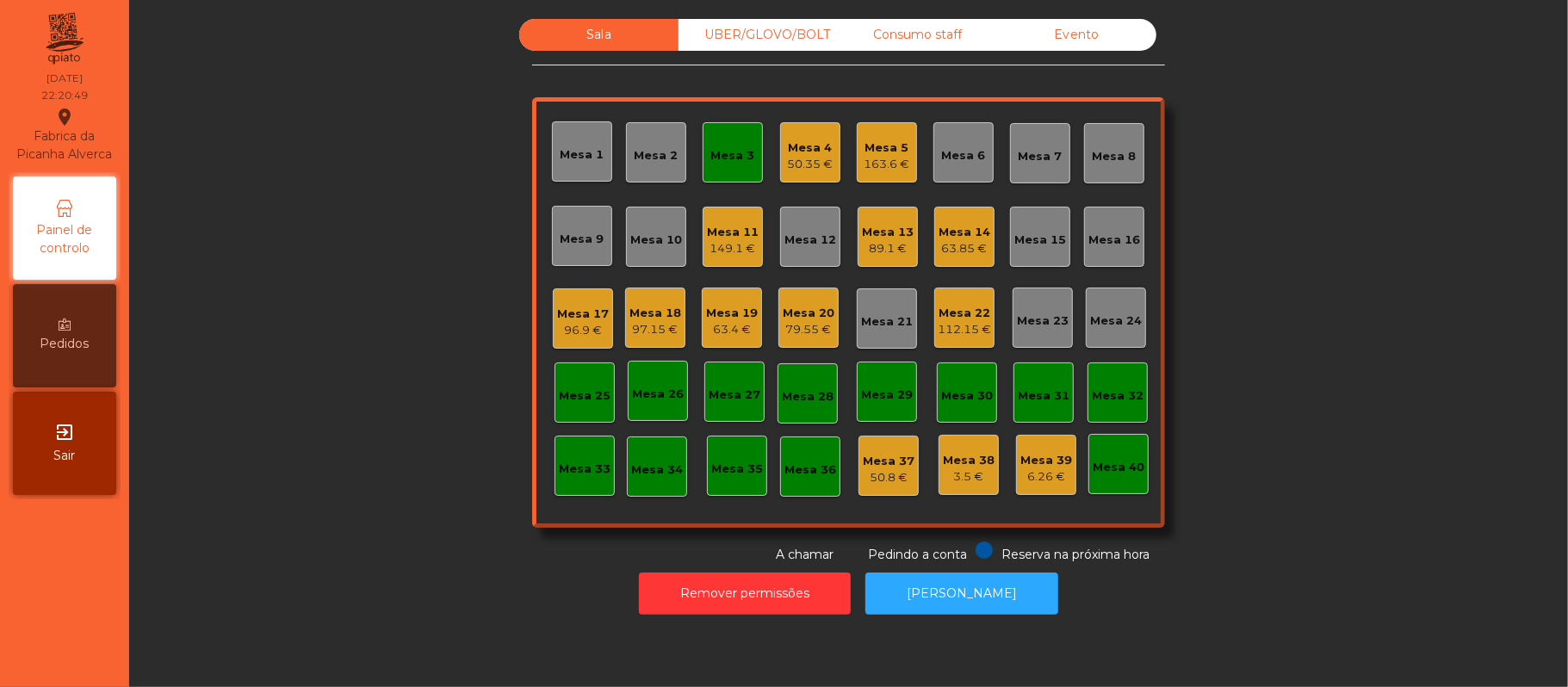
click at [873, 304] on div "Mesa 21" at bounding box center [887, 318] width 61 height 61
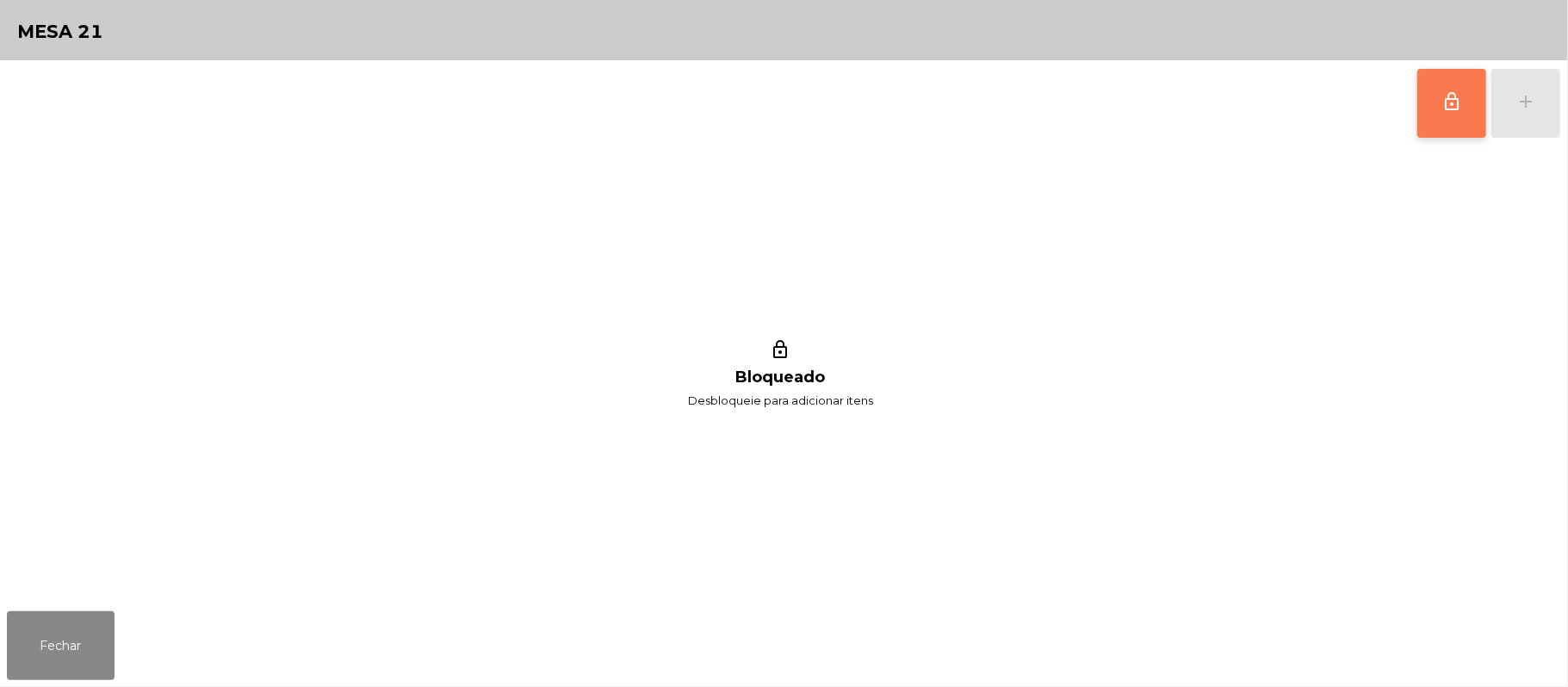
click at [1448, 111] on span "lock_outline" at bounding box center [1452, 102] width 21 height 21
click at [1520, 108] on div "add" at bounding box center [1526, 102] width 21 height 21
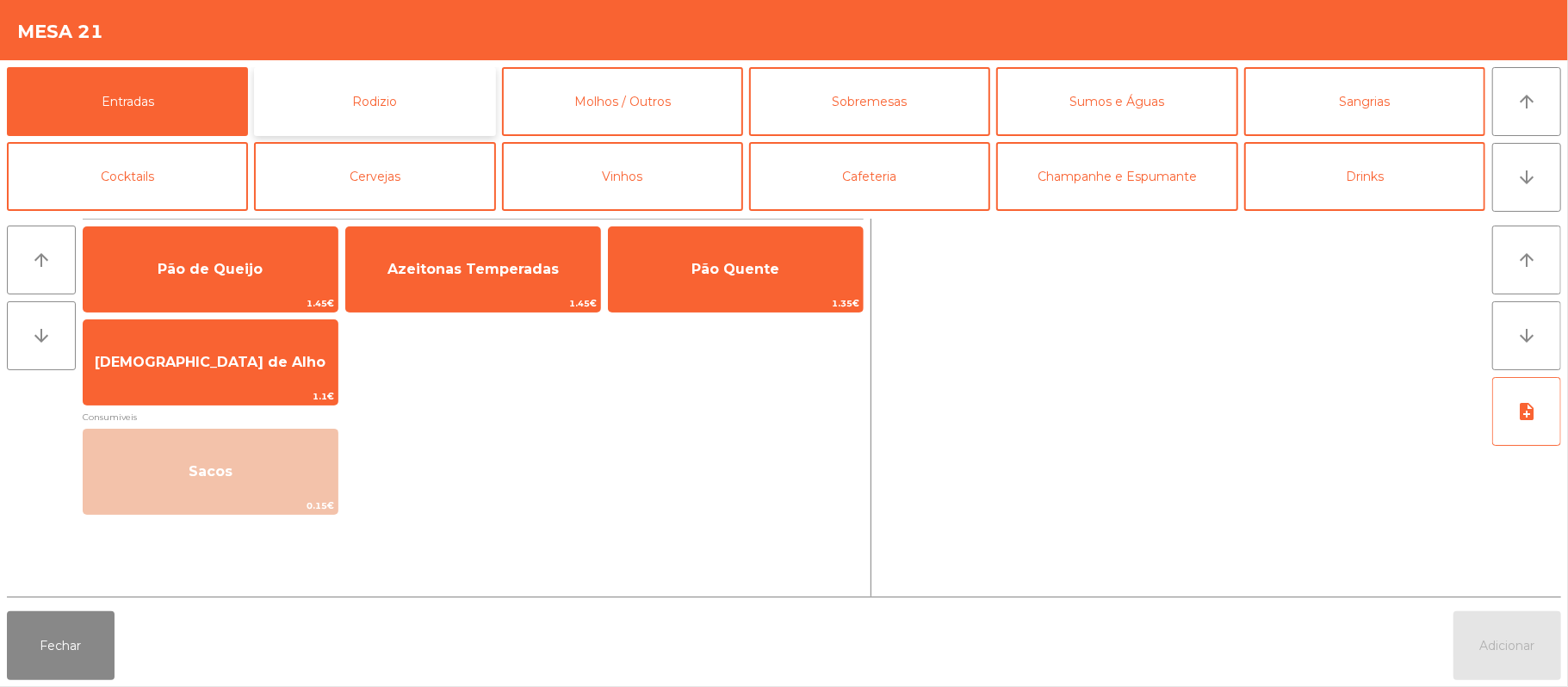
click at [399, 108] on button "Rodizio" at bounding box center [375, 102] width 241 height 69
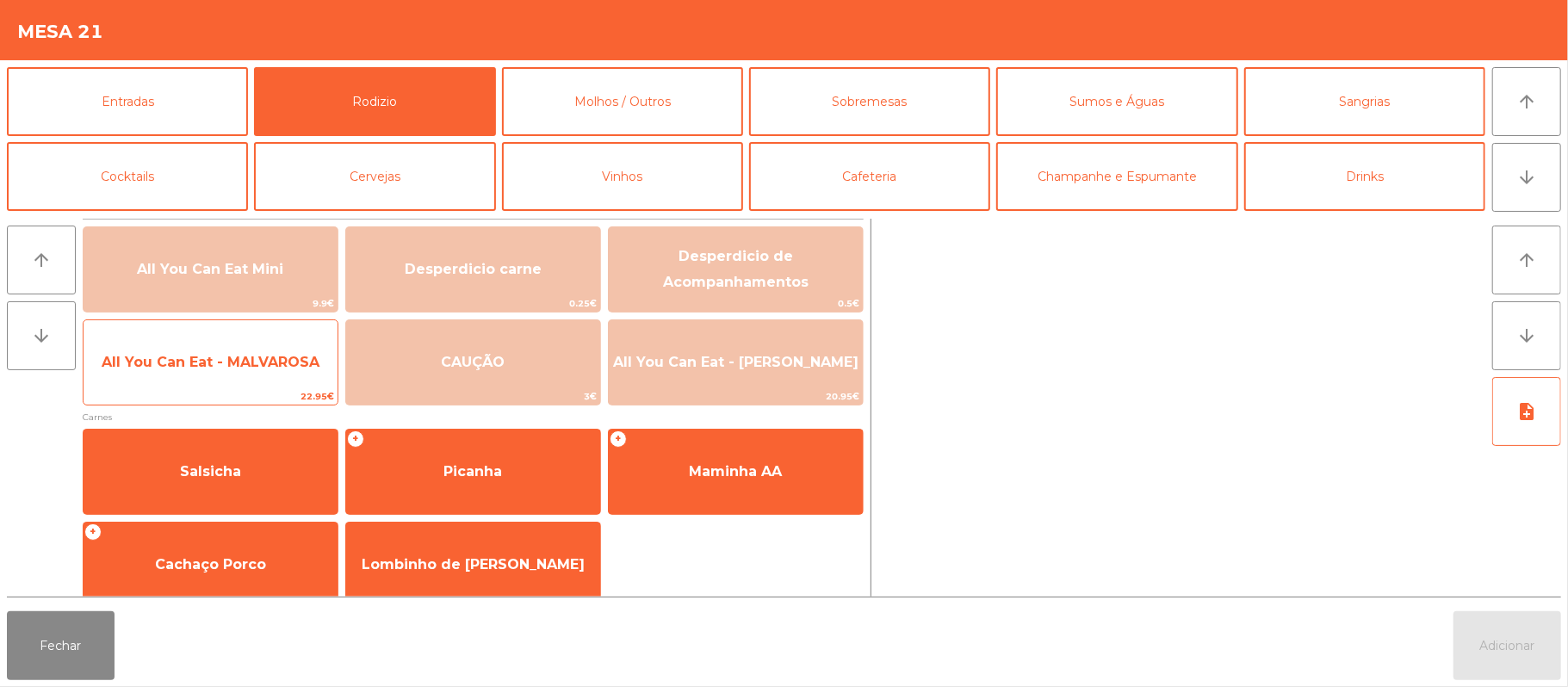
click at [211, 376] on span "All You Can Eat - MALVAROSA" at bounding box center [211, 362] width 254 height 47
click at [211, 377] on span "All You Can Eat - MALVAROSA" at bounding box center [211, 362] width 254 height 47
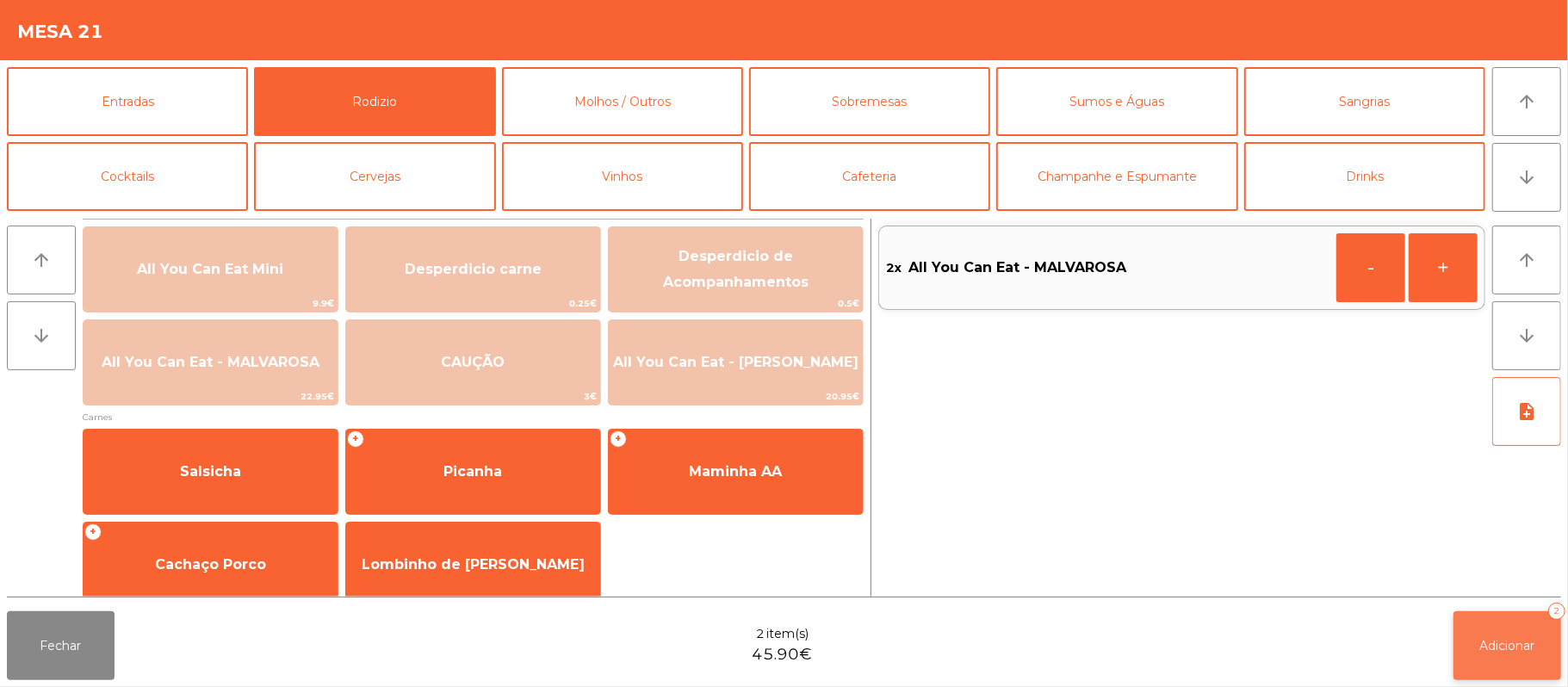
click at [1508, 652] on span "Adicionar" at bounding box center [1507, 646] width 55 height 16
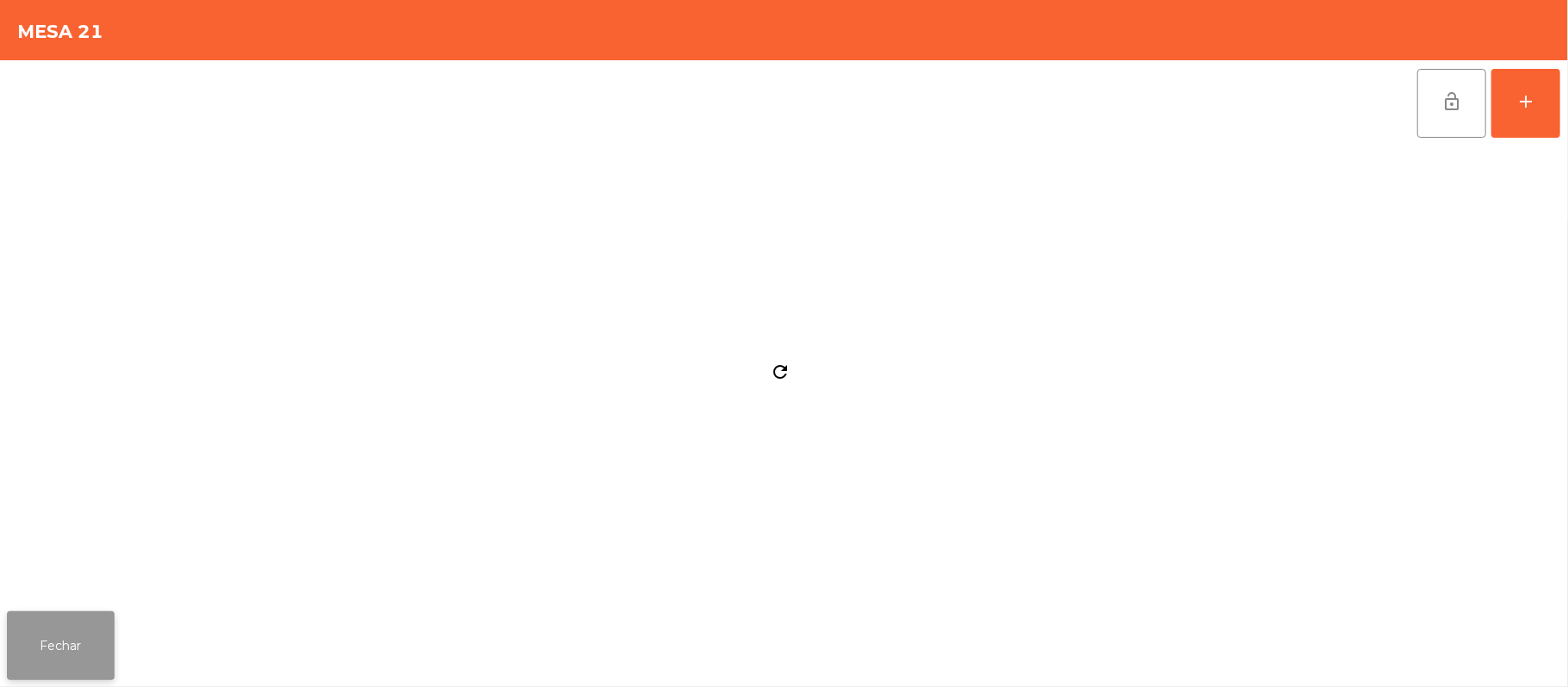
click at [46, 640] on button "Fechar" at bounding box center [61, 646] width 108 height 69
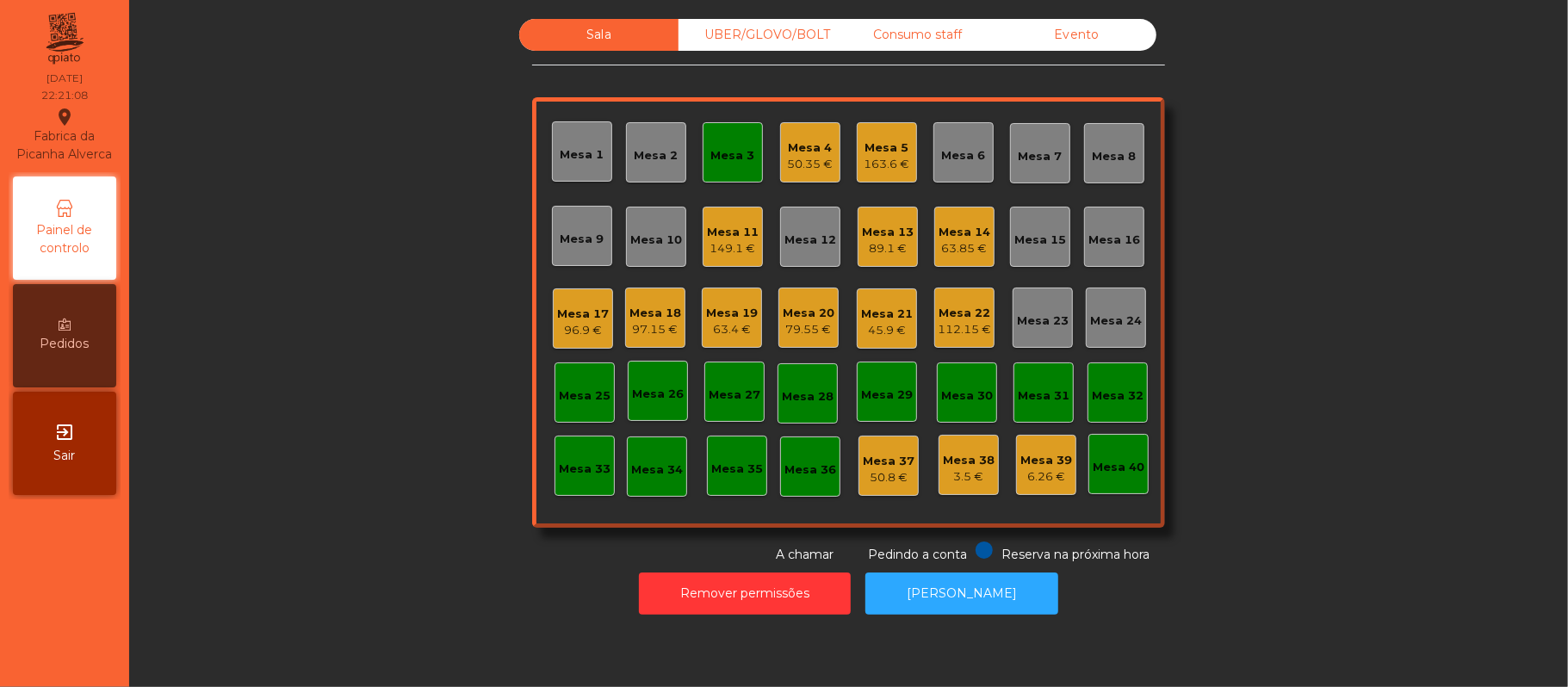
click at [710, 176] on div "Mesa 3" at bounding box center [733, 152] width 61 height 61
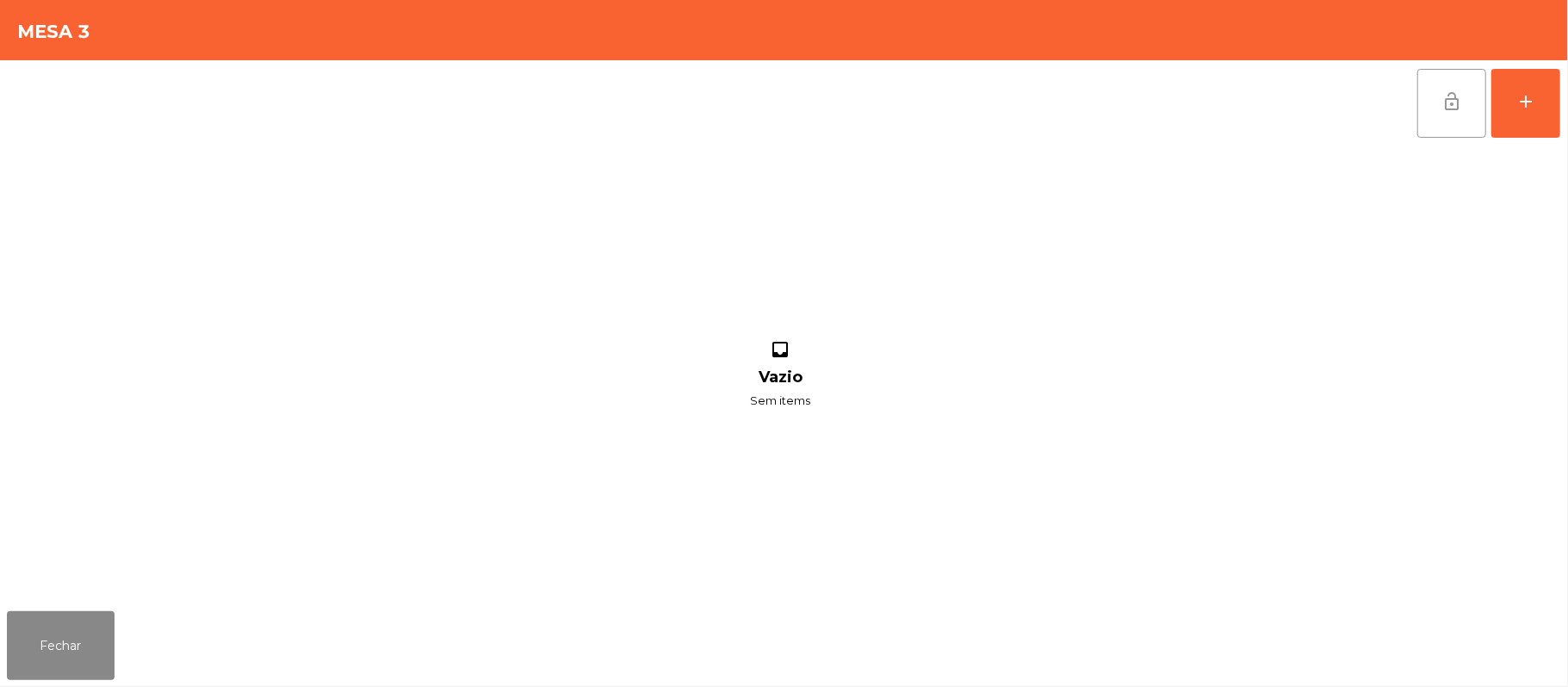
click at [1451, 118] on button "lock_open" at bounding box center [1451, 104] width 69 height 69
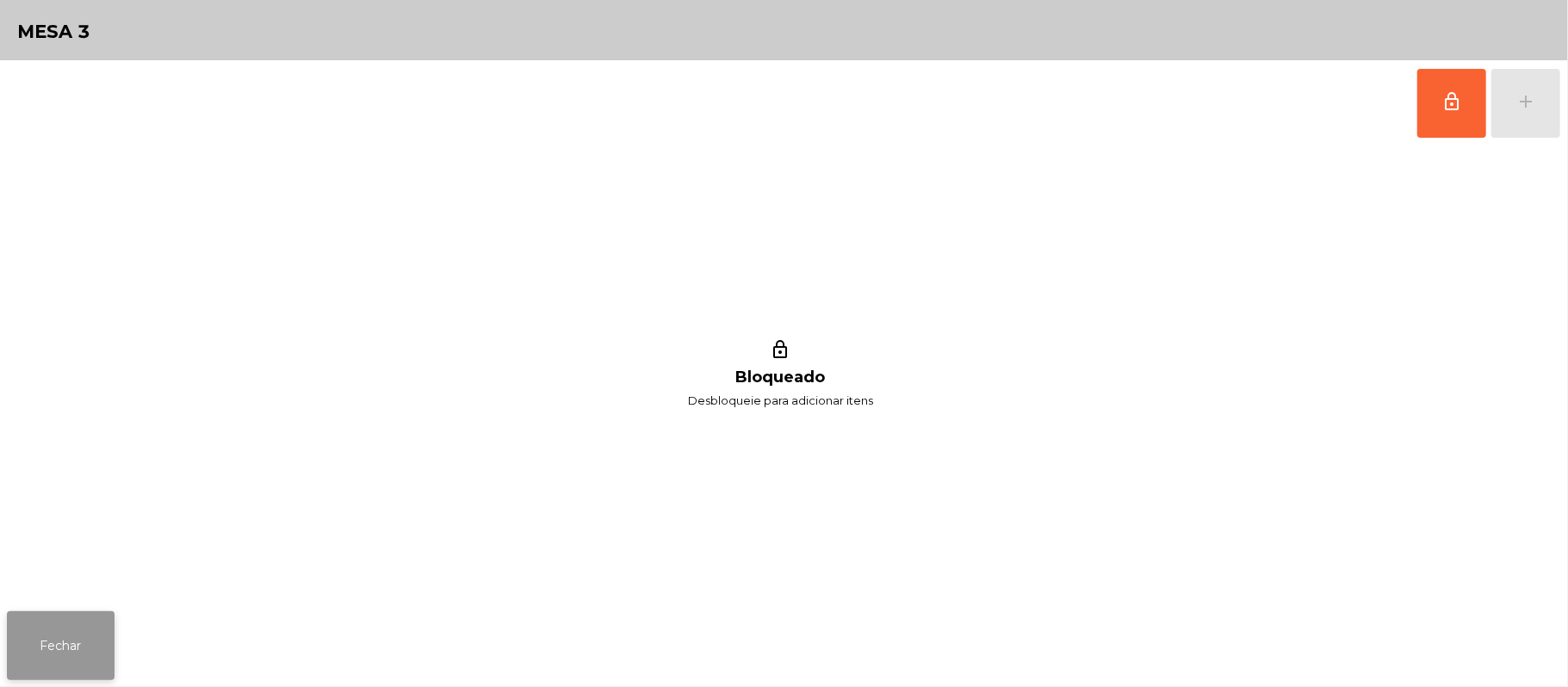
click at [52, 615] on button "Fechar" at bounding box center [61, 646] width 108 height 69
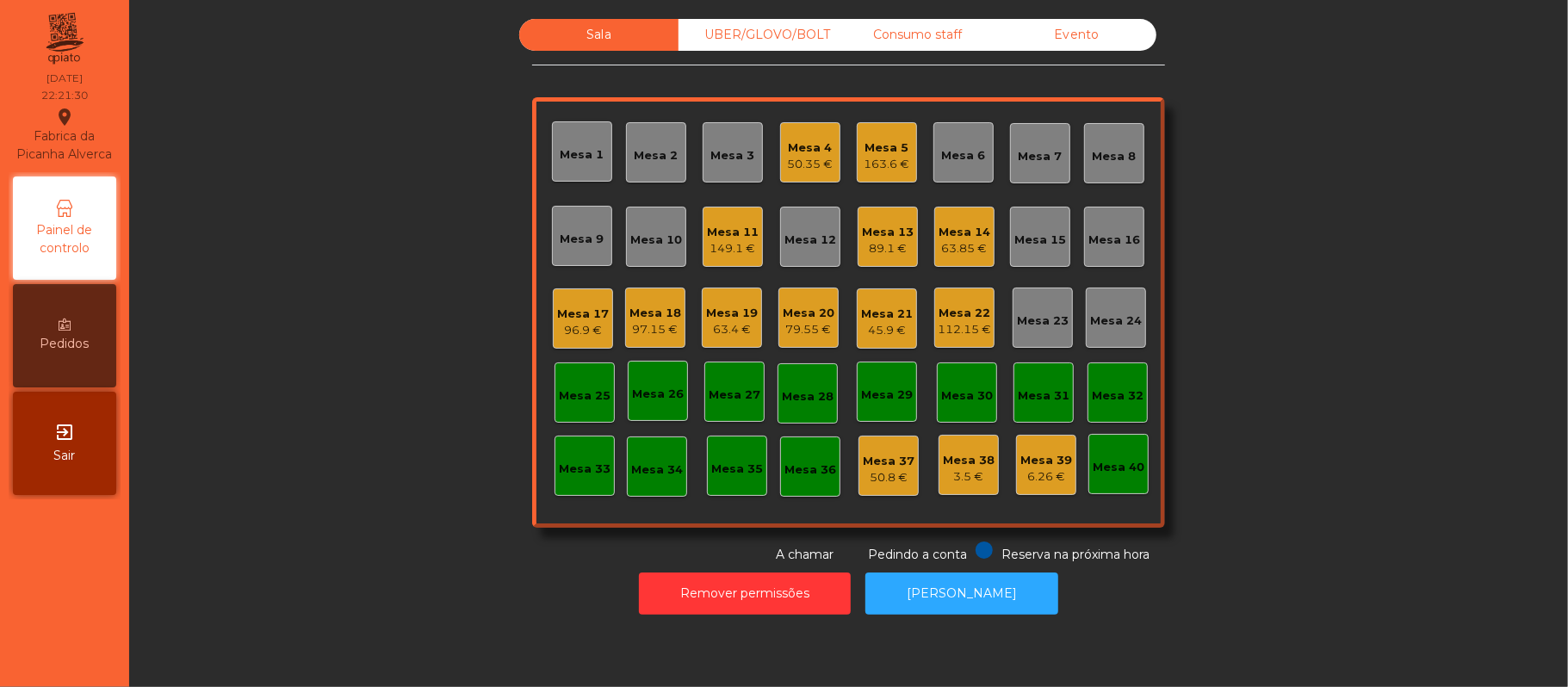
click at [727, 247] on div "149.1 €" at bounding box center [733, 249] width 52 height 18
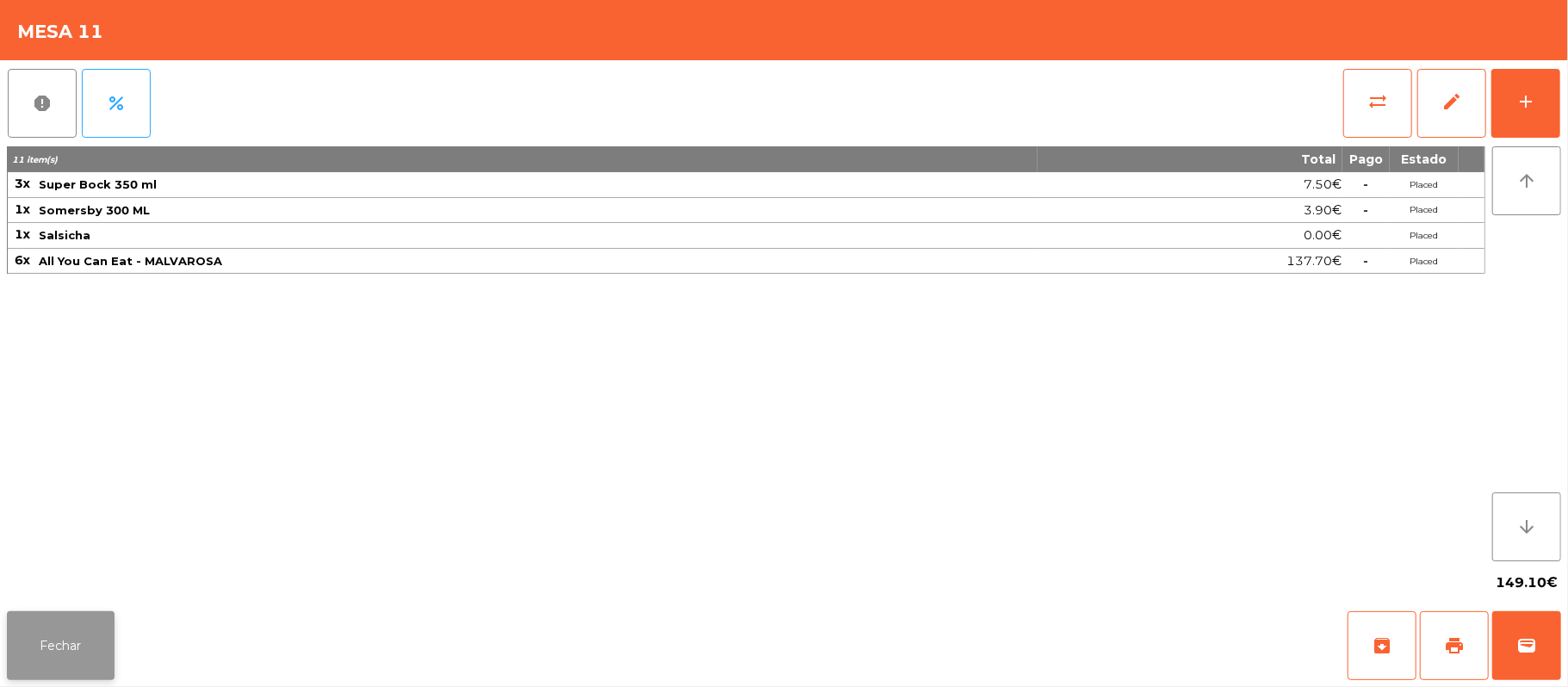
click at [88, 658] on button "Fechar" at bounding box center [61, 646] width 108 height 69
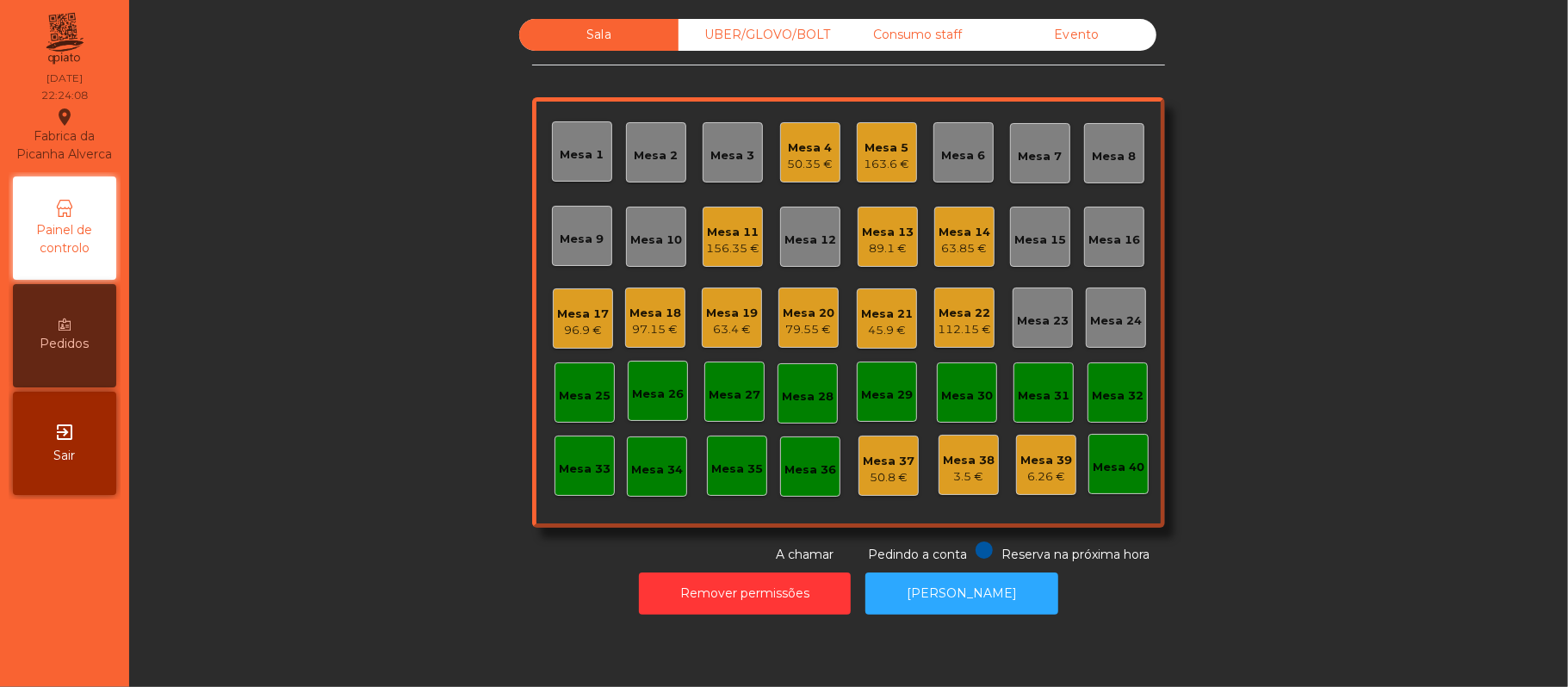
click at [734, 307] on div "Mesa 19" at bounding box center [732, 313] width 52 height 18
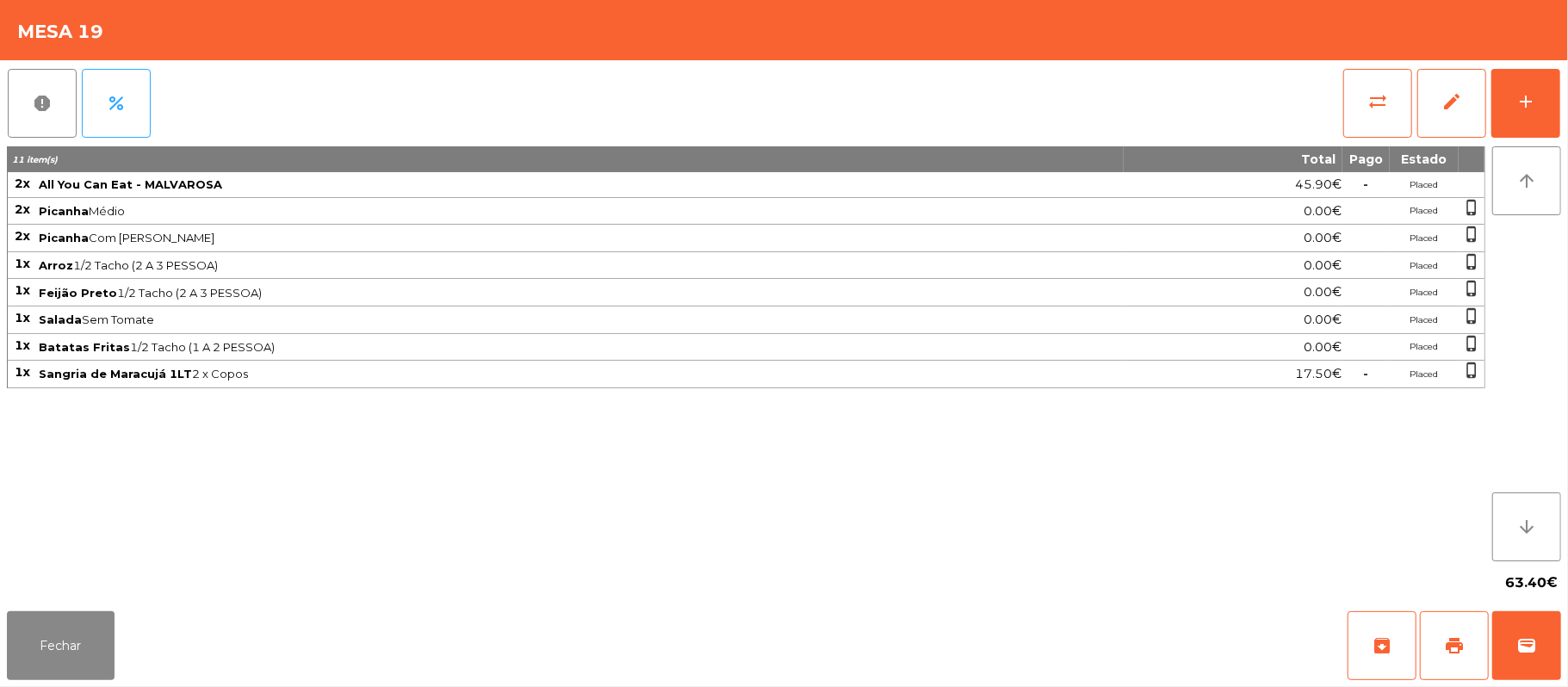
click at [98, 590] on div "63.40€" at bounding box center [784, 583] width 1554 height 43
click at [38, 676] on button "Fechar" at bounding box center [61, 646] width 108 height 69
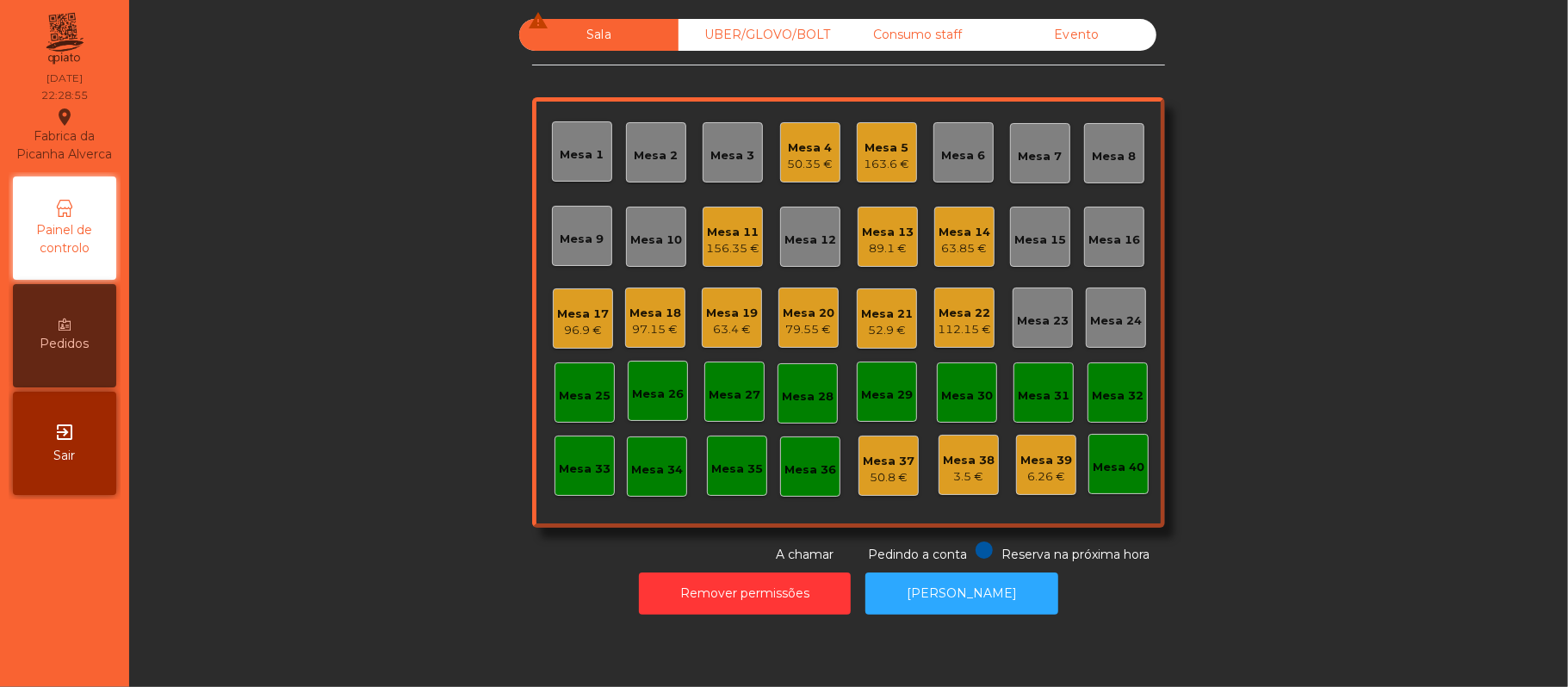
click at [791, 154] on div "Mesa 4" at bounding box center [811, 148] width 46 height 18
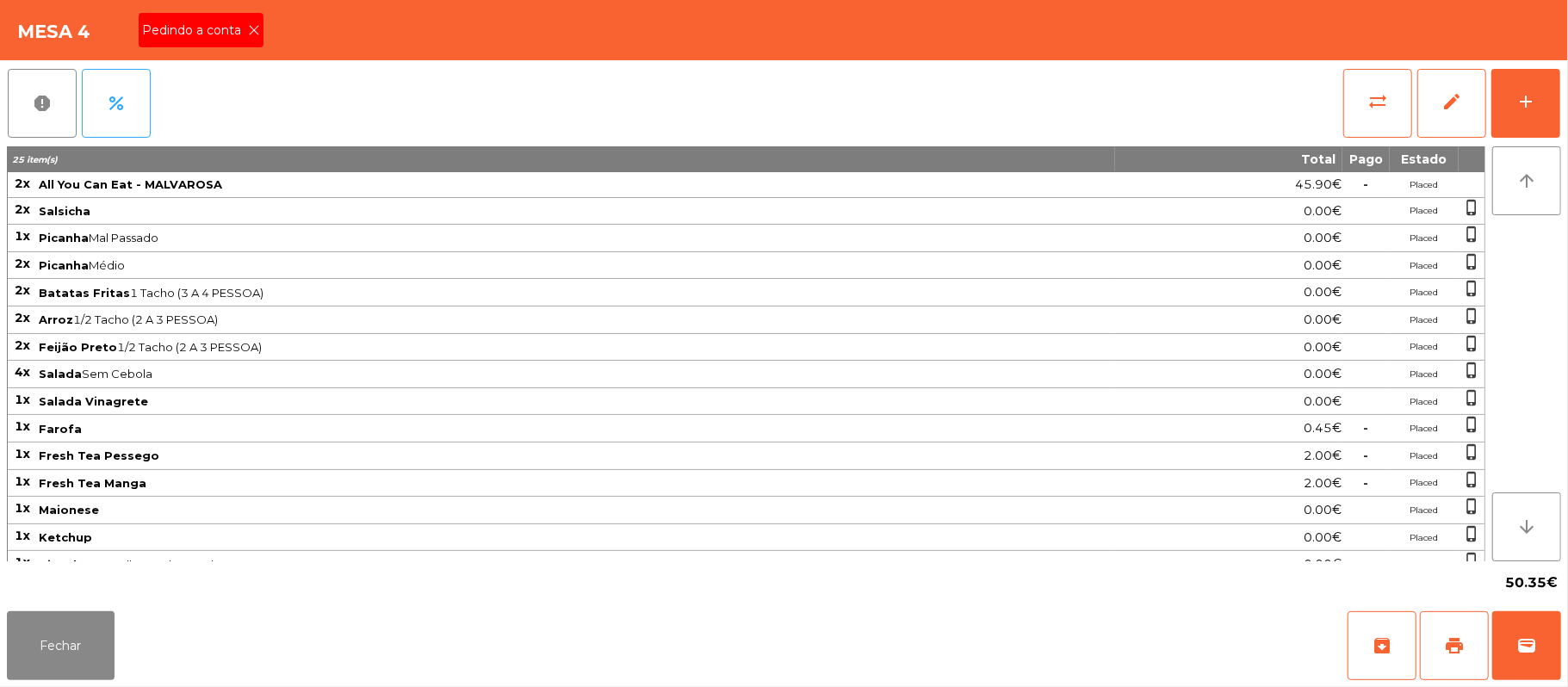
click at [241, 39] on div "Pedindo a conta" at bounding box center [201, 30] width 125 height 34
click at [98, 651] on button "Fechar" at bounding box center [61, 646] width 108 height 69
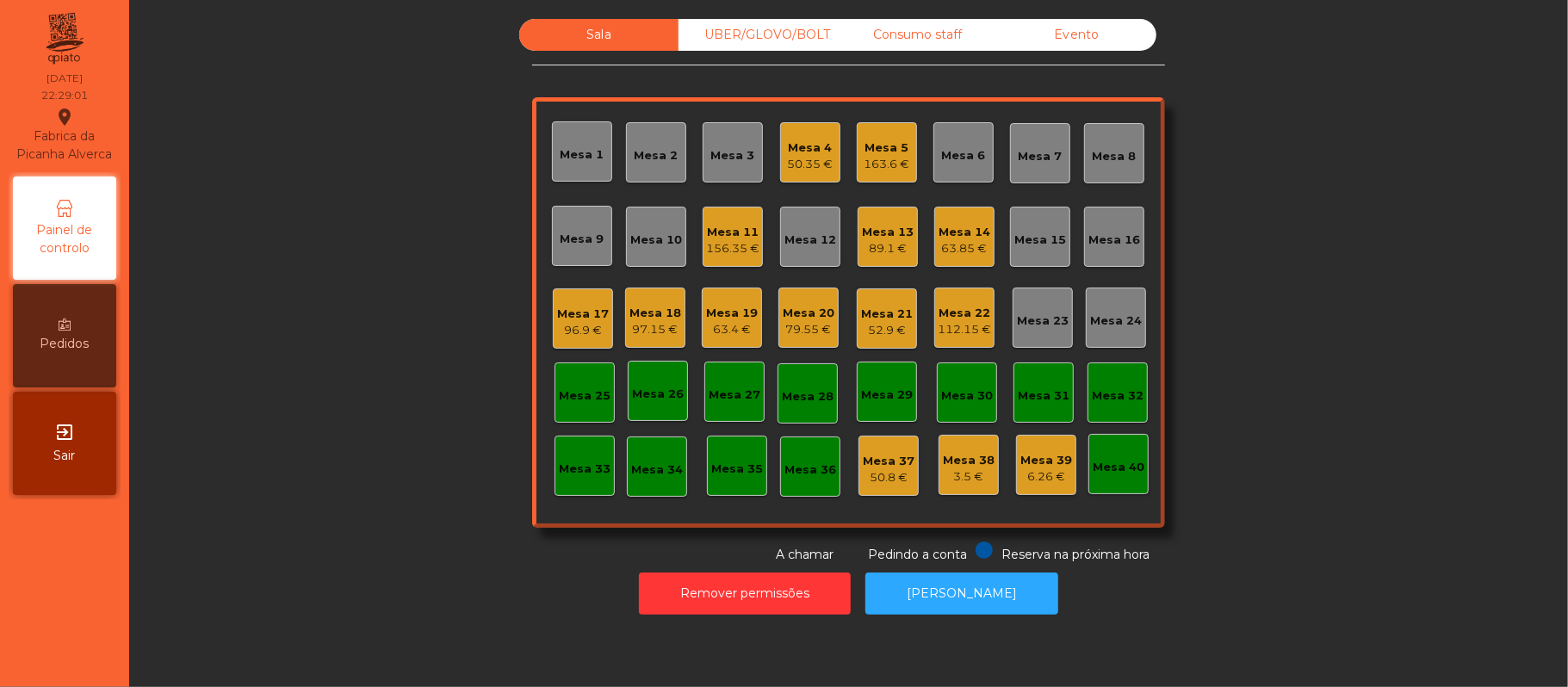
click at [639, 263] on div "Mesa 10" at bounding box center [655, 237] width 61 height 61
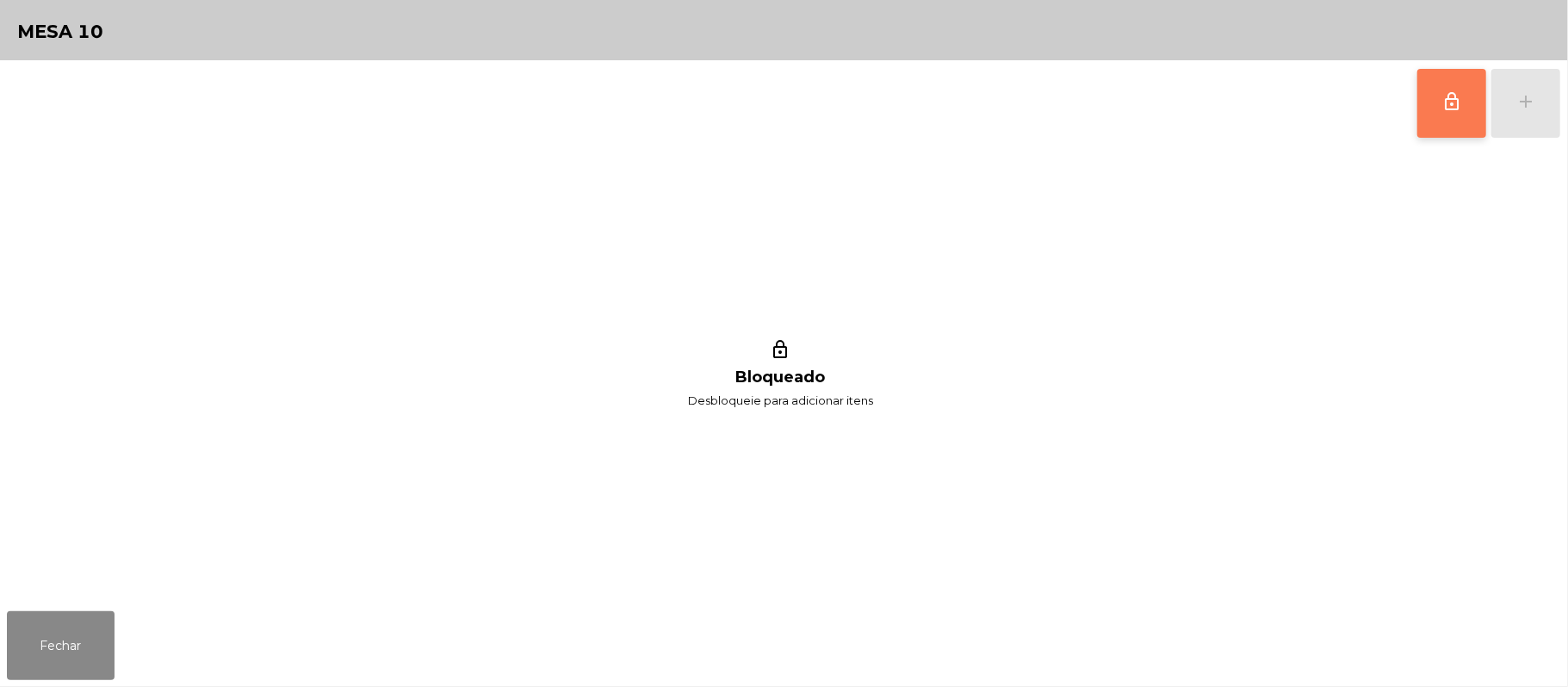
click at [1435, 115] on button "lock_outline" at bounding box center [1451, 104] width 69 height 69
click at [1512, 118] on button "add" at bounding box center [1526, 104] width 69 height 69
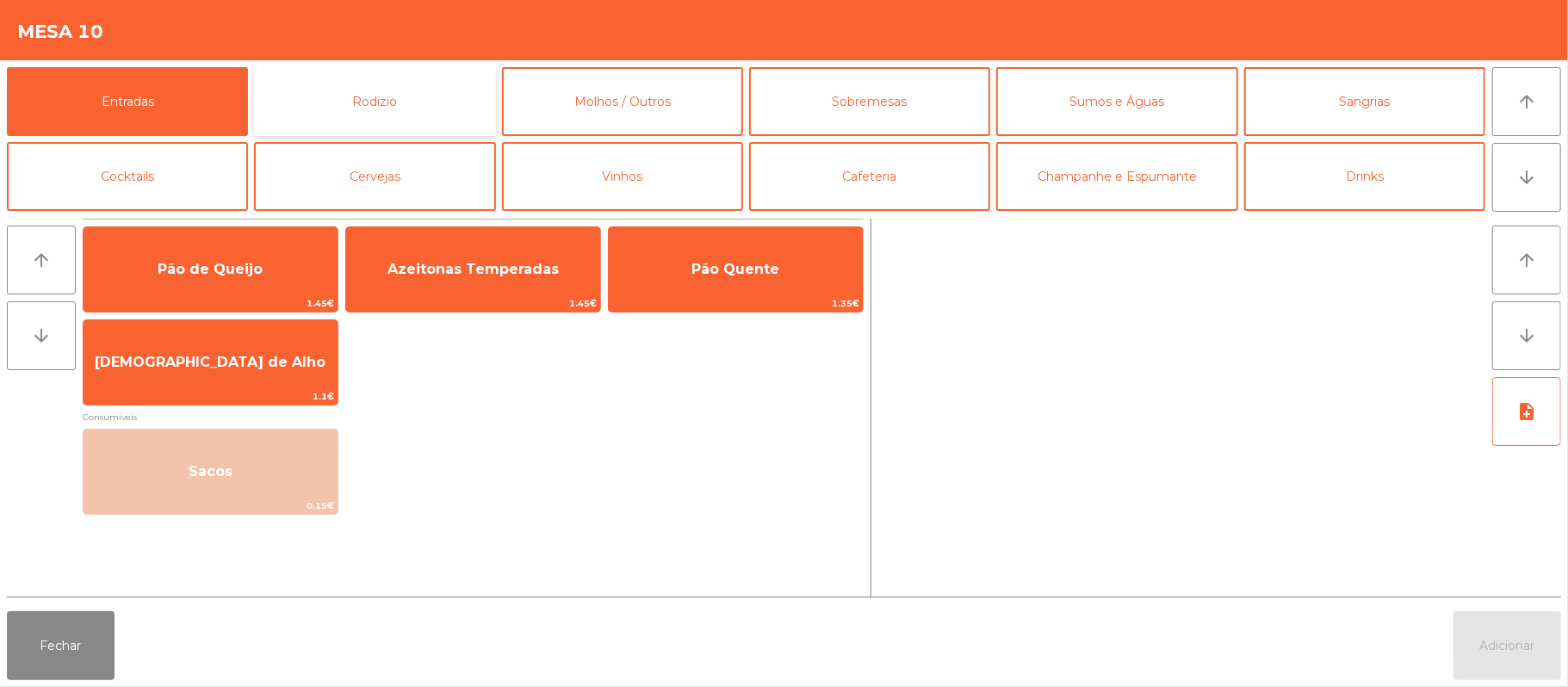
click at [400, 100] on button "Rodizio" at bounding box center [375, 102] width 241 height 69
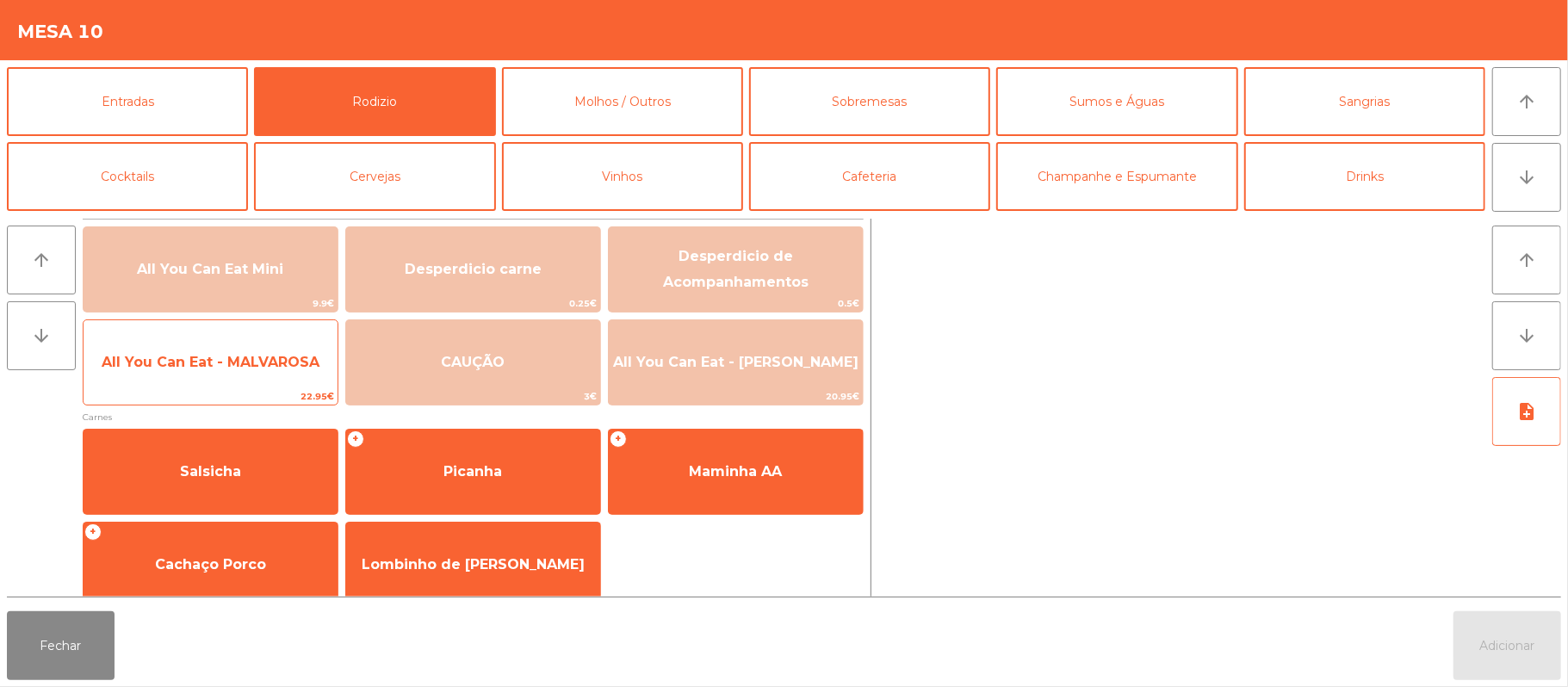
click at [242, 367] on span "All You Can Eat - MALVAROSA" at bounding box center [211, 361] width 218 height 17
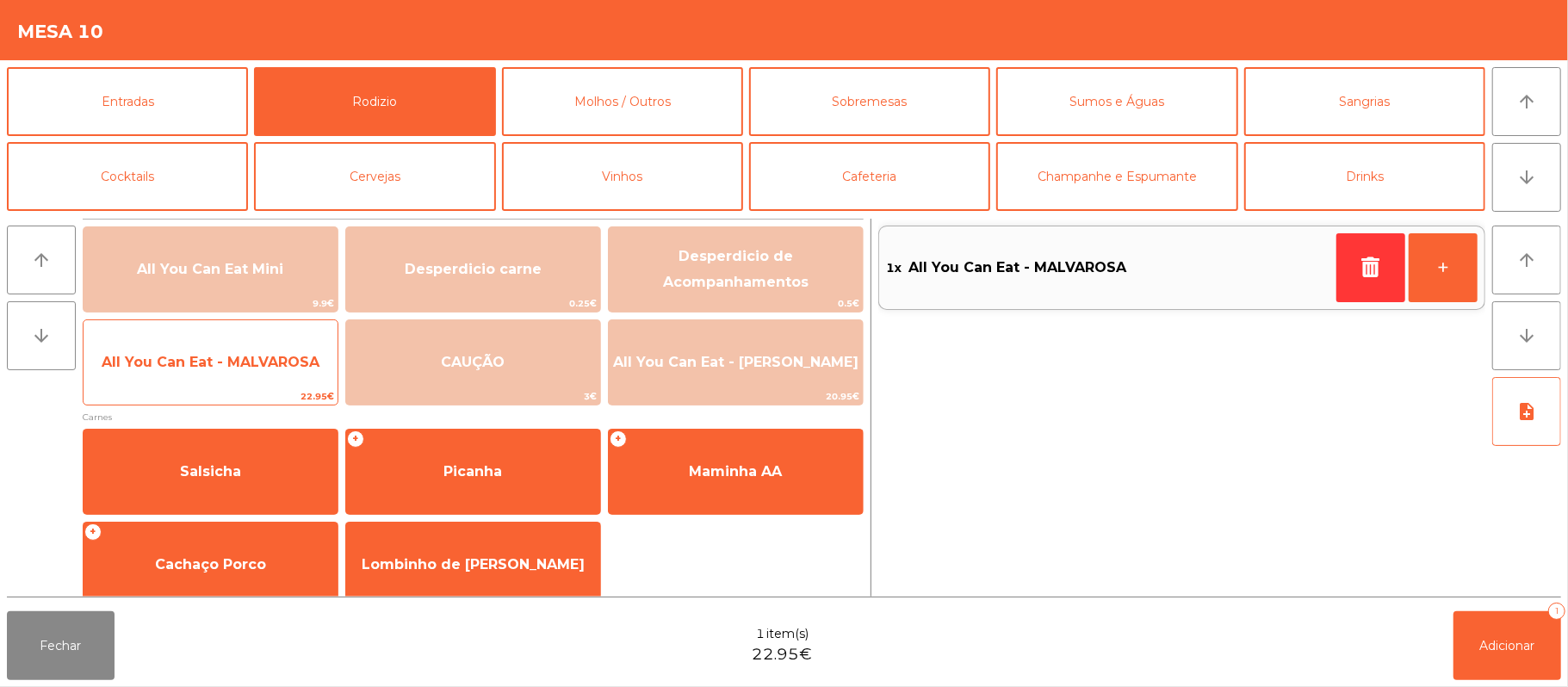
click at [242, 361] on span "All You Can Eat - MALVAROSA" at bounding box center [211, 361] width 218 height 17
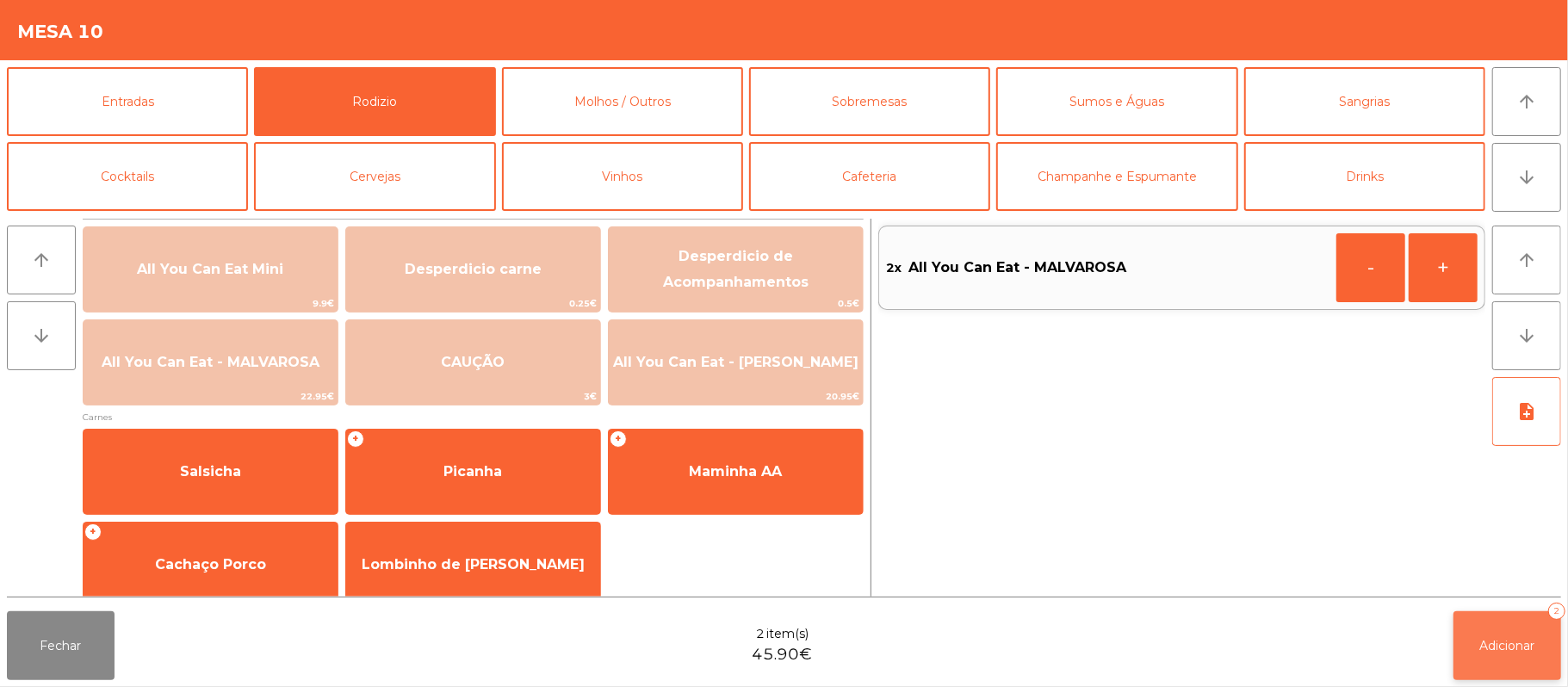
click at [1540, 627] on button "Adicionar 2" at bounding box center [1507, 646] width 108 height 69
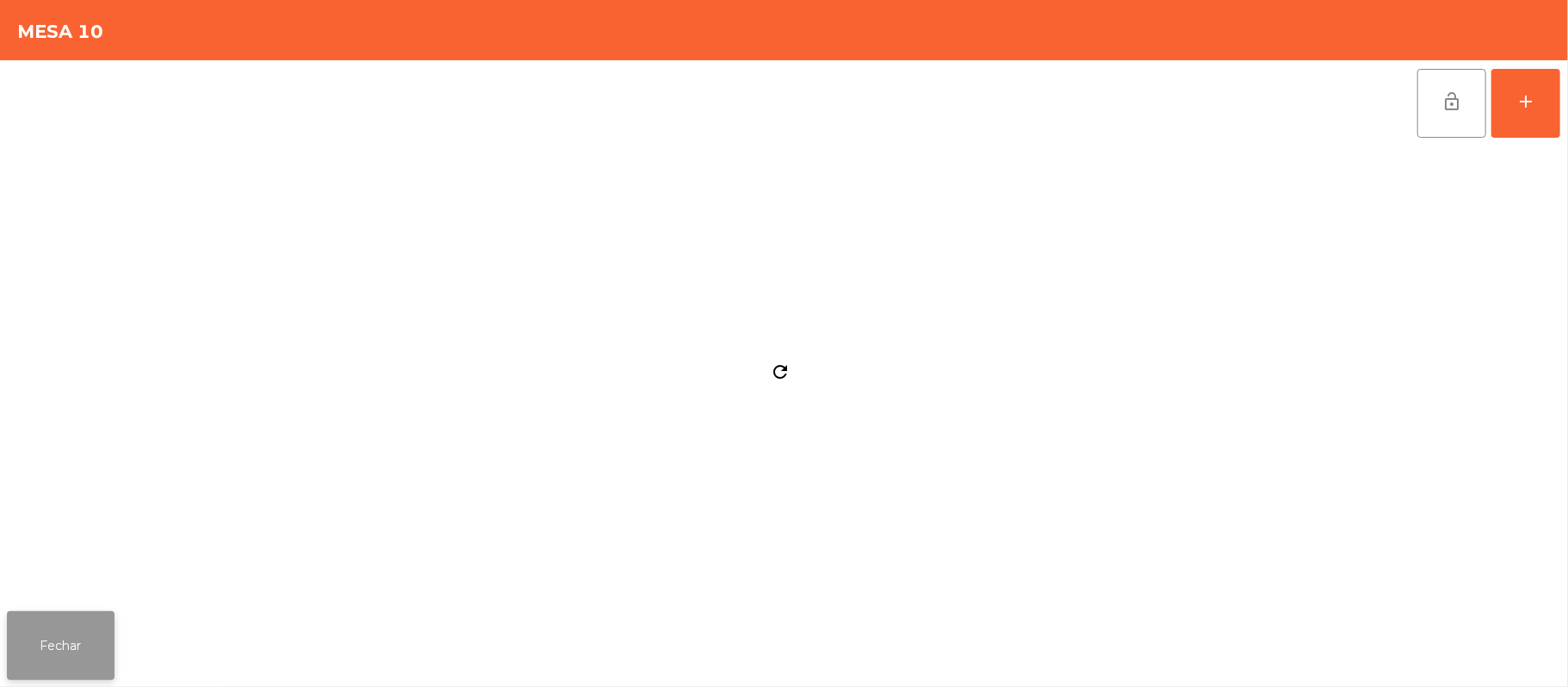
click at [100, 649] on button "Fechar" at bounding box center [61, 646] width 108 height 69
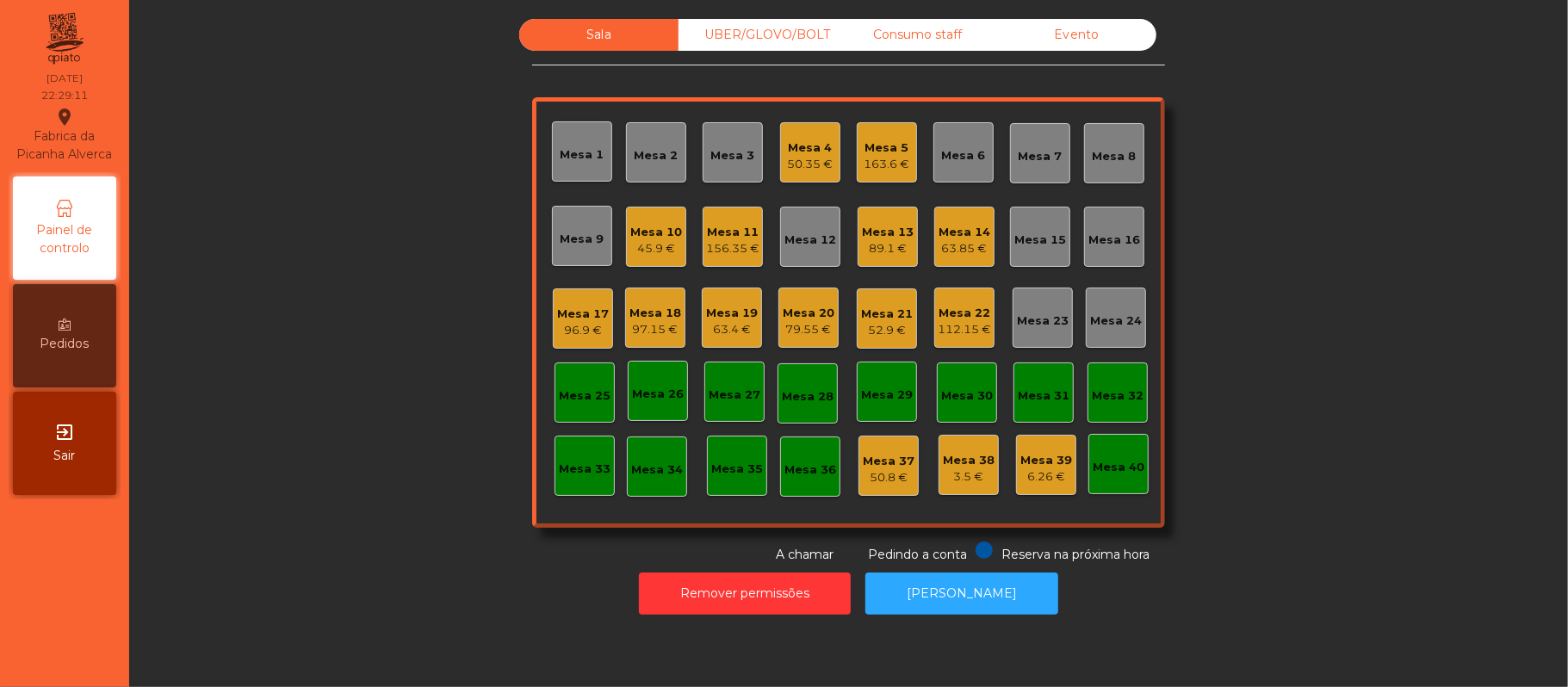
click at [952, 325] on div "112.15 €" at bounding box center [964, 330] width 54 height 18
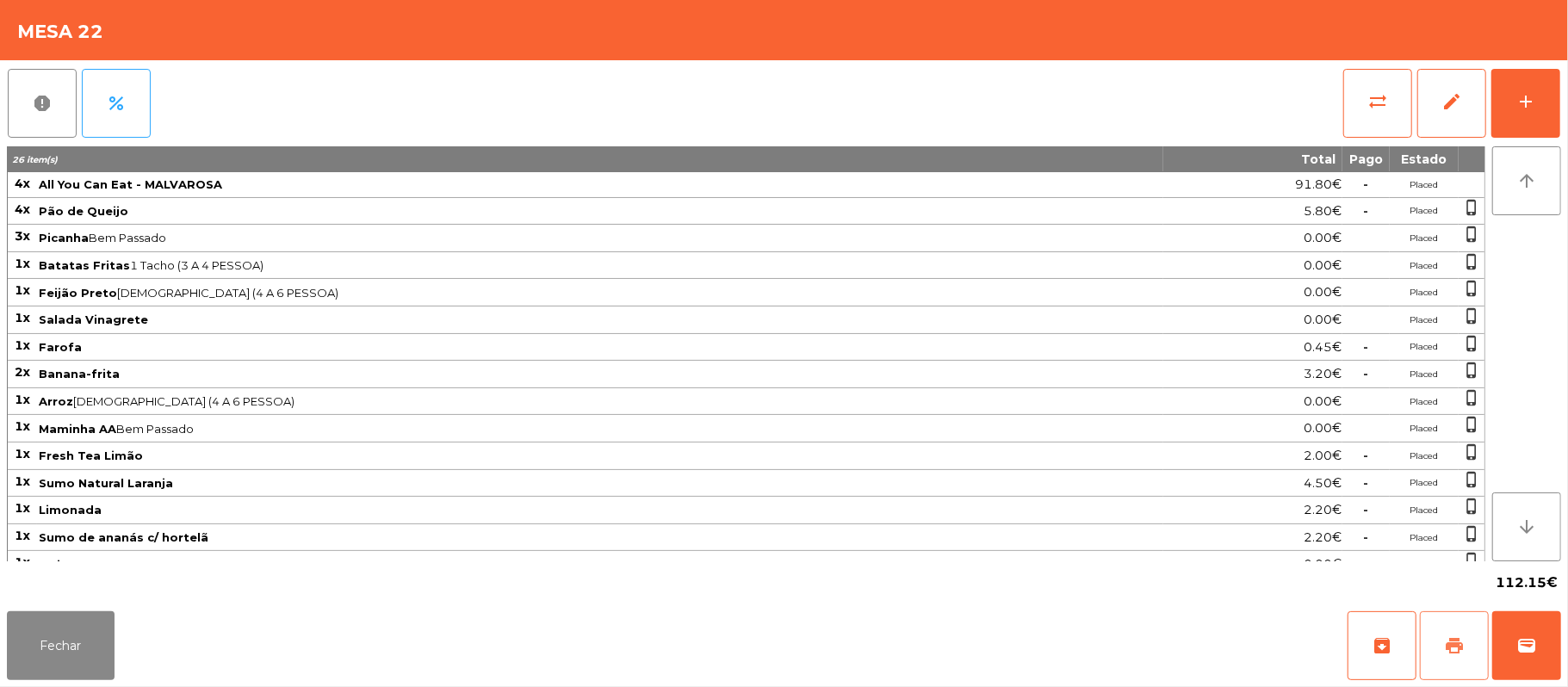
click at [1450, 630] on button "print" at bounding box center [1454, 646] width 69 height 69
click at [1471, 644] on button "print" at bounding box center [1454, 646] width 69 height 69
click at [1523, 648] on span "wallet" at bounding box center [1527, 646] width 21 height 21
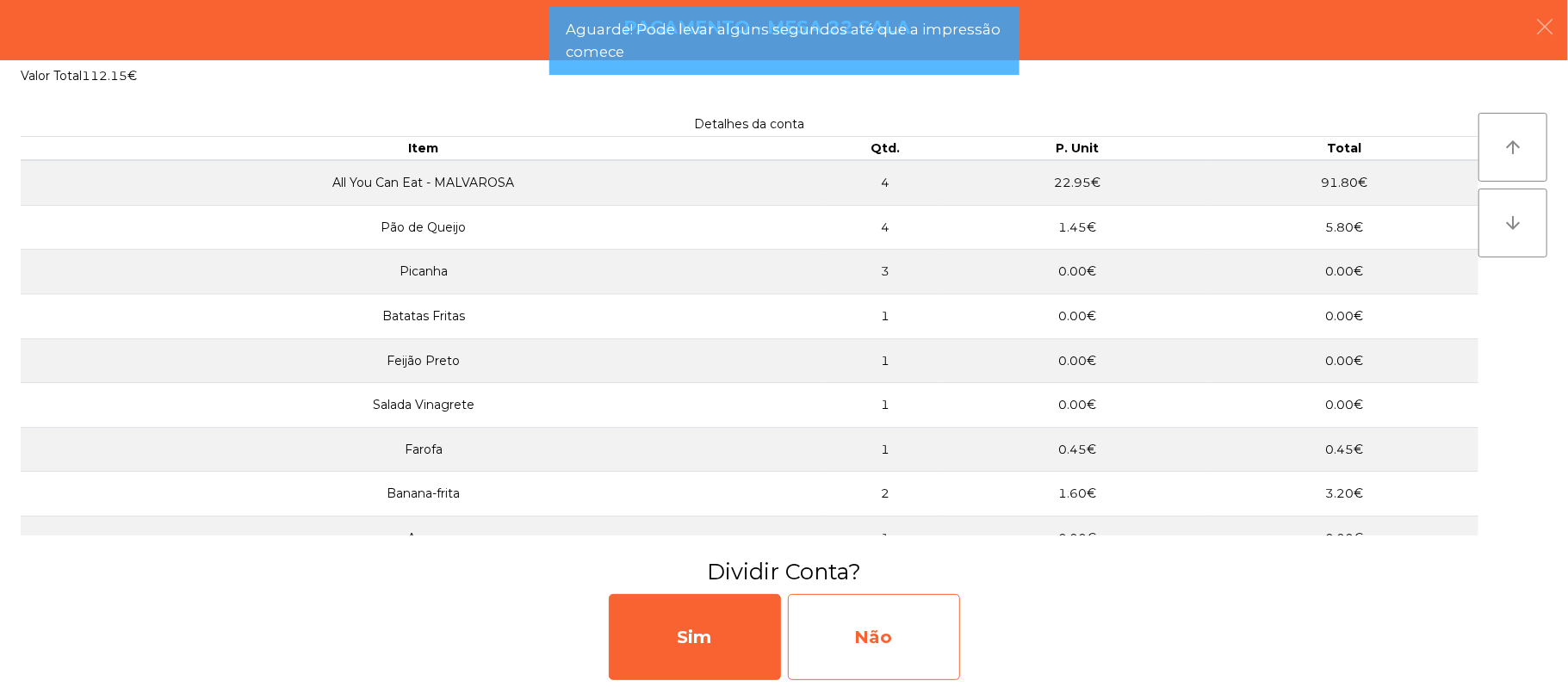
click at [862, 607] on div "Não" at bounding box center [874, 637] width 172 height 86
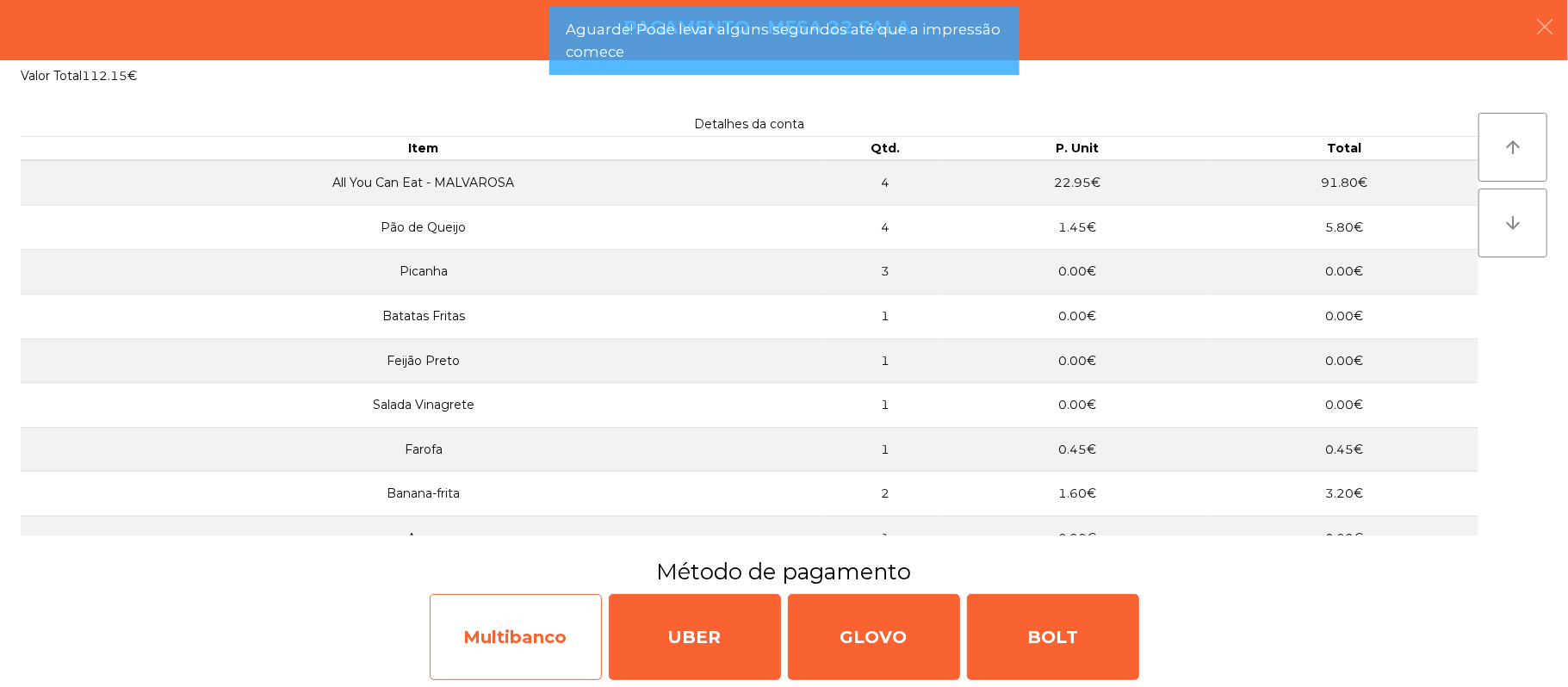
click at [517, 605] on div "Multibanco" at bounding box center [516, 637] width 172 height 86
select select "**"
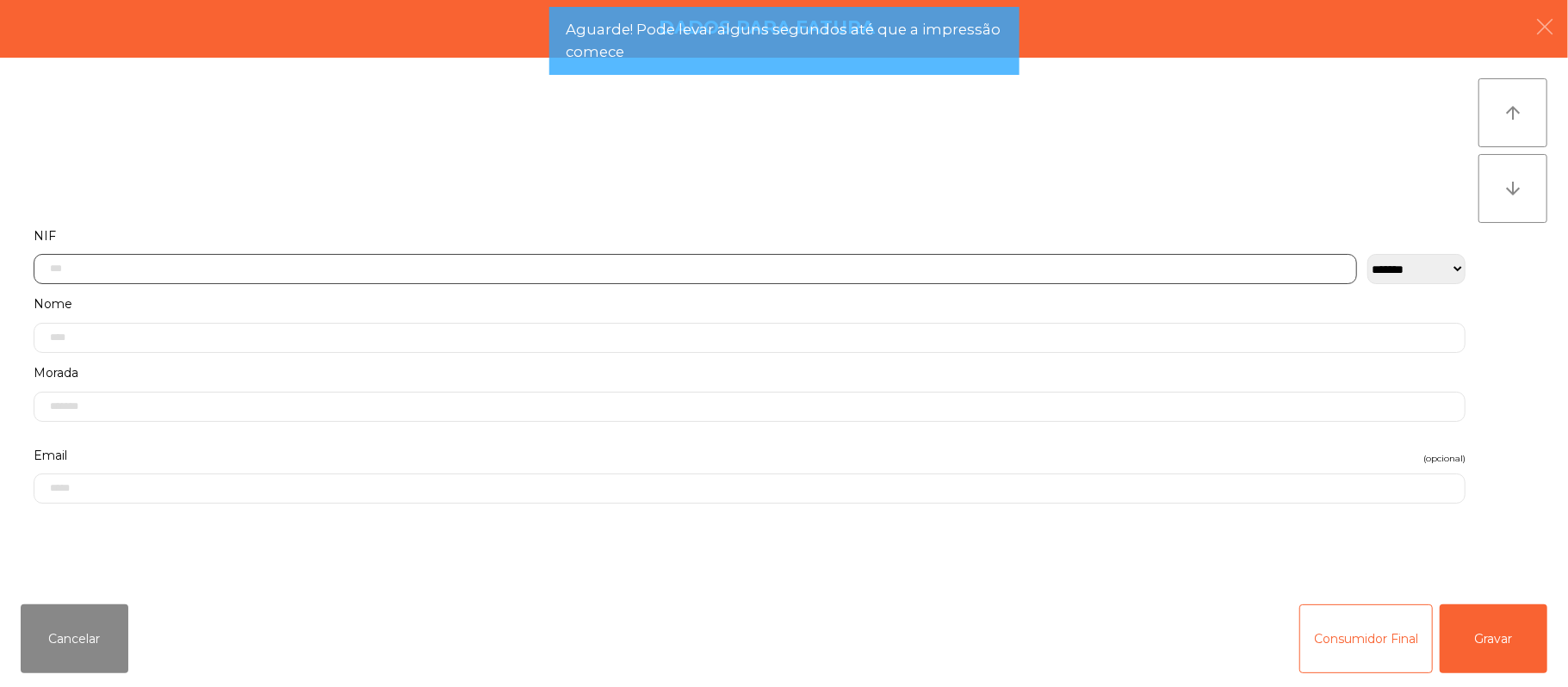
click at [440, 270] on input "text" at bounding box center [695, 269] width 1323 height 30
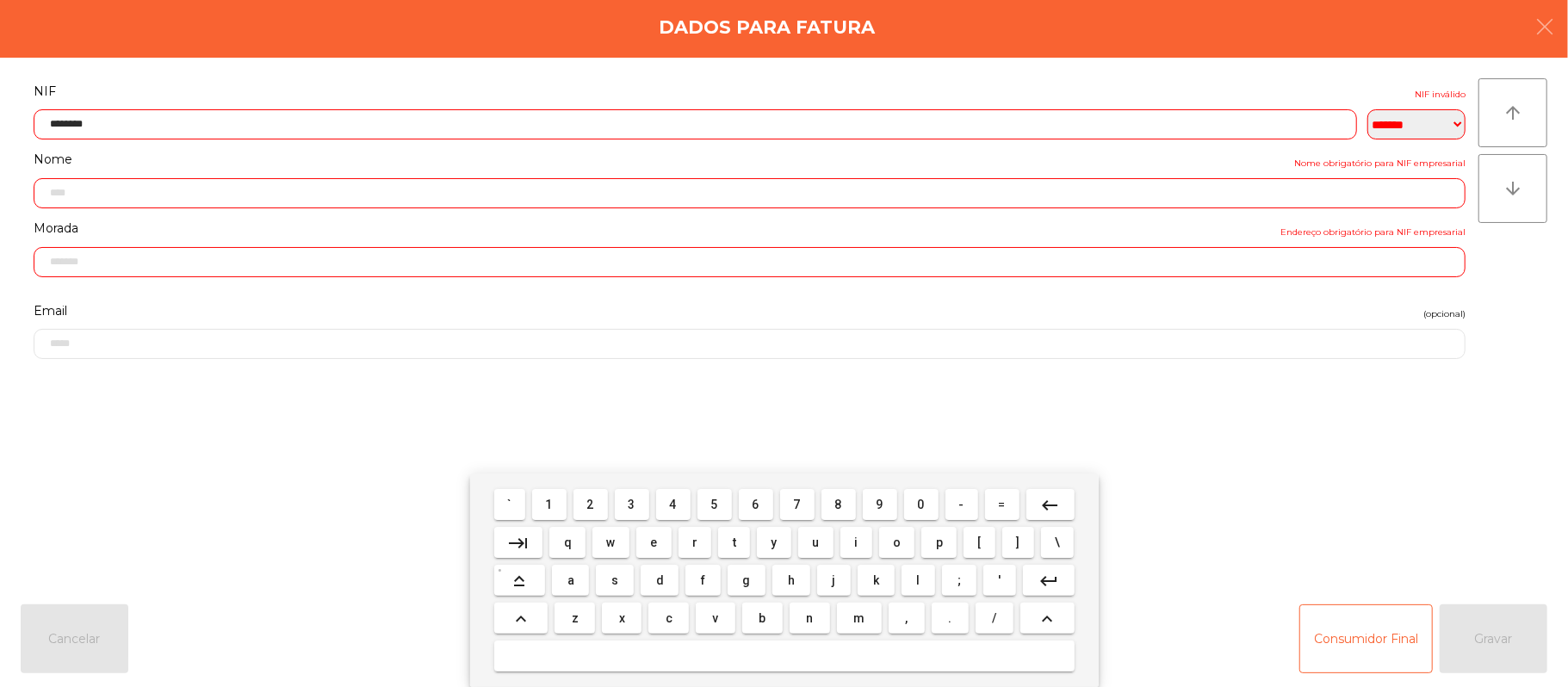
type input "*********"
type input "**********"
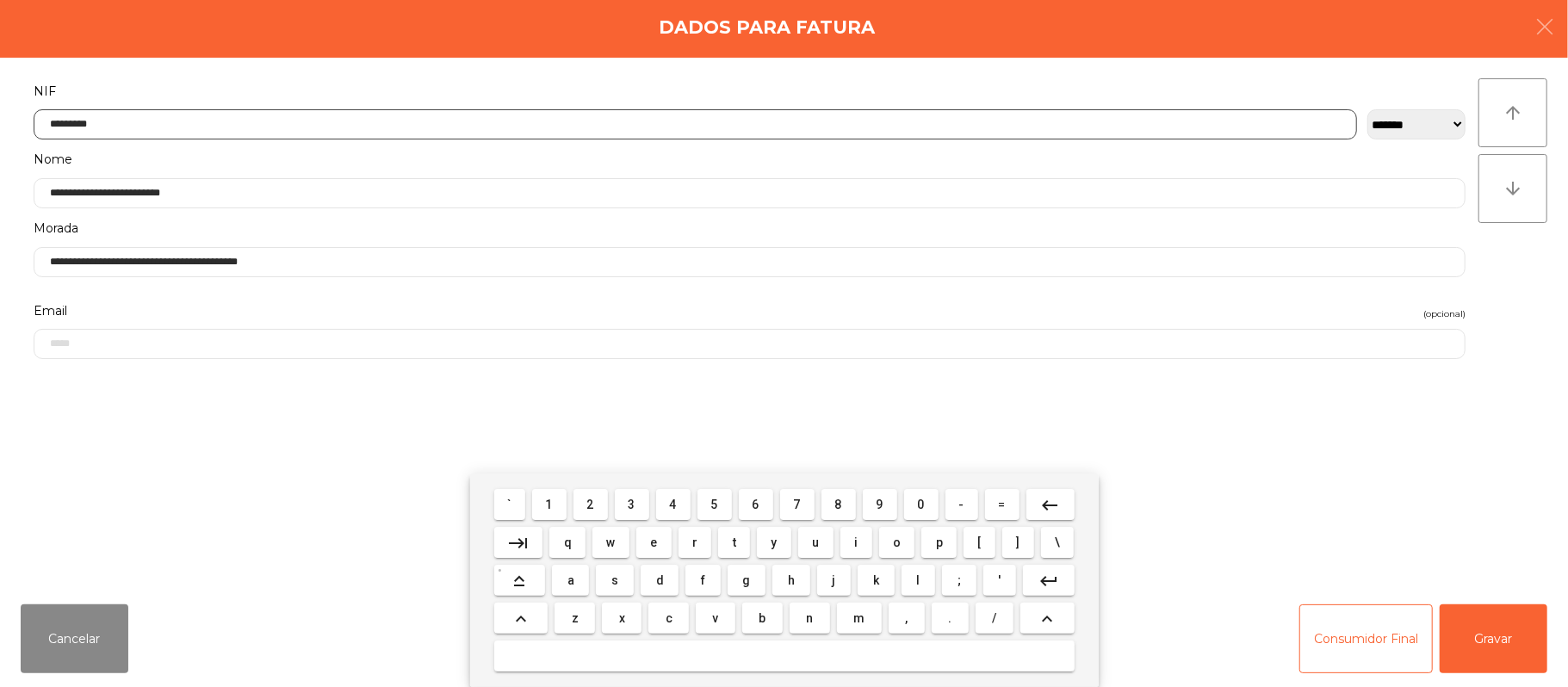
type input "*********"
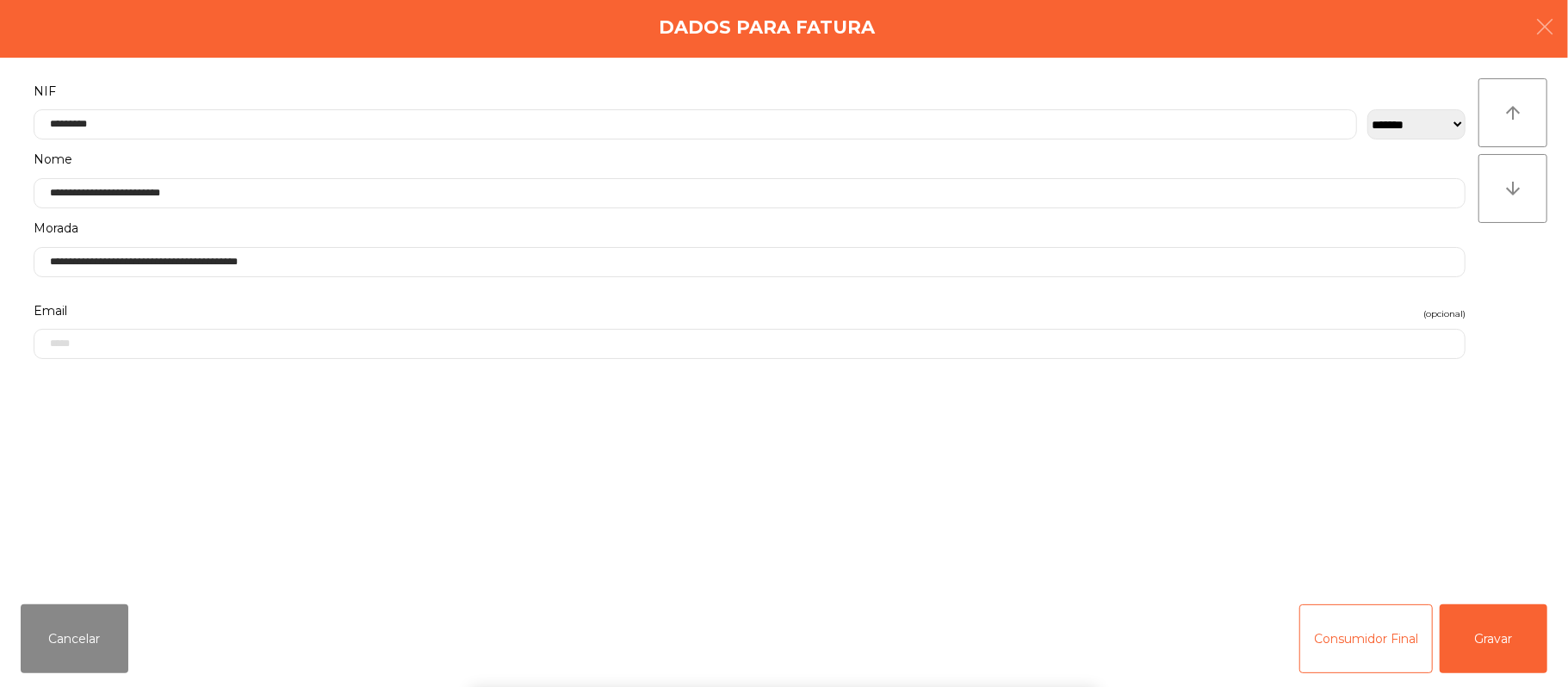
click at [1513, 637] on div "` 1 2 3 4 5 6 7 8 9 0 - = keyboard_backspace keyboard_tab q w e r t y u i o p […" at bounding box center [784, 580] width 1568 height 213
click at [1515, 630] on button "Gravar" at bounding box center [1493, 639] width 108 height 69
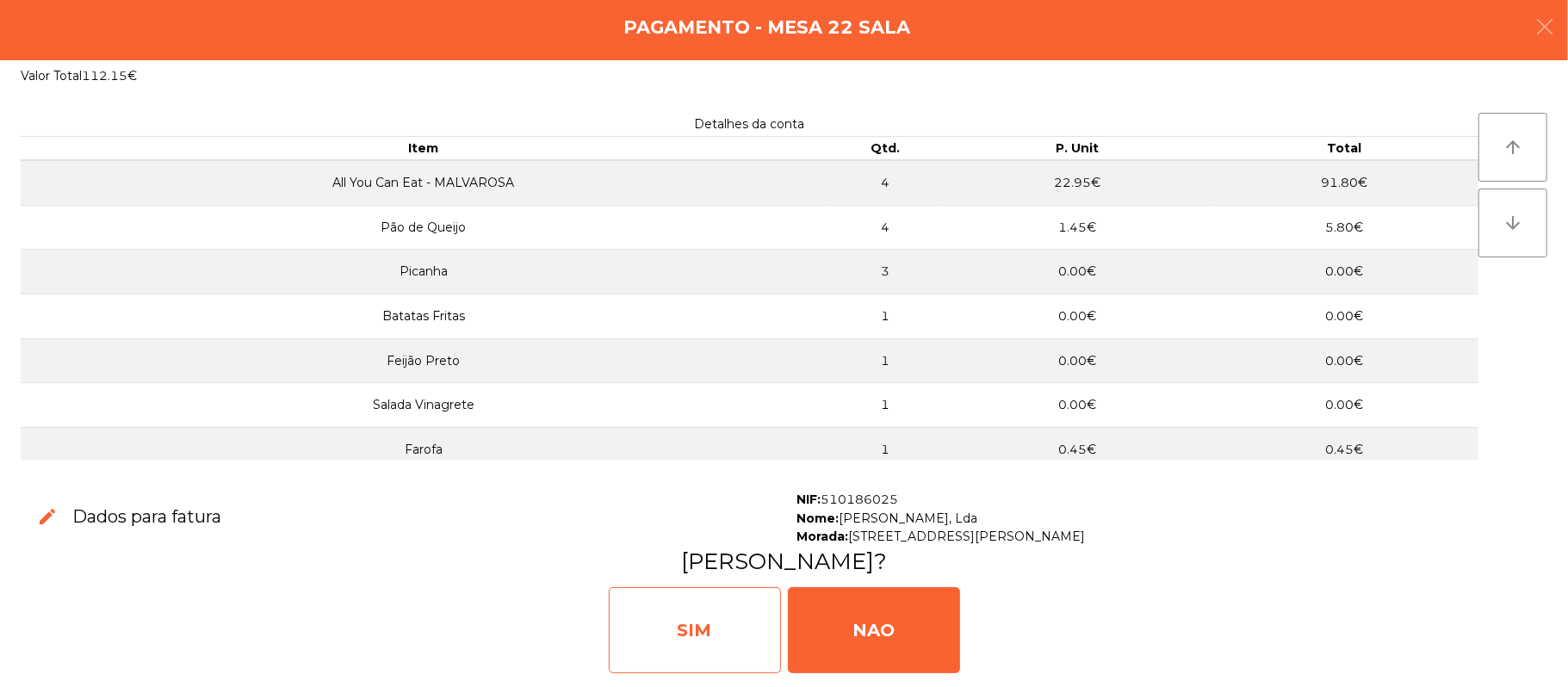
click at [714, 611] on div "SIM" at bounding box center [695, 630] width 172 height 86
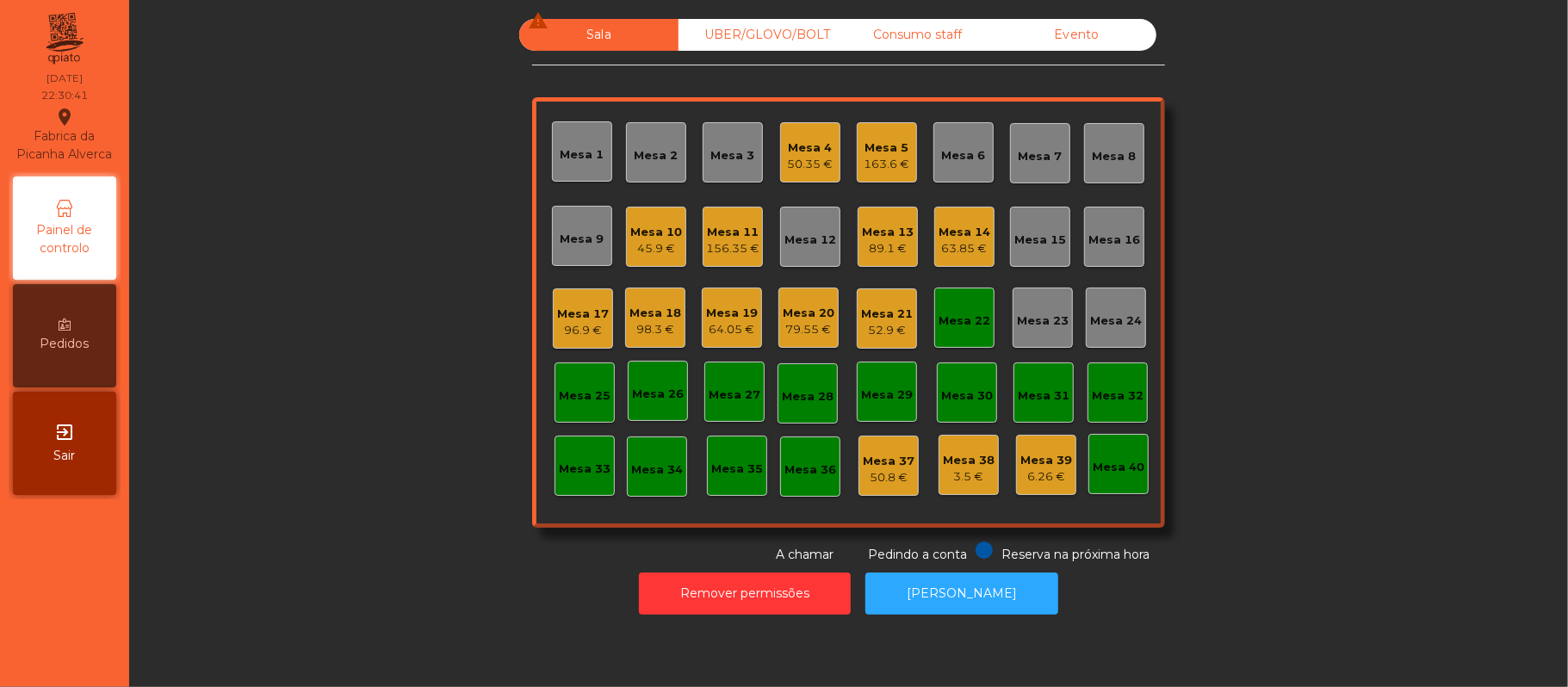
click at [944, 334] on div "Mesa 22" at bounding box center [964, 318] width 61 height 61
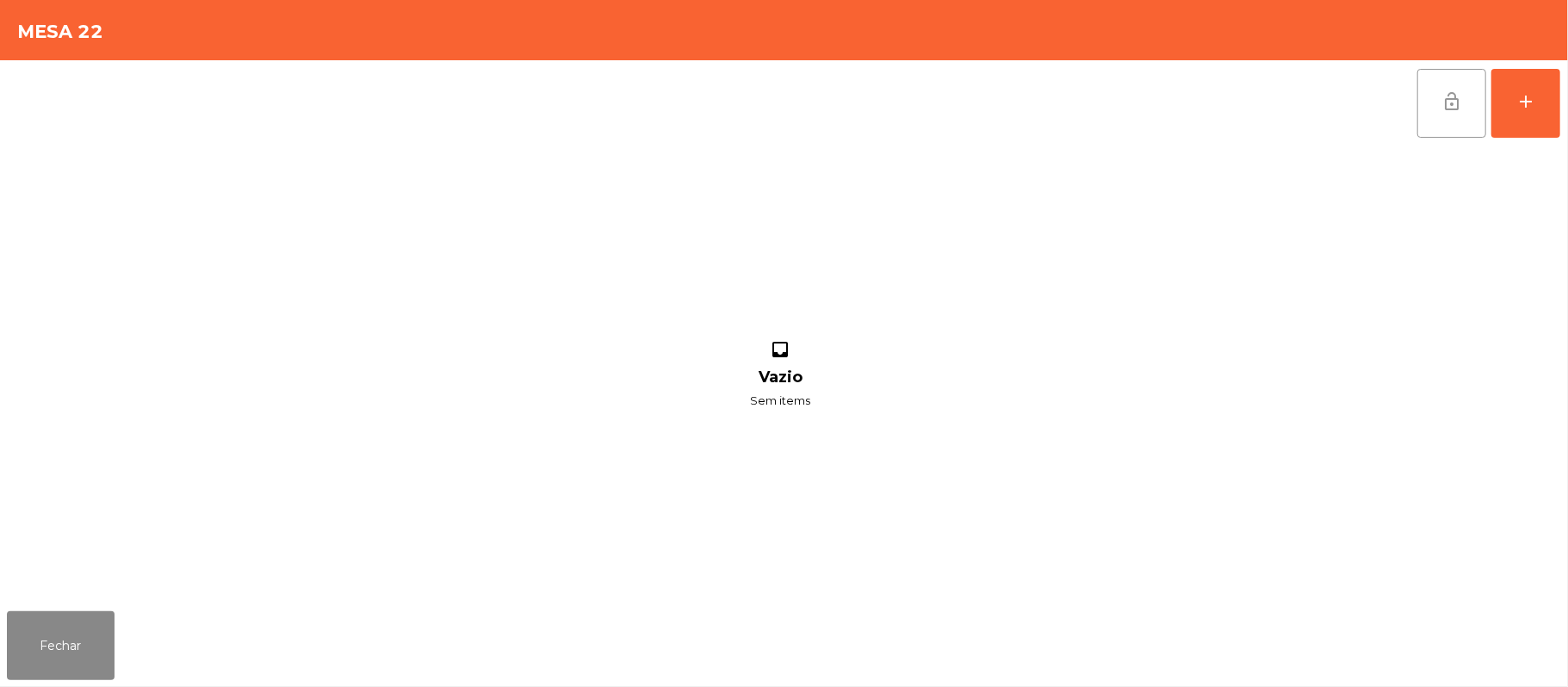
click at [1455, 104] on span "lock_open" at bounding box center [1452, 102] width 21 height 21
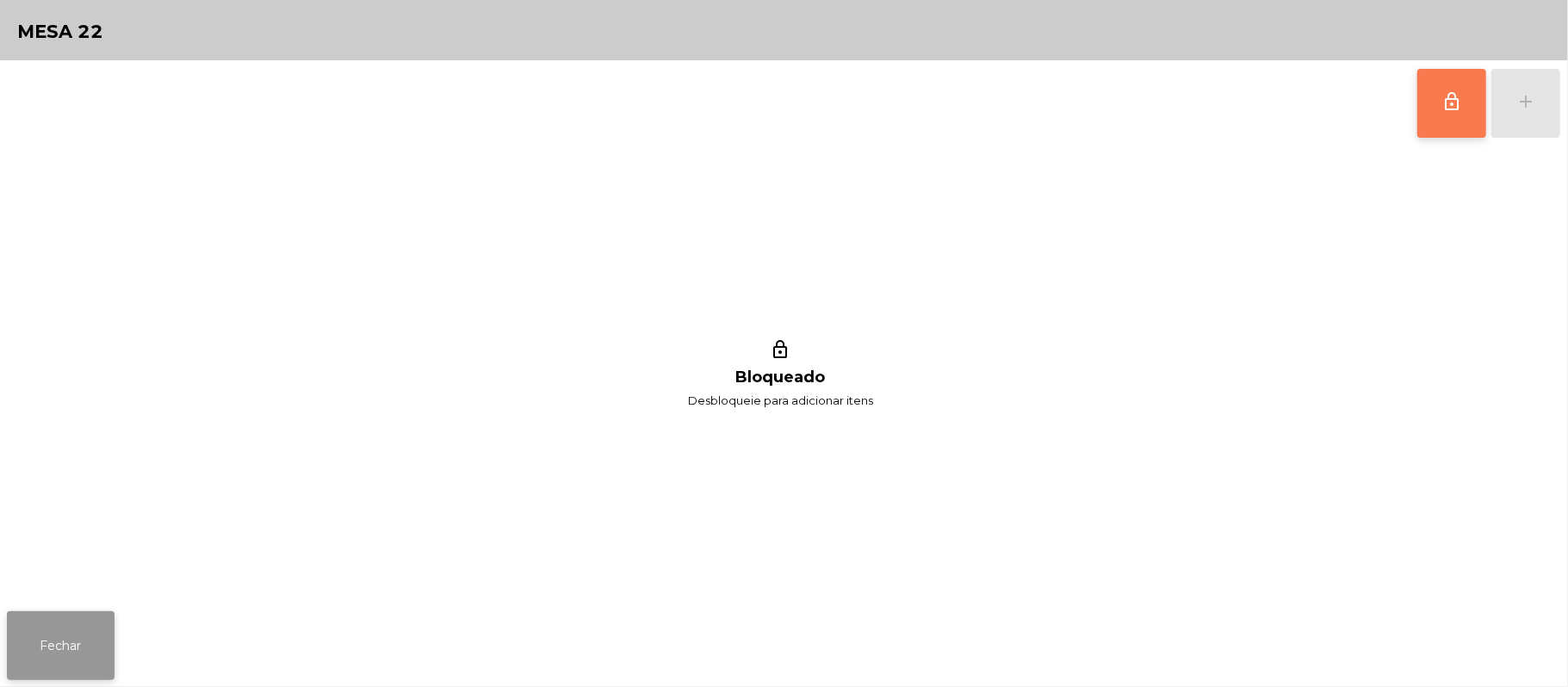
click at [91, 645] on button "Fechar" at bounding box center [61, 646] width 108 height 69
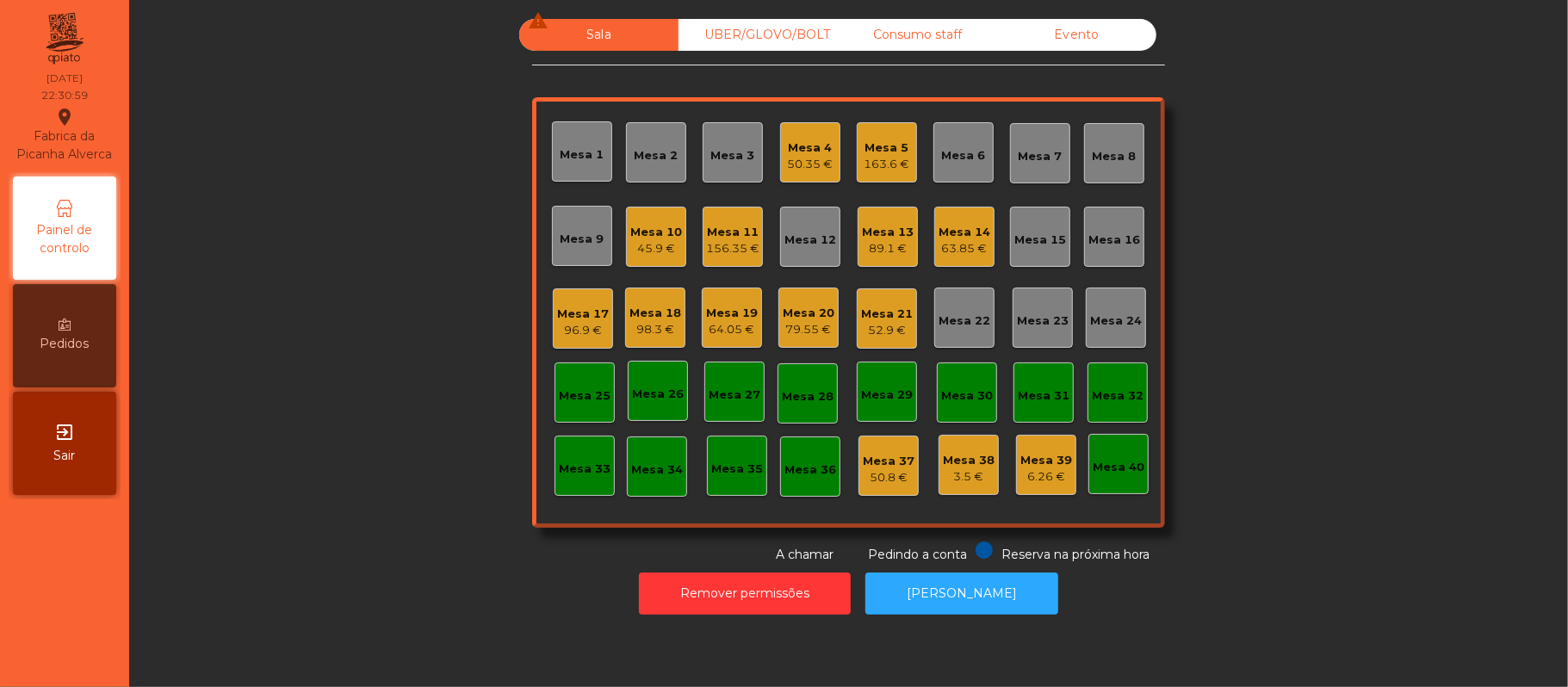
click at [798, 160] on div "50.35 €" at bounding box center [811, 165] width 46 height 18
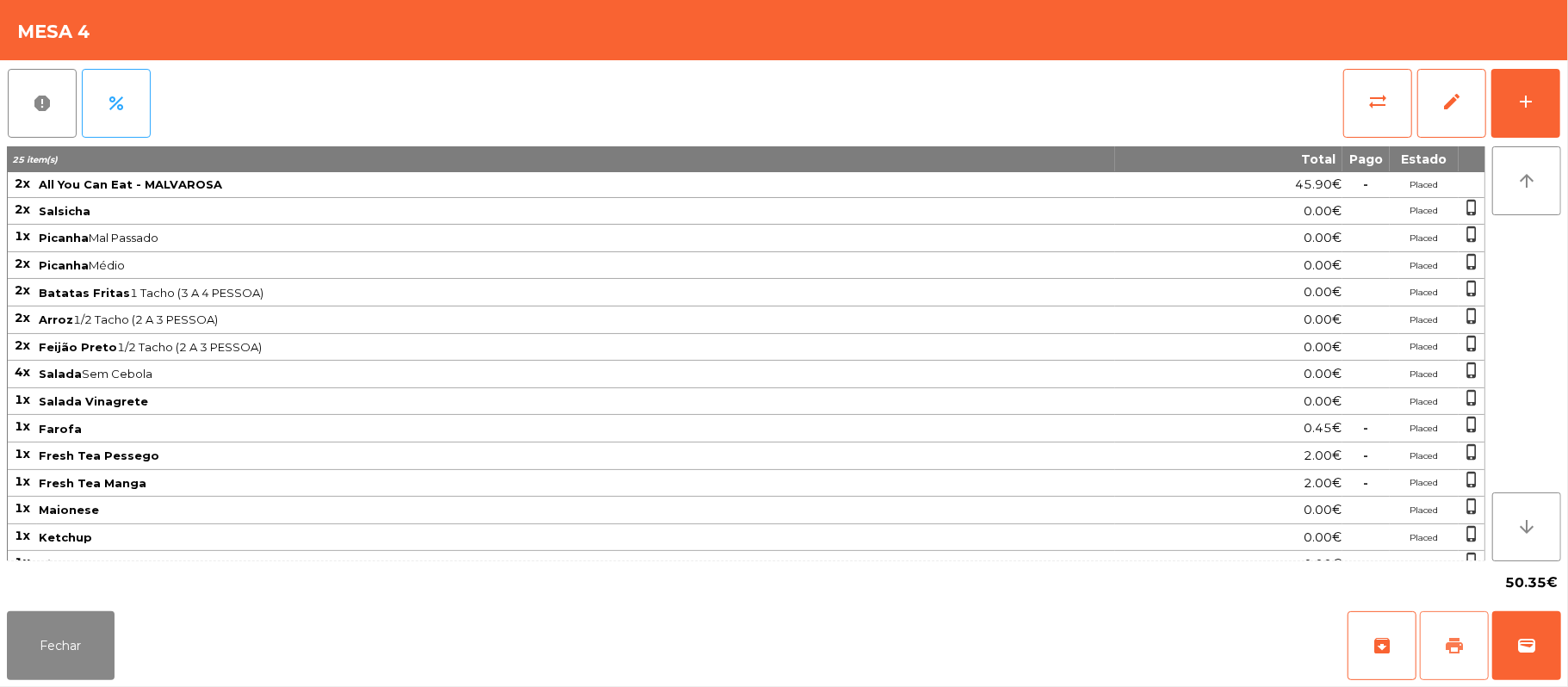
click at [1449, 644] on span "print" at bounding box center [1455, 646] width 21 height 21
click at [52, 660] on button "Fechar" at bounding box center [61, 646] width 108 height 69
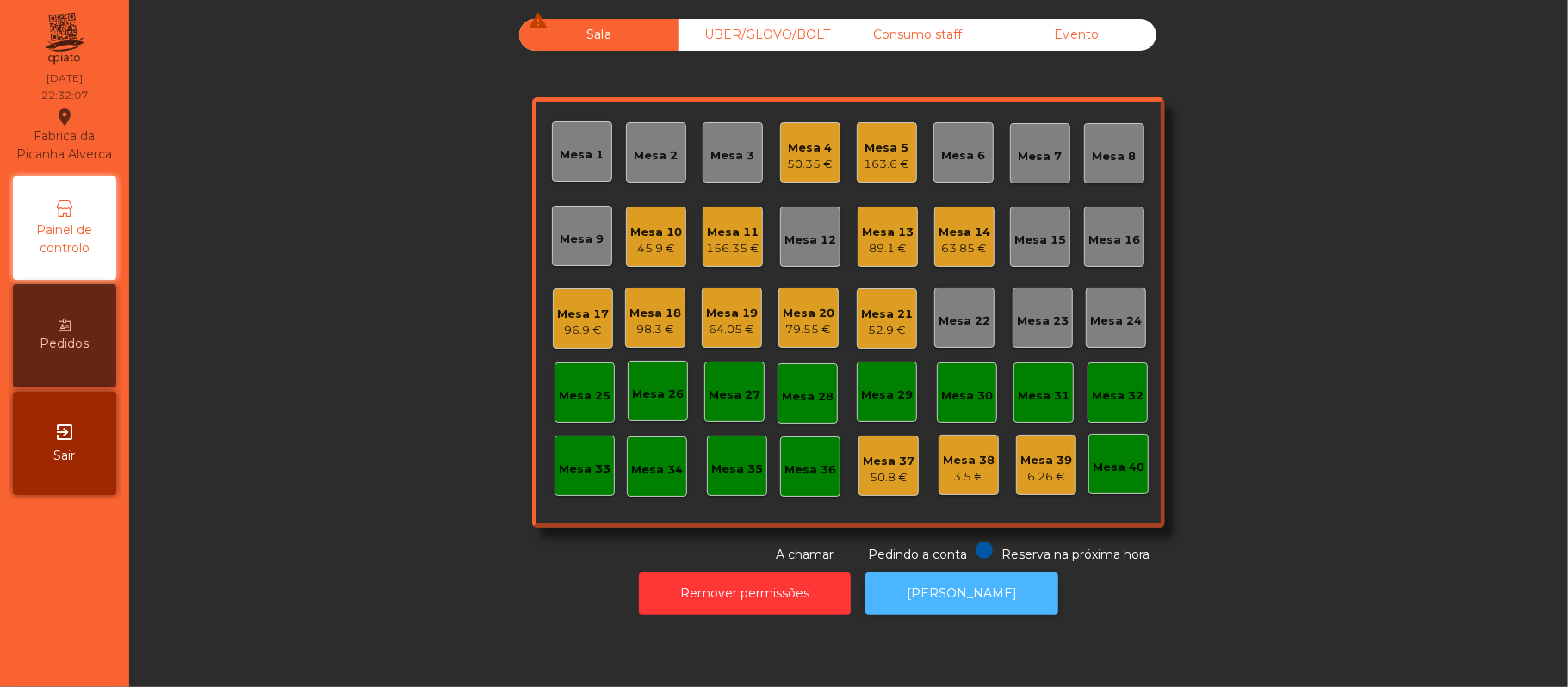
click at [945, 592] on button "[PERSON_NAME]" at bounding box center [962, 594] width 193 height 42
click at [662, 326] on div "98.3 €" at bounding box center [655, 330] width 52 height 18
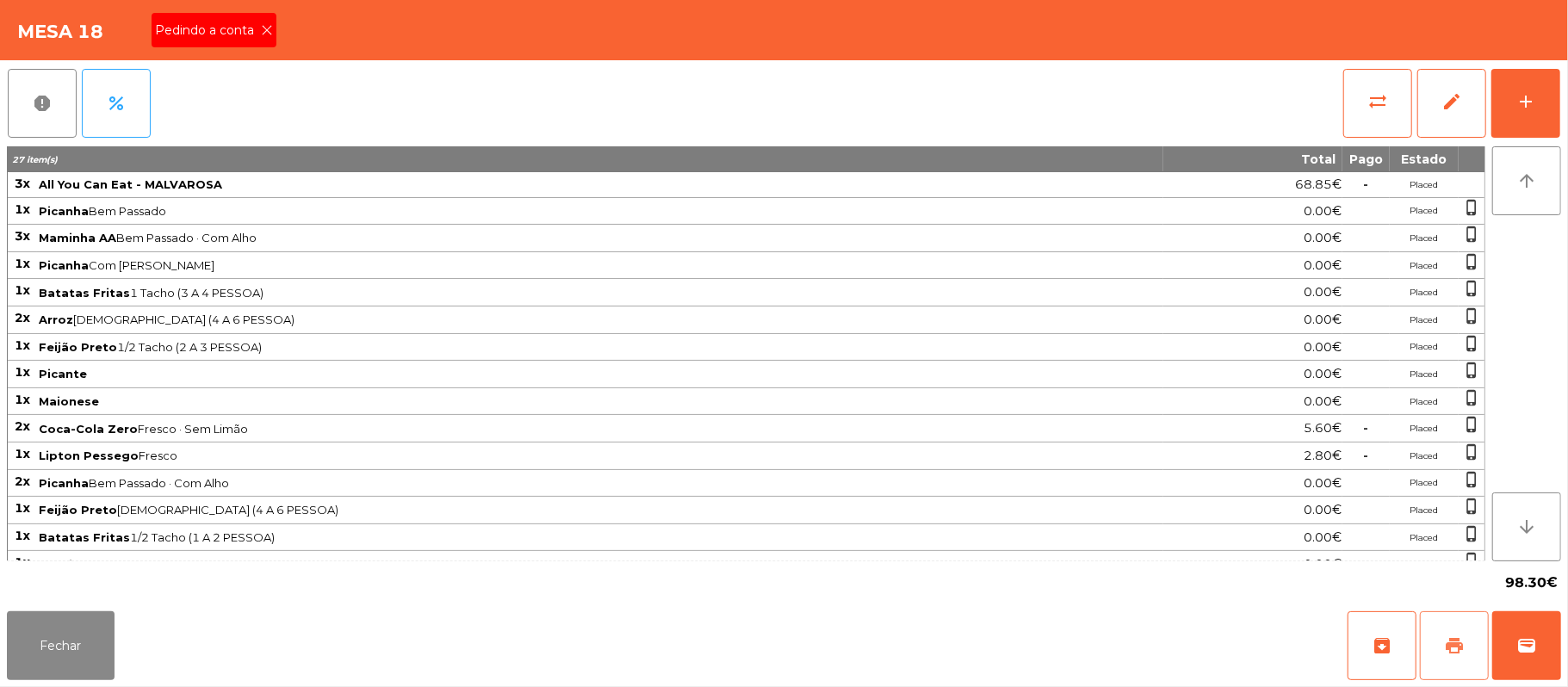
click at [1449, 639] on span "print" at bounding box center [1455, 646] width 21 height 21
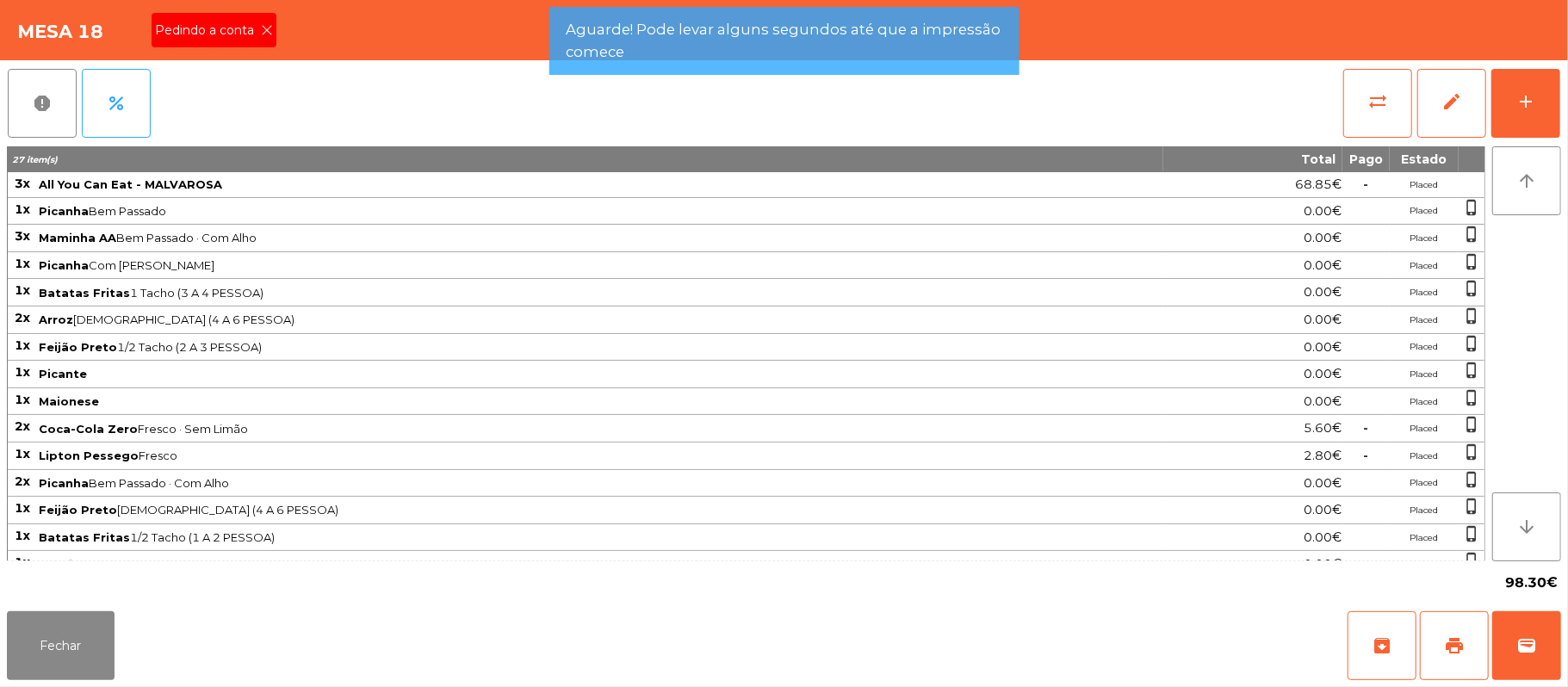
click at [265, 29] on icon at bounding box center [267, 30] width 12 height 12
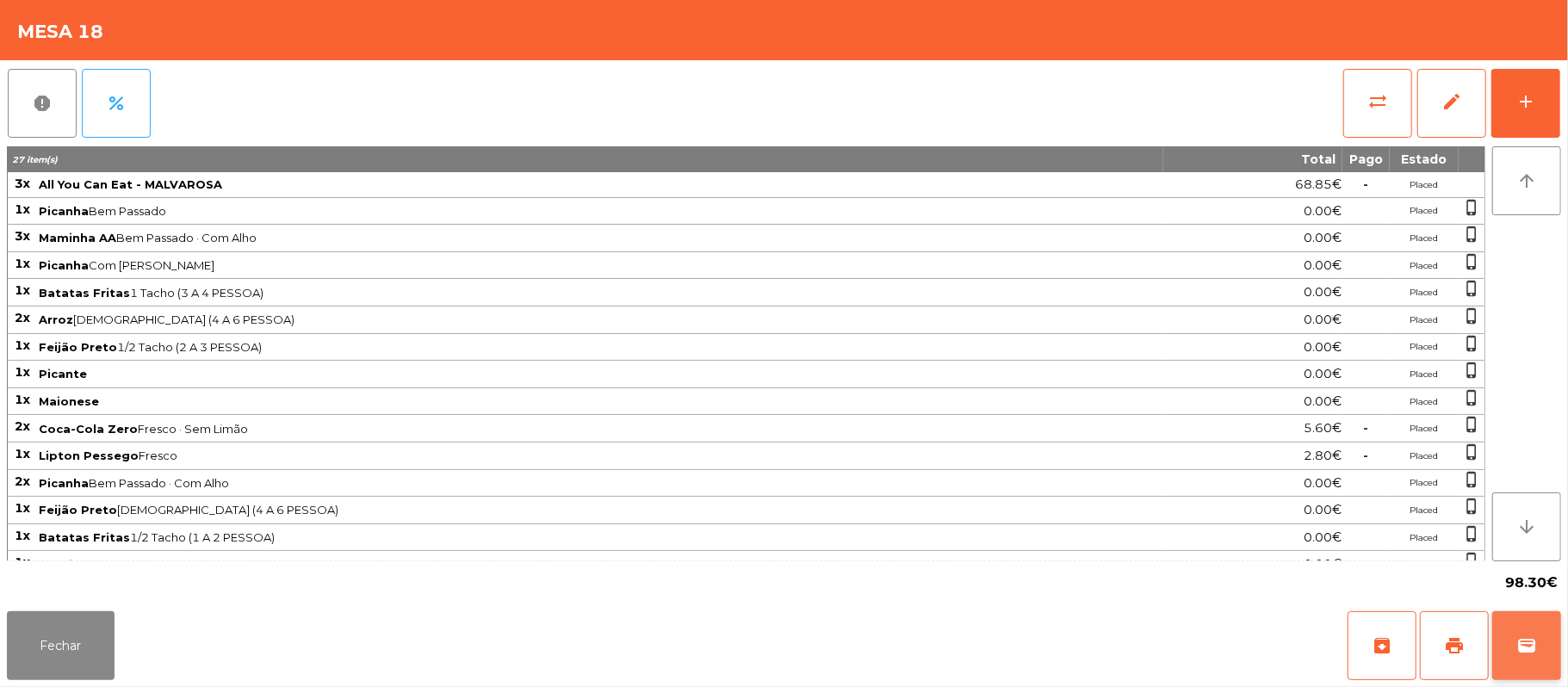
click at [1529, 641] on span "wallet" at bounding box center [1527, 646] width 21 height 21
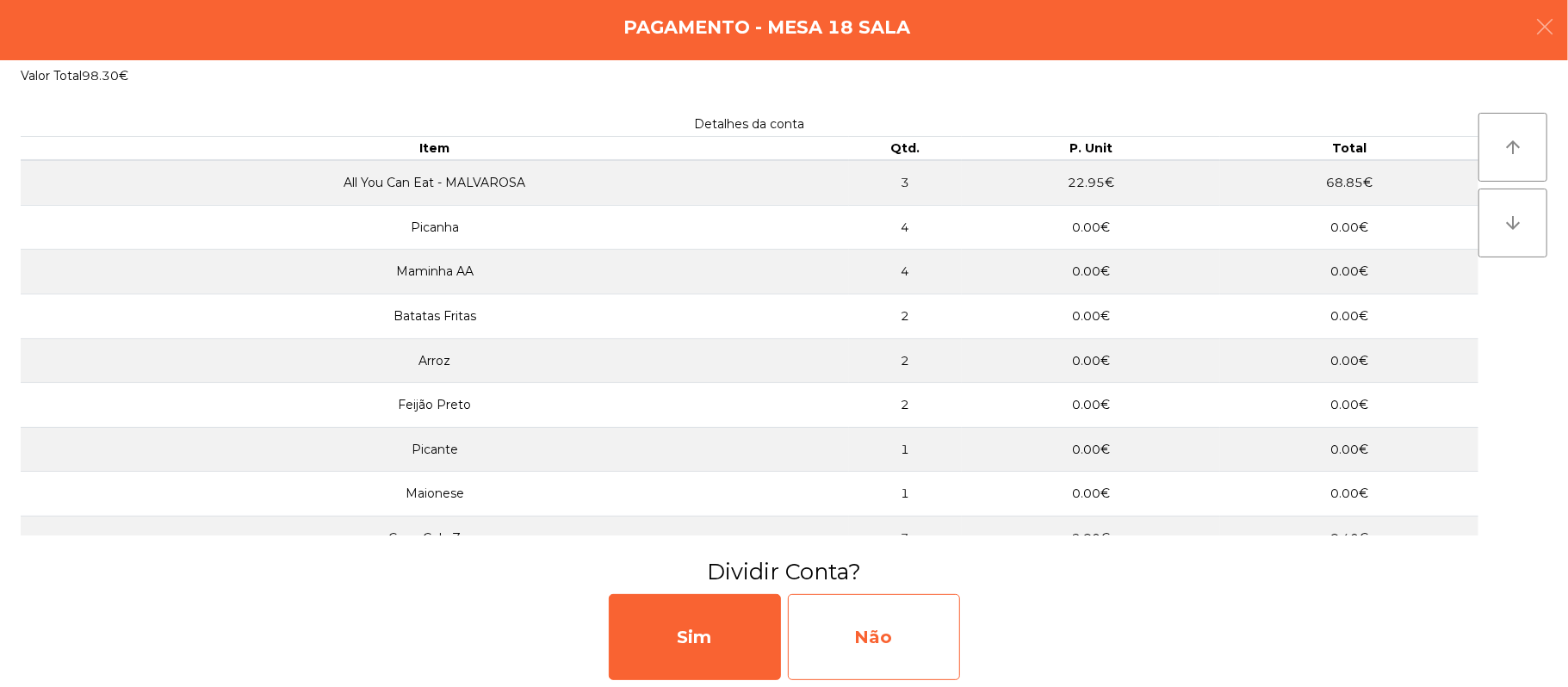
click at [896, 634] on div "Não" at bounding box center [874, 637] width 172 height 86
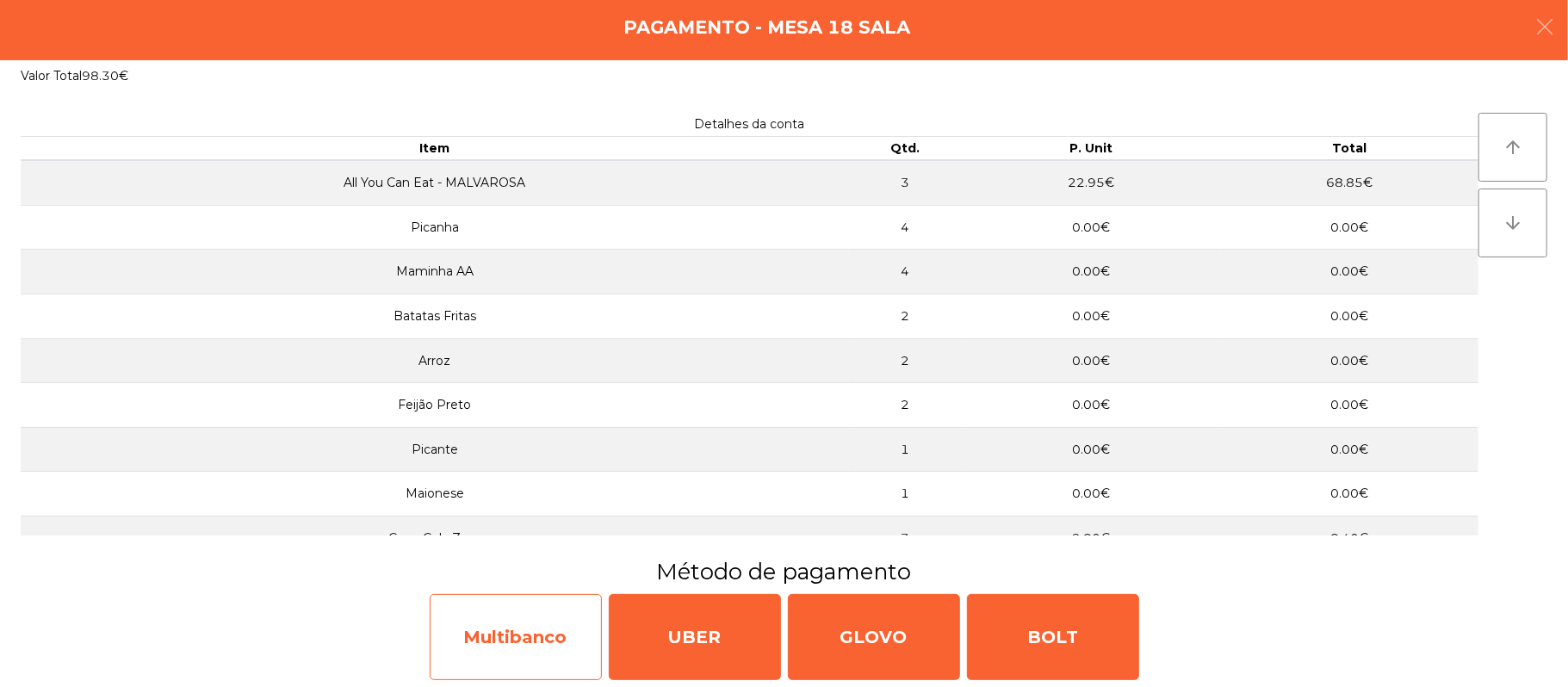
click at [531, 635] on div "Multibanco" at bounding box center [516, 637] width 172 height 86
select select "**"
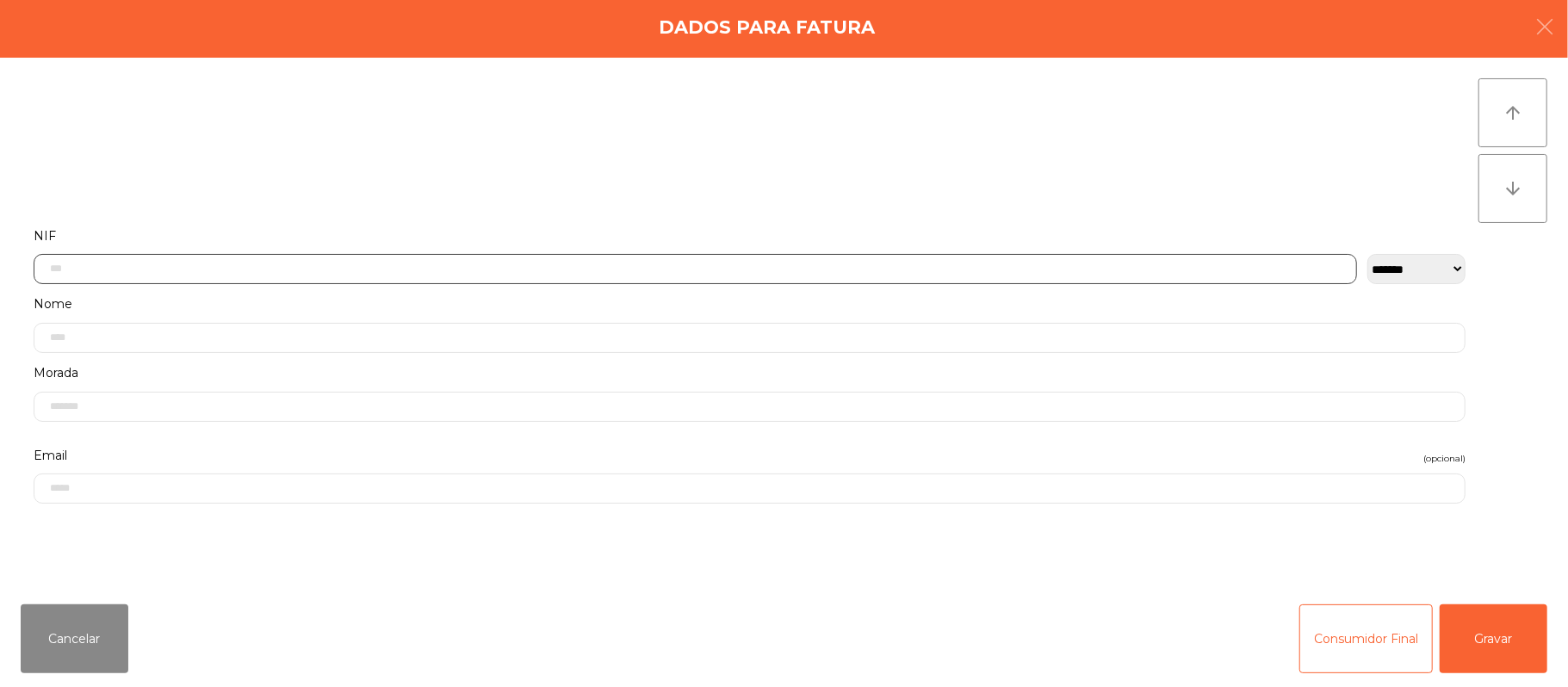
click at [978, 268] on input "text" at bounding box center [695, 269] width 1323 height 30
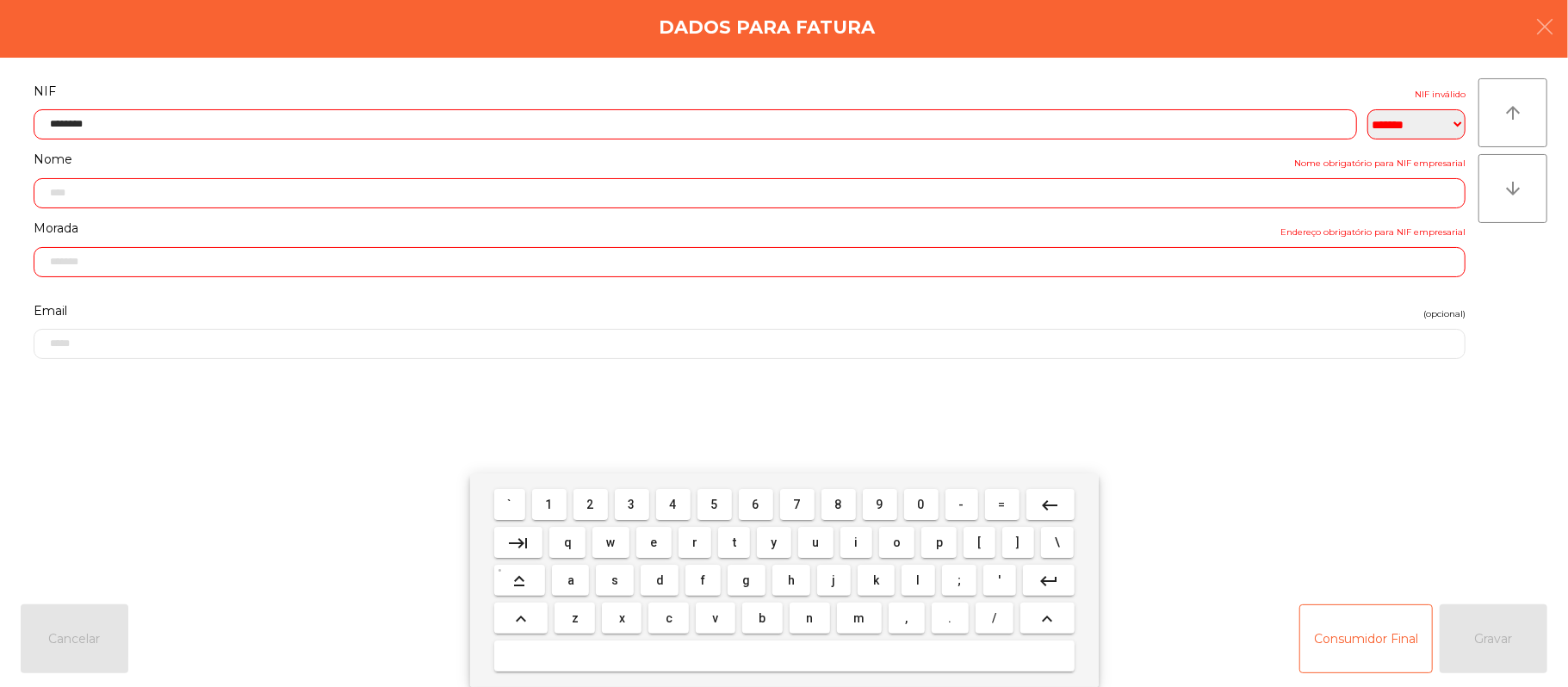
type input "*********"
type input "**********"
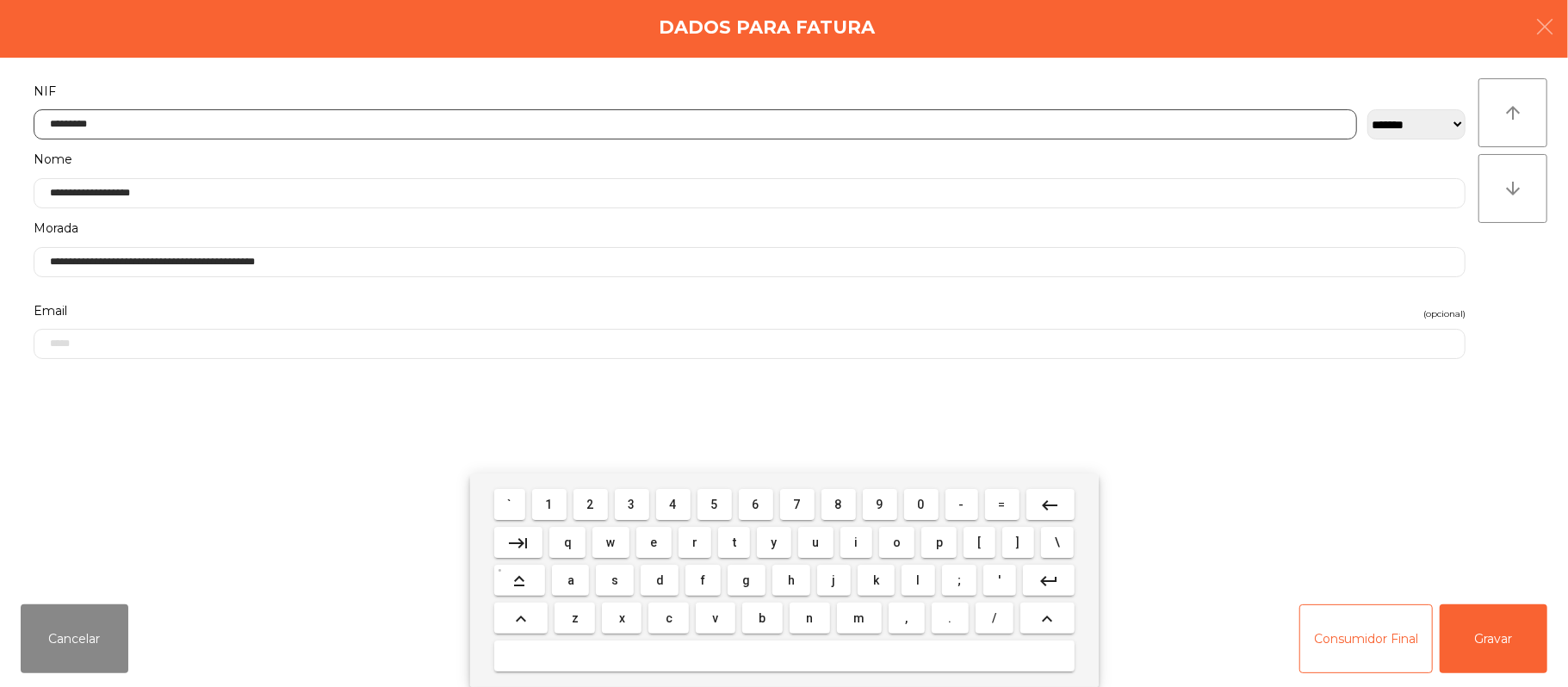
type input "*********"
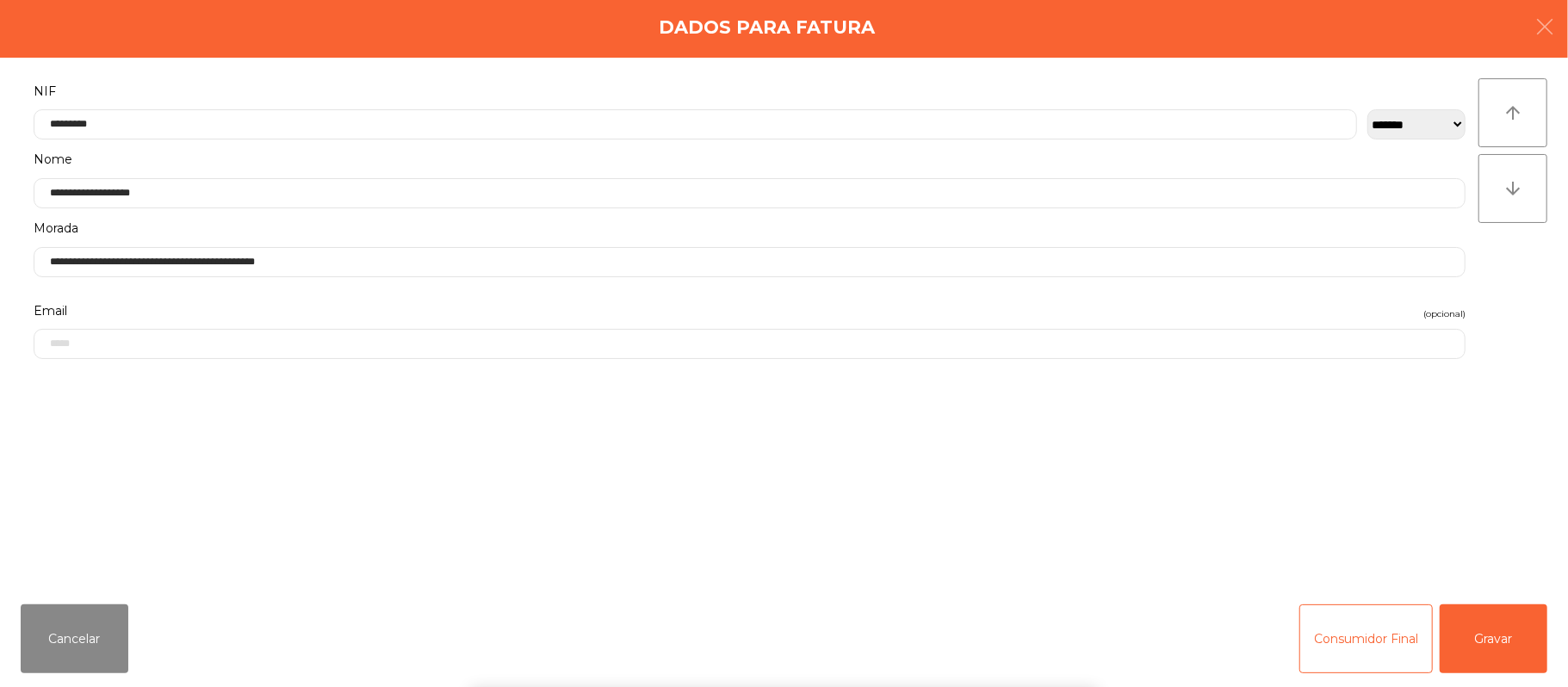
click at [1503, 599] on div "` 1 2 3 4 5 6 7 8 9 0 - = keyboard_backspace keyboard_tab q w e r t y u i o p […" at bounding box center [784, 580] width 1568 height 213
click at [1506, 625] on button "Gravar" at bounding box center [1493, 639] width 108 height 69
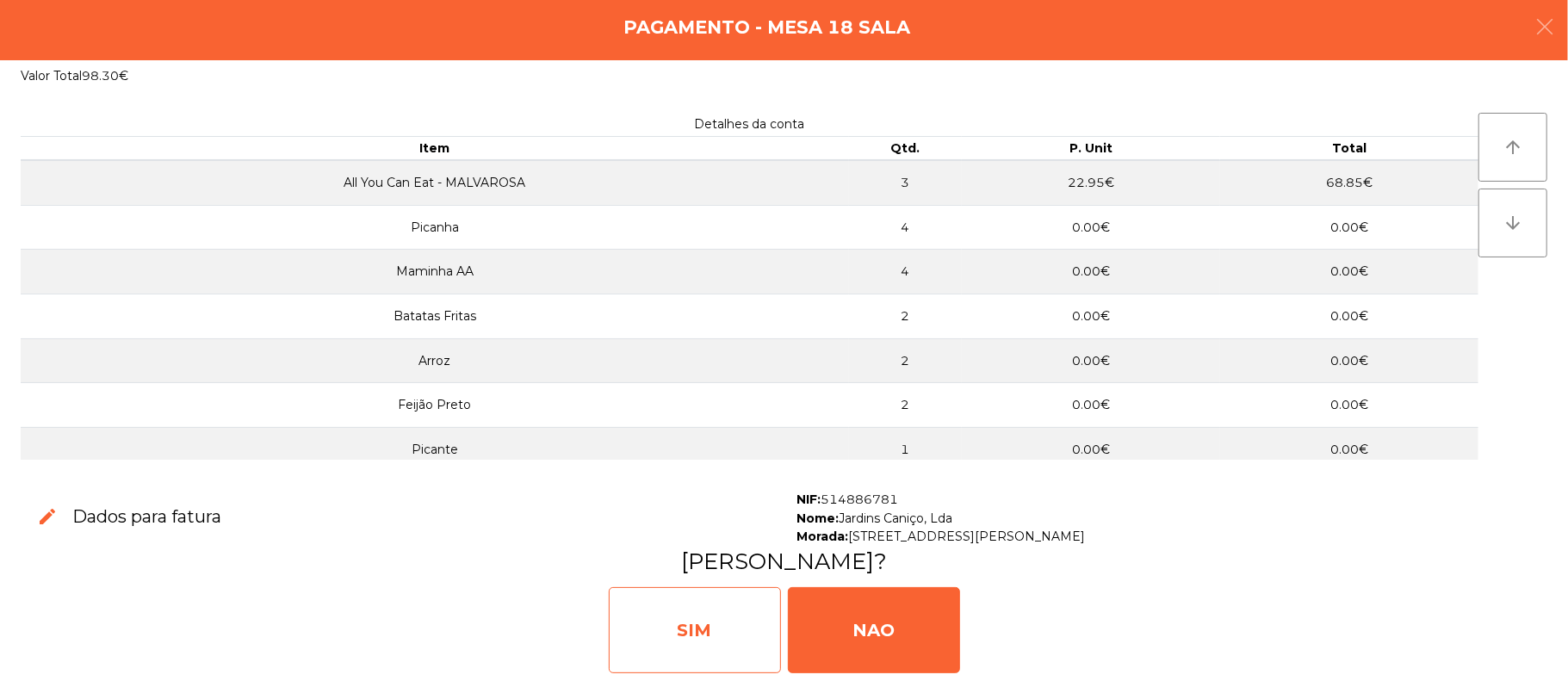
click at [699, 604] on div "SIM" at bounding box center [695, 630] width 172 height 86
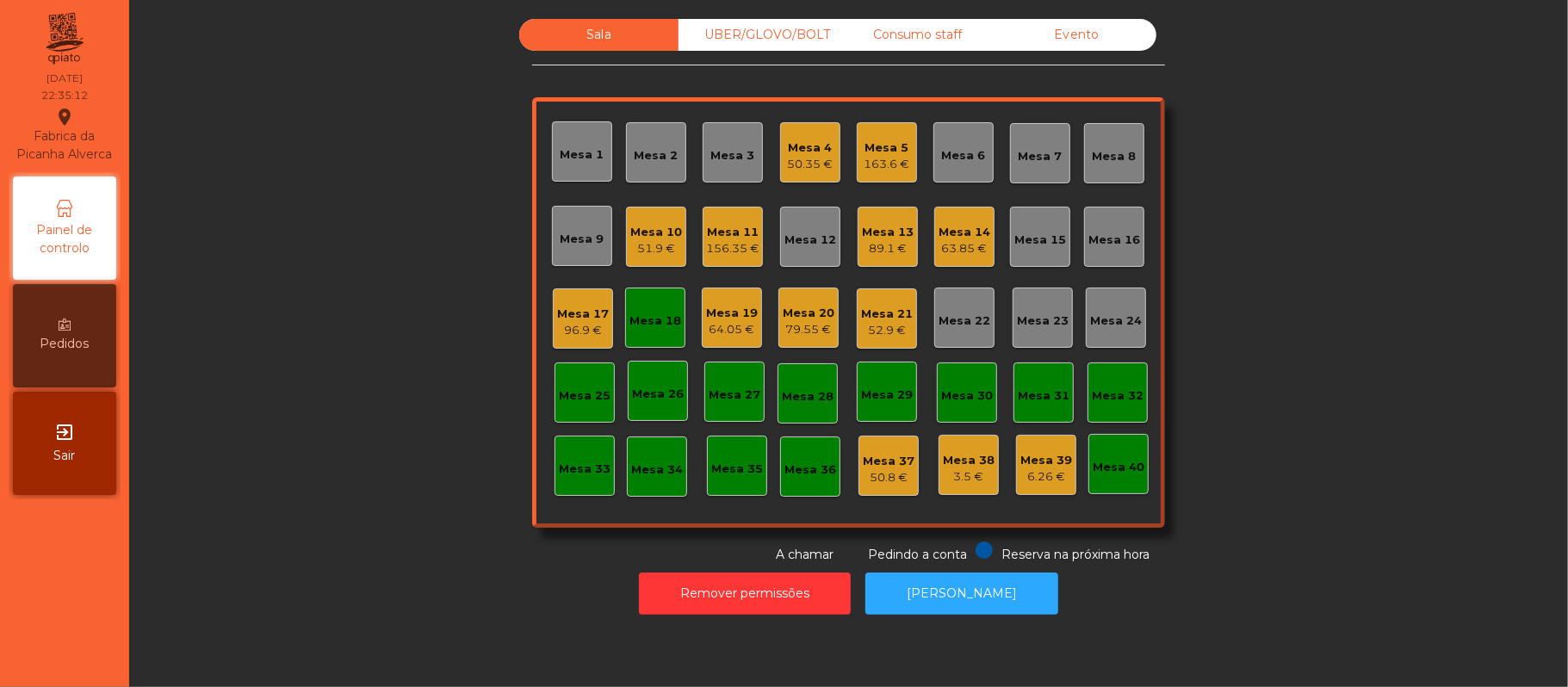
click at [672, 325] on div "Mesa 18" at bounding box center [655, 318] width 61 height 61
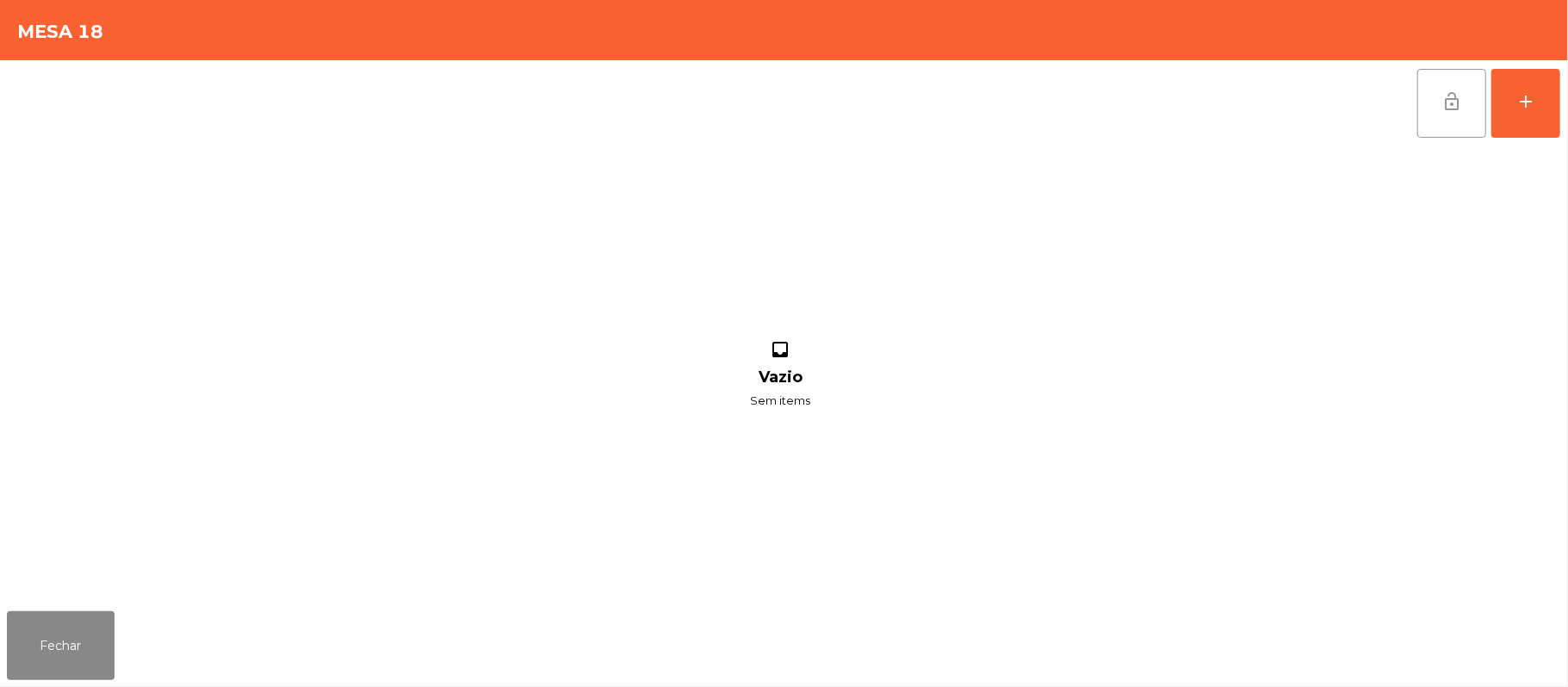
click at [1478, 111] on button "lock_open" at bounding box center [1451, 104] width 69 height 69
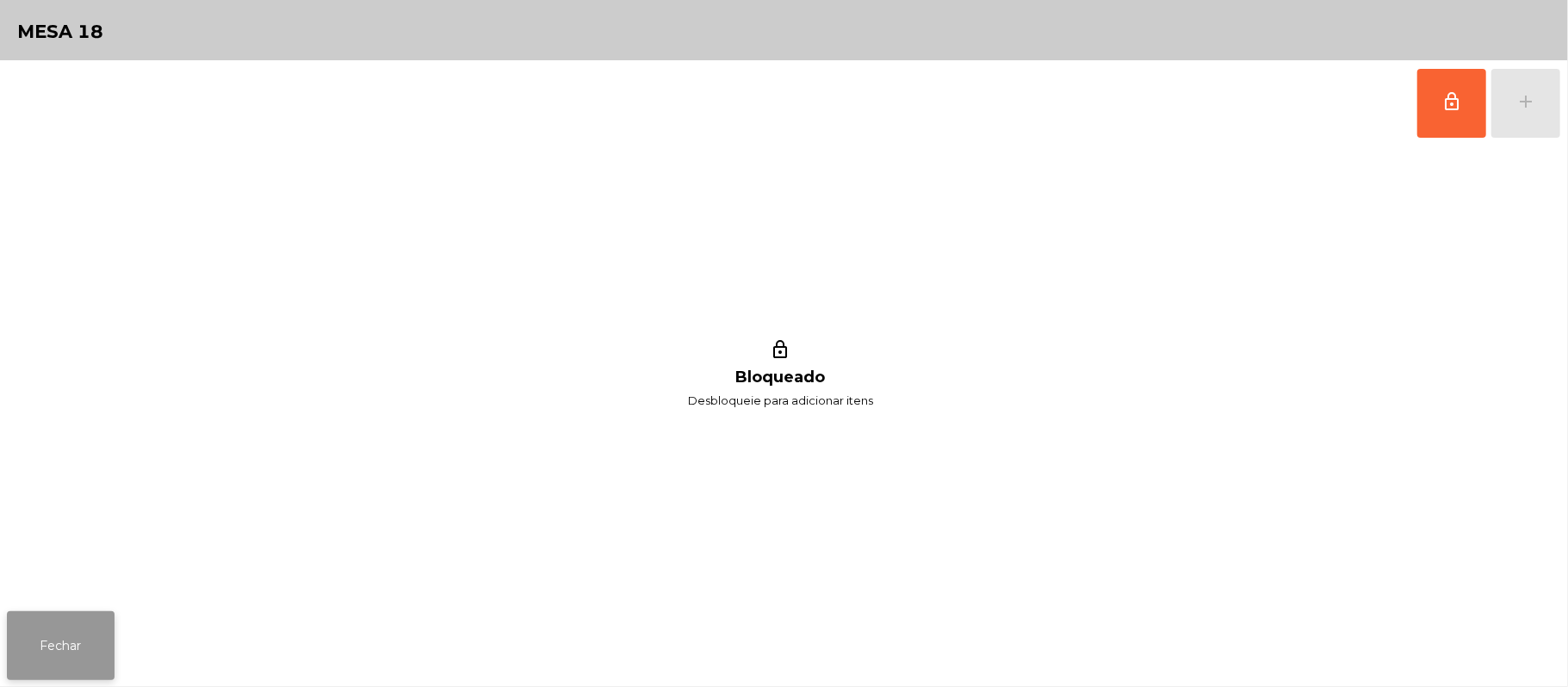
click at [112, 641] on button "Fechar" at bounding box center [61, 646] width 108 height 69
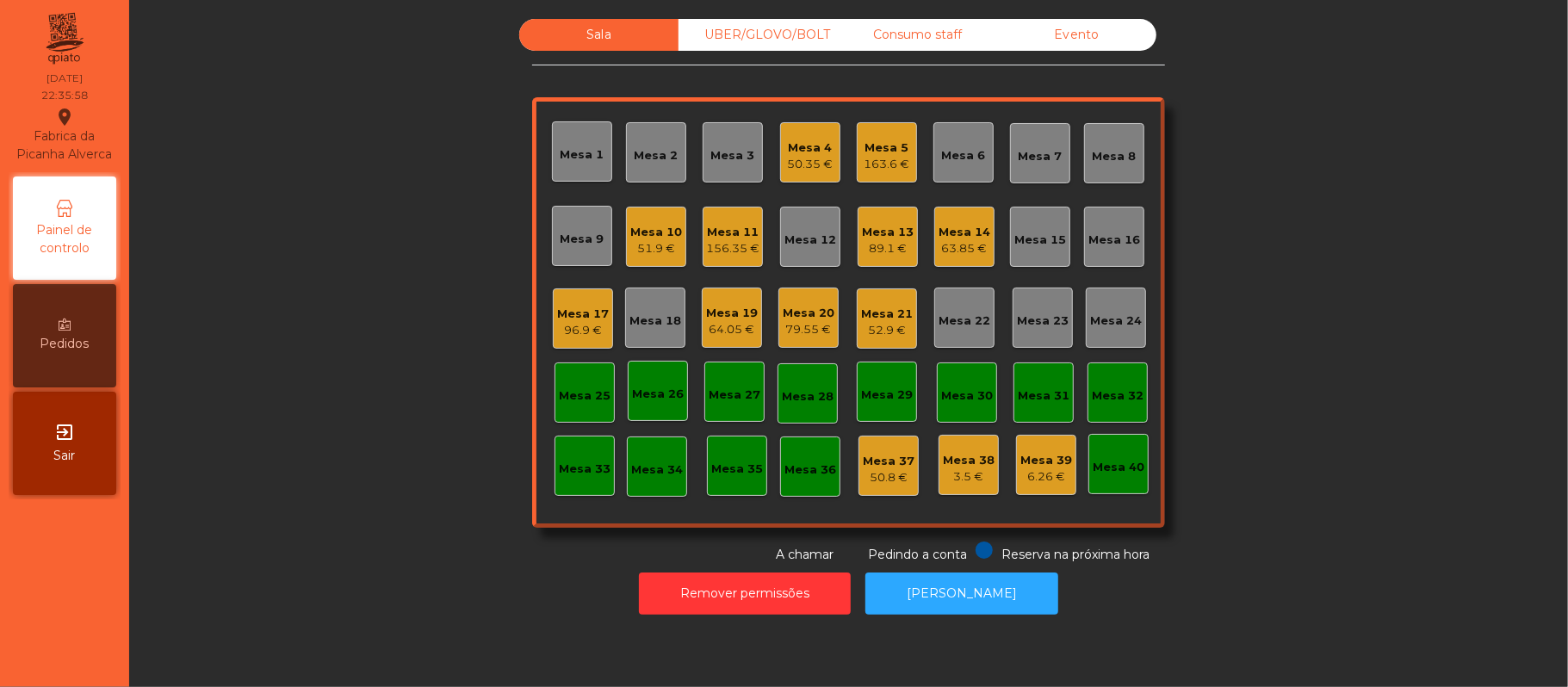
click at [1348, 234] on div "Sala UBER/GLOVO/BOLT Consumo staff Evento Mesa 1 Mesa 2 Mesa 3 Mesa 4 50.35 € M…" at bounding box center [848, 291] width 1393 height 545
click at [942, 240] on div "63.85 €" at bounding box center [964, 249] width 52 height 18
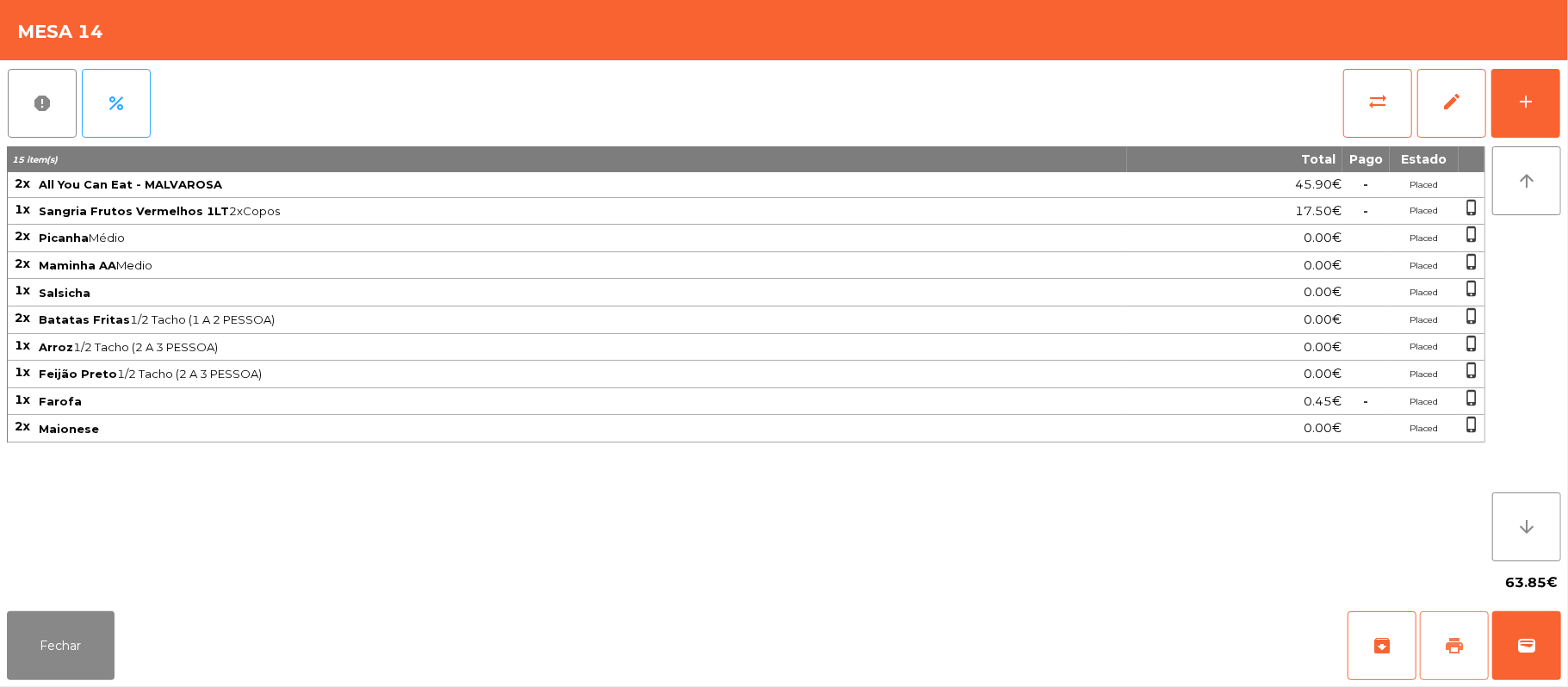
click at [1452, 652] on span "print" at bounding box center [1455, 646] width 21 height 21
click at [1457, 646] on span "print" at bounding box center [1455, 646] width 21 height 21
click at [1452, 641] on span "print" at bounding box center [1455, 646] width 21 height 21
click at [1530, 638] on span "wallet" at bounding box center [1527, 646] width 21 height 21
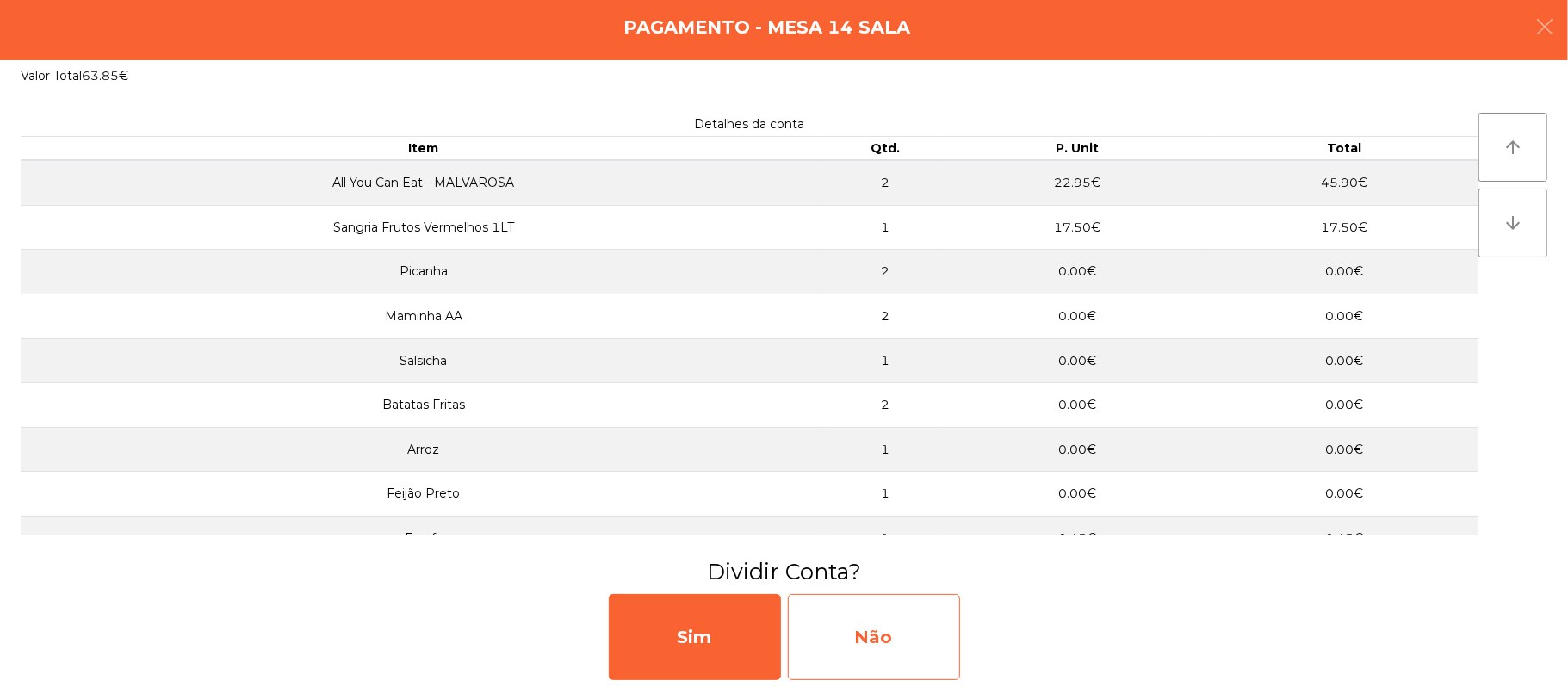
click at [863, 611] on div "Não" at bounding box center [874, 637] width 172 height 86
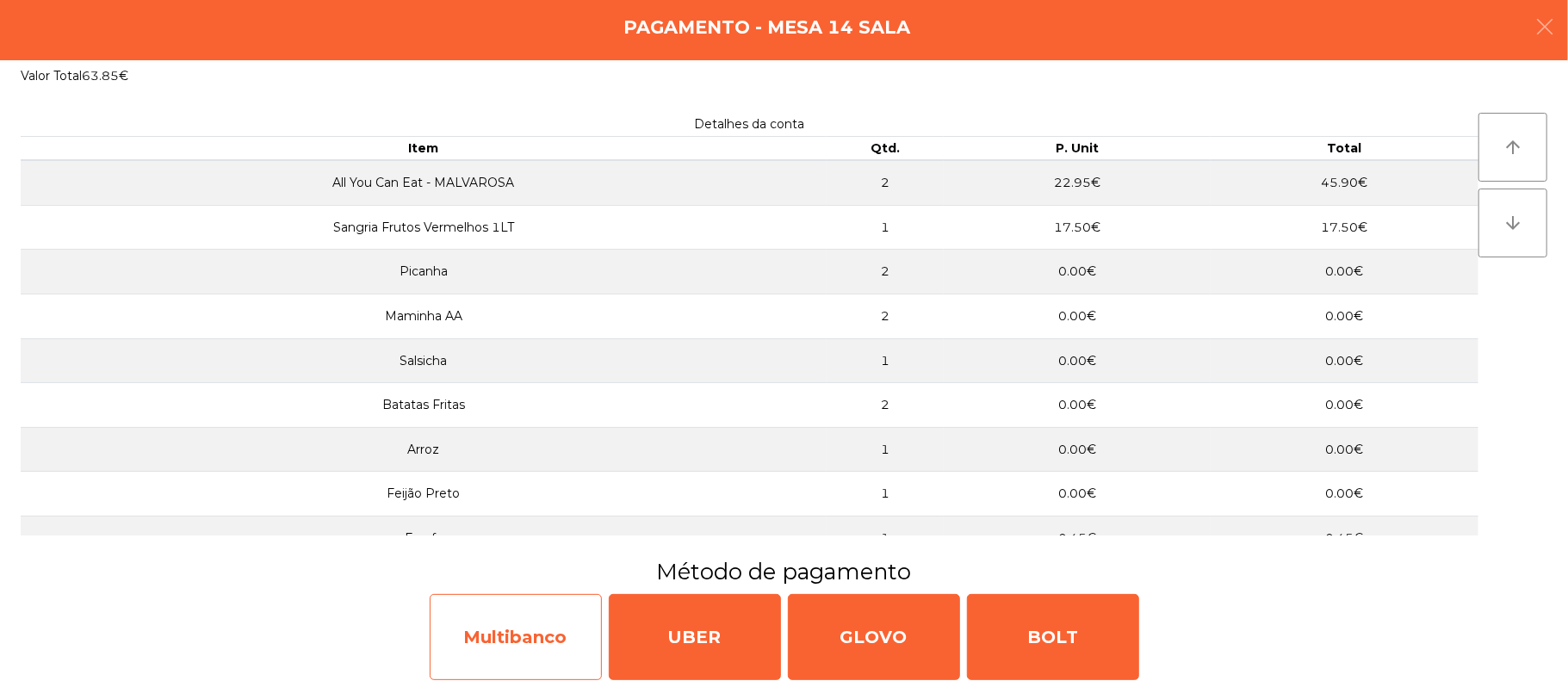
click at [520, 617] on div "Multibanco" at bounding box center [516, 637] width 172 height 86
select select "**"
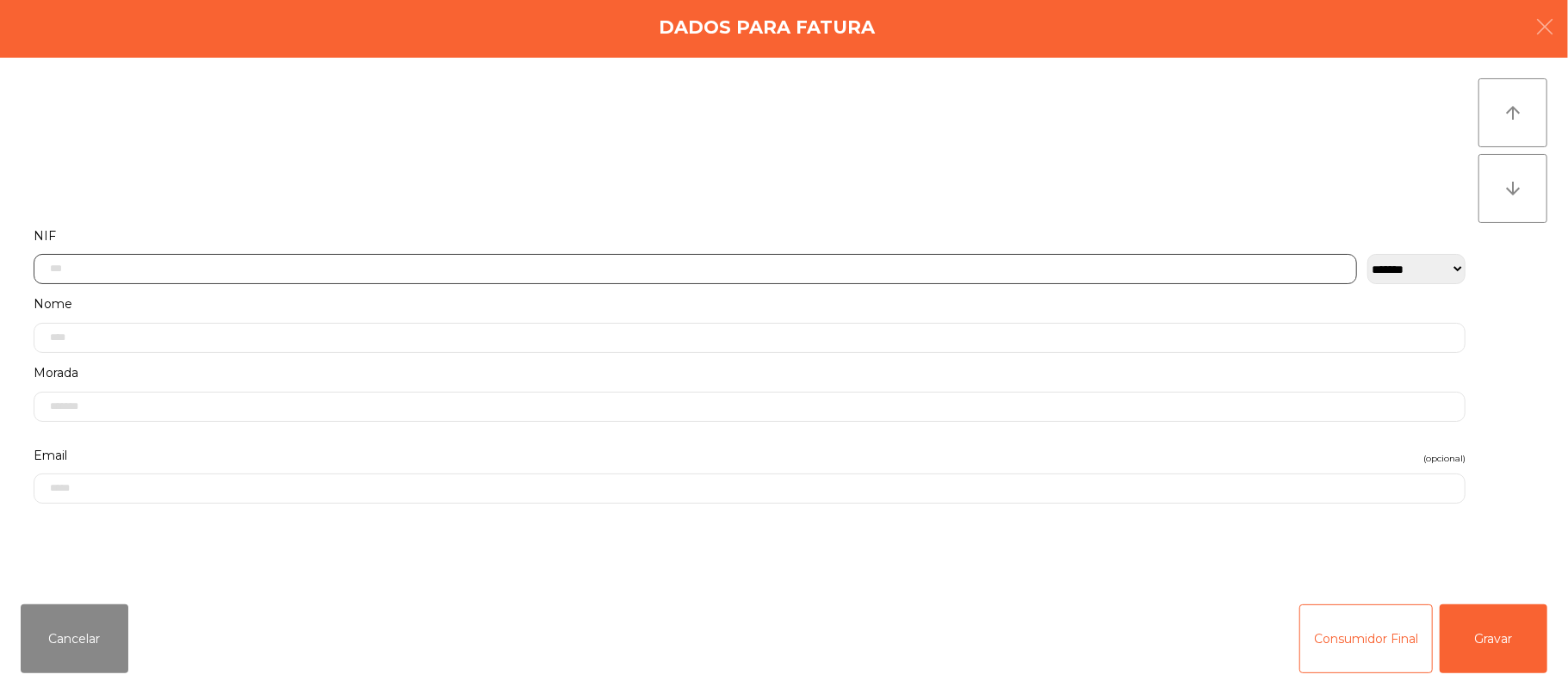
click at [677, 268] on input "text" at bounding box center [695, 269] width 1323 height 30
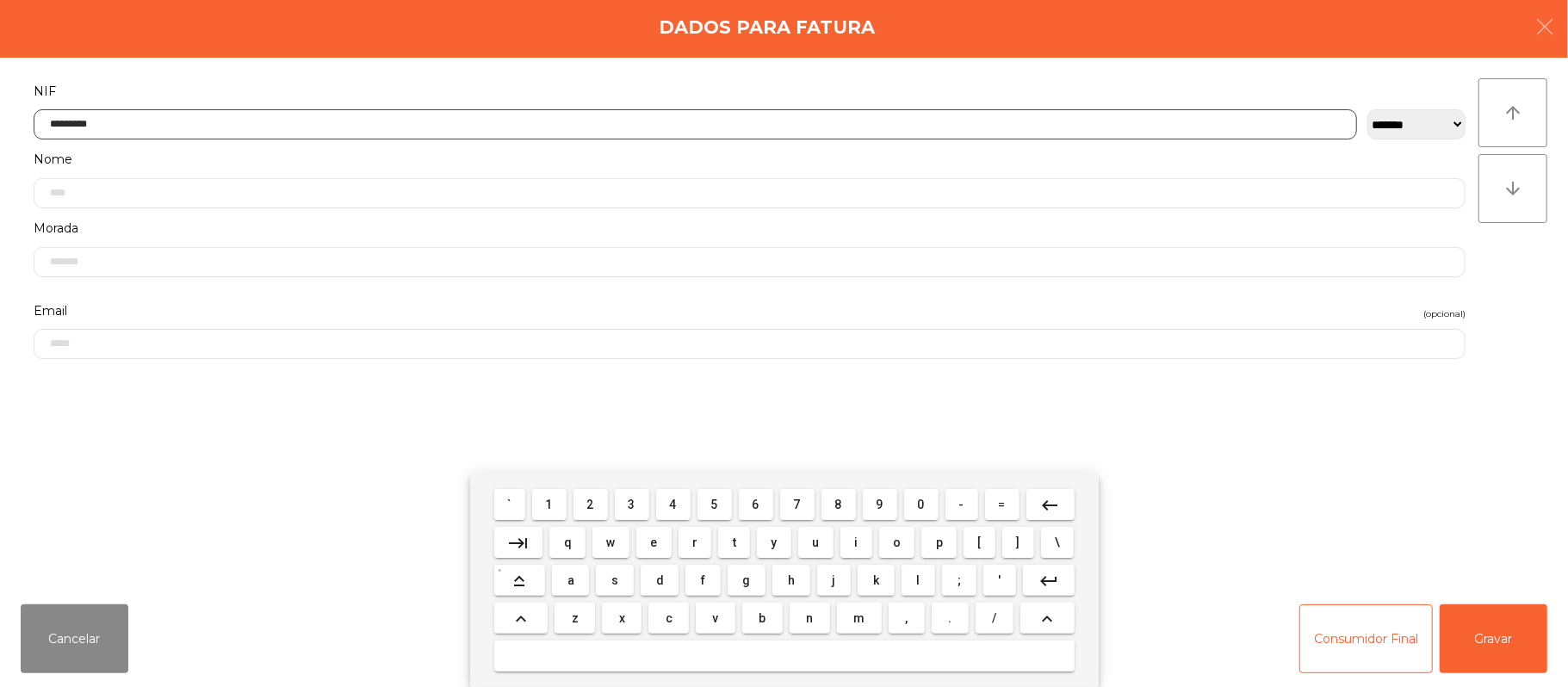
type input "*********"
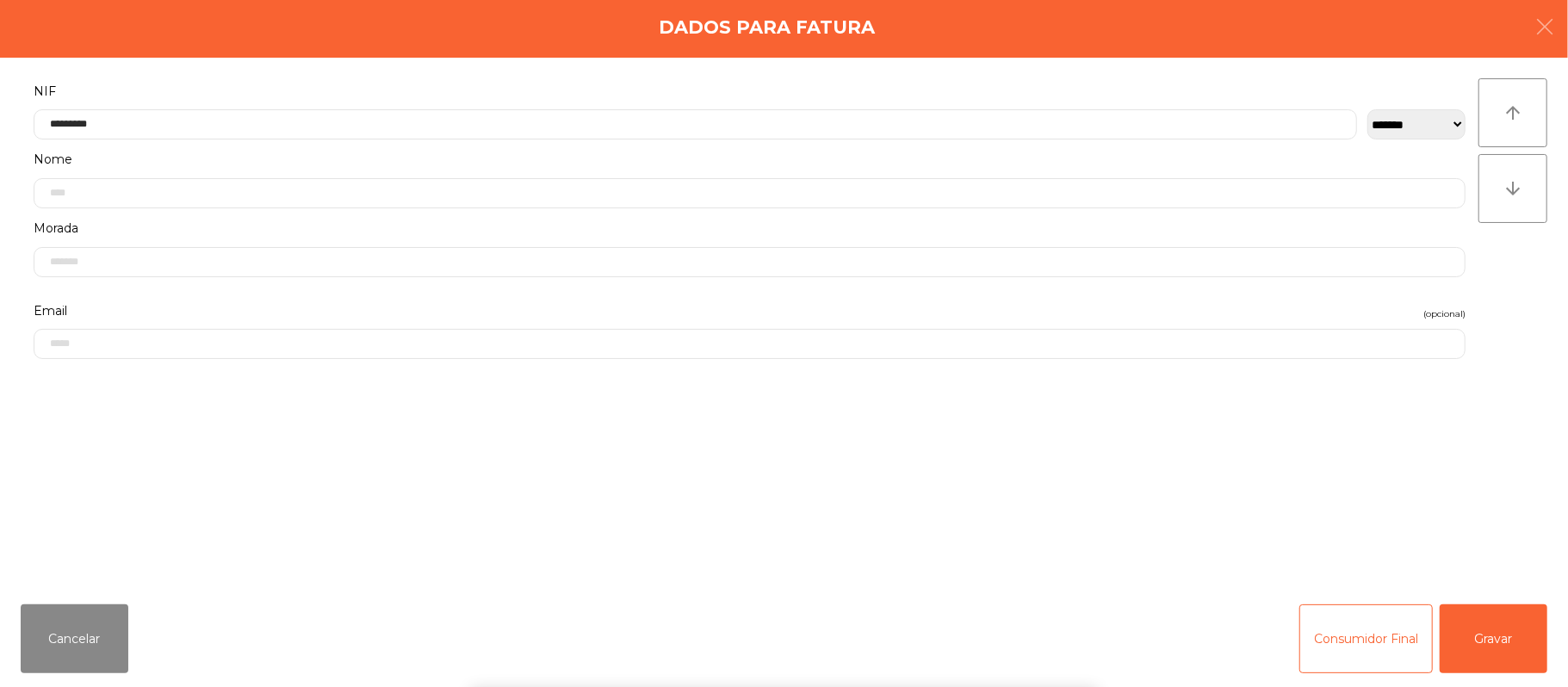
click at [1506, 604] on div "` 1 2 3 4 5 6 7 8 9 0 - = keyboard_backspace keyboard_tab q w e r t y u i o p […" at bounding box center [784, 580] width 1568 height 213
click at [1492, 611] on button "Gravar" at bounding box center [1493, 639] width 108 height 69
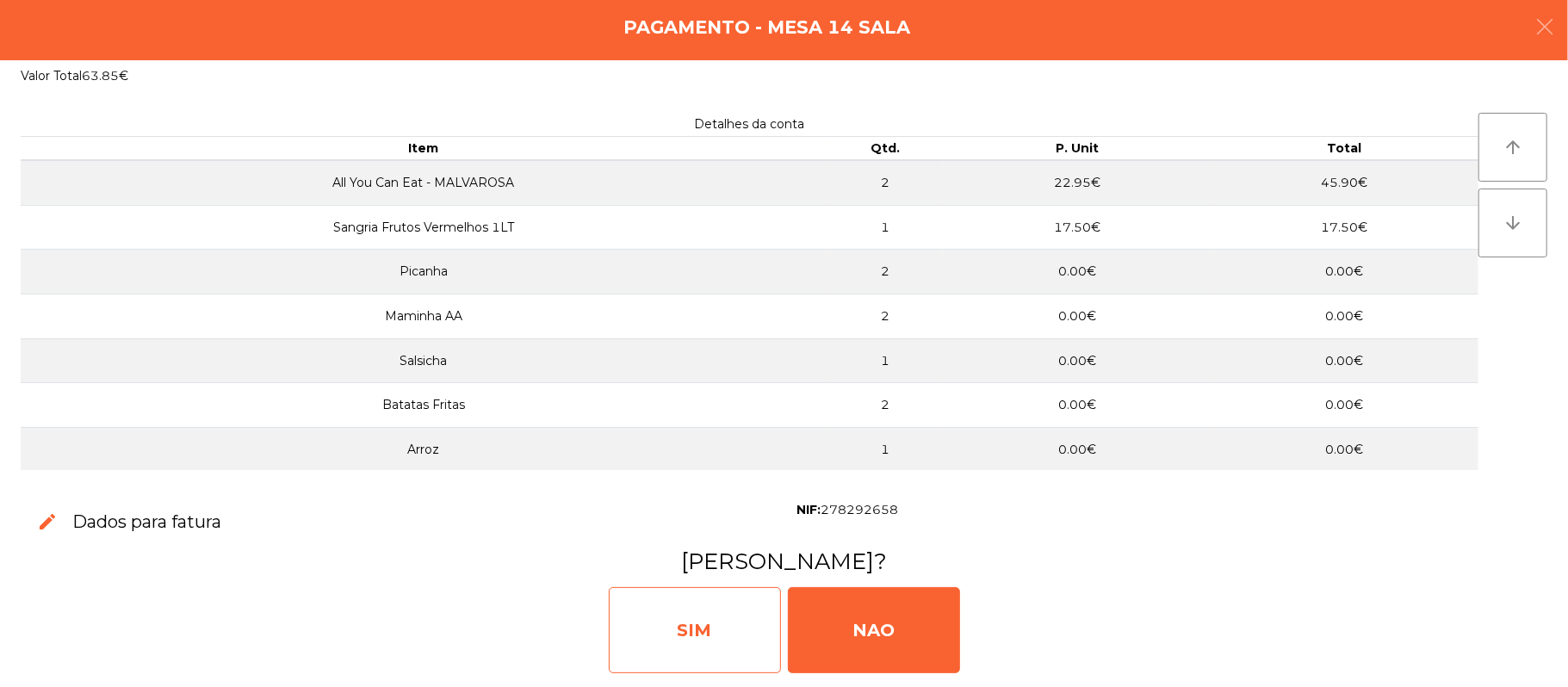
click at [666, 619] on div "SIM" at bounding box center [695, 630] width 172 height 86
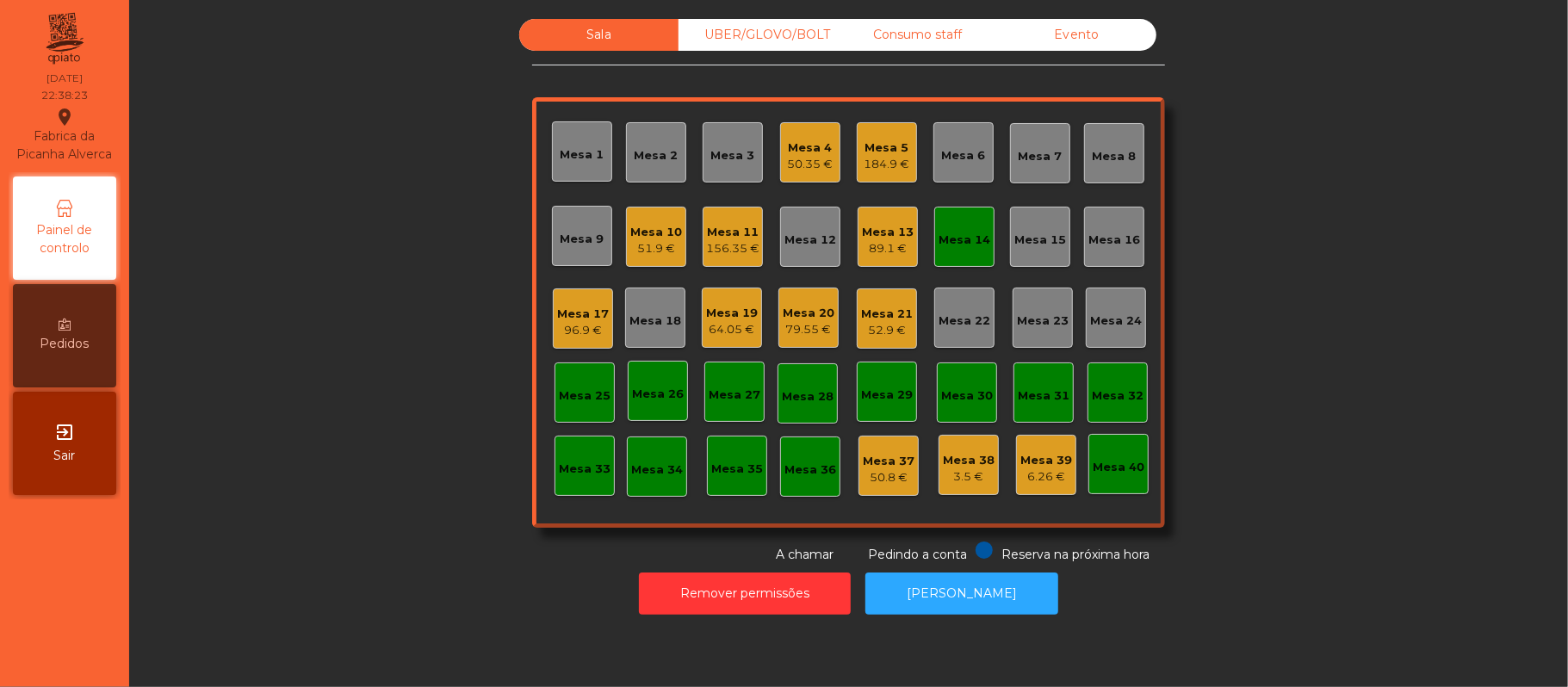
click at [934, 29] on div "Consumo staff" at bounding box center [918, 35] width 160 height 32
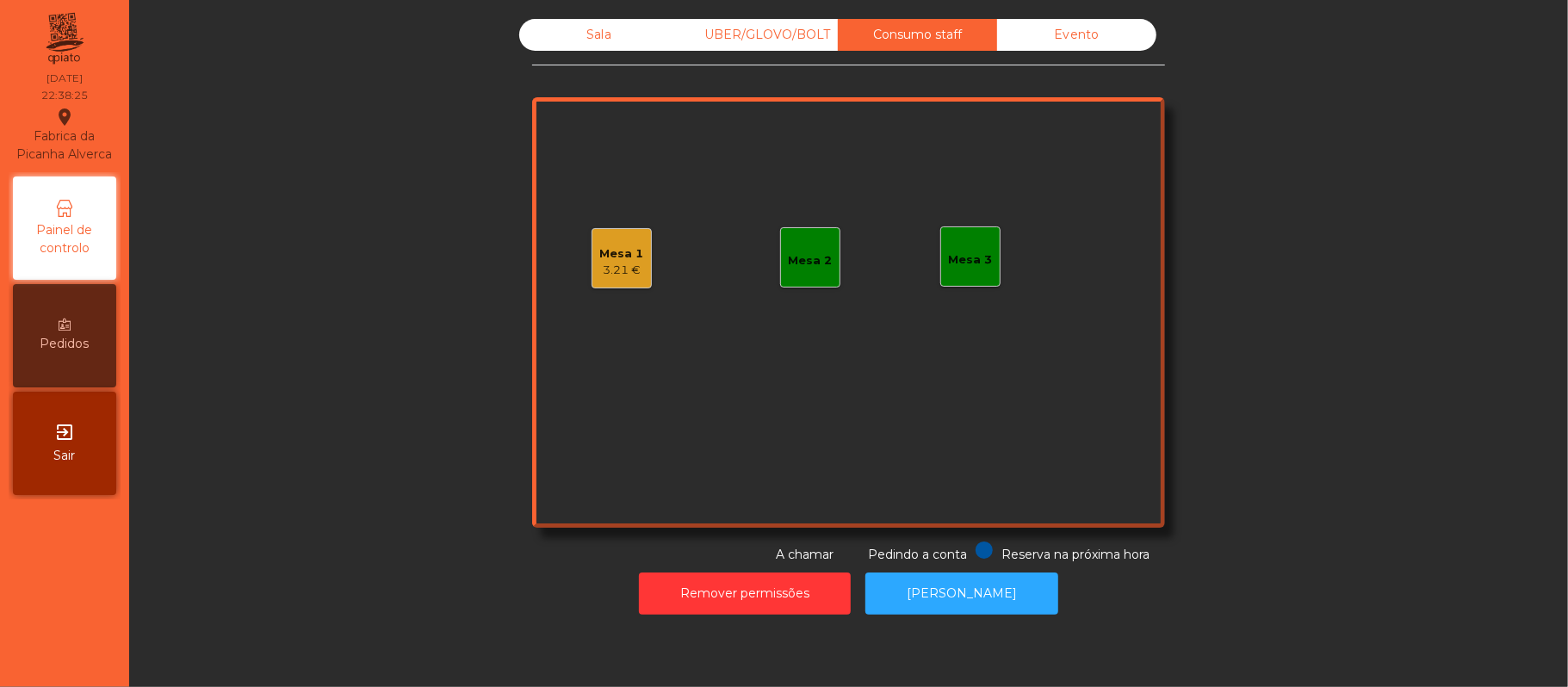
click at [624, 284] on div "Mesa 1 3.21 €" at bounding box center [621, 258] width 61 height 61
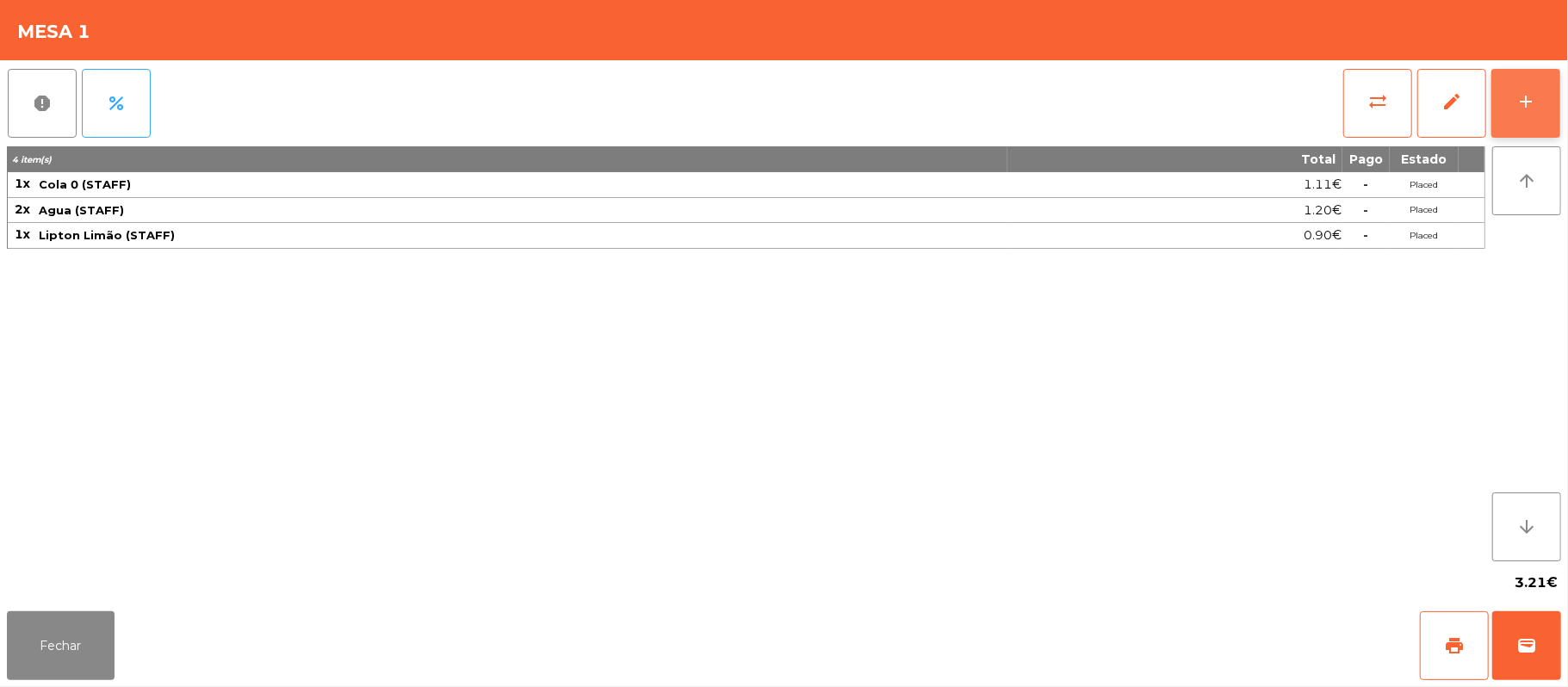
click at [1554, 111] on button "add" at bounding box center [1526, 104] width 69 height 69
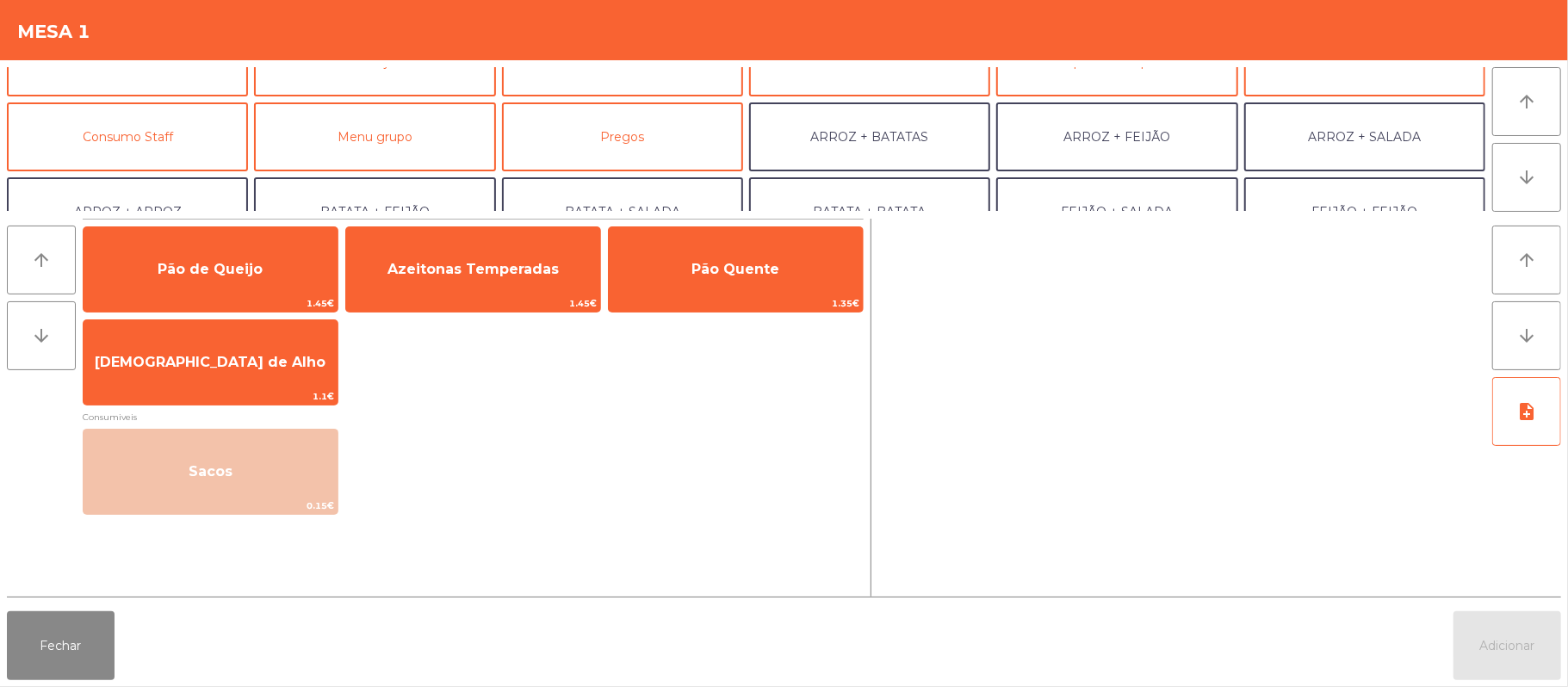
scroll to position [116, 0]
click at [156, 149] on button "Consumo Staff" at bounding box center [127, 136] width 241 height 69
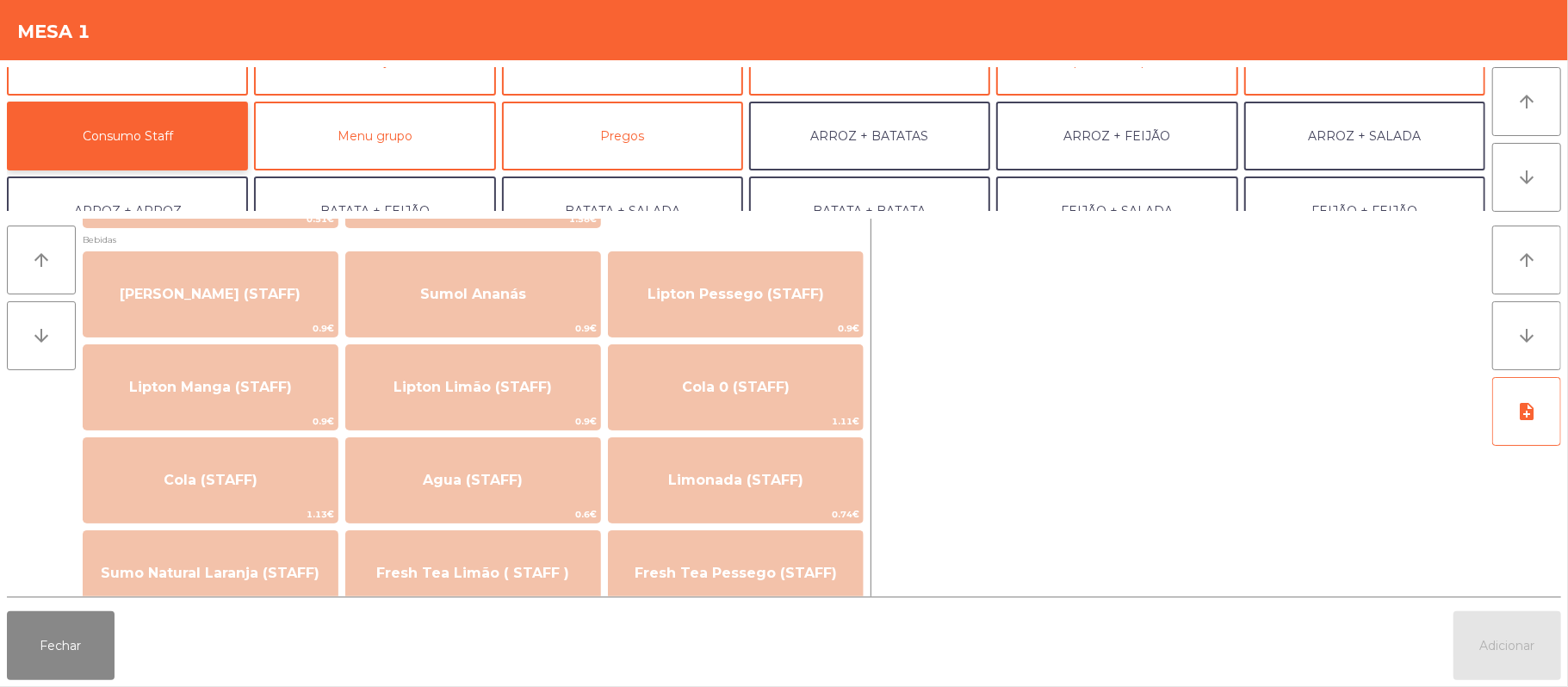
scroll to position [204, 0]
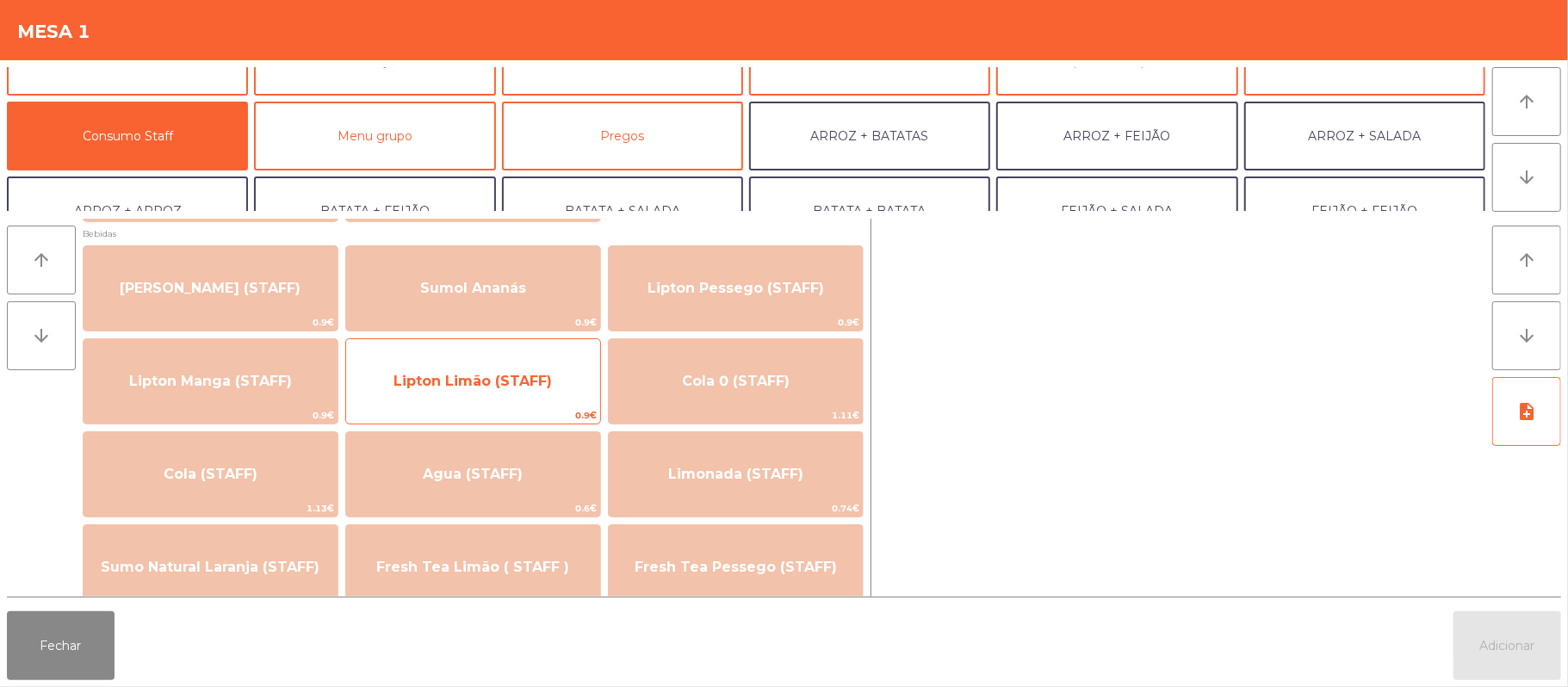
click at [506, 394] on span "Lipton Limão (STAFF)" at bounding box center [474, 381] width 254 height 47
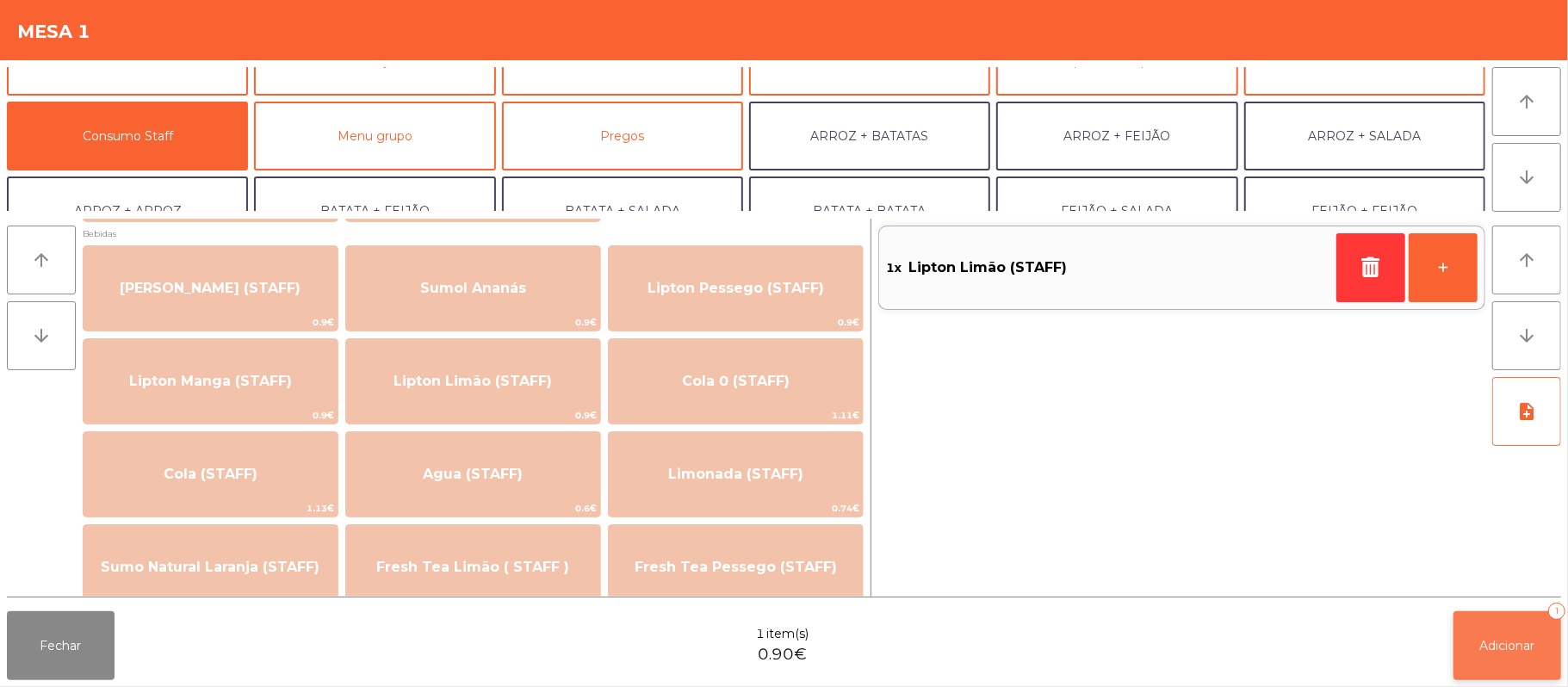
click at [1481, 665] on button "Adicionar 1" at bounding box center [1507, 646] width 108 height 69
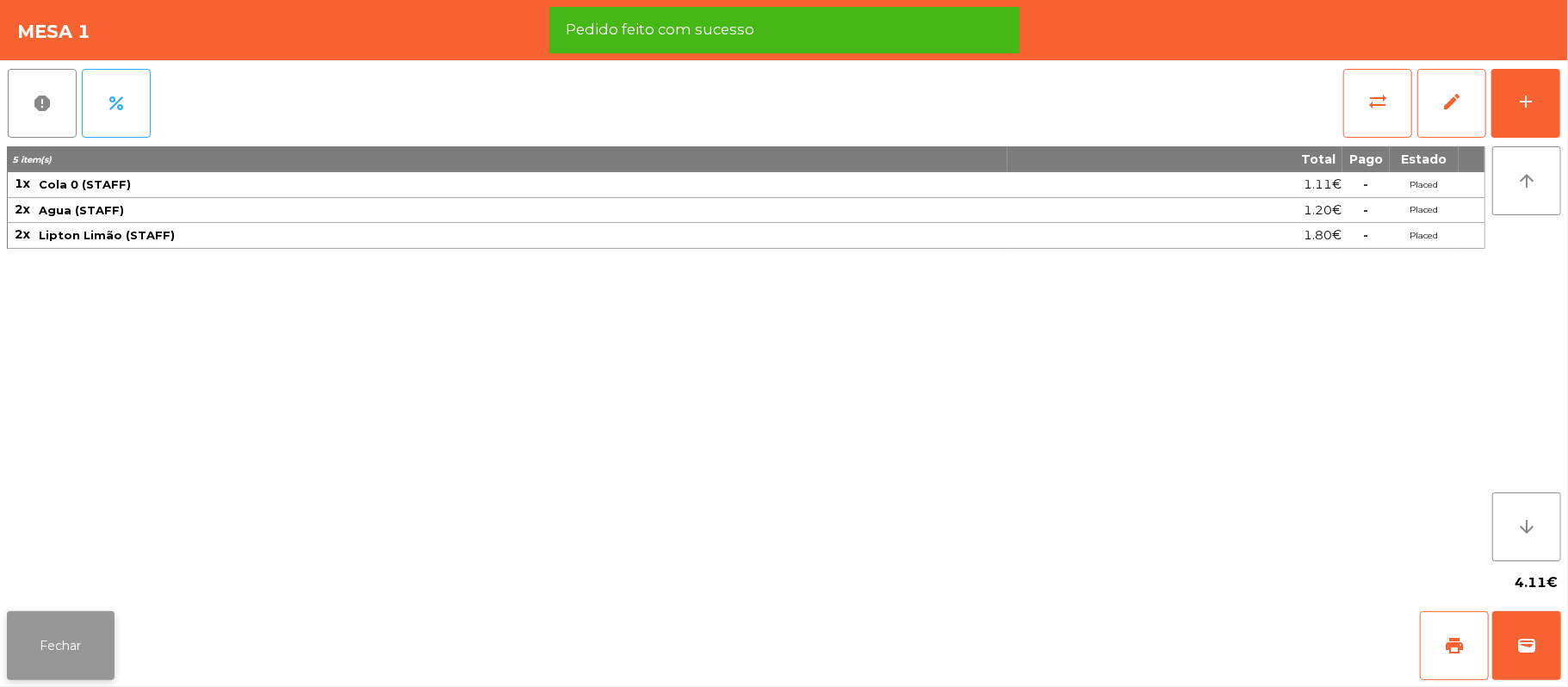
click at [69, 659] on button "Fechar" at bounding box center [61, 646] width 108 height 69
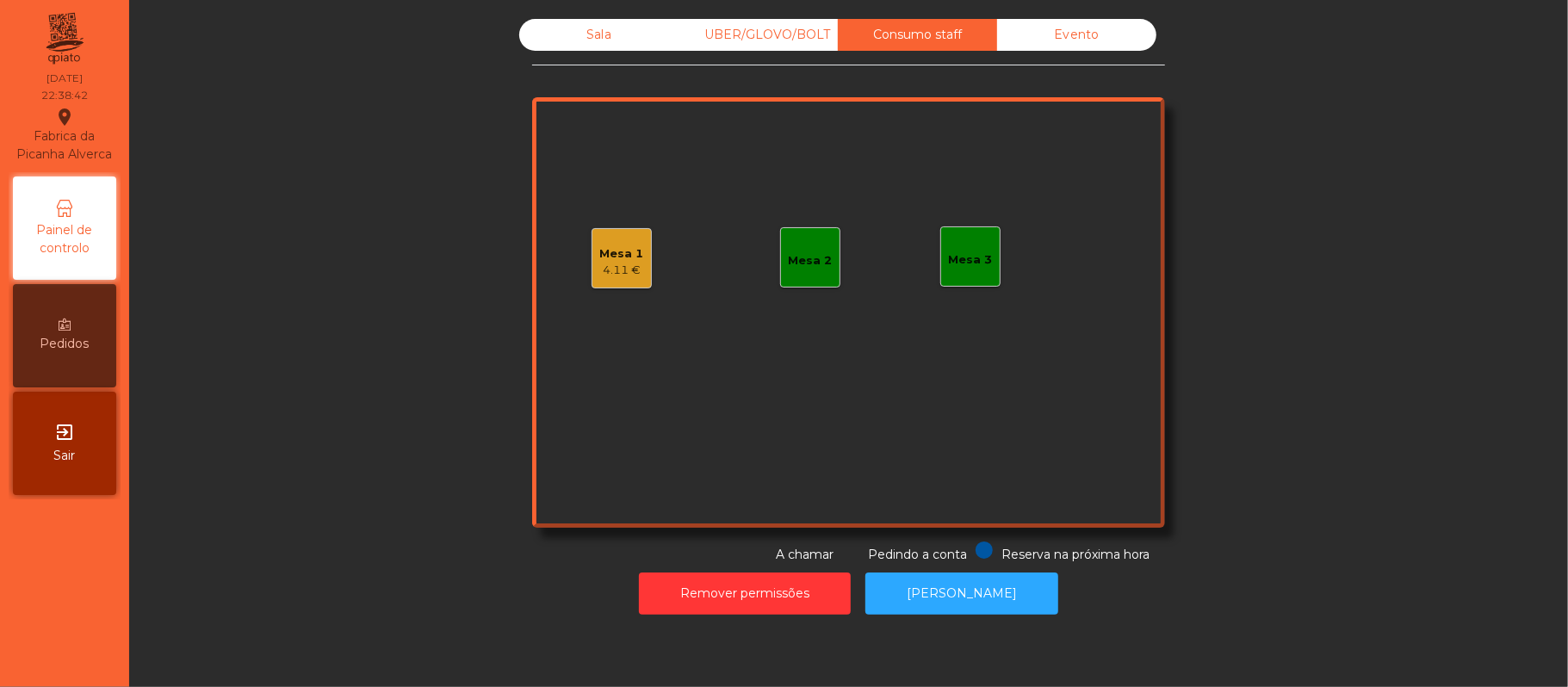
click at [603, 256] on div "Mesa 1" at bounding box center [622, 254] width 44 height 18
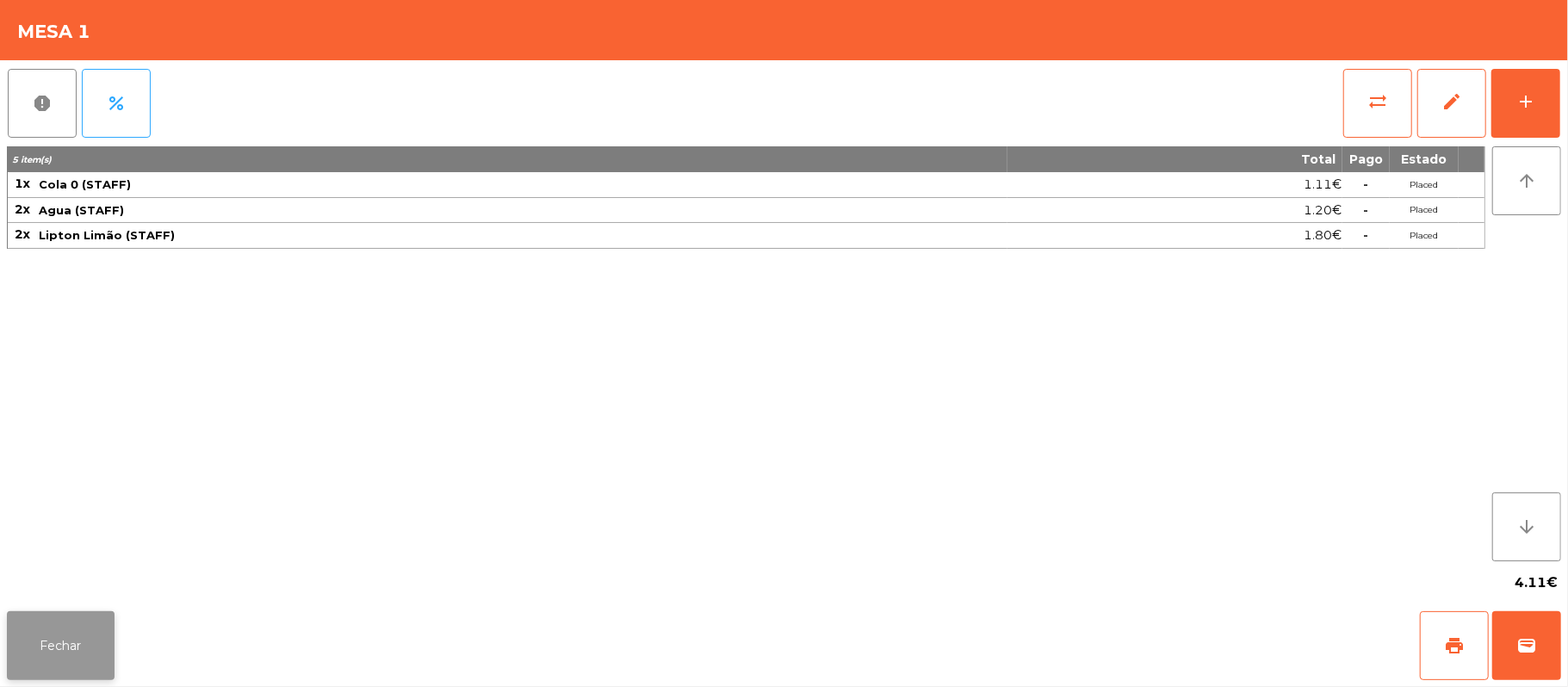
click at [97, 621] on button "Fechar" at bounding box center [61, 646] width 108 height 69
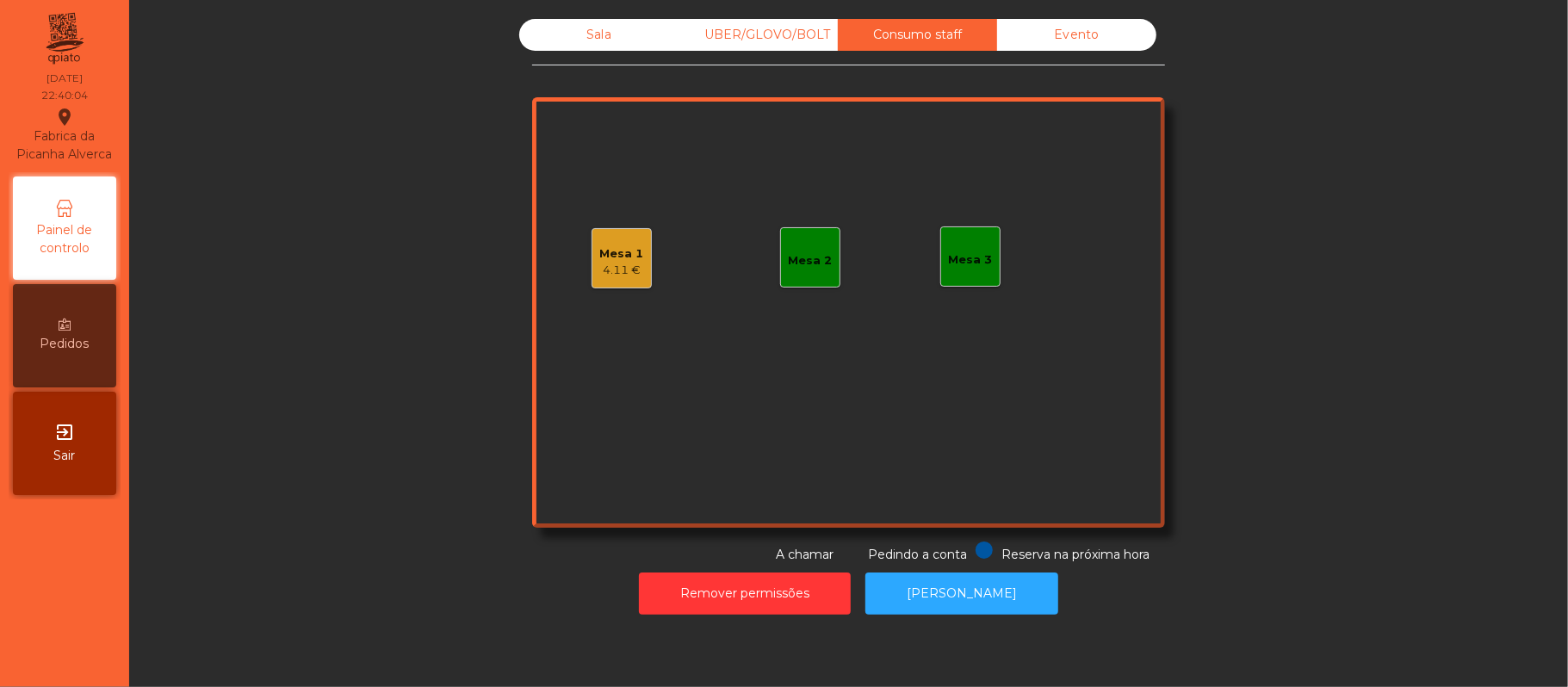
click at [583, 35] on div "Sala" at bounding box center [599, 35] width 160 height 32
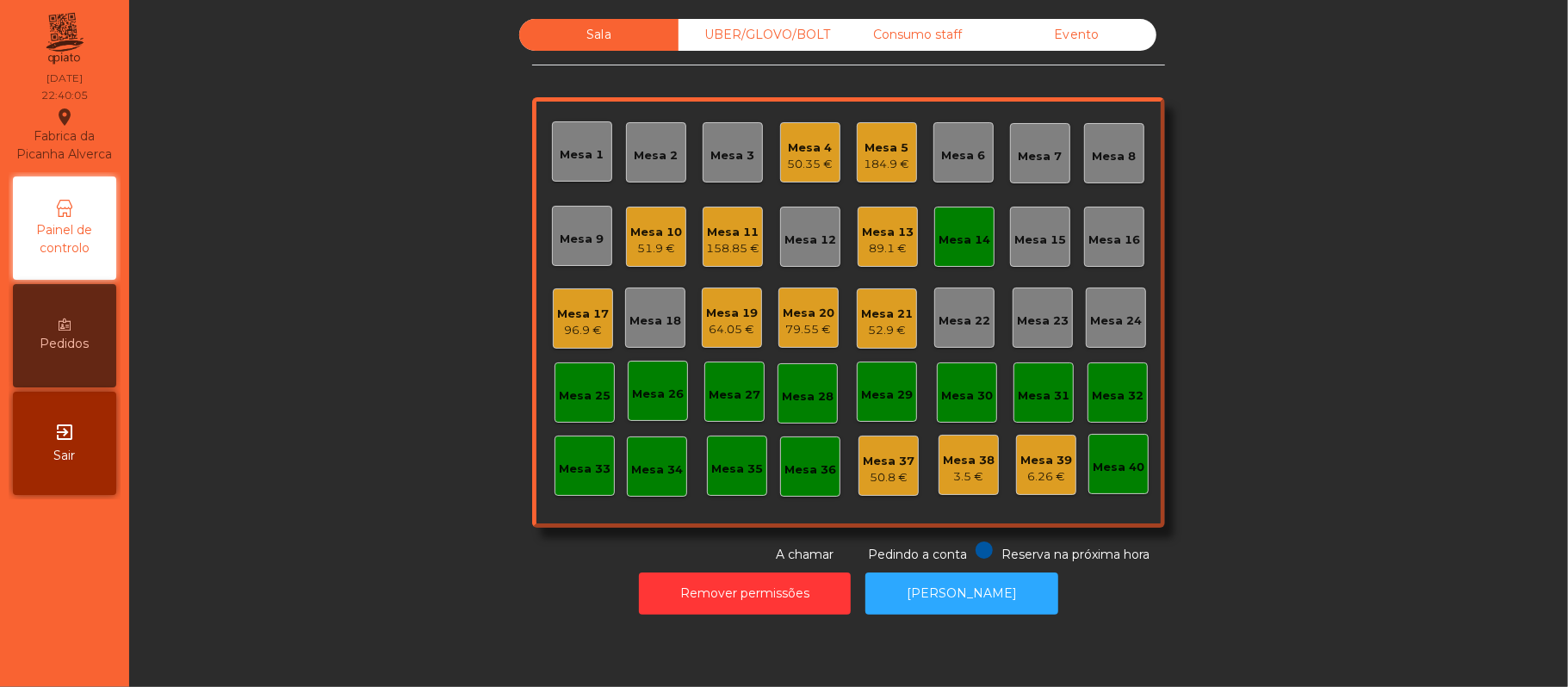
click at [1273, 217] on div "Sala UBER/GLOVO/BOLT Consumo staff Evento Mesa 1 Mesa 2 Mesa 3 Mesa 4 50.35 € M…" at bounding box center [848, 291] width 1393 height 545
click at [727, 255] on div "158.85 €" at bounding box center [733, 249] width 54 height 18
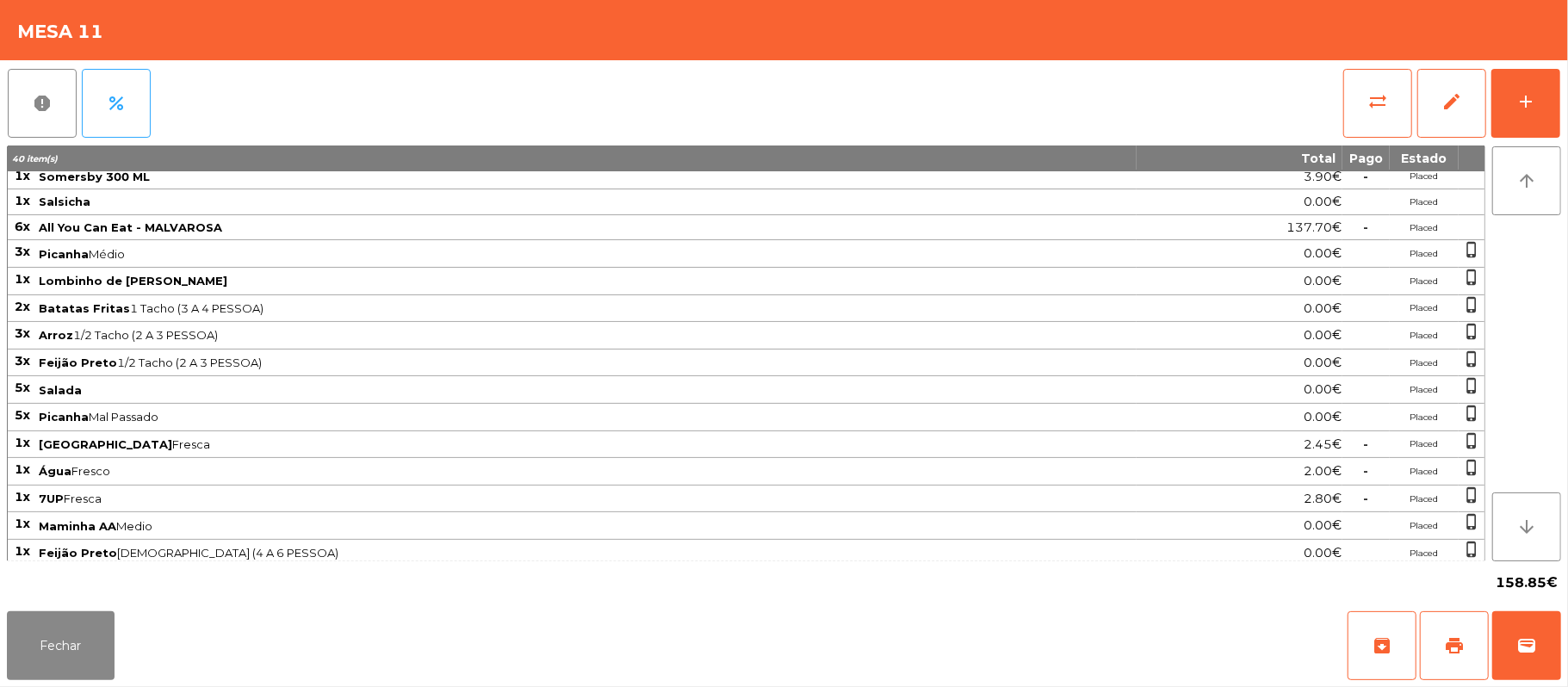
scroll to position [0, 0]
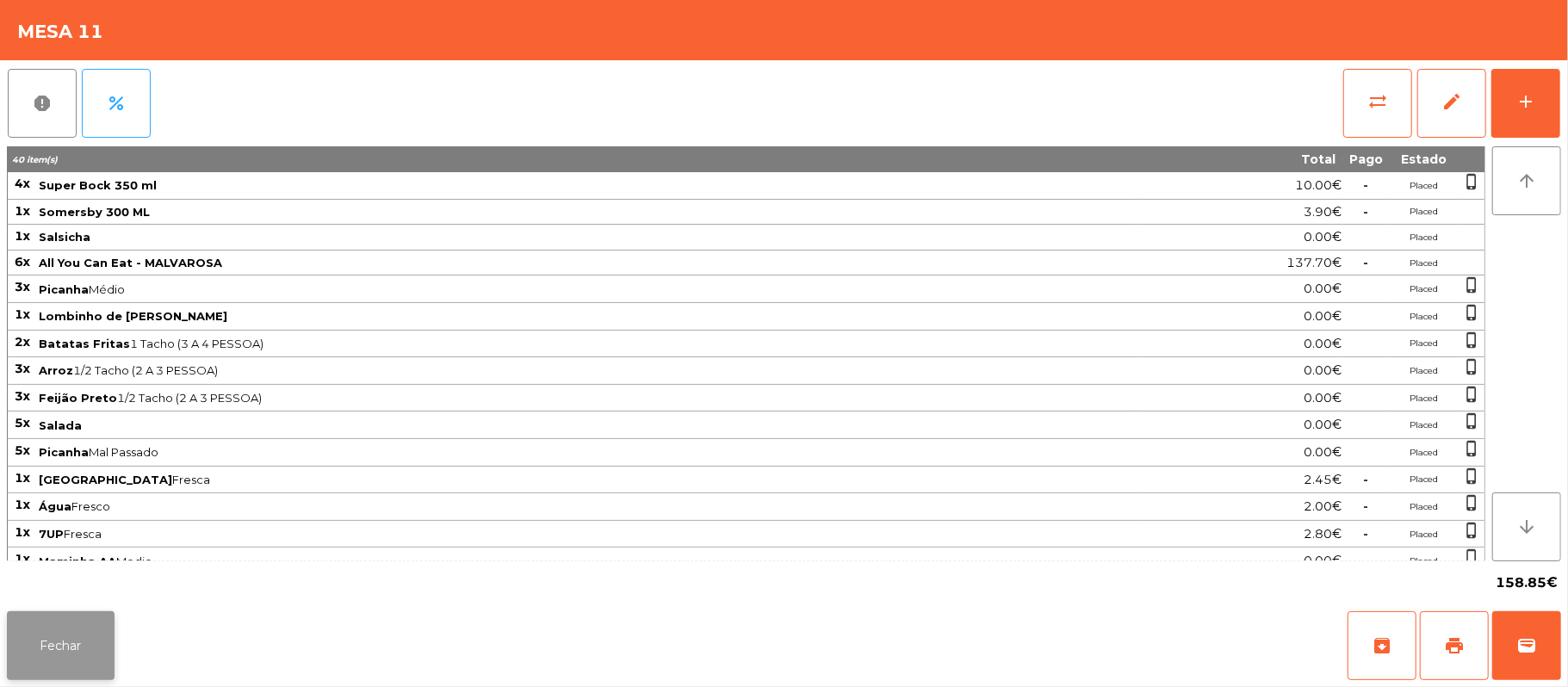
click at [98, 678] on button "Fechar" at bounding box center [61, 646] width 108 height 69
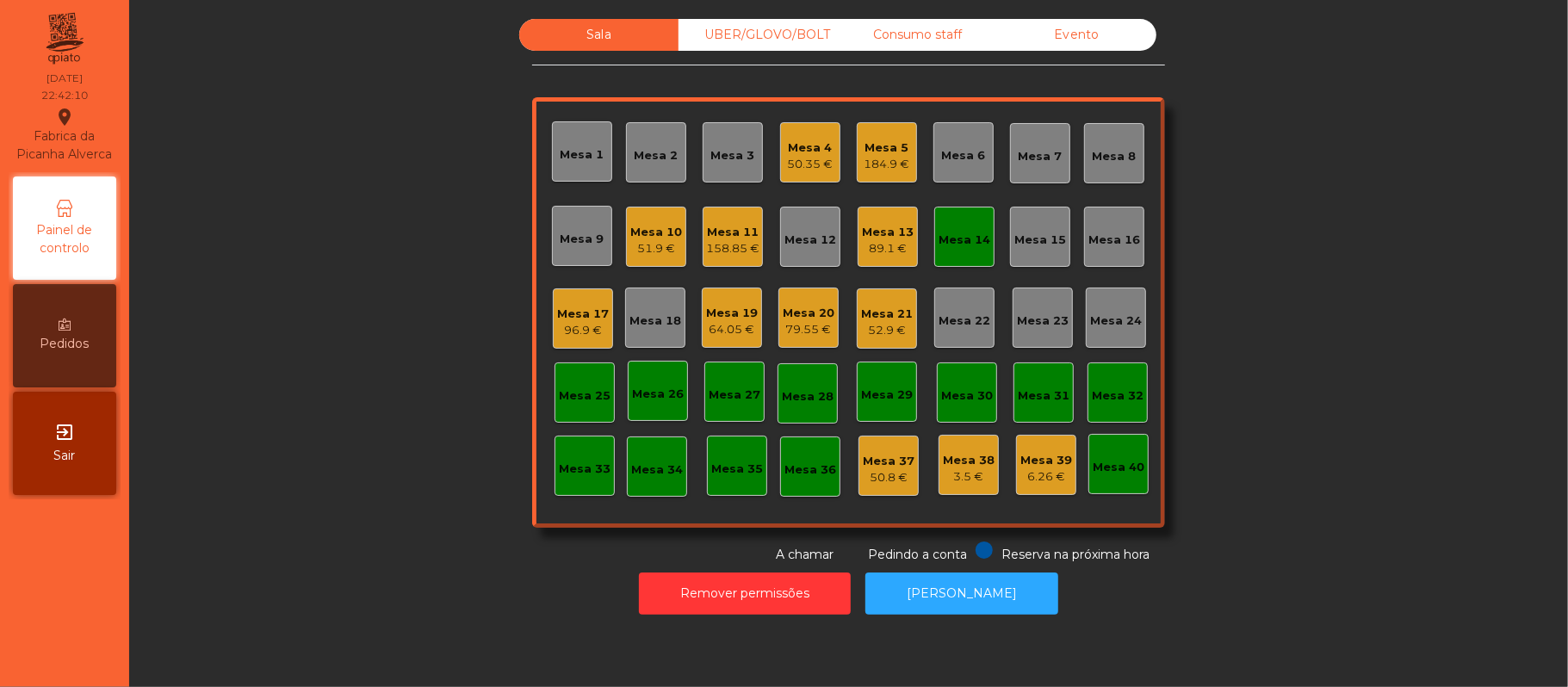
click at [952, 225] on div "Mesa 14" at bounding box center [964, 236] width 52 height 24
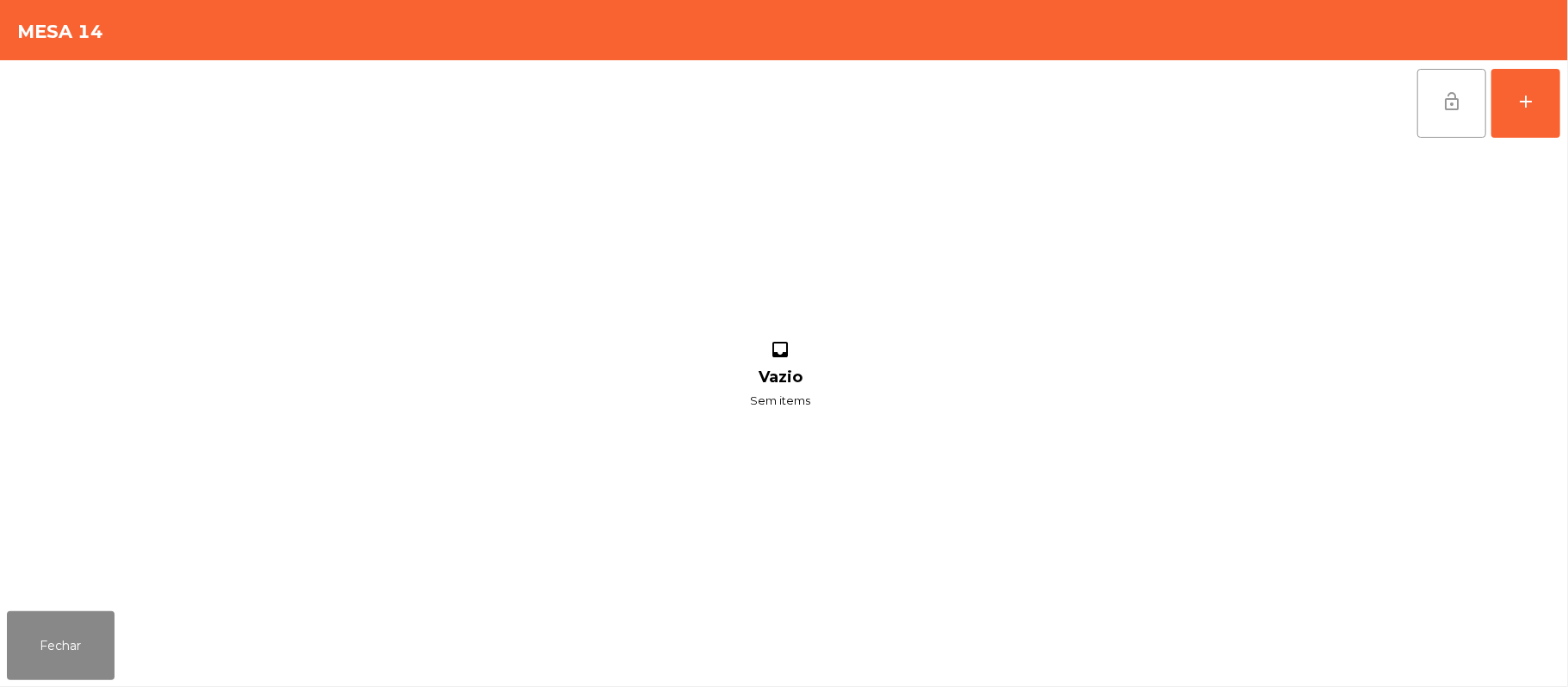
click at [1455, 105] on span "lock_open" at bounding box center [1452, 102] width 21 height 21
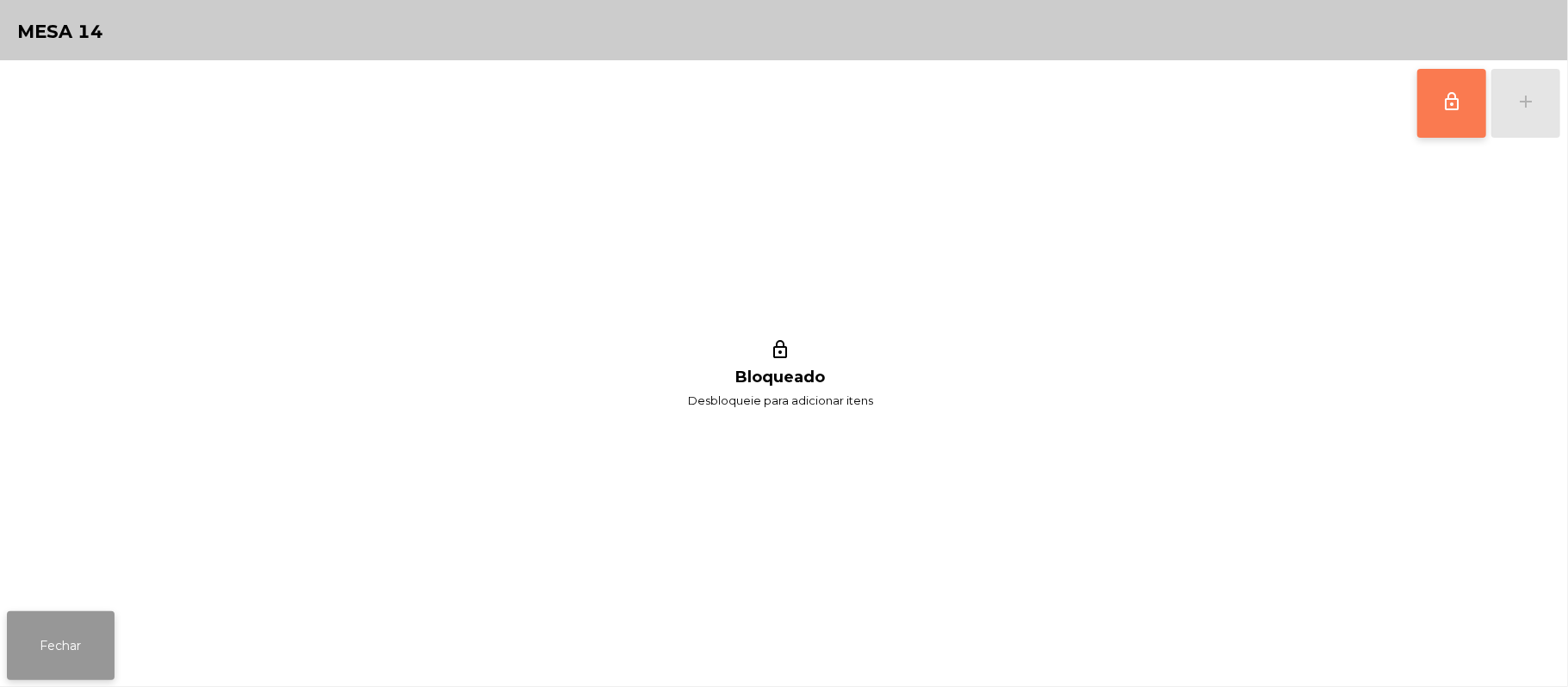
click at [86, 633] on button "Fechar" at bounding box center [61, 646] width 108 height 69
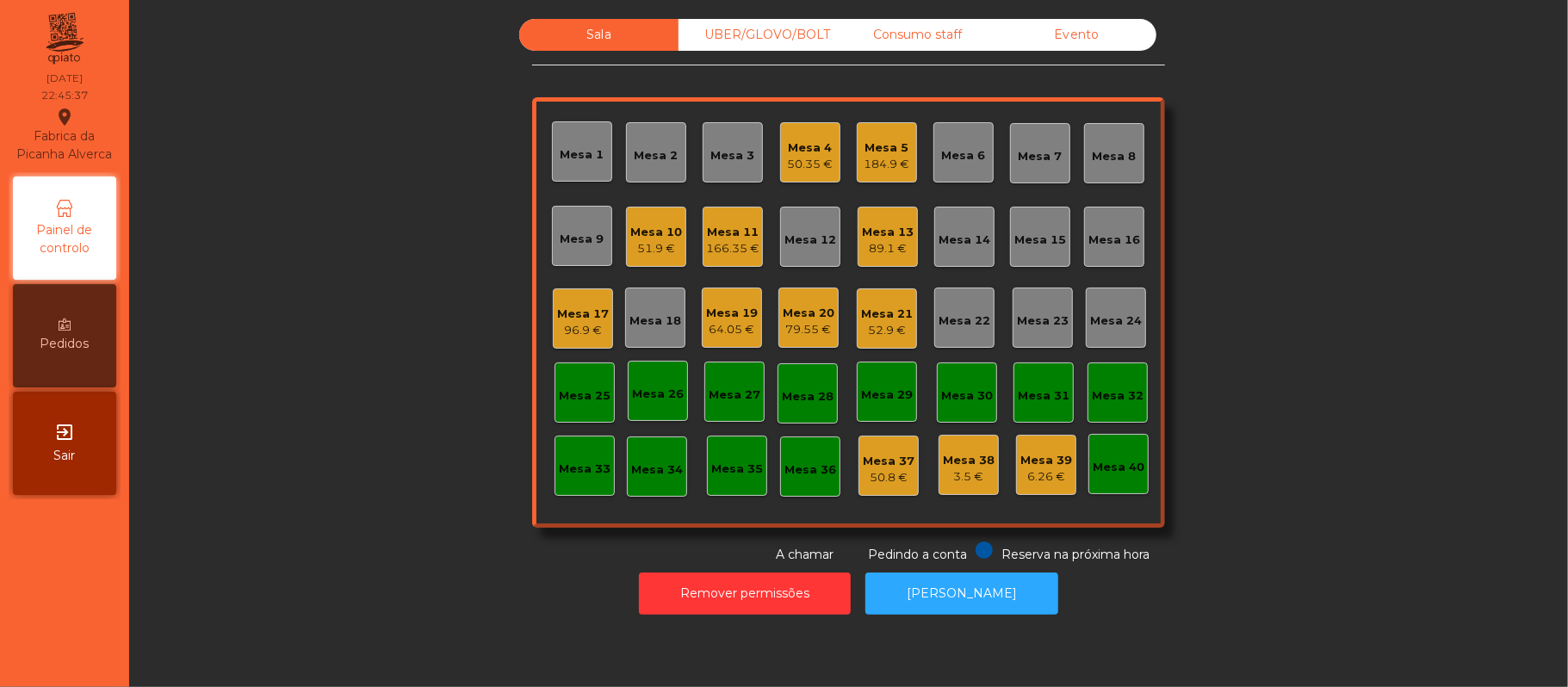
click at [1051, 440] on div "Mesa 39 6.26 €" at bounding box center [1046, 465] width 61 height 61
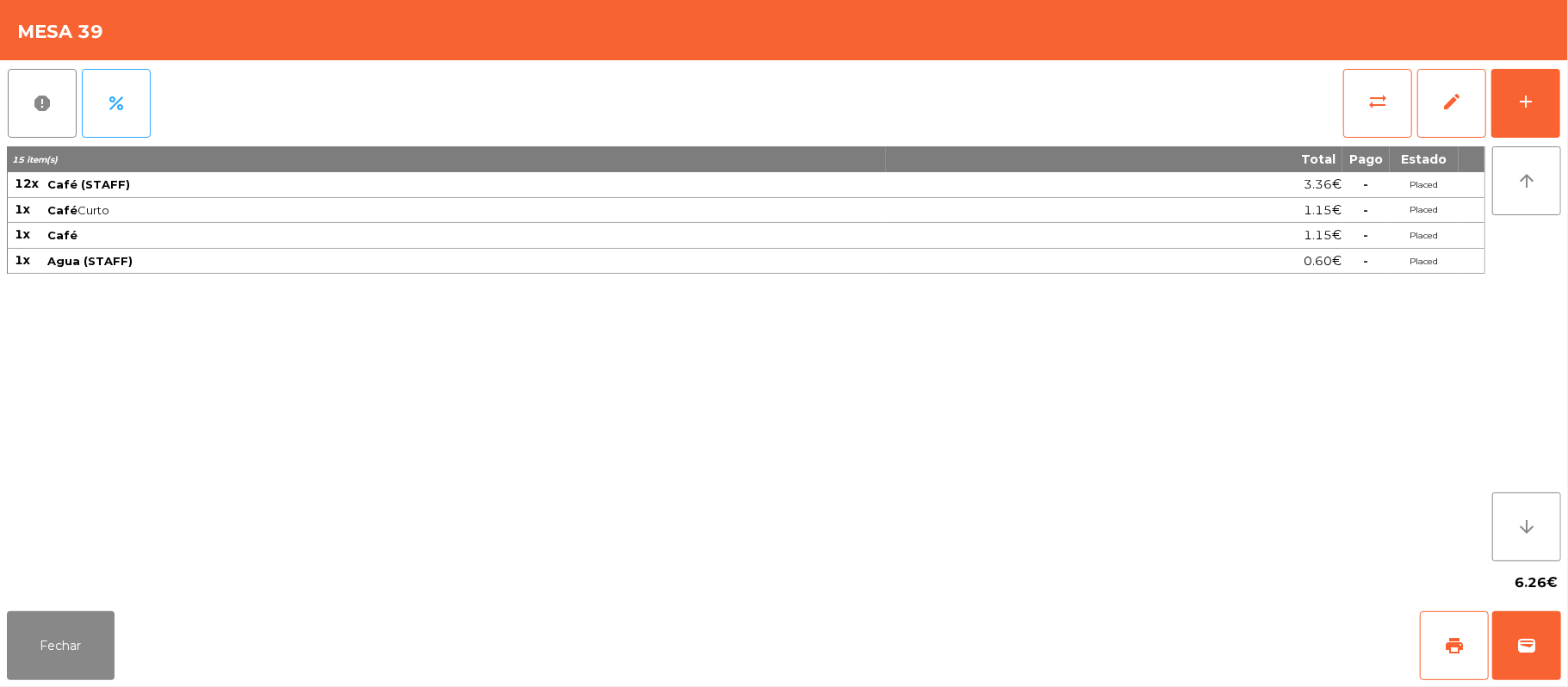
click at [1562, 83] on div "report percent sync_alt edit add 15 item(s) Total Pago Estado 12x Café (STAFF) …" at bounding box center [784, 333] width 1568 height 544
click at [1520, 118] on button "add" at bounding box center [1526, 104] width 69 height 69
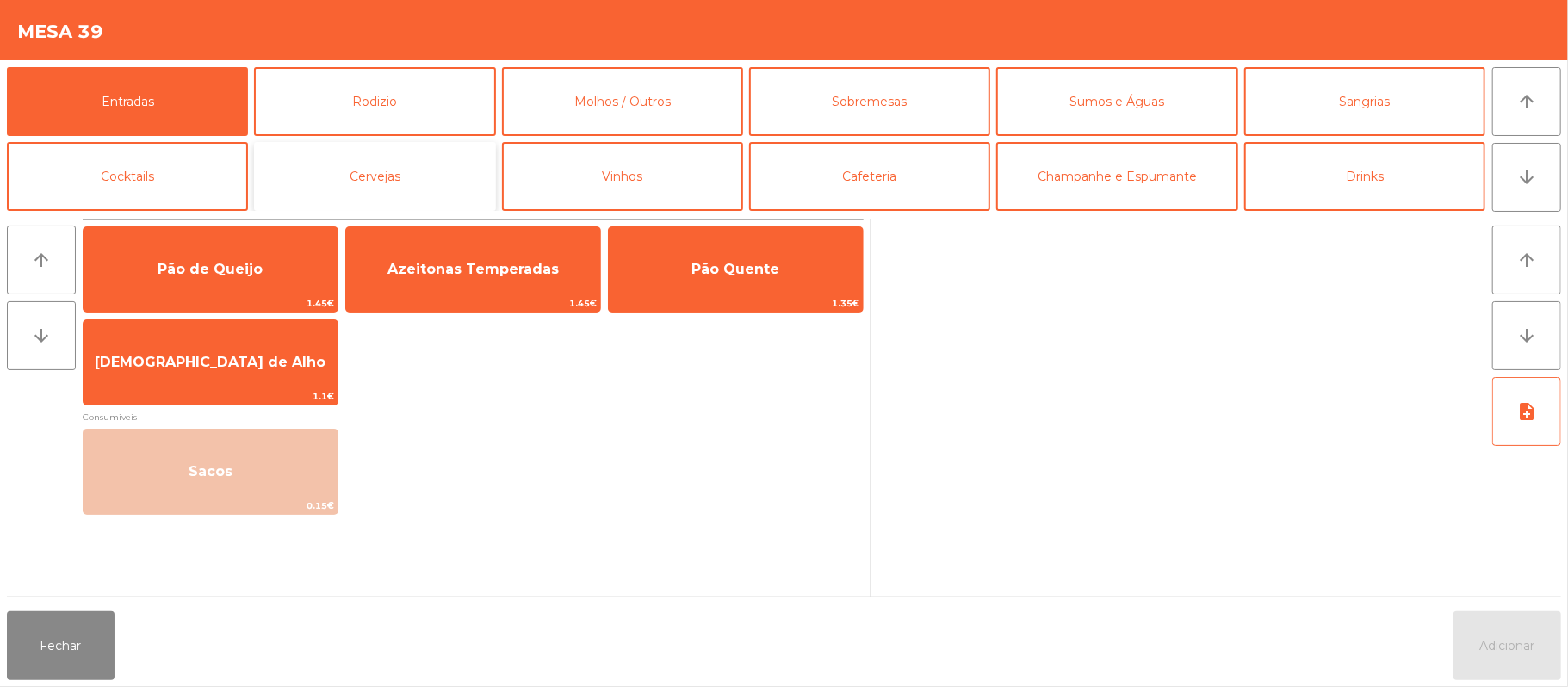
click at [428, 198] on button "Cervejas" at bounding box center [375, 176] width 241 height 69
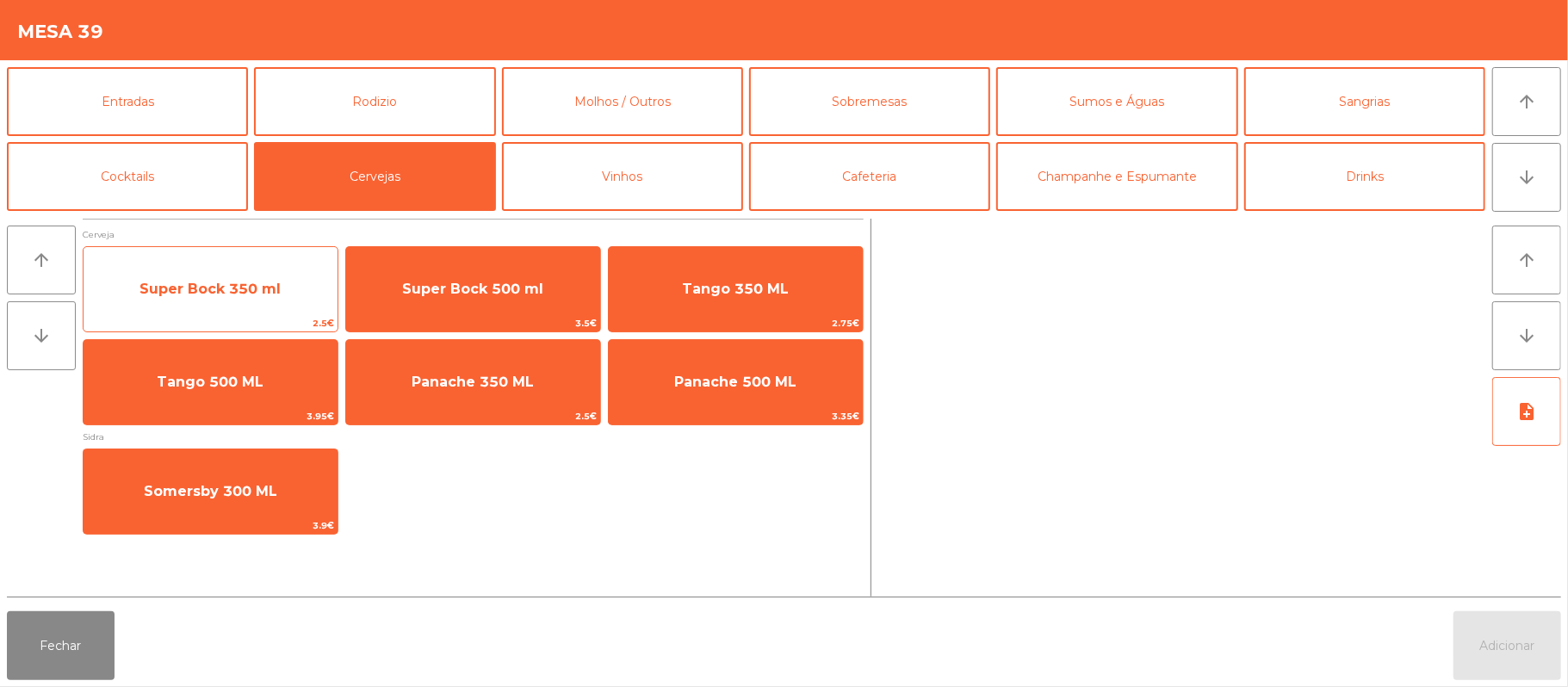
click at [253, 304] on span "Super Bock 350 ml" at bounding box center [211, 289] width 254 height 47
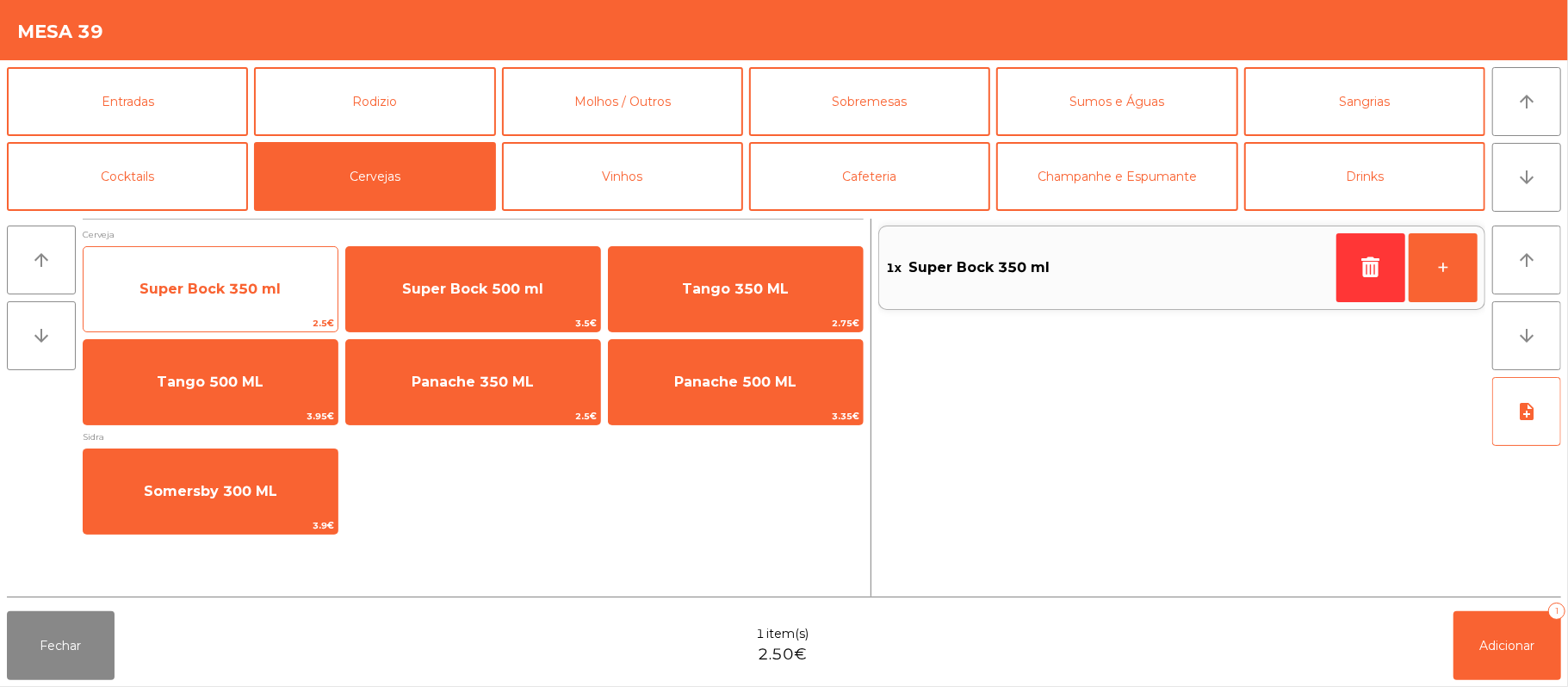
click at [248, 294] on span "Super Bock 350 ml" at bounding box center [210, 289] width 141 height 17
click at [225, 304] on span "Super Bock 350 ml" at bounding box center [211, 289] width 254 height 47
click at [205, 298] on span "Super Bock 350 ml" at bounding box center [211, 289] width 254 height 47
click at [198, 310] on span "Super Bock 350 ml" at bounding box center [211, 289] width 254 height 47
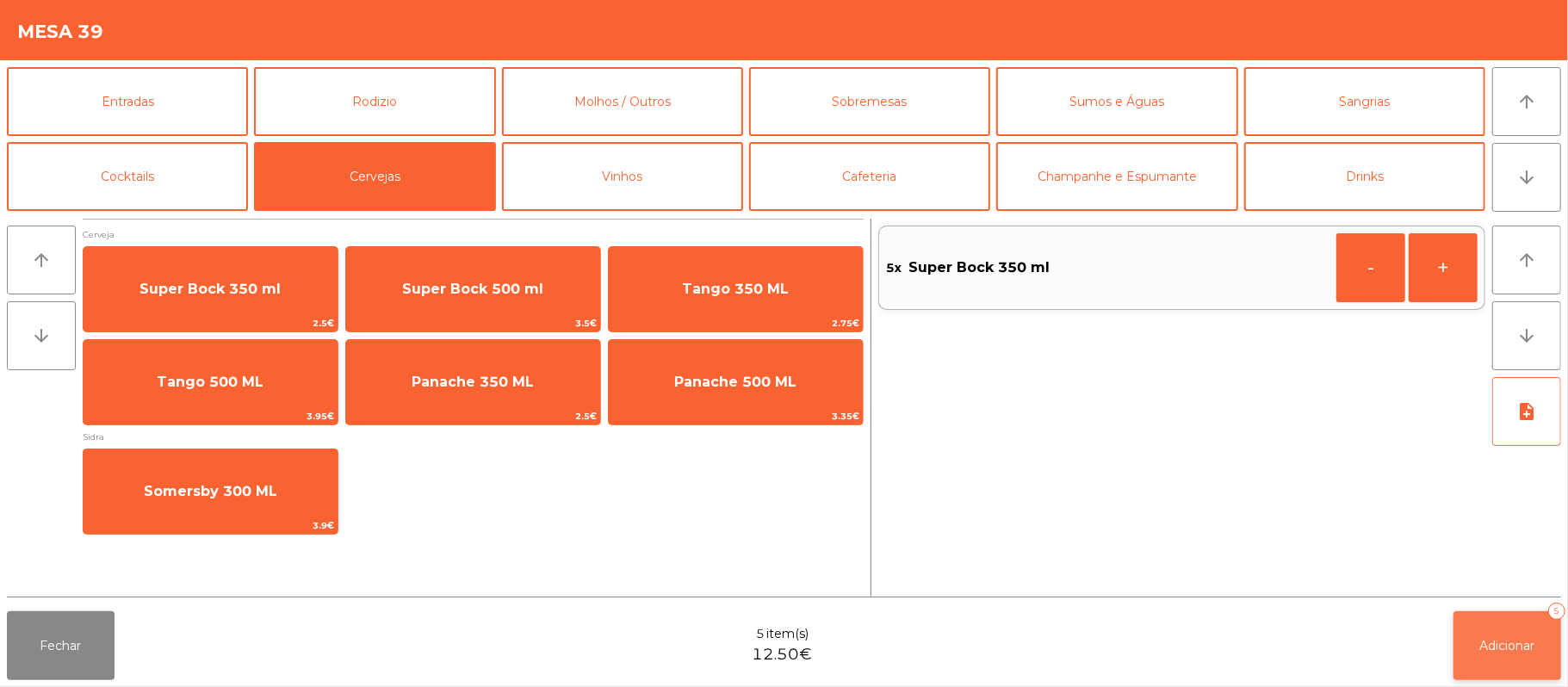
click at [1504, 656] on button "Adicionar 5" at bounding box center [1507, 646] width 108 height 69
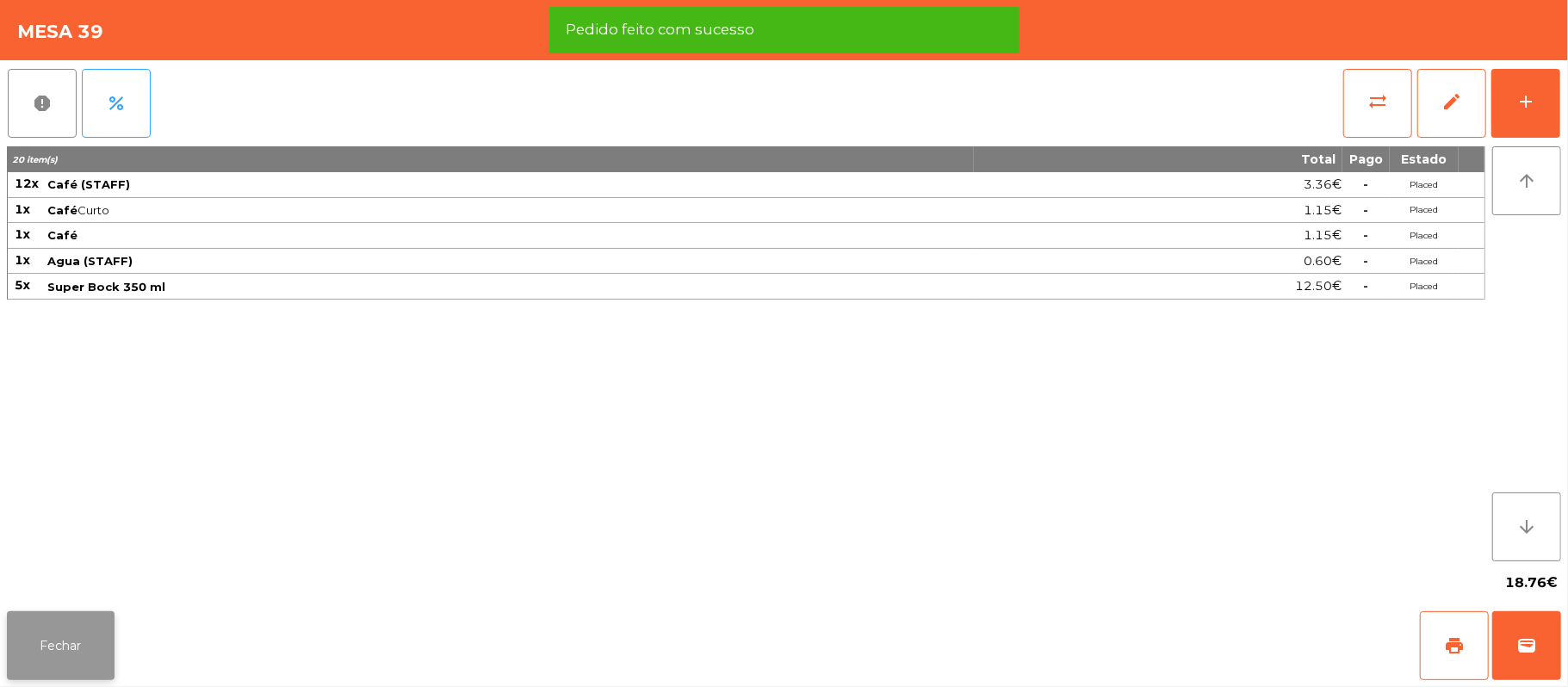
click at [73, 660] on button "Fechar" at bounding box center [61, 646] width 108 height 69
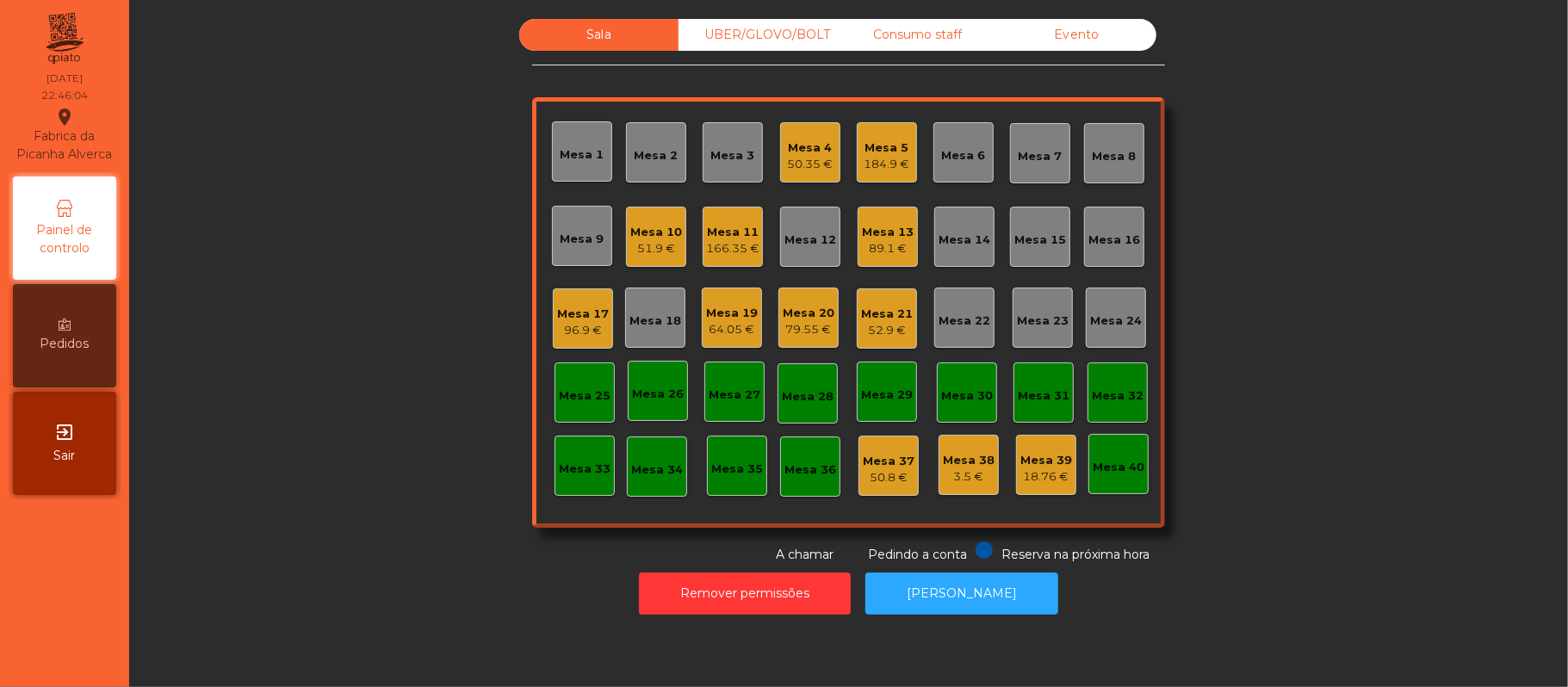
click at [712, 217] on div "Mesa 11 166.35 €" at bounding box center [733, 237] width 54 height 40
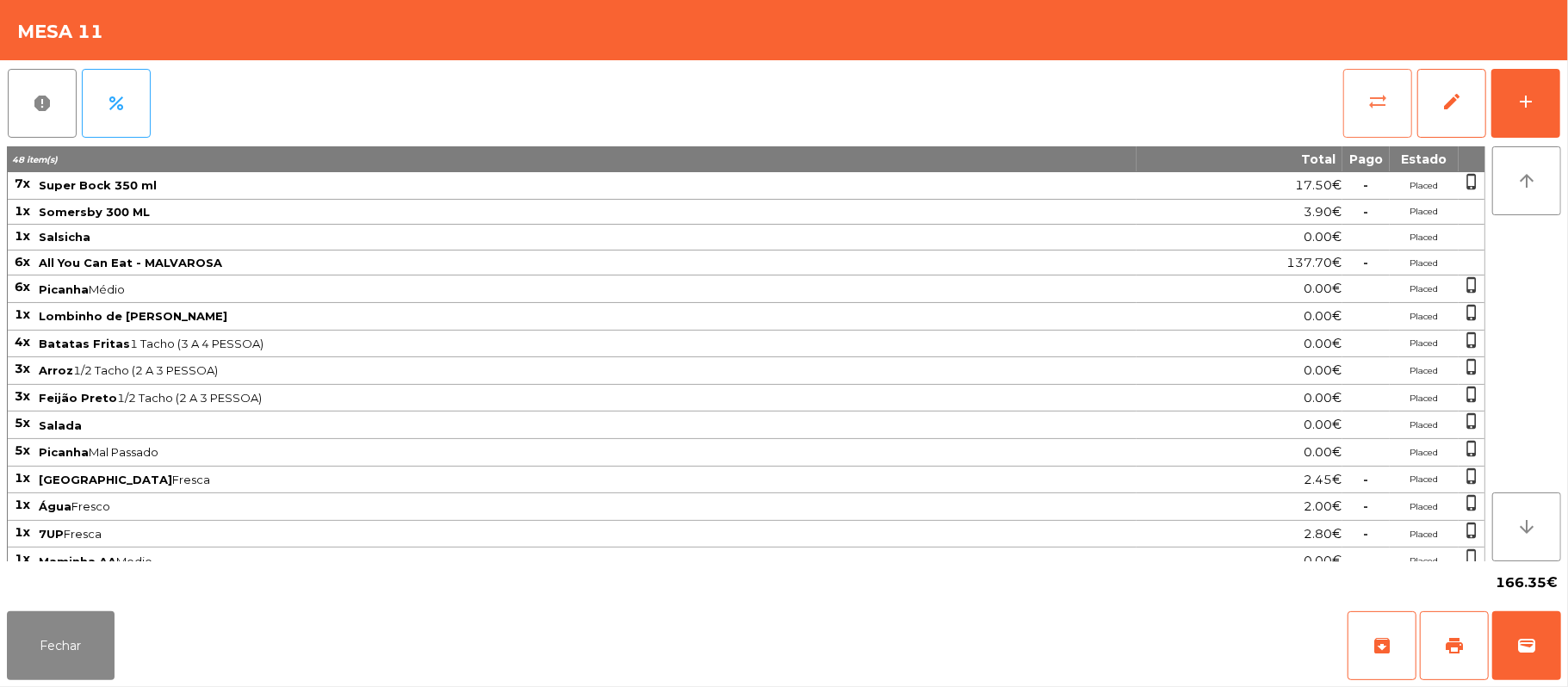
click at [1356, 118] on button "sync_alt" at bounding box center [1378, 104] width 69 height 69
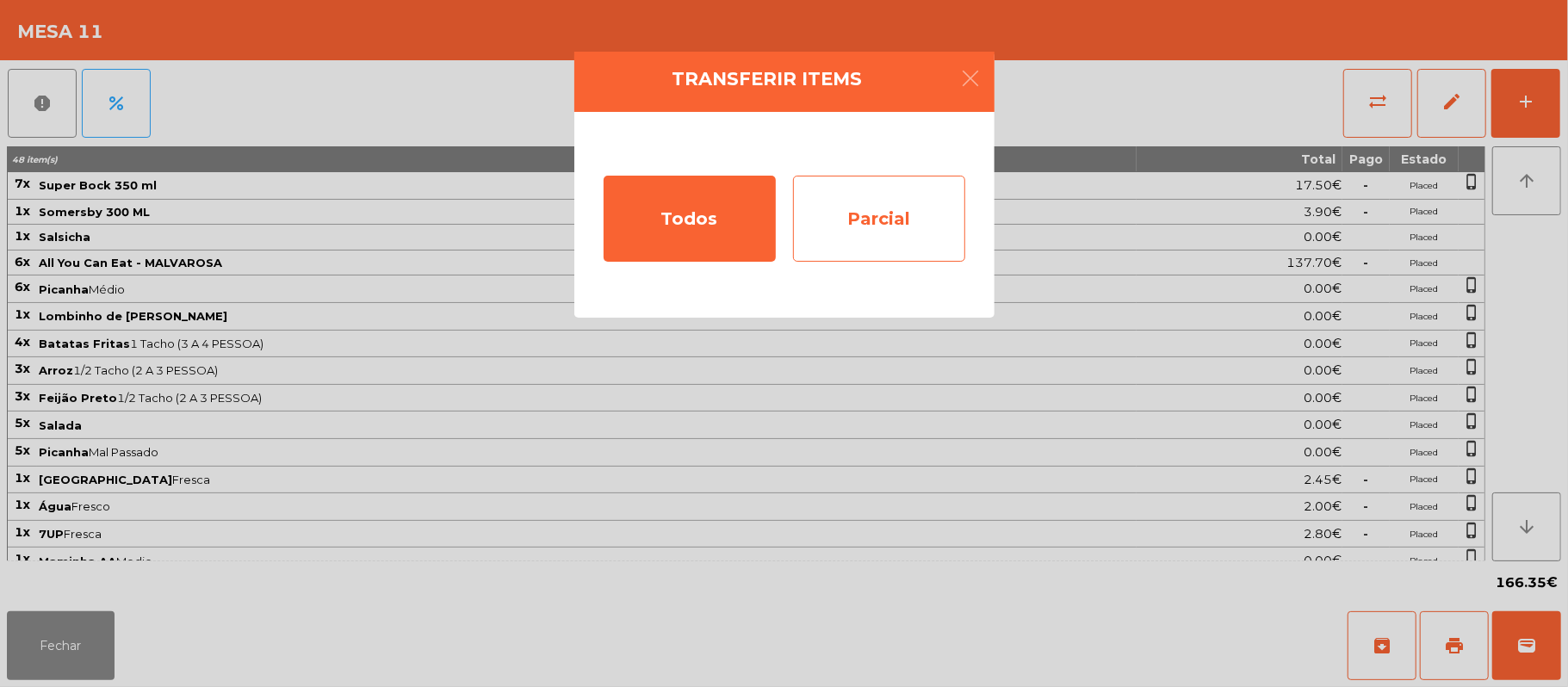
click at [941, 208] on div "Parcial" at bounding box center [879, 218] width 172 height 86
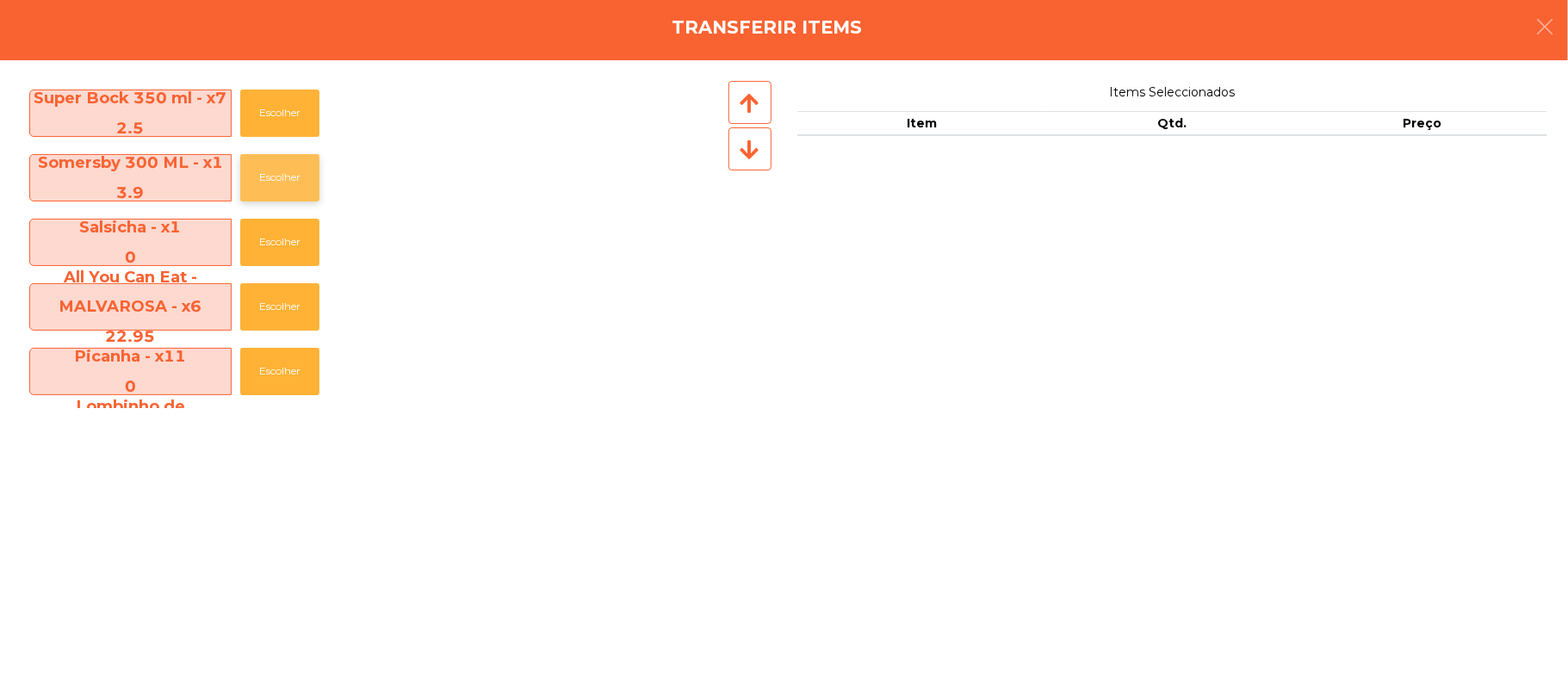
click at [291, 176] on button "Escolher" at bounding box center [280, 178] width 79 height 47
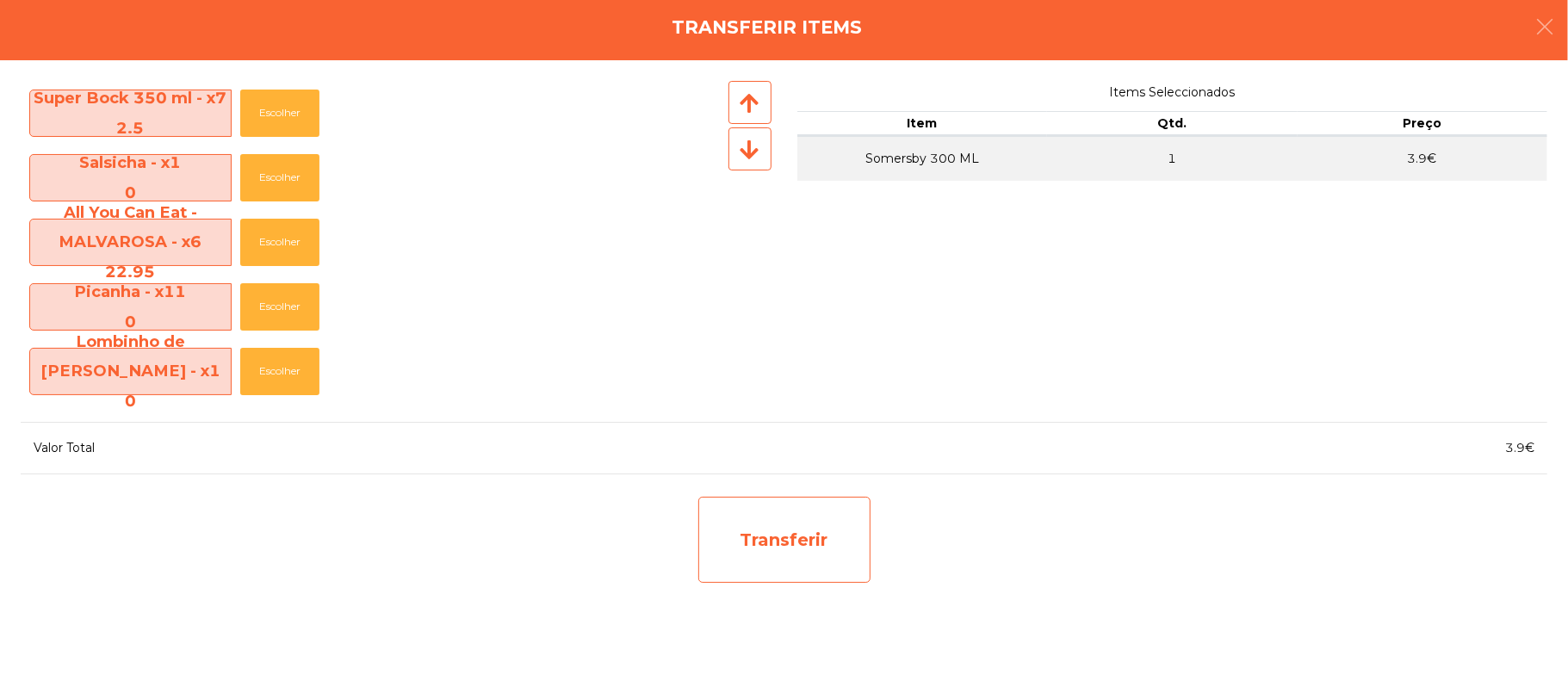
click at [787, 518] on div "Transferir" at bounding box center [784, 540] width 172 height 86
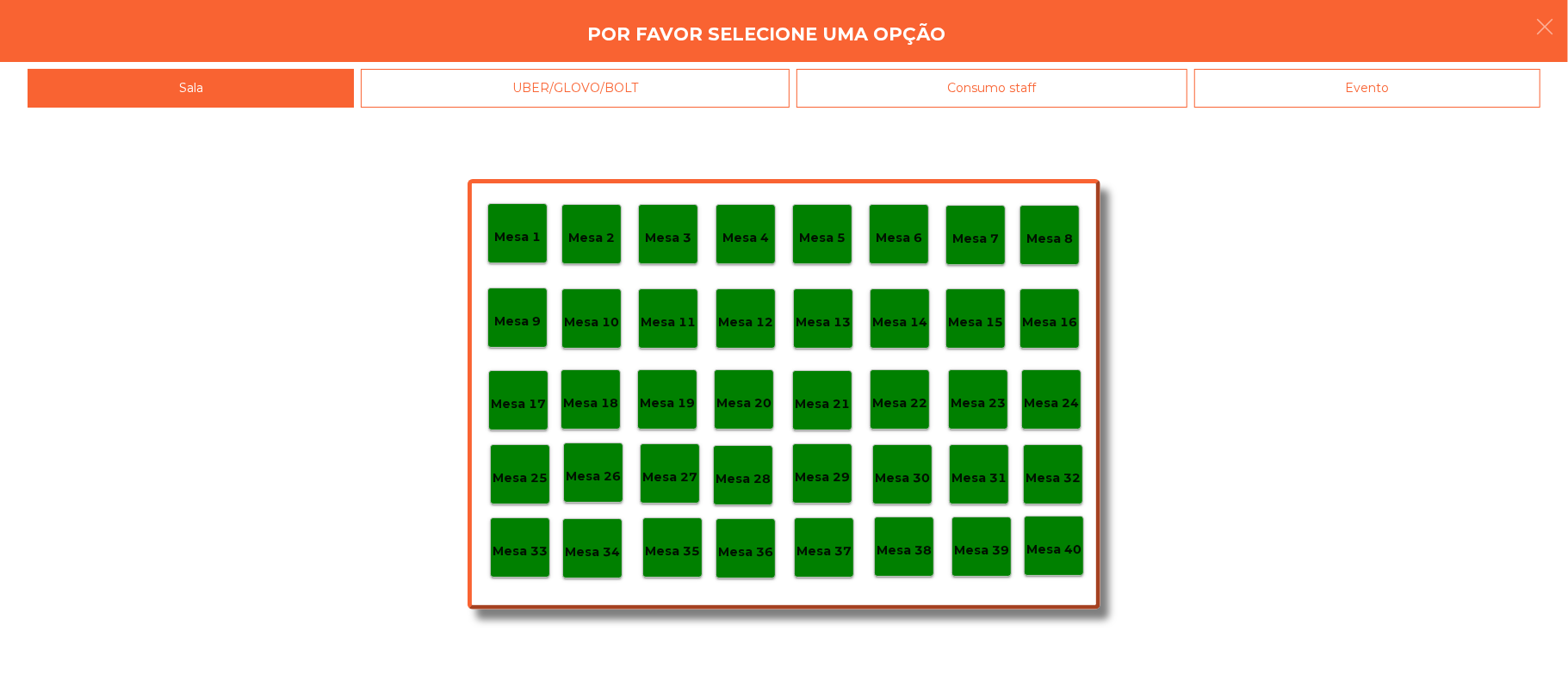
click at [976, 540] on p "Mesa 39" at bounding box center [981, 550] width 55 height 20
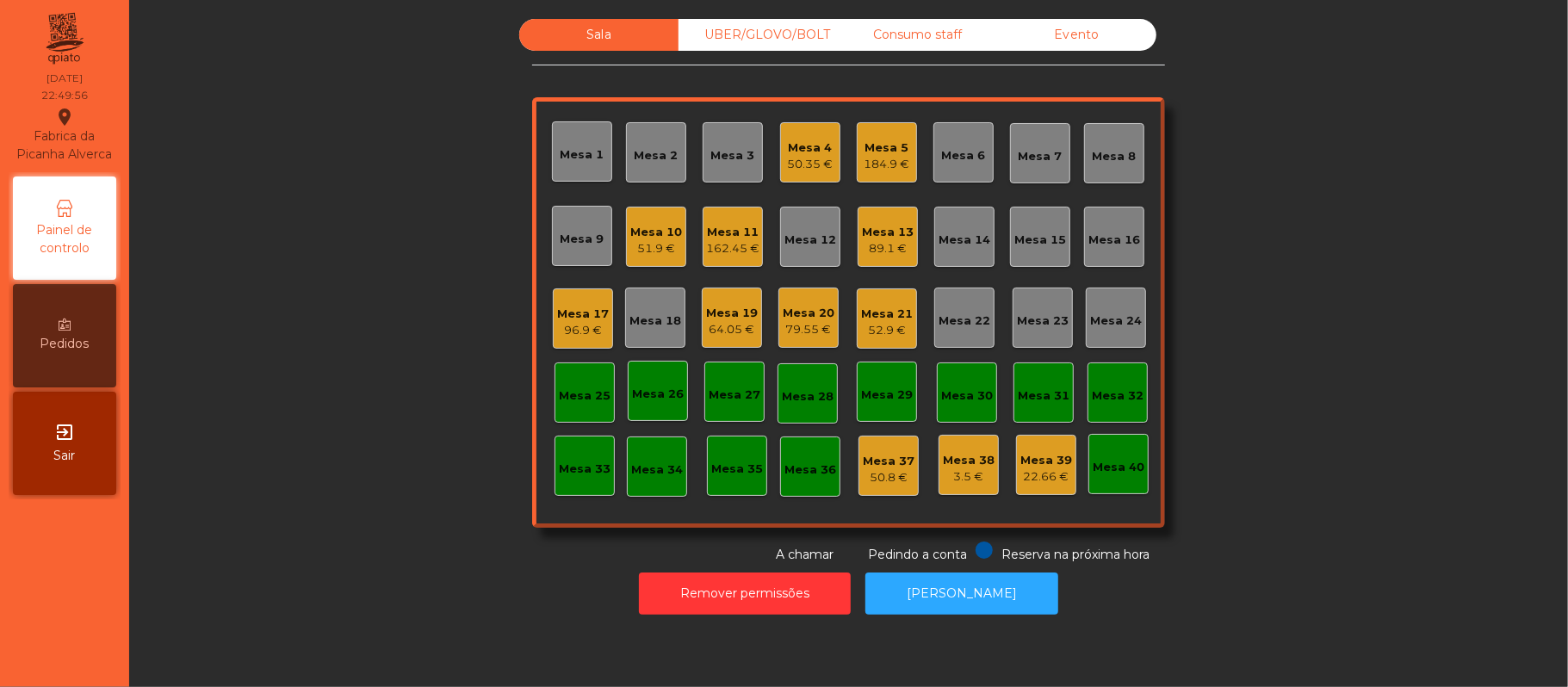
click at [885, 308] on div "Mesa 21" at bounding box center [886, 314] width 52 height 18
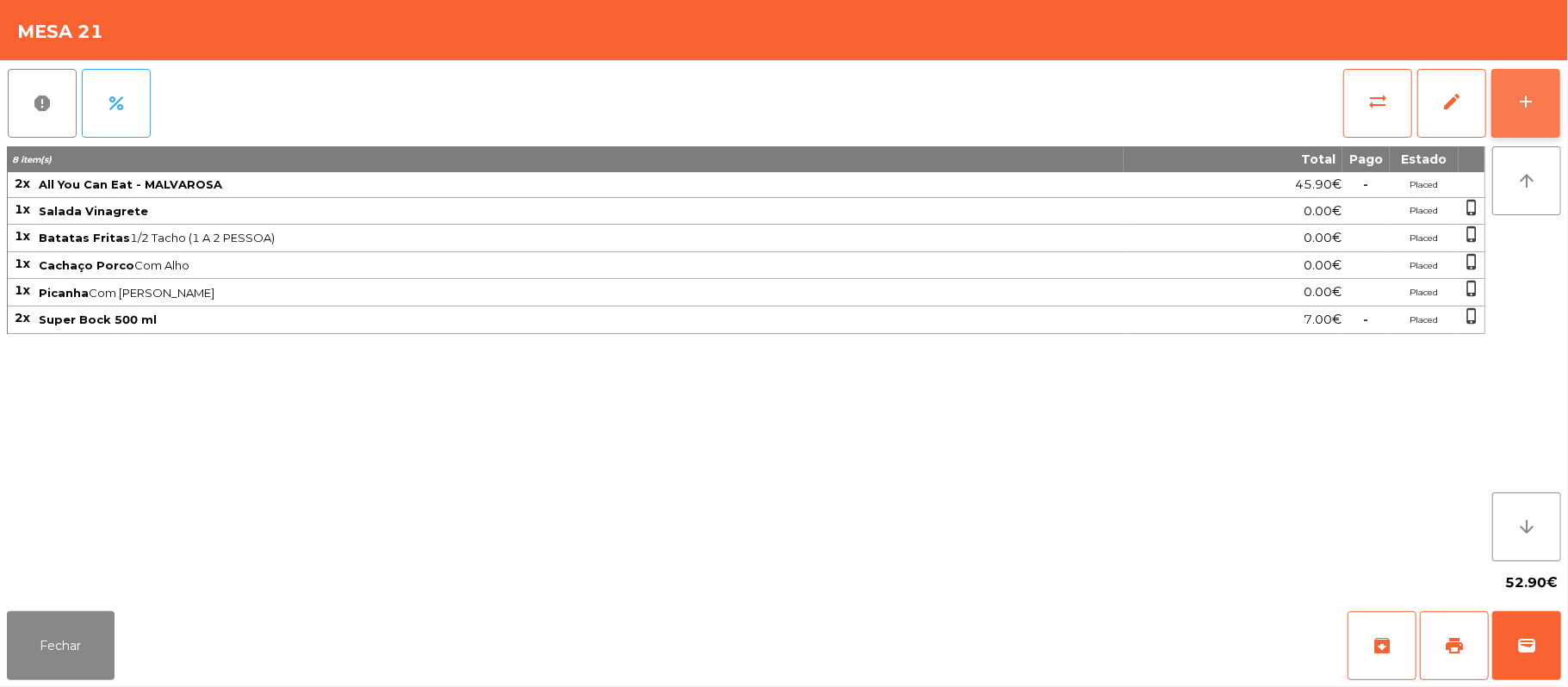
click at [1515, 102] on div "add" at bounding box center [1526, 102] width 21 height 21
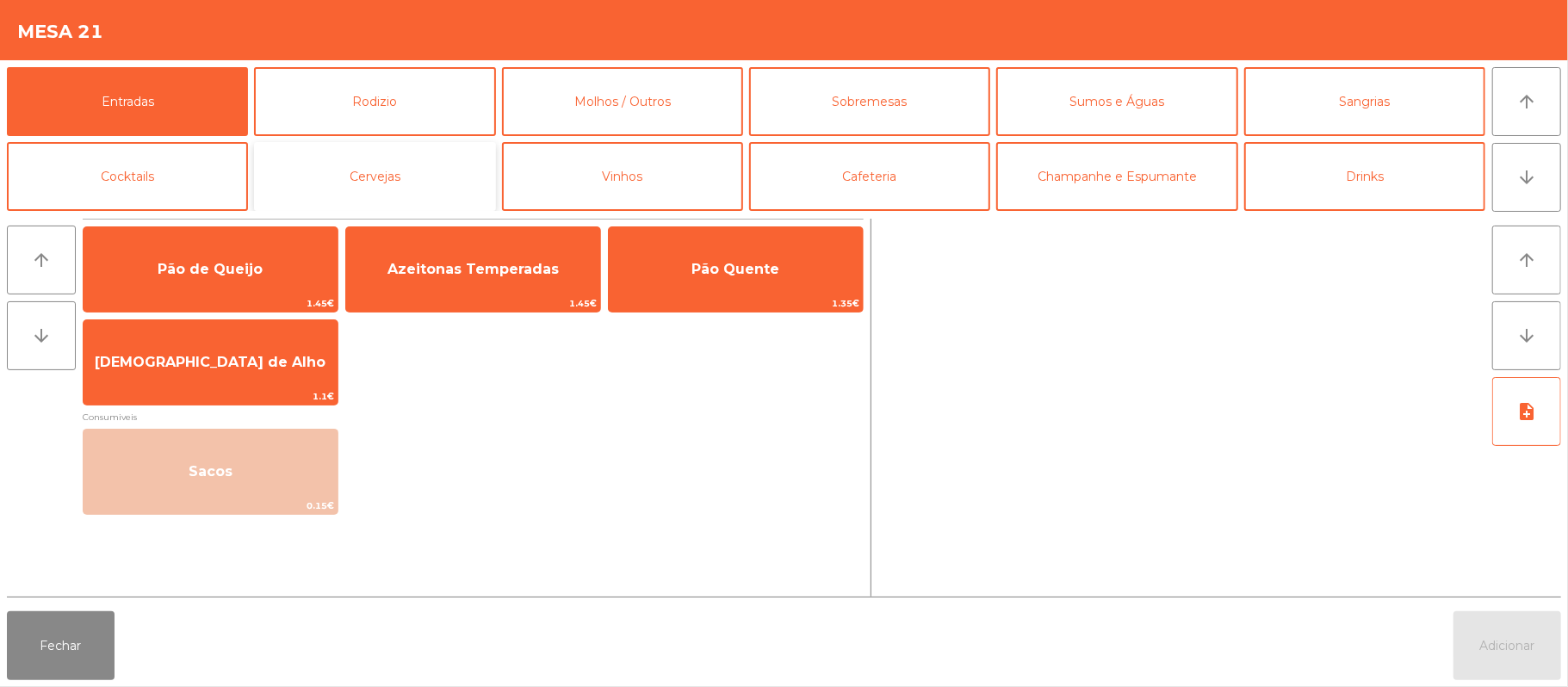
click at [434, 149] on button "Cervejas" at bounding box center [375, 176] width 241 height 69
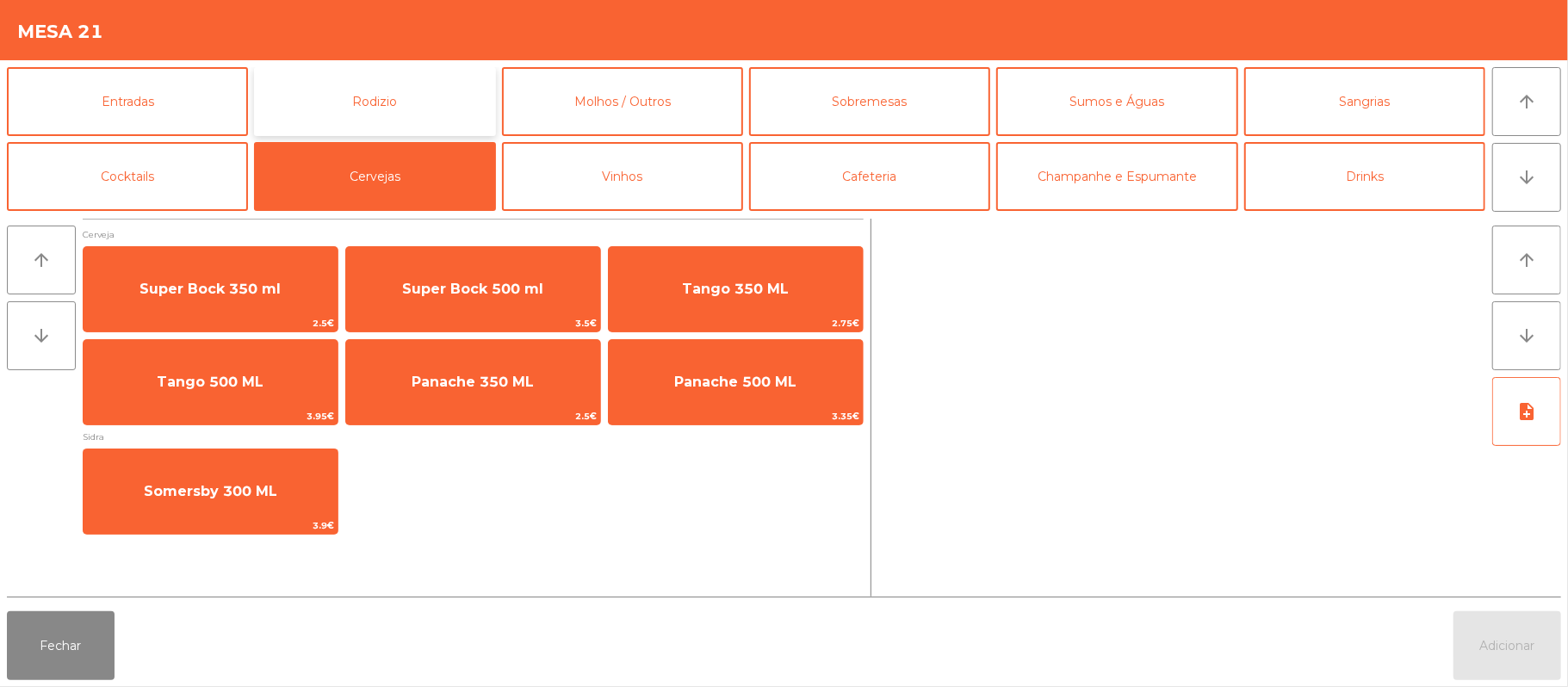
click at [425, 115] on button "Rodizio" at bounding box center [375, 102] width 241 height 69
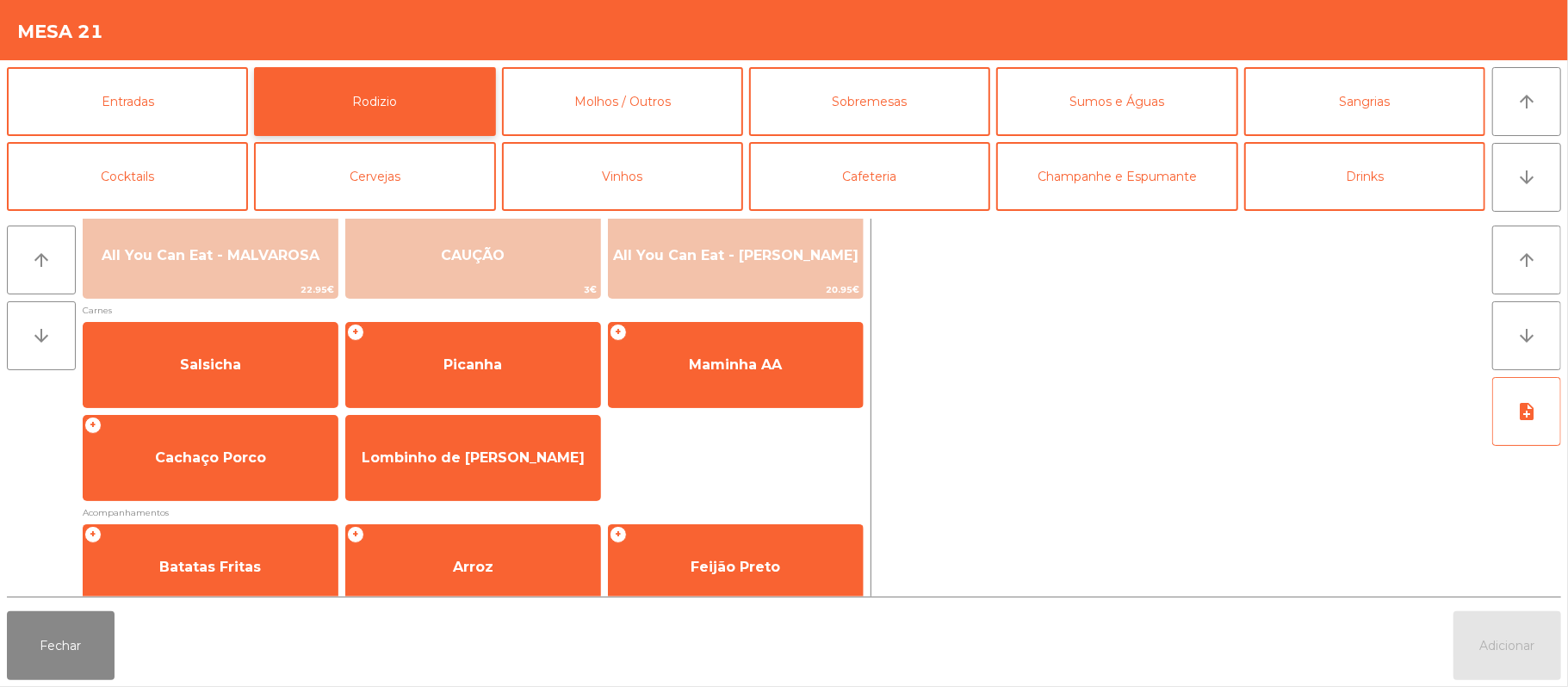
scroll to position [118, 0]
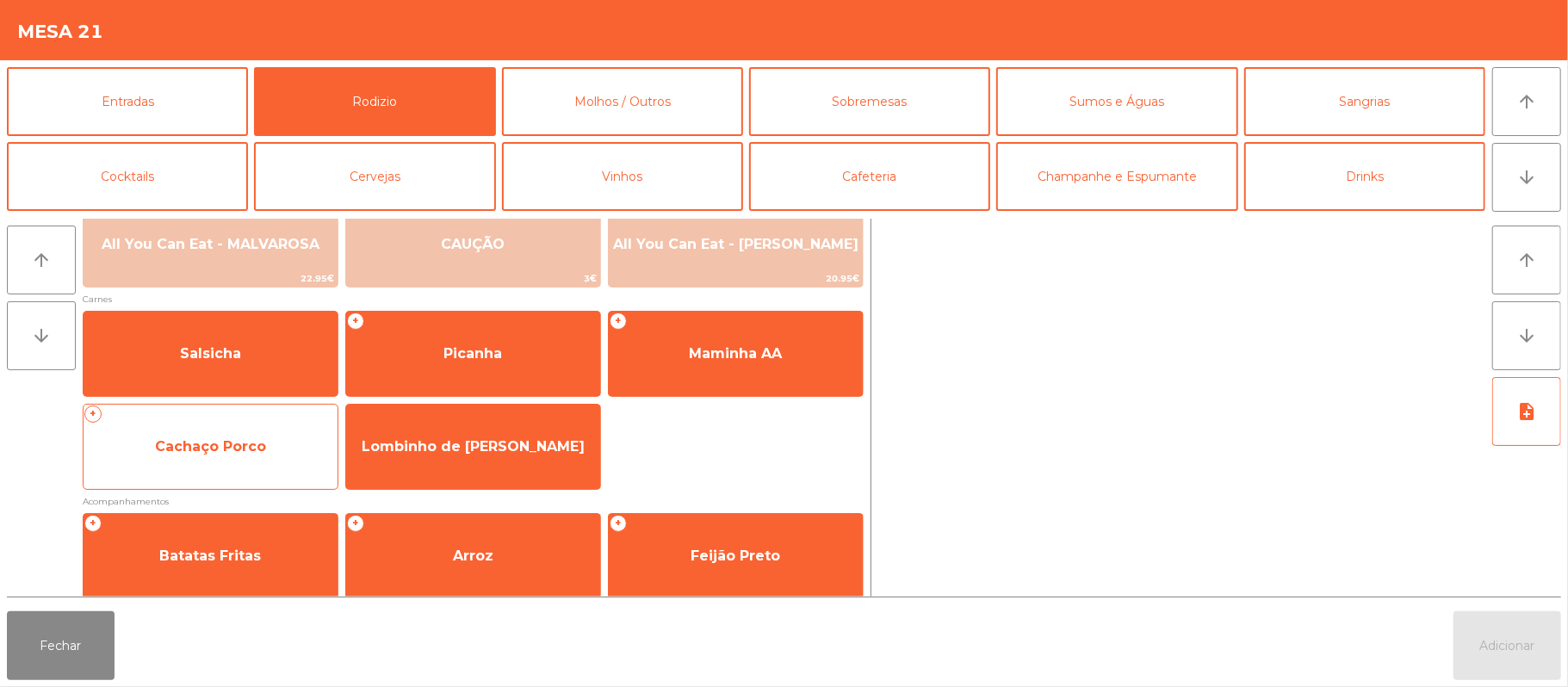
click at [259, 444] on span "Cachaço Porco" at bounding box center [211, 447] width 111 height 17
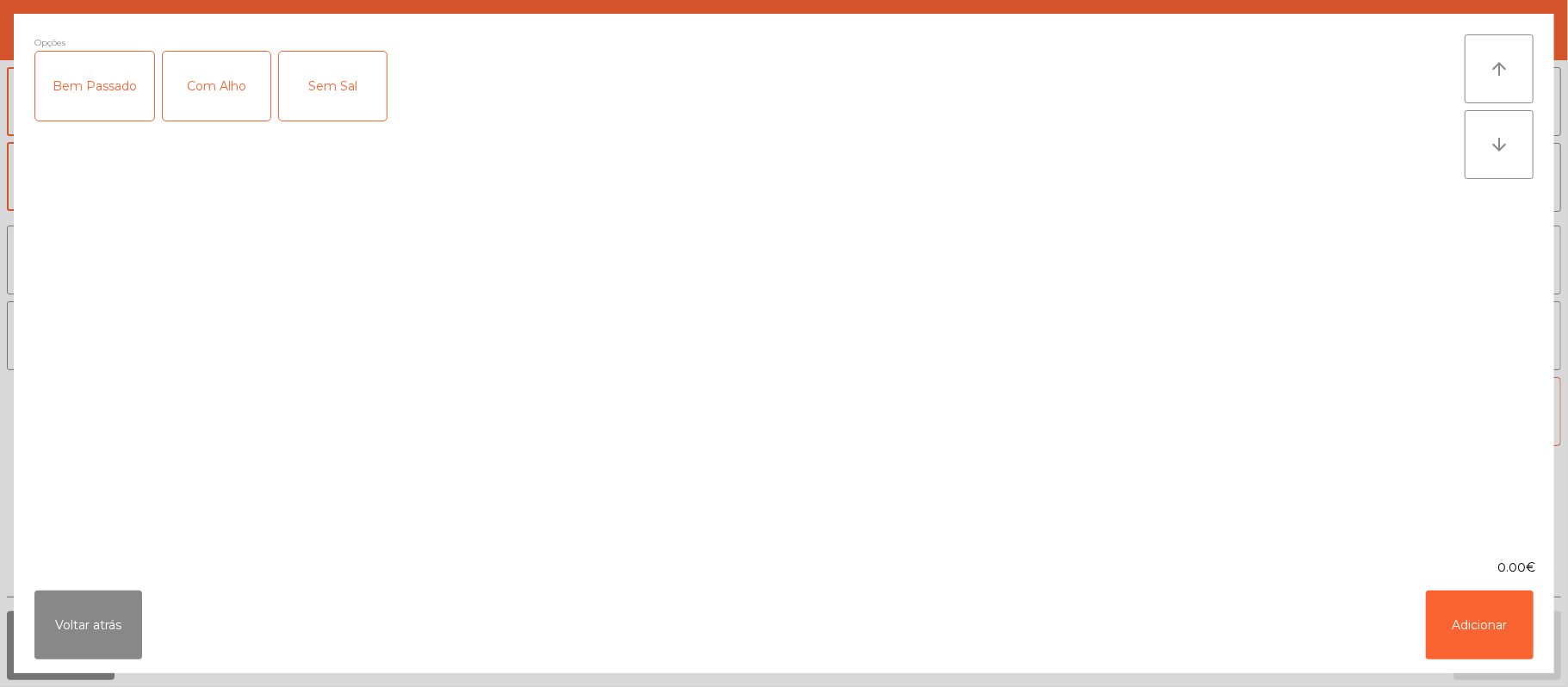
click at [217, 109] on div "Com Alho" at bounding box center [216, 86] width 108 height 69
click at [95, 86] on div "Bem Passado" at bounding box center [94, 86] width 118 height 69
click at [1476, 655] on button "Adicionar" at bounding box center [1479, 625] width 108 height 69
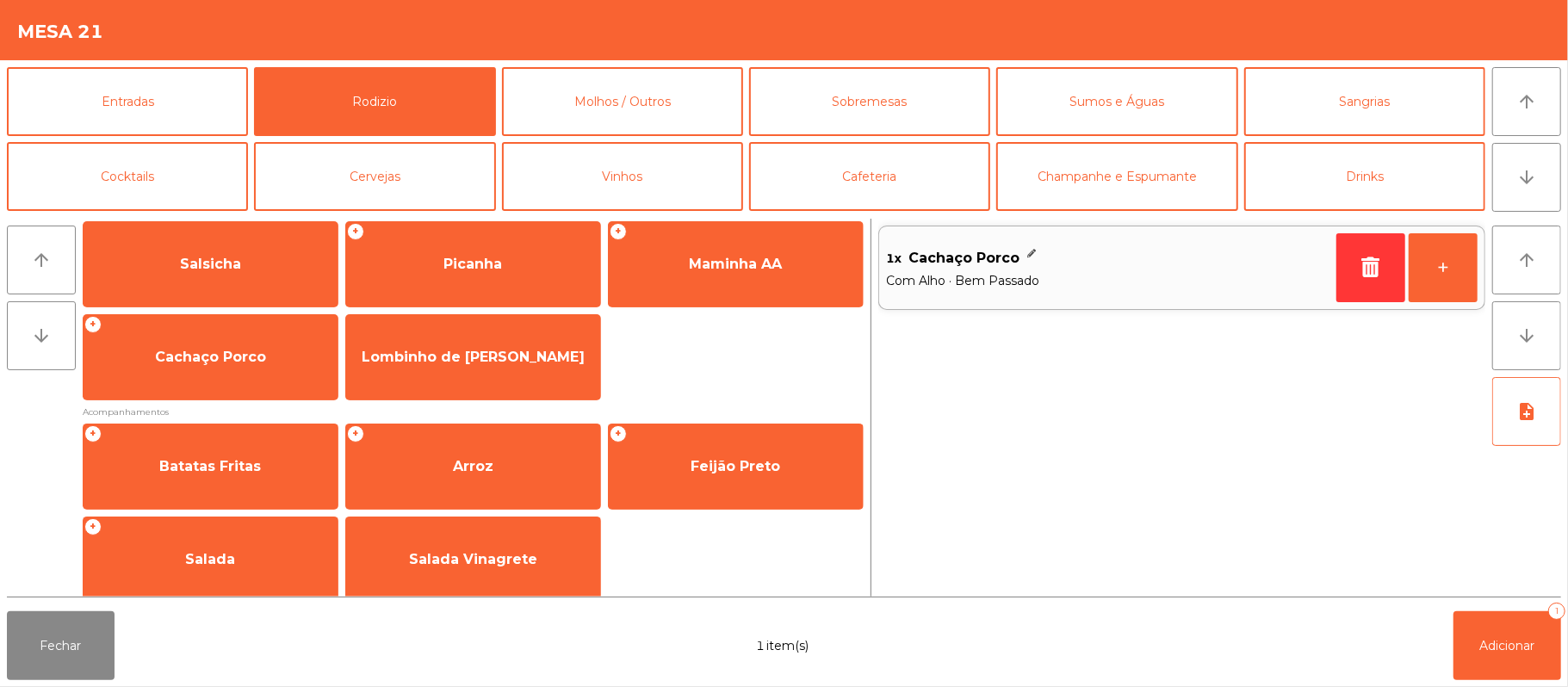
scroll to position [211, 0]
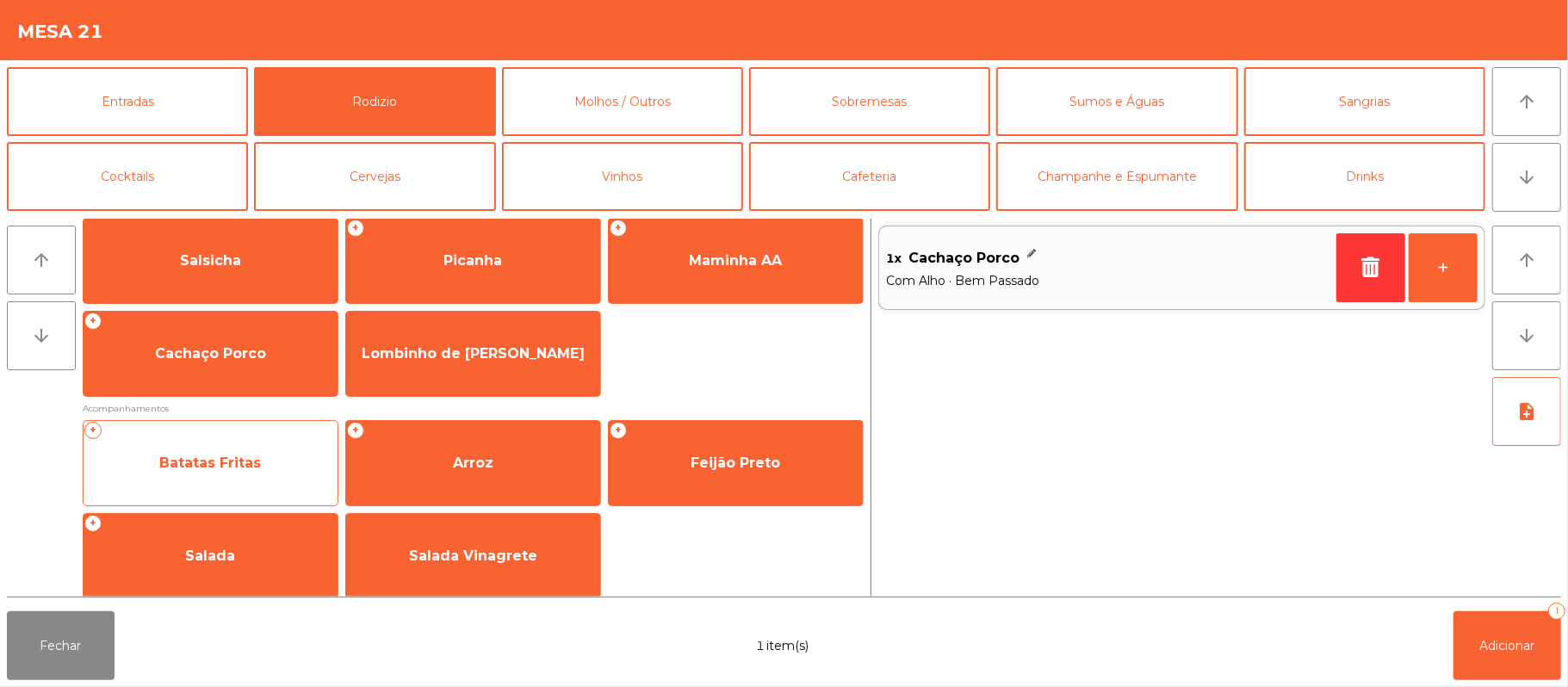
click at [249, 455] on span "Batatas Fritas" at bounding box center [211, 462] width 102 height 17
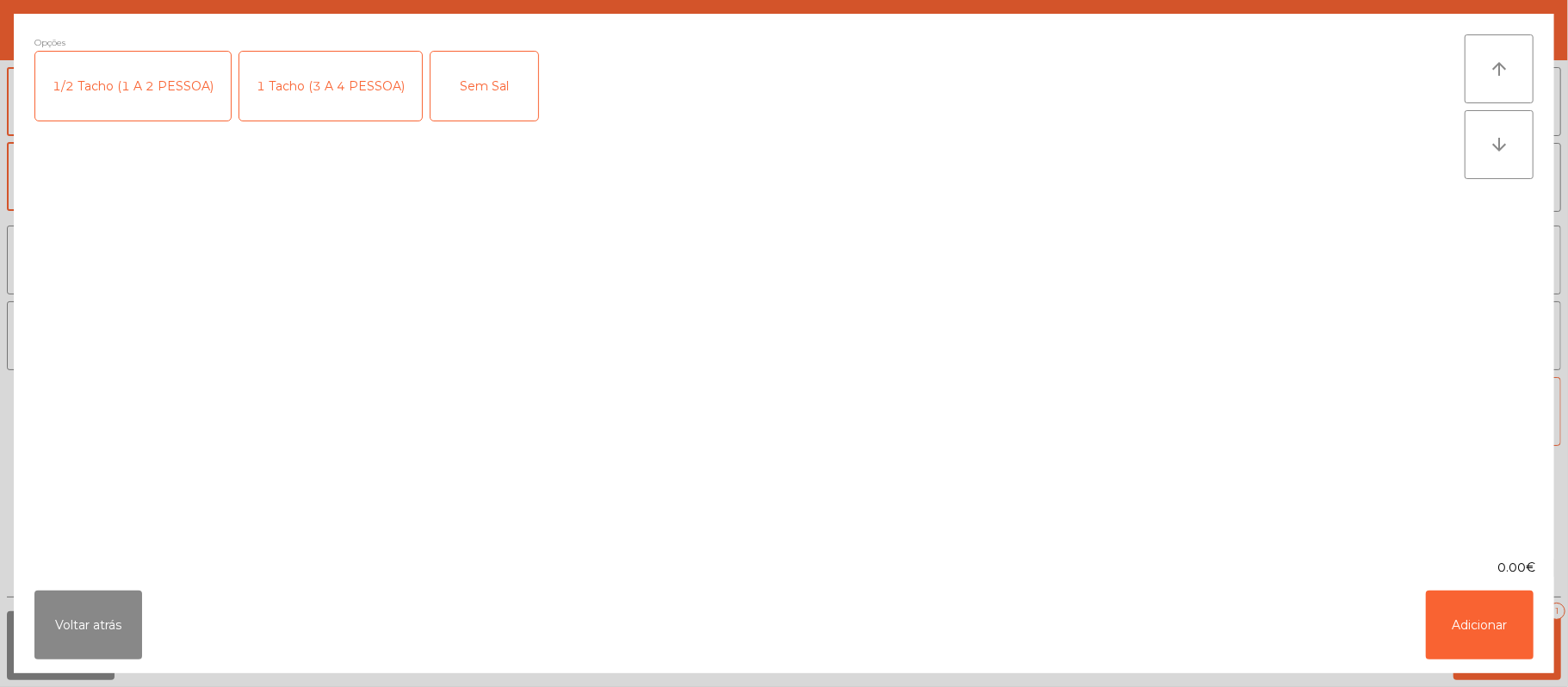
click at [353, 104] on div "1 Tacho (3 A 4 PESSOA)" at bounding box center [331, 86] width 183 height 69
click at [1486, 642] on button "Adicionar" at bounding box center [1479, 625] width 108 height 69
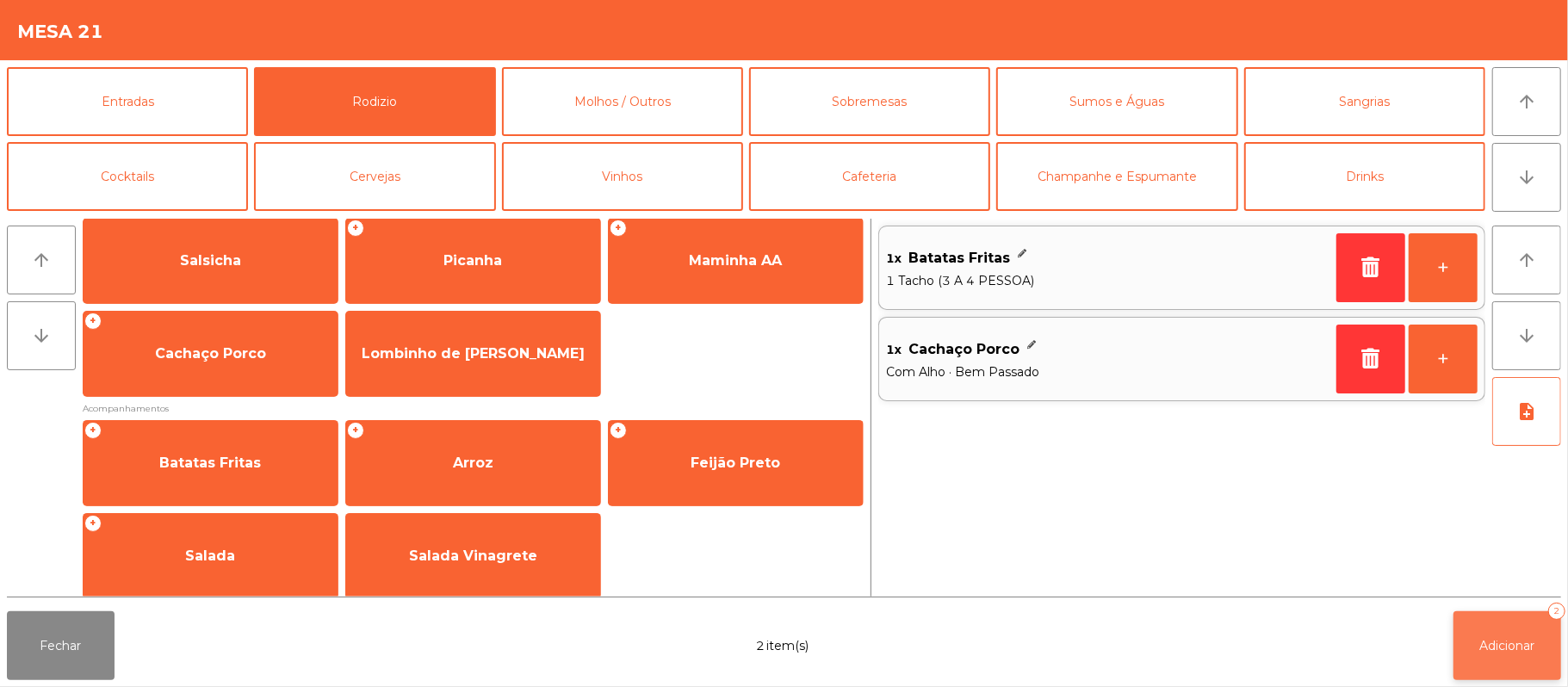
click at [1506, 645] on span "Adicionar" at bounding box center [1507, 646] width 55 height 16
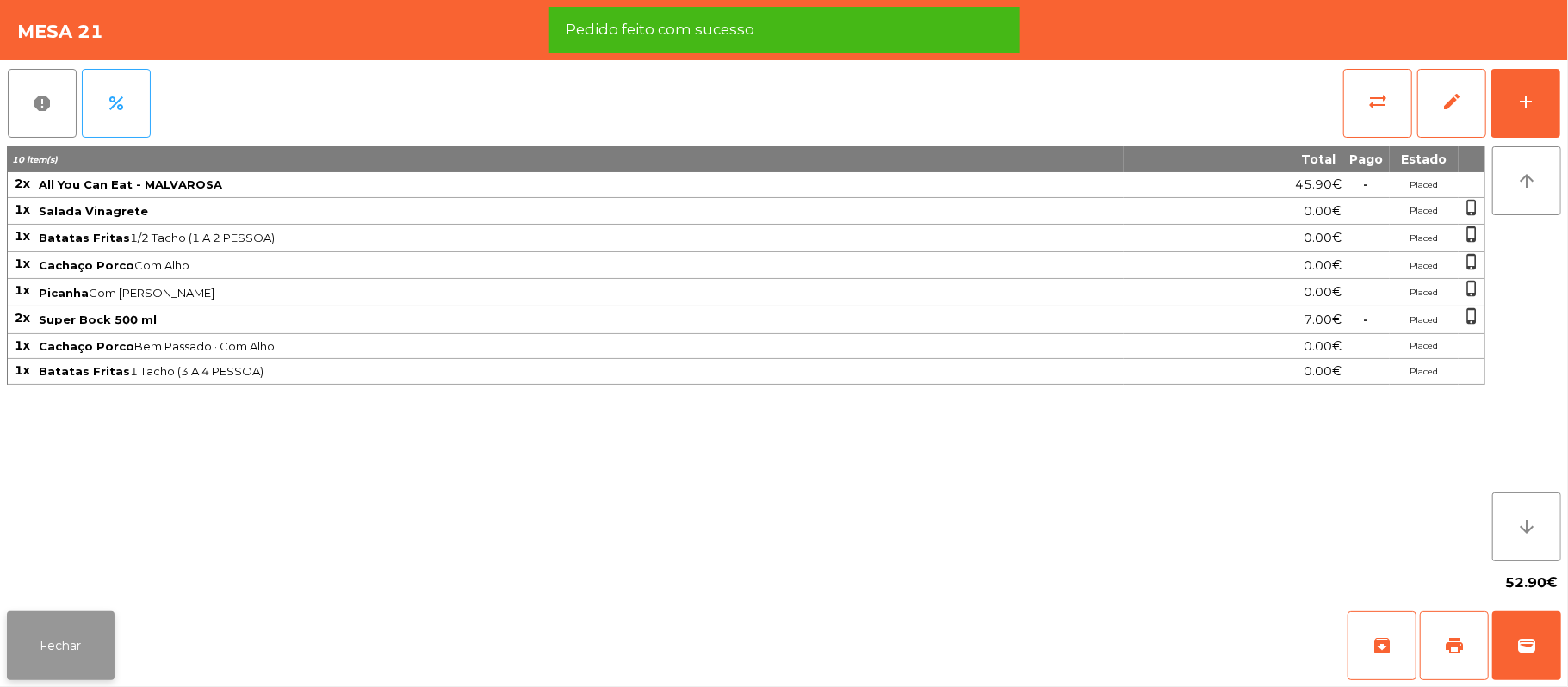
click at [54, 662] on button "Fechar" at bounding box center [61, 646] width 108 height 69
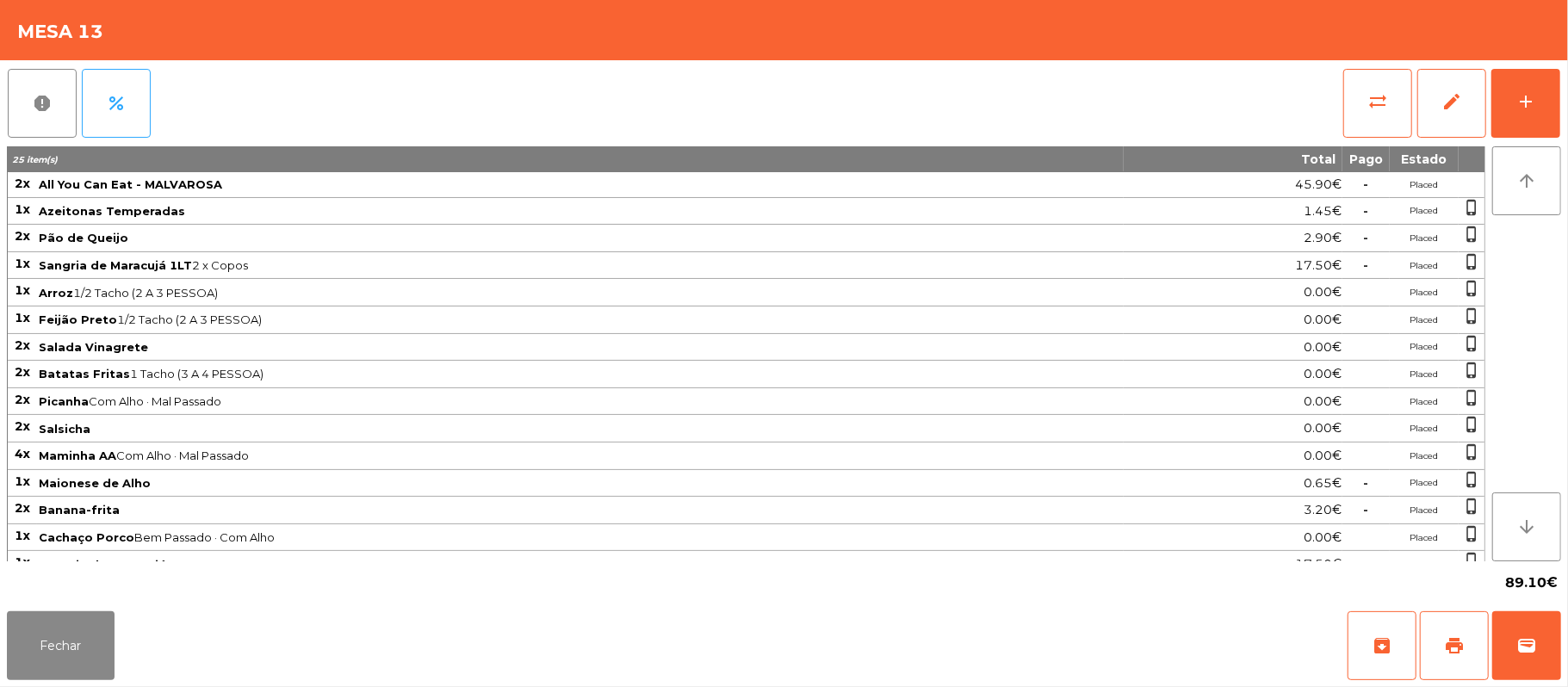
click at [1564, 162] on div "report percent sync_alt edit add 25 item(s) Total Pago Estado 2x All You Can Ea…" at bounding box center [784, 333] width 1568 height 544
click at [1492, 105] on button "add" at bounding box center [1526, 104] width 69 height 69
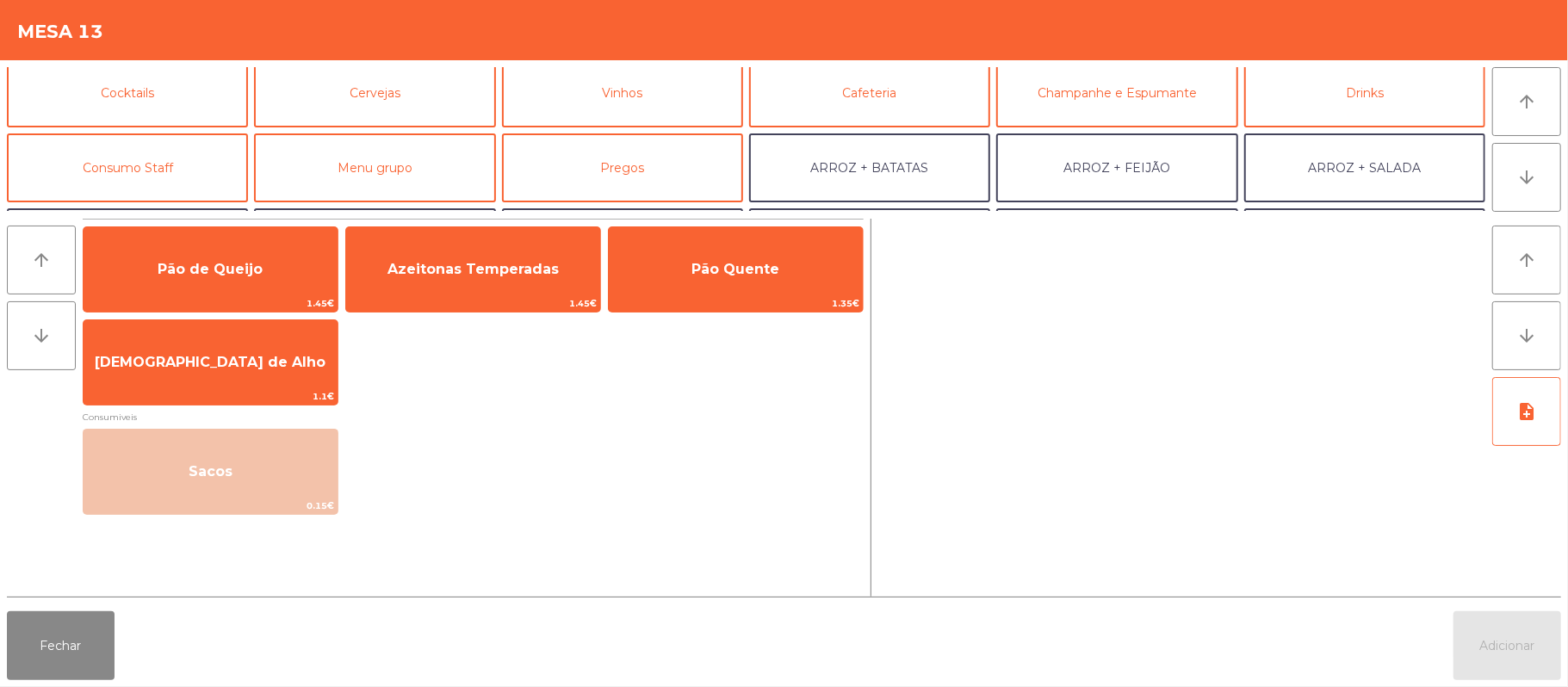
scroll to position [0, 0]
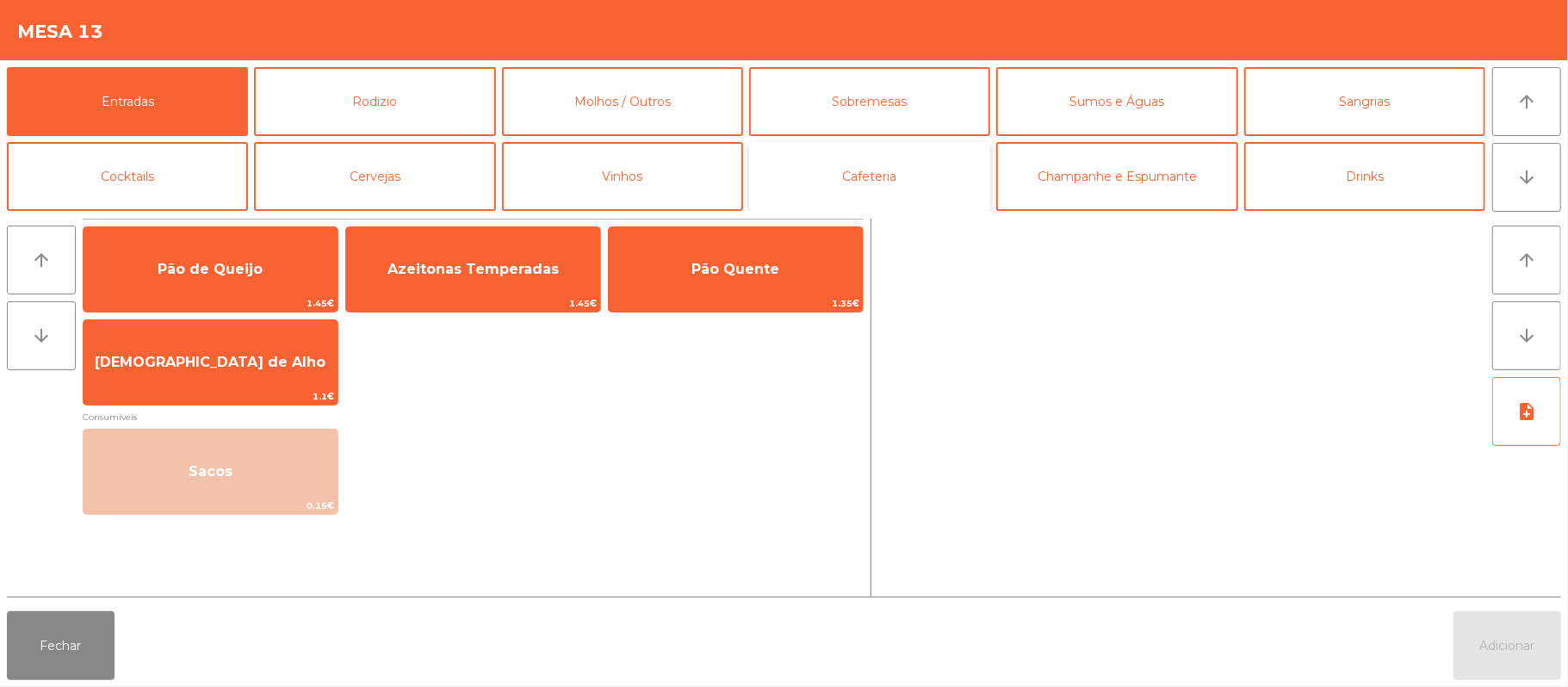
click at [898, 180] on button "Cafeteria" at bounding box center [870, 176] width 241 height 69
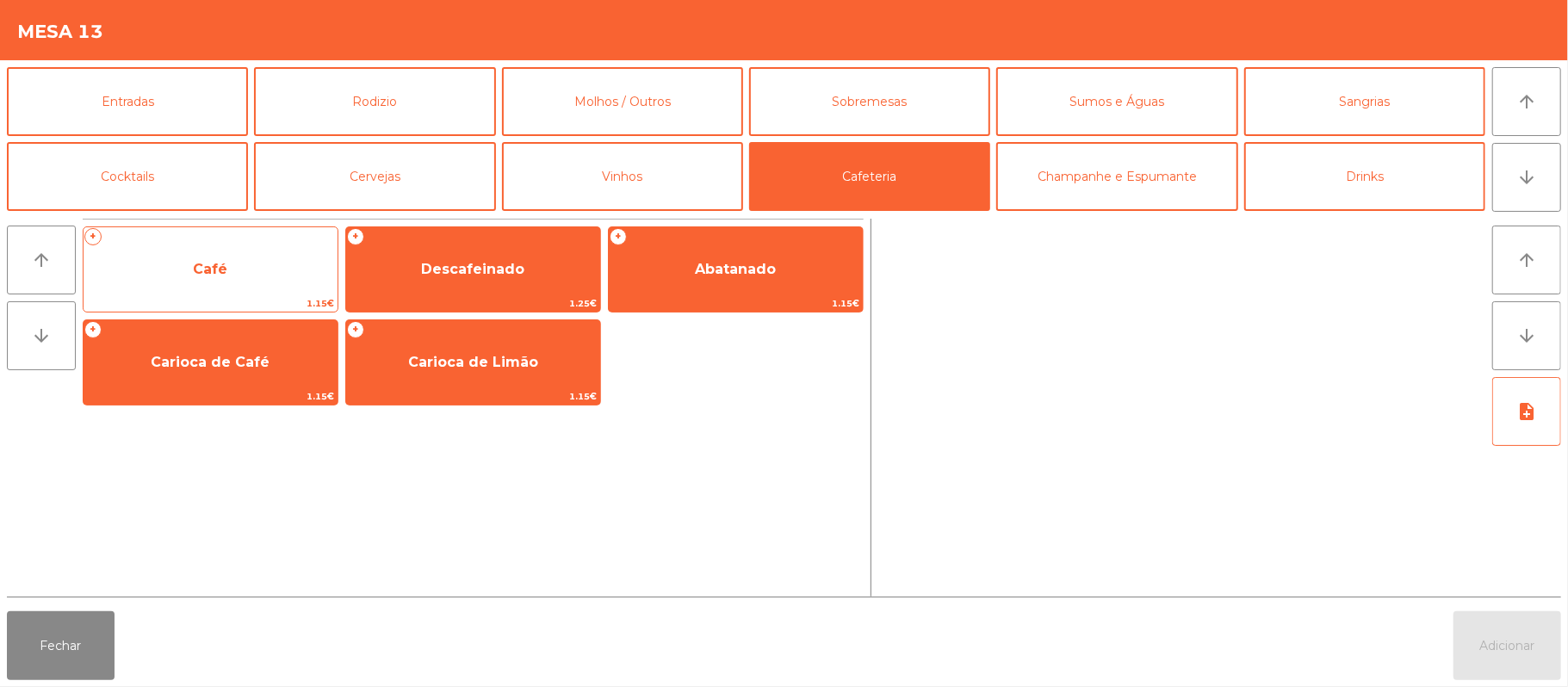
click at [286, 270] on span "Café" at bounding box center [211, 269] width 254 height 47
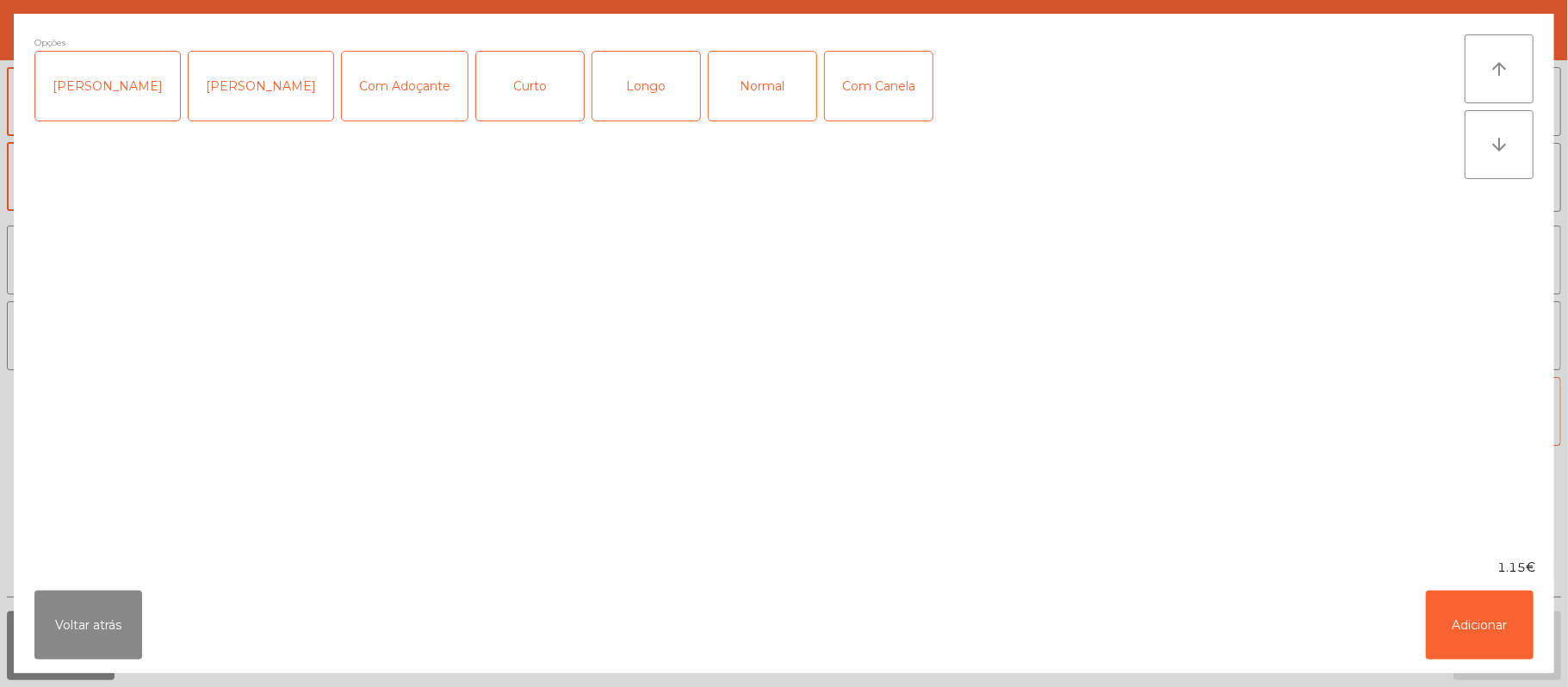
click at [744, 117] on div "Normal" at bounding box center [763, 86] width 108 height 69
click at [893, 84] on div "Com Canela" at bounding box center [878, 86] width 108 height 69
click at [1462, 625] on button "Adicionar" at bounding box center [1479, 625] width 108 height 69
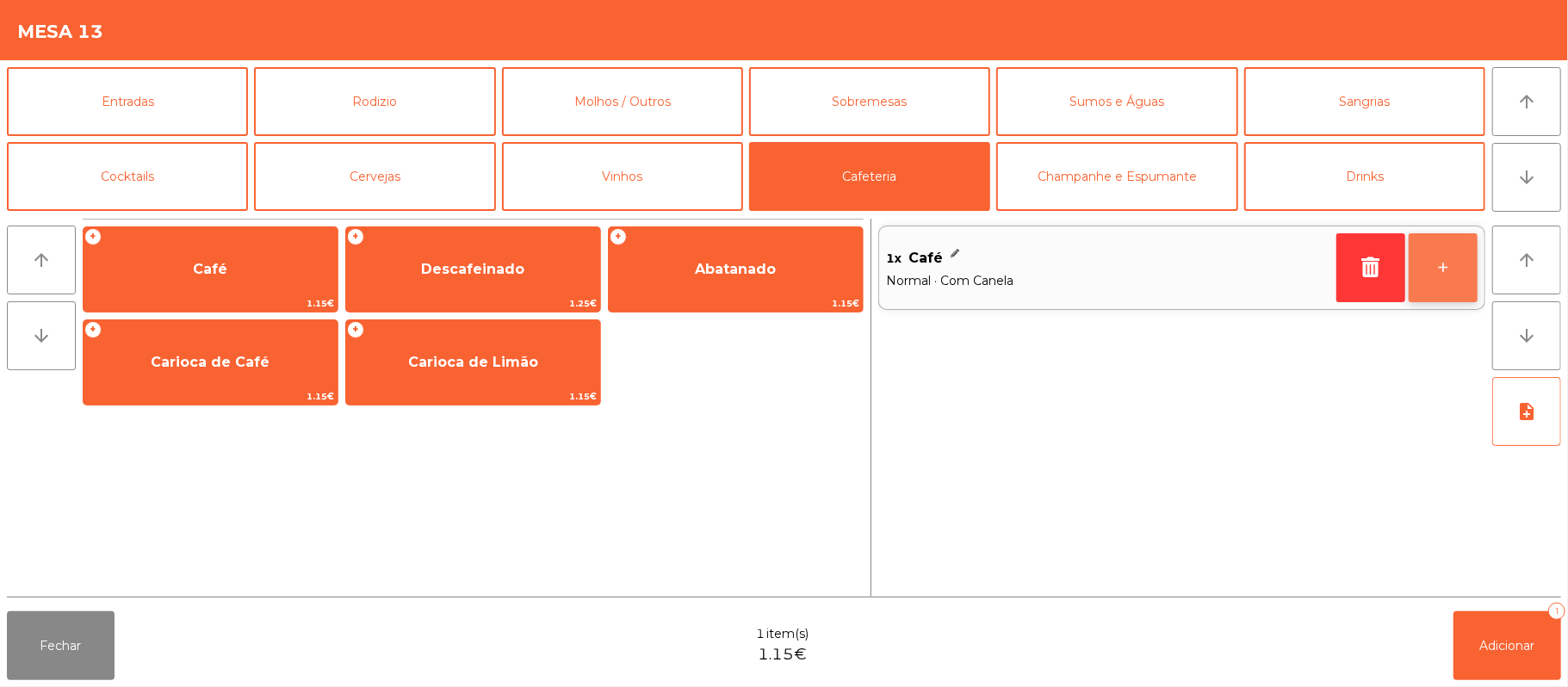
click at [1430, 301] on button "+" at bounding box center [1443, 268] width 69 height 69
click at [1361, 272] on button "-" at bounding box center [1371, 268] width 69 height 69
click at [869, 175] on button "Cafeteria" at bounding box center [870, 176] width 241 height 69
click at [896, 175] on button "Cafeteria" at bounding box center [870, 176] width 241 height 69
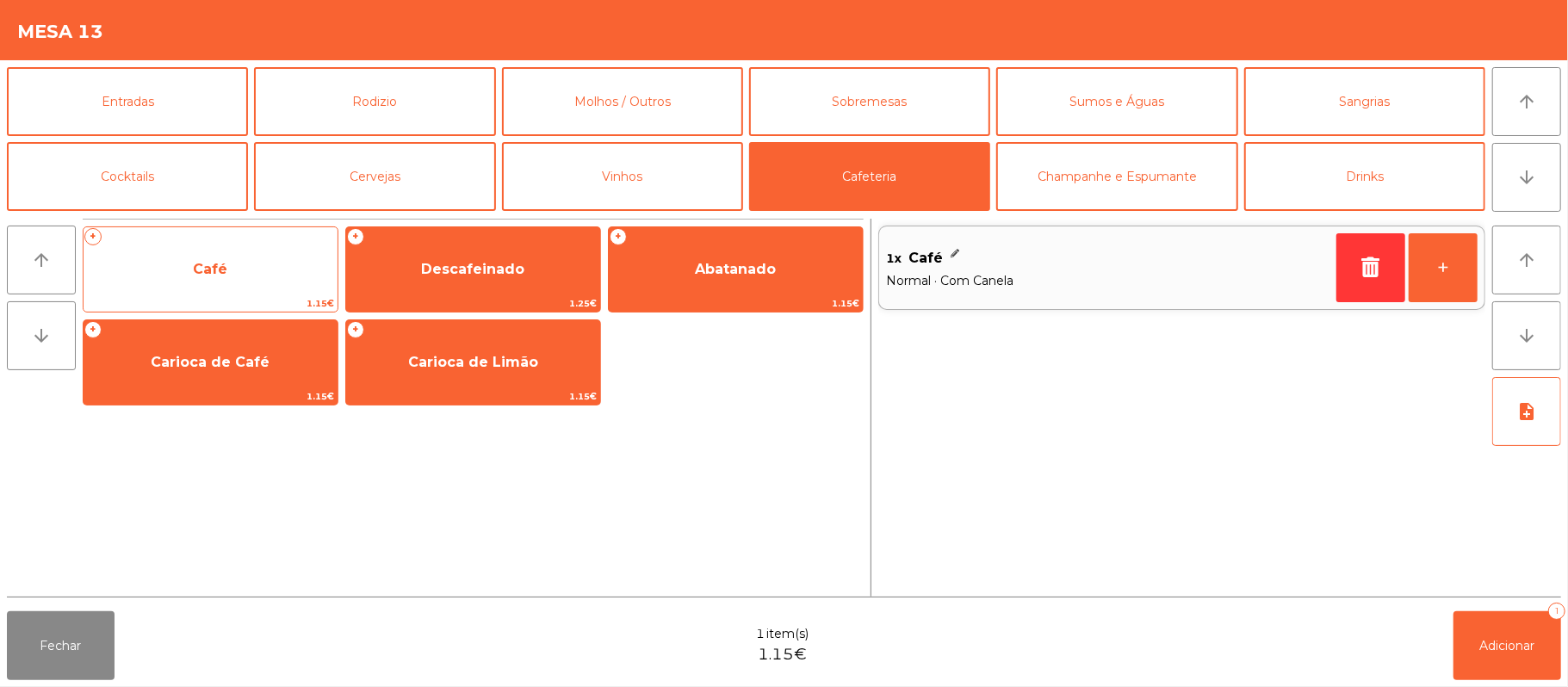
click at [218, 269] on span "Café" at bounding box center [210, 268] width 34 height 17
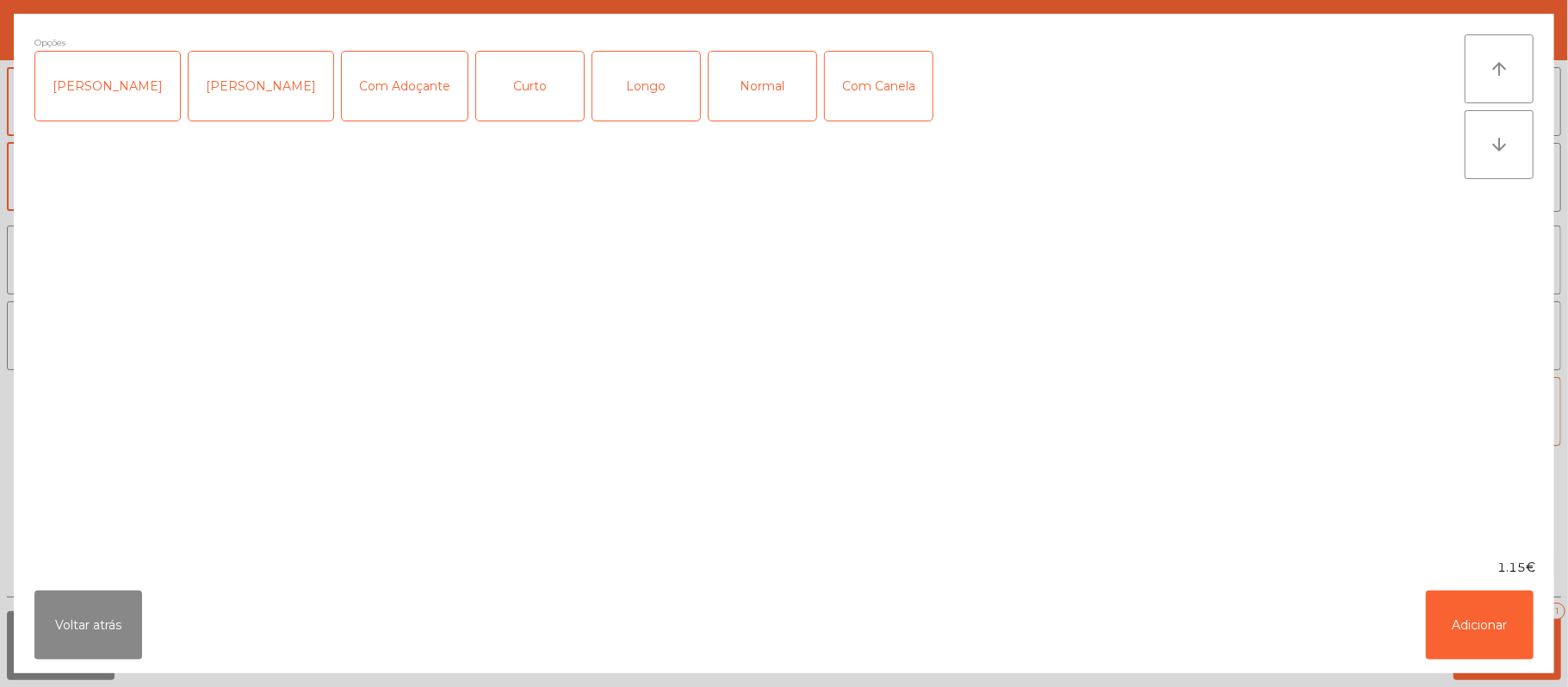
click at [737, 97] on div "Normal" at bounding box center [763, 86] width 108 height 69
click at [1474, 611] on button "Adicionar" at bounding box center [1479, 625] width 108 height 69
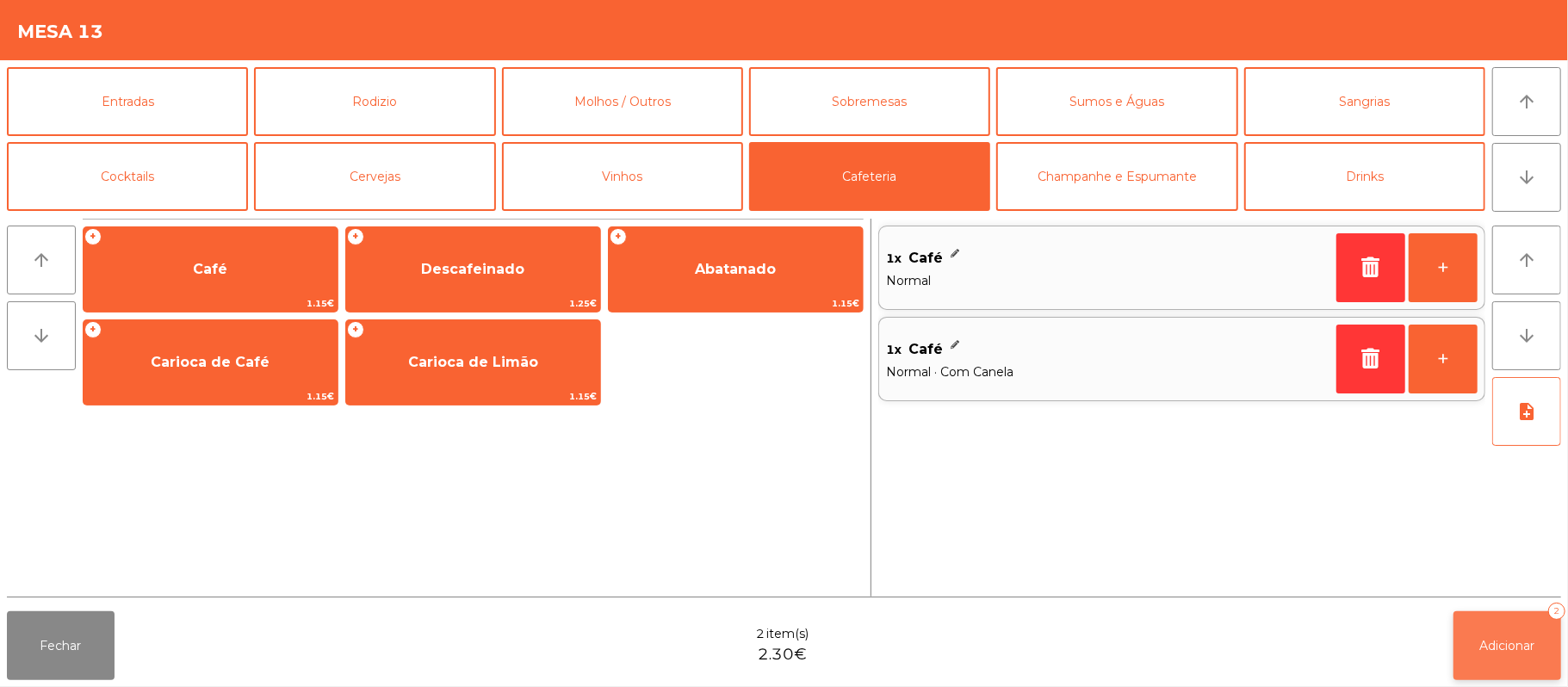
click at [1476, 651] on button "Adicionar 2" at bounding box center [1507, 646] width 108 height 69
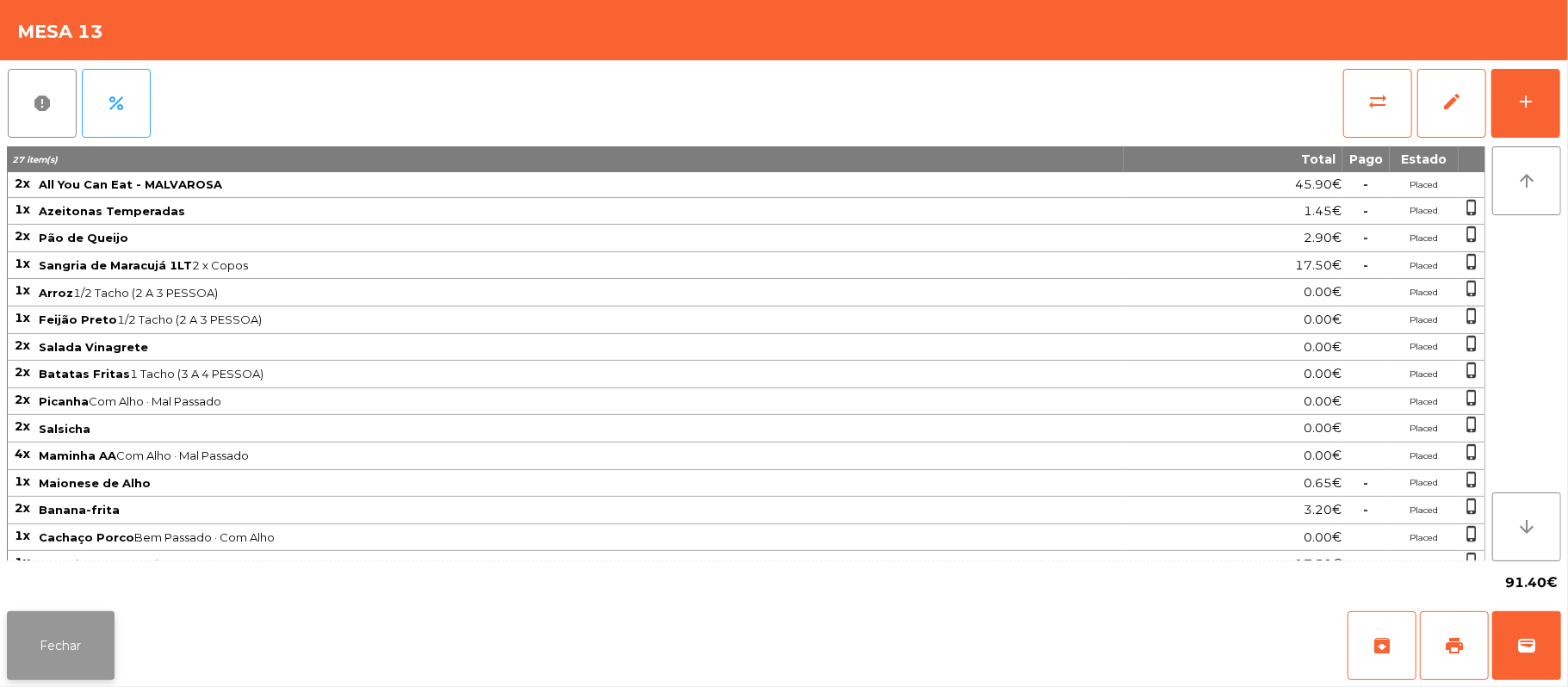
click at [73, 648] on button "Fechar" at bounding box center [61, 646] width 108 height 69
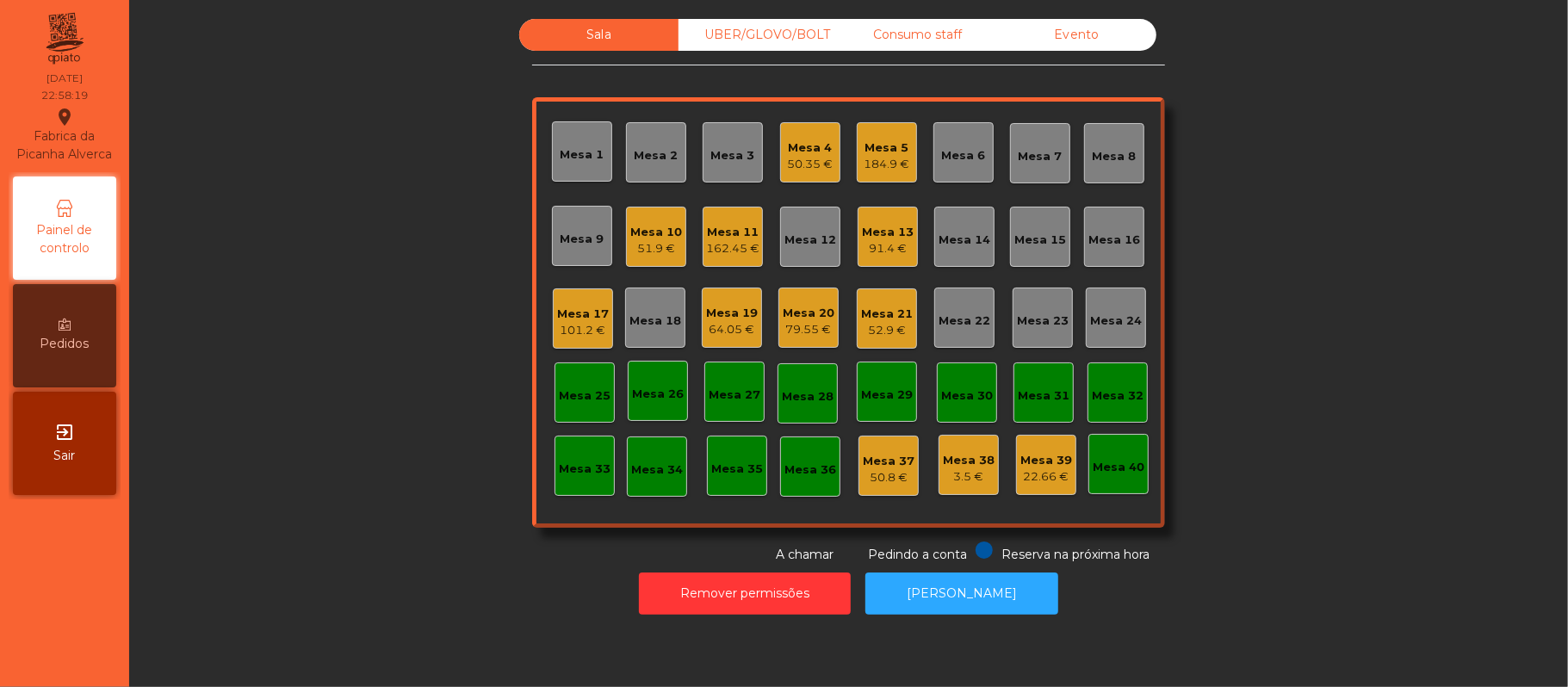
click at [1385, 303] on div "Sala UBER/GLOVO/BOLT Consumo staff Evento Mesa 1 Mesa 2 Mesa 3 Mesa 4 50.35 € M…" at bounding box center [848, 291] width 1393 height 545
click at [558, 324] on div "101.2 €" at bounding box center [583, 331] width 52 height 18
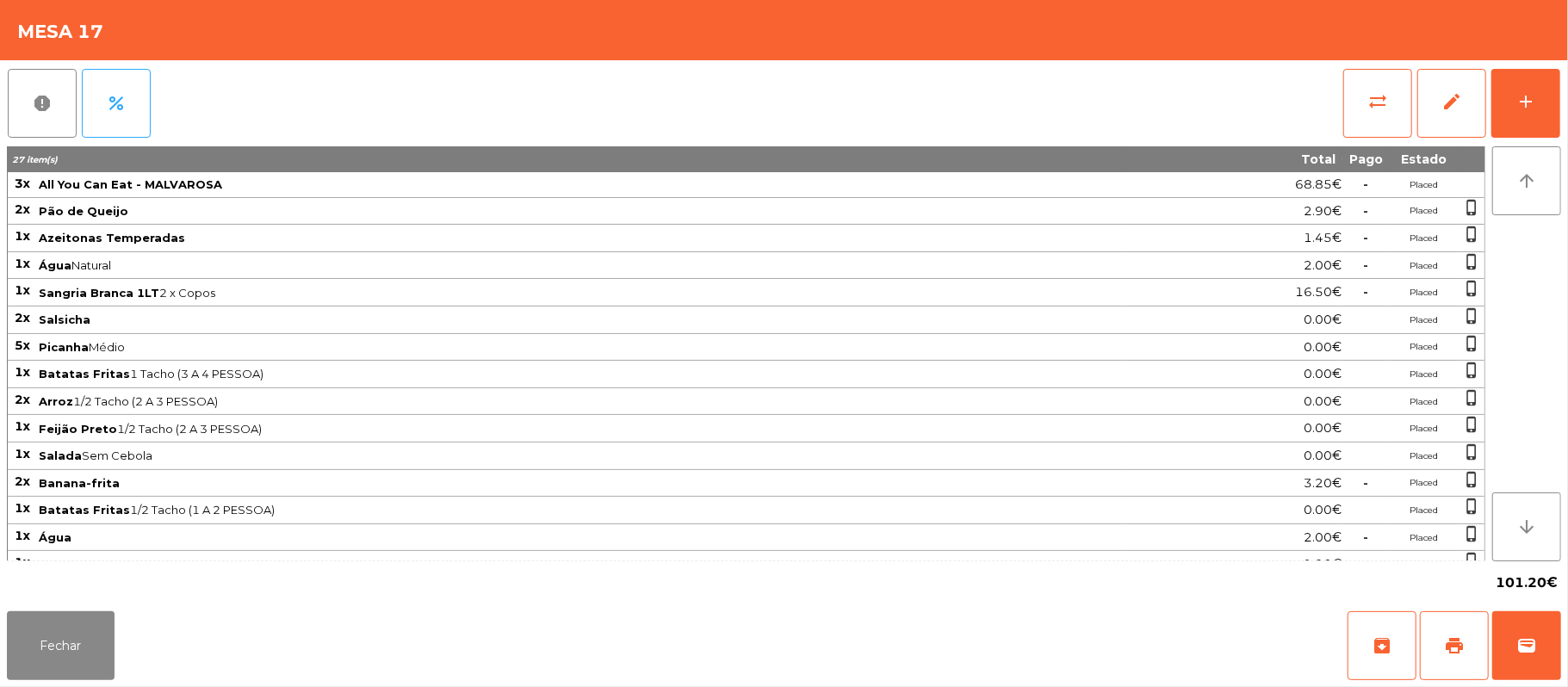
scroll to position [1, 0]
click at [7, 658] on button "Fechar" at bounding box center [61, 646] width 108 height 69
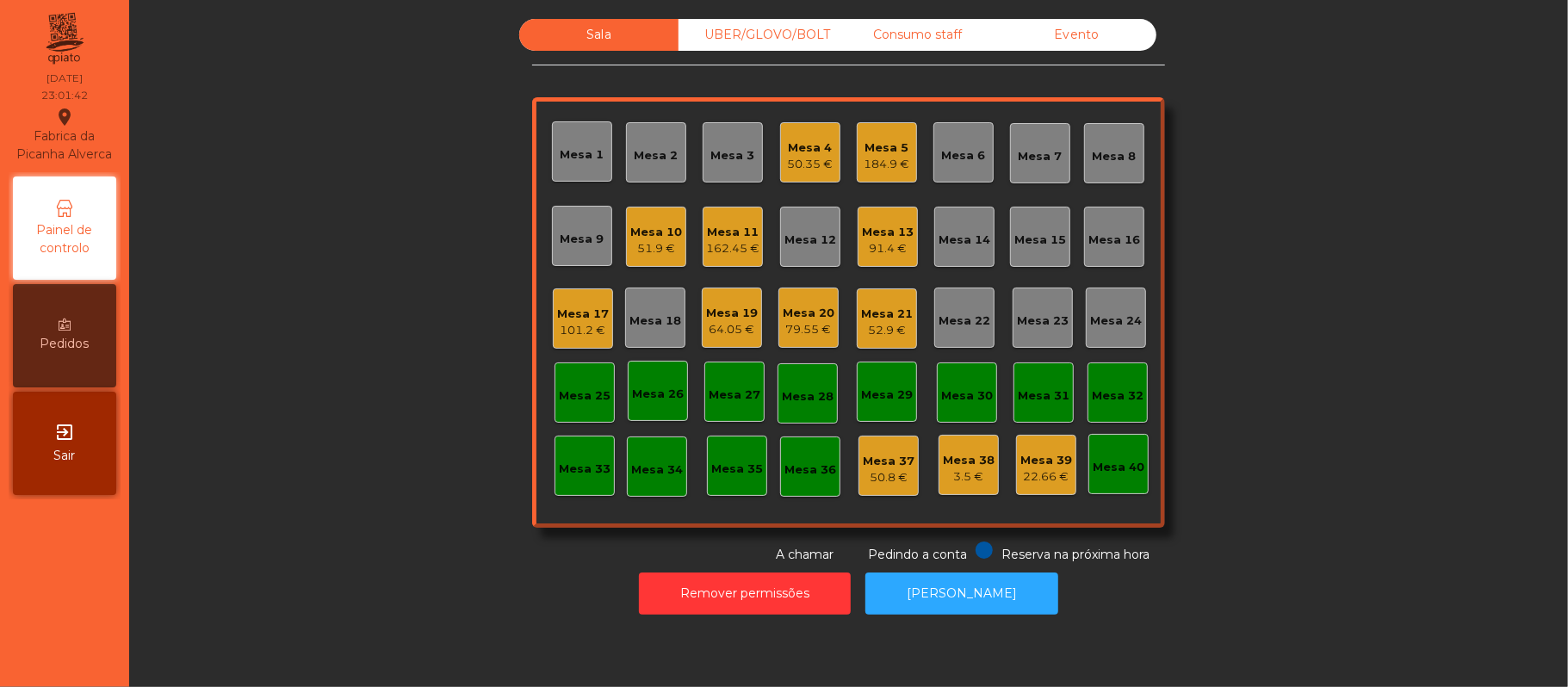
click at [363, 352] on div "Sala UBER/GLOVO/BOLT Consumo staff Evento Mesa 1 Mesa 2 Mesa 3 Mesa 4 50.35 € M…" at bounding box center [848, 291] width 1393 height 545
click at [892, 135] on div "Mesa 5 184.9 €" at bounding box center [887, 153] width 46 height 40
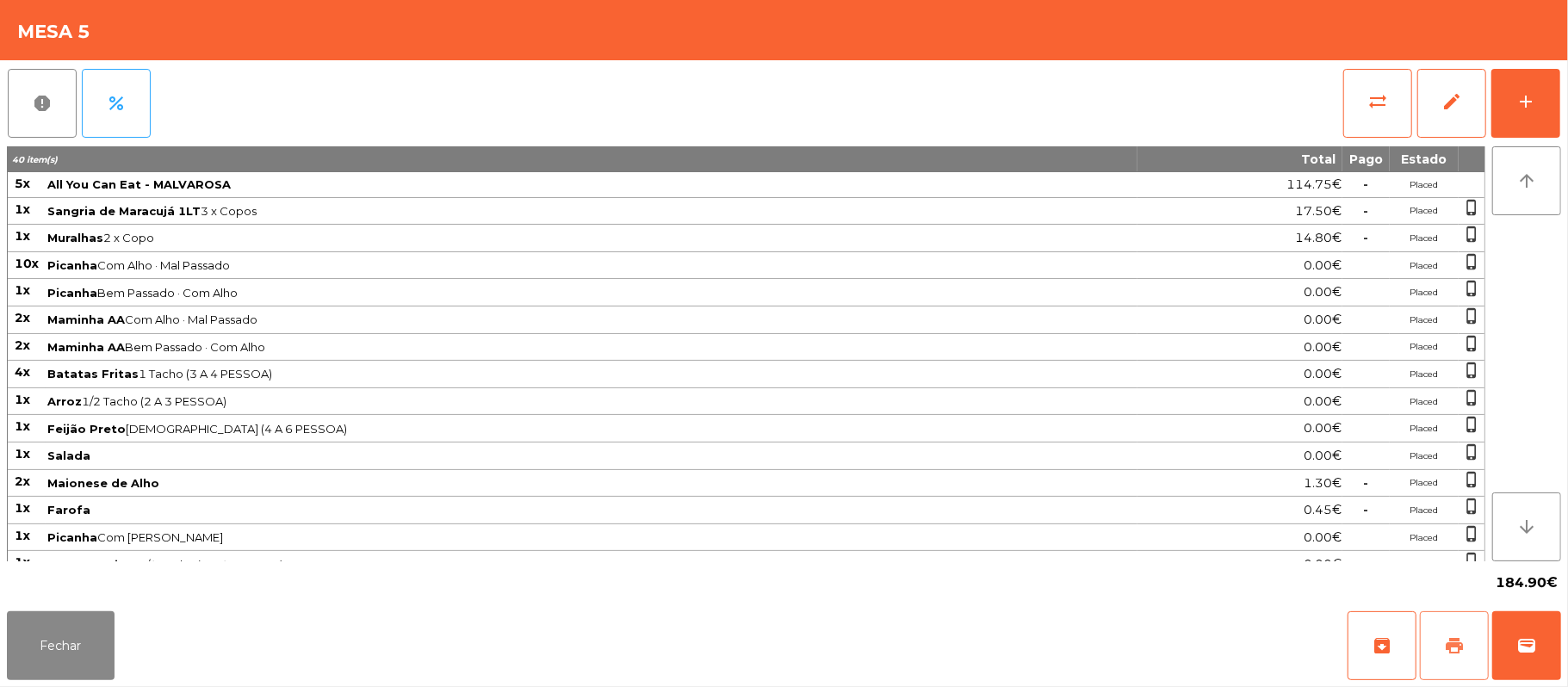
click at [1467, 639] on button "print" at bounding box center [1454, 646] width 69 height 69
click at [1513, 648] on button "wallet" at bounding box center [1527, 646] width 69 height 69
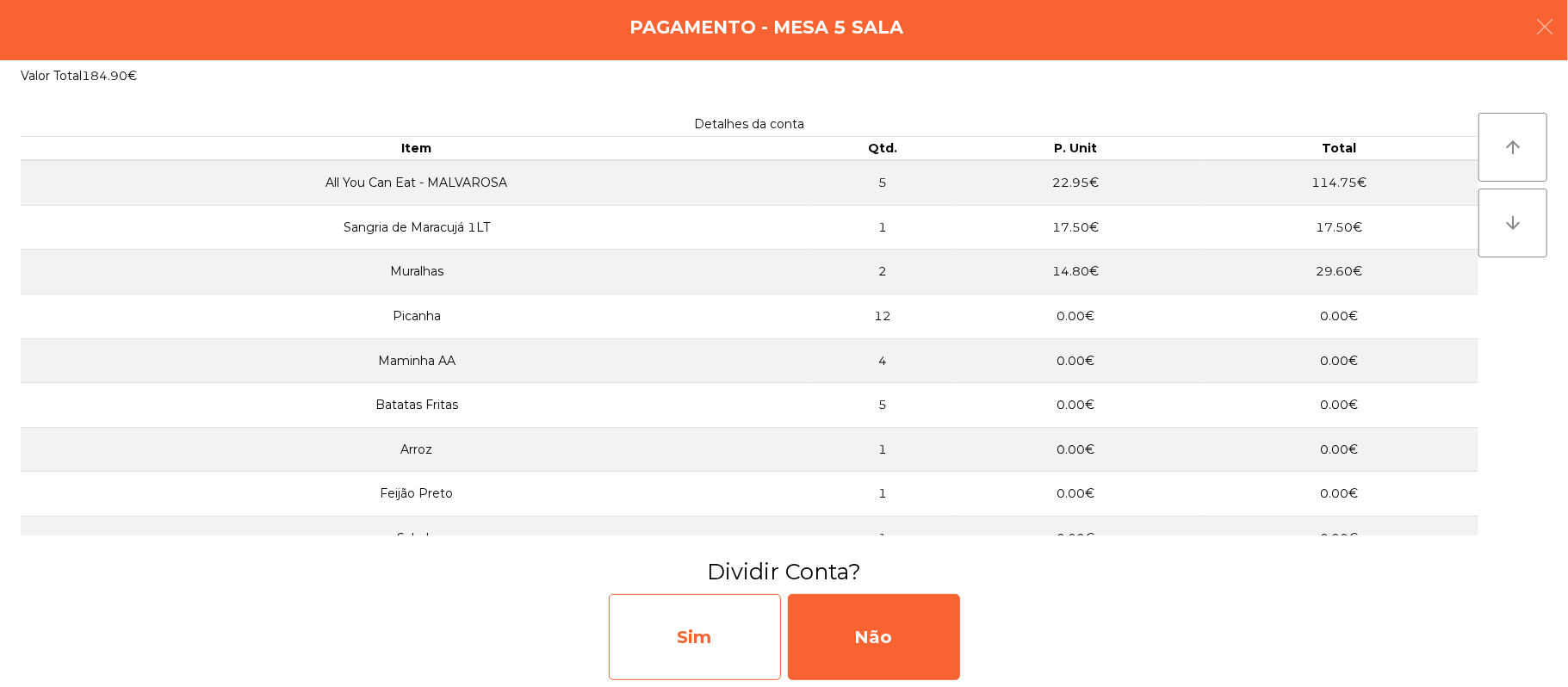
click at [648, 612] on div "Sim" at bounding box center [695, 637] width 172 height 86
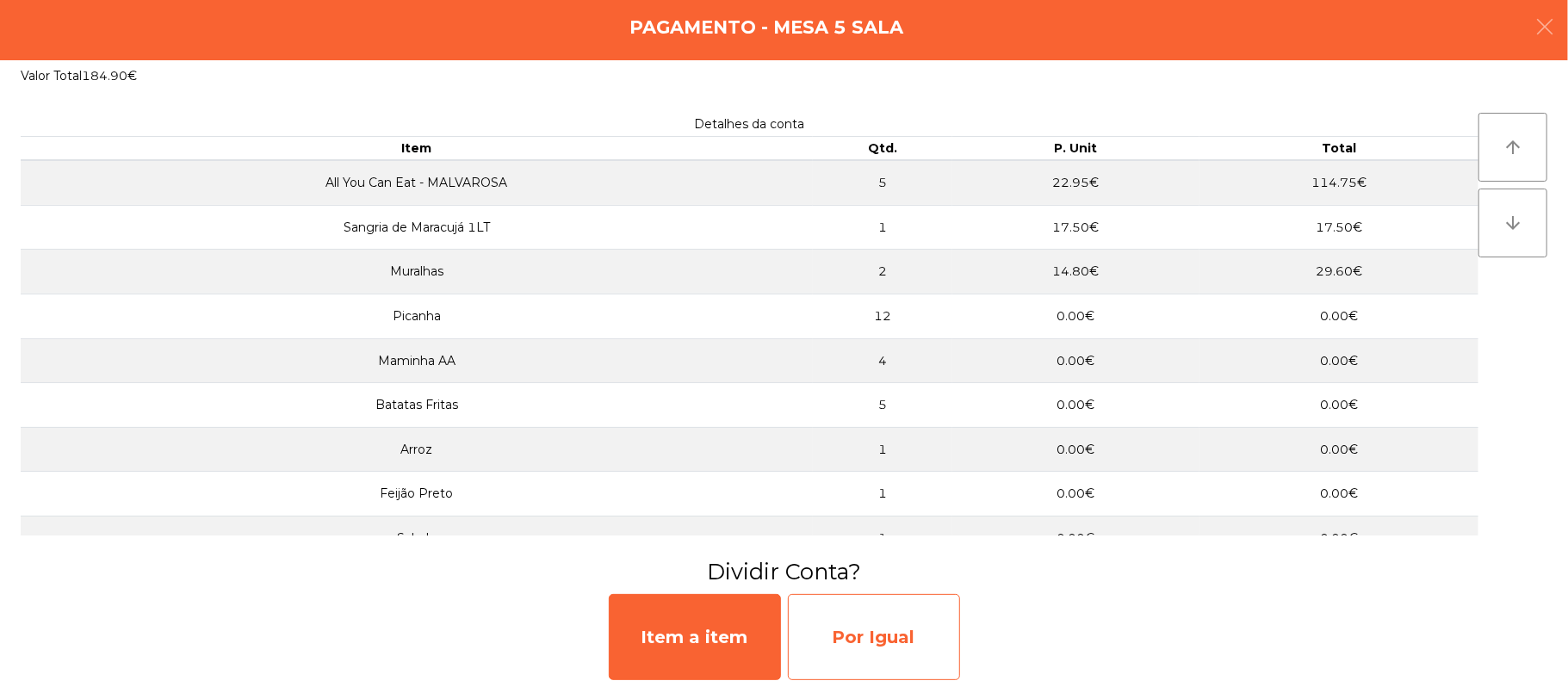
click at [869, 617] on div "Por Igual" at bounding box center [874, 637] width 172 height 86
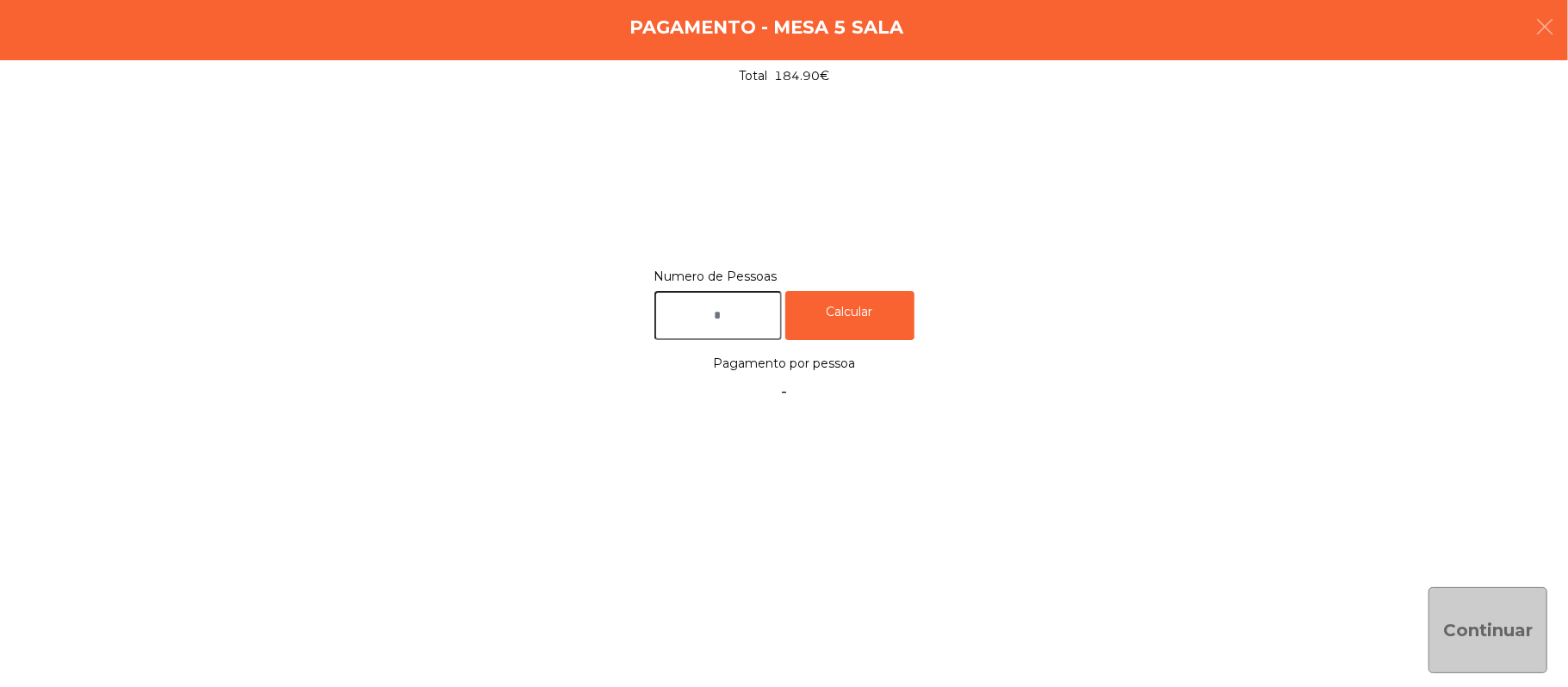
click at [745, 304] on input "text" at bounding box center [718, 316] width 127 height 49
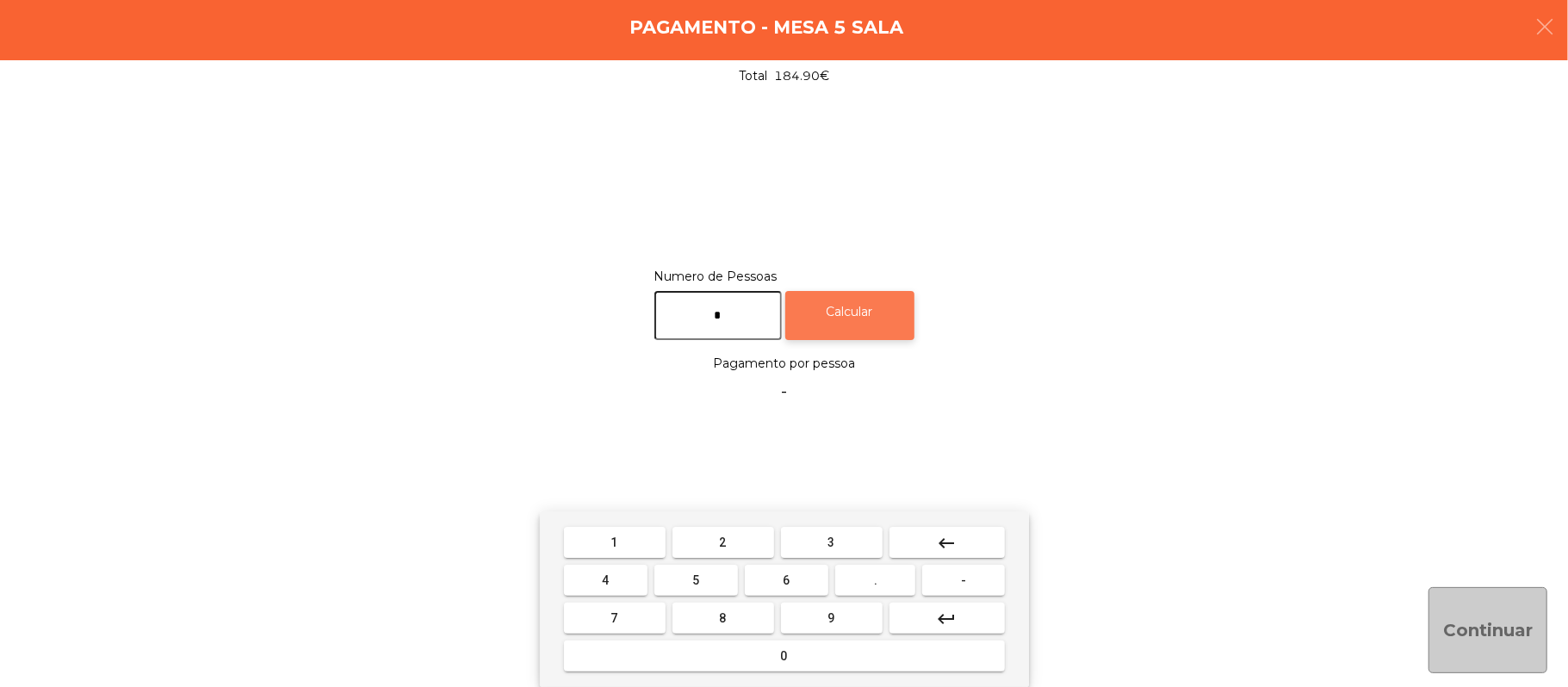
type input "*"
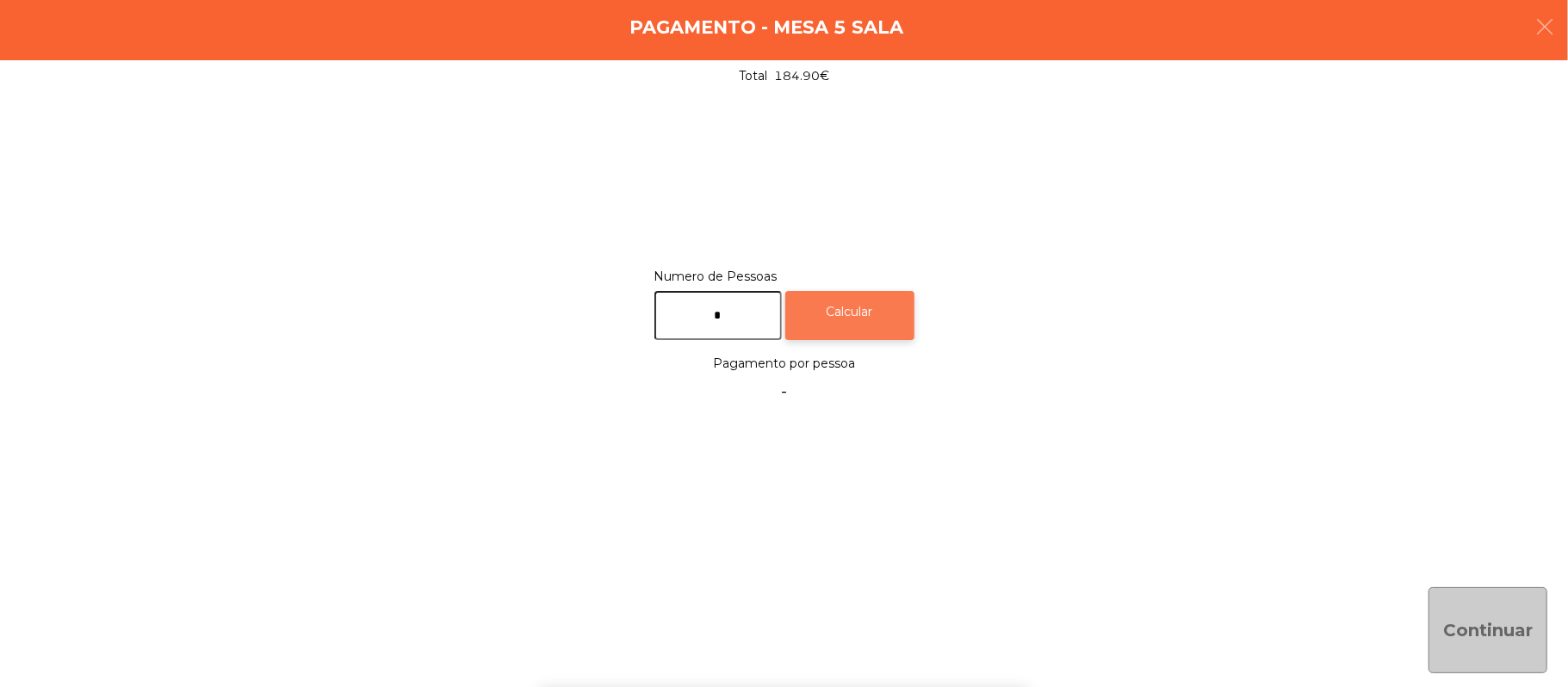
click at [871, 301] on div "Calcular" at bounding box center [849, 316] width 129 height 49
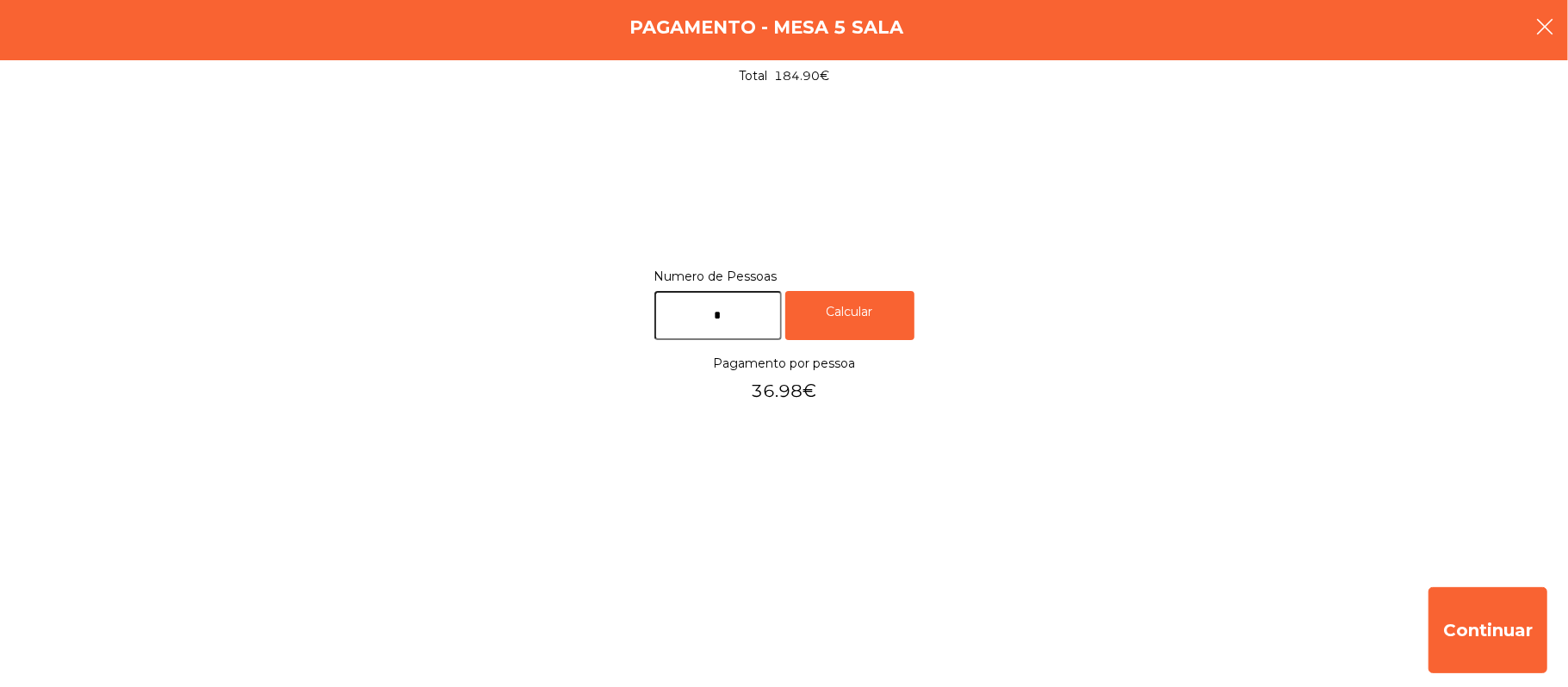
click at [1547, 38] on button "button" at bounding box center [1544, 28] width 48 height 52
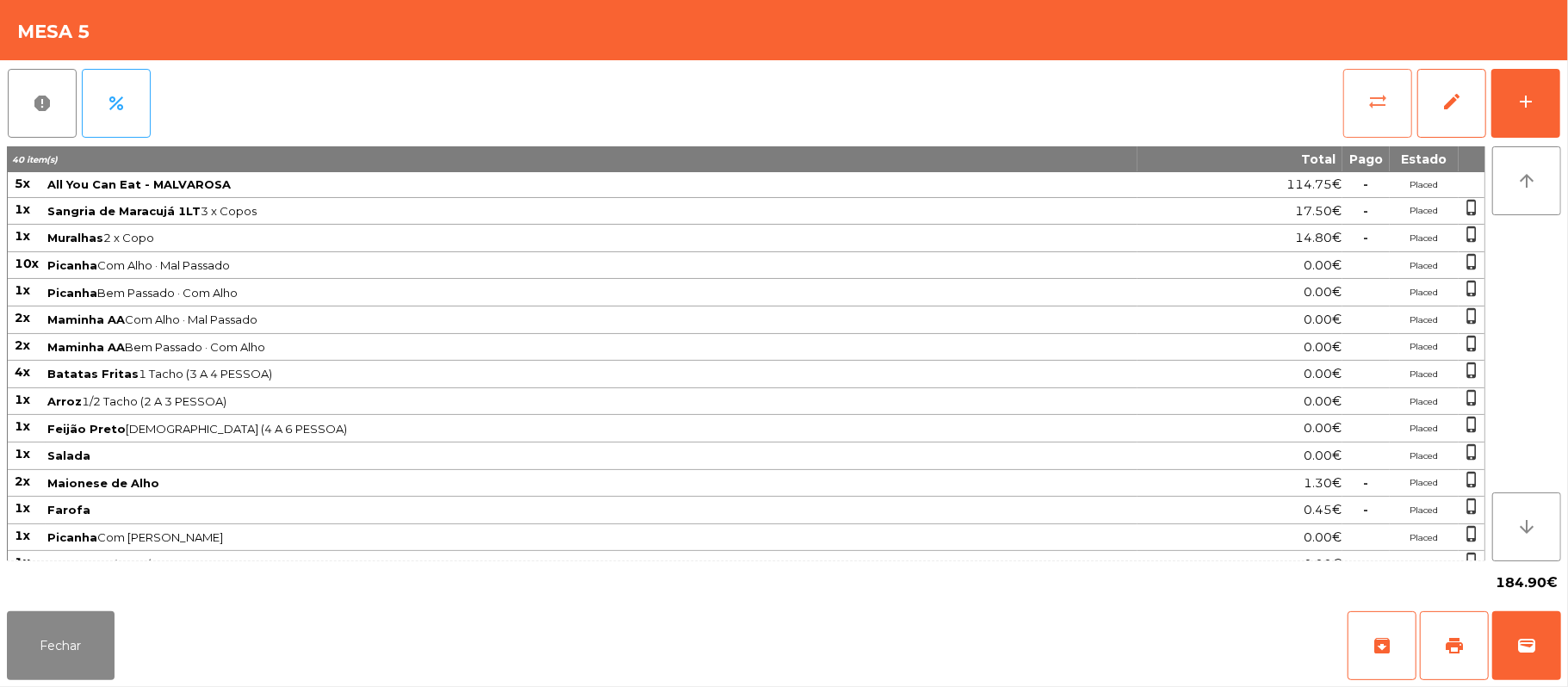
click at [1363, 111] on button "sync_alt" at bounding box center [1378, 104] width 69 height 69
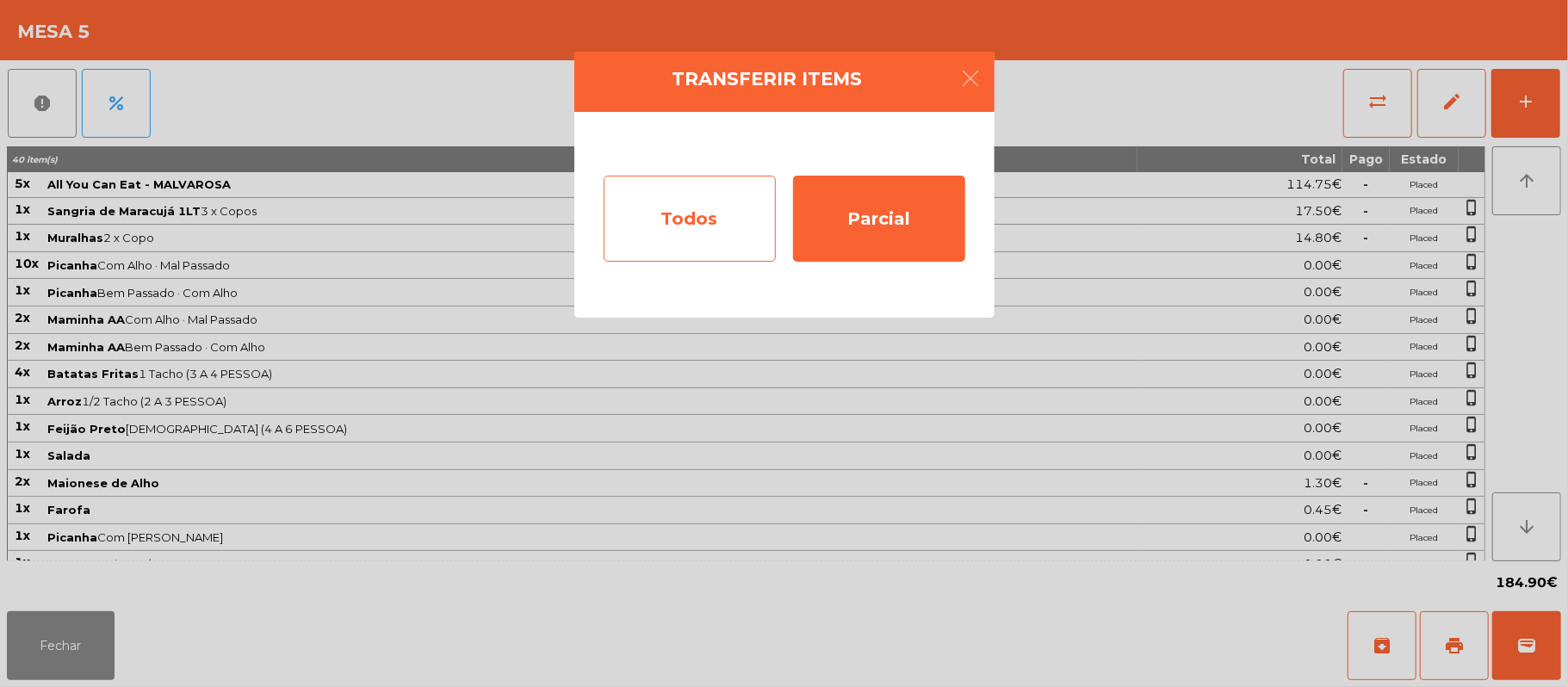
click at [685, 209] on div "Todos" at bounding box center [690, 218] width 172 height 86
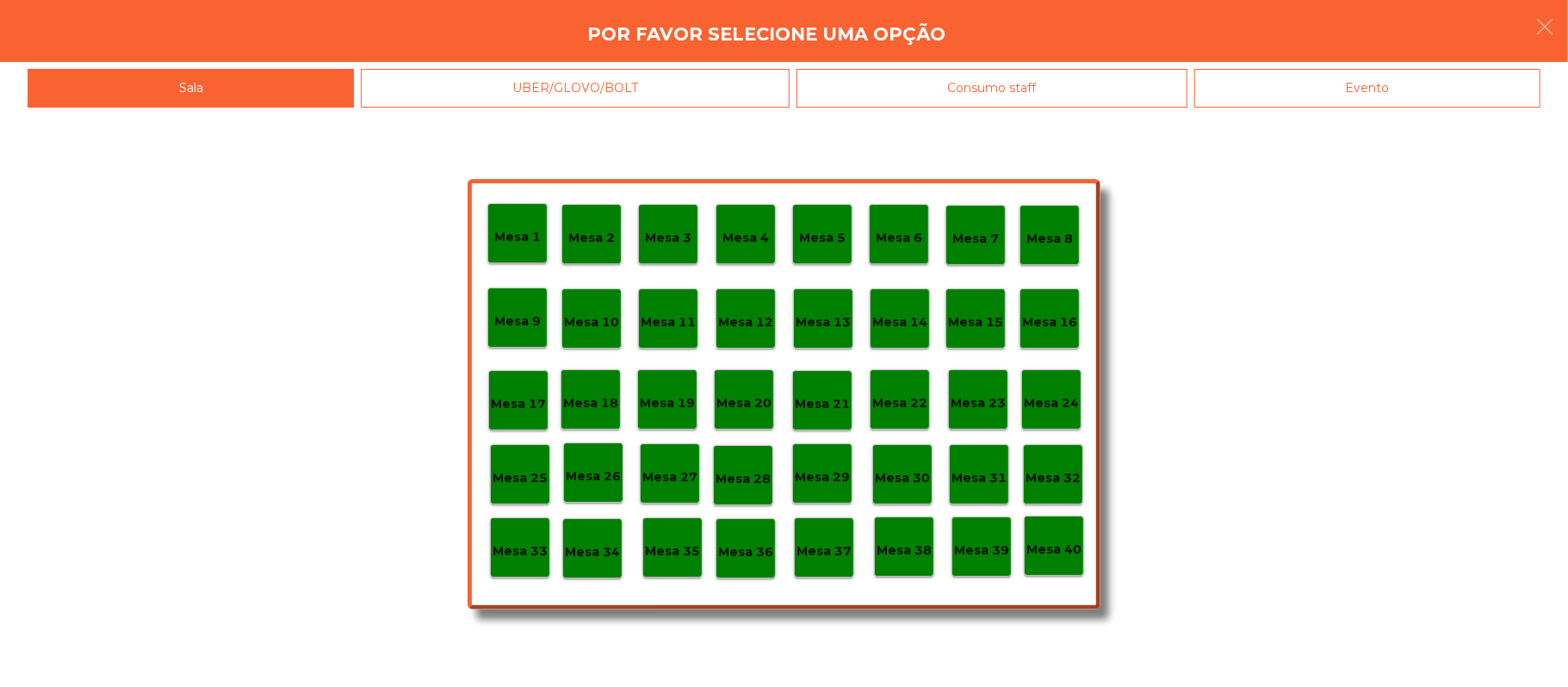
click at [1419, 75] on div "Evento" at bounding box center [1367, 89] width 347 height 39
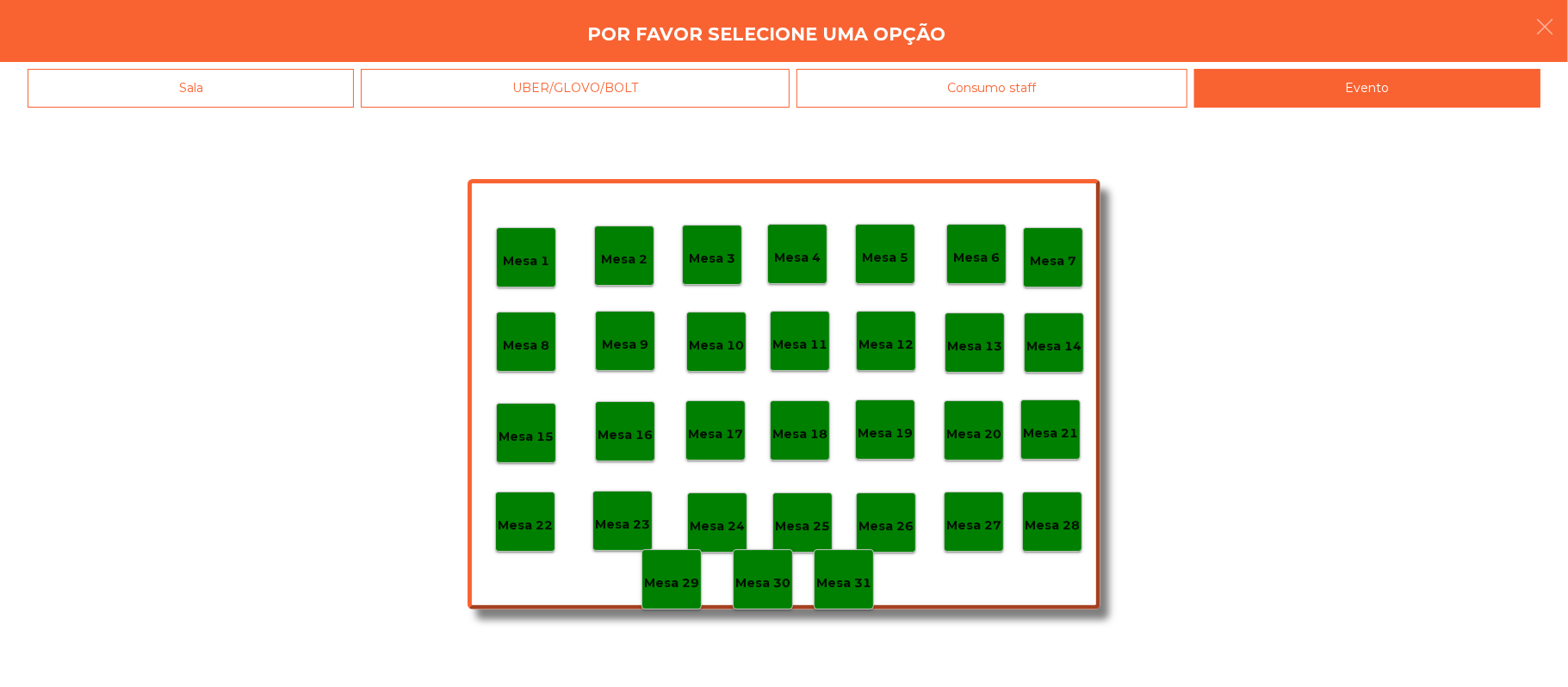
click at [1051, 516] on p "Mesa 28" at bounding box center [1052, 526] width 55 height 20
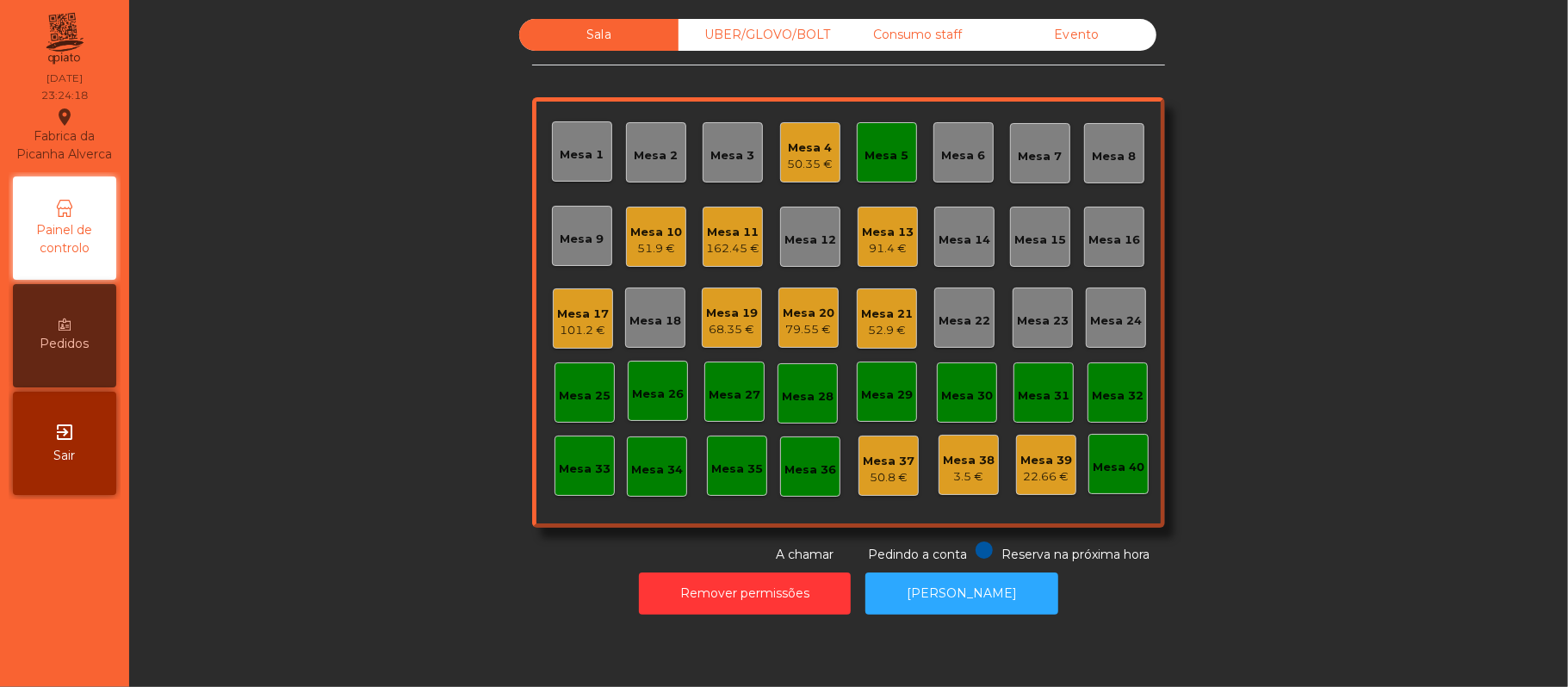
click at [891, 143] on div "Mesa 5" at bounding box center [887, 152] width 44 height 24
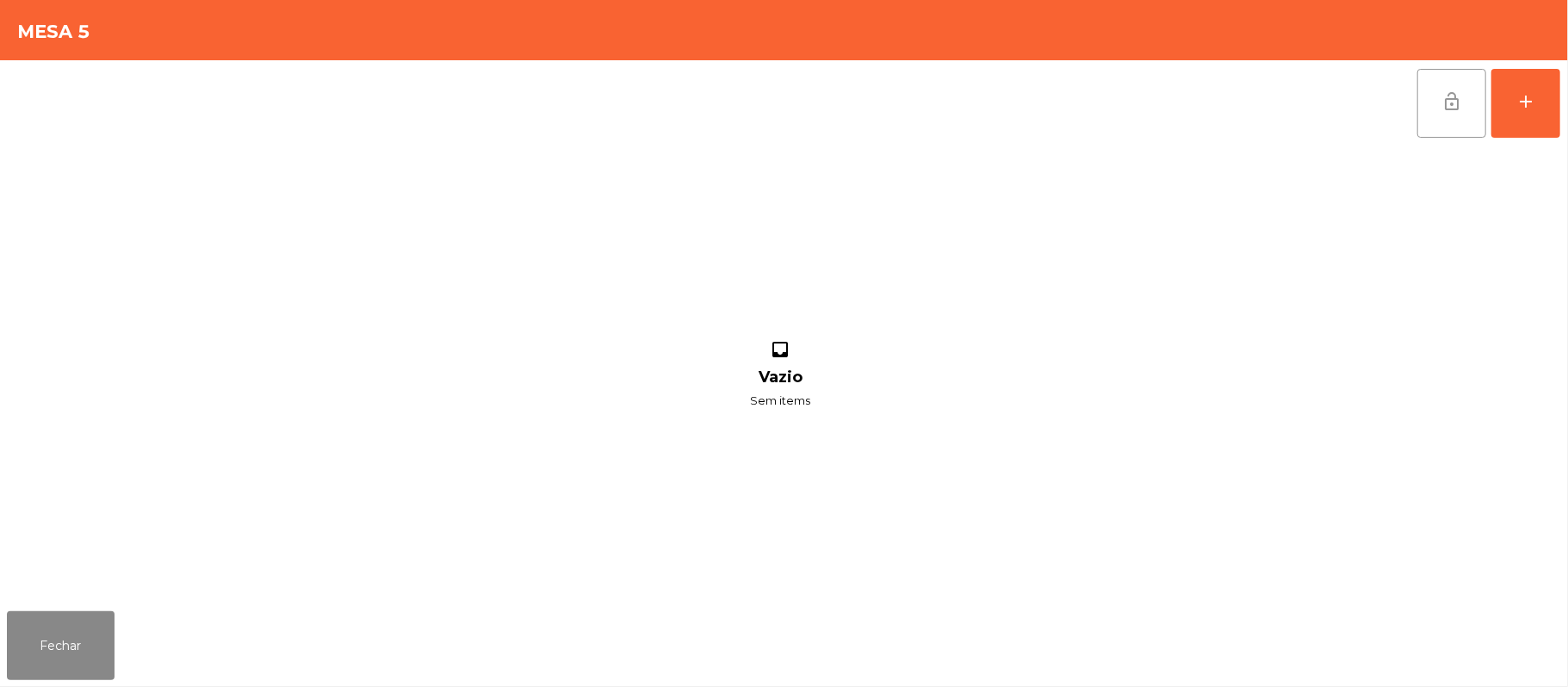
click at [1431, 100] on button "lock_open" at bounding box center [1451, 104] width 69 height 69
click at [83, 653] on button "Fechar" at bounding box center [61, 646] width 108 height 69
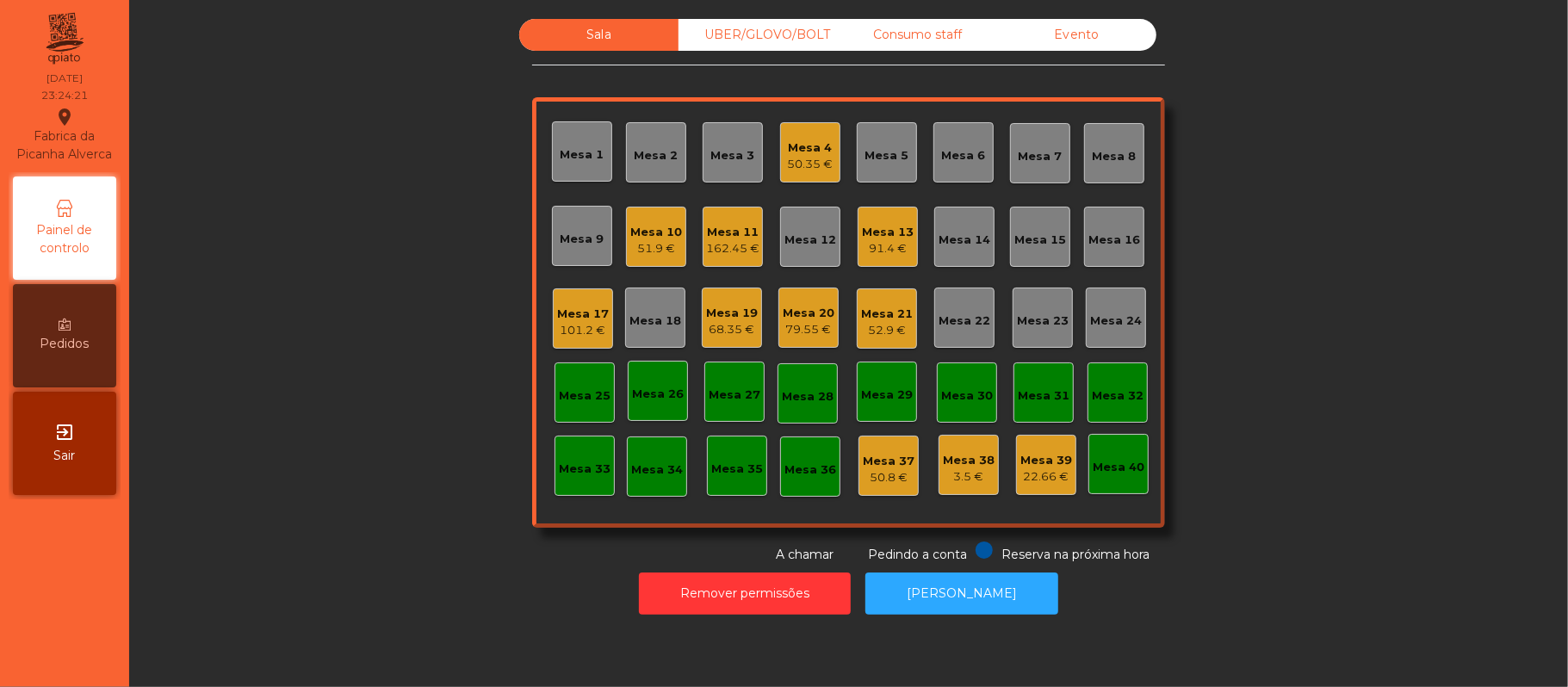
click at [904, 241] on div "Mesa 13 91.4 €" at bounding box center [887, 237] width 61 height 61
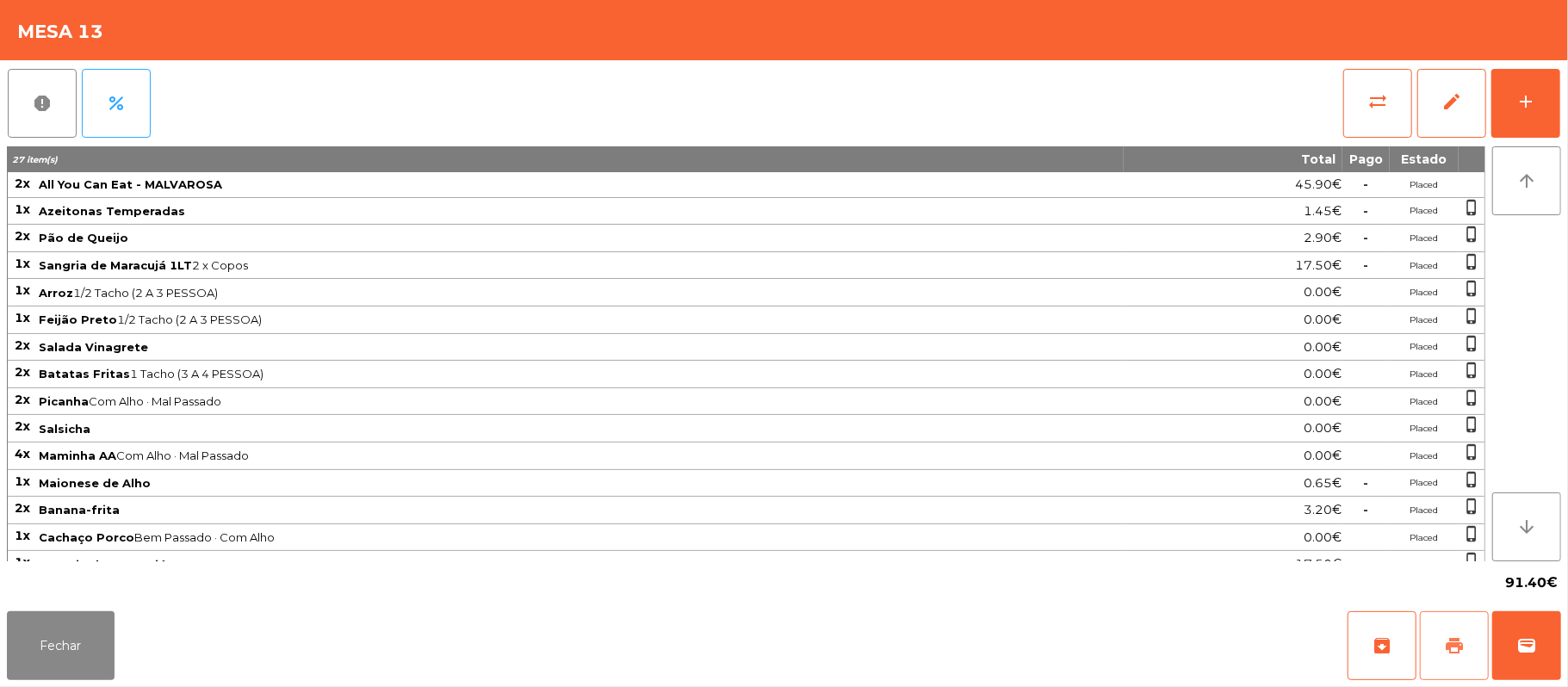
click at [1448, 652] on span "print" at bounding box center [1455, 646] width 21 height 21
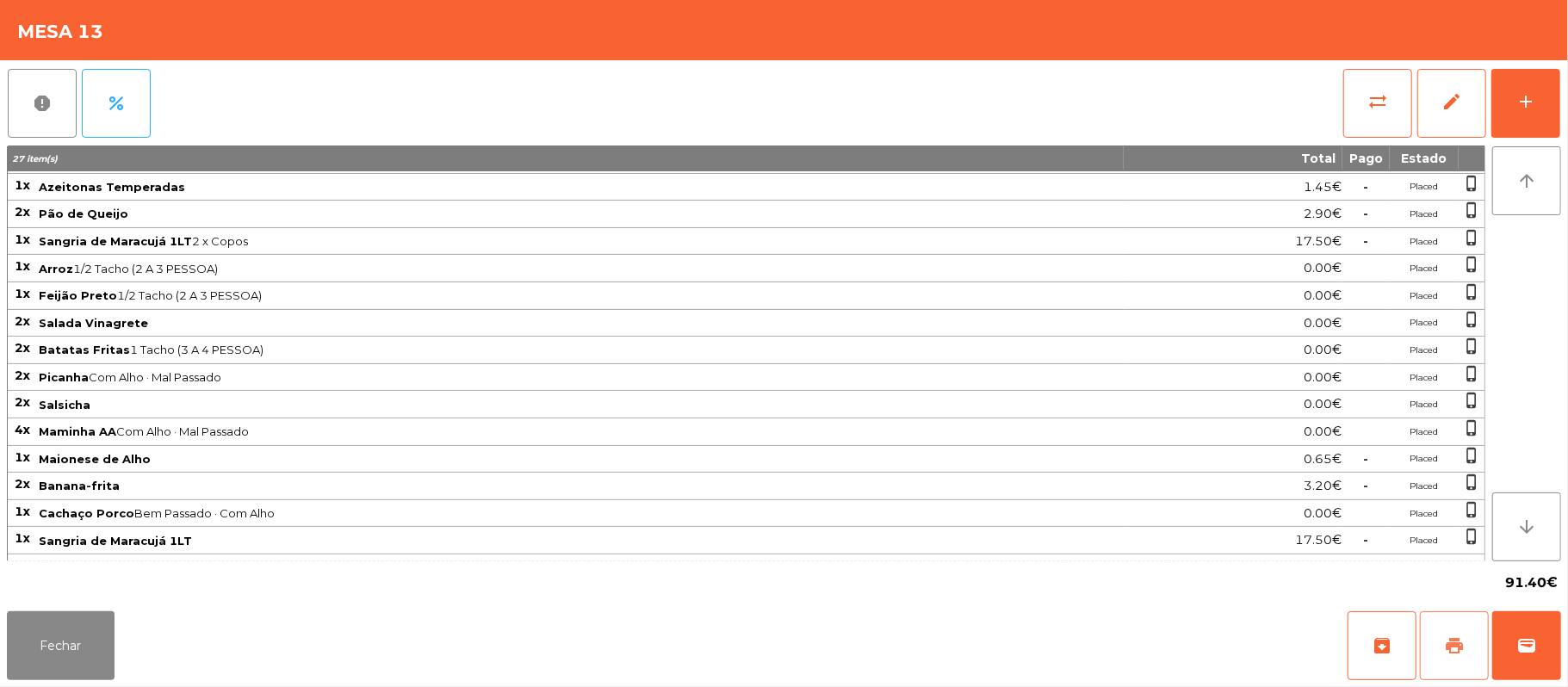
scroll to position [80, 0]
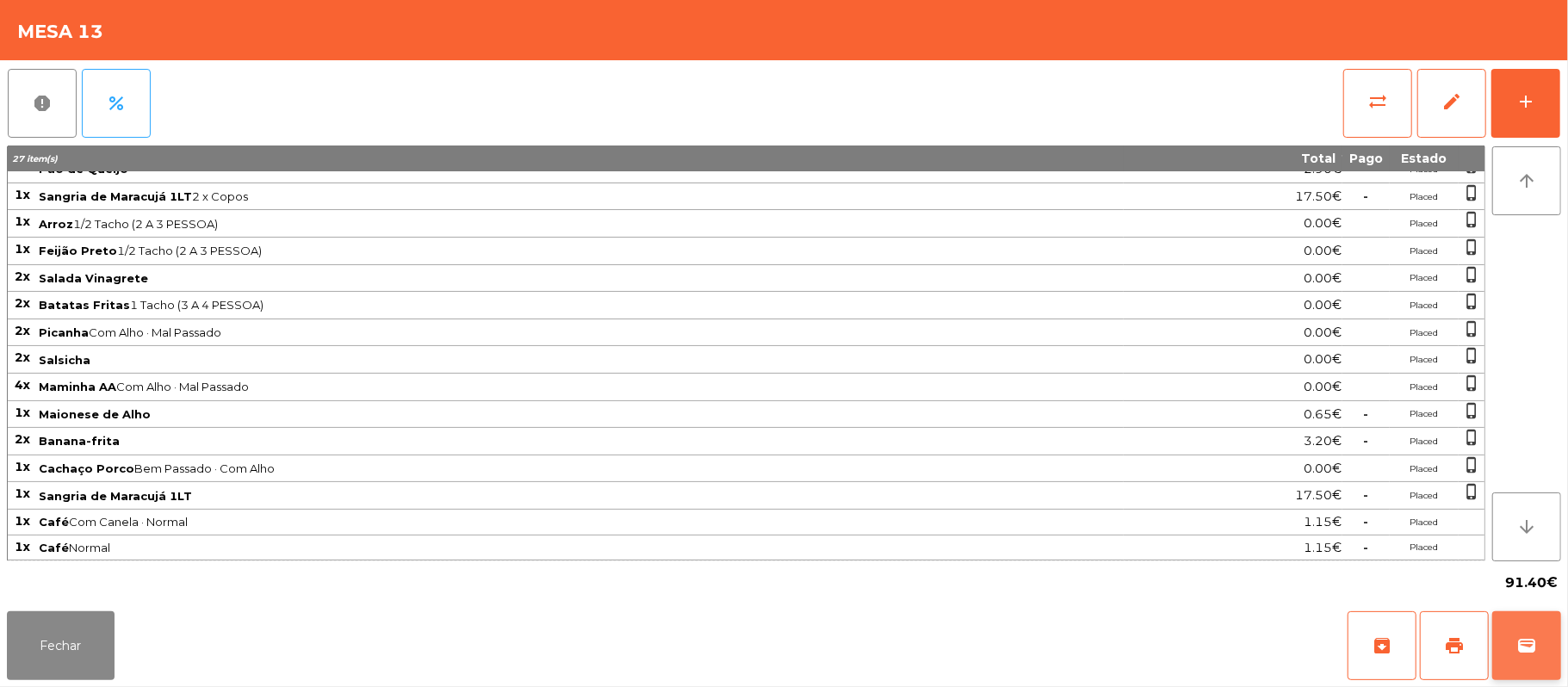
click at [1554, 665] on button "wallet" at bounding box center [1527, 646] width 69 height 69
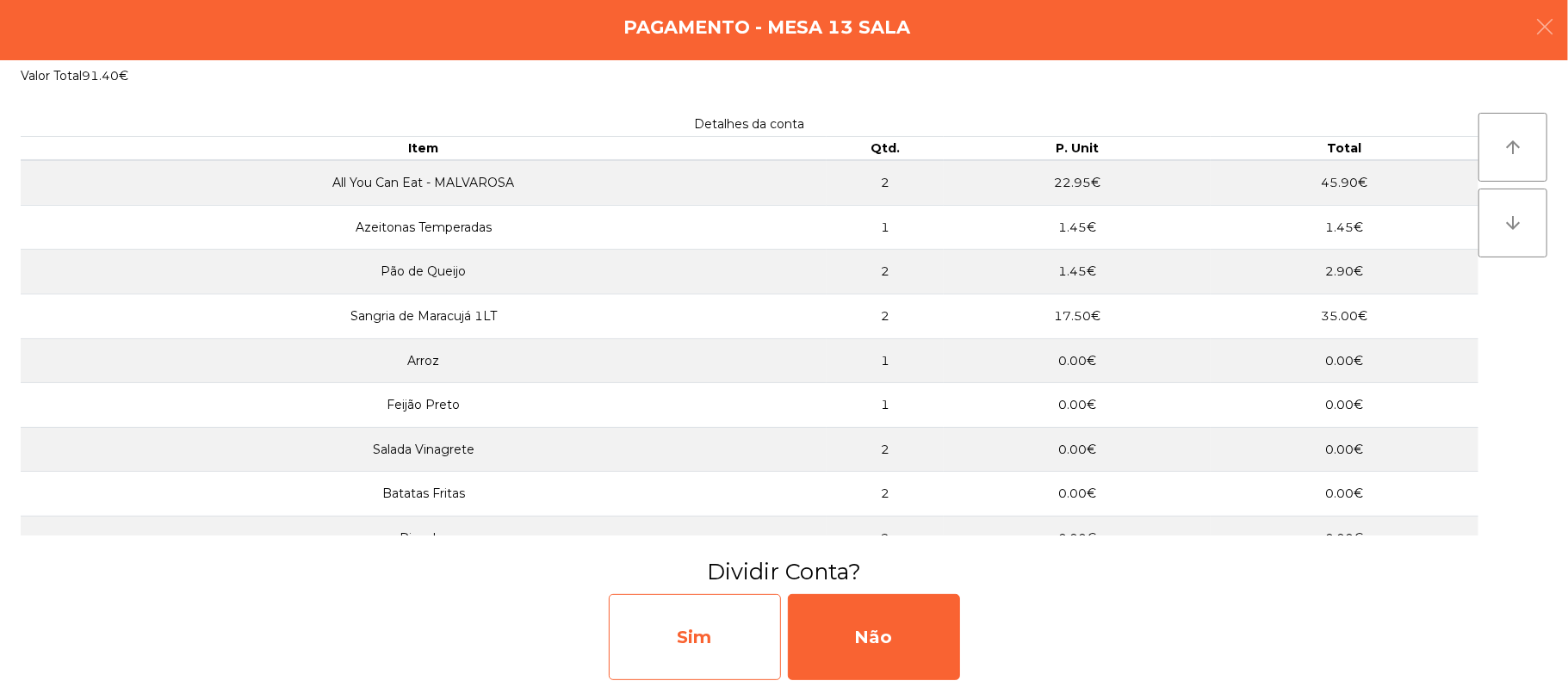
click at [720, 651] on div "Sim" at bounding box center [695, 637] width 172 height 86
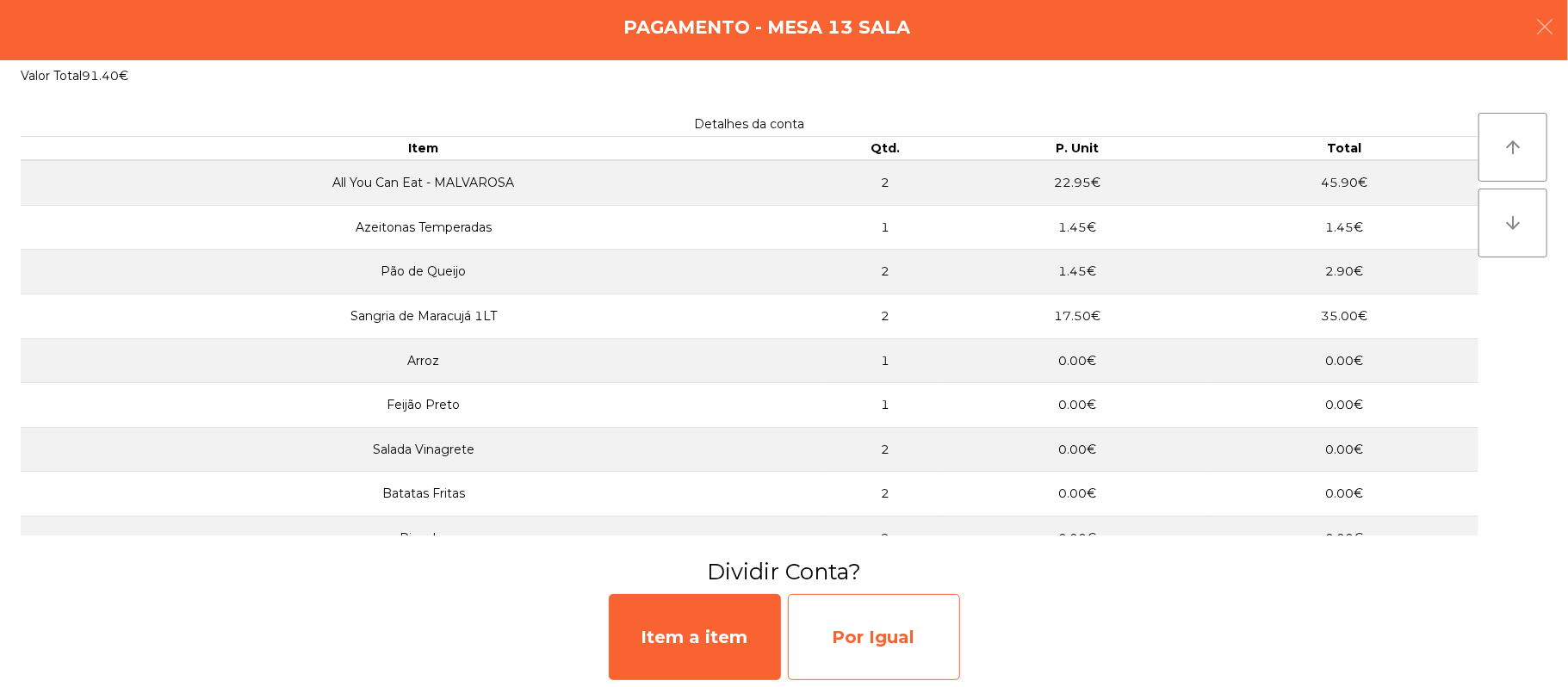
click at [903, 600] on div "Por Igual" at bounding box center [874, 637] width 172 height 86
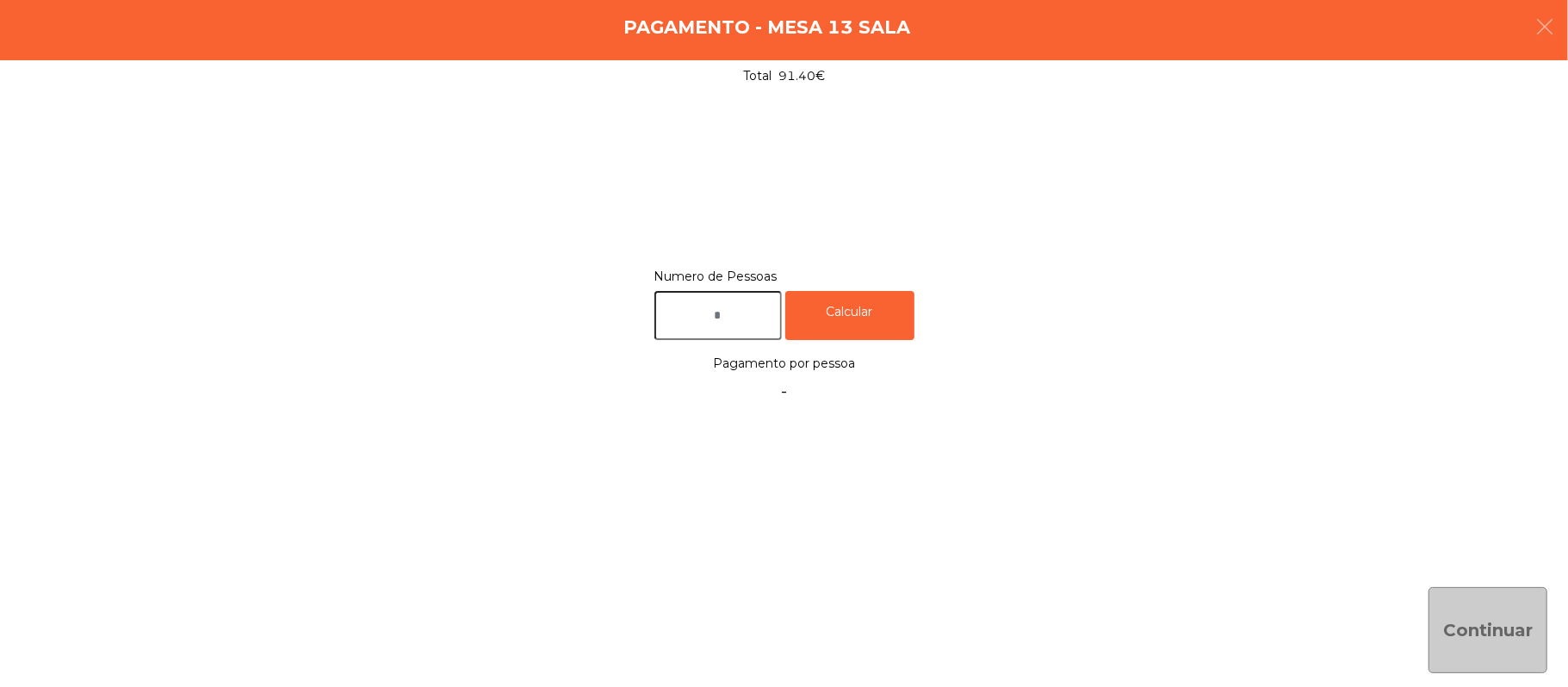
click at [751, 308] on input "text" at bounding box center [718, 316] width 127 height 49
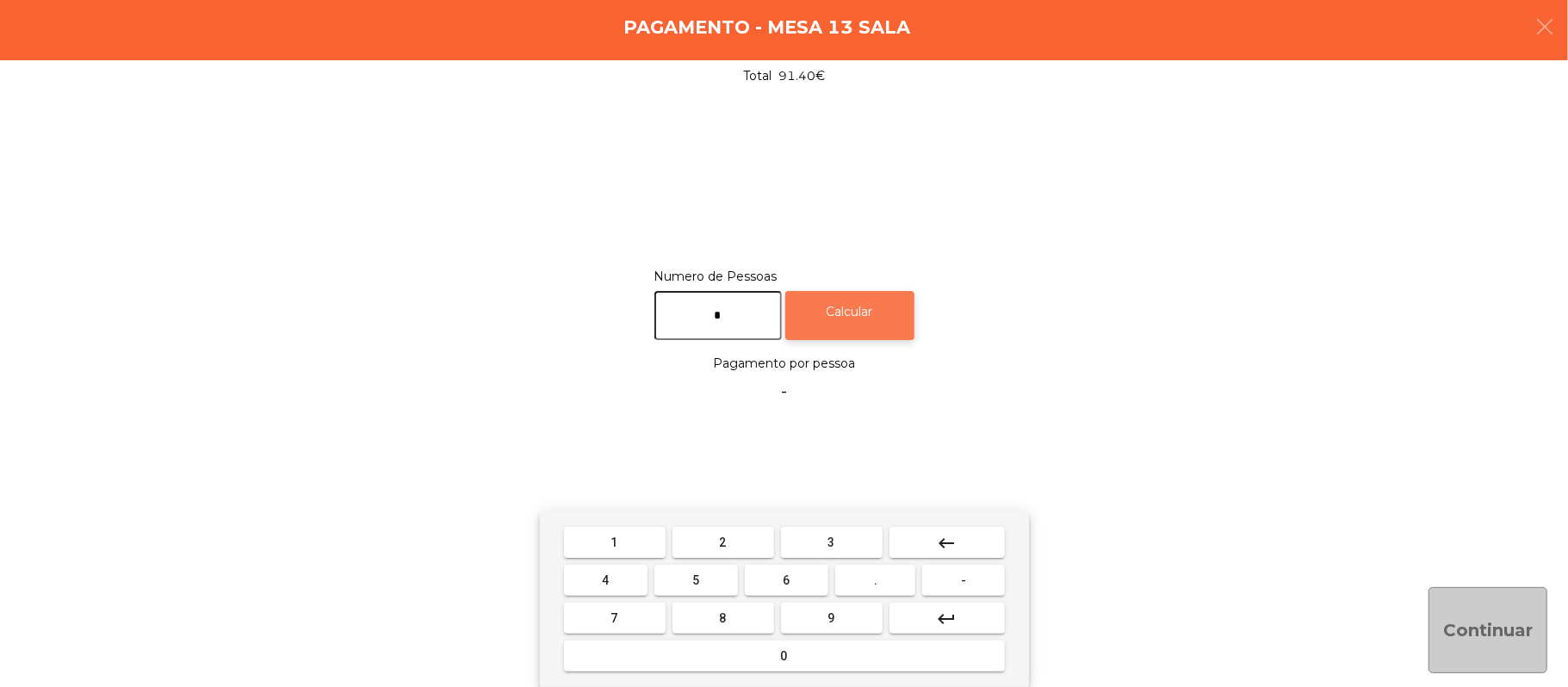
type input "*"
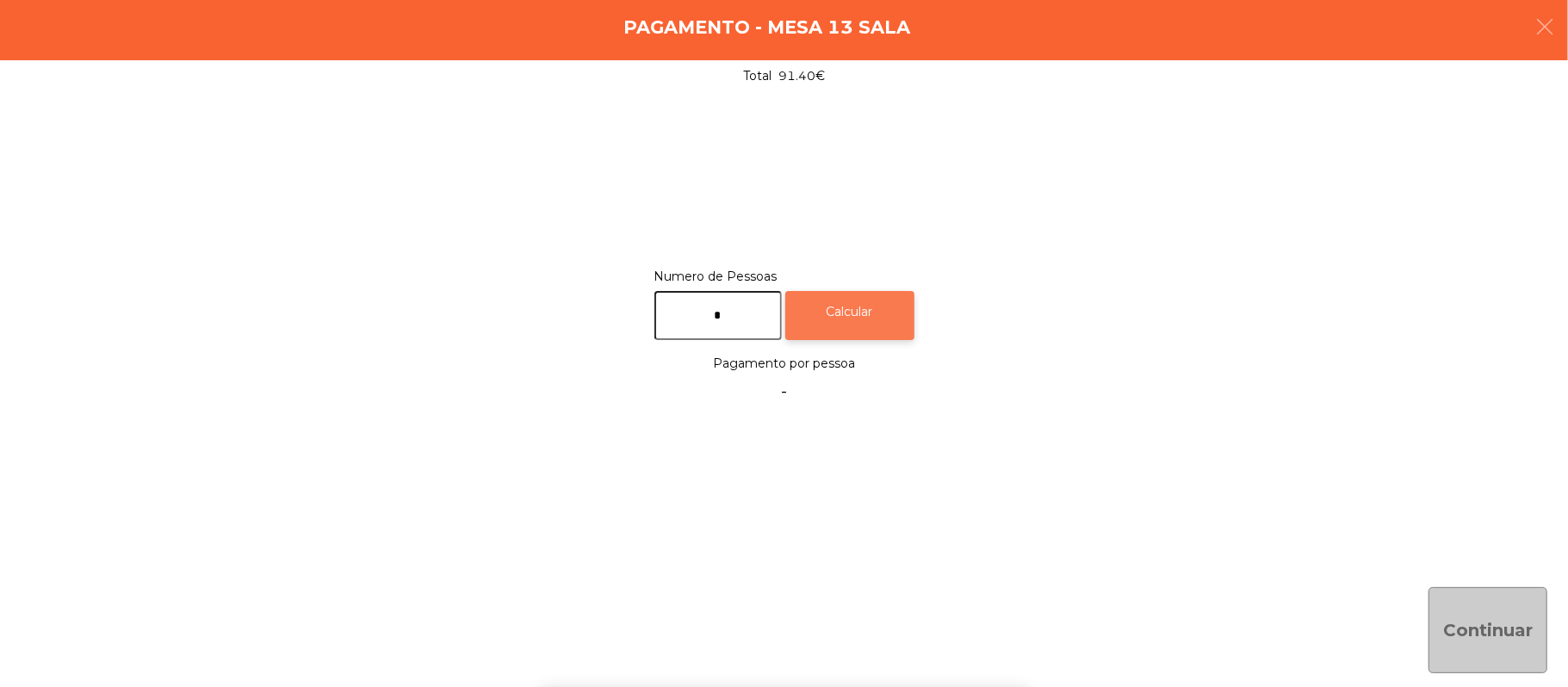
click at [900, 297] on div "Calcular" at bounding box center [849, 316] width 129 height 49
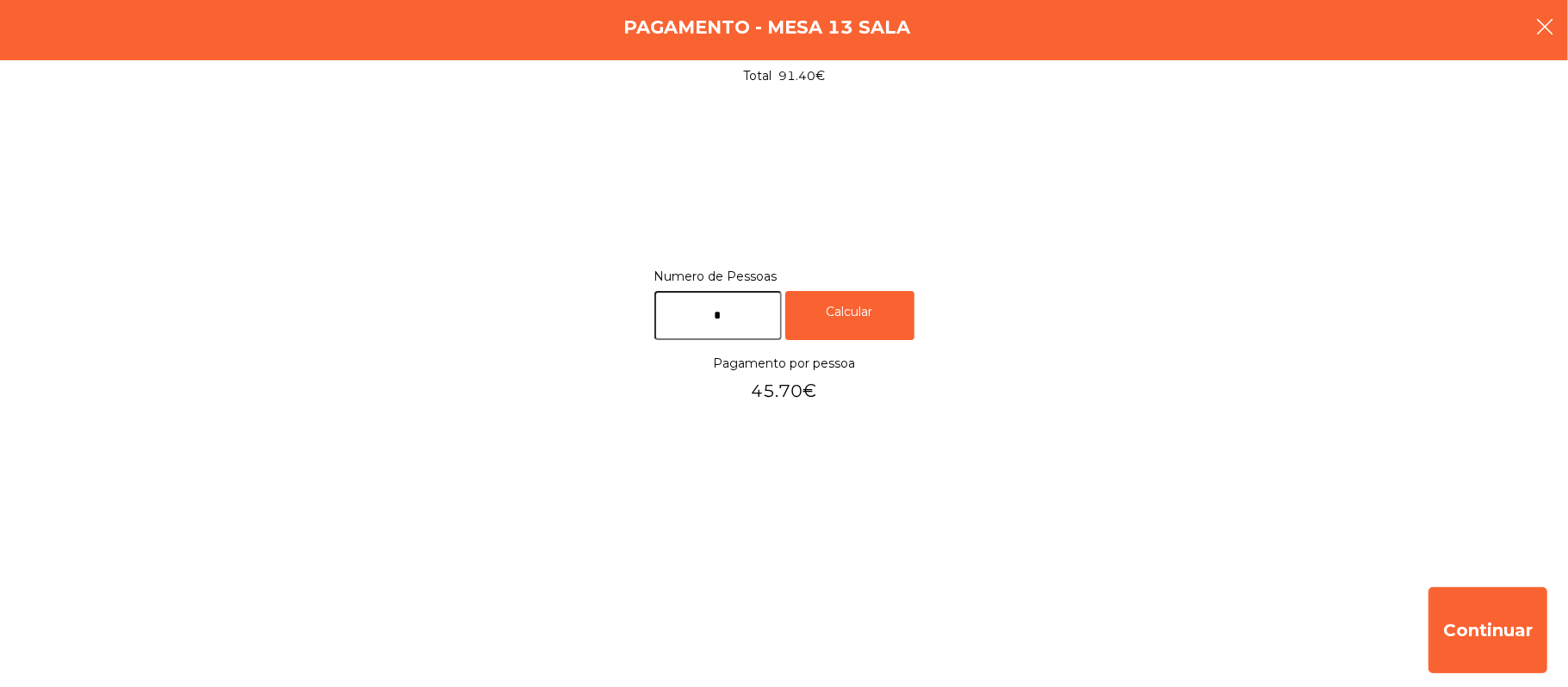
click at [1562, 25] on button "button" at bounding box center [1544, 28] width 48 height 52
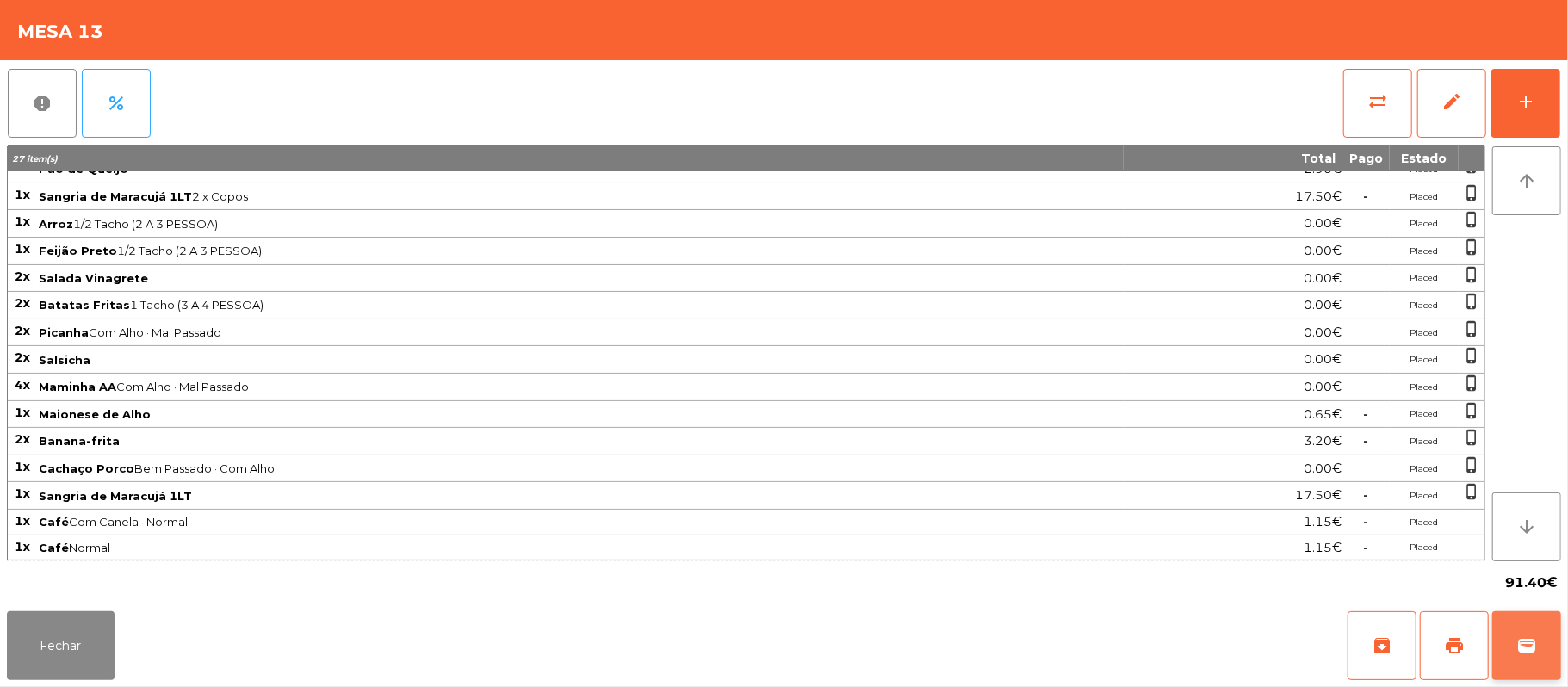
click at [1551, 637] on button "wallet" at bounding box center [1527, 646] width 69 height 69
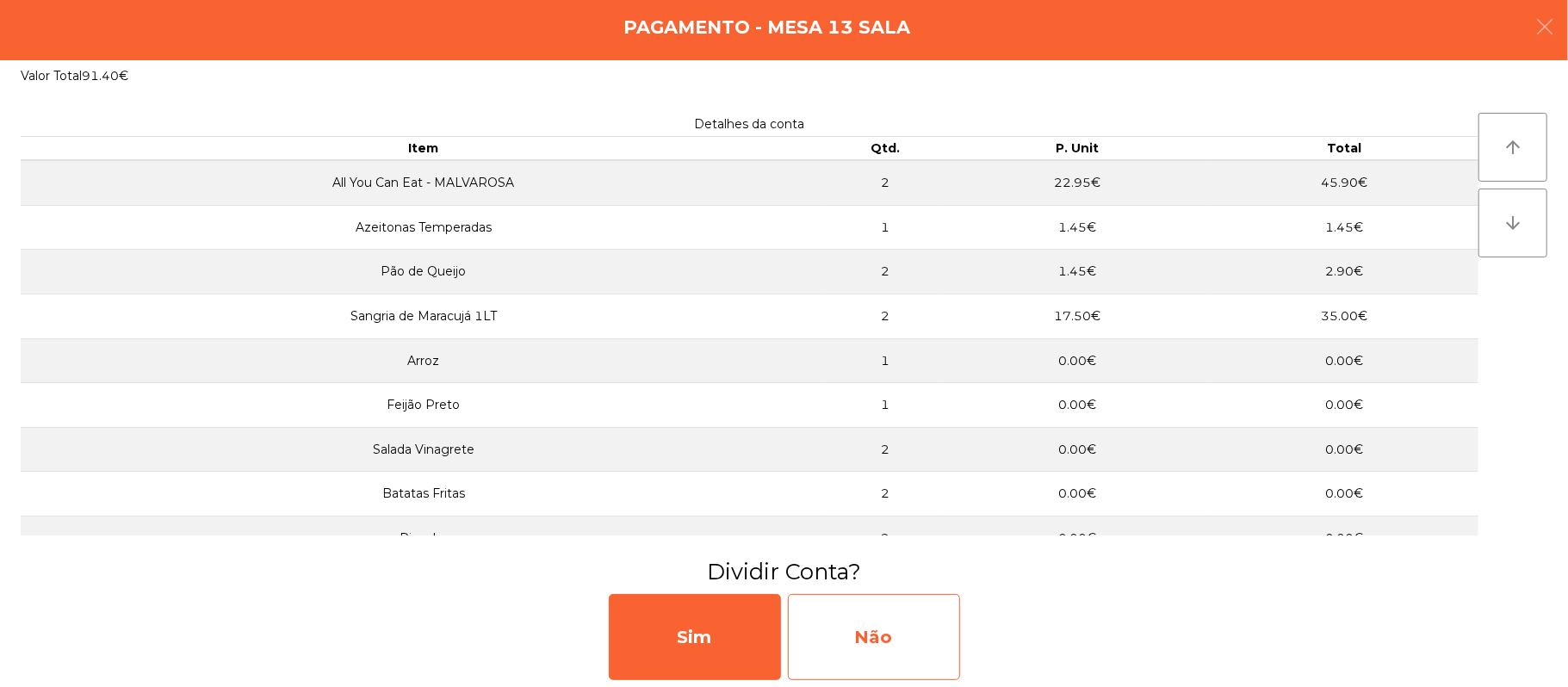
click at [903, 601] on div "Não" at bounding box center [874, 637] width 172 height 86
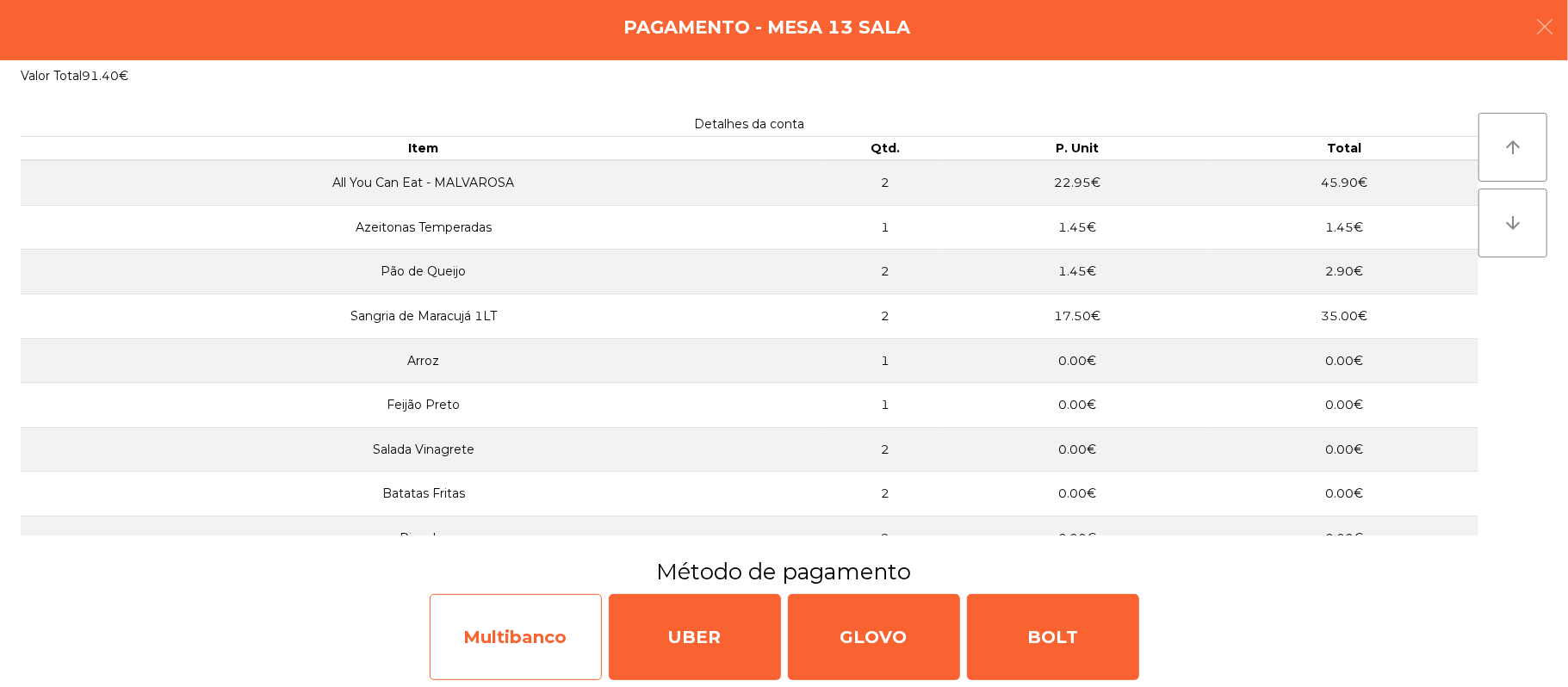
click at [503, 611] on div "Multibanco" at bounding box center [516, 637] width 172 height 86
select select "**"
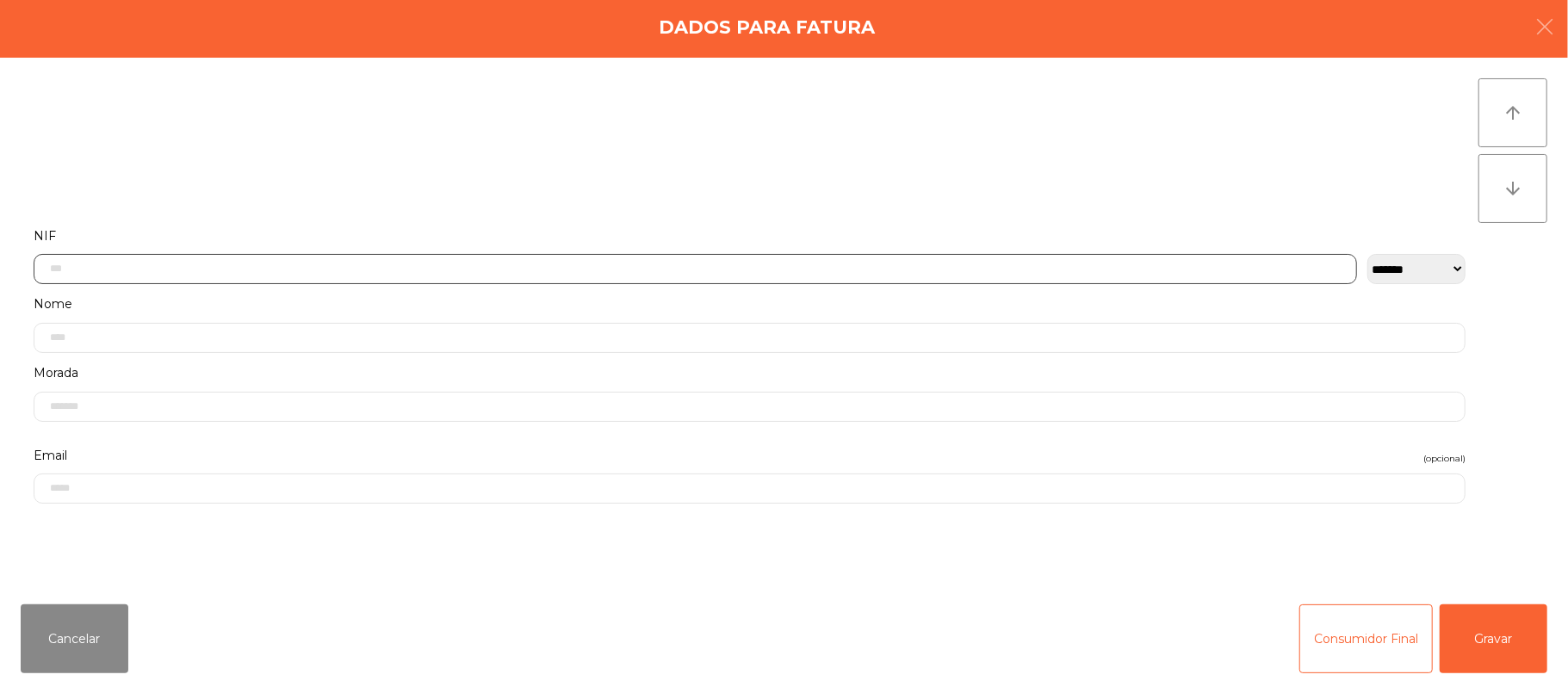
click at [748, 261] on input "text" at bounding box center [695, 269] width 1323 height 30
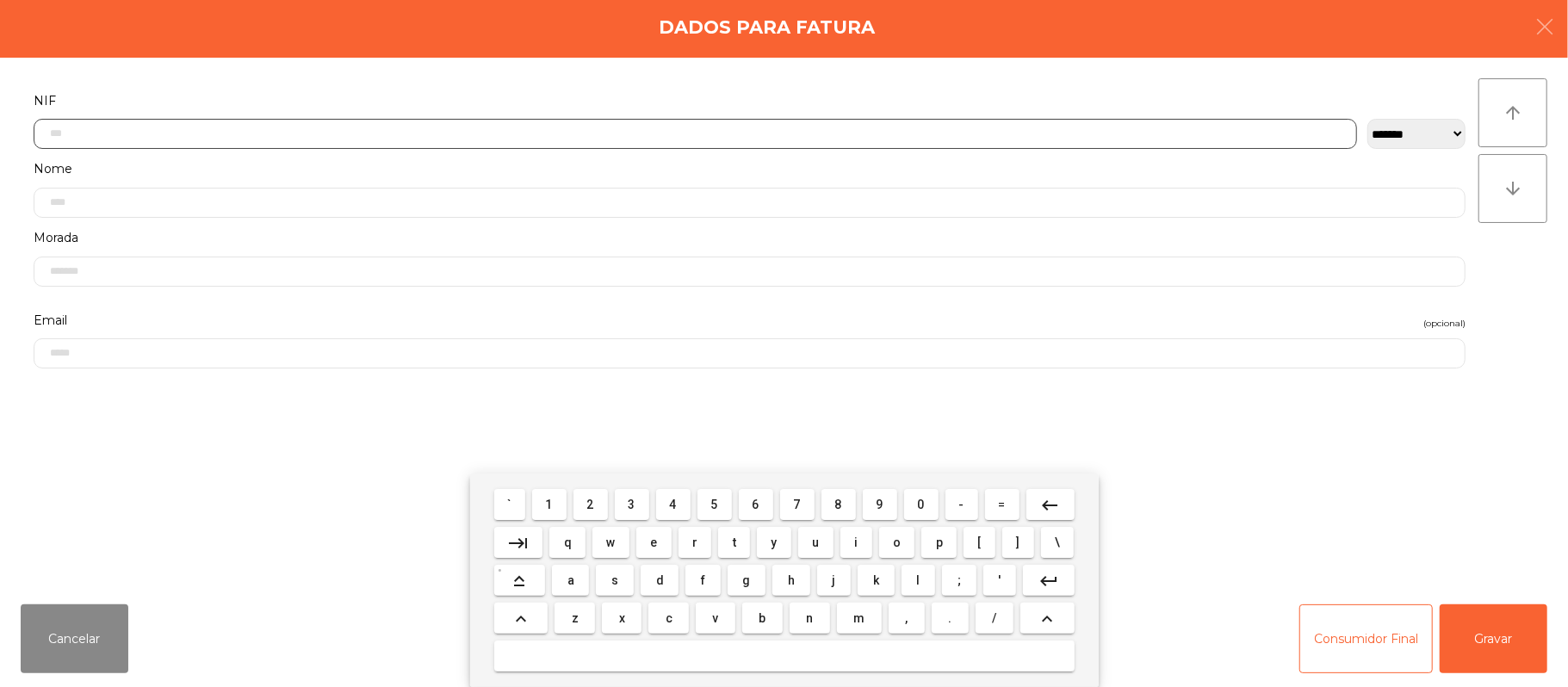
scroll to position [145, 0]
type input "*********"
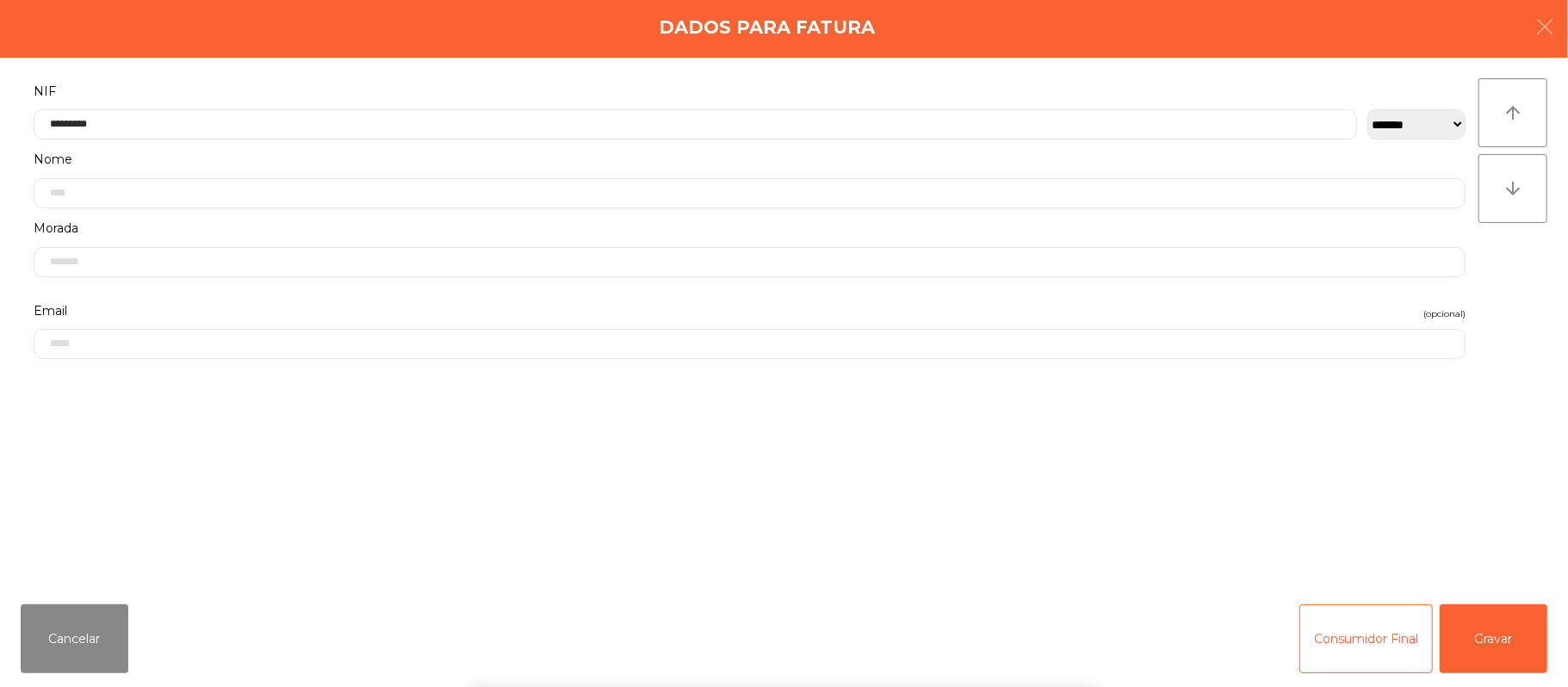
click at [1547, 656] on div "` 1 2 3 4 5 6 7 8 9 0 - = keyboard_backspace keyboard_tab q w e r t y u i o p […" at bounding box center [784, 580] width 1568 height 213
click at [1537, 633] on button "Gravar" at bounding box center [1493, 639] width 108 height 69
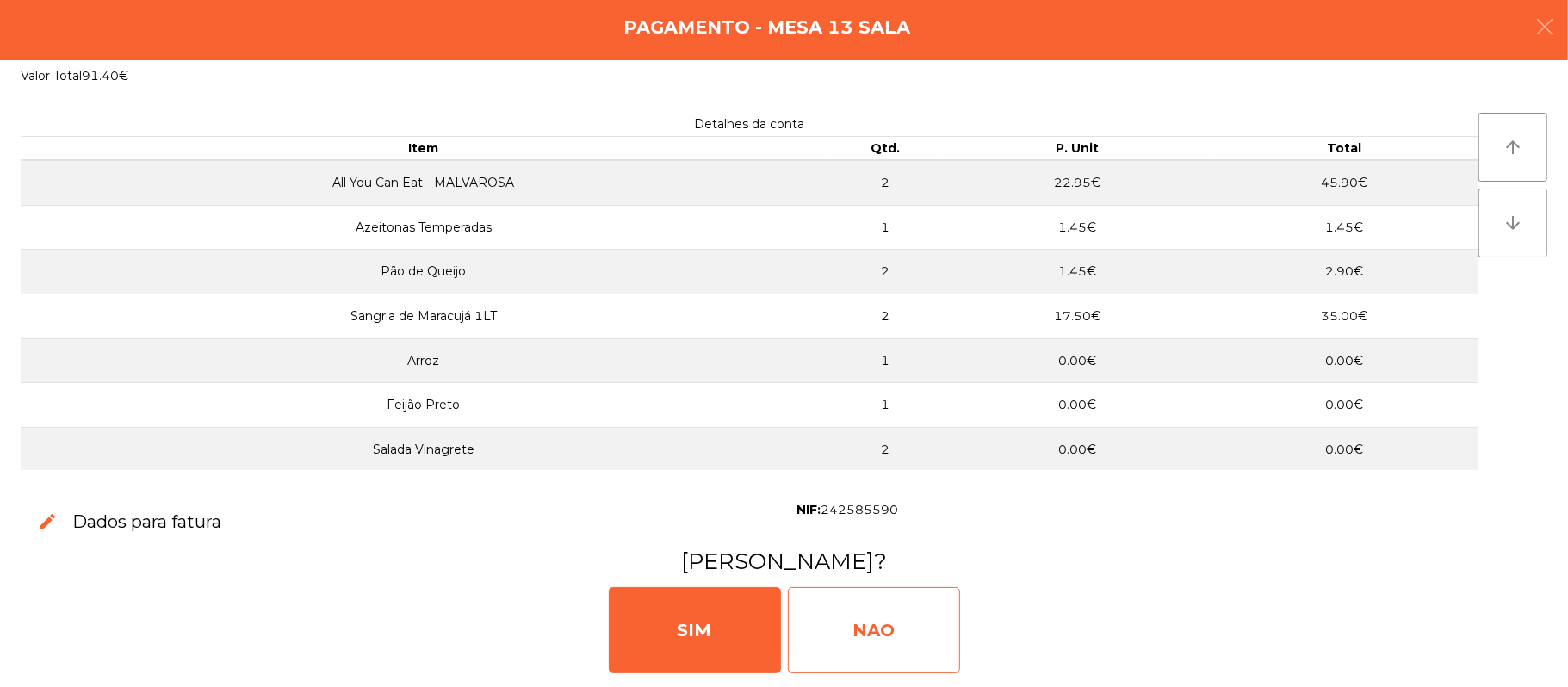
click at [911, 598] on div "NAO" at bounding box center [874, 630] width 172 height 86
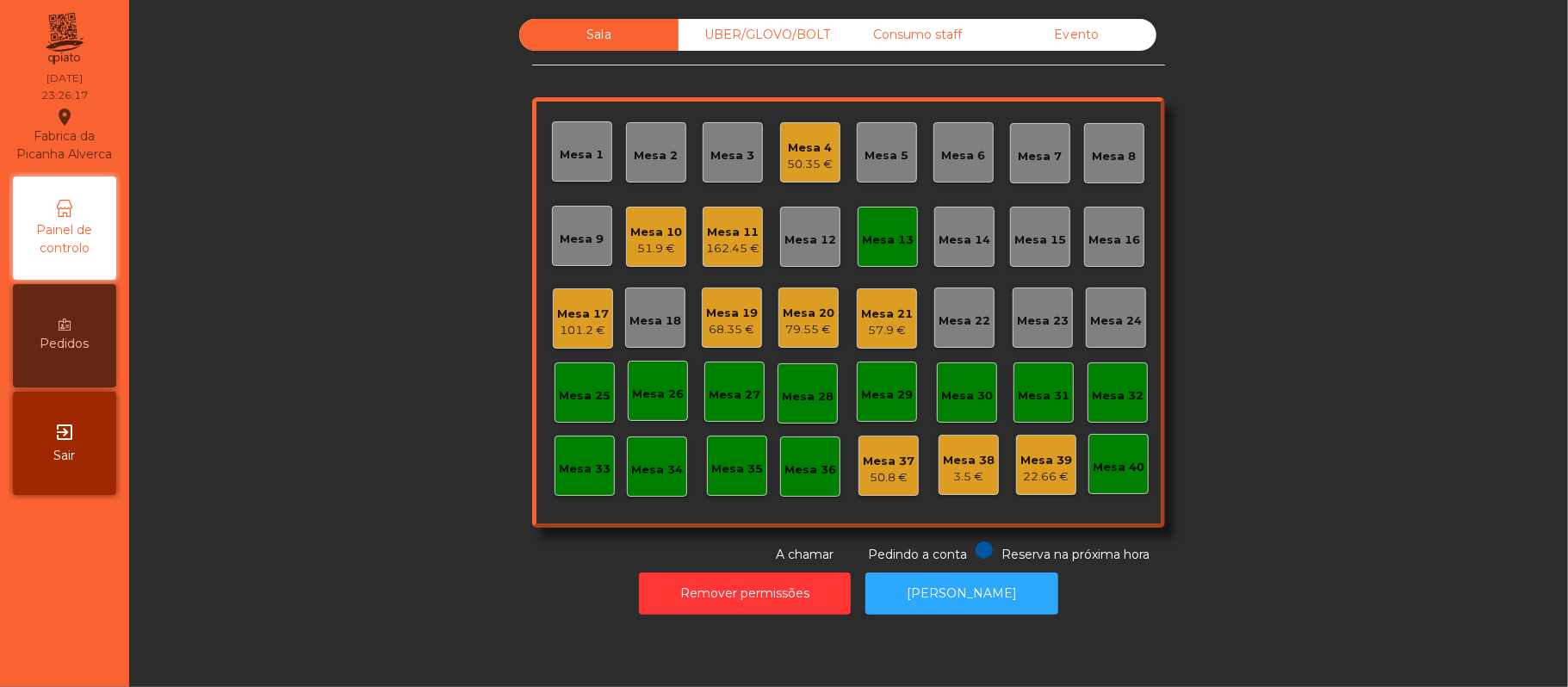
click at [872, 214] on div "Mesa 13" at bounding box center [887, 237] width 61 height 61
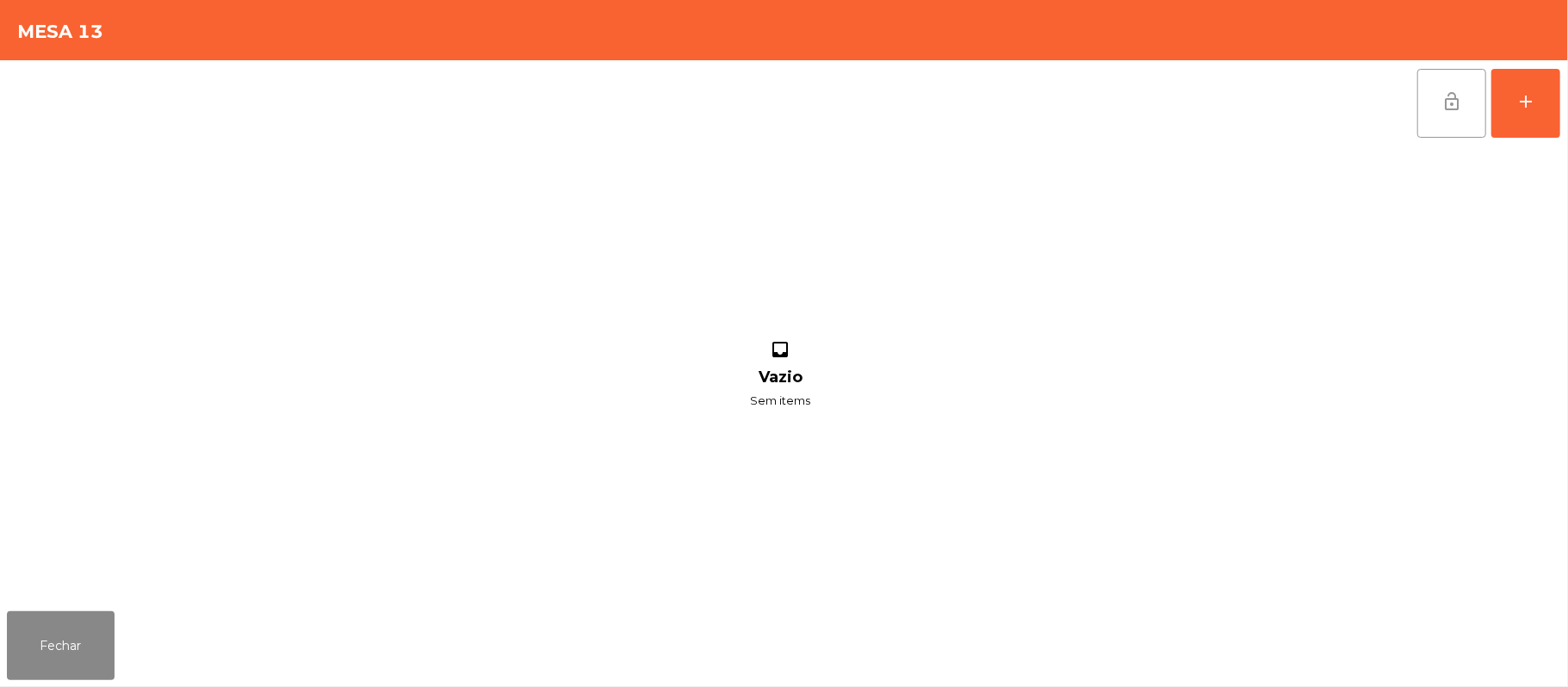
click at [1423, 86] on button "lock_open" at bounding box center [1451, 104] width 69 height 69
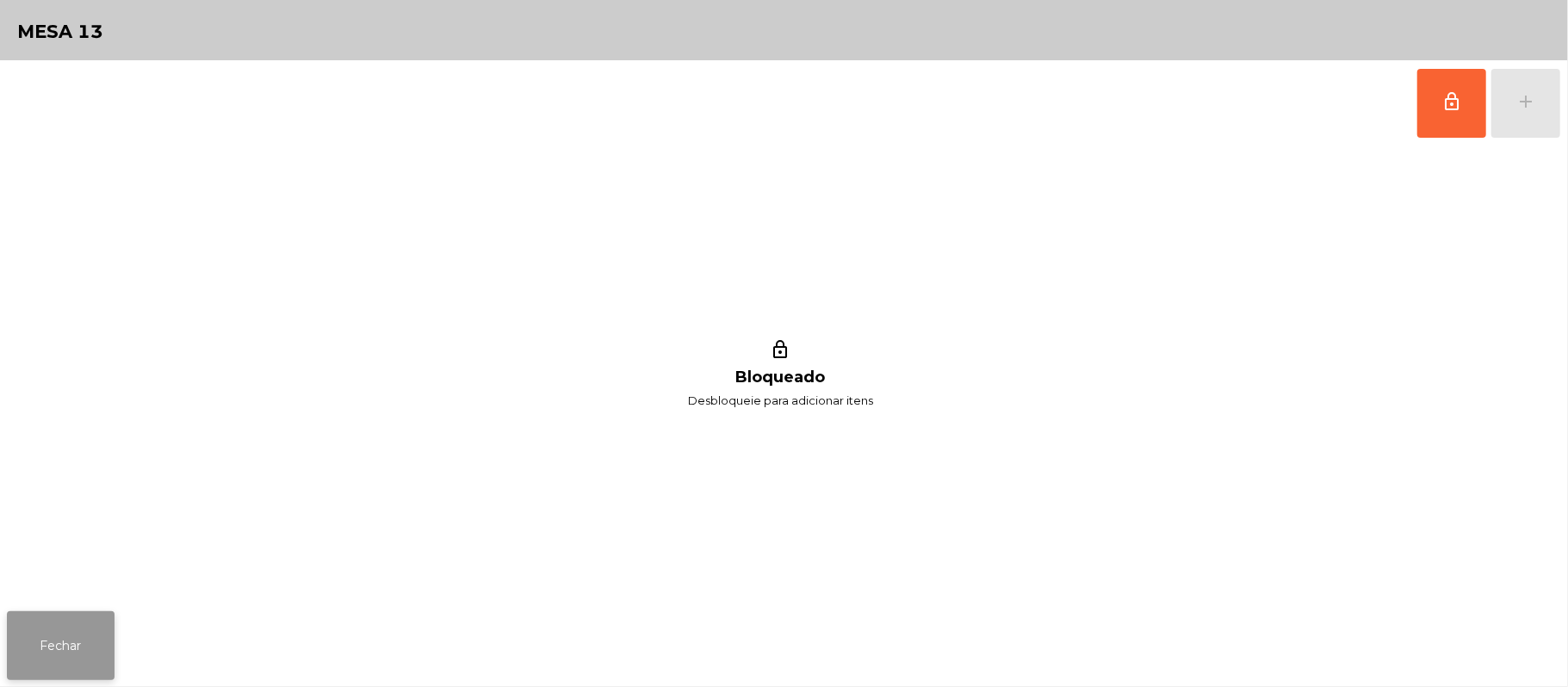
click at [77, 660] on button "Fechar" at bounding box center [61, 646] width 108 height 69
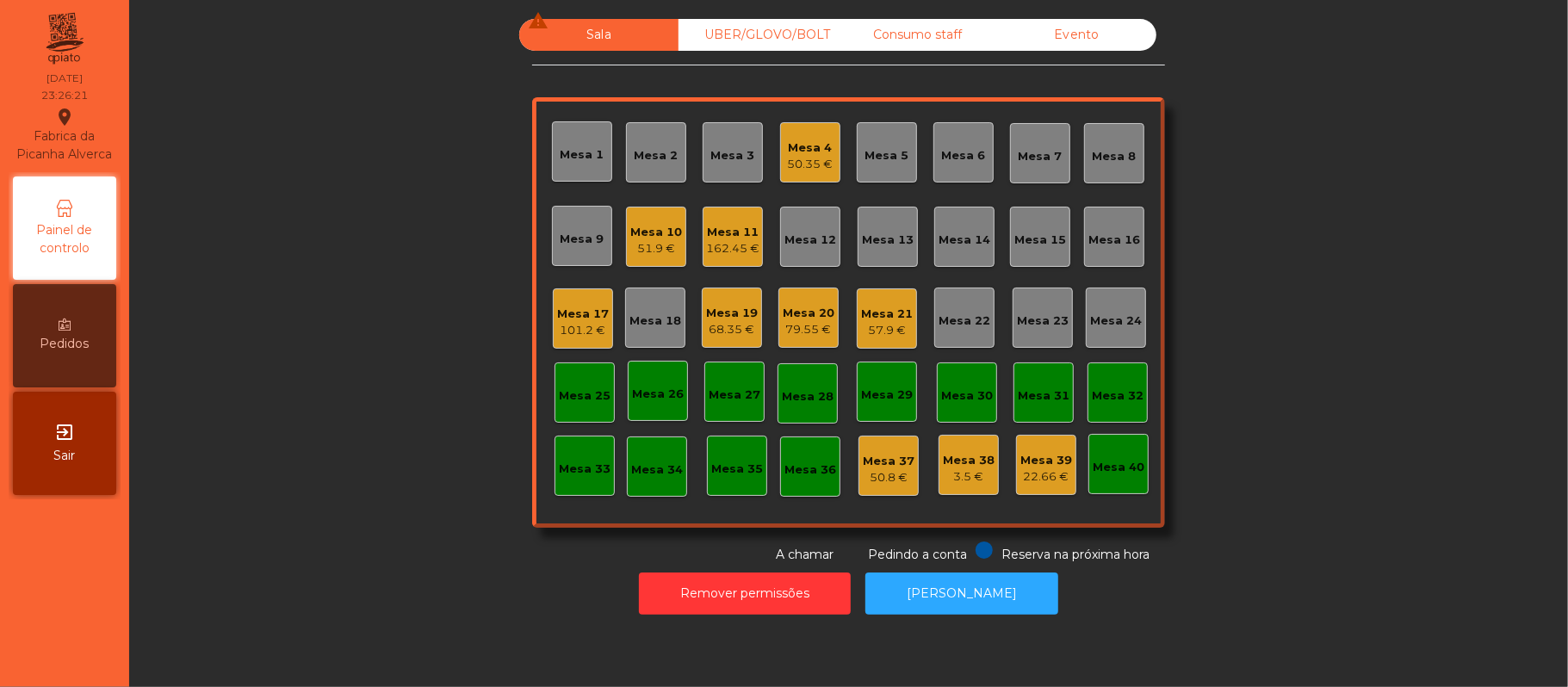
click at [719, 327] on div "68.35 €" at bounding box center [732, 330] width 52 height 18
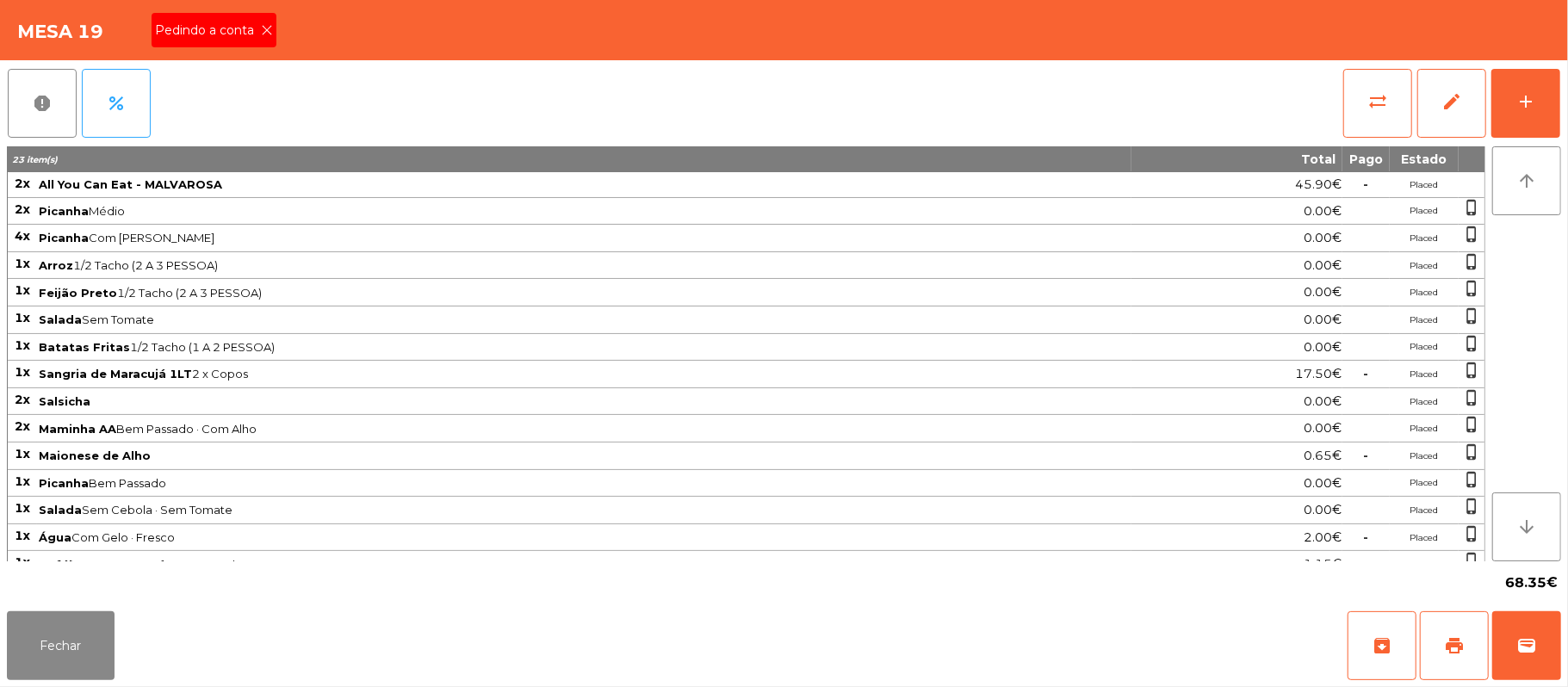
click at [265, 29] on icon at bounding box center [267, 30] width 12 height 12
click at [83, 632] on button "Fechar" at bounding box center [61, 646] width 108 height 69
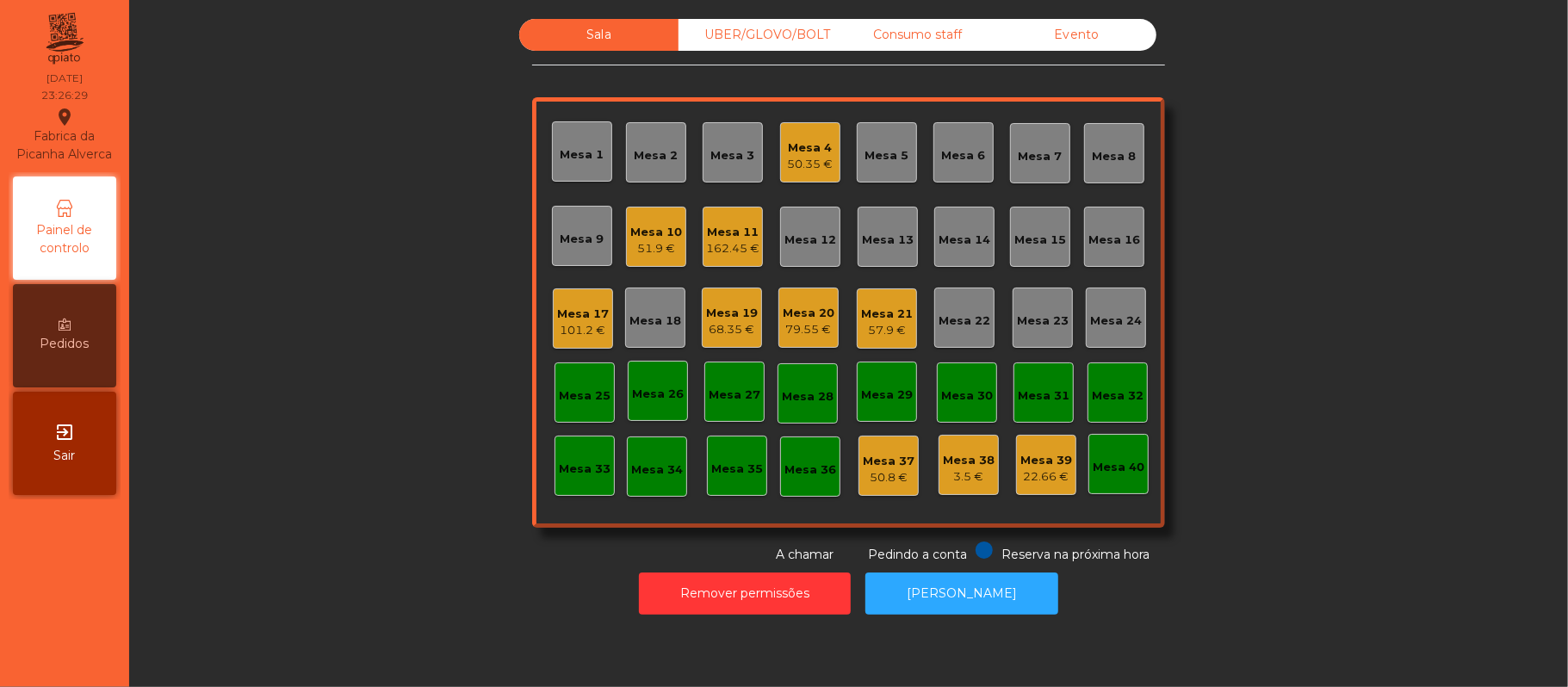
click at [727, 321] on div "68.35 €" at bounding box center [732, 330] width 52 height 18
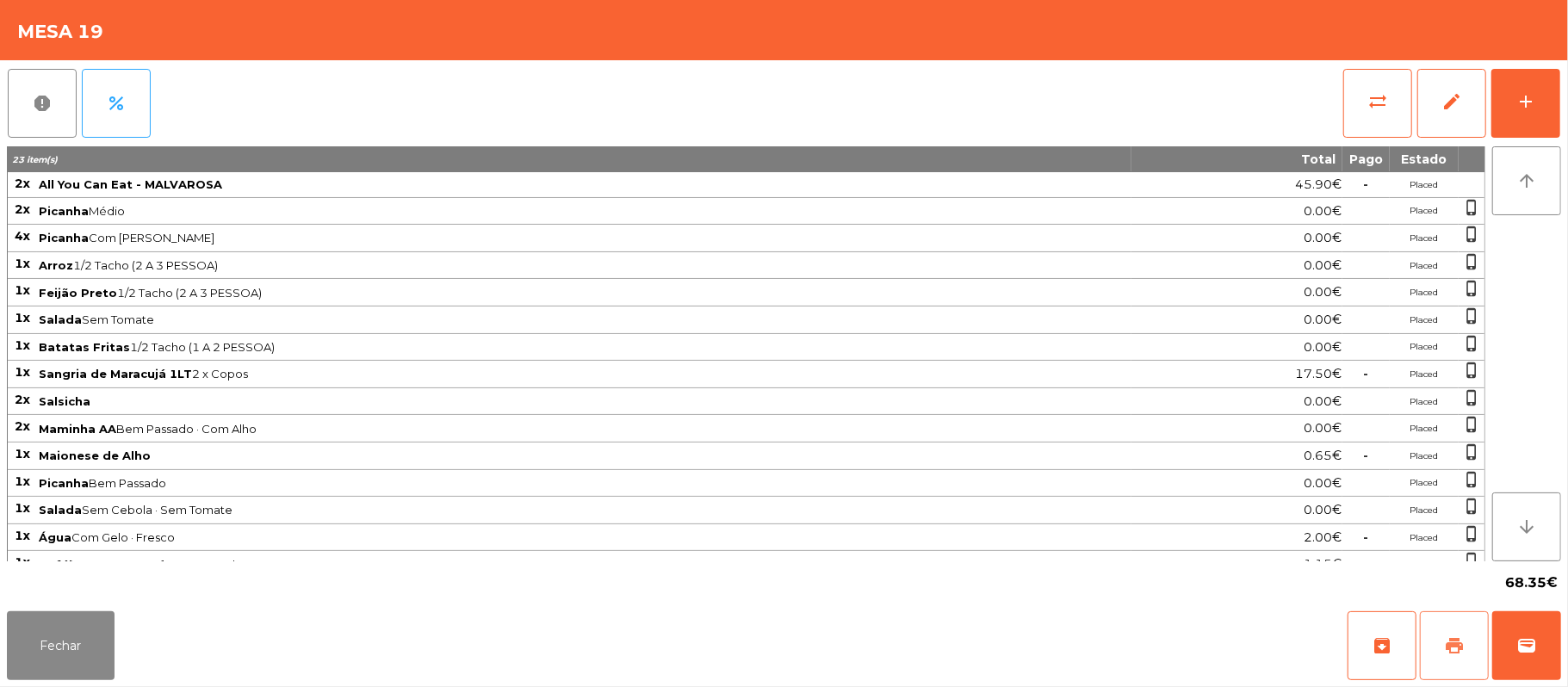
click at [1465, 639] on button "print" at bounding box center [1454, 646] width 69 height 69
click at [62, 658] on button "Fechar" at bounding box center [61, 646] width 108 height 69
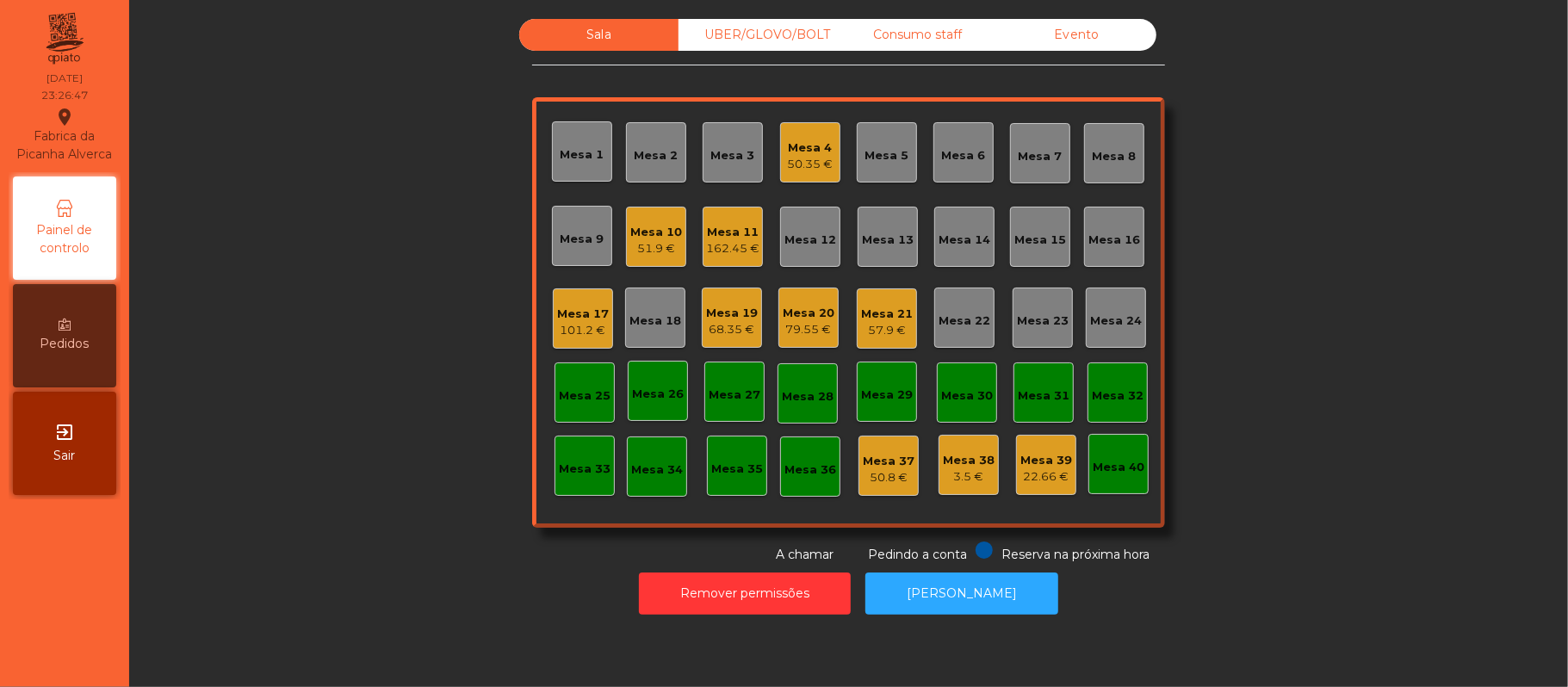
click at [803, 152] on div "Mesa 4" at bounding box center [811, 148] width 46 height 18
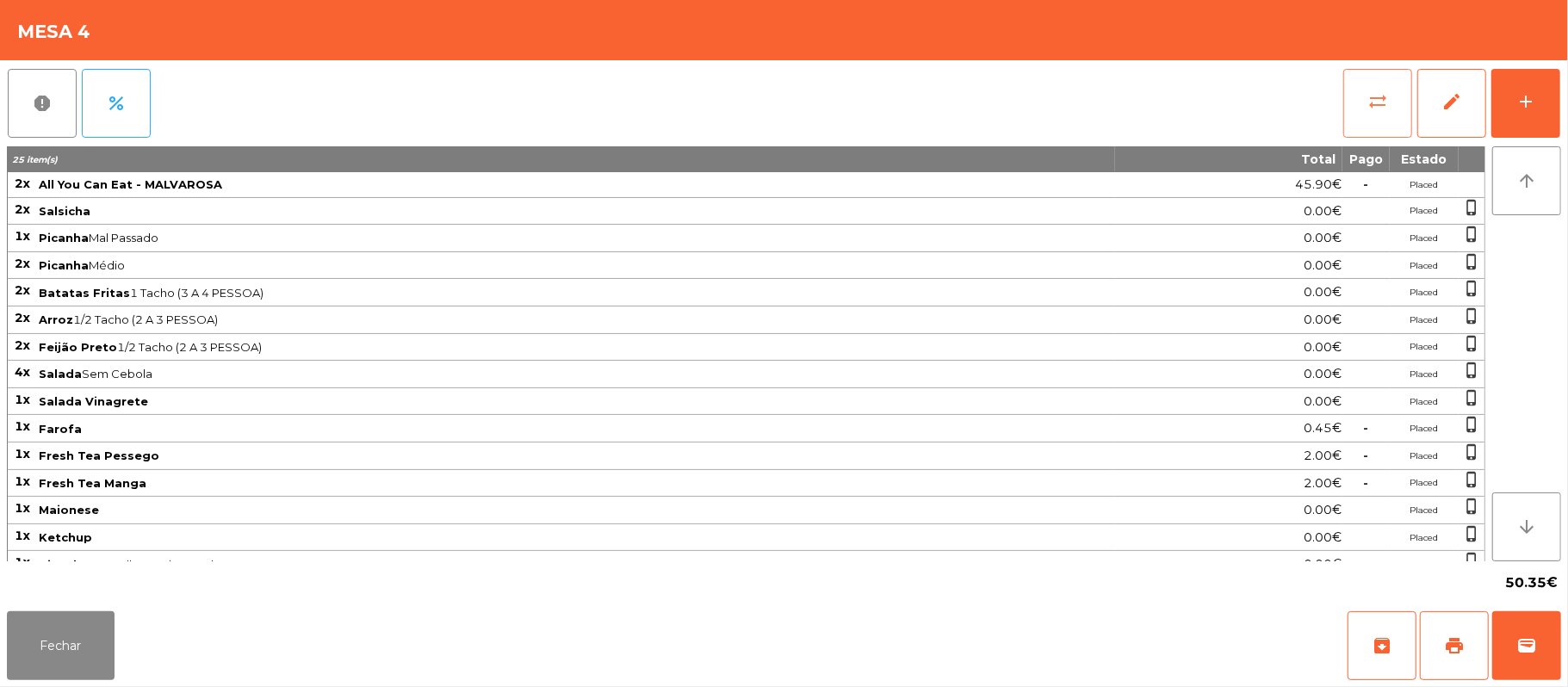
click at [1362, 107] on button "sync_alt" at bounding box center [1378, 104] width 69 height 69
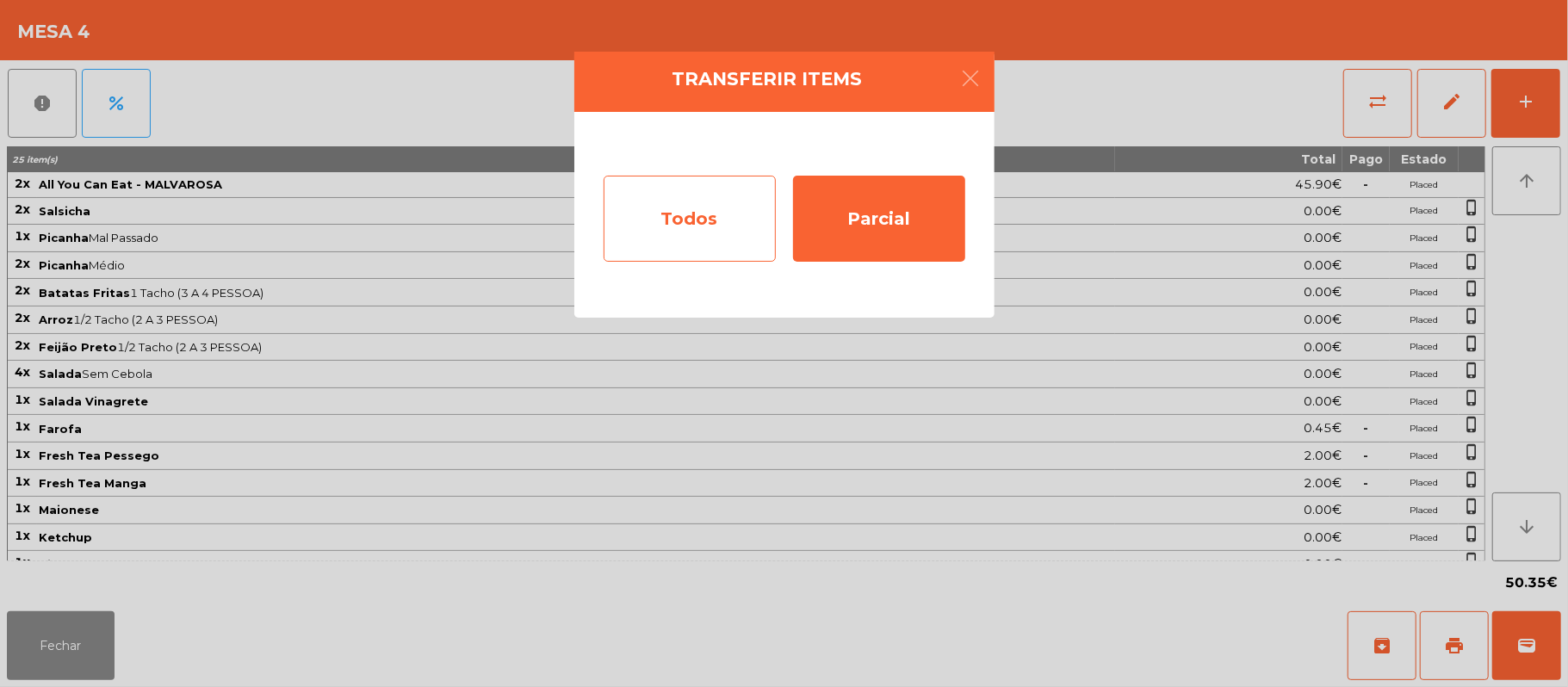
click at [694, 236] on div "Todos" at bounding box center [690, 218] width 172 height 86
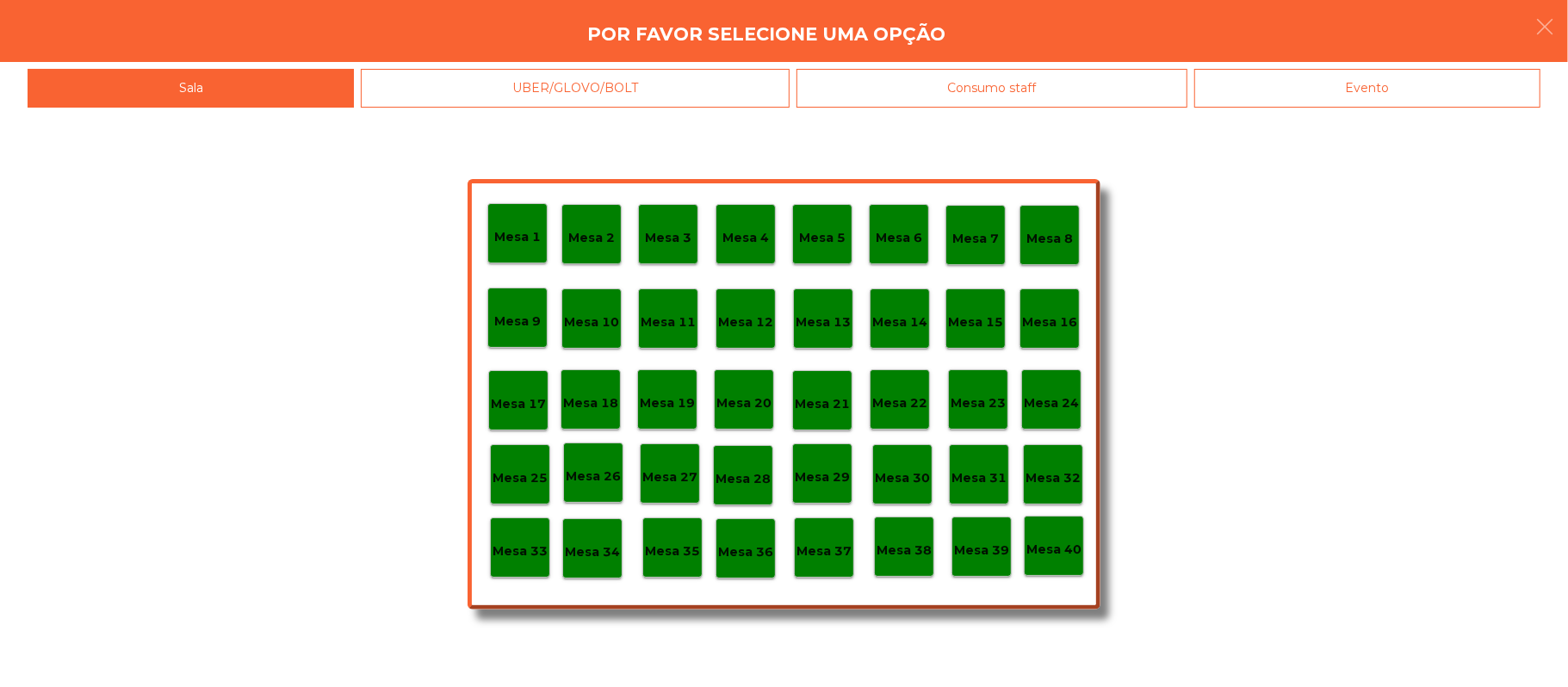
click at [1427, 88] on div "Evento" at bounding box center [1367, 89] width 347 height 39
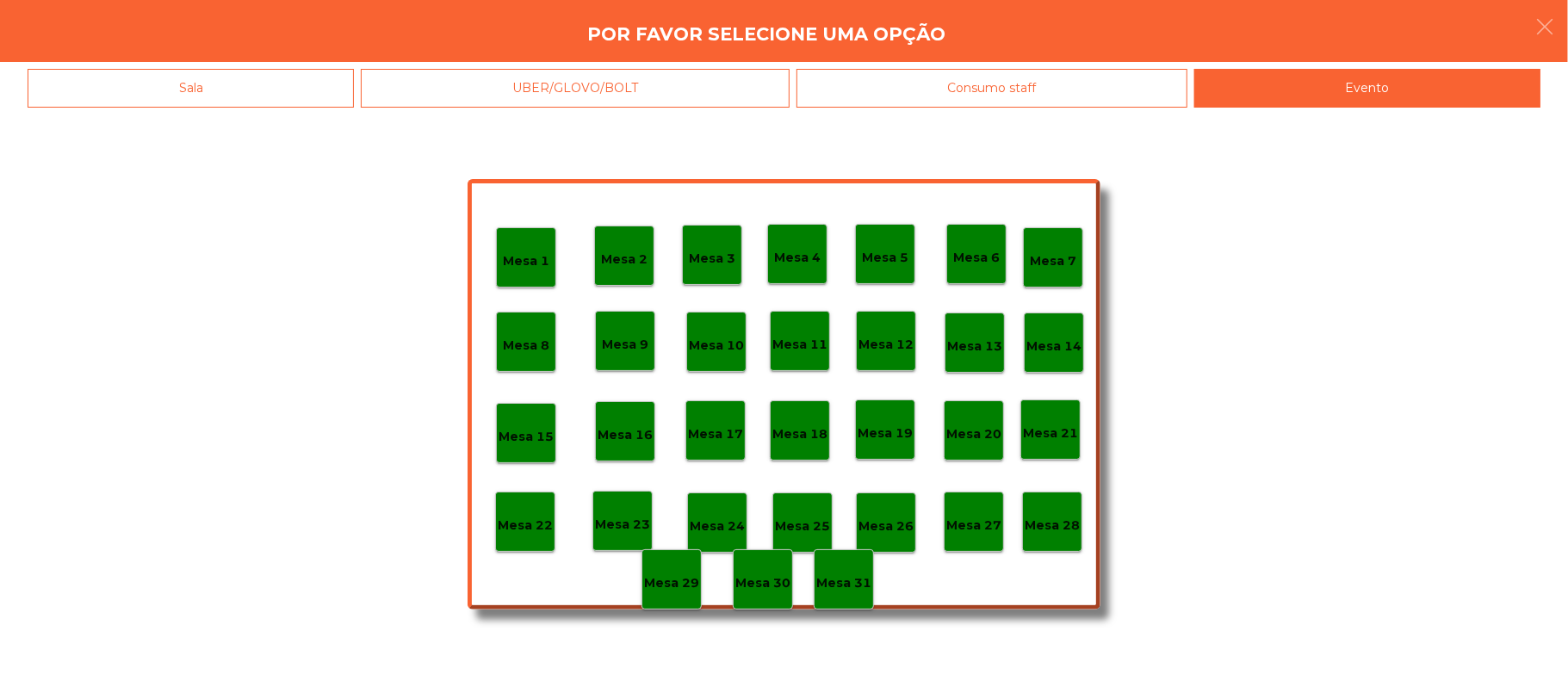
click at [1056, 527] on div "Mesa 28" at bounding box center [1052, 521] width 61 height 61
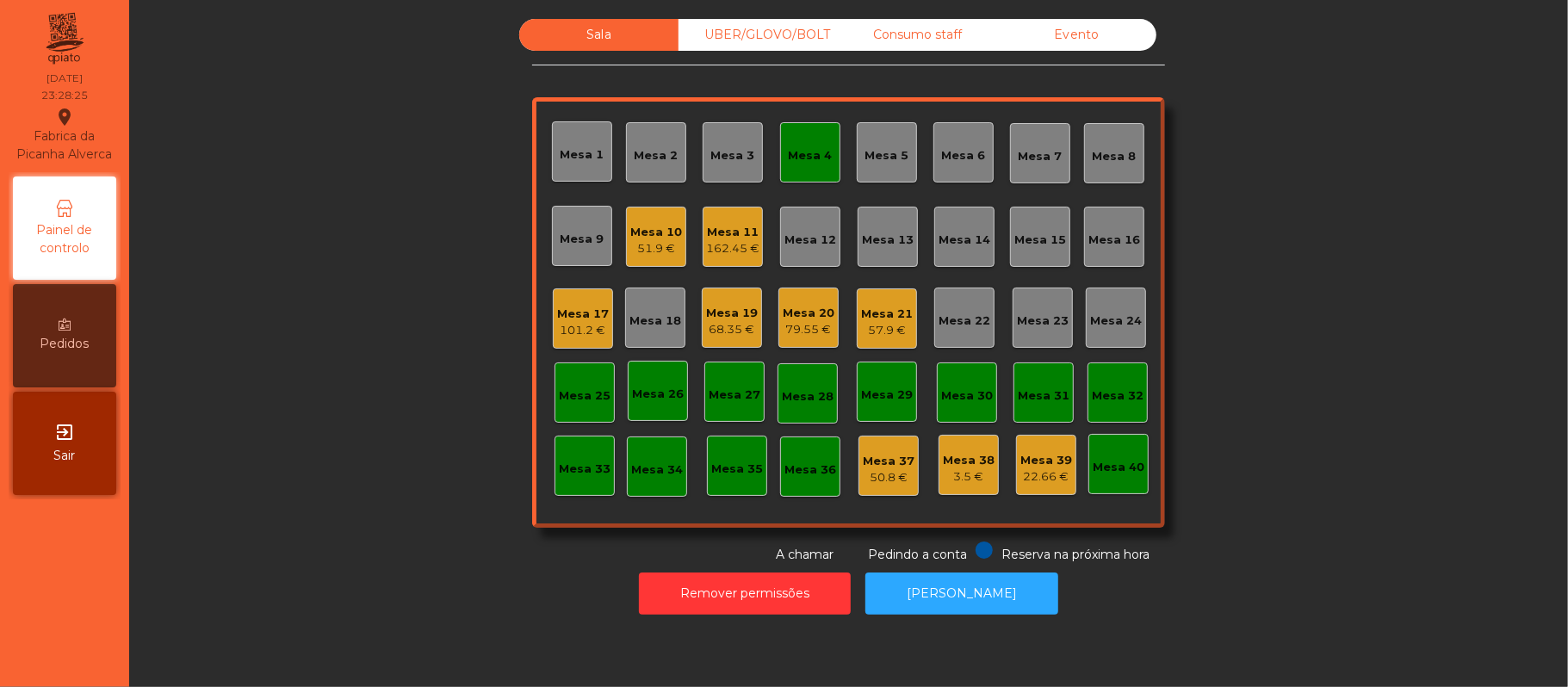
click at [827, 152] on div "Mesa 4" at bounding box center [810, 152] width 61 height 61
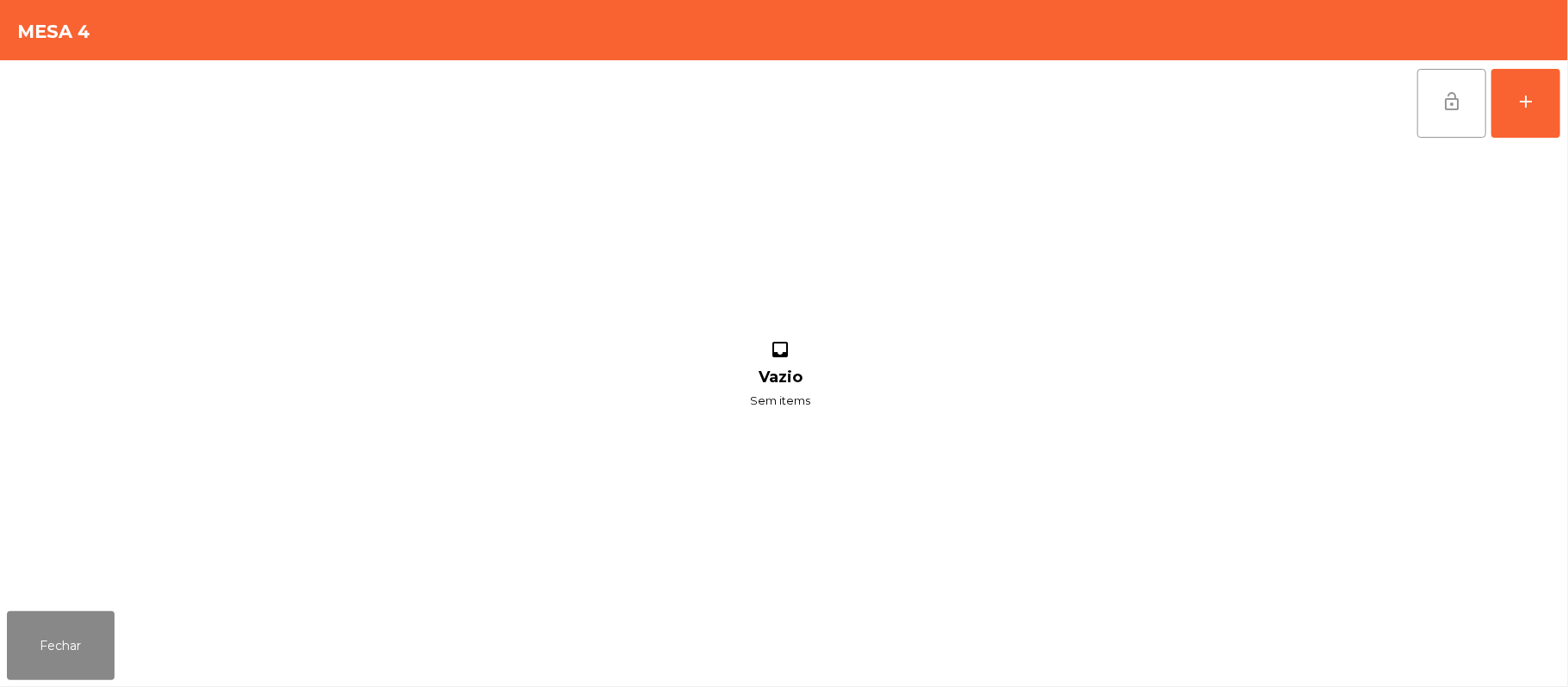
click at [1440, 97] on button "lock_open" at bounding box center [1451, 104] width 69 height 69
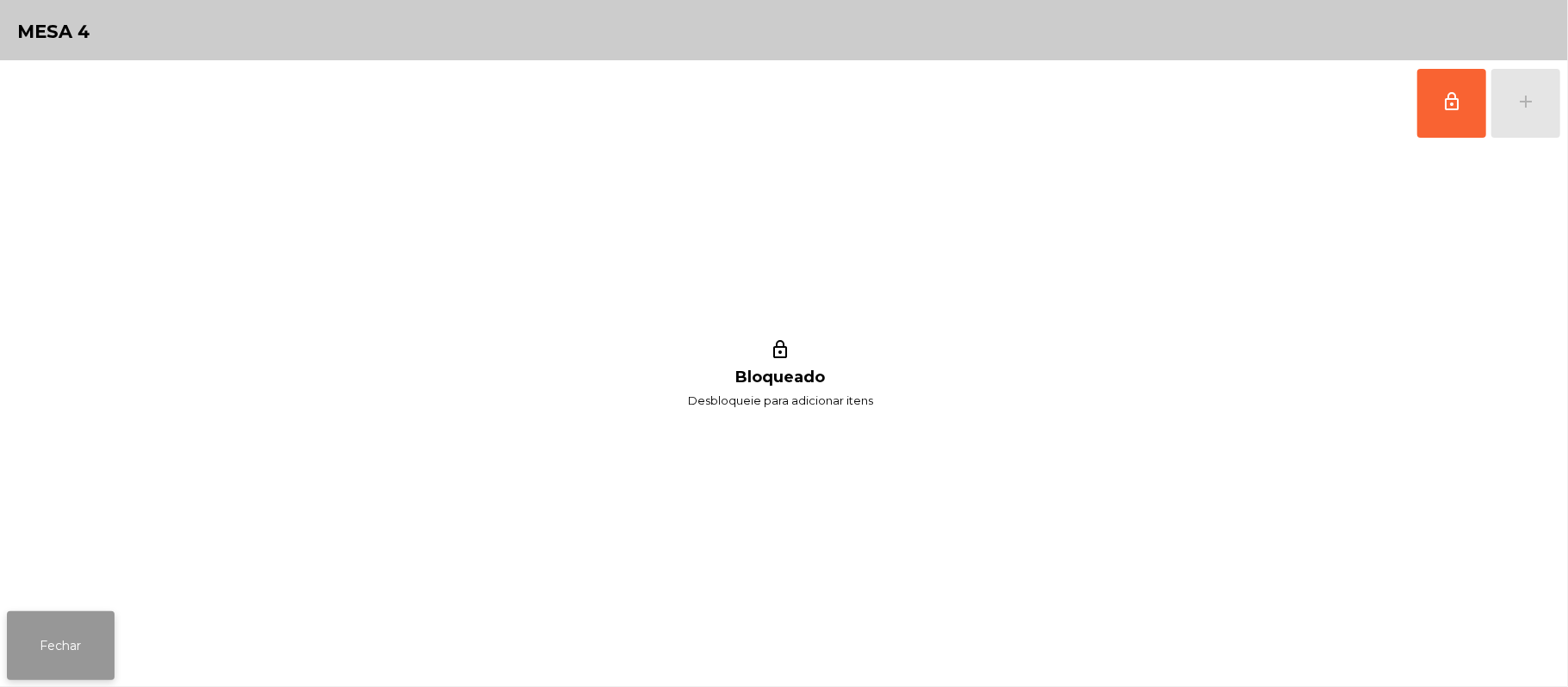
click at [12, 653] on button "Fechar" at bounding box center [61, 646] width 108 height 69
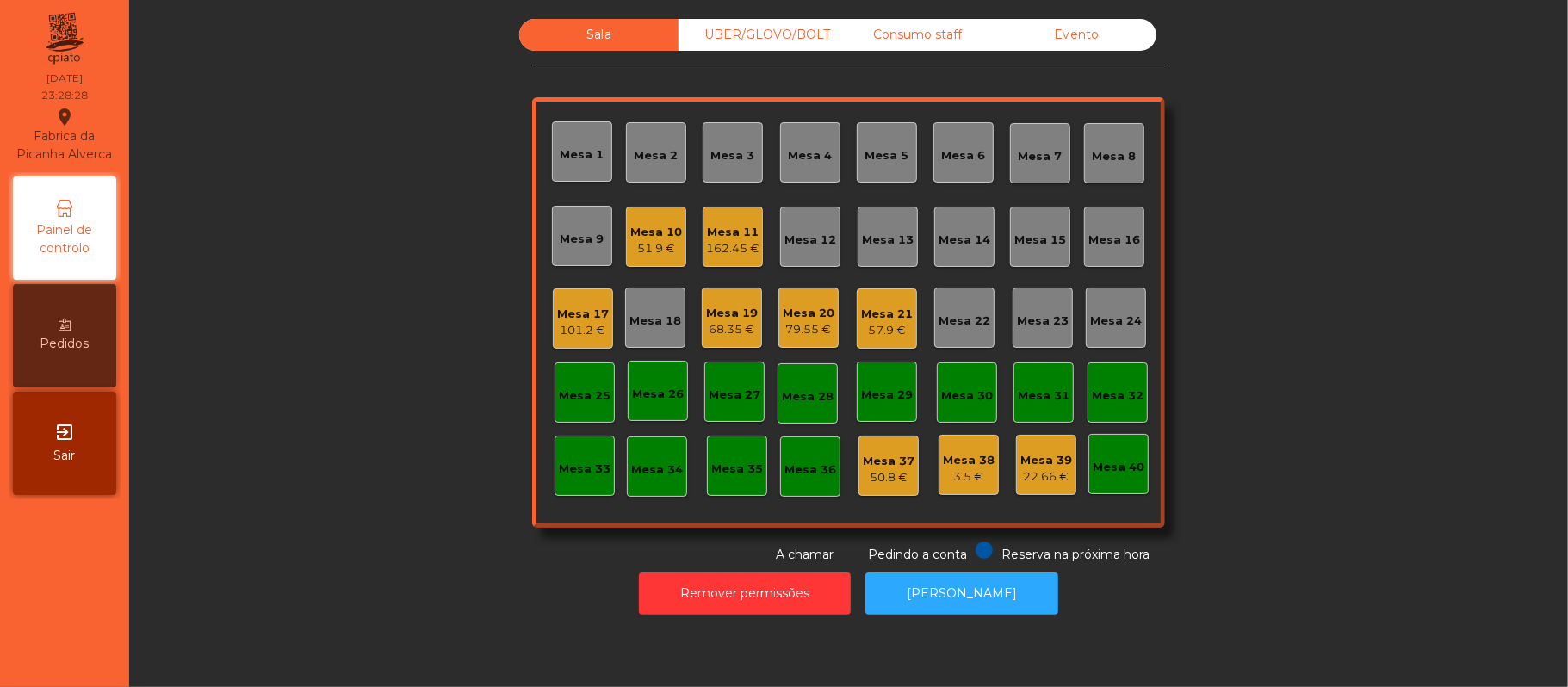
click at [731, 329] on div "68.35 €" at bounding box center [732, 330] width 52 height 18
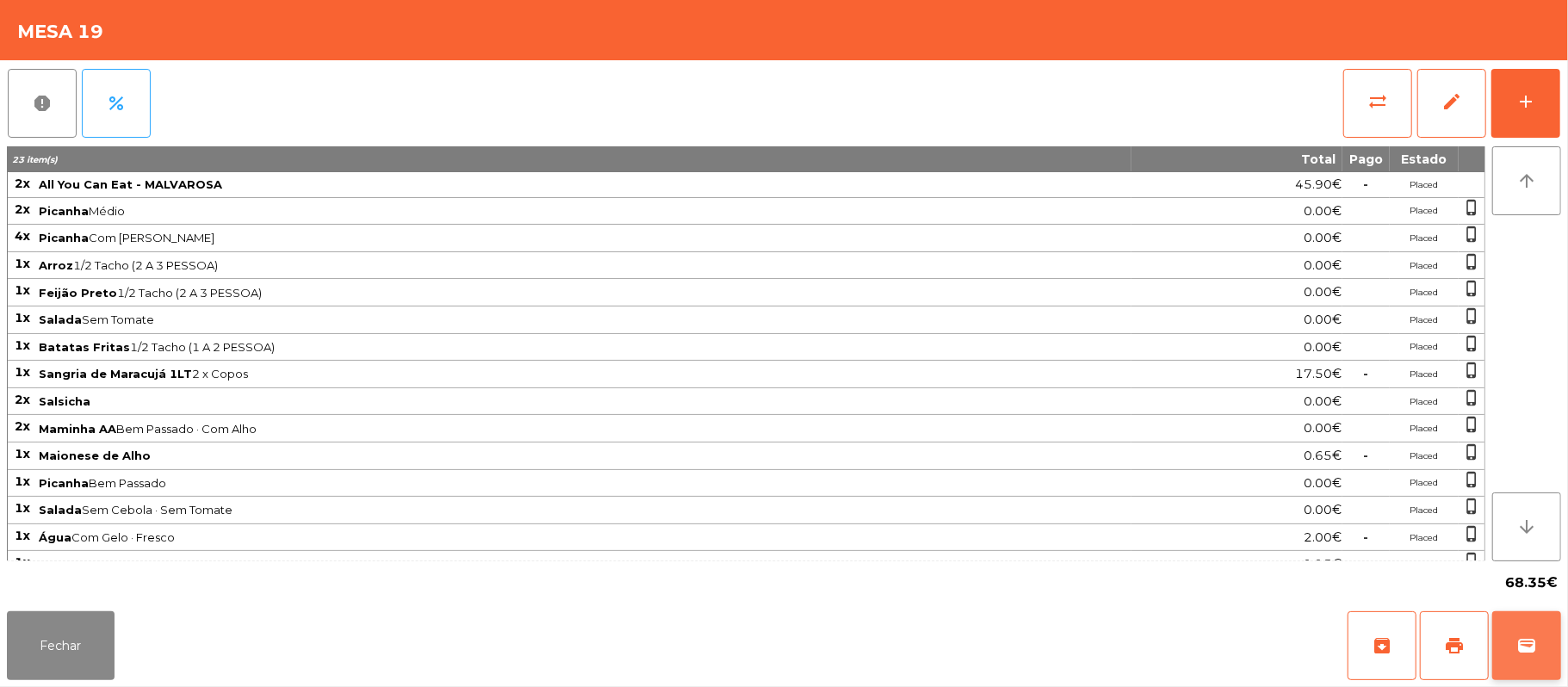
click at [1522, 656] on button "wallet" at bounding box center [1527, 646] width 69 height 69
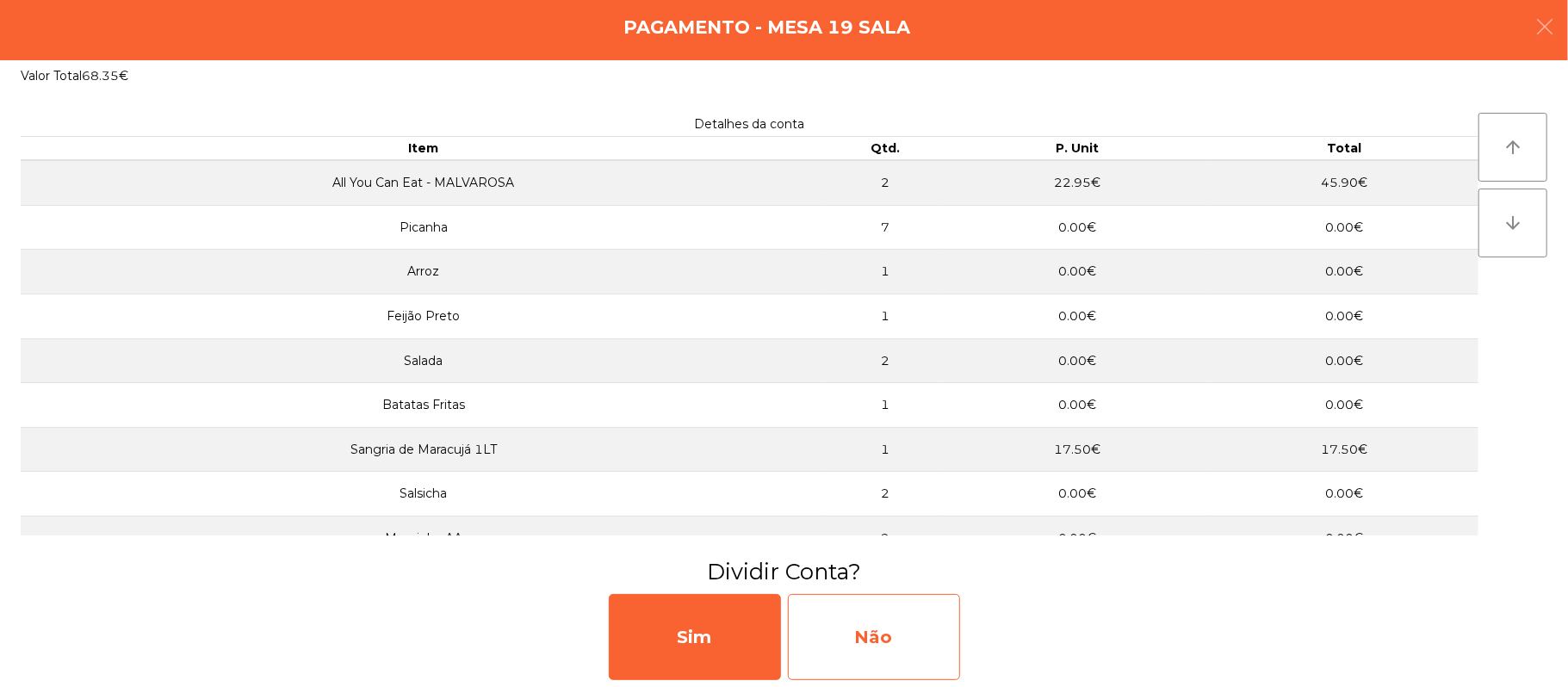
click at [897, 611] on div "Não" at bounding box center [874, 637] width 172 height 86
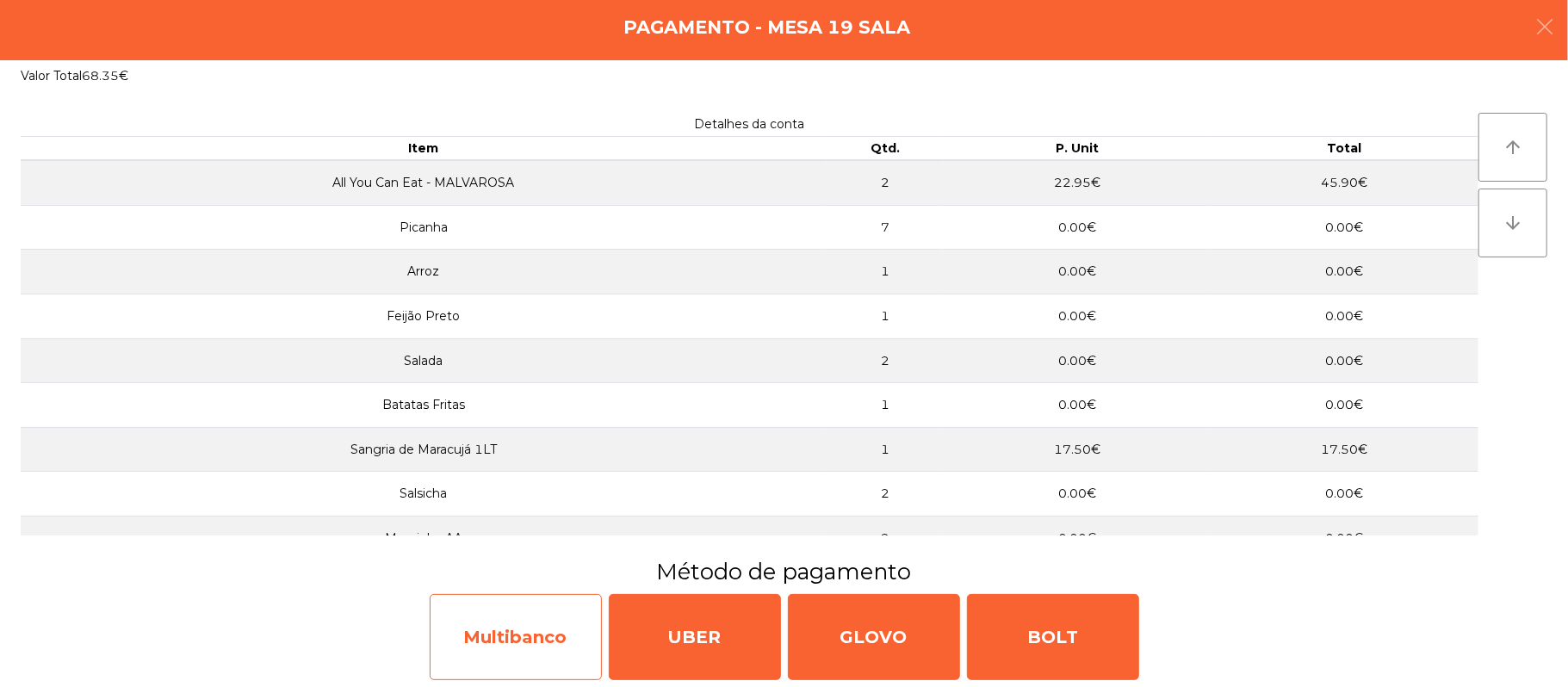
click at [533, 638] on div "Multibanco" at bounding box center [516, 637] width 172 height 86
select select "**"
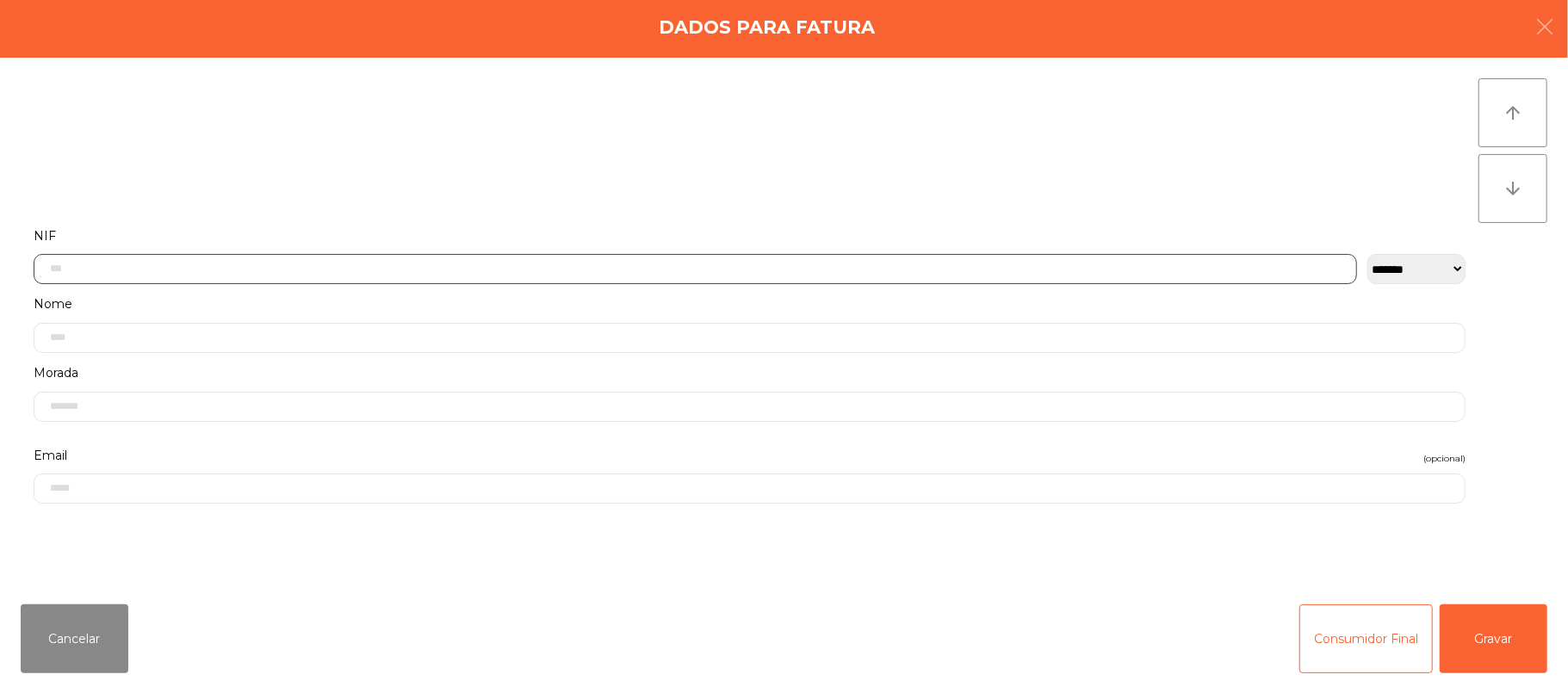
click at [490, 268] on input "text" at bounding box center [695, 269] width 1323 height 30
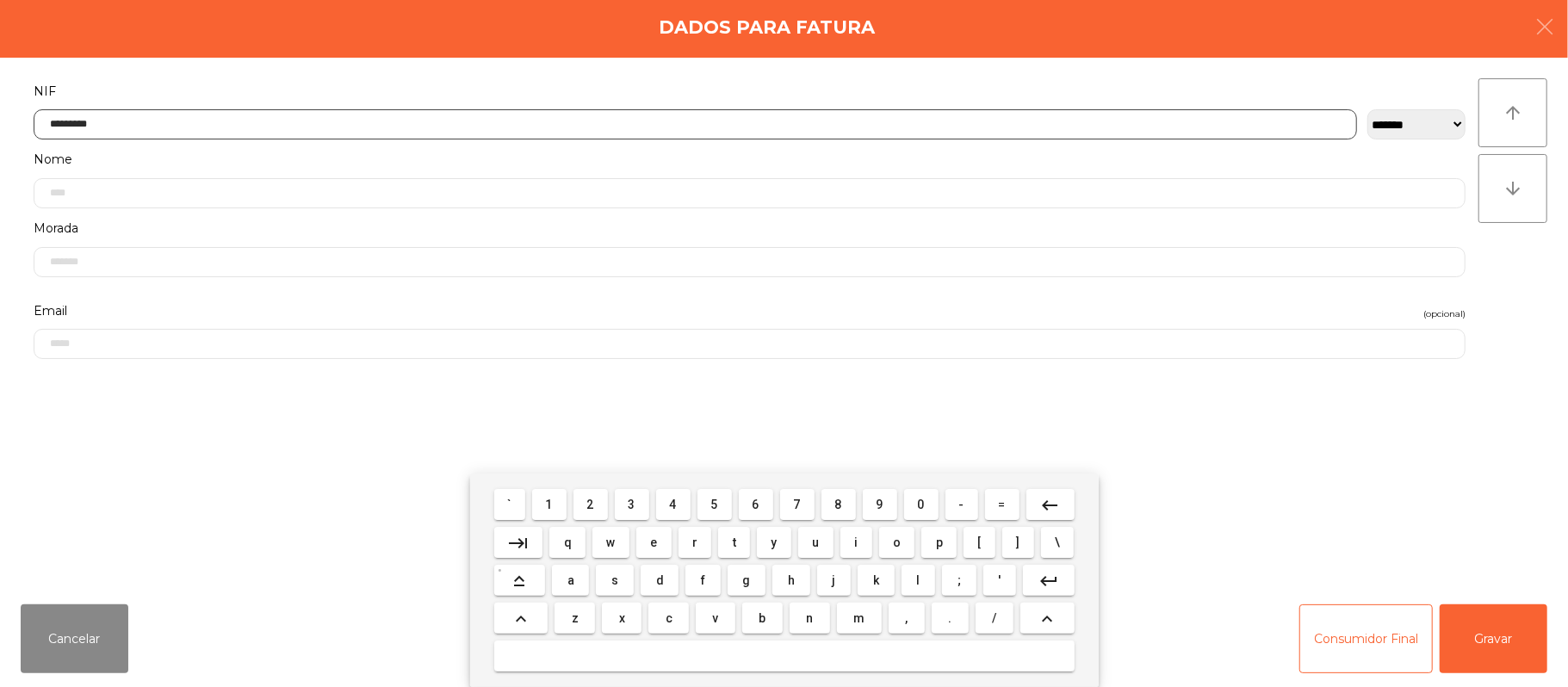
type input "*********"
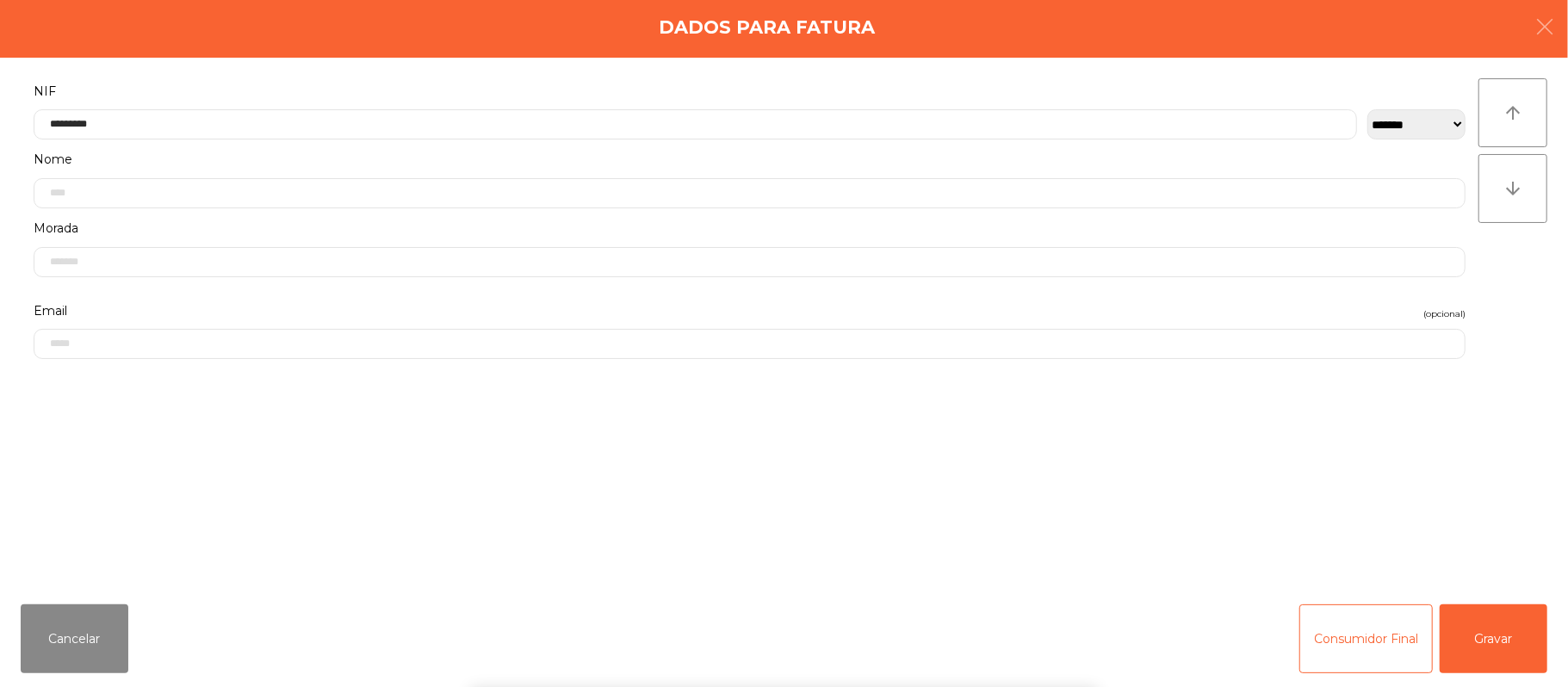
click at [1497, 593] on div "` 1 2 3 4 5 6 7 8 9 0 - = keyboard_backspace keyboard_tab q w e r t y u i o p […" at bounding box center [784, 580] width 1568 height 213
click at [1472, 605] on button "Gravar" at bounding box center [1493, 639] width 108 height 69
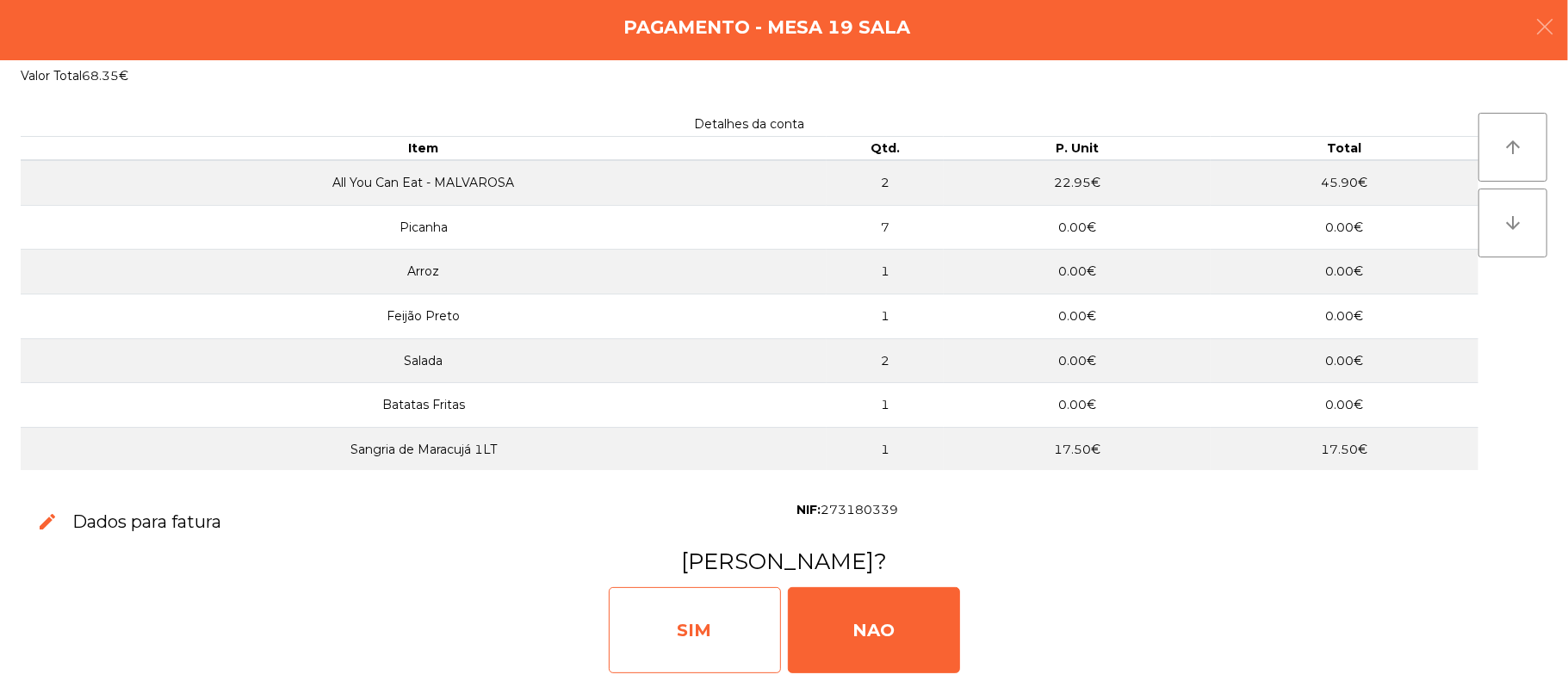
click at [723, 599] on div "SIM" at bounding box center [695, 630] width 172 height 86
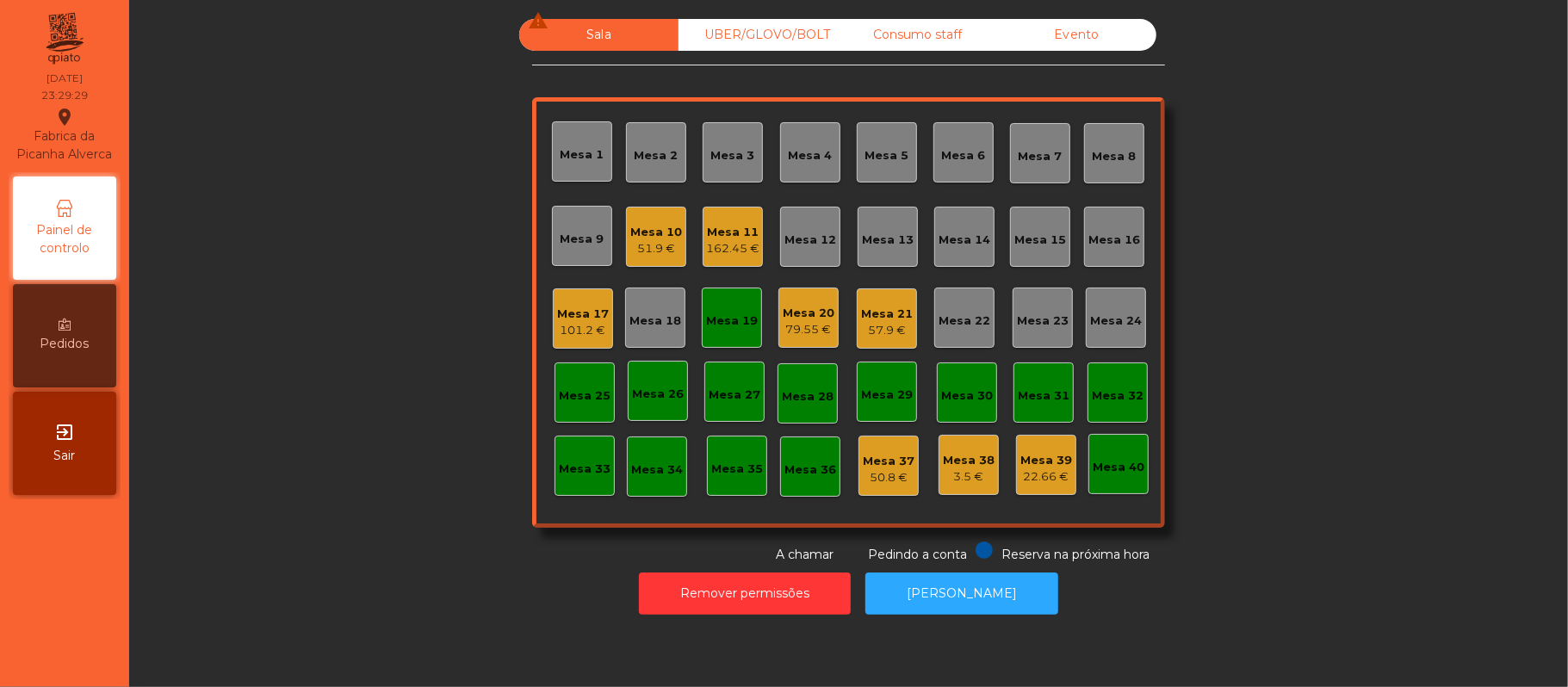
click at [562, 317] on div "Mesa 17" at bounding box center [583, 314] width 52 height 18
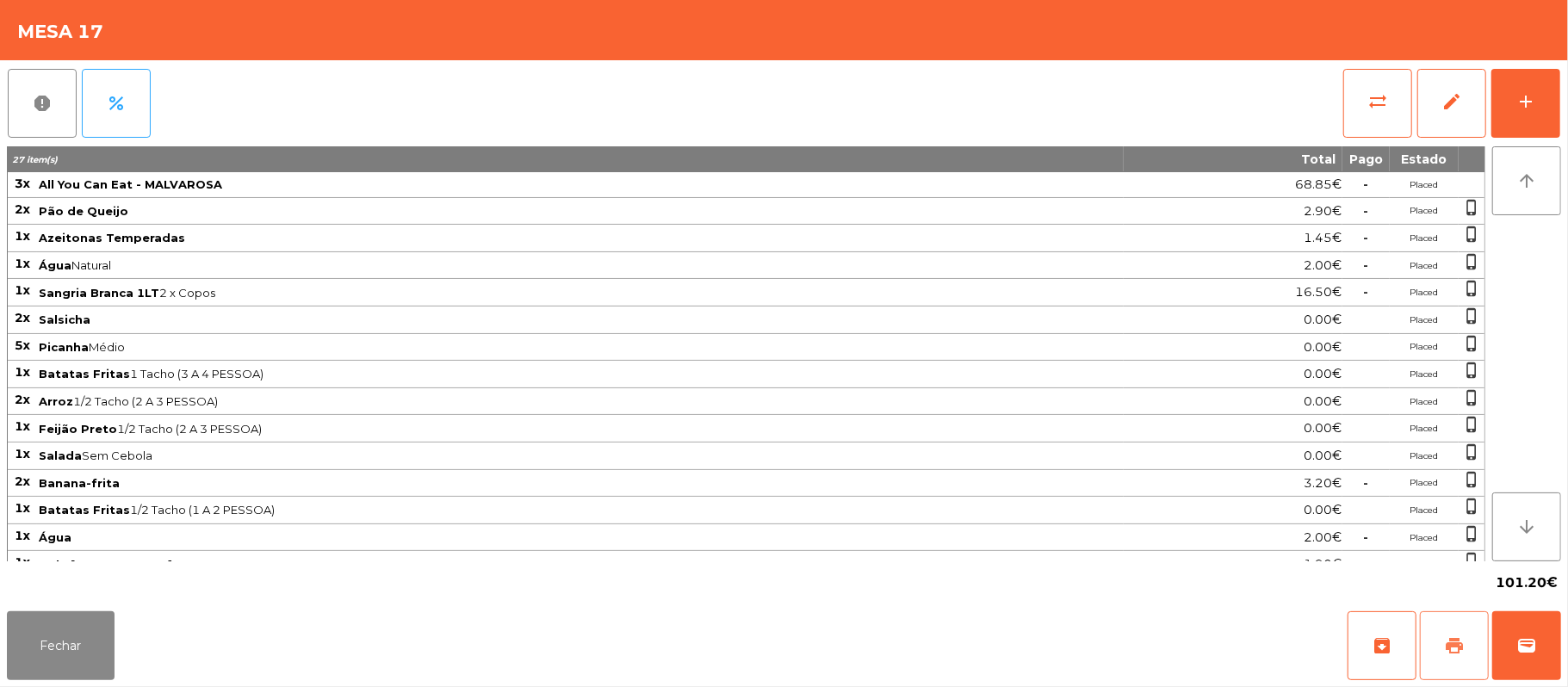
click at [1438, 645] on button "print" at bounding box center [1454, 646] width 69 height 69
click at [1509, 663] on button "wallet" at bounding box center [1527, 646] width 69 height 69
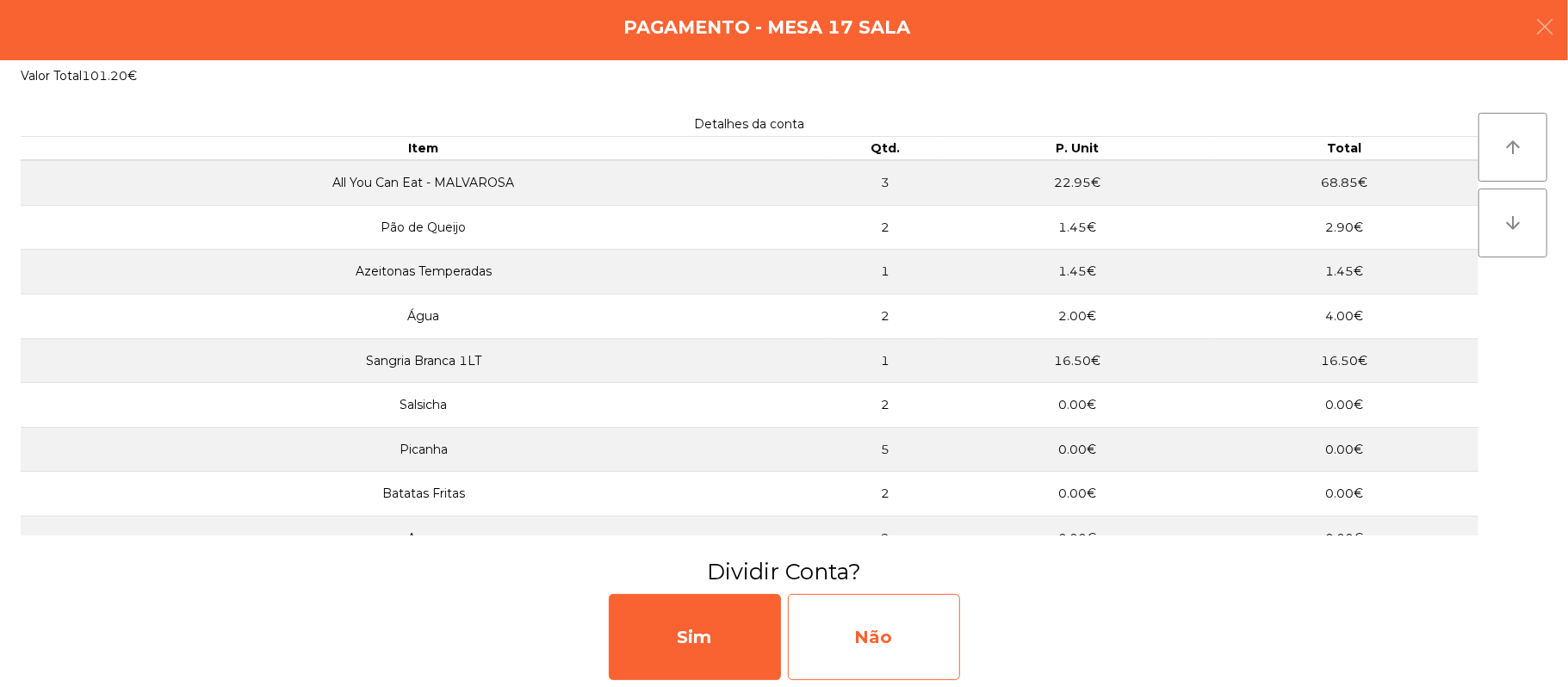
click at [869, 625] on div "Não" at bounding box center [874, 637] width 172 height 86
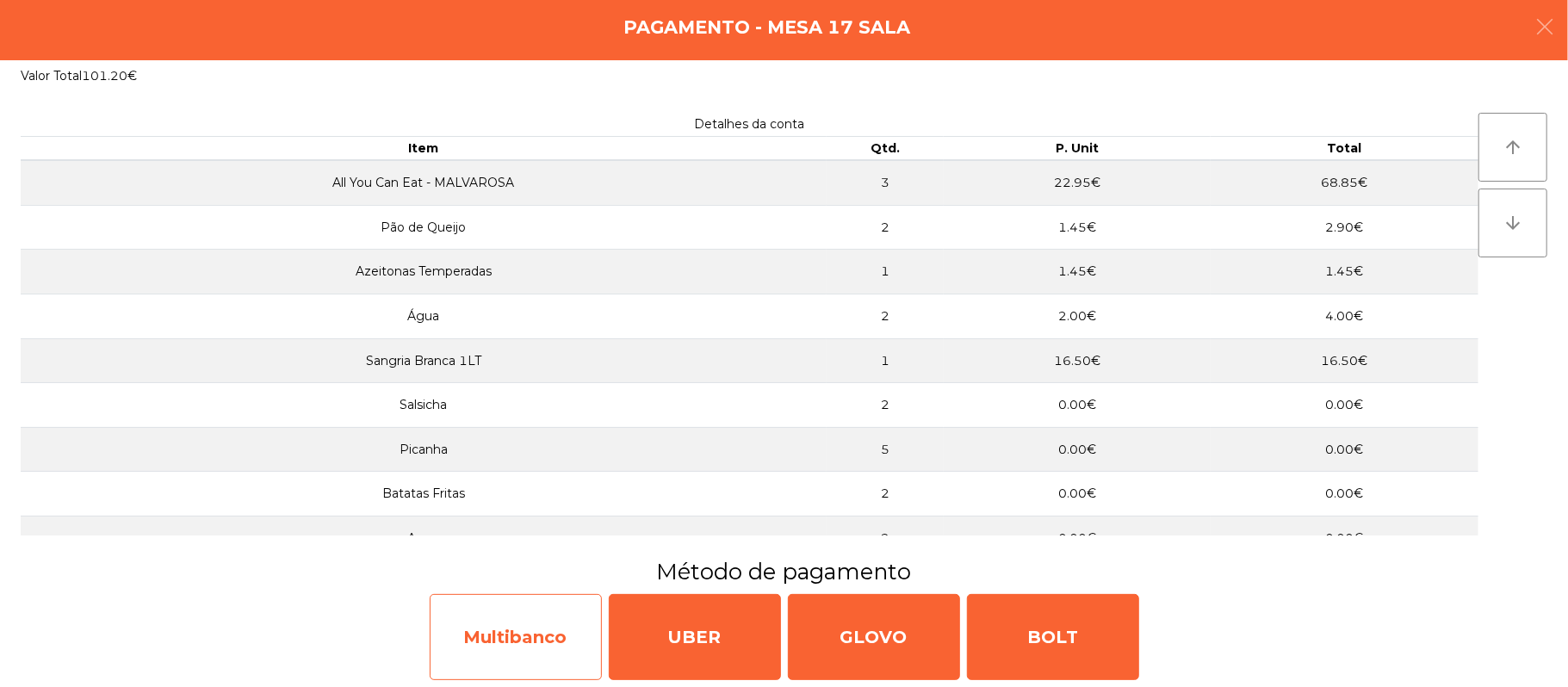
click at [507, 611] on div "Multibanco" at bounding box center [516, 637] width 172 height 86
select select "**"
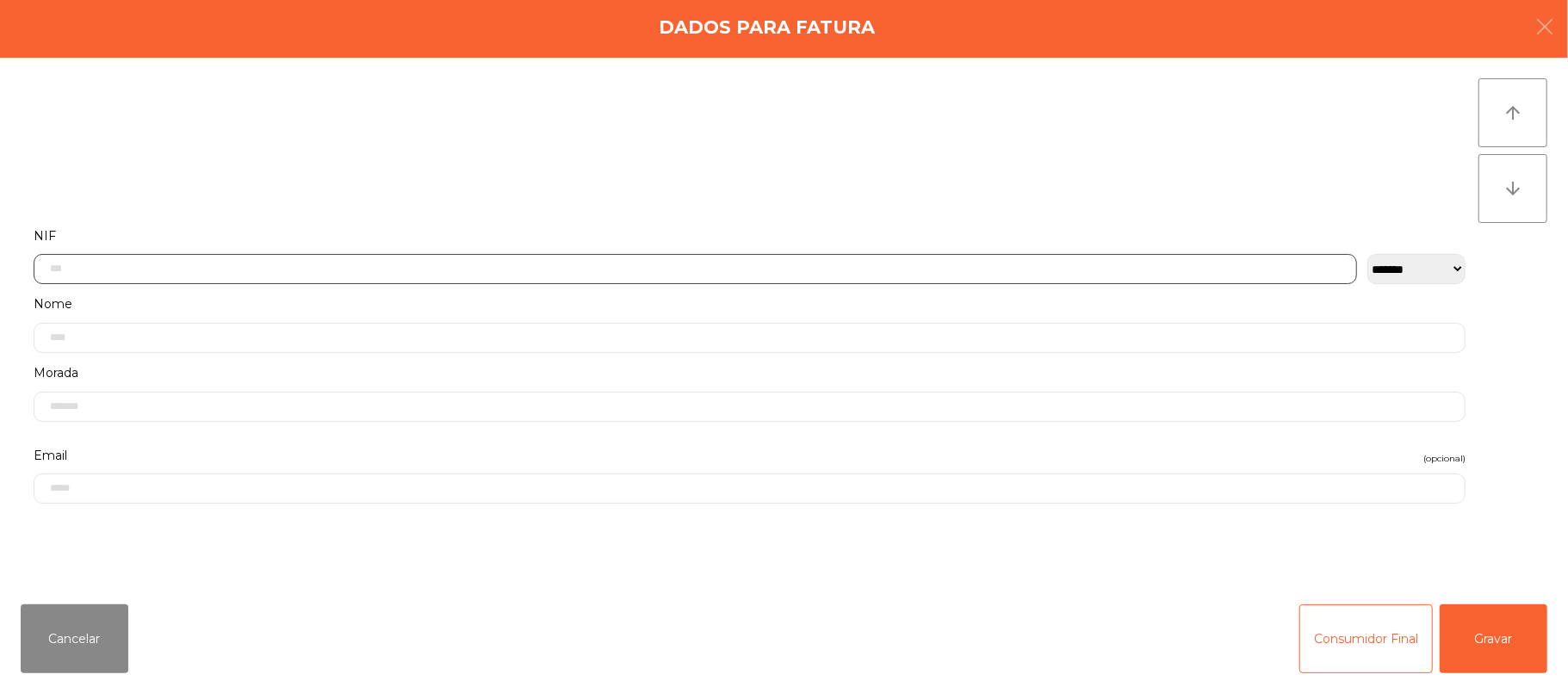
click at [572, 273] on input "text" at bounding box center [695, 269] width 1323 height 30
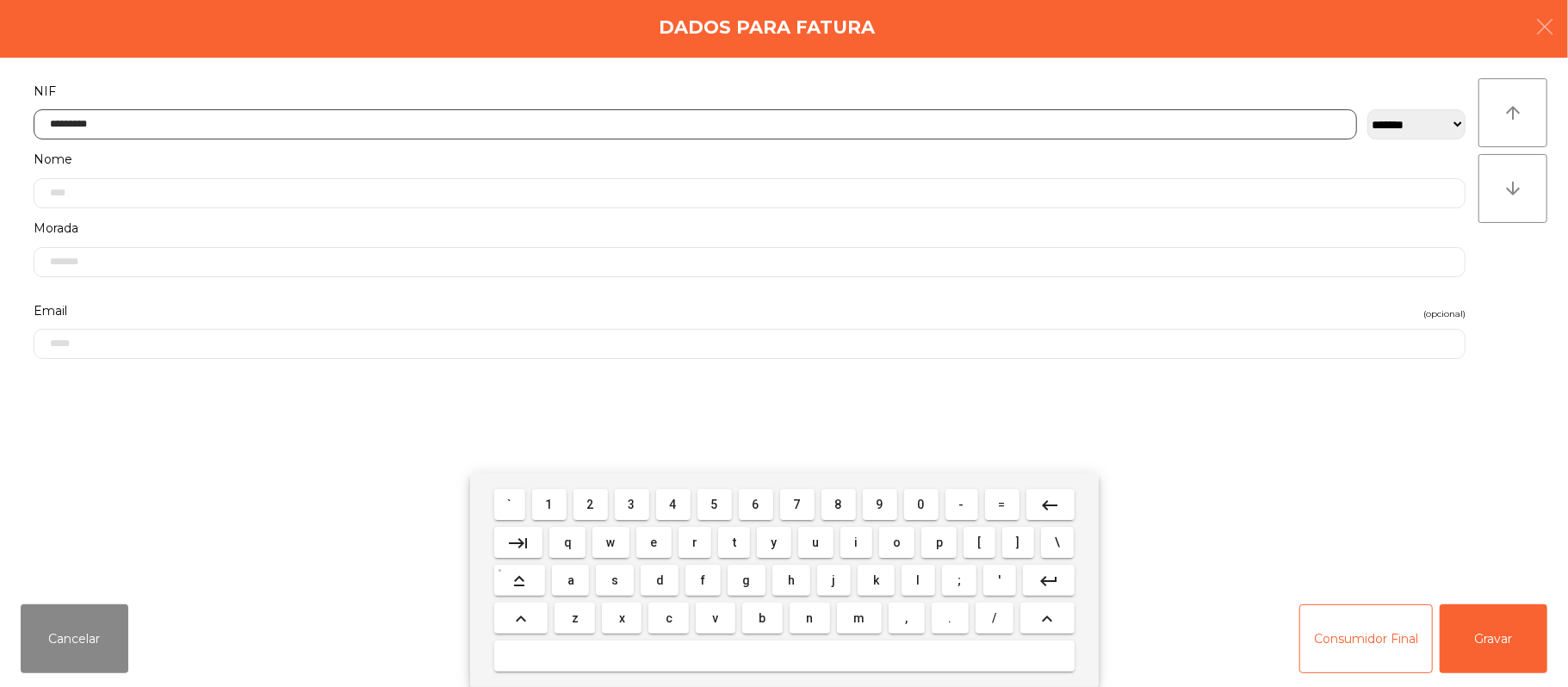
type input "*********"
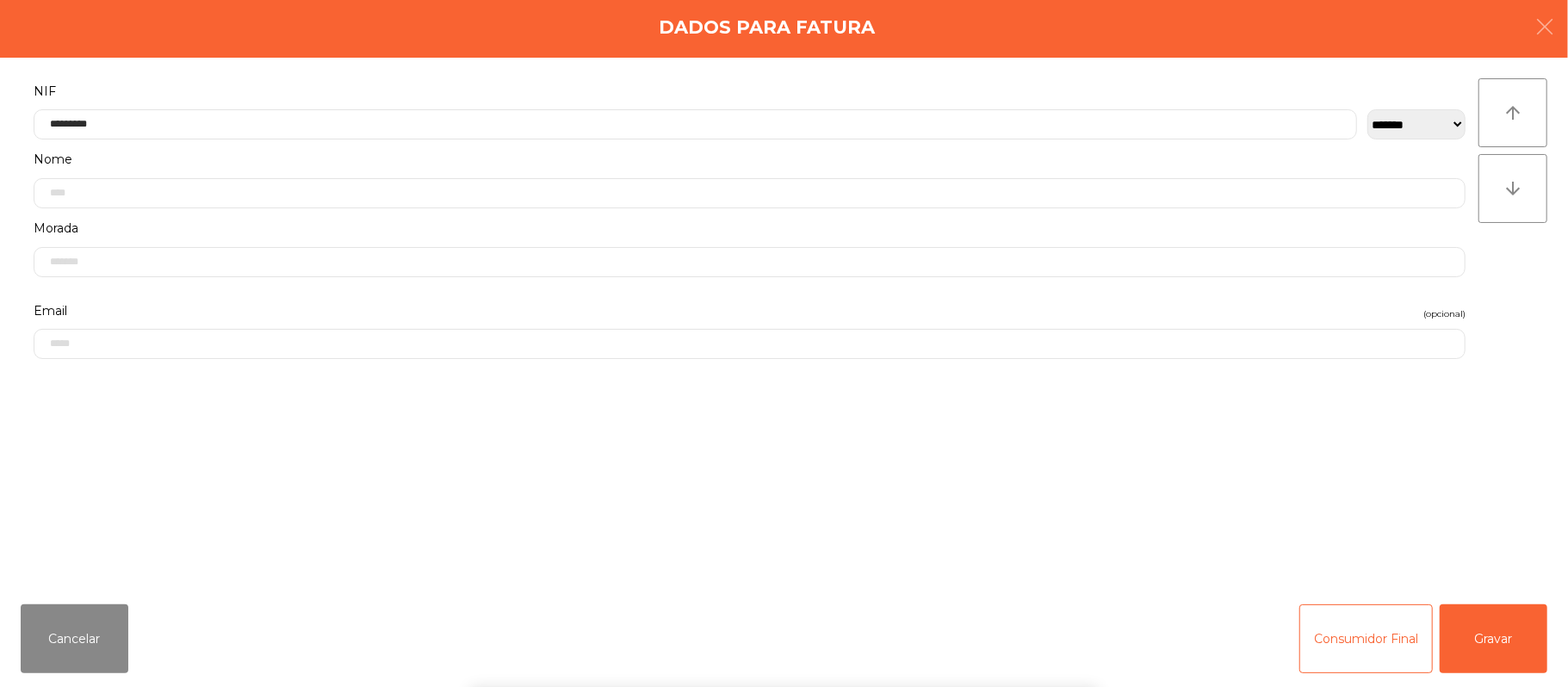
click at [1482, 576] on div "` 1 2 3 4 5 6 7 8 9 0 - = keyboard_backspace keyboard_tab q w e r t y u i o p […" at bounding box center [784, 580] width 1568 height 213
click at [1496, 605] on button "Gravar" at bounding box center [1493, 639] width 108 height 69
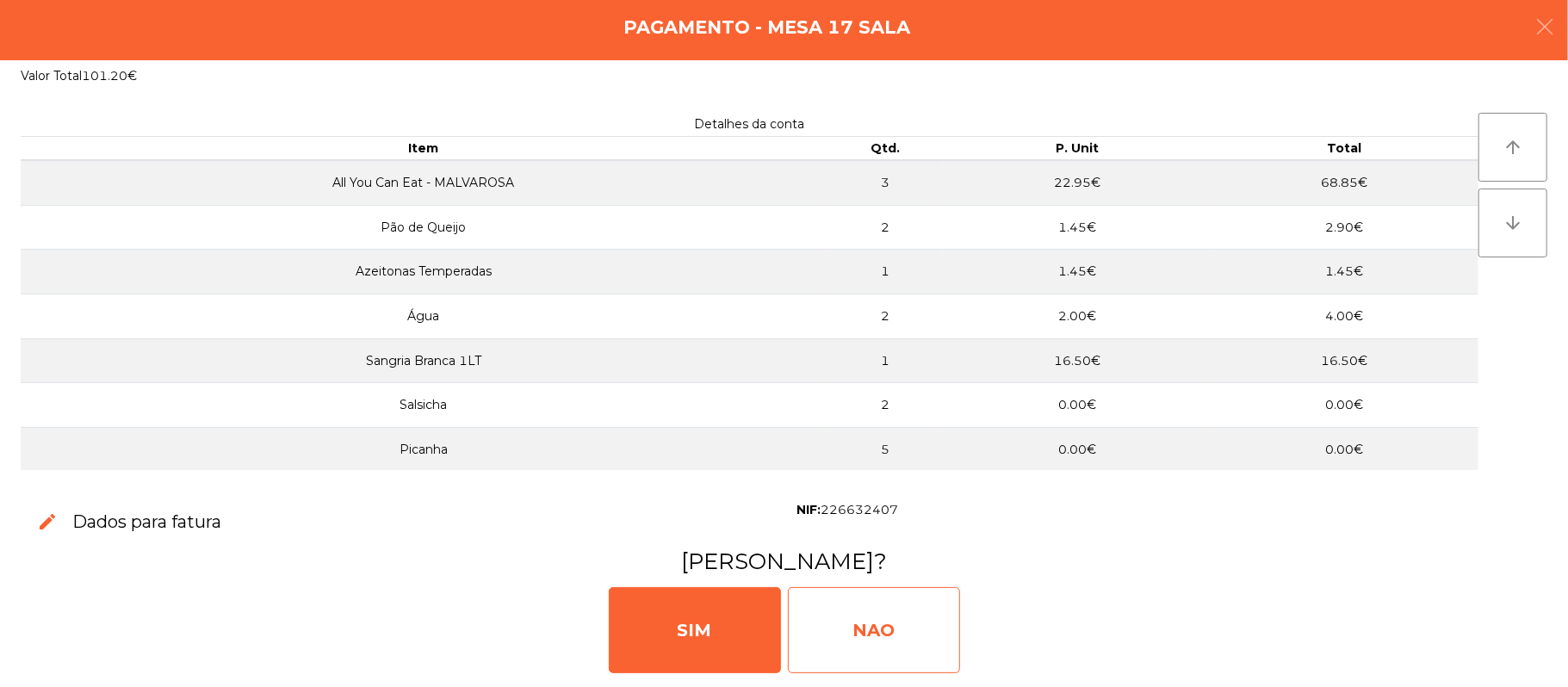
click at [856, 599] on div "NAO" at bounding box center [874, 630] width 172 height 86
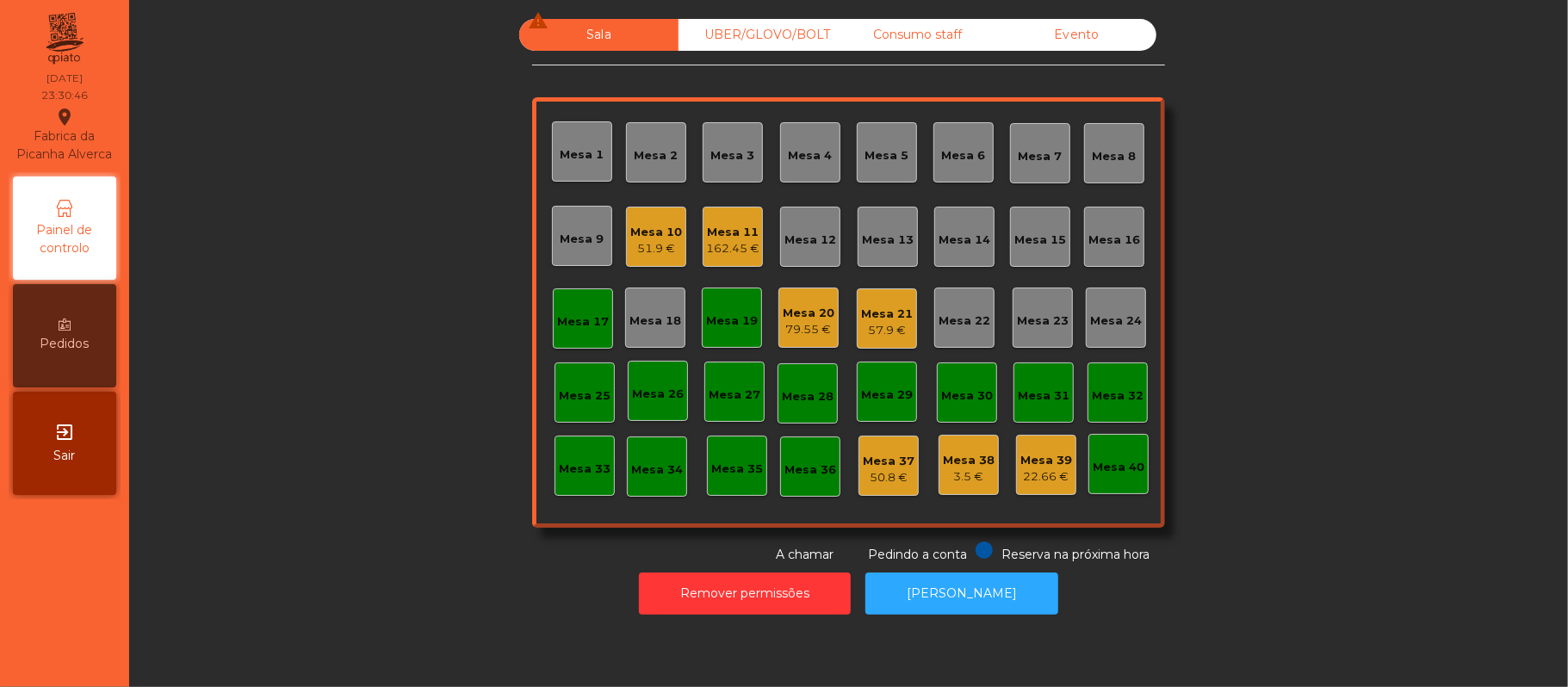
click at [1043, 452] on div "Mesa 39" at bounding box center [1046, 461] width 52 height 18
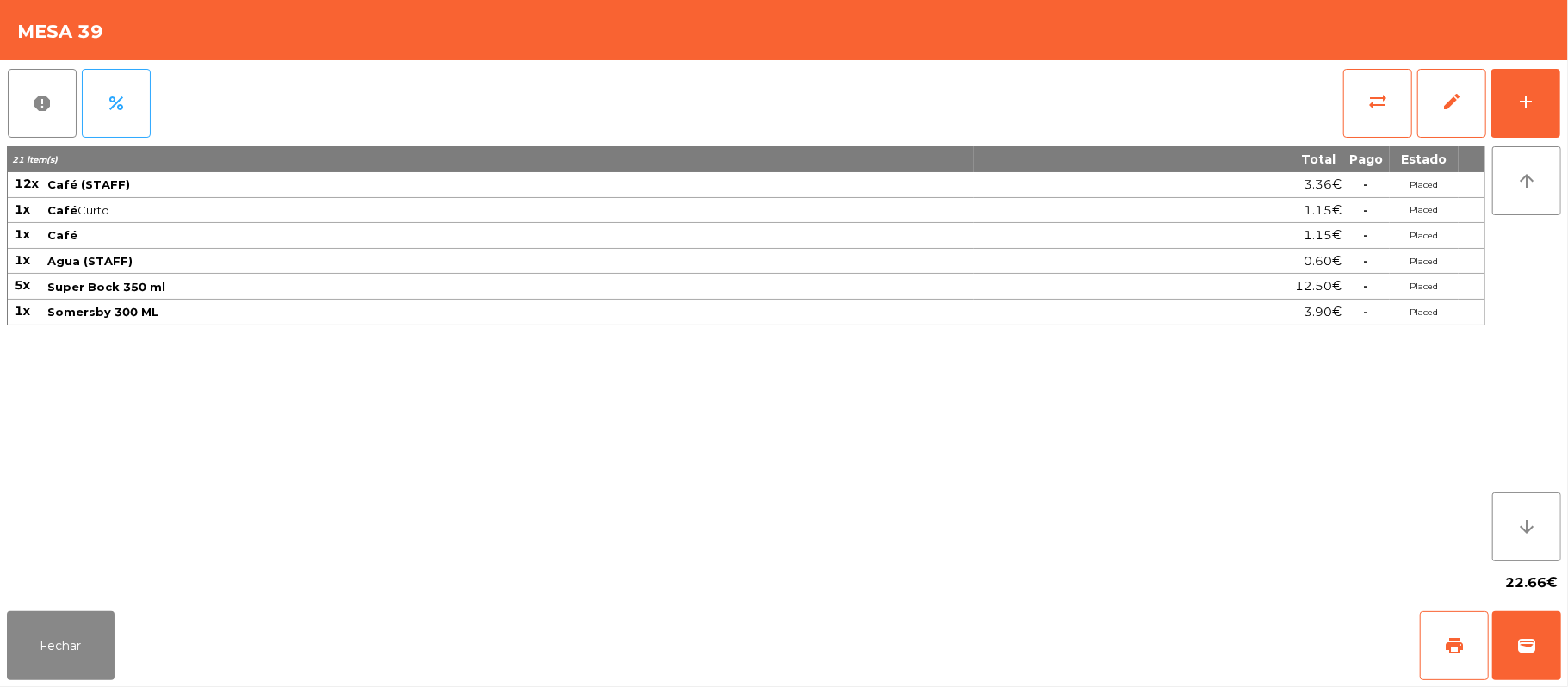
click at [1564, 117] on div "report percent sync_alt edit add 21 item(s) Total Pago Estado 12x Café (STAFF) …" at bounding box center [784, 333] width 1568 height 544
click at [1509, 108] on button "add" at bounding box center [1526, 104] width 69 height 69
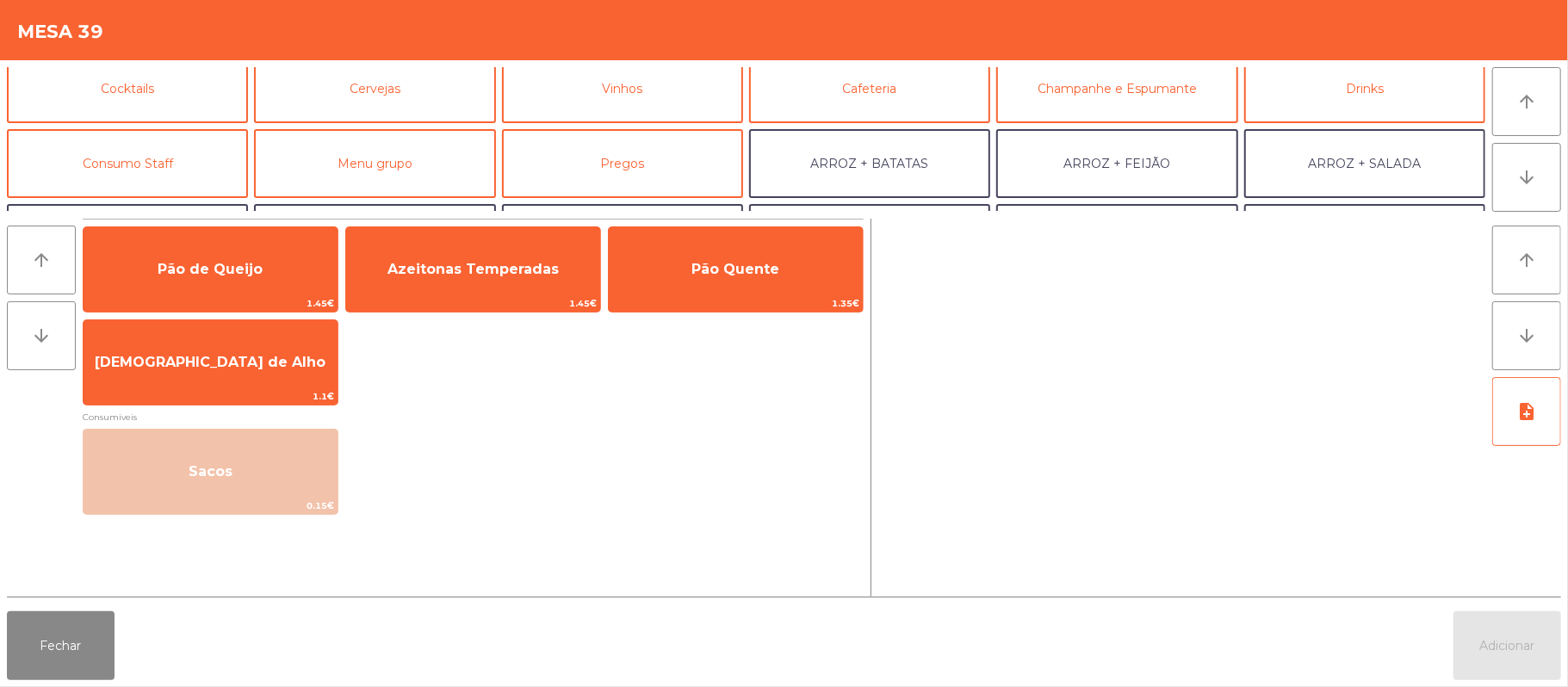
scroll to position [91, 0]
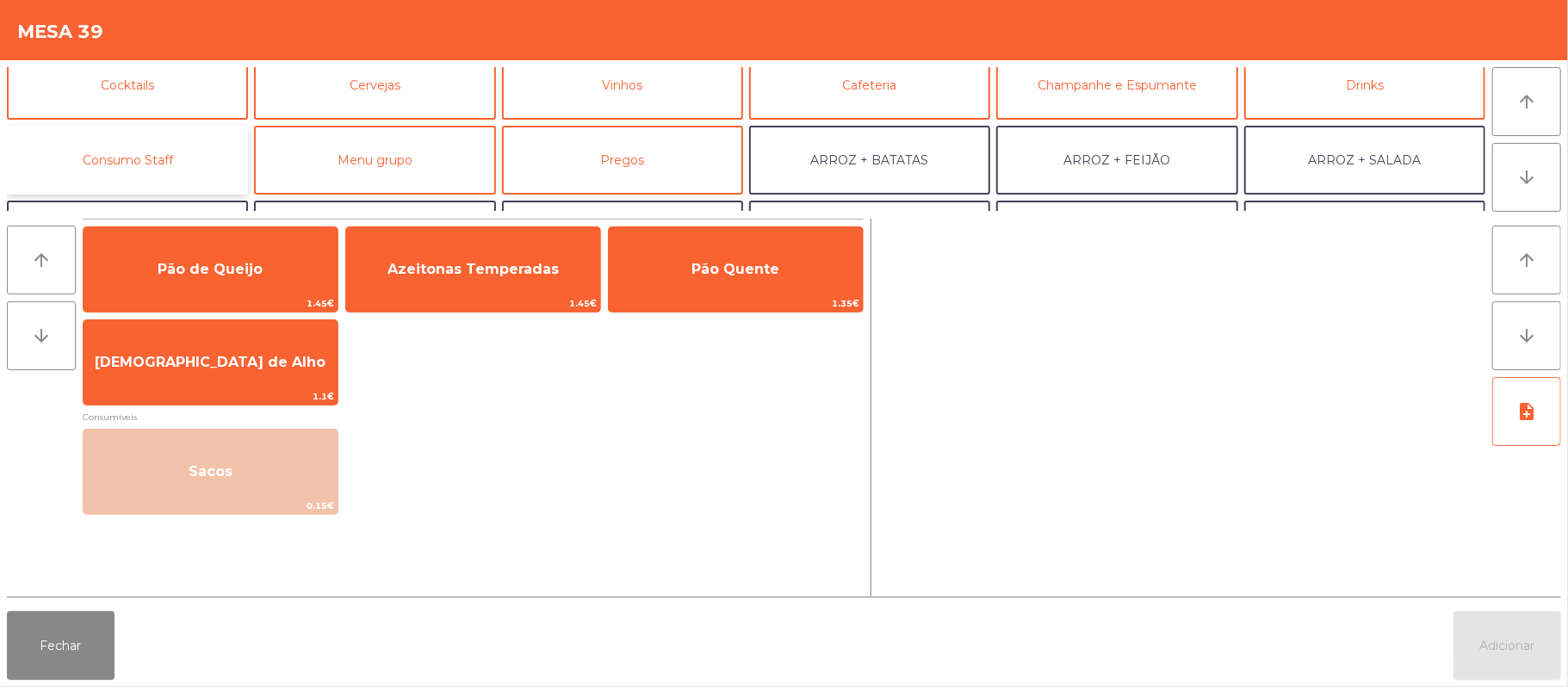
click at [157, 153] on button "Consumo Staff" at bounding box center [127, 160] width 241 height 69
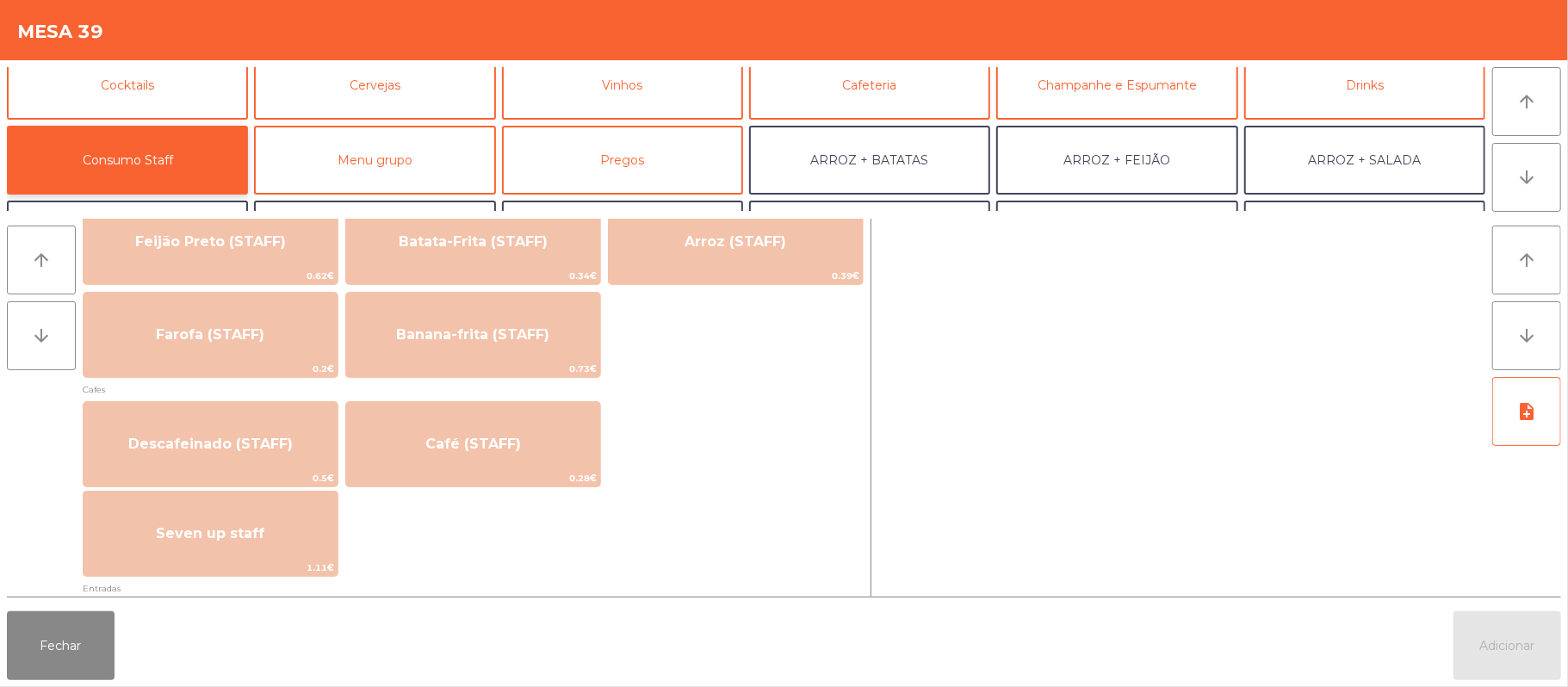
scroll to position [845, 0]
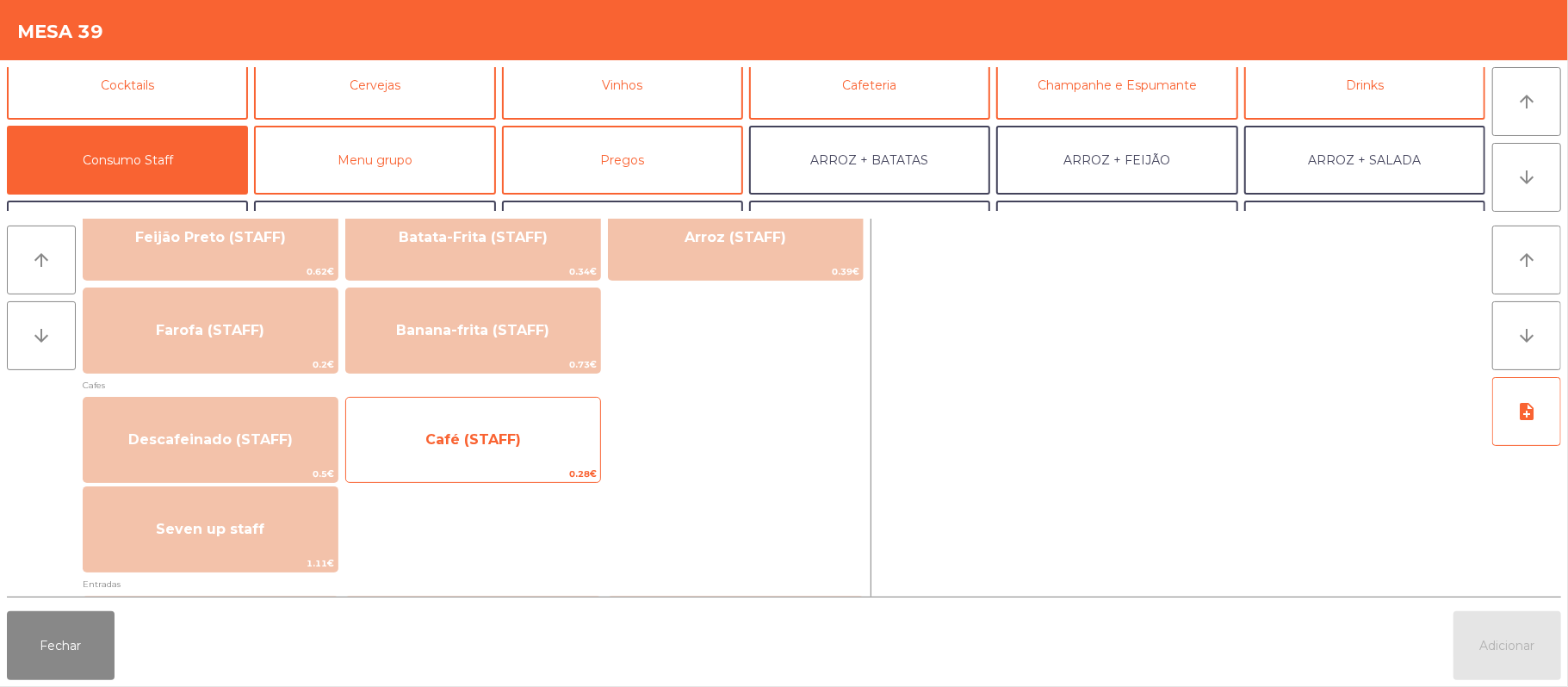
click at [480, 432] on span "Café (STAFF)" at bounding box center [473, 440] width 96 height 17
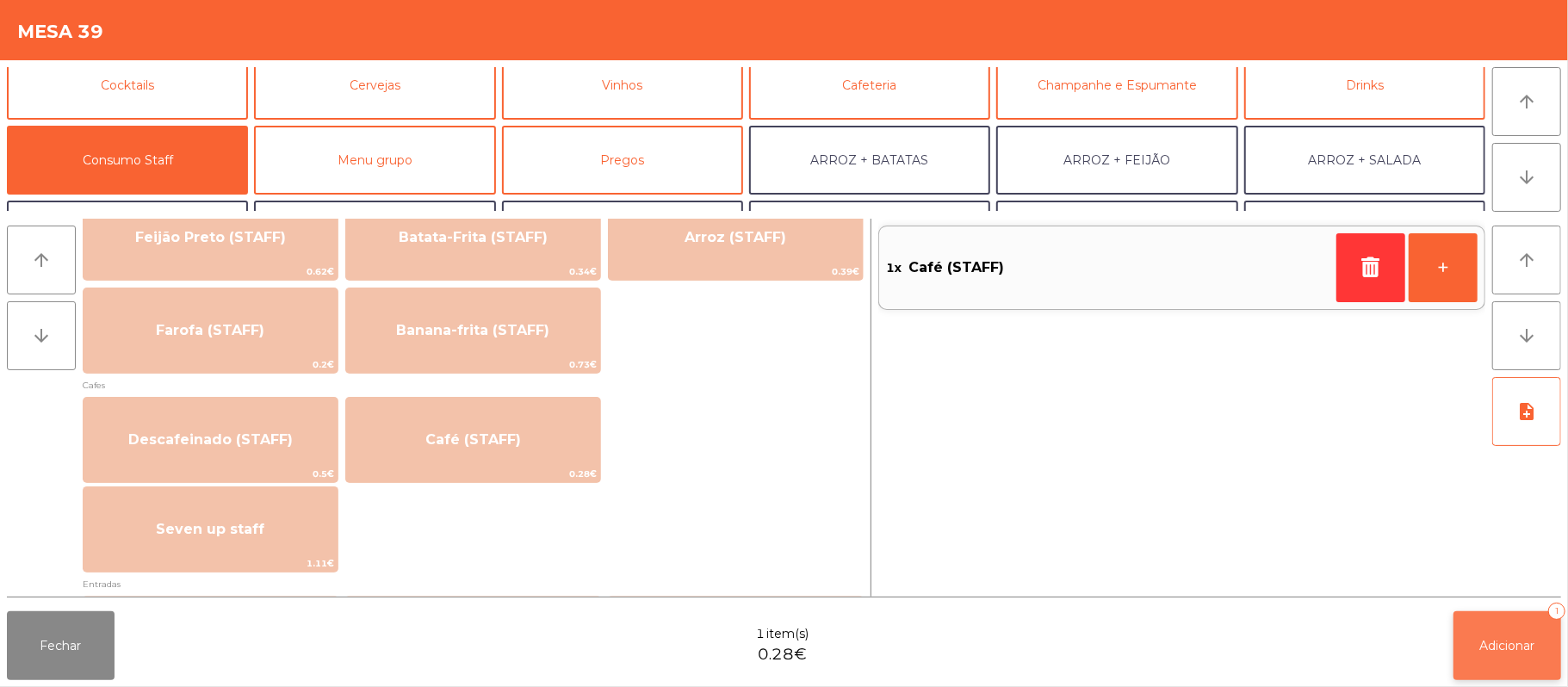
click at [1499, 651] on span "Adicionar" at bounding box center [1507, 646] width 55 height 16
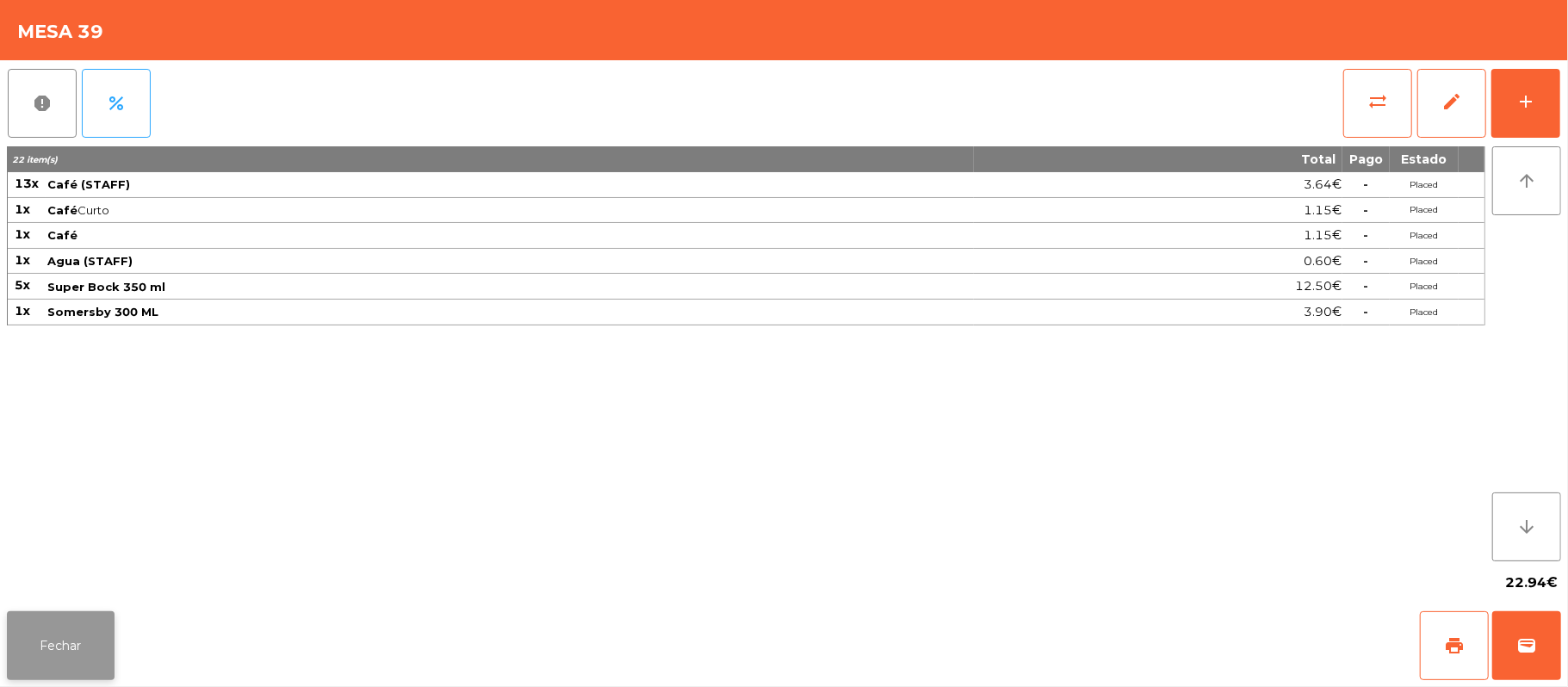
click at [55, 637] on button "Fechar" at bounding box center [61, 646] width 108 height 69
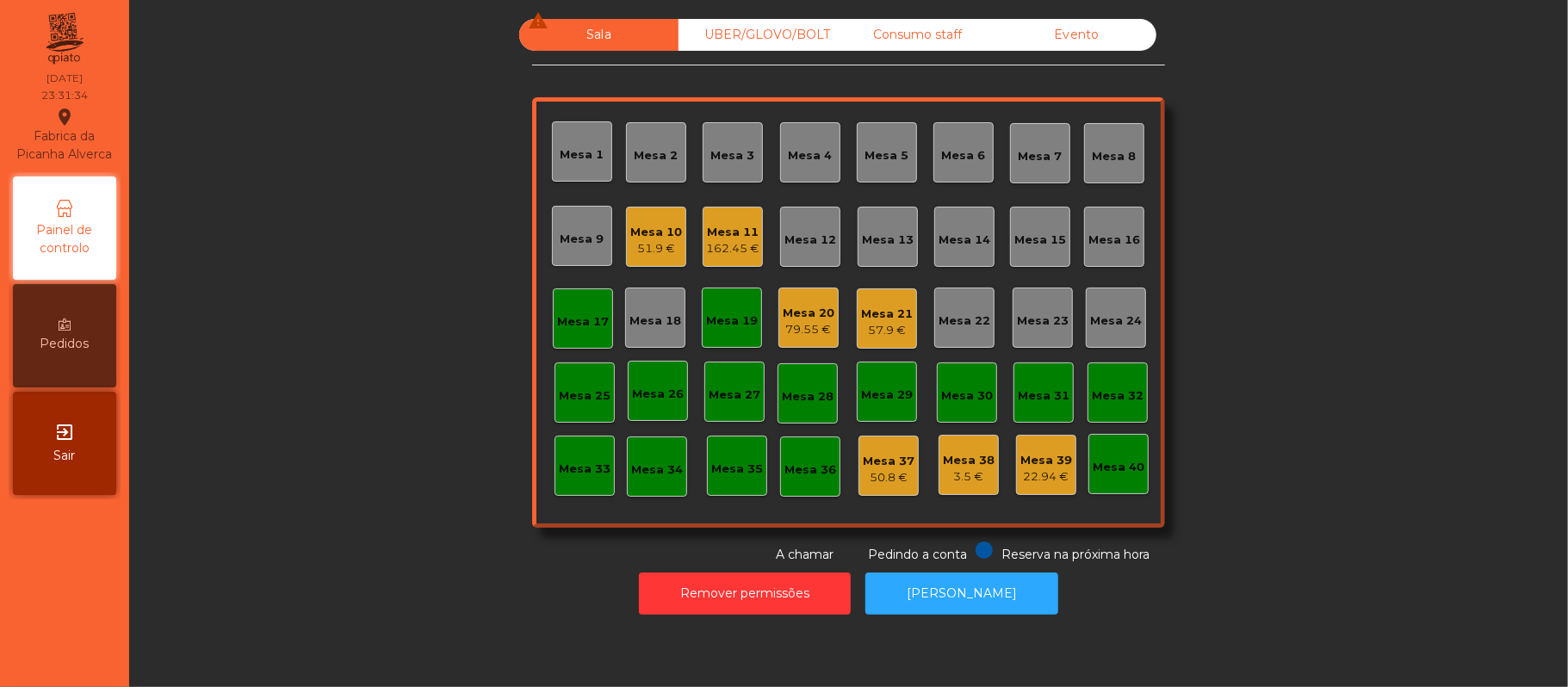
click at [644, 240] on div "51.9 €" at bounding box center [655, 249] width 52 height 18
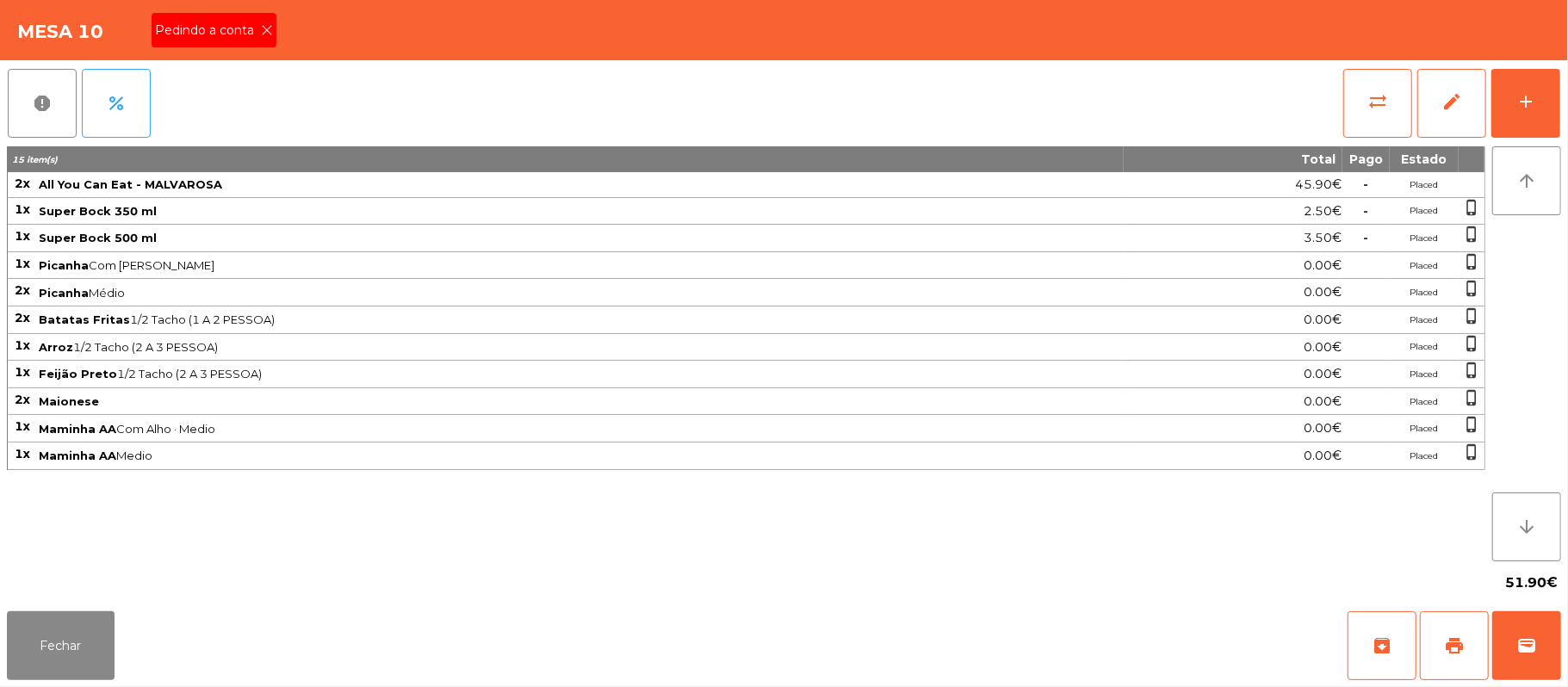
click at [253, 35] on span "Pedindo a conta" at bounding box center [208, 31] width 106 height 18
click at [1444, 659] on button "print" at bounding box center [1454, 646] width 69 height 69
click at [1521, 631] on button "wallet" at bounding box center [1527, 646] width 69 height 69
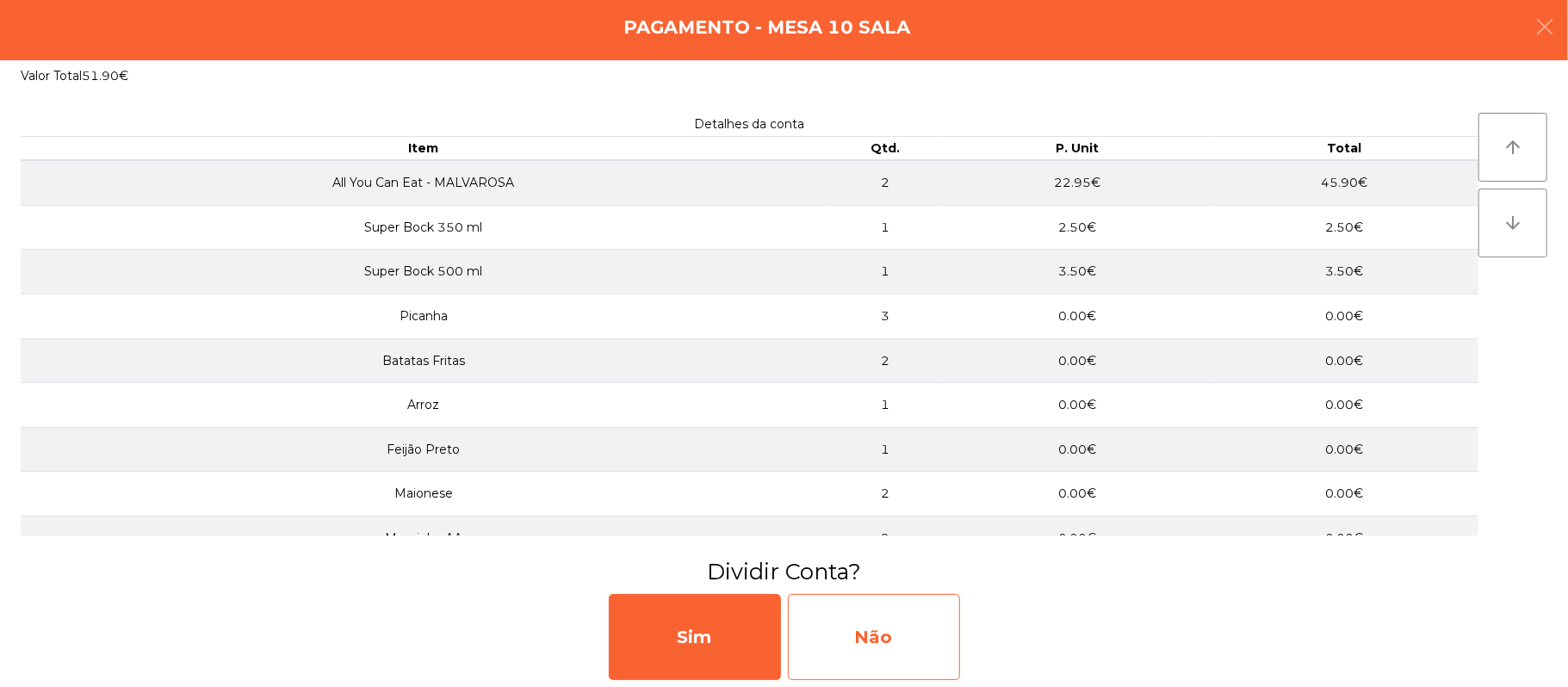
click at [909, 610] on div "Não" at bounding box center [874, 637] width 172 height 86
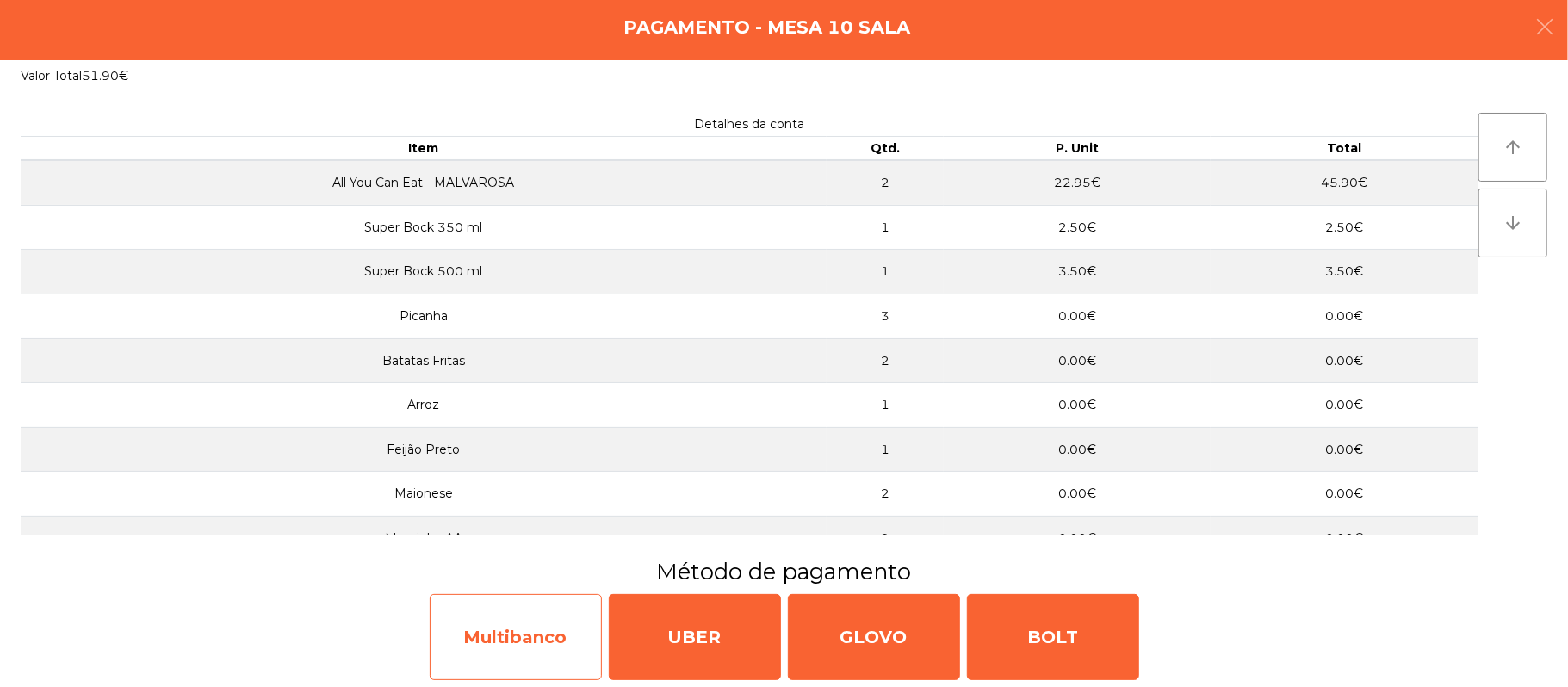
click at [548, 599] on div "Multibanco" at bounding box center [516, 637] width 172 height 86
select select "**"
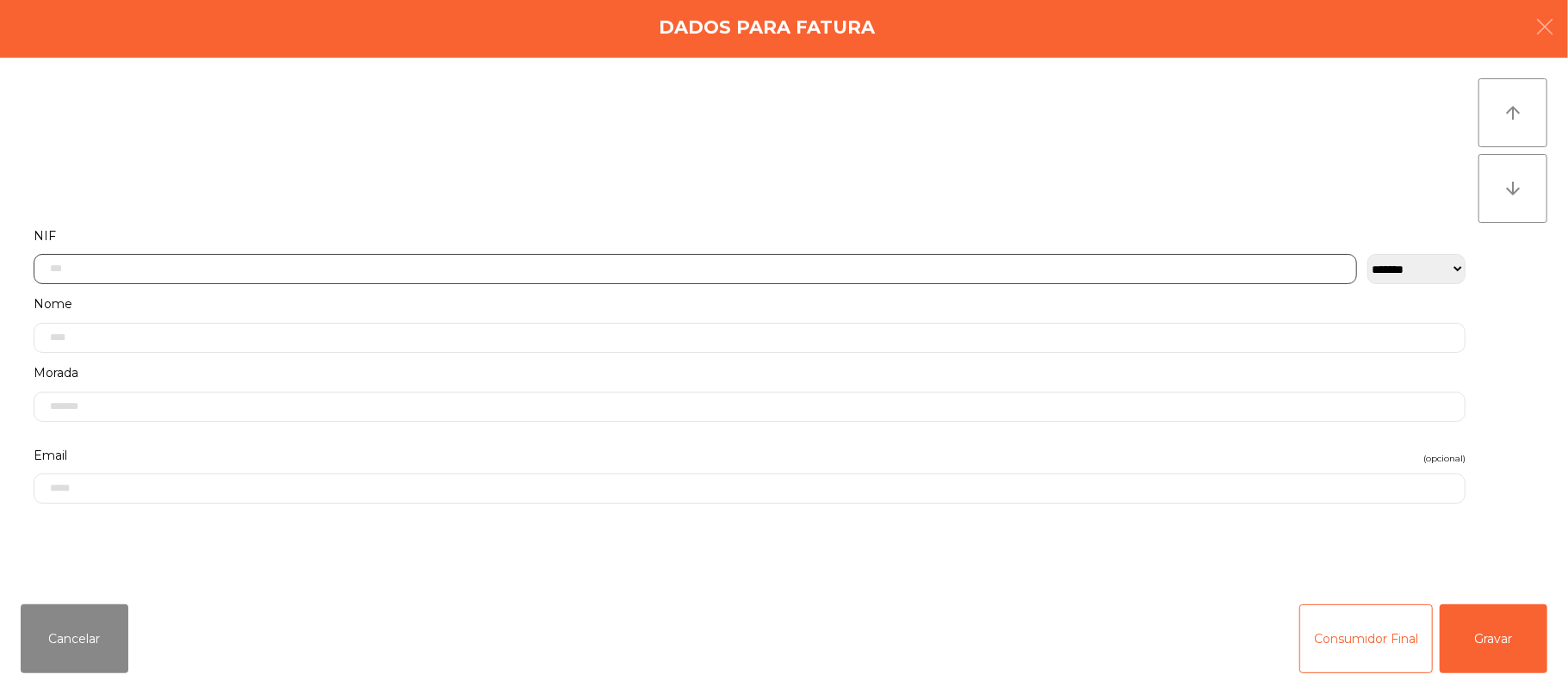
click at [656, 269] on input "text" at bounding box center [695, 269] width 1323 height 30
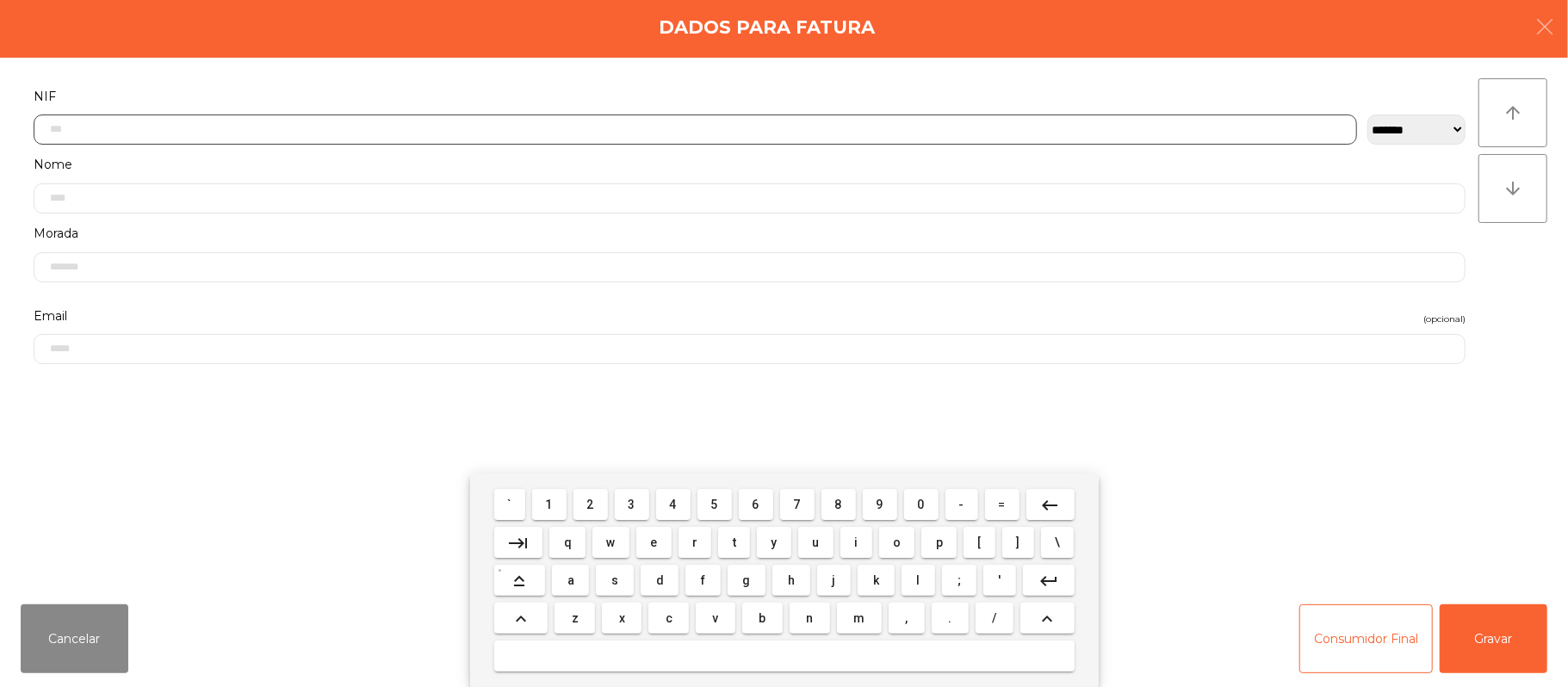
scroll to position [145, 0]
type input "*********"
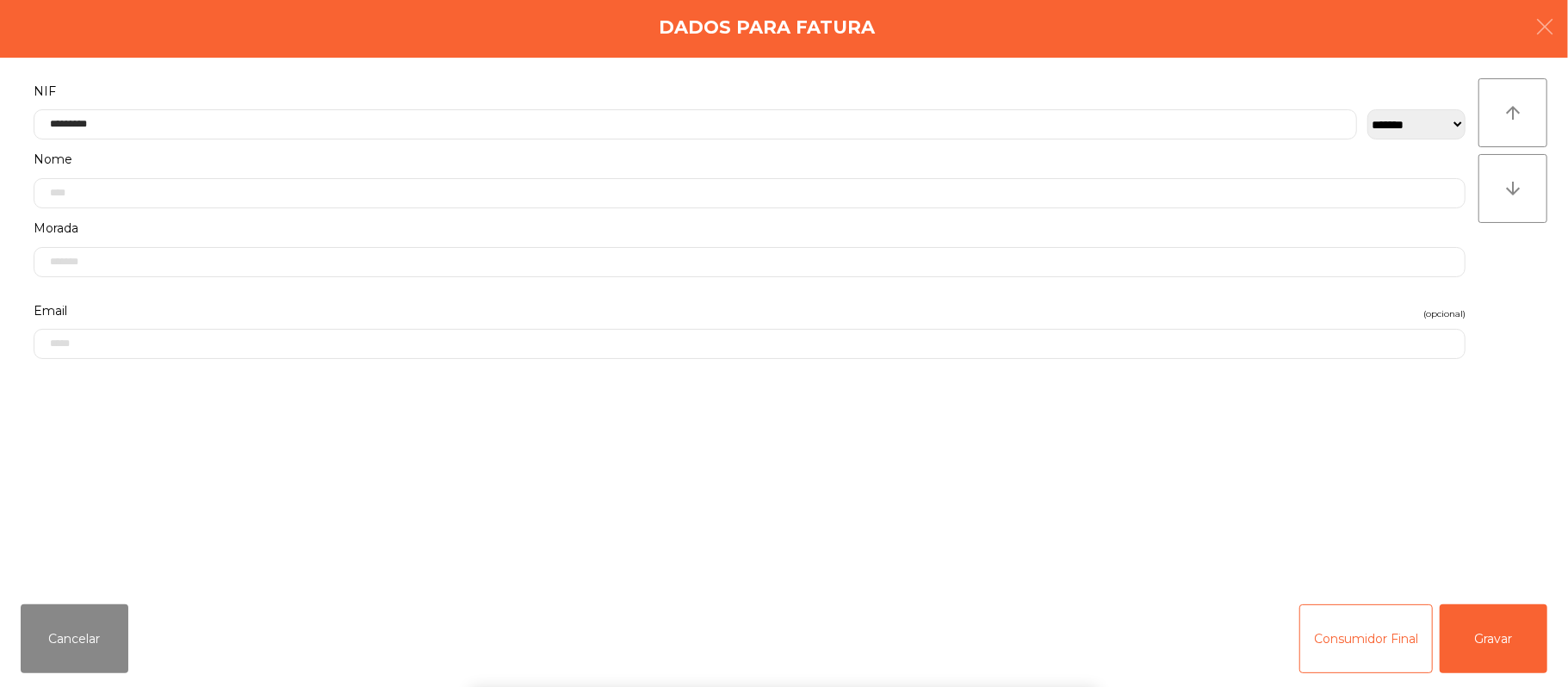
click at [1506, 621] on div "` 1 2 3 4 5 6 7 8 9 0 - = keyboard_backspace keyboard_tab q w e r t y u i o p […" at bounding box center [784, 580] width 1568 height 213
click at [1481, 613] on button "Gravar" at bounding box center [1493, 639] width 108 height 69
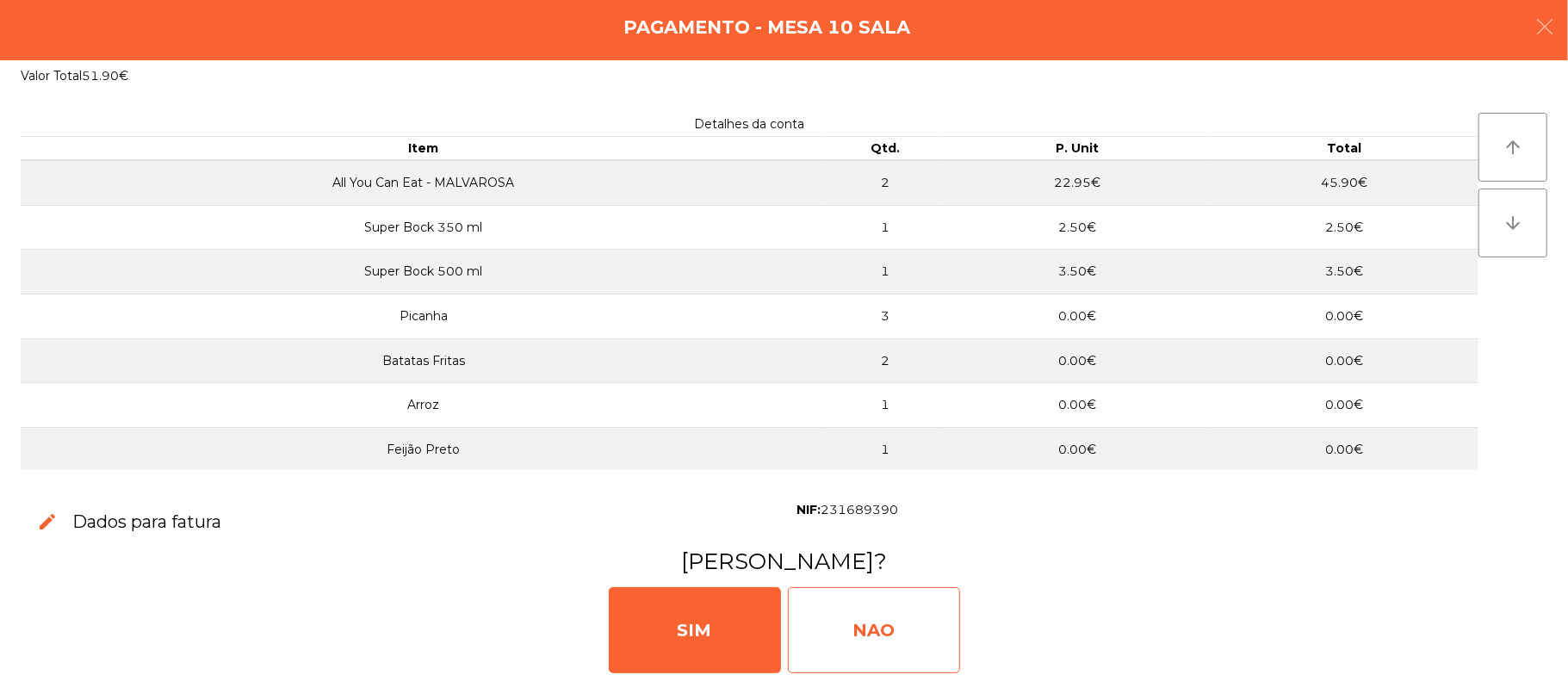
click at [903, 604] on div "NAO" at bounding box center [874, 630] width 172 height 86
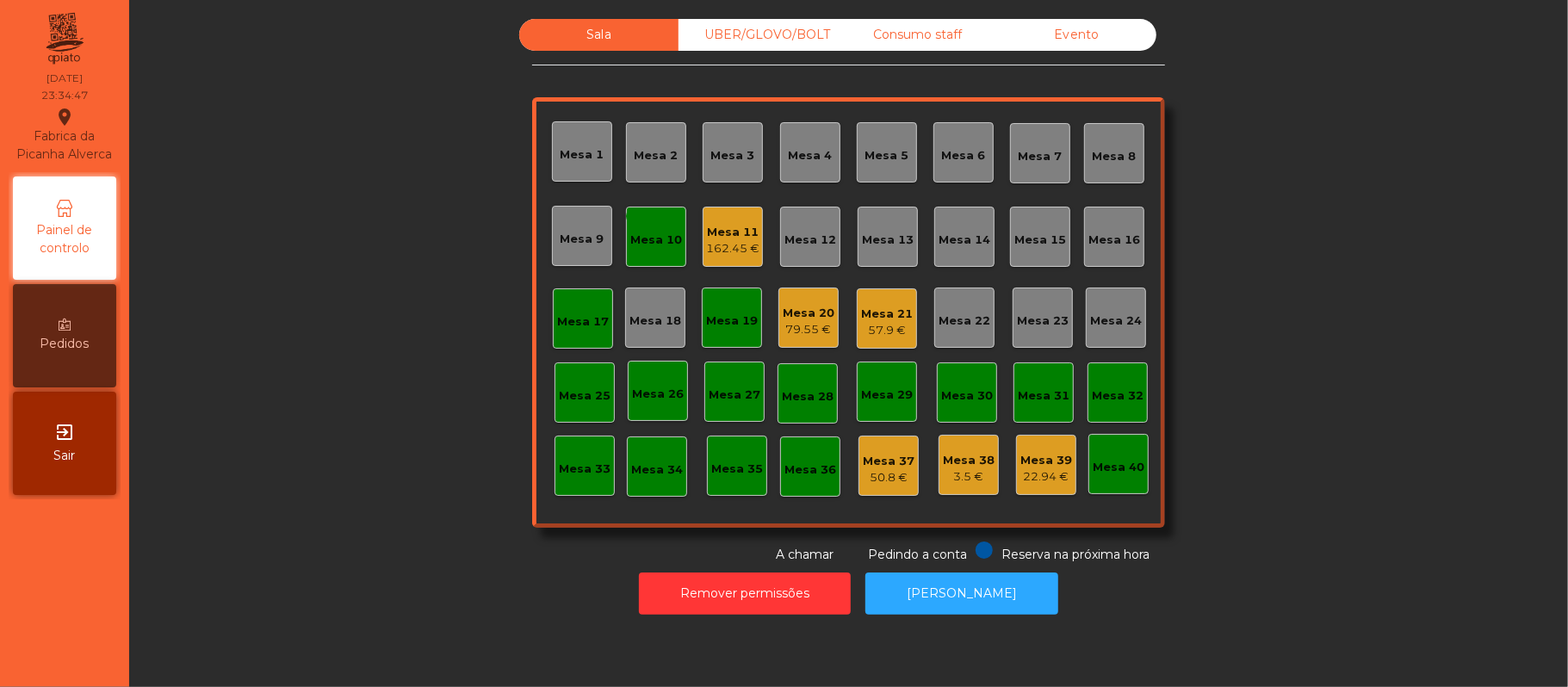
click at [401, 259] on div "Sala UBER/GLOVO/BOLT Consumo staff Evento Mesa 1 Mesa 2 Mesa 3 Mesa 4 Mesa 5 Me…" at bounding box center [848, 291] width 1393 height 545
click at [625, 213] on icon "monetization_on" at bounding box center [635, 217] width 21 height 21
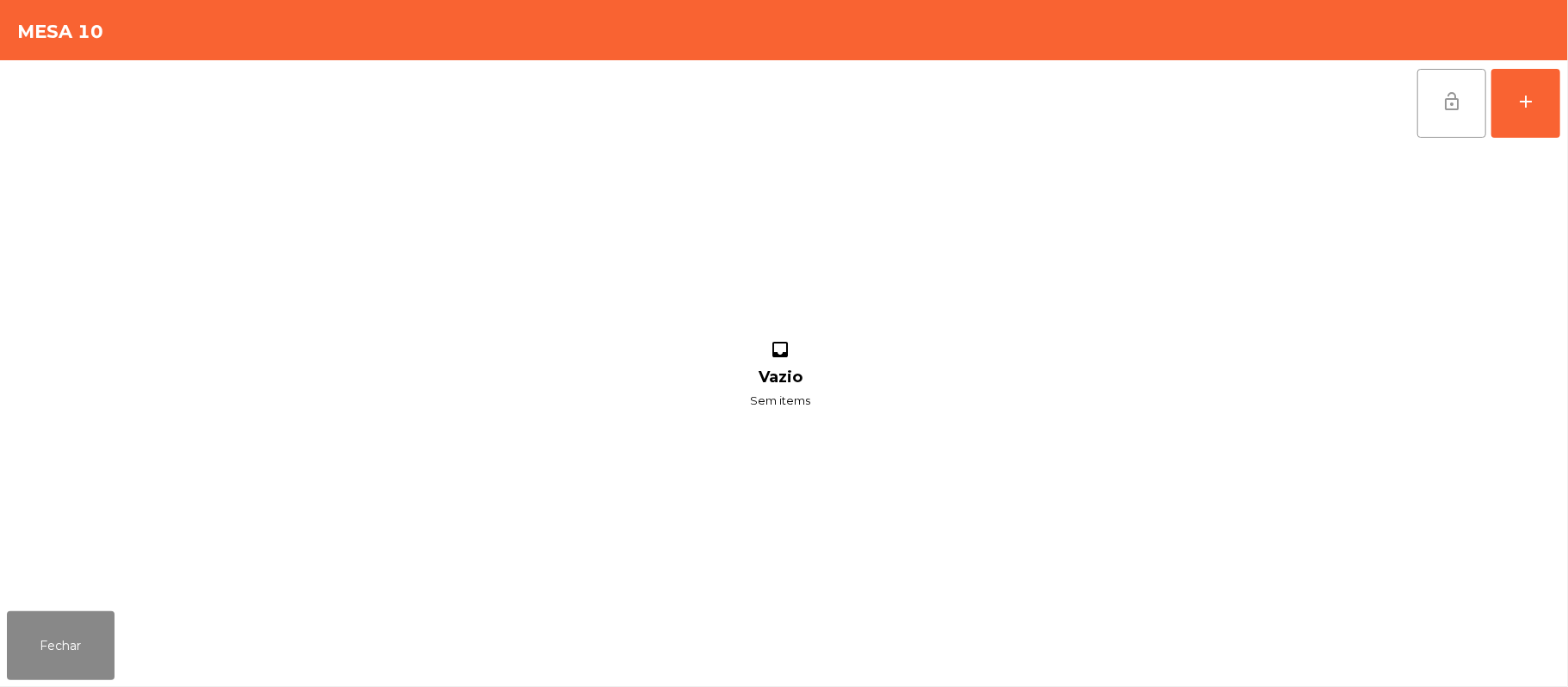
click at [1437, 121] on button "lock_open" at bounding box center [1451, 104] width 69 height 69
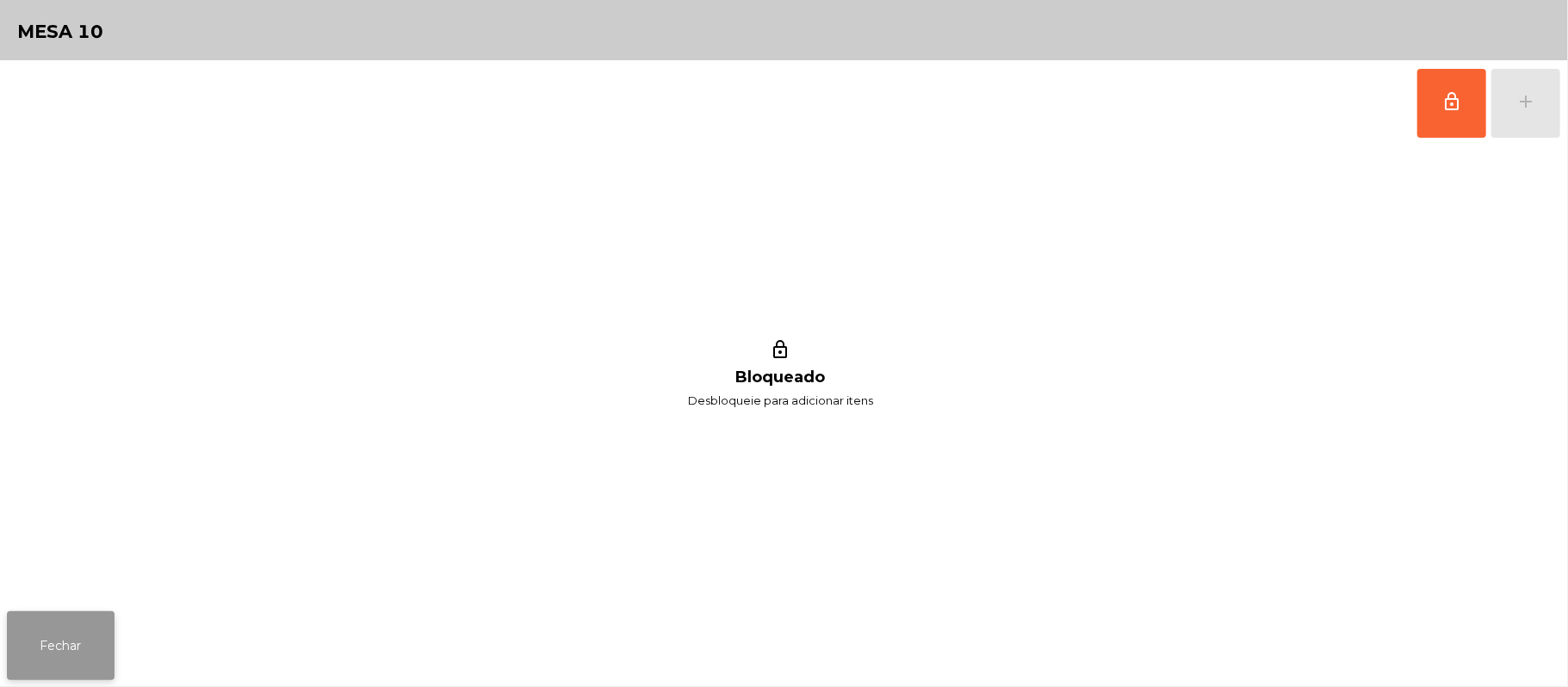
click at [43, 652] on button "Fechar" at bounding box center [61, 646] width 108 height 69
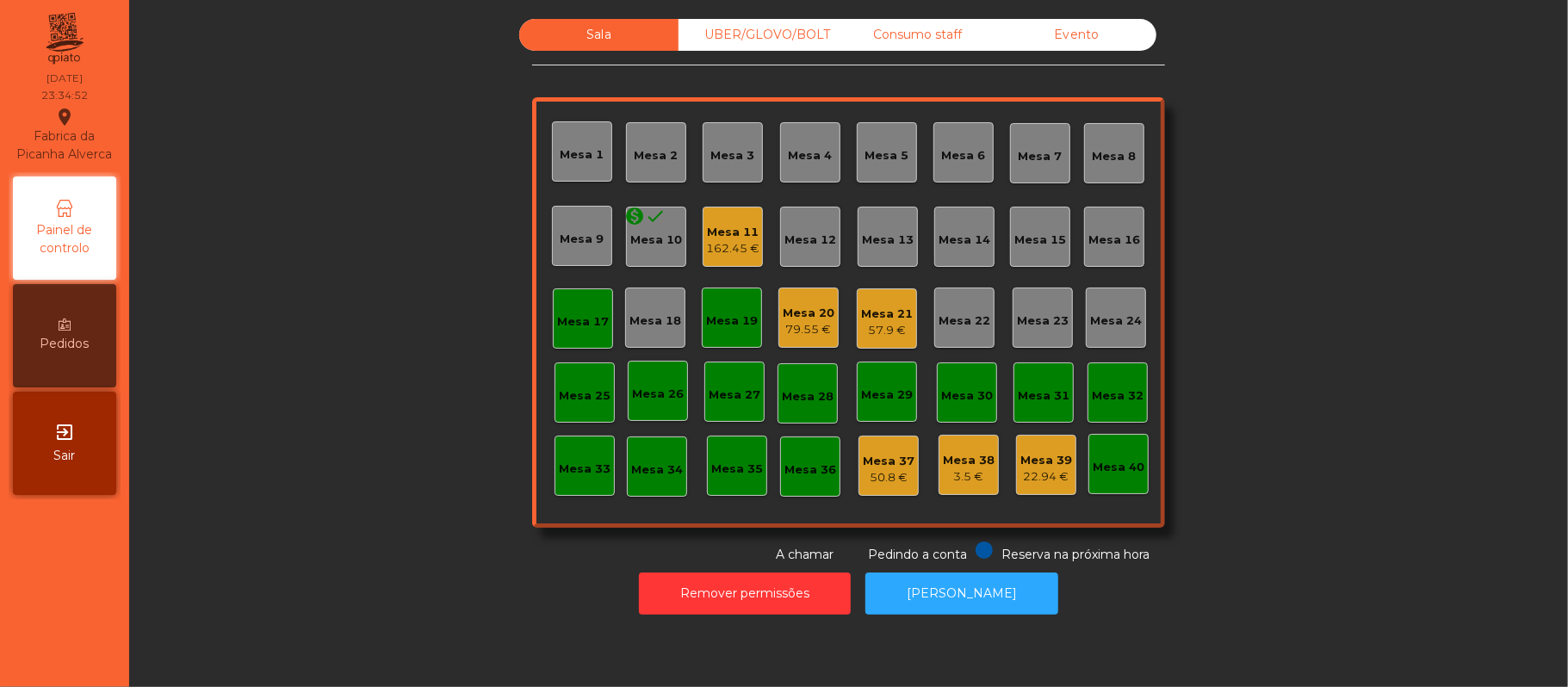
click at [560, 315] on div "Mesa 17" at bounding box center [583, 322] width 52 height 18
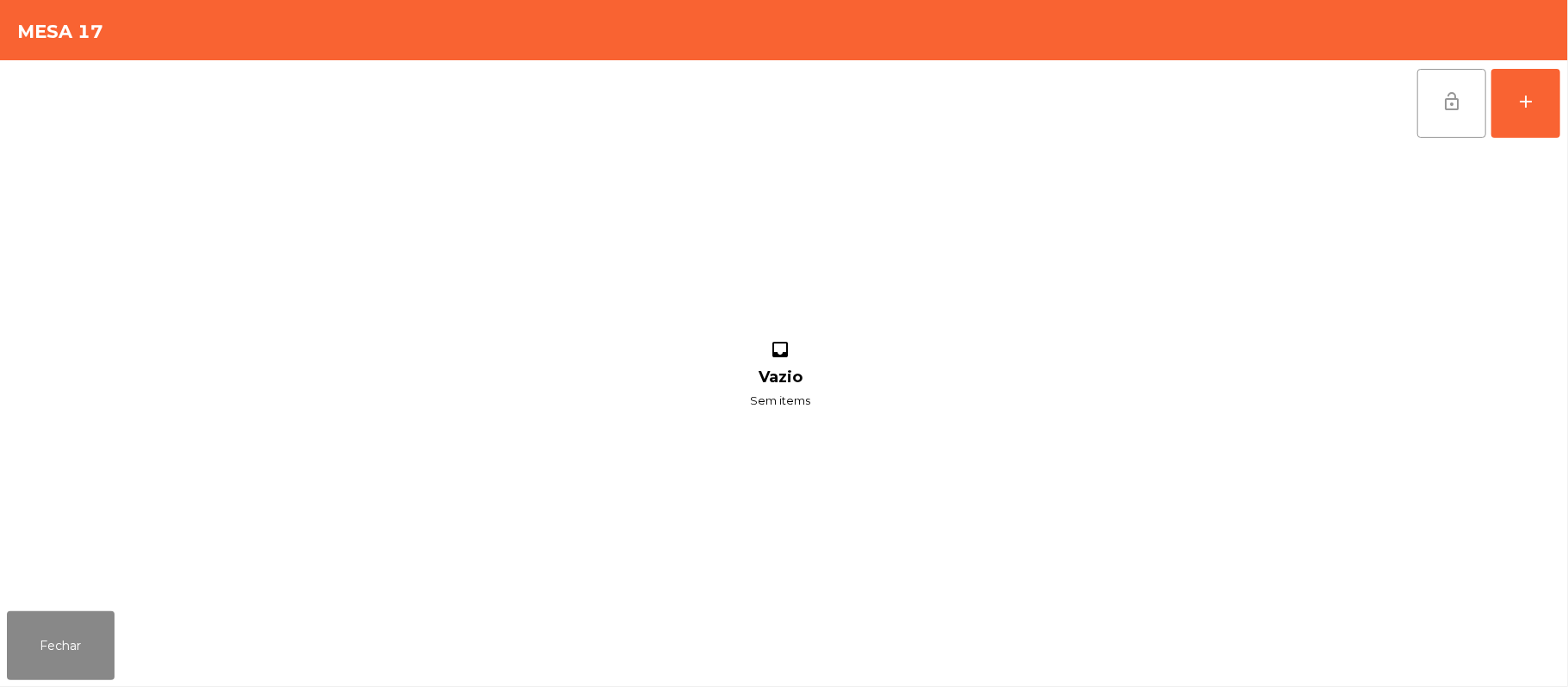
click at [1452, 79] on button "lock_open" at bounding box center [1451, 104] width 69 height 69
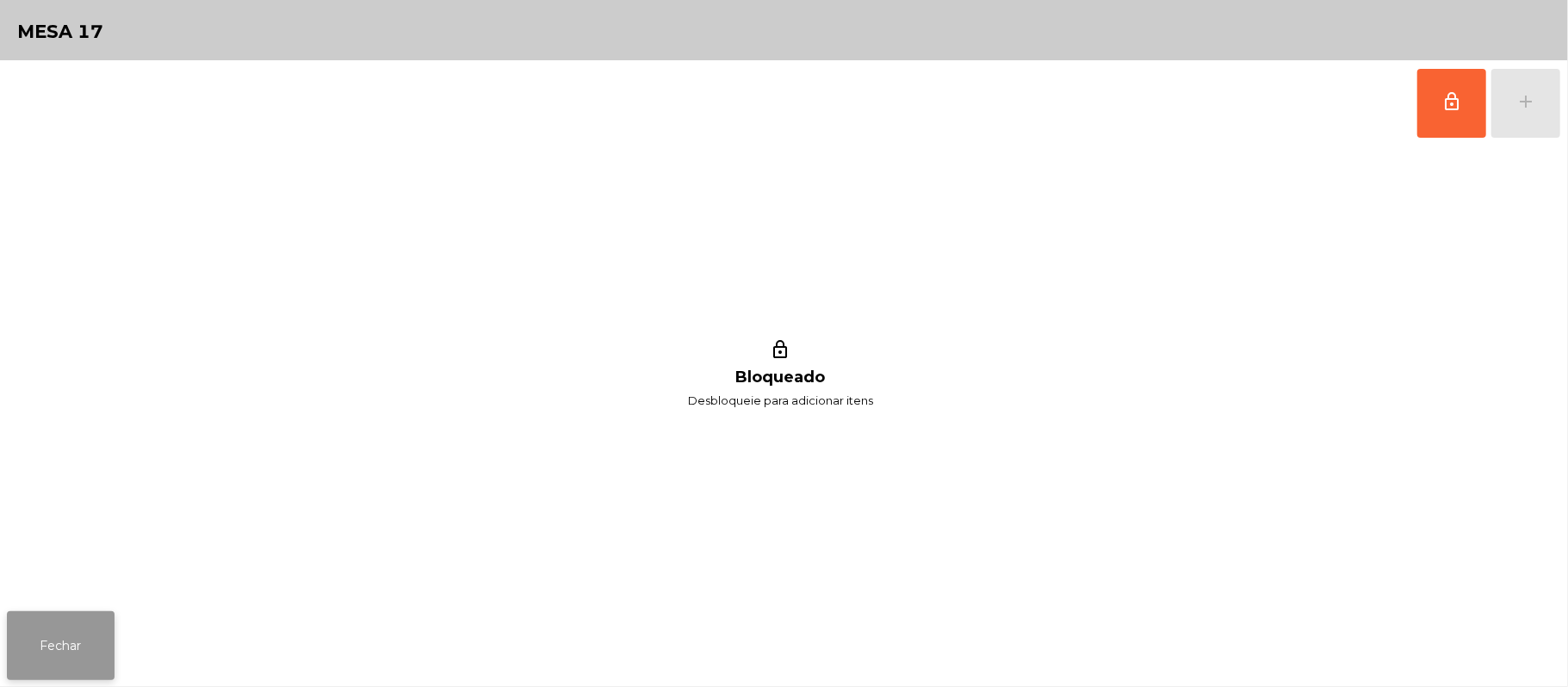
click at [83, 644] on button "Fechar" at bounding box center [61, 646] width 108 height 69
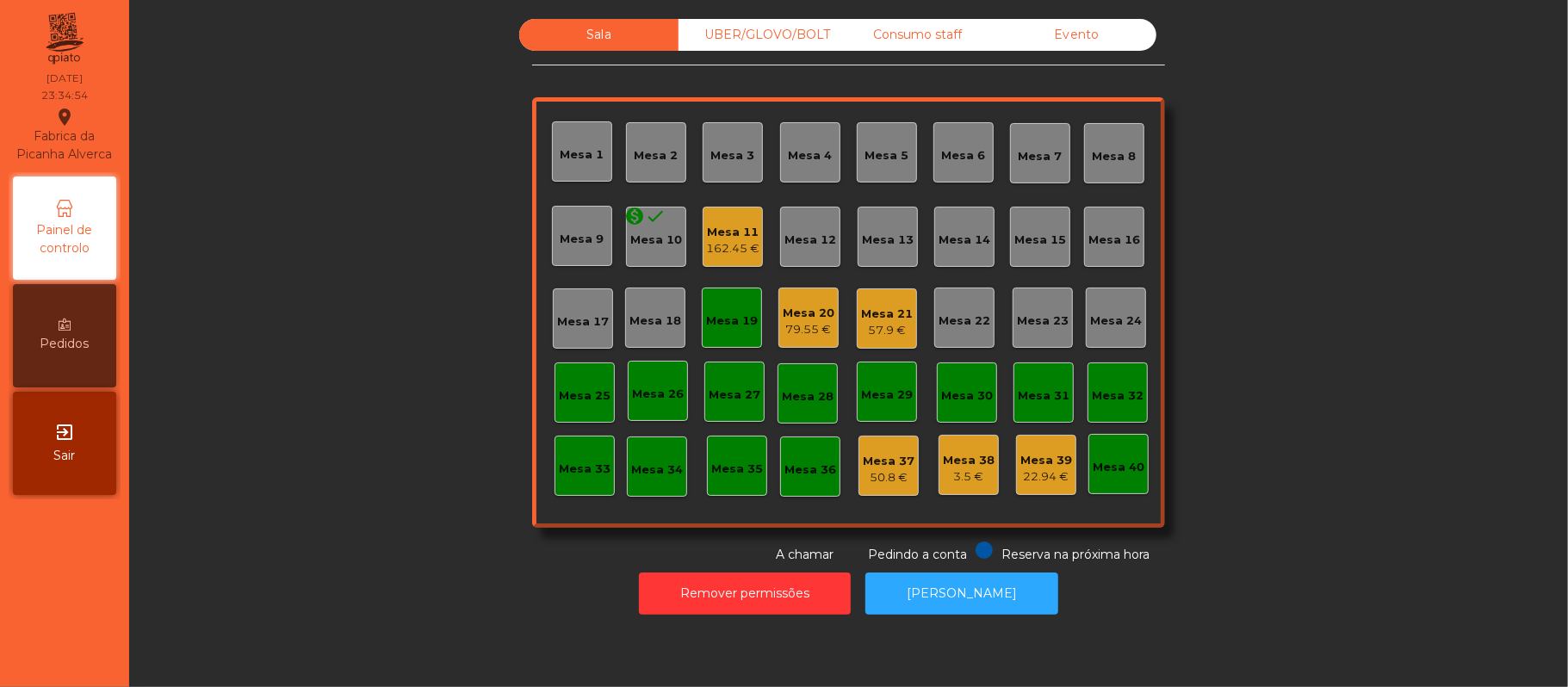
click at [744, 305] on div "Mesa 19" at bounding box center [732, 317] width 52 height 24
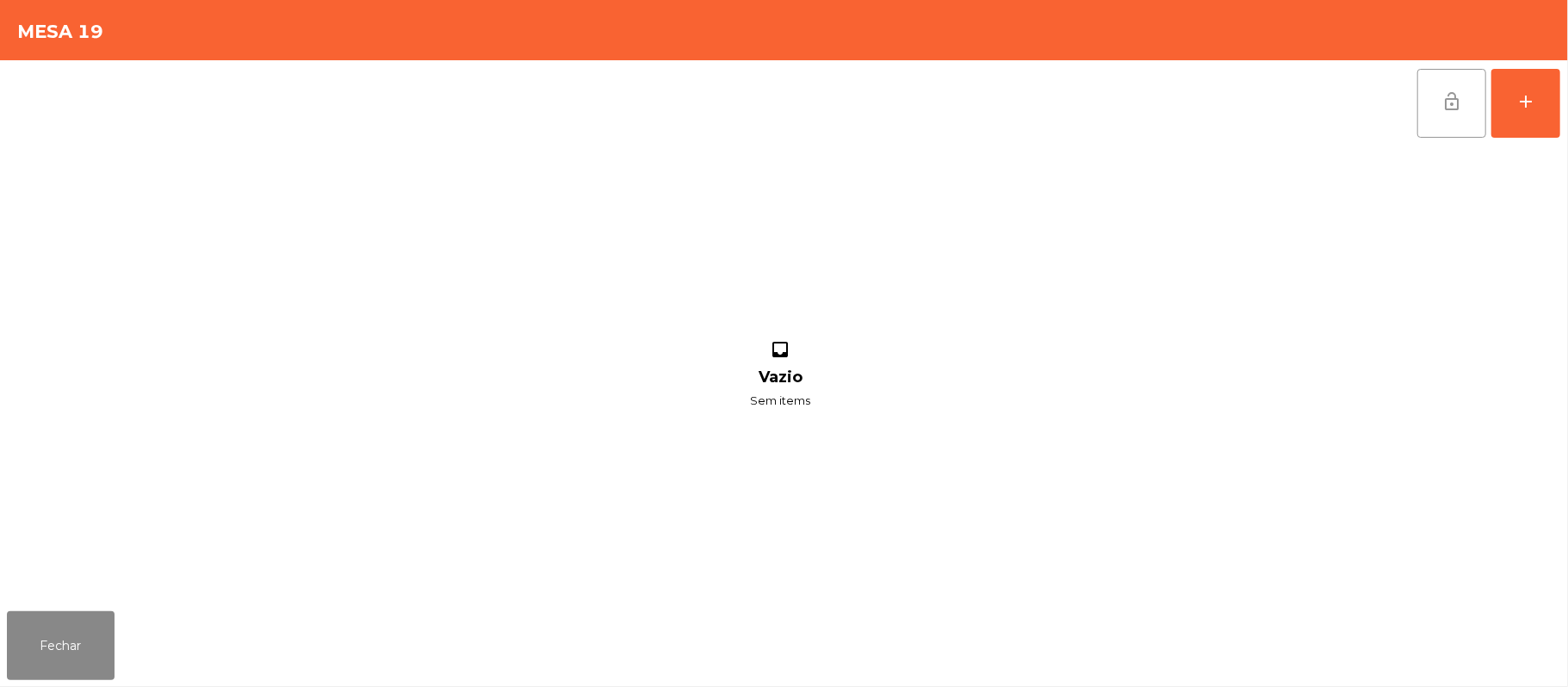
click at [1456, 102] on span "lock_open" at bounding box center [1452, 102] width 21 height 21
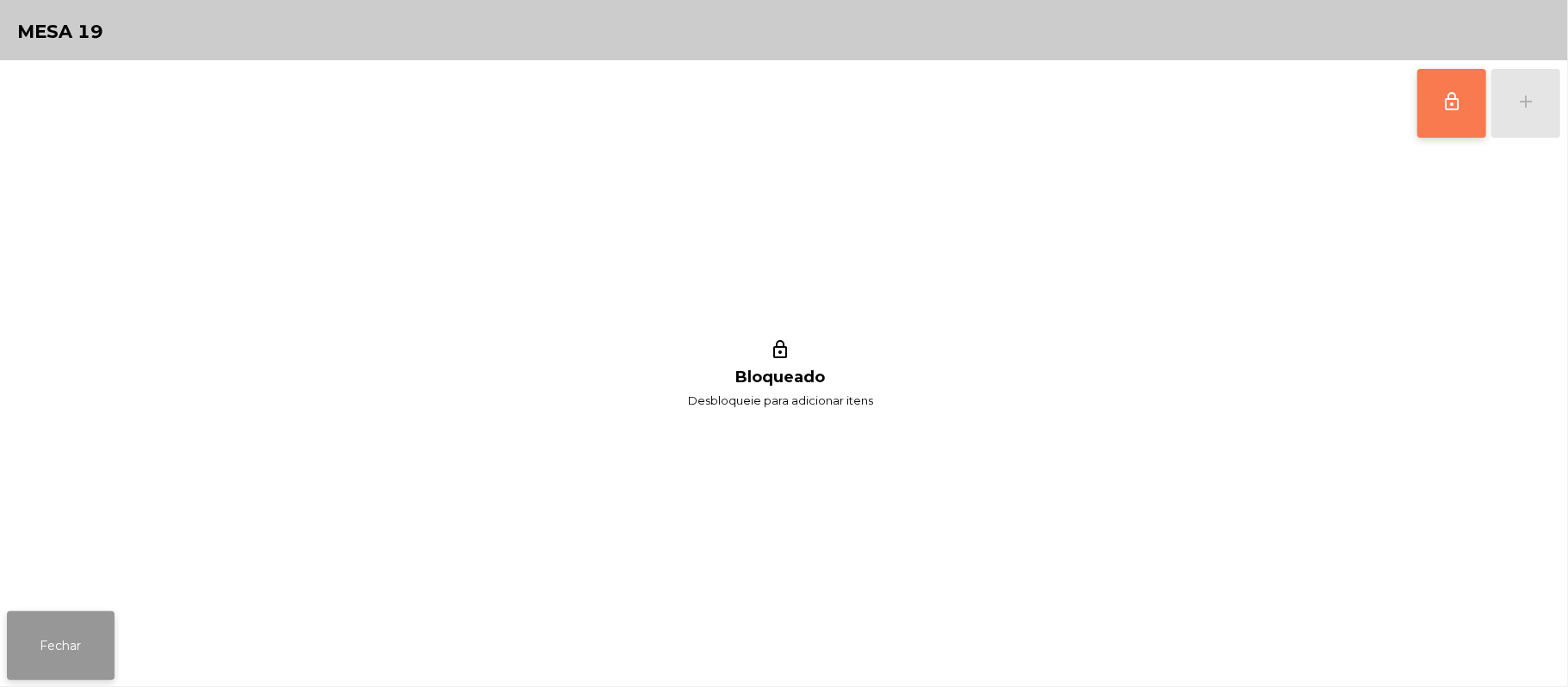
click at [43, 652] on button "Fechar" at bounding box center [61, 646] width 108 height 69
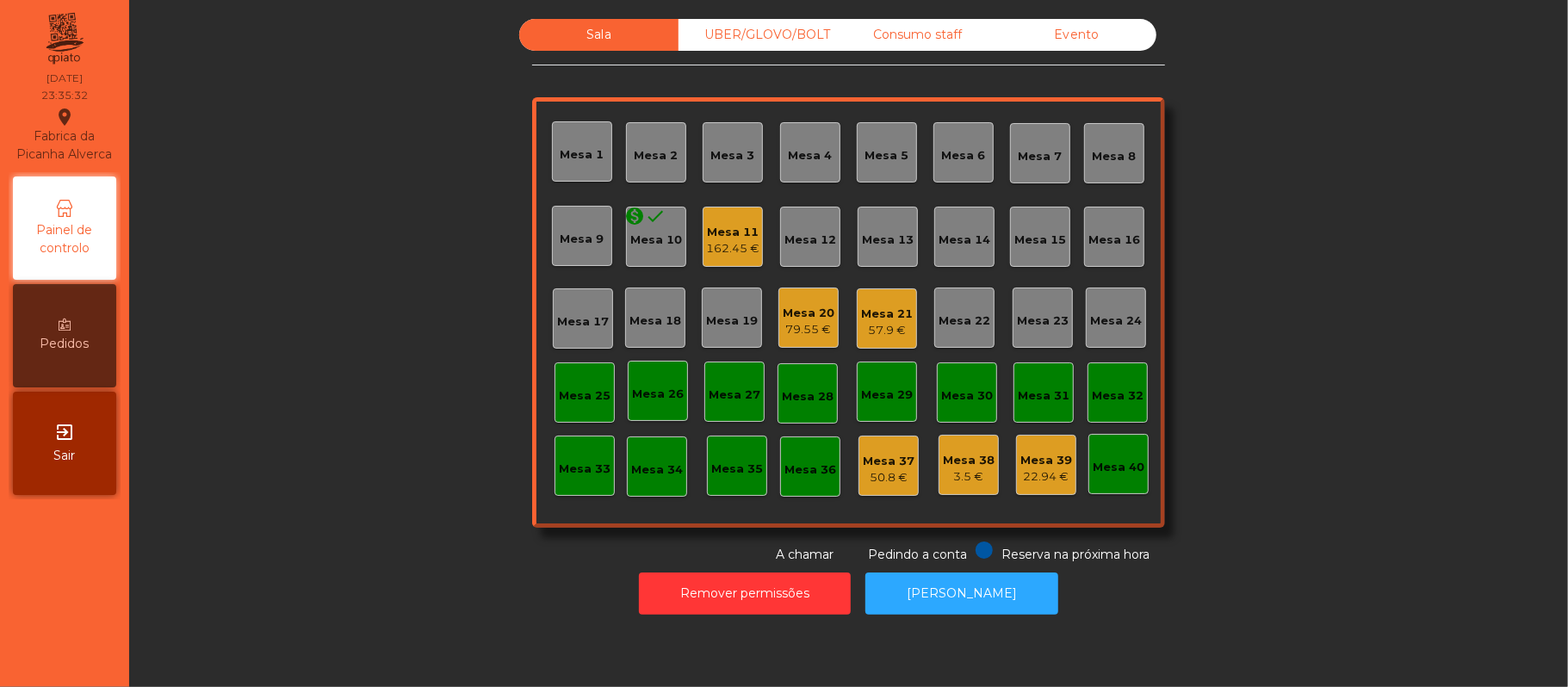
click at [801, 310] on div "Mesa 20" at bounding box center [808, 313] width 52 height 18
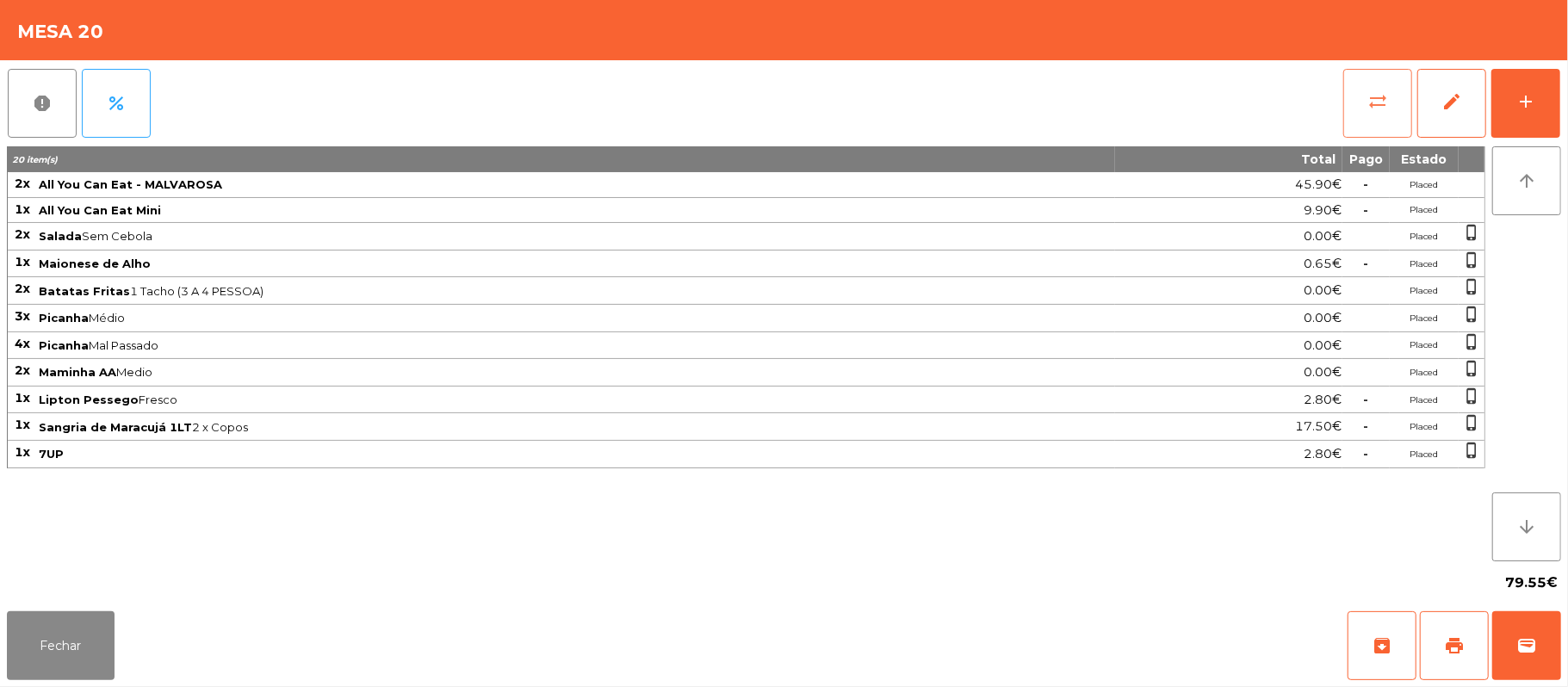
click at [1367, 115] on button "sync_alt" at bounding box center [1378, 104] width 69 height 69
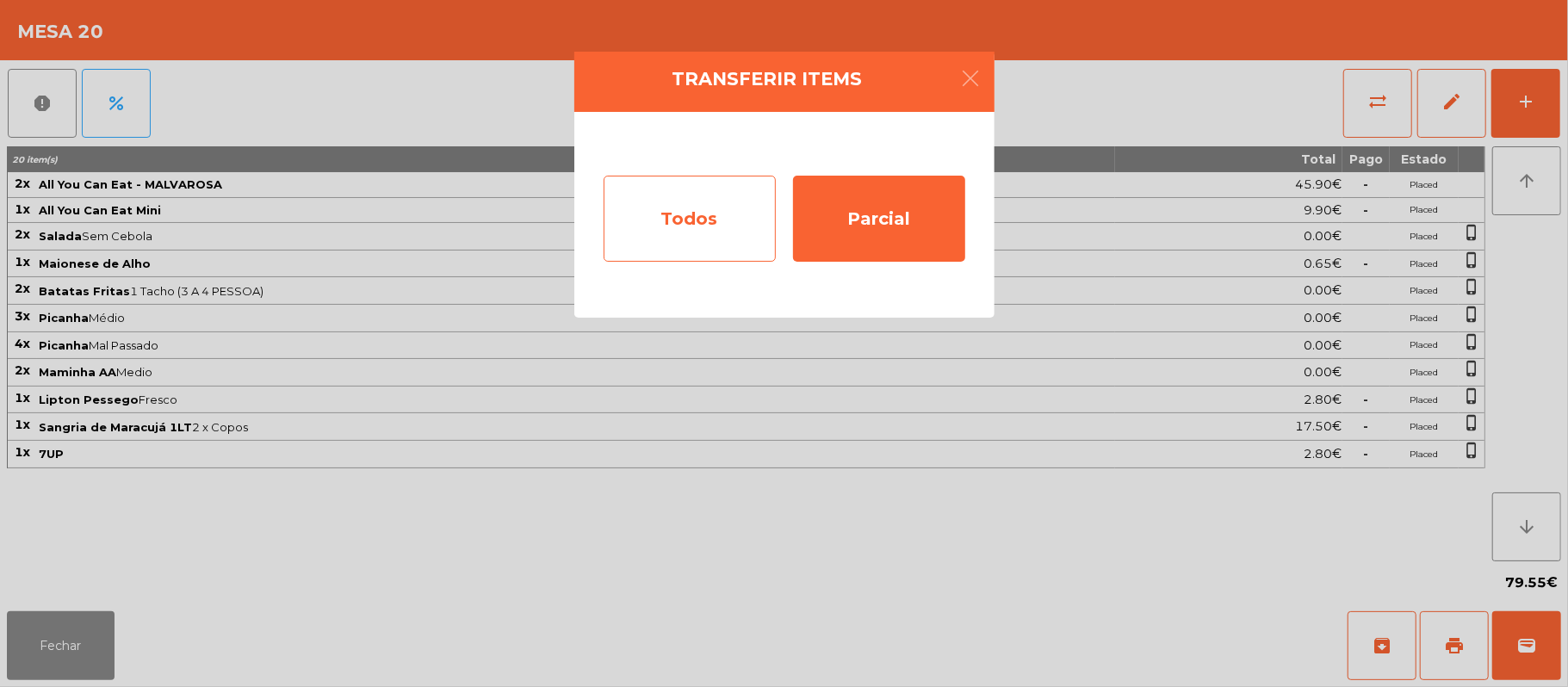
click at [707, 218] on div "Todos" at bounding box center [690, 218] width 172 height 86
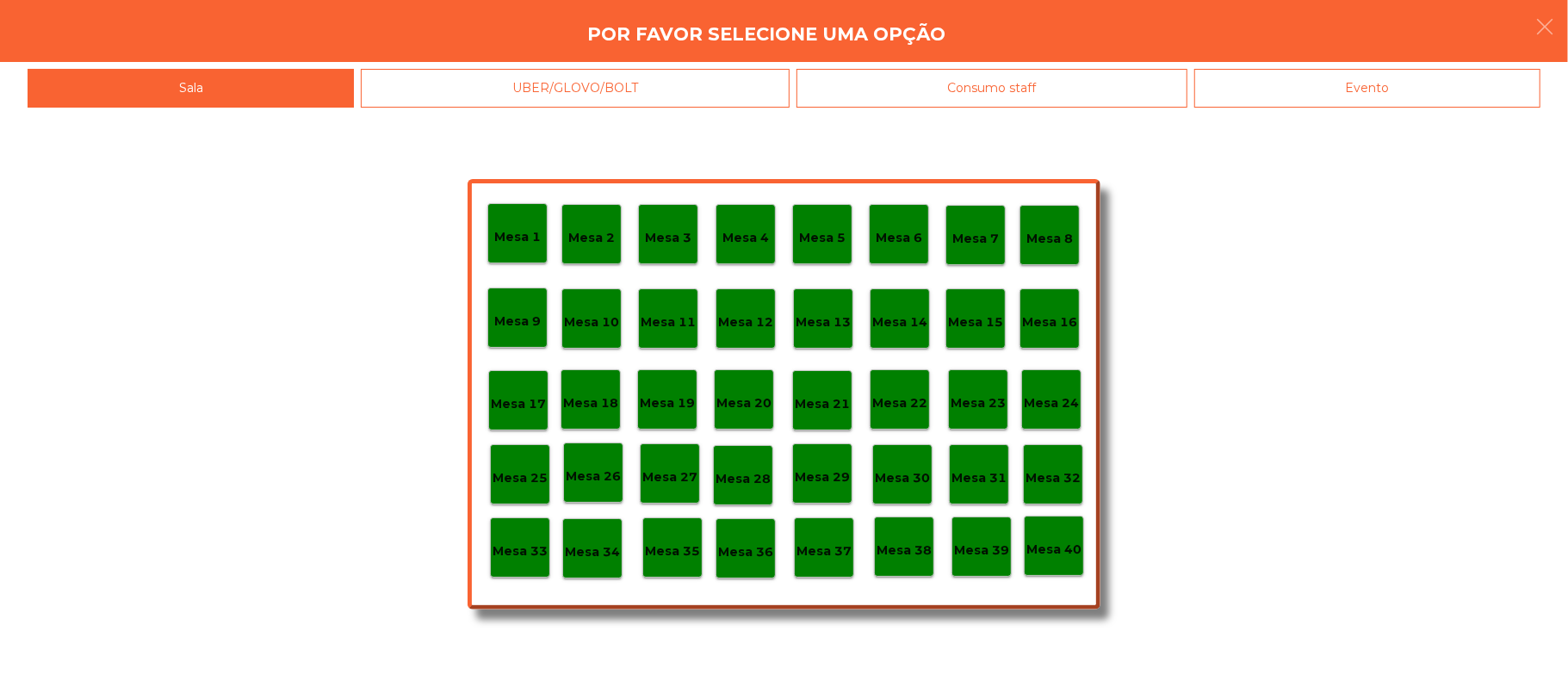
click at [1314, 104] on div "Evento" at bounding box center [1367, 89] width 347 height 39
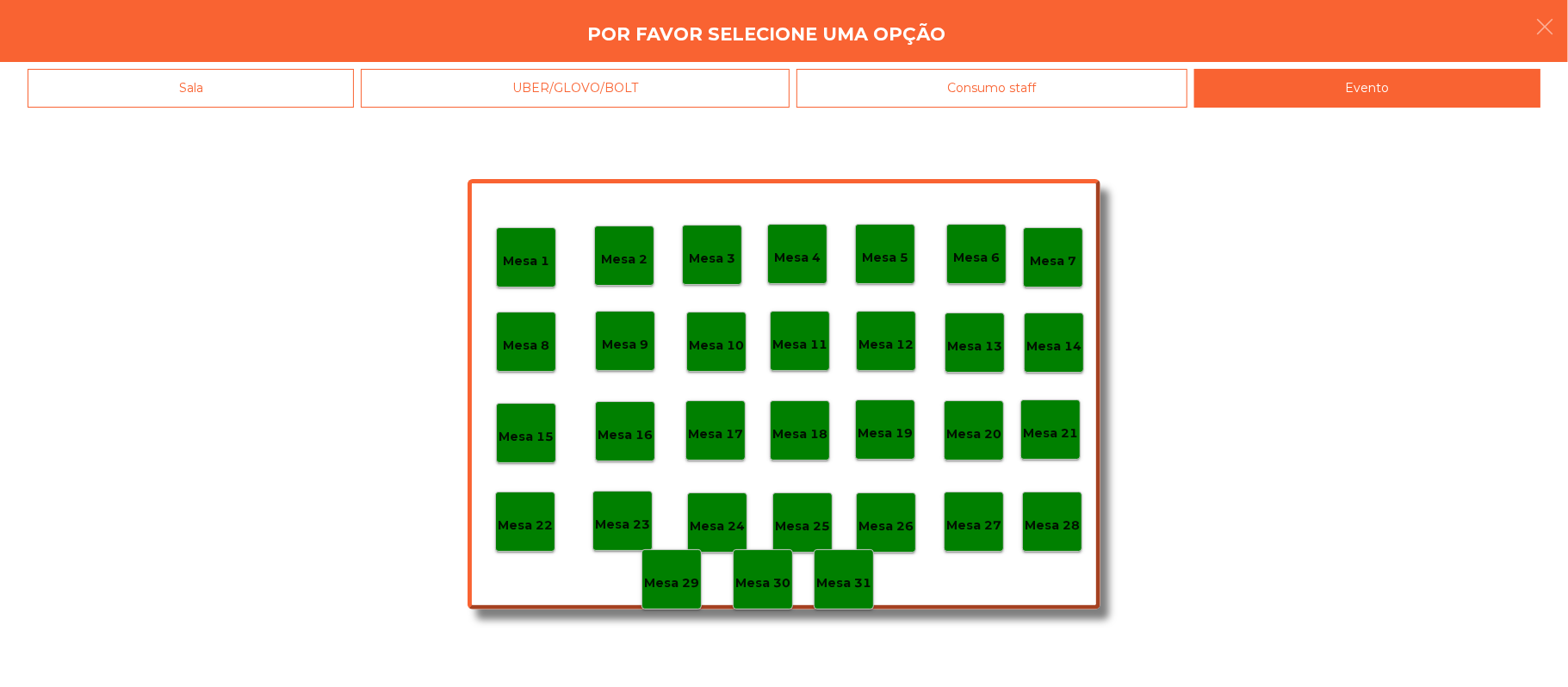
click at [1076, 516] on p "Mesa 28" at bounding box center [1052, 526] width 55 height 20
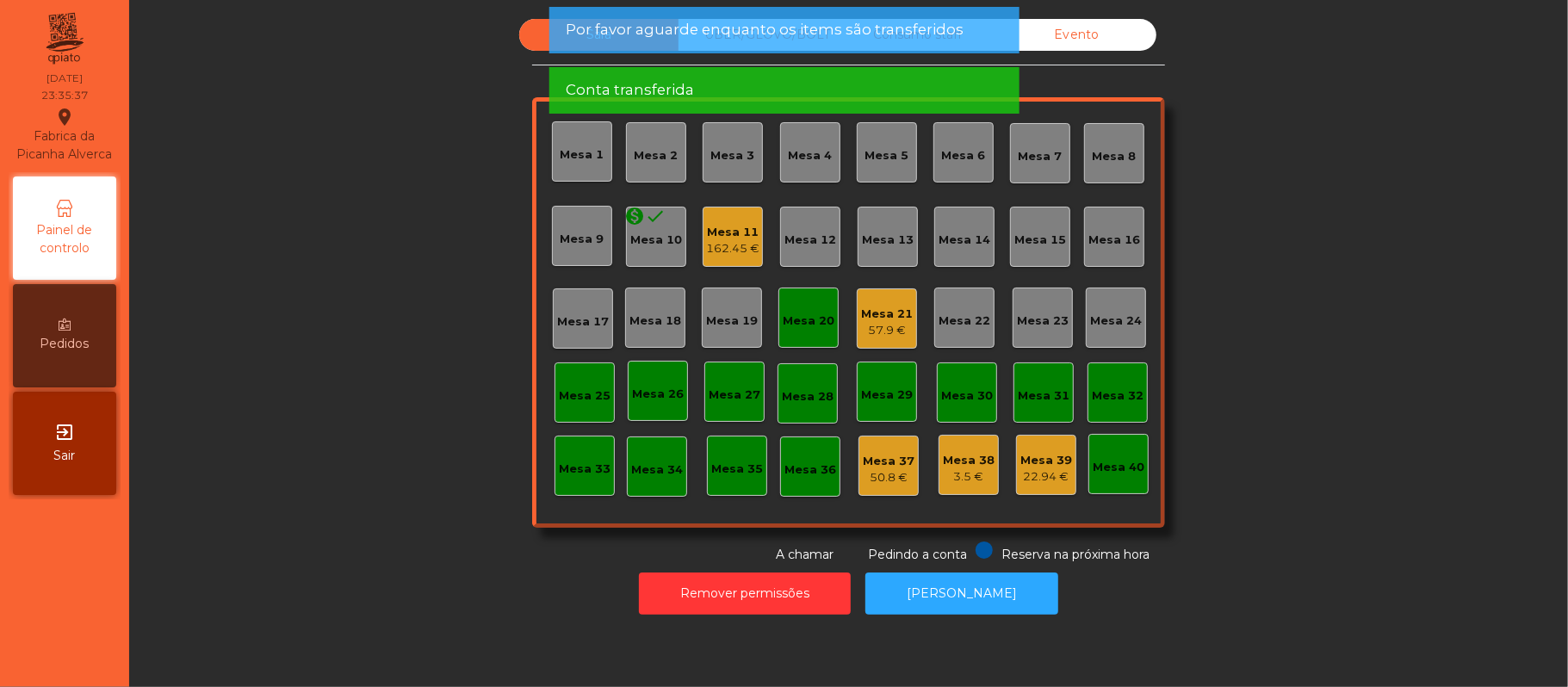
click at [1440, 249] on div "Sala UBER/GLOVO/BOLT Consumo staff Evento Mesa 1 Mesa 2 Mesa 3 Mesa 4 Mesa 5 Me…" at bounding box center [848, 291] width 1393 height 545
click at [1413, 336] on div "Sala UBER/GLOVO/BOLT Consumo staff Evento Mesa 1 Mesa 2 Mesa 3 Mesa 4 Mesa 5 Me…" at bounding box center [848, 291] width 1393 height 545
click at [1434, 254] on div "Sala UBER/GLOVO/BOLT Consumo staff Evento Mesa 1 Mesa 2 Mesa 3 Mesa 4 Mesa 5 Me…" at bounding box center [848, 291] width 1393 height 545
click at [808, 313] on div "Mesa 20" at bounding box center [808, 321] width 52 height 18
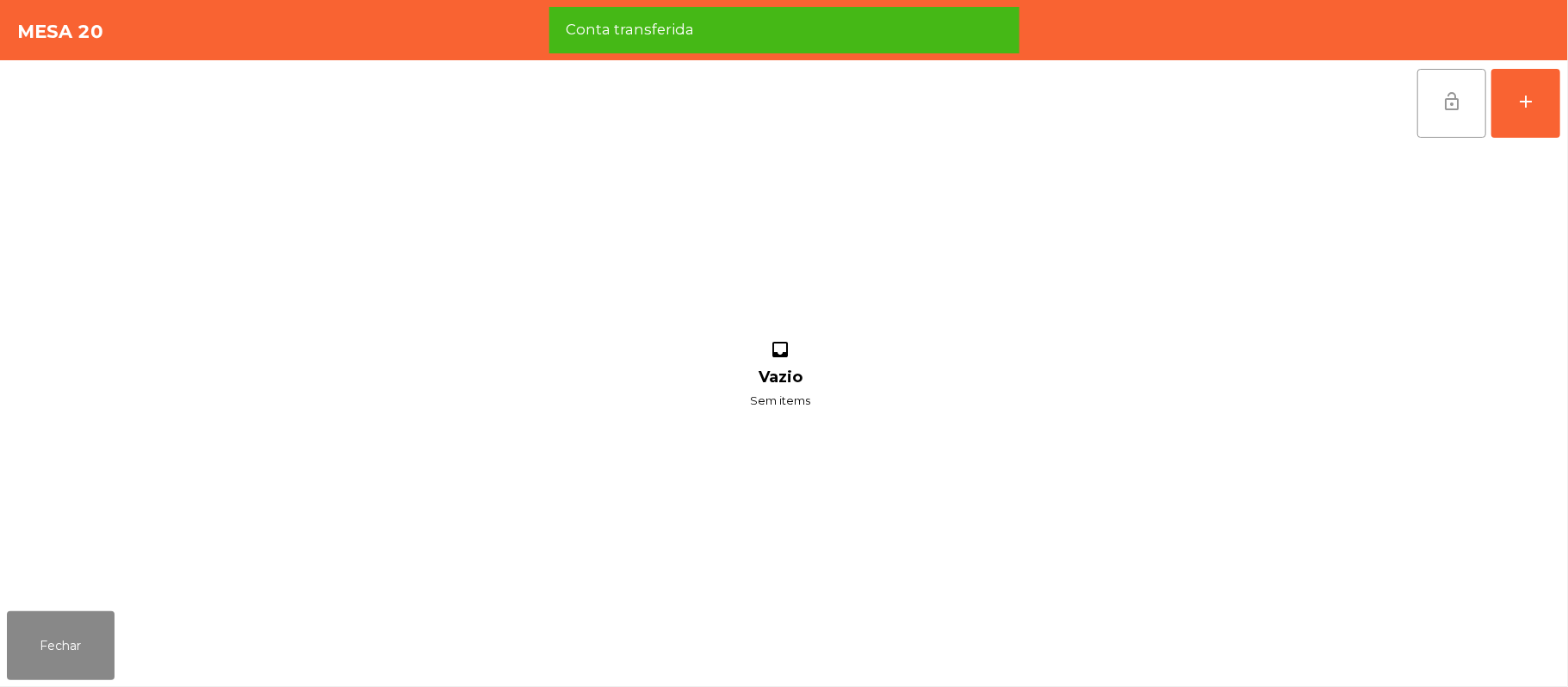
click at [1434, 84] on button "lock_open" at bounding box center [1451, 104] width 69 height 69
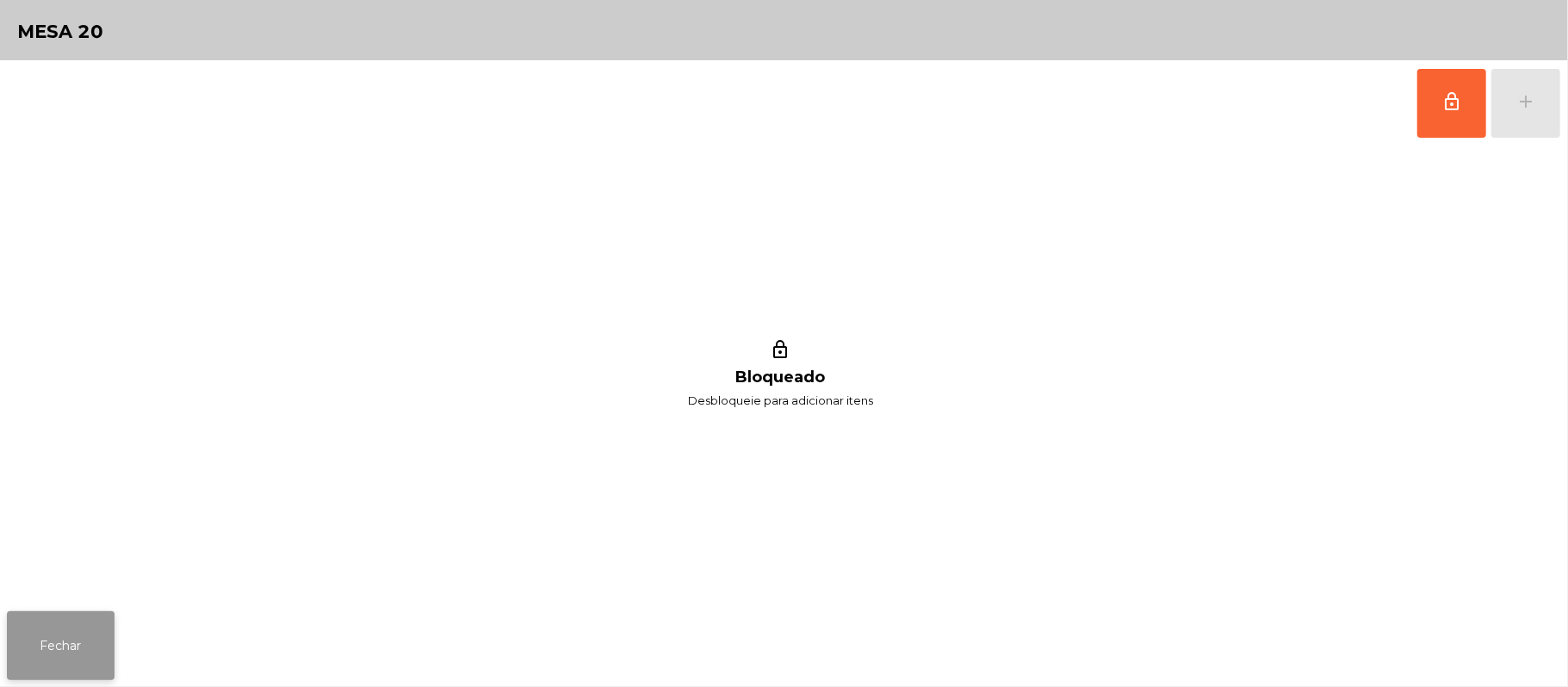
click at [89, 640] on button "Fechar" at bounding box center [61, 646] width 108 height 69
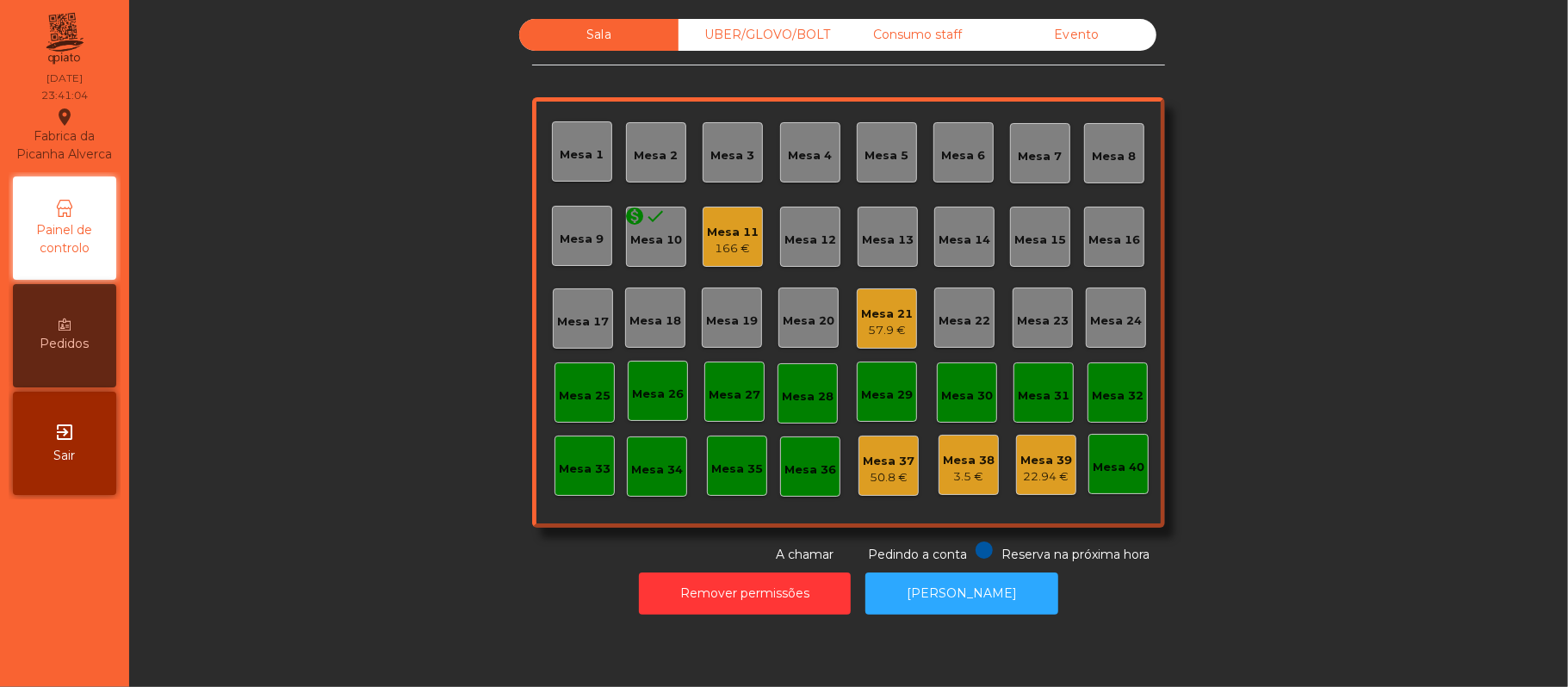
click at [1292, 240] on div "Sala UBER/GLOVO/BOLT Consumo staff Evento Mesa 1 Mesa 2 Mesa 3 Mesa 4 Mesa 5 Me…" at bounding box center [848, 291] width 1393 height 545
click at [731, 250] on div "166 €" at bounding box center [733, 249] width 52 height 18
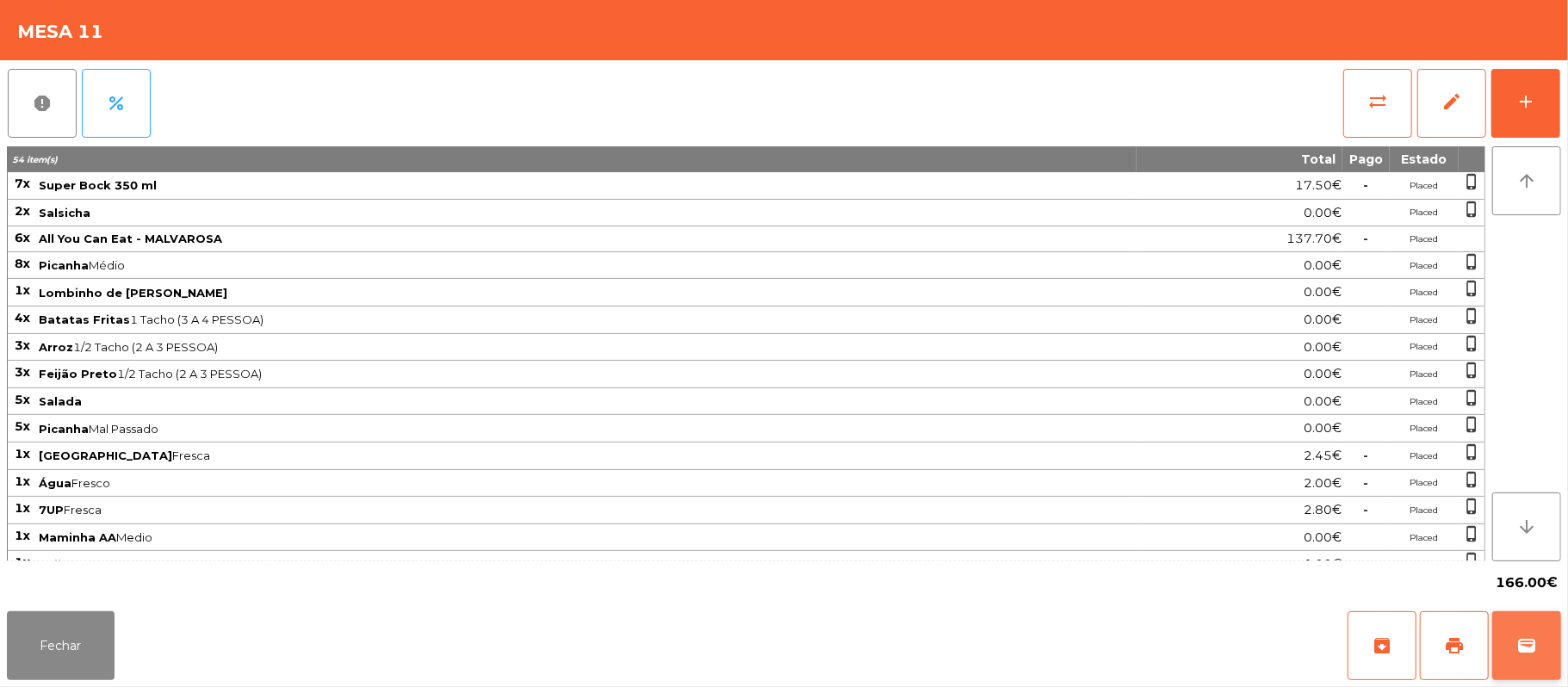
click at [1527, 646] on span "wallet" at bounding box center [1527, 646] width 21 height 21
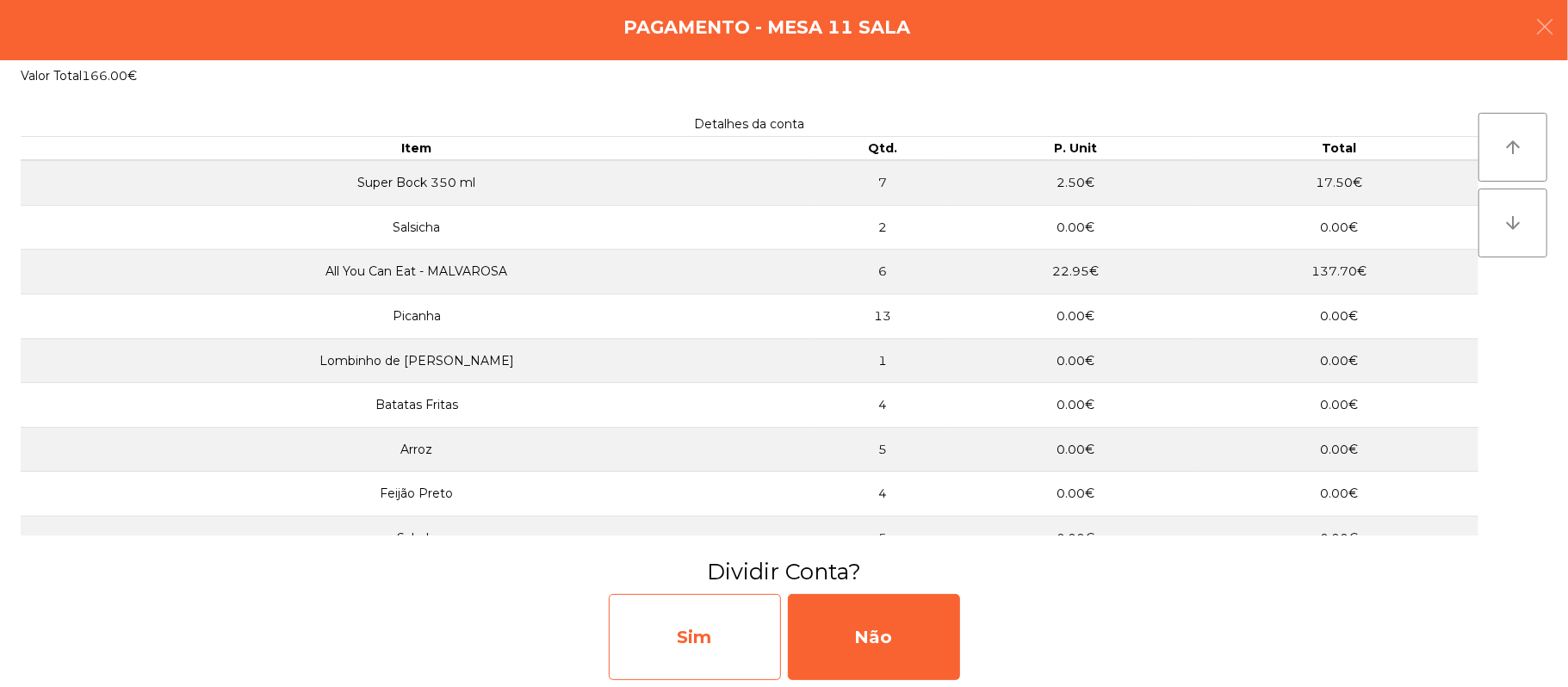
click at [712, 614] on div "Sim" at bounding box center [695, 637] width 172 height 86
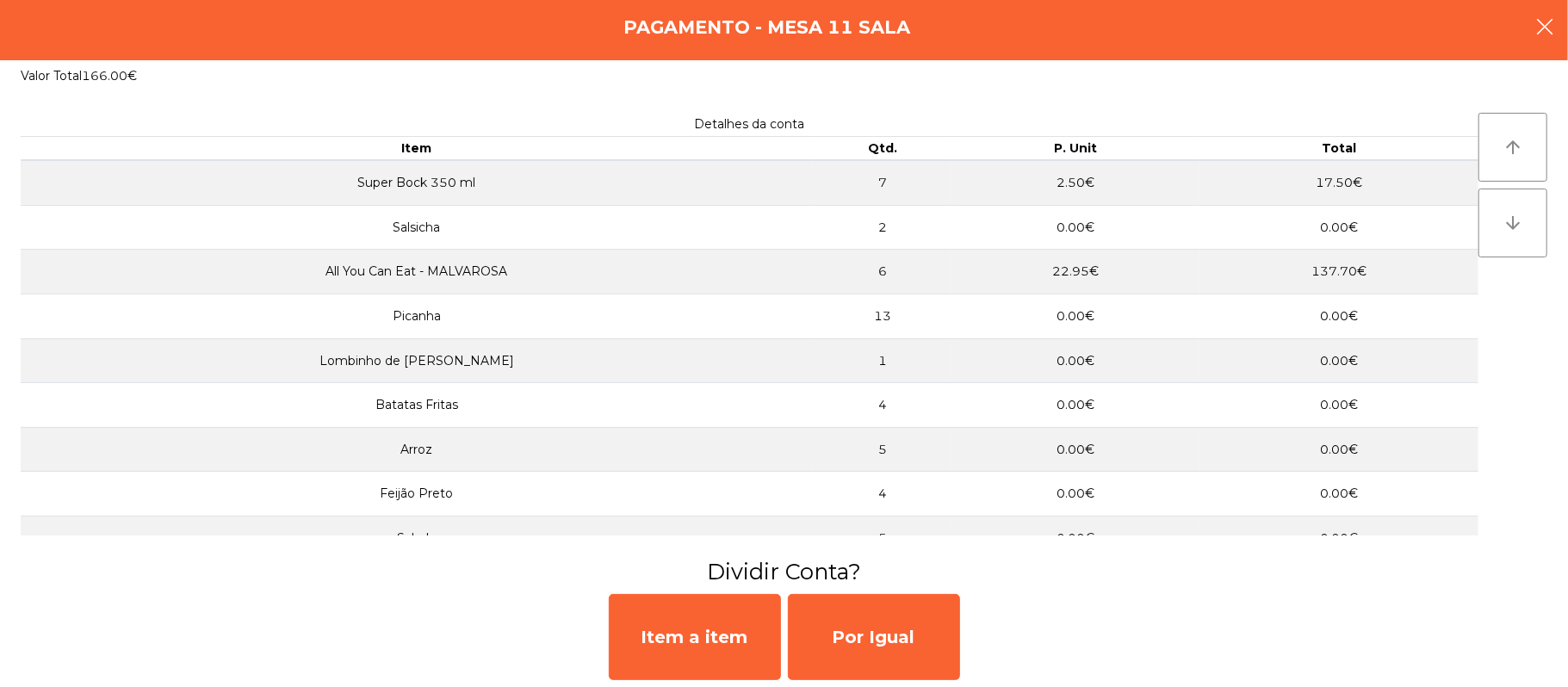
click at [1560, 18] on button "button" at bounding box center [1544, 28] width 48 height 52
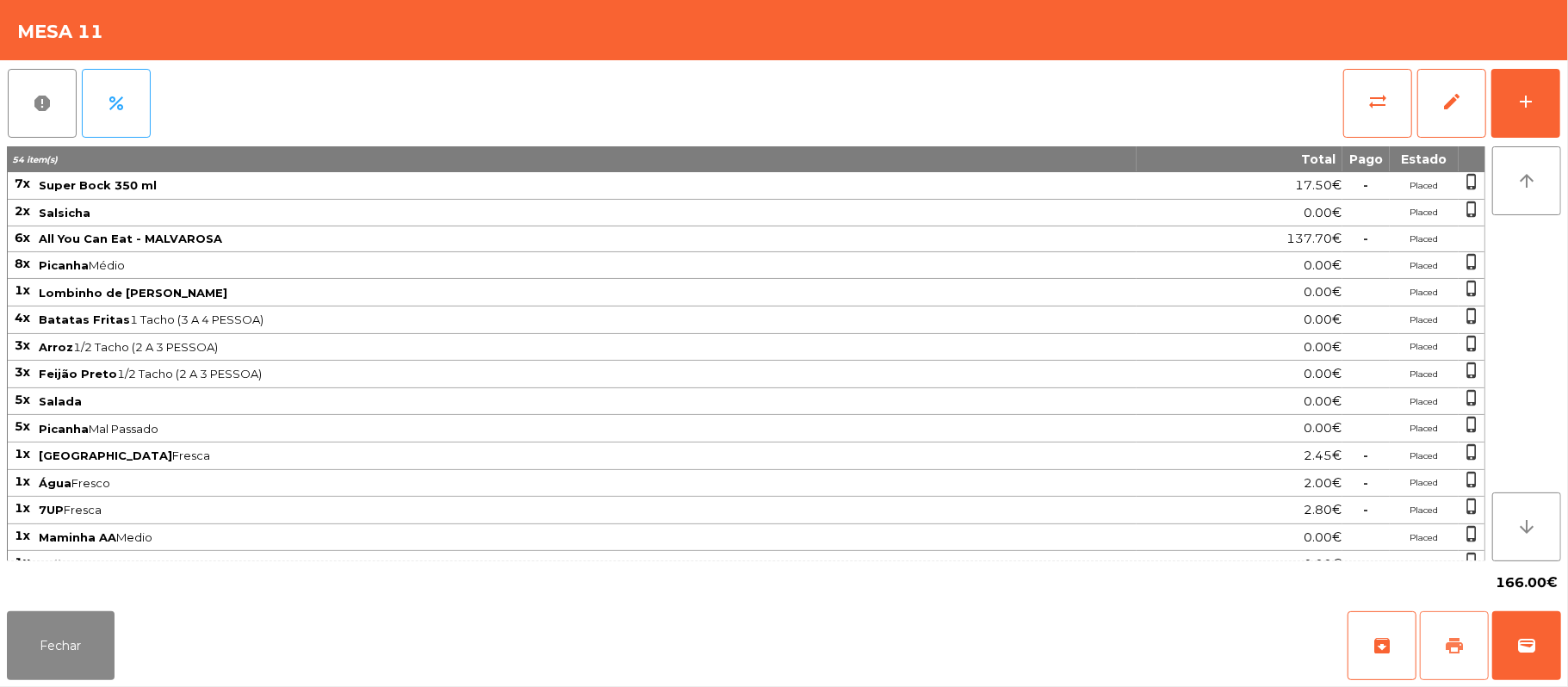
click at [1447, 652] on span "print" at bounding box center [1455, 646] width 21 height 21
click at [1528, 660] on button "wallet" at bounding box center [1527, 646] width 69 height 69
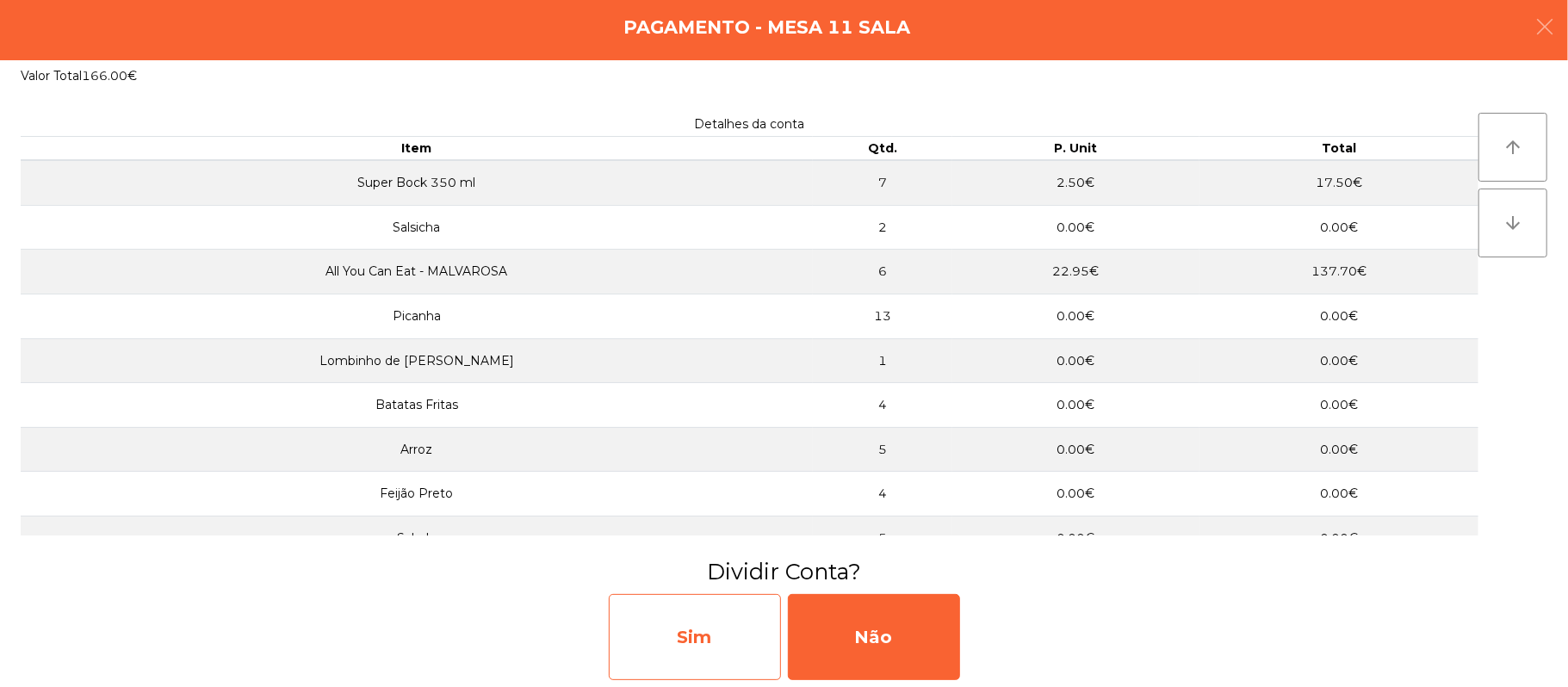
click at [698, 611] on div "Sim" at bounding box center [695, 637] width 172 height 86
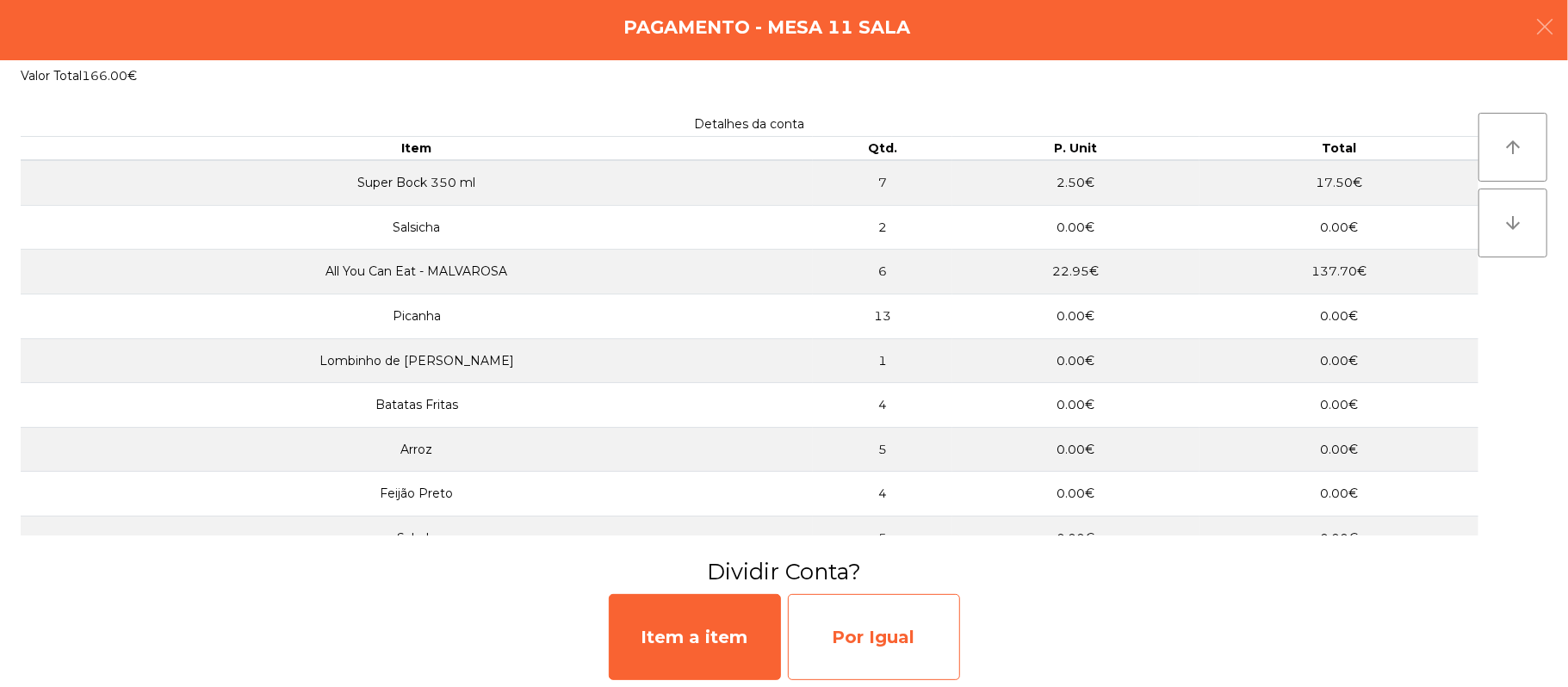
click at [906, 627] on div "Por Igual" at bounding box center [874, 637] width 172 height 86
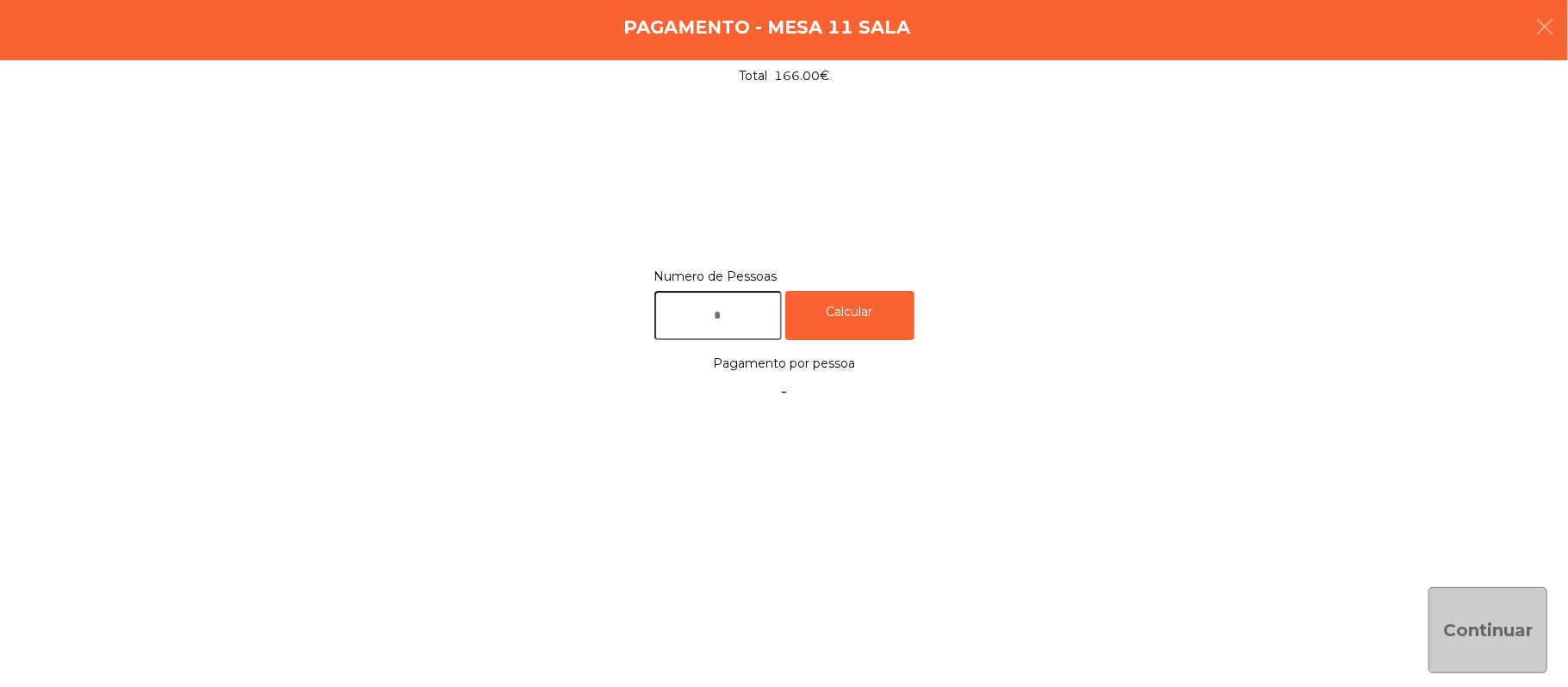
click at [762, 313] on input "text" at bounding box center [718, 316] width 127 height 49
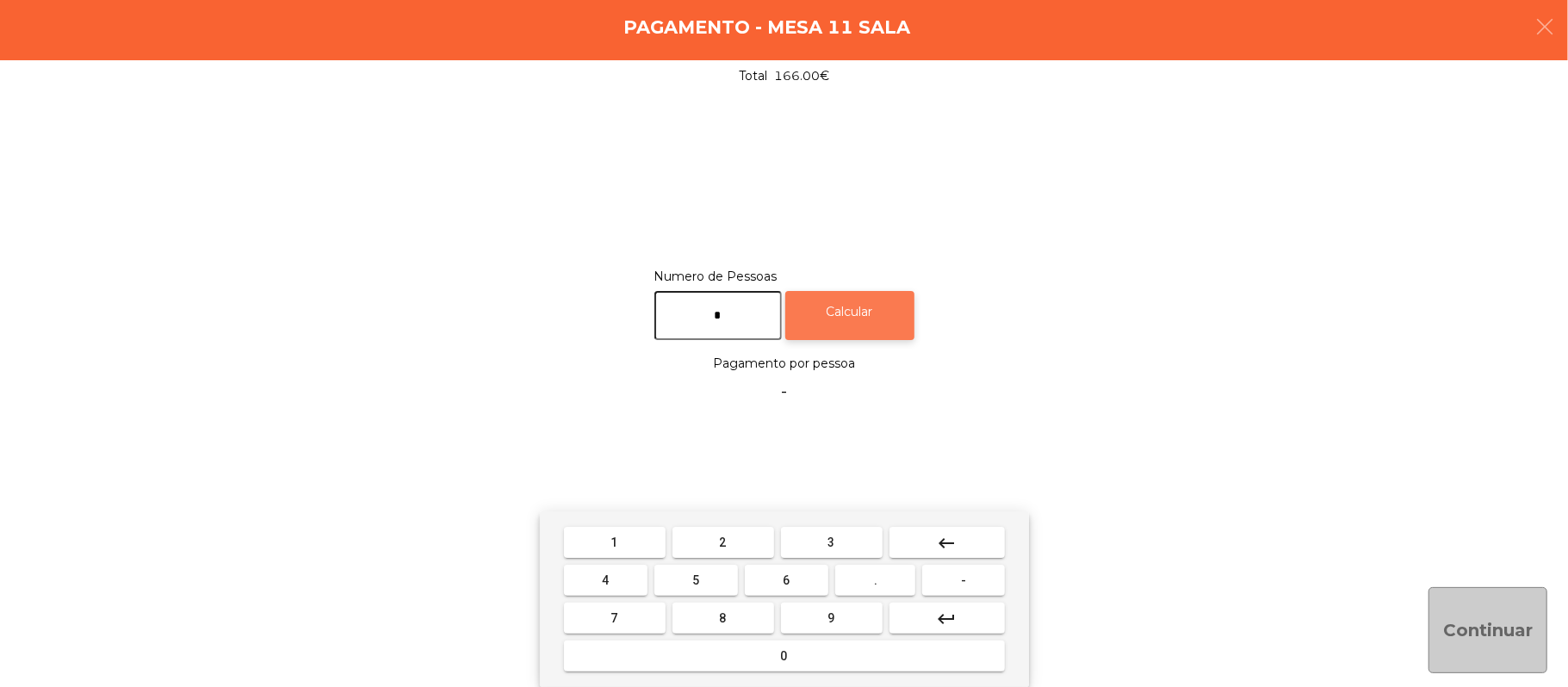
type input "*"
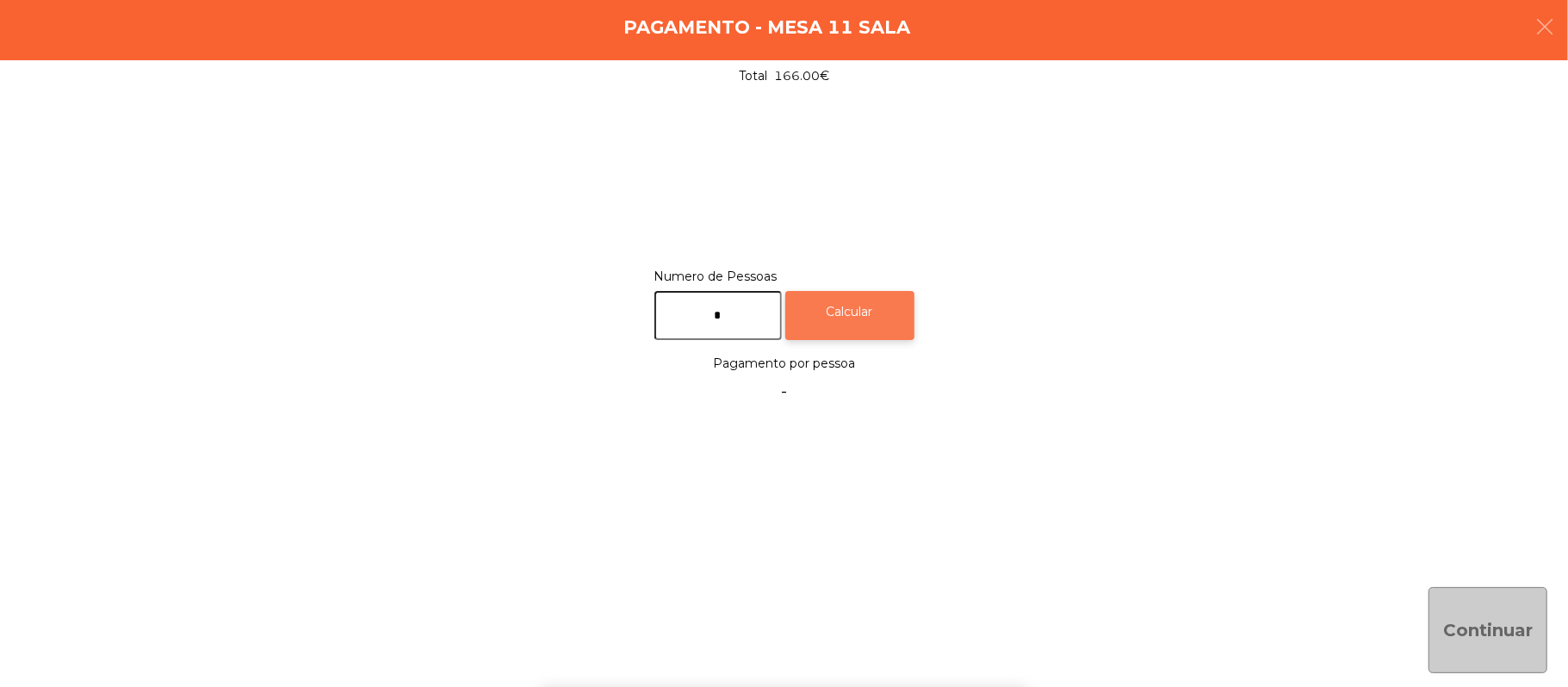
click at [848, 301] on div "Calcular" at bounding box center [849, 316] width 129 height 49
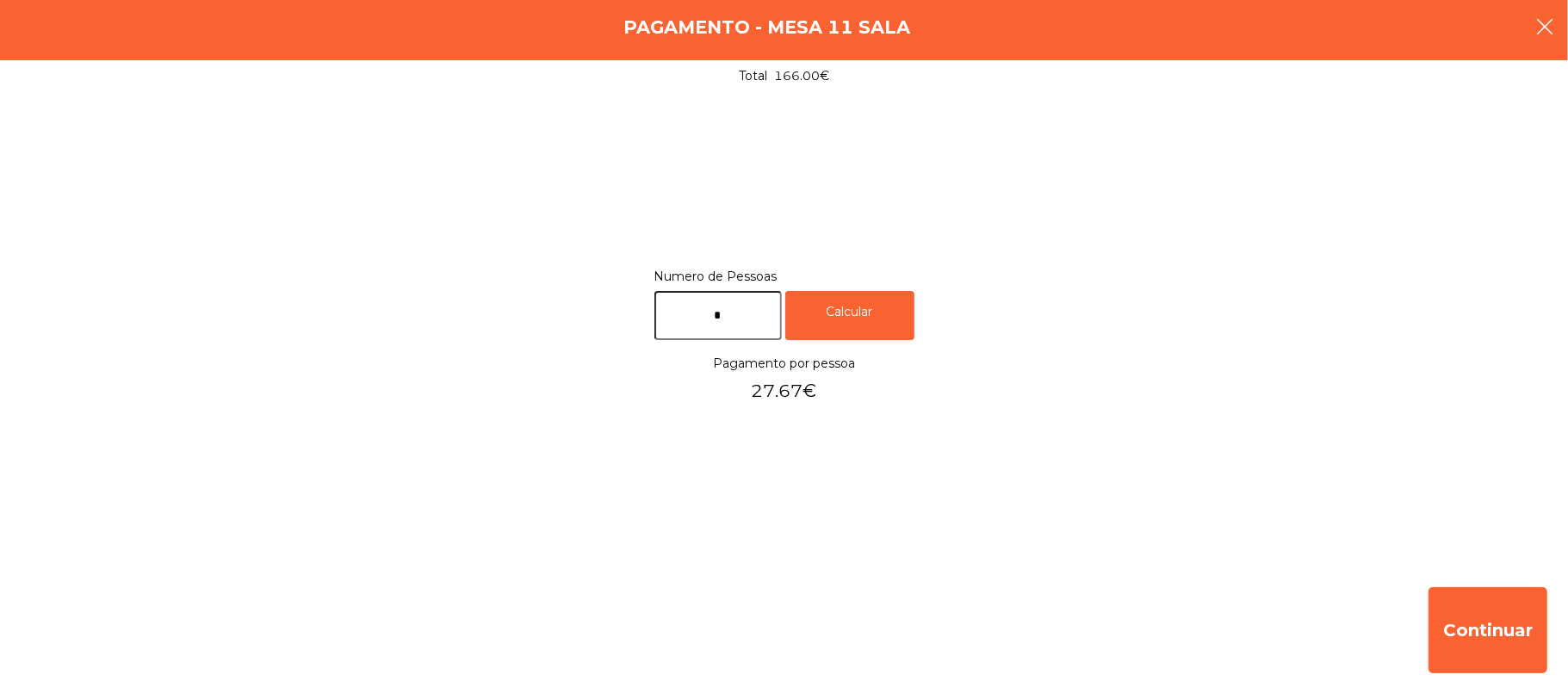
click at [1545, 27] on icon "button" at bounding box center [1545, 27] width 21 height 21
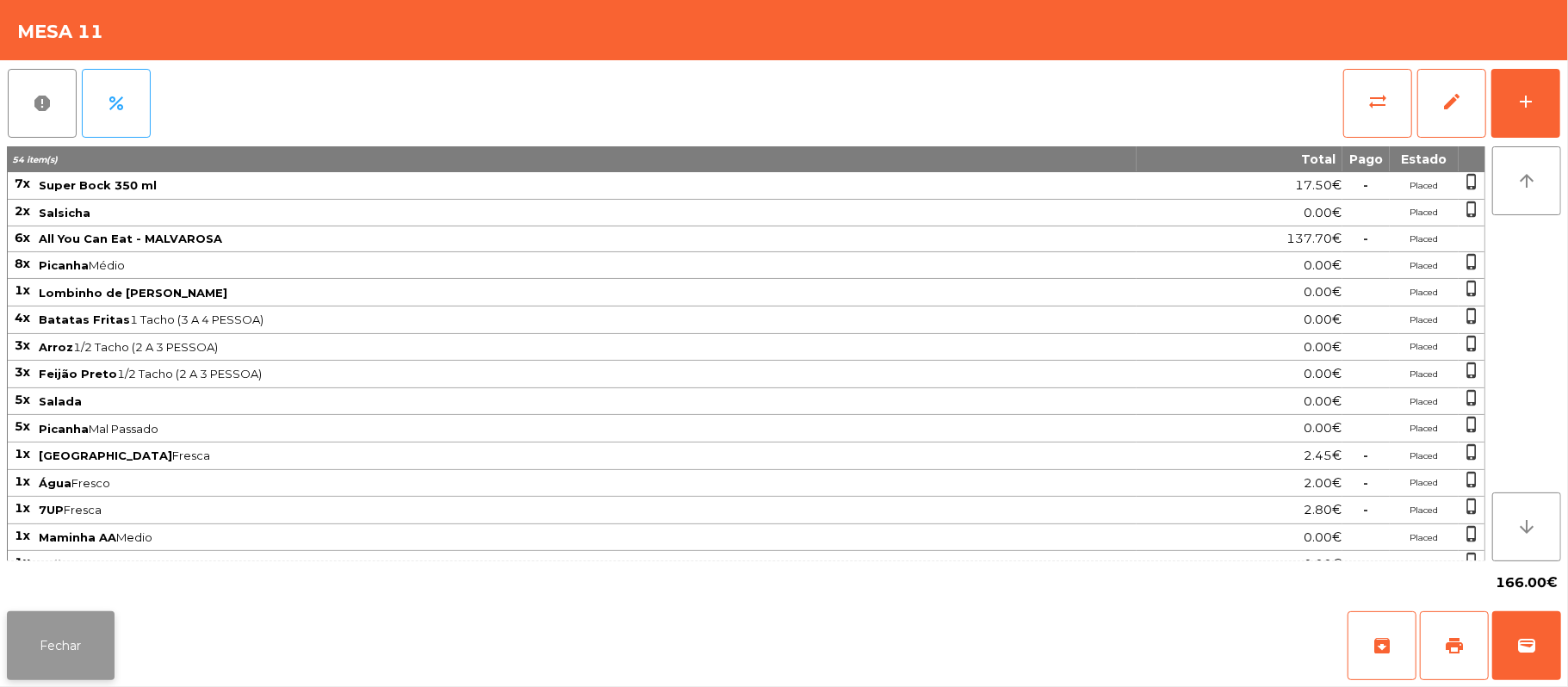
click at [12, 665] on button "Fechar" at bounding box center [61, 646] width 108 height 69
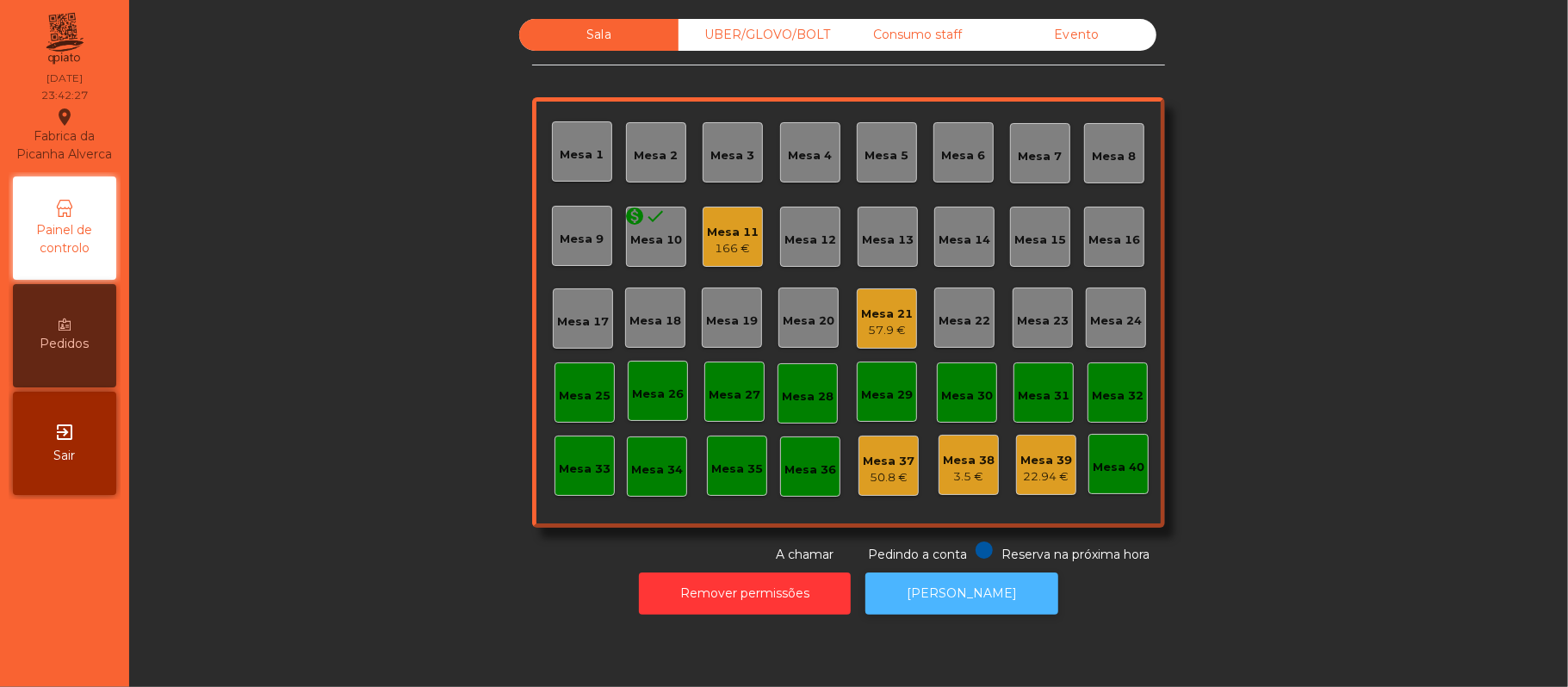
click at [990, 603] on button "[PERSON_NAME]" at bounding box center [962, 594] width 193 height 42
click at [707, 235] on div "Mesa 11" at bounding box center [733, 233] width 52 height 18
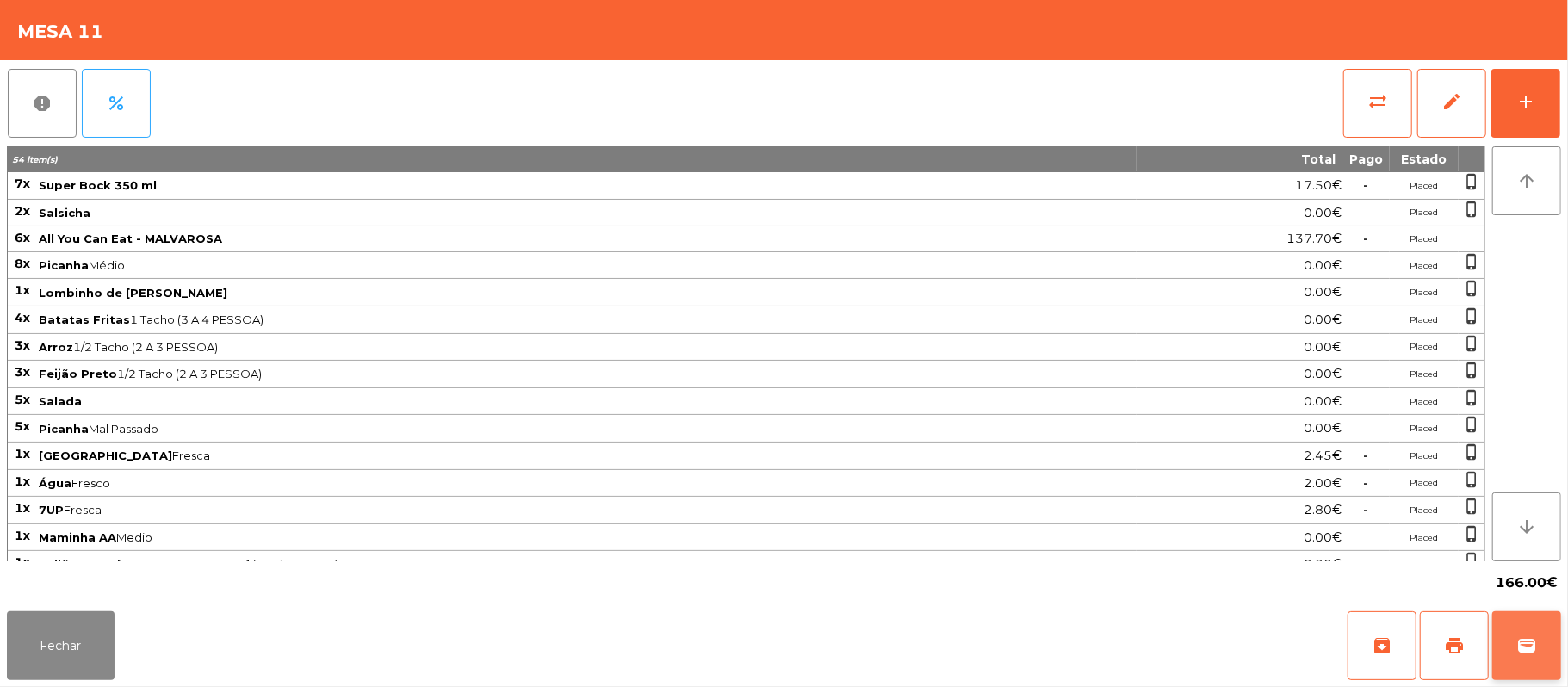
click at [1554, 665] on button "wallet" at bounding box center [1527, 646] width 69 height 69
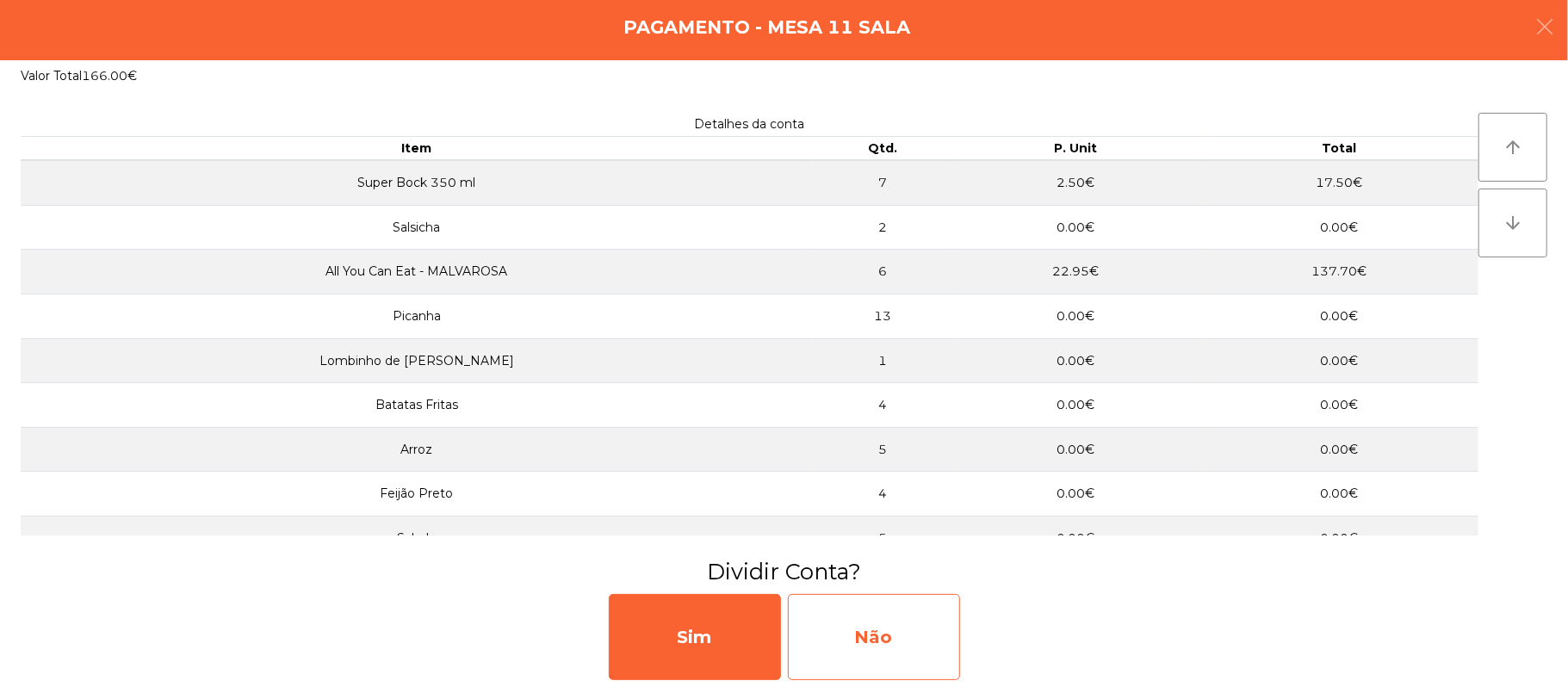
click at [910, 612] on div "Não" at bounding box center [874, 637] width 172 height 86
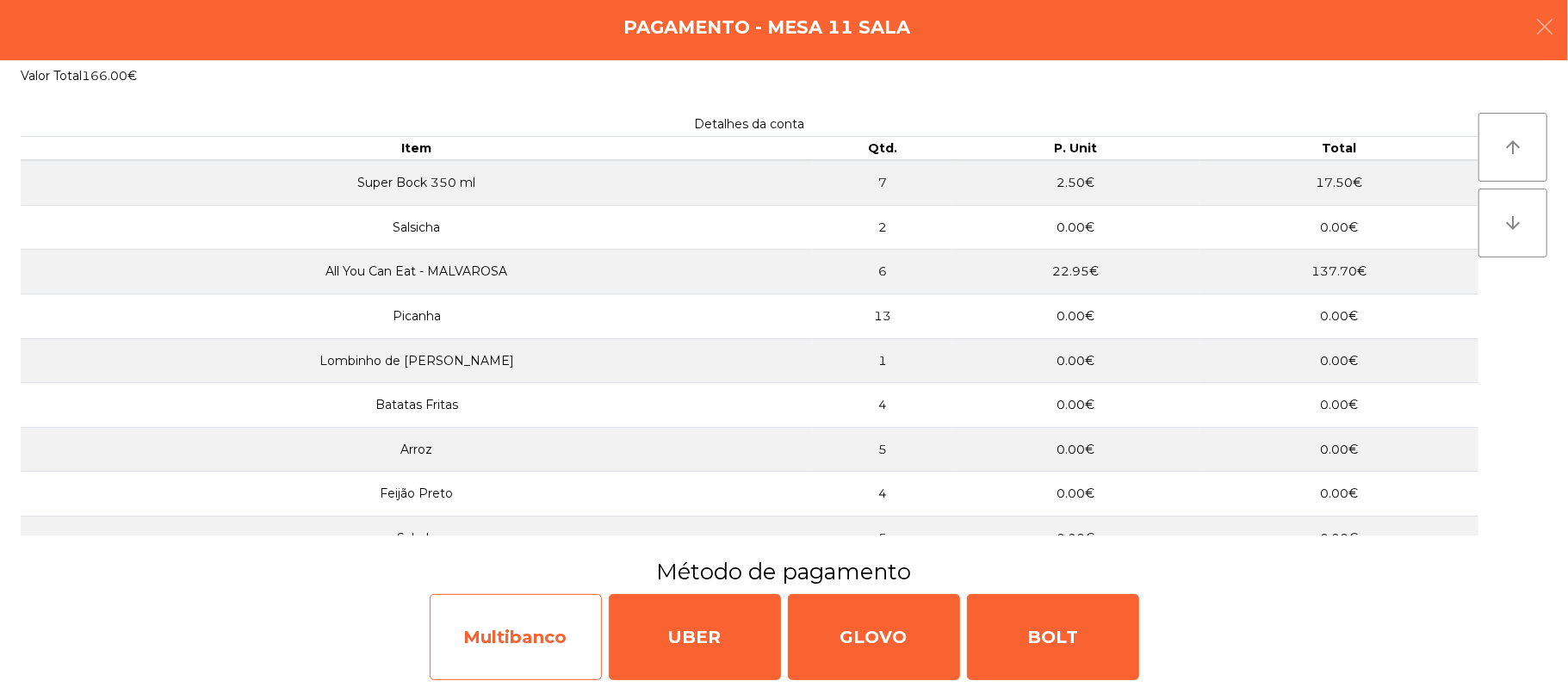
click at [524, 608] on div "Multibanco" at bounding box center [516, 637] width 172 height 86
select select "**"
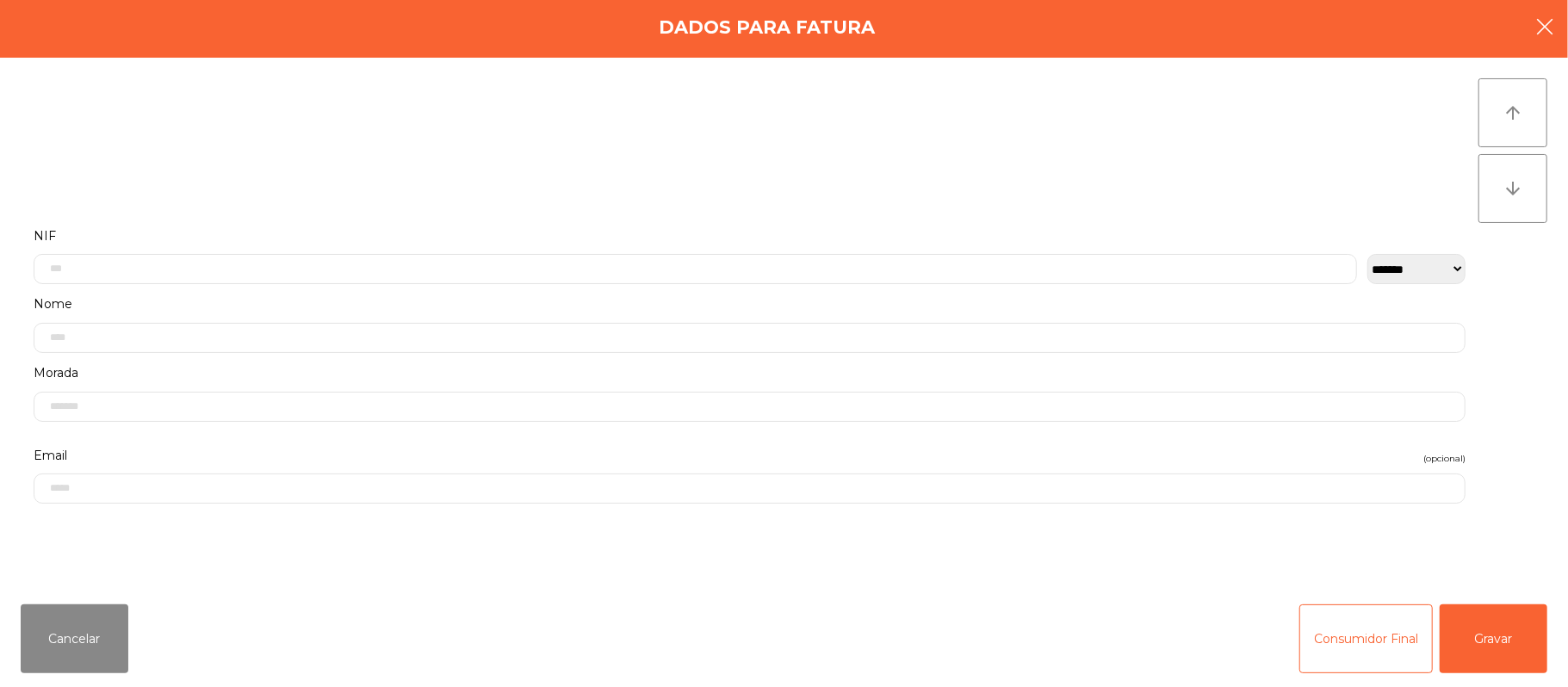
click at [1558, 42] on button "button" at bounding box center [1544, 28] width 48 height 52
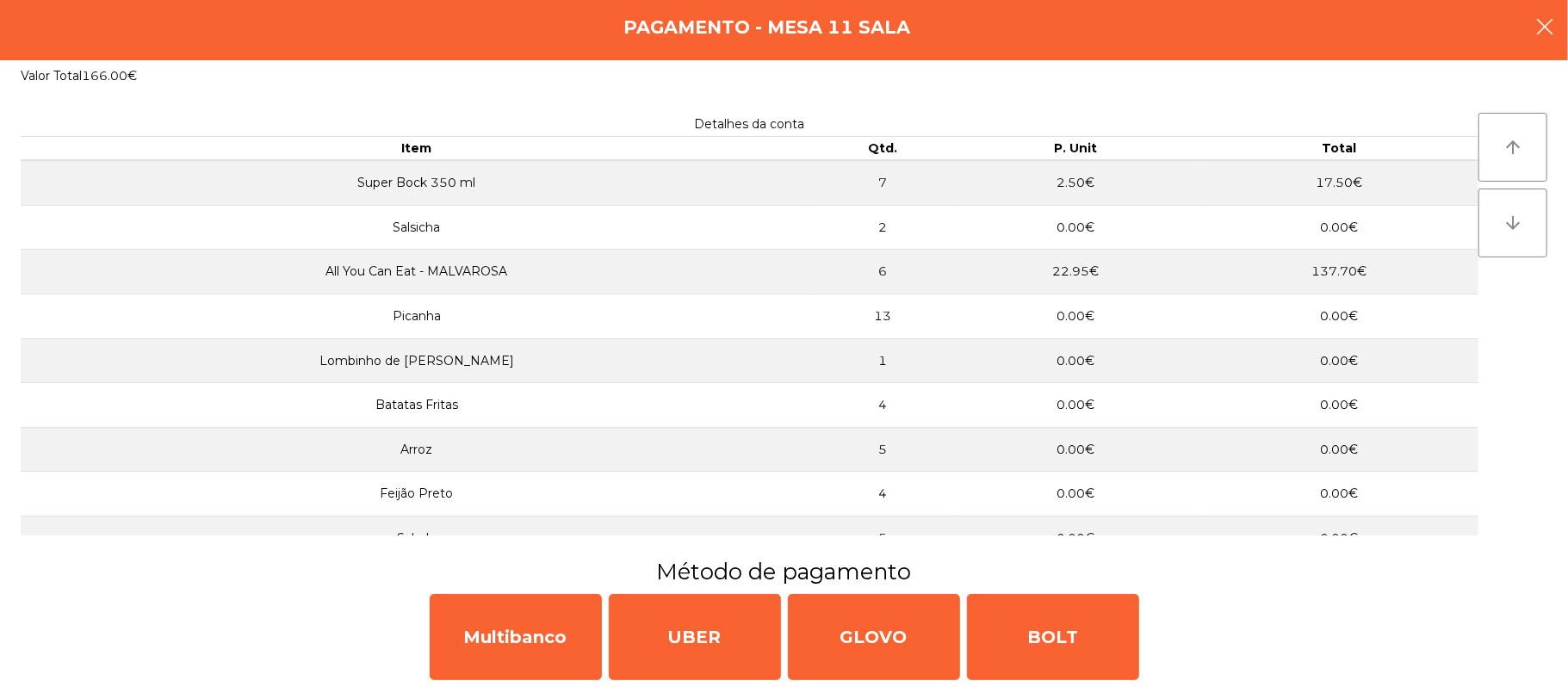
click at [1526, 27] on button "button" at bounding box center [1544, 28] width 48 height 52
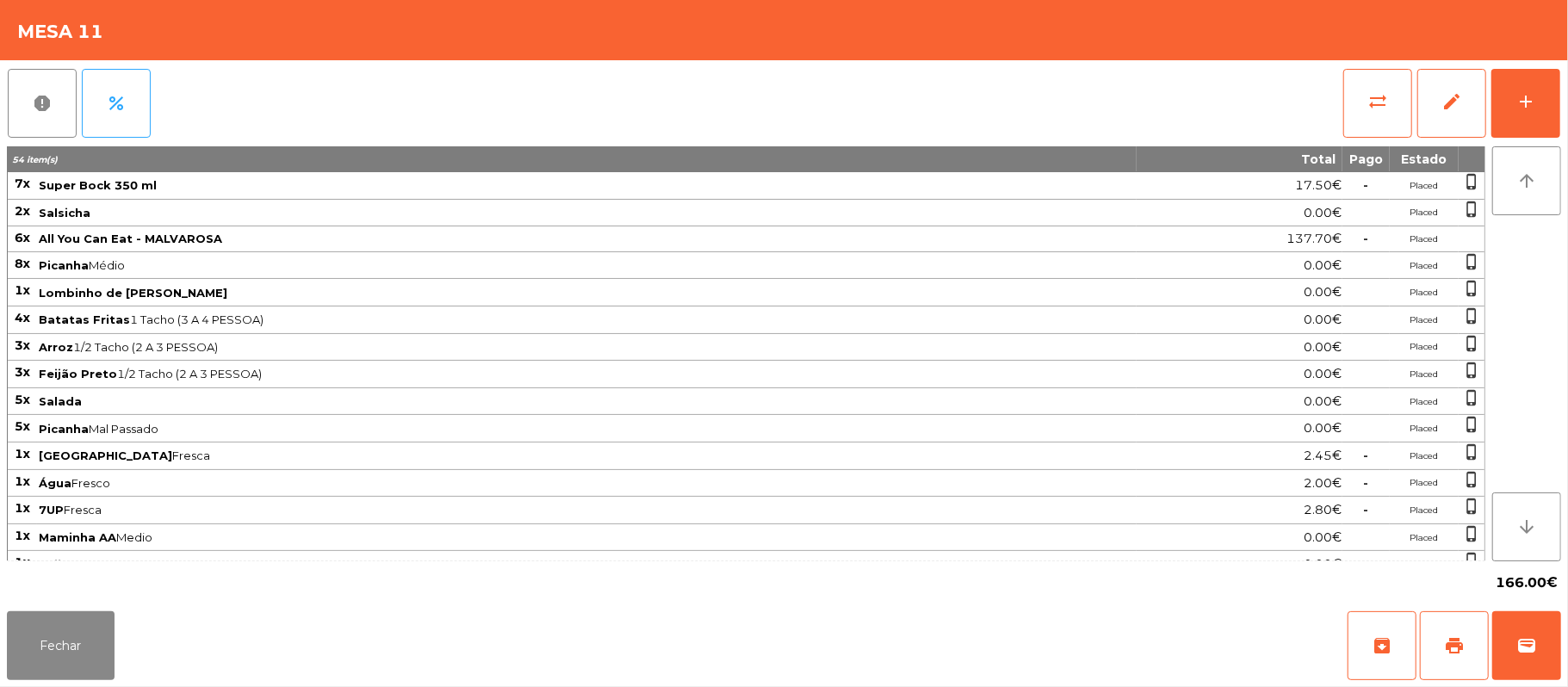
click at [1565, 669] on div "Fechar archive print wallet" at bounding box center [784, 646] width 1568 height 82
click at [1519, 620] on button "wallet" at bounding box center [1527, 646] width 69 height 69
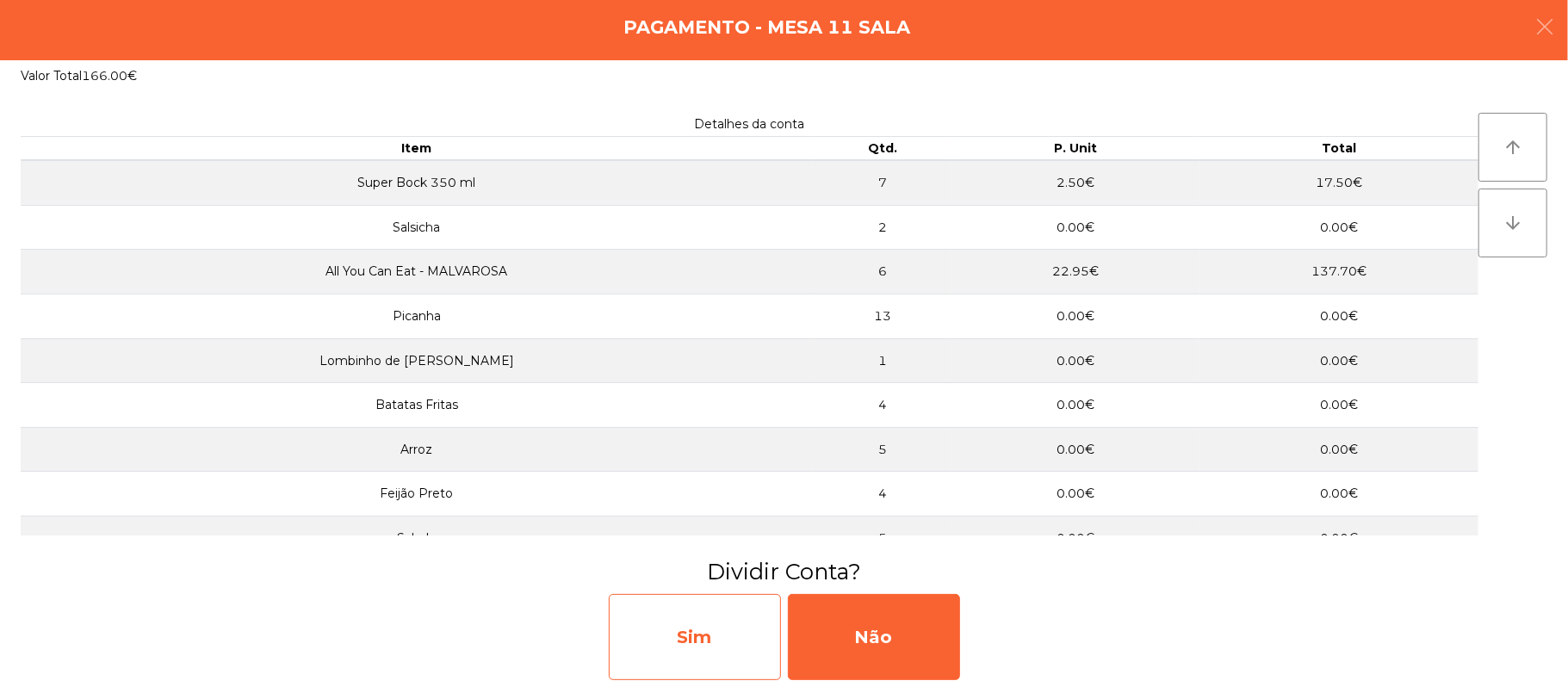
click at [714, 617] on div "Sim" at bounding box center [695, 637] width 172 height 86
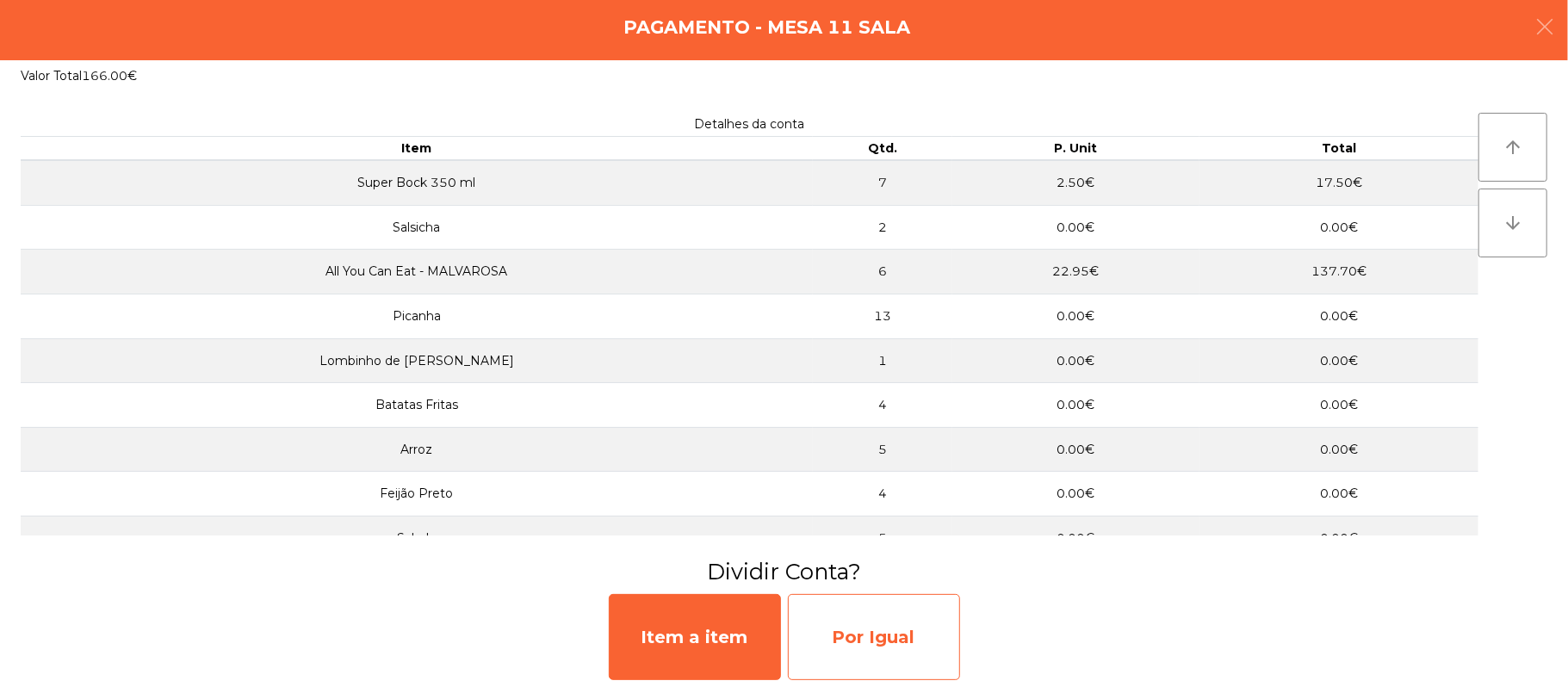
click at [872, 613] on div "Por Igual" at bounding box center [874, 637] width 172 height 86
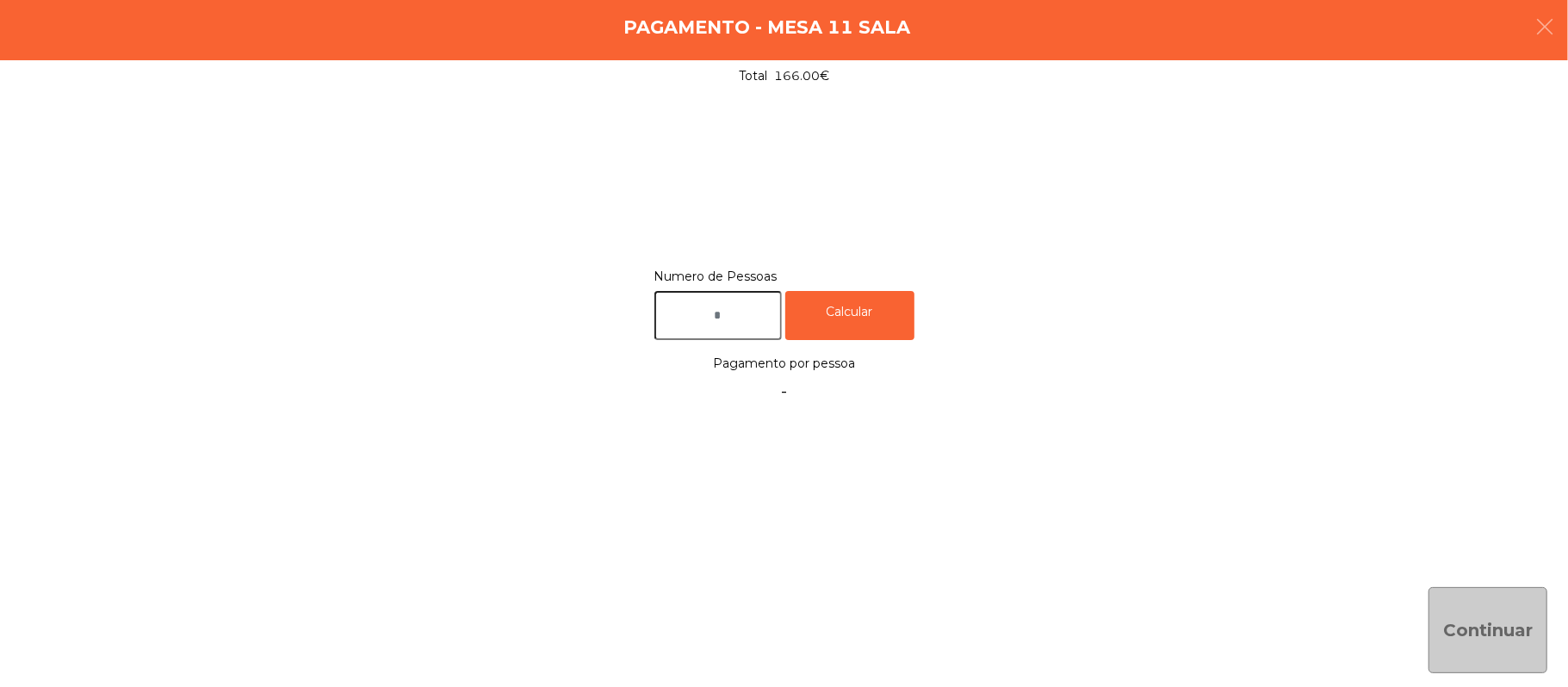
click at [749, 304] on input "text" at bounding box center [718, 316] width 127 height 49
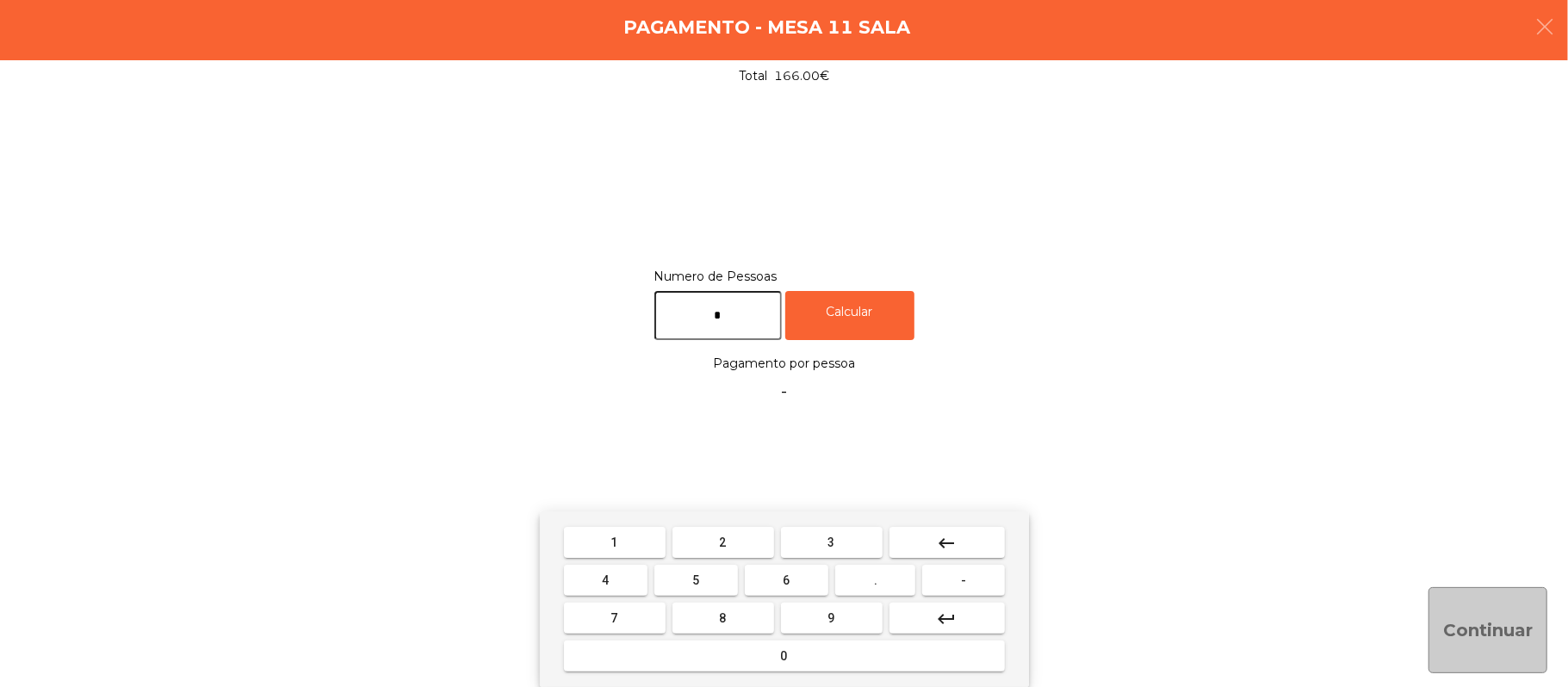
type input "*"
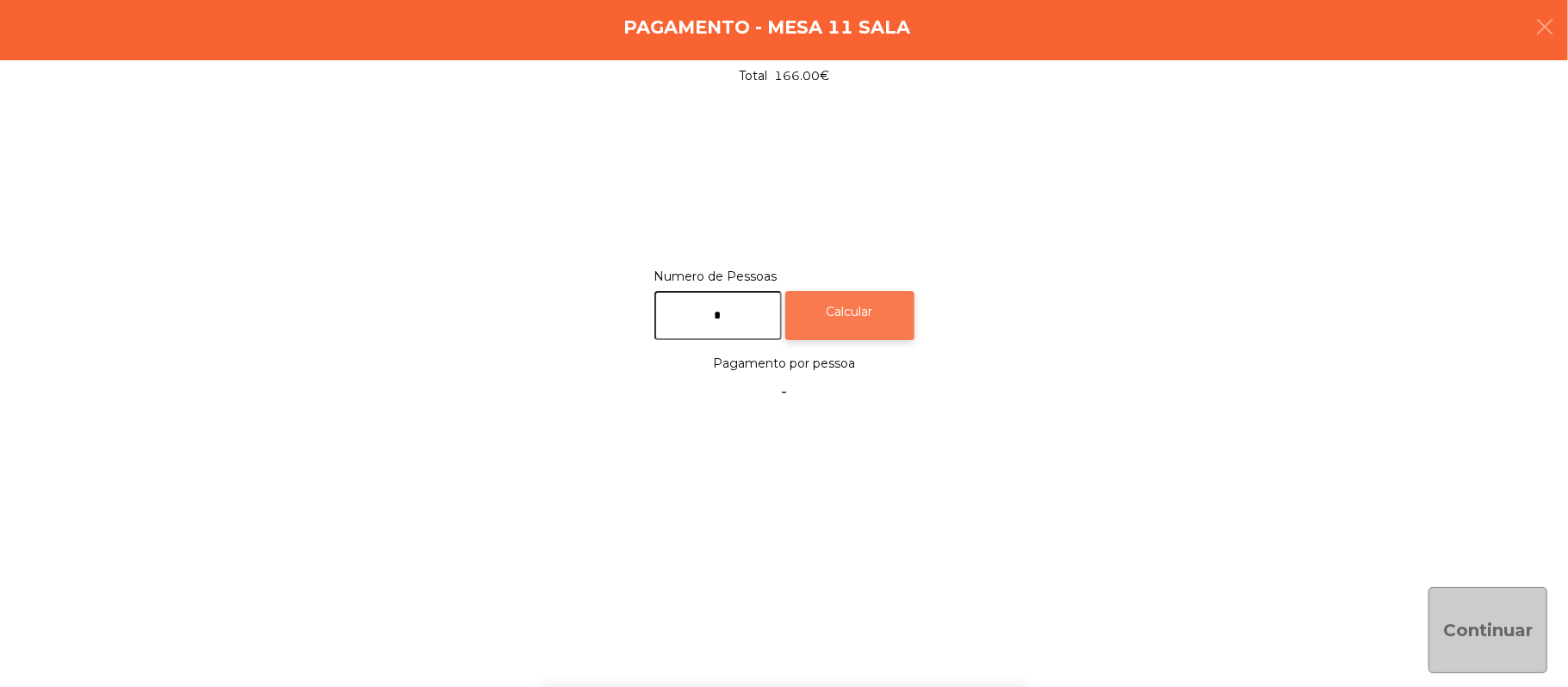
click at [882, 294] on div "Calcular" at bounding box center [849, 316] width 129 height 49
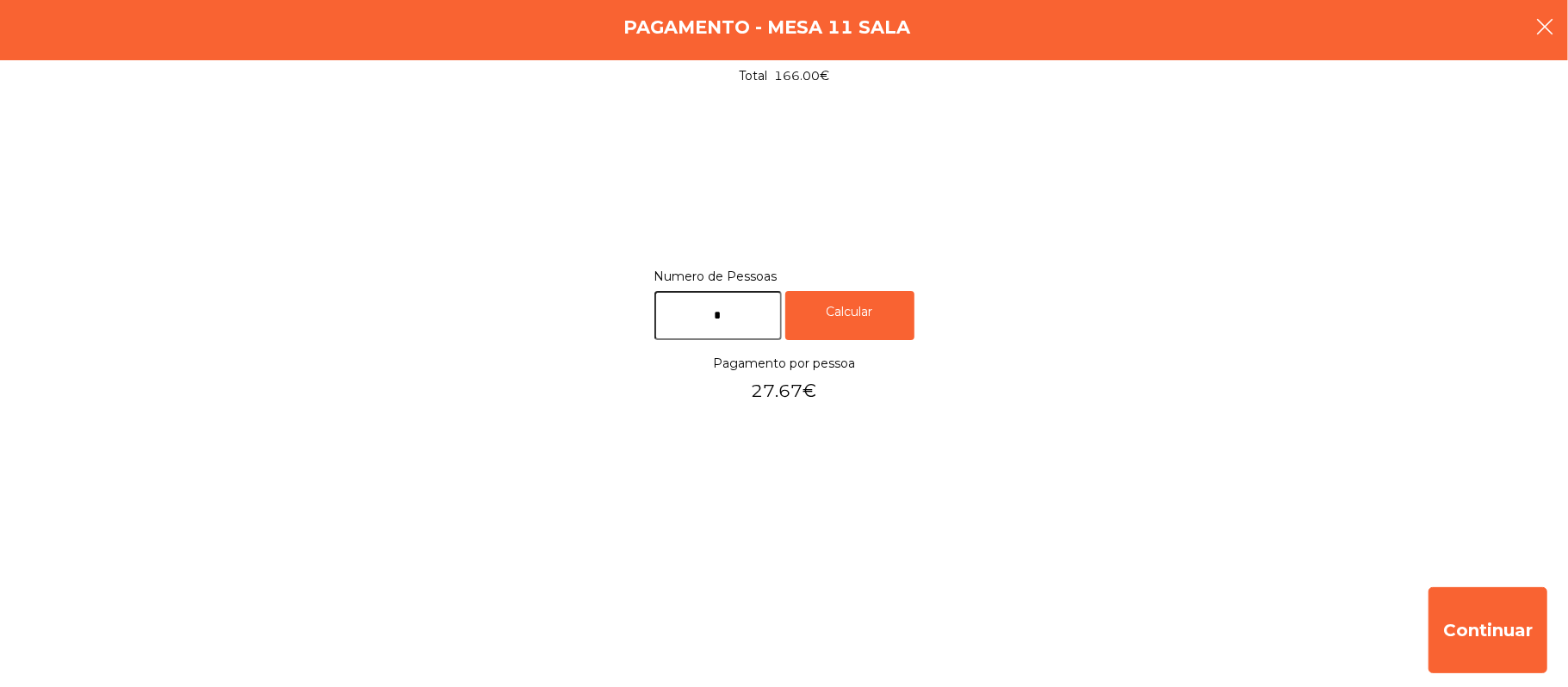
click at [1567, 32] on button "button" at bounding box center [1544, 28] width 48 height 52
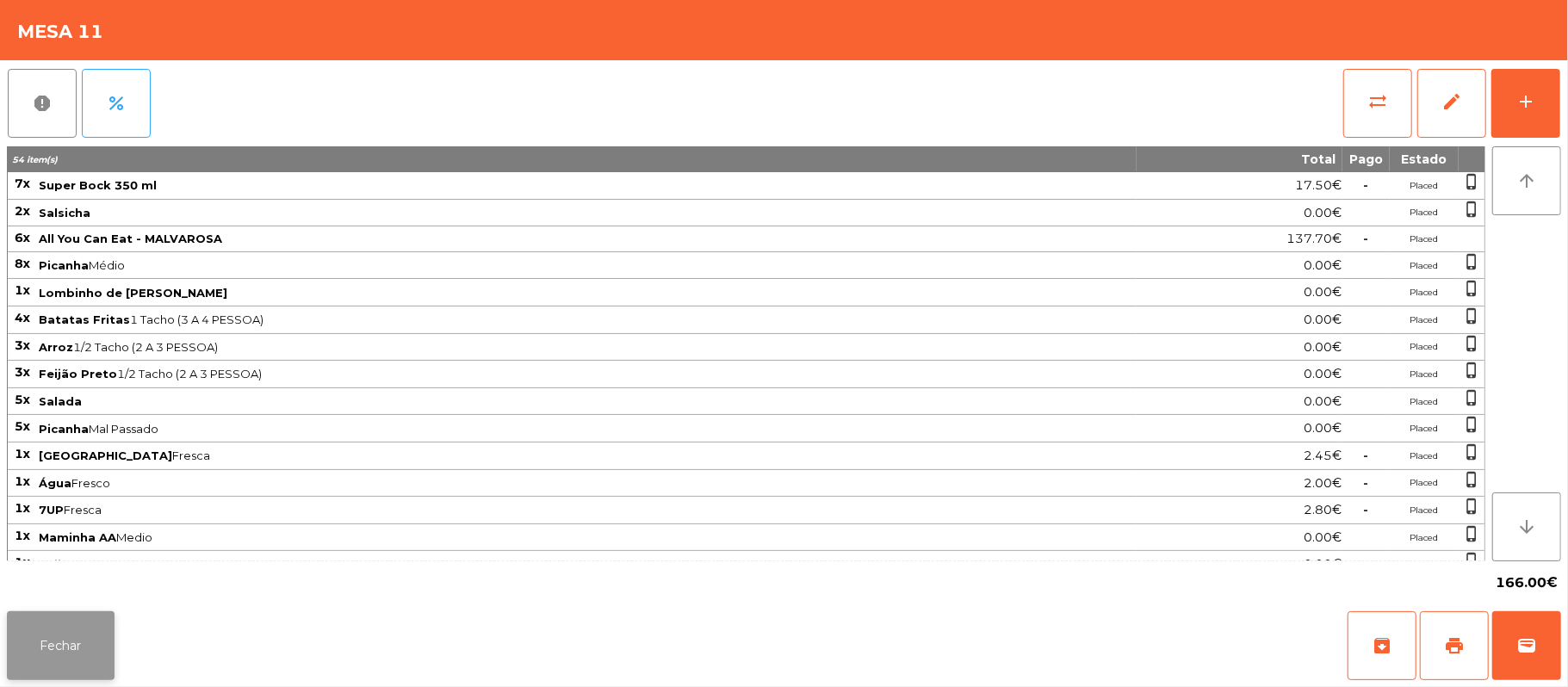
click at [34, 660] on button "Fechar" at bounding box center [61, 646] width 108 height 69
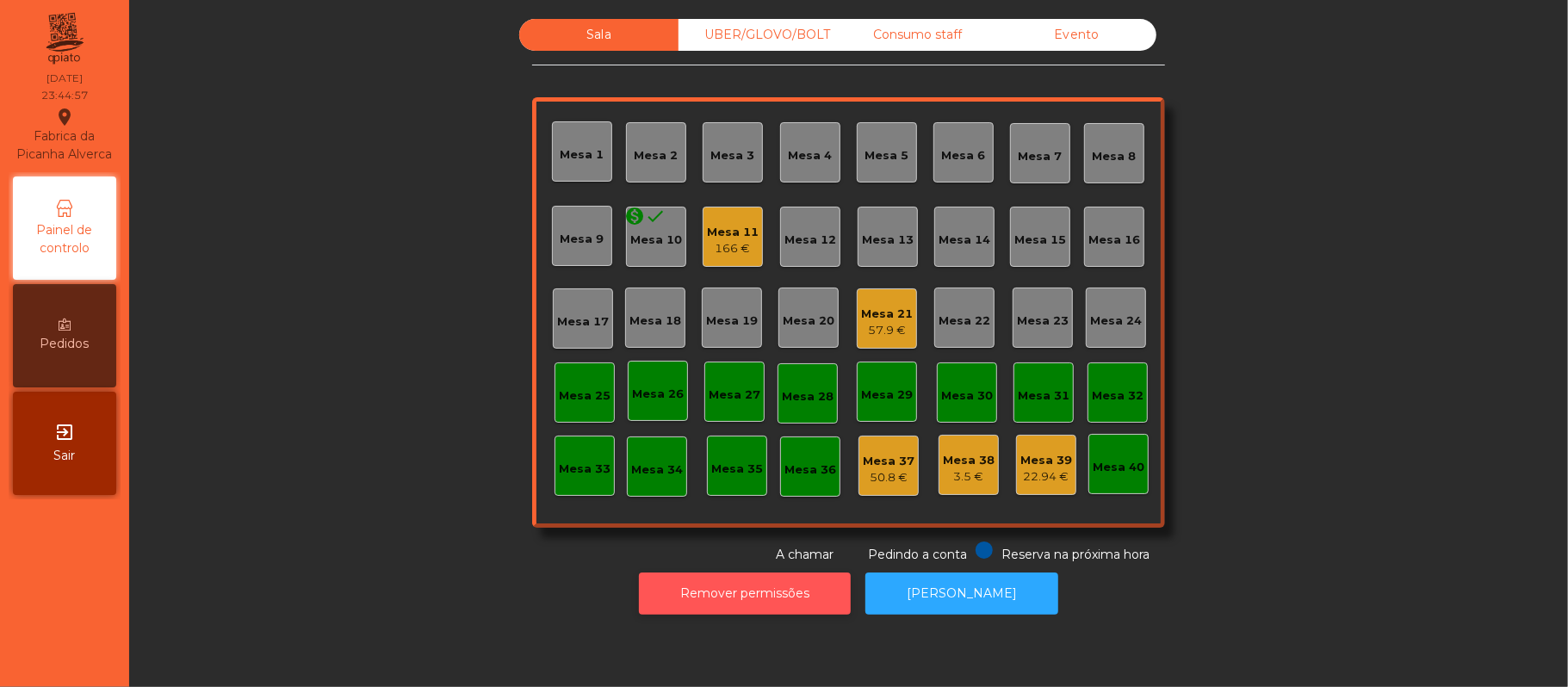
click at [712, 596] on button "Remover permissões" at bounding box center [744, 594] width 211 height 42
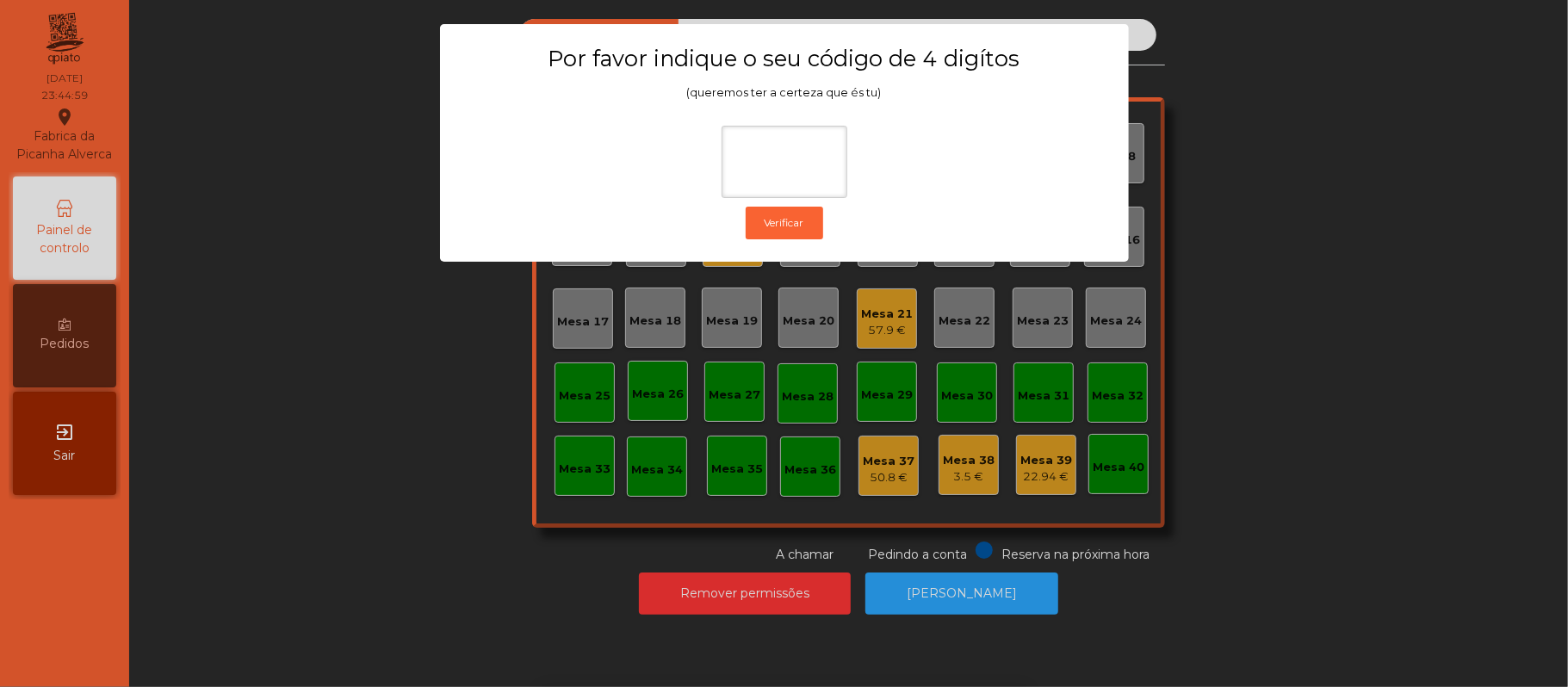
click at [1314, 277] on ngb-modal-window "Por favor indique o seu código de 4 digítos (queremos ter a certeza que és tu) …" at bounding box center [784, 343] width 1490 height 687
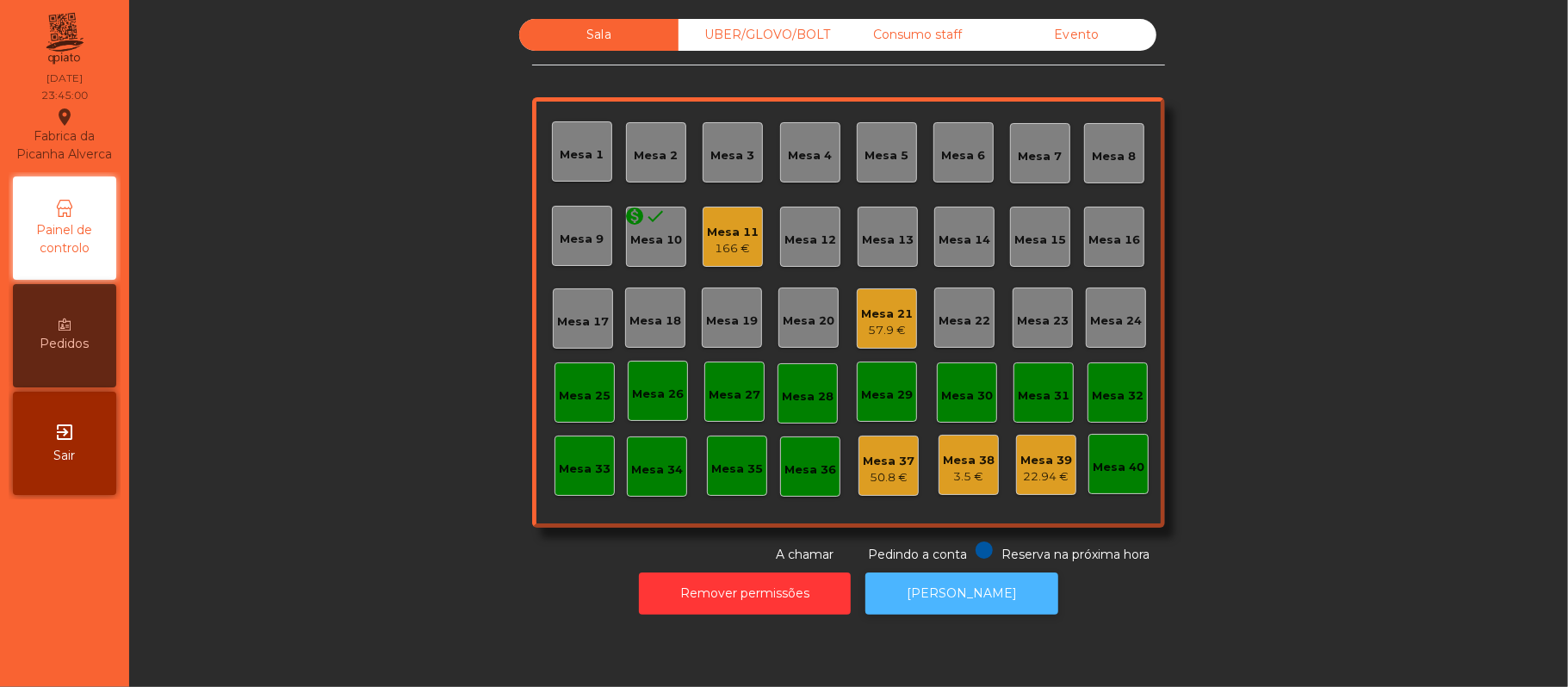
click at [938, 592] on button "[PERSON_NAME]" at bounding box center [962, 594] width 193 height 42
click at [878, 311] on div "Mesa 21" at bounding box center [886, 314] width 52 height 18
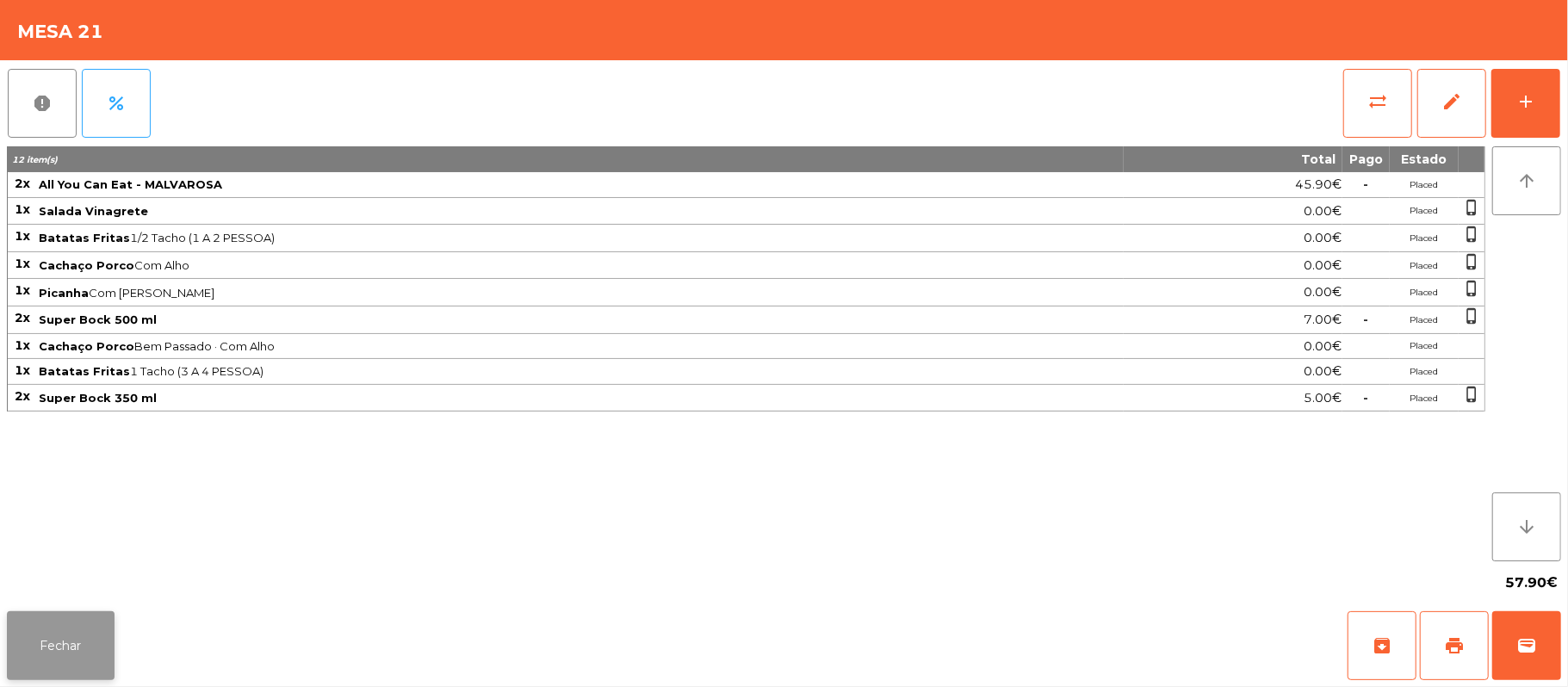
click at [84, 649] on button "Fechar" at bounding box center [61, 646] width 108 height 69
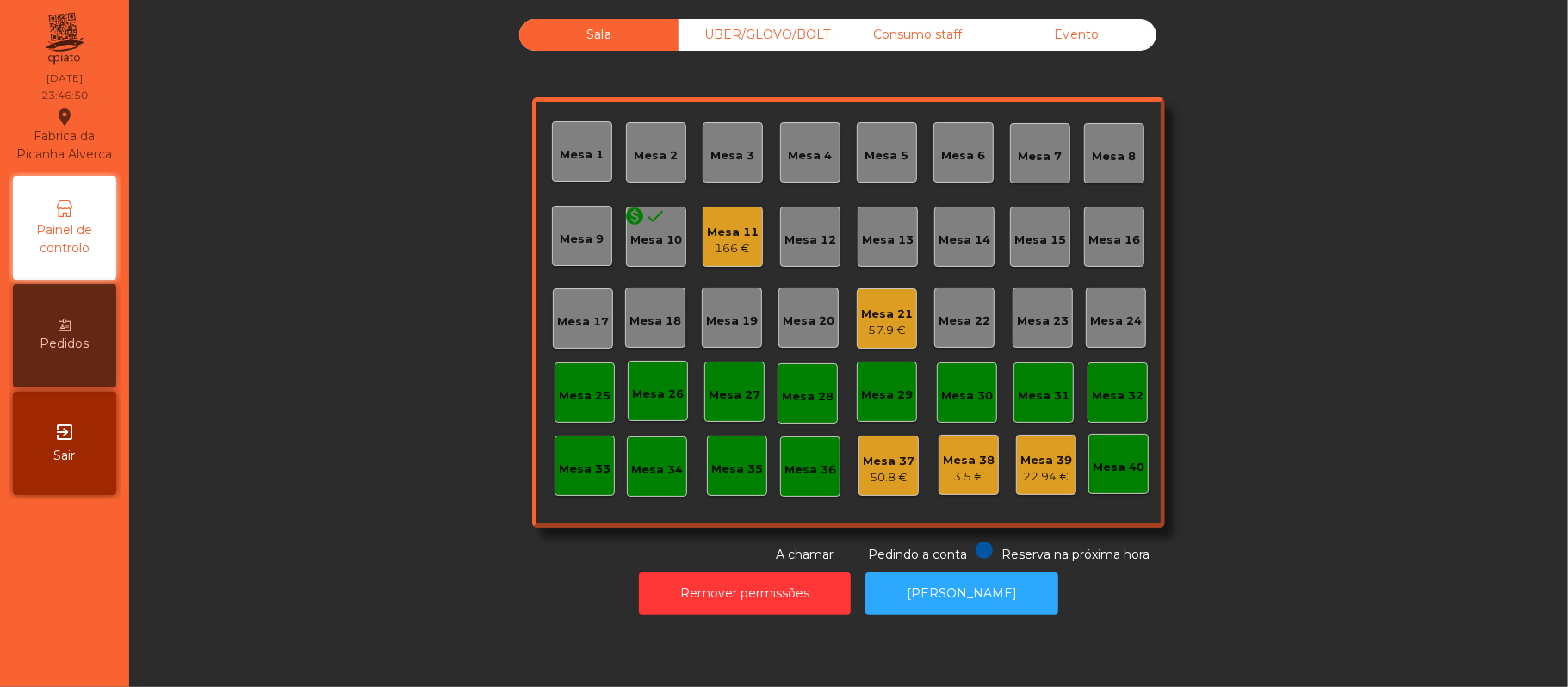
click at [718, 231] on div "Mesa 11" at bounding box center [733, 233] width 52 height 18
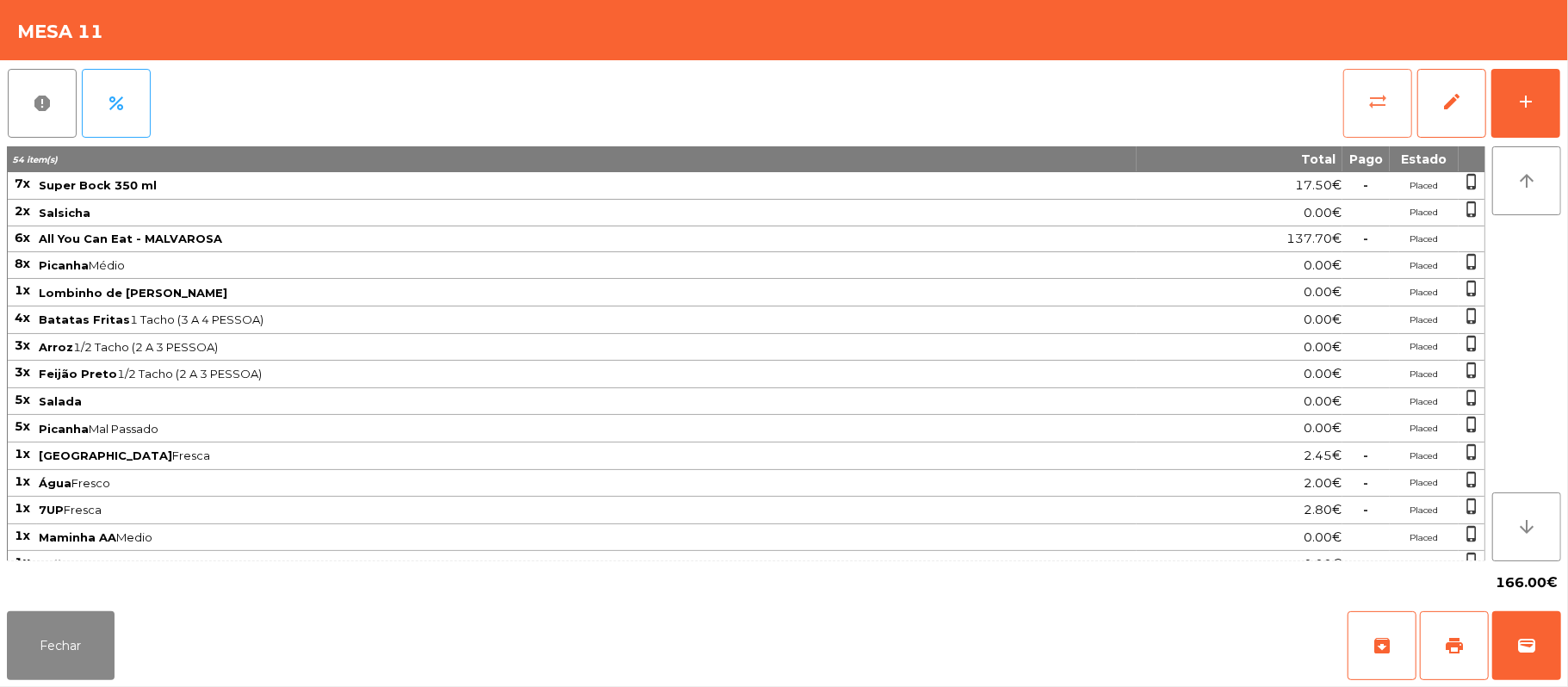
click at [1365, 87] on button "sync_alt" at bounding box center [1378, 104] width 69 height 69
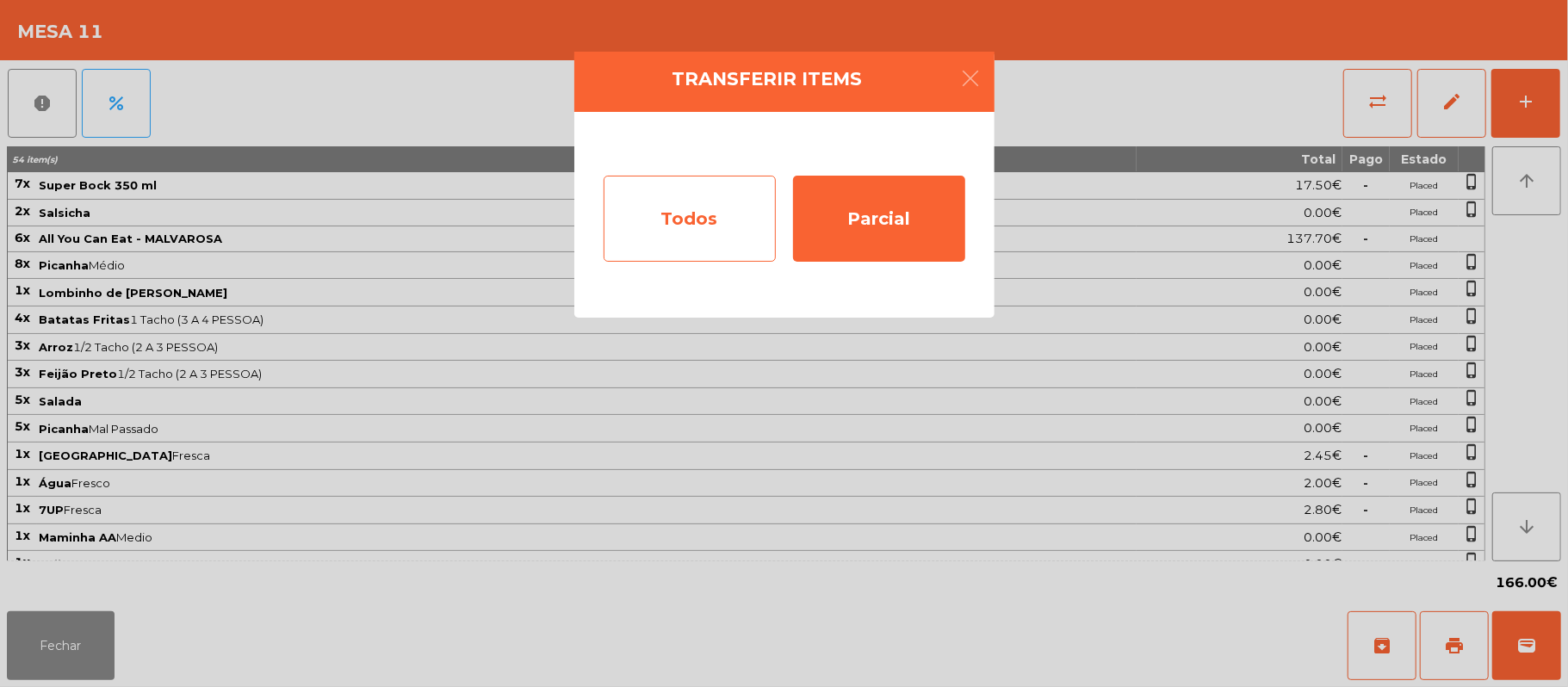
click at [708, 229] on div "Todos" at bounding box center [690, 218] width 172 height 86
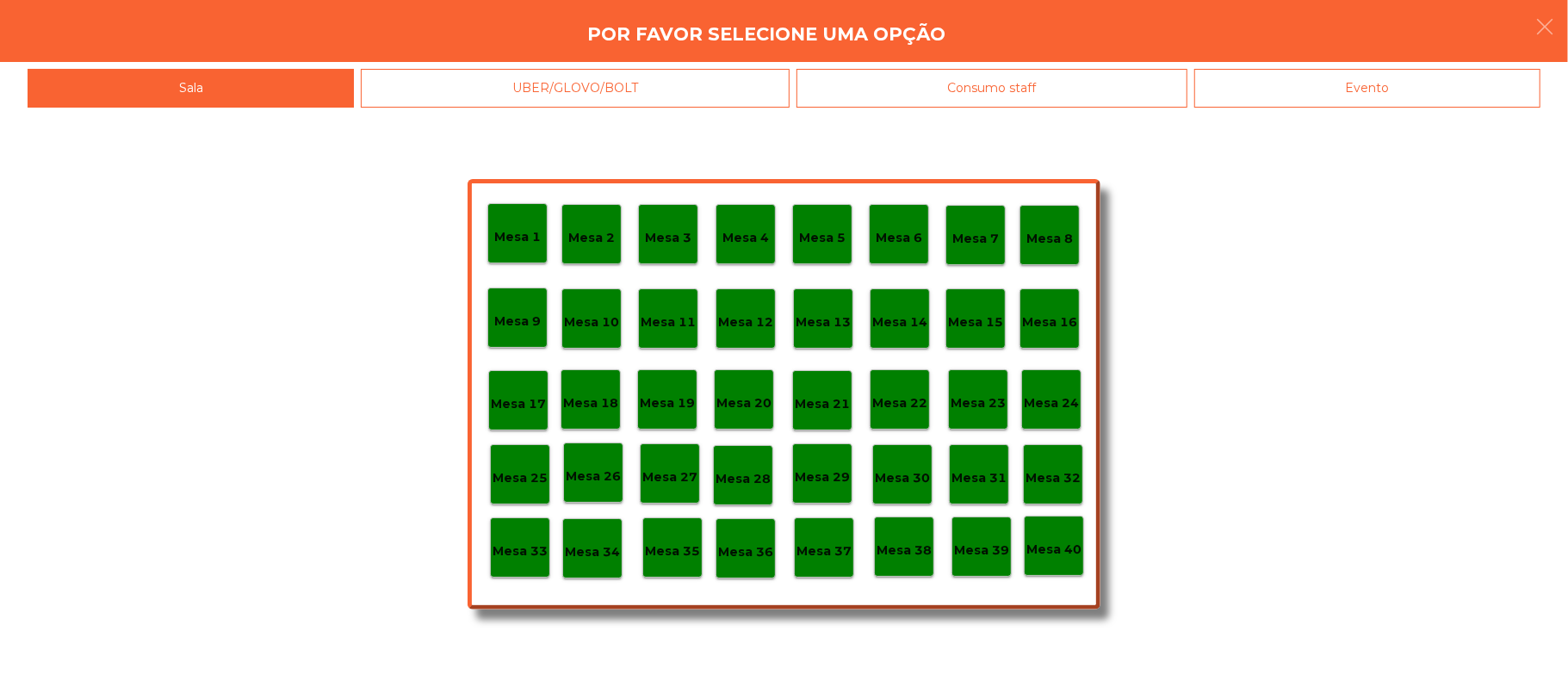
click at [1395, 83] on div "Evento" at bounding box center [1367, 89] width 347 height 39
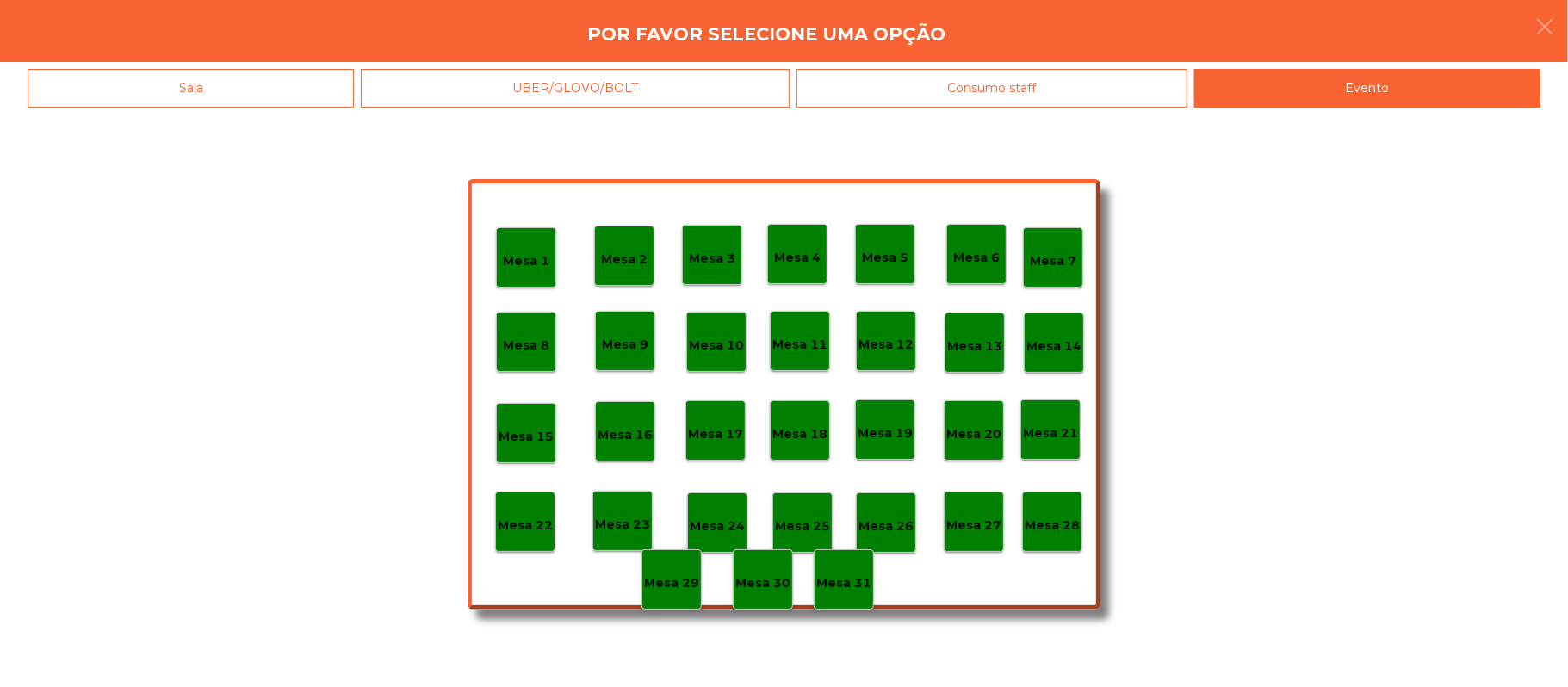
click at [1061, 529] on div "Mesa 28" at bounding box center [1052, 521] width 61 height 61
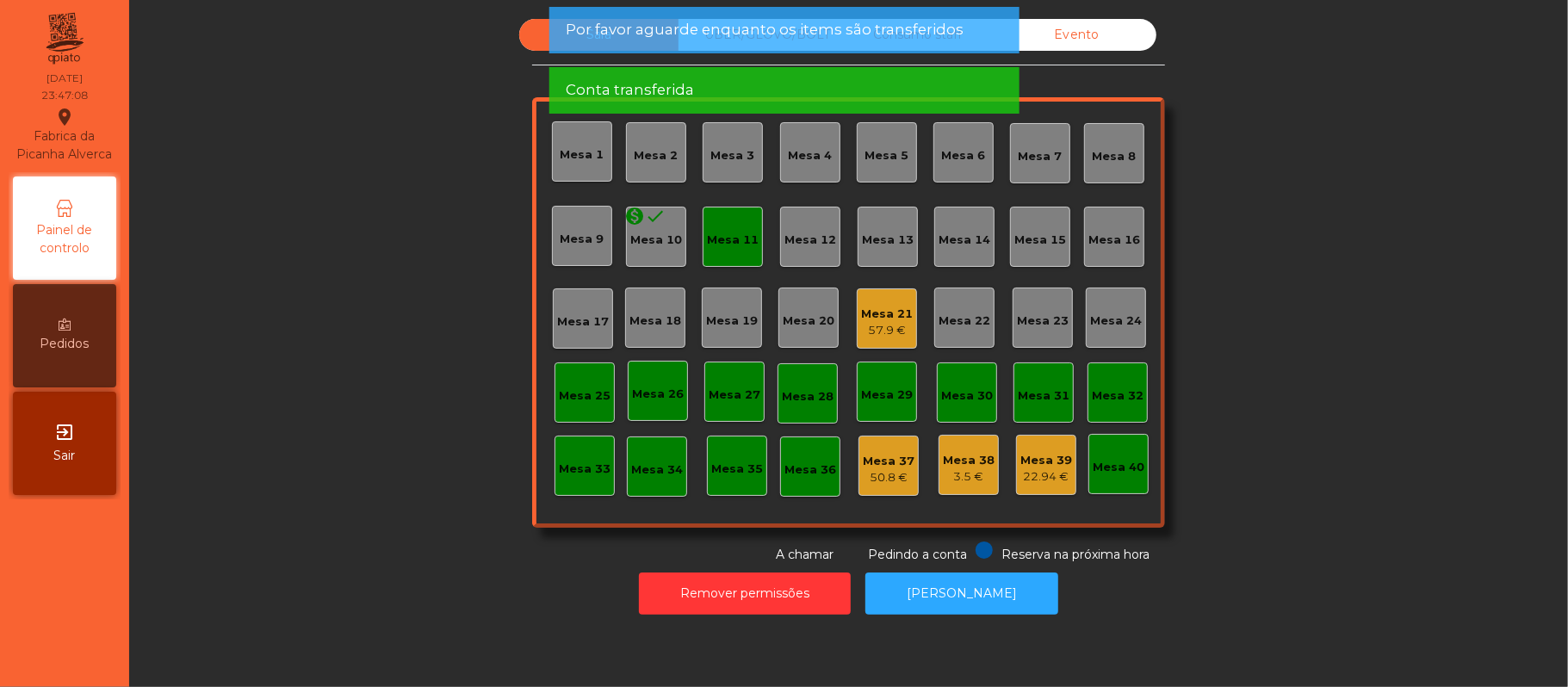
click at [710, 233] on div "Mesa 11" at bounding box center [733, 240] width 52 height 18
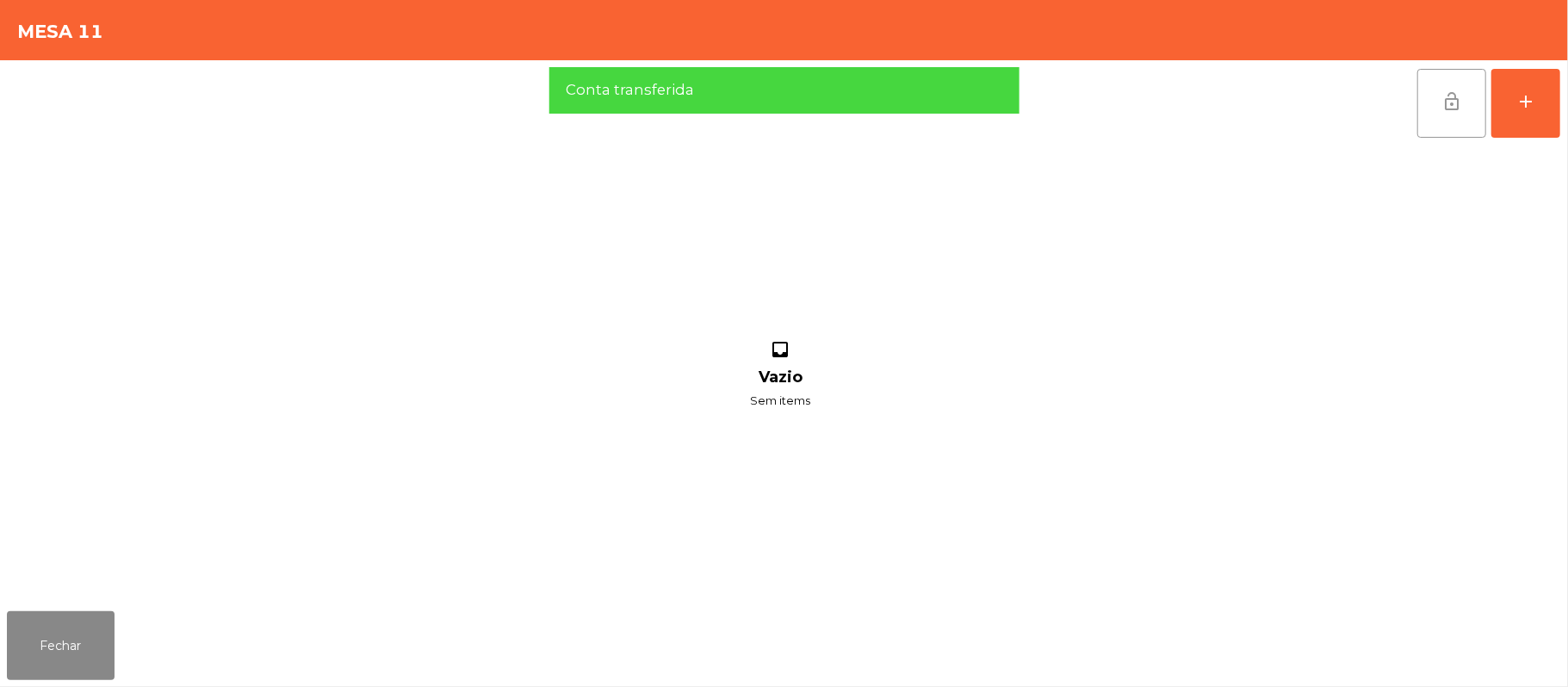
click at [1424, 112] on button "lock_open" at bounding box center [1451, 104] width 69 height 69
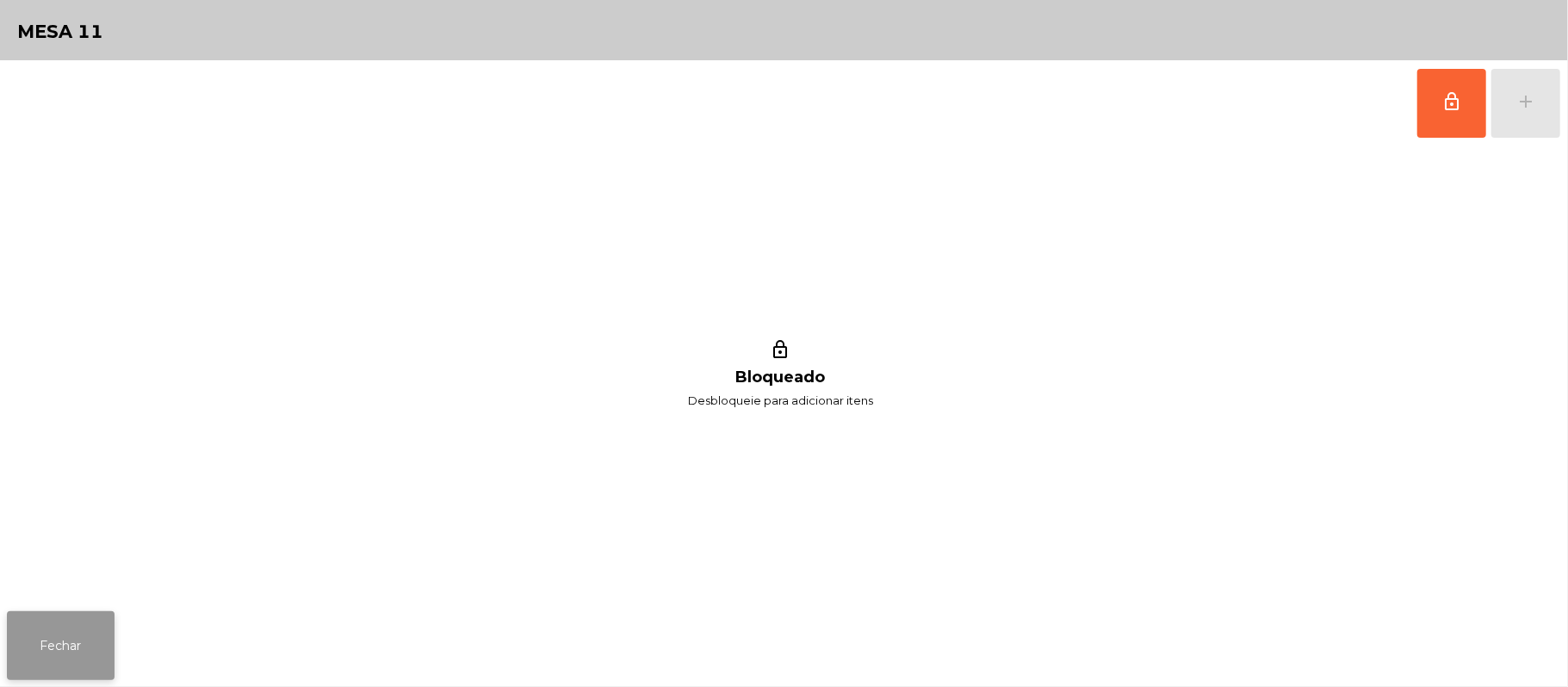
click at [62, 619] on button "Fechar" at bounding box center [61, 646] width 108 height 69
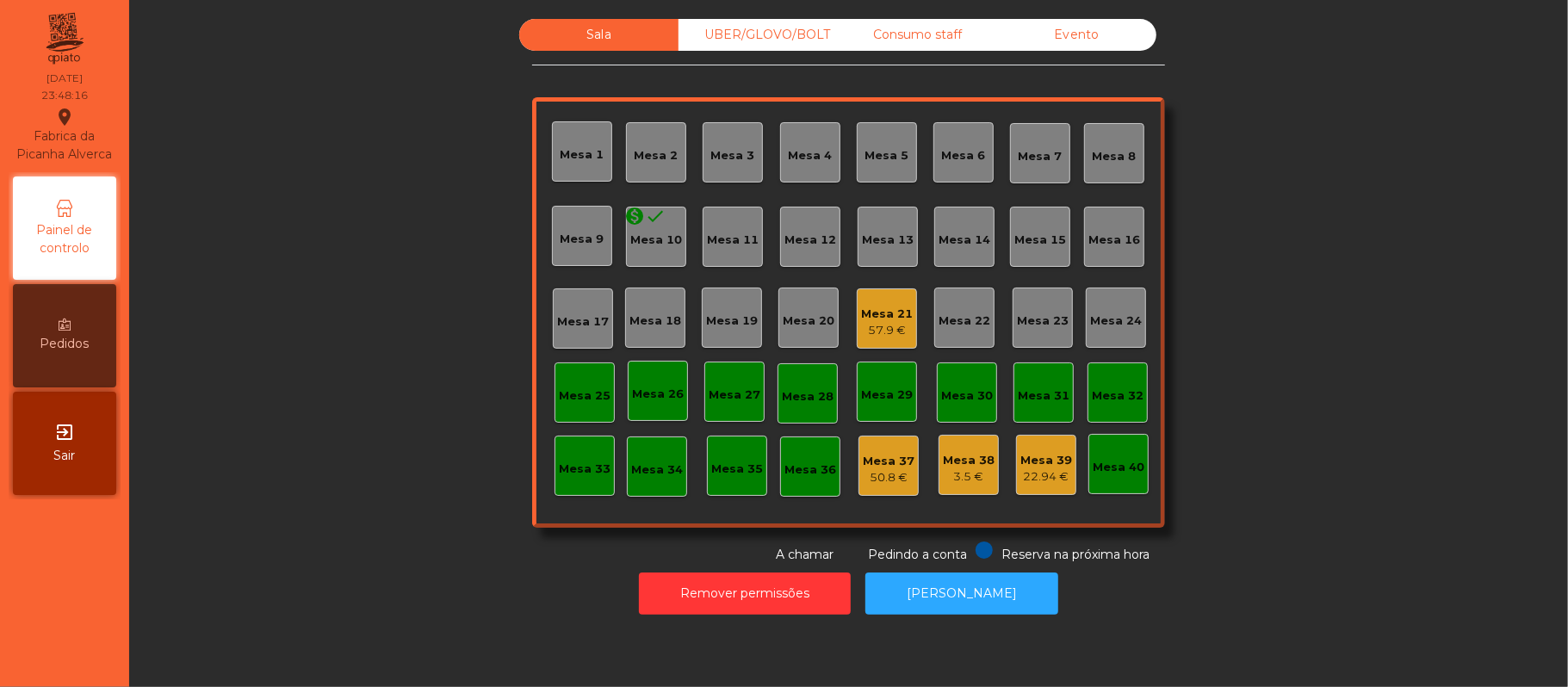
click at [891, 313] on div "Mesa 21" at bounding box center [886, 314] width 52 height 18
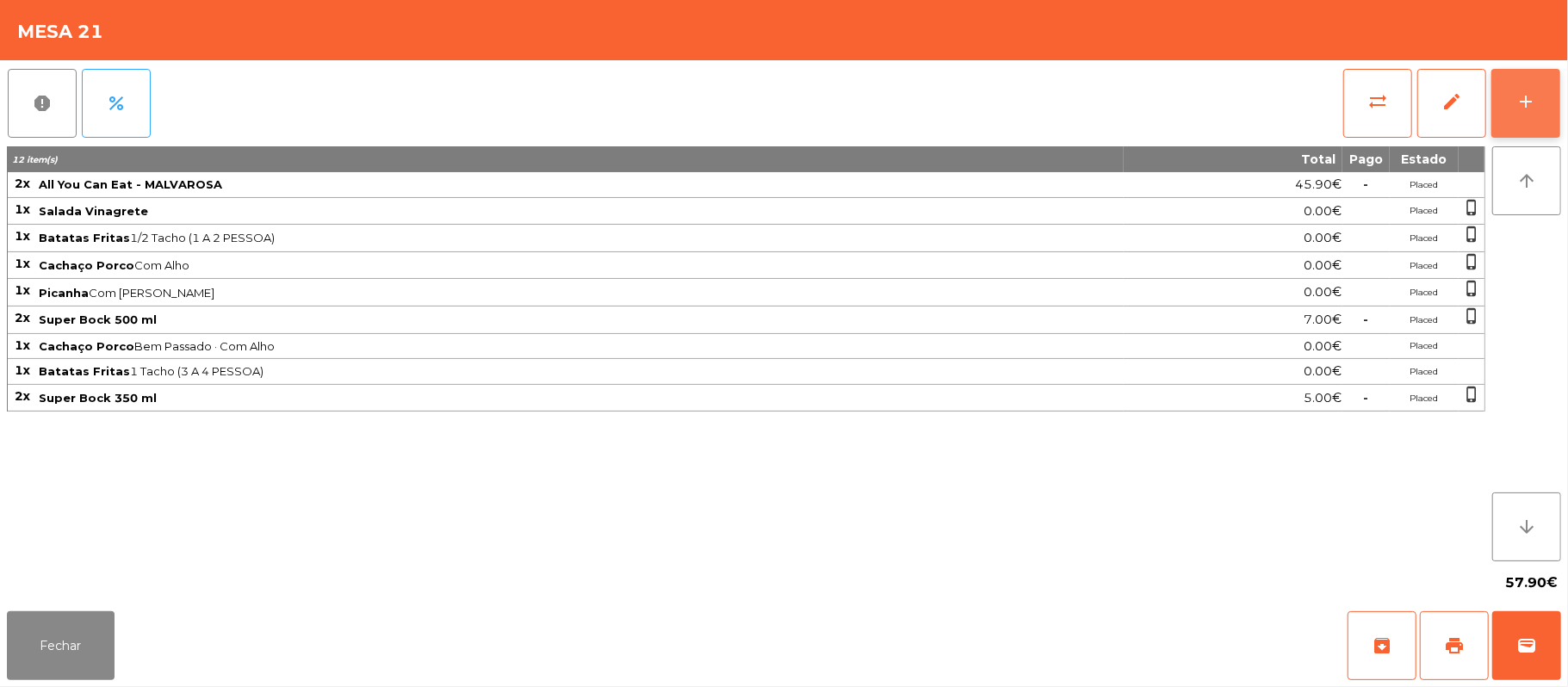
click at [1519, 94] on div "add" at bounding box center [1526, 102] width 21 height 21
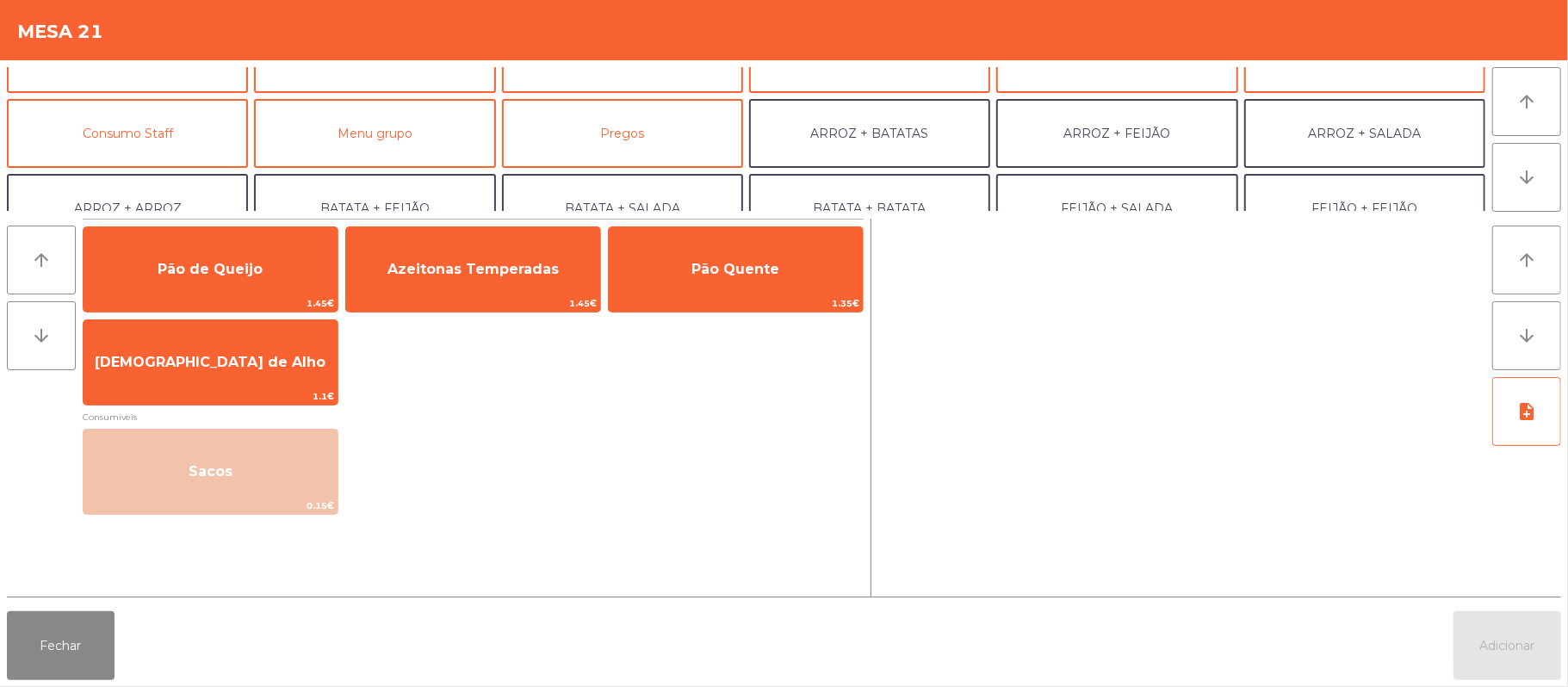
scroll to position [0, 0]
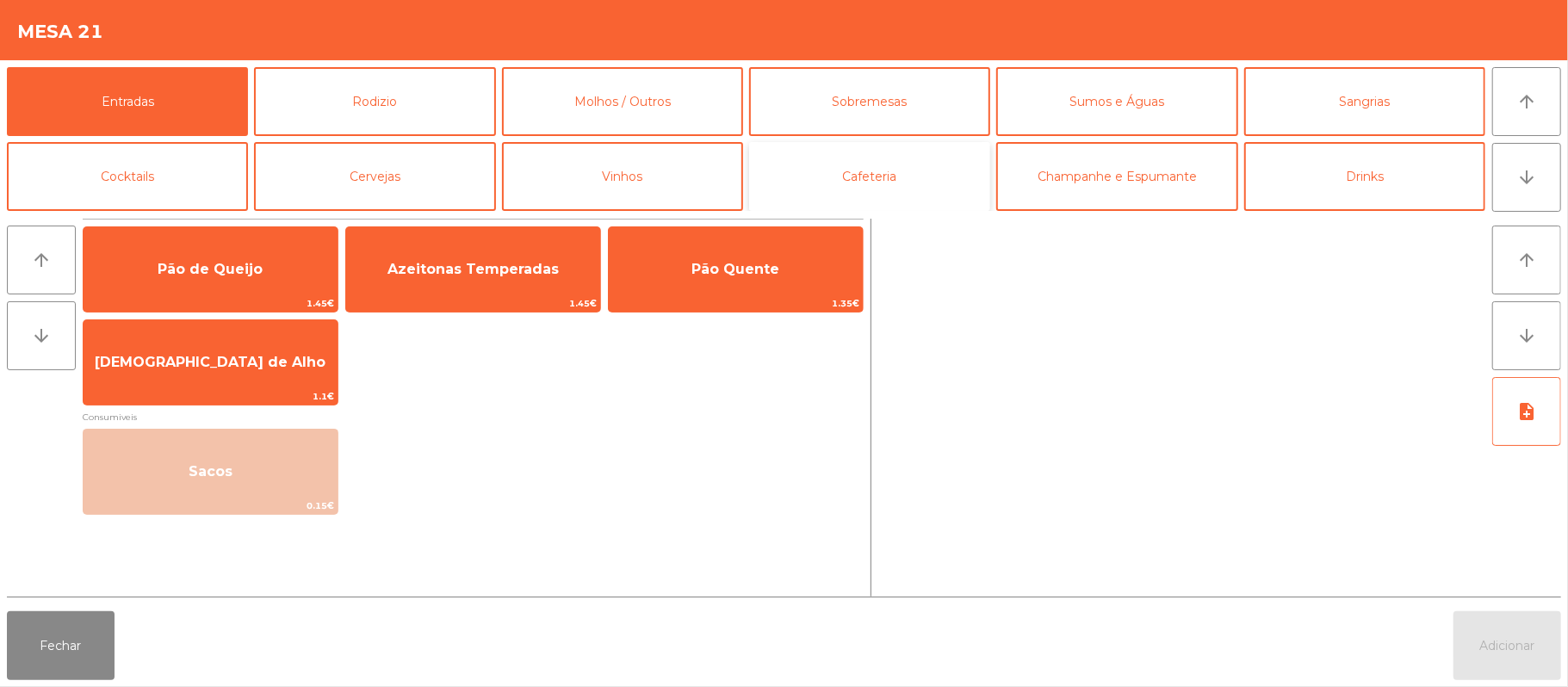
click at [892, 191] on button "Cafeteria" at bounding box center [870, 176] width 241 height 69
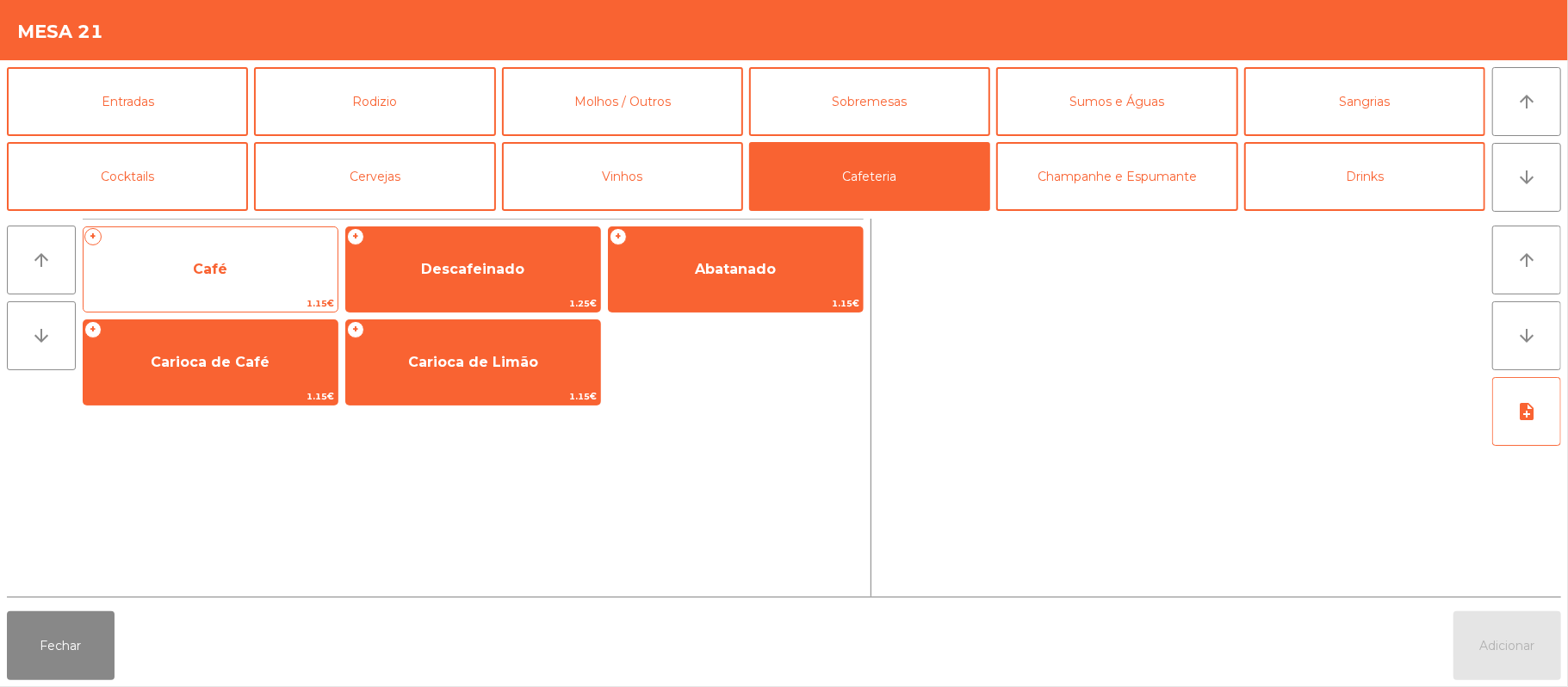
click at [250, 272] on span "Café" at bounding box center [211, 269] width 254 height 47
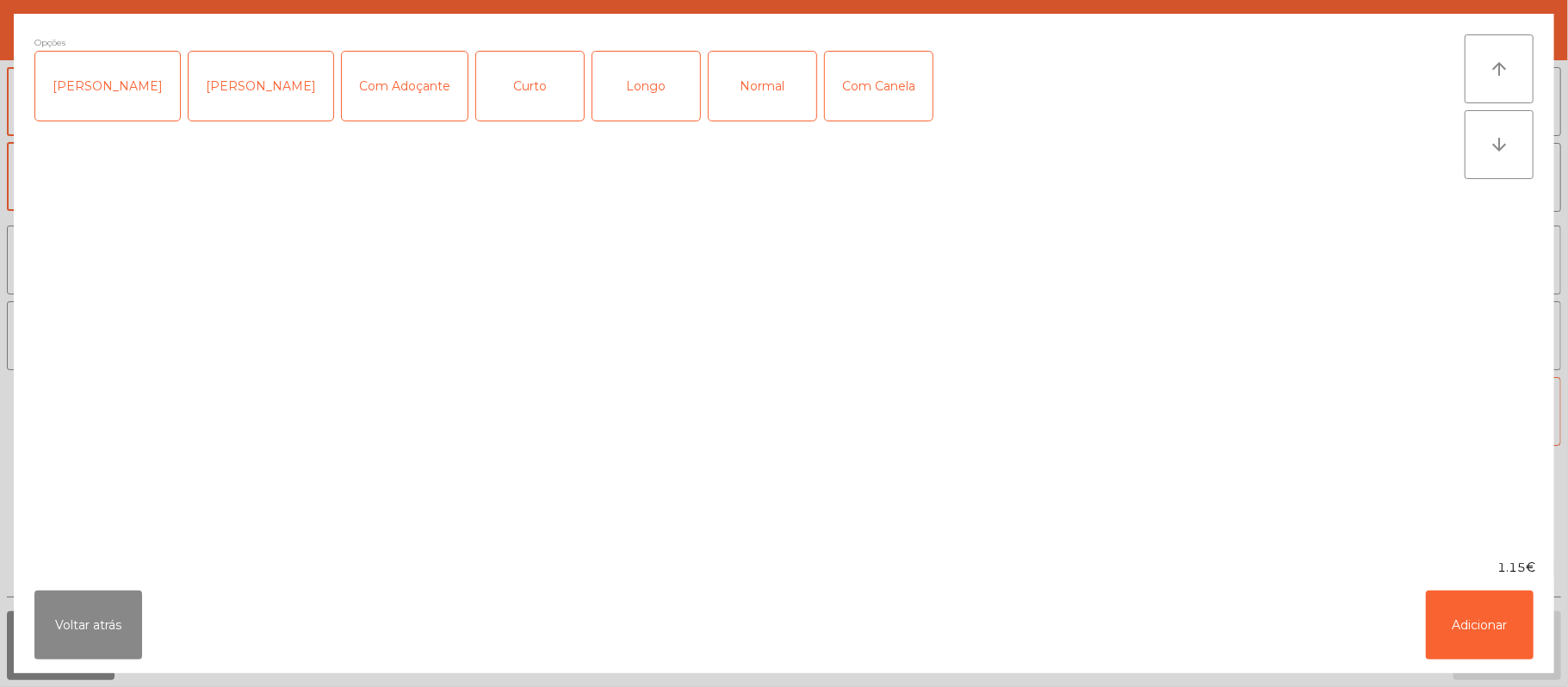
click at [751, 97] on div "Normal" at bounding box center [763, 86] width 108 height 69
click at [1468, 612] on button "Adicionar" at bounding box center [1479, 625] width 108 height 69
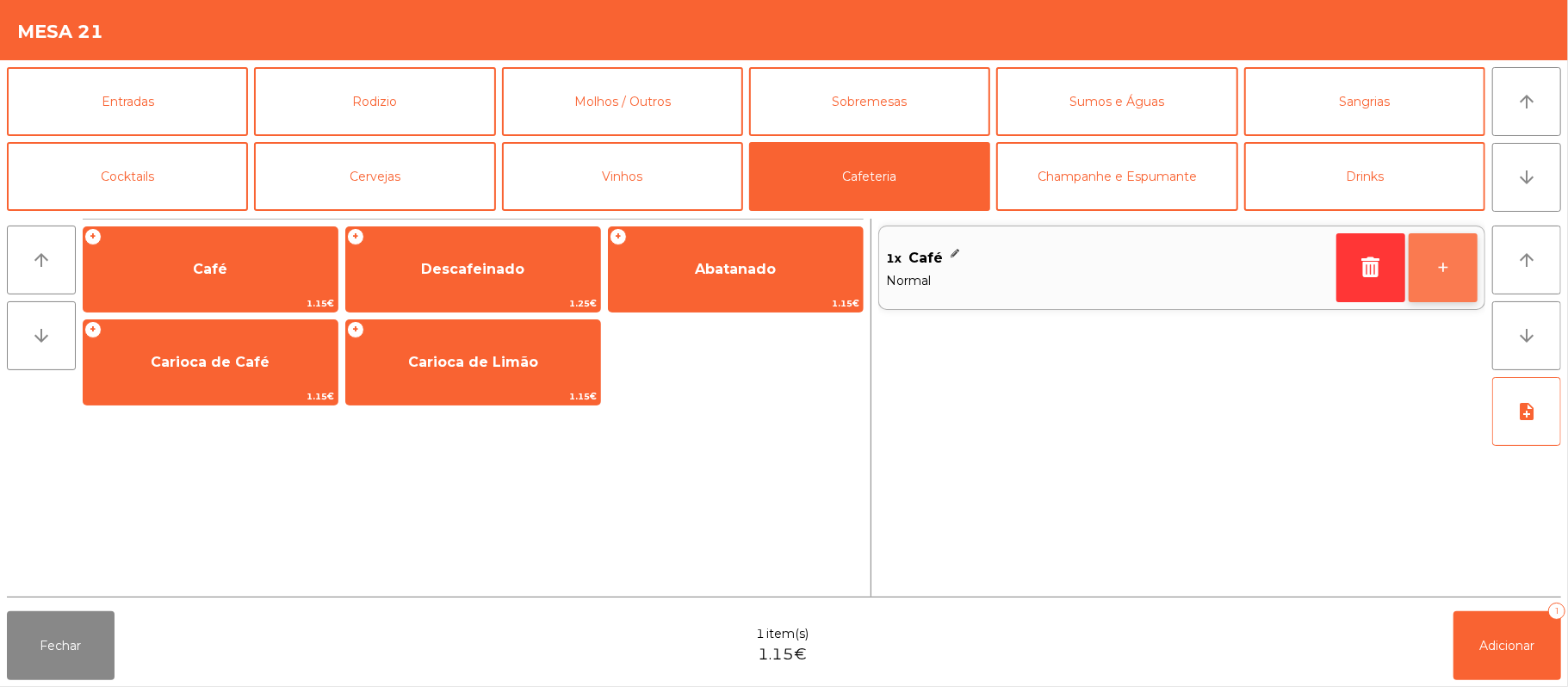
click at [1464, 268] on button "+" at bounding box center [1443, 268] width 69 height 69
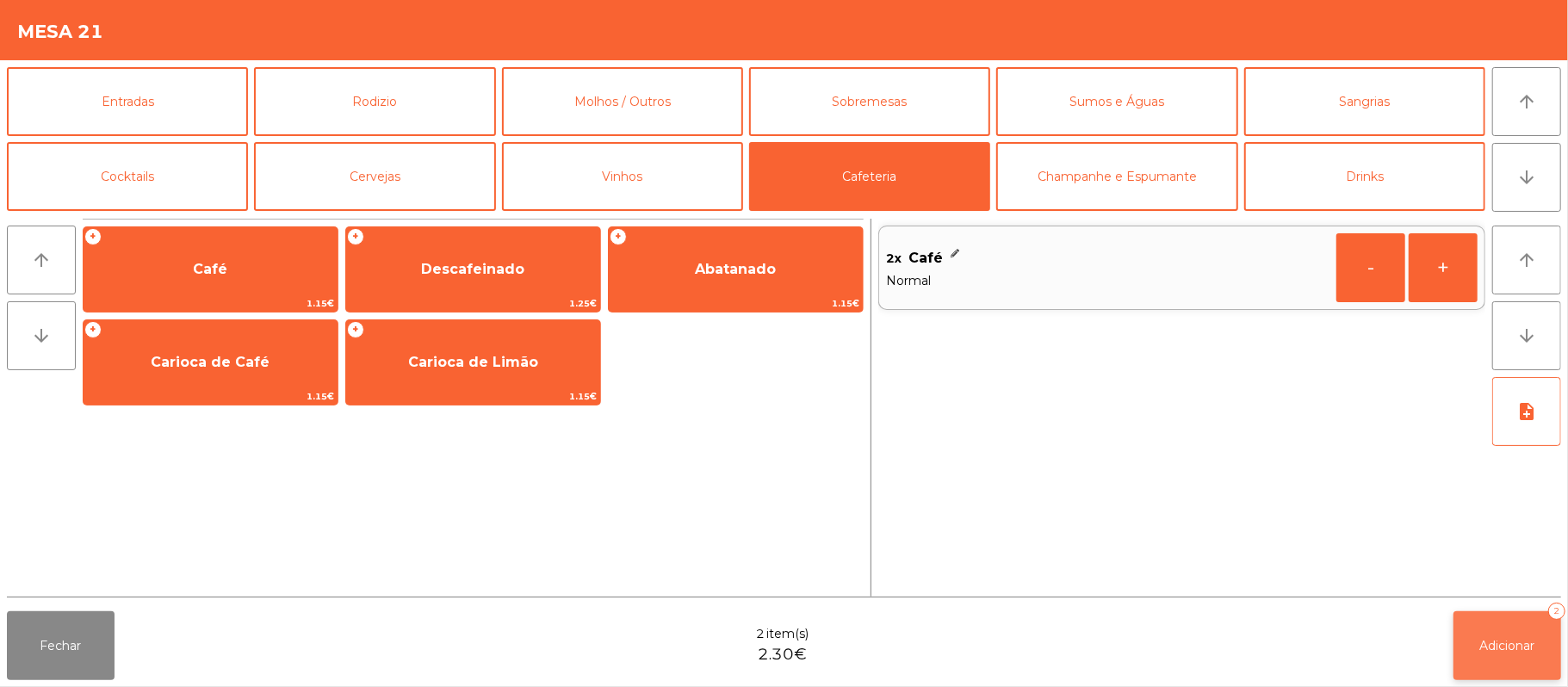
click at [1499, 652] on span "Adicionar" at bounding box center [1507, 646] width 55 height 16
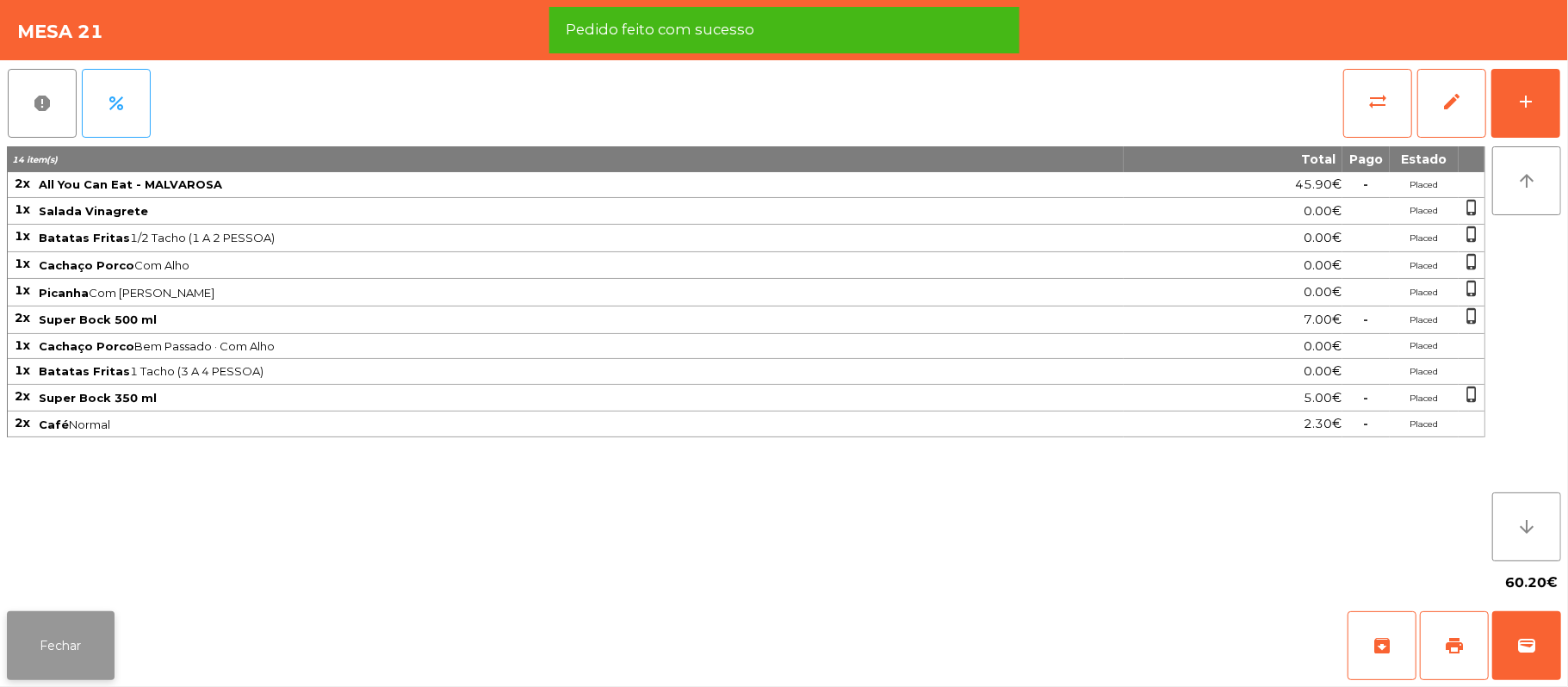
click at [41, 658] on button "Fechar" at bounding box center [61, 646] width 108 height 69
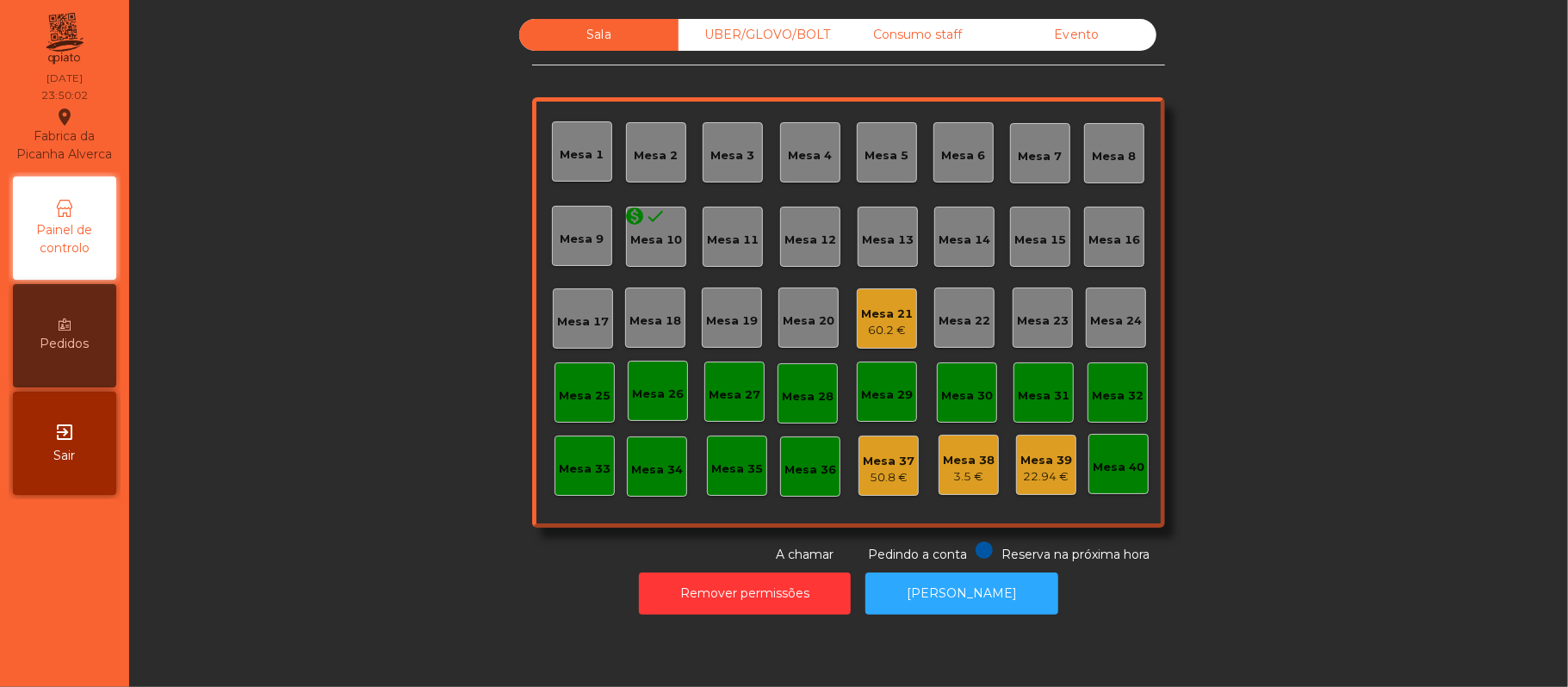
click at [878, 315] on div "Mesa 21" at bounding box center [886, 314] width 52 height 18
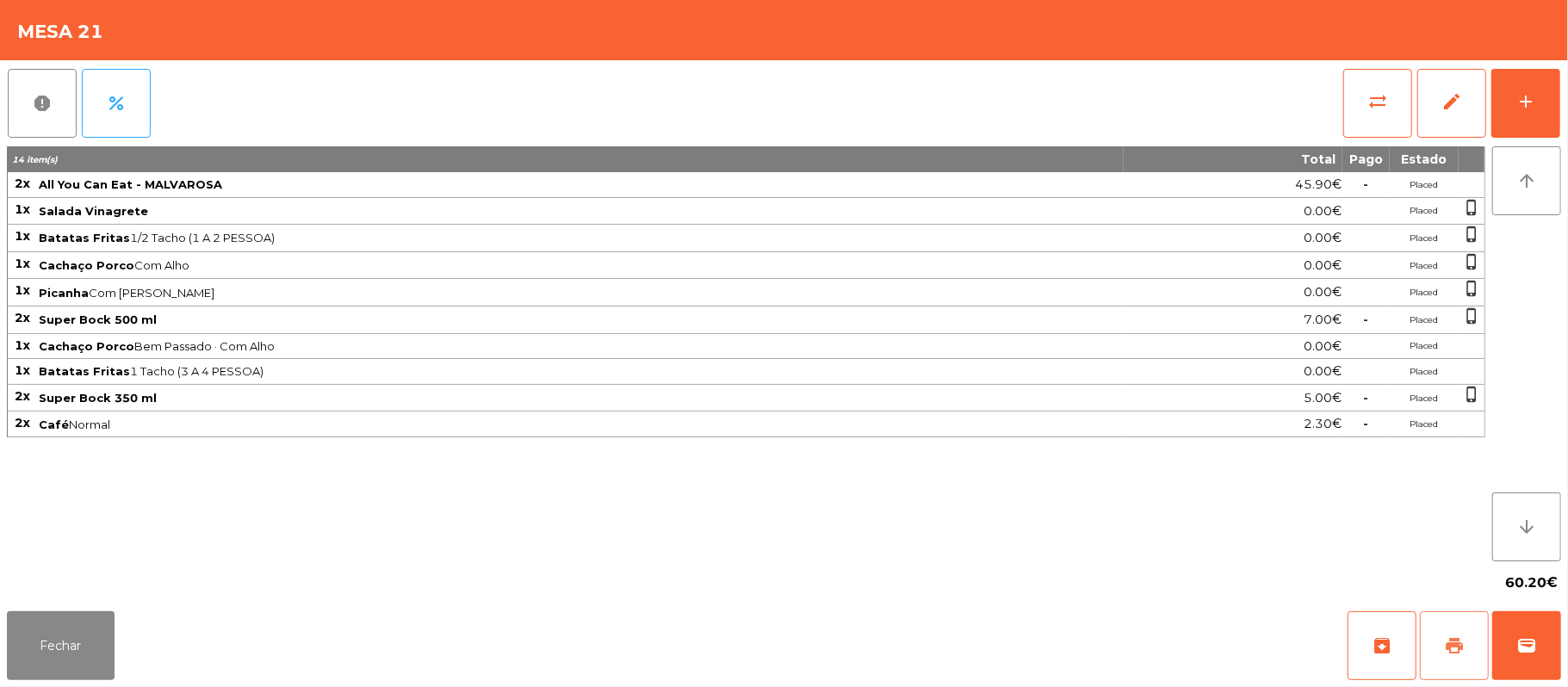
click at [1456, 617] on button "print" at bounding box center [1454, 646] width 69 height 69
click at [970, 579] on div "60.20€" at bounding box center [784, 583] width 1554 height 43
click at [1537, 646] on button "wallet" at bounding box center [1527, 646] width 69 height 69
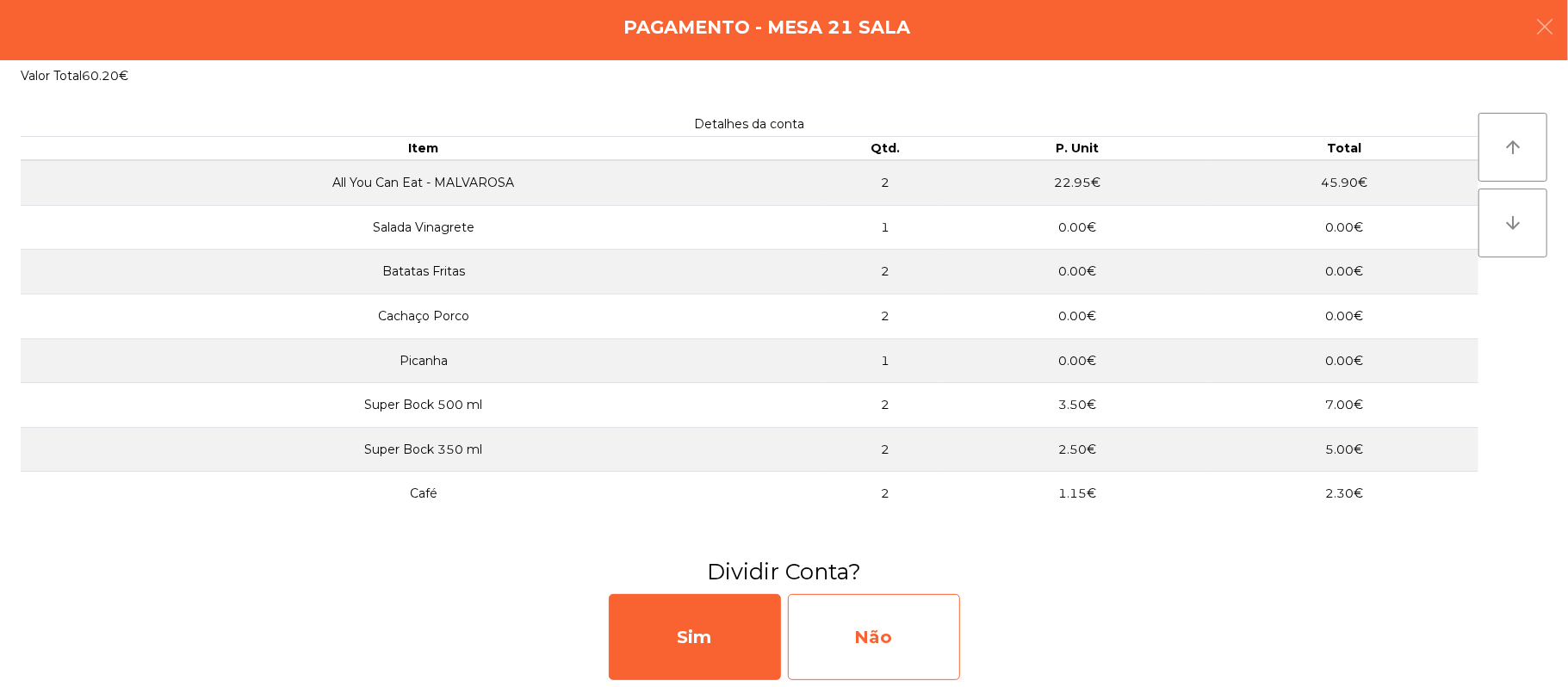
click at [925, 630] on div "Não" at bounding box center [874, 637] width 172 height 86
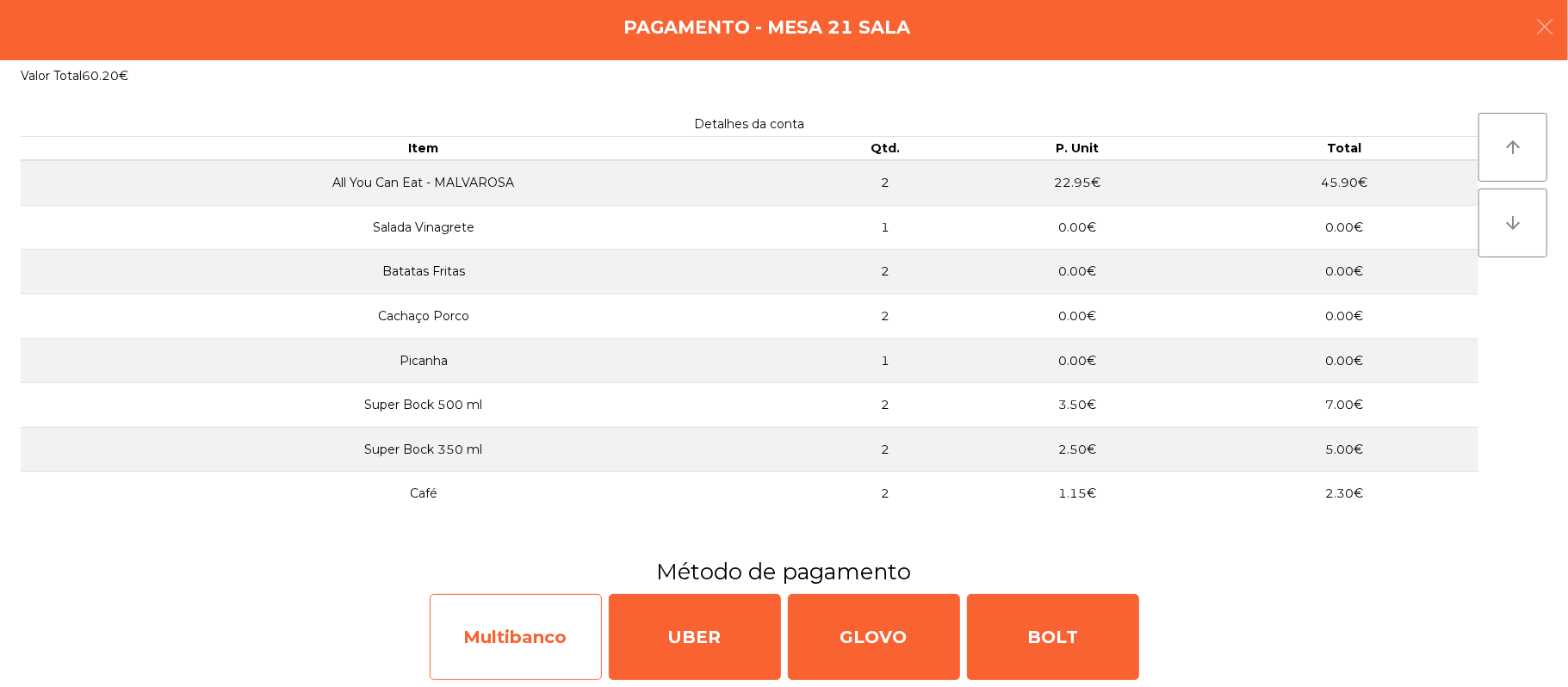
click at [556, 625] on div "Multibanco" at bounding box center [516, 637] width 172 height 86
select select "**"
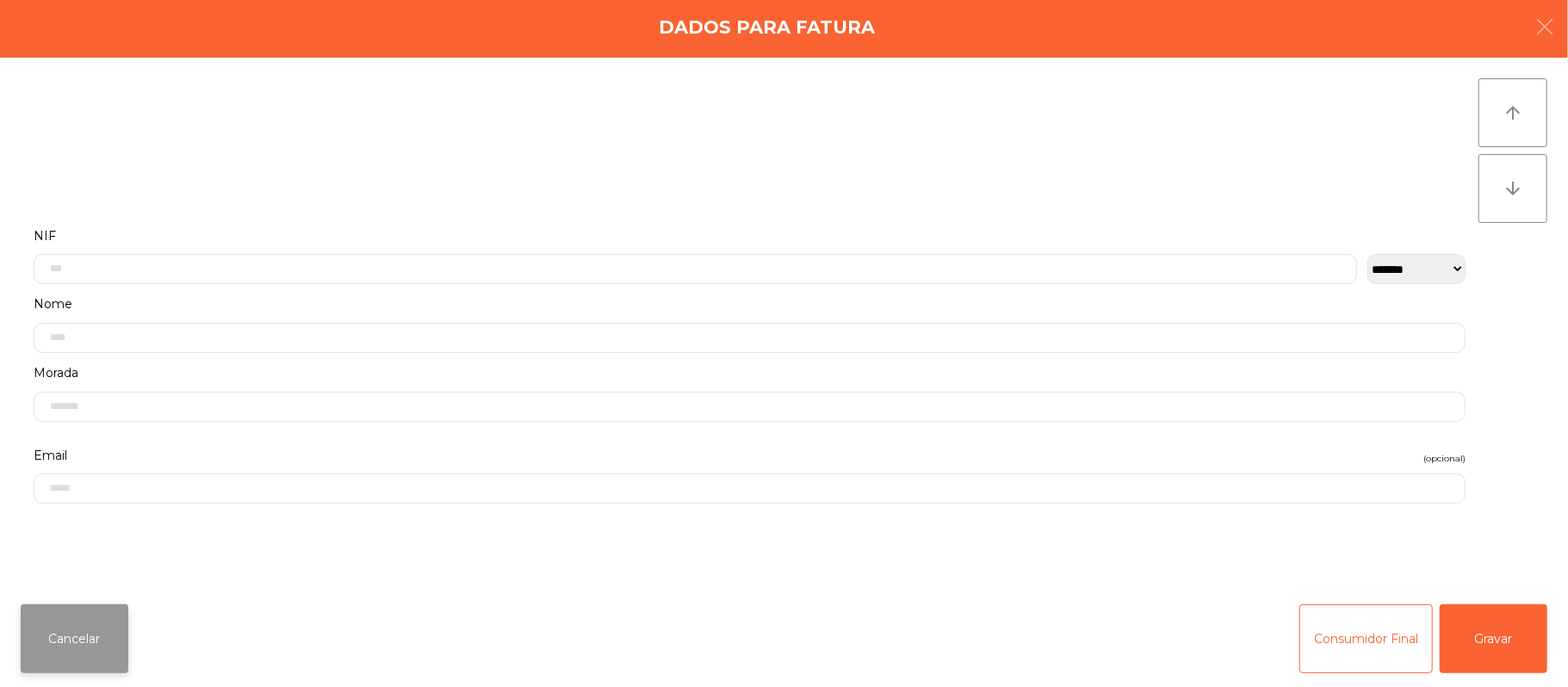
click at [79, 621] on button "Cancelar" at bounding box center [75, 639] width 108 height 69
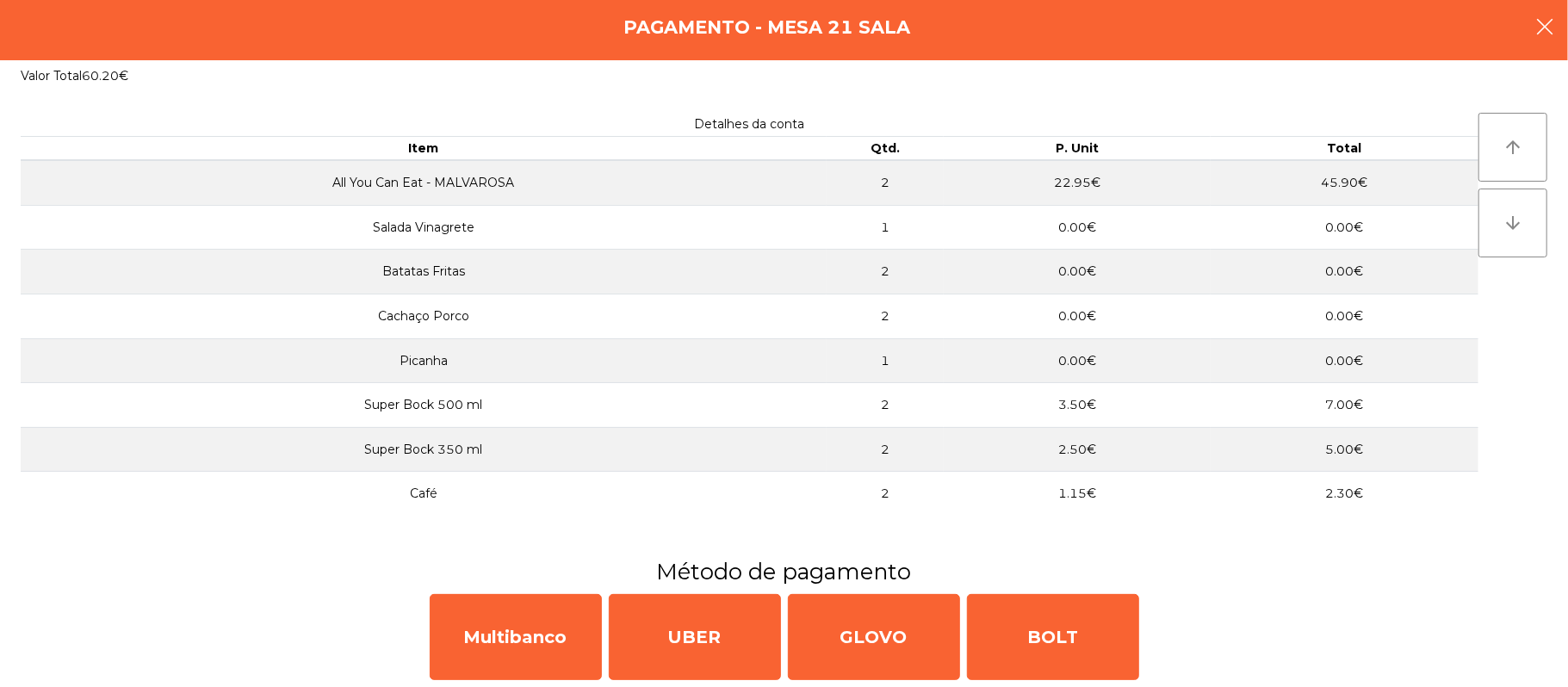
click at [1557, 38] on button "button" at bounding box center [1544, 28] width 48 height 52
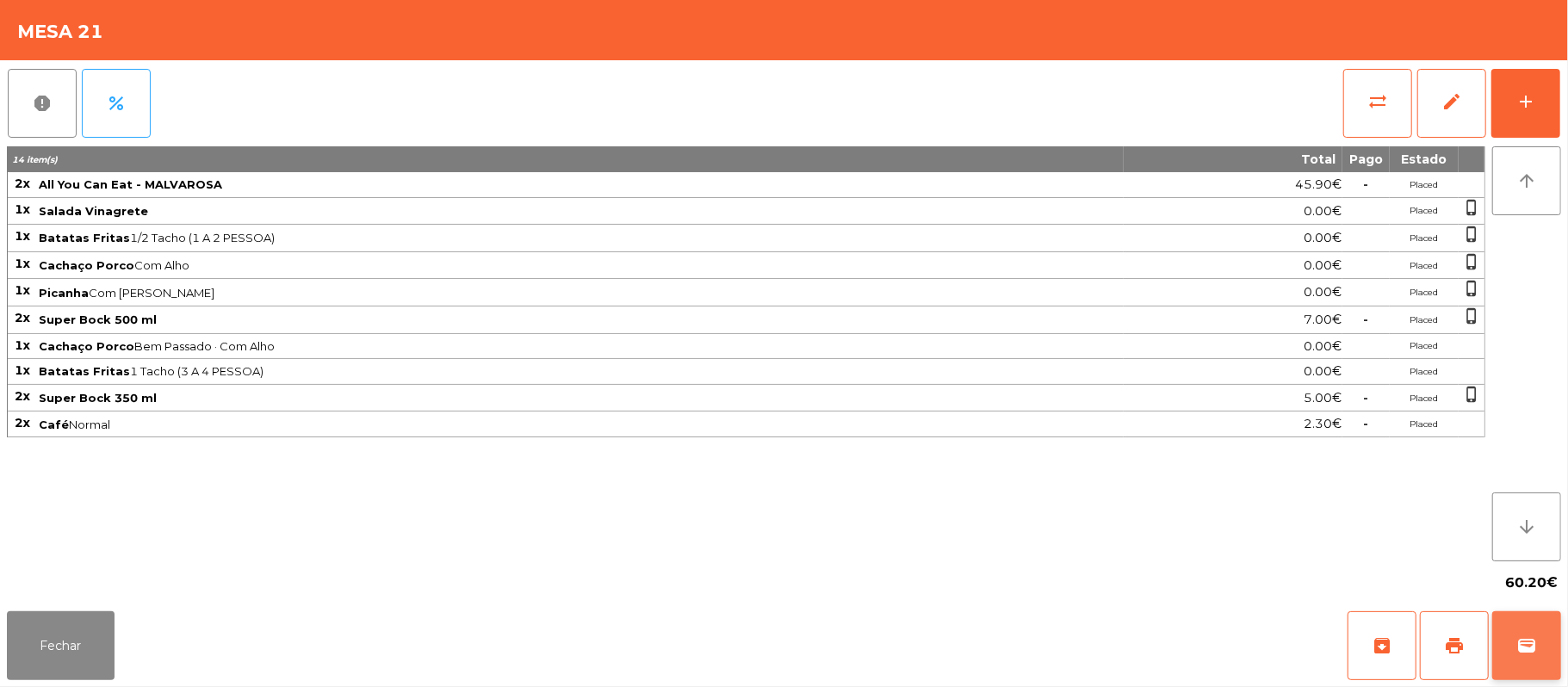
click at [1554, 665] on button "wallet" at bounding box center [1527, 646] width 69 height 69
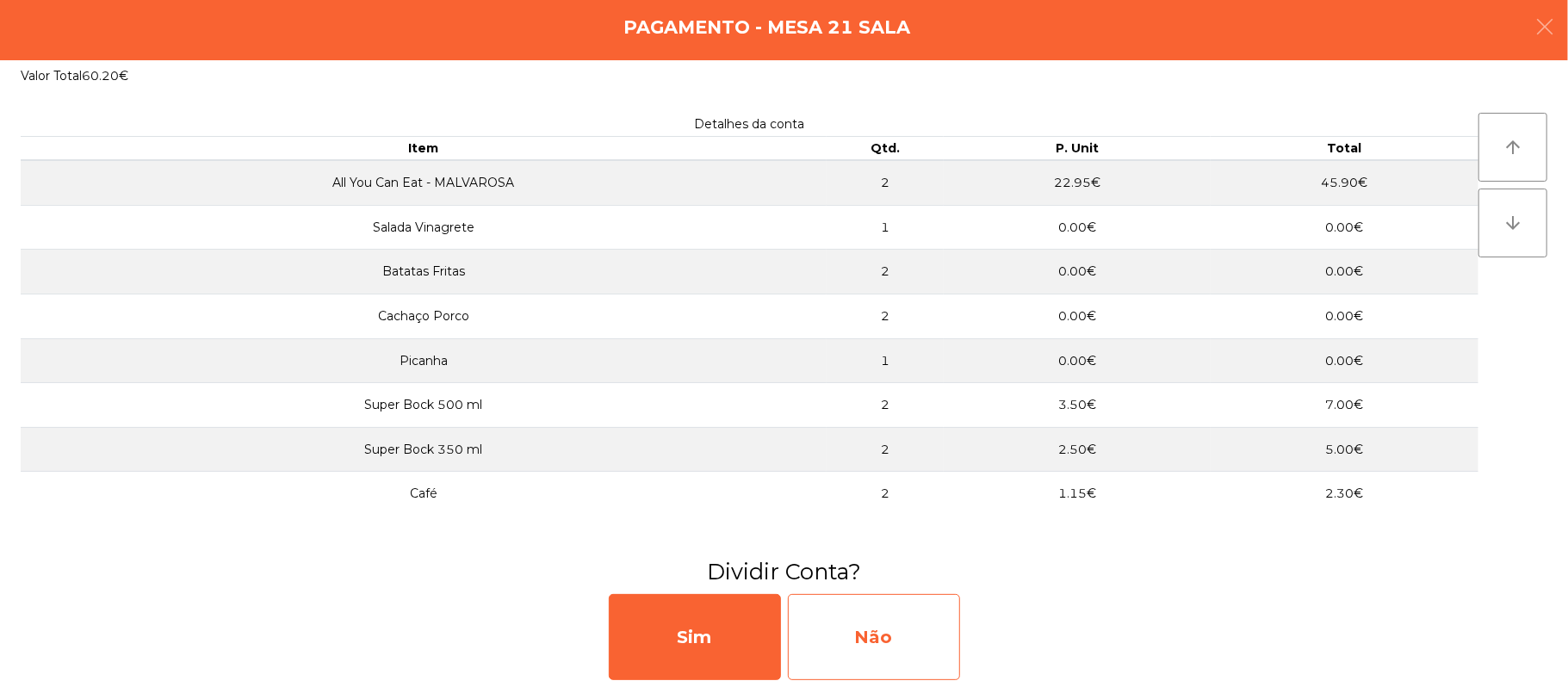
click at [889, 614] on div "Não" at bounding box center [874, 637] width 172 height 86
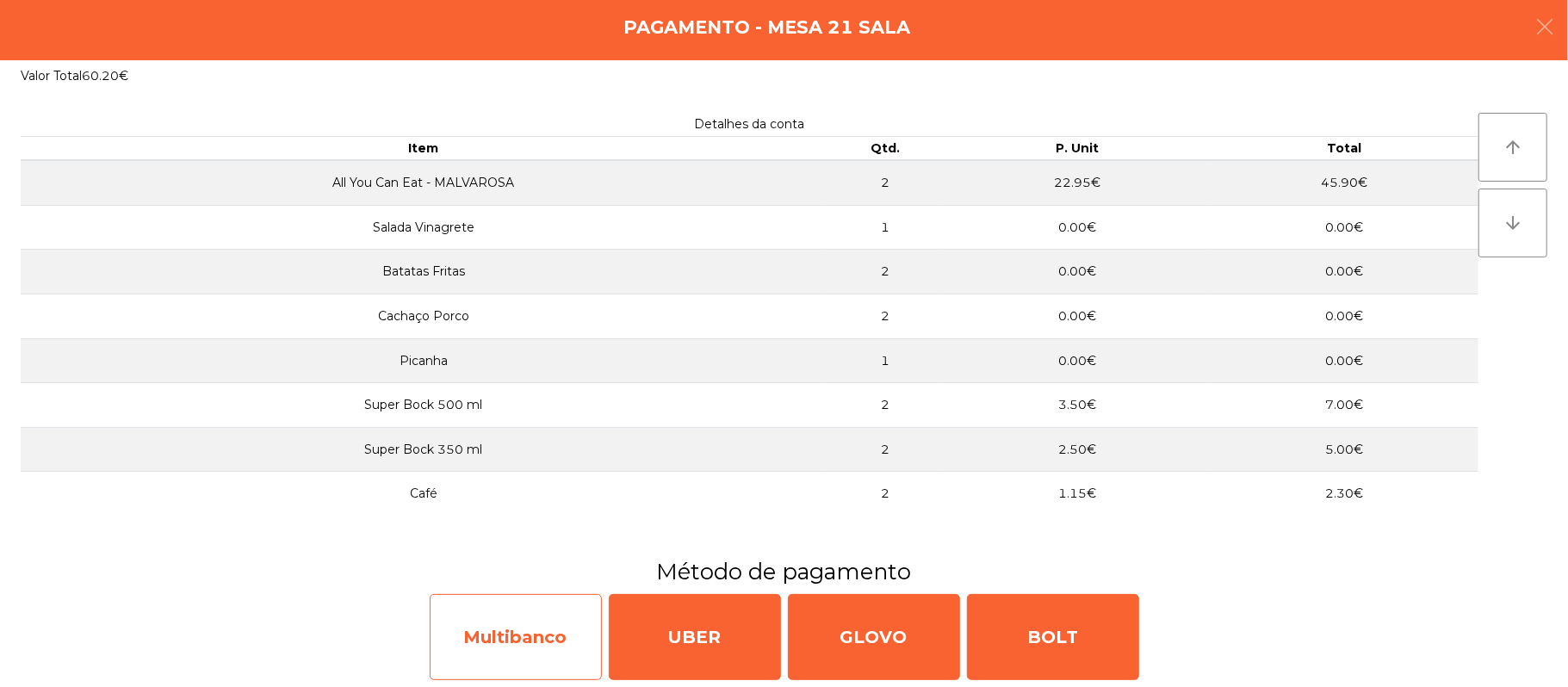
click at [514, 648] on div "Multibanco" at bounding box center [516, 637] width 172 height 86
select select "**"
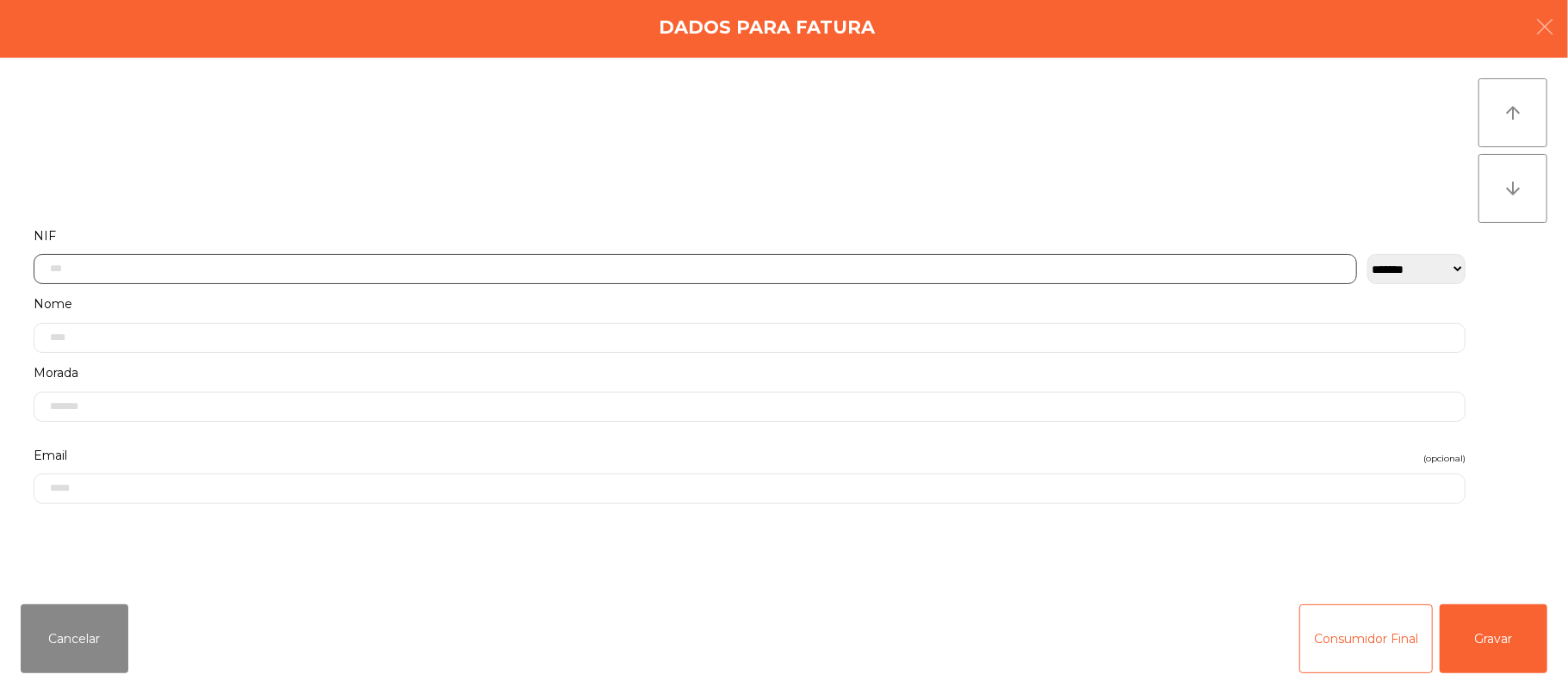
click at [259, 270] on input "text" at bounding box center [695, 269] width 1323 height 30
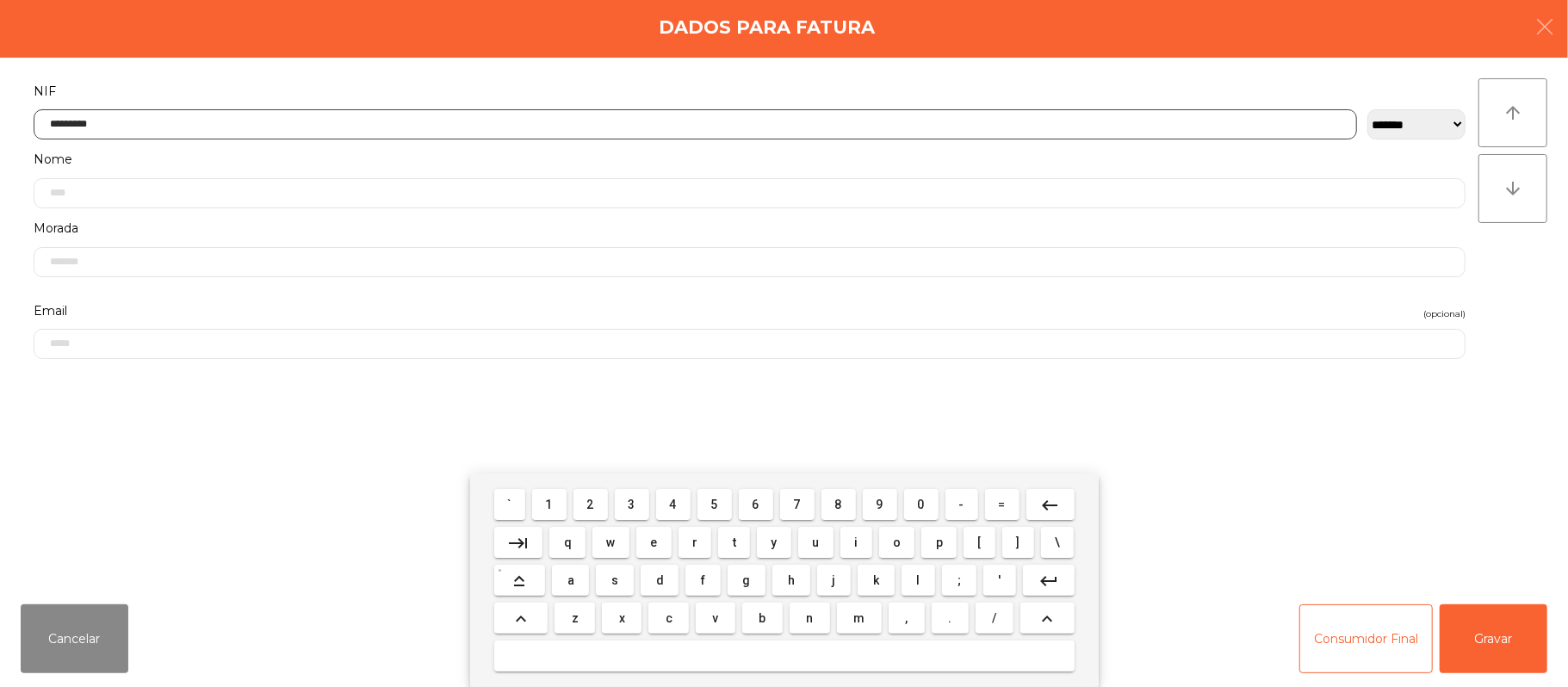
type input "*********"
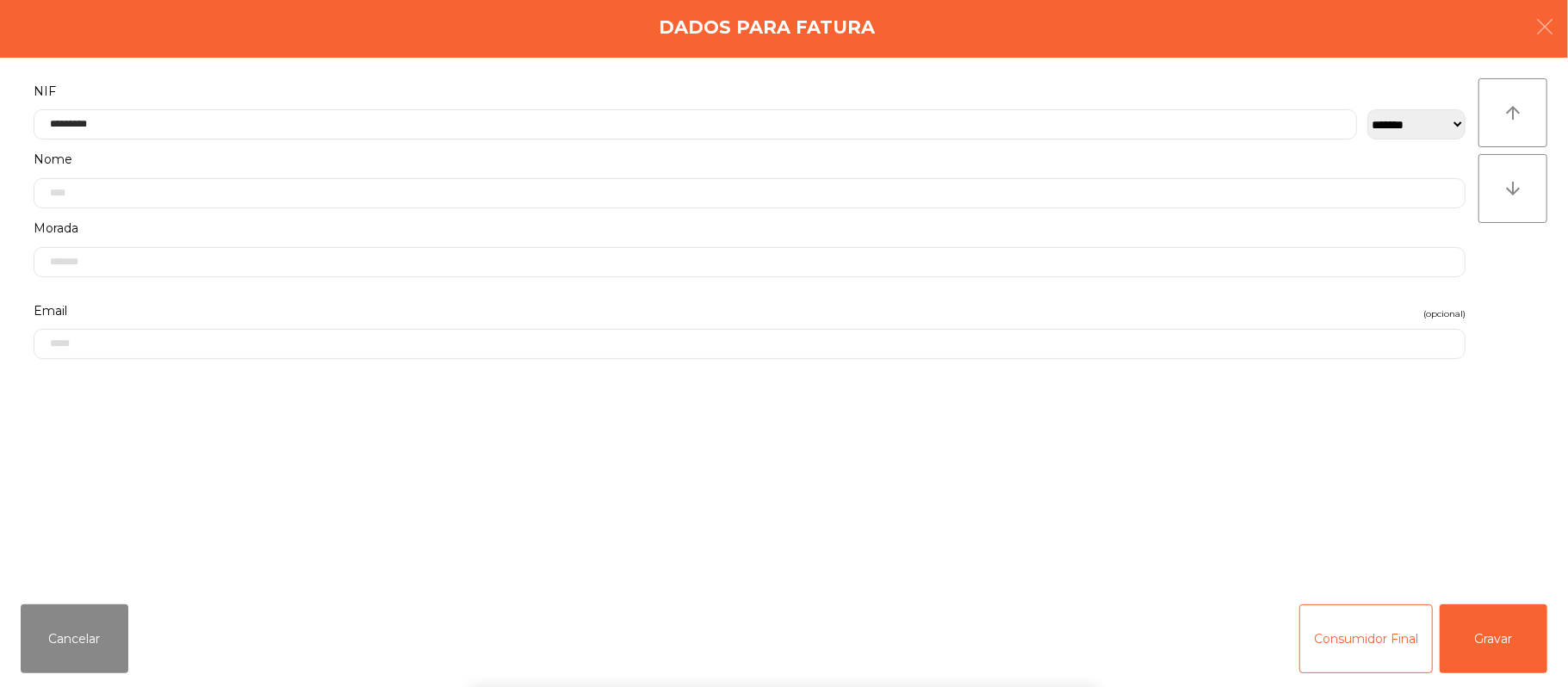
click at [1278, 449] on form "**********" at bounding box center [750, 326] width 1458 height 491
click at [1510, 639] on button "Gravar" at bounding box center [1493, 639] width 108 height 69
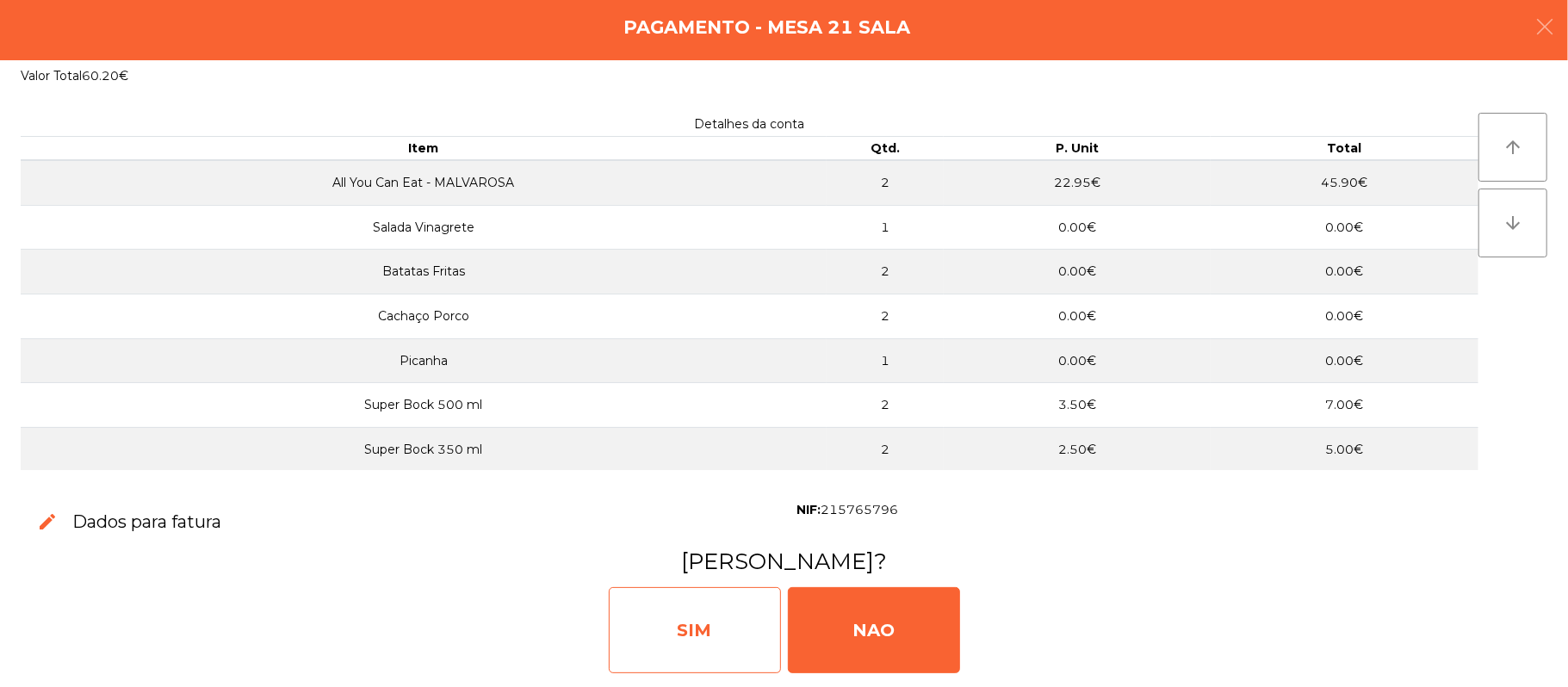
click at [700, 626] on div "SIM" at bounding box center [695, 630] width 172 height 86
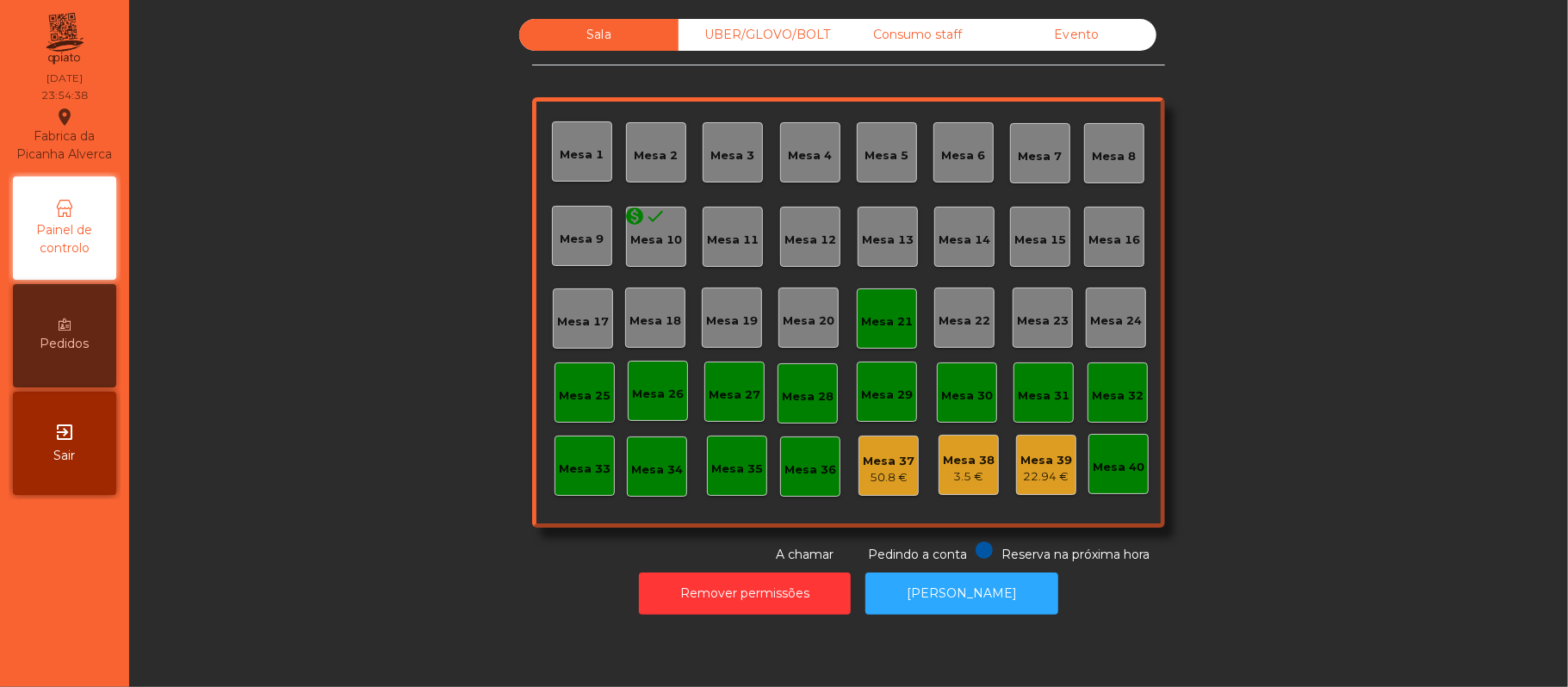
click at [892, 326] on div "Mesa 21" at bounding box center [886, 322] width 52 height 18
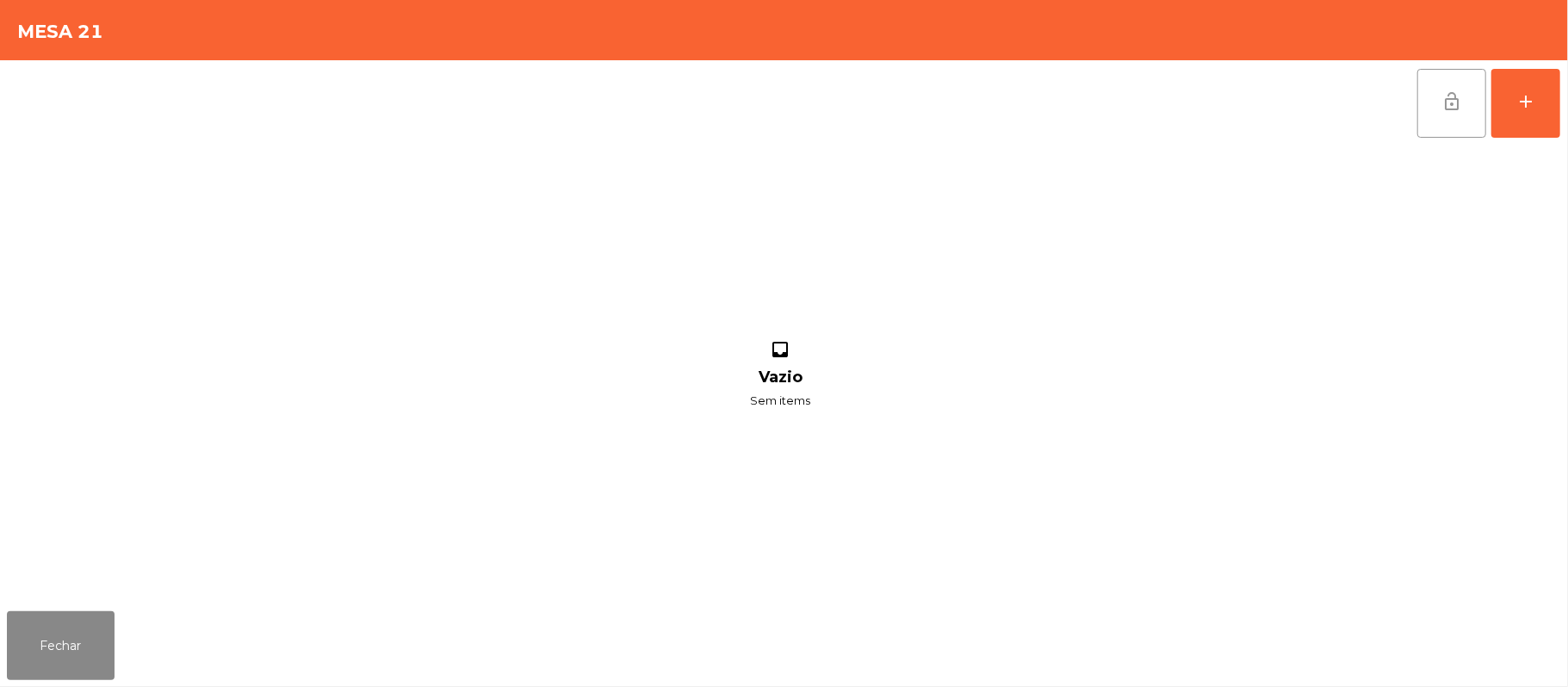
click at [1445, 105] on span "lock_open" at bounding box center [1452, 102] width 21 height 21
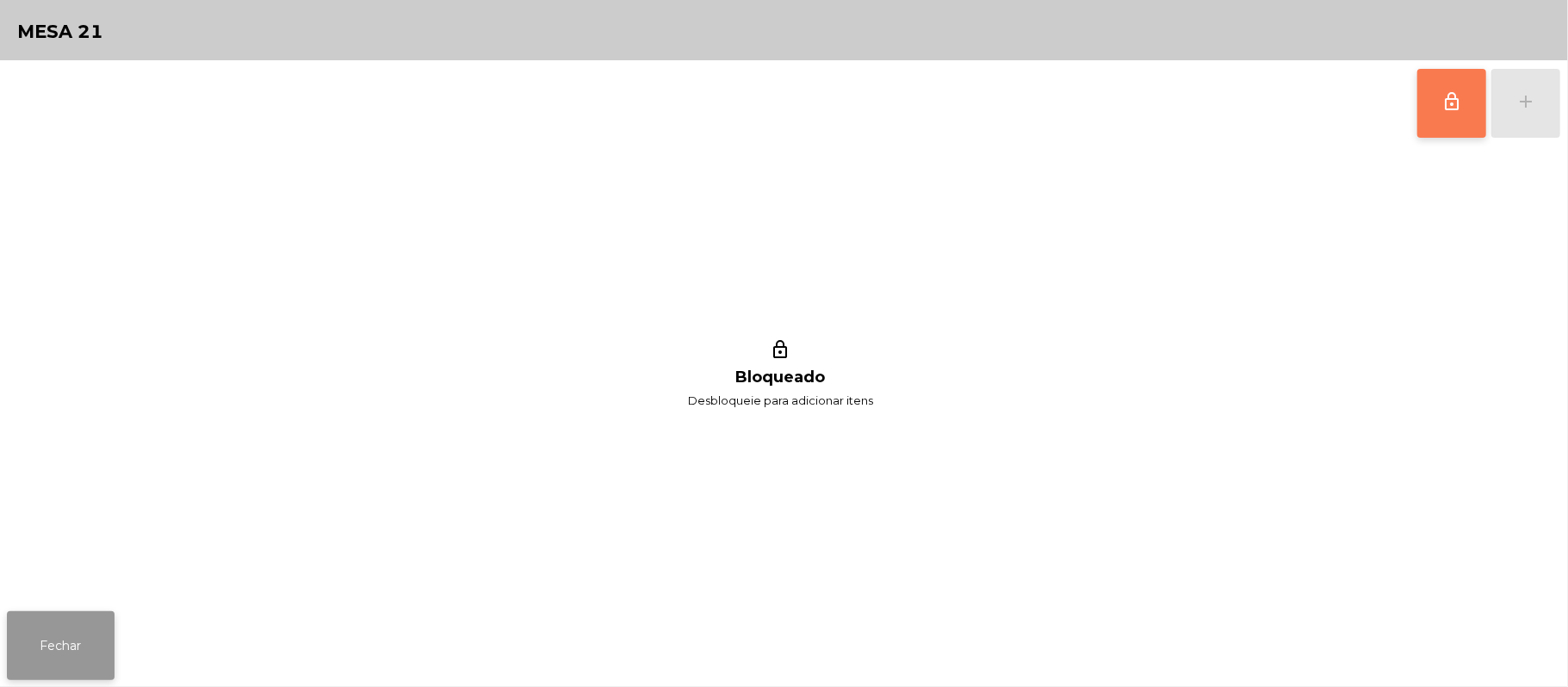
click at [73, 649] on button "Fechar" at bounding box center [61, 646] width 108 height 69
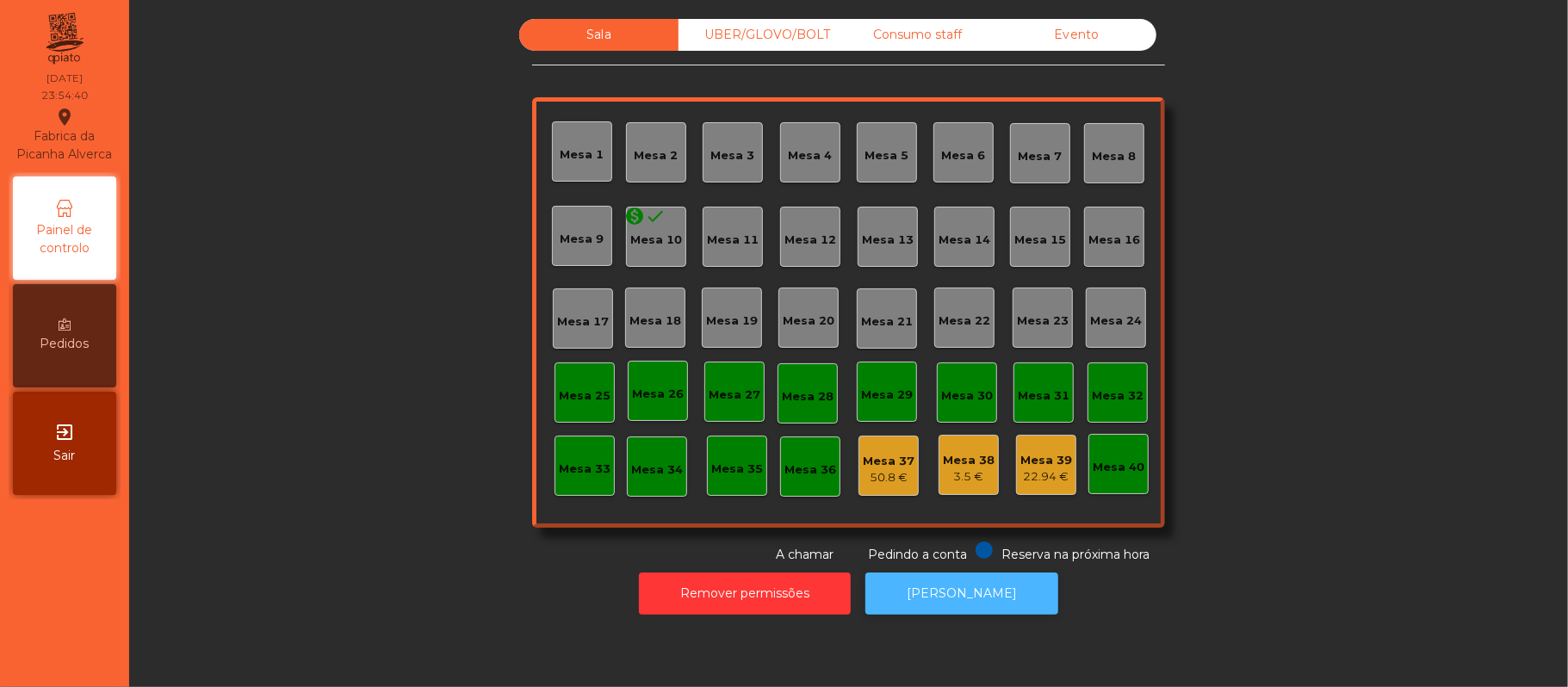
click at [914, 597] on button "[PERSON_NAME]" at bounding box center [962, 594] width 193 height 42
click at [946, 576] on button "[PERSON_NAME]" at bounding box center [962, 594] width 193 height 42
click at [927, 46] on div "Consumo staff" at bounding box center [918, 35] width 160 height 32
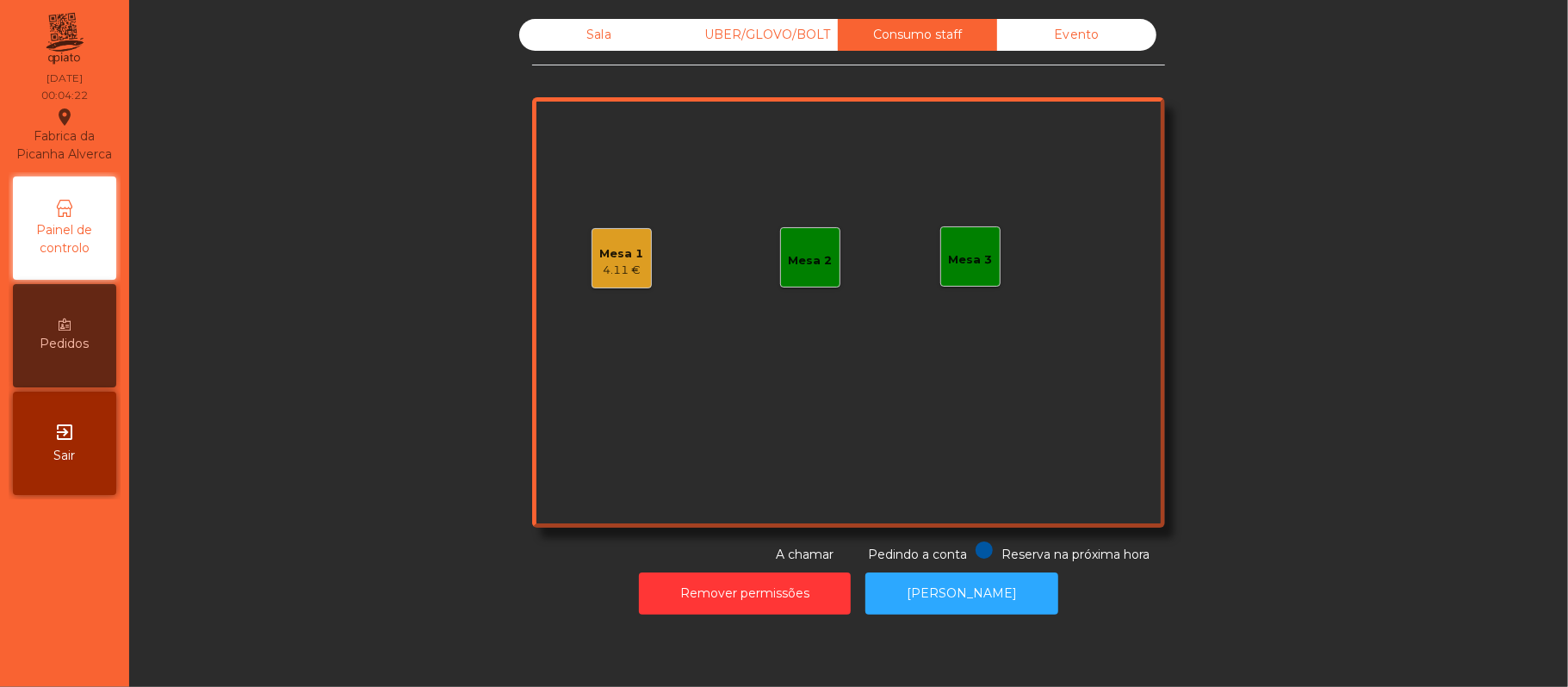
click at [600, 261] on div "4.11 €" at bounding box center [622, 270] width 44 height 18
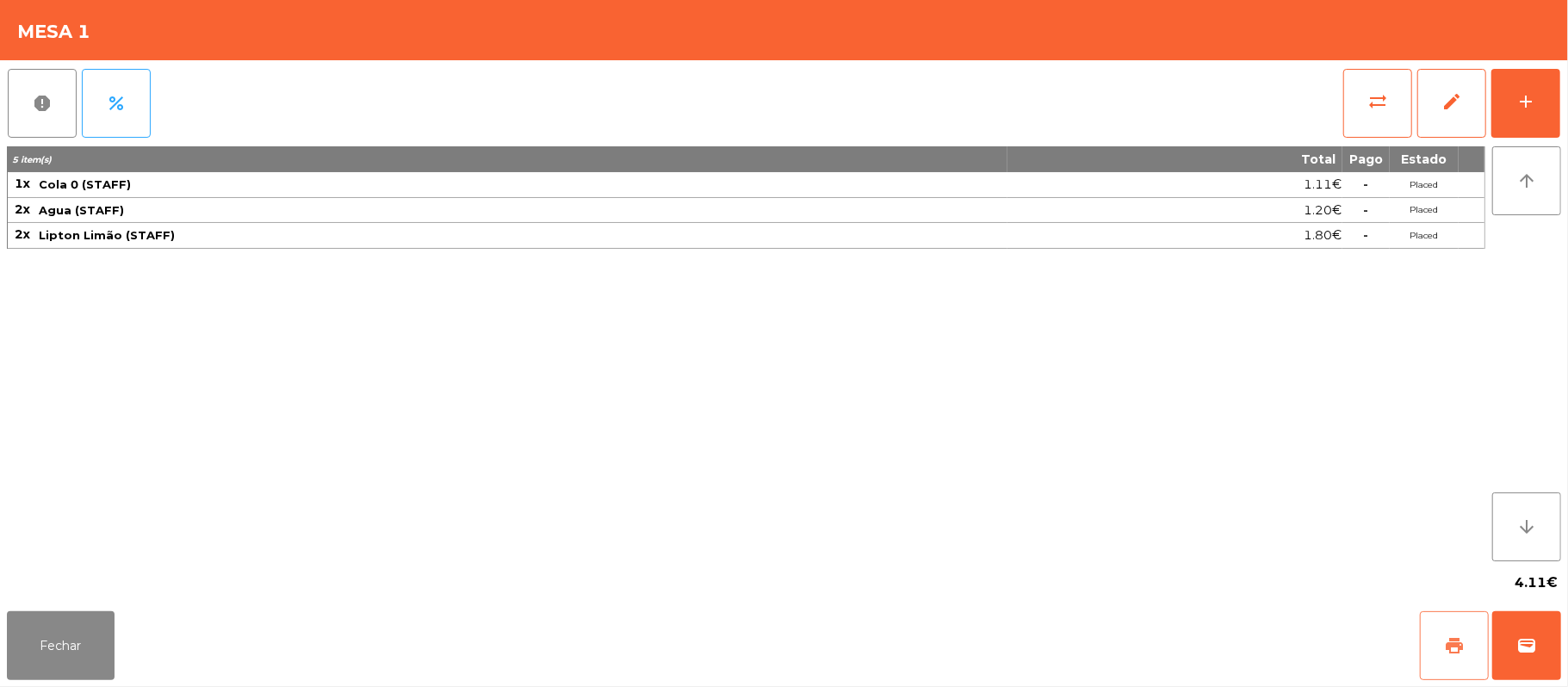
click at [1440, 656] on button "print" at bounding box center [1454, 646] width 69 height 69
click at [45, 666] on button "Fechar" at bounding box center [61, 646] width 108 height 69
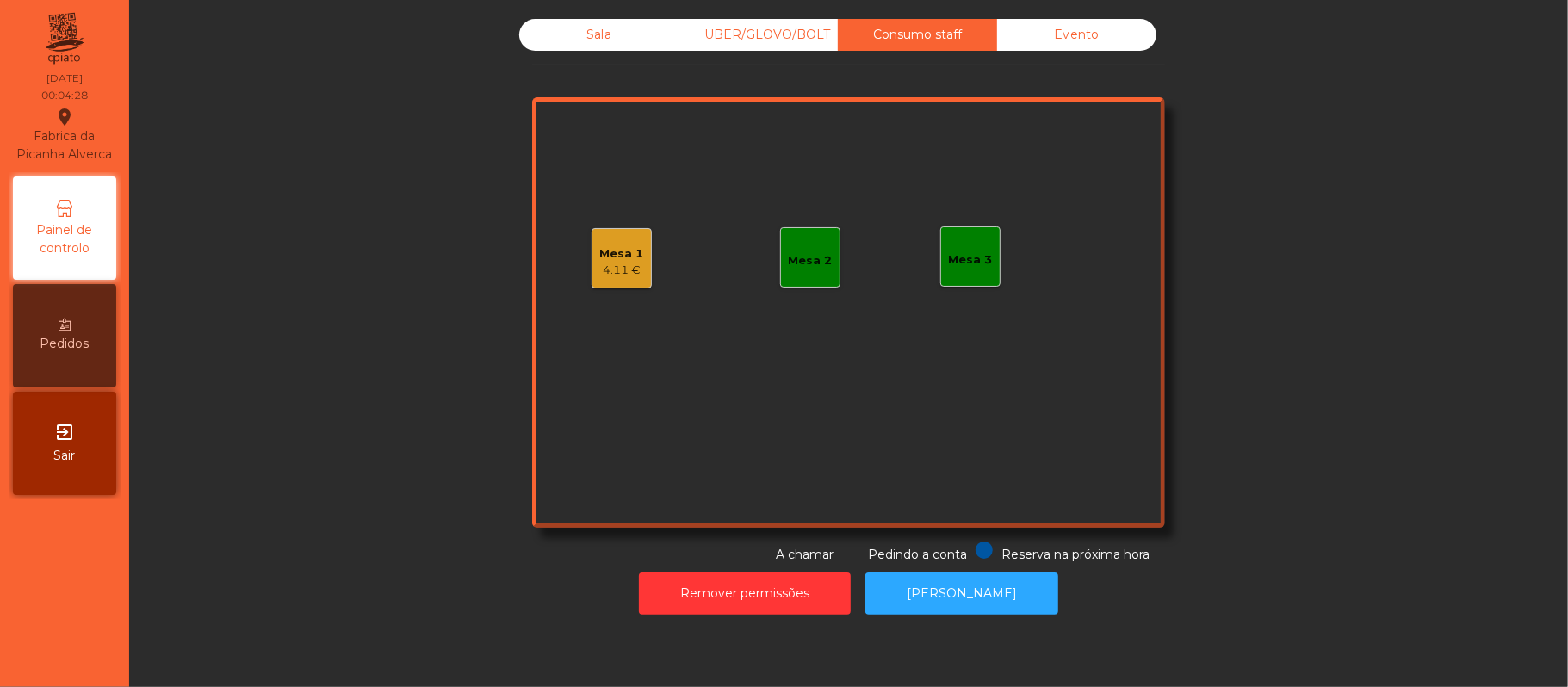
click at [641, 247] on div "Mesa 1 4.11 €" at bounding box center [621, 258] width 61 height 61
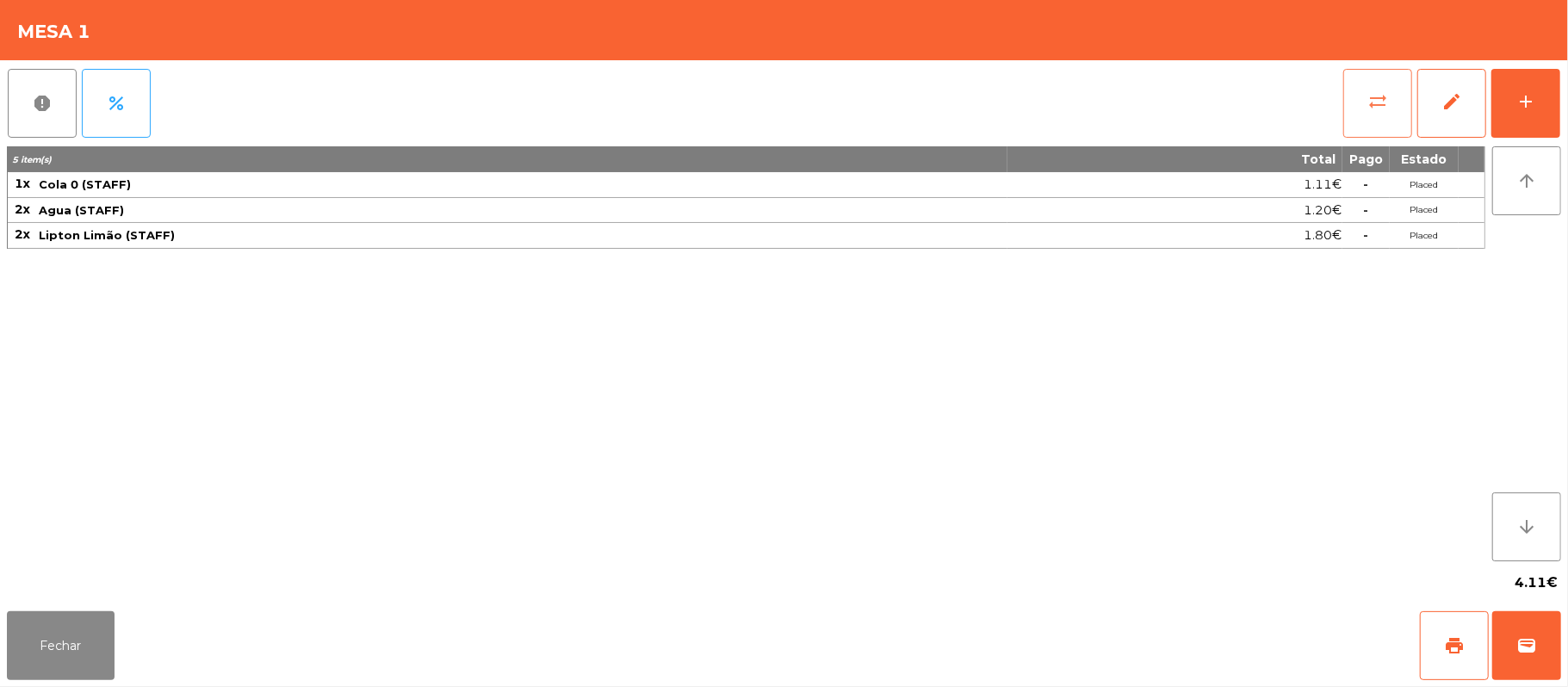
click at [1385, 117] on button "sync_alt" at bounding box center [1378, 104] width 69 height 69
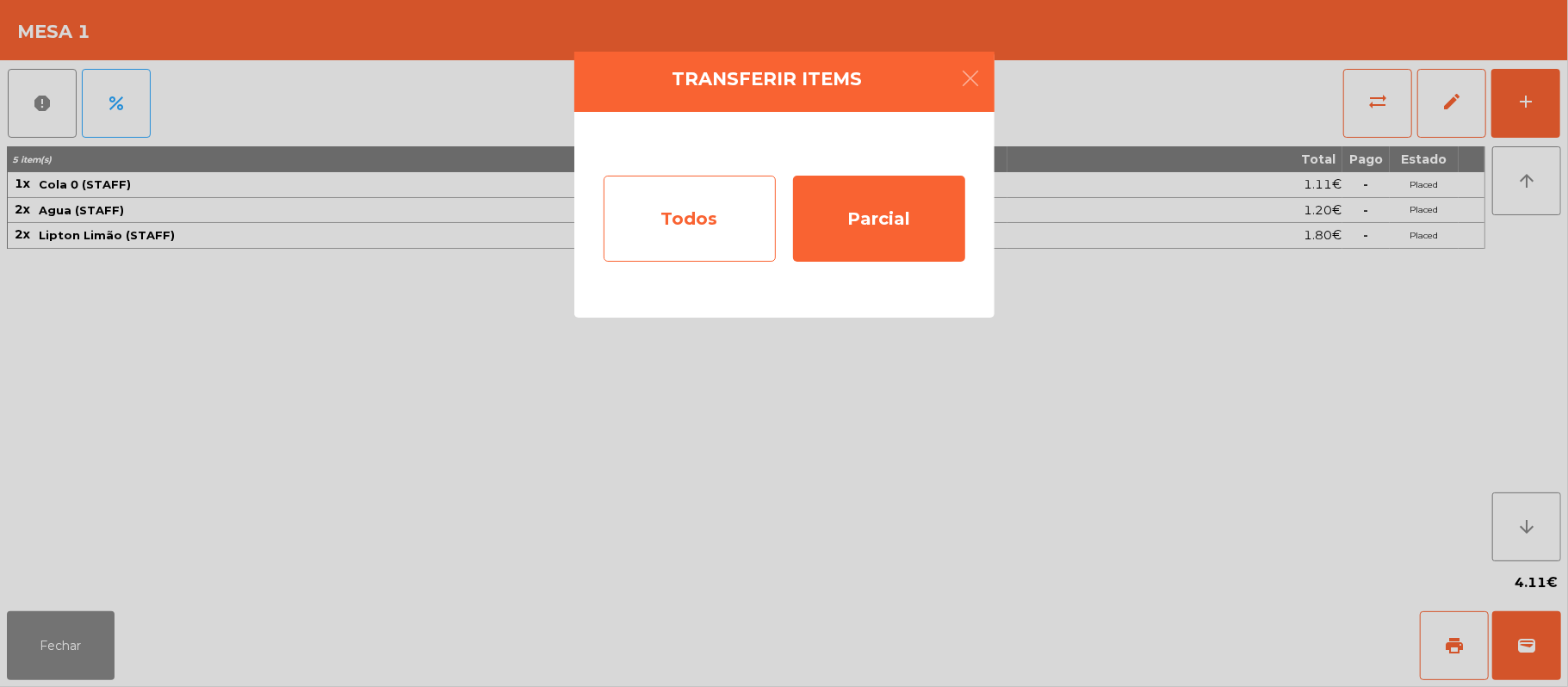
click at [699, 242] on div "Todos" at bounding box center [690, 218] width 172 height 86
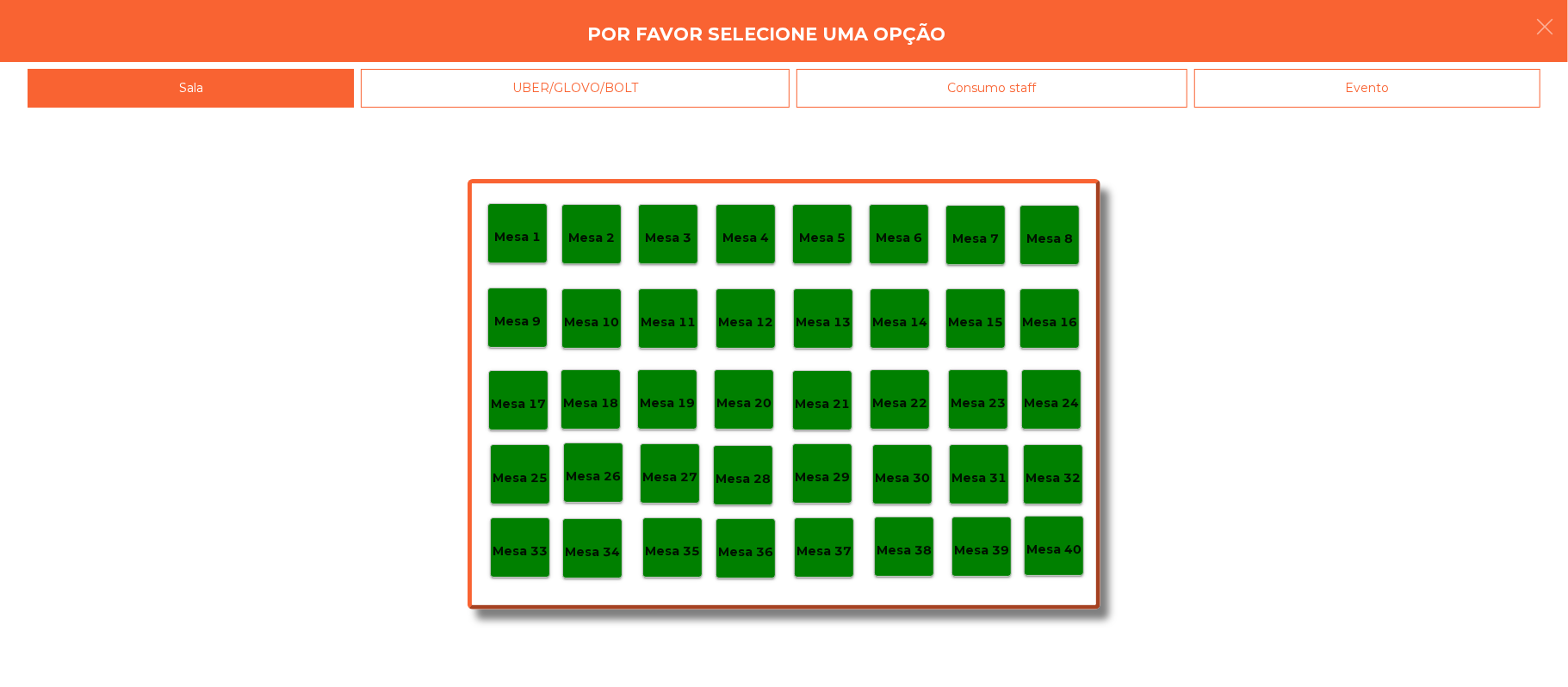
click at [997, 556] on div "Mesa 39" at bounding box center [981, 547] width 61 height 61
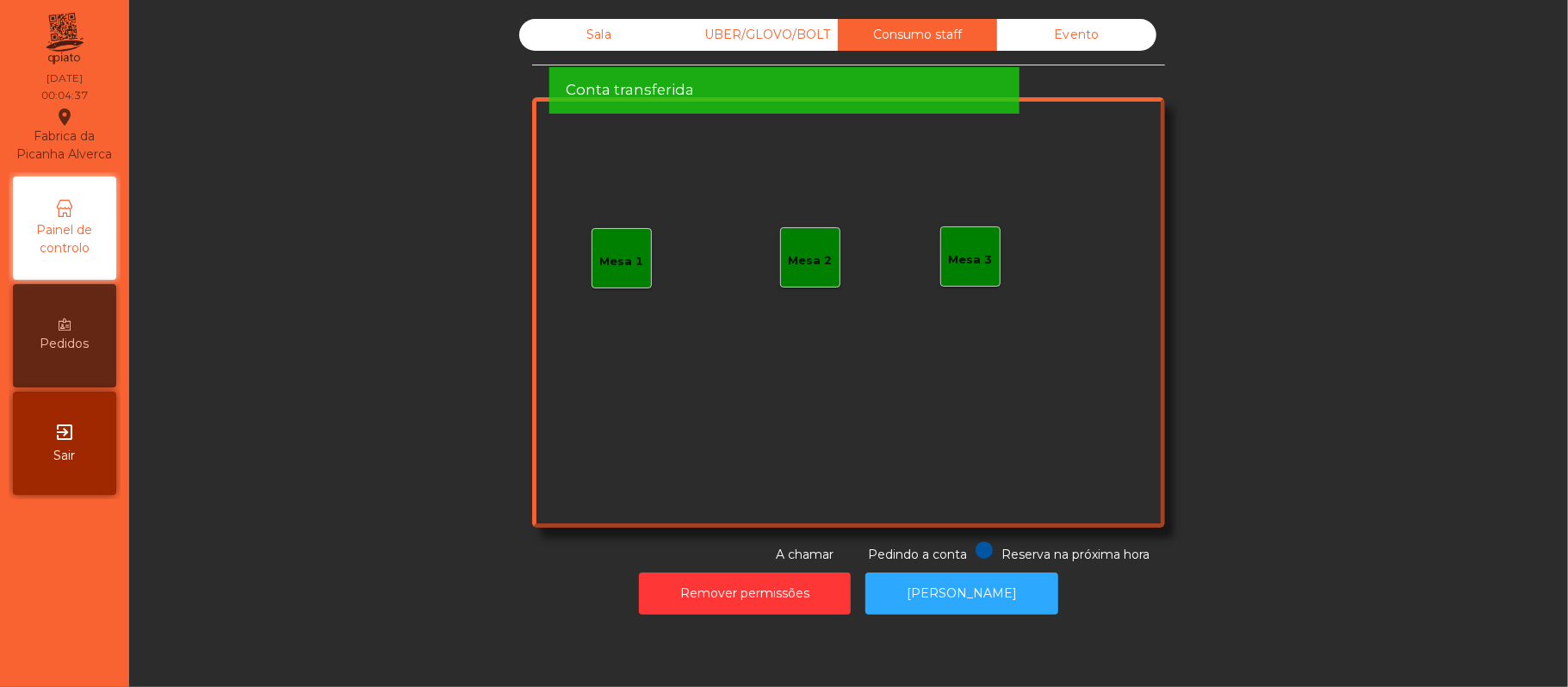
click at [1317, 269] on div "Sala UBER/GLOVO/BOLT Consumo staff Evento Mesa 1 Mesa 2 Mesa 3 Reserva na próxi…" at bounding box center [848, 291] width 1393 height 545
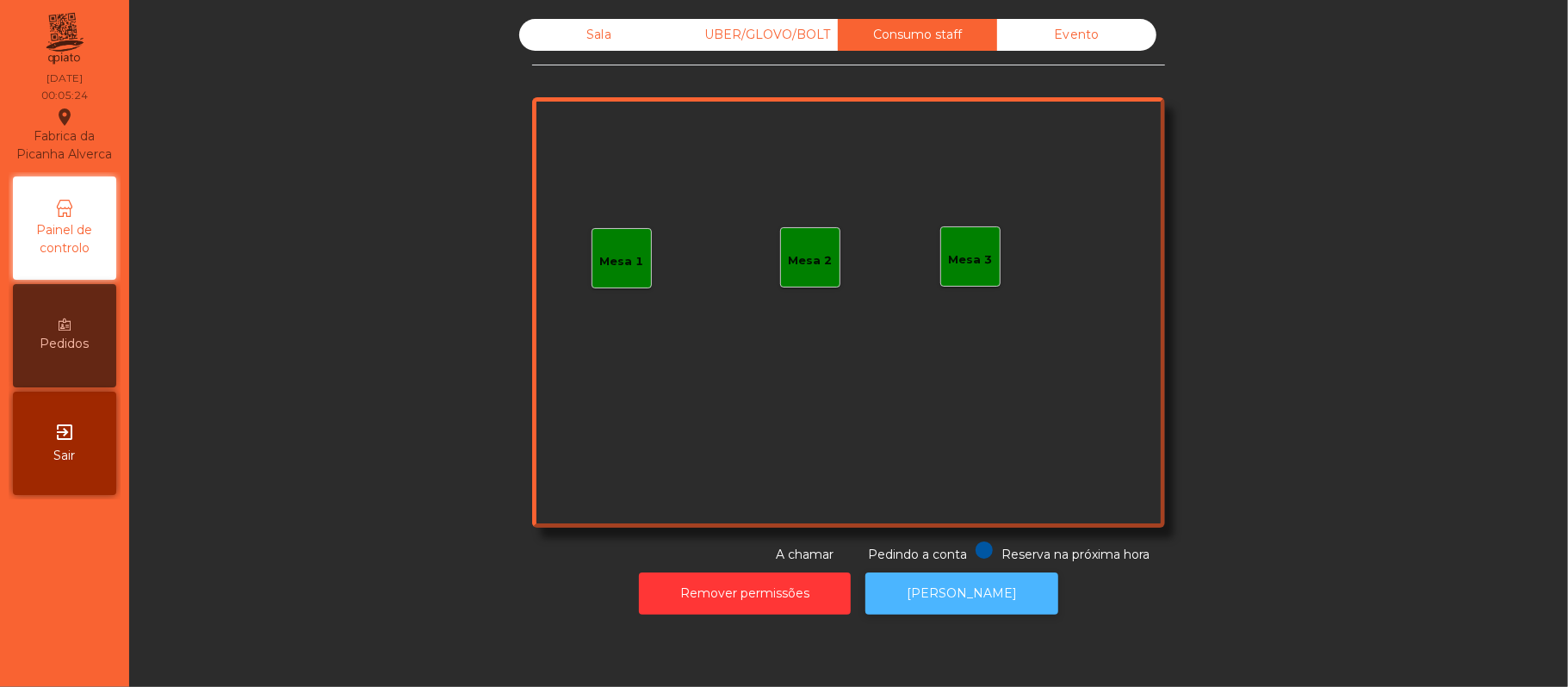
click at [946, 612] on button "[PERSON_NAME]" at bounding box center [962, 594] width 193 height 42
click at [586, 48] on div "Sala" at bounding box center [599, 35] width 160 height 32
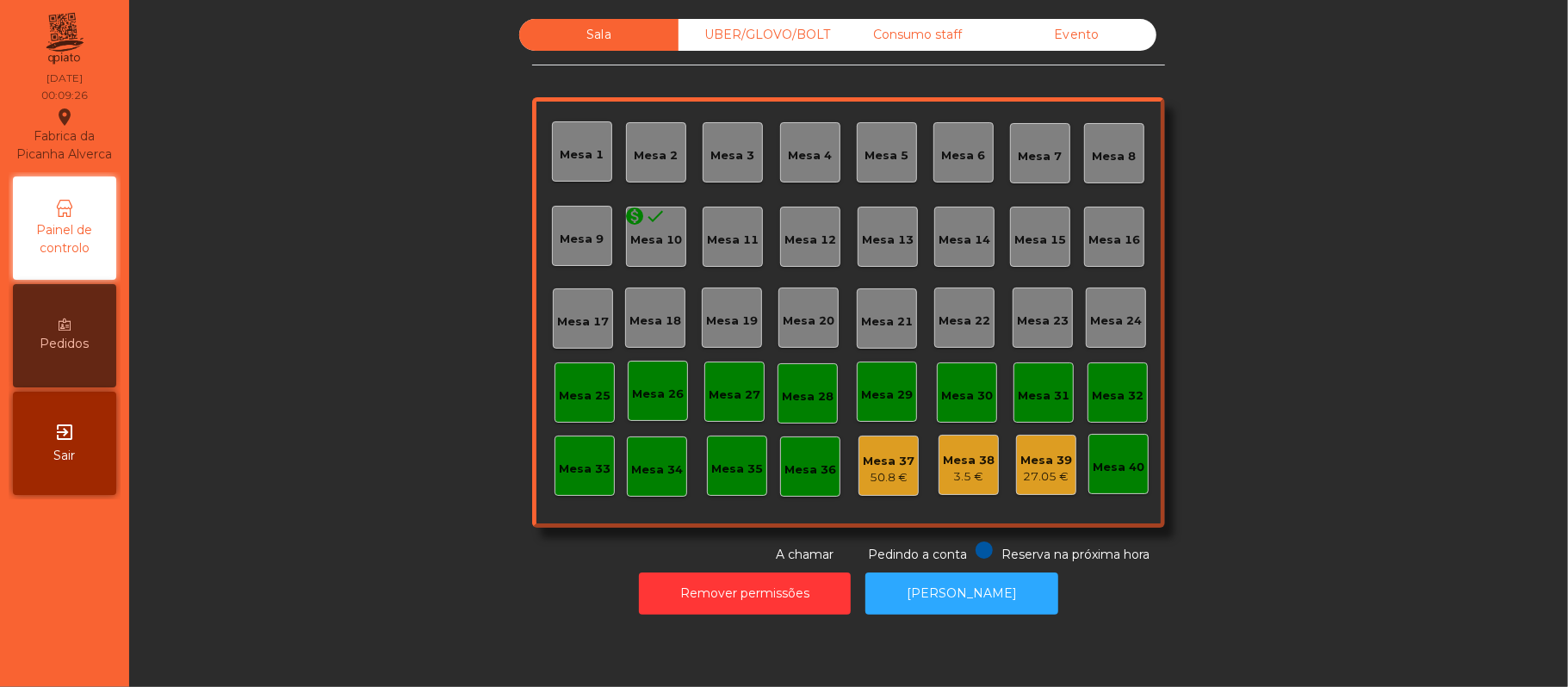
click at [1038, 476] on div "27.05 €" at bounding box center [1046, 477] width 52 height 18
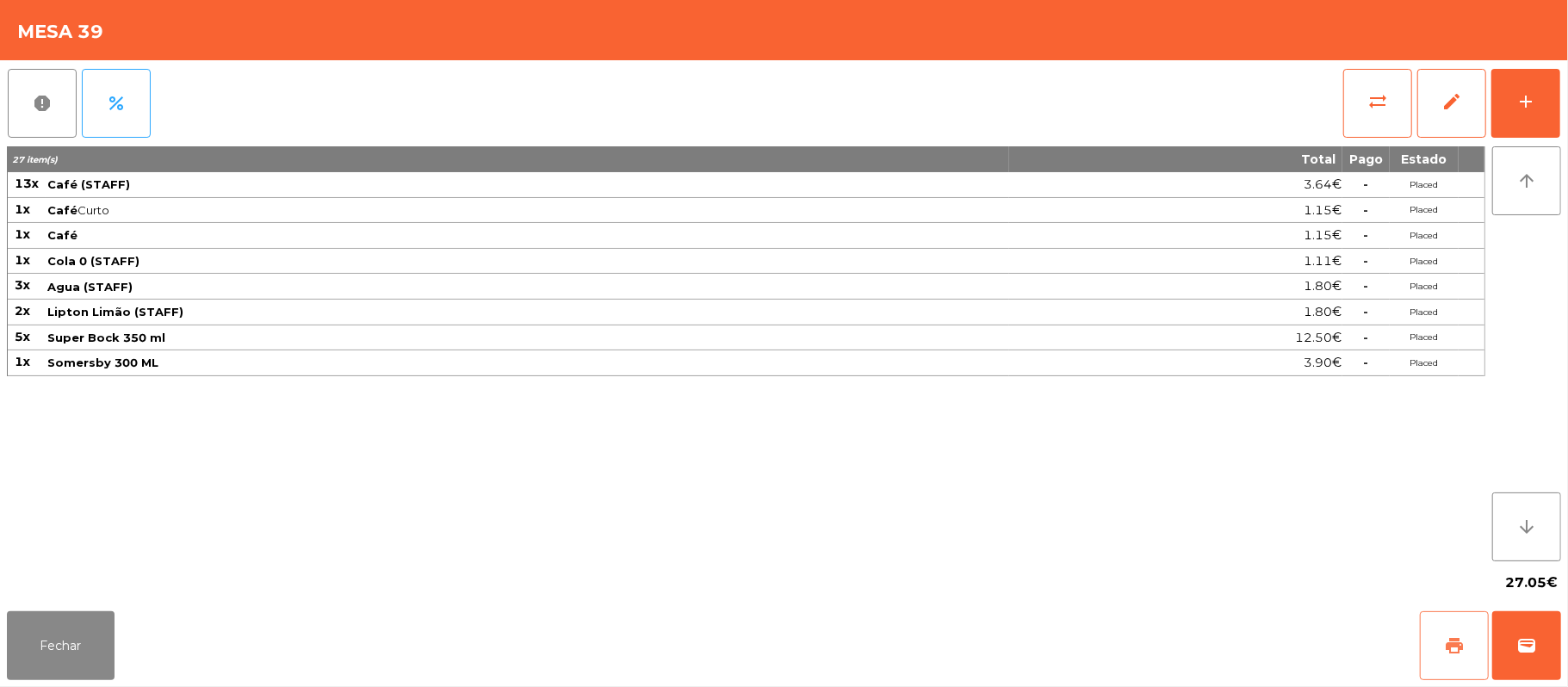
click at [1444, 648] on span "print" at bounding box center [1455, 646] width 21 height 21
click at [1445, 649] on span "print" at bounding box center [1455, 646] width 21 height 21
click at [55, 637] on button "Fechar" at bounding box center [61, 646] width 108 height 69
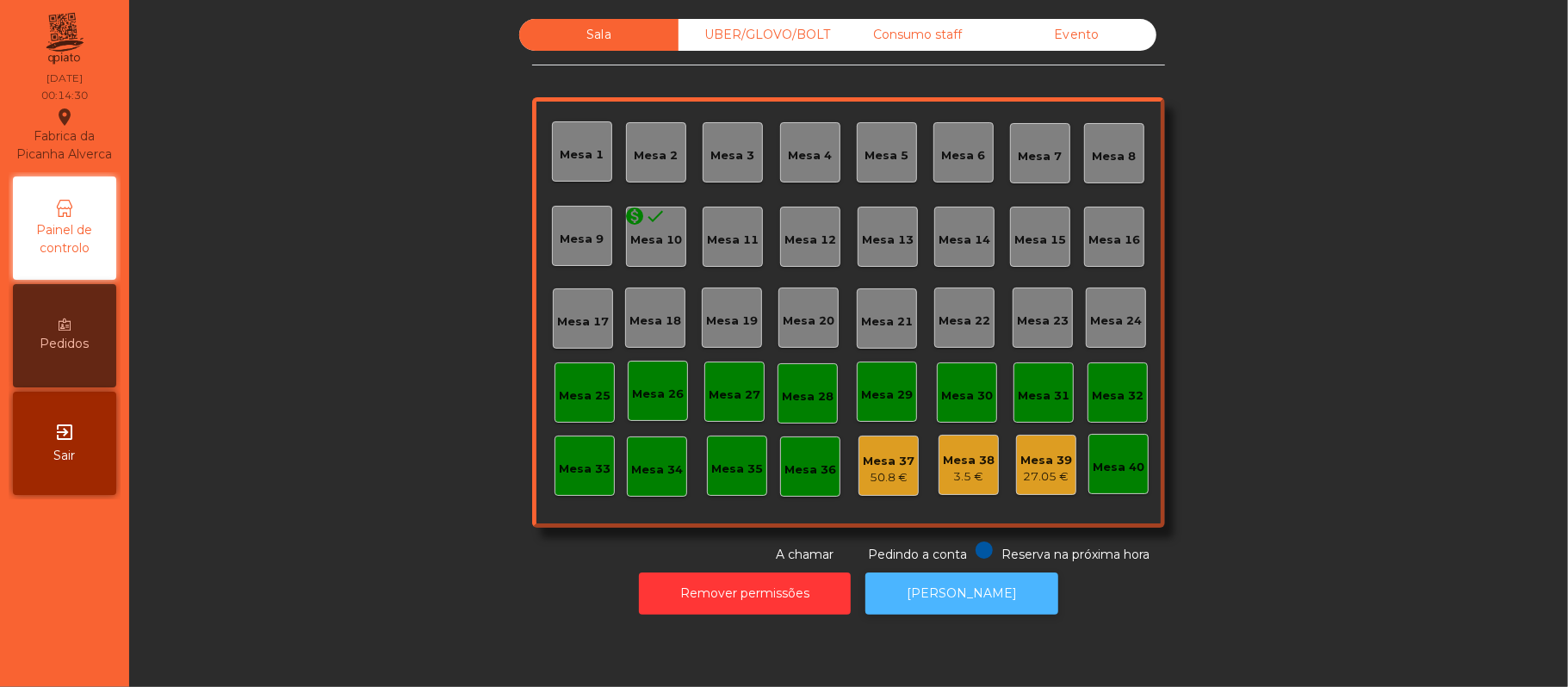
click at [944, 600] on button "[PERSON_NAME]" at bounding box center [962, 594] width 193 height 42
click at [927, 596] on button "[PERSON_NAME]" at bounding box center [962, 594] width 193 height 42
click at [951, 573] on button "[PERSON_NAME]" at bounding box center [962, 594] width 193 height 42
click at [877, 484] on div "50.8 €" at bounding box center [888, 478] width 52 height 18
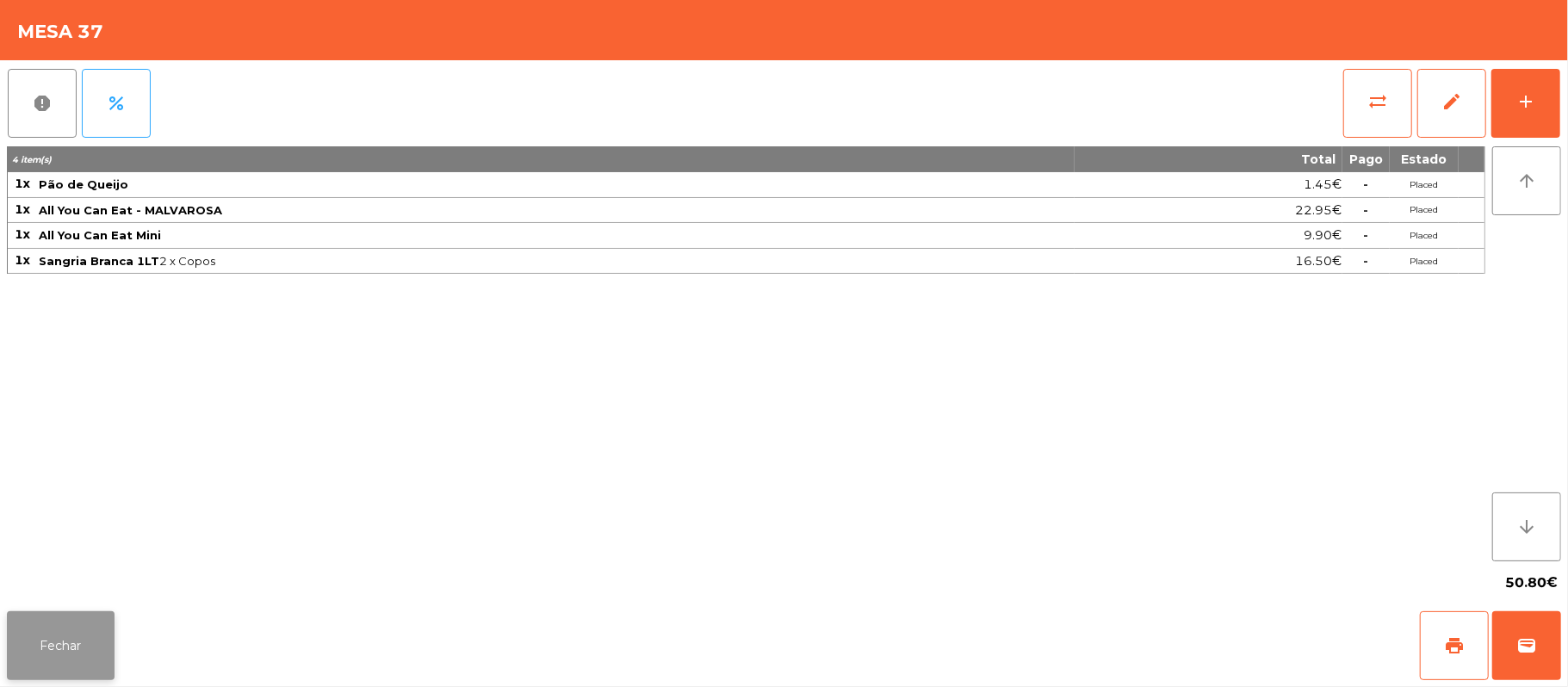
click at [66, 645] on button "Fechar" at bounding box center [61, 646] width 108 height 69
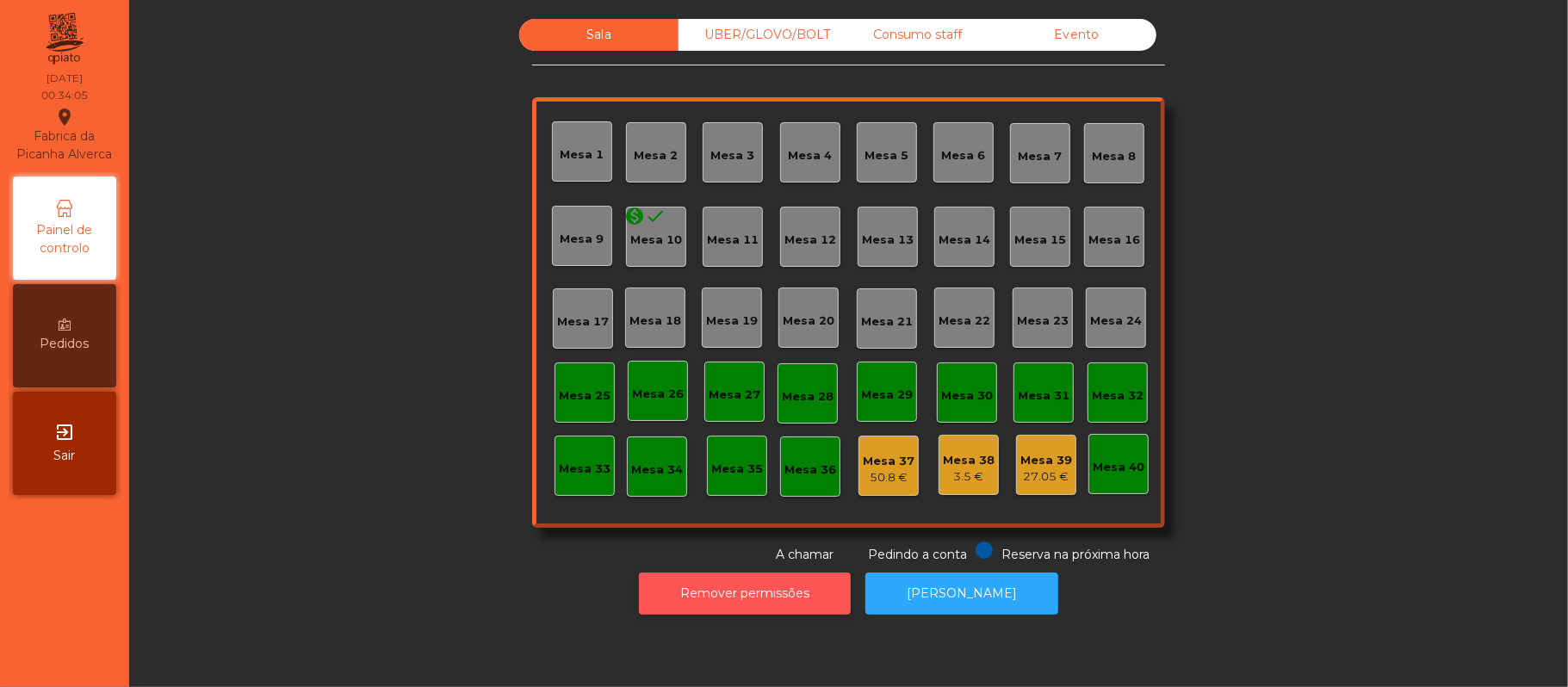
click at [721, 593] on button "Remover permissões" at bounding box center [744, 594] width 211 height 42
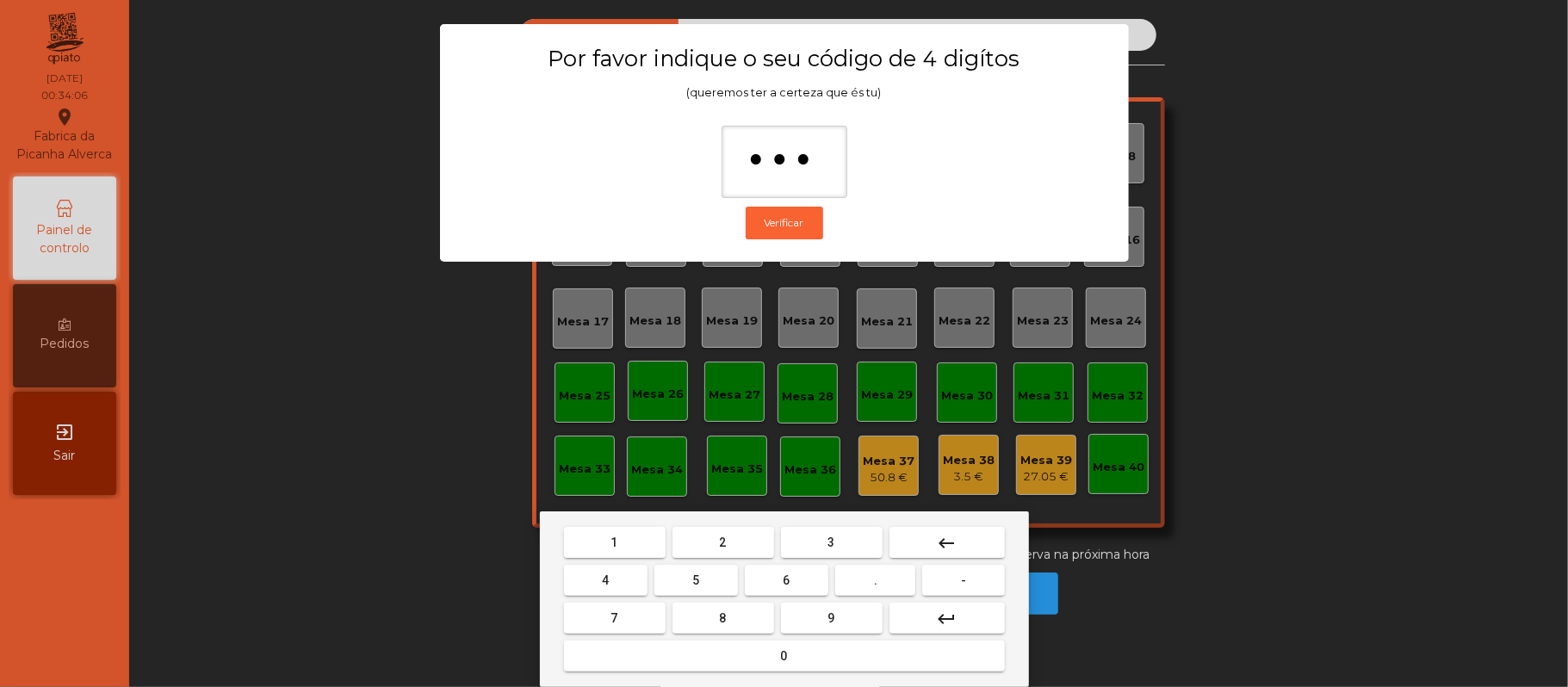
type input "****"
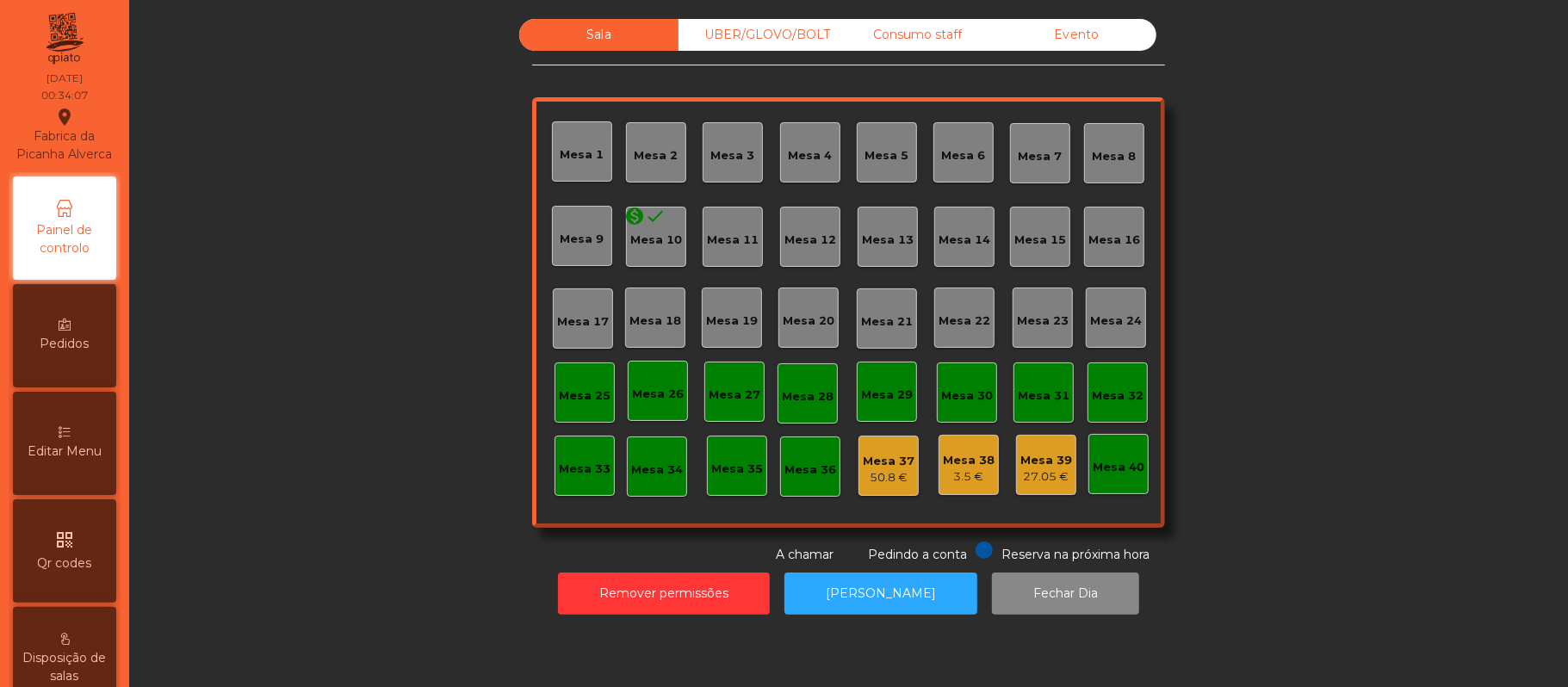
click at [887, 476] on div "50.8 €" at bounding box center [888, 478] width 52 height 18
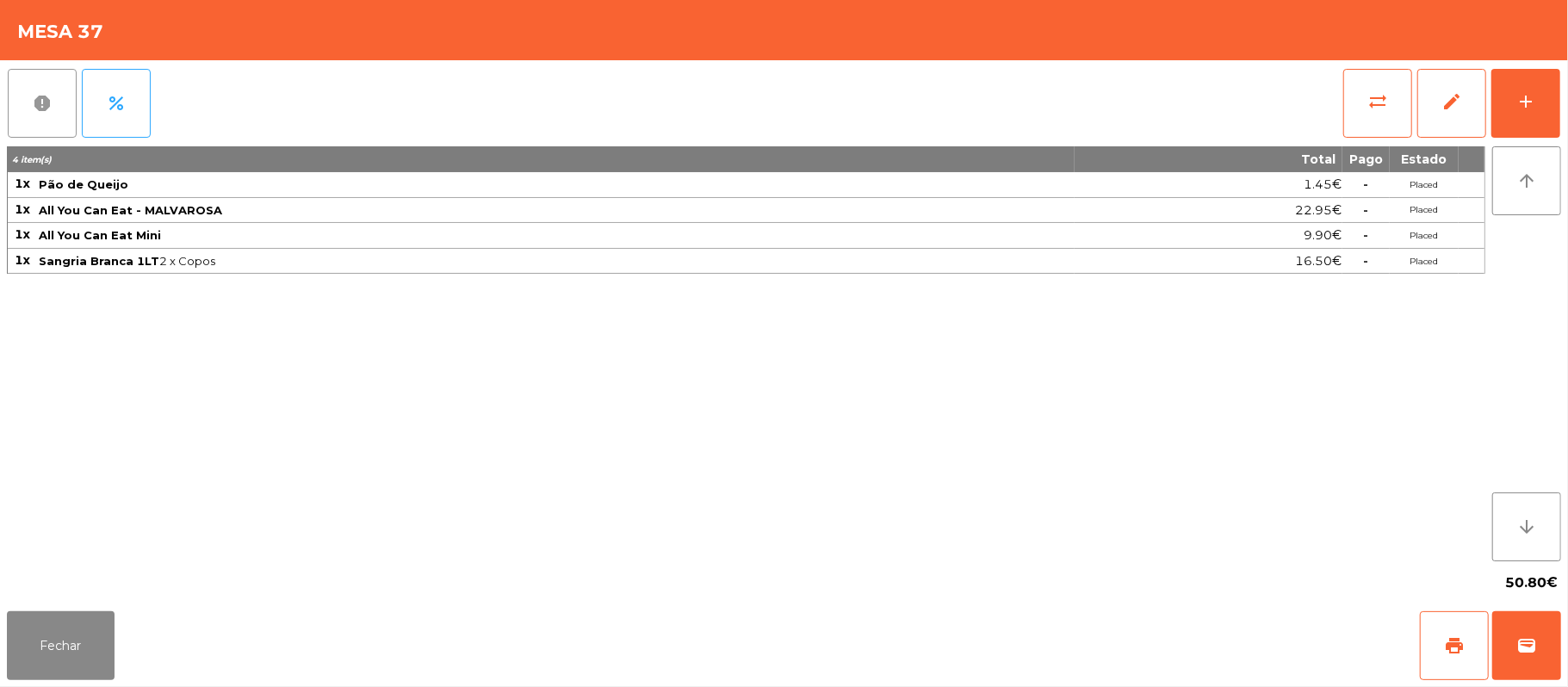
click at [8, 89] on button "report" at bounding box center [42, 104] width 69 height 69
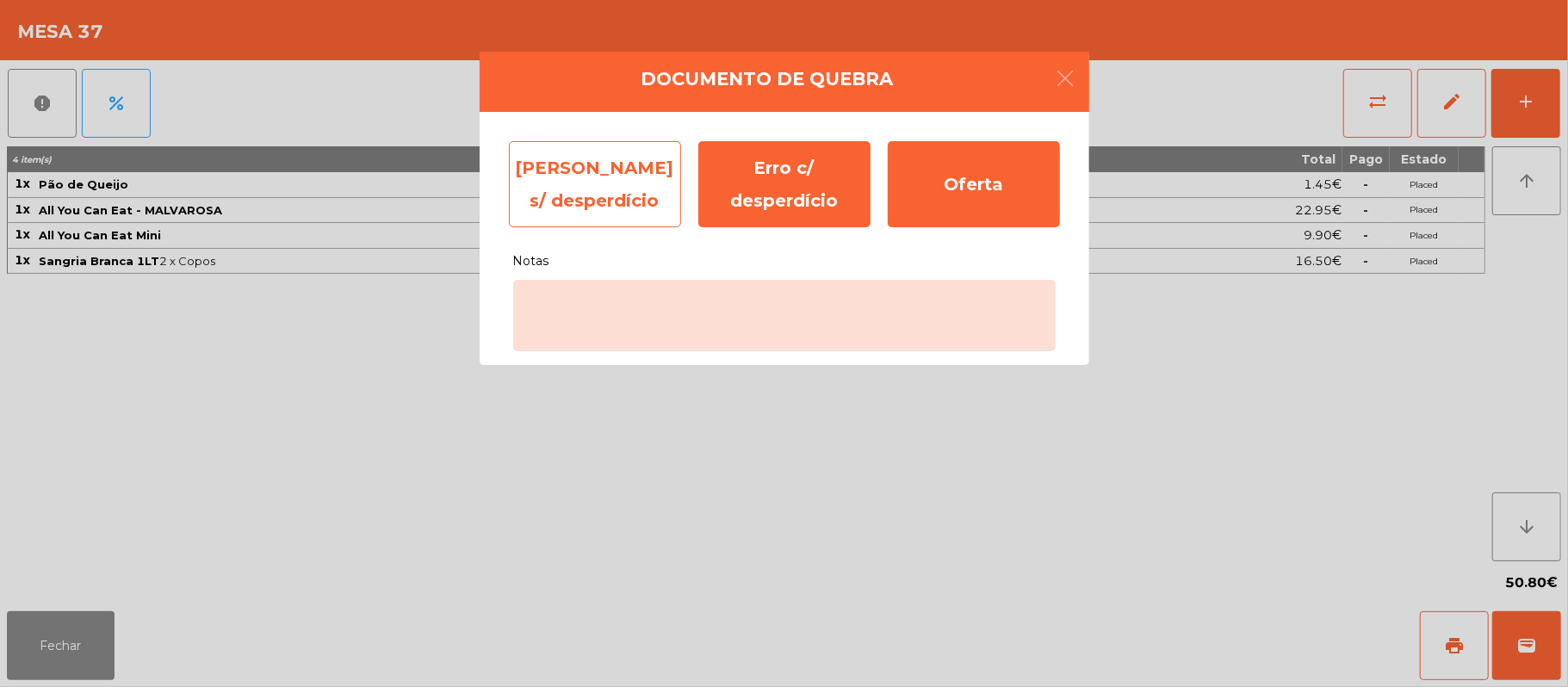
click at [603, 173] on div "[PERSON_NAME] s/ desperdício" at bounding box center [595, 184] width 172 height 86
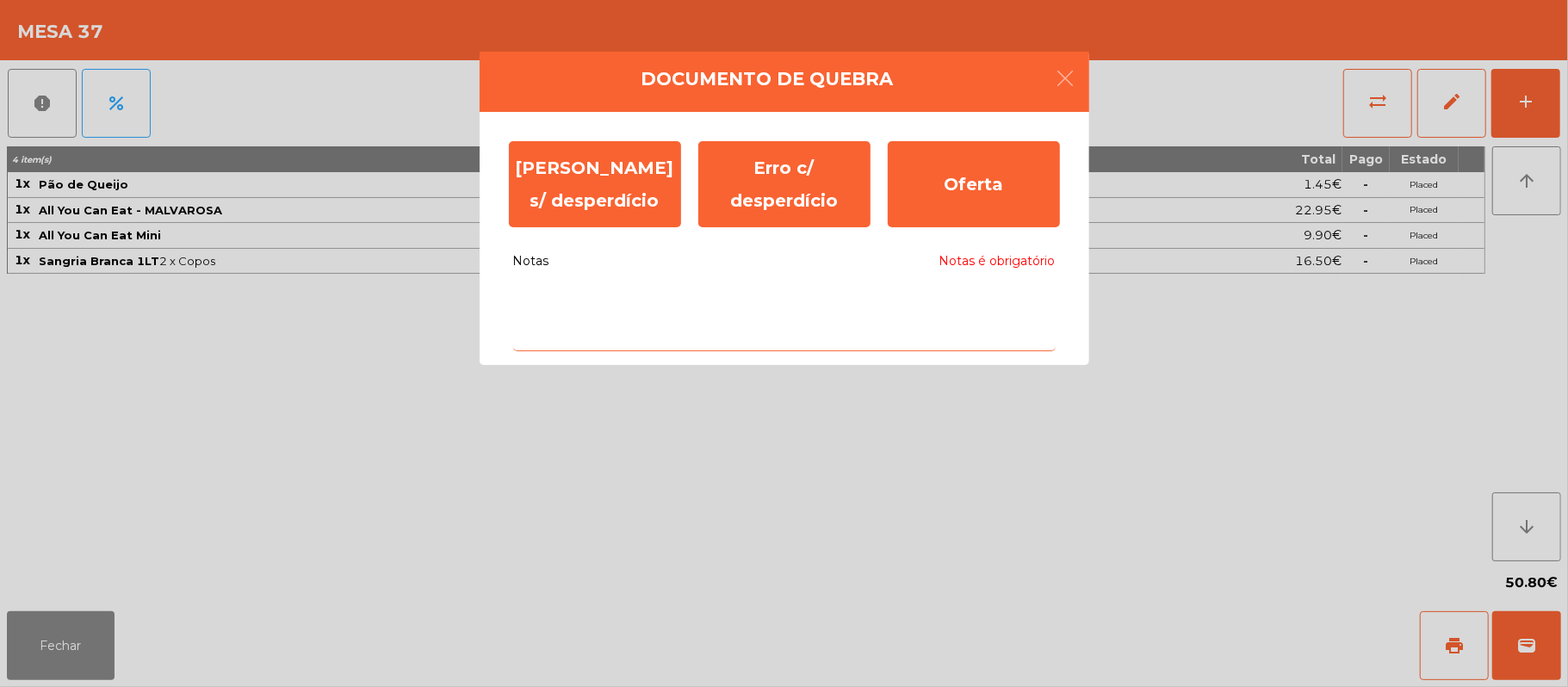
click at [642, 297] on textarea "Notas Notas é obrigatório" at bounding box center [784, 315] width 542 height 71
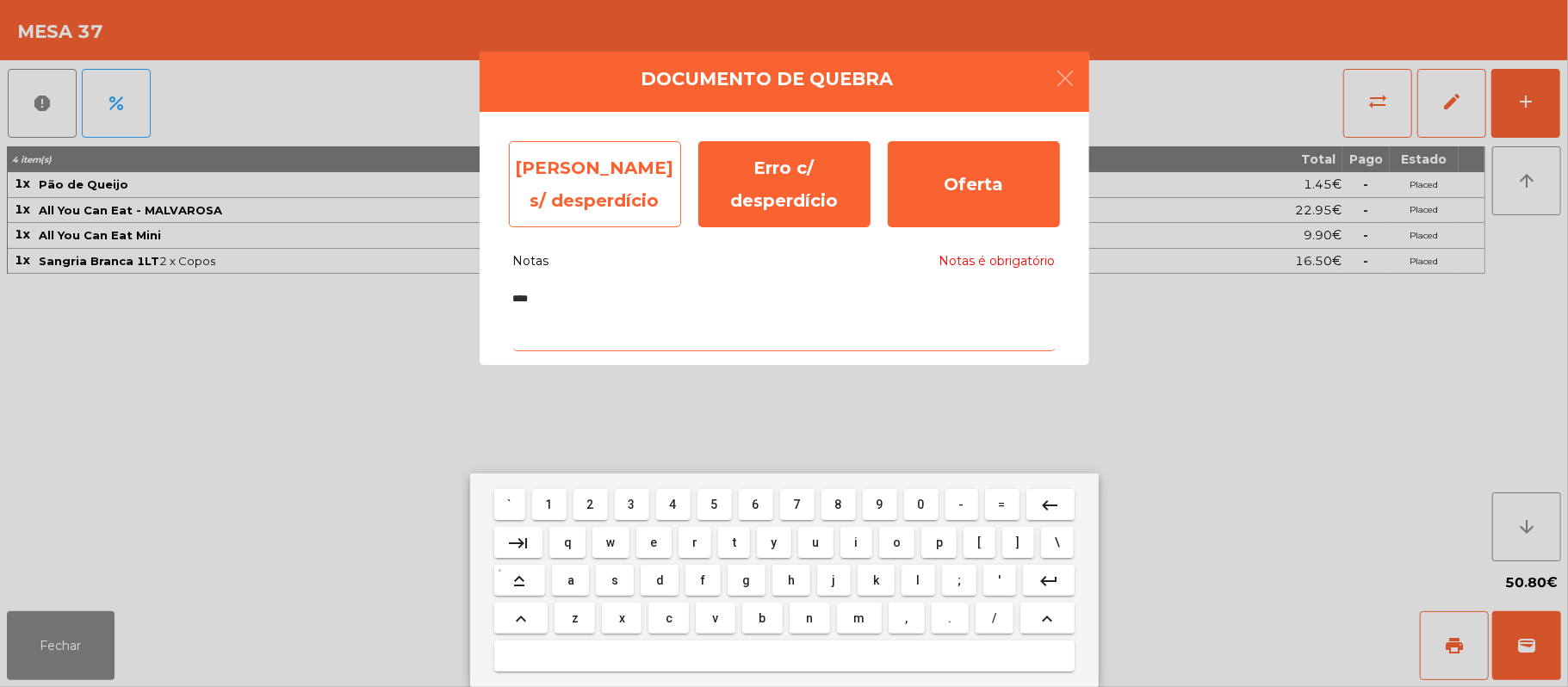
type textarea "****"
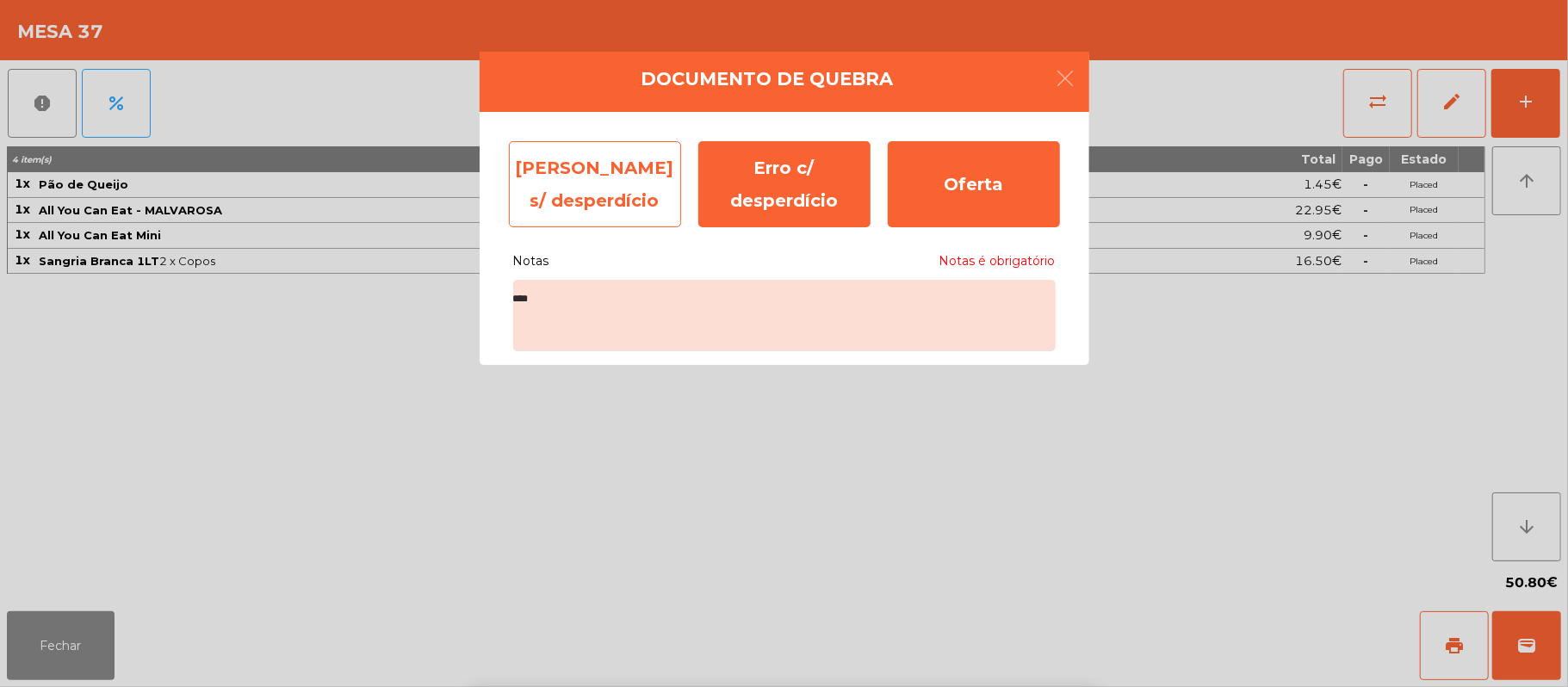
click at [574, 162] on div "[PERSON_NAME] s/ desperdício" at bounding box center [595, 184] width 172 height 86
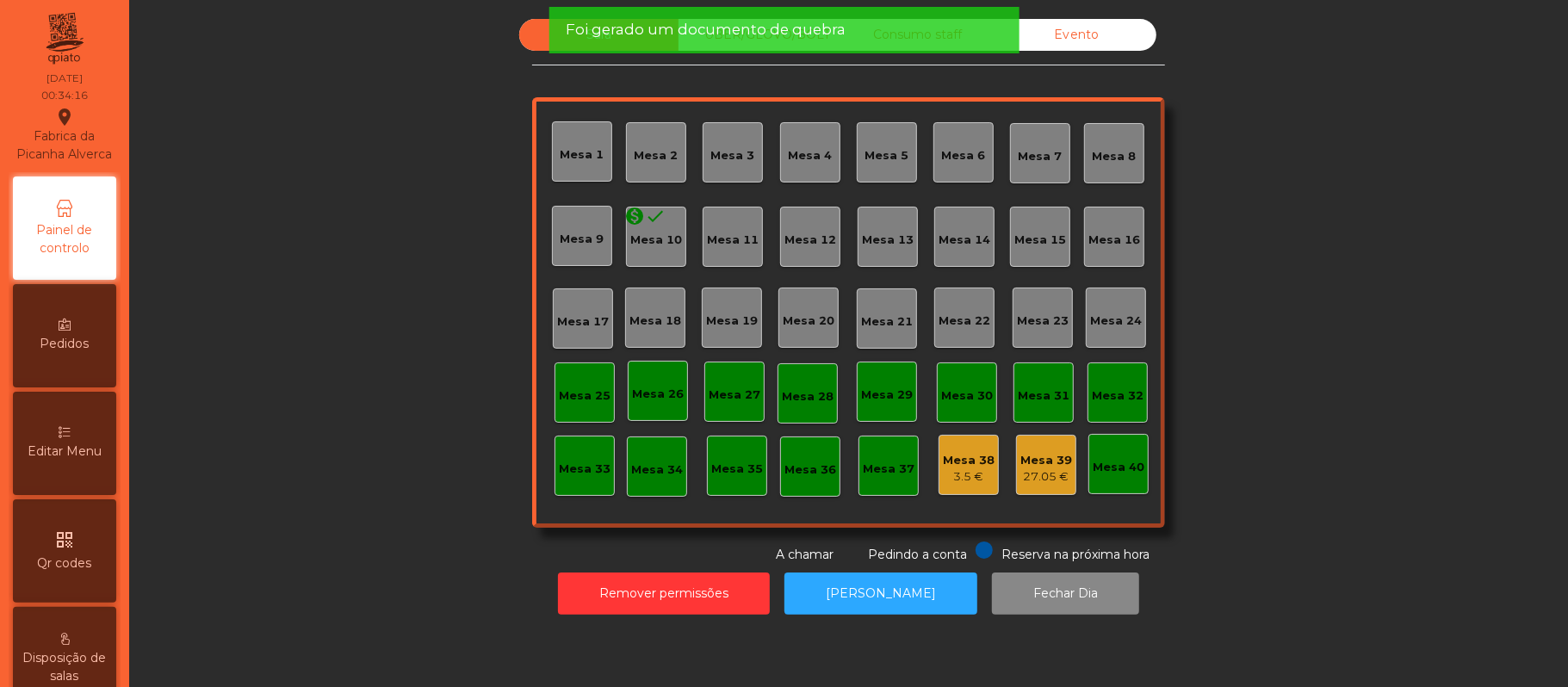
click at [965, 469] on div "3.5 €" at bounding box center [969, 477] width 52 height 18
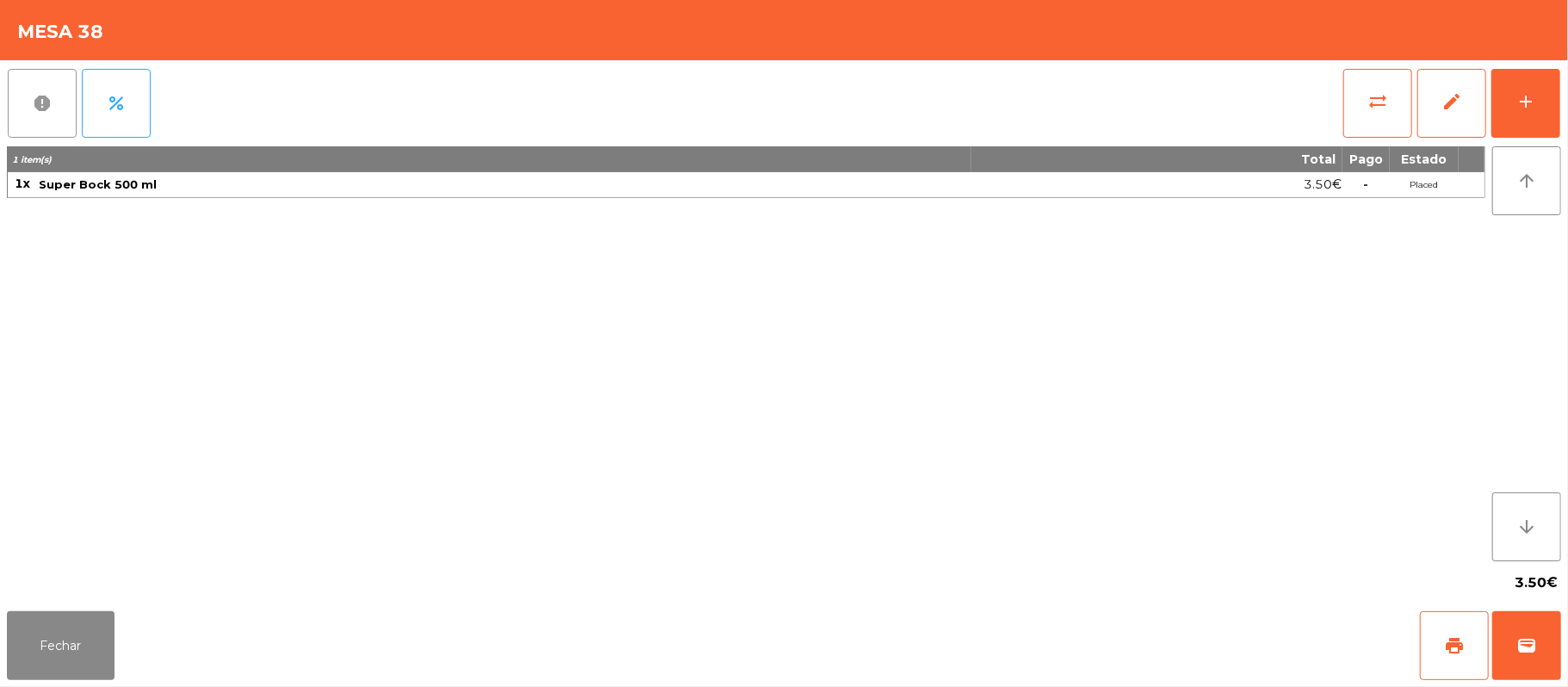
click at [25, 104] on button "report" at bounding box center [42, 104] width 69 height 69
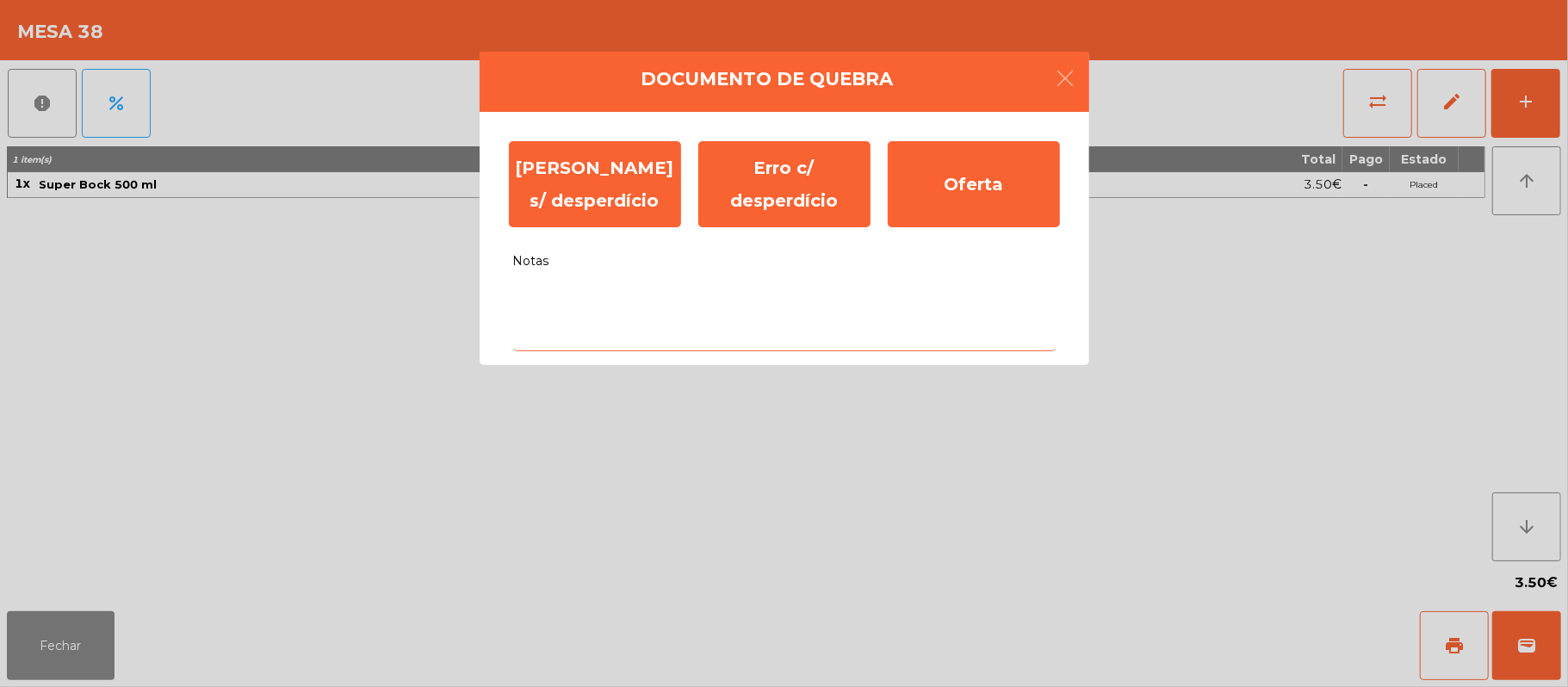
click at [644, 303] on textarea "Notas" at bounding box center [784, 315] width 542 height 71
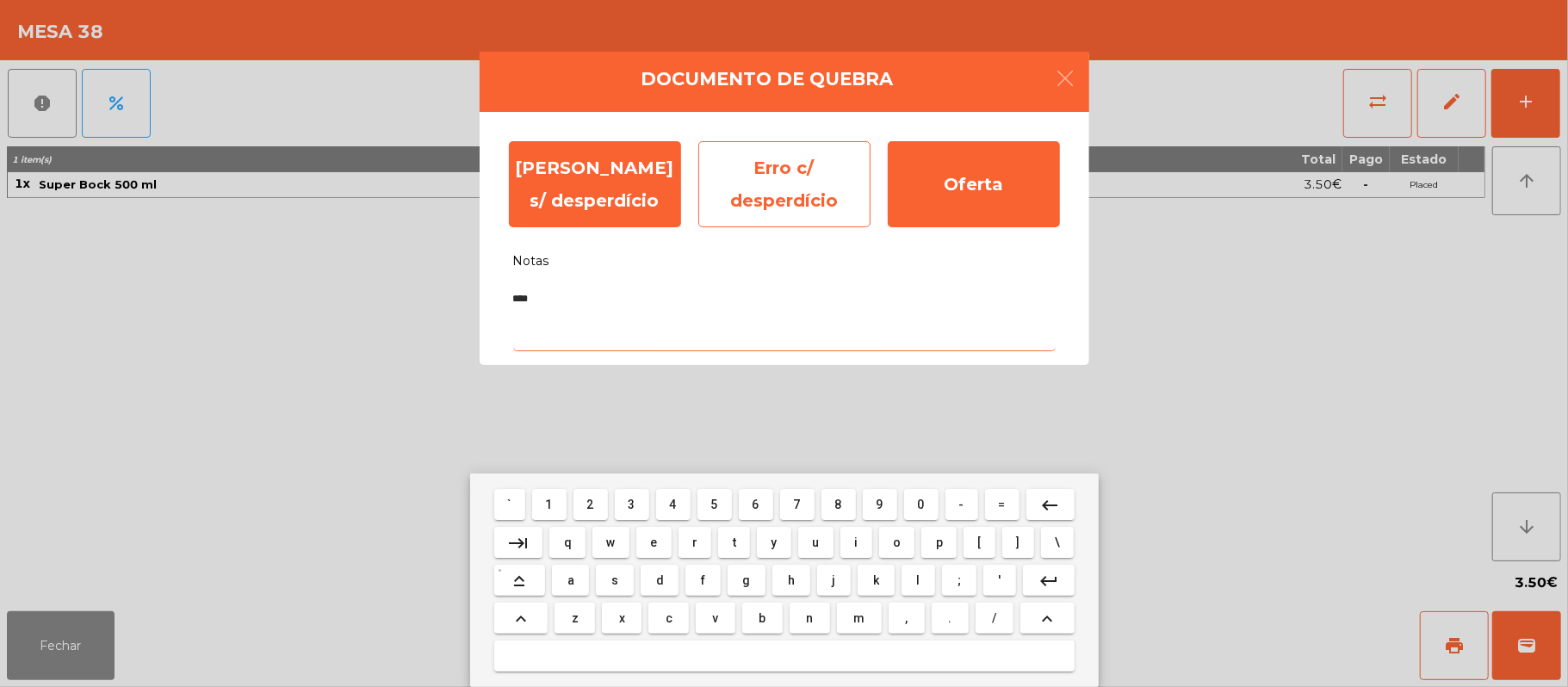
type textarea "****"
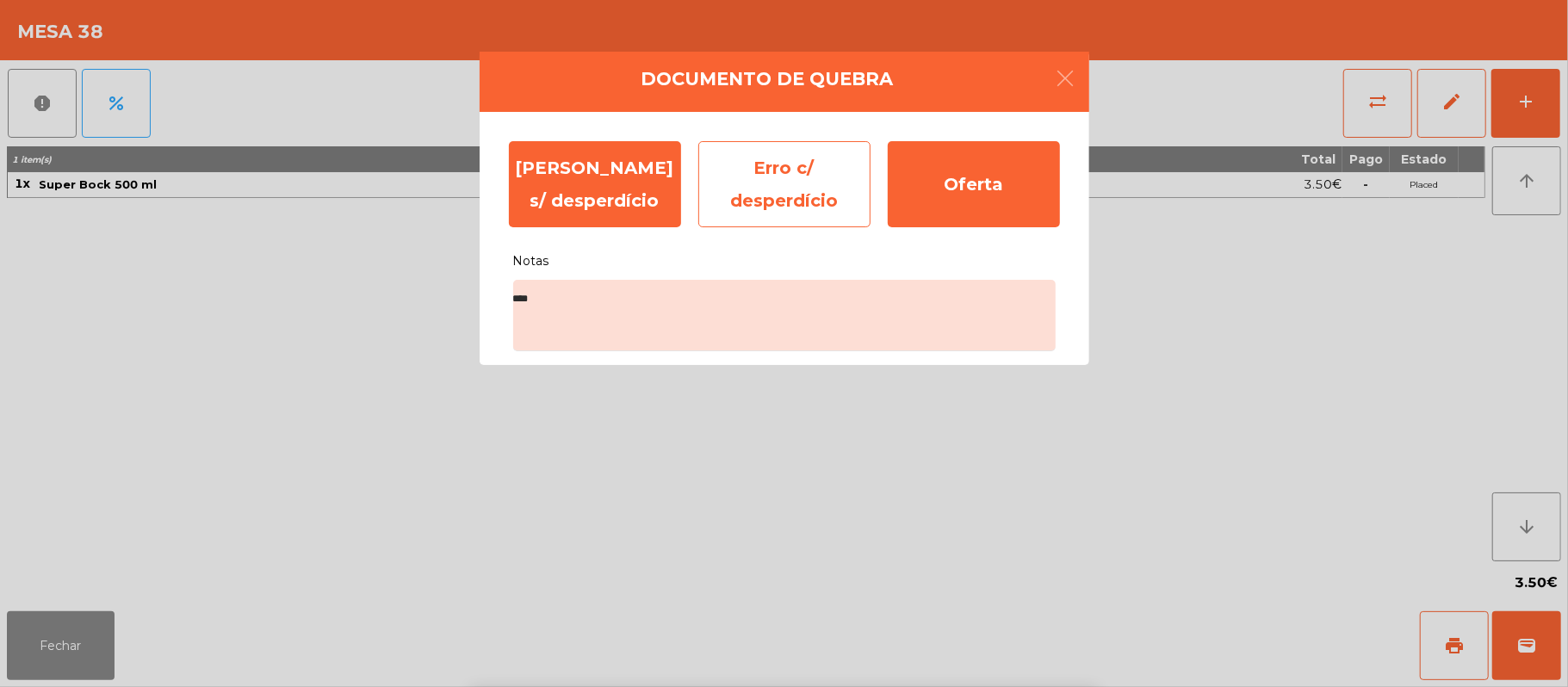
click at [801, 175] on div "Erro c/ desperdício" at bounding box center [784, 184] width 172 height 86
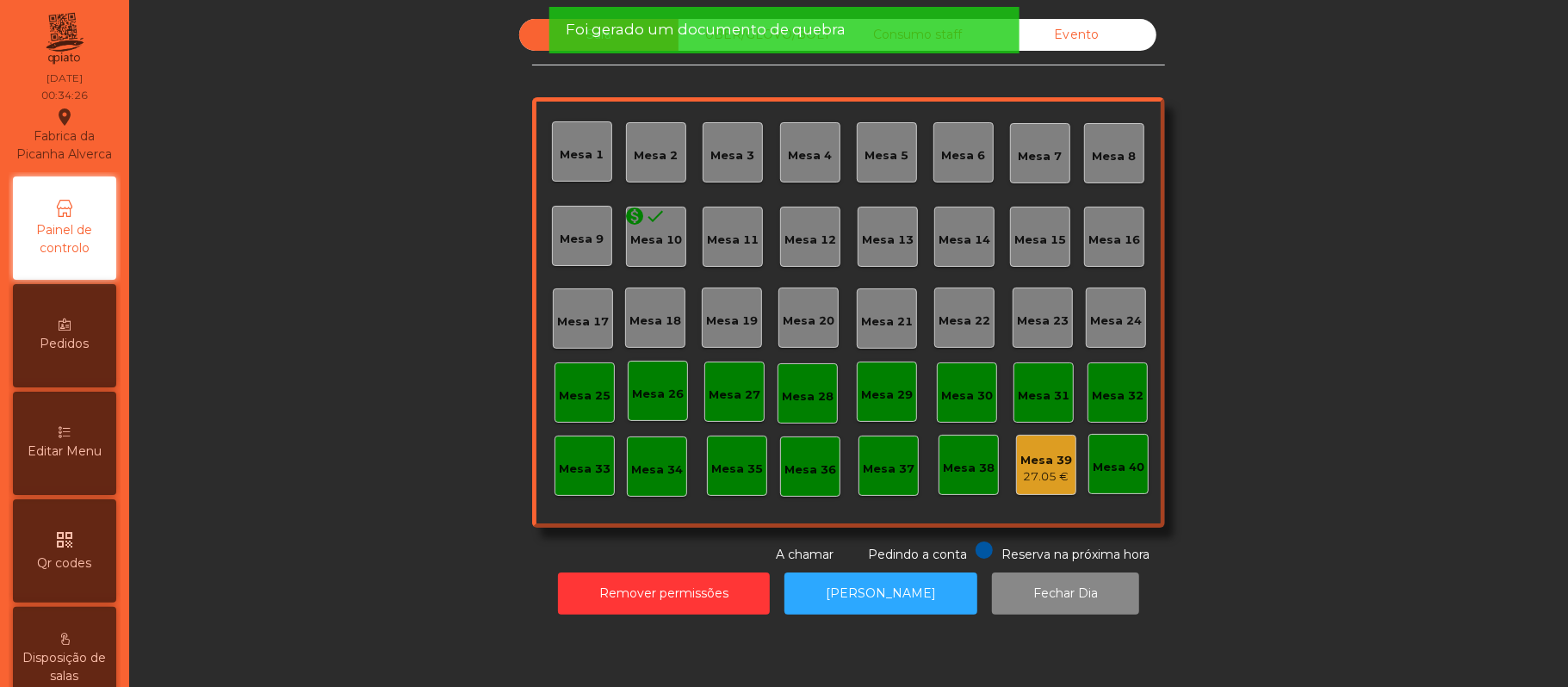
click at [1045, 477] on div "27.05 €" at bounding box center [1046, 477] width 52 height 18
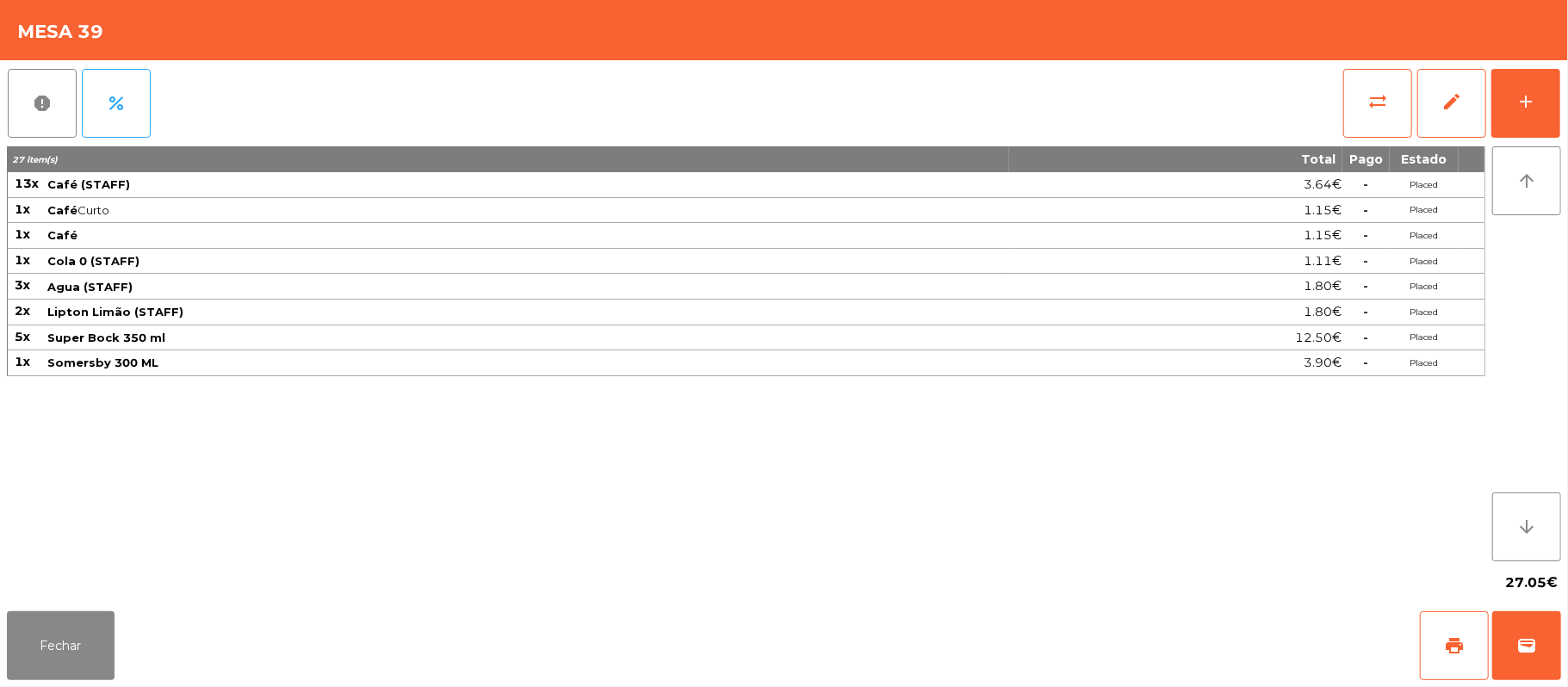
click at [4, 111] on div "report percent sync_alt edit add 27 item(s) Total Pago Estado 13x Café (STAFF) …" at bounding box center [784, 333] width 1568 height 544
click at [8, 104] on button "report" at bounding box center [42, 104] width 69 height 69
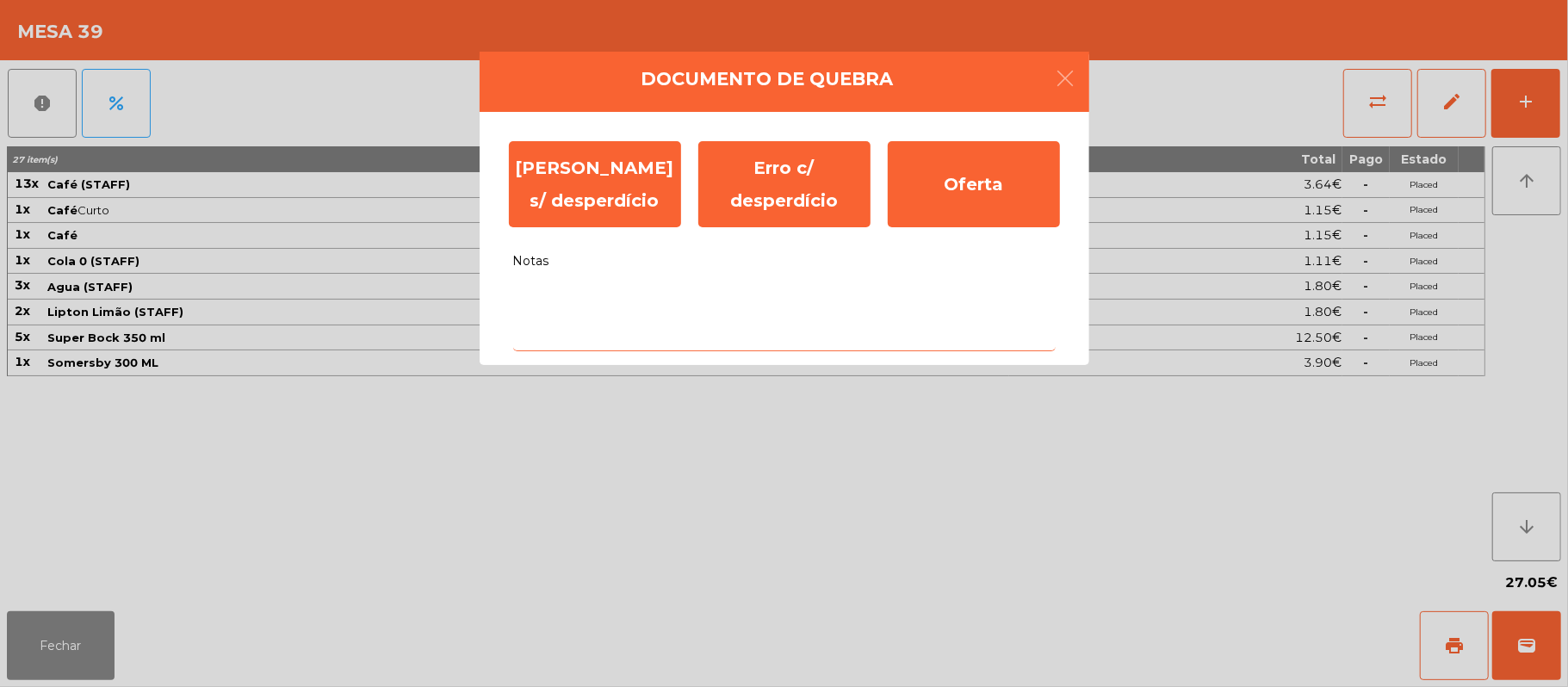
click at [772, 300] on textarea "Notas" at bounding box center [784, 315] width 542 height 71
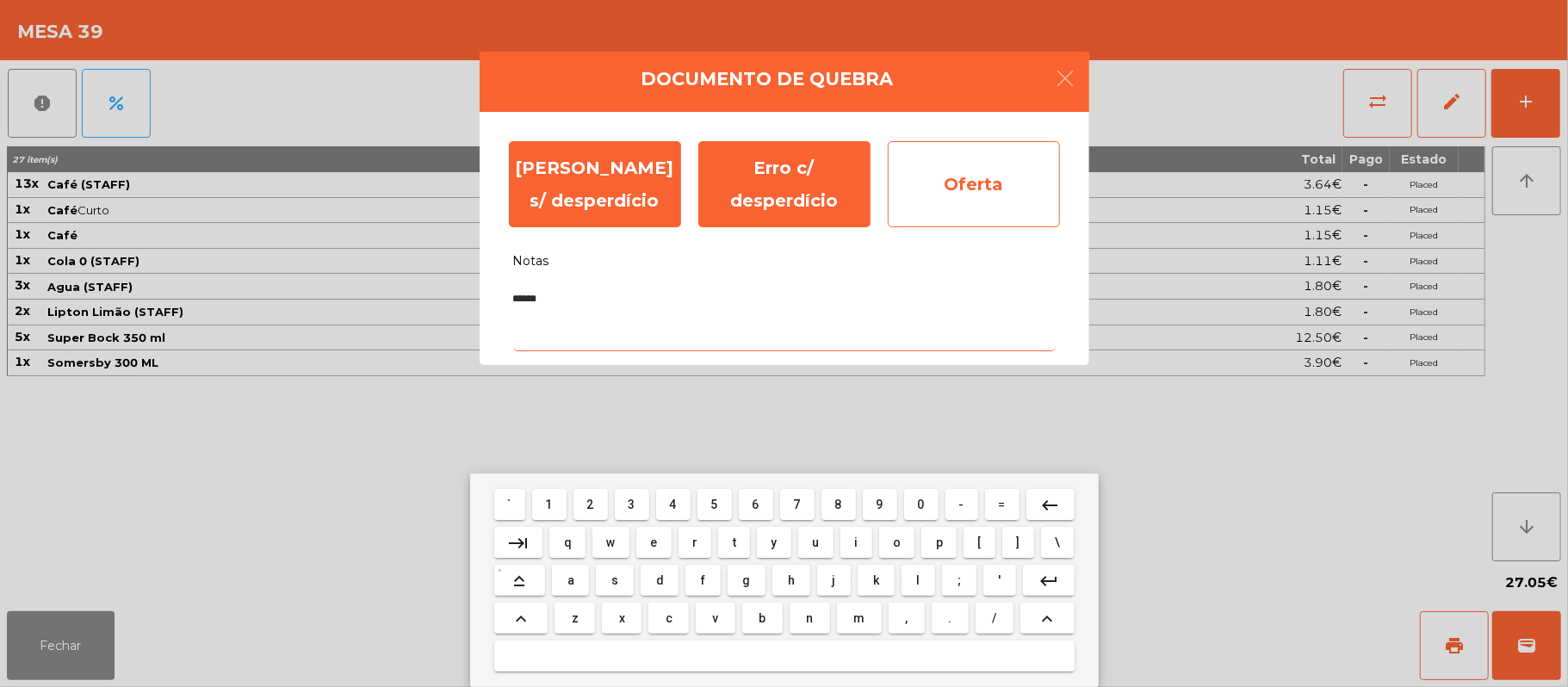
type textarea "******"
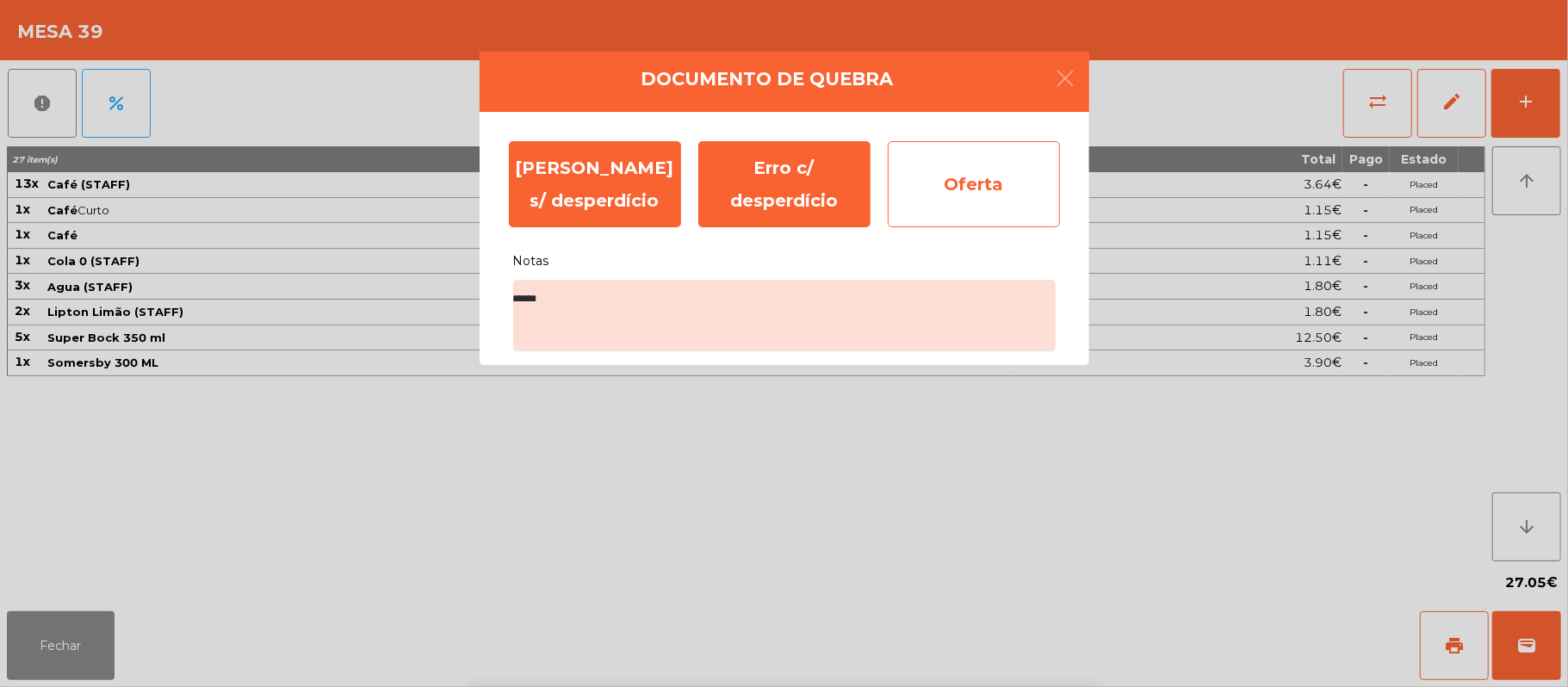
click at [976, 186] on div "Oferta" at bounding box center [974, 184] width 172 height 86
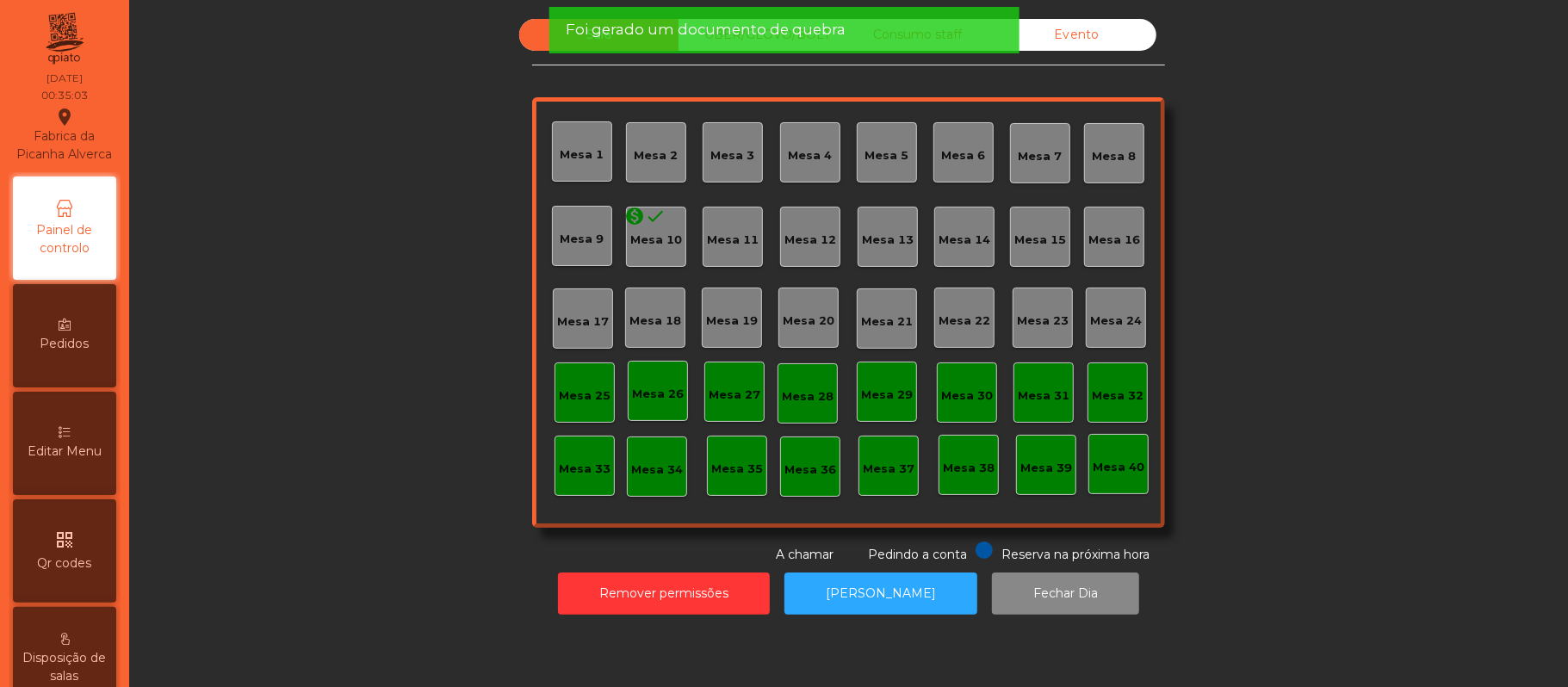
click at [1395, 294] on div "Sala UBER/GLOVO/BOLT Consumo staff Evento Mesa 1 Mesa 2 Mesa 3 Mesa 4 Mesa 5 Me…" at bounding box center [848, 291] width 1393 height 545
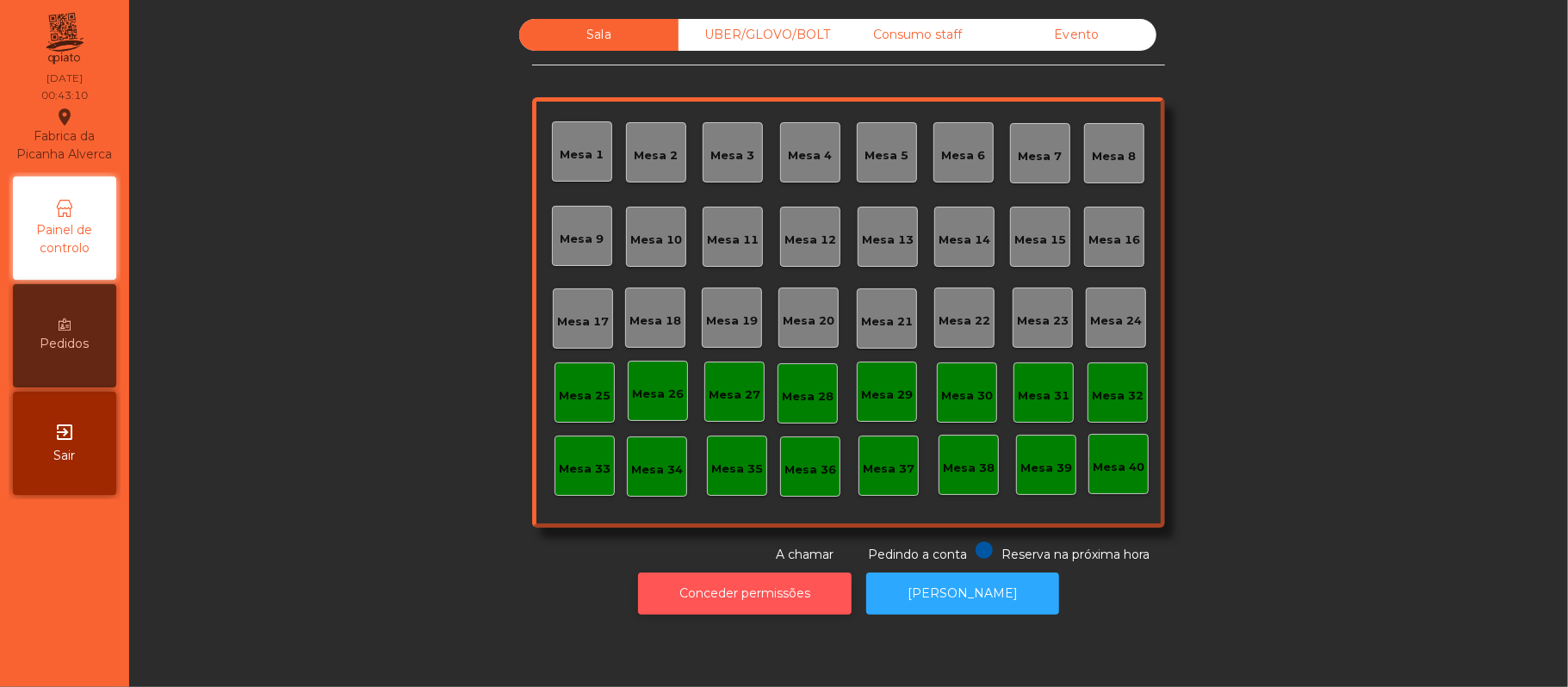
click at [753, 587] on button "Conceder permissões" at bounding box center [744, 594] width 213 height 42
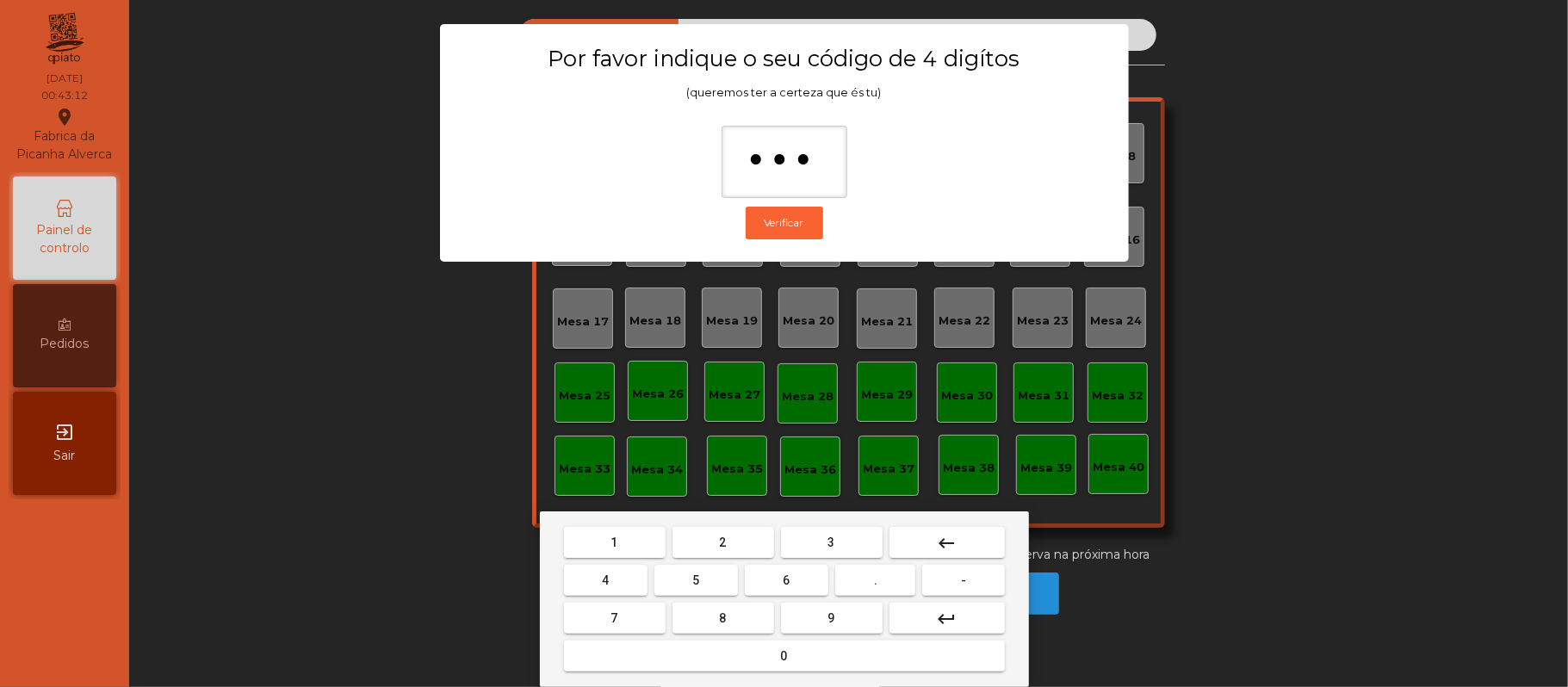
type input "****"
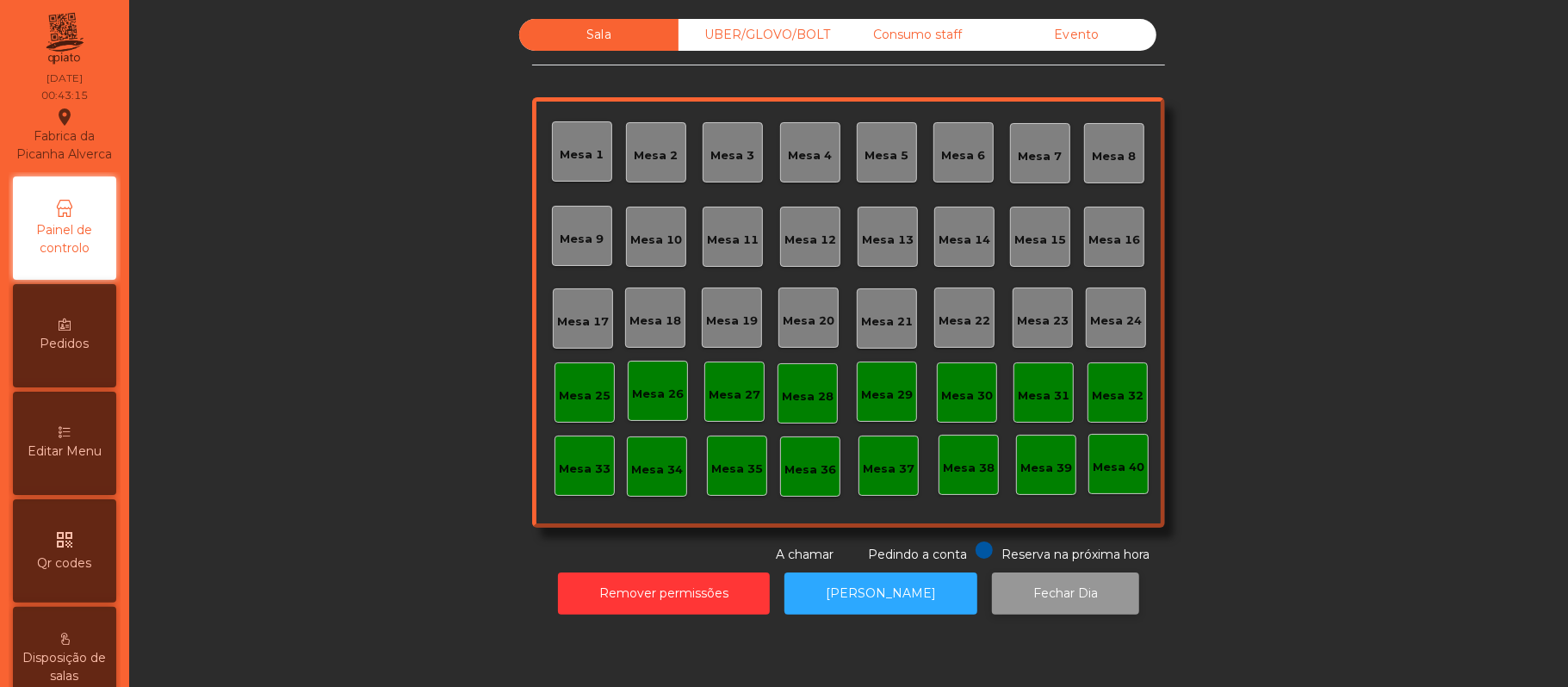
click at [1062, 610] on button "Fechar Dia" at bounding box center [1066, 594] width 147 height 42
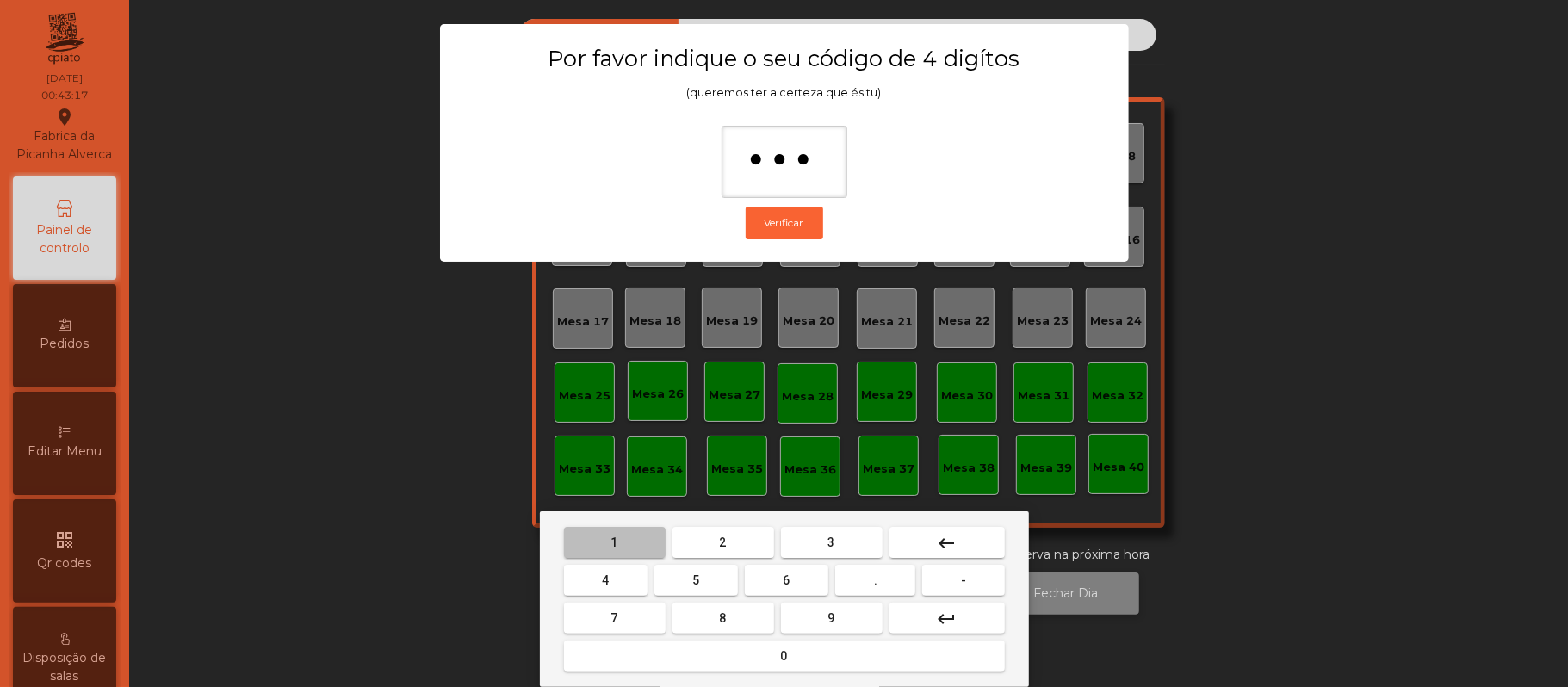
type input "****"
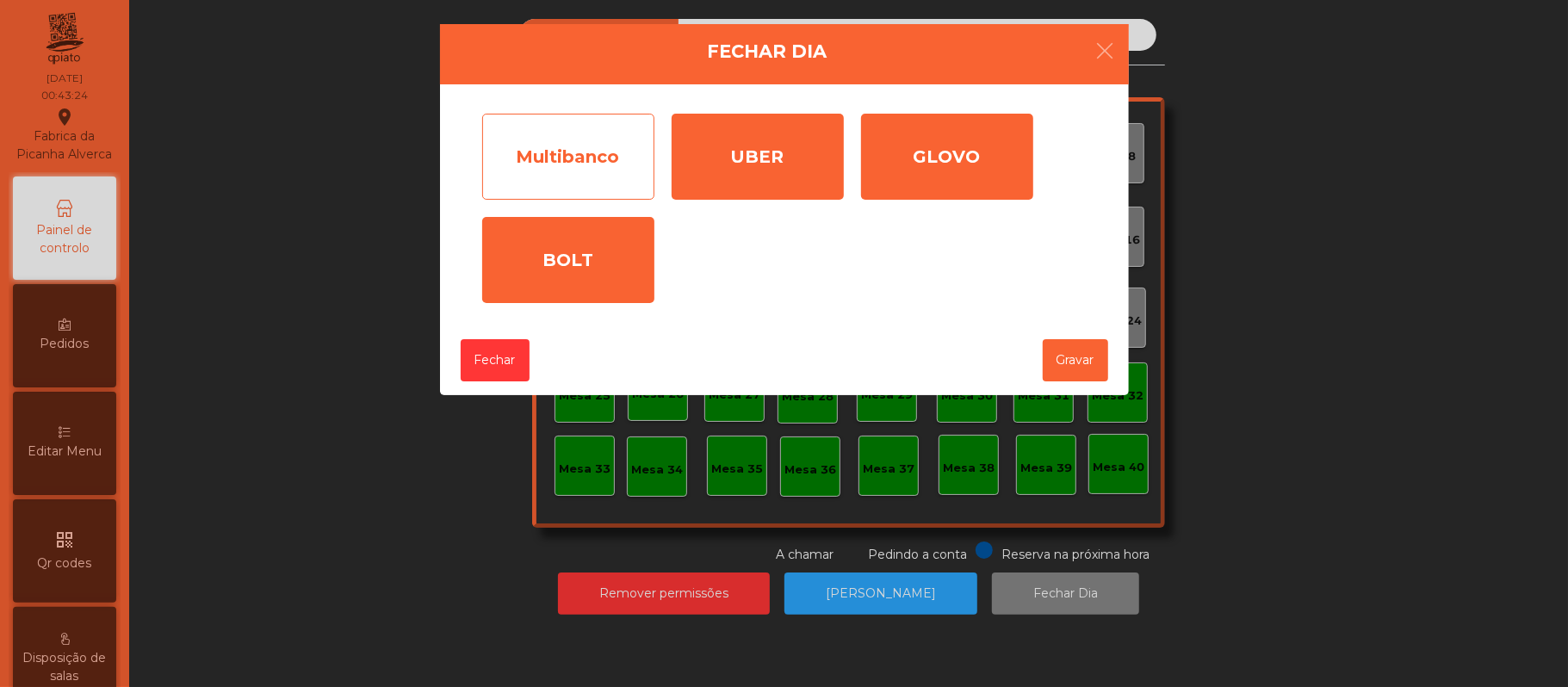
click at [567, 132] on div "Multibanco" at bounding box center [569, 157] width 172 height 86
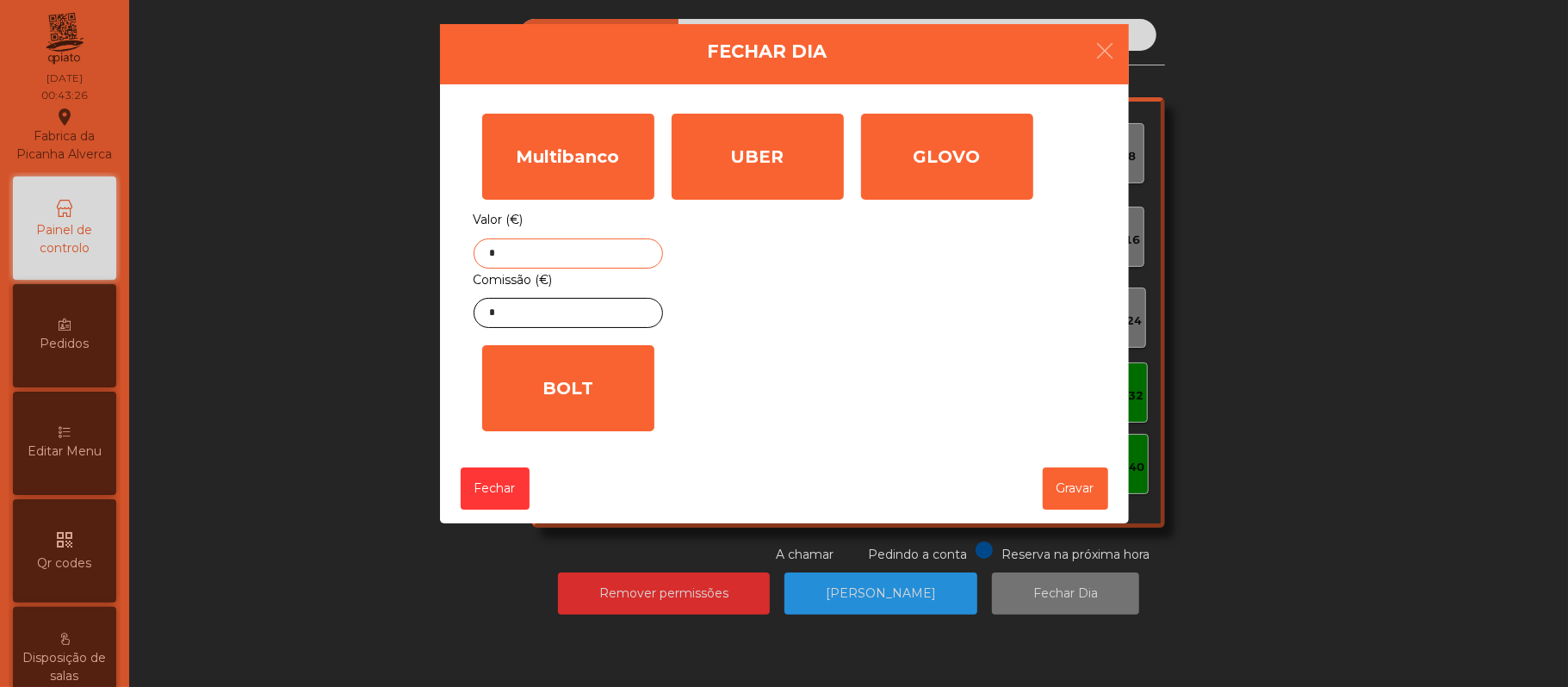
click at [617, 255] on input "*" at bounding box center [569, 254] width 190 height 30
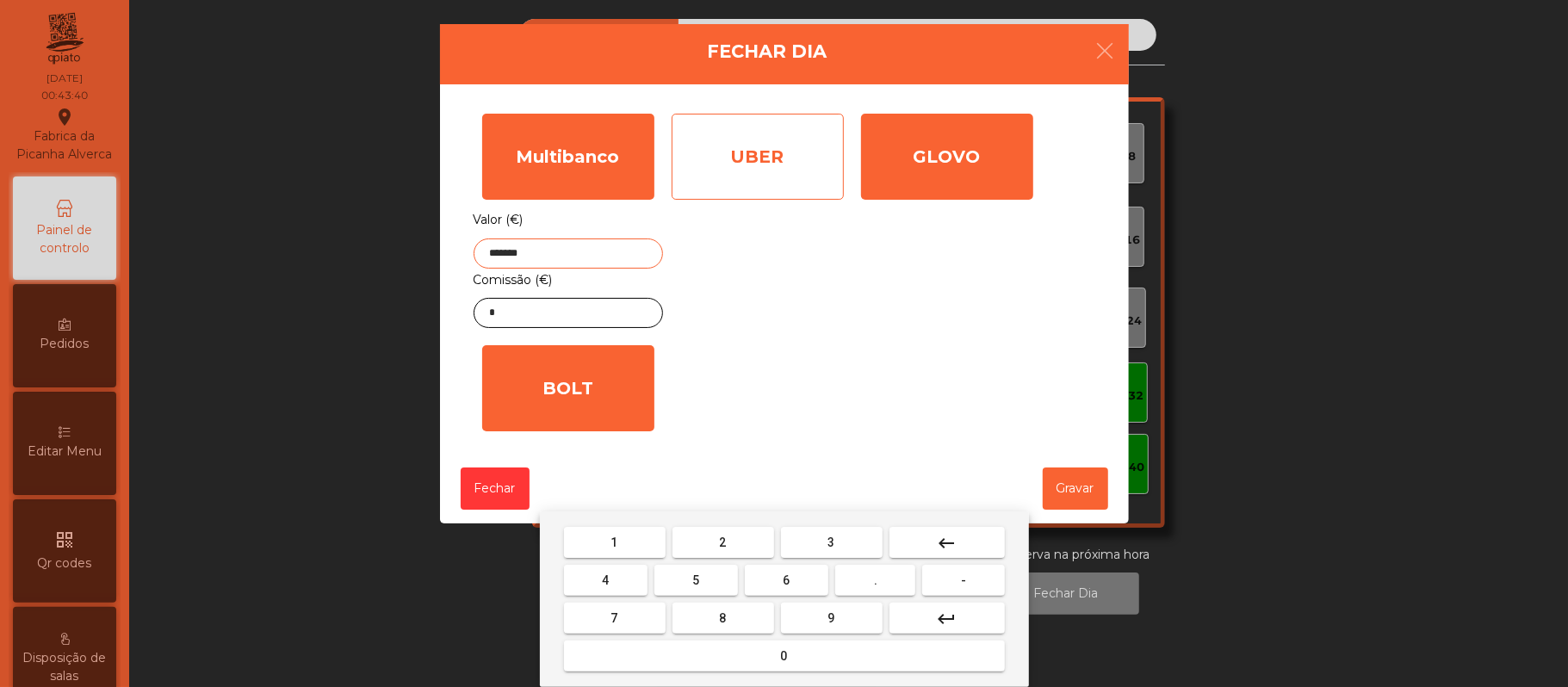
type input "*******"
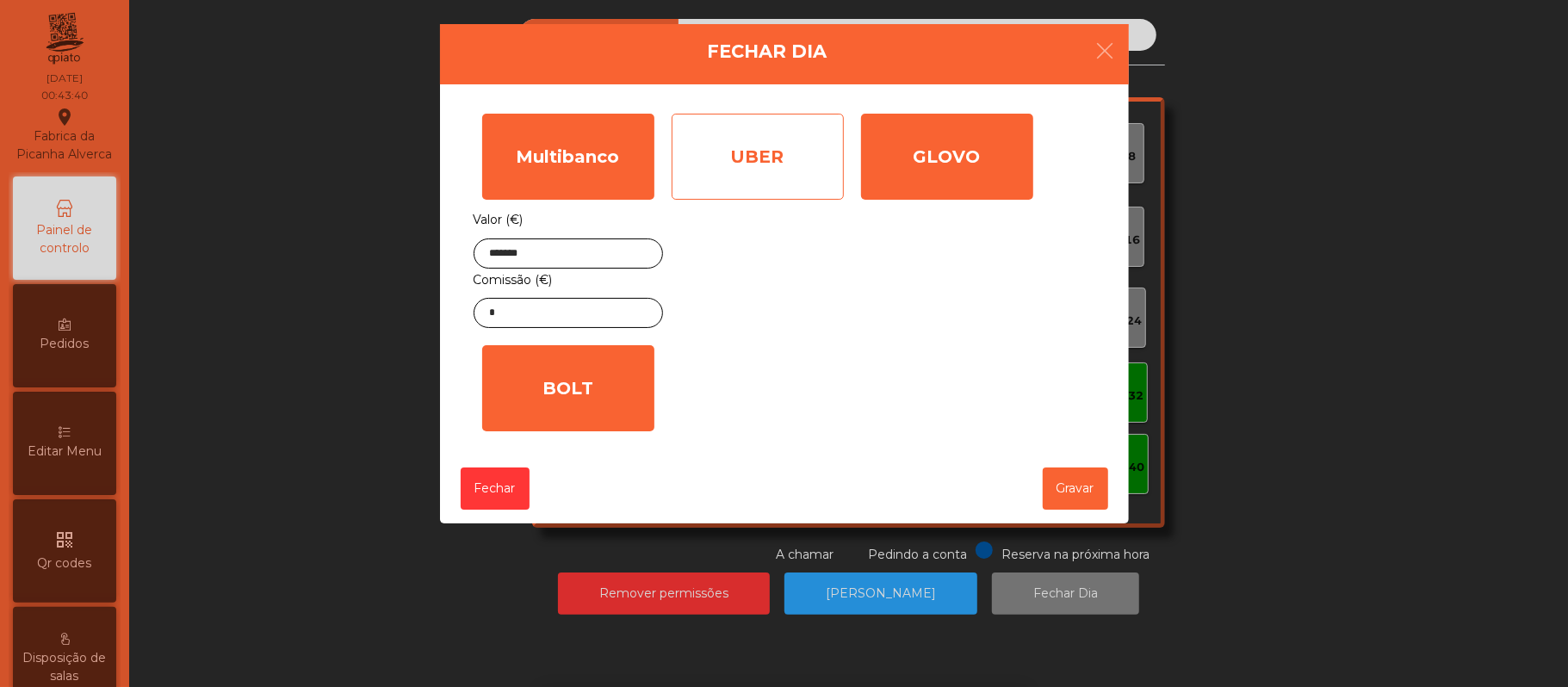
click at [811, 174] on div "UBER" at bounding box center [758, 157] width 172 height 86
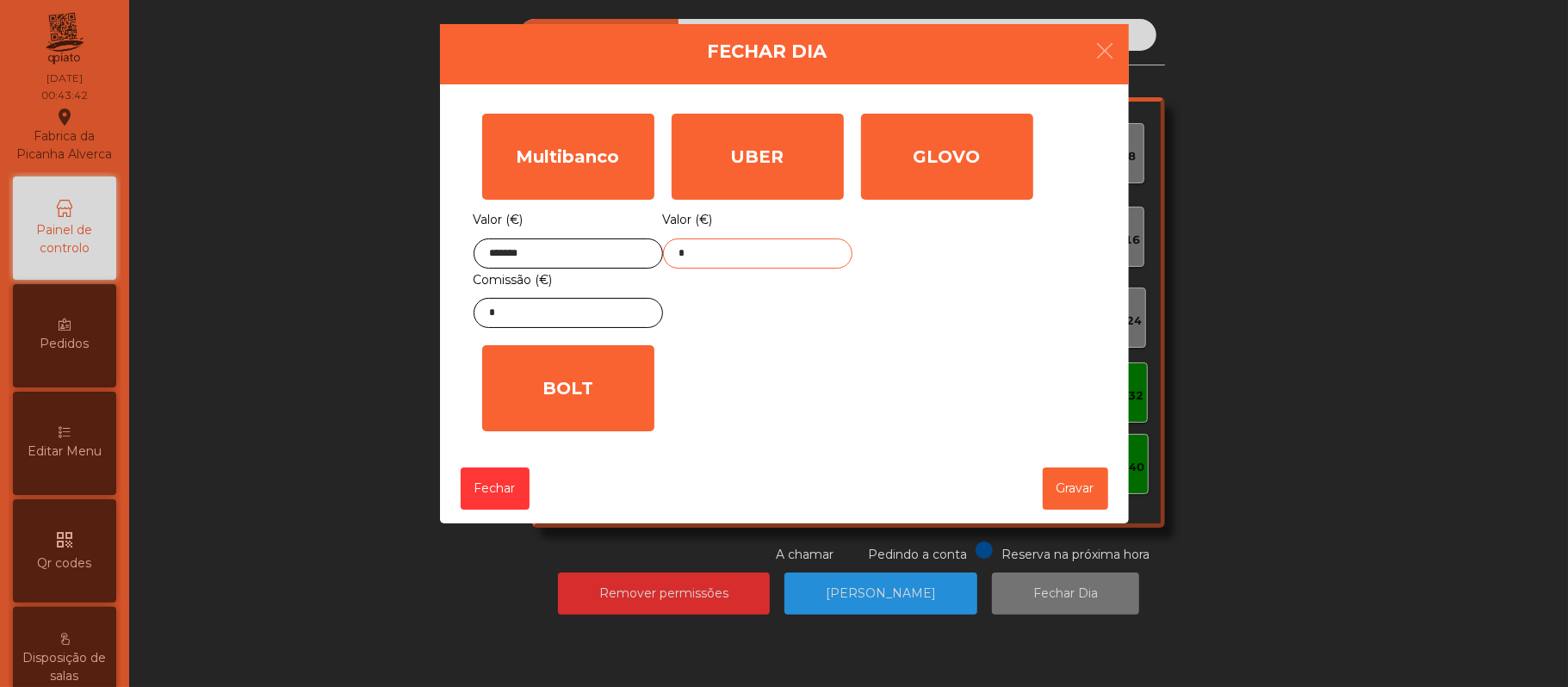
click at [758, 250] on input "*" at bounding box center [758, 254] width 190 height 30
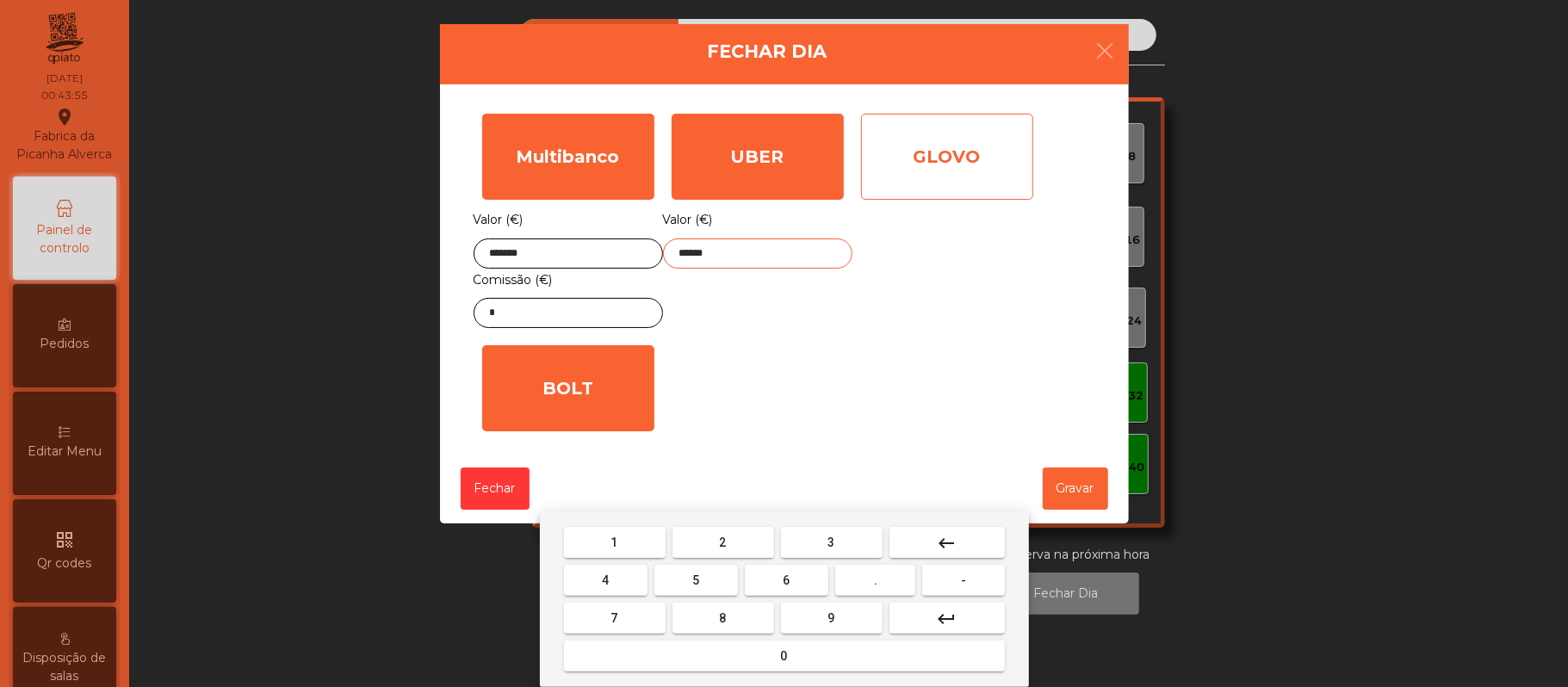
type input "******"
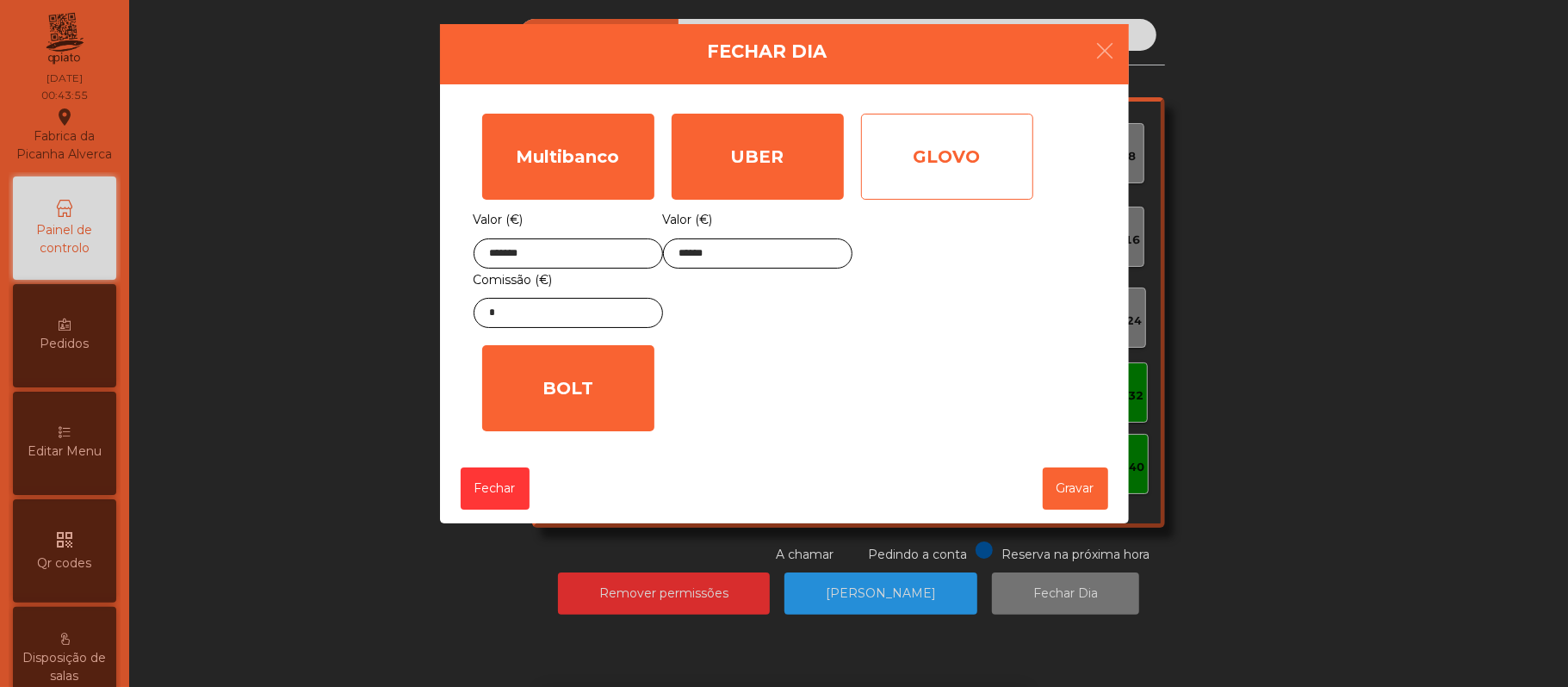
click at [986, 161] on div "GLOVO" at bounding box center [947, 157] width 172 height 86
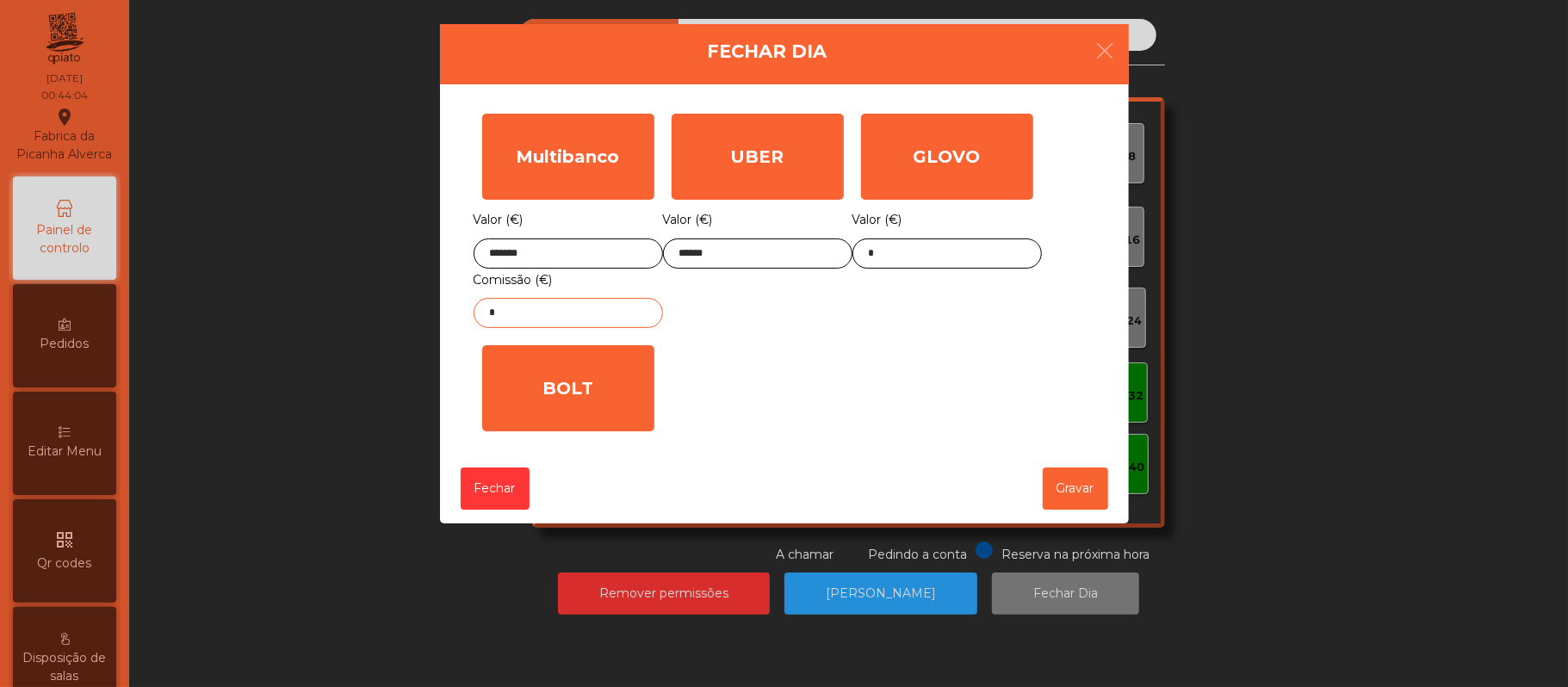
click at [529, 318] on input "*" at bounding box center [569, 313] width 190 height 30
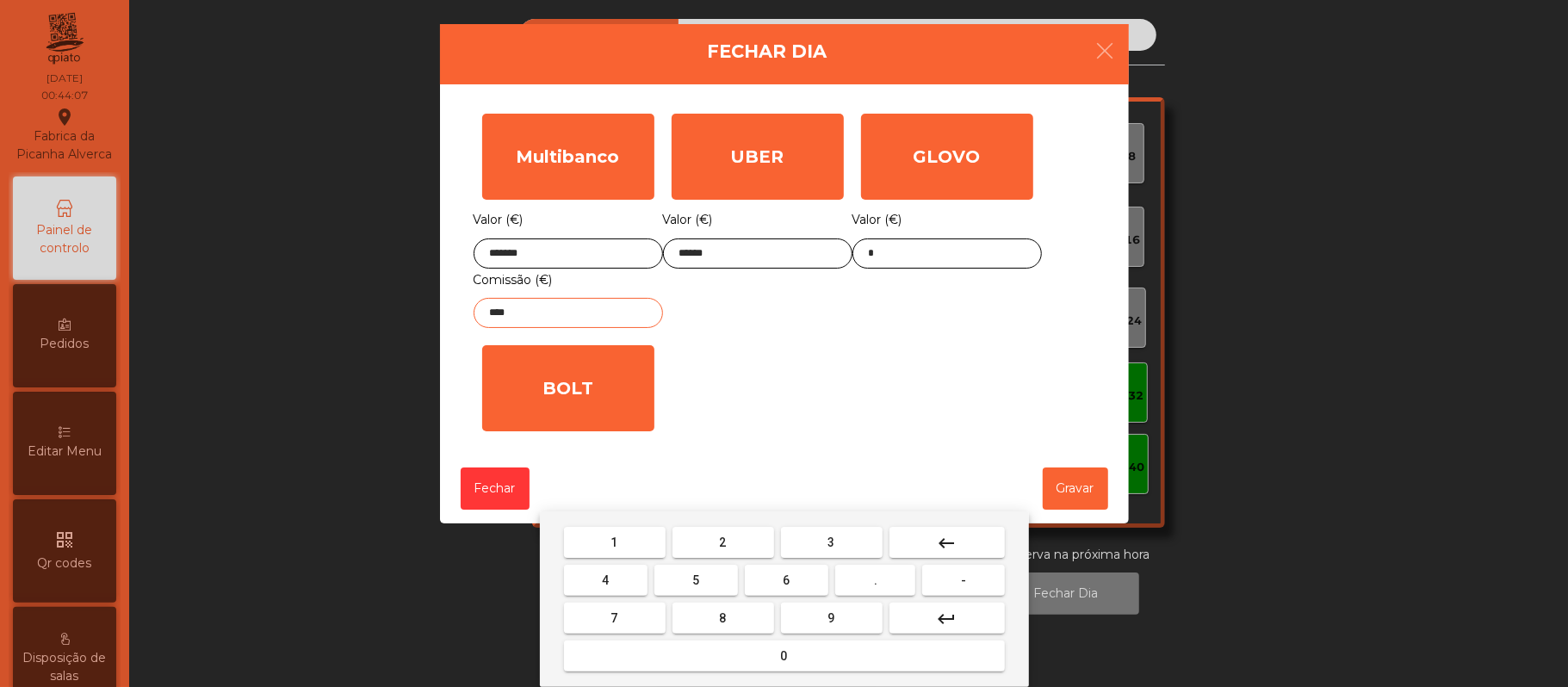
type input "*****"
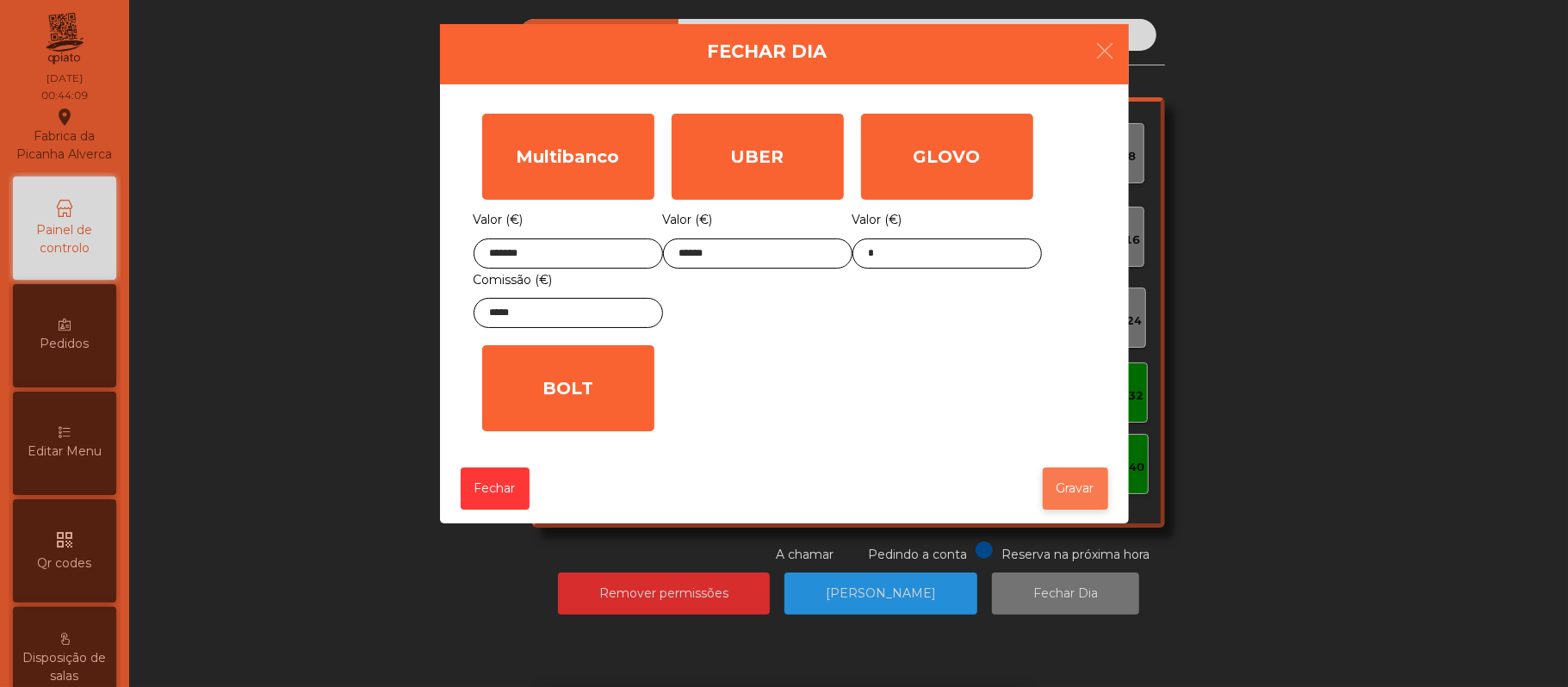
click at [1095, 493] on button "Gravar" at bounding box center [1075, 489] width 66 height 42
